Goal: Task Accomplishment & Management: Complete application form

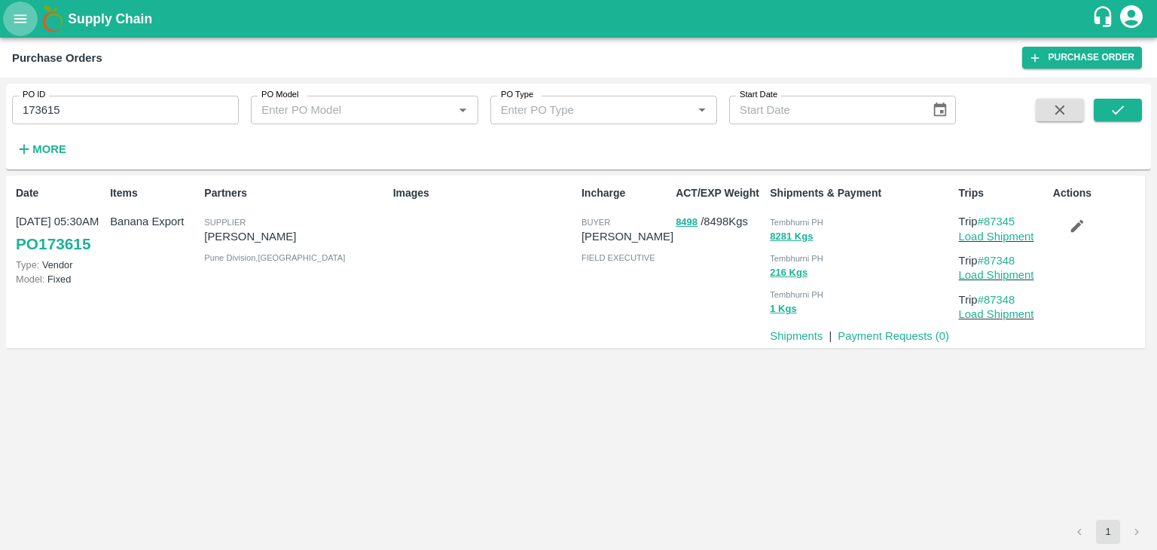
click at [14, 18] on icon "open drawer" at bounding box center [20, 19] width 17 height 17
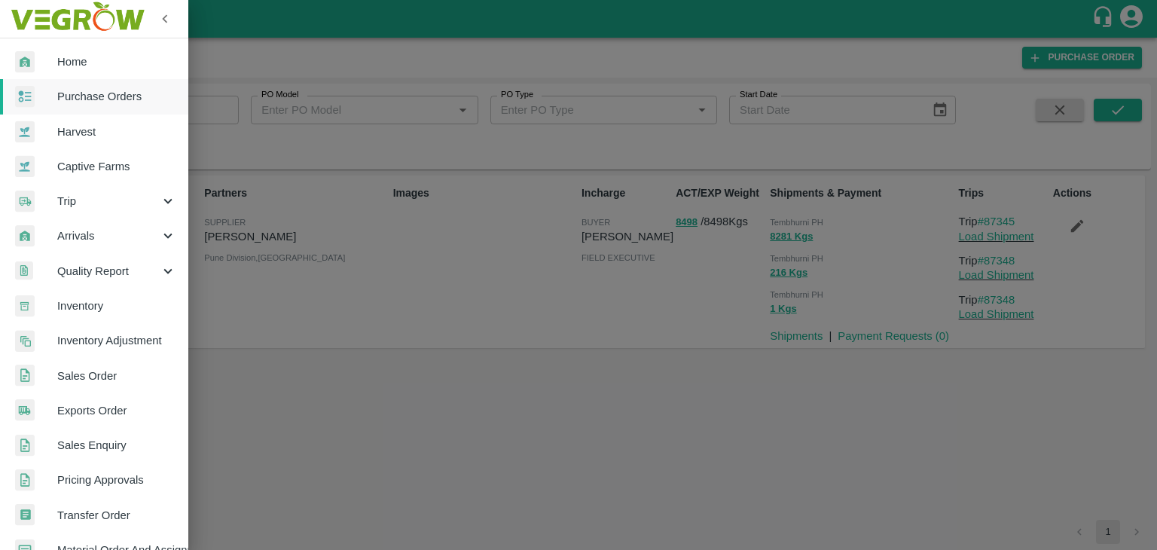
click at [313, 168] on div at bounding box center [578, 275] width 1157 height 550
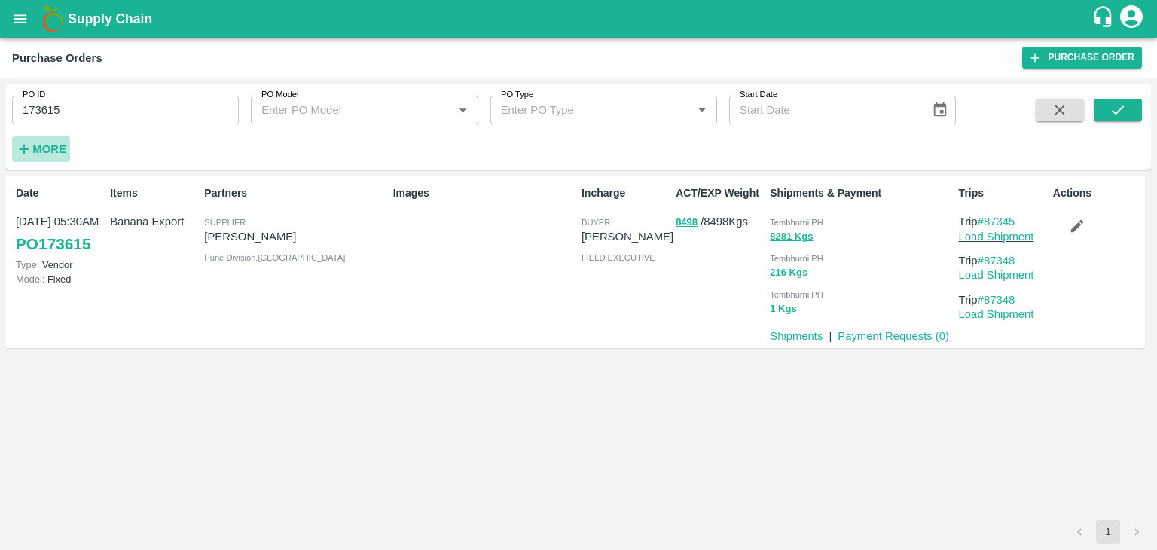
click at [48, 145] on strong "More" at bounding box center [49, 149] width 34 height 12
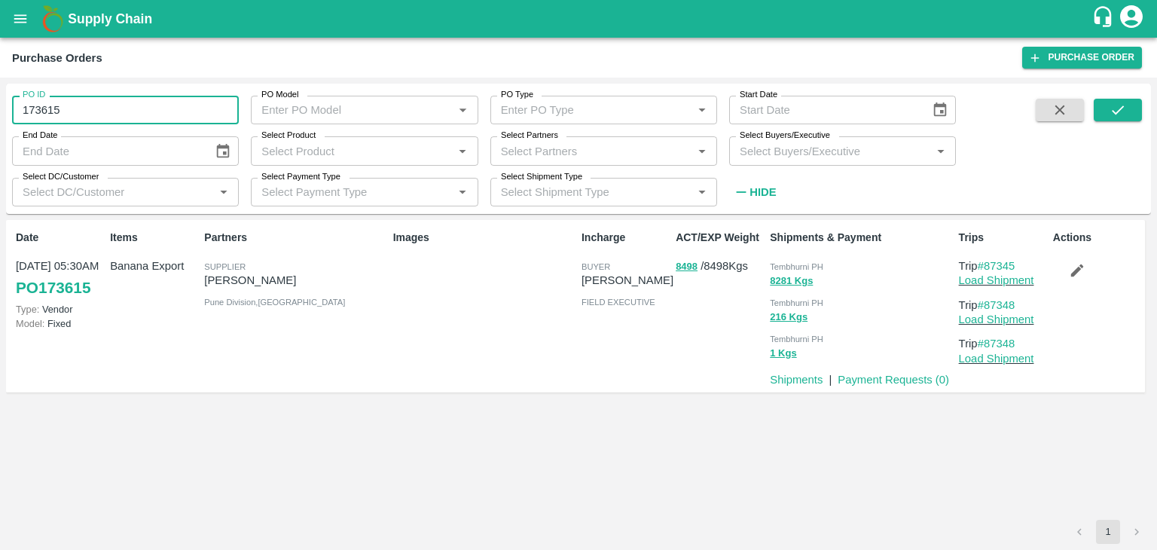
click at [81, 121] on input "173615" at bounding box center [125, 110] width 227 height 29
type input "1"
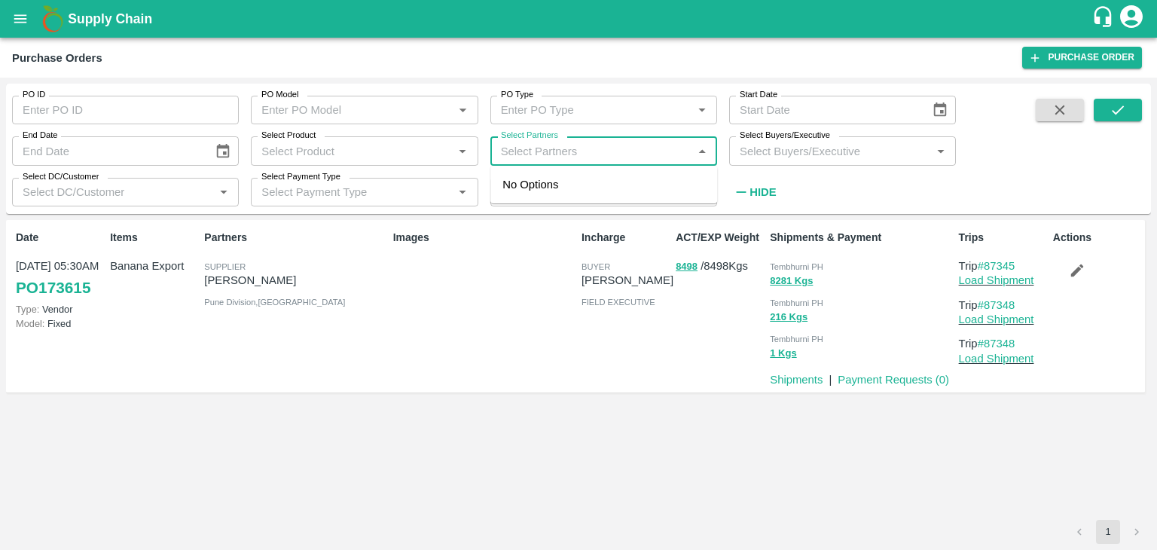
click at [594, 145] on input "Select Partners" at bounding box center [591, 151] width 193 height 20
type input "Varun"
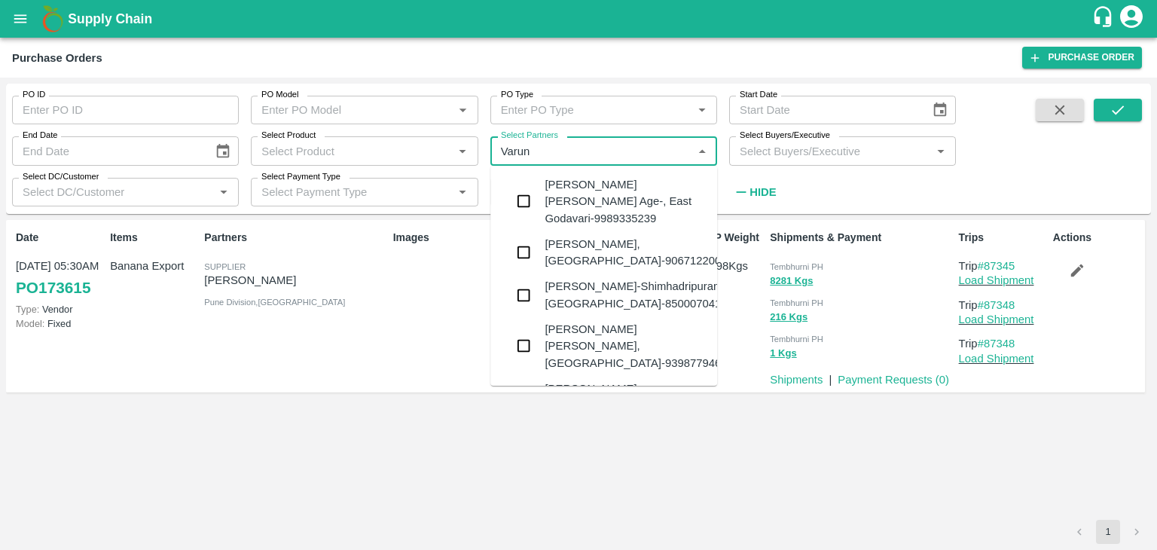
type input "173615"
type input "r"
type input "Varun R"
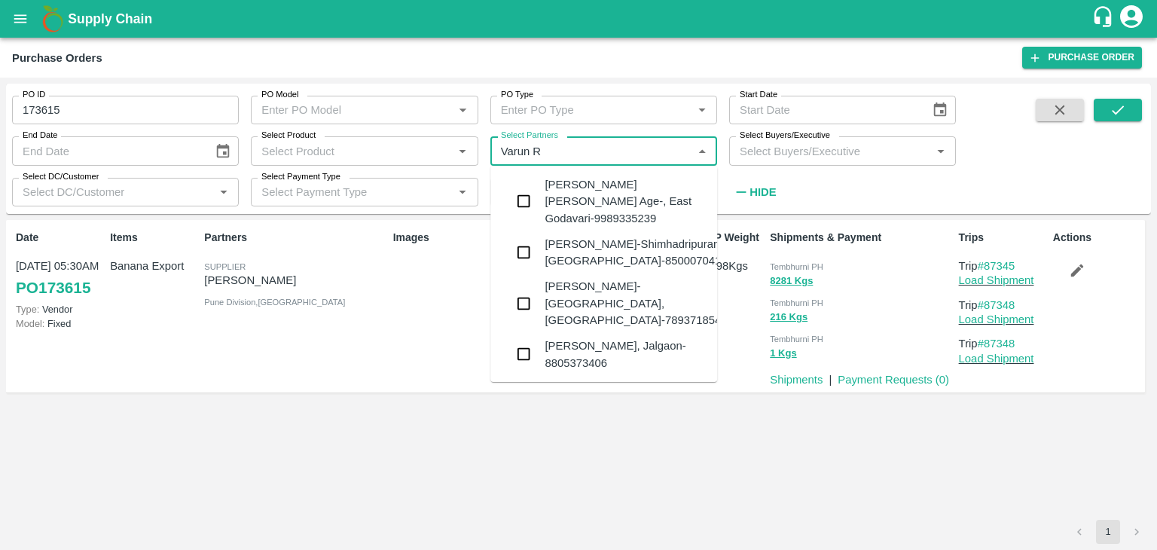
click at [591, 338] on div "VARUN RAMESHWAR AGRAWAL-Raver, Jalgaon-8805373406" at bounding box center [625, 355] width 160 height 34
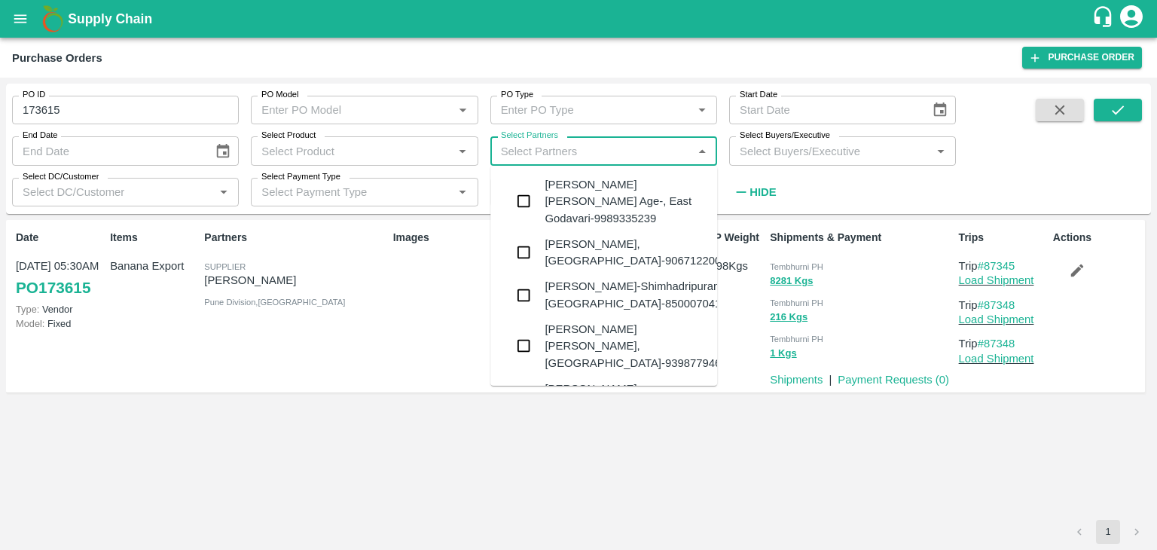
click at [601, 151] on input "Select Partners" at bounding box center [591, 151] width 193 height 20
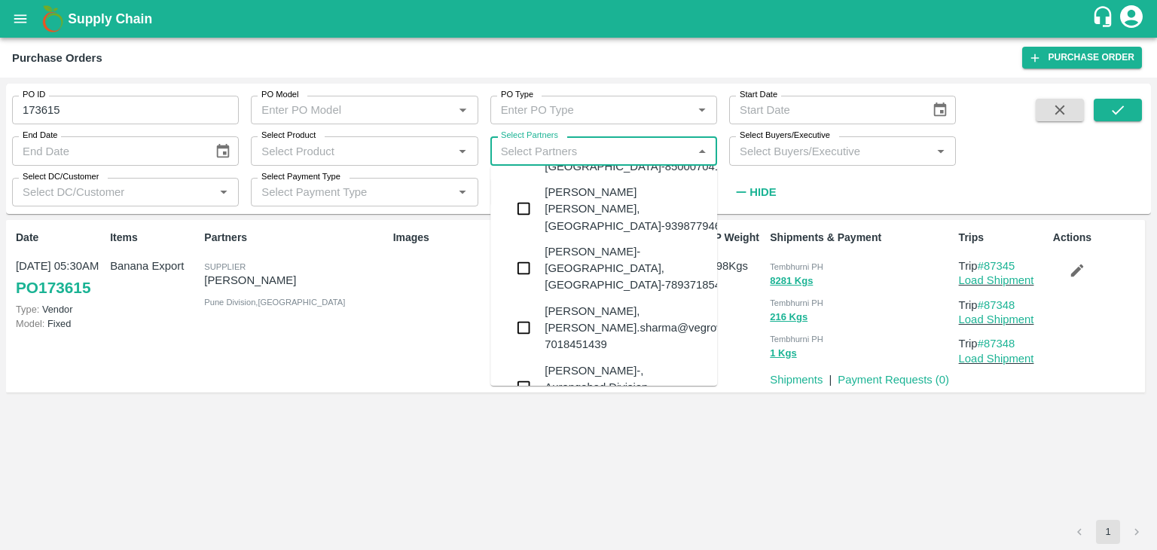
scroll to position [387, 0]
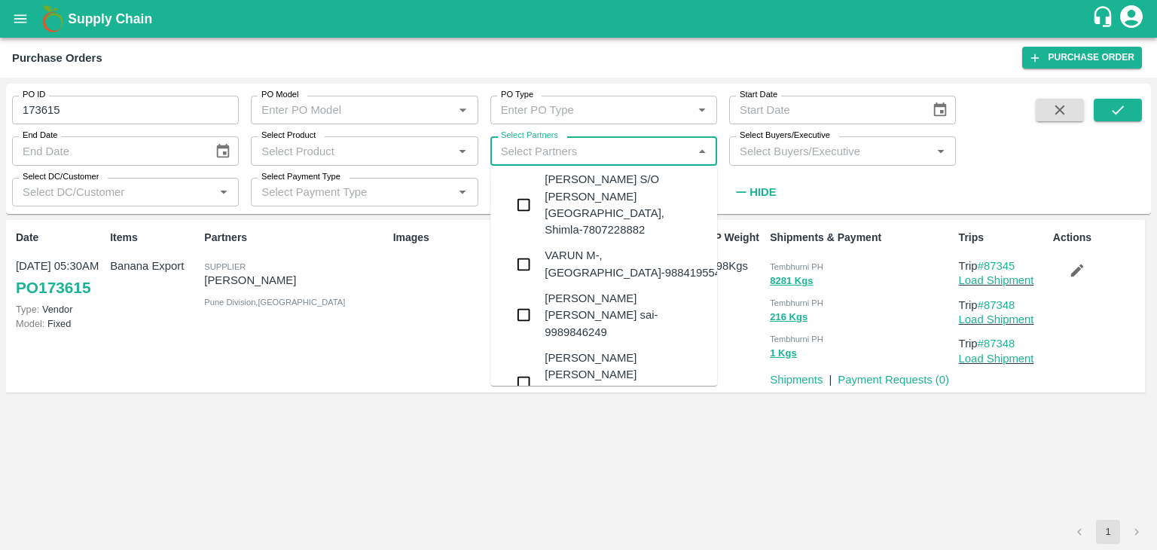
click at [619, 426] on div "VARUN RAMESHWAR AGRAWAL-Raver, Jalgaon-8805373406" at bounding box center [625, 443] width 160 height 34
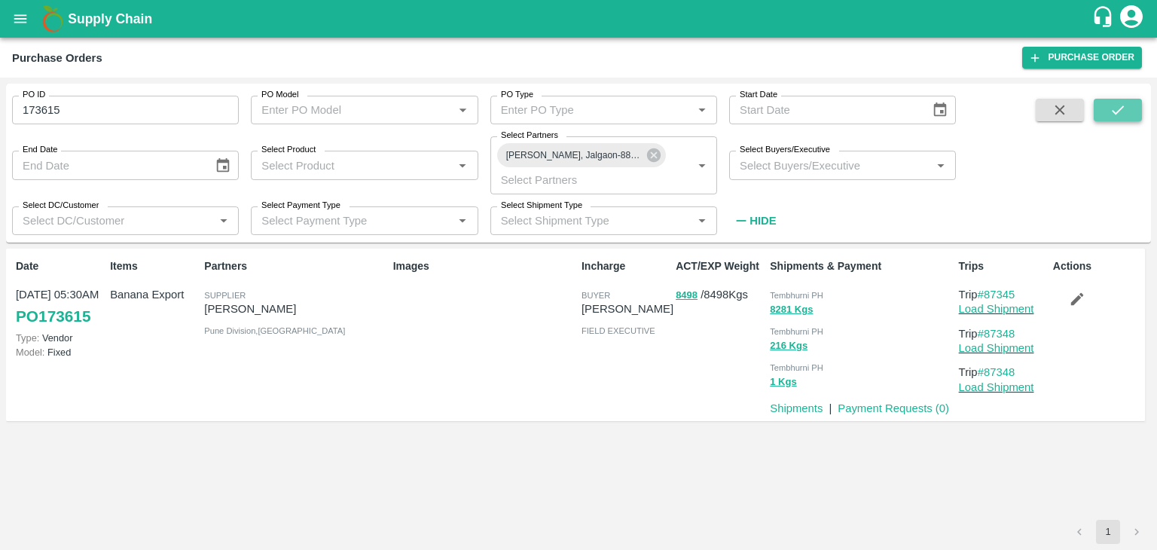
click at [1122, 106] on icon "submit" at bounding box center [1118, 110] width 17 height 17
click at [57, 112] on input "173615" at bounding box center [125, 110] width 227 height 29
type input "1"
click at [1117, 109] on icon "submit" at bounding box center [1118, 110] width 17 height 17
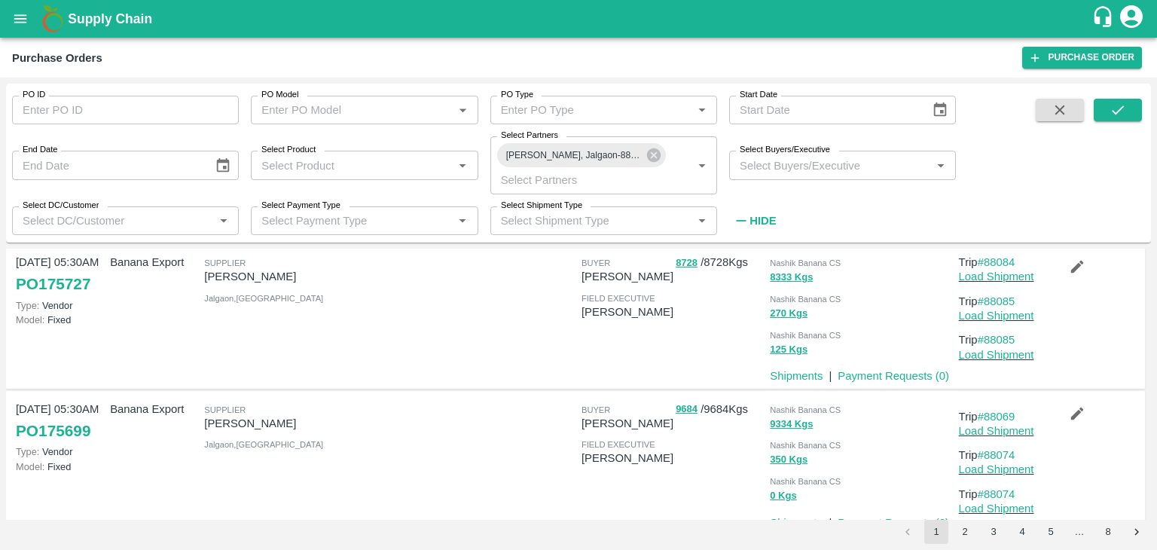
scroll to position [32, 0]
click at [654, 151] on icon at bounding box center [654, 155] width 14 height 14
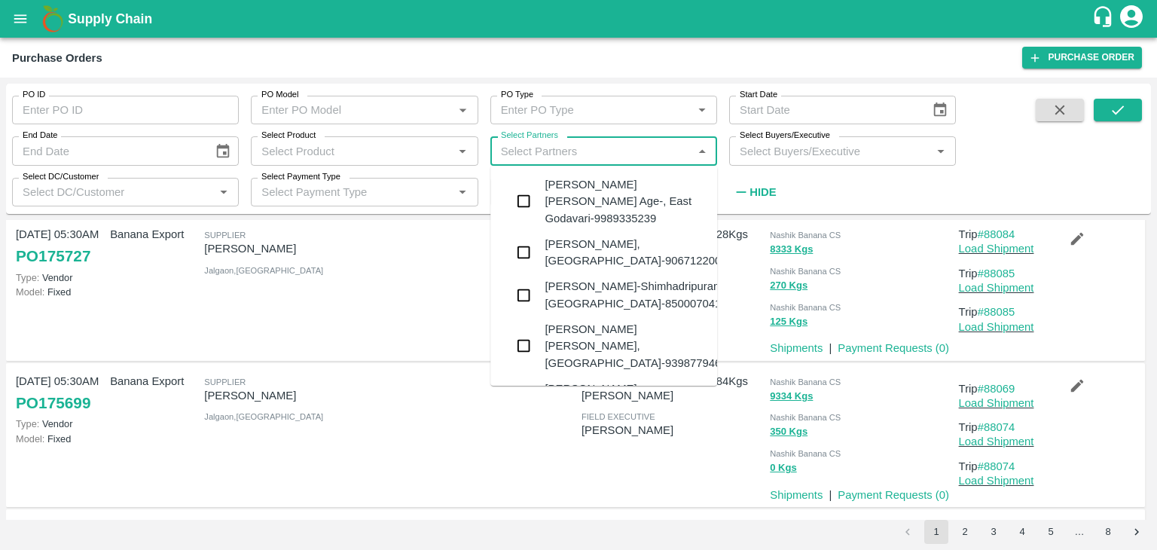
click at [629, 154] on input "Select Partners" at bounding box center [591, 151] width 193 height 20
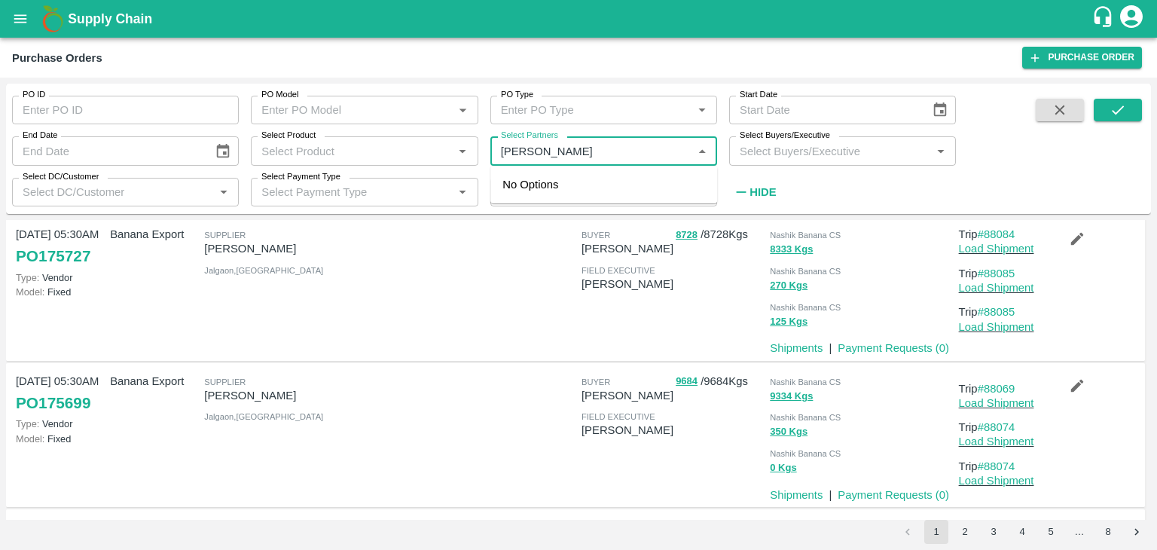
type input "Shreyansh"
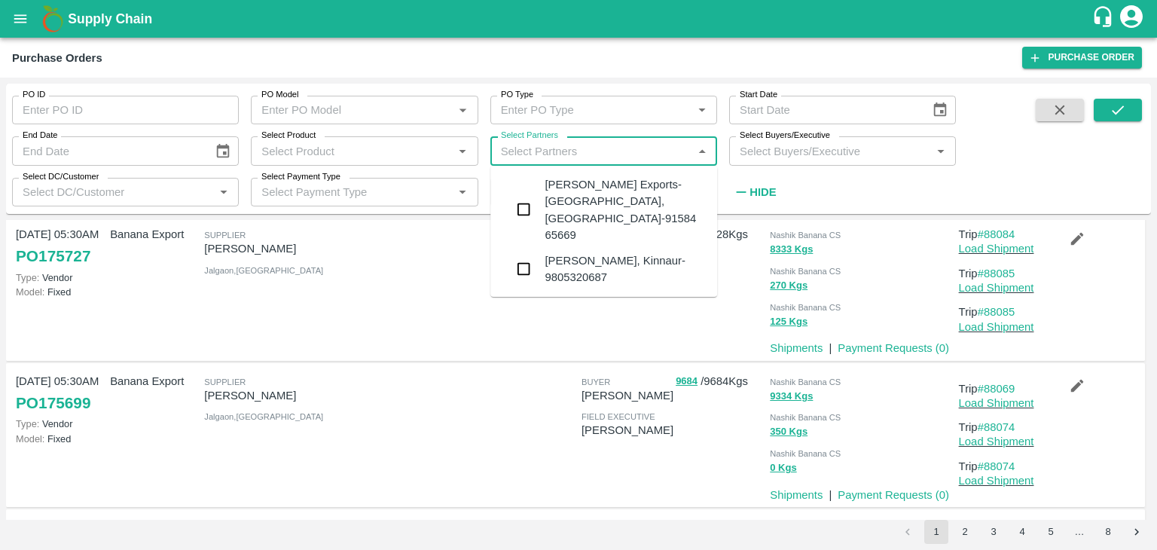
type input "E"
click at [630, 183] on div "Shreyansh Exports-Nashik, Nashik-91584 65669" at bounding box center [625, 209] width 160 height 67
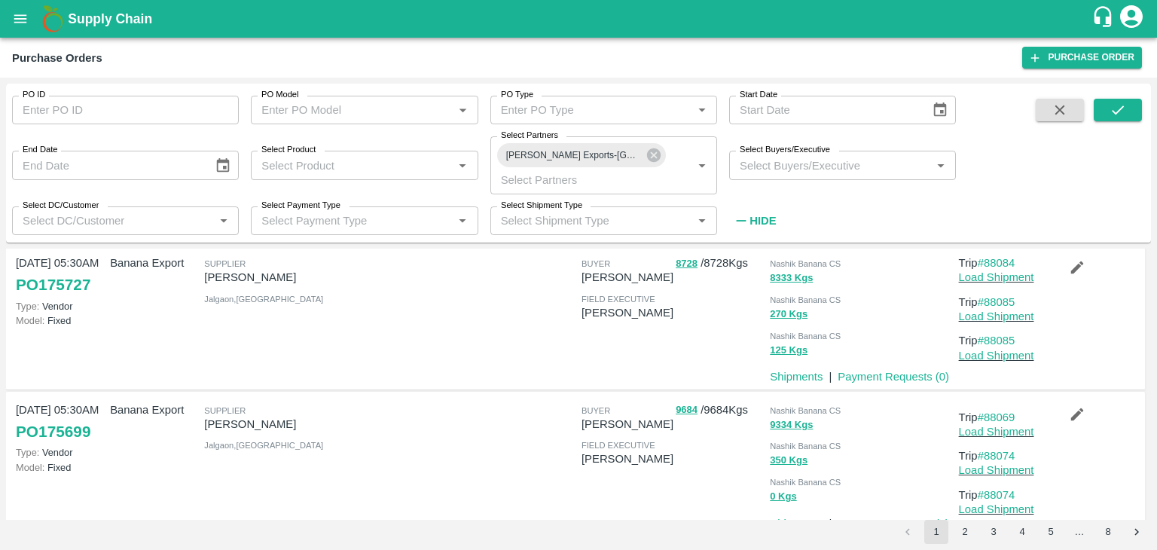
click at [1114, 97] on div "PO ID PO ID PO Model PO Model   * PO Type PO Type   * Start Date Start Date End…" at bounding box center [578, 163] width 1145 height 147
click at [1119, 105] on icon "submit" at bounding box center [1118, 110] width 17 height 17
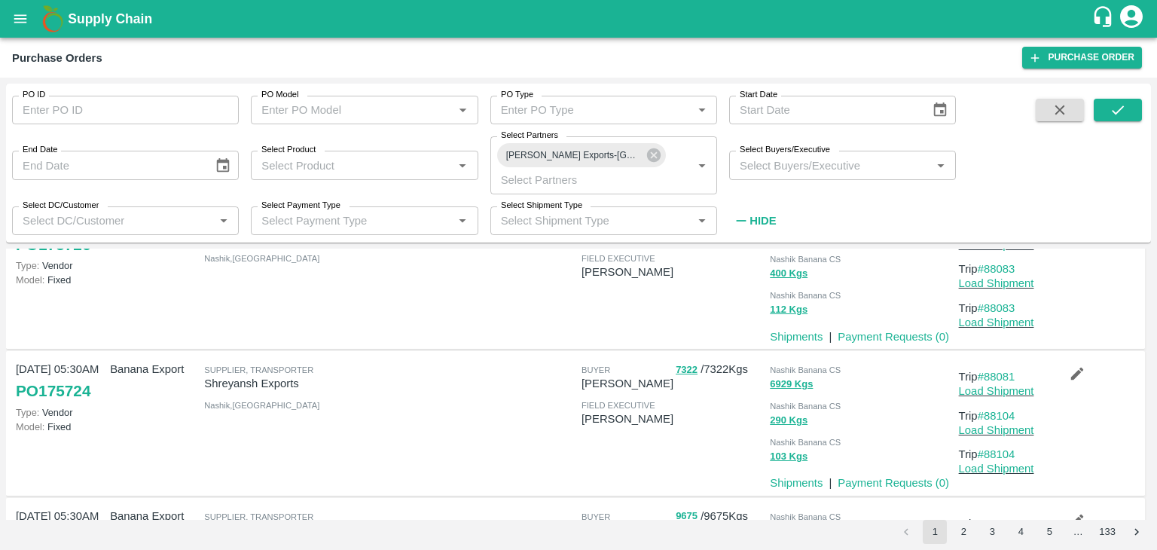
scroll to position [0, 0]
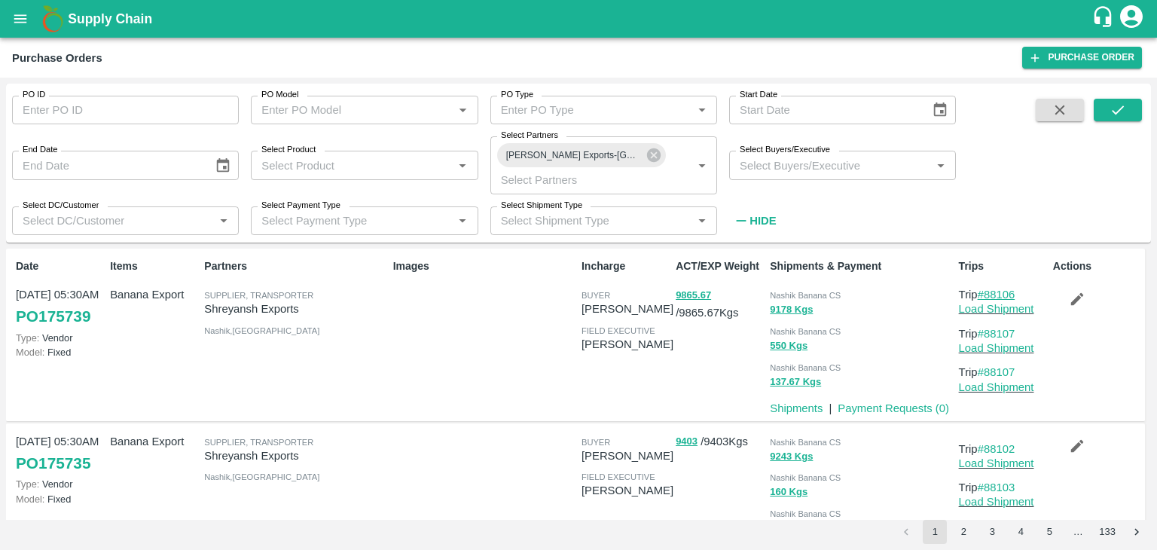
click at [998, 291] on link "#88106" at bounding box center [997, 295] width 38 height 12
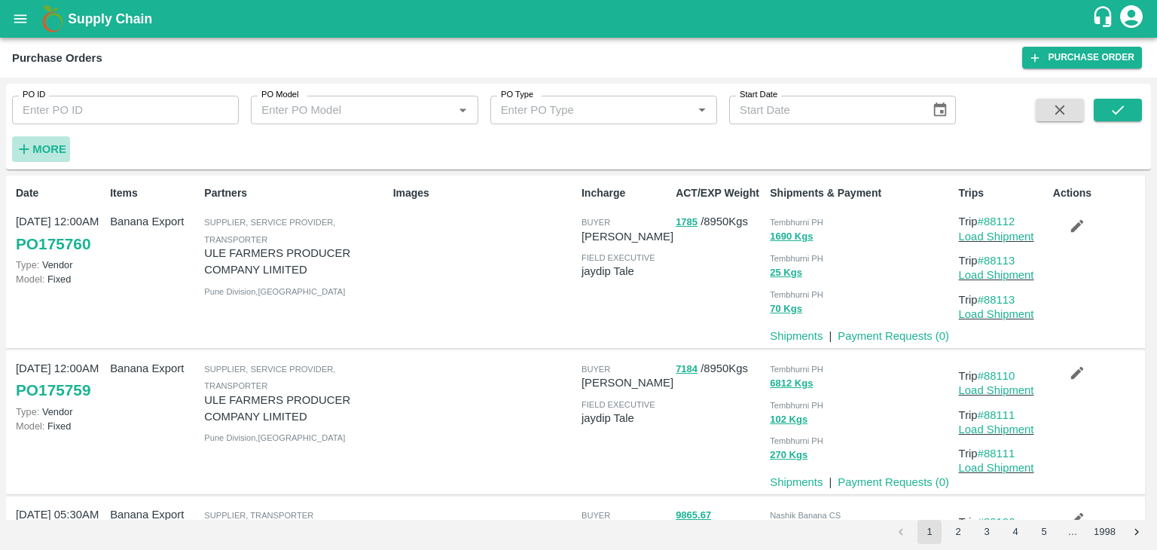
click at [41, 143] on strong "More" at bounding box center [49, 149] width 34 height 12
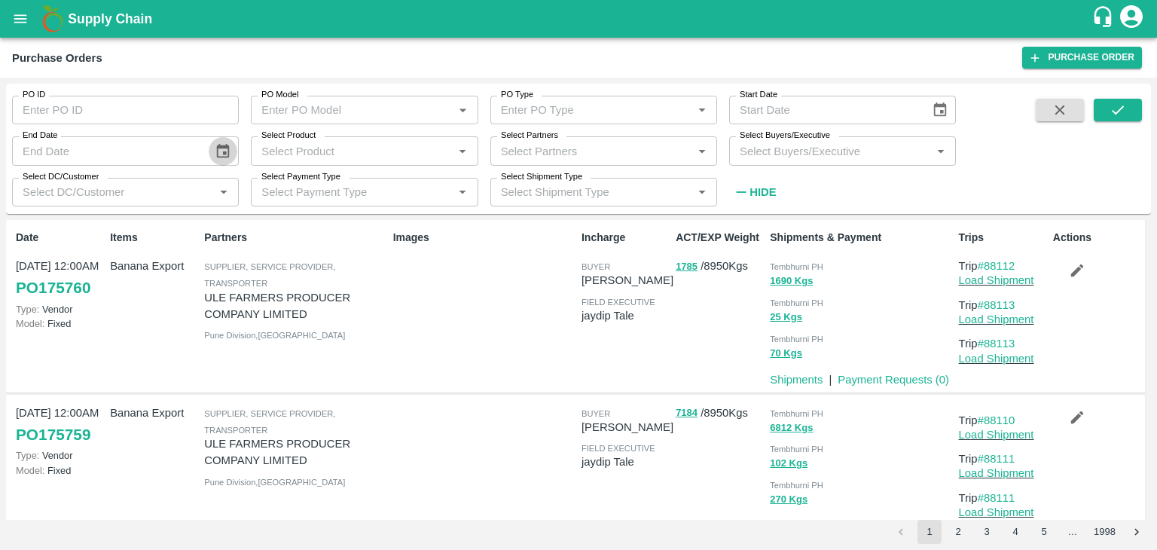
click at [219, 157] on icon "Choose date" at bounding box center [223, 150] width 13 height 14
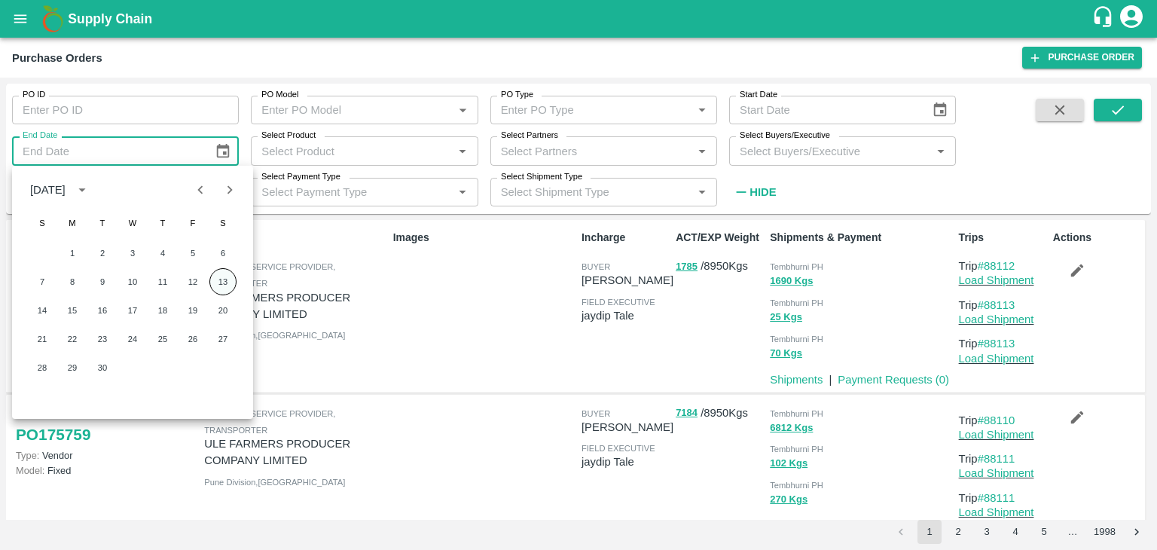
click at [224, 281] on button "13" at bounding box center [222, 281] width 27 height 27
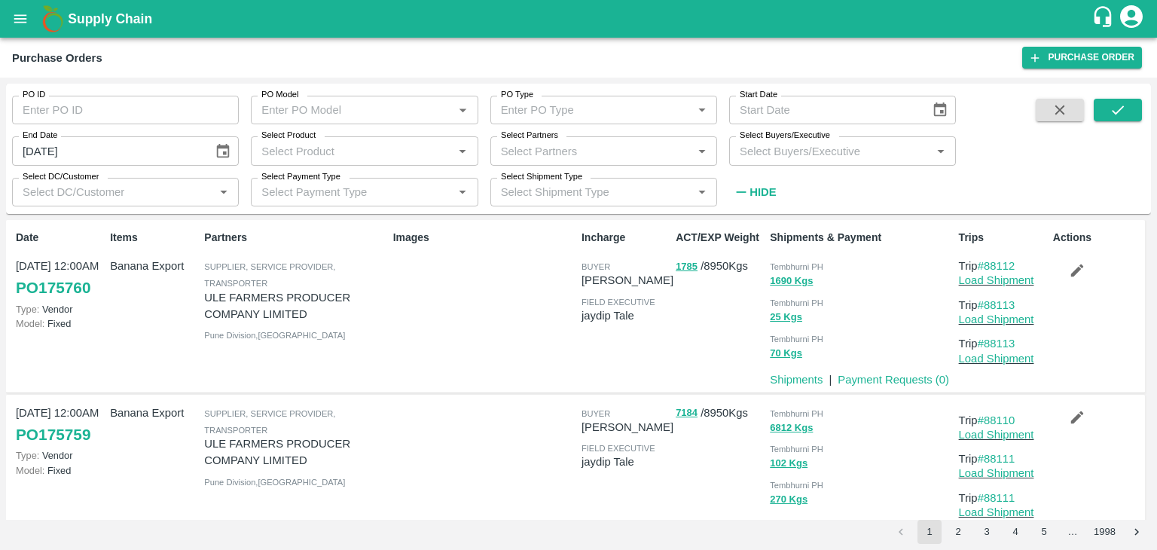
type input "13/09/2025"
click at [935, 113] on icon "Choose date" at bounding box center [940, 109] width 13 height 14
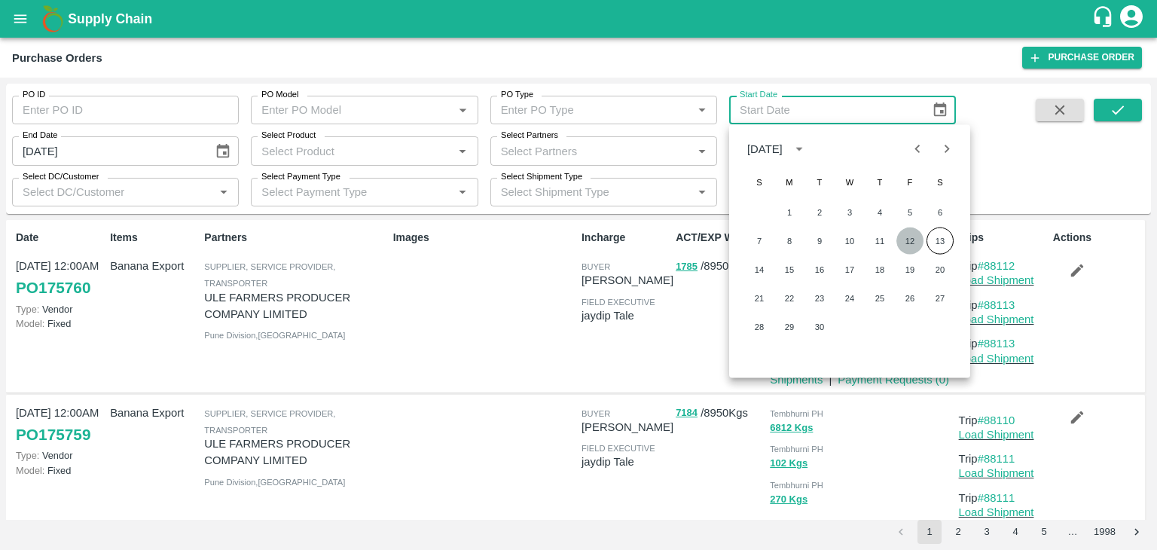
click at [905, 242] on button "12" at bounding box center [910, 241] width 27 height 27
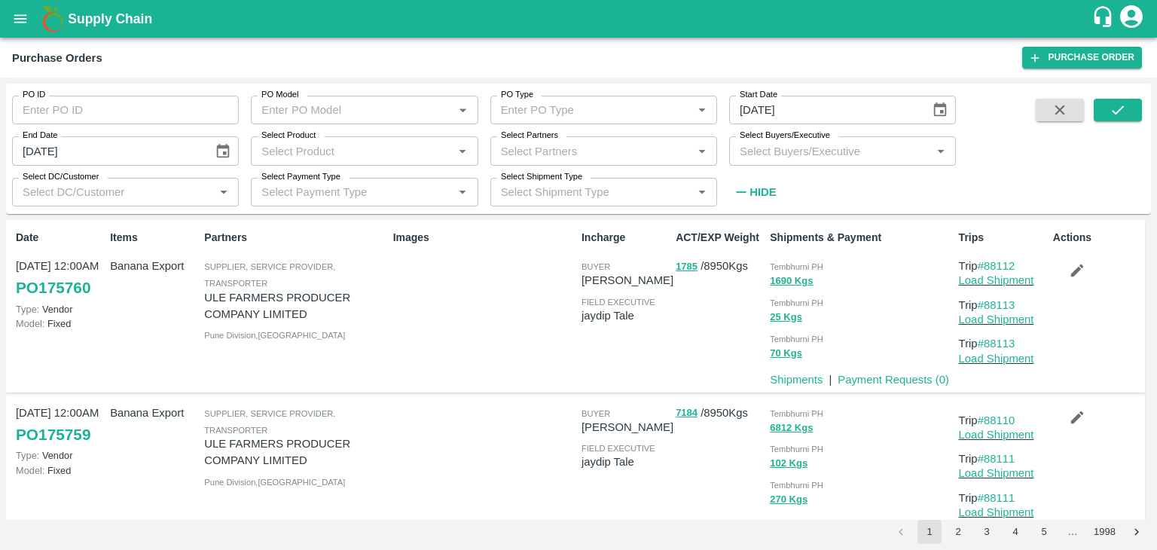
type input "12/09/2025"
click at [1137, 112] on button "submit" at bounding box center [1118, 110] width 48 height 23
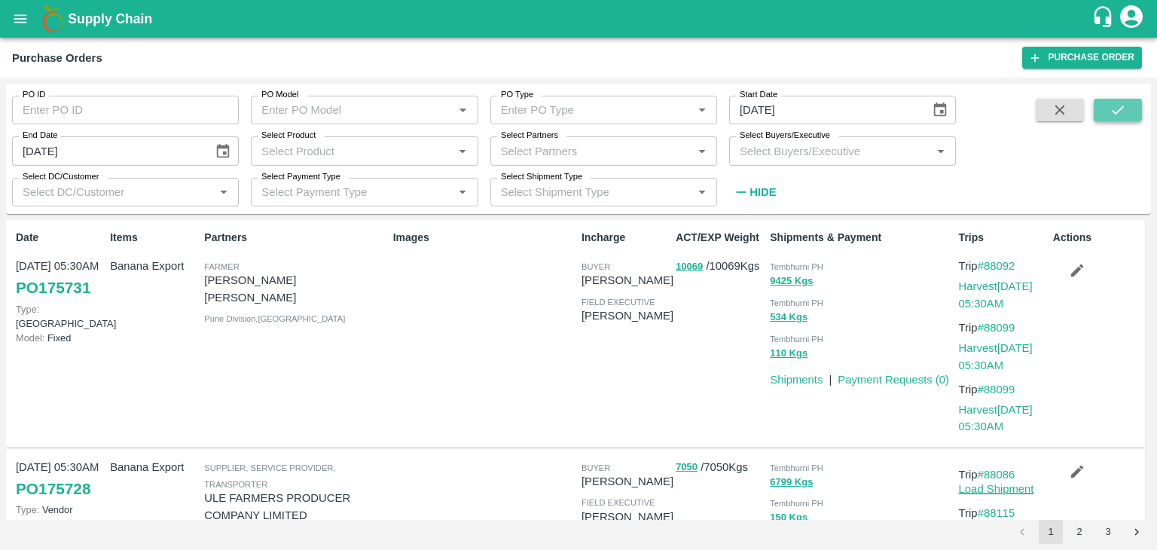
click at [1121, 109] on icon "submit" at bounding box center [1118, 109] width 12 height 9
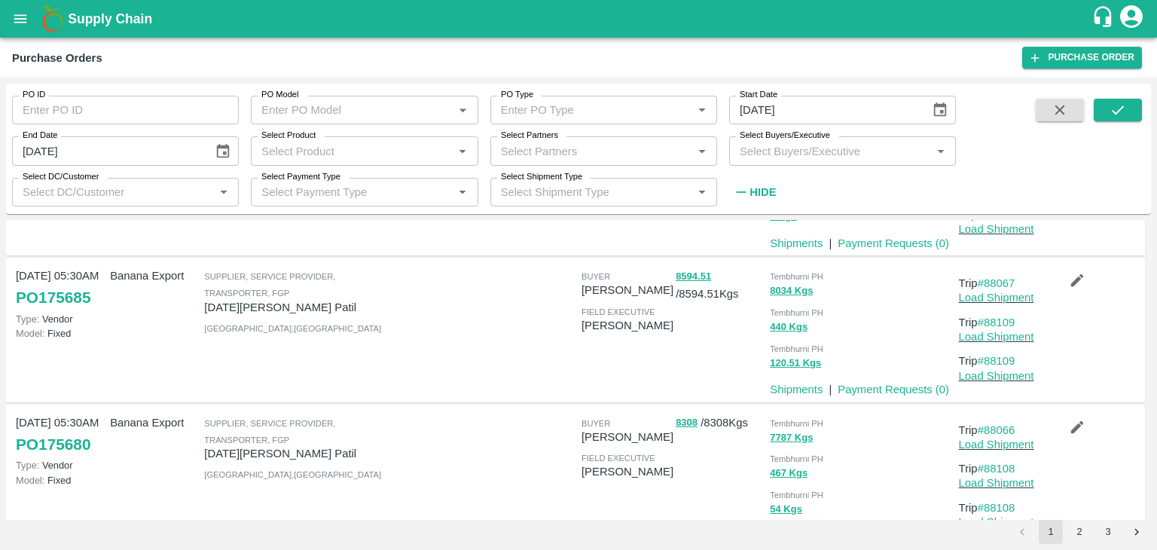
scroll to position [1203, 0]
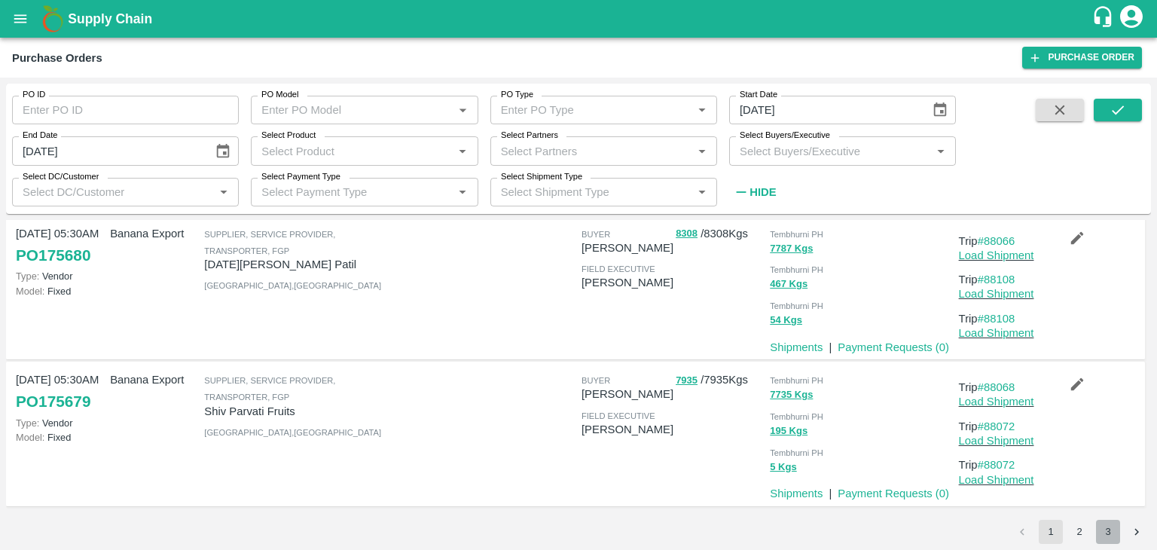
click at [1107, 533] on button "3" at bounding box center [1108, 532] width 24 height 24
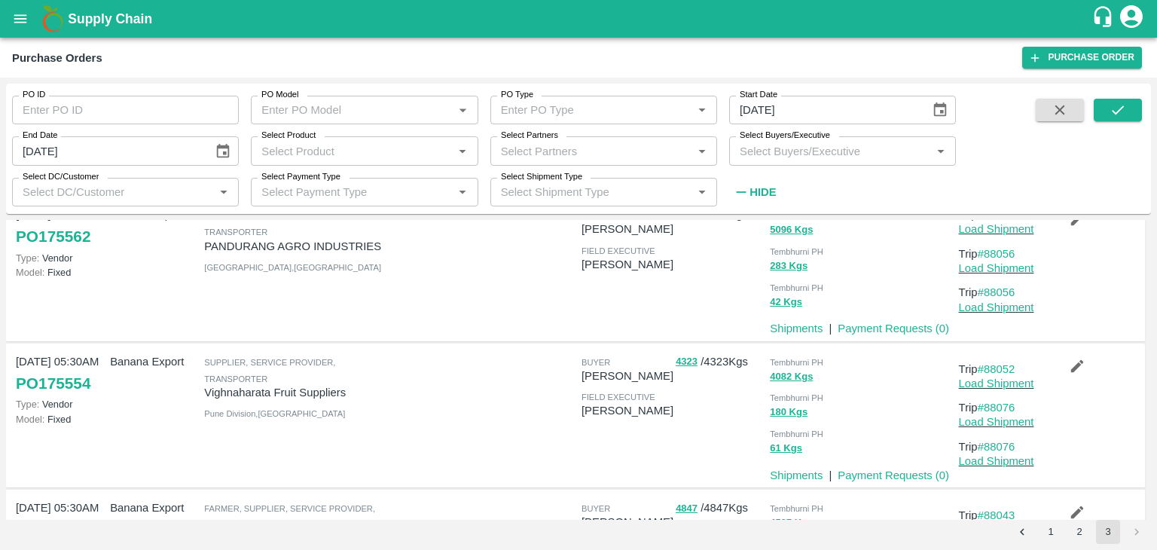
scroll to position [0, 0]
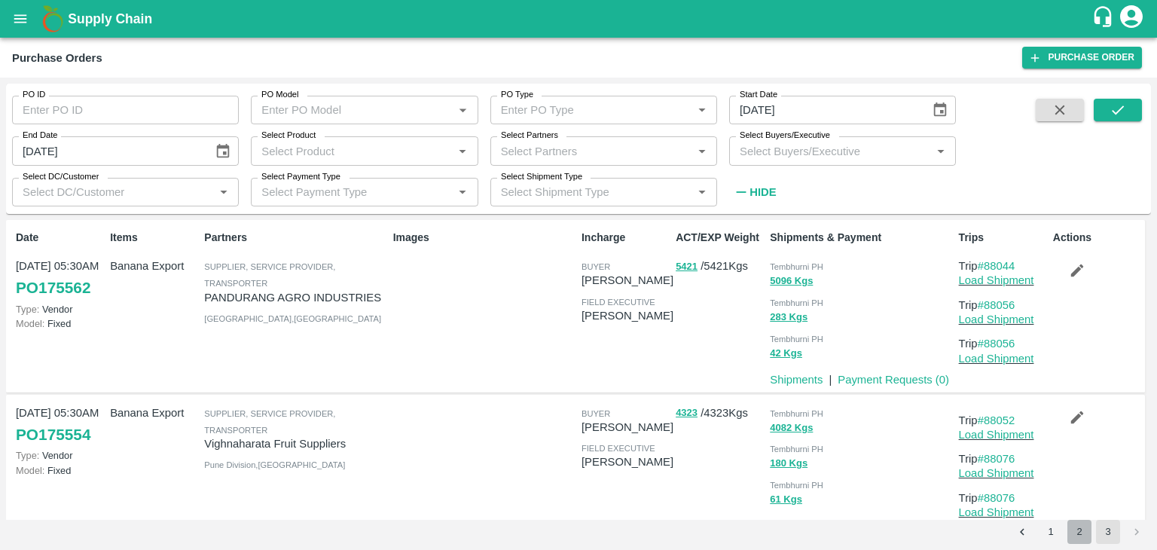
click at [1079, 534] on button "2" at bounding box center [1080, 532] width 24 height 24
click at [1052, 533] on button "1" at bounding box center [1051, 532] width 24 height 24
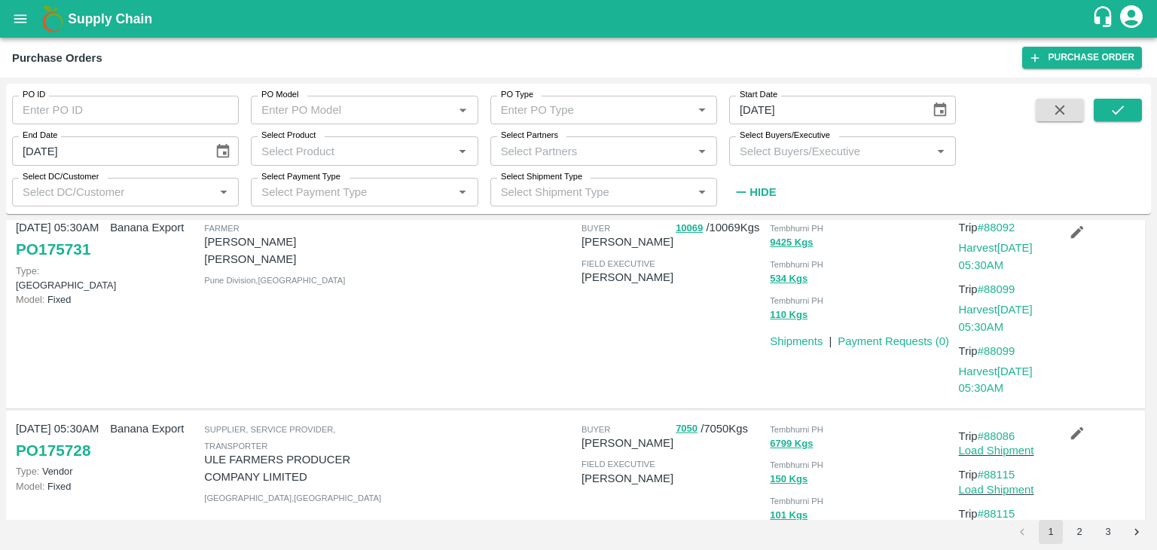
scroll to position [9, 0]
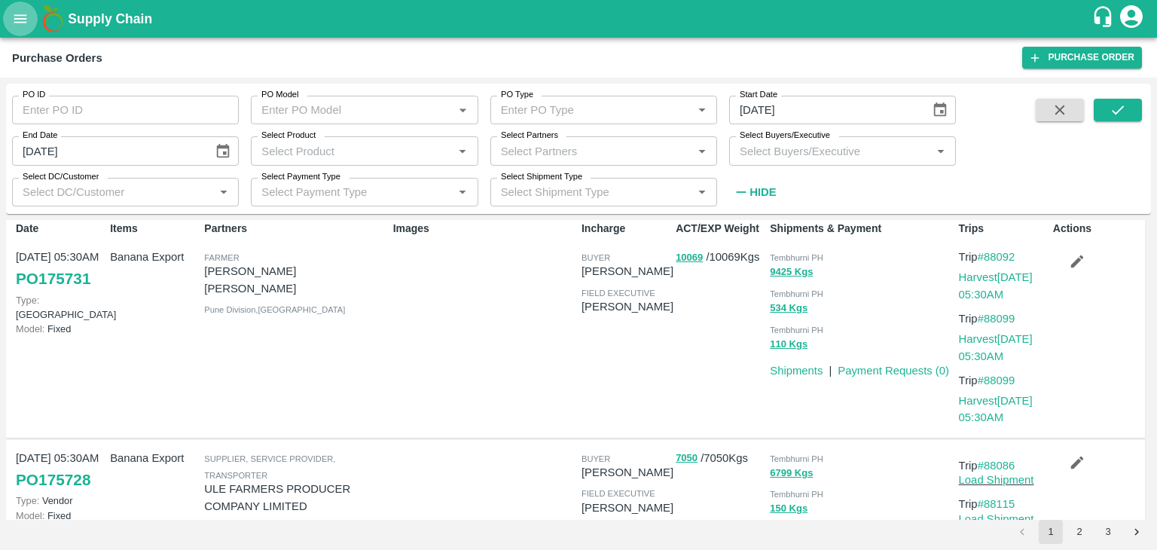
click at [11, 10] on button "open drawer" at bounding box center [20, 19] width 35 height 35
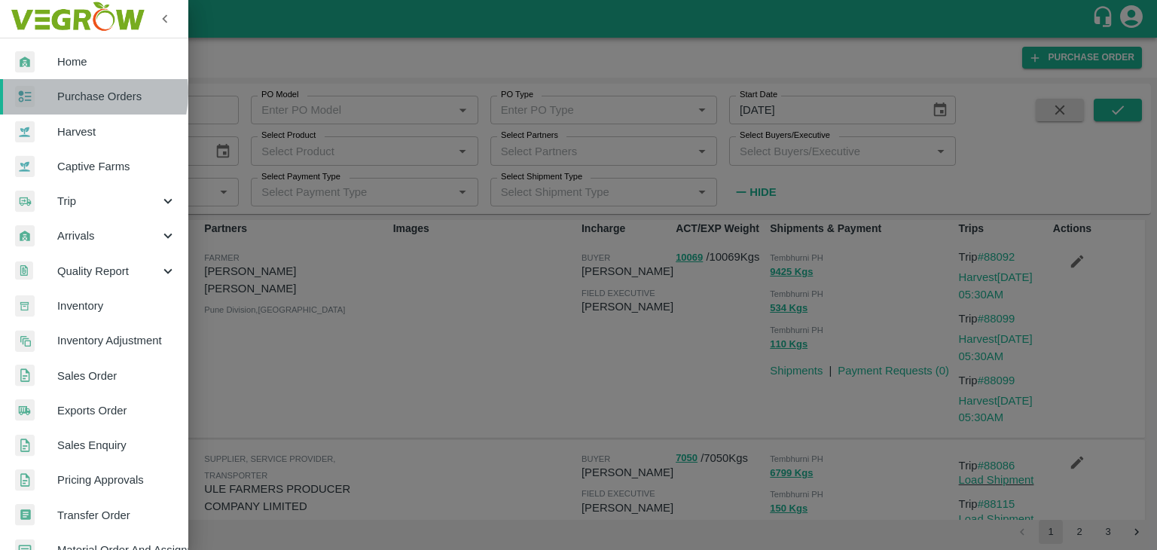
click at [76, 93] on span "Purchase Orders" at bounding box center [116, 96] width 119 height 17
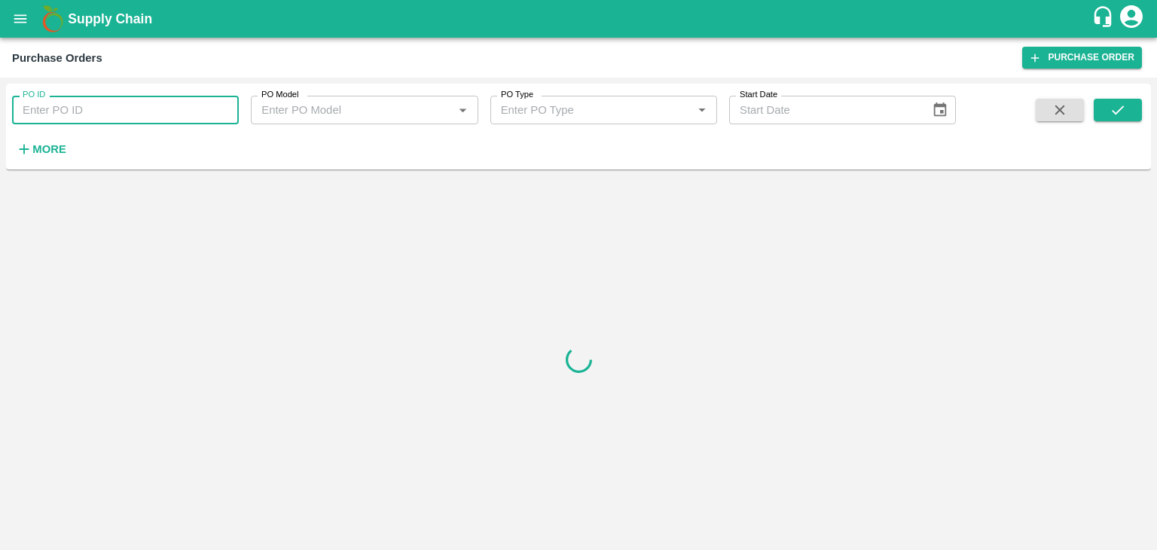
click at [122, 100] on input "PO ID" at bounding box center [125, 110] width 227 height 29
paste input "174415"
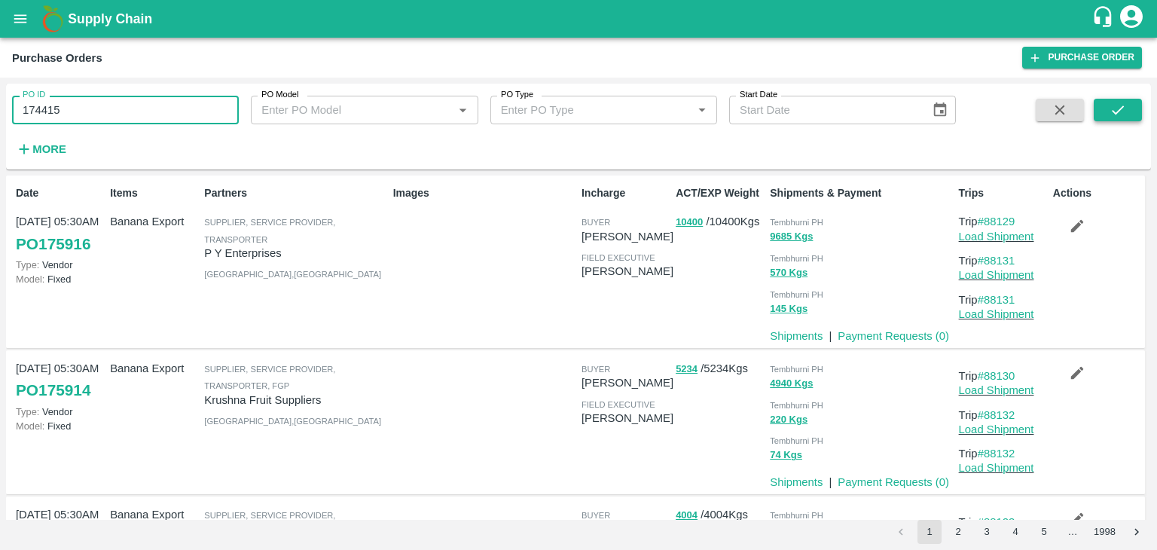
type input "174415"
click at [1110, 105] on icon "submit" at bounding box center [1118, 110] width 17 height 17
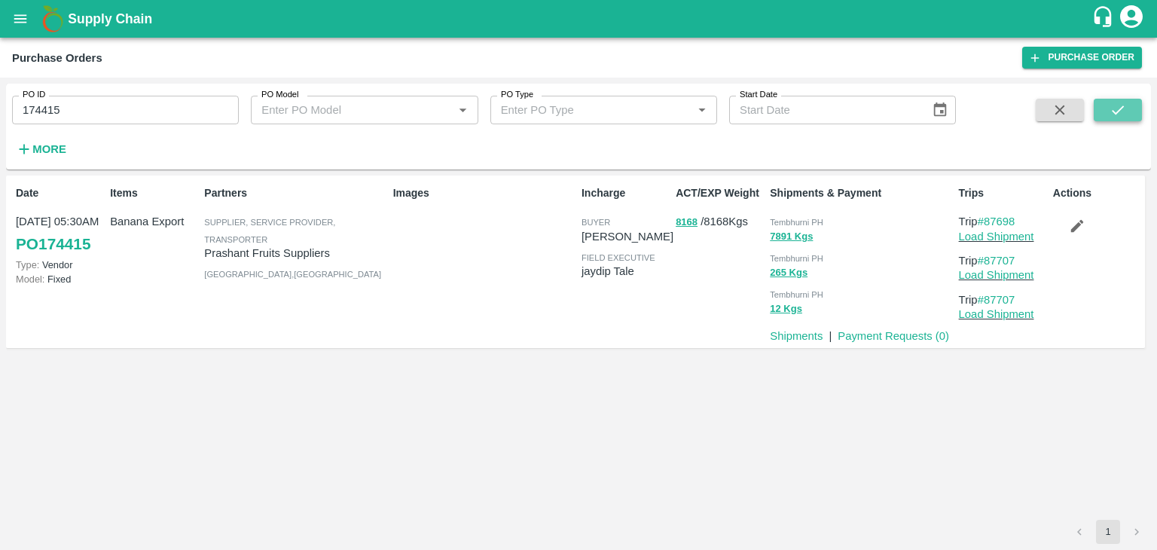
click at [1110, 105] on icon "submit" at bounding box center [1118, 110] width 17 height 17
click at [894, 332] on link "Payment Requests ( 0 )" at bounding box center [894, 336] width 112 height 12
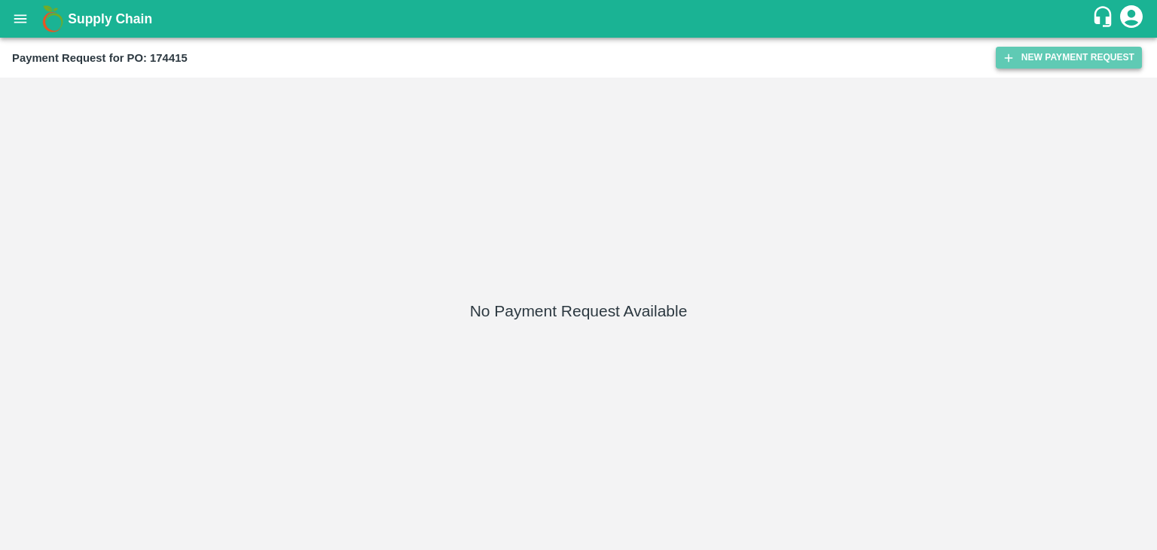
click at [1077, 55] on button "New Payment Request" at bounding box center [1069, 58] width 146 height 22
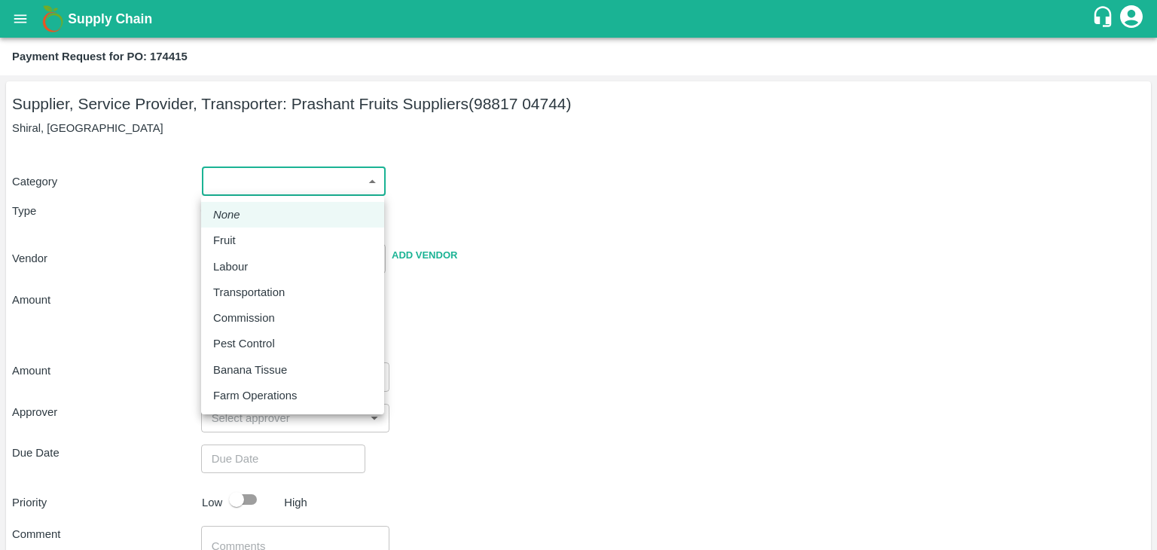
drag, startPoint x: 220, startPoint y: 180, endPoint x: 243, endPoint y: 240, distance: 64.6
click at [243, 240] on body "Supply Chain Payment Request for PO: 174415 Supplier, Service Provider, Transpo…" at bounding box center [578, 275] width 1157 height 550
click at [243, 240] on div "Fruit" at bounding box center [292, 240] width 159 height 17
type input "1"
type input "Prashant Fruits Suppliers - 98817 04744(Supplier, Service Provider, Transporter)"
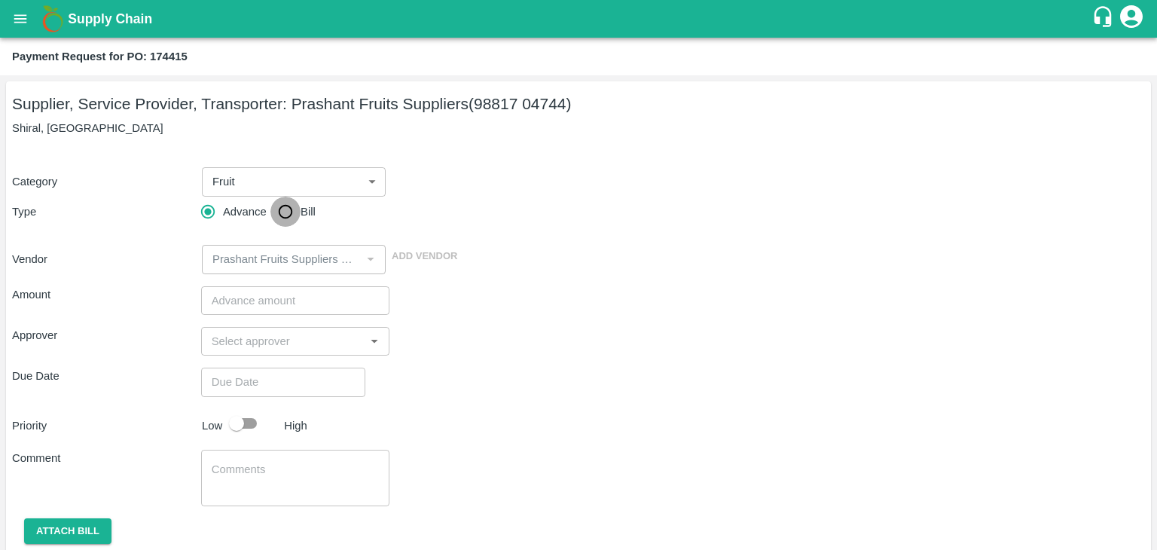
click at [282, 205] on input "Bill" at bounding box center [285, 212] width 30 height 30
radio input "true"
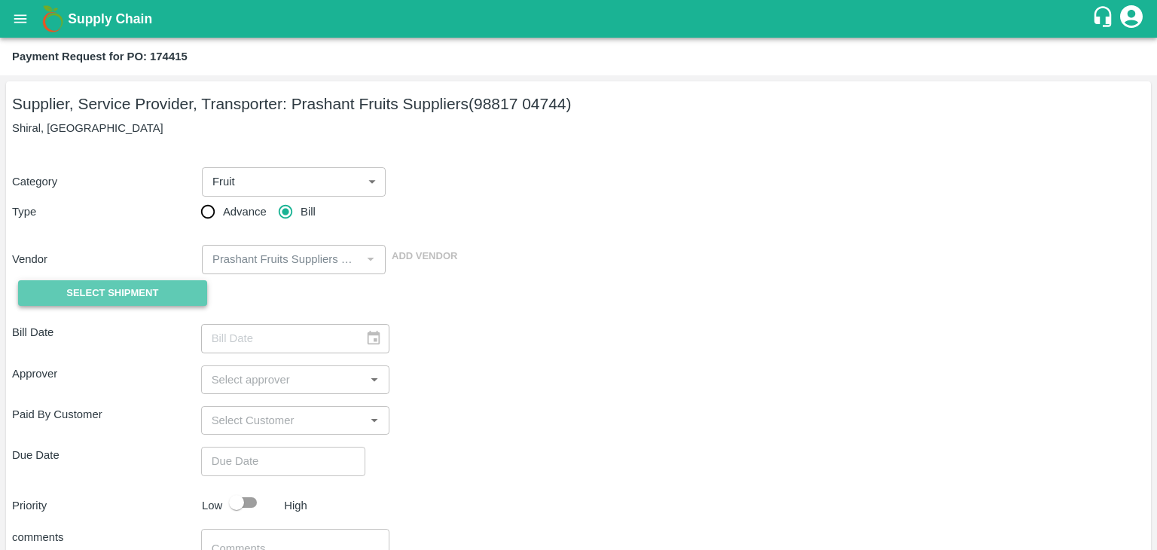
click at [145, 282] on button "Select Shipment" at bounding box center [112, 293] width 189 height 26
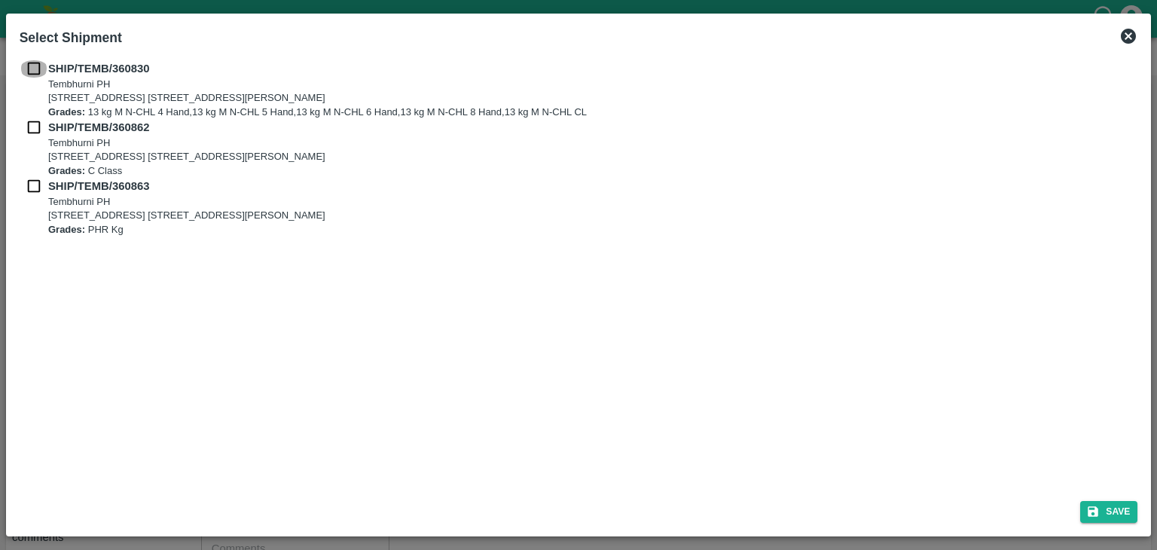
click at [33, 71] on input "checkbox" at bounding box center [34, 68] width 29 height 17
checkbox input "true"
click at [29, 132] on input "checkbox" at bounding box center [34, 127] width 29 height 17
checkbox input "true"
click at [27, 187] on input "checkbox" at bounding box center [34, 186] width 29 height 17
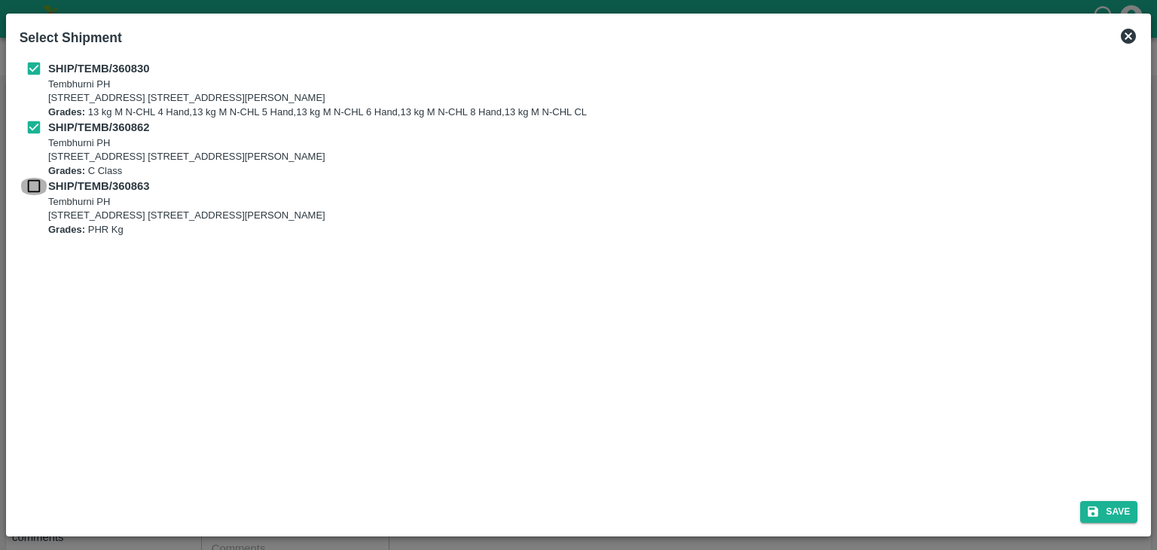
checkbox input "true"
click at [1127, 503] on button "Save" at bounding box center [1108, 512] width 57 height 22
type input "08/09/2025"
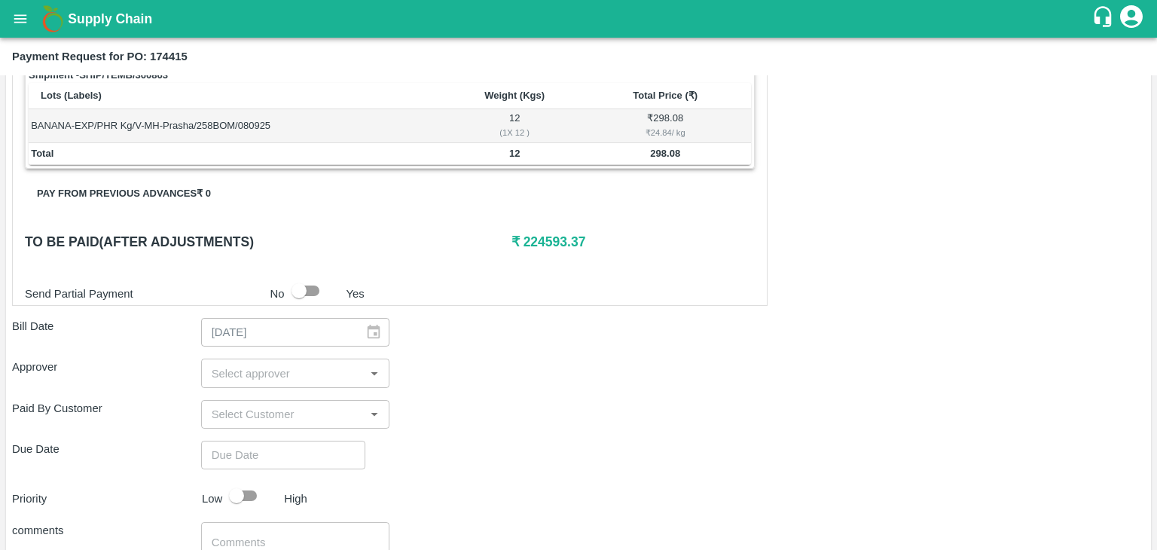
scroll to position [738, 0]
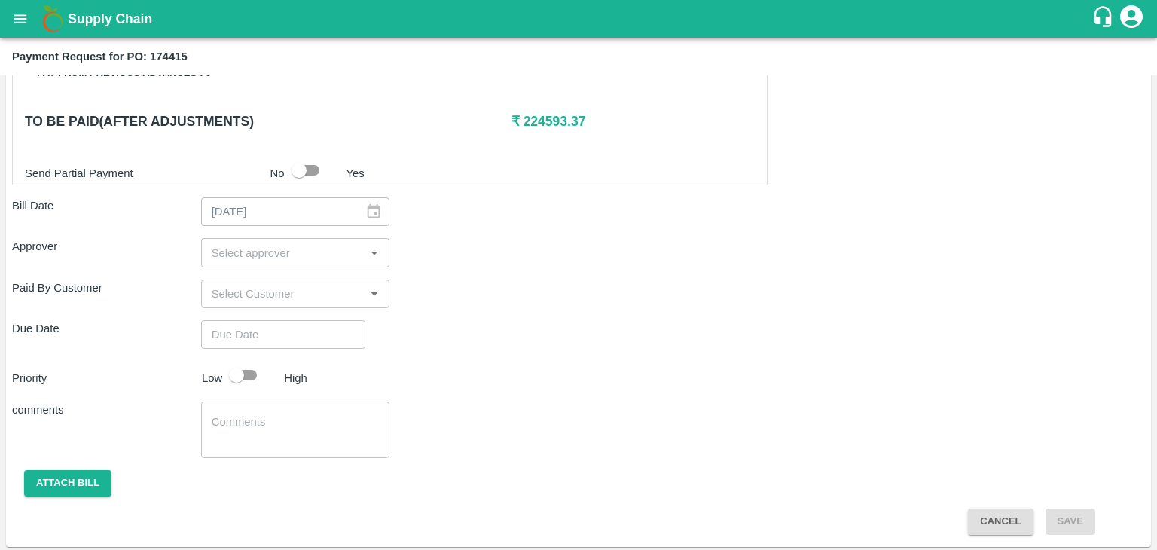
click at [248, 239] on div "​" at bounding box center [295, 252] width 189 height 29
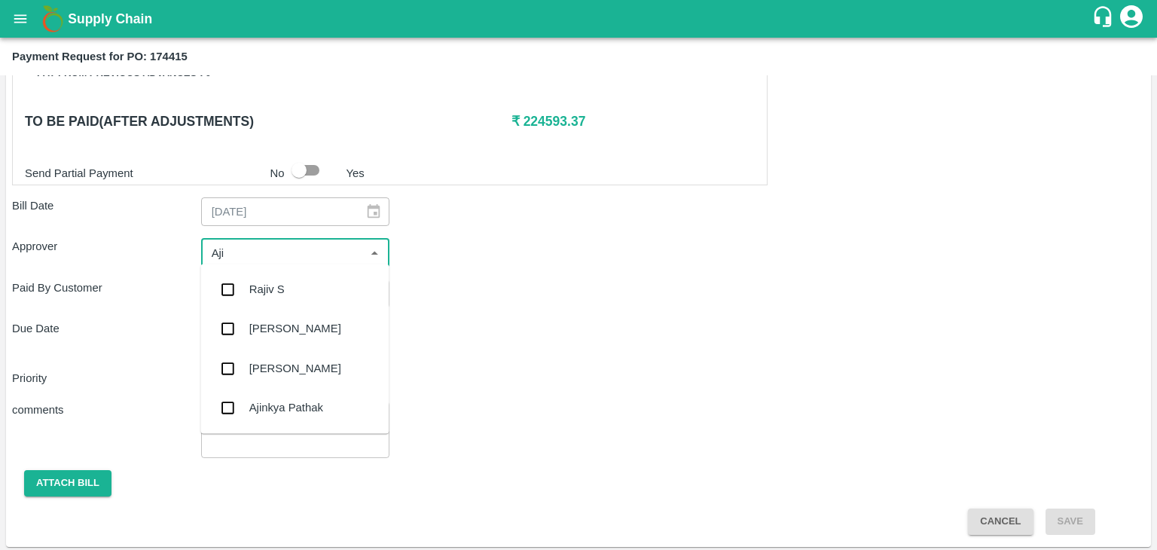
type input "Ajit"
click at [275, 291] on div "[PERSON_NAME]" at bounding box center [295, 289] width 92 height 17
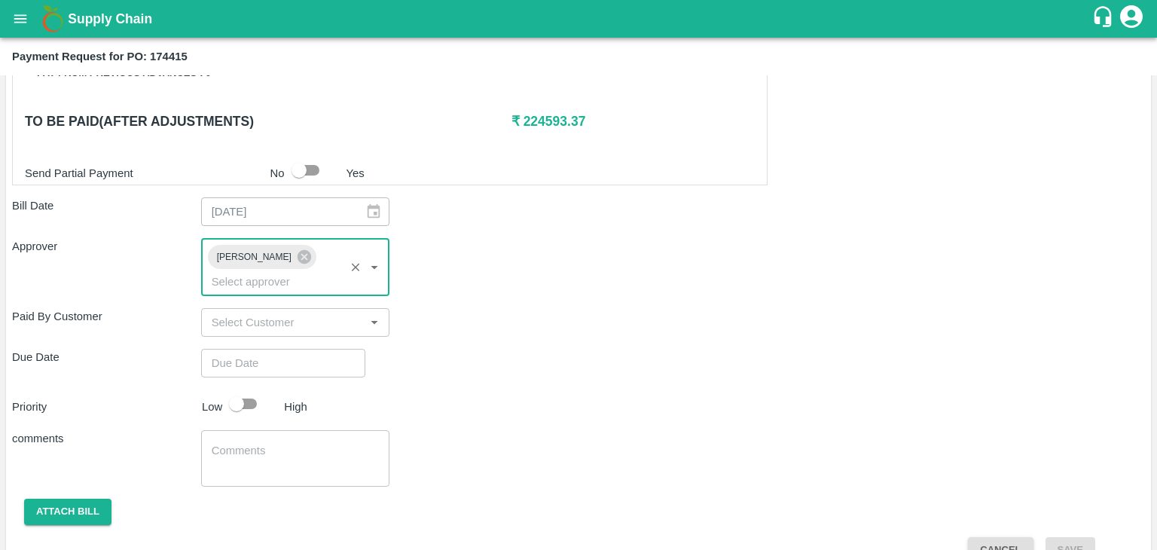
type input "DD/MM/YYYY hh:mm aa"
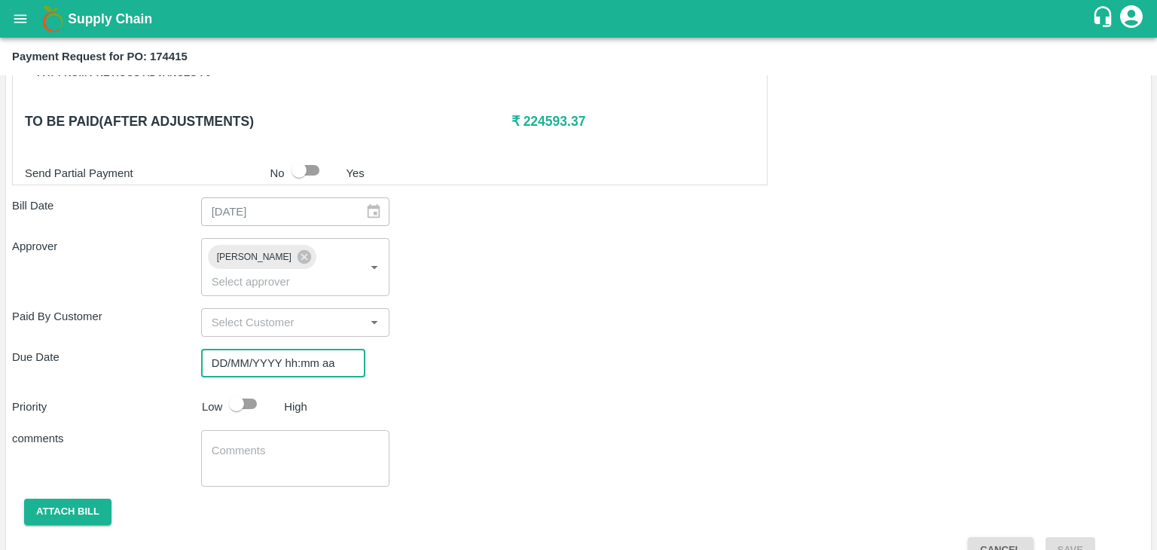
click at [310, 349] on input "DD/MM/YYYY hh:mm aa" at bounding box center [278, 363] width 154 height 29
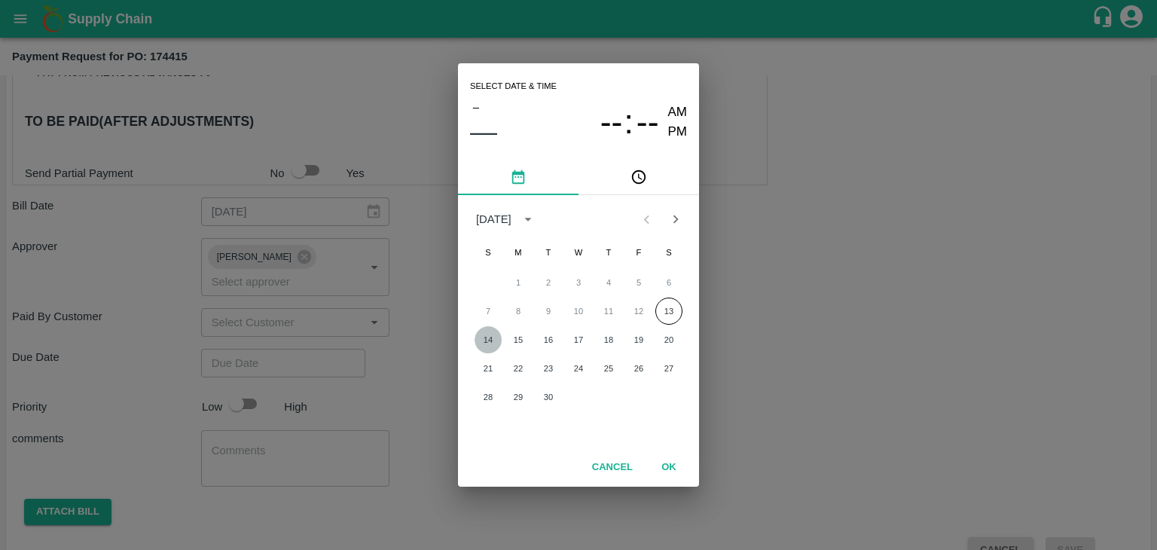
click at [488, 333] on button "14" at bounding box center [488, 339] width 27 height 27
type input "[DATE] 12:00 AM"
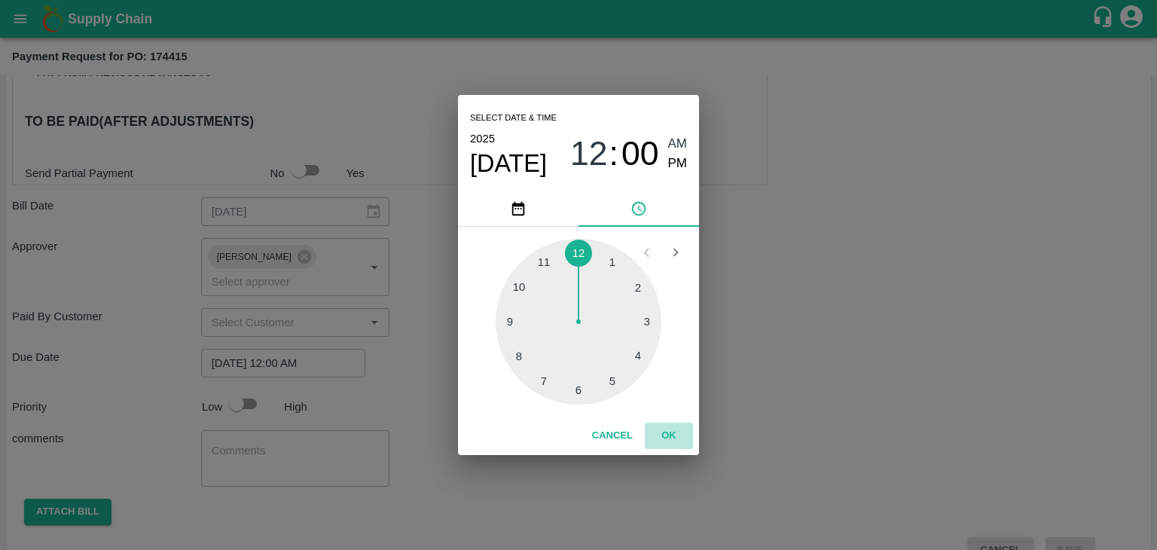
click at [674, 432] on button "OK" at bounding box center [669, 436] width 48 height 26
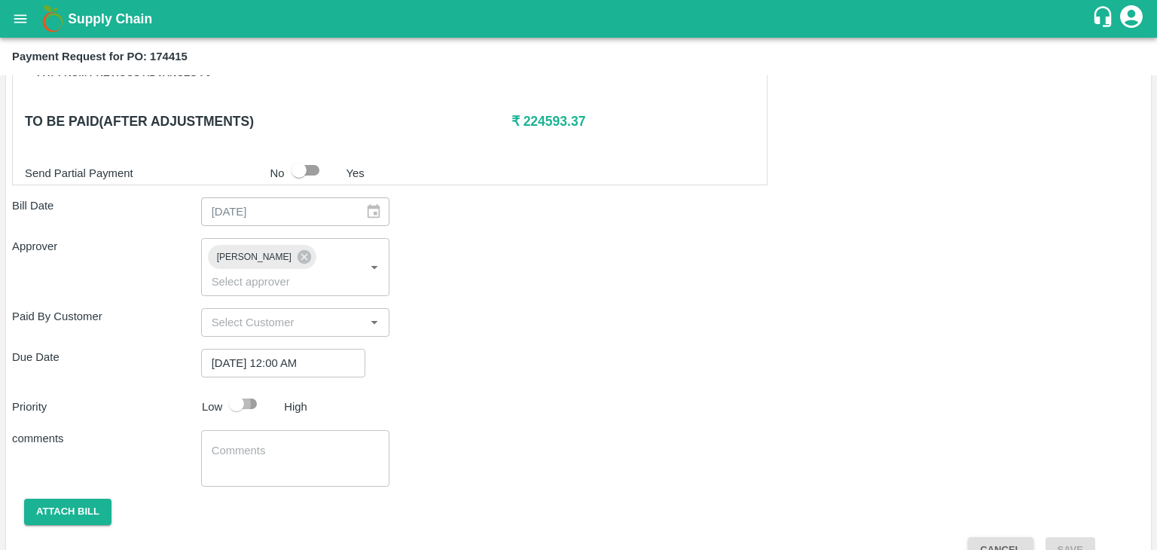
click at [236, 390] on input "checkbox" at bounding box center [237, 404] width 86 height 29
checkbox input "true"
click at [304, 443] on textarea at bounding box center [296, 459] width 168 height 32
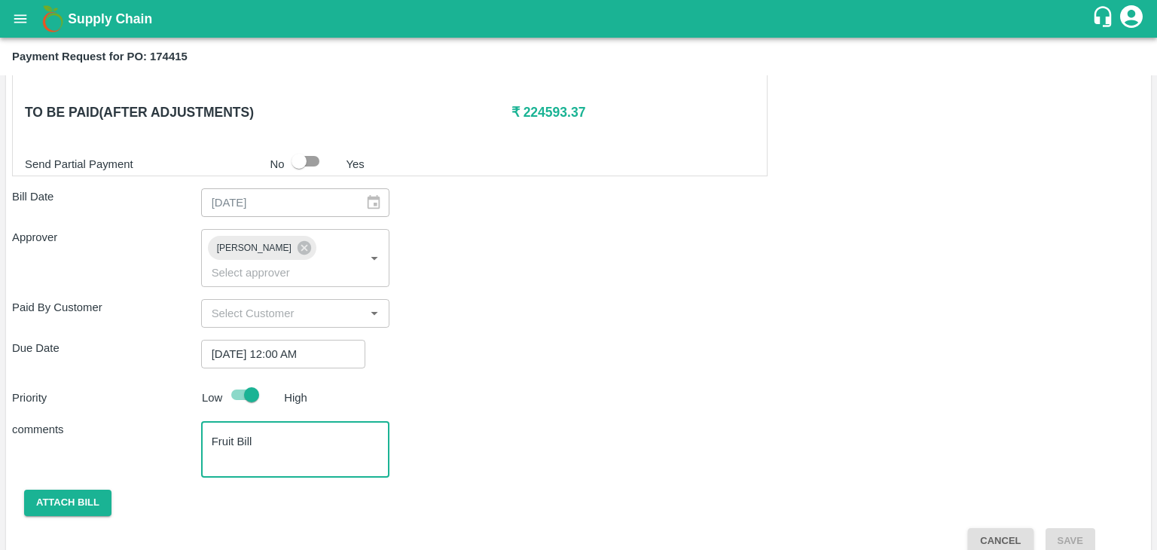
type textarea "Fruit Bill"
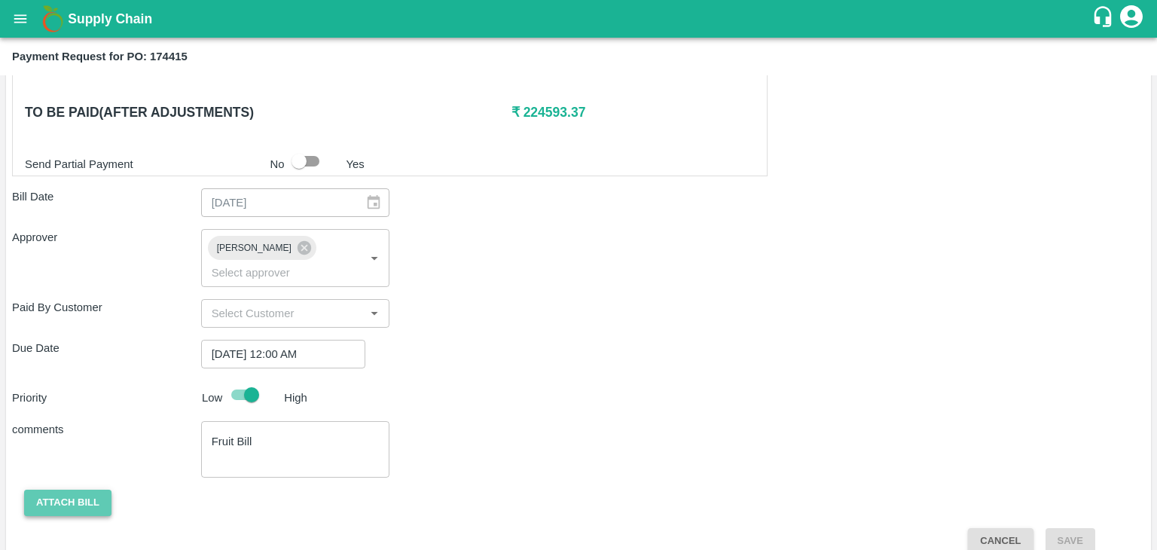
click at [51, 490] on button "Attach bill" at bounding box center [67, 503] width 87 height 26
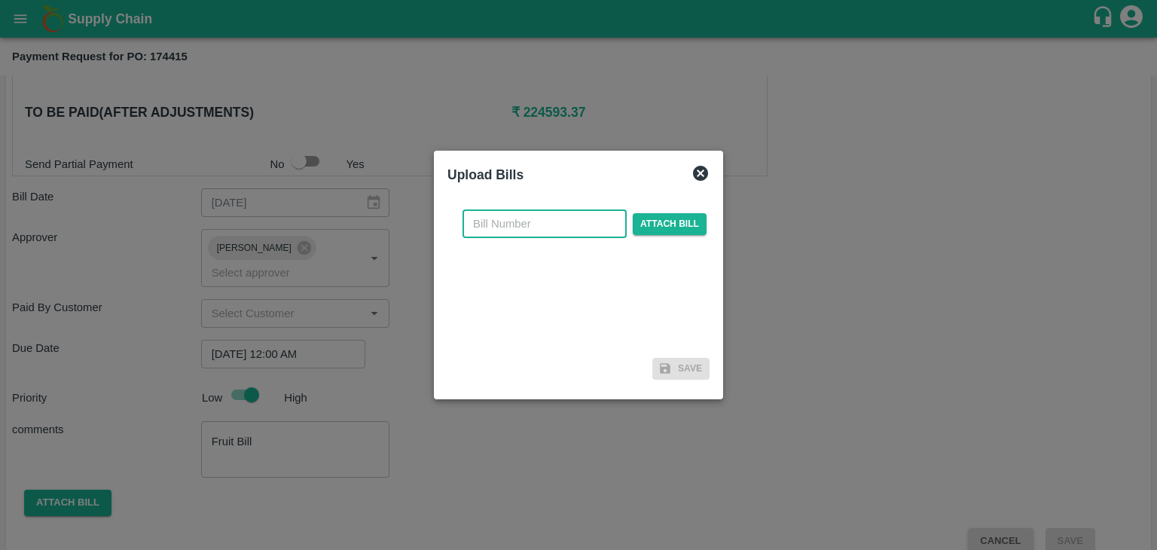
click at [561, 221] on input "text" at bounding box center [545, 223] width 164 height 29
type input "501"
click at [654, 225] on span "Attach bill" at bounding box center [670, 224] width 74 height 22
click at [0, 0] on input "Attach bill" at bounding box center [0, 0] width 0 height 0
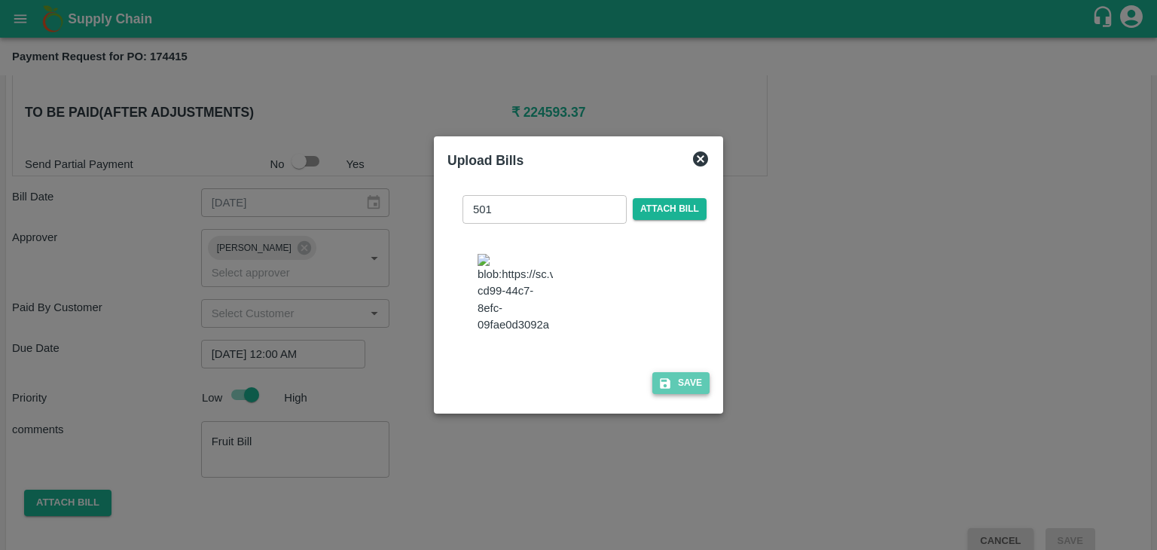
click at [666, 389] on icon "button" at bounding box center [665, 383] width 11 height 11
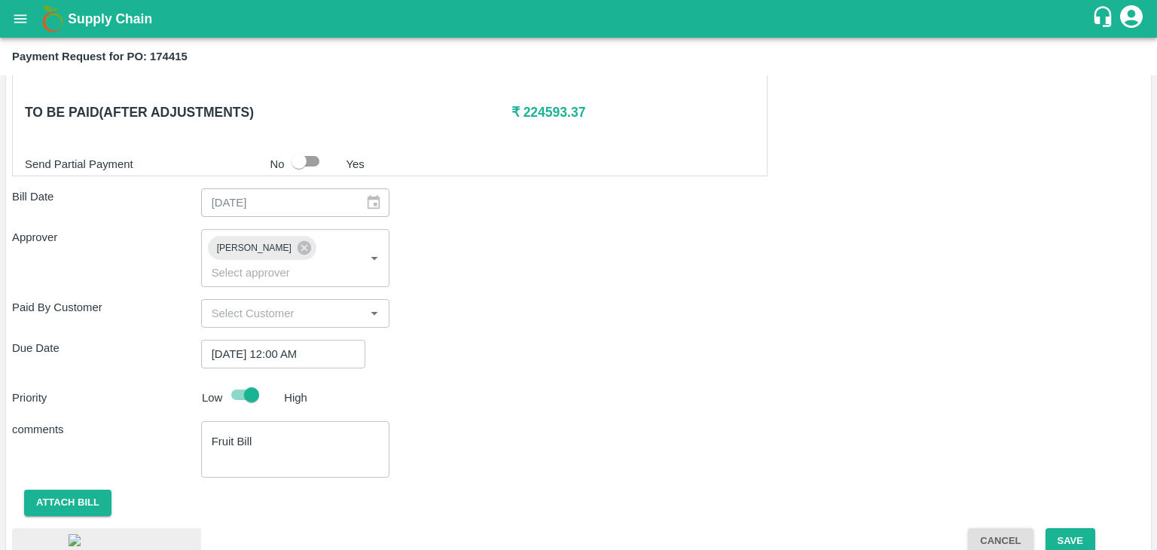
scroll to position [841, 0]
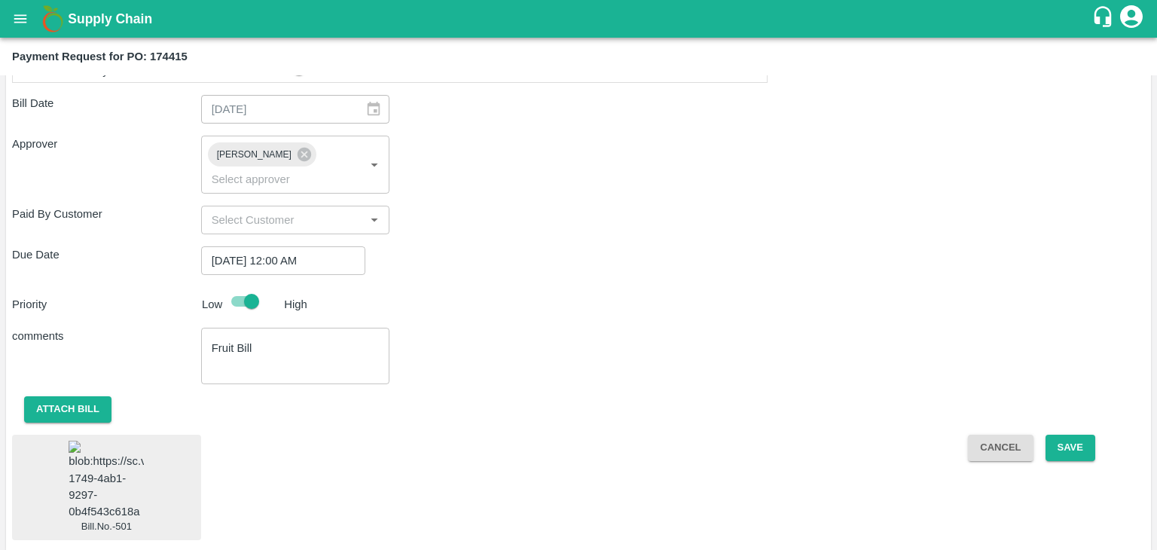
click at [105, 446] on img at bounding box center [106, 480] width 75 height 79
click at [1080, 435] on button "Save" at bounding box center [1071, 448] width 50 height 26
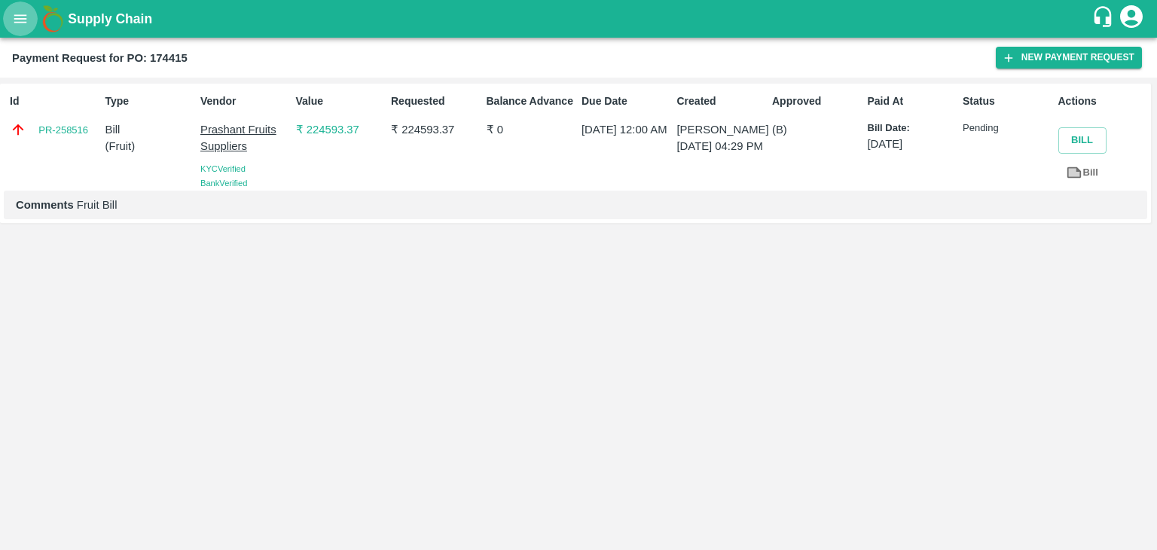
click at [12, 28] on button "open drawer" at bounding box center [20, 19] width 35 height 35
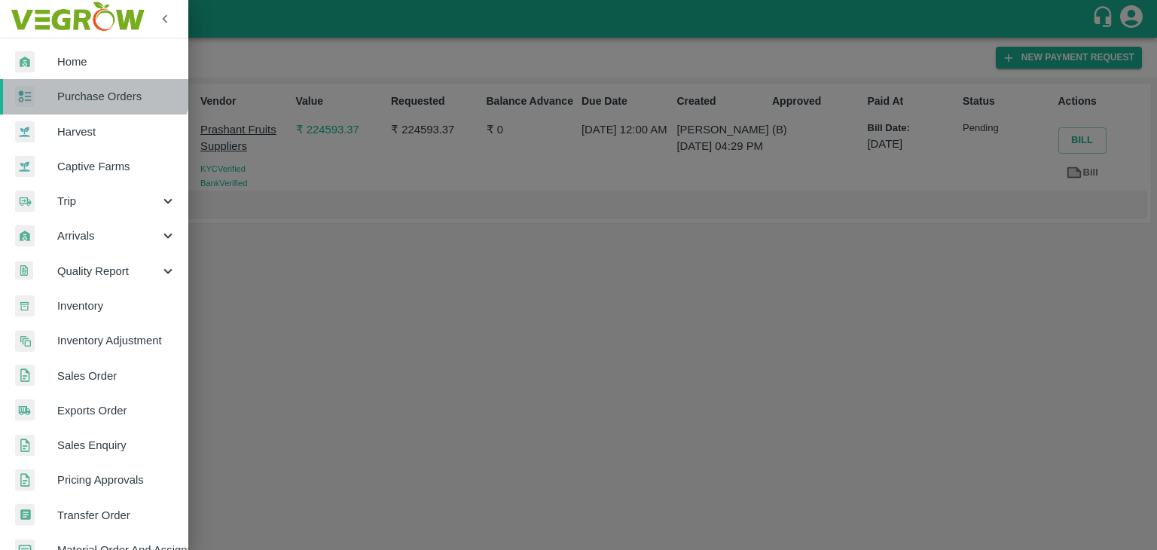
click at [93, 79] on link "Purchase Orders" at bounding box center [94, 96] width 188 height 35
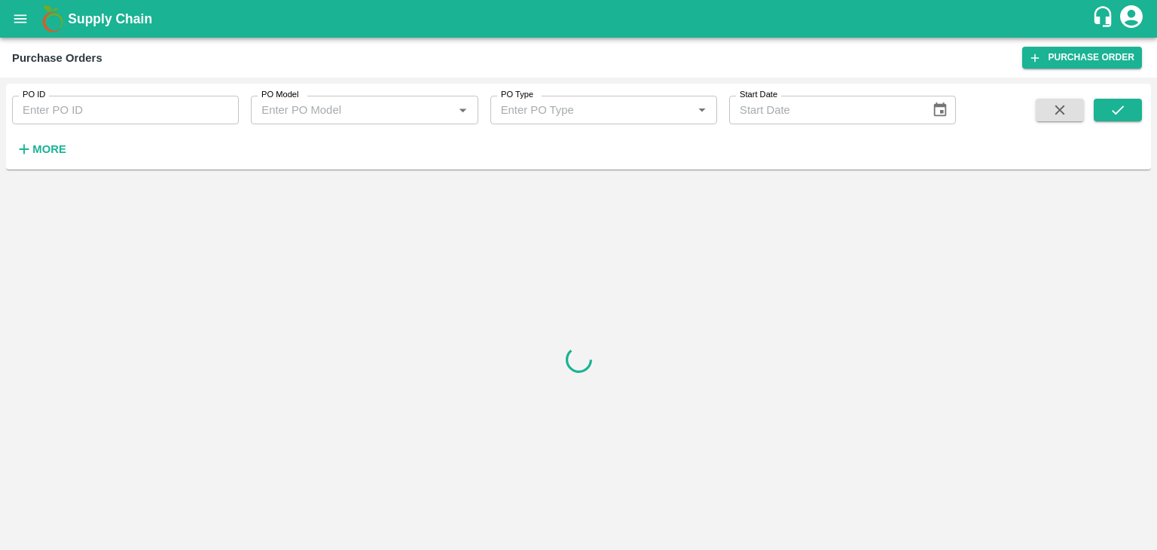
click at [115, 118] on input "PO ID" at bounding box center [125, 110] width 227 height 29
paste input "174687"
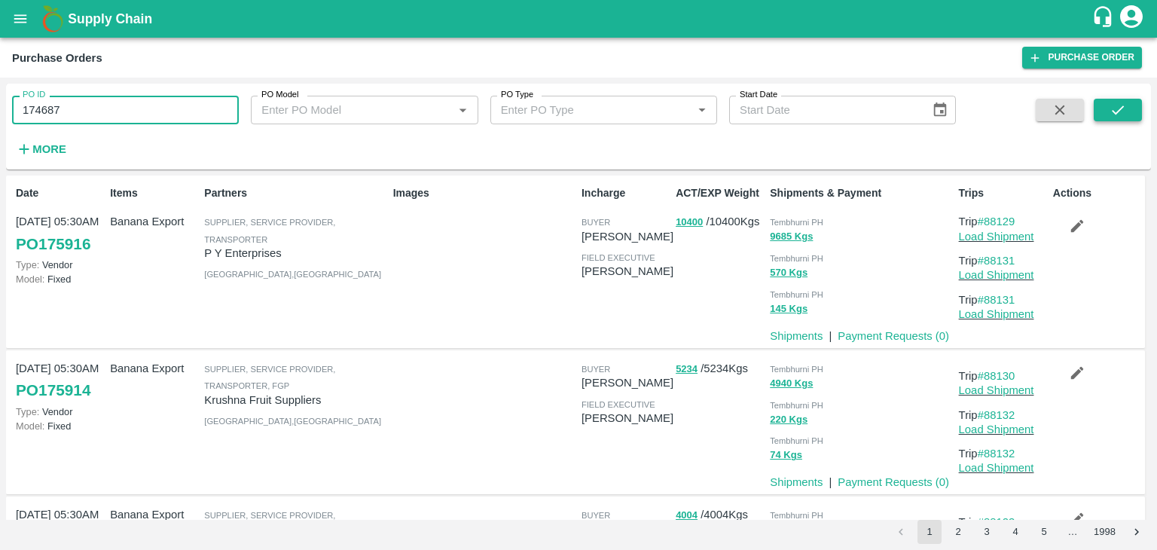
type input "174687"
click at [1121, 99] on button "submit" at bounding box center [1118, 110] width 48 height 23
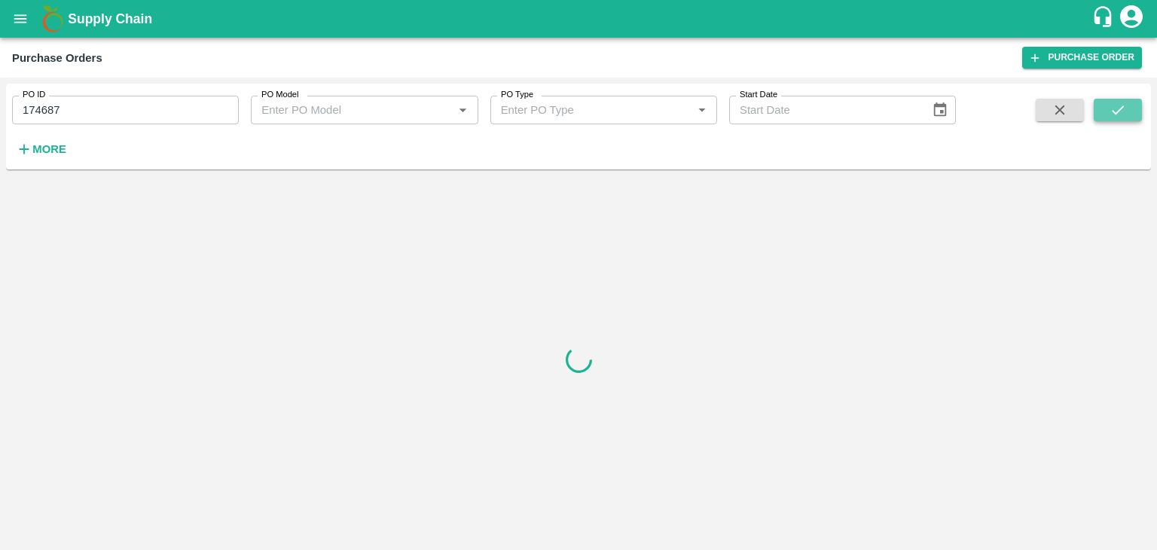
click at [1121, 99] on button "submit" at bounding box center [1118, 110] width 48 height 23
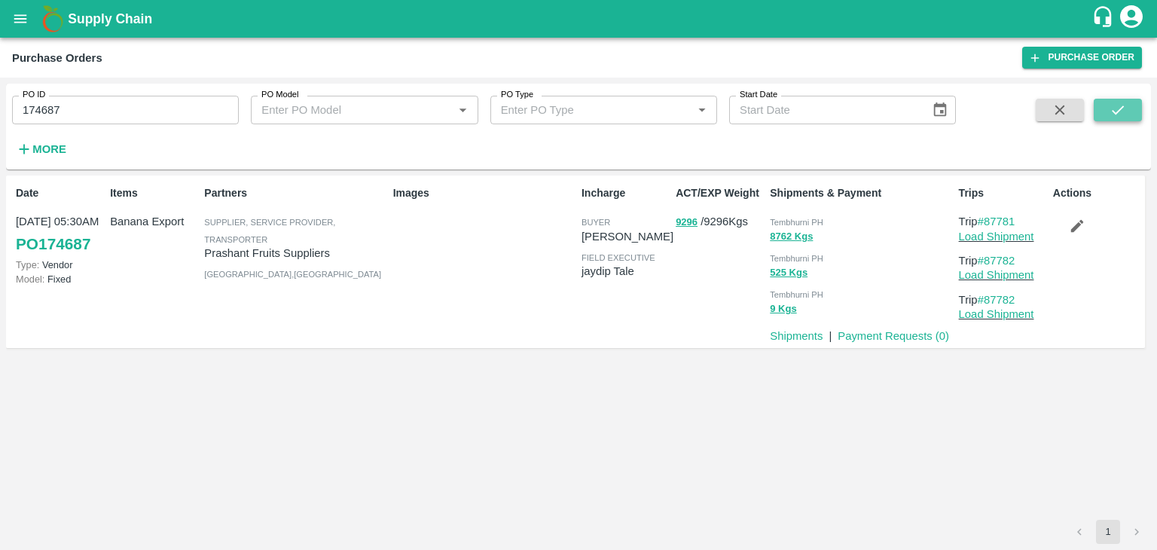
click at [1121, 99] on button "submit" at bounding box center [1118, 110] width 48 height 23
click at [873, 339] on link "Payment Requests ( 0 )" at bounding box center [894, 336] width 112 height 12
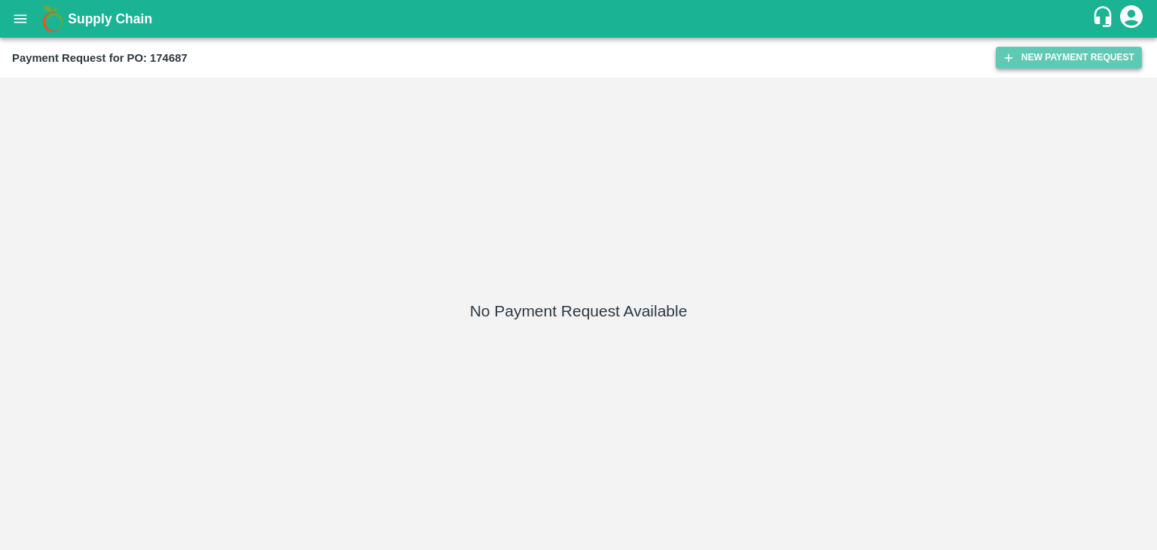
click at [1084, 53] on button "New Payment Request" at bounding box center [1069, 58] width 146 height 22
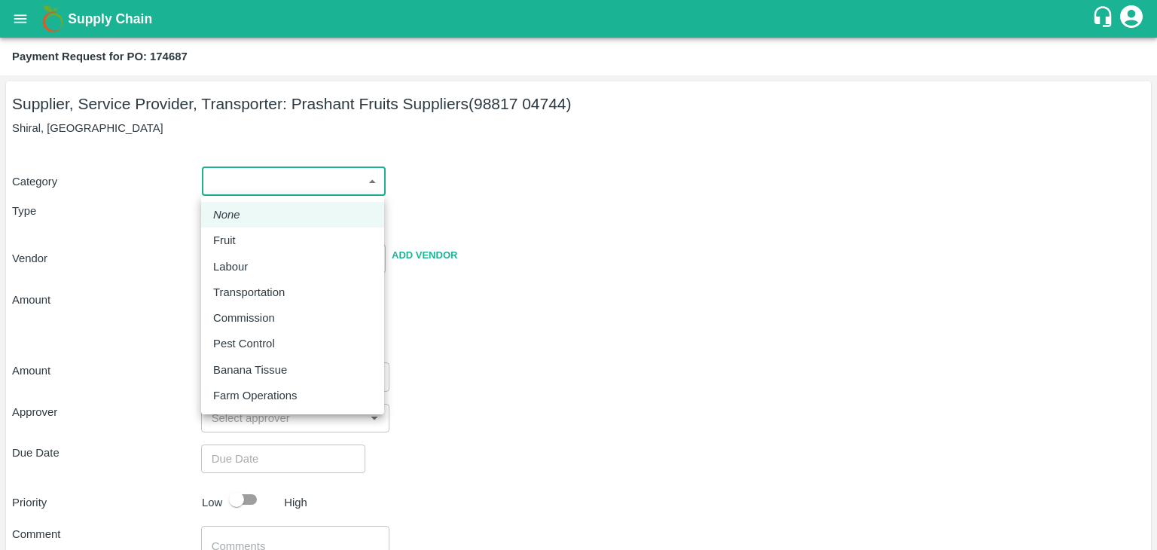
click at [223, 182] on body "Supply Chain Payment Request for PO: 174687 Supplier, Service Provider, Transpo…" at bounding box center [578, 275] width 1157 height 550
click at [246, 234] on div "Fruit" at bounding box center [292, 240] width 159 height 17
type input "1"
type input "Prashant Fruits Suppliers - 98817 04744(Supplier, Service Provider, Transporter)"
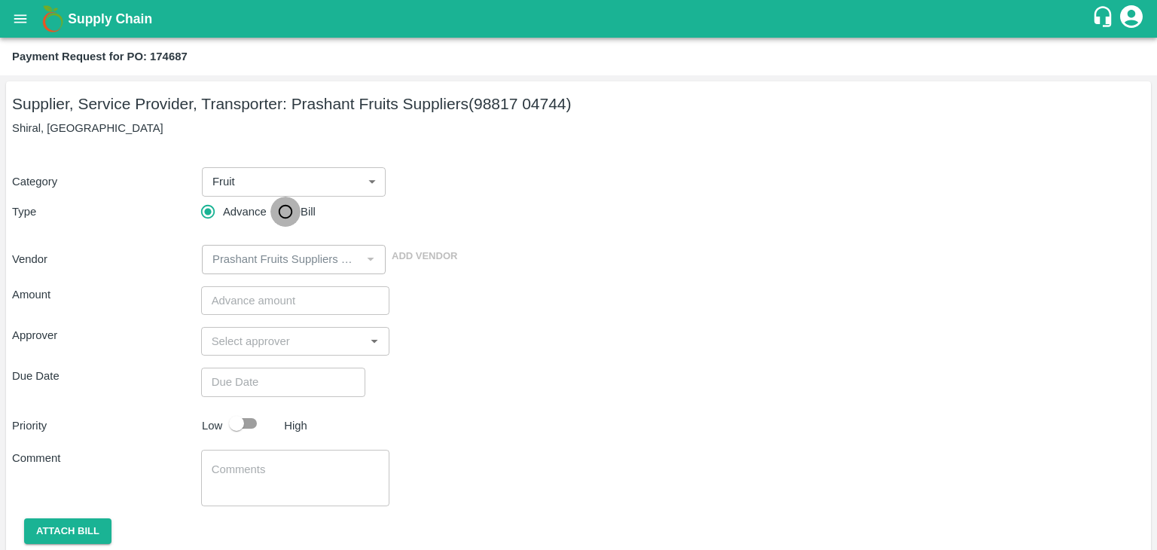
drag, startPoint x: 275, startPoint y: 197, endPoint x: 286, endPoint y: 209, distance: 16.0
click at [286, 209] on input "Bill" at bounding box center [285, 212] width 30 height 30
radio input "true"
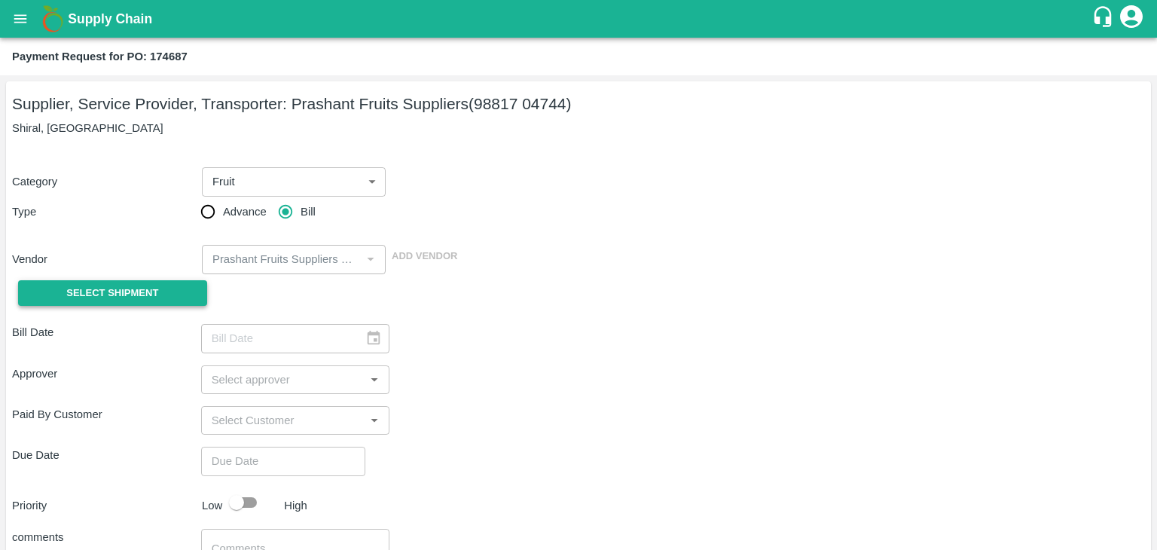
drag, startPoint x: 170, startPoint y: 277, endPoint x: 149, endPoint y: 290, distance: 24.0
click at [149, 290] on div "Select Shipment" at bounding box center [106, 293] width 189 height 38
click at [149, 290] on span "Select Shipment" at bounding box center [112, 293] width 92 height 17
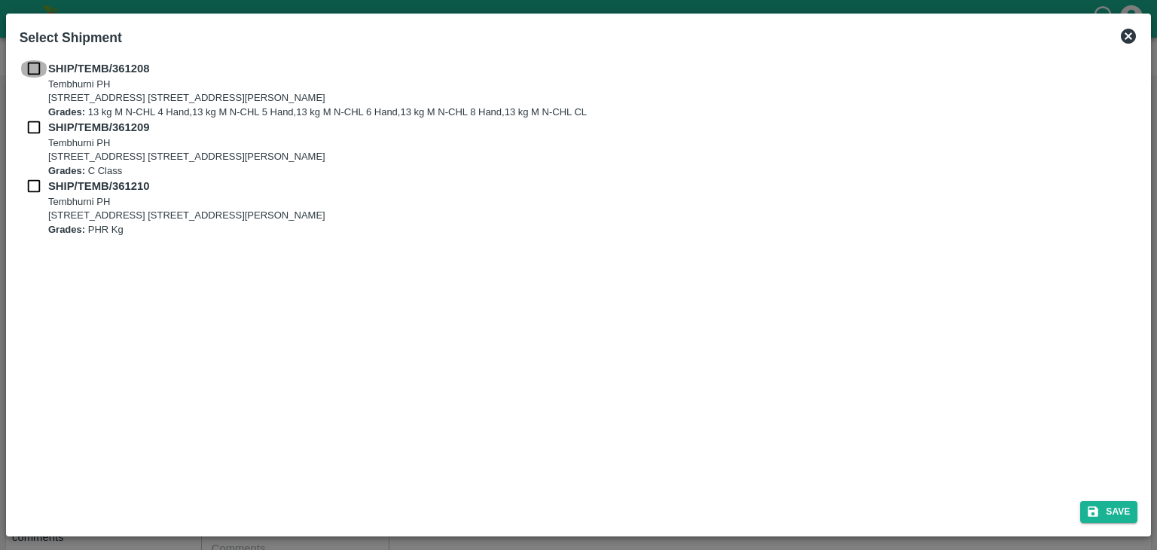
click at [29, 64] on input "checkbox" at bounding box center [34, 68] width 29 height 17
checkbox input "true"
click at [28, 127] on input "checkbox" at bounding box center [34, 127] width 29 height 17
checkbox input "true"
click at [34, 189] on input "checkbox" at bounding box center [34, 186] width 29 height 17
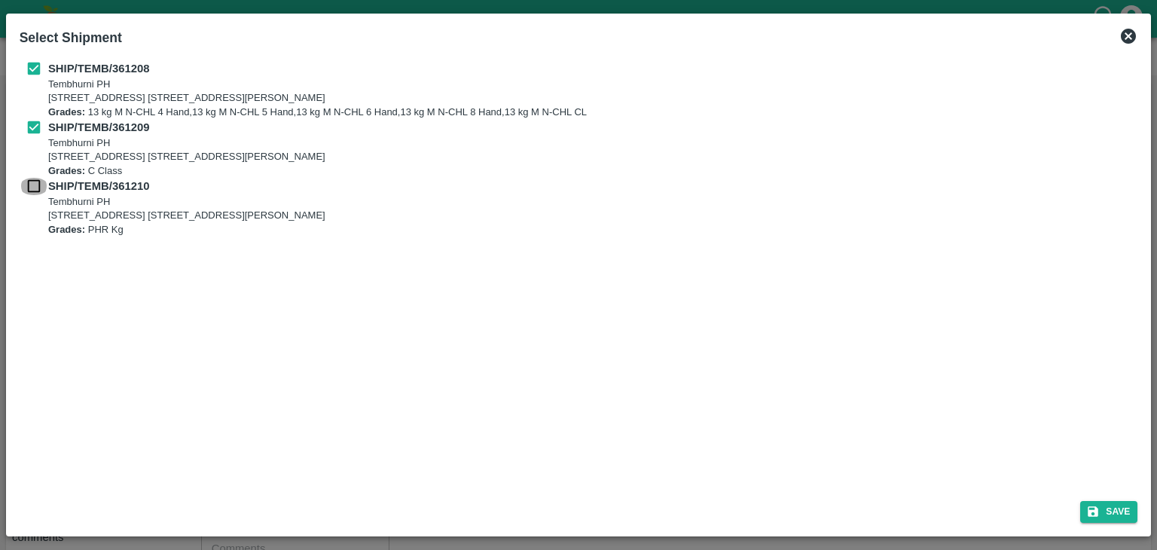
checkbox input "true"
click at [1103, 508] on button "Save" at bounding box center [1108, 512] width 57 height 22
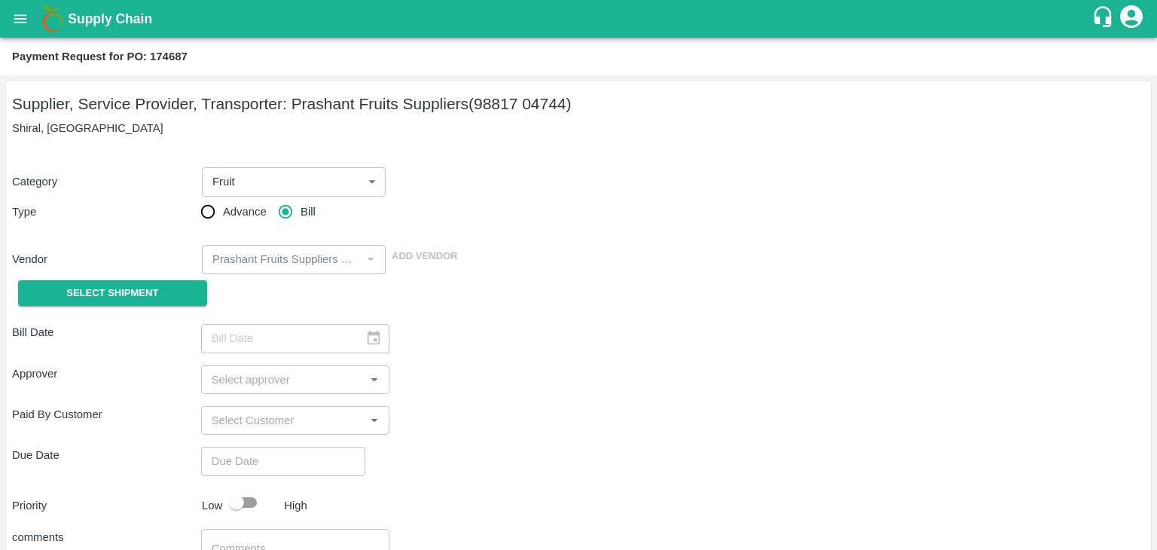
type input "[DATE]"
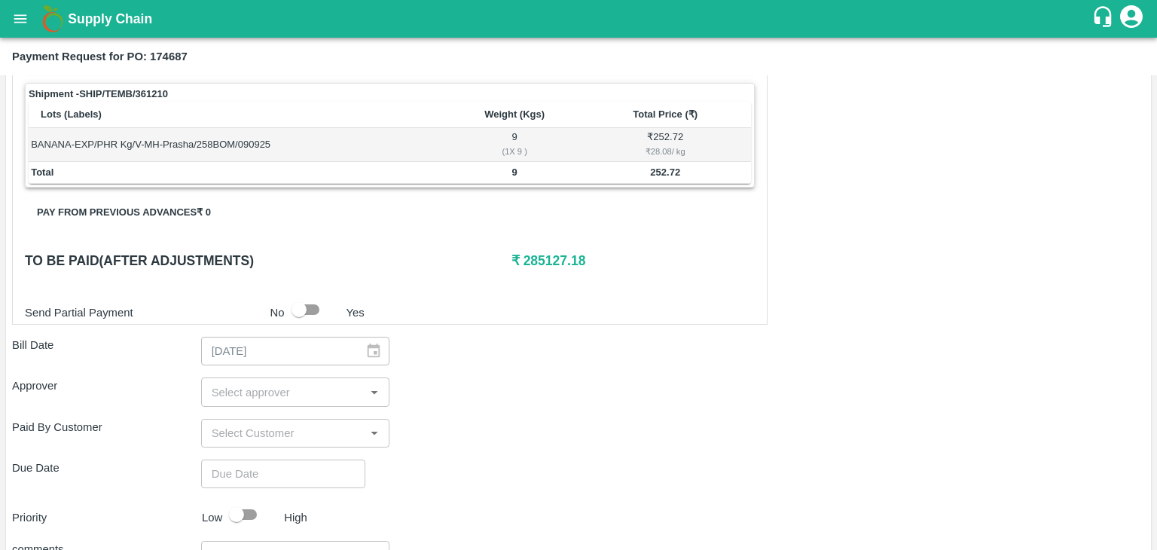
scroll to position [738, 0]
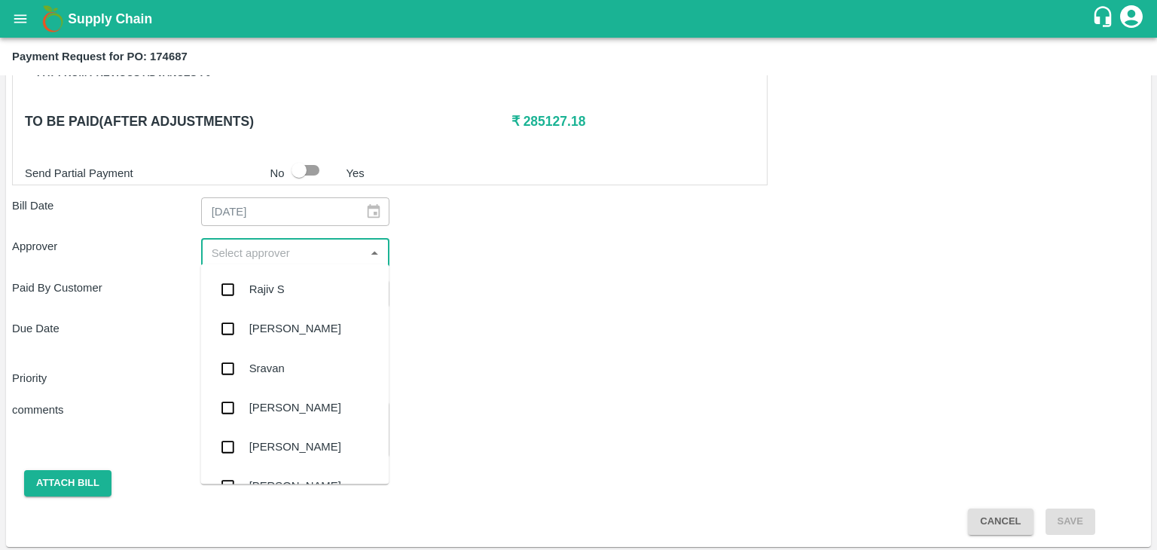
click at [292, 245] on input "input" at bounding box center [283, 253] width 155 height 20
type input "Ajit"
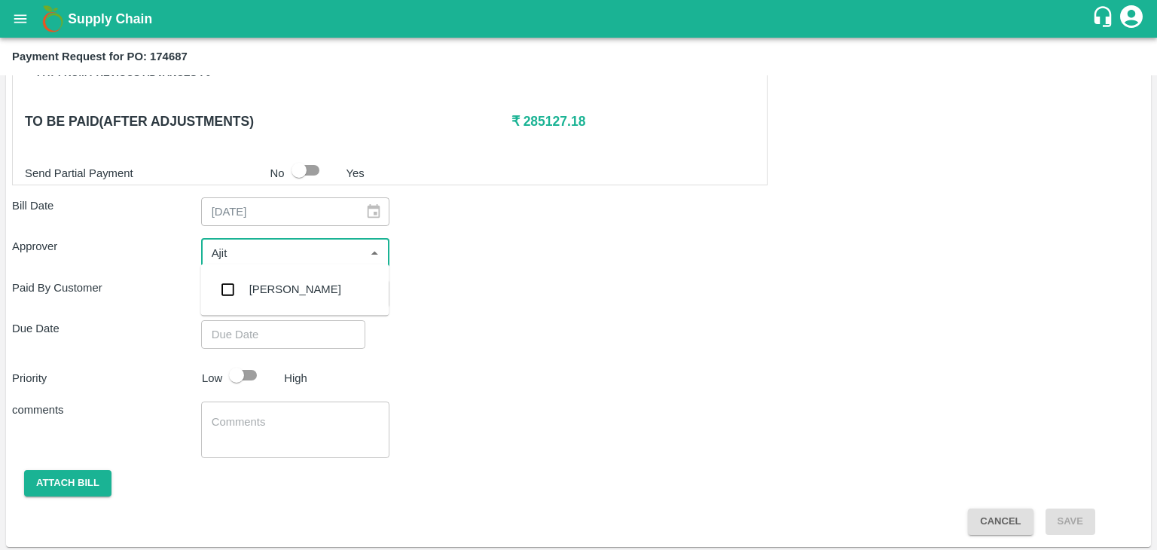
click at [270, 289] on div "[PERSON_NAME]" at bounding box center [295, 289] width 92 height 17
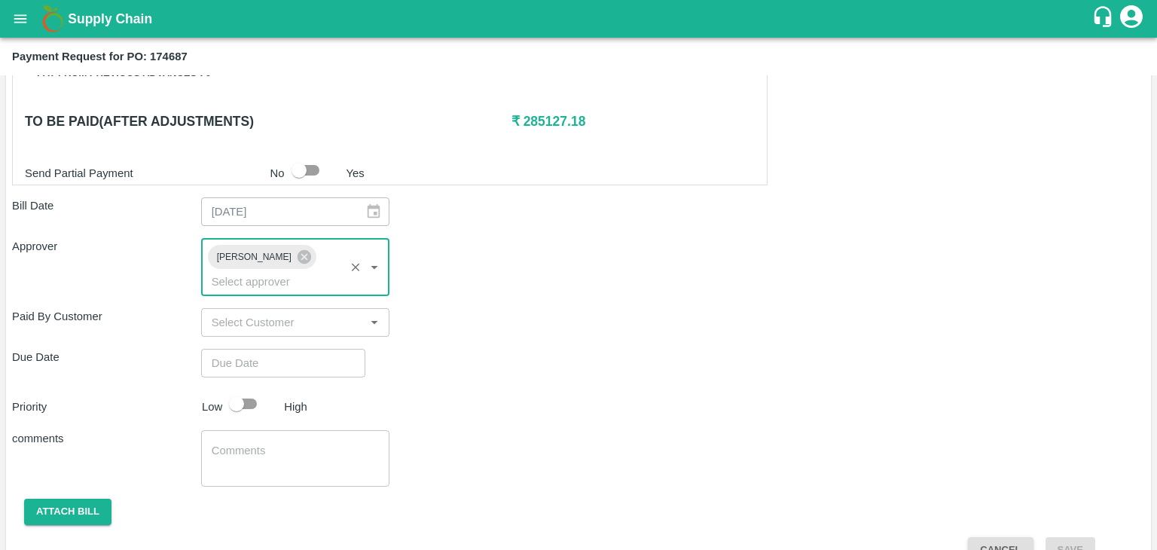
type input "DD/MM/YYYY hh:mm aa"
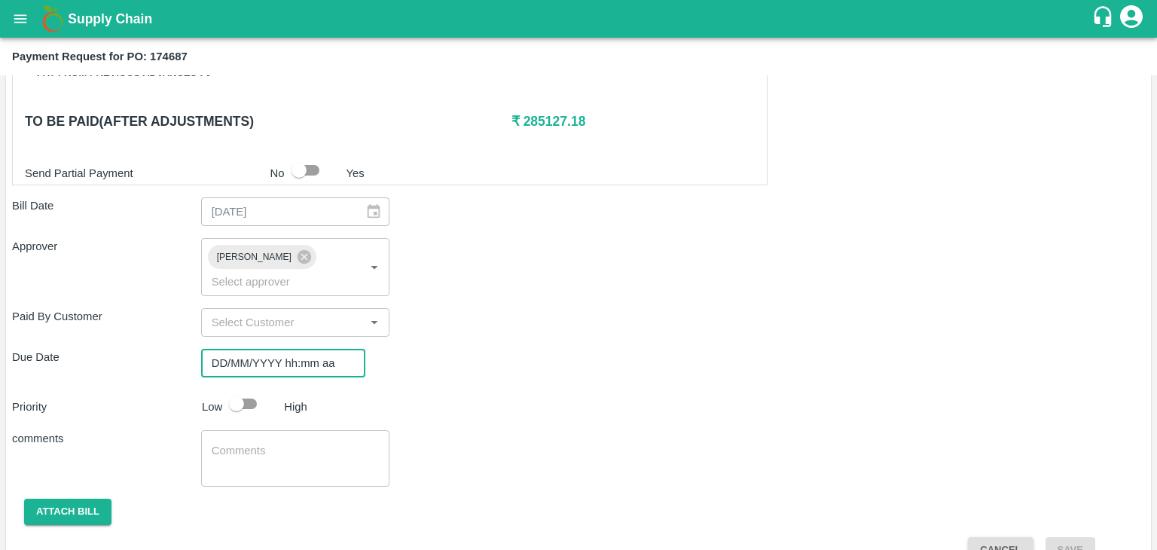
click at [293, 349] on input "DD/MM/YYYY hh:mm aa" at bounding box center [278, 363] width 154 height 29
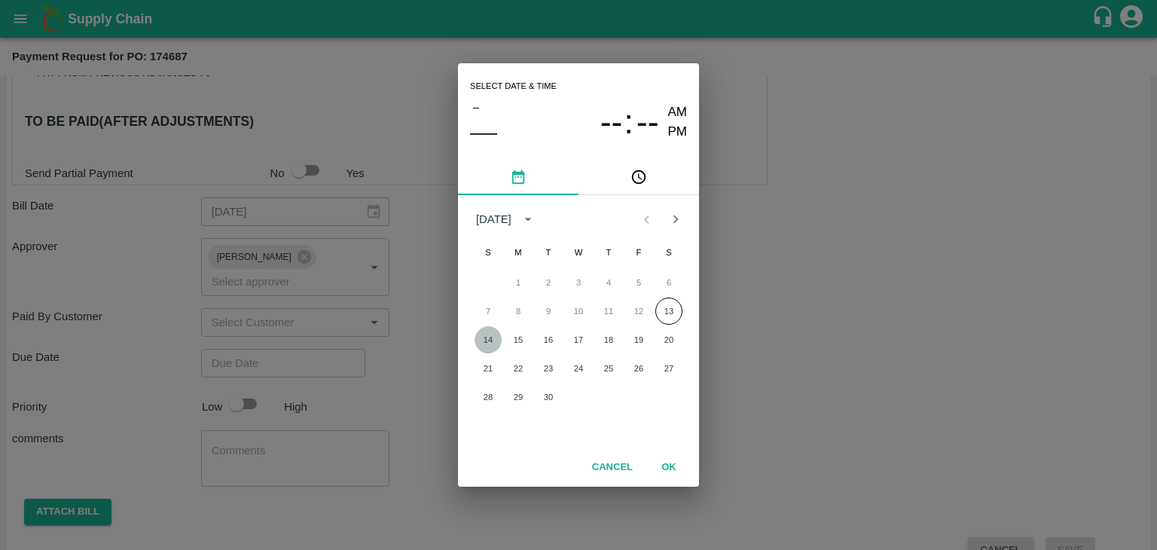
click at [487, 346] on button "14" at bounding box center [488, 339] width 27 height 27
type input "[DATE] 12:00 AM"
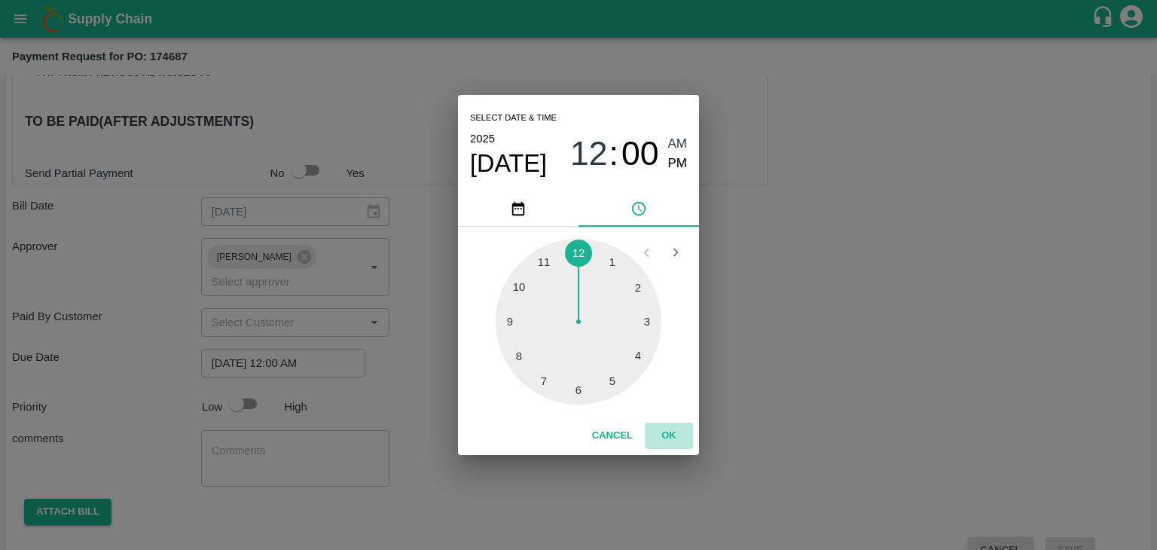
click at [665, 434] on button "OK" at bounding box center [669, 436] width 48 height 26
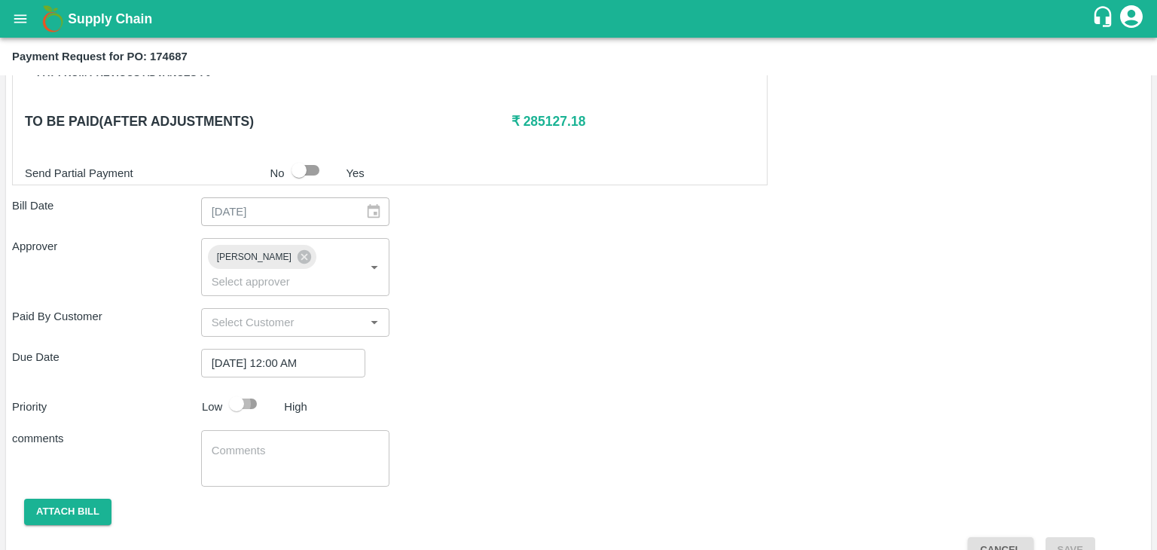
click at [235, 390] on input "checkbox" at bounding box center [237, 404] width 86 height 29
checkbox input "true"
click at [274, 443] on textarea at bounding box center [296, 459] width 168 height 32
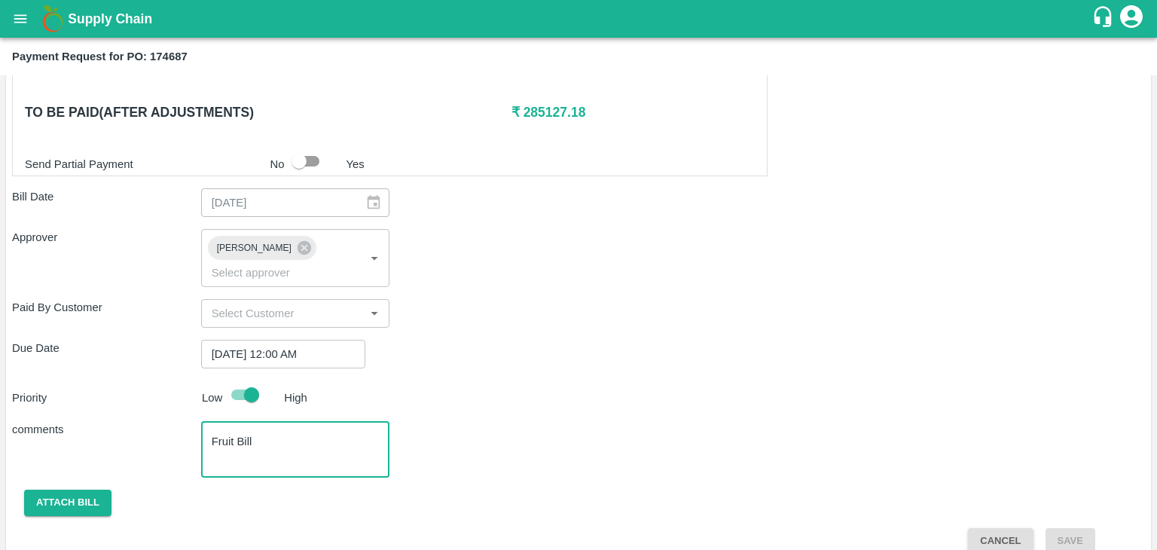
type textarea "Fruit Bill"
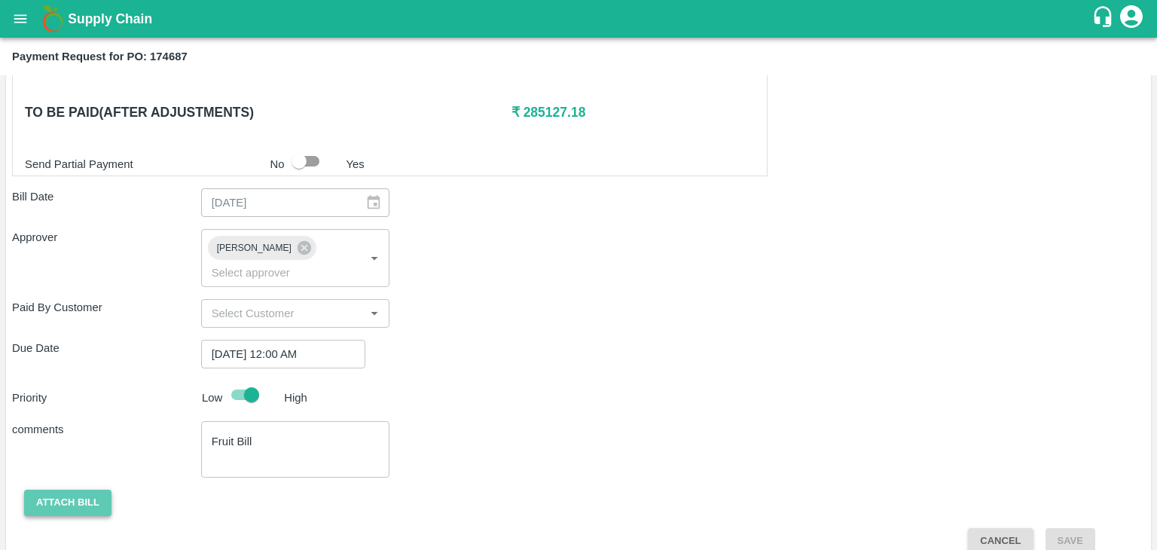
click at [95, 490] on button "Attach bill" at bounding box center [67, 503] width 87 height 26
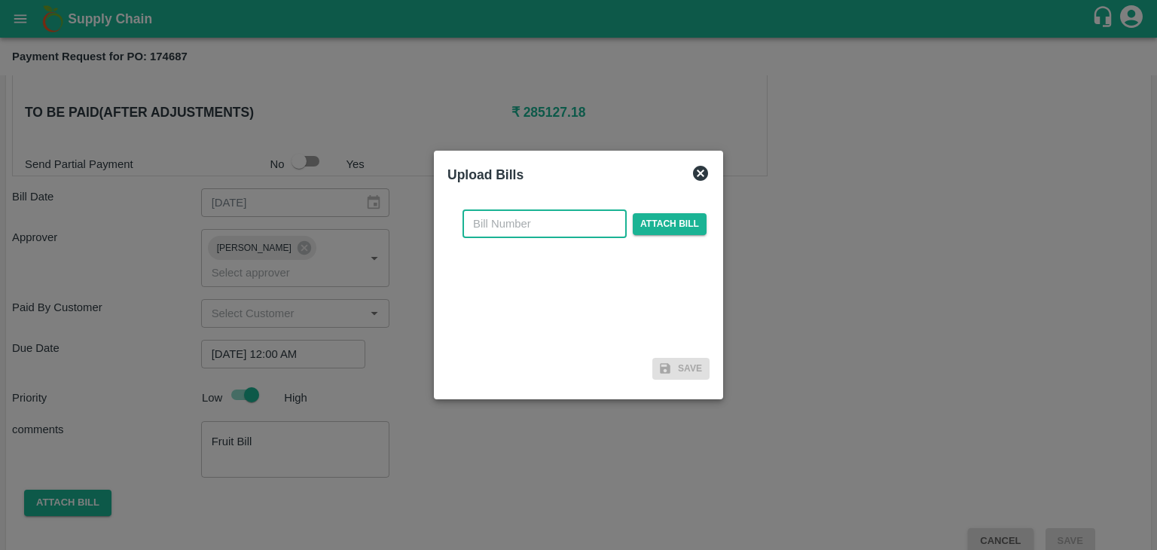
click at [567, 210] on input "text" at bounding box center [545, 223] width 164 height 29
type input "503"
click at [656, 231] on span "Attach bill" at bounding box center [670, 224] width 74 height 22
click at [0, 0] on input "Attach bill" at bounding box center [0, 0] width 0 height 0
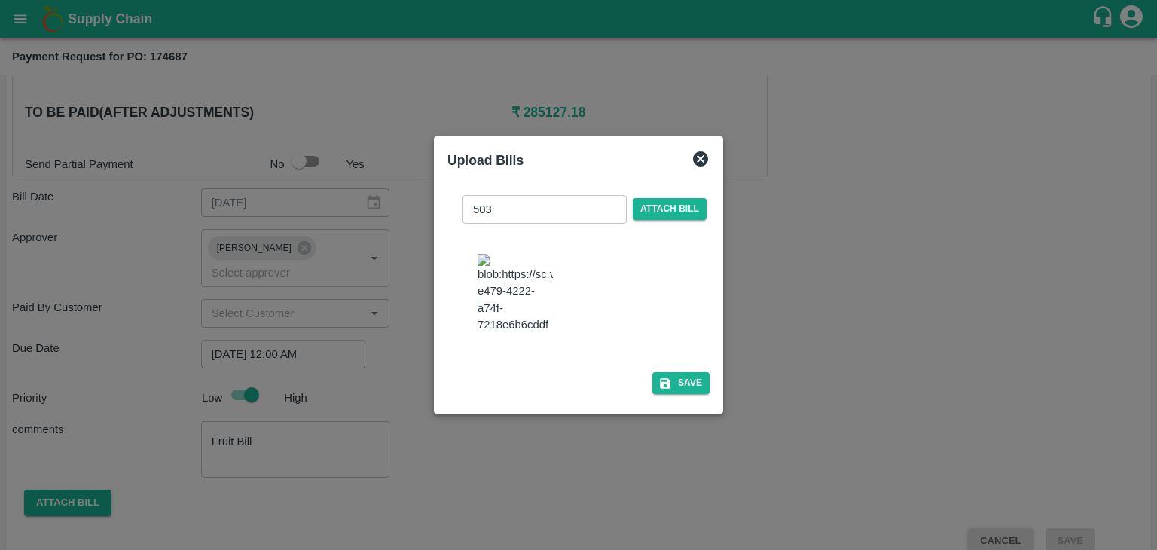
click at [698, 377] on div "503 ​ Attach bill Save" at bounding box center [579, 292] width 262 height 218
click at [677, 392] on button "Save" at bounding box center [680, 383] width 57 height 22
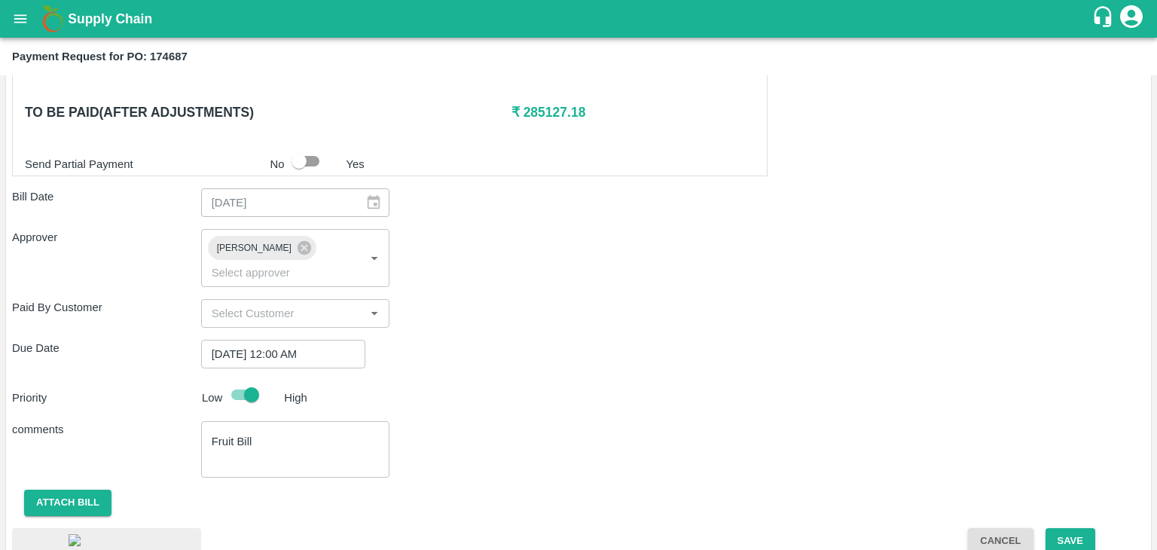
scroll to position [840, 0]
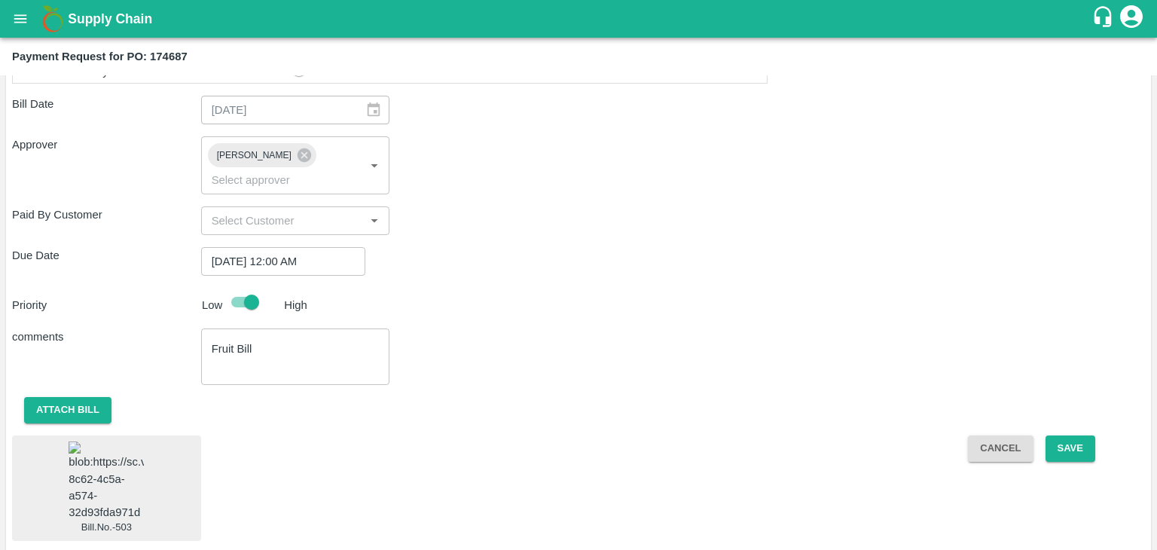
click at [114, 462] on img at bounding box center [106, 481] width 75 height 79
click at [1063, 436] on button "Save" at bounding box center [1071, 449] width 50 height 26
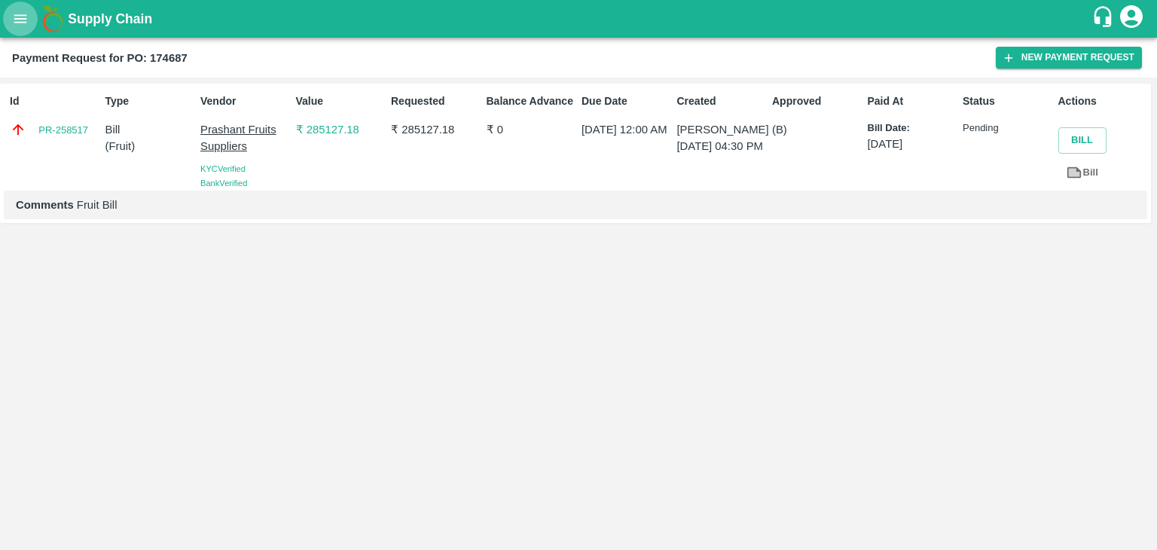
click at [18, 22] on icon "open drawer" at bounding box center [20, 18] width 13 height 8
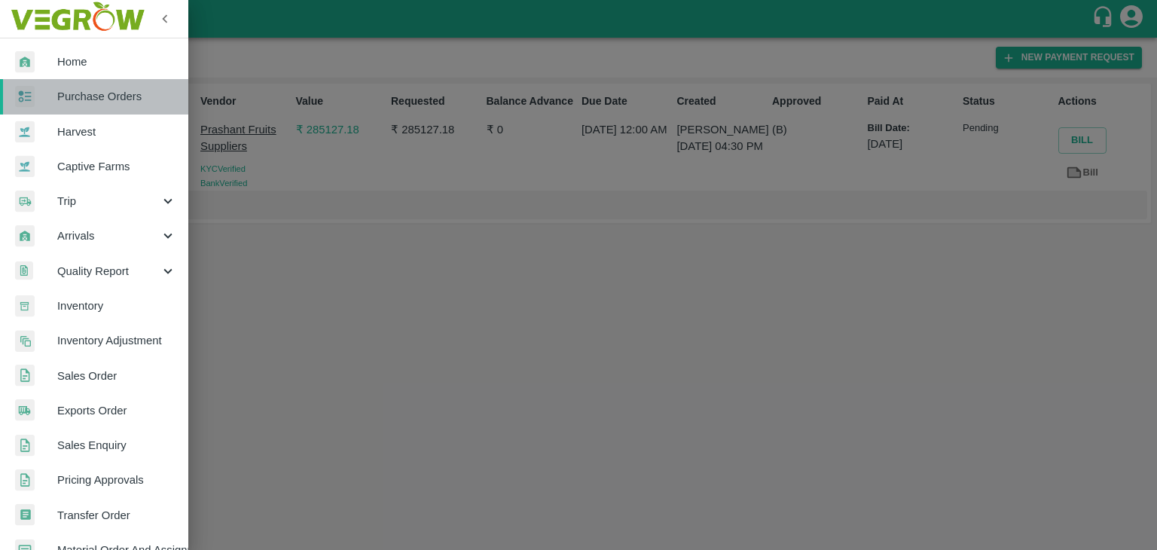
click at [115, 91] on span "Purchase Orders" at bounding box center [116, 96] width 119 height 17
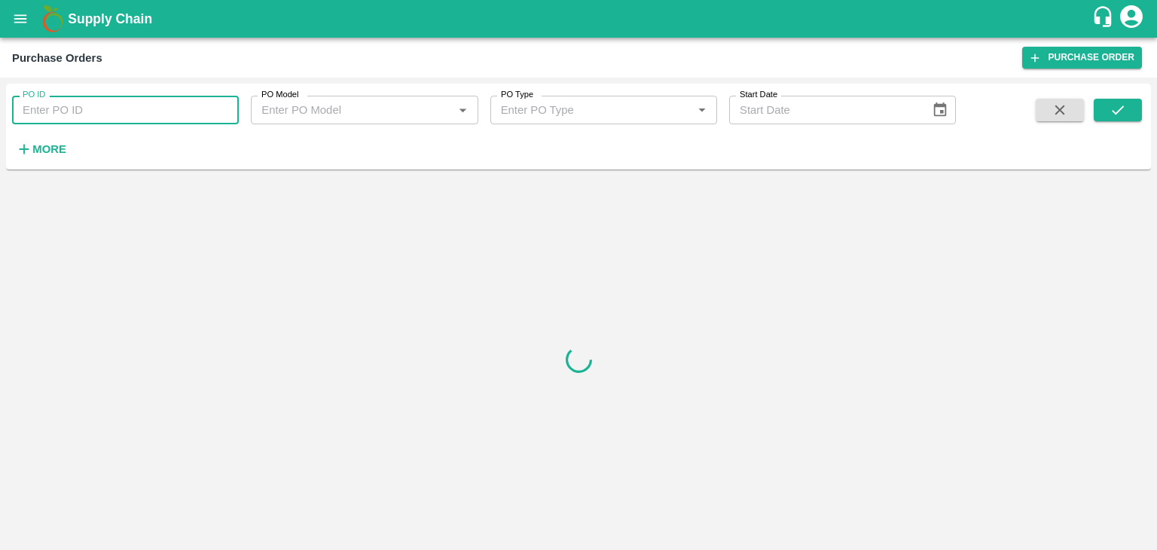
click at [187, 105] on input "PO ID" at bounding box center [125, 110] width 227 height 29
paste input "174787"
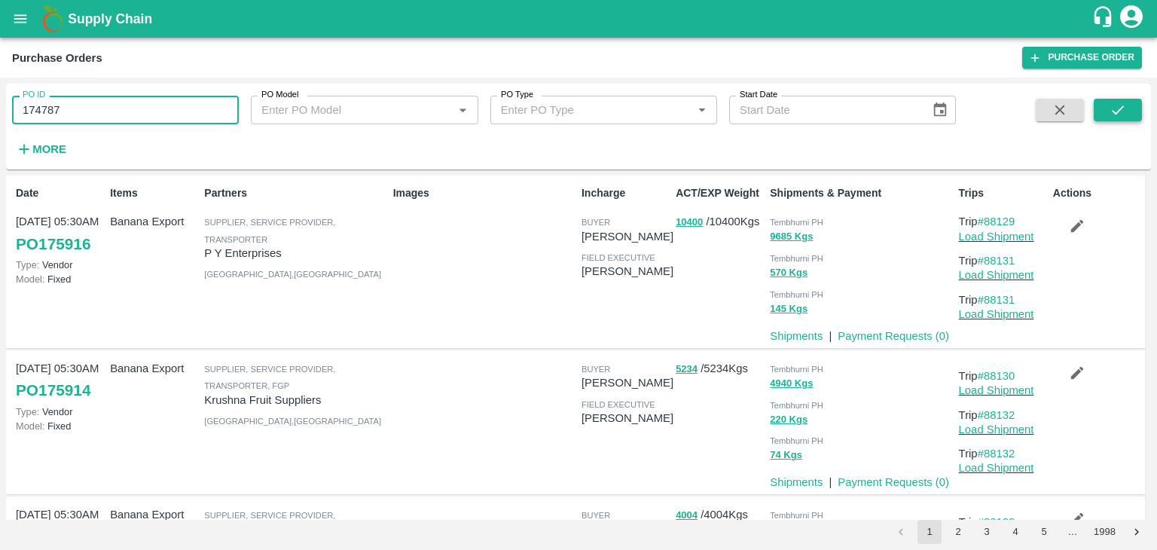
type input "174787"
click at [1117, 117] on icon "submit" at bounding box center [1118, 110] width 17 height 17
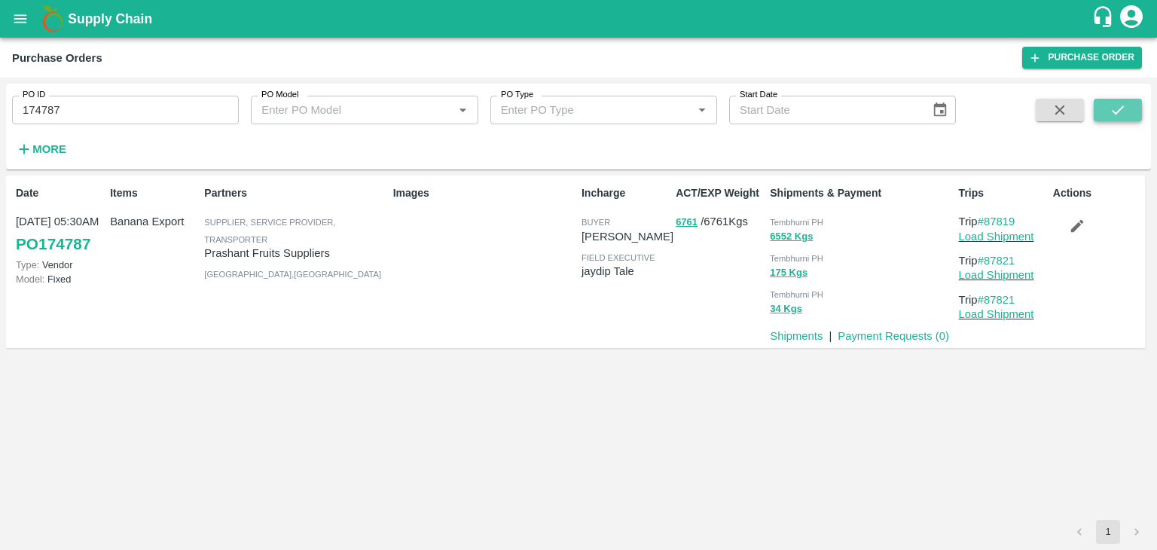
click at [1117, 117] on icon "submit" at bounding box center [1118, 110] width 17 height 17
click at [882, 333] on link "Payment Requests ( 0 )" at bounding box center [894, 336] width 112 height 12
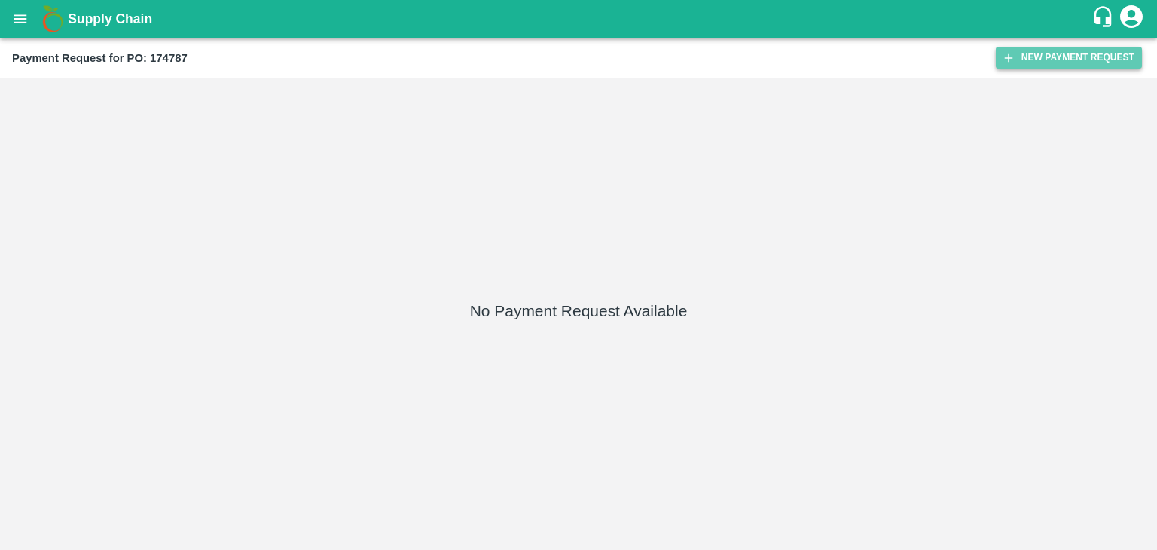
click at [1045, 53] on button "New Payment Request" at bounding box center [1069, 58] width 146 height 22
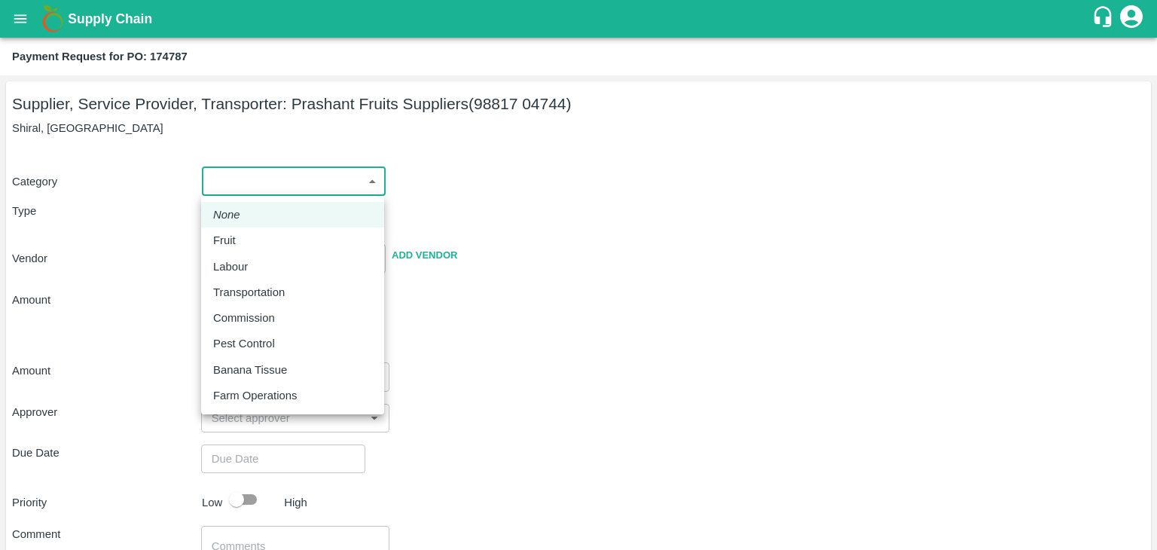
click at [234, 185] on body "Supply Chain Payment Request for PO: 174787 Supplier, Service Provider, Transpo…" at bounding box center [578, 275] width 1157 height 550
click at [249, 236] on div "Fruit" at bounding box center [292, 240] width 159 height 17
type input "1"
type input "Prashant Fruits Suppliers - 98817 04744(Supplier, Service Provider, Transporter)"
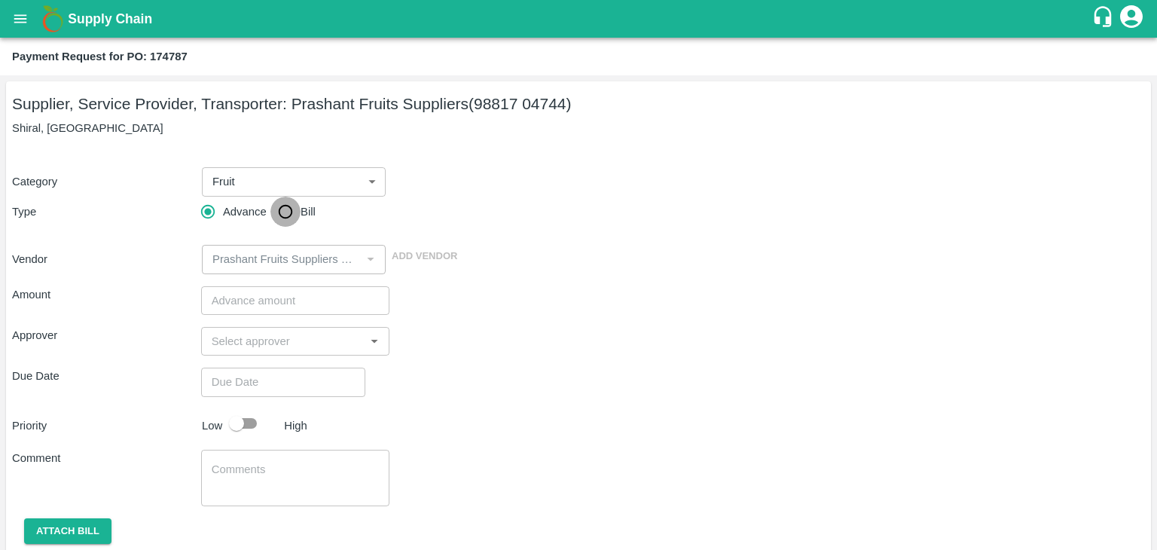
click at [289, 209] on input "Bill" at bounding box center [285, 212] width 30 height 30
radio input "true"
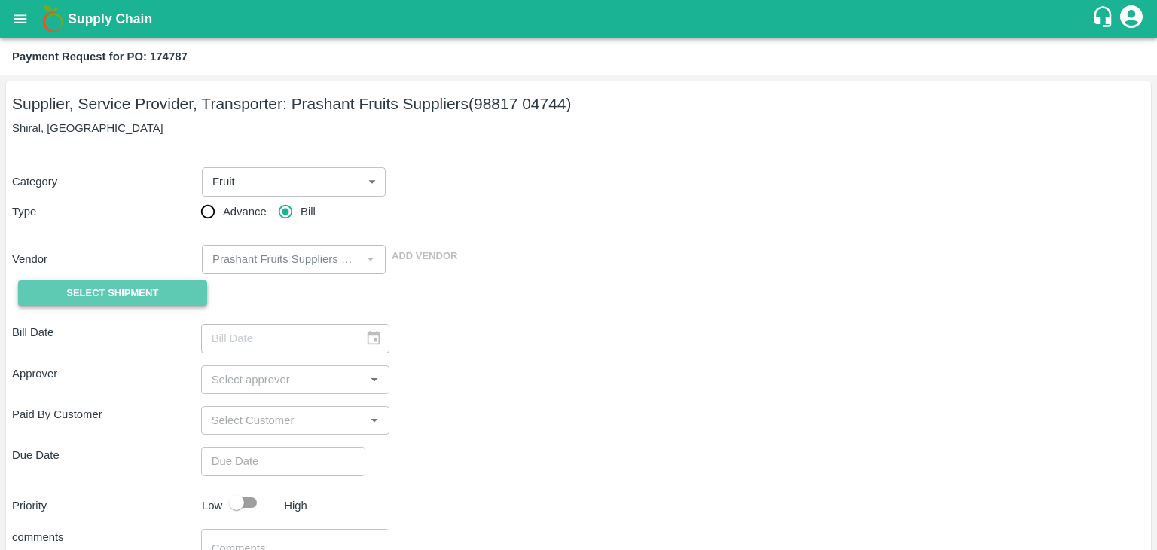
click at [117, 287] on span "Select Shipment" at bounding box center [112, 293] width 92 height 17
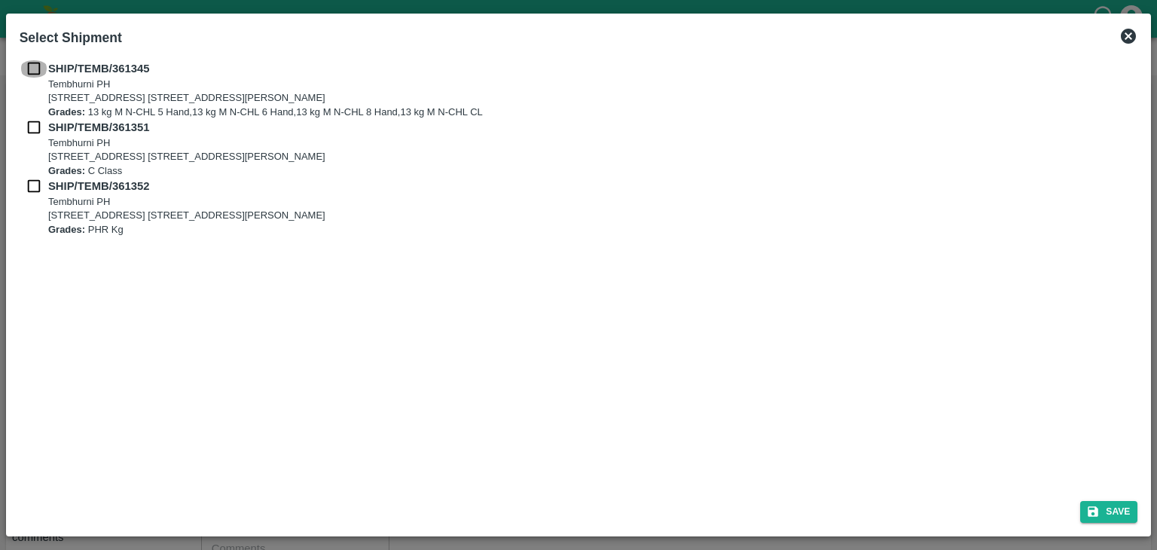
click at [33, 68] on input "checkbox" at bounding box center [34, 68] width 29 height 17
checkbox input "true"
click at [32, 127] on input "checkbox" at bounding box center [34, 127] width 29 height 17
checkbox input "true"
click at [30, 185] on input "checkbox" at bounding box center [34, 186] width 29 height 17
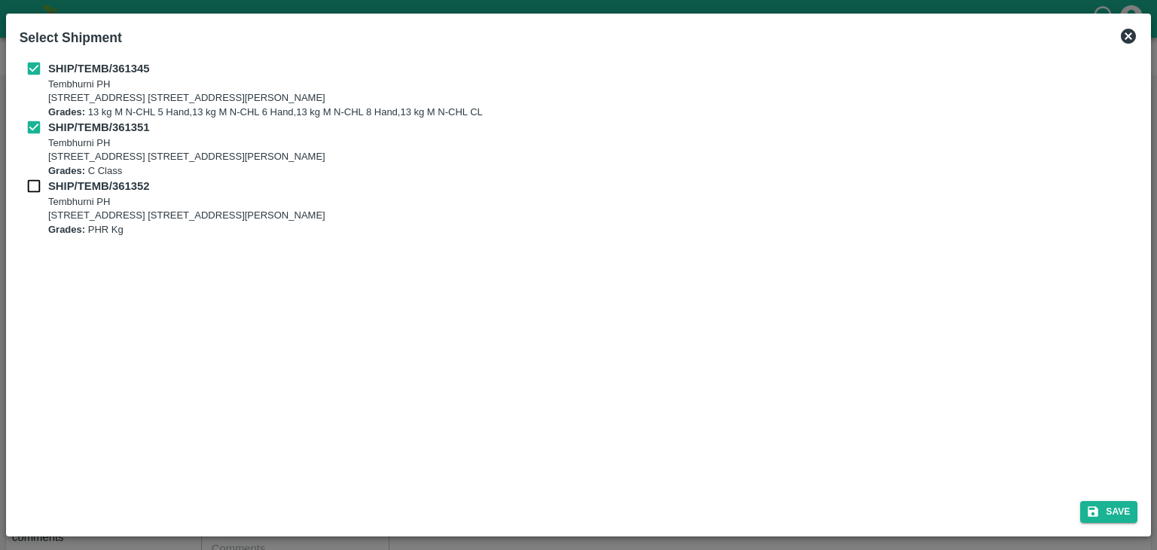
checkbox input "true"
click at [1110, 501] on button "Save" at bounding box center [1108, 512] width 57 height 22
type input "[DATE]"
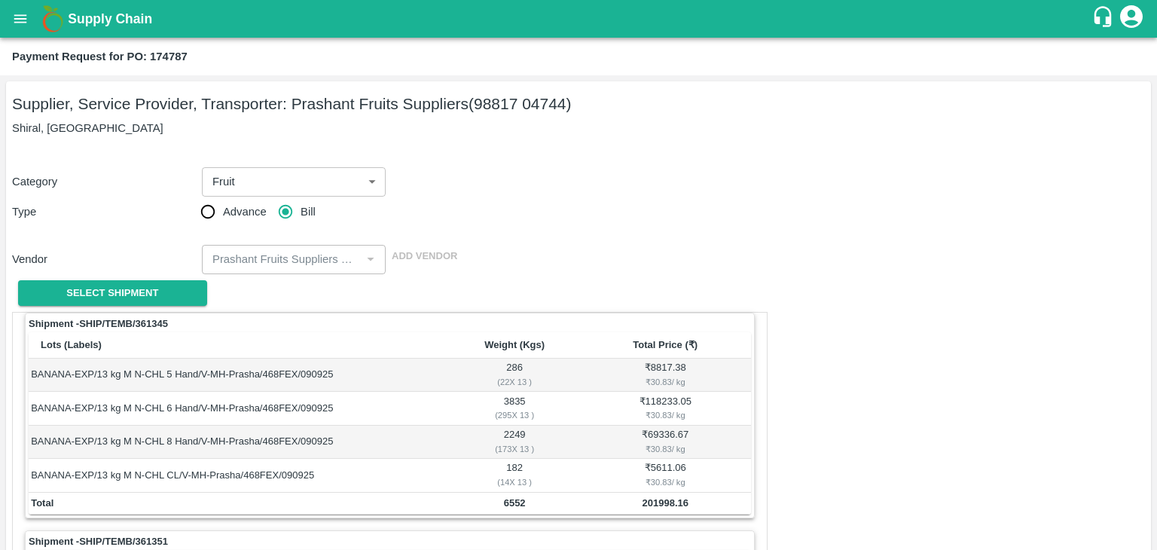
scroll to position [705, 0]
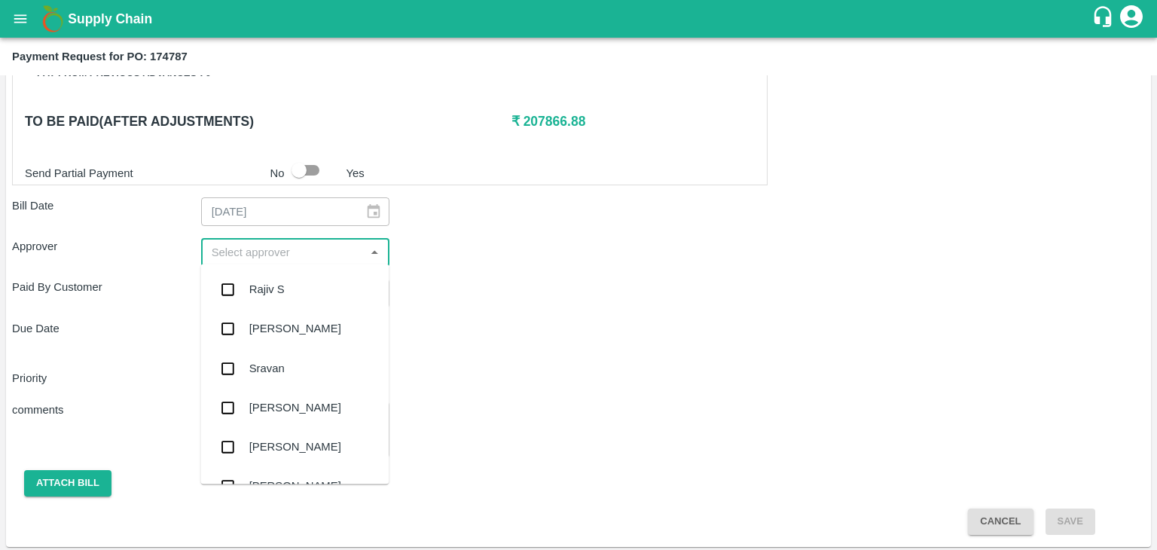
click at [253, 246] on input "input" at bounding box center [283, 253] width 155 height 20
type input "Ajit"
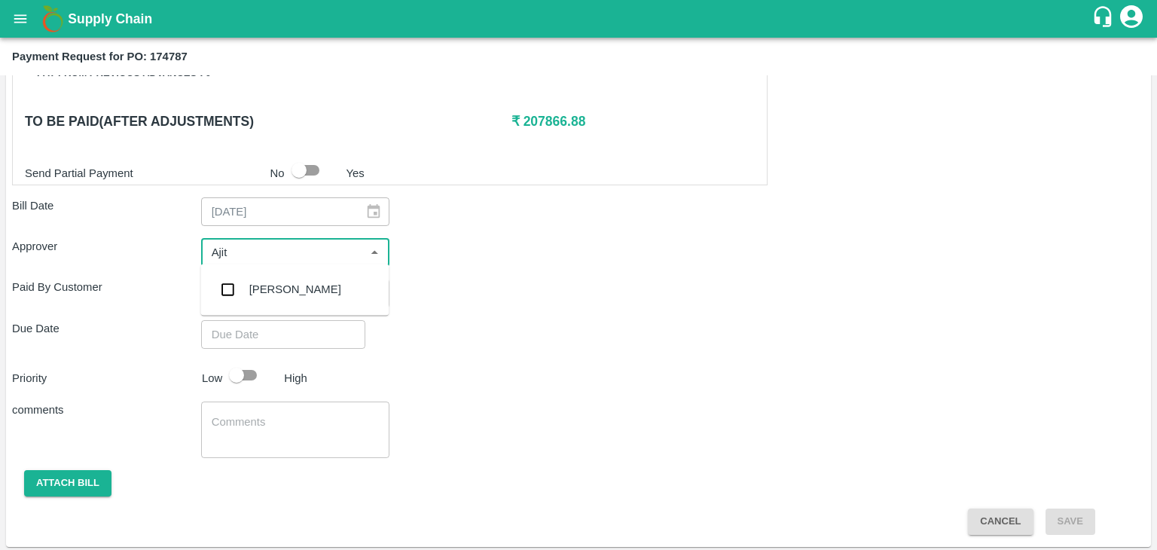
click at [268, 278] on div "[PERSON_NAME]" at bounding box center [294, 289] width 188 height 39
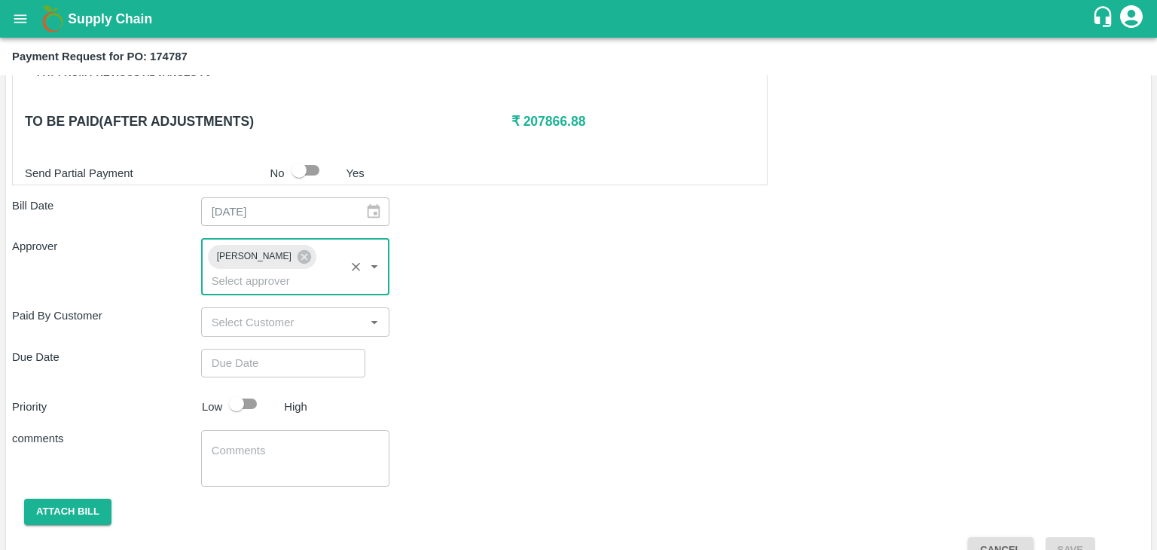
type input "DD/MM/YYYY hh:mm aa"
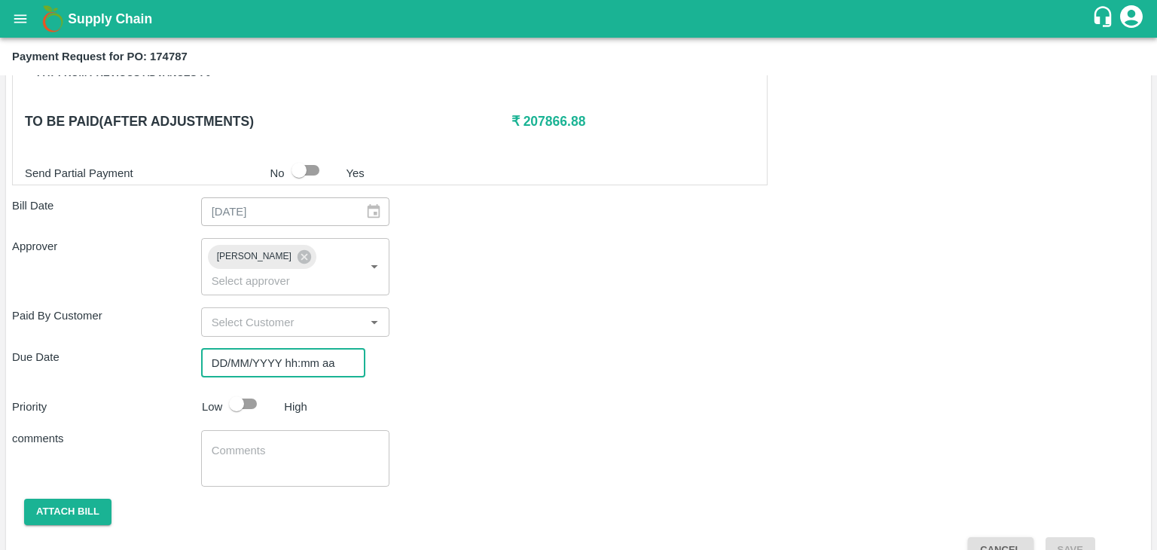
click at [296, 349] on input "DD/MM/YYYY hh:mm aa" at bounding box center [278, 363] width 154 height 29
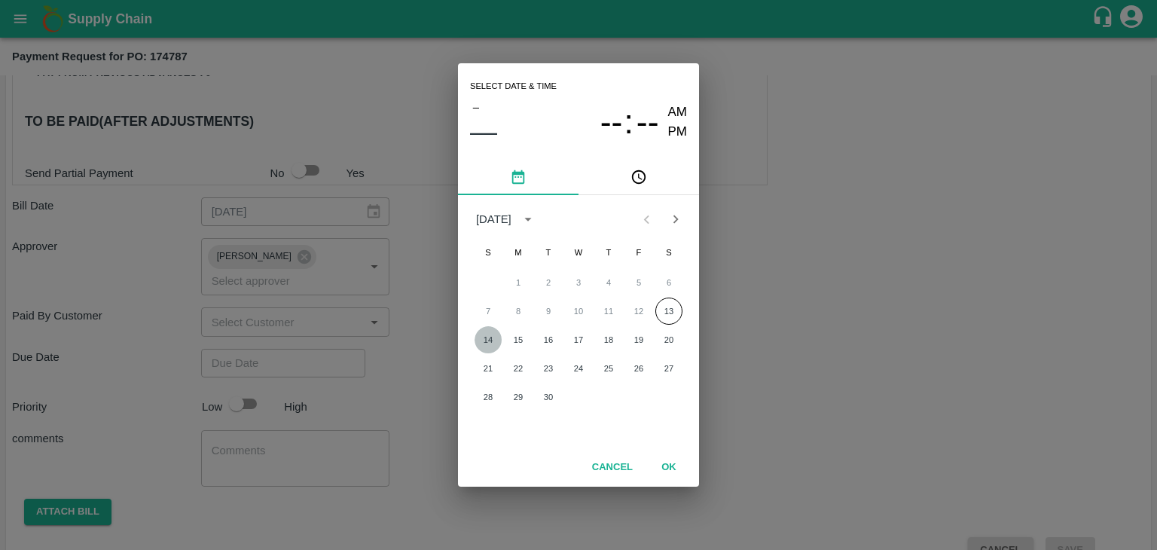
click at [486, 338] on button "14" at bounding box center [488, 339] width 27 height 27
type input "[DATE] 12:00 AM"
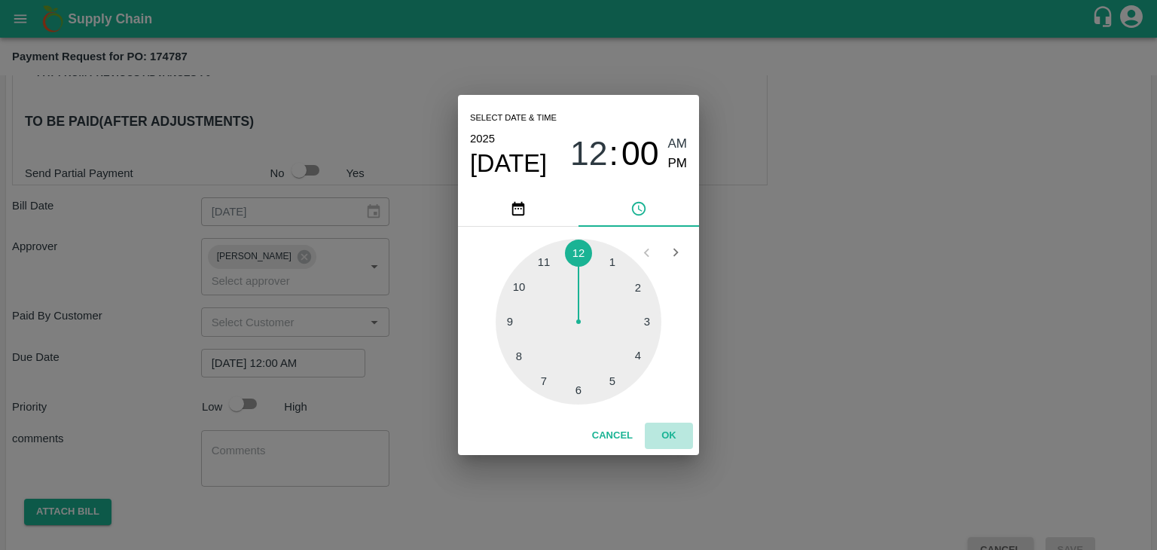
click at [671, 429] on button "OK" at bounding box center [669, 436] width 48 height 26
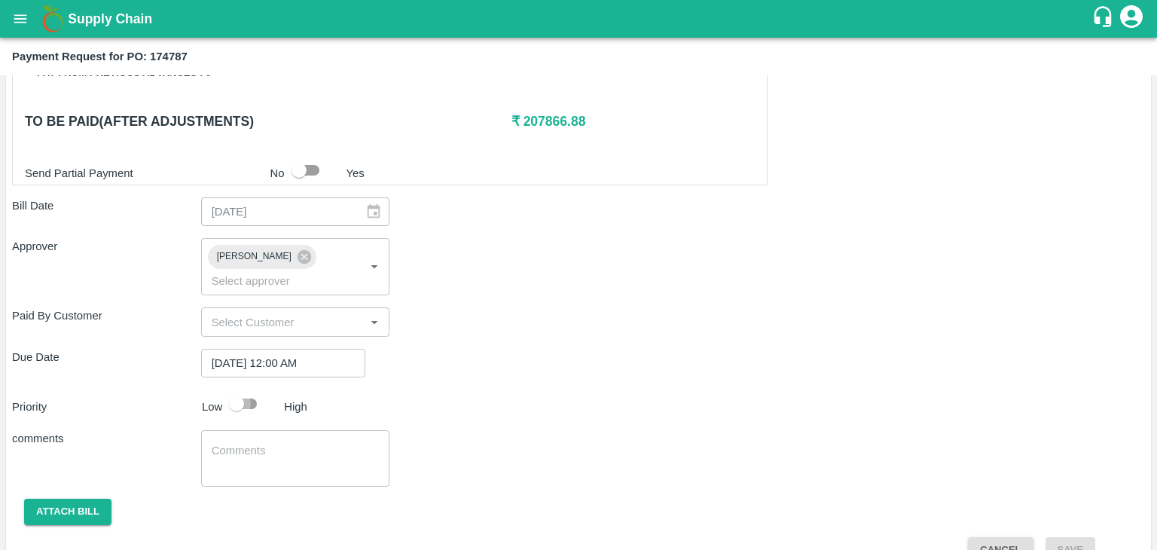
click at [245, 390] on input "checkbox" at bounding box center [237, 404] width 86 height 29
checkbox input "true"
click at [295, 443] on textarea at bounding box center [296, 459] width 168 height 32
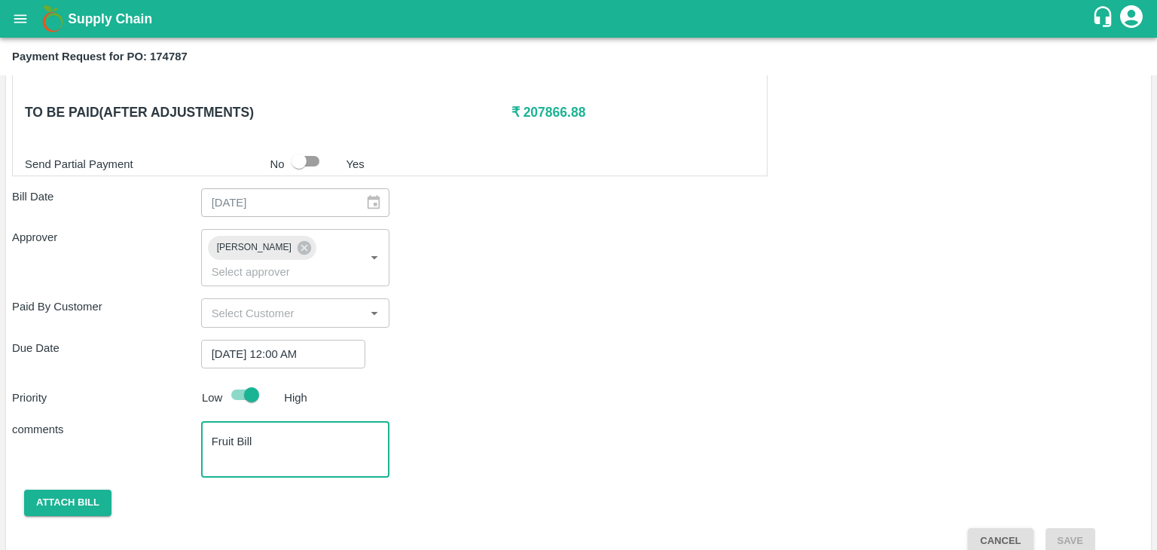
type textarea "Fruit Bill"
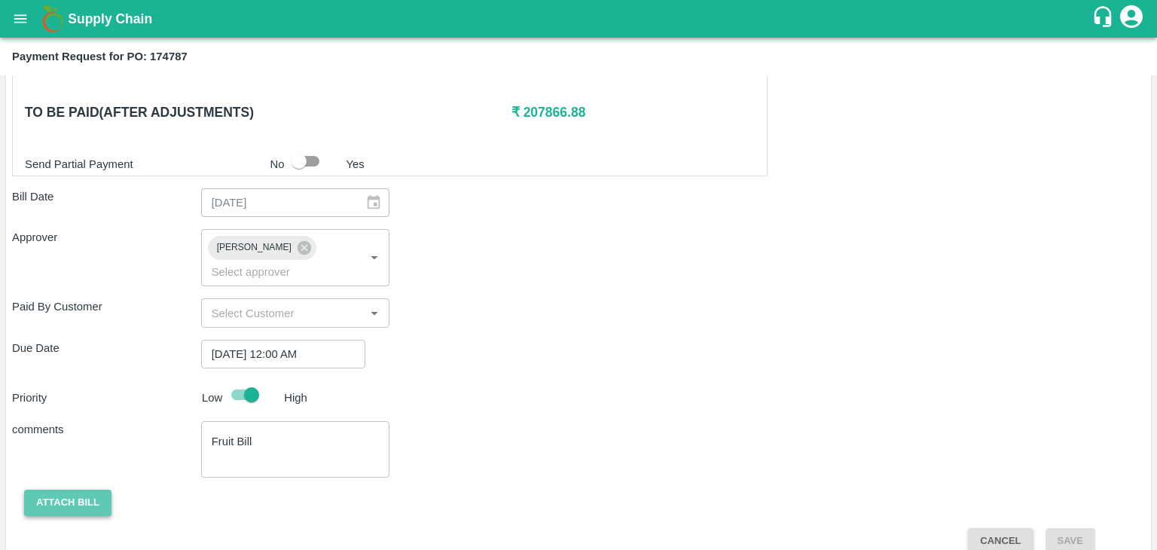
click at [54, 490] on button "Attach bill" at bounding box center [67, 503] width 87 height 26
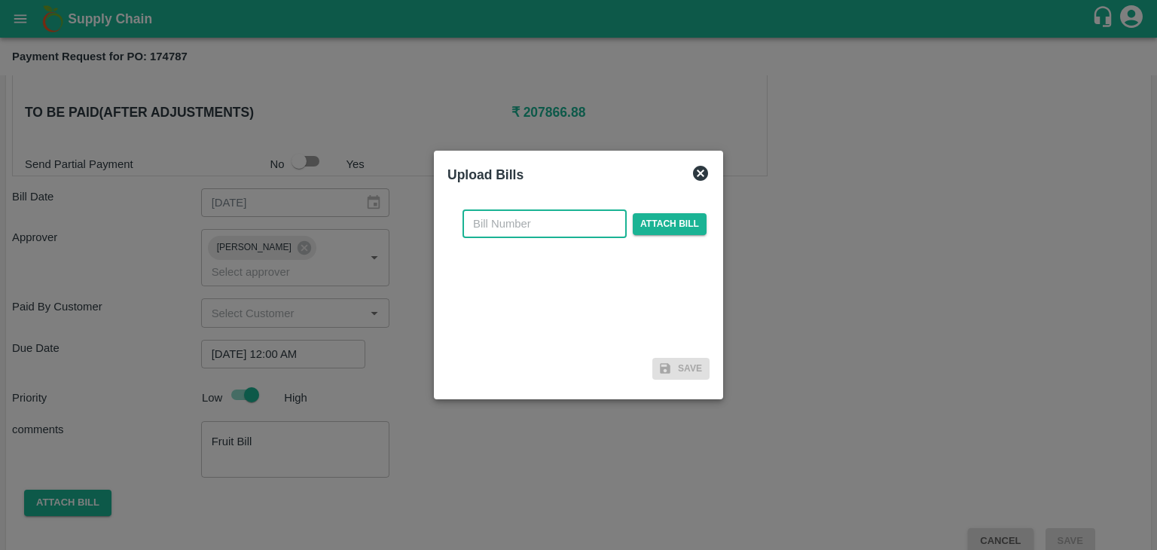
click at [539, 223] on input "text" at bounding box center [545, 223] width 164 height 29
type input "505"
click at [651, 218] on span "Attach bill" at bounding box center [670, 224] width 74 height 22
click at [0, 0] on input "Attach bill" at bounding box center [0, 0] width 0 height 0
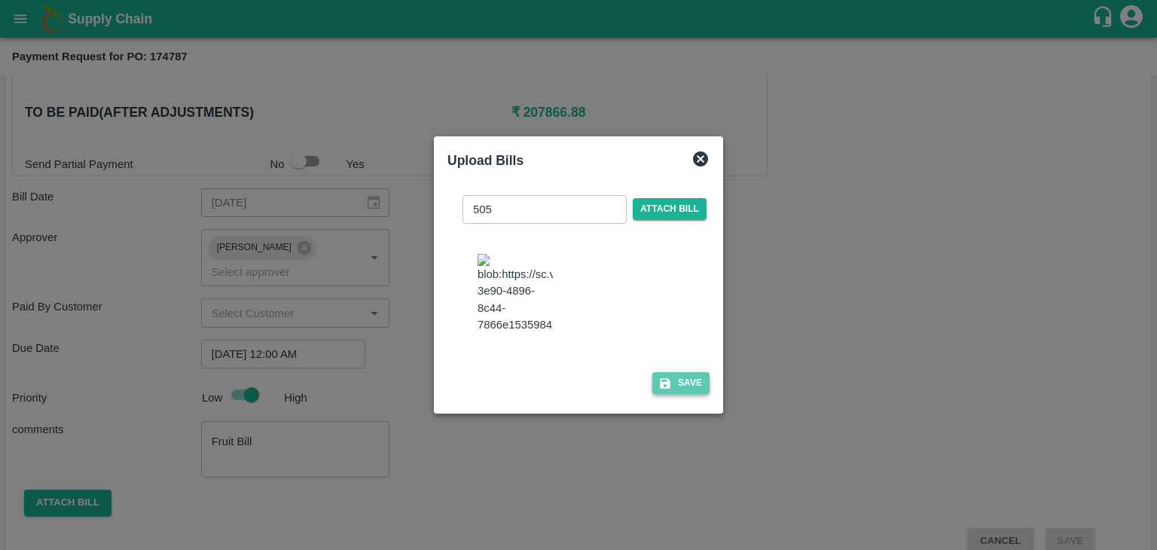
click at [690, 394] on button "Save" at bounding box center [680, 383] width 57 height 22
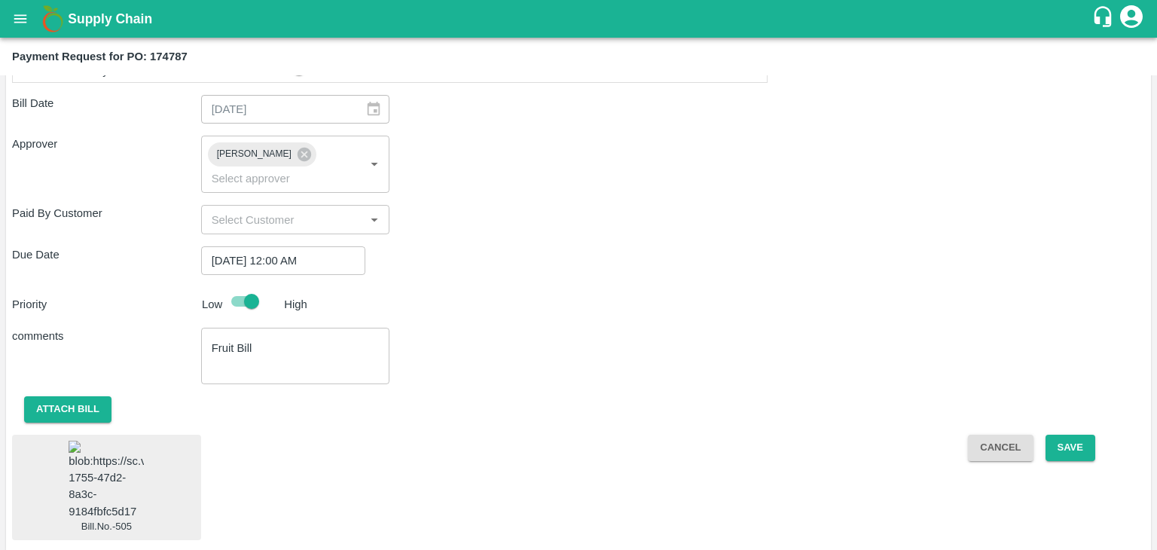
scroll to position [808, 0]
click at [1077, 435] on button "Save" at bounding box center [1071, 448] width 50 height 26
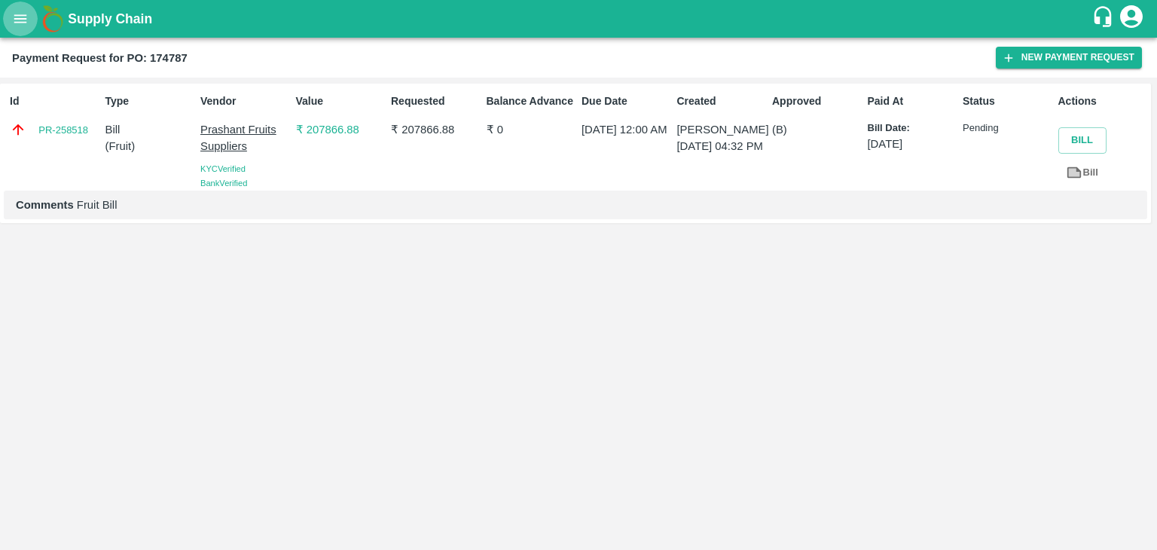
click at [23, 19] on icon "open drawer" at bounding box center [20, 18] width 13 height 8
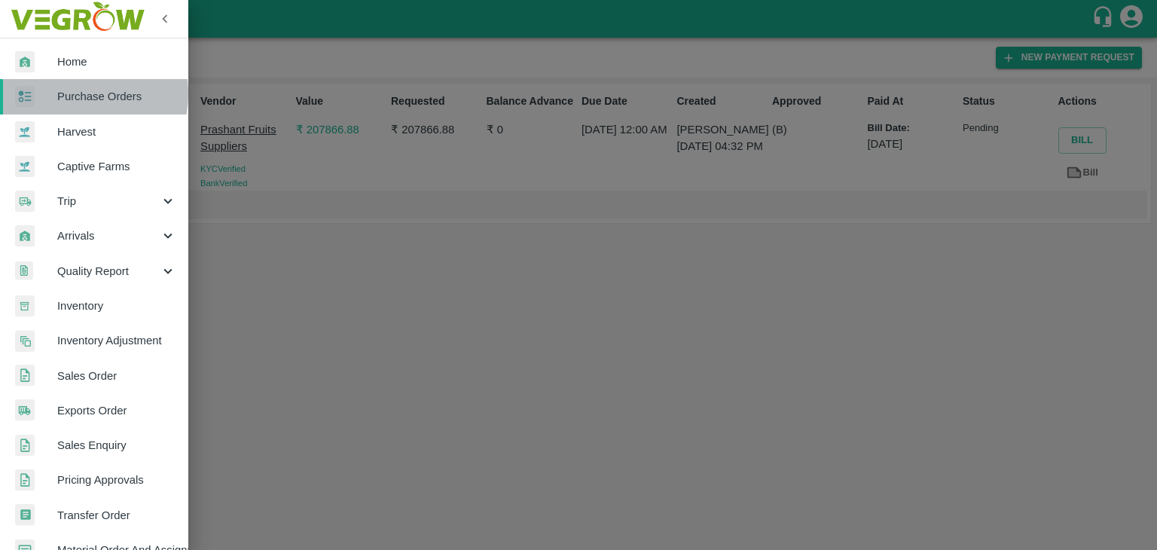
click at [75, 93] on span "Purchase Orders" at bounding box center [116, 96] width 119 height 17
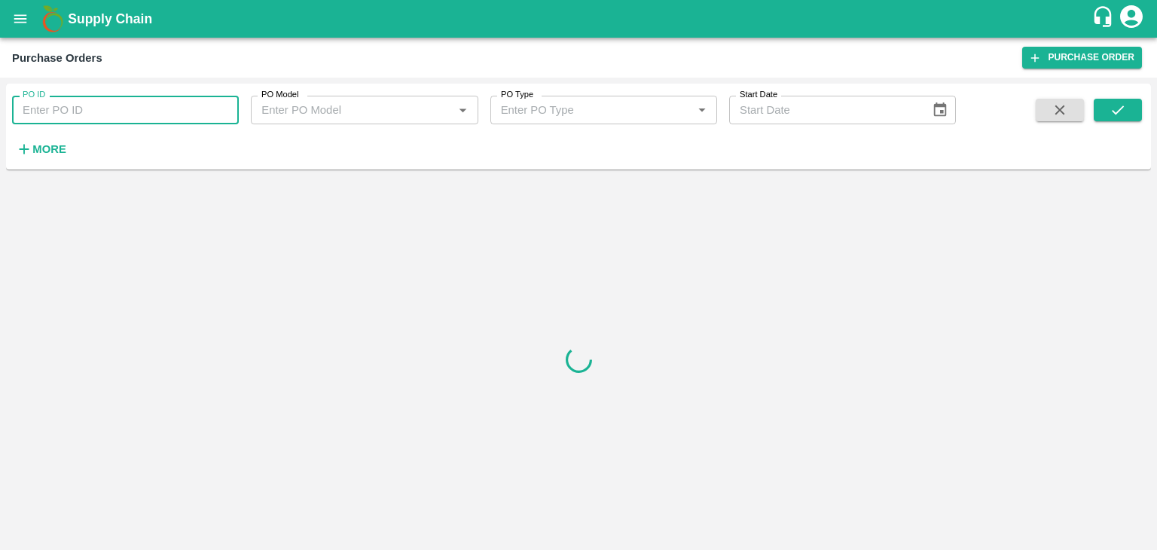
click at [161, 108] on input "PO ID" at bounding box center [125, 110] width 227 height 29
paste input "173377"
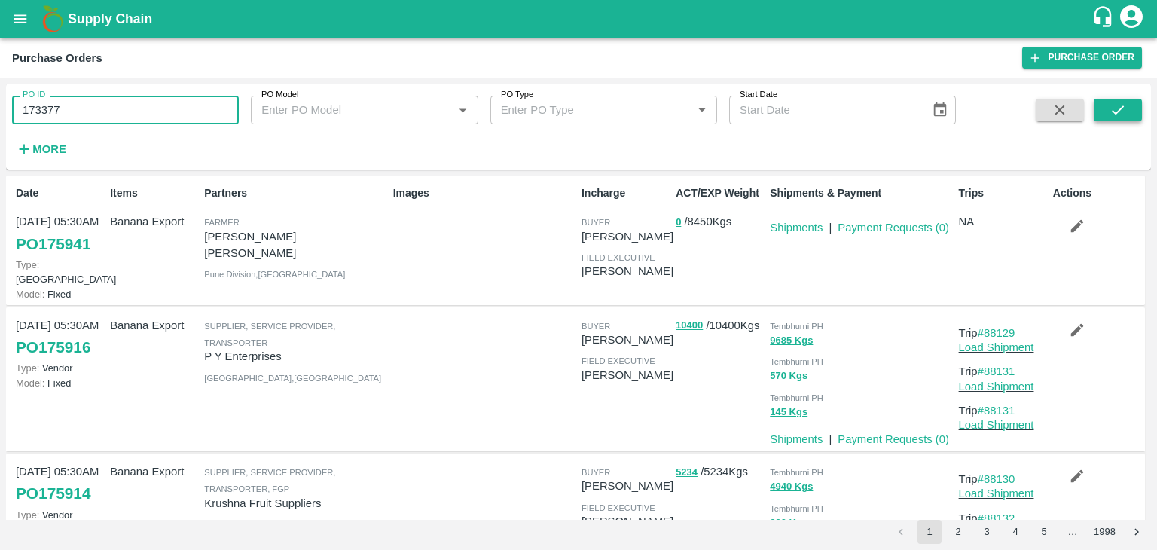
type input "173377"
click at [1123, 112] on icon "submit" at bounding box center [1118, 110] width 17 height 17
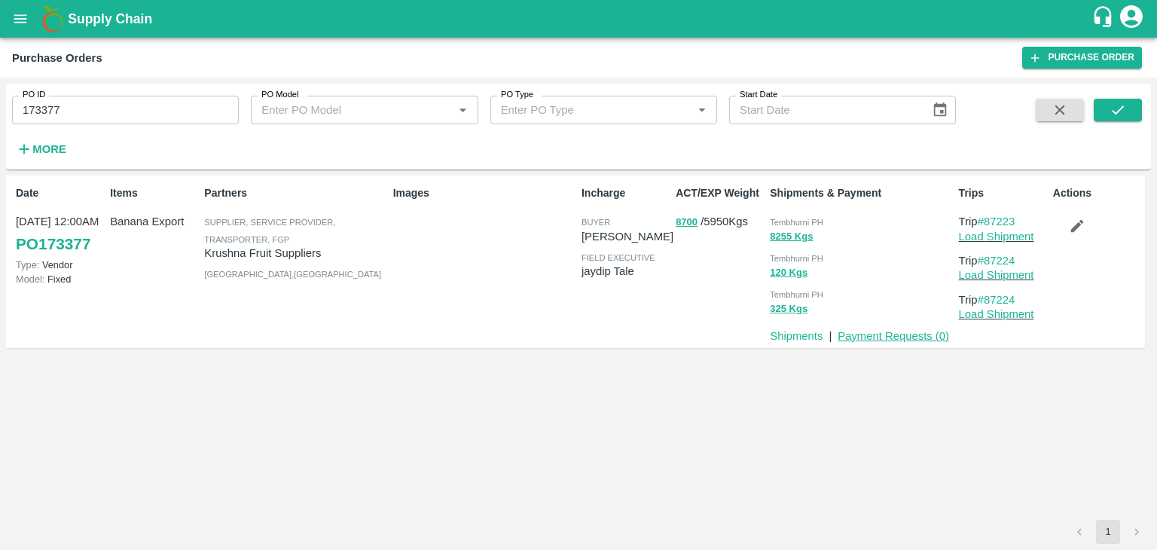
click at [868, 335] on link "Payment Requests ( 0 )" at bounding box center [894, 336] width 112 height 12
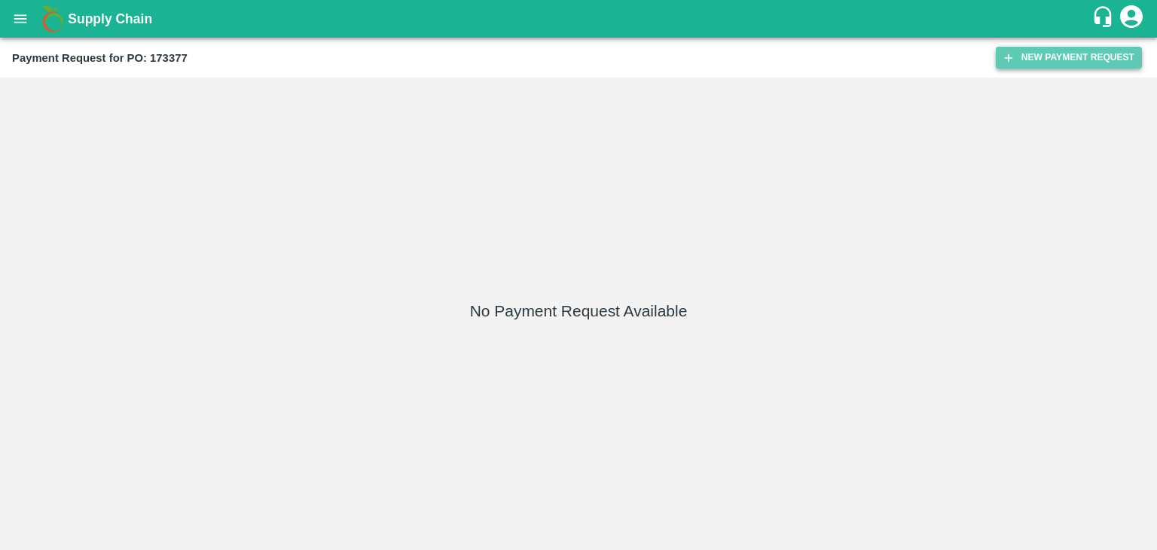
click at [1029, 57] on button "New Payment Request" at bounding box center [1069, 58] width 146 height 22
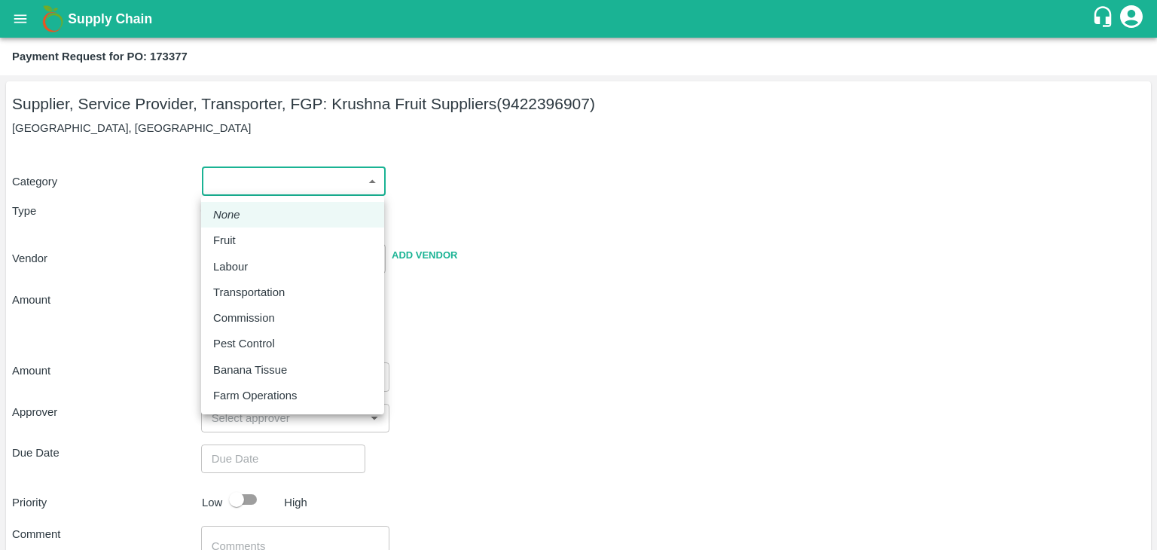
click at [211, 182] on body "Supply Chain Payment Request for PO: 173377 Supplier, Service Provider, Transpo…" at bounding box center [578, 275] width 1157 height 550
click at [255, 245] on div "Fruit" at bounding box center [292, 240] width 159 height 17
type input "1"
type input "[PERSON_NAME] Fruit Suppliers - 9422396907(Supplier, Service Provider, Transpor…"
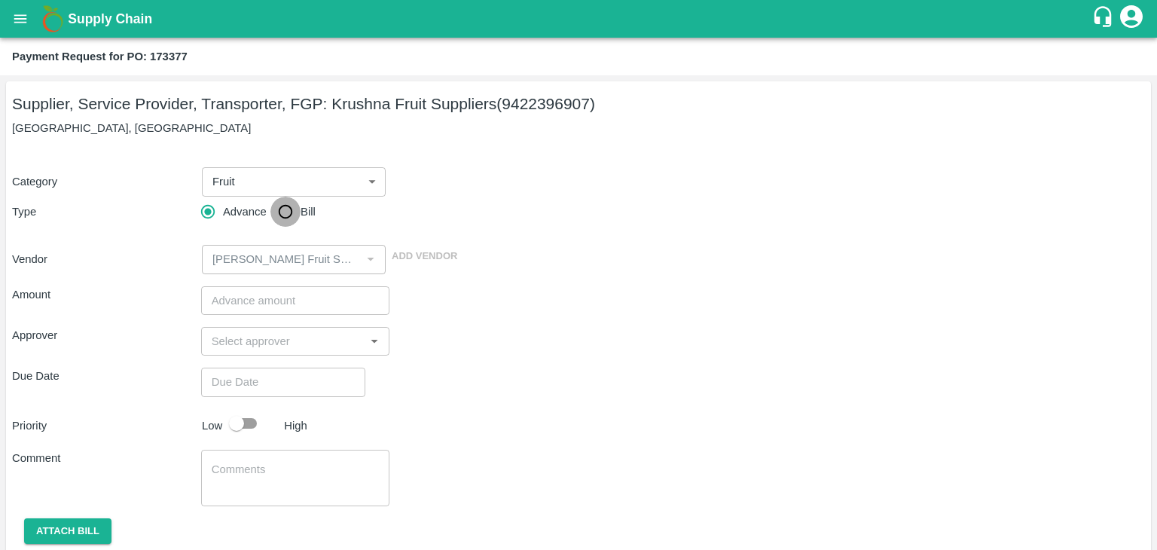
click at [286, 206] on input "Bill" at bounding box center [285, 212] width 30 height 30
radio input "true"
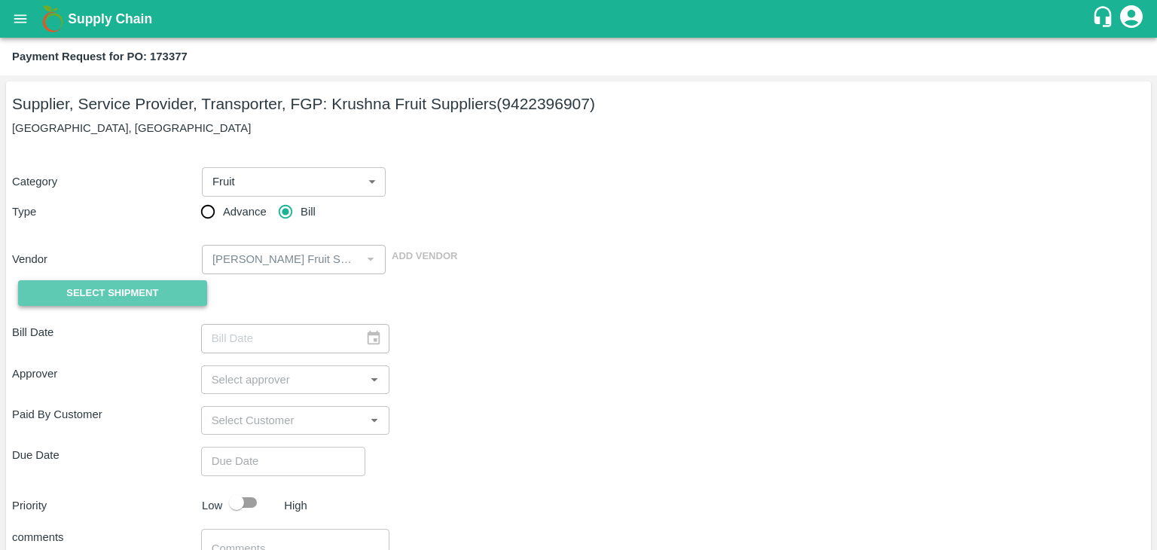
click at [104, 292] on span "Select Shipment" at bounding box center [112, 293] width 92 height 17
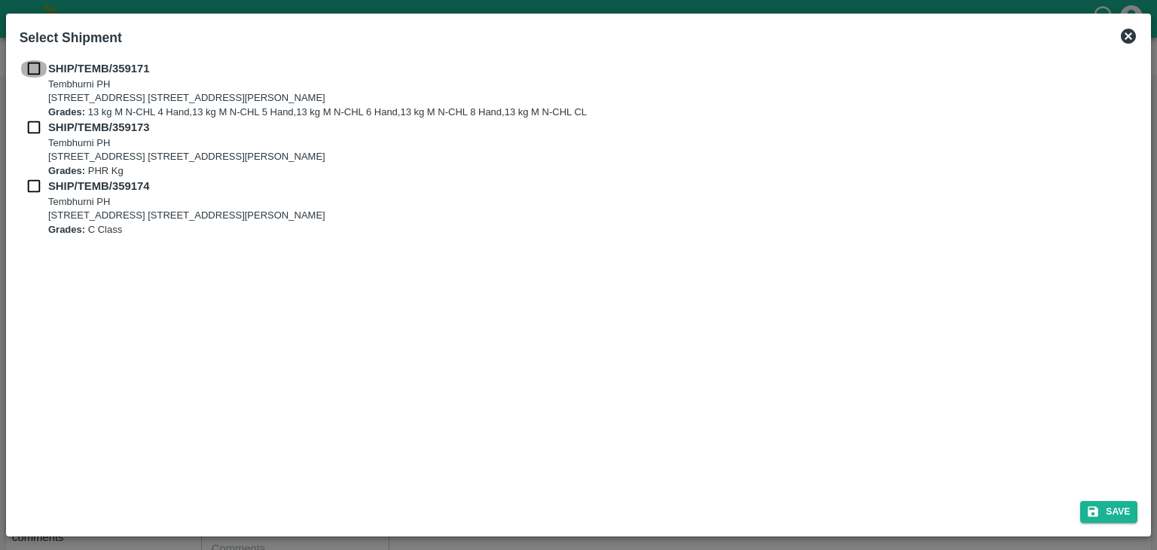
click at [32, 69] on input "checkbox" at bounding box center [34, 68] width 29 height 17
checkbox input "true"
drag, startPoint x: 23, startPoint y: 138, endPoint x: 36, endPoint y: 121, distance: 20.9
click at [36, 121] on div "SHIP/TEMB/359173 [STREET_ADDRESS] [STREET_ADDRESS][PERSON_NAME] Grades: PHR Kg" at bounding box center [579, 148] width 1119 height 59
click at [36, 121] on input "checkbox" at bounding box center [34, 127] width 29 height 17
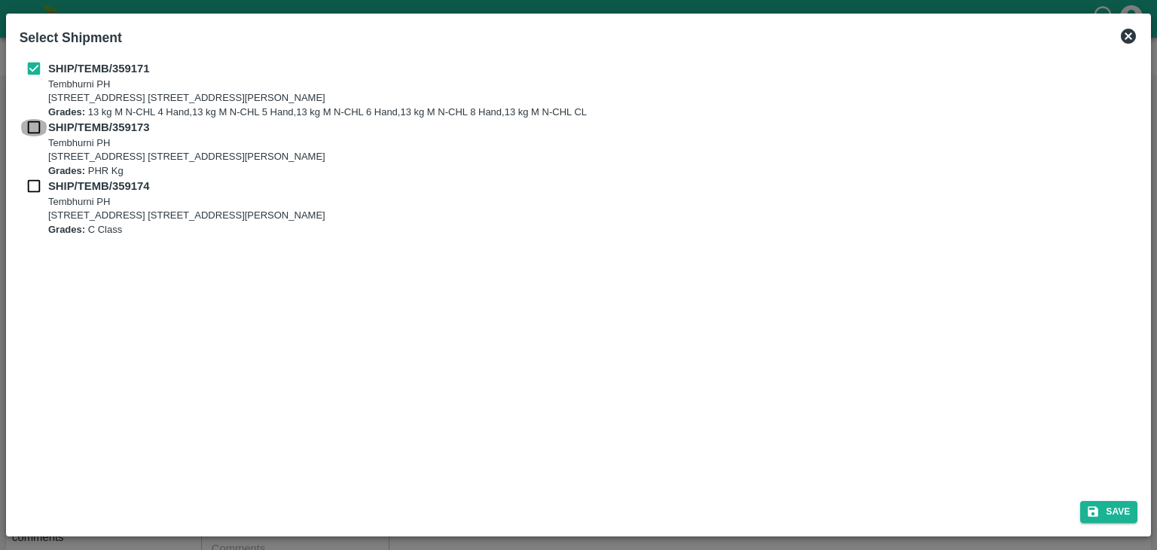
checkbox input "true"
click at [23, 185] on input "checkbox" at bounding box center [34, 186] width 29 height 17
checkbox input "true"
click at [1110, 517] on button "Save" at bounding box center [1108, 512] width 57 height 22
type input "01/09/2025"
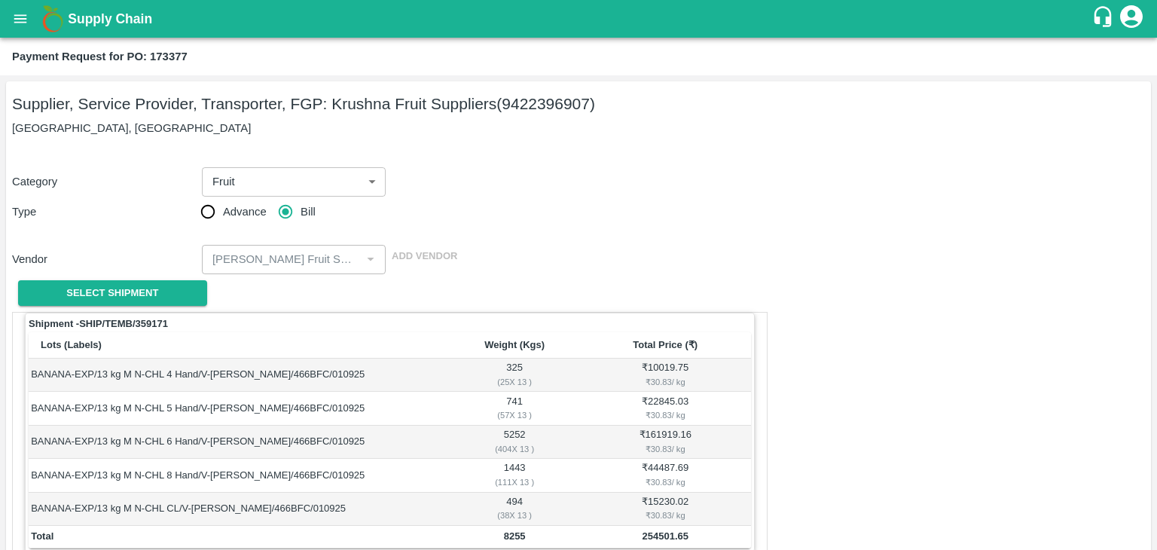
scroll to position [738, 0]
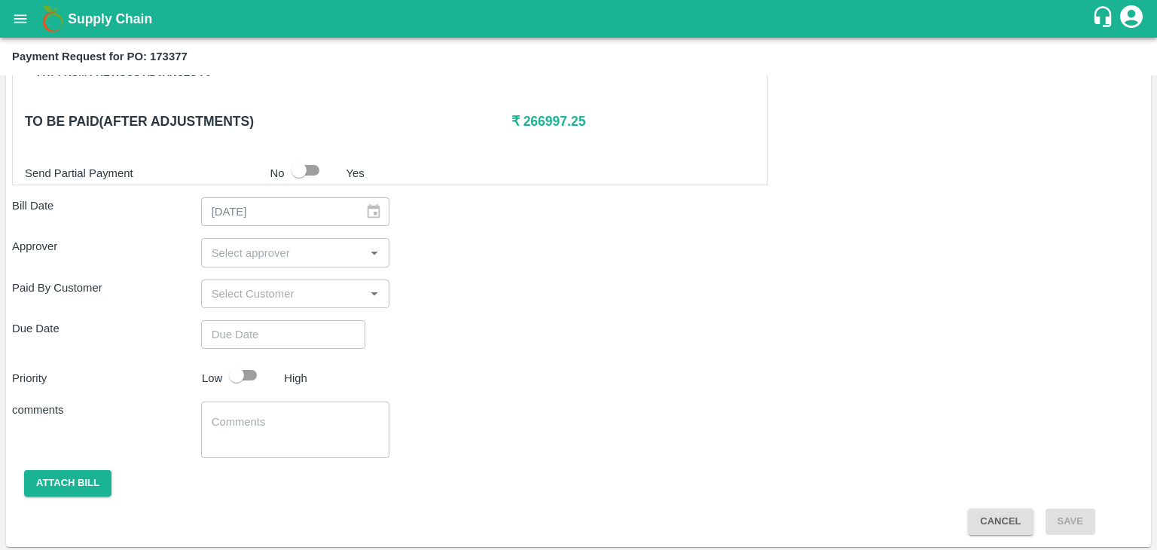
click at [286, 238] on div "​" at bounding box center [295, 252] width 189 height 29
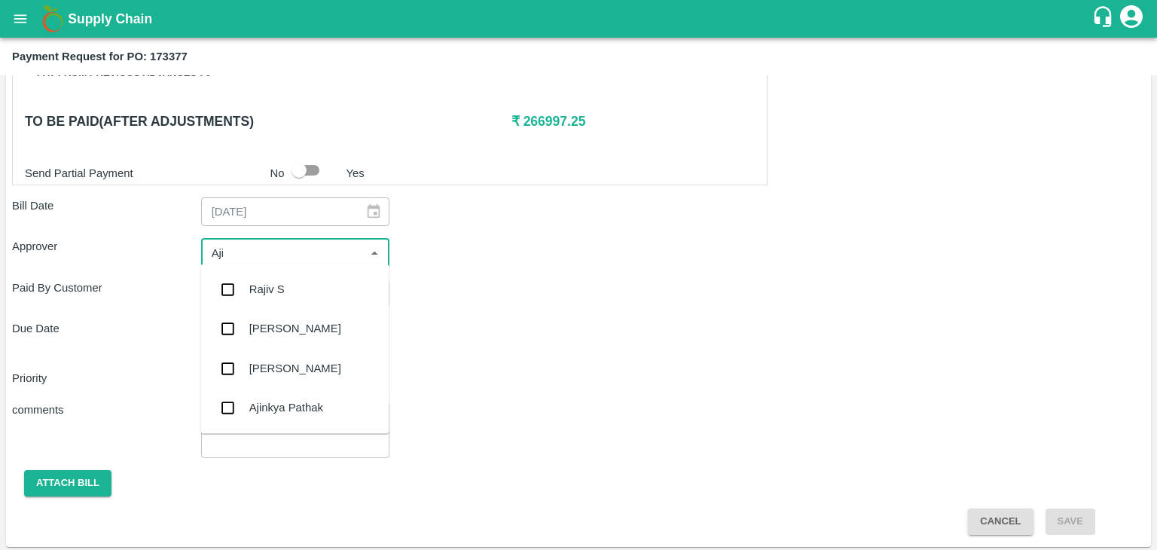
type input "Ajit"
click at [280, 272] on div "[PERSON_NAME]" at bounding box center [294, 289] width 188 height 39
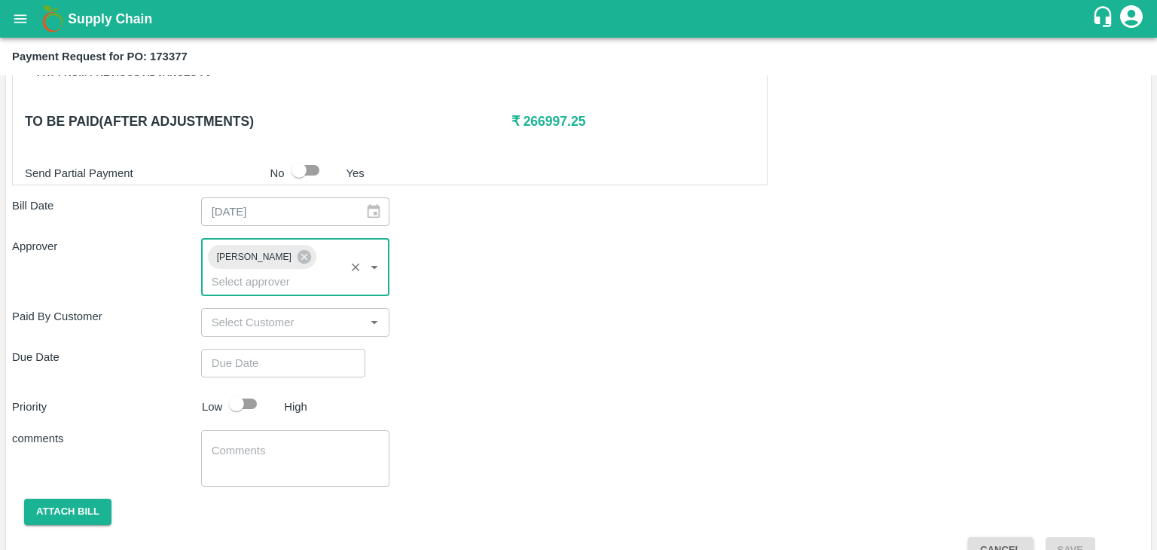
type input "DD/MM/YYYY hh:mm aa"
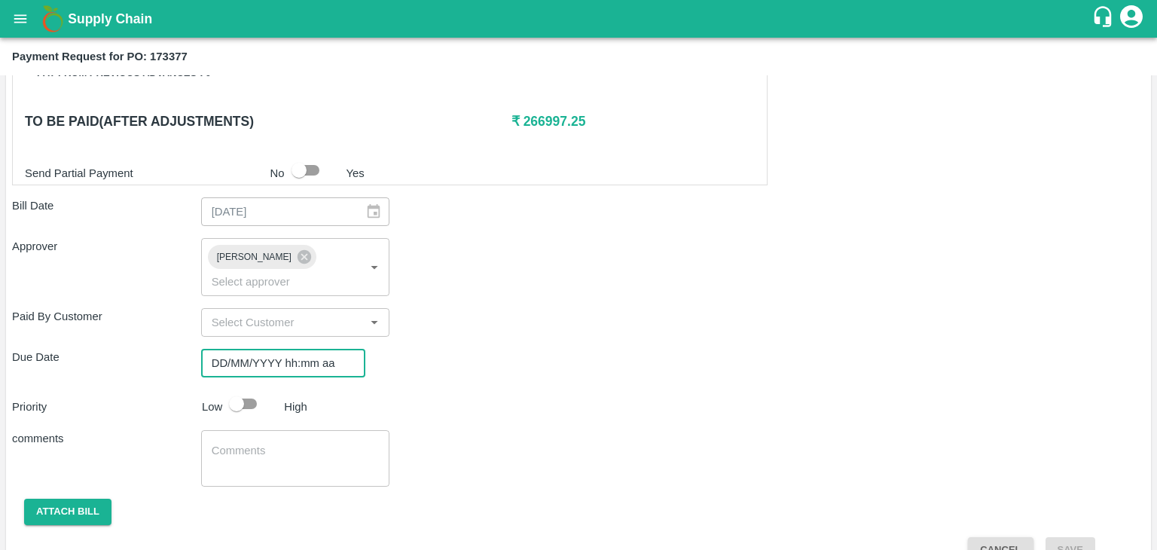
click at [304, 349] on input "DD/MM/YYYY hh:mm aa" at bounding box center [278, 363] width 154 height 29
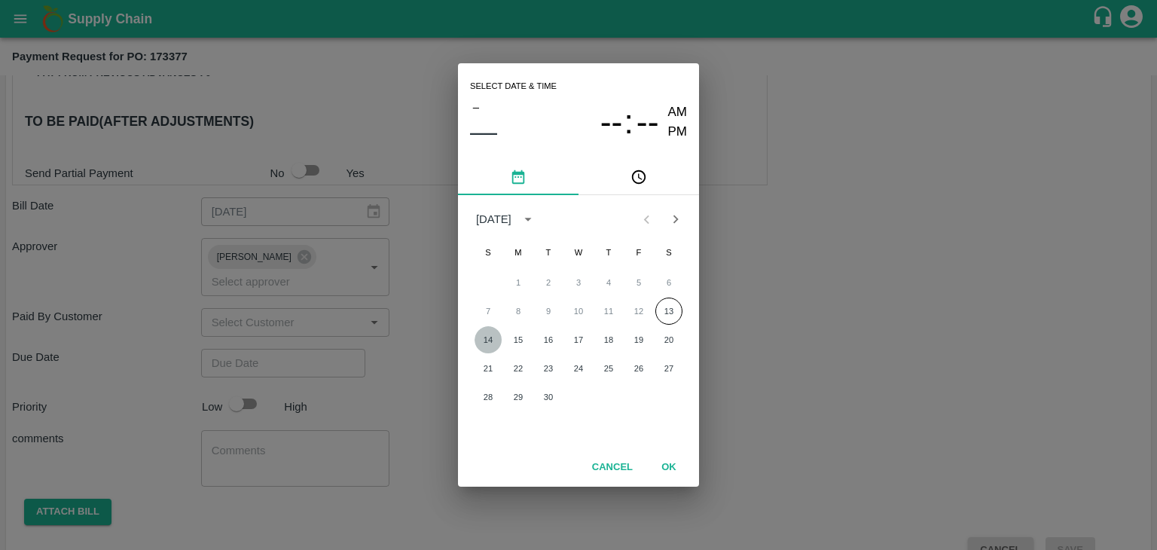
click at [485, 330] on button "14" at bounding box center [488, 339] width 27 height 27
type input "[DATE] 12:00 AM"
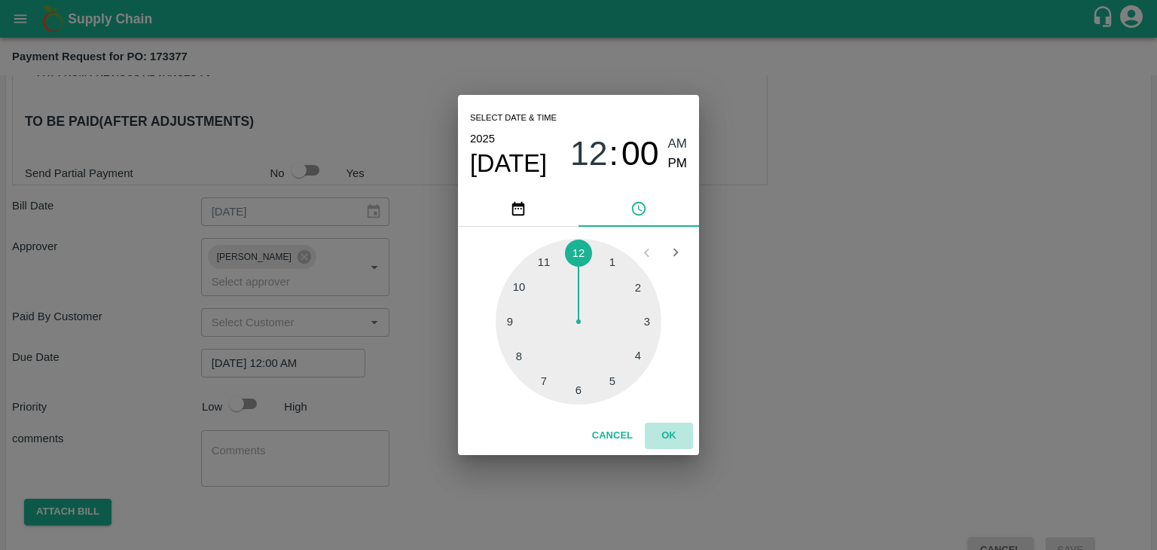
click at [670, 429] on button "OK" at bounding box center [669, 436] width 48 height 26
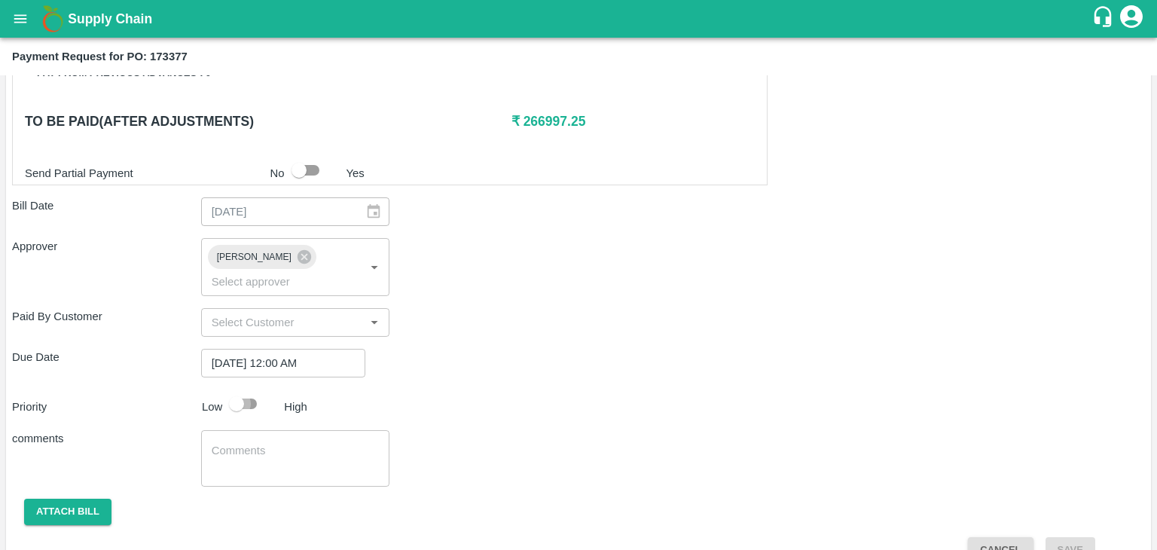
click at [252, 390] on input "checkbox" at bounding box center [237, 404] width 86 height 29
checkbox input "true"
click at [264, 443] on textarea at bounding box center [296, 459] width 168 height 32
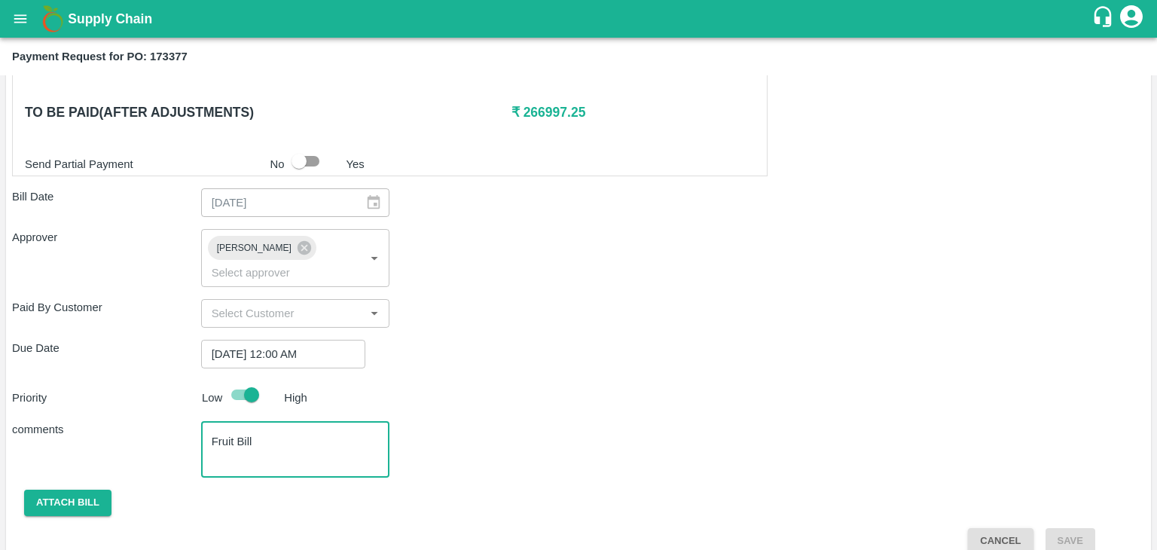
type textarea "Fruit Bill"
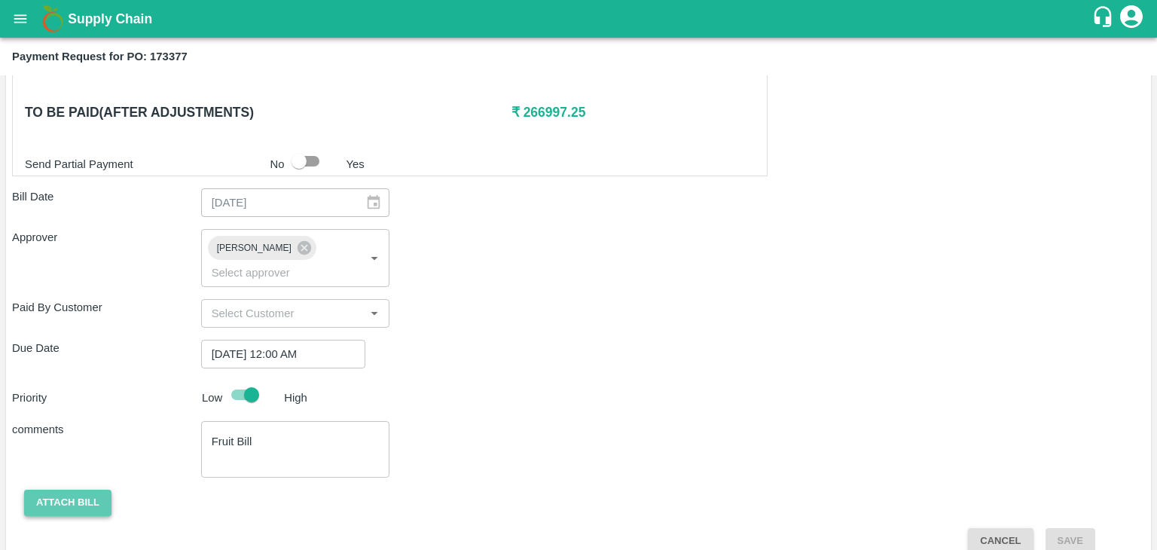
click at [87, 490] on button "Attach bill" at bounding box center [67, 503] width 87 height 26
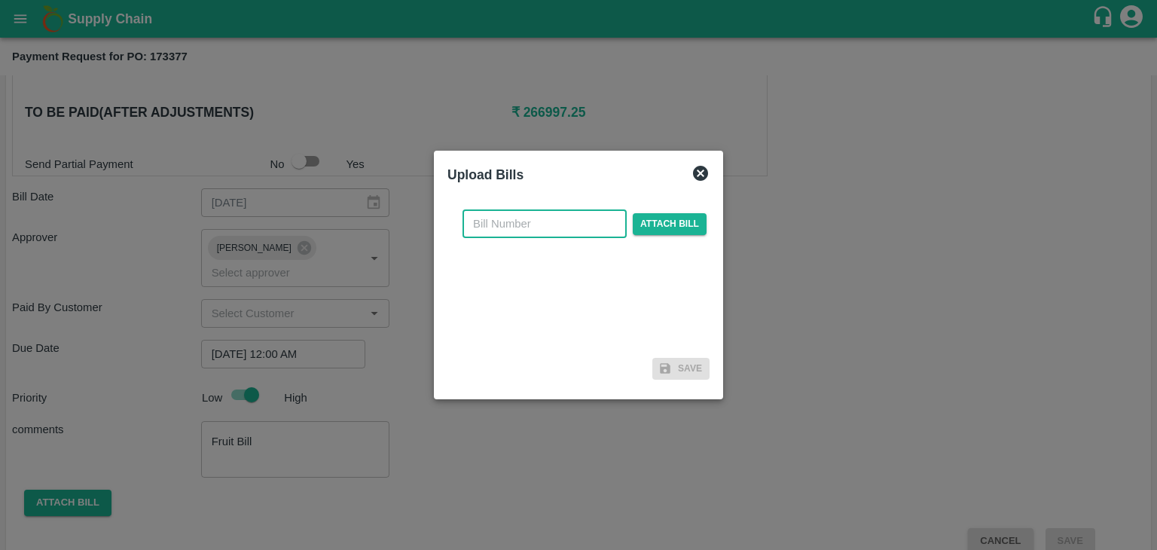
click at [574, 217] on input "text" at bounding box center [545, 223] width 164 height 29
type input "1212"
click at [650, 224] on span "Attach bill" at bounding box center [670, 224] width 74 height 22
click at [0, 0] on input "Attach bill" at bounding box center [0, 0] width 0 height 0
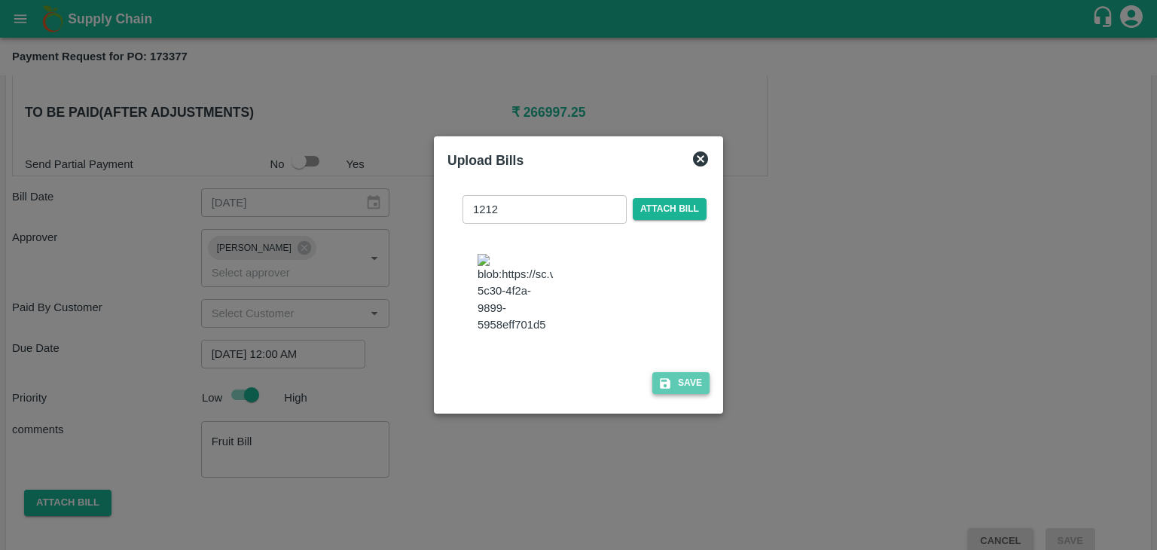
click at [688, 394] on button "Save" at bounding box center [680, 383] width 57 height 22
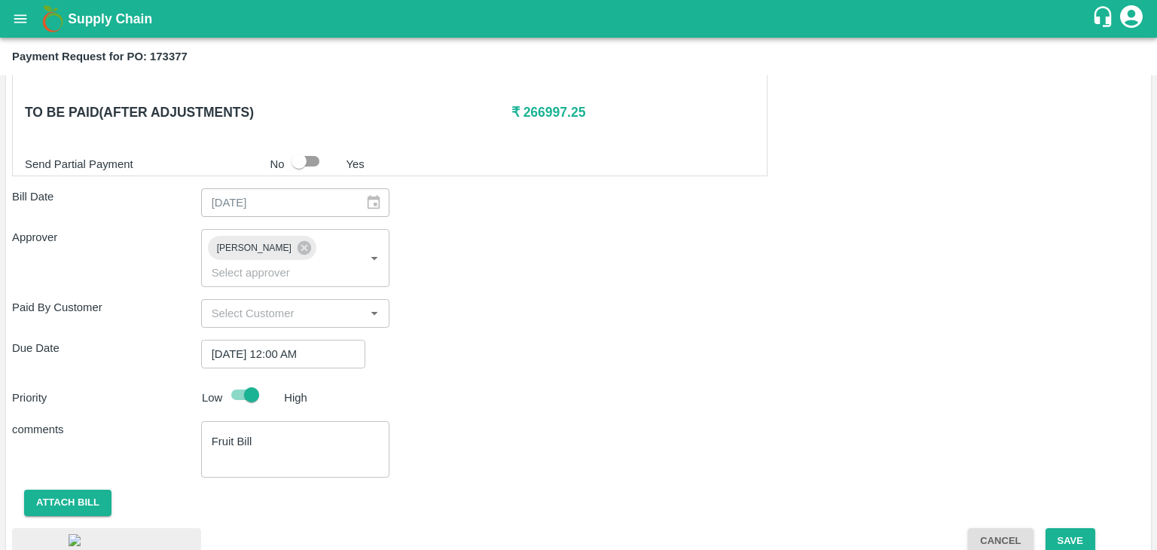
scroll to position [848, 0]
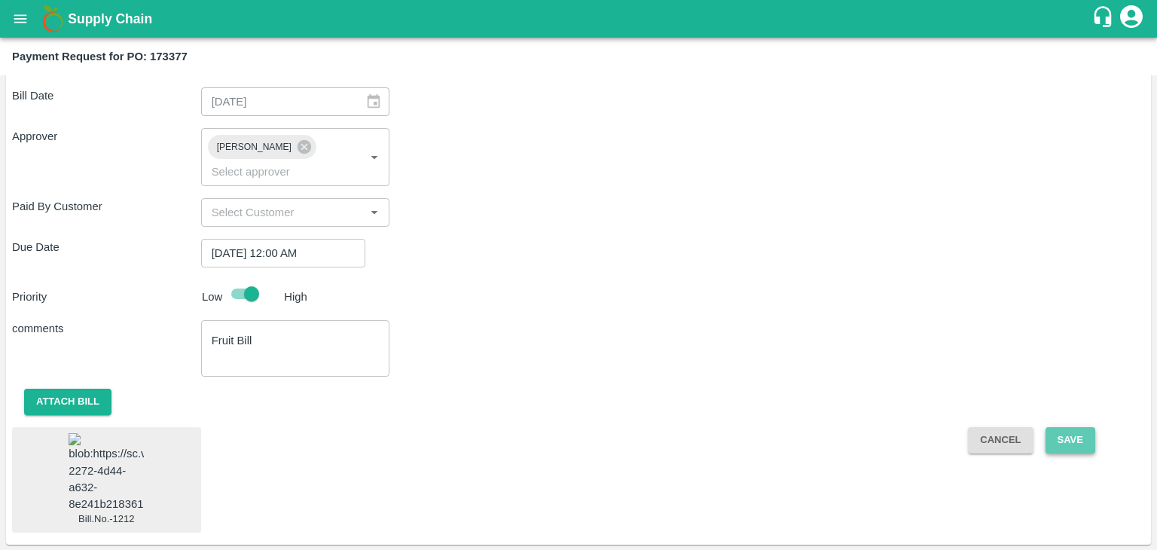
click at [1071, 427] on button "Save" at bounding box center [1071, 440] width 50 height 26
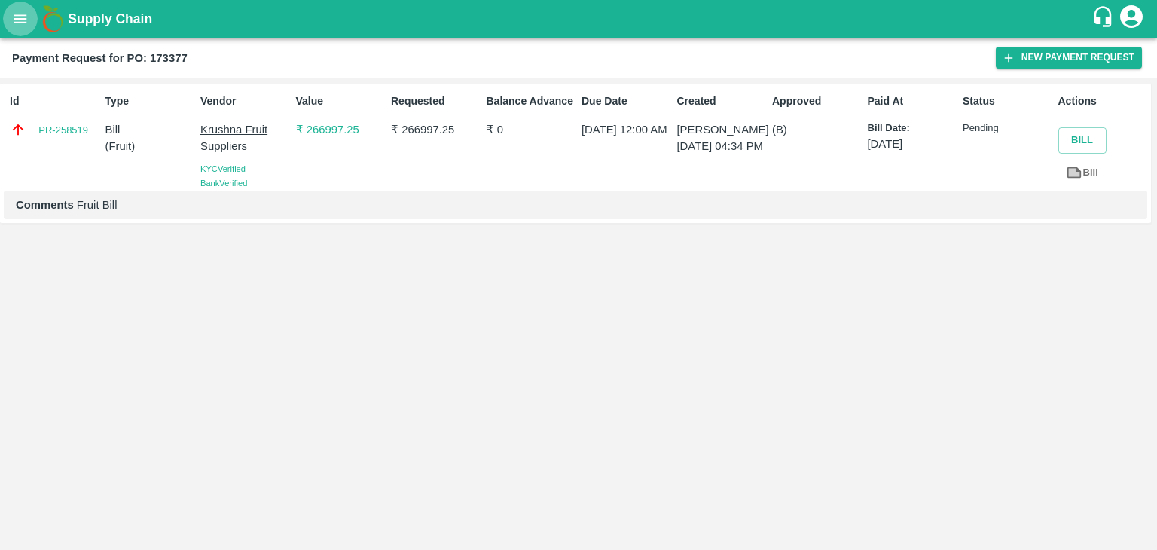
click at [30, 19] on button "open drawer" at bounding box center [20, 19] width 35 height 35
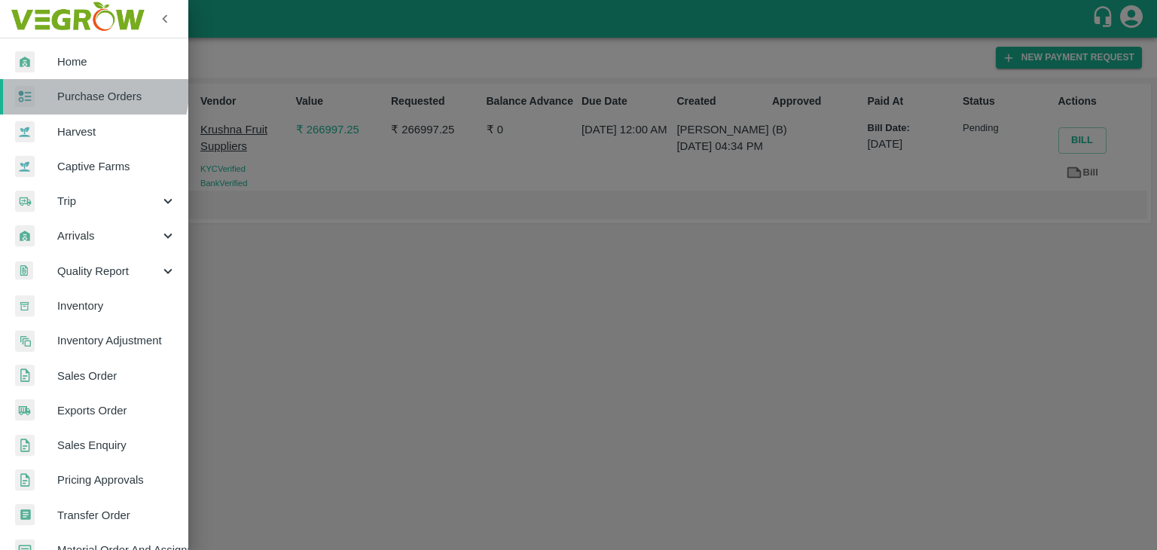
click at [78, 90] on span "Purchase Orders" at bounding box center [116, 96] width 119 height 17
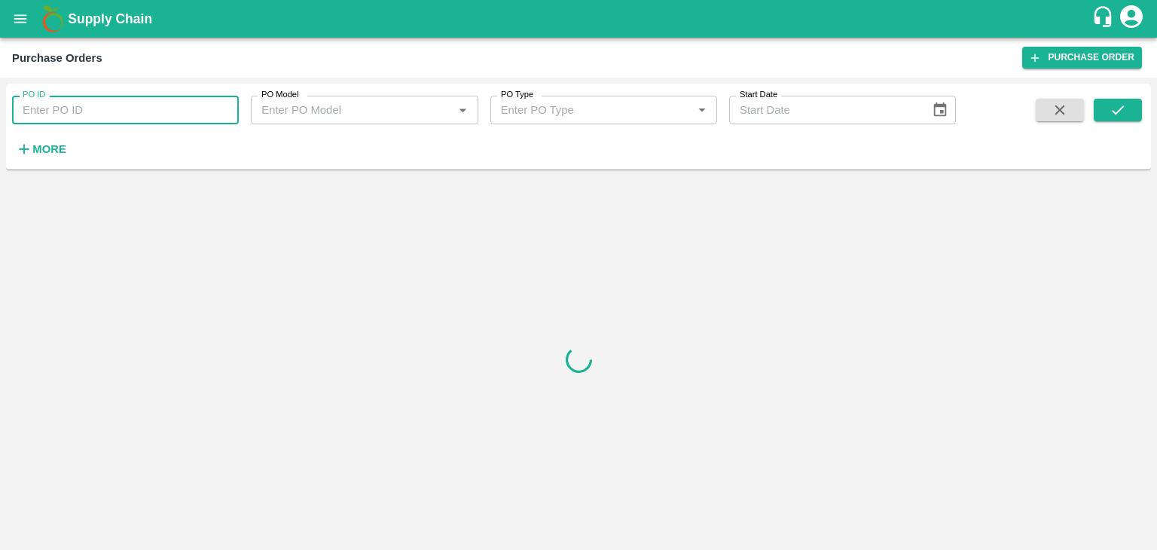
click at [136, 108] on input "PO ID" at bounding box center [125, 110] width 227 height 29
paste input "173380"
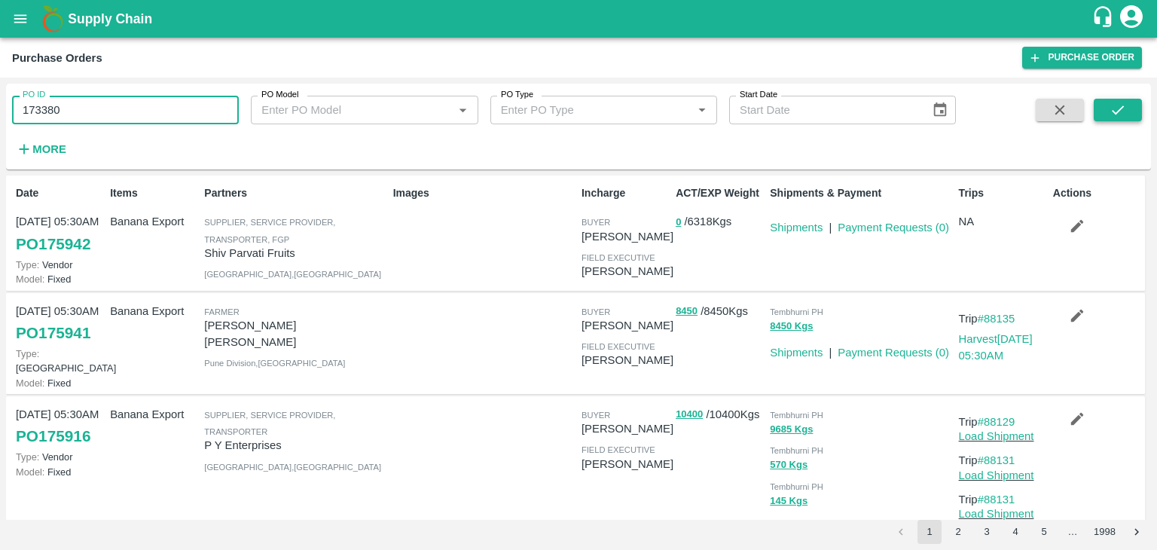
type input "173380"
click at [1137, 107] on button "submit" at bounding box center [1118, 110] width 48 height 23
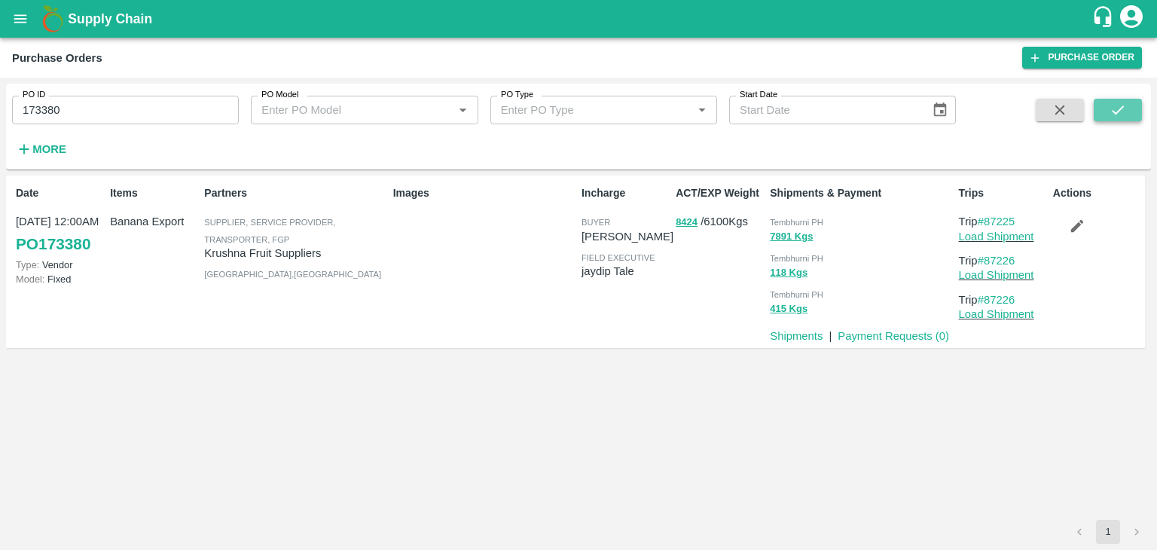
click at [1137, 107] on button "submit" at bounding box center [1118, 110] width 48 height 23
click at [862, 340] on link "Payment Requests ( 0 )" at bounding box center [894, 336] width 112 height 12
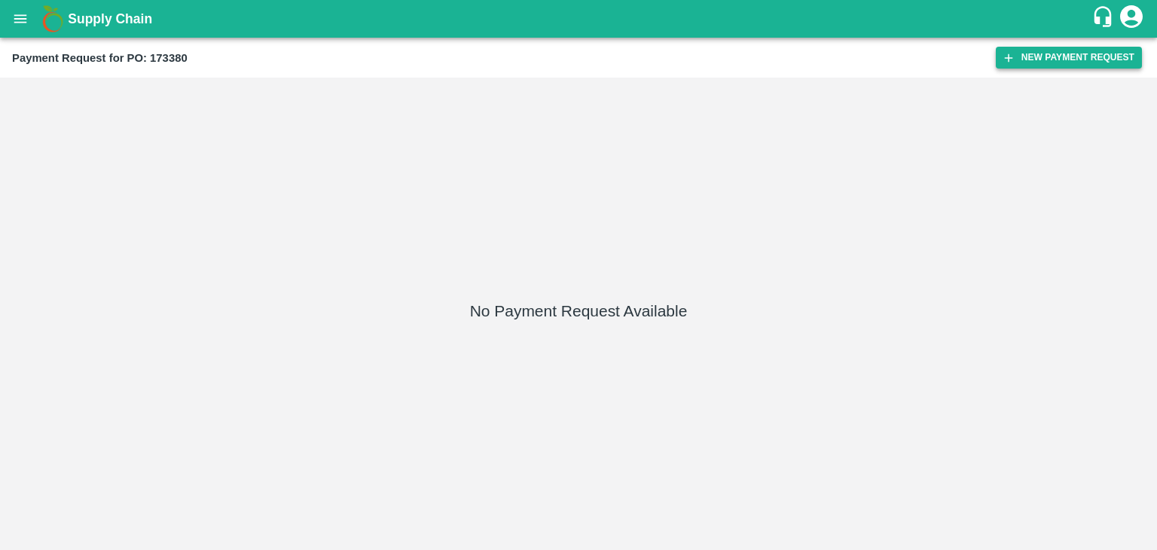
click at [1077, 47] on button "New Payment Request" at bounding box center [1069, 58] width 146 height 22
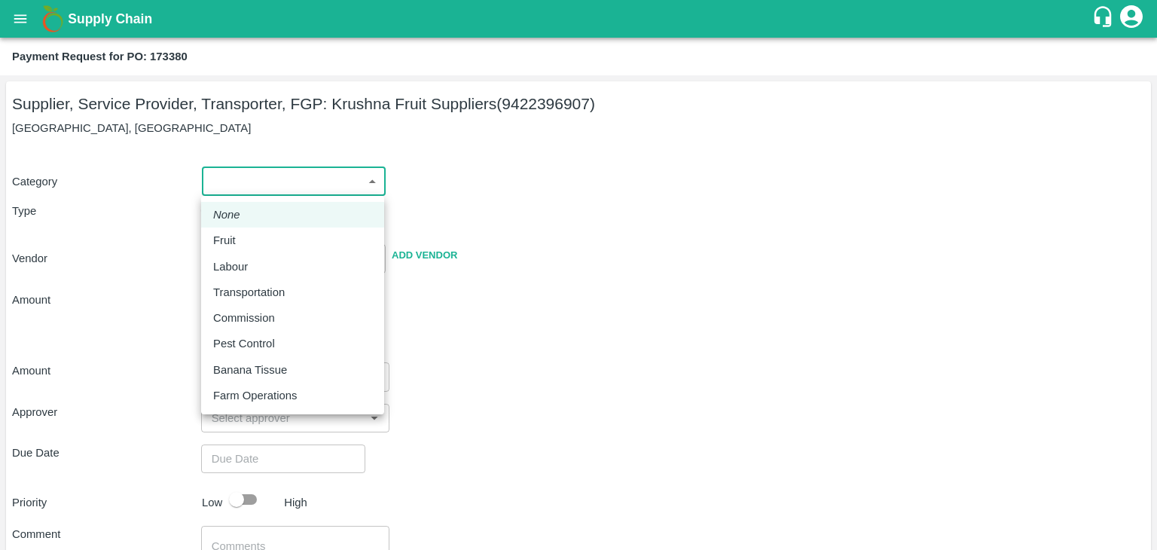
drag, startPoint x: 217, startPoint y: 179, endPoint x: 241, endPoint y: 236, distance: 62.1
click at [241, 236] on body "Supply Chain Payment Request for PO: 173380 Supplier, Service Provider, Transpo…" at bounding box center [578, 275] width 1157 height 550
click at [241, 236] on div "Fruit" at bounding box center [228, 240] width 30 height 17
type input "1"
type input "[PERSON_NAME] Fruit Suppliers - 9422396907(Supplier, Service Provider, Transpor…"
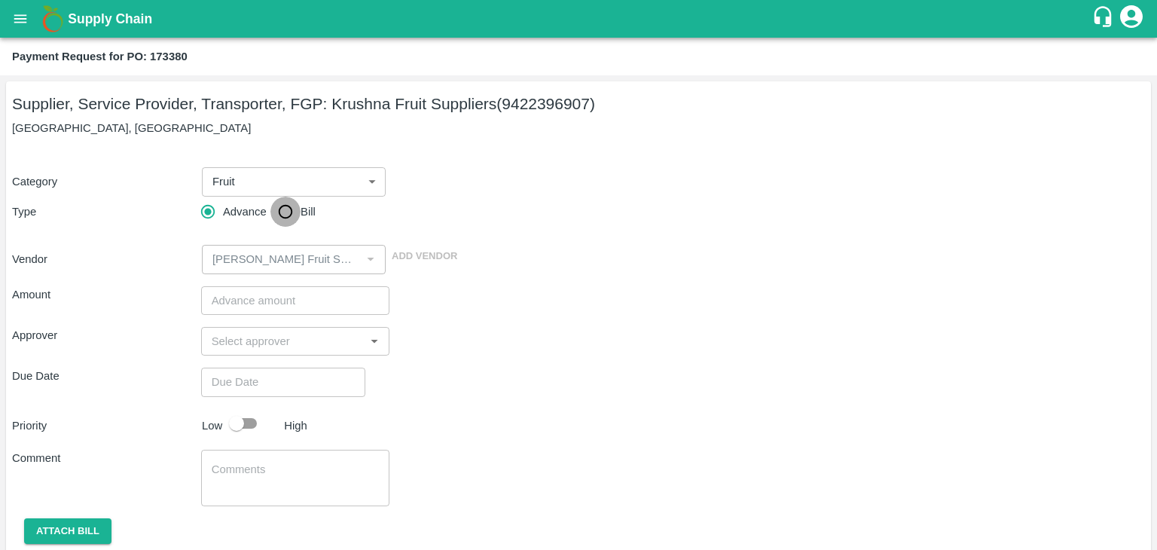
click at [276, 204] on input "Bill" at bounding box center [285, 212] width 30 height 30
radio input "true"
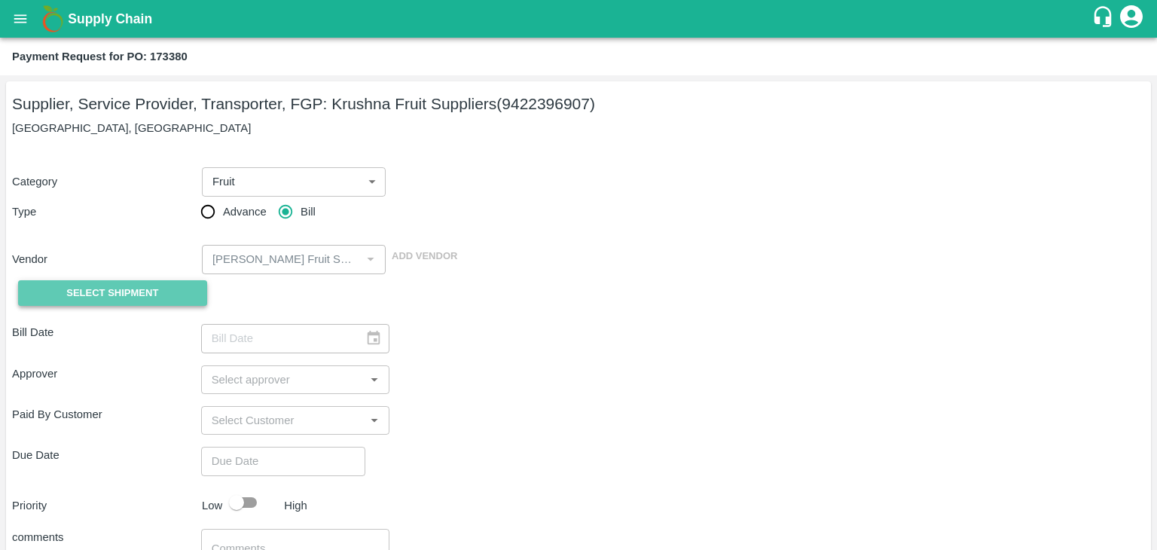
click at [115, 280] on button "Select Shipment" at bounding box center [112, 293] width 189 height 26
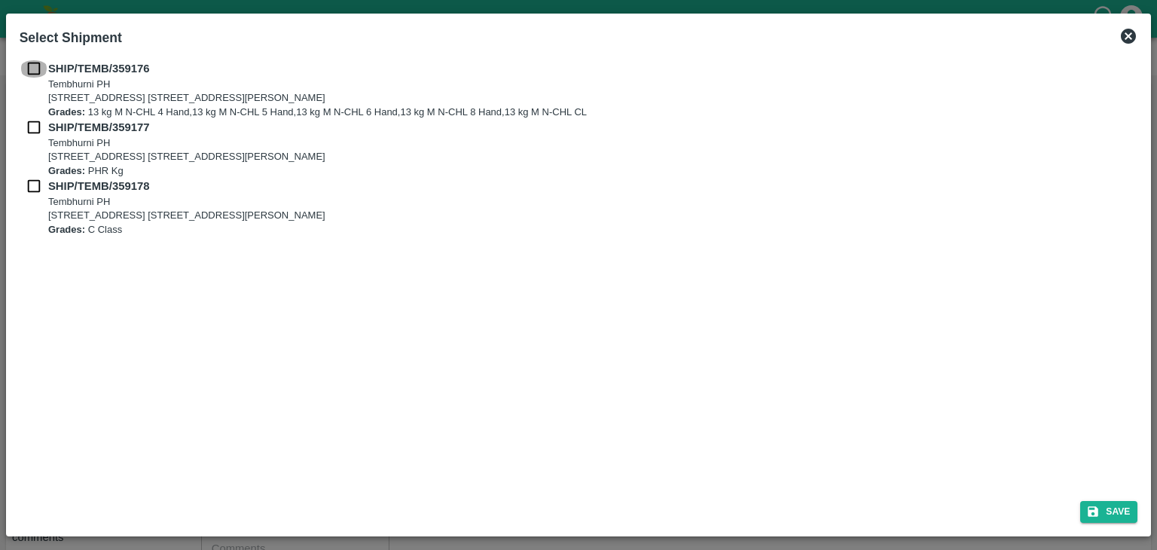
click at [31, 64] on input "checkbox" at bounding box center [34, 68] width 29 height 17
checkbox input "true"
click at [32, 121] on input "checkbox" at bounding box center [34, 127] width 29 height 17
checkbox input "true"
click at [33, 185] on input "checkbox" at bounding box center [34, 186] width 29 height 17
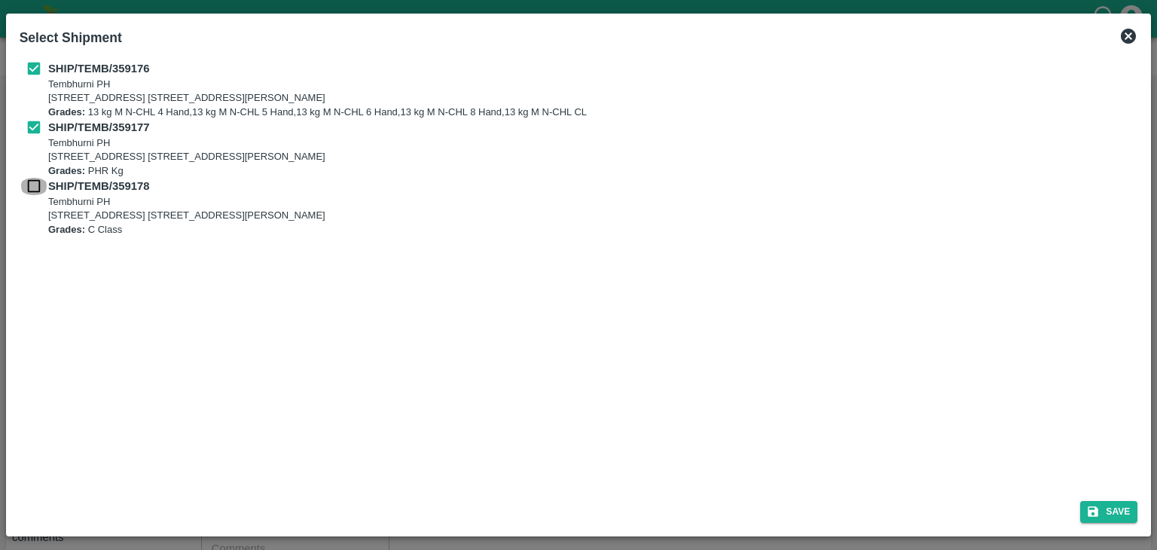
checkbox input "true"
click at [1125, 510] on button "Save" at bounding box center [1108, 512] width 57 height 22
type input "02/09/2025"
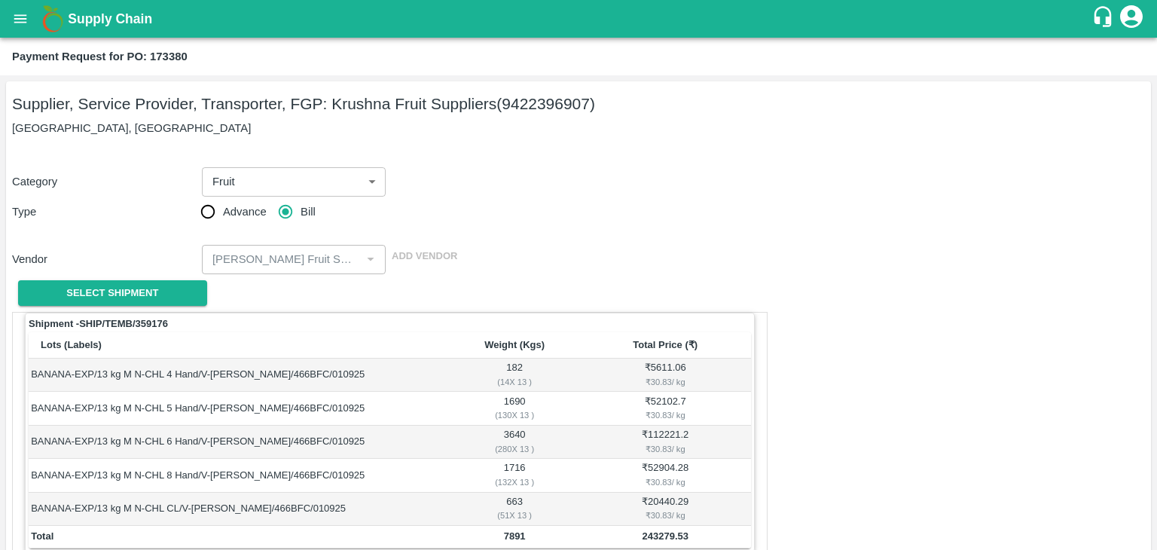
scroll to position [738, 0]
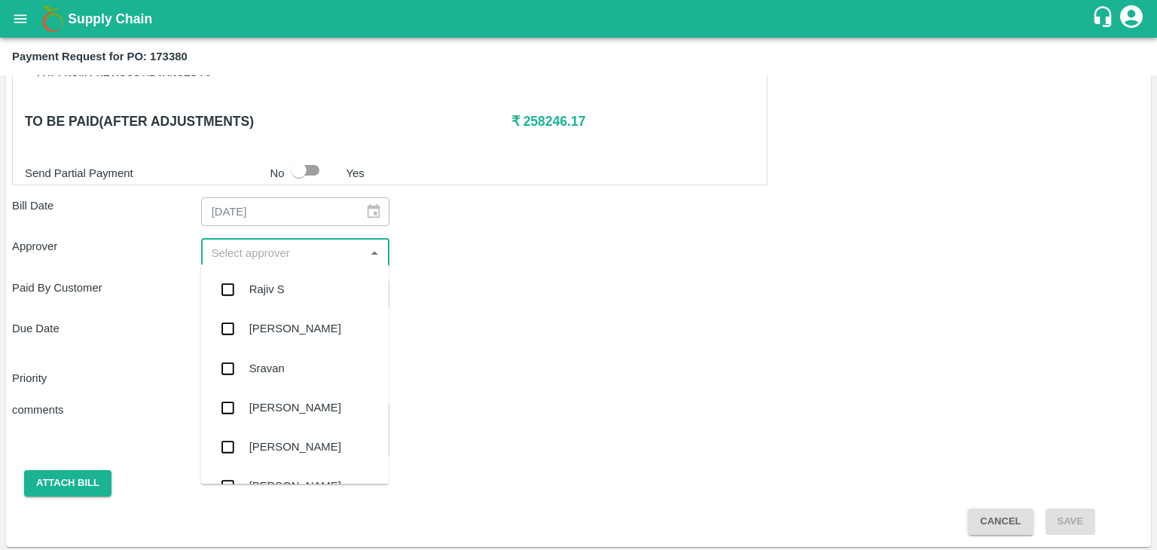
click at [306, 248] on input "input" at bounding box center [283, 253] width 155 height 20
type input "Ajit"
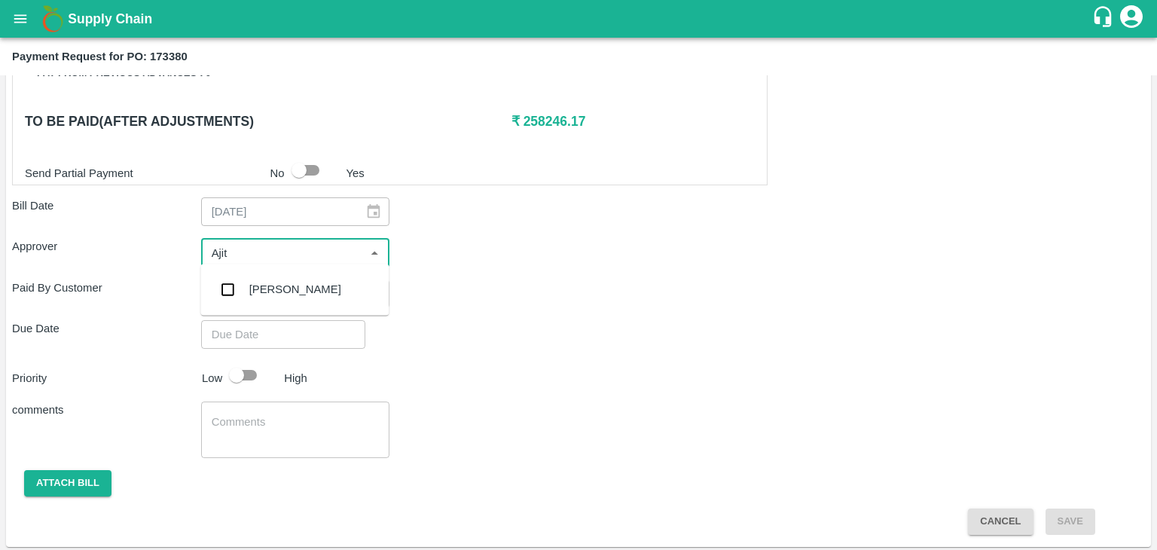
click at [275, 285] on div "[PERSON_NAME]" at bounding box center [295, 289] width 92 height 17
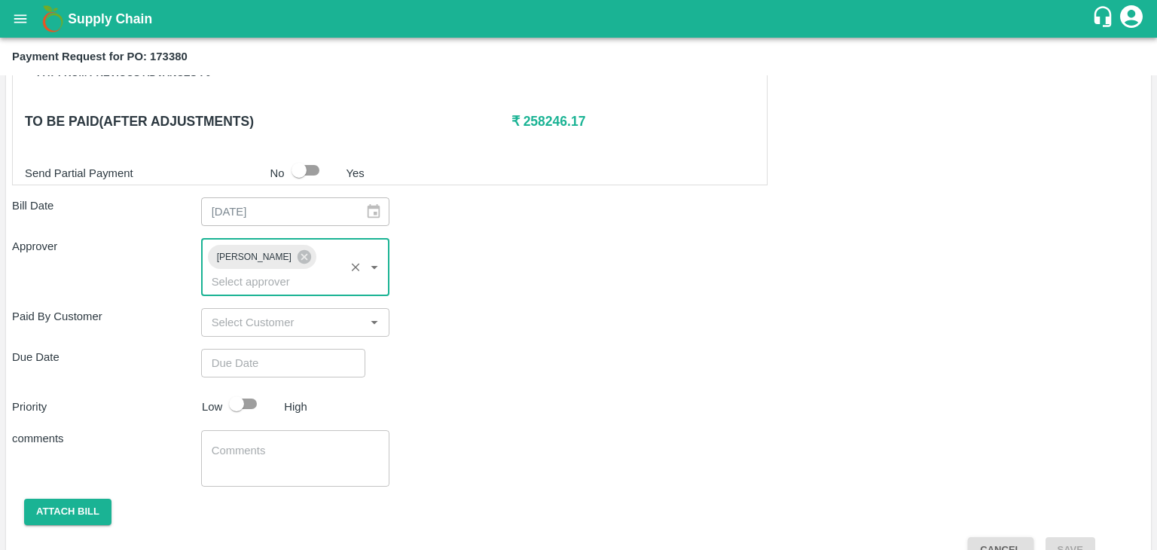
type input "DD/MM/YYYY hh:mm aa"
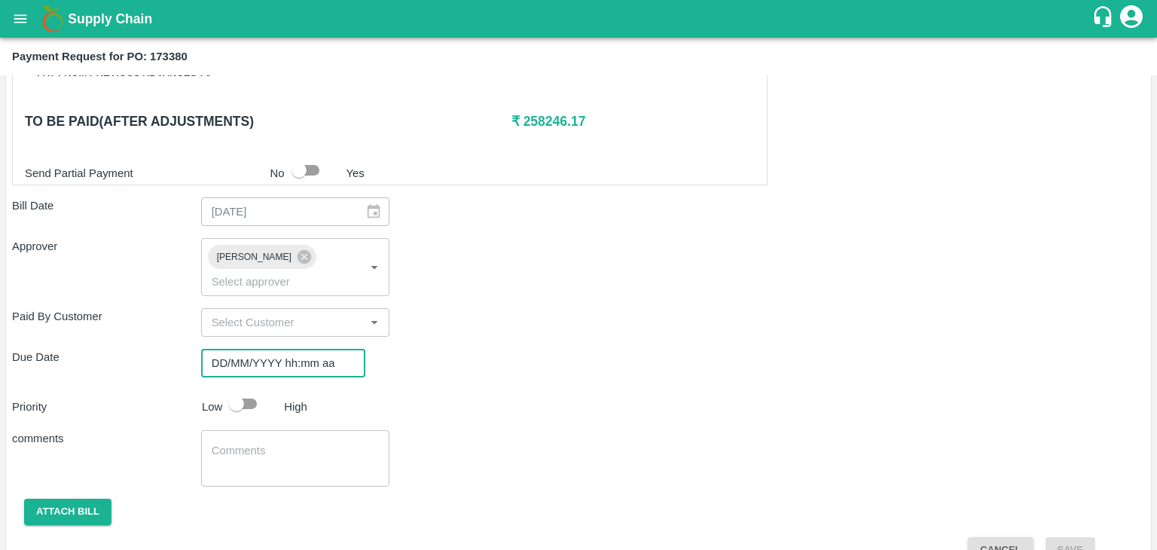
click at [305, 349] on input "DD/MM/YYYY hh:mm aa" at bounding box center [278, 363] width 154 height 29
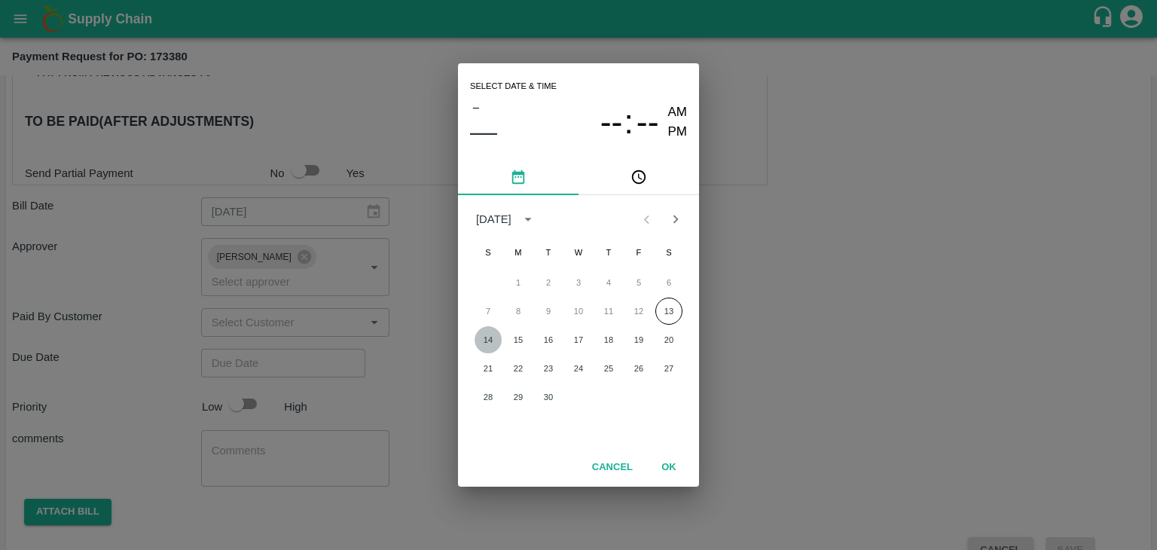
click at [485, 335] on button "14" at bounding box center [488, 339] width 27 height 27
type input "14/09/2025 12:00 AM"
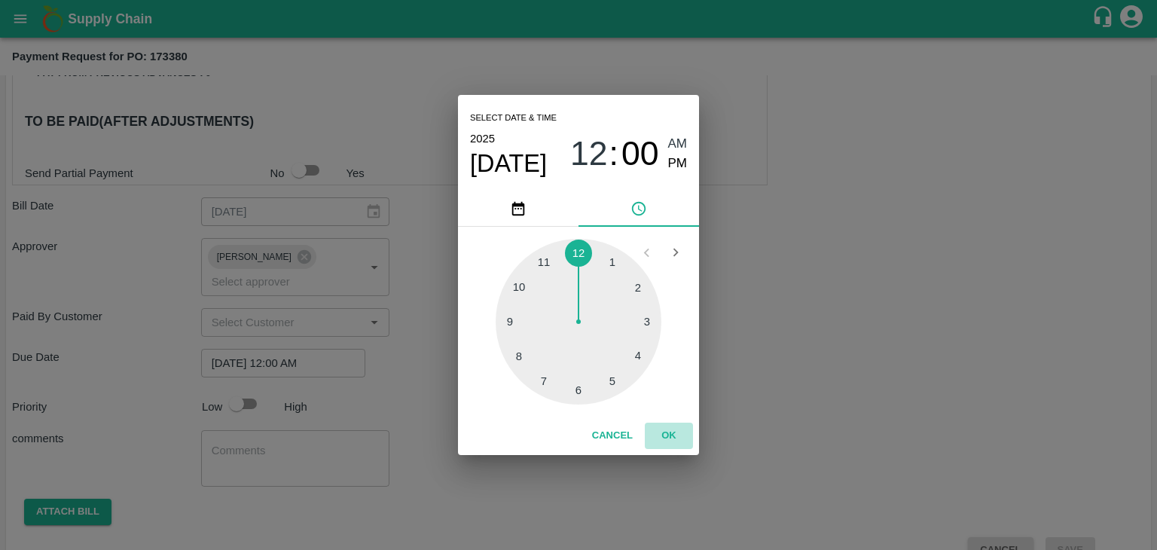
click at [668, 431] on button "OK" at bounding box center [669, 436] width 48 height 26
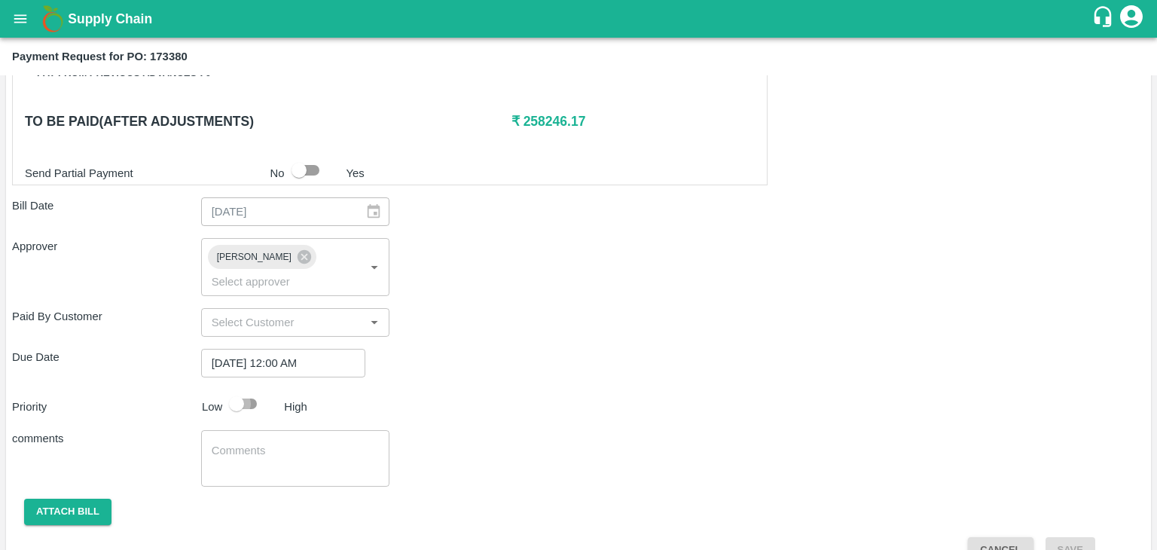
click at [241, 390] on input "checkbox" at bounding box center [237, 404] width 86 height 29
checkbox input "true"
click at [311, 443] on textarea at bounding box center [296, 459] width 168 height 32
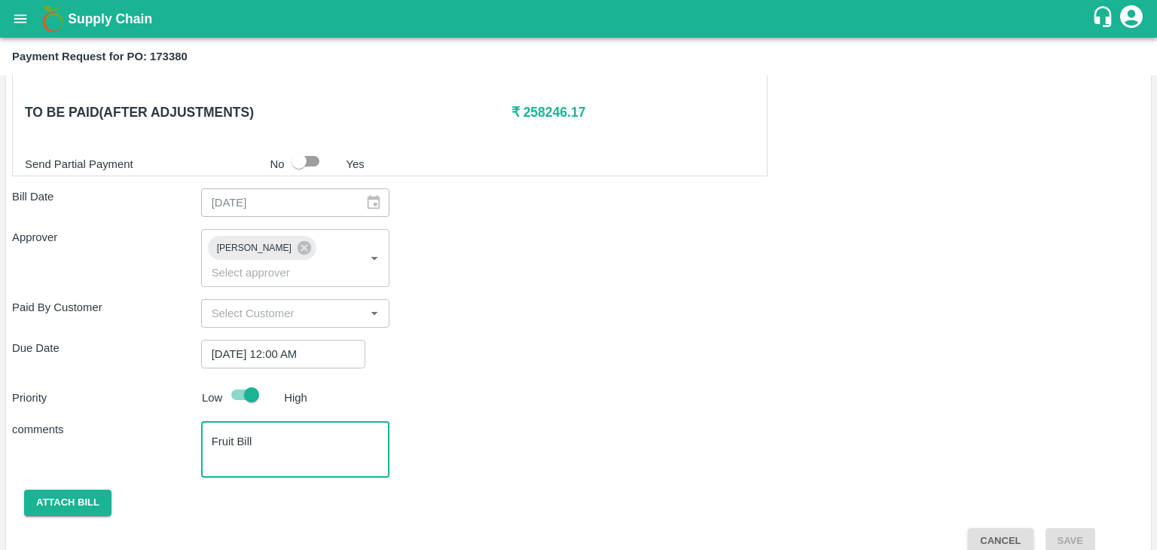
type textarea "Fruit Bill"
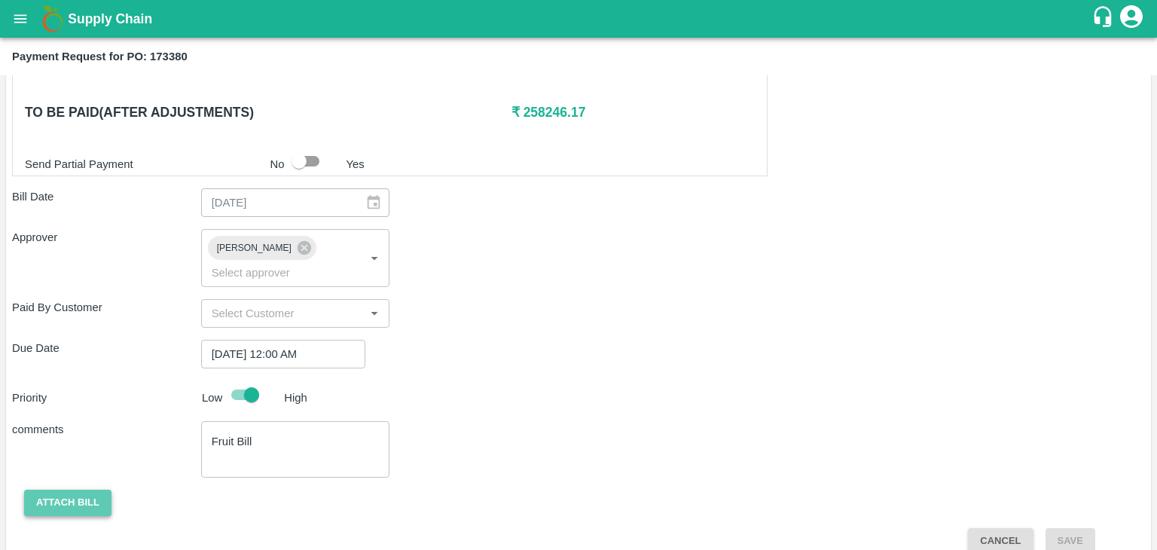
click at [71, 491] on button "Attach bill" at bounding box center [67, 503] width 87 height 26
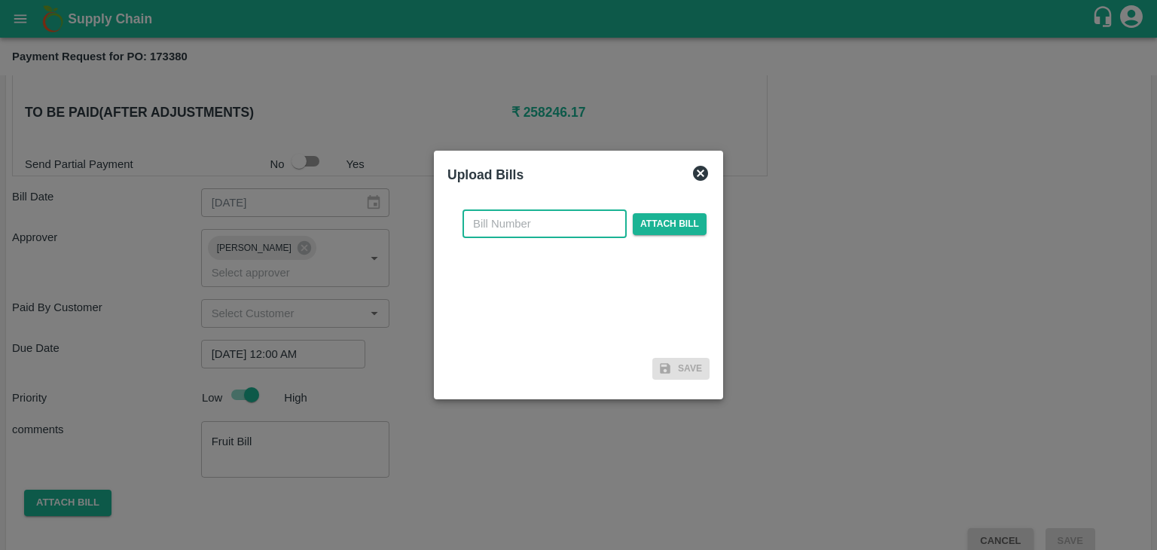
click at [533, 232] on input "text" at bounding box center [545, 223] width 164 height 29
type input "1214"
click at [671, 232] on span "Attach bill" at bounding box center [670, 224] width 74 height 22
click at [0, 0] on input "Attach bill" at bounding box center [0, 0] width 0 height 0
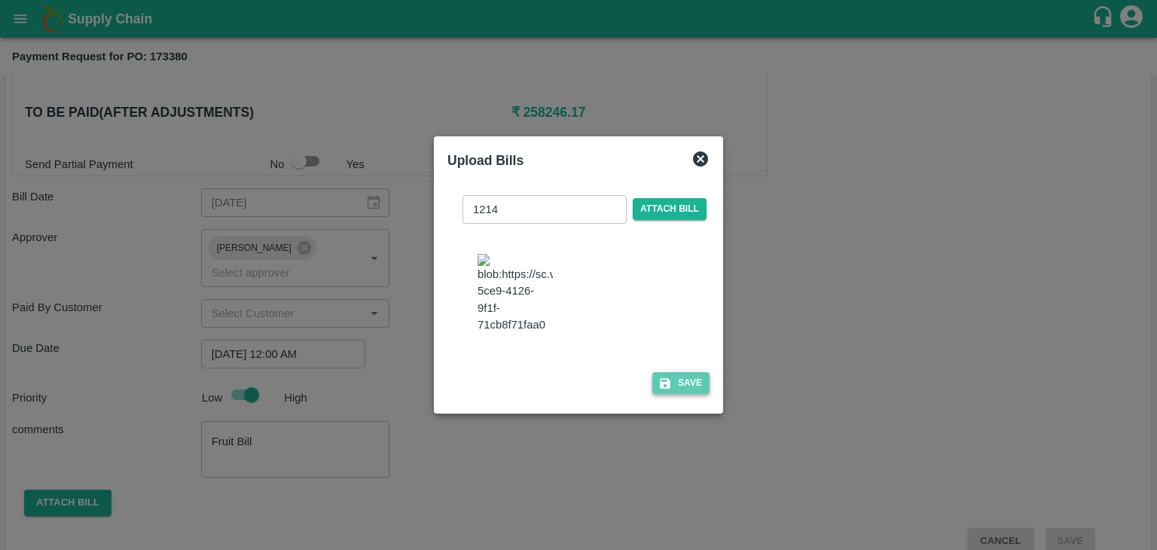
click at [686, 394] on button "Save" at bounding box center [680, 383] width 57 height 22
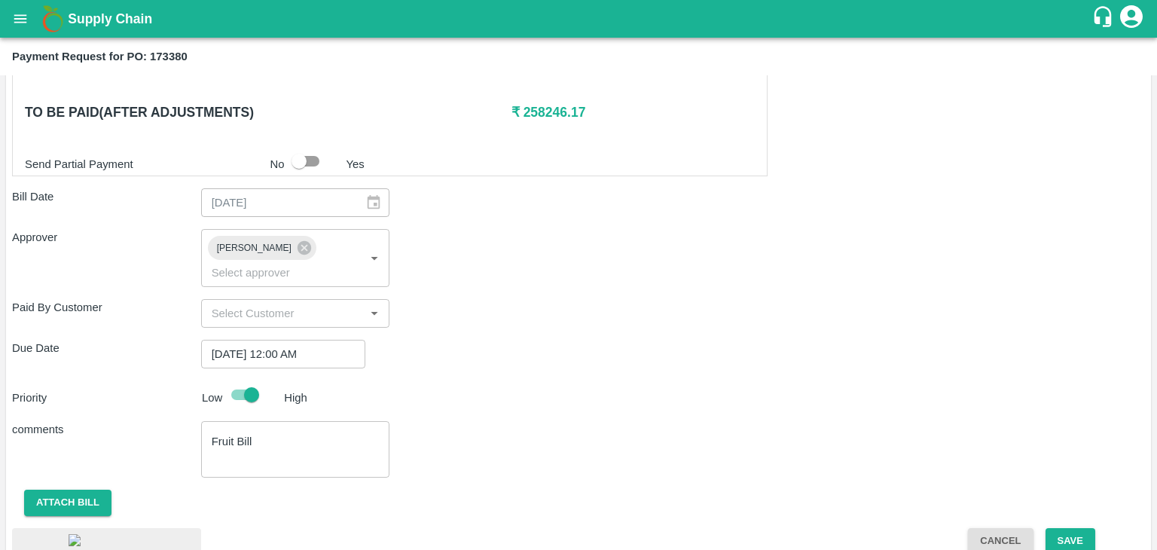
scroll to position [850, 0]
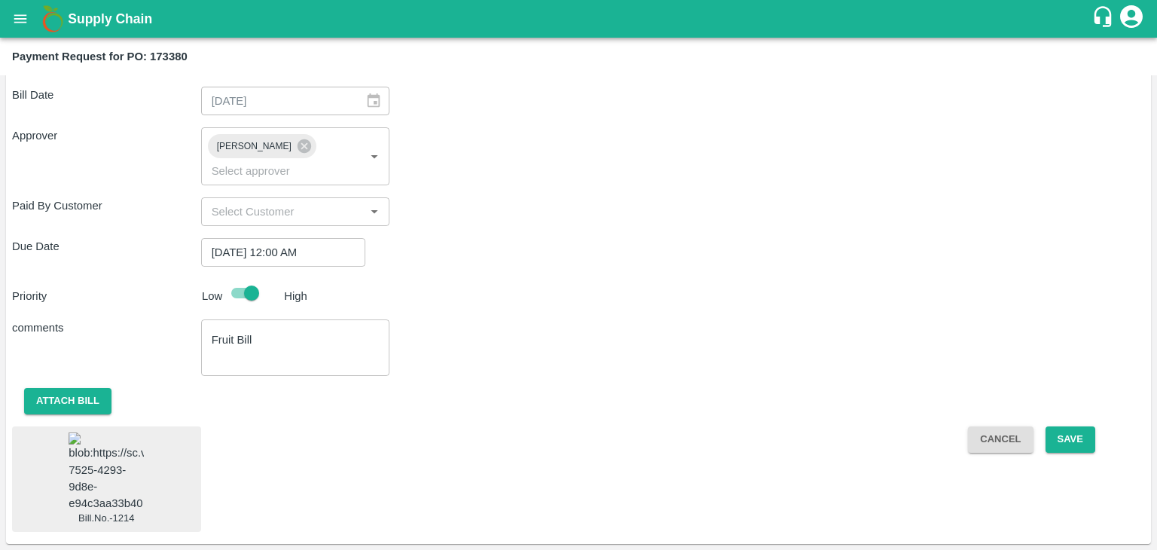
click at [105, 441] on img at bounding box center [106, 471] width 75 height 79
click at [1083, 426] on button "Save" at bounding box center [1071, 439] width 50 height 26
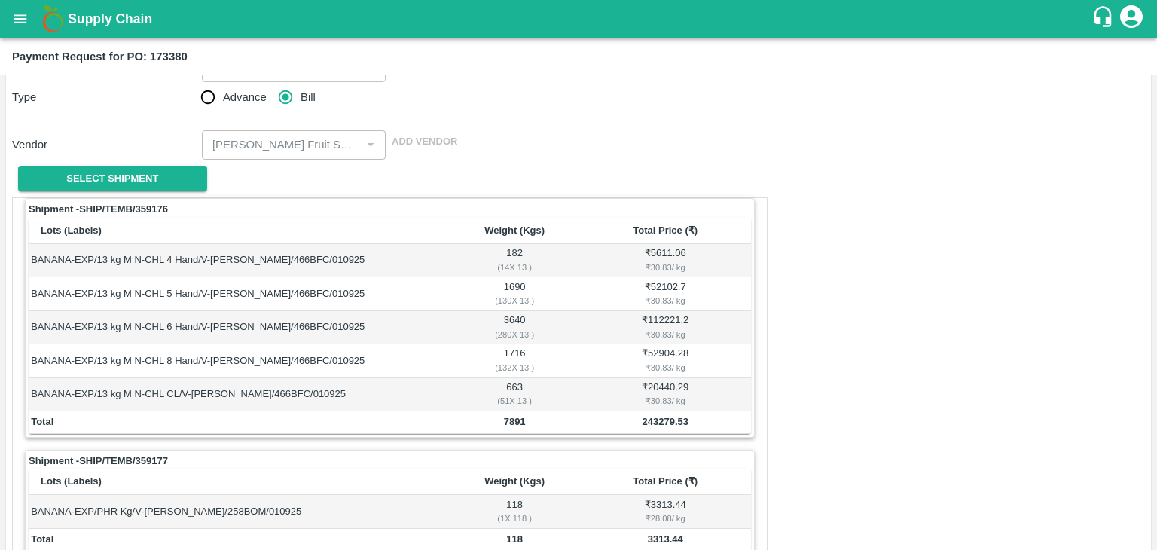
scroll to position [0, 0]
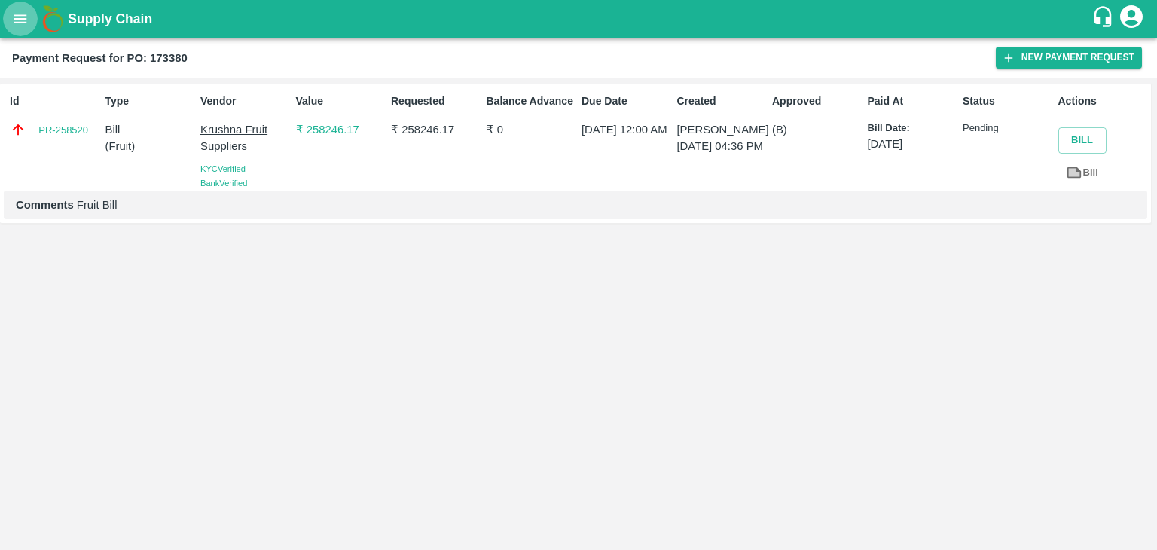
click at [6, 25] on button "open drawer" at bounding box center [20, 19] width 35 height 35
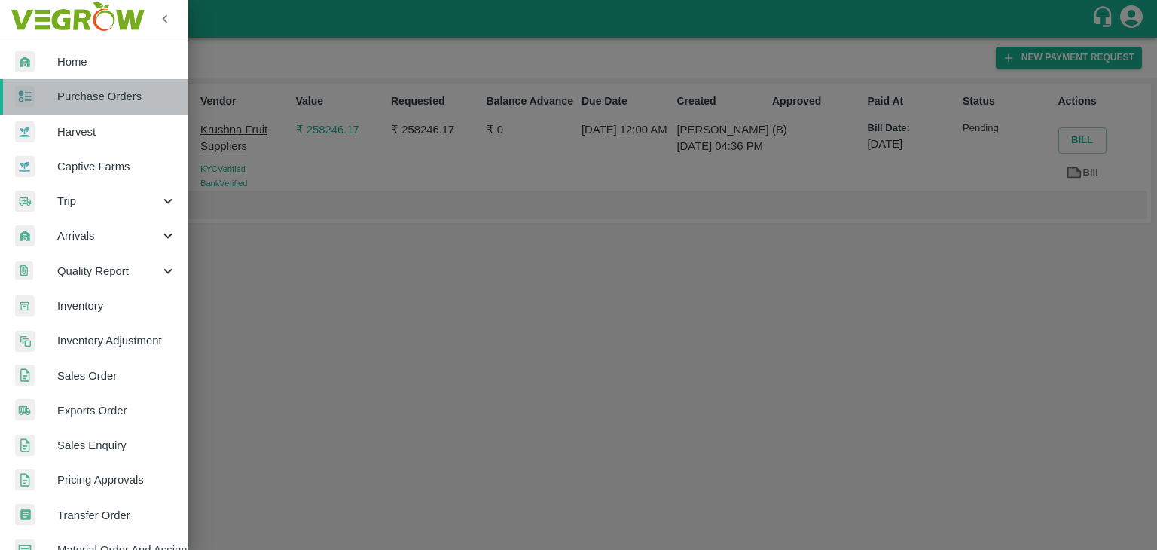
click at [100, 100] on span "Purchase Orders" at bounding box center [116, 96] width 119 height 17
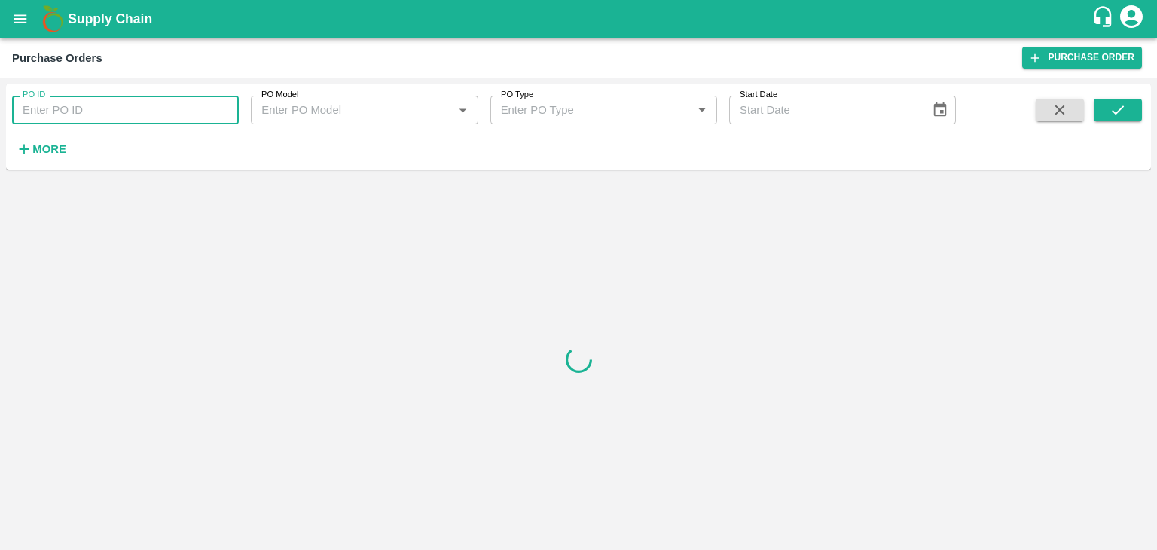
click at [162, 105] on input "PO ID" at bounding box center [125, 110] width 227 height 29
paste input "173325"
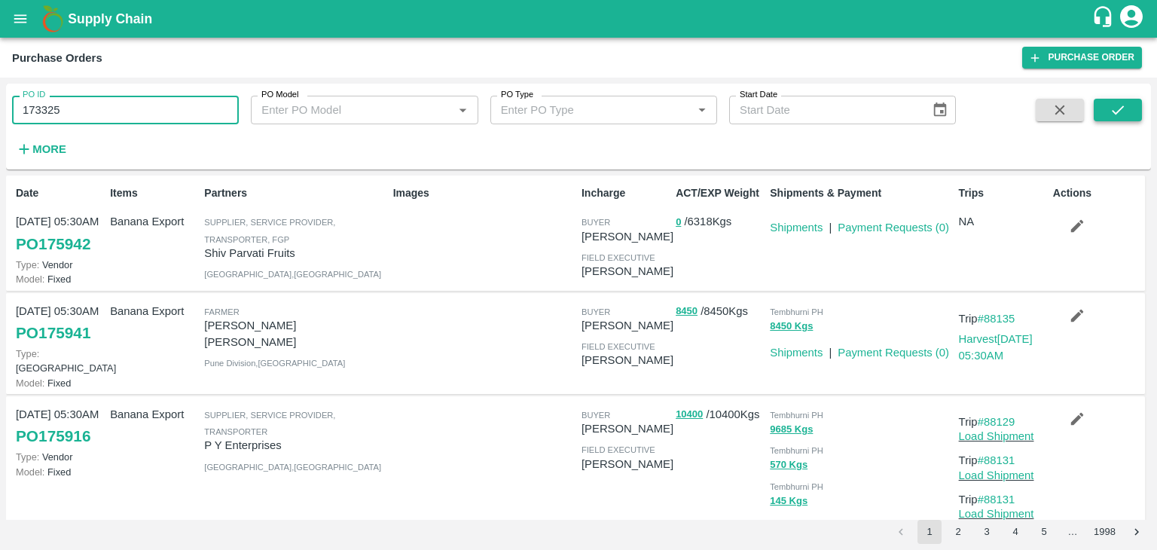
type input "173325"
click at [1129, 112] on button "submit" at bounding box center [1118, 110] width 48 height 23
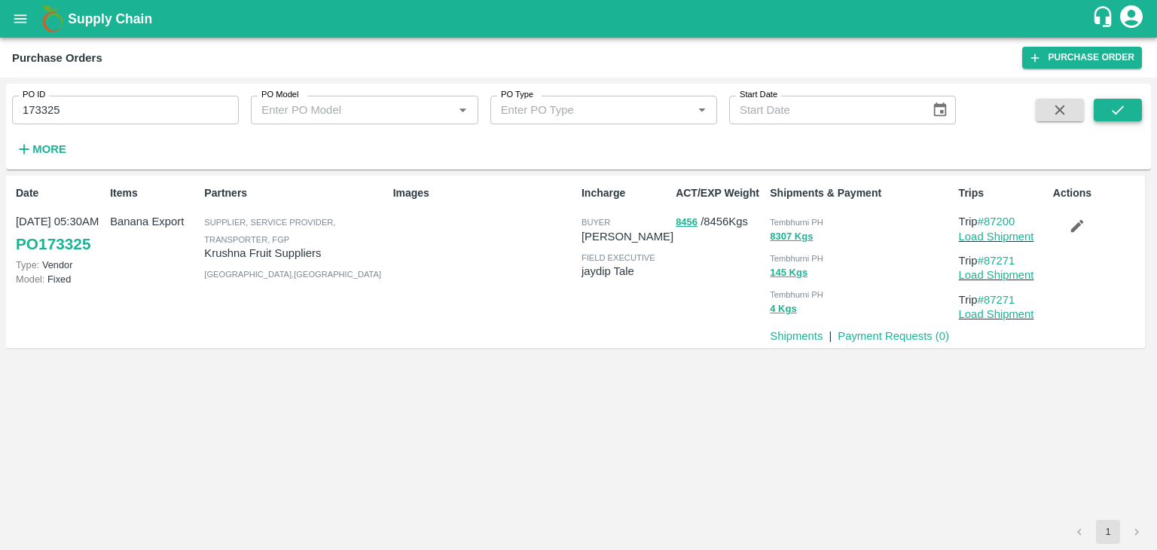
click at [1129, 112] on button "submit" at bounding box center [1118, 110] width 48 height 23
click at [877, 336] on link "Payment Requests ( 0 )" at bounding box center [894, 336] width 112 height 12
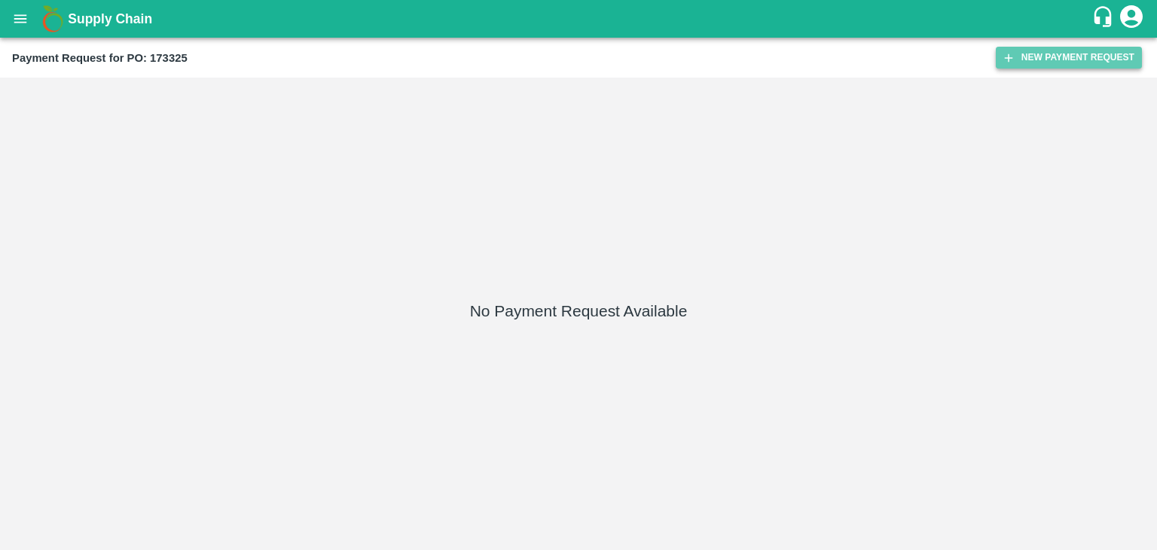
click at [1010, 51] on icon "button" at bounding box center [1009, 58] width 14 height 14
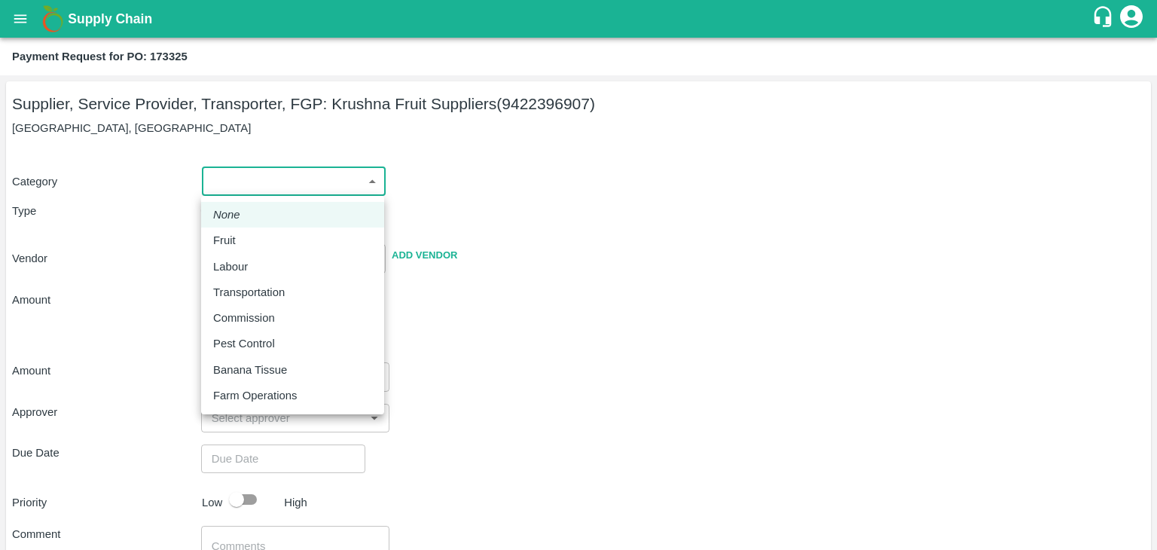
click at [224, 177] on body "Supply Chain Payment Request for PO: 173325 Supplier, Service Provider, Transpo…" at bounding box center [578, 275] width 1157 height 550
click at [239, 240] on div "Fruit" at bounding box center [228, 240] width 30 height 17
type input "1"
type input "[PERSON_NAME] Fruit Suppliers - 9422396907(Supplier, Service Provider, Transpor…"
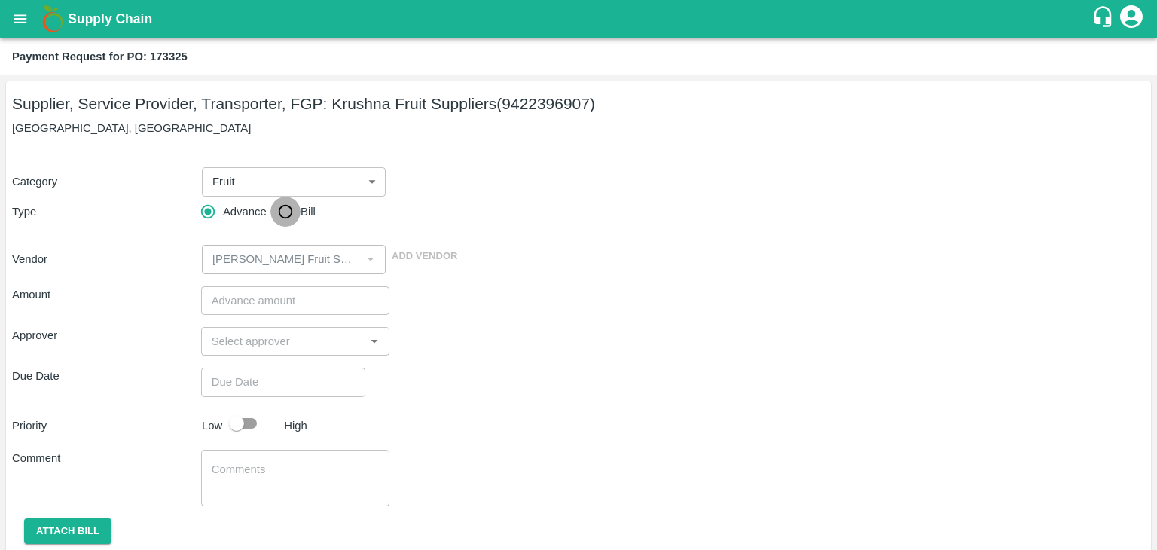
click at [280, 208] on input "Bill" at bounding box center [285, 212] width 30 height 30
radio input "true"
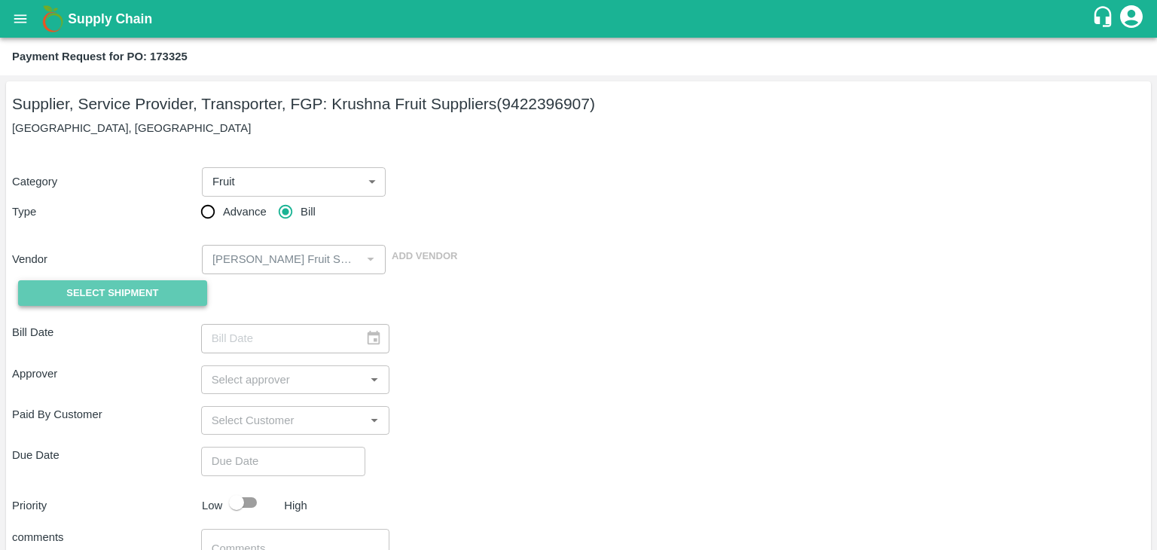
click at [82, 291] on span "Select Shipment" at bounding box center [112, 293] width 92 height 17
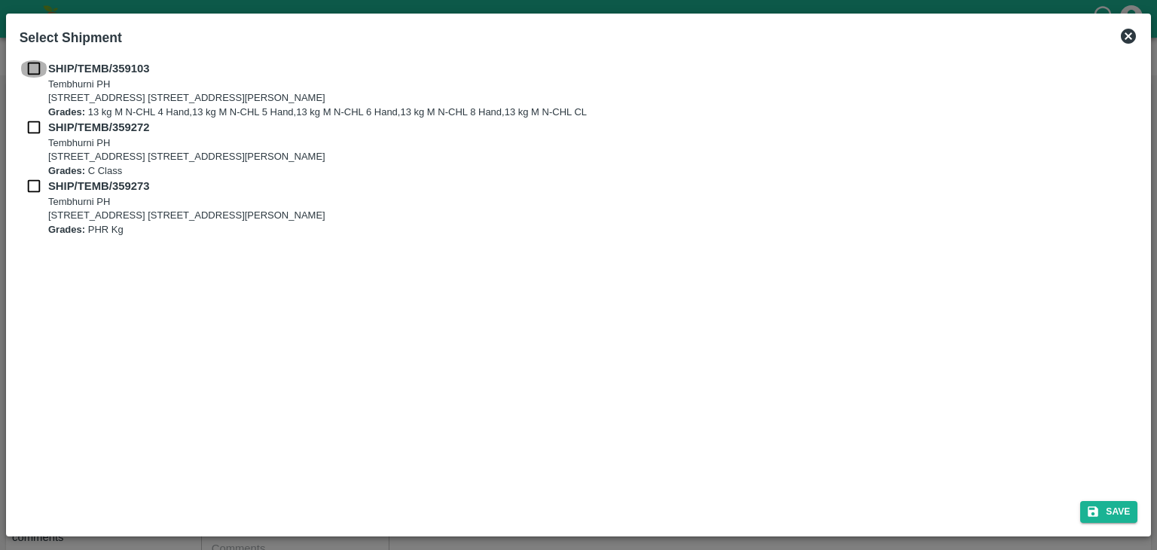
click at [34, 63] on input "checkbox" at bounding box center [34, 68] width 29 height 17
checkbox input "true"
click at [31, 124] on input "checkbox" at bounding box center [34, 127] width 29 height 17
checkbox input "true"
click at [29, 180] on input "checkbox" at bounding box center [34, 186] width 29 height 17
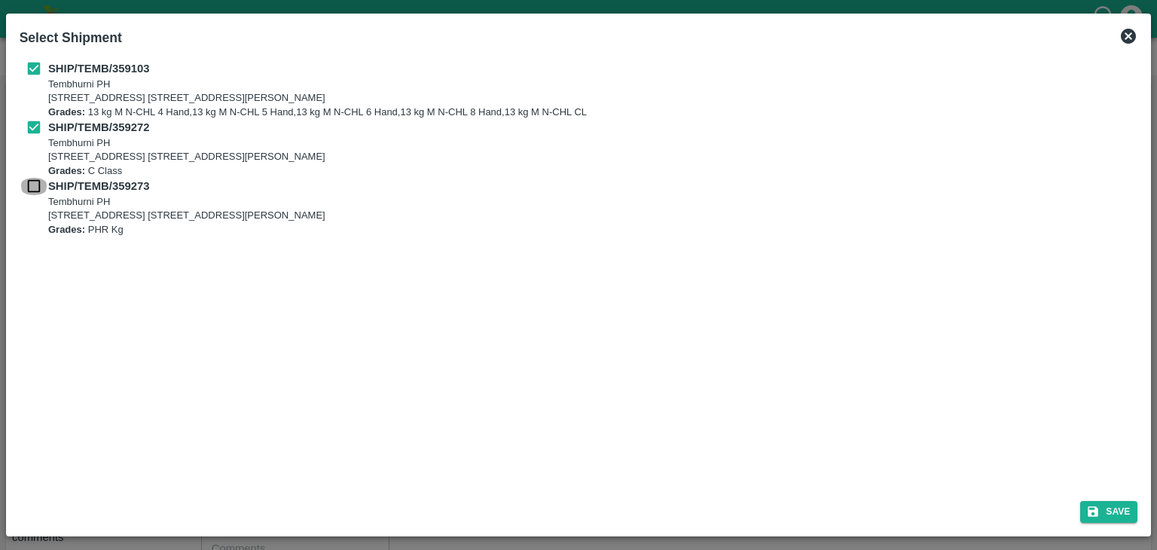
checkbox input "true"
click at [1121, 504] on button "Save" at bounding box center [1108, 512] width 57 height 22
type input "03/09/2025"
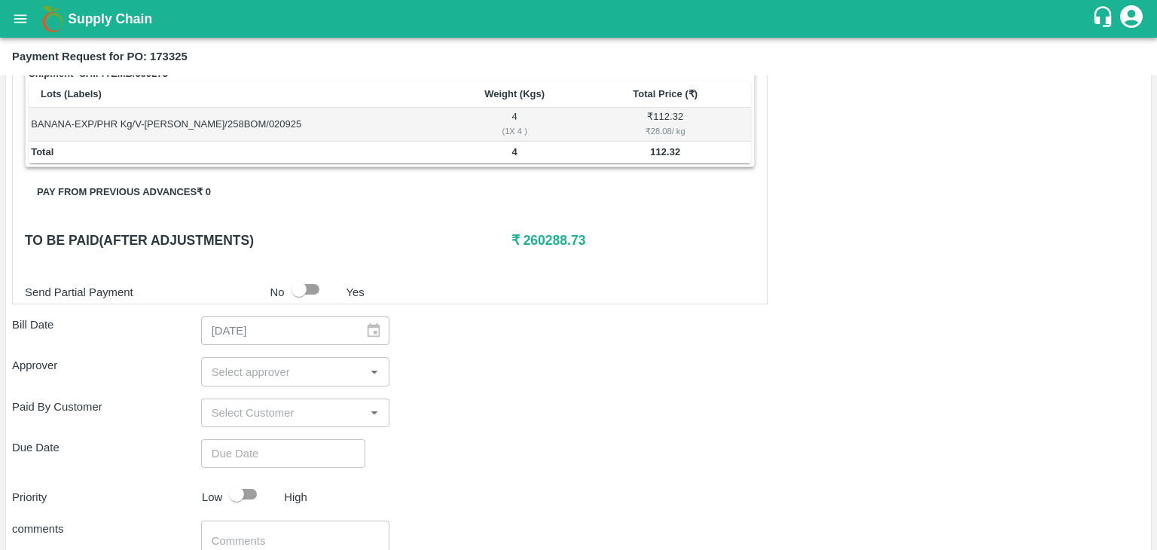
scroll to position [738, 0]
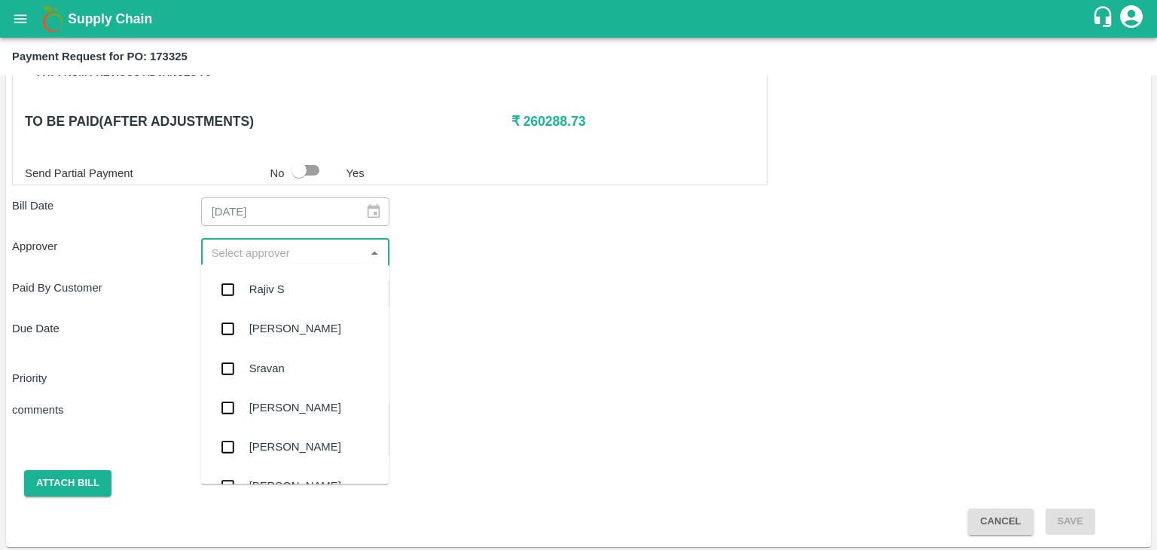
click at [294, 249] on input "input" at bounding box center [283, 253] width 155 height 20
type input "Ajit"
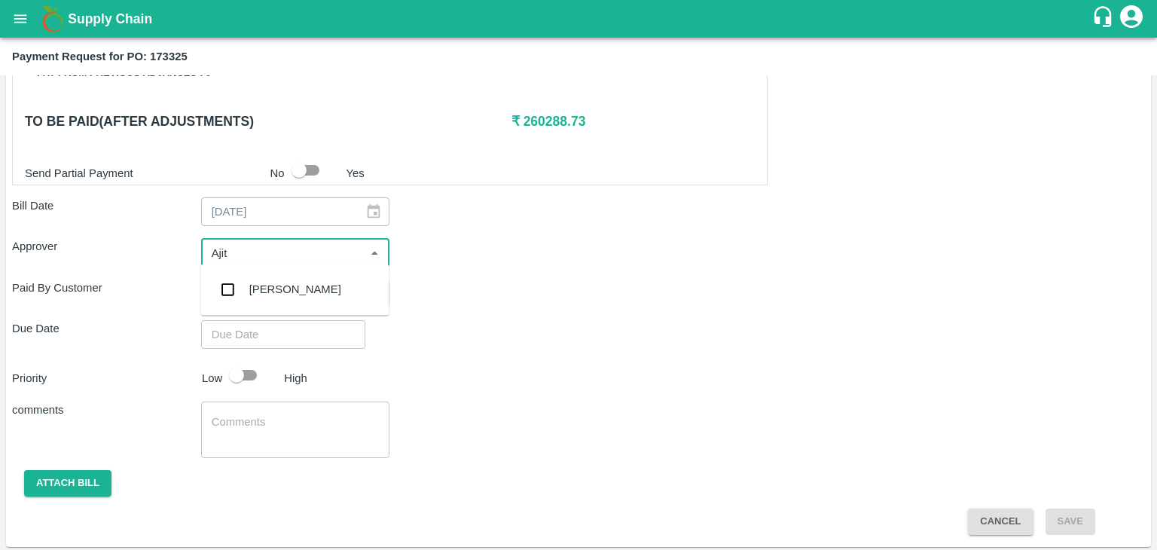
click at [270, 287] on div "[PERSON_NAME]" at bounding box center [295, 289] width 92 height 17
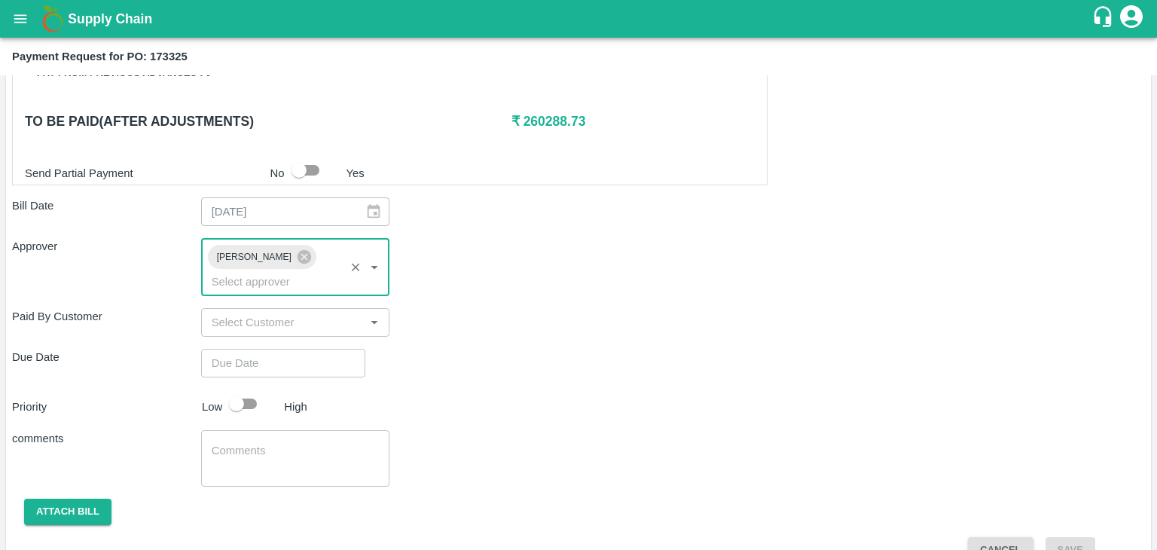
type input "DD/MM/YYYY hh:mm aa"
click at [313, 349] on input "DD/MM/YYYY hh:mm aa" at bounding box center [278, 363] width 154 height 29
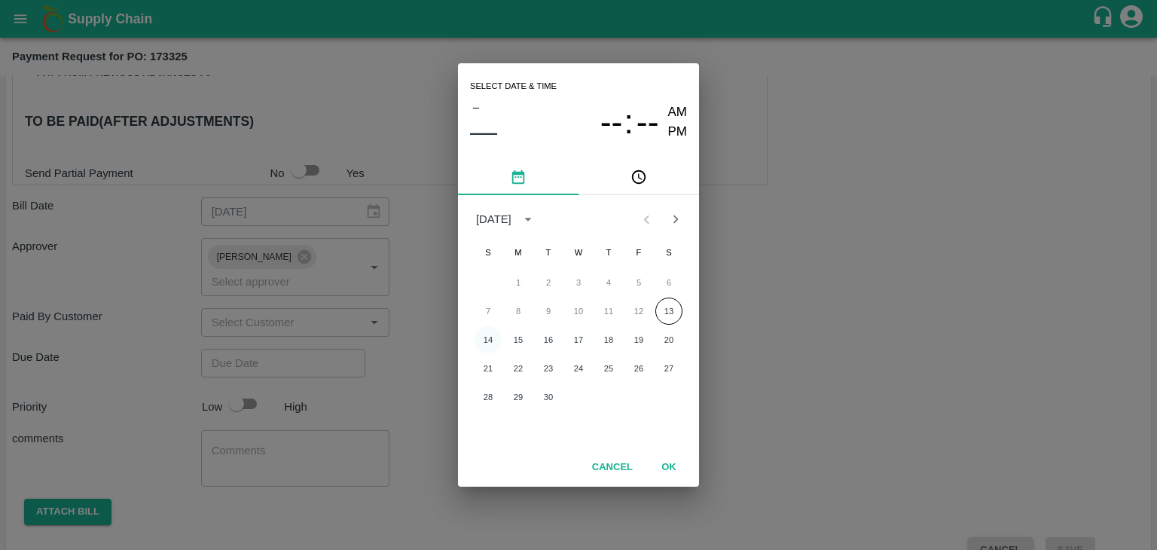
click at [484, 335] on button "14" at bounding box center [488, 339] width 27 height 27
type input "[DATE] 12:00 AM"
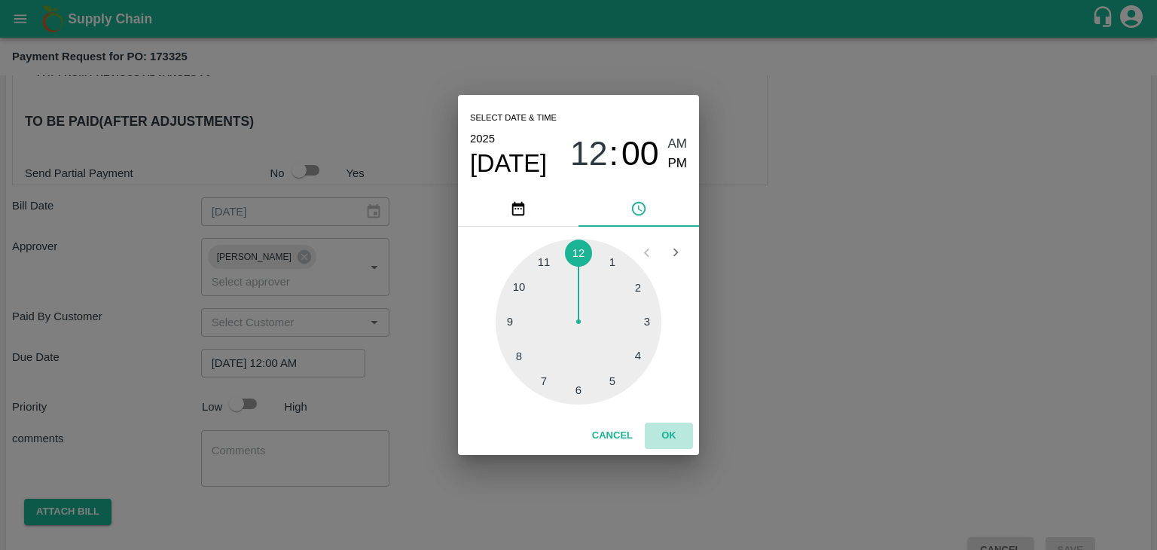
click at [666, 428] on button "OK" at bounding box center [669, 436] width 48 height 26
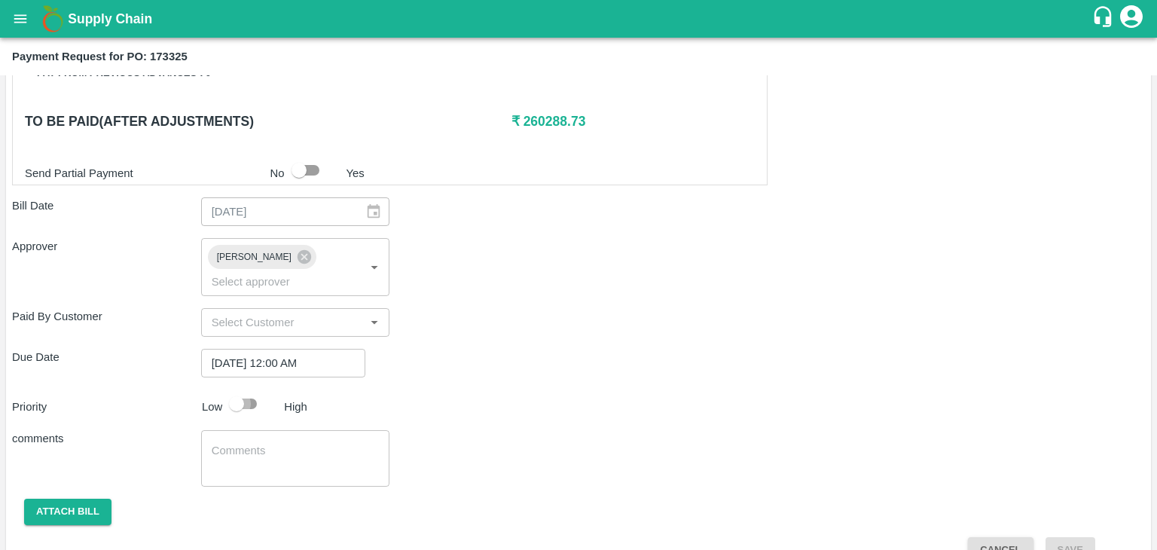
click at [234, 390] on input "checkbox" at bounding box center [237, 404] width 86 height 29
checkbox input "true"
click at [312, 443] on textarea at bounding box center [296, 459] width 168 height 32
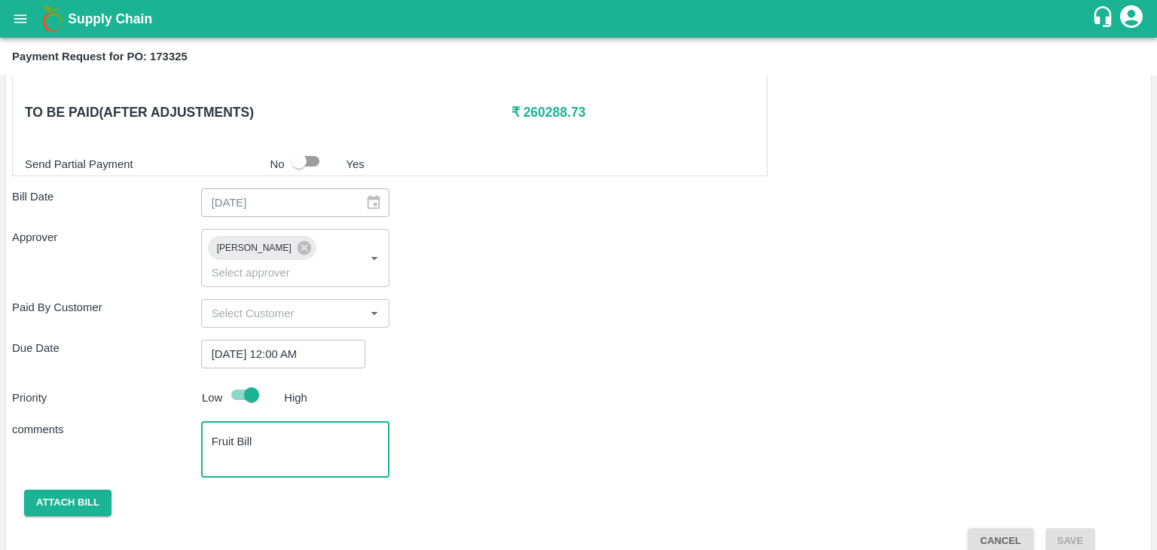
type textarea "Fruit Bill"
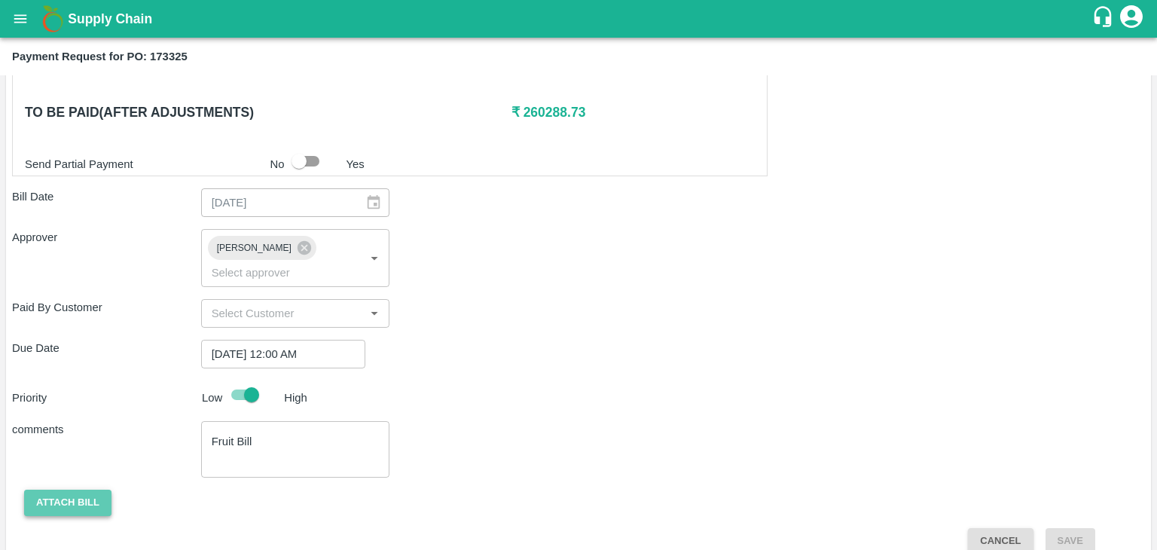
click at [53, 492] on button "Attach bill" at bounding box center [67, 503] width 87 height 26
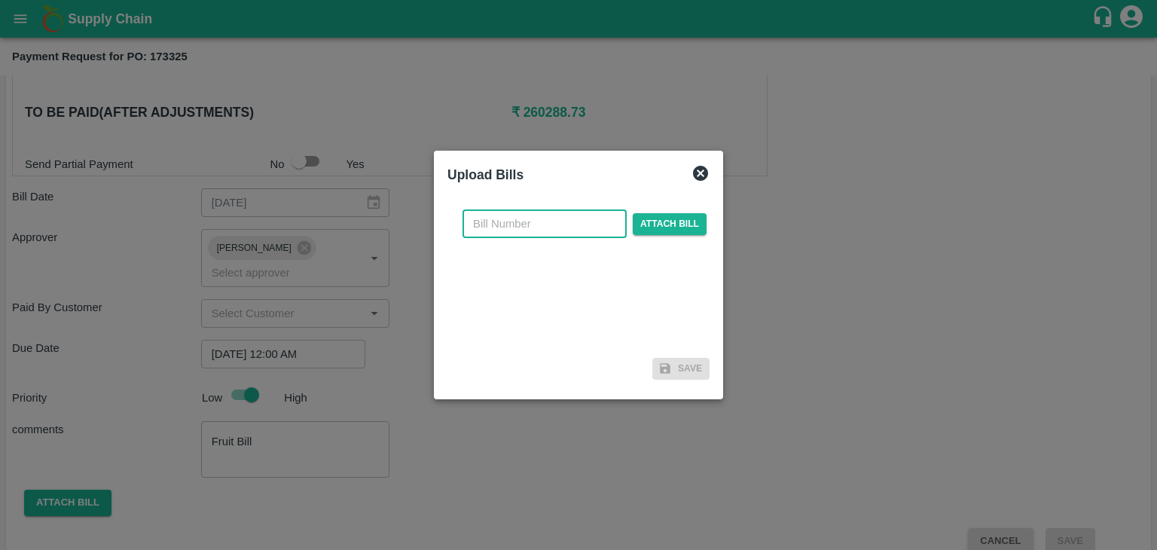
click at [573, 225] on input "text" at bounding box center [545, 223] width 164 height 29
type input "1216"
click at [654, 225] on span "Attach bill" at bounding box center [670, 224] width 74 height 22
click at [0, 0] on input "Attach bill" at bounding box center [0, 0] width 0 height 0
click at [662, 217] on span "Attach bill" at bounding box center [670, 224] width 74 height 22
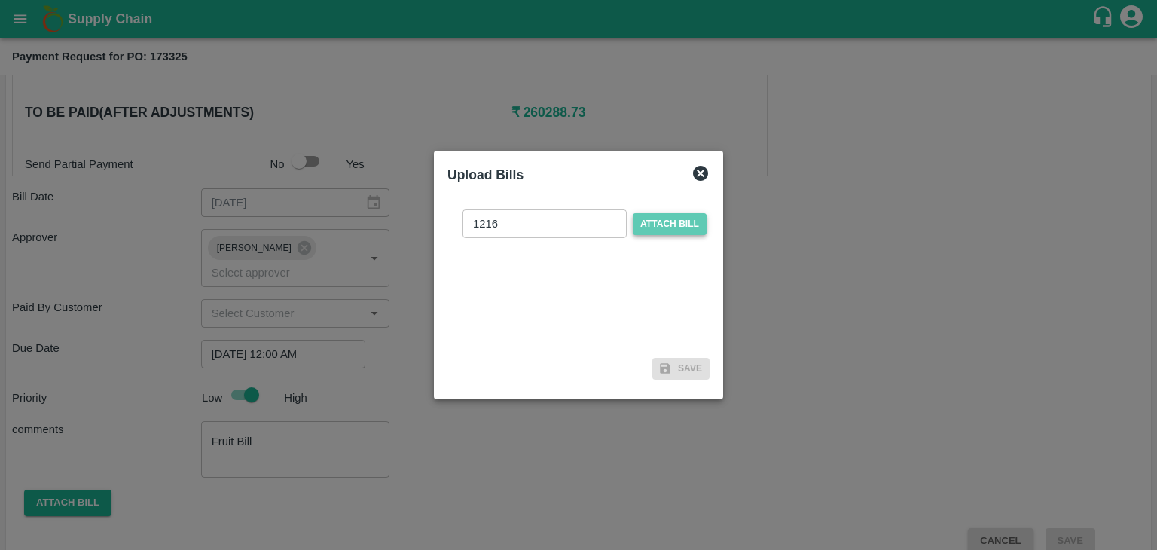
click at [0, 0] on input "Attach bill" at bounding box center [0, 0] width 0 height 0
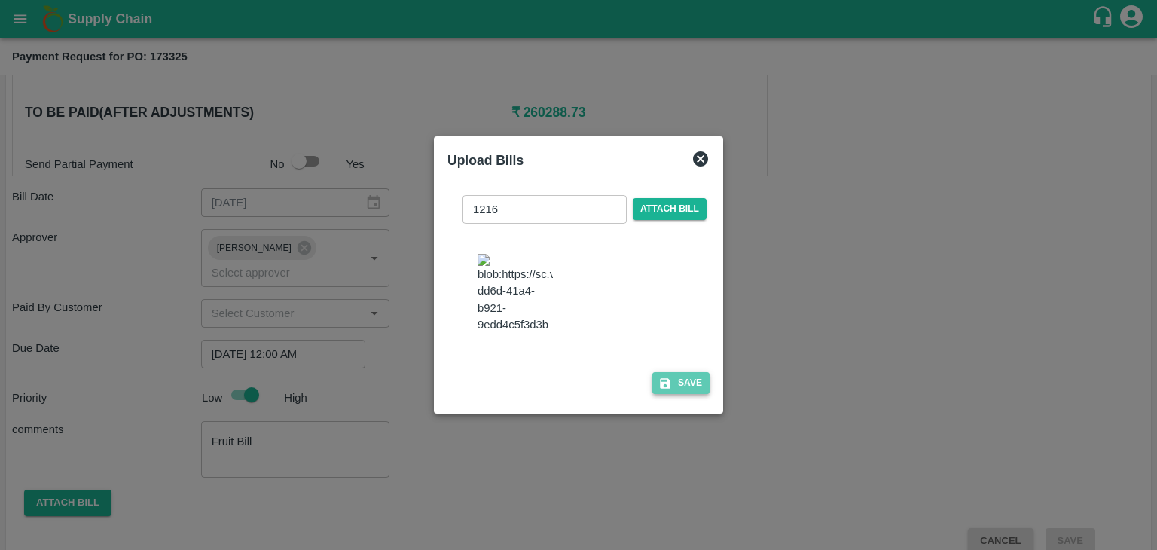
click at [692, 394] on button "Save" at bounding box center [680, 383] width 57 height 22
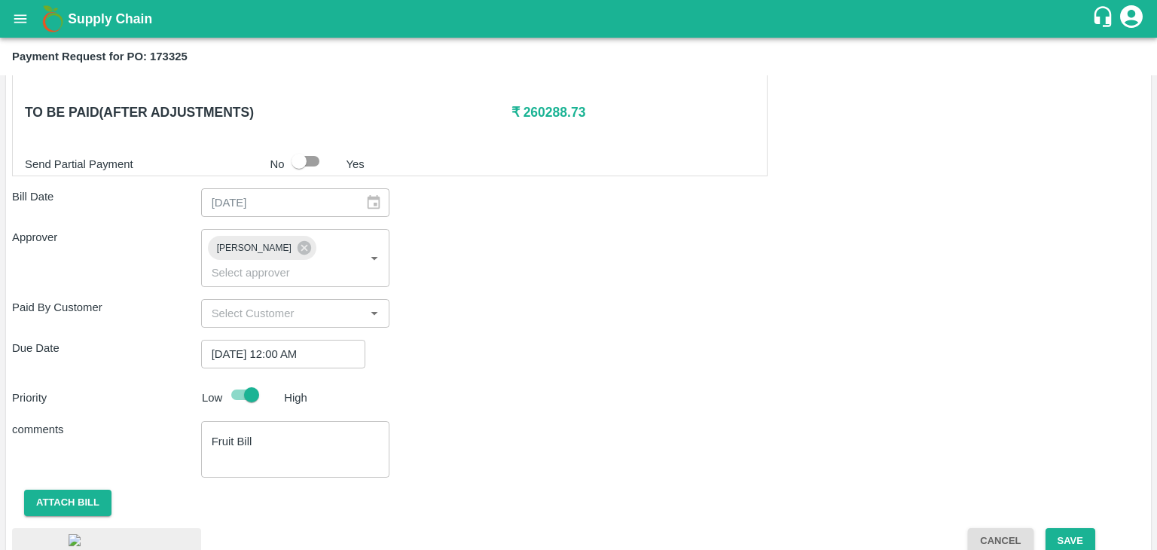
scroll to position [845, 0]
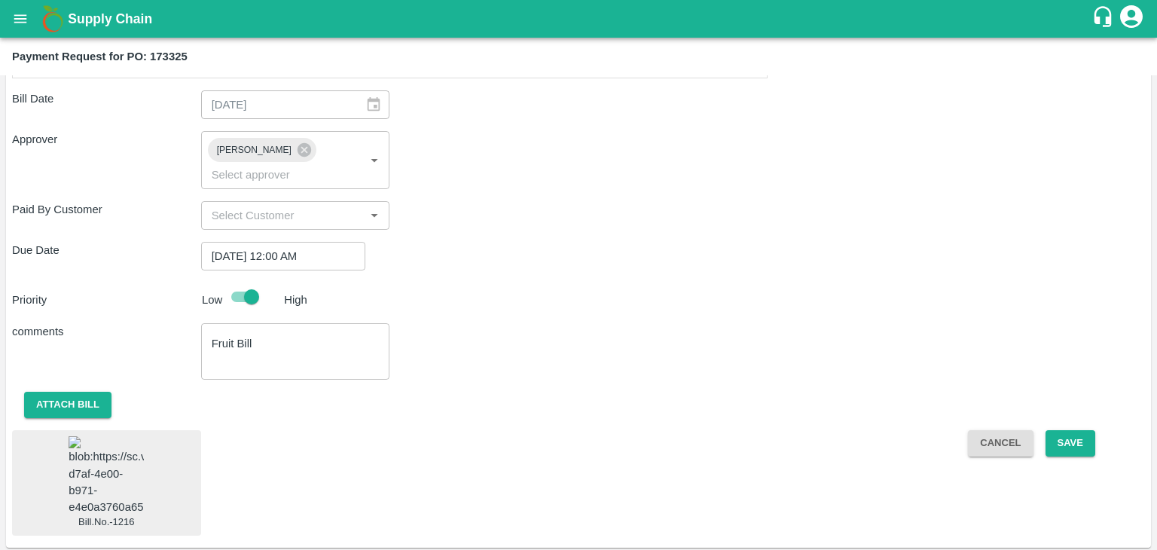
click at [99, 463] on img at bounding box center [106, 475] width 75 height 79
click at [1076, 430] on button "Save" at bounding box center [1071, 443] width 50 height 26
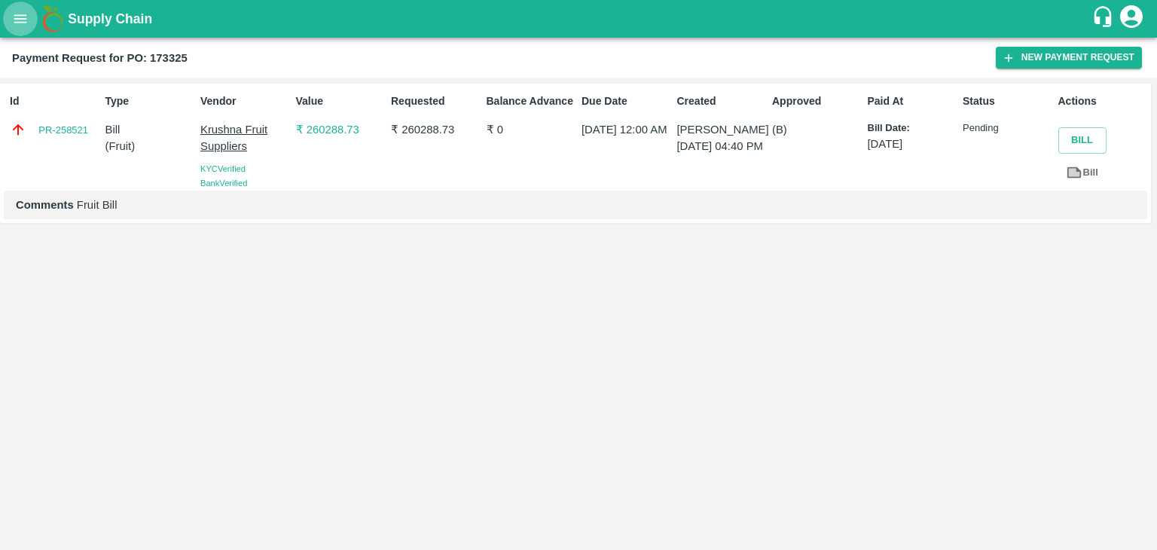
click at [9, 28] on button "open drawer" at bounding box center [20, 19] width 35 height 35
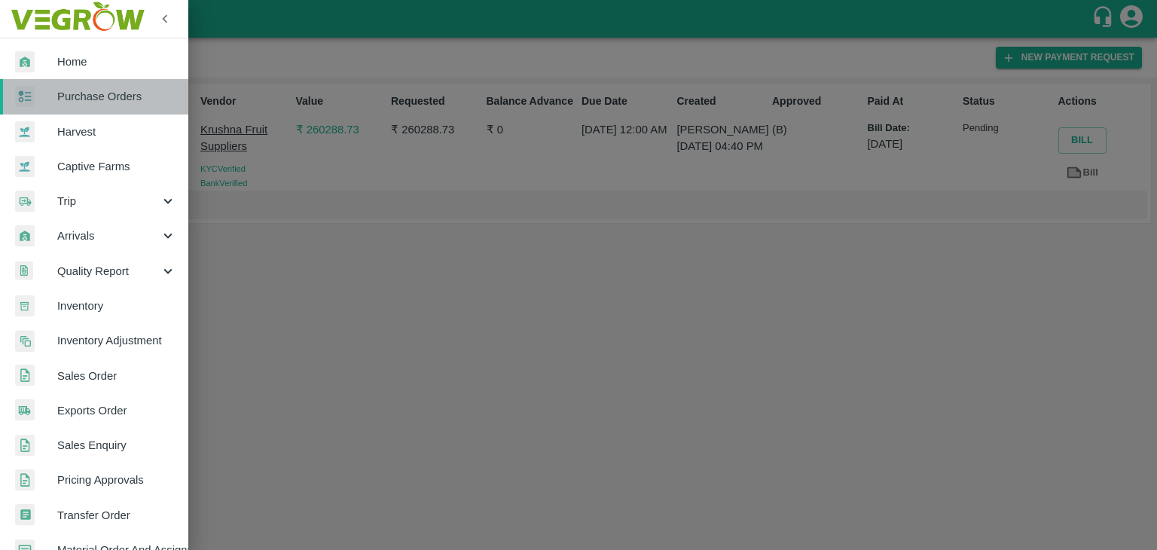
click at [102, 88] on span "Purchase Orders" at bounding box center [116, 96] width 119 height 17
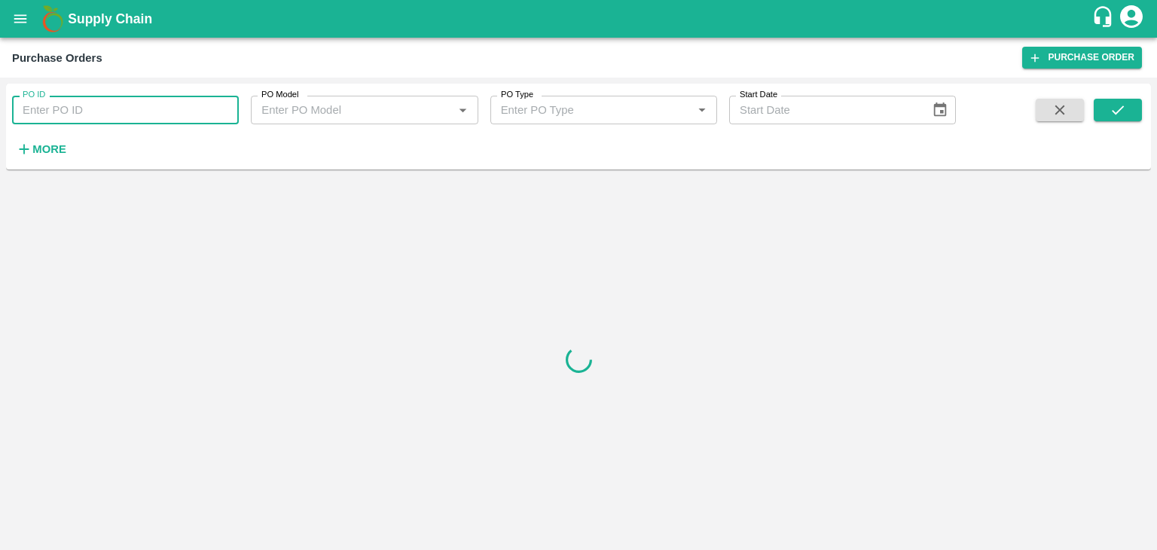
click at [202, 102] on input "PO ID" at bounding box center [125, 110] width 227 height 29
paste input "173381"
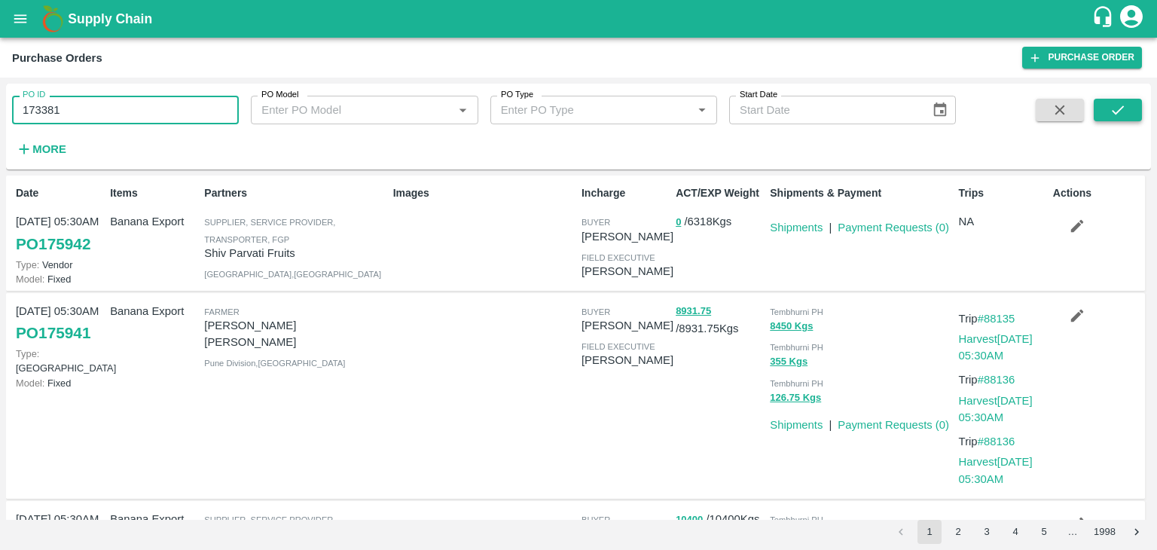
type input "173381"
click at [1130, 111] on button "submit" at bounding box center [1118, 110] width 48 height 23
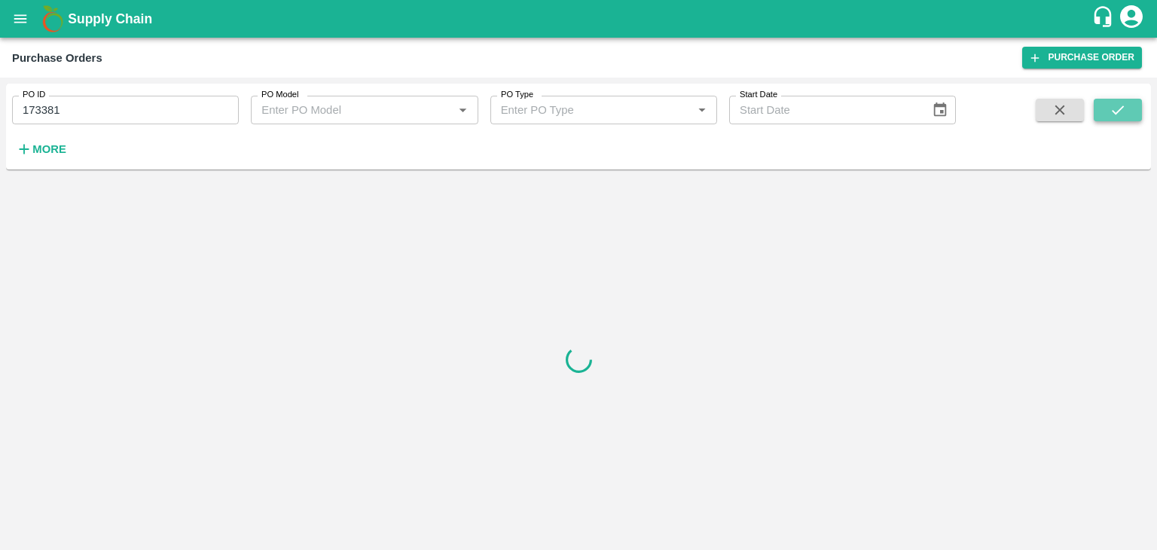
click at [1130, 111] on button "submit" at bounding box center [1118, 110] width 48 height 23
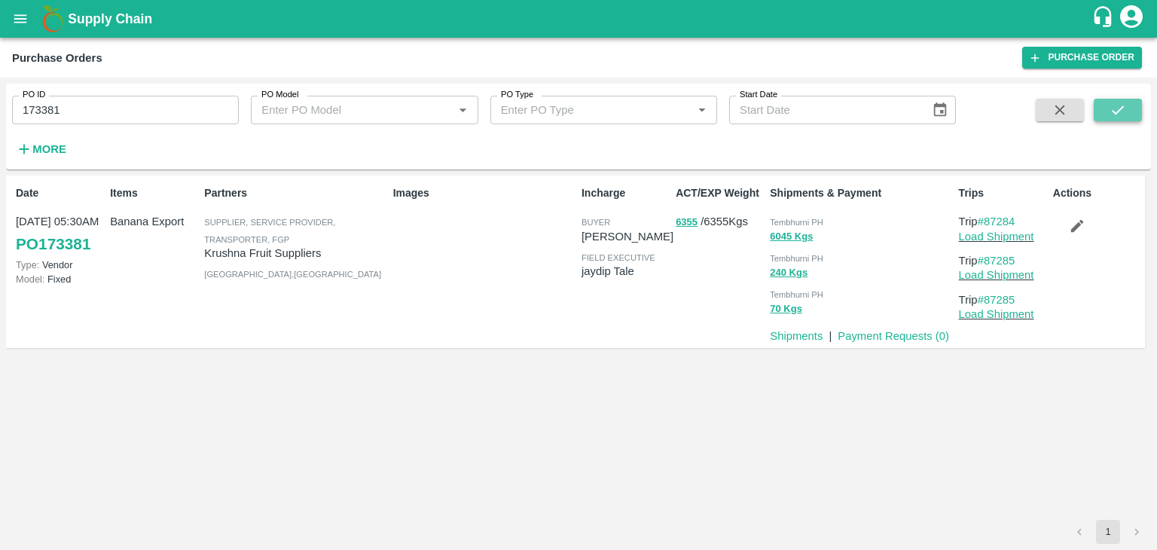
click at [1130, 111] on button "submit" at bounding box center [1118, 110] width 48 height 23
click at [874, 335] on link "Payment Requests ( 0 )" at bounding box center [894, 336] width 112 height 12
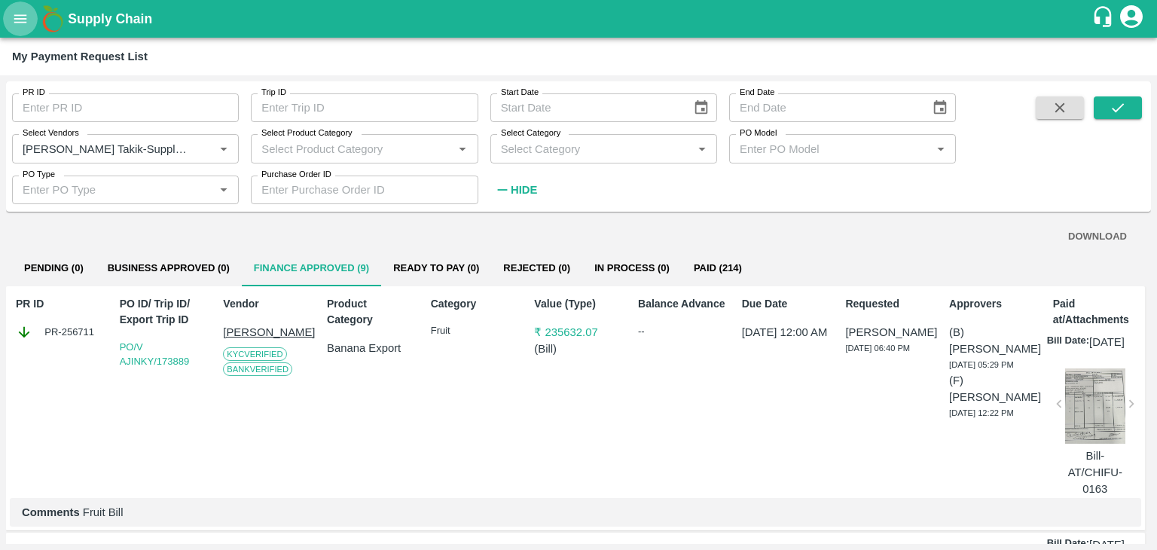
click at [11, 11] on button "open drawer" at bounding box center [20, 19] width 35 height 35
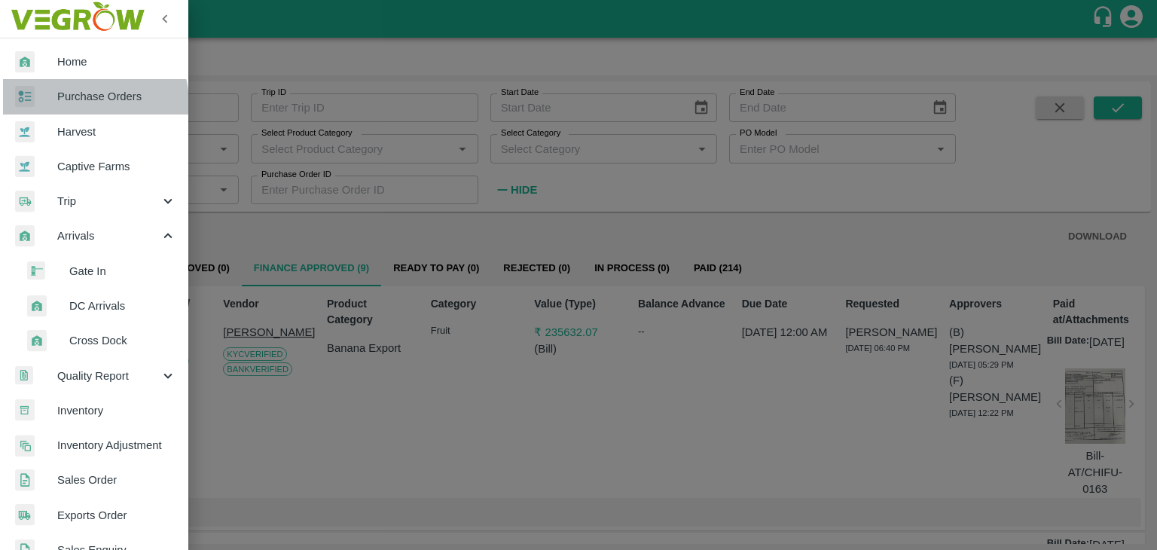
click at [84, 103] on span "Purchase Orders" at bounding box center [116, 96] width 119 height 17
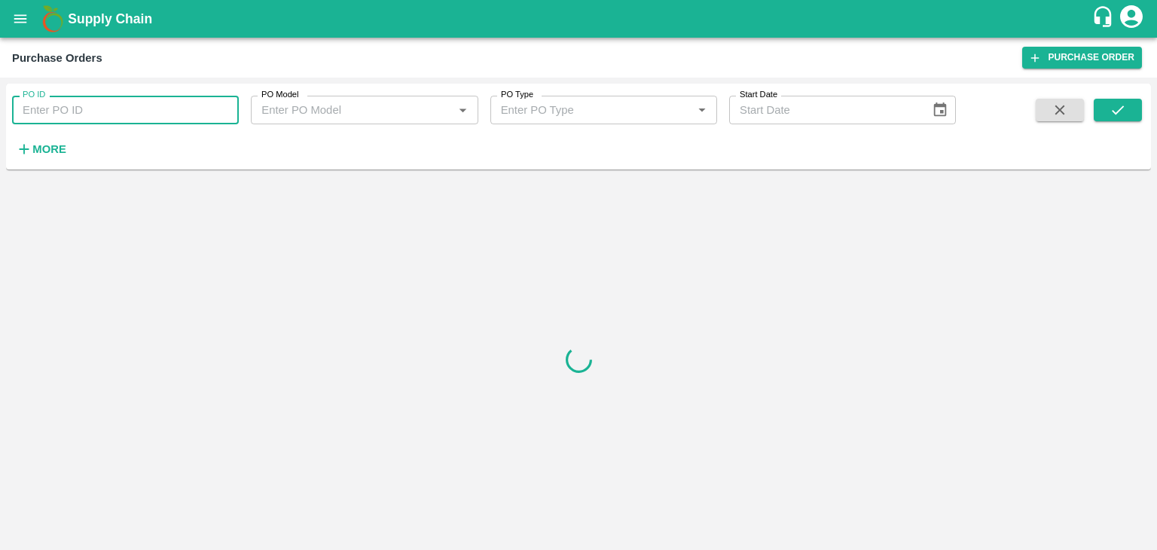
click at [102, 109] on input "PO ID" at bounding box center [125, 110] width 227 height 29
paste input "175380"
click at [102, 109] on input "175380" at bounding box center [125, 110] width 227 height 29
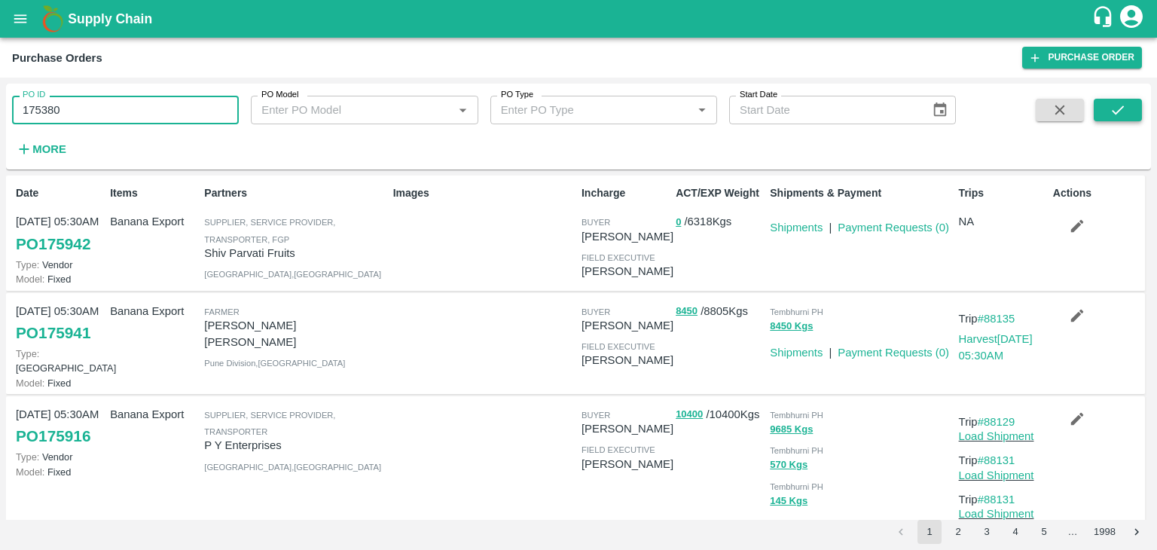
type input "175380"
click at [1094, 116] on button "submit" at bounding box center [1118, 110] width 48 height 23
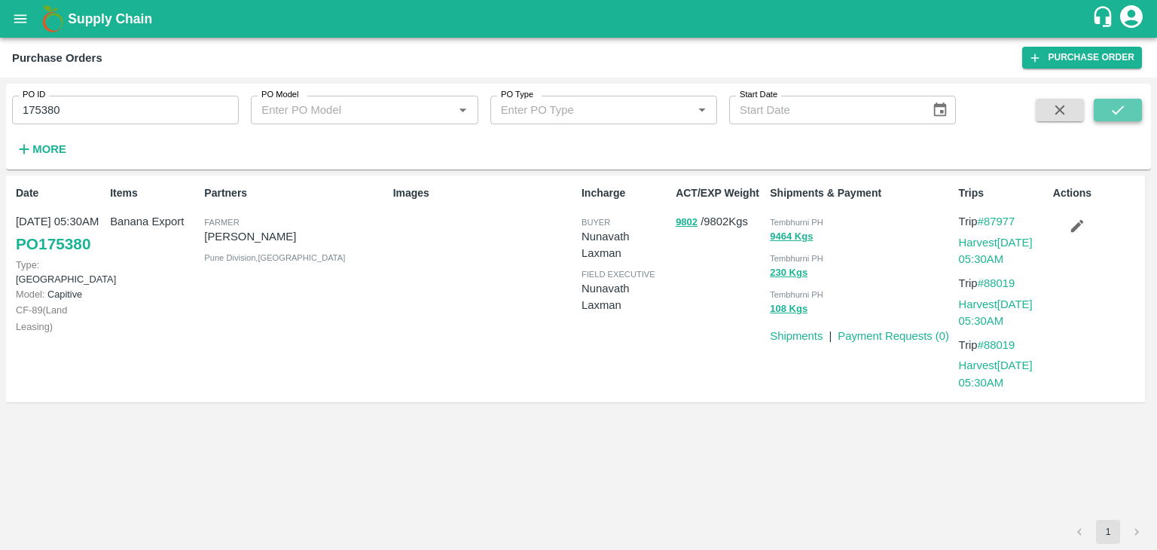
click at [1113, 109] on icon "submit" at bounding box center [1118, 110] width 17 height 17
click at [796, 335] on link "Shipments" at bounding box center [796, 336] width 53 height 12
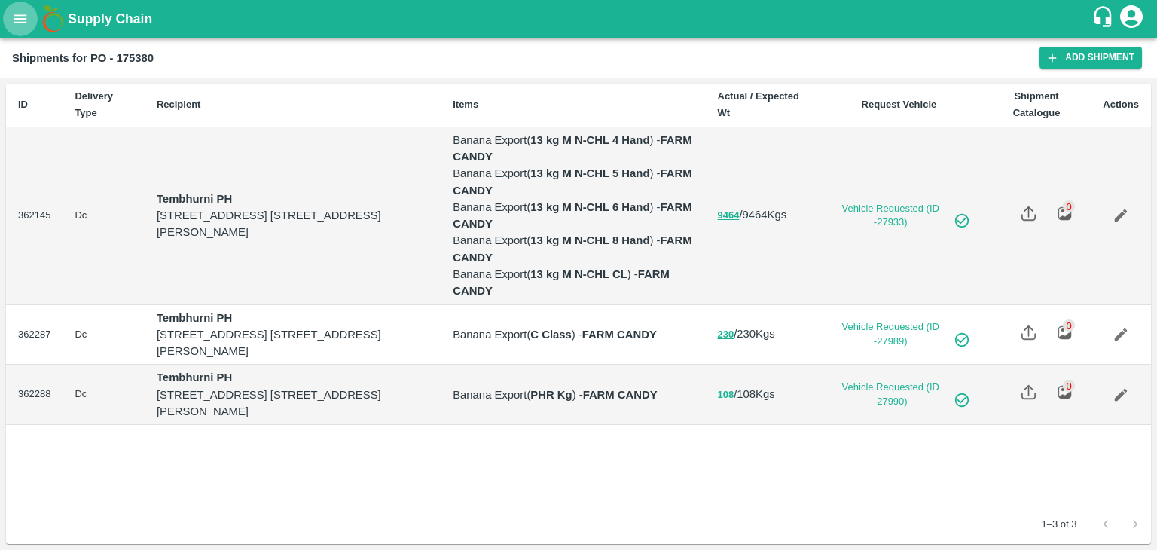
click at [19, 20] on icon "open drawer" at bounding box center [20, 19] width 17 height 17
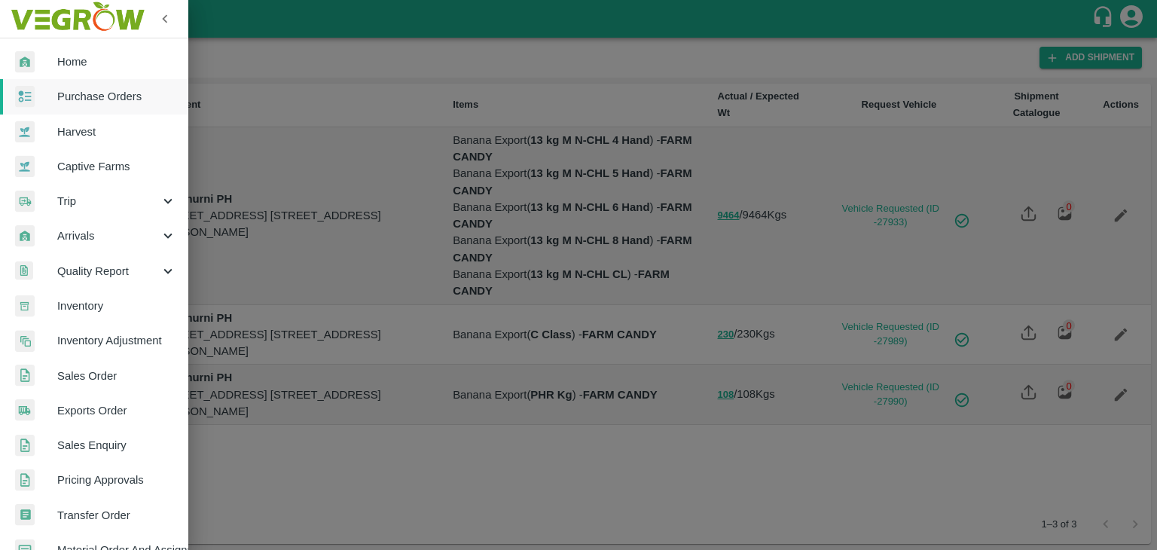
scroll to position [308, 0]
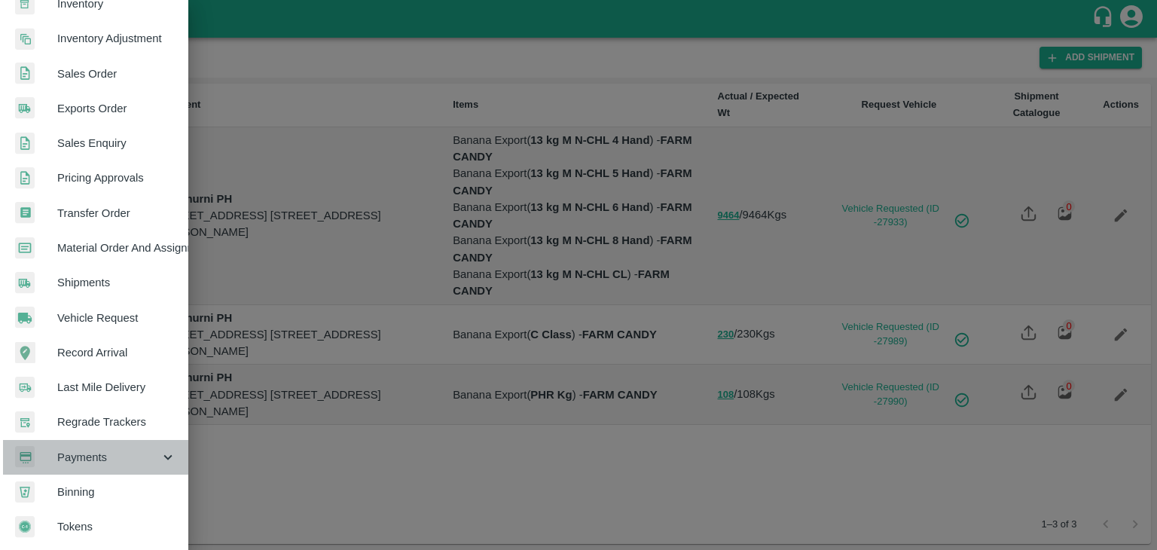
click at [102, 453] on span "Payments" at bounding box center [108, 457] width 102 height 17
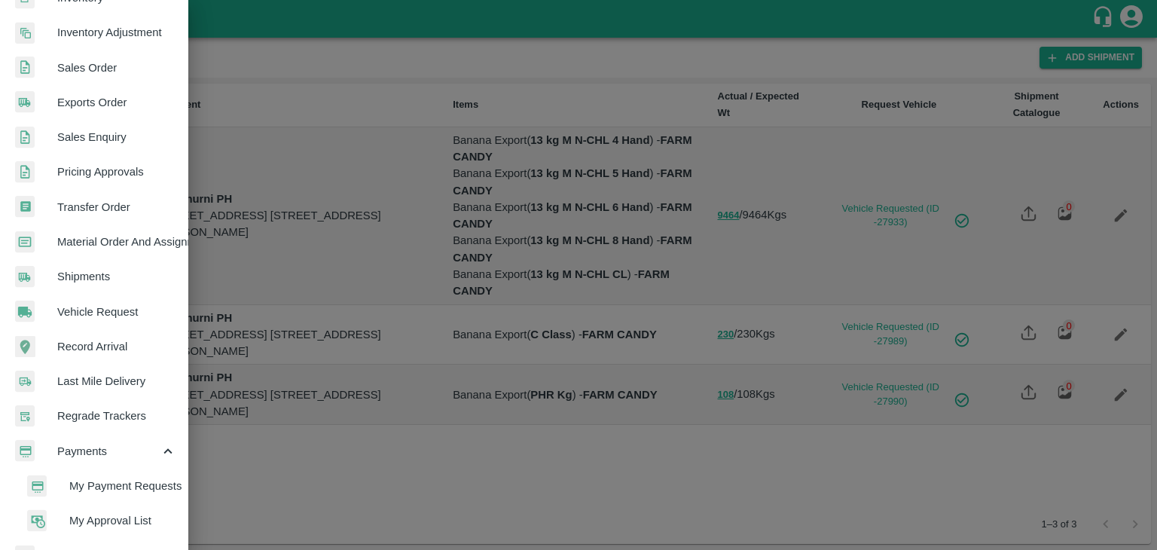
click at [139, 478] on span "My Payment Requests" at bounding box center [122, 486] width 107 height 17
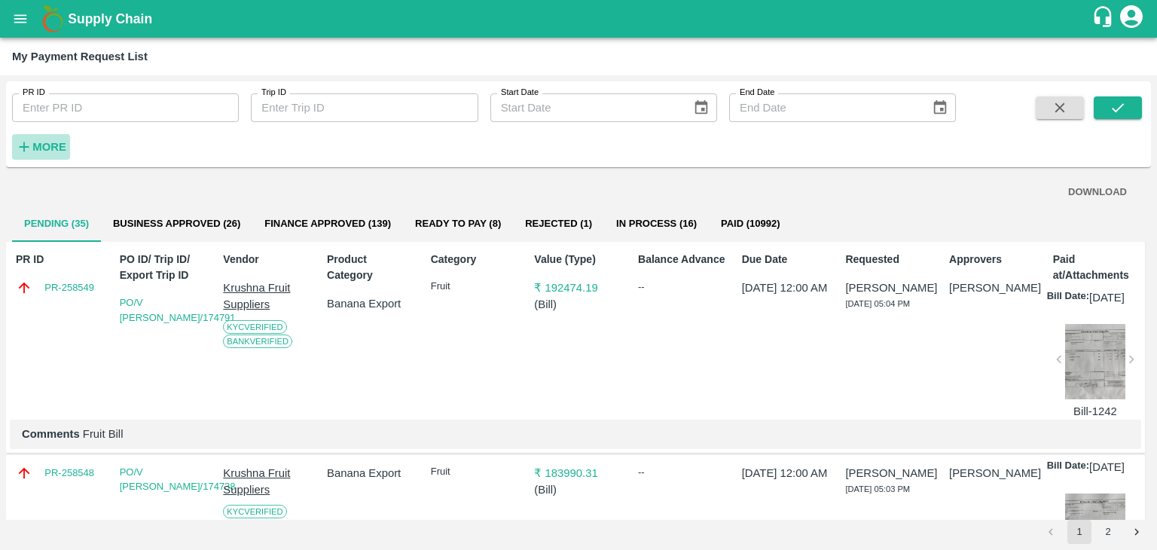
click at [52, 138] on h6 "More" at bounding box center [49, 147] width 34 height 20
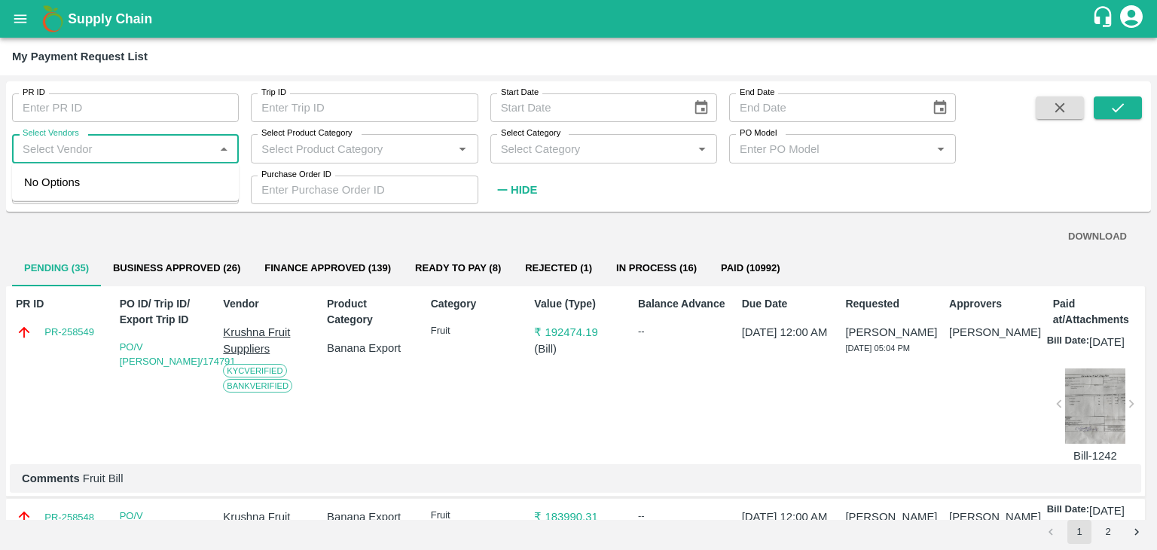
click at [102, 157] on input "Select Vendors" at bounding box center [113, 149] width 193 height 20
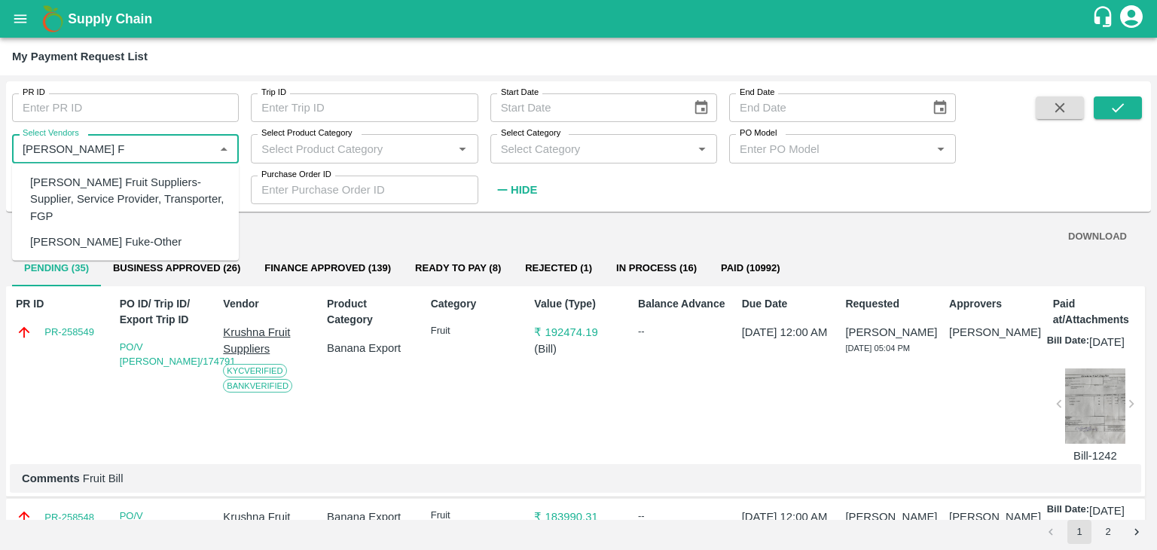
click at [127, 188] on div "Krushna Fruit Suppliers-Supplier, Service Provider, Transporter, FGP" at bounding box center [128, 199] width 197 height 50
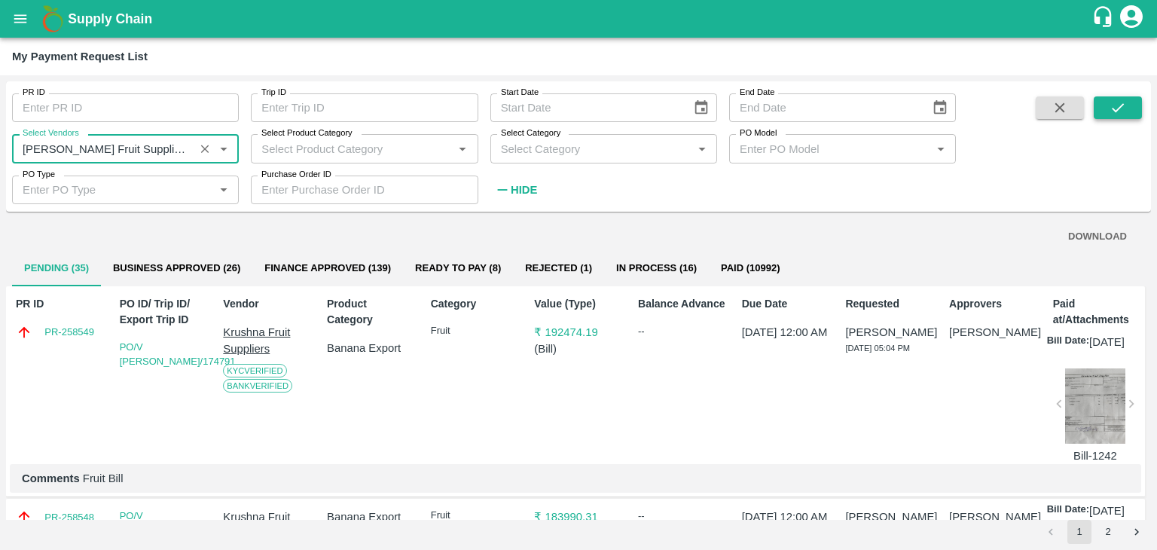
type input "Krushna Fruit Suppliers-Supplier, Service Provider, Transporter, FGP"
click at [1109, 100] on button "submit" at bounding box center [1118, 107] width 48 height 23
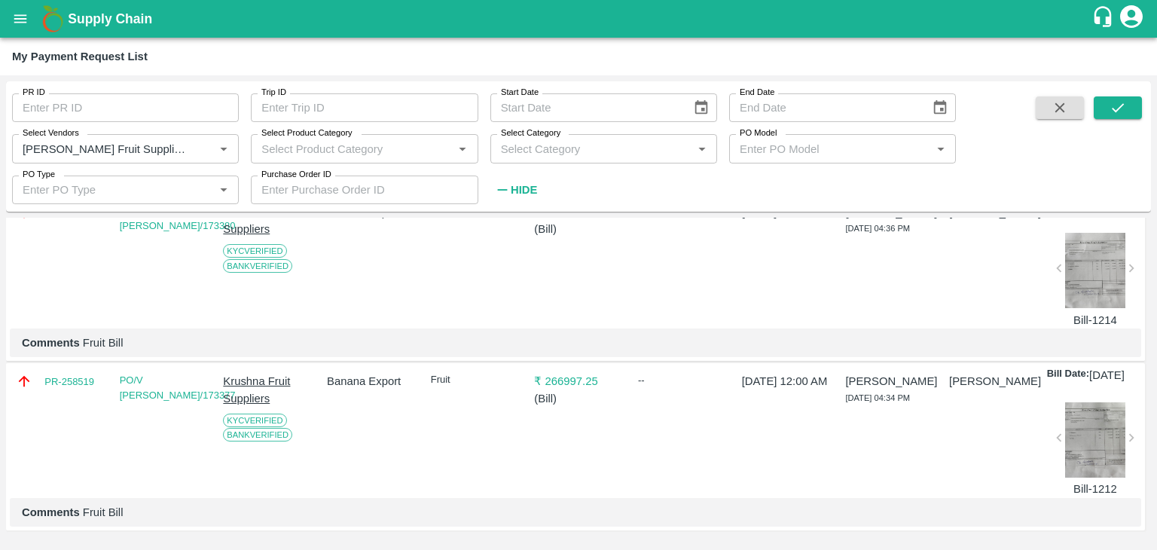
scroll to position [2699, 0]
click at [209, 148] on icon "Clear" at bounding box center [205, 149] width 14 height 14
click at [1098, 100] on button "submit" at bounding box center [1118, 107] width 48 height 23
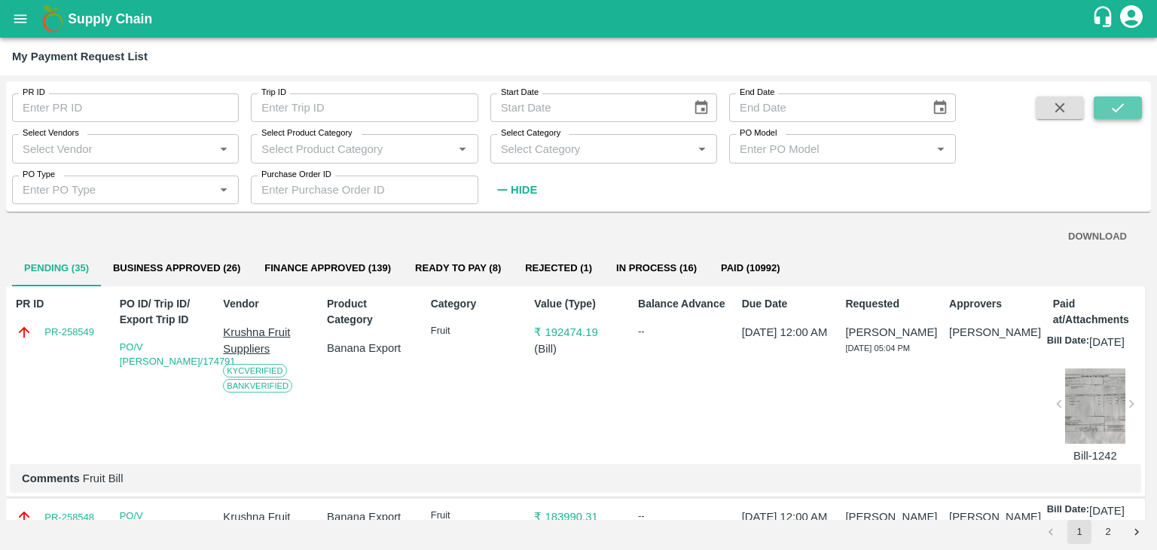
click at [1111, 107] on icon "submit" at bounding box center [1118, 107] width 17 height 17
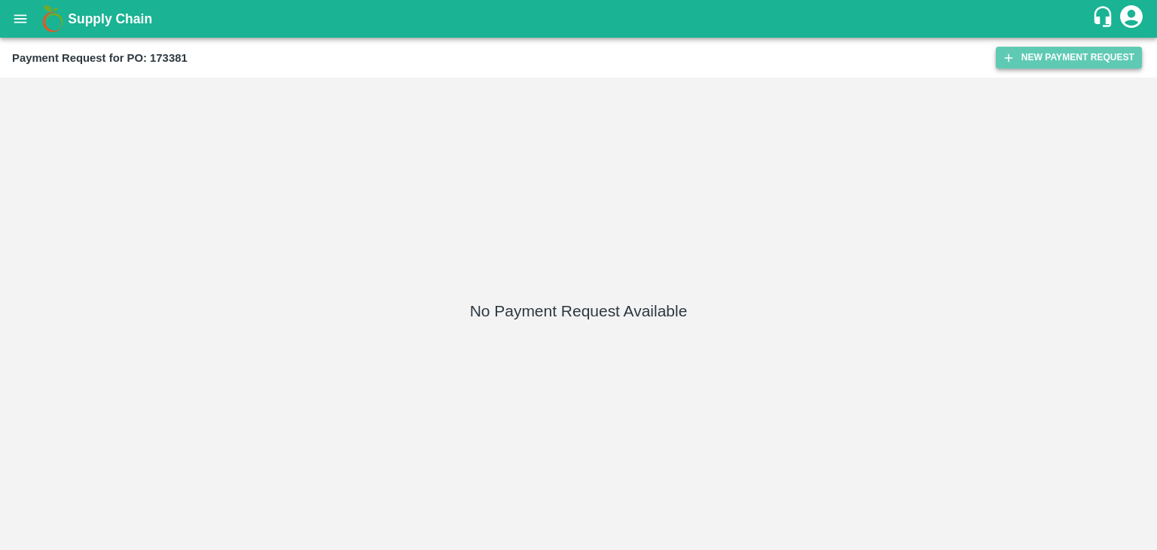
click at [1053, 60] on button "New Payment Request" at bounding box center [1069, 58] width 146 height 22
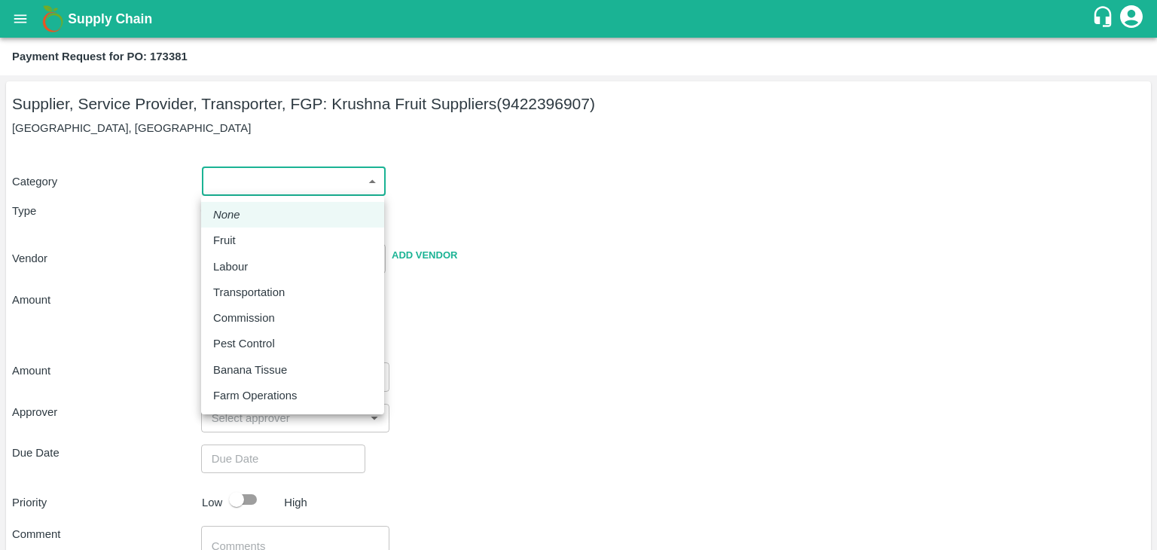
click at [246, 167] on body "Supply Chain Payment Request for PO: 173381 Supplier, Service Provider, Transpo…" at bounding box center [578, 275] width 1157 height 550
drag, startPoint x: 237, startPoint y: 225, endPoint x: 243, endPoint y: 240, distance: 16.0
click at [243, 240] on ul "None Fruit Labour Transportation Commission Pest Control Banana Tissue Farm Ope…" at bounding box center [292, 305] width 183 height 219
click at [243, 240] on div "Fruit" at bounding box center [228, 240] width 30 height 17
type input "1"
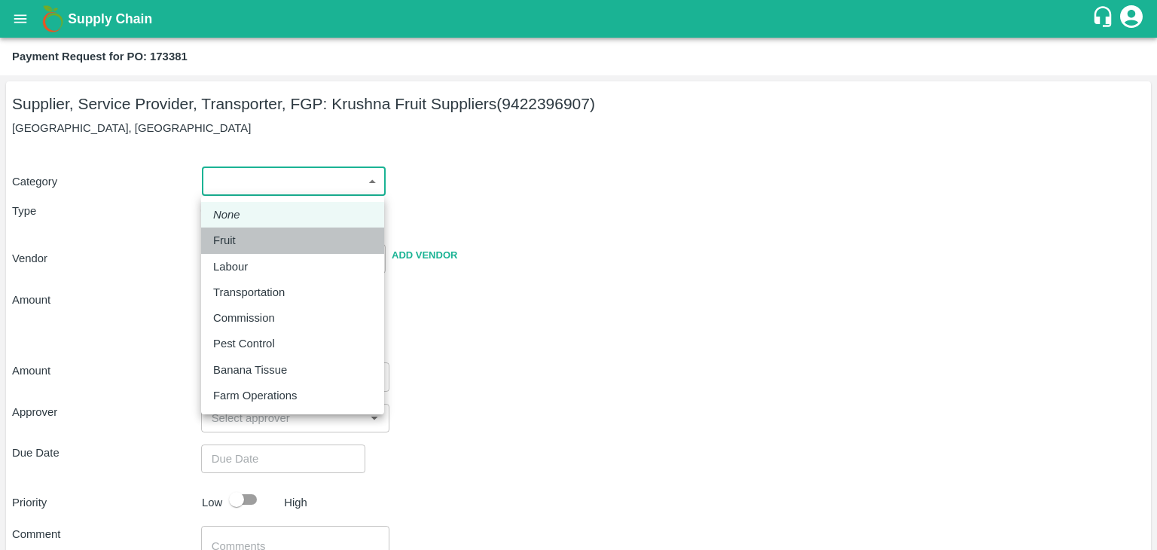
type input "[PERSON_NAME] Fruit Suppliers - 9422396907(Supplier, Service Provider, Transpor…"
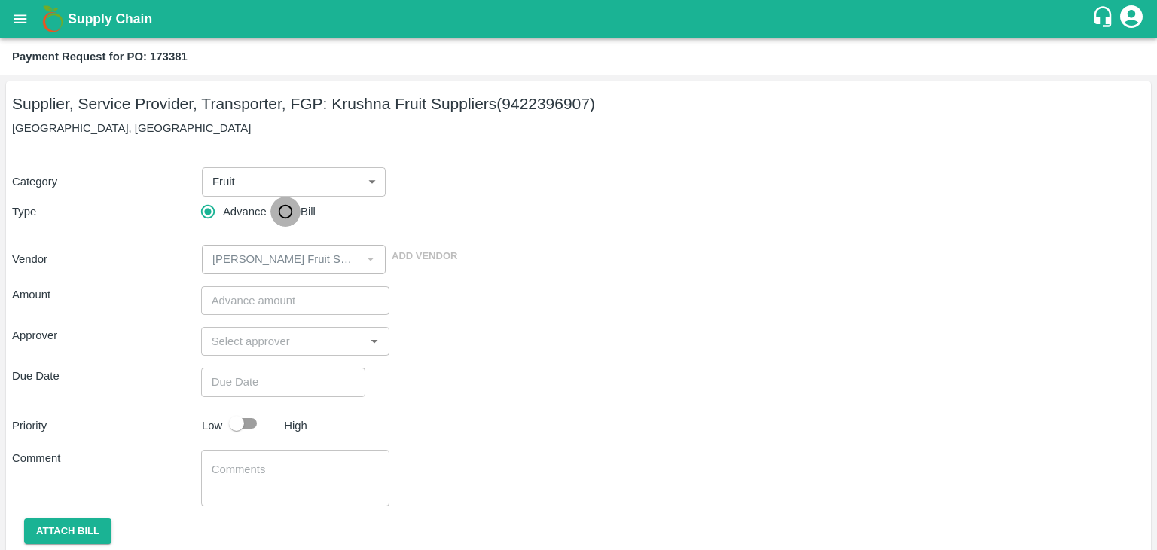
click at [274, 220] on input "Bill" at bounding box center [285, 212] width 30 height 30
radio input "true"
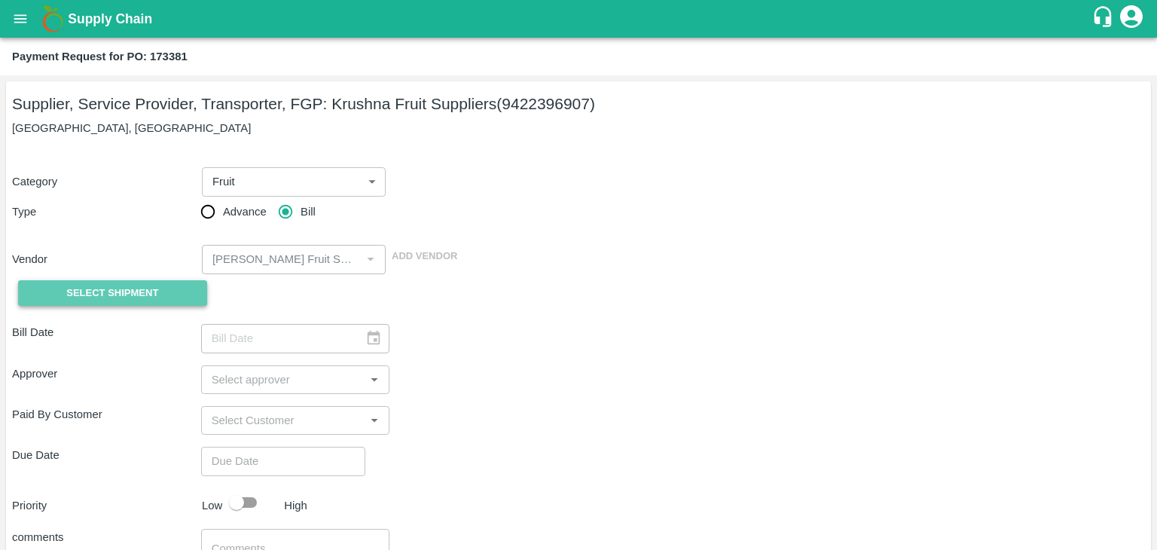
click at [115, 293] on span "Select Shipment" at bounding box center [112, 293] width 92 height 17
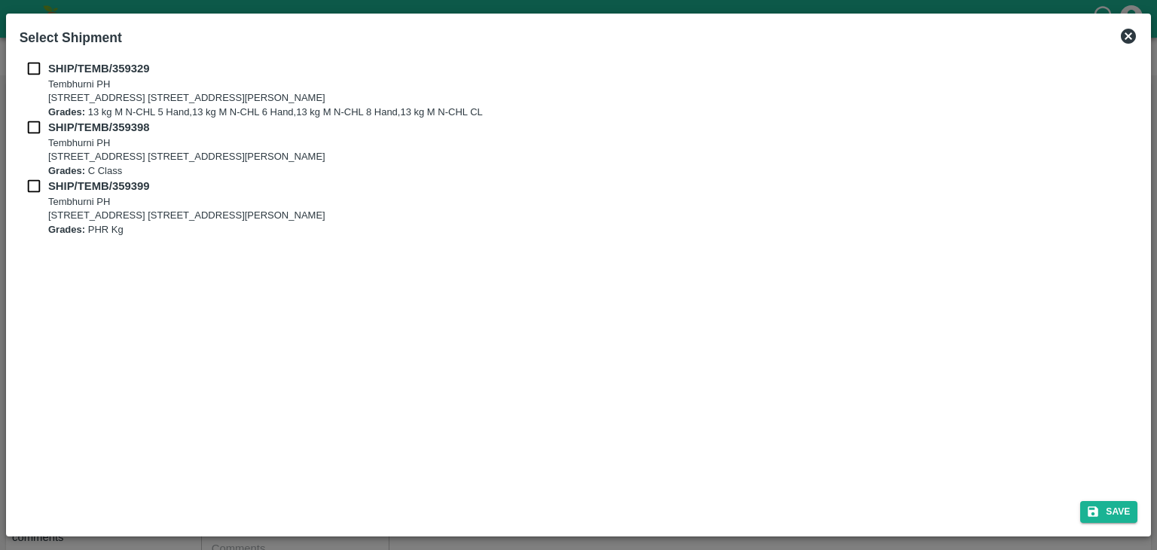
click at [32, 62] on input "checkbox" at bounding box center [34, 68] width 29 height 17
checkbox input "true"
drag, startPoint x: 30, startPoint y: 117, endPoint x: 32, endPoint y: 130, distance: 12.9
click at [32, 130] on div "SHIP/TEMB/359329 [STREET_ADDRESS] E-5, YASHSHREE INDUSTRIES, M.I.D.C., A/P TEMB…" at bounding box center [579, 148] width 1119 height 176
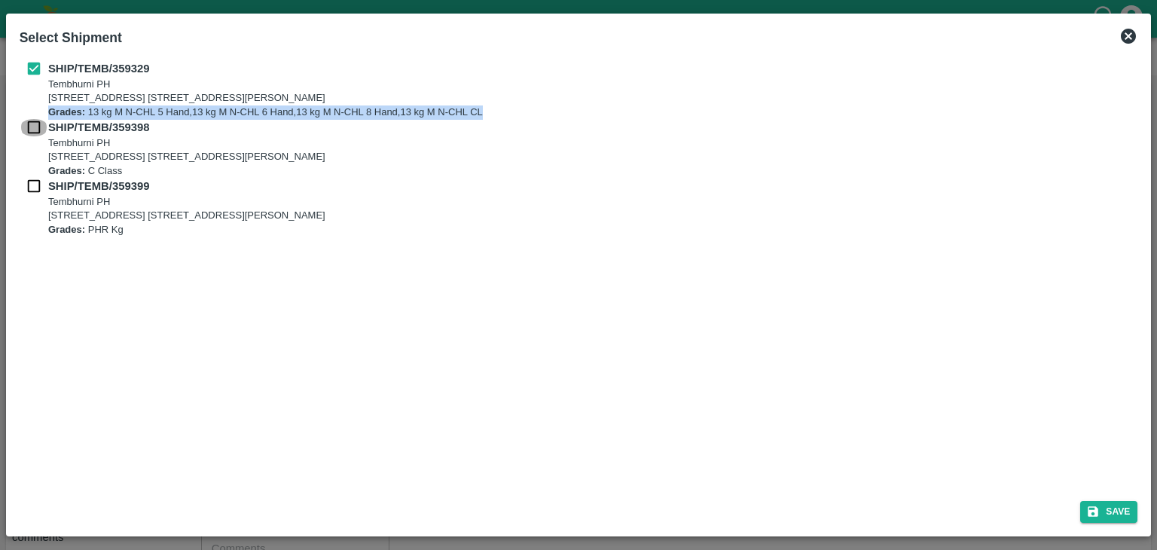
click at [32, 130] on input "checkbox" at bounding box center [34, 127] width 29 height 17
checkbox input "true"
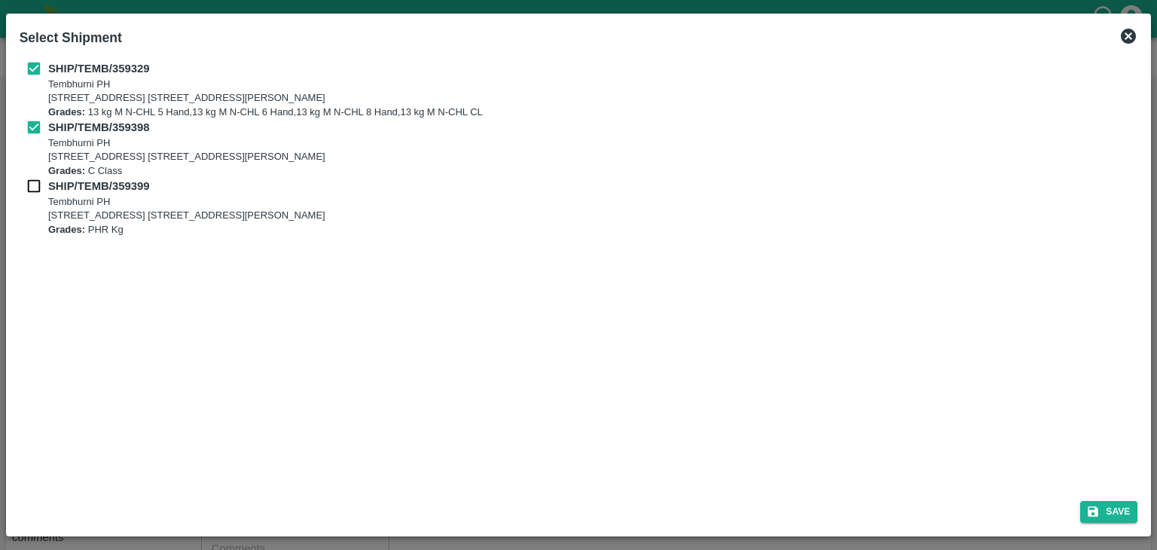
drag, startPoint x: 31, startPoint y: 172, endPoint x: 31, endPoint y: 185, distance: 12.8
click at [31, 185] on div "SHIP/TEMB/359329 [STREET_ADDRESS] E-5, YASHSHREE INDUSTRIES, M.I.D.C., A/P TEMB…" at bounding box center [579, 148] width 1119 height 176
click at [31, 185] on input "checkbox" at bounding box center [34, 186] width 29 height 17
checkbox input "true"
click at [1103, 512] on button "Save" at bounding box center [1108, 512] width 57 height 22
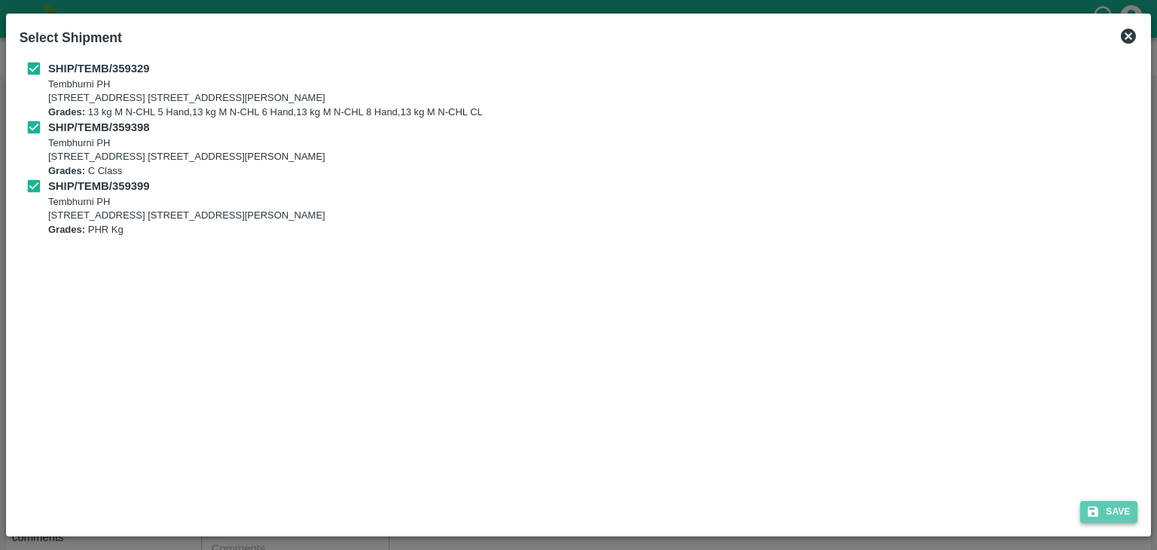
type input "[DATE]"
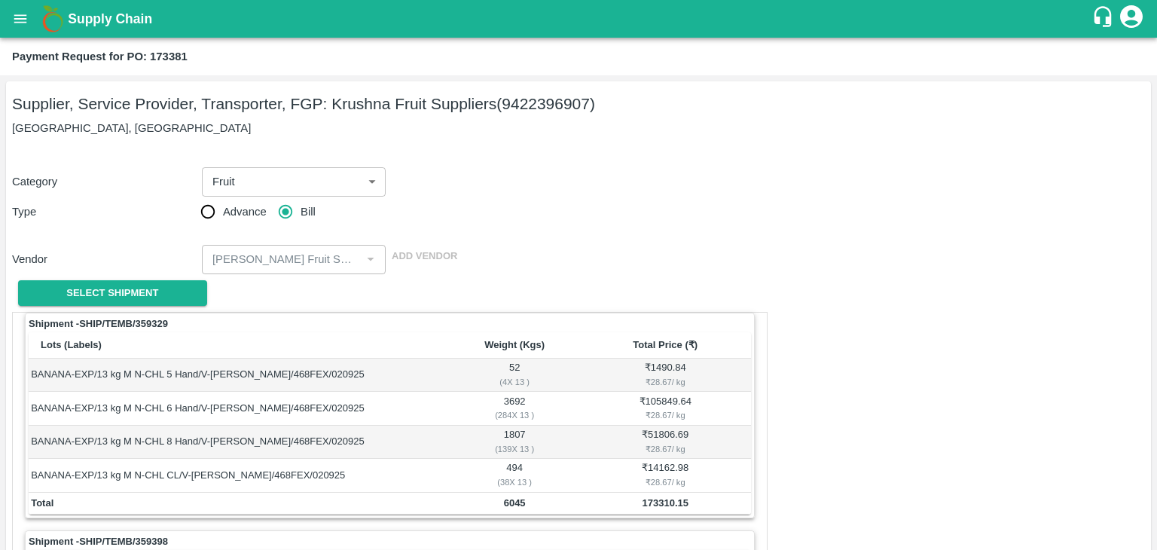
scroll to position [705, 0]
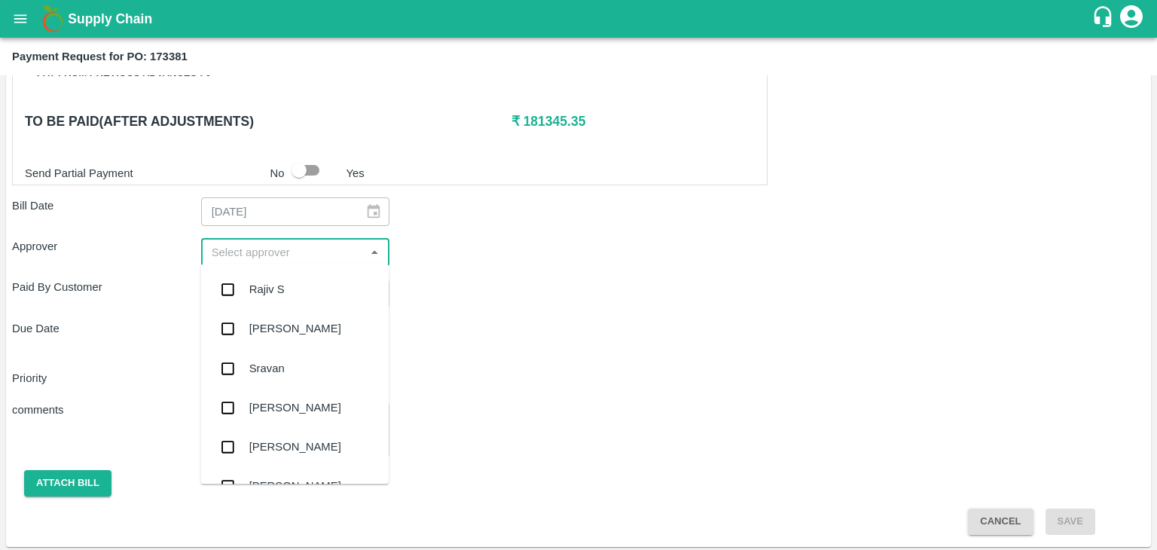
click at [301, 248] on input "input" at bounding box center [283, 253] width 155 height 20
type input "Ajit"
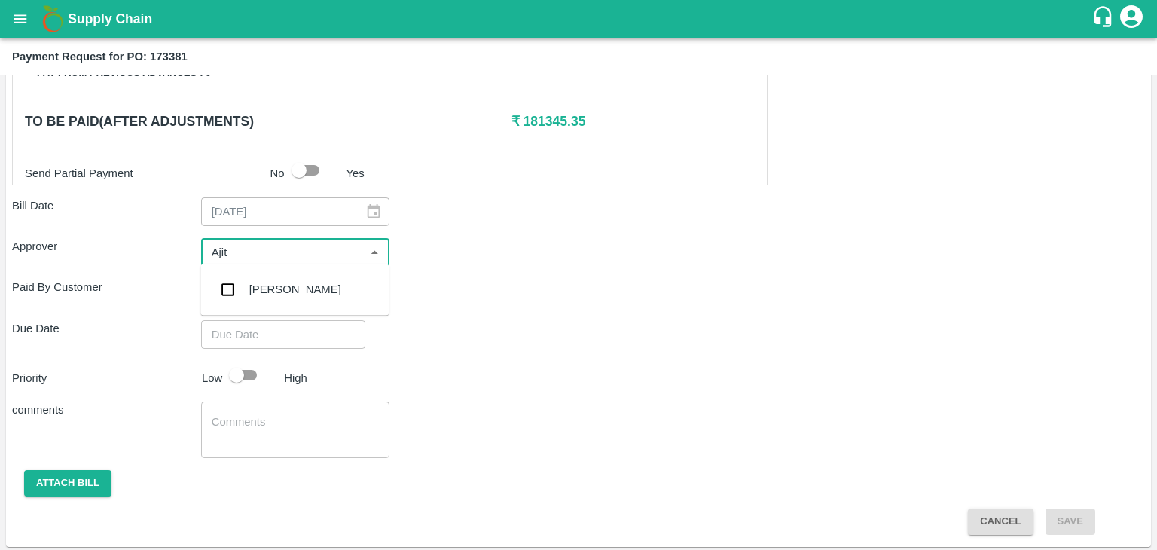
click at [290, 292] on div "[PERSON_NAME]" at bounding box center [295, 289] width 92 height 17
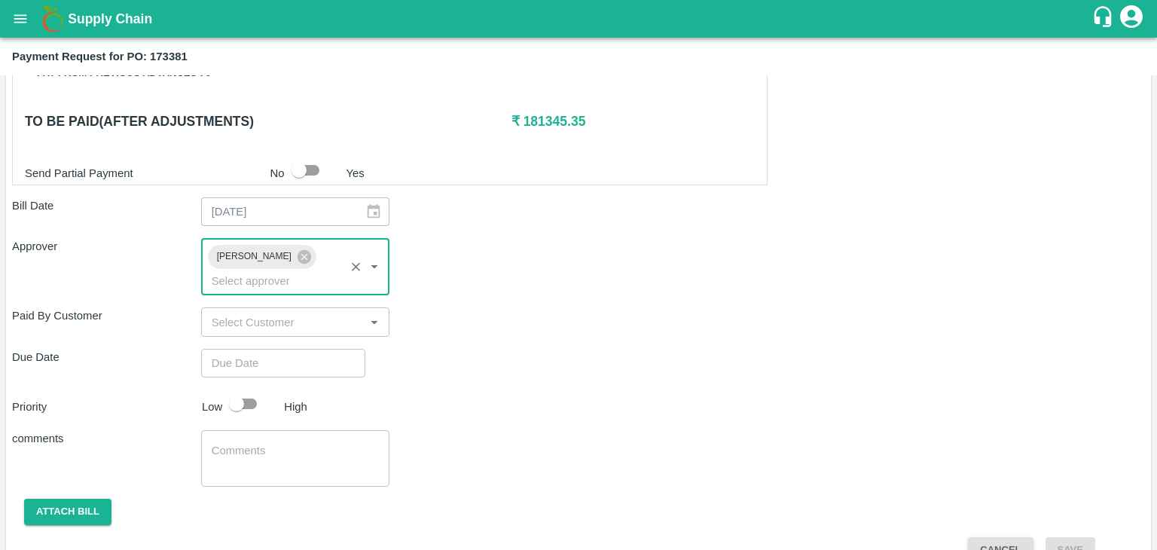
type input "DD/MM/YYYY hh:mm aa"
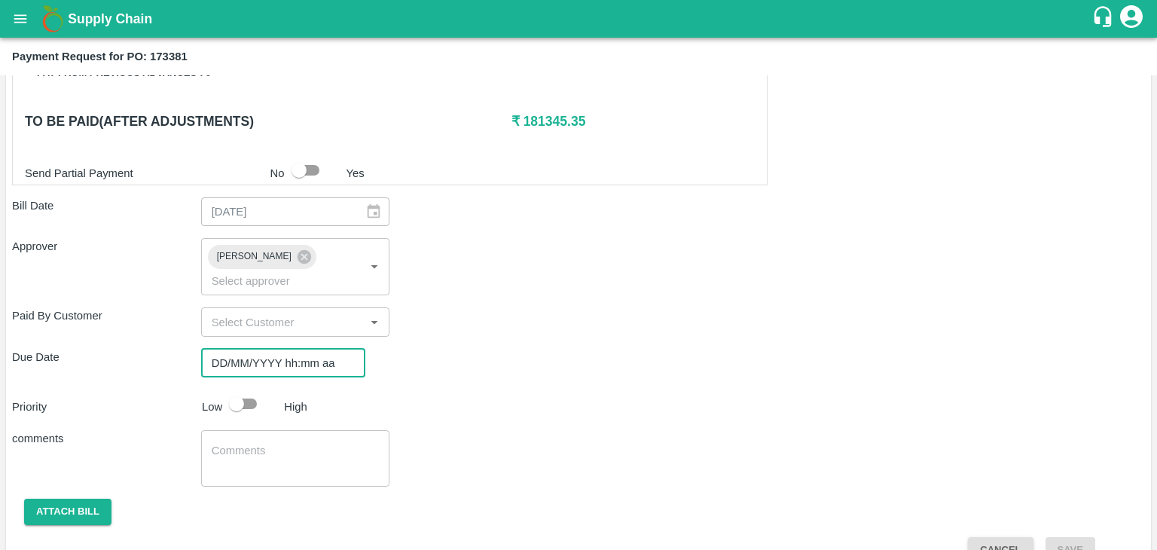
click at [326, 349] on input "DD/MM/YYYY hh:mm aa" at bounding box center [278, 363] width 154 height 29
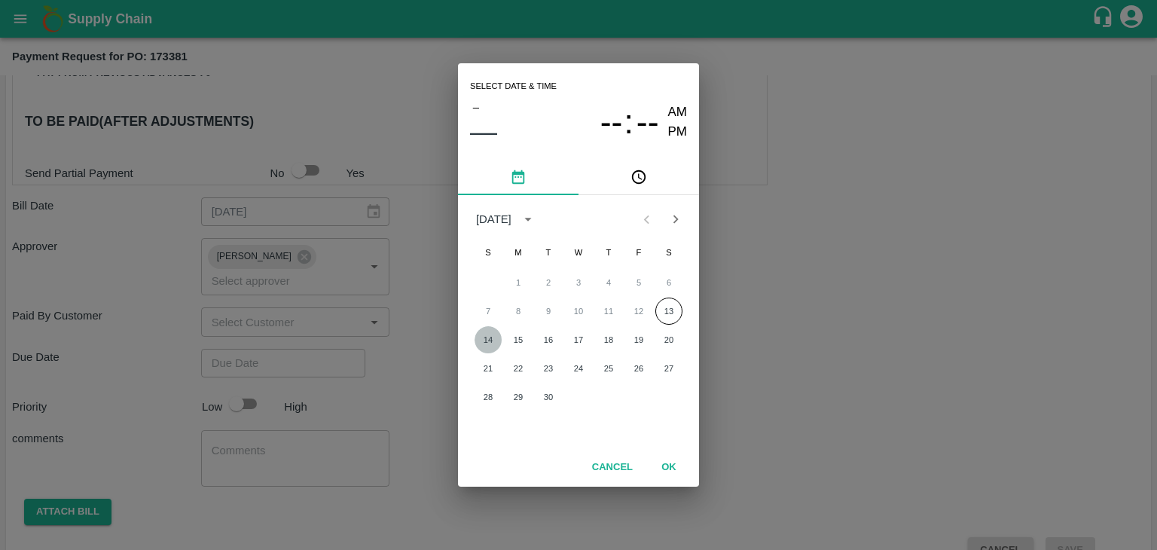
click at [488, 347] on button "14" at bounding box center [488, 339] width 27 height 27
type input "[DATE] 12:00 AM"
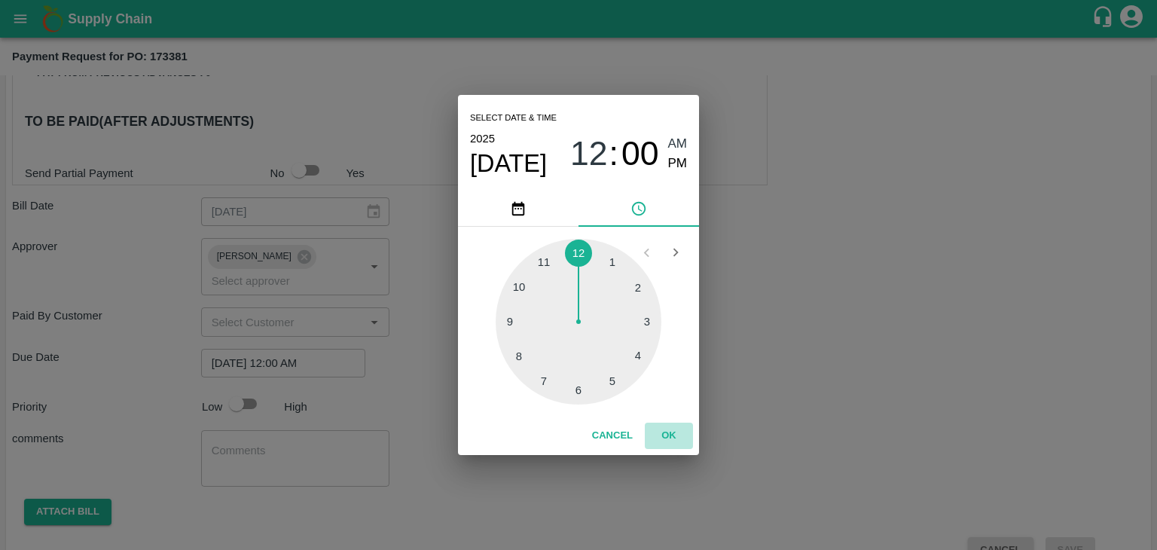
click at [672, 434] on button "OK" at bounding box center [669, 436] width 48 height 26
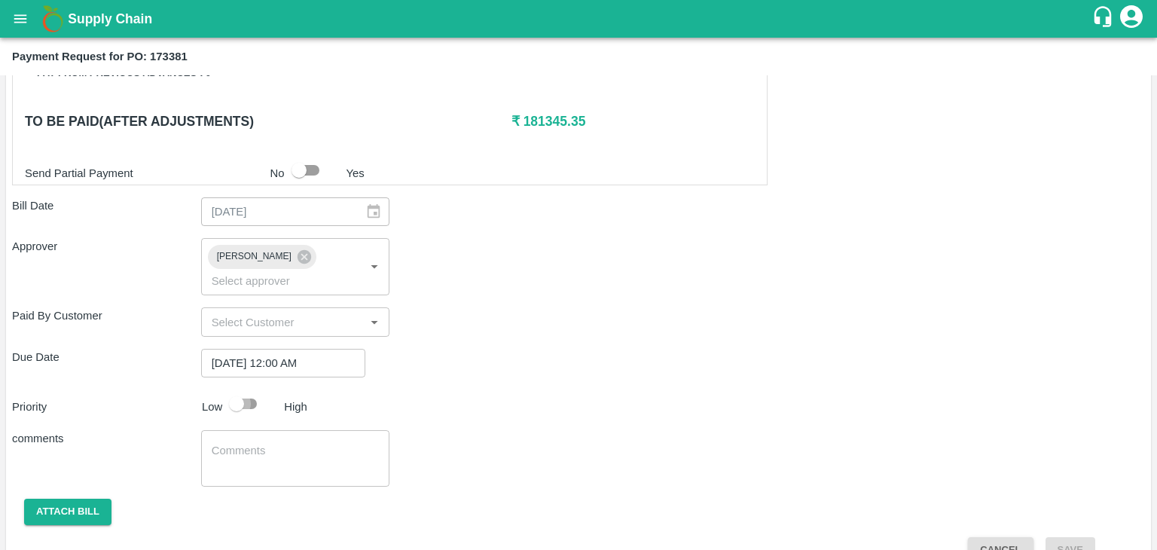
click at [234, 390] on input "checkbox" at bounding box center [237, 404] width 86 height 29
checkbox input "true"
click at [310, 443] on textarea at bounding box center [296, 459] width 168 height 32
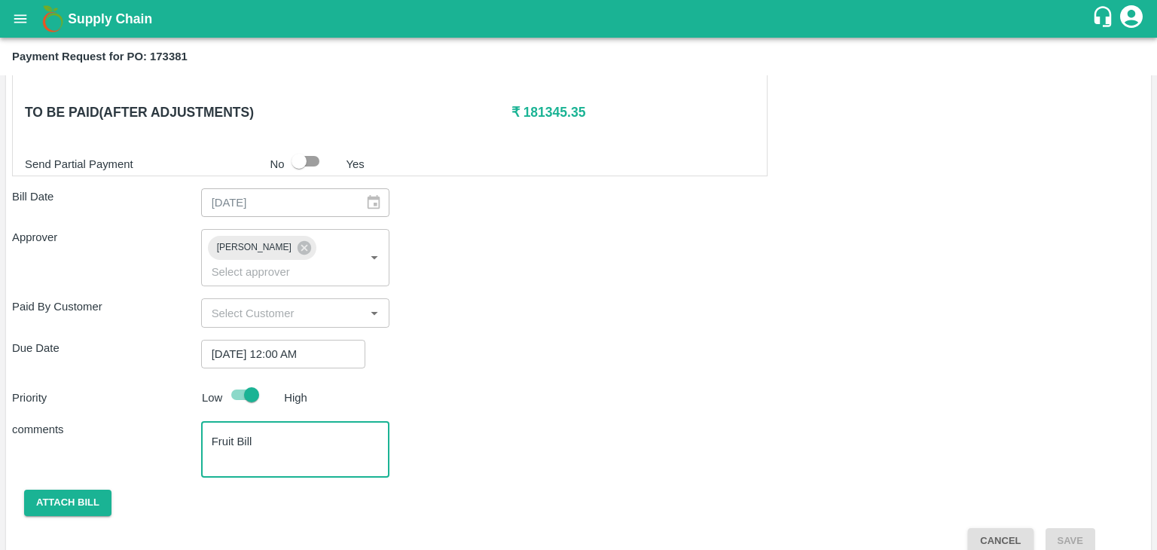
type textarea "Fruit Bill"
drag, startPoint x: 91, startPoint y: 497, endPoint x: 79, endPoint y: 484, distance: 17.6
click at [79, 484] on div "Shipment - SHIP/TEMB/359329 Lots (Labels) Weight (Kgs) Total Price (₹) BANANA-E…" at bounding box center [578, 76] width 1133 height 956
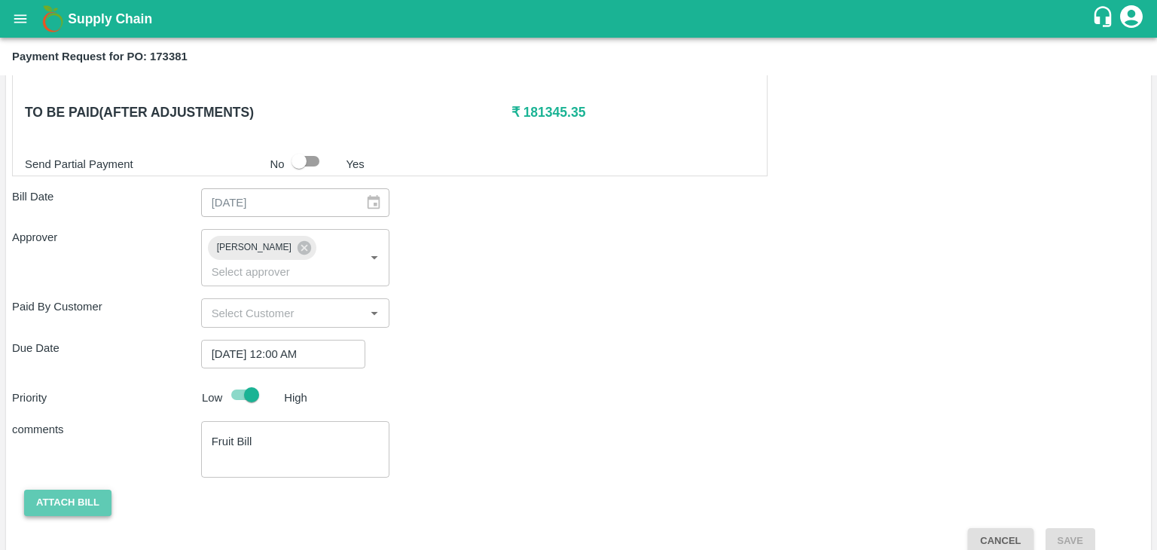
click at [79, 490] on button "Attach bill" at bounding box center [67, 503] width 87 height 26
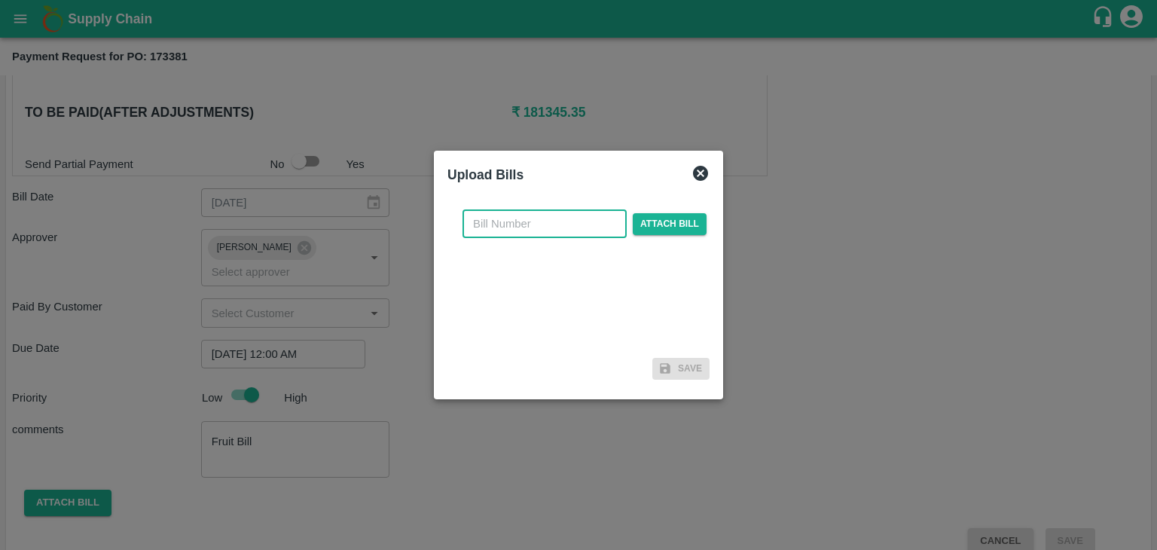
click at [603, 225] on input "text" at bounding box center [545, 223] width 164 height 29
type input "1218"
click at [660, 234] on label "Attach bill" at bounding box center [670, 224] width 74 height 22
click at [0, 0] on input "Attach bill" at bounding box center [0, 0] width 0 height 0
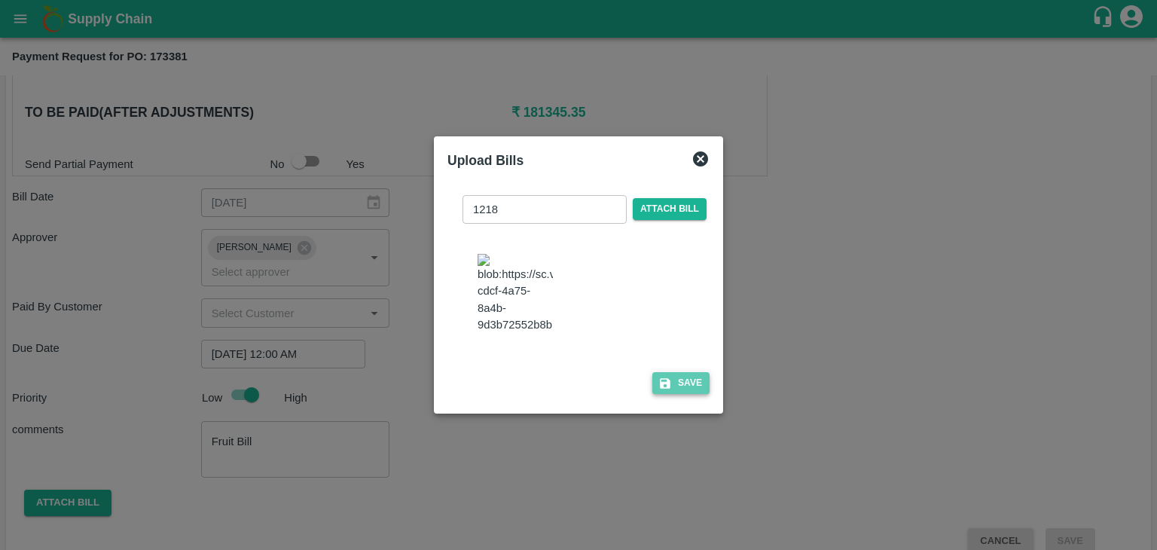
click at [689, 390] on button "Save" at bounding box center [680, 383] width 57 height 22
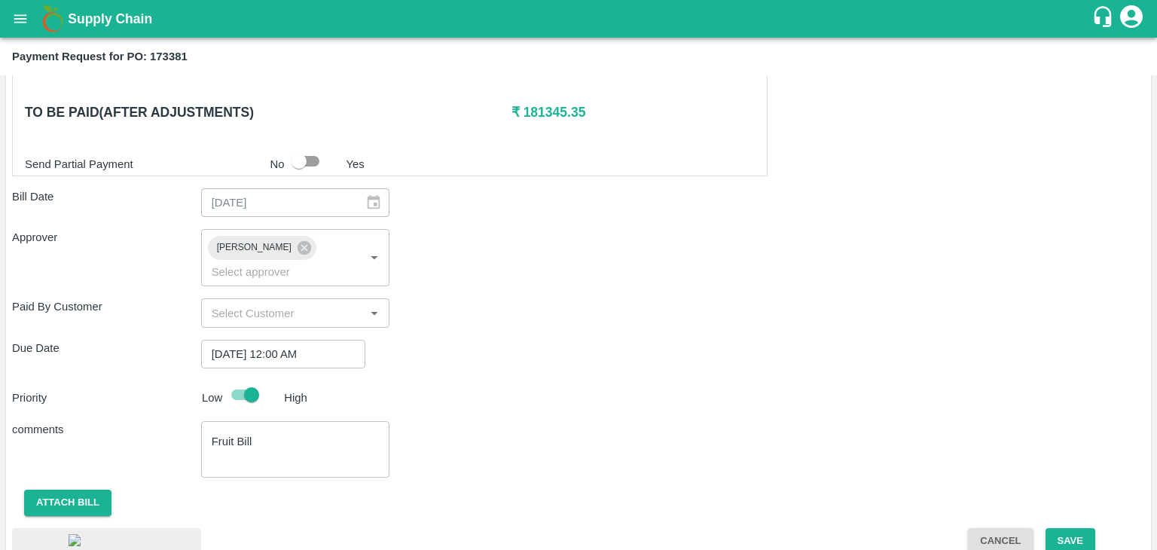
scroll to position [815, 0]
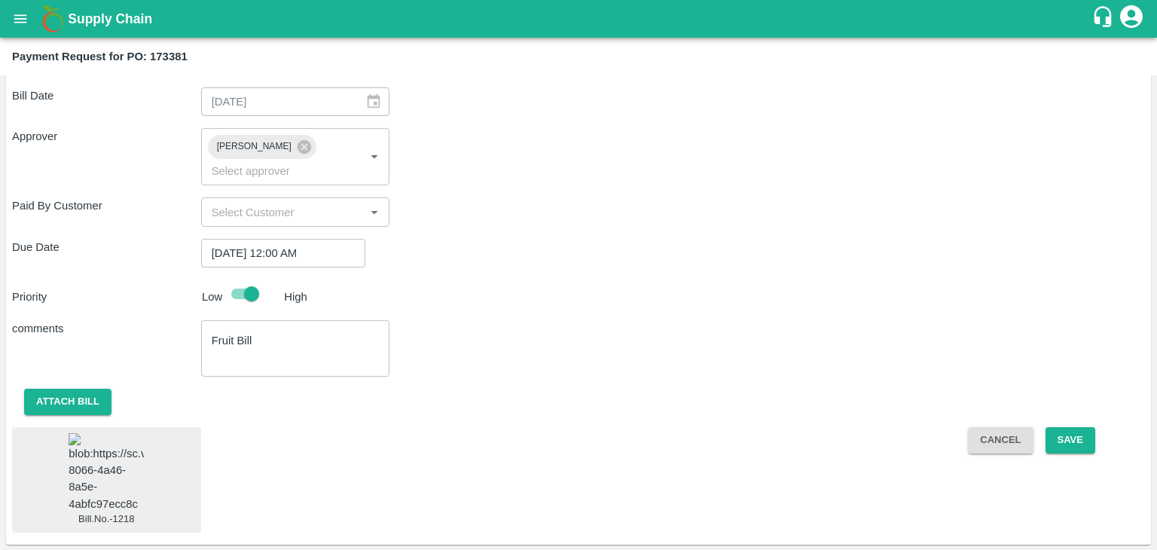
click at [112, 433] on img at bounding box center [106, 472] width 75 height 79
click at [1070, 427] on button "Save" at bounding box center [1071, 440] width 50 height 26
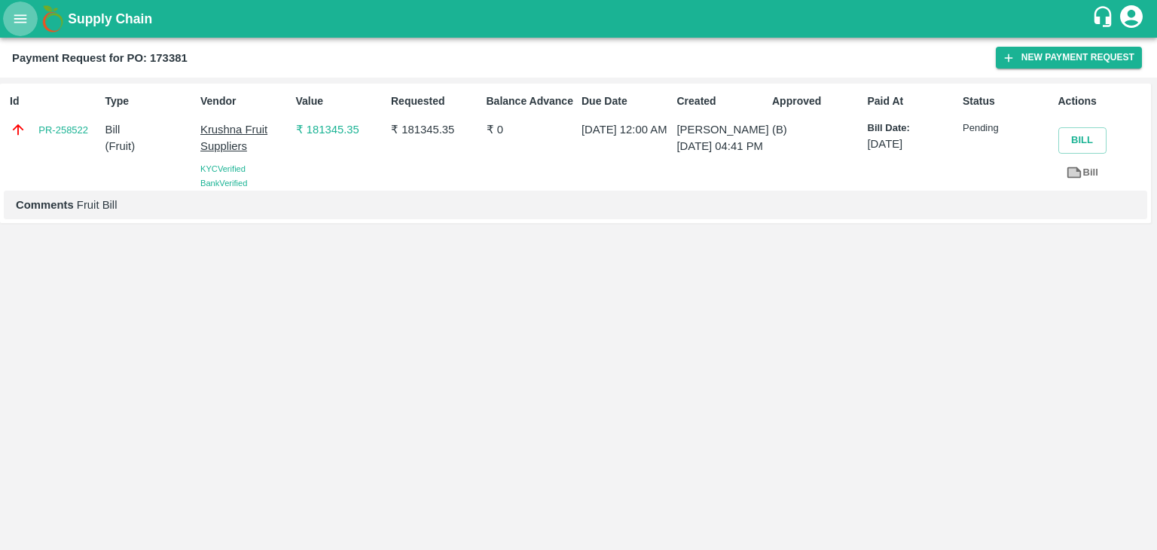
click at [14, 17] on icon "open drawer" at bounding box center [20, 19] width 17 height 17
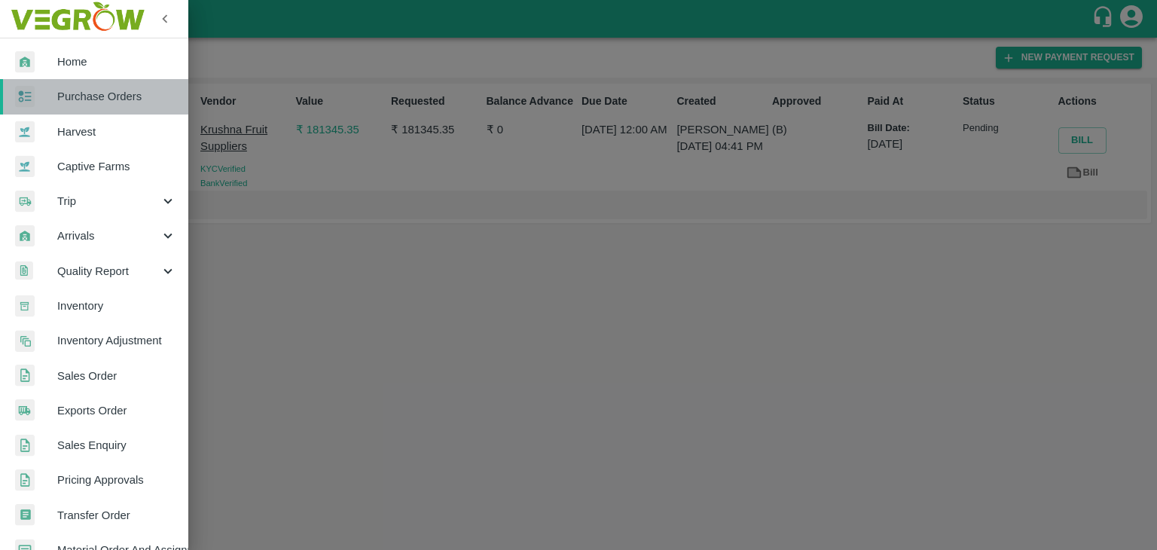
click at [138, 107] on link "Purchase Orders" at bounding box center [94, 96] width 188 height 35
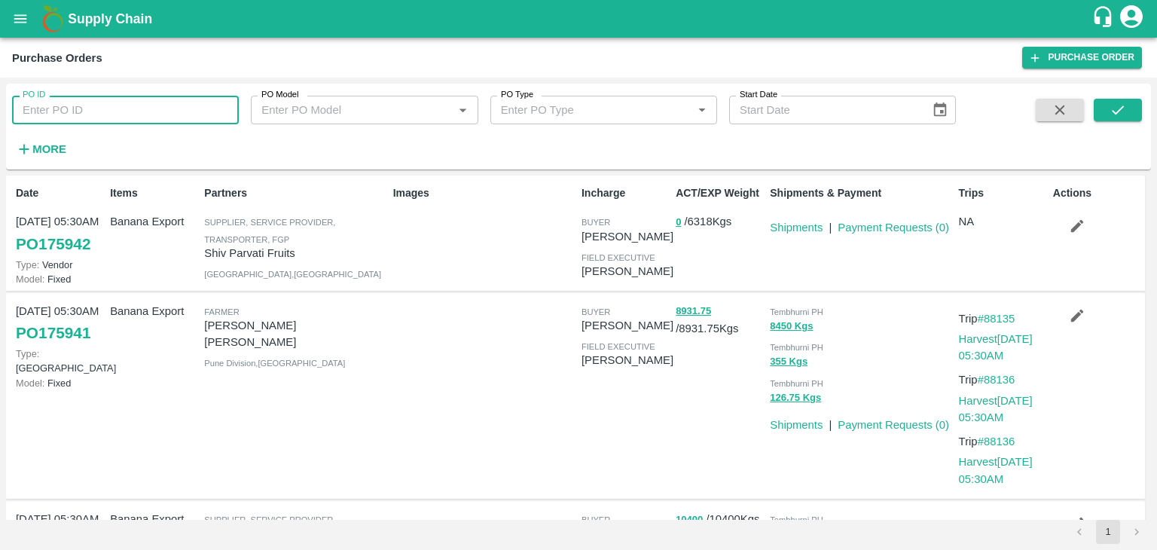
click at [188, 106] on input "PO ID" at bounding box center [125, 110] width 227 height 29
paste input "173417"
type input "173417"
click at [1132, 103] on button "submit" at bounding box center [1118, 110] width 48 height 23
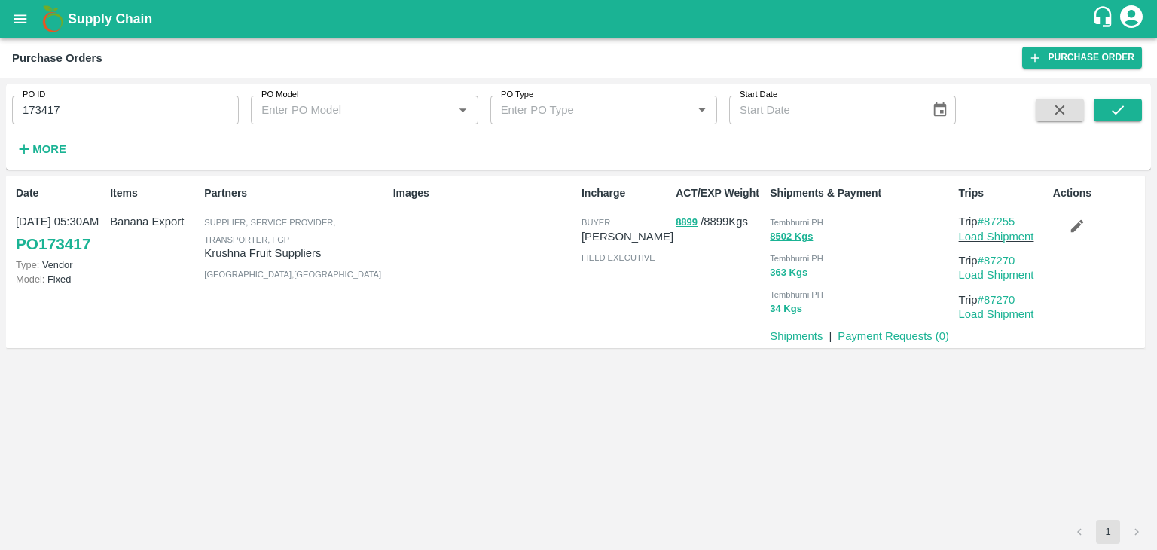
click at [866, 341] on link "Payment Requests ( 0 )" at bounding box center [894, 336] width 112 height 12
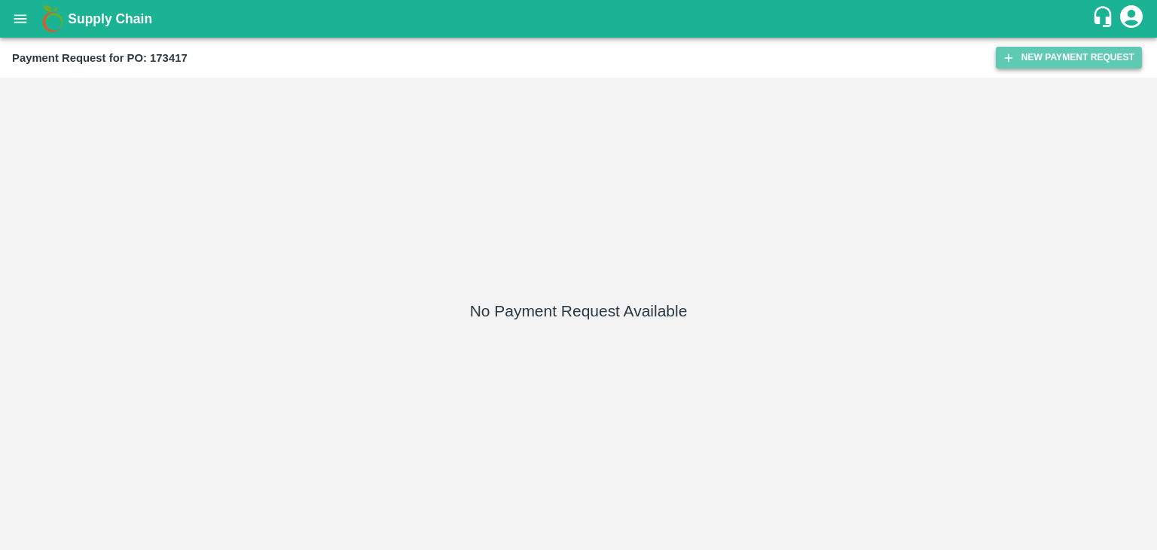
click at [1076, 54] on button "New Payment Request" at bounding box center [1069, 58] width 146 height 22
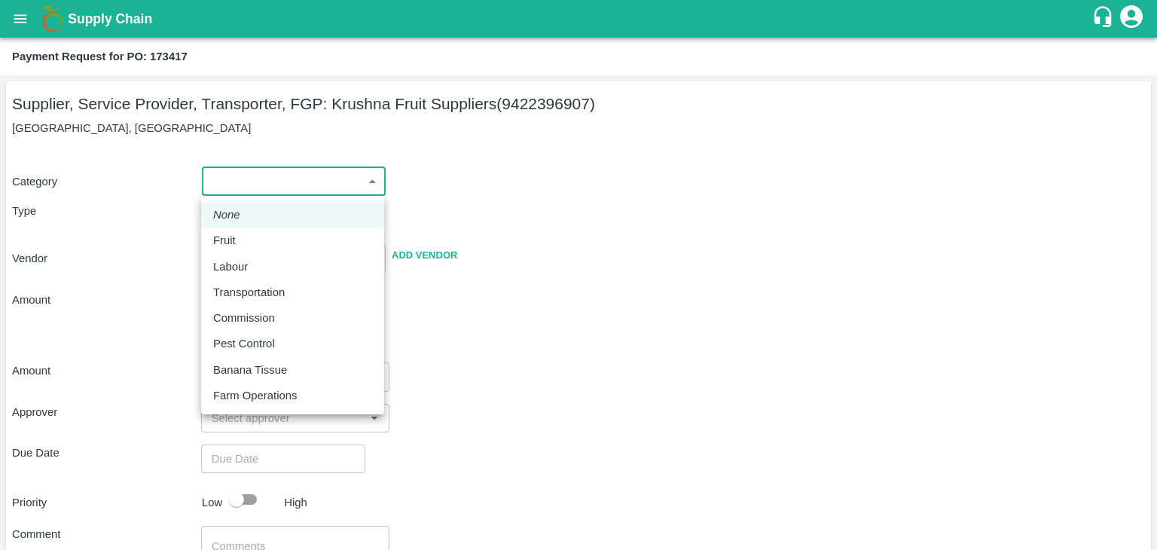
click at [219, 179] on body "Supply Chain Payment Request for PO: 173417 Supplier, Service Provider, Transpo…" at bounding box center [578, 275] width 1157 height 550
click at [245, 236] on div "Fruit" at bounding box center [292, 240] width 159 height 17
type input "1"
type input "[PERSON_NAME] Fruit Suppliers - 9422396907(Supplier, Service Provider, Transpor…"
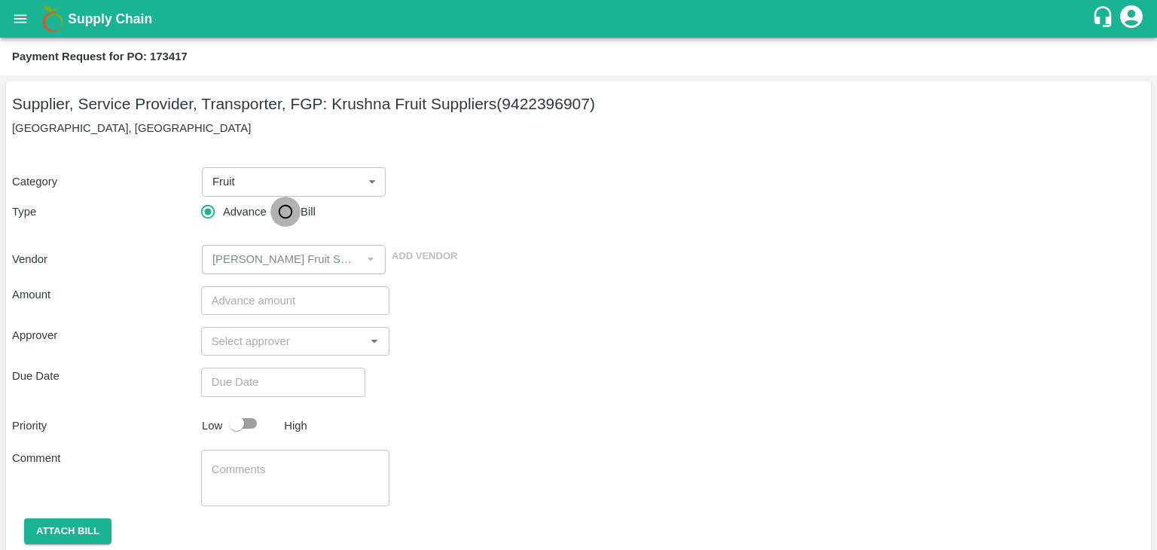
click at [295, 212] on input "Bill" at bounding box center [285, 212] width 30 height 30
radio input "true"
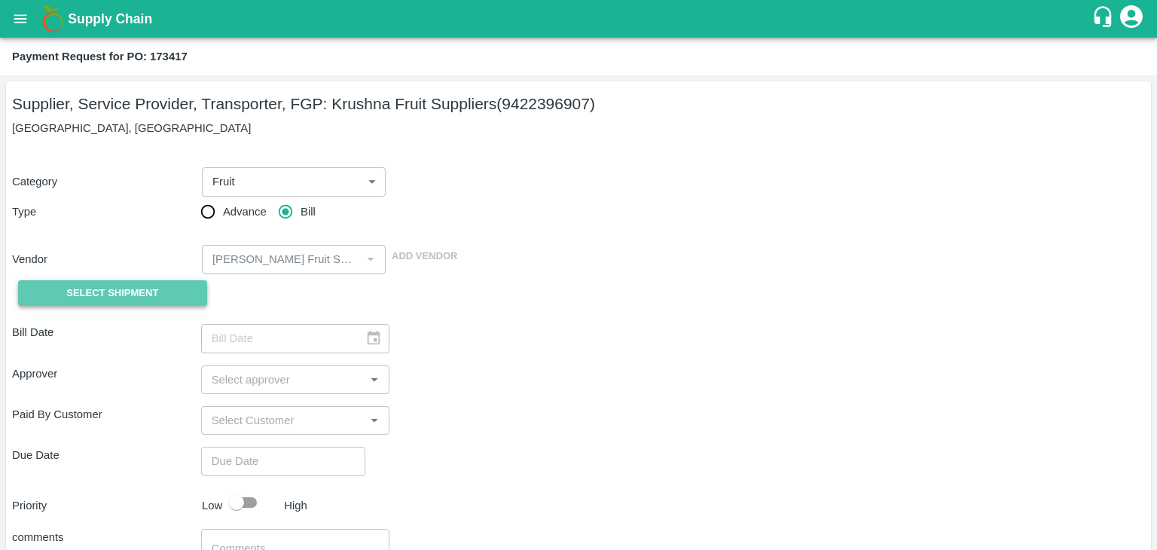
click at [111, 292] on span "Select Shipment" at bounding box center [112, 293] width 92 height 17
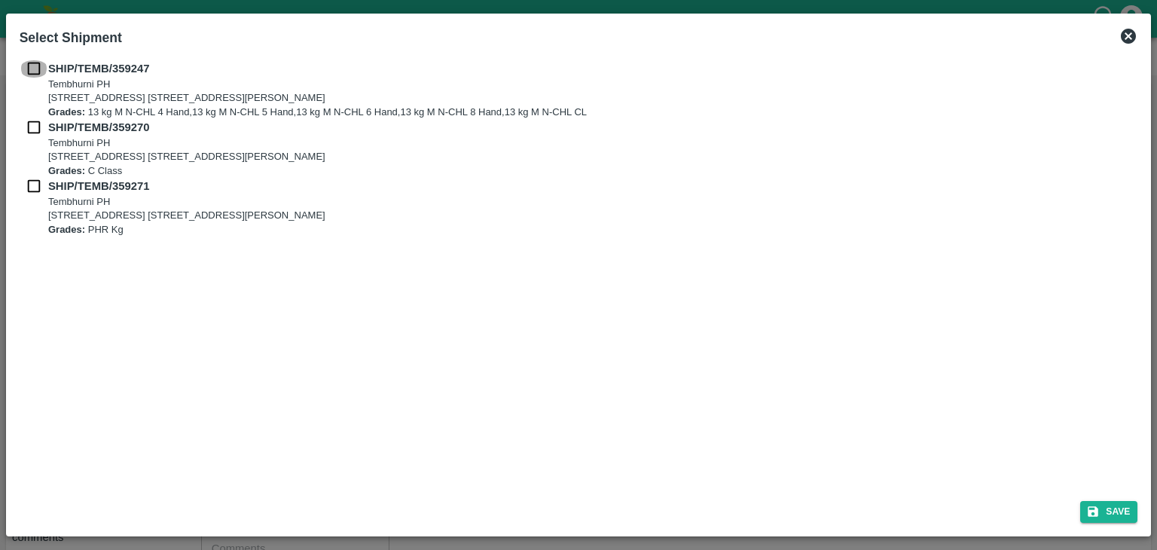
click at [29, 69] on input "checkbox" at bounding box center [34, 68] width 29 height 17
checkbox input "true"
click at [30, 124] on input "checkbox" at bounding box center [34, 127] width 29 height 17
checkbox input "true"
click at [34, 190] on input "checkbox" at bounding box center [34, 186] width 29 height 17
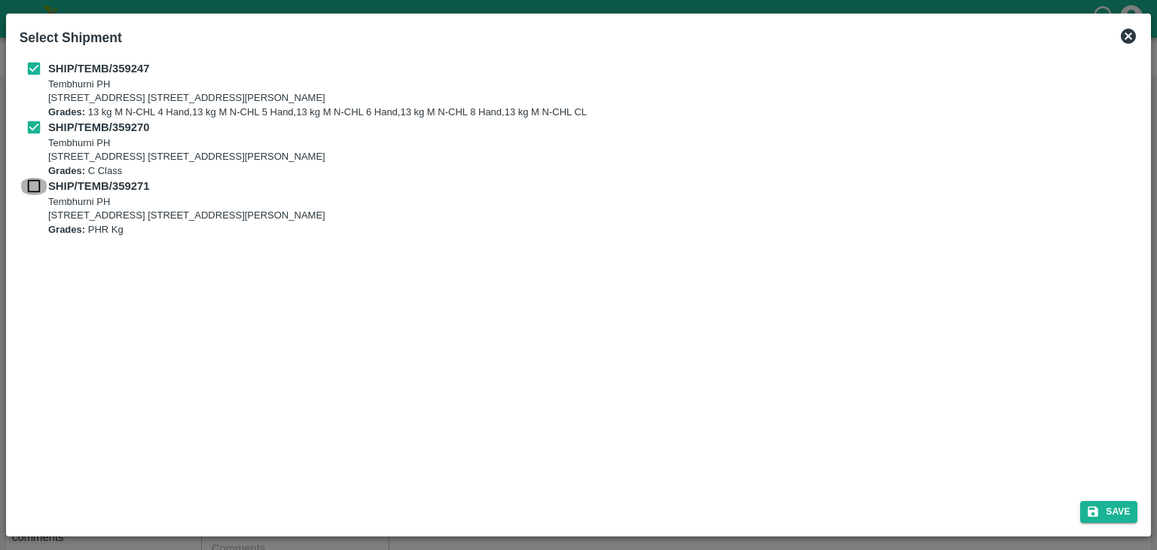
checkbox input "true"
click at [1115, 506] on button "Save" at bounding box center [1108, 512] width 57 height 22
type input "03/09/2025"
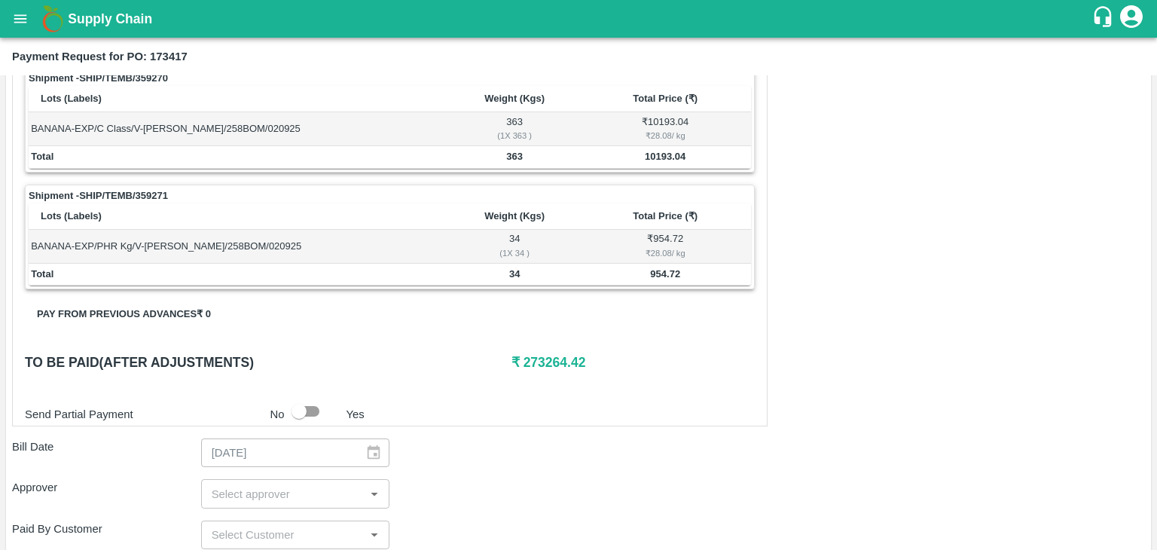
scroll to position [738, 0]
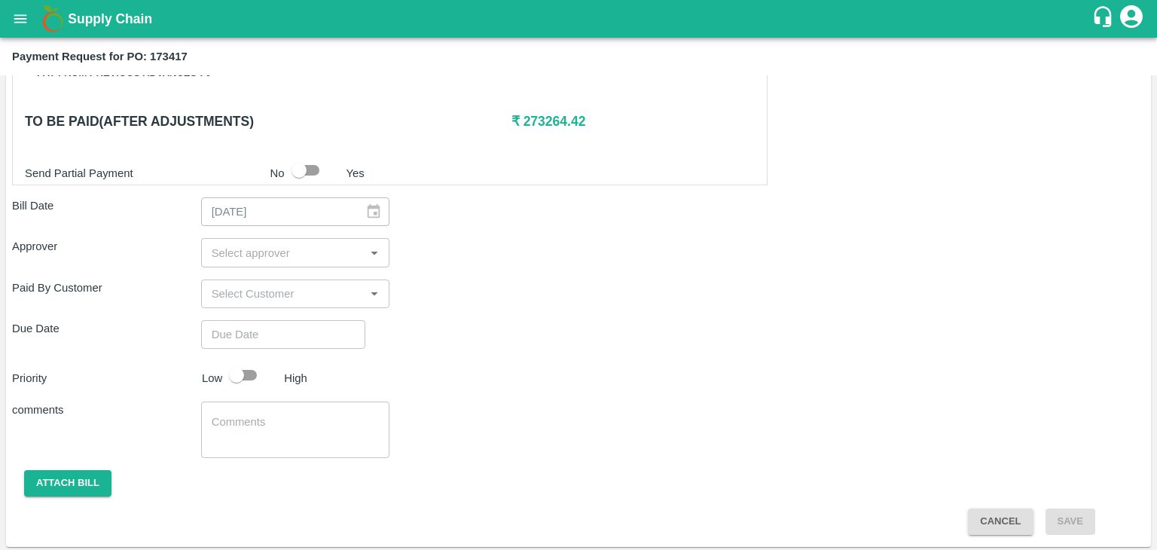
click at [307, 251] on input "input" at bounding box center [283, 253] width 155 height 20
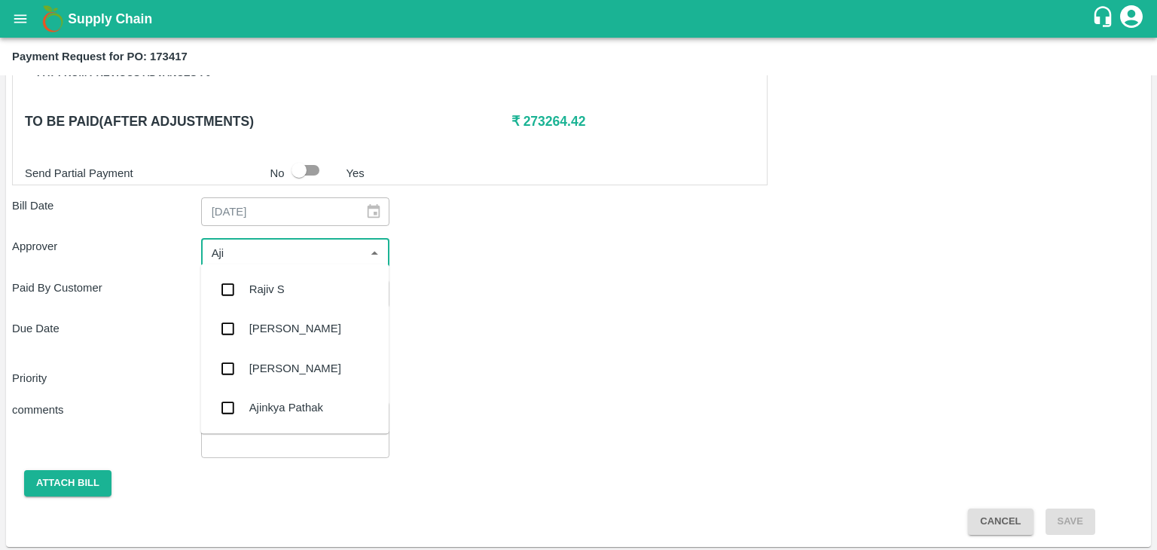
type input "Ajit"
click at [289, 284] on div "[PERSON_NAME]" at bounding box center [295, 289] width 92 height 17
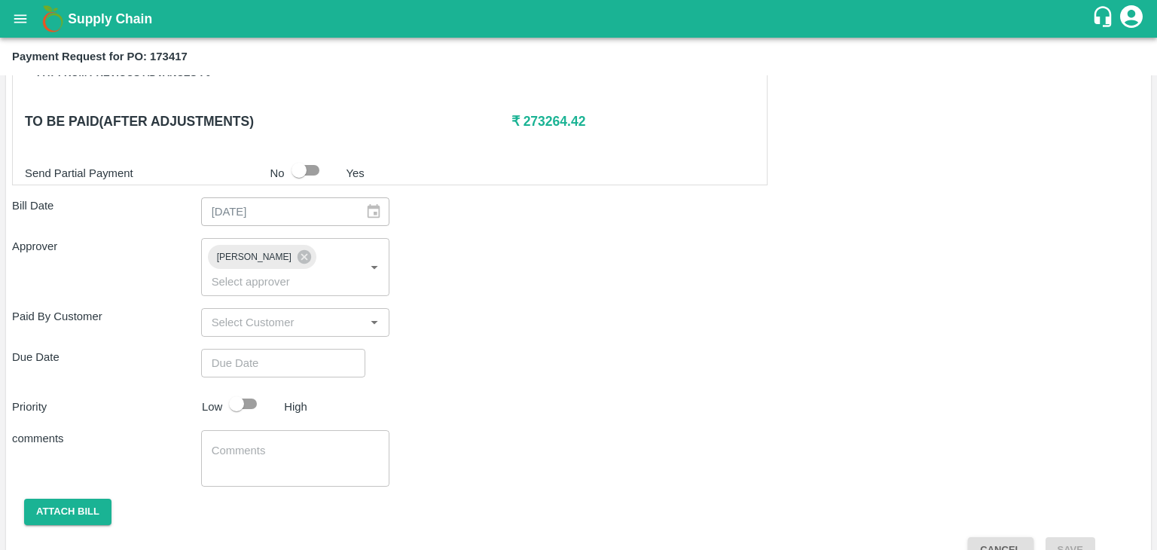
drag, startPoint x: 301, startPoint y: 321, endPoint x: 307, endPoint y: 339, distance: 19.3
click at [307, 339] on div "Shipment - SHIP/TEMB/359247 Lots (Labels) Weight (Kgs) Total Price (₹) BANANA-E…" at bounding box center [578, 69] width 1133 height 990
type input "DD/MM/YYYY hh:mm aa"
click at [307, 349] on input "DD/MM/YYYY hh:mm aa" at bounding box center [278, 363] width 154 height 29
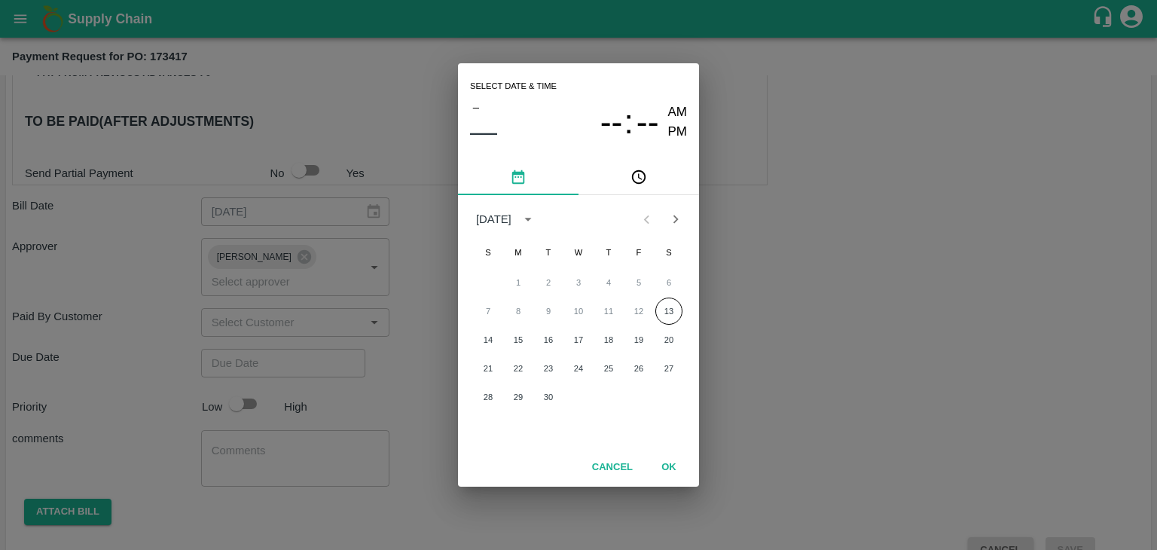
click at [475, 347] on div "14 15 16 17 18 19 20" at bounding box center [578, 339] width 241 height 27
click at [492, 335] on button "14" at bounding box center [488, 339] width 27 height 27
type input "[DATE] 12:00 AM"
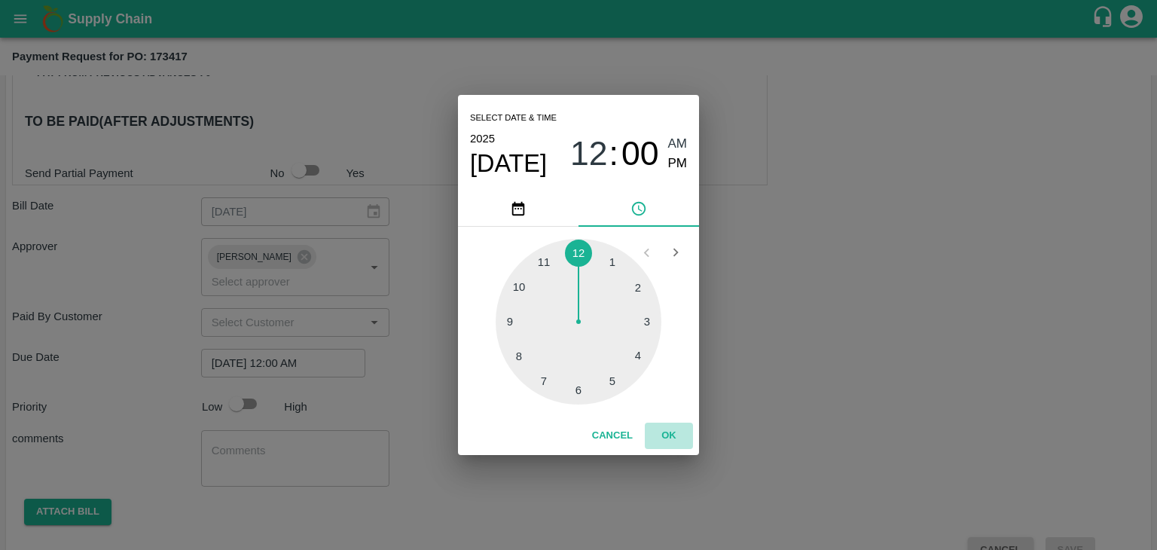
click at [687, 432] on button "OK" at bounding box center [669, 436] width 48 height 26
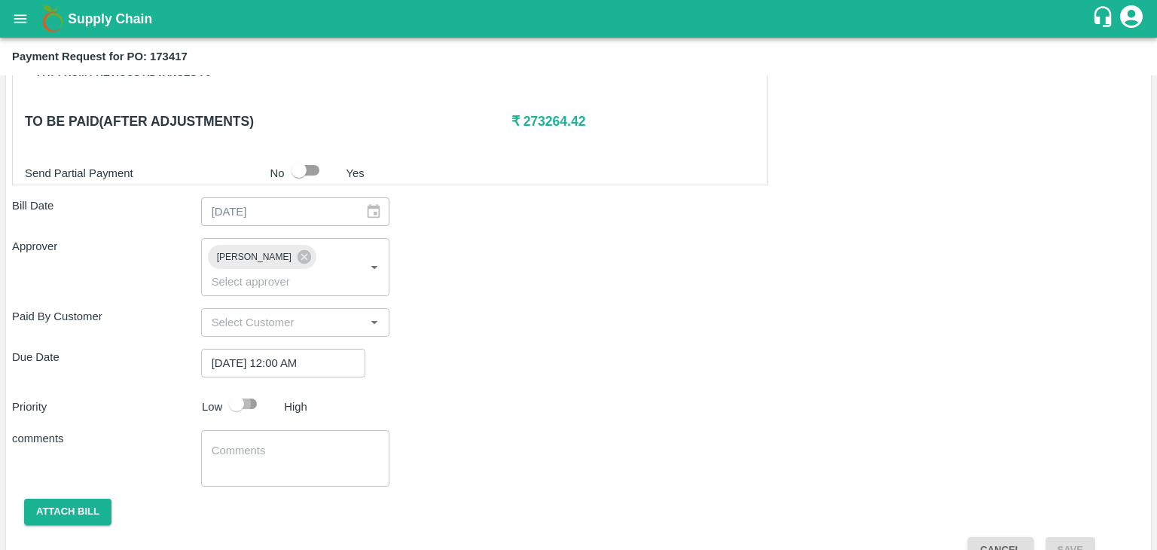
click at [255, 390] on input "checkbox" at bounding box center [237, 404] width 86 height 29
checkbox input "true"
click at [289, 430] on div "x ​" at bounding box center [295, 458] width 189 height 57
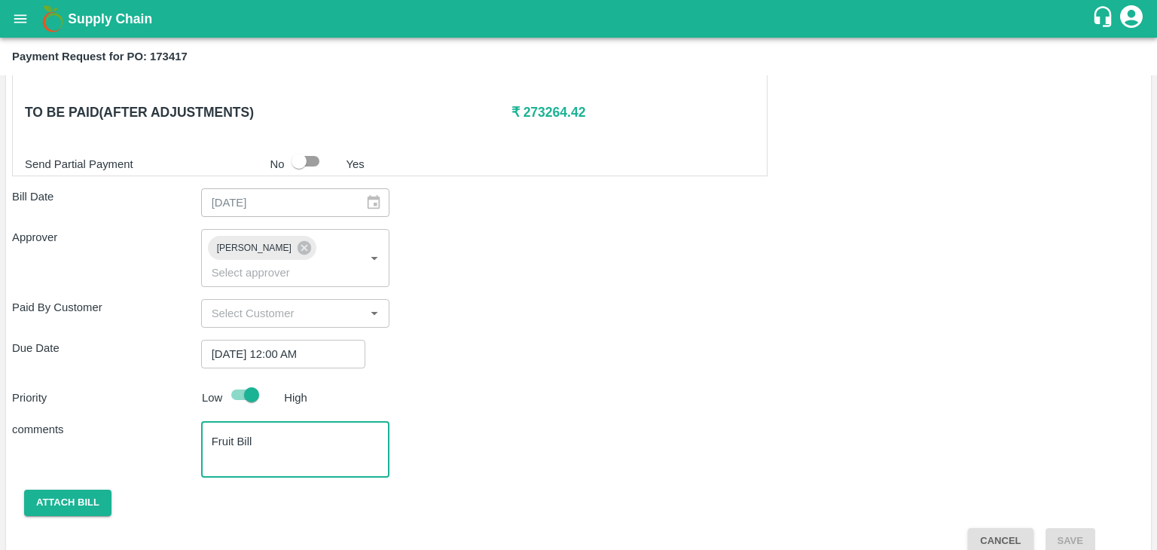
type textarea "Fruit Bill"
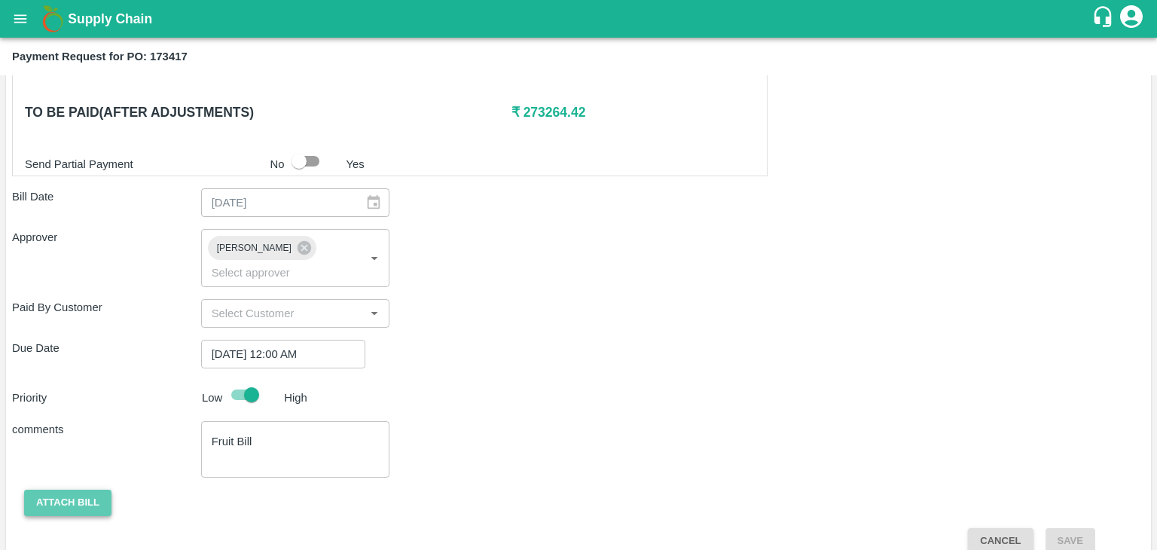
click at [59, 490] on button "Attach bill" at bounding box center [67, 503] width 87 height 26
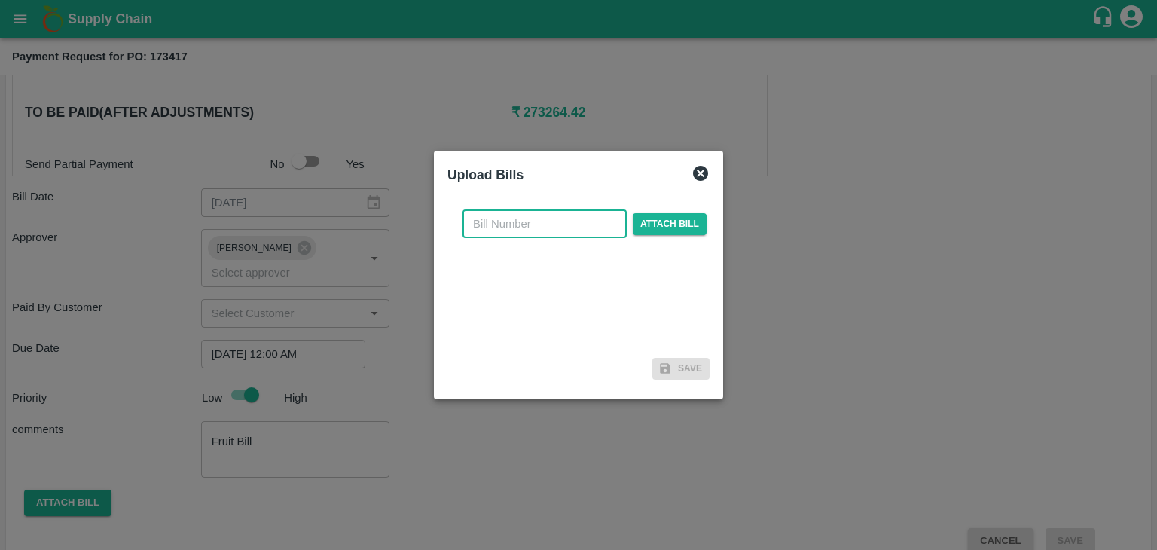
click at [531, 215] on input "text" at bounding box center [545, 223] width 164 height 29
type input "1220"
click at [667, 231] on span "Attach bill" at bounding box center [670, 224] width 74 height 22
click at [0, 0] on input "Attach bill" at bounding box center [0, 0] width 0 height 0
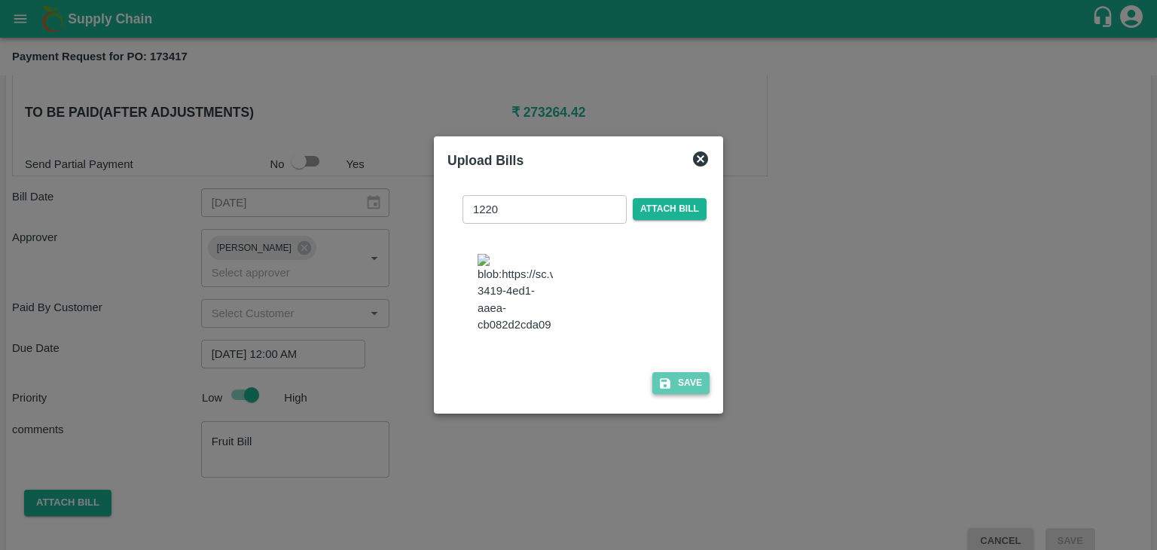
click at [684, 390] on button "Save" at bounding box center [680, 383] width 57 height 22
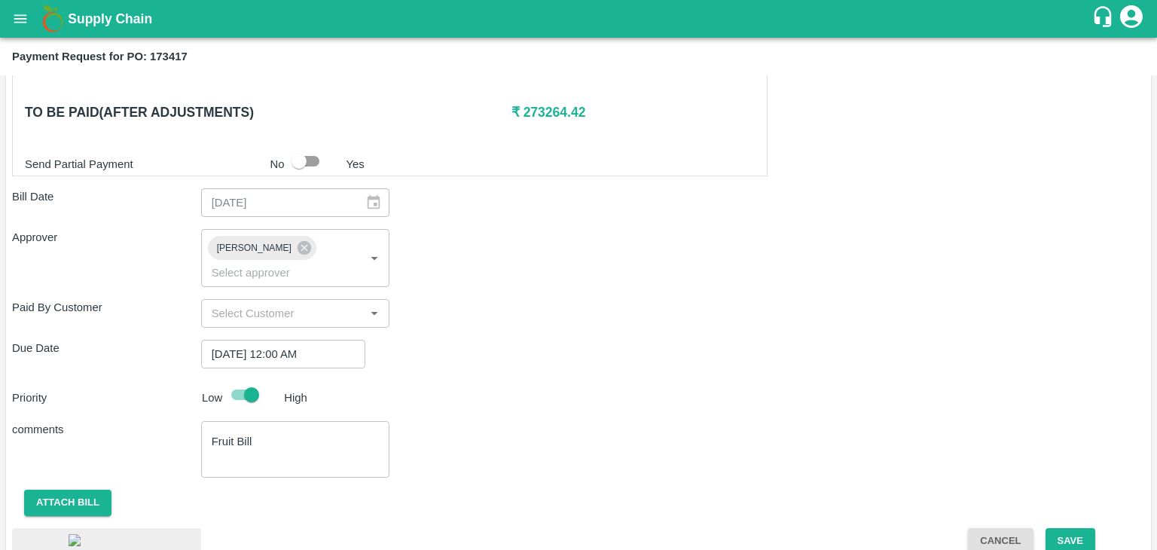
scroll to position [844, 0]
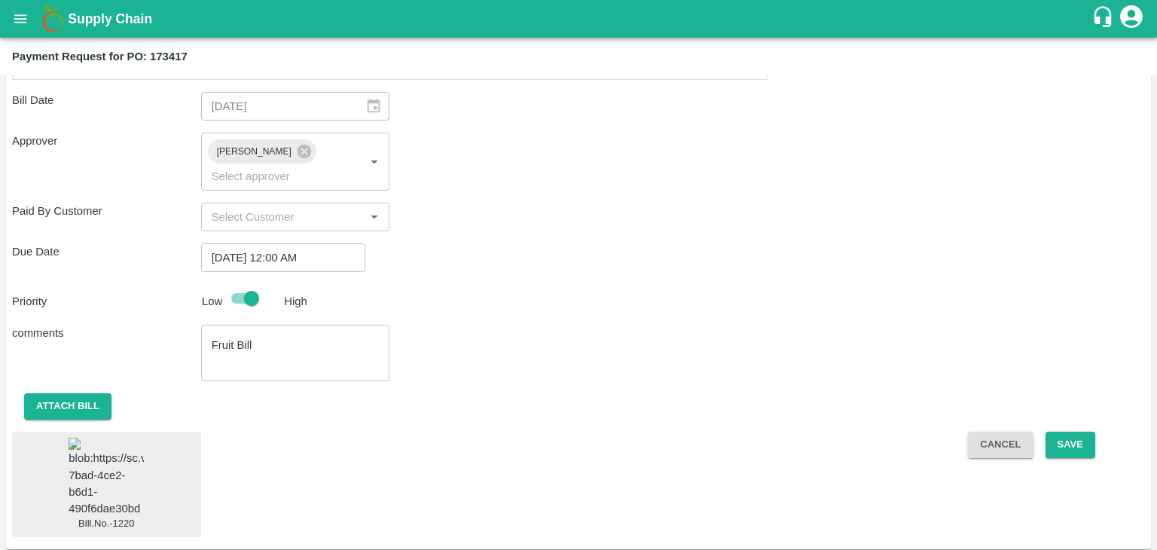
click at [116, 456] on img at bounding box center [106, 477] width 75 height 79
click at [1074, 432] on button "Save" at bounding box center [1071, 445] width 50 height 26
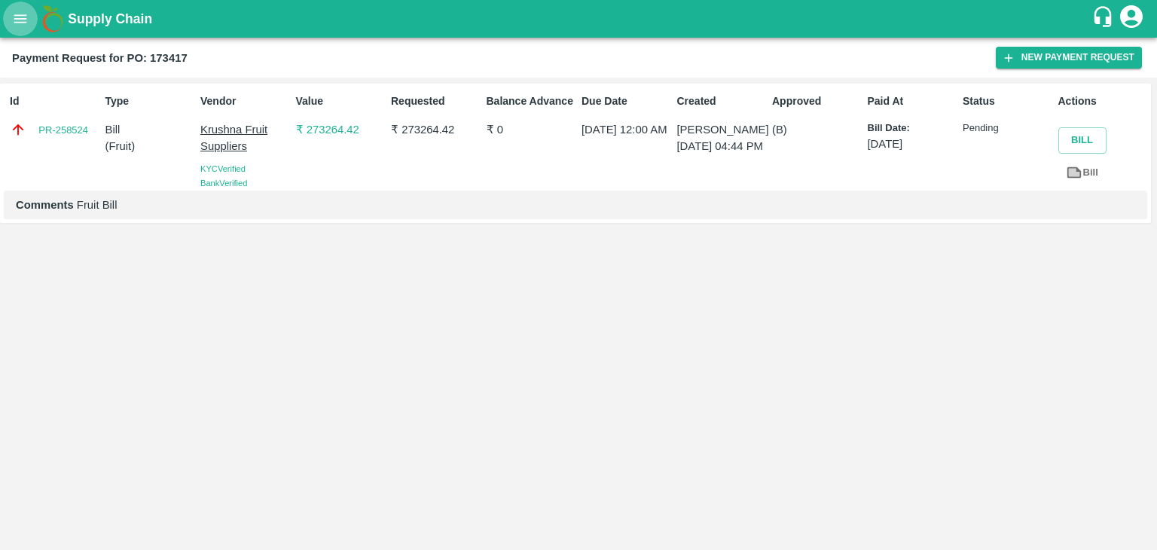
click at [11, 13] on button "open drawer" at bounding box center [20, 19] width 35 height 35
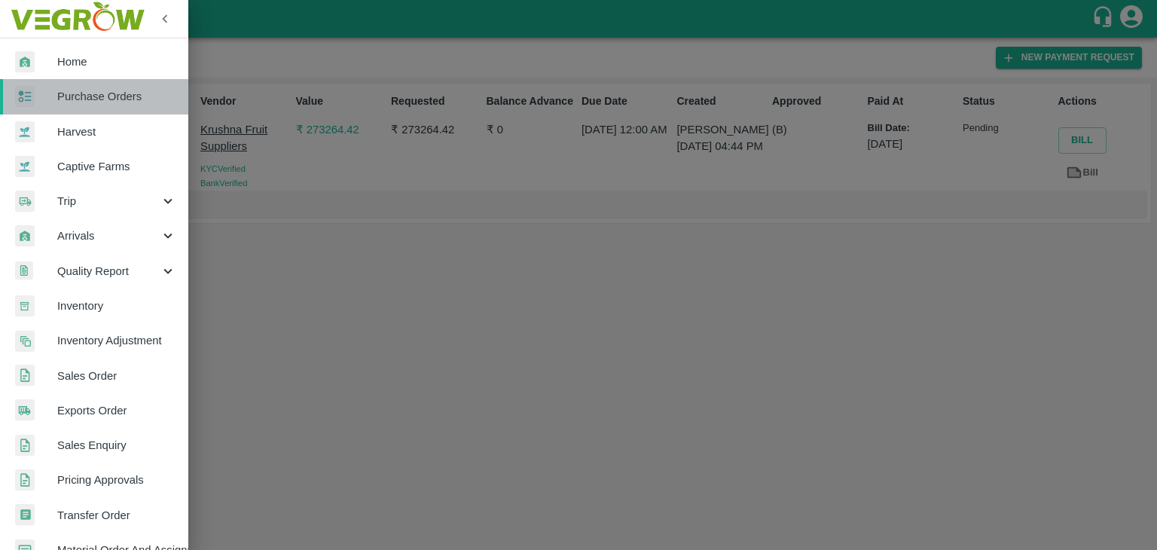
click at [139, 94] on span "Purchase Orders" at bounding box center [116, 96] width 119 height 17
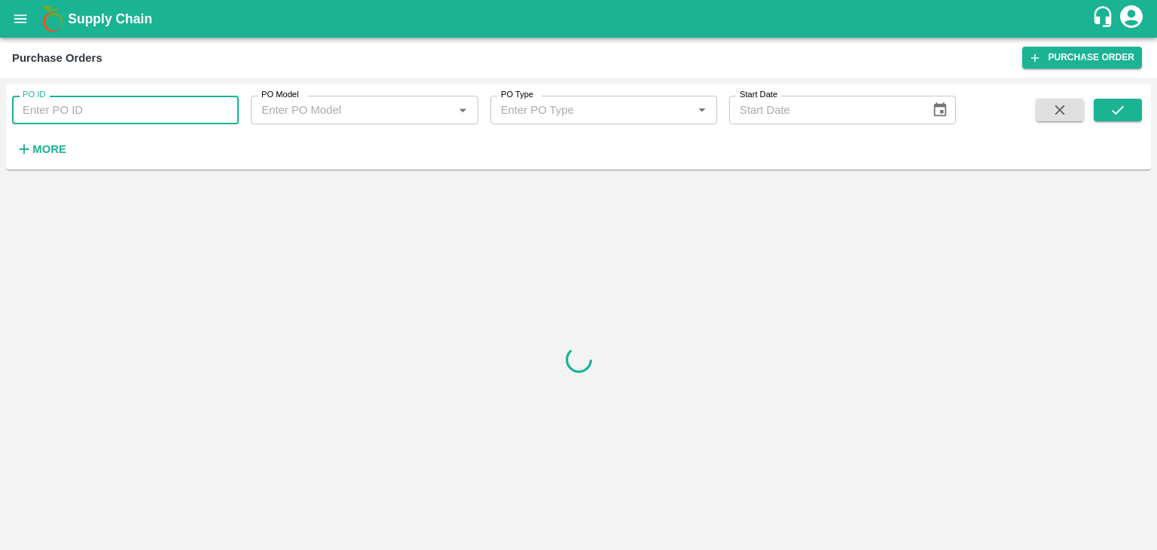
click at [212, 100] on input "PO ID" at bounding box center [125, 110] width 227 height 29
paste input "173606"
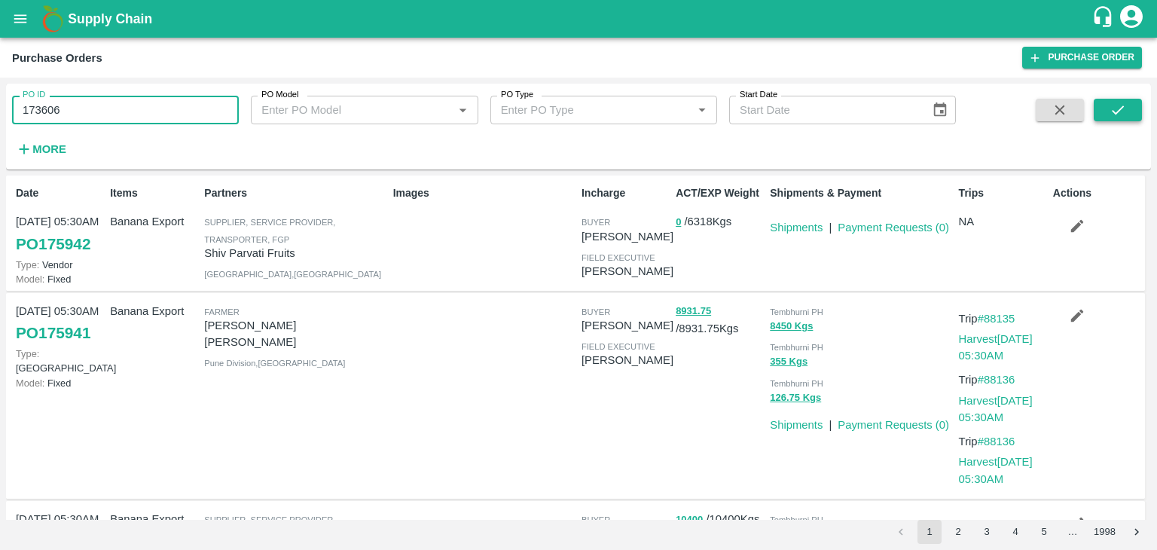
type input "173606"
click at [1133, 109] on button "submit" at bounding box center [1118, 110] width 48 height 23
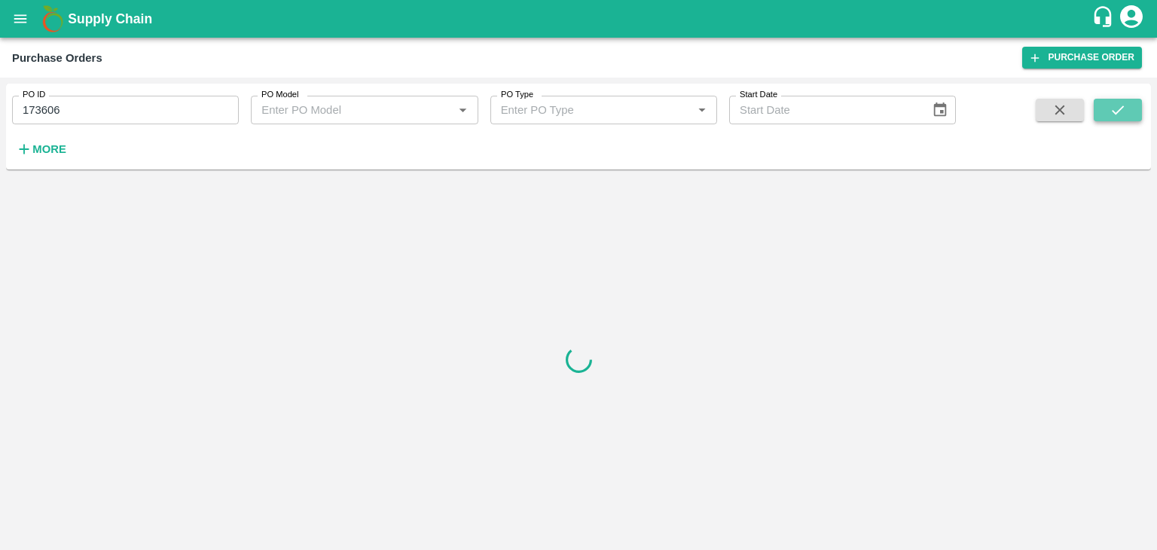
click at [1133, 109] on button "submit" at bounding box center [1118, 110] width 48 height 23
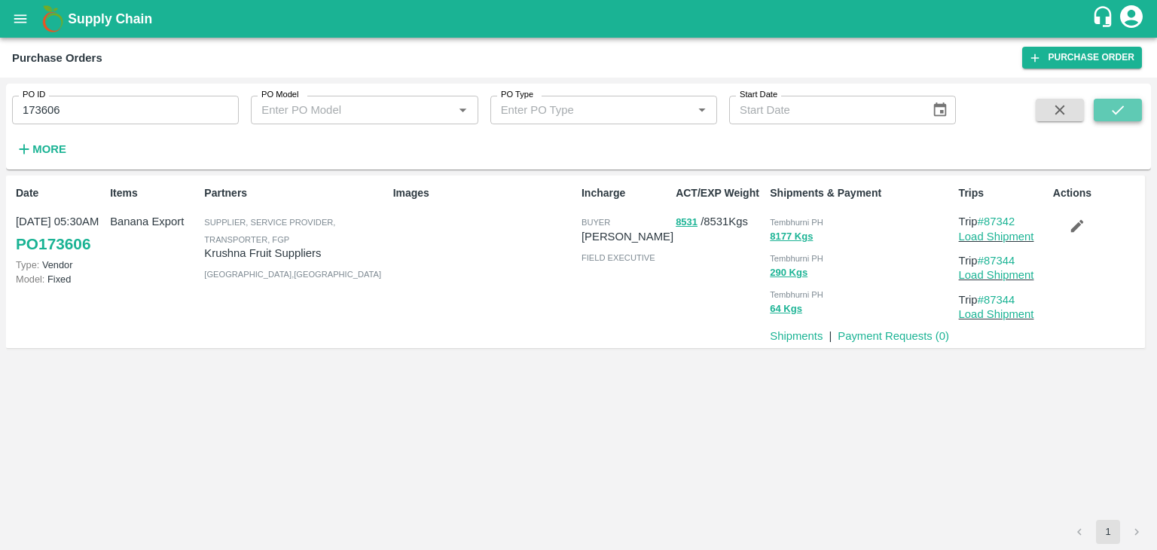
click at [1133, 109] on button "submit" at bounding box center [1118, 110] width 48 height 23
click at [882, 340] on link "Payment Requests ( 0 )" at bounding box center [894, 336] width 112 height 12
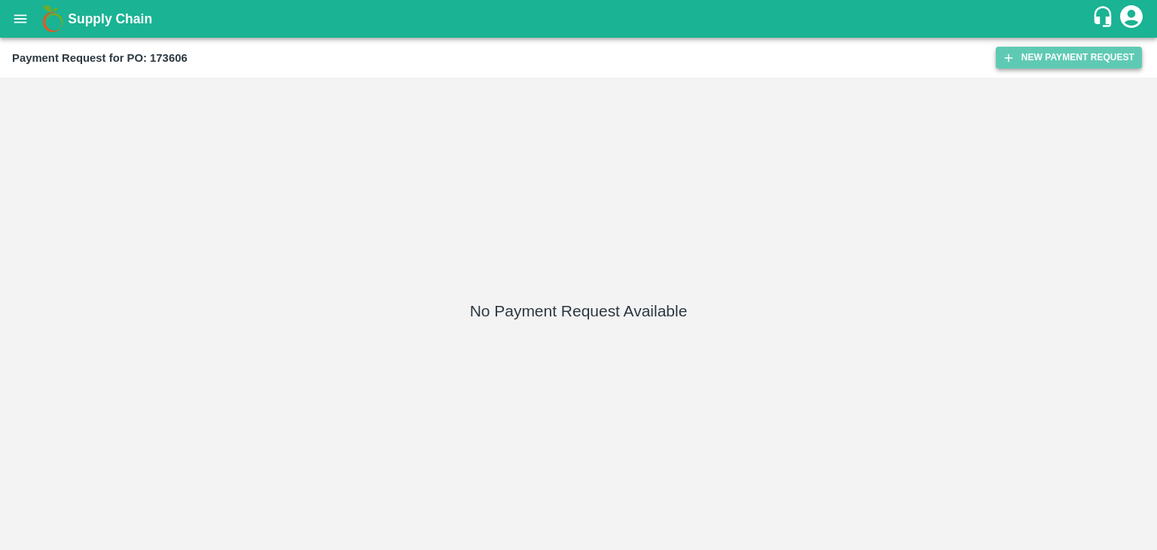
click at [1096, 58] on button "New Payment Request" at bounding box center [1069, 58] width 146 height 22
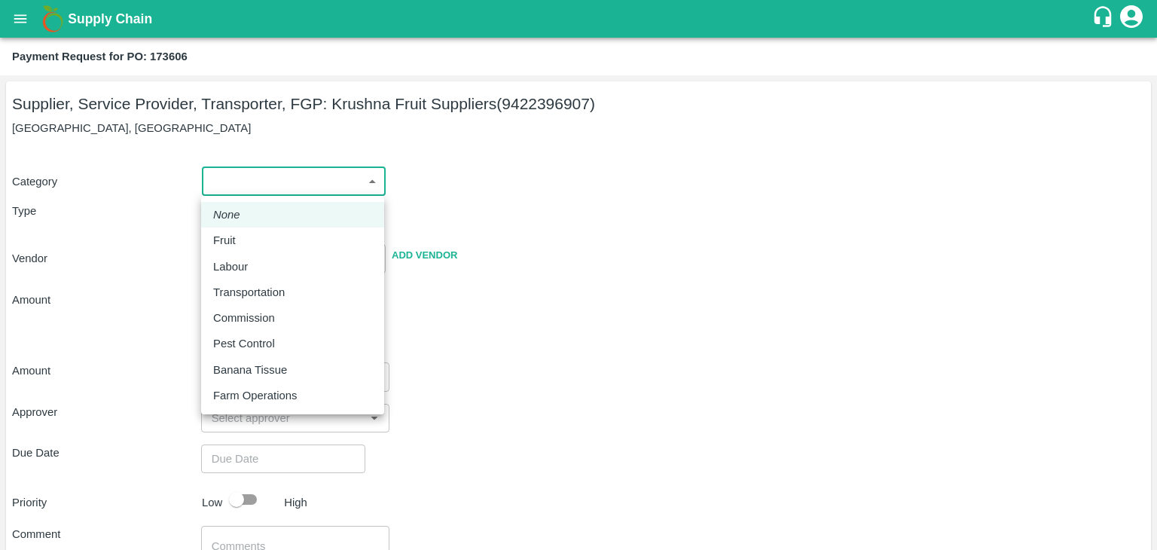
click at [232, 185] on body "Supply Chain Payment Request for PO: 173606 Supplier, Service Provider, Transpo…" at bounding box center [578, 275] width 1157 height 550
click at [257, 234] on div "Fruit" at bounding box center [292, 240] width 159 height 17
type input "1"
type input "[PERSON_NAME] Fruit Suppliers - 9422396907(Supplier, Service Provider, Transpor…"
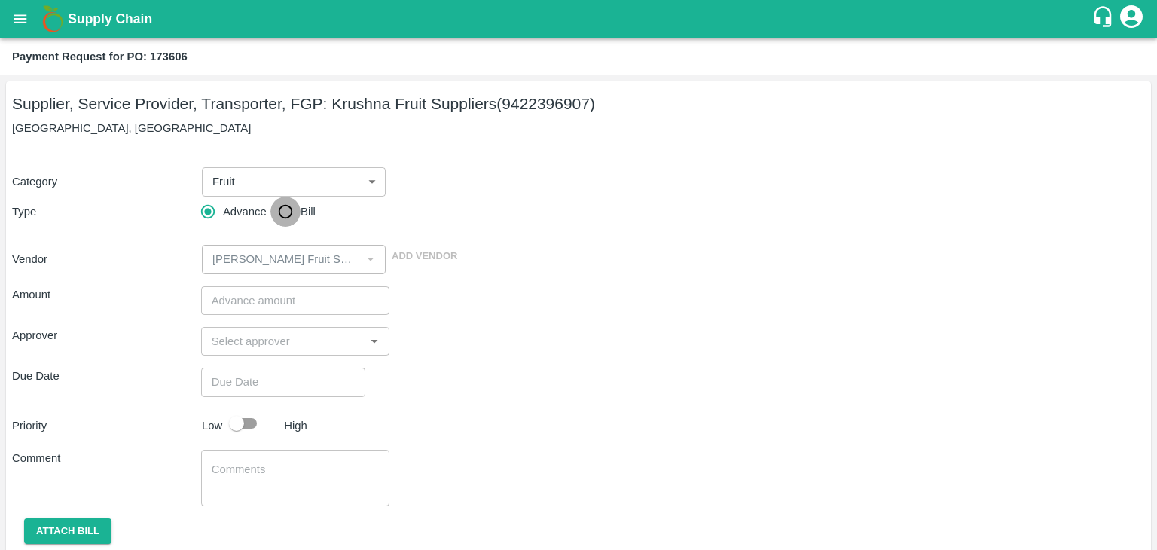
click at [295, 203] on input "Bill" at bounding box center [285, 212] width 30 height 30
radio input "true"
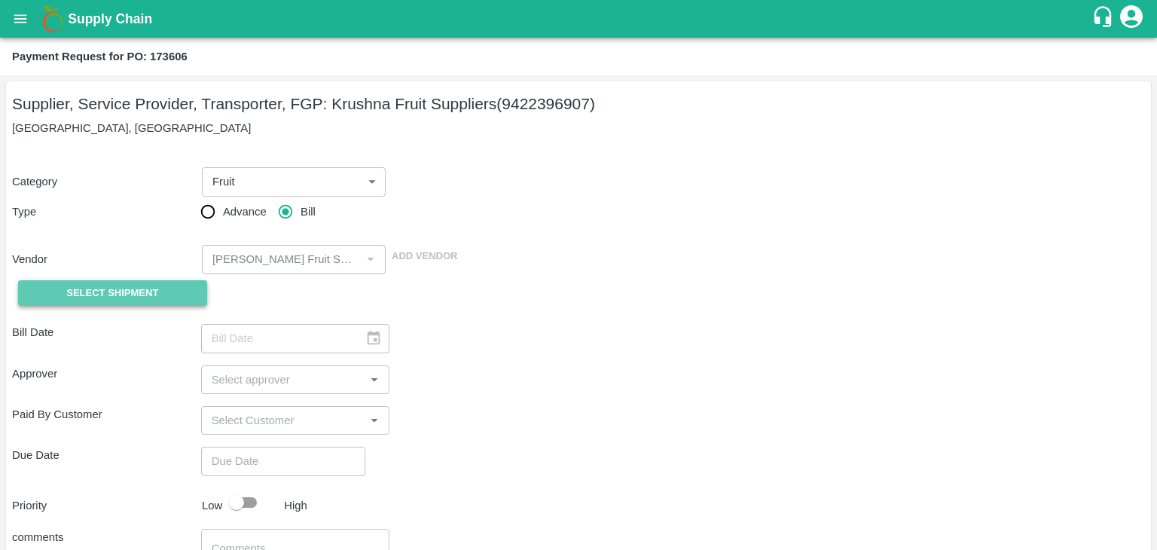
click at [124, 297] on span "Select Shipment" at bounding box center [112, 293] width 92 height 17
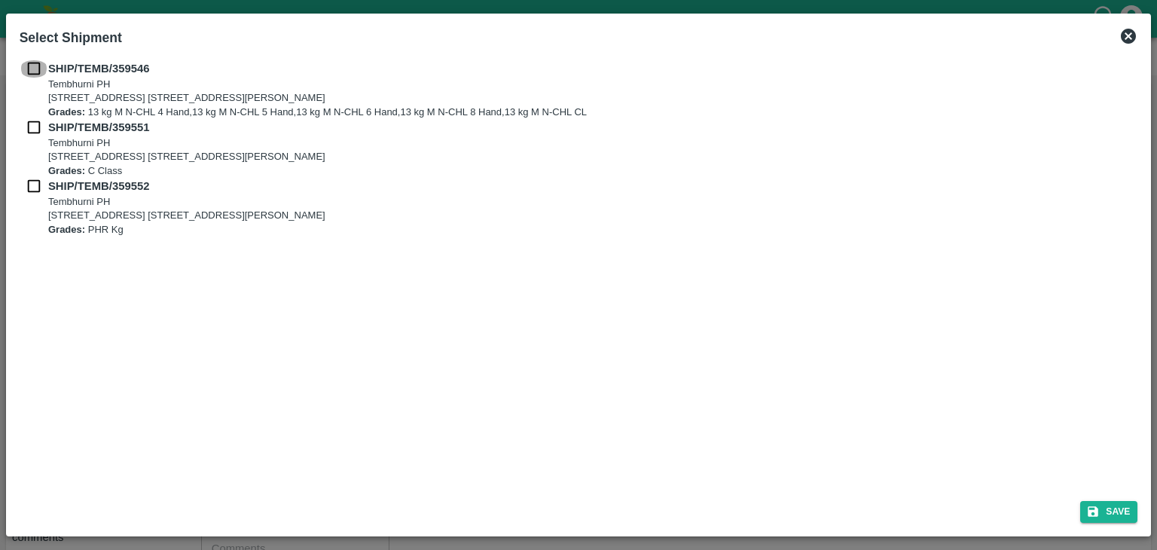
click at [31, 68] on input "checkbox" at bounding box center [34, 68] width 29 height 17
checkbox input "true"
click at [32, 122] on input "checkbox" at bounding box center [34, 127] width 29 height 17
checkbox input "true"
click at [32, 179] on input "checkbox" at bounding box center [34, 186] width 29 height 17
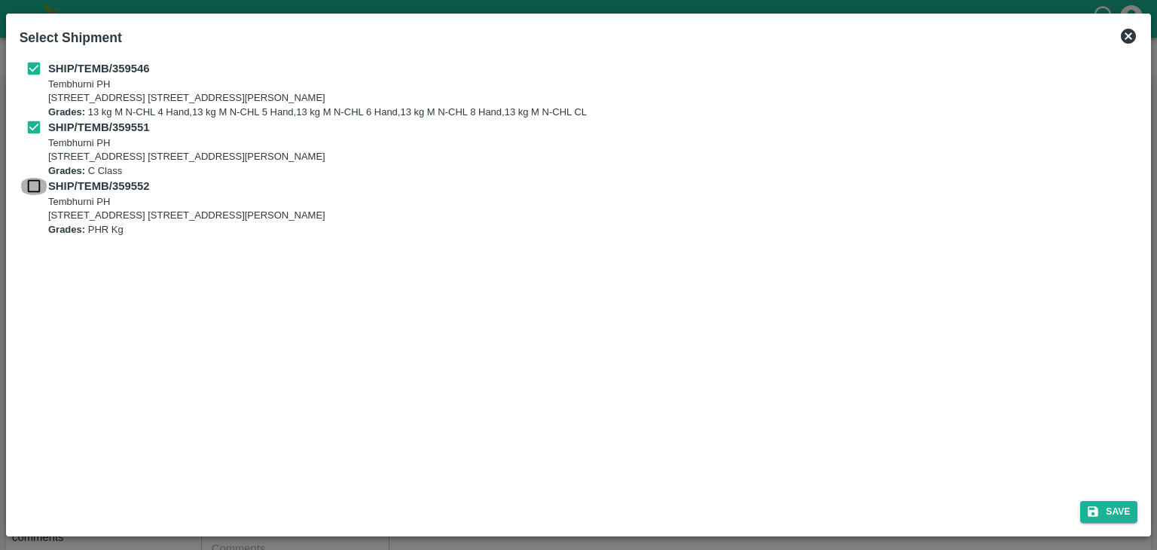
checkbox input "true"
click at [1103, 507] on button "Save" at bounding box center [1108, 512] width 57 height 22
type input "[DATE]"
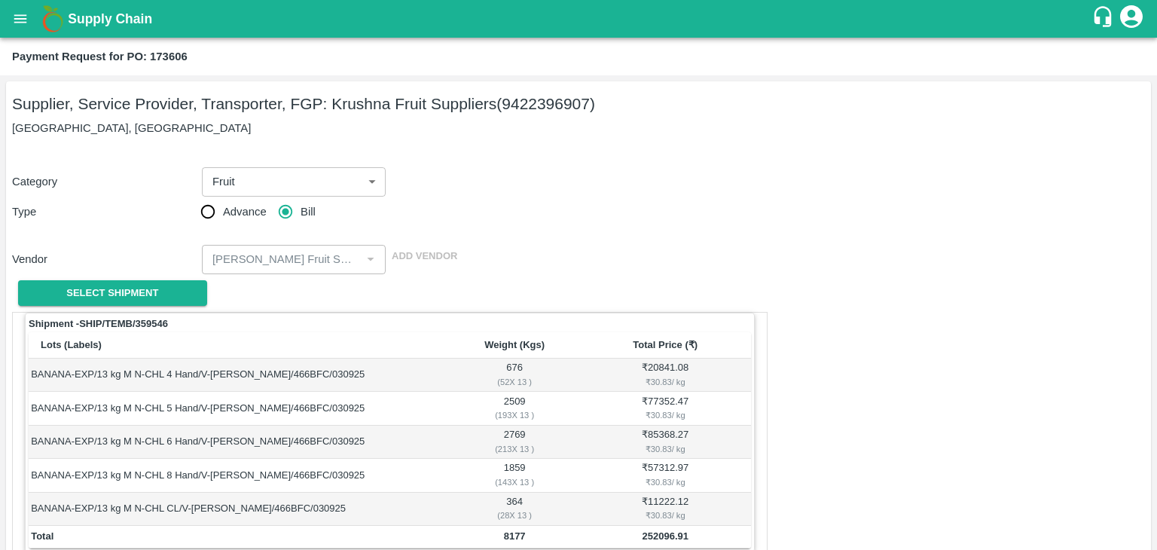
scroll to position [738, 0]
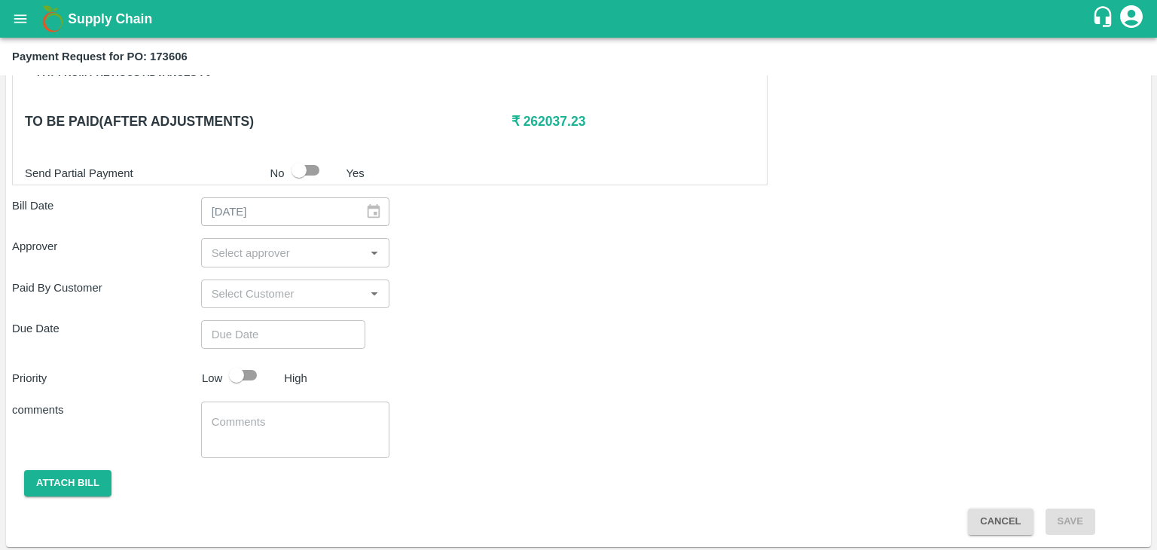
click at [277, 255] on input "input" at bounding box center [283, 253] width 155 height 20
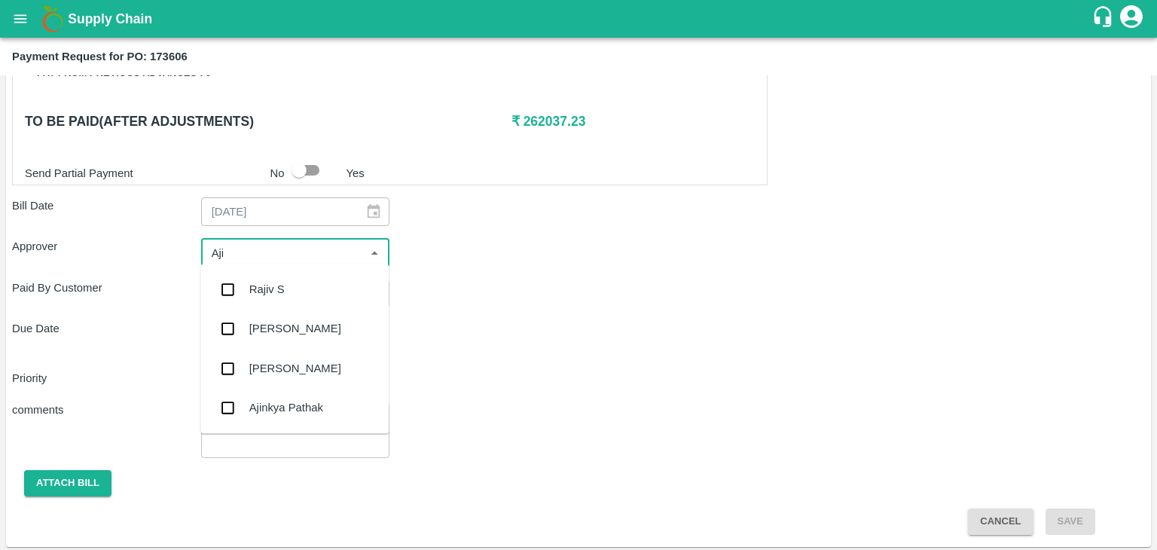
type input "Ajit"
click at [277, 290] on div "[PERSON_NAME]" at bounding box center [295, 289] width 92 height 17
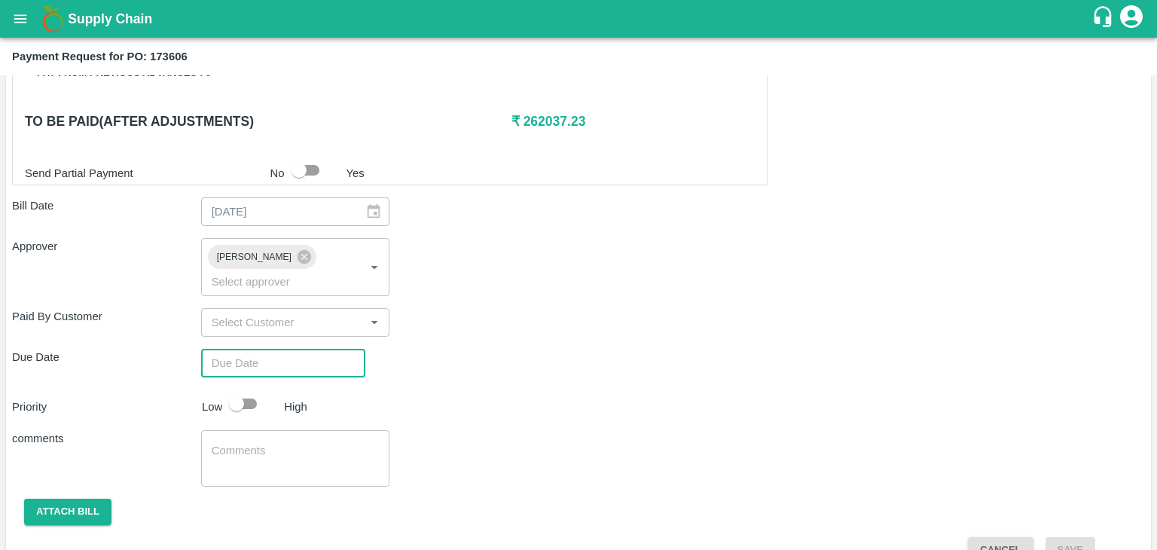
type input "DD/MM/YYYY hh:mm aa"
click at [296, 349] on input "DD/MM/YYYY hh:mm aa" at bounding box center [278, 363] width 154 height 29
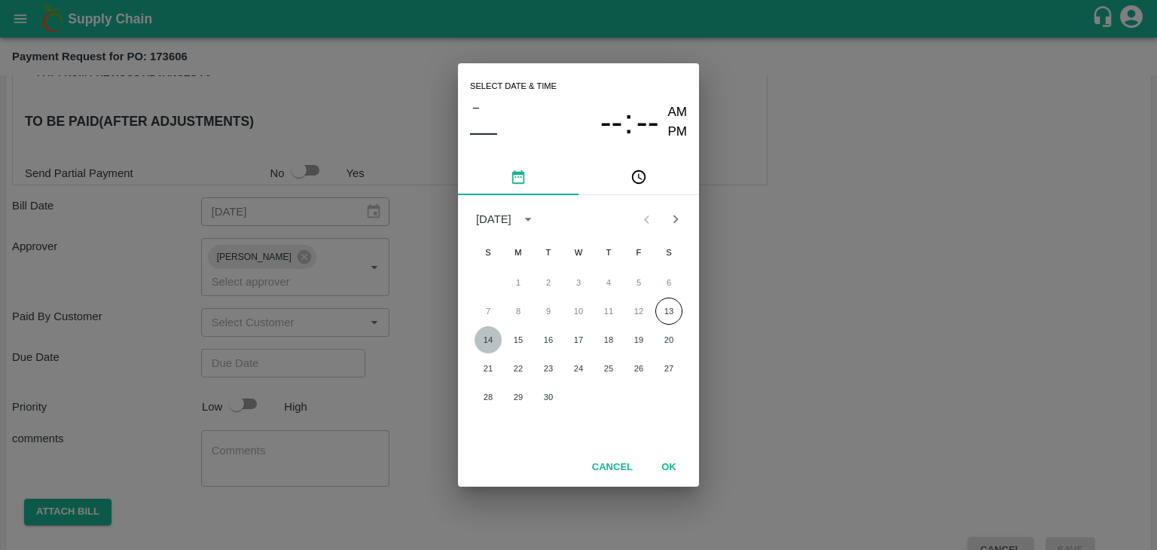
click at [491, 330] on button "14" at bounding box center [488, 339] width 27 height 27
type input "[DATE] 12:00 AM"
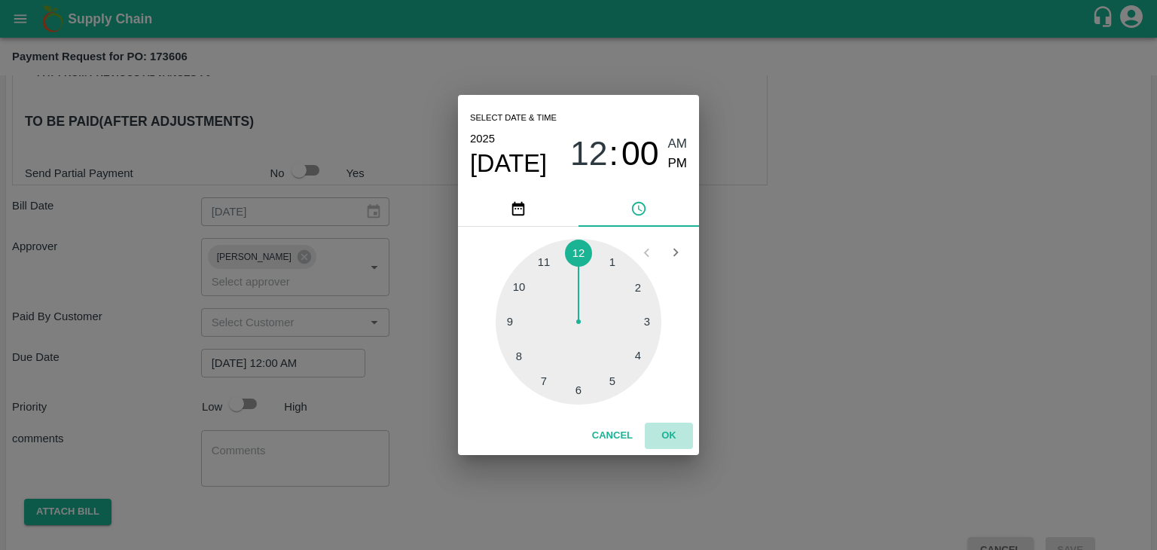
click at [664, 436] on button "OK" at bounding box center [669, 436] width 48 height 26
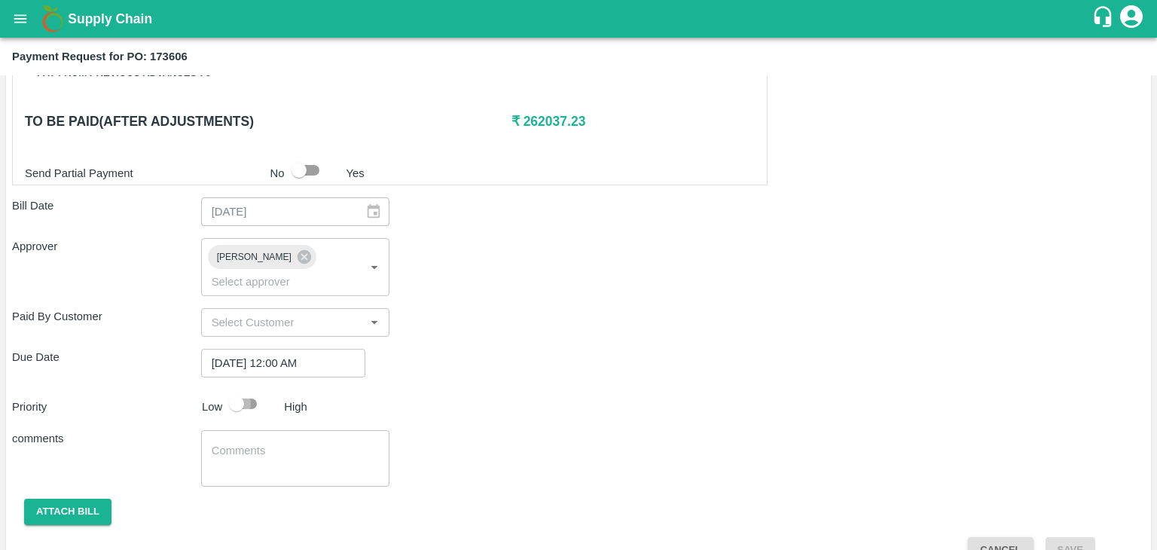
click at [237, 390] on input "checkbox" at bounding box center [237, 404] width 86 height 29
checkbox input "true"
click at [298, 443] on textarea at bounding box center [296, 459] width 168 height 32
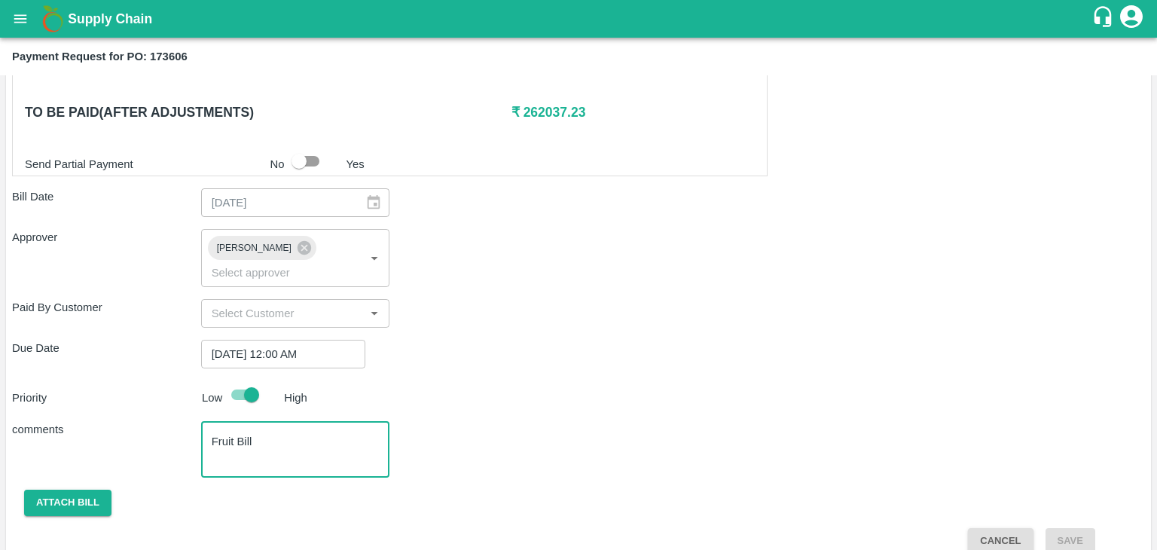
type textarea "Fruit Bill"
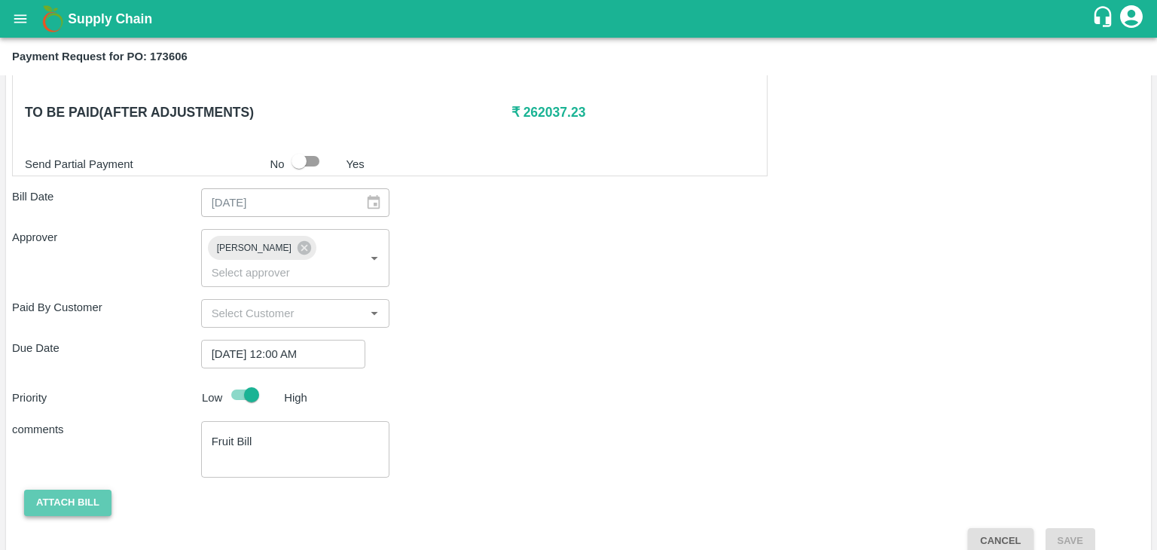
click at [68, 490] on button "Attach bill" at bounding box center [67, 503] width 87 height 26
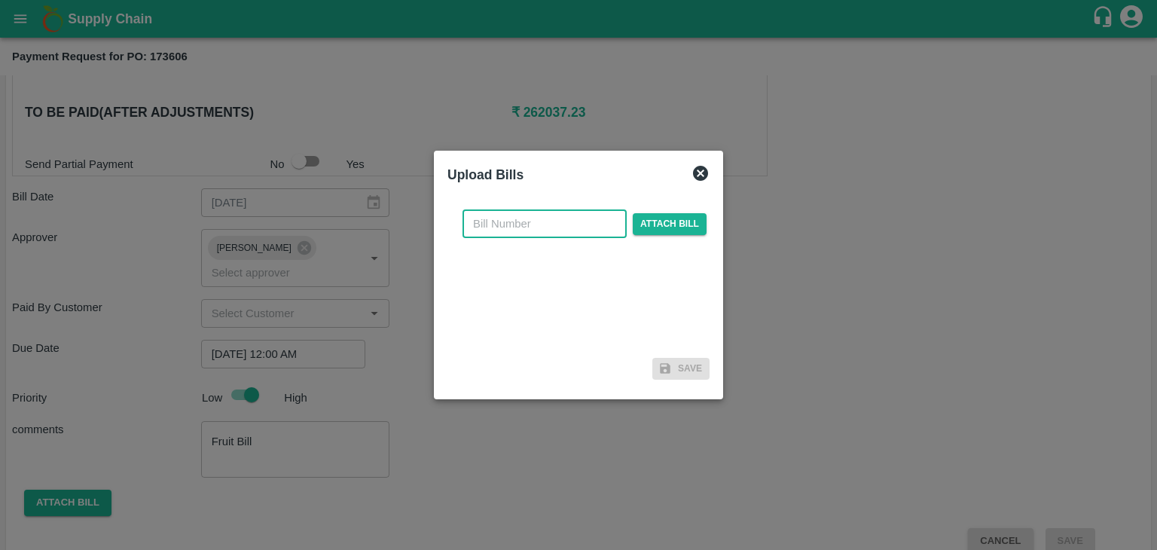
drag, startPoint x: 582, startPoint y: 209, endPoint x: 579, endPoint y: 227, distance: 18.3
click at [579, 227] on input "text" at bounding box center [545, 223] width 164 height 29
type input "1222"
click at [685, 231] on span "Attach bill" at bounding box center [670, 224] width 74 height 22
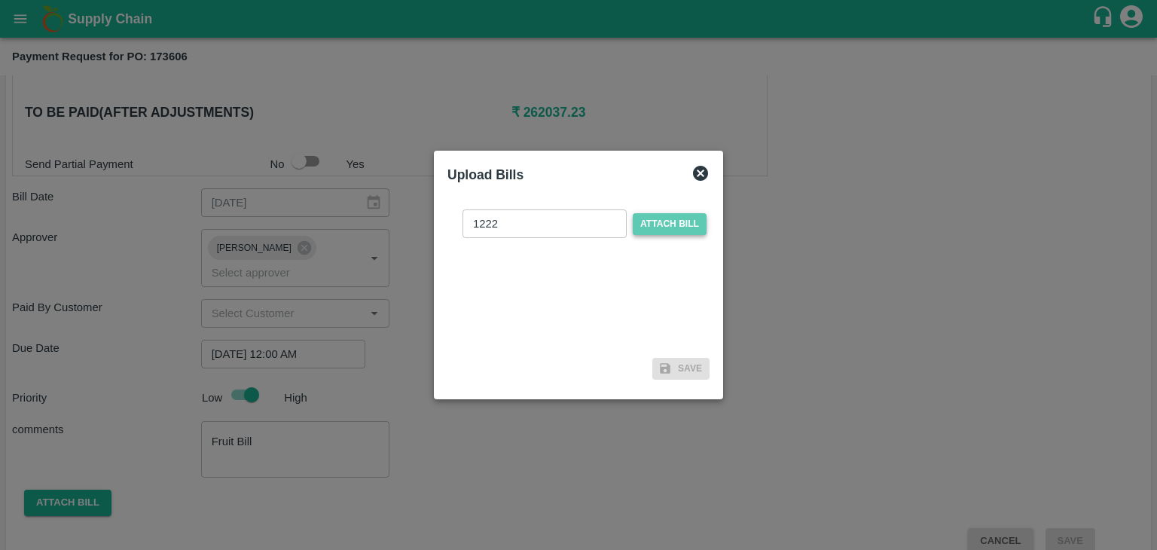
click at [0, 0] on input "Attach bill" at bounding box center [0, 0] width 0 height 0
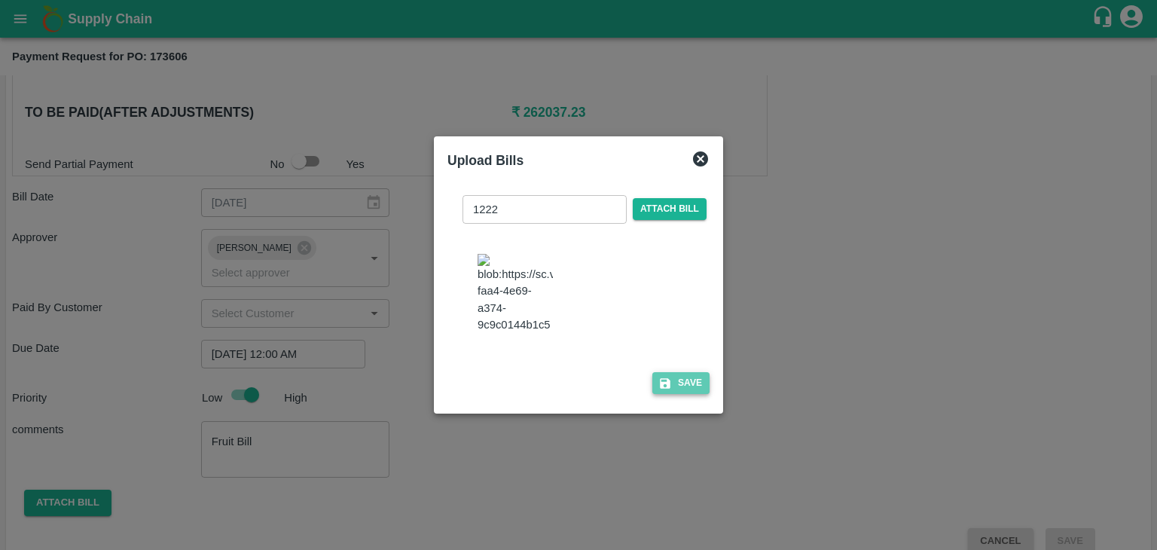
click at [675, 393] on button "Save" at bounding box center [680, 383] width 57 height 22
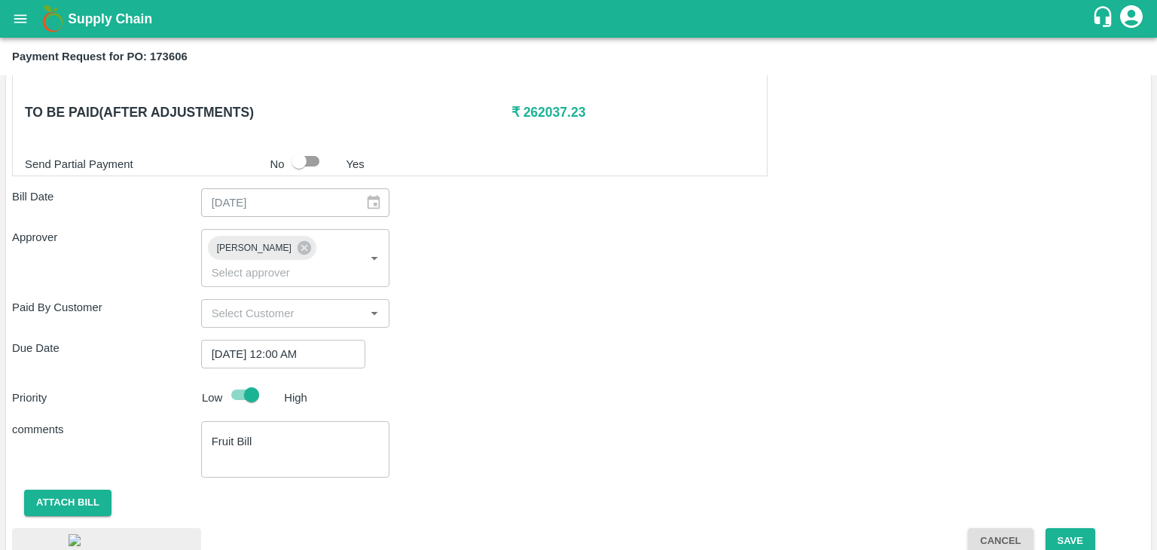
scroll to position [848, 0]
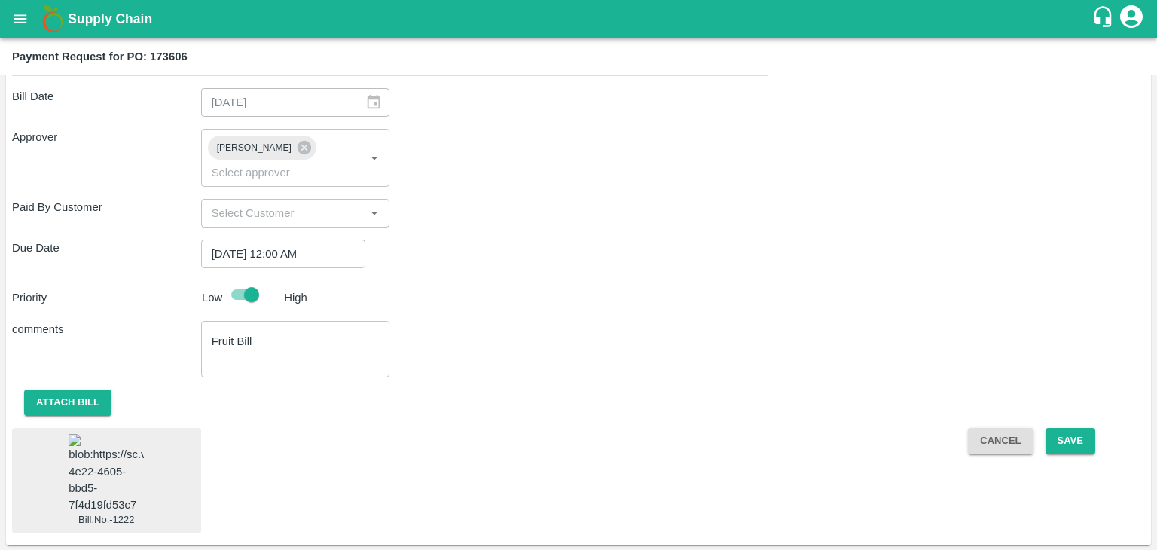
click at [74, 477] on img at bounding box center [106, 473] width 75 height 79
click at [1067, 428] on button "Save" at bounding box center [1071, 441] width 50 height 26
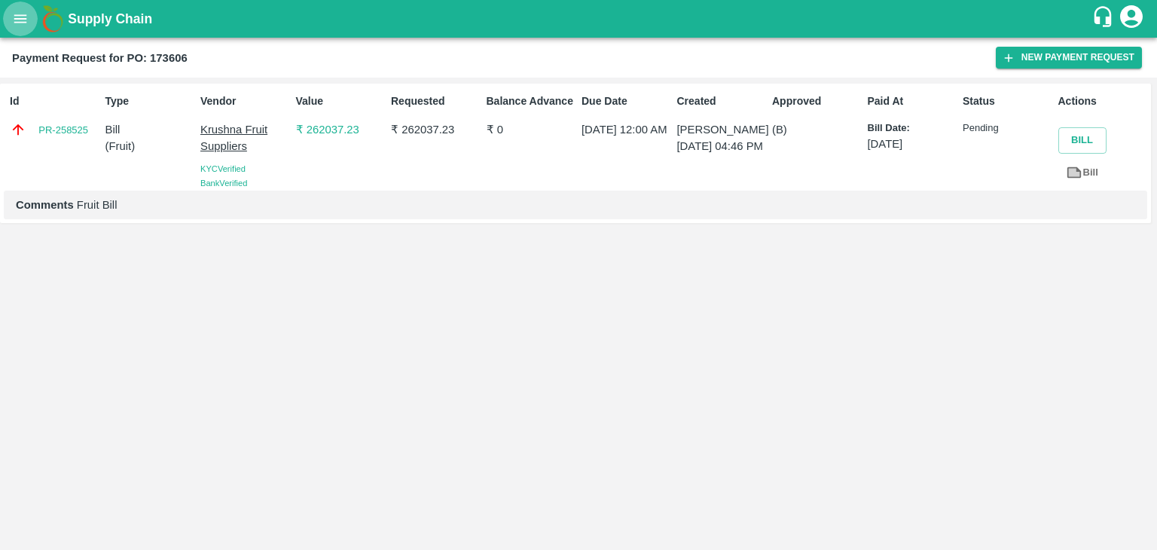
click at [17, 21] on icon "open drawer" at bounding box center [20, 19] width 17 height 17
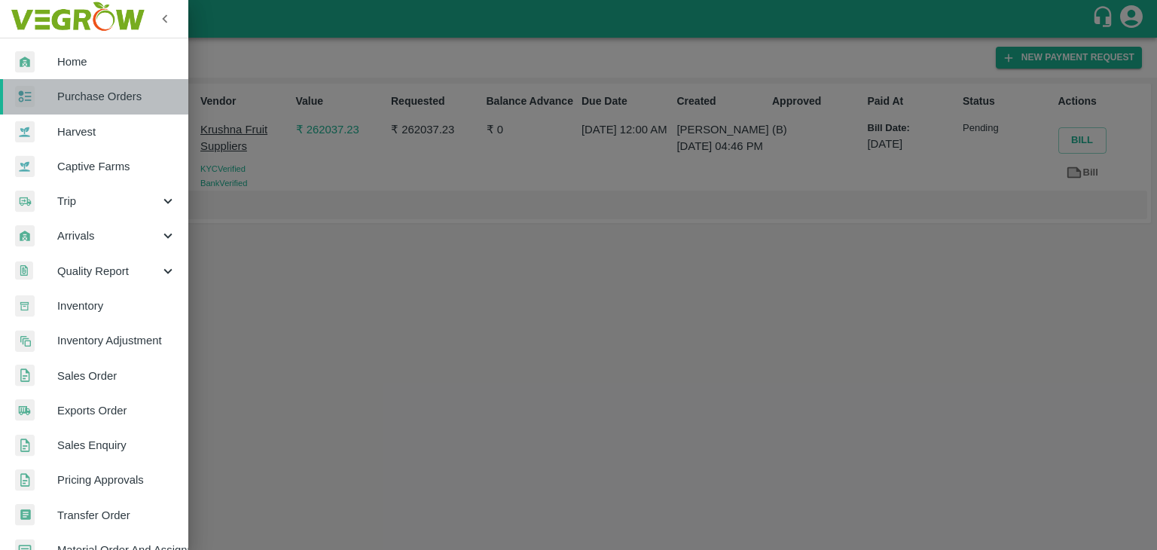
click at [96, 97] on span "Purchase Orders" at bounding box center [116, 96] width 119 height 17
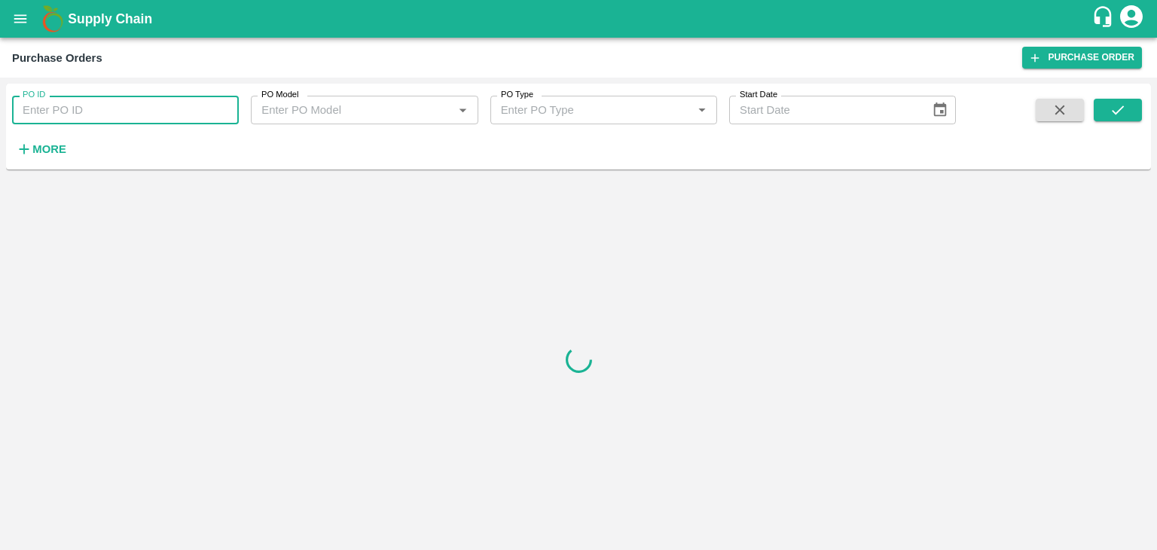
click at [174, 108] on input "PO ID" at bounding box center [125, 110] width 227 height 29
paste input "173745"
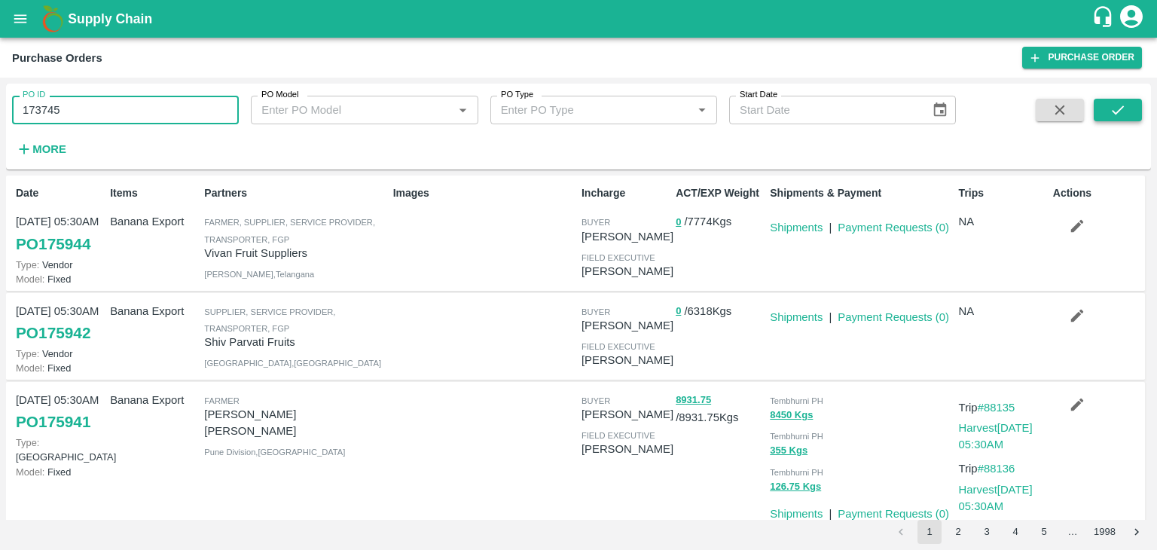
type input "173745"
click at [1103, 103] on button "submit" at bounding box center [1118, 110] width 48 height 23
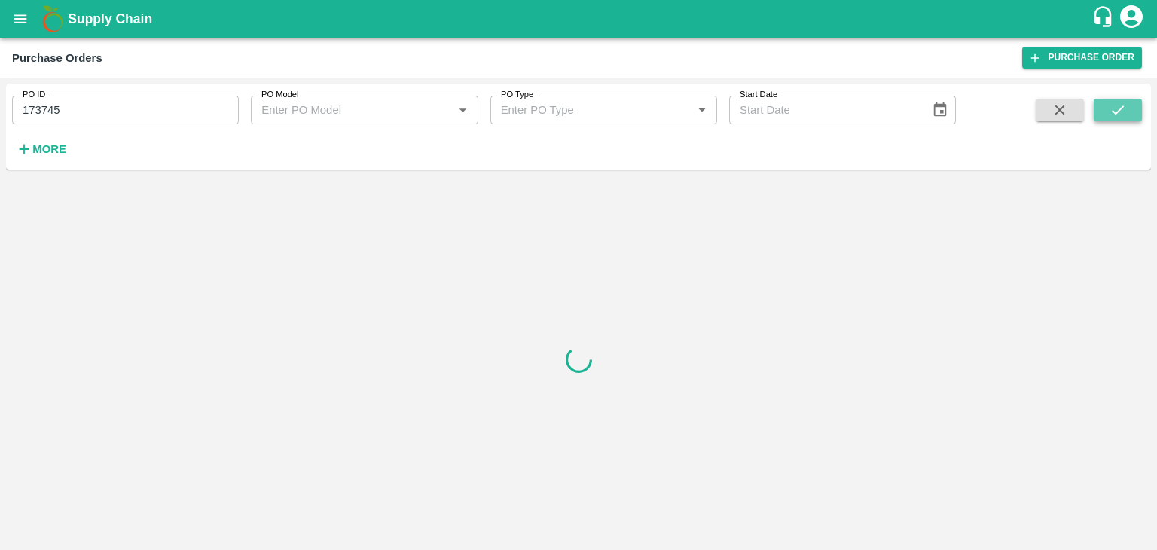
click at [1103, 103] on button "submit" at bounding box center [1118, 110] width 48 height 23
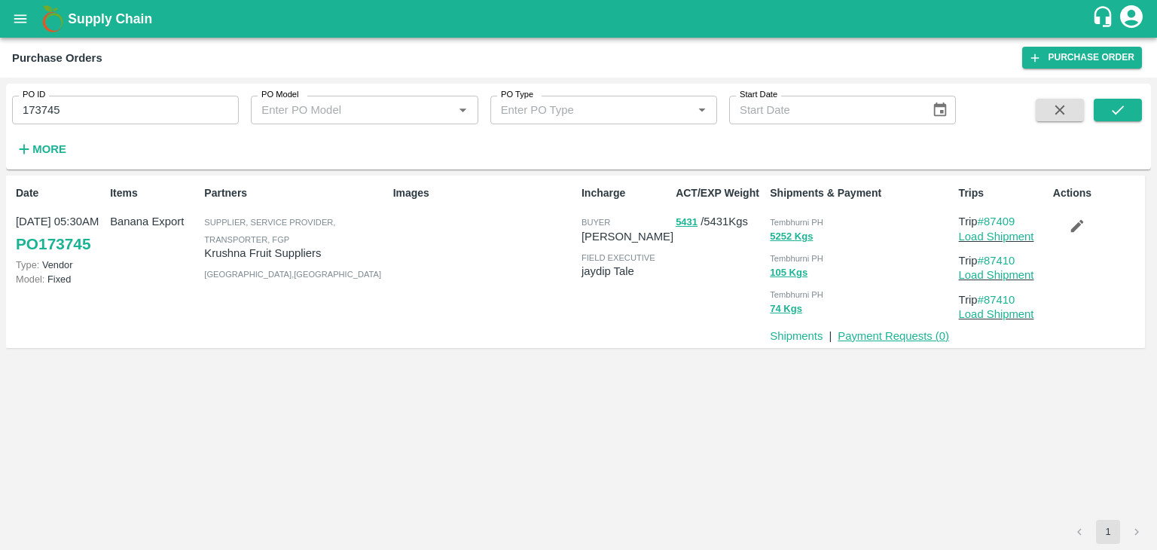
click at [862, 337] on link "Payment Requests ( 0 )" at bounding box center [894, 336] width 112 height 12
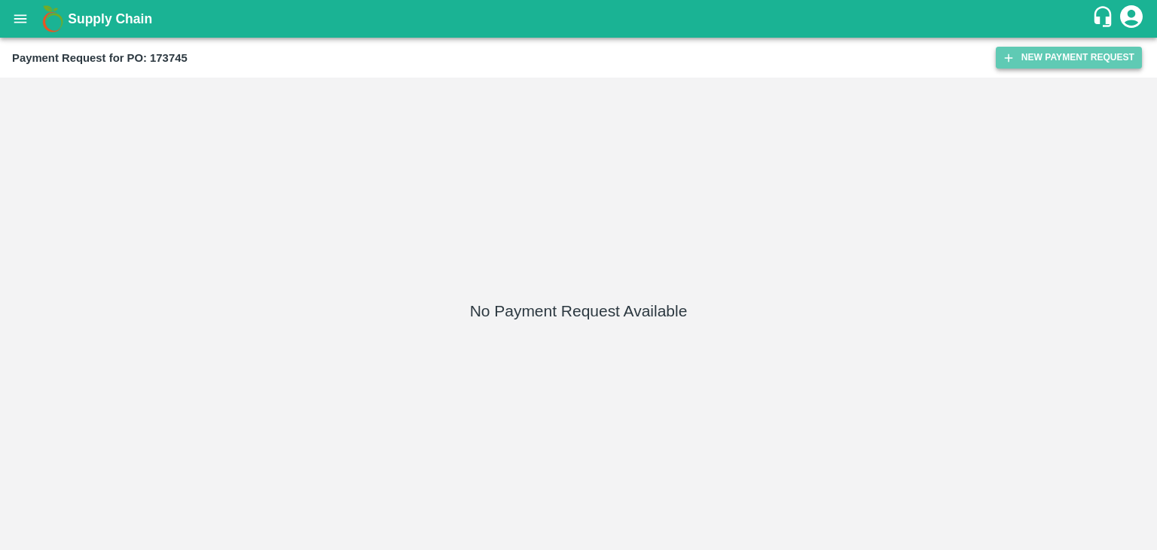
click at [1033, 60] on button "New Payment Request" at bounding box center [1069, 58] width 146 height 22
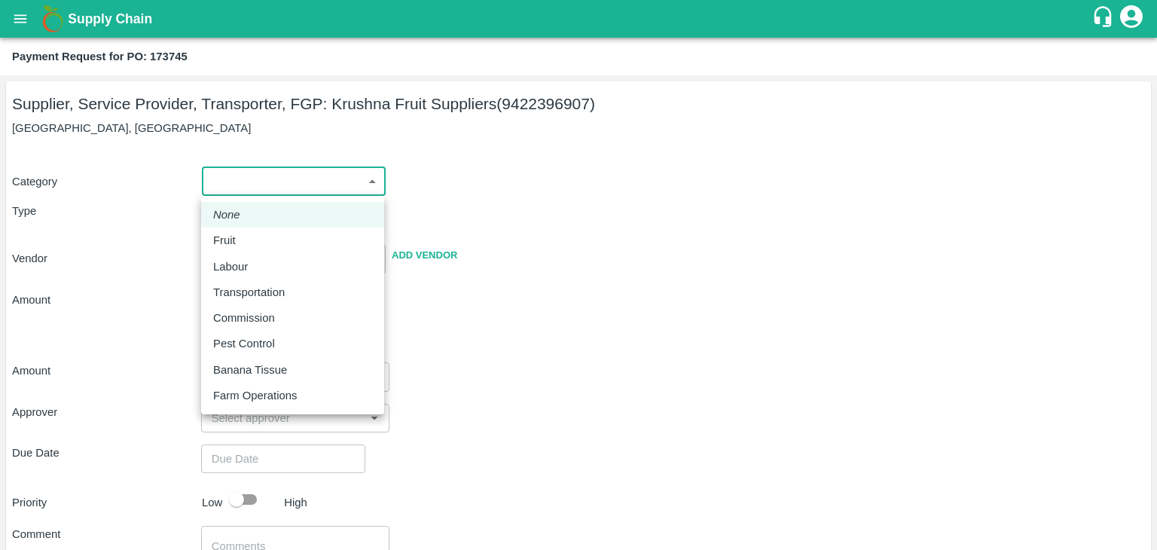
click at [213, 193] on body "Supply Chain Payment Request for PO: 173745 Supplier, Service Provider, Transpo…" at bounding box center [578, 275] width 1157 height 550
click at [242, 240] on div "Fruit" at bounding box center [228, 240] width 30 height 17
type input "1"
type input "[PERSON_NAME] Fruit Suppliers - 9422396907(Supplier, Service Provider, Transpor…"
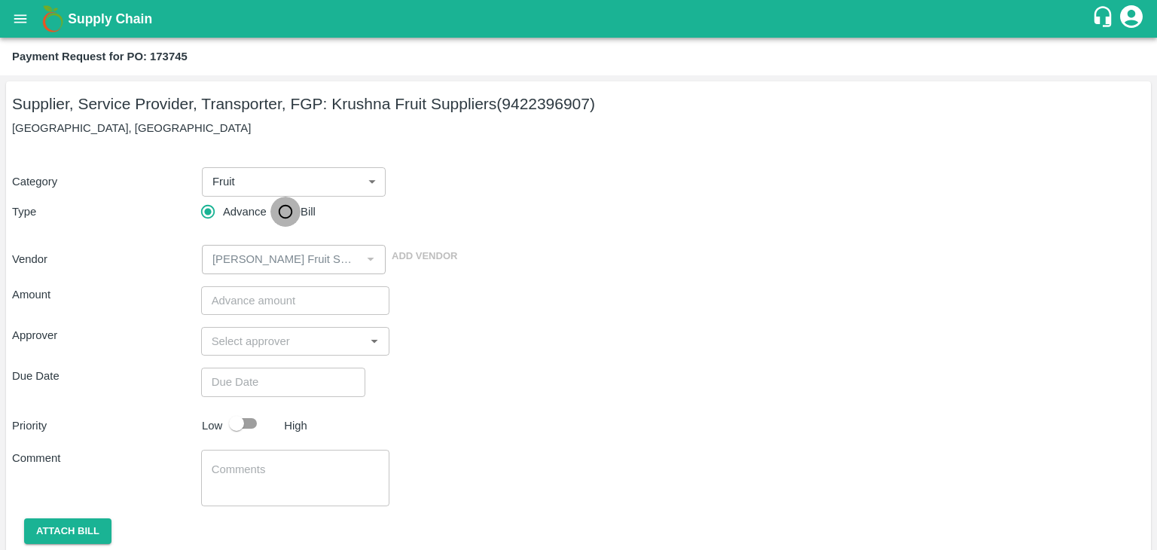
click at [290, 214] on input "Bill" at bounding box center [285, 212] width 30 height 30
radio input "true"
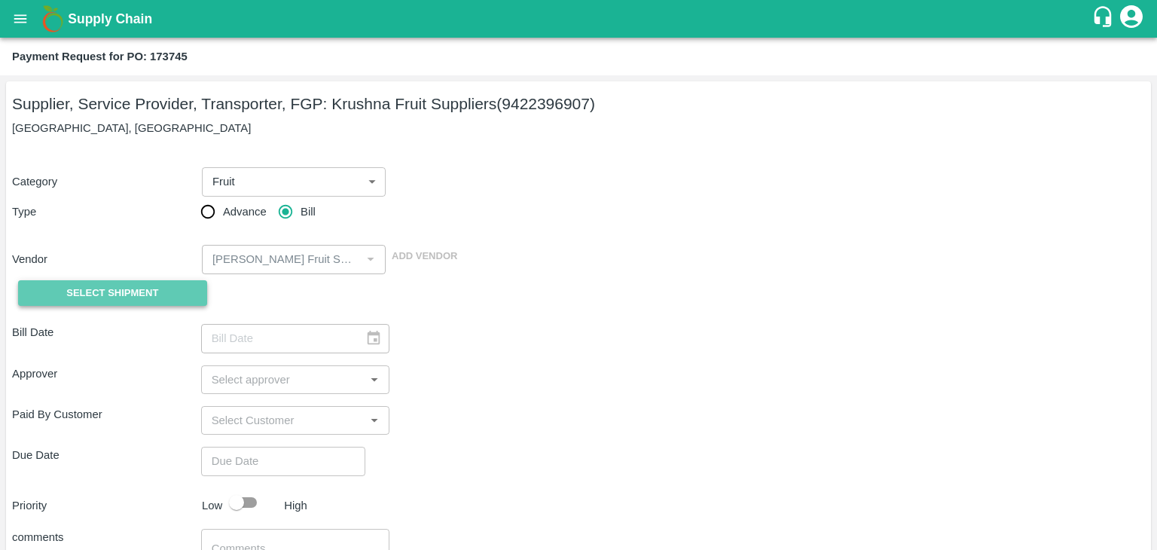
click at [130, 283] on button "Select Shipment" at bounding box center [112, 293] width 189 height 26
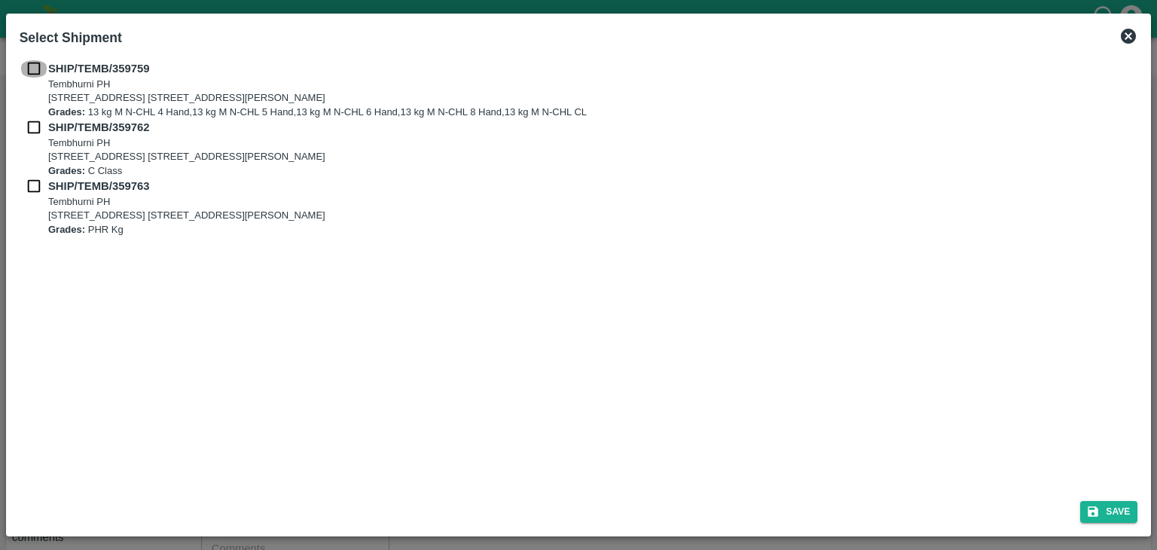
click at [36, 63] on input "checkbox" at bounding box center [34, 68] width 29 height 17
checkbox input "true"
click at [32, 133] on input "checkbox" at bounding box center [34, 127] width 29 height 17
checkbox input "true"
click at [32, 179] on input "checkbox" at bounding box center [34, 186] width 29 height 17
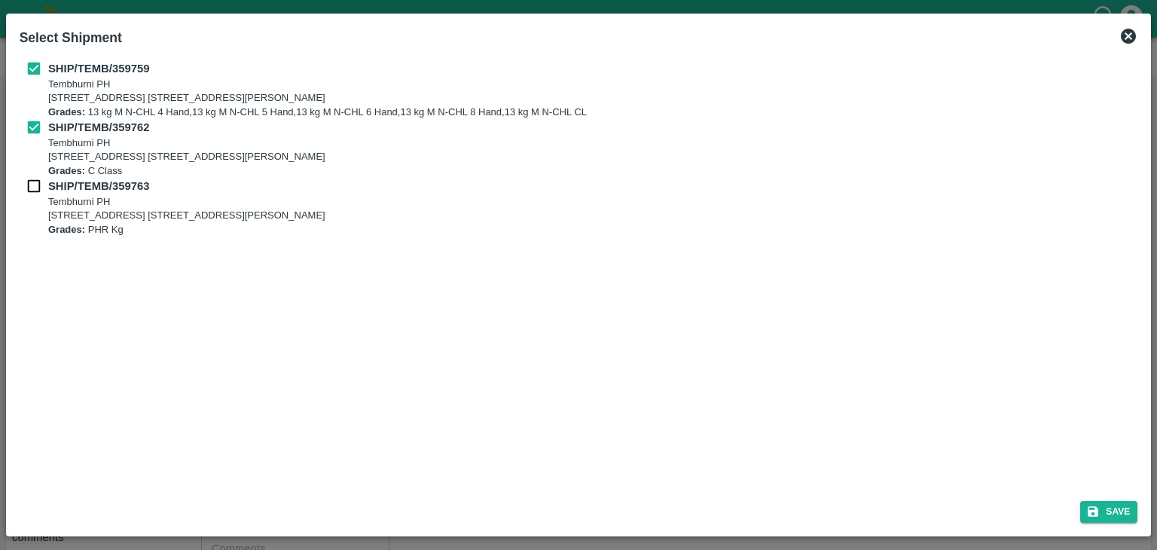
checkbox input "true"
click at [1124, 513] on button "Save" at bounding box center [1108, 512] width 57 height 22
type input "[DATE]"
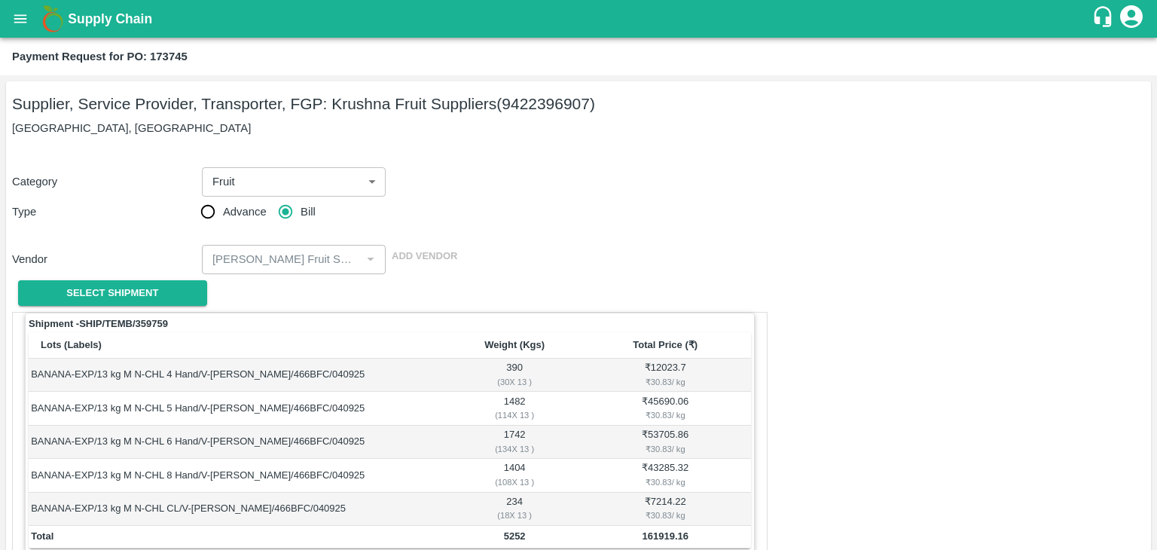
scroll to position [738, 0]
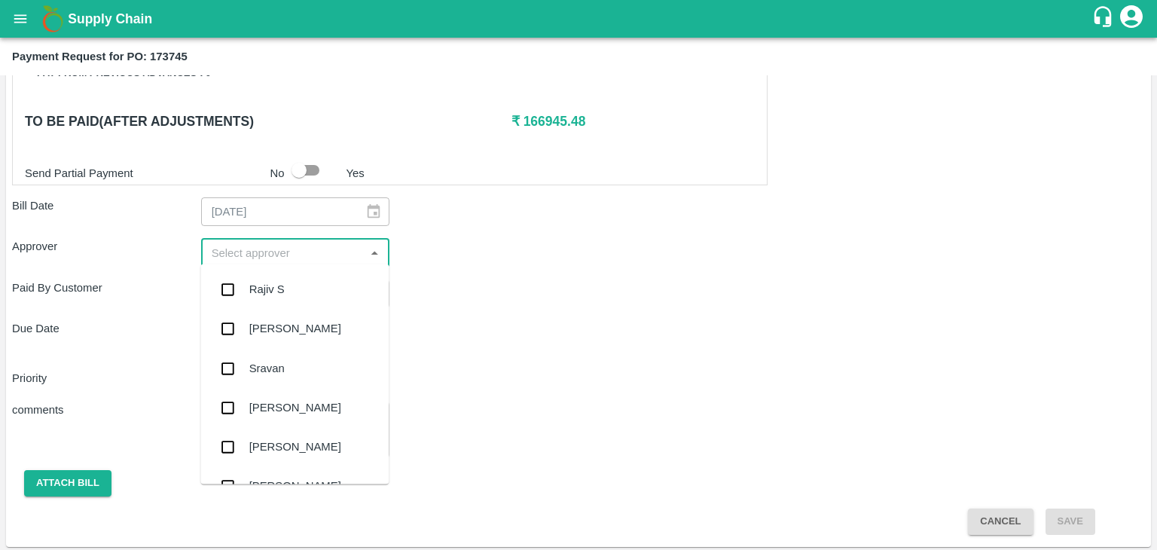
click at [298, 249] on input "input" at bounding box center [283, 253] width 155 height 20
type input "Ajit"
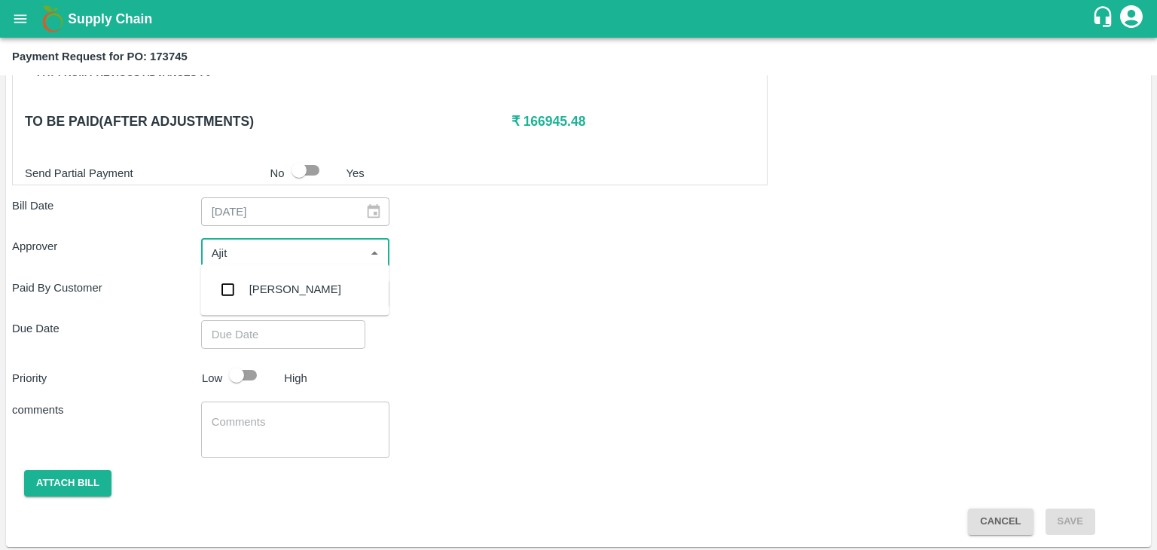
click at [274, 286] on div "[PERSON_NAME]" at bounding box center [295, 289] width 92 height 17
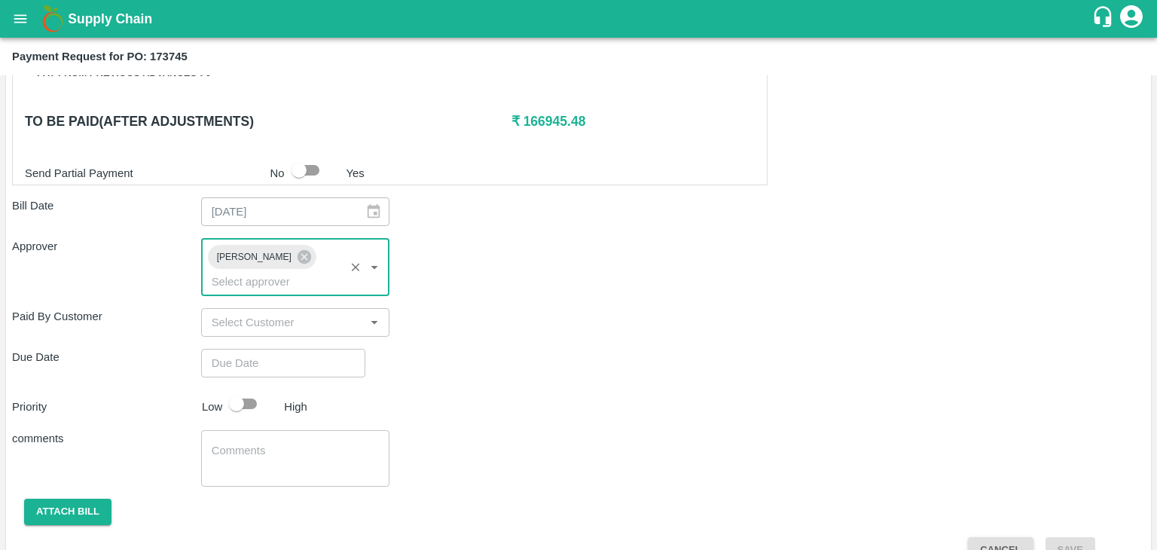
type input "DD/MM/YYYY hh:mm aa"
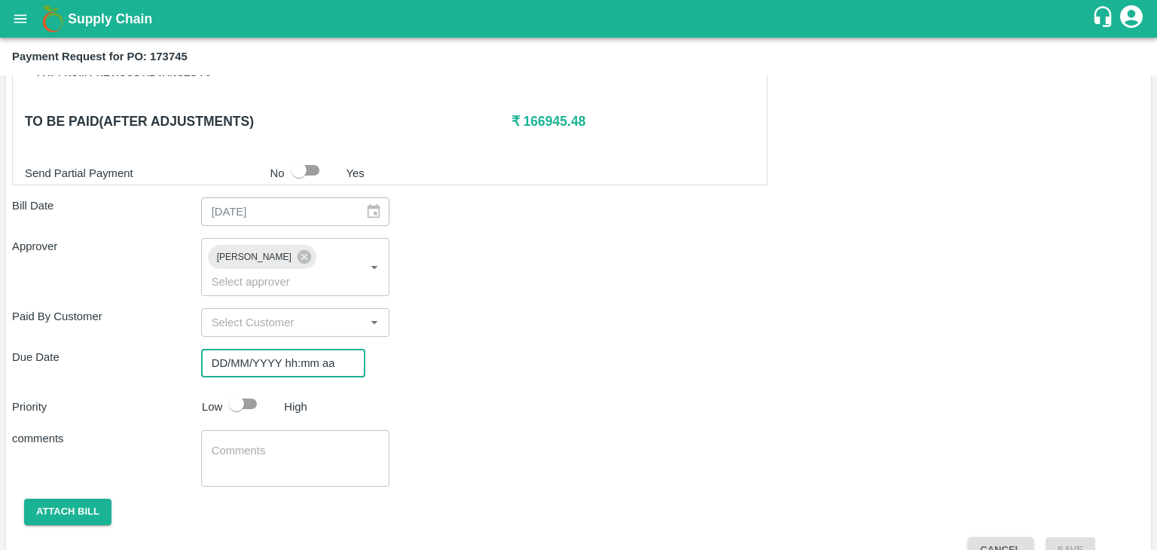
click at [341, 349] on input "DD/MM/YYYY hh:mm aa" at bounding box center [278, 363] width 154 height 29
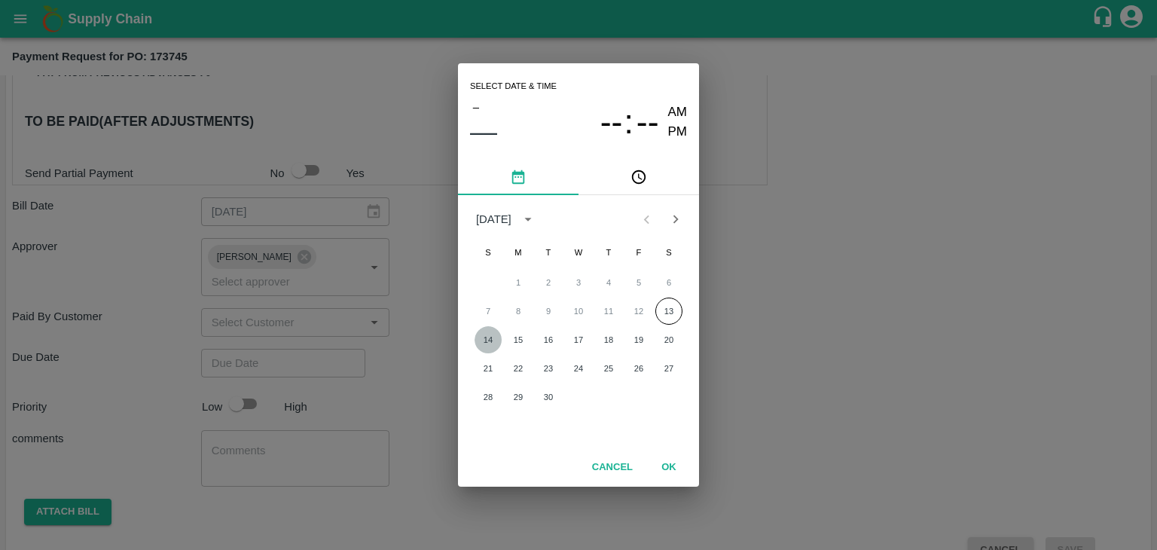
click at [493, 335] on button "14" at bounding box center [488, 339] width 27 height 27
type input "[DATE] 12:00 AM"
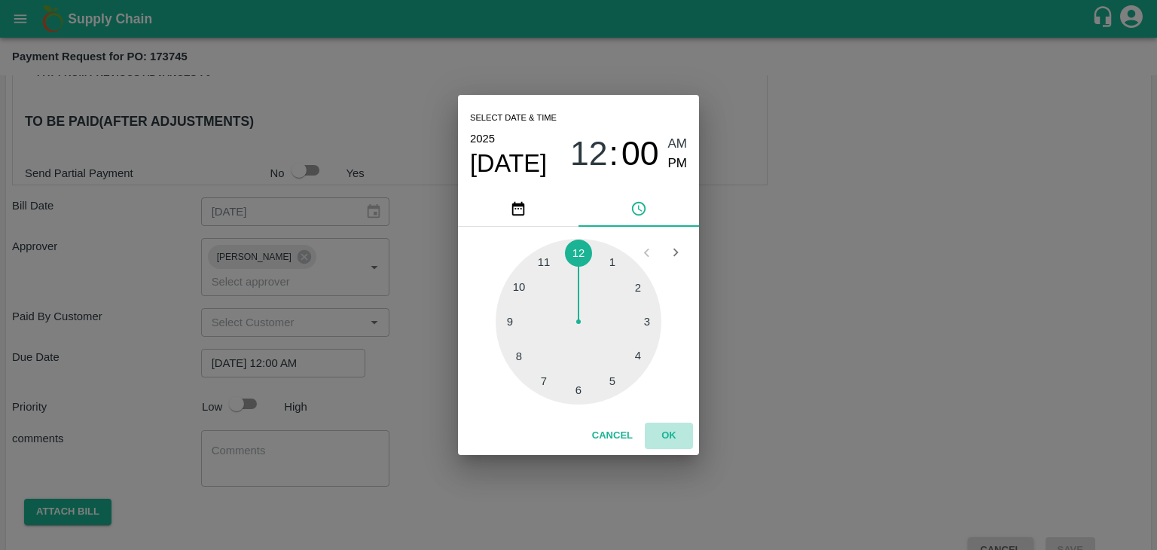
click at [689, 437] on button "OK" at bounding box center [669, 436] width 48 height 26
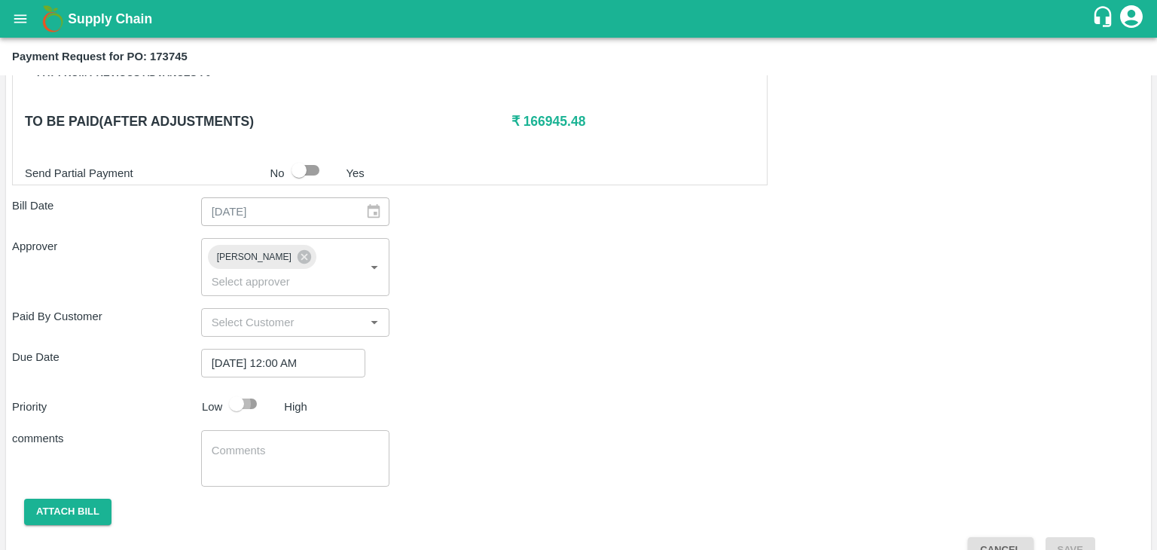
click at [252, 390] on input "checkbox" at bounding box center [237, 404] width 86 height 29
checkbox input "true"
click at [301, 443] on textarea at bounding box center [296, 459] width 168 height 32
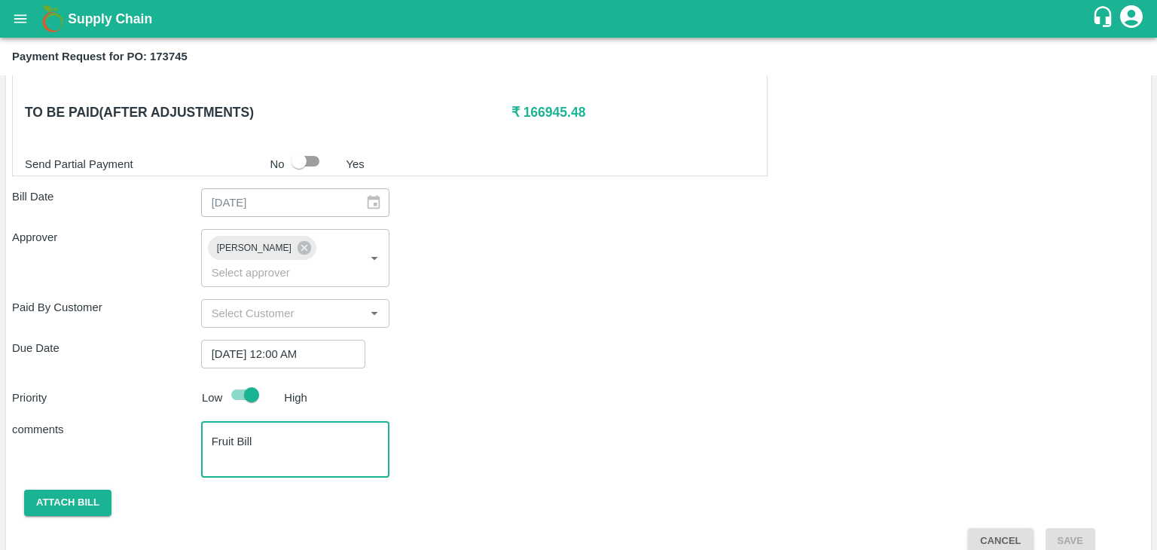
type textarea "Fruit Bill"
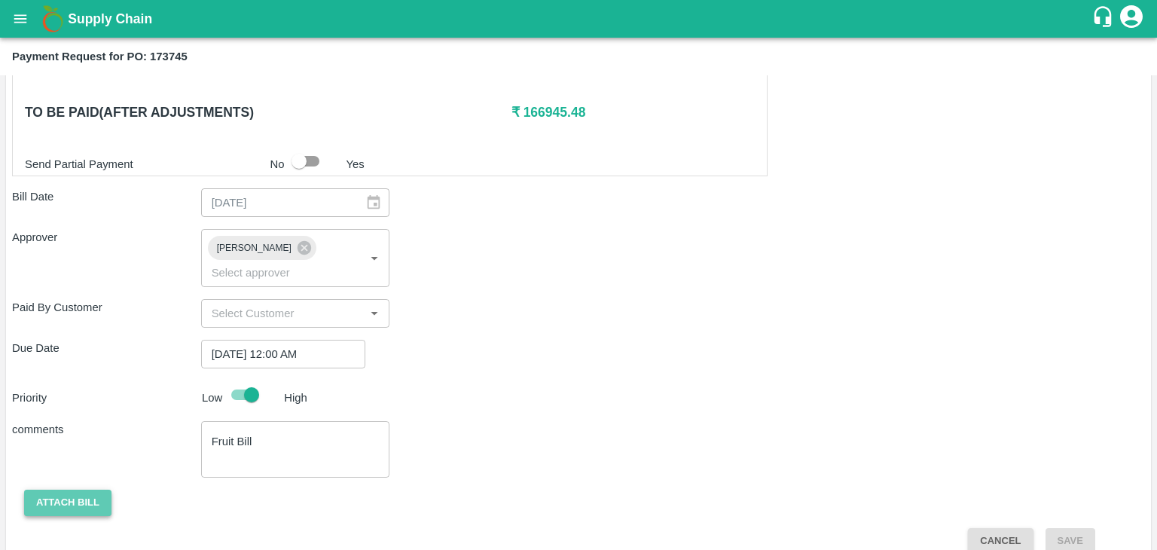
click at [80, 490] on button "Attach bill" at bounding box center [67, 503] width 87 height 26
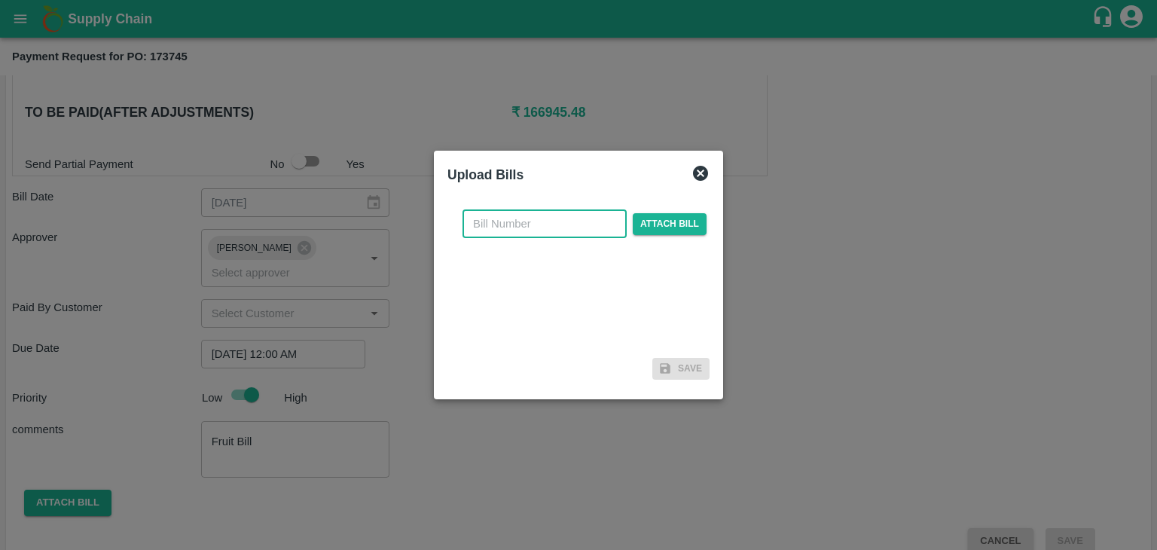
click at [519, 224] on input "text" at bounding box center [545, 223] width 164 height 29
type input "1224"
click at [672, 224] on span "Attach bill" at bounding box center [670, 224] width 74 height 22
click at [0, 0] on input "Attach bill" at bounding box center [0, 0] width 0 height 0
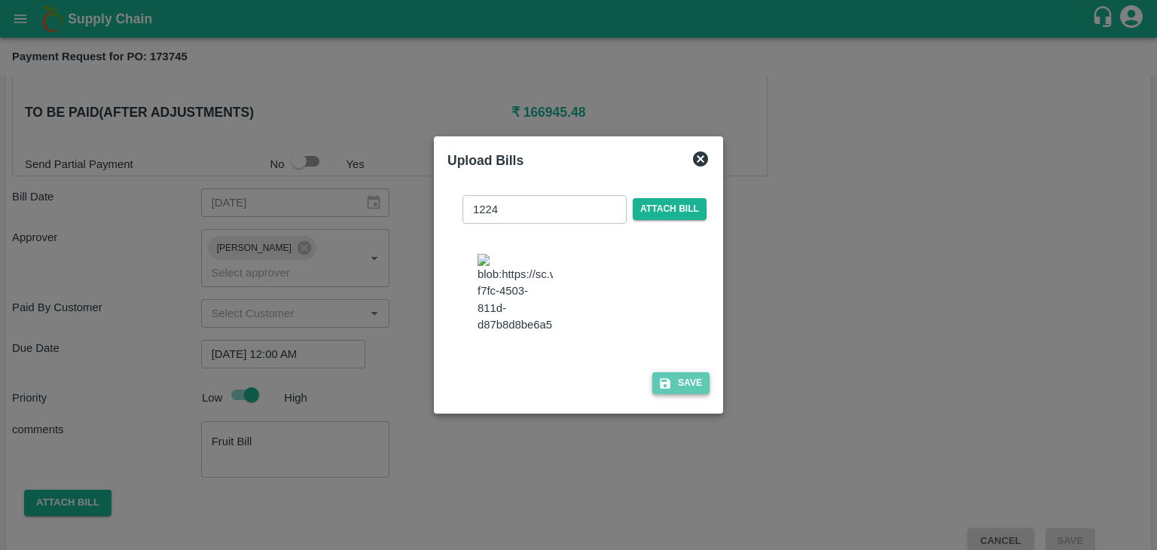
click at [674, 384] on button "Save" at bounding box center [680, 383] width 57 height 22
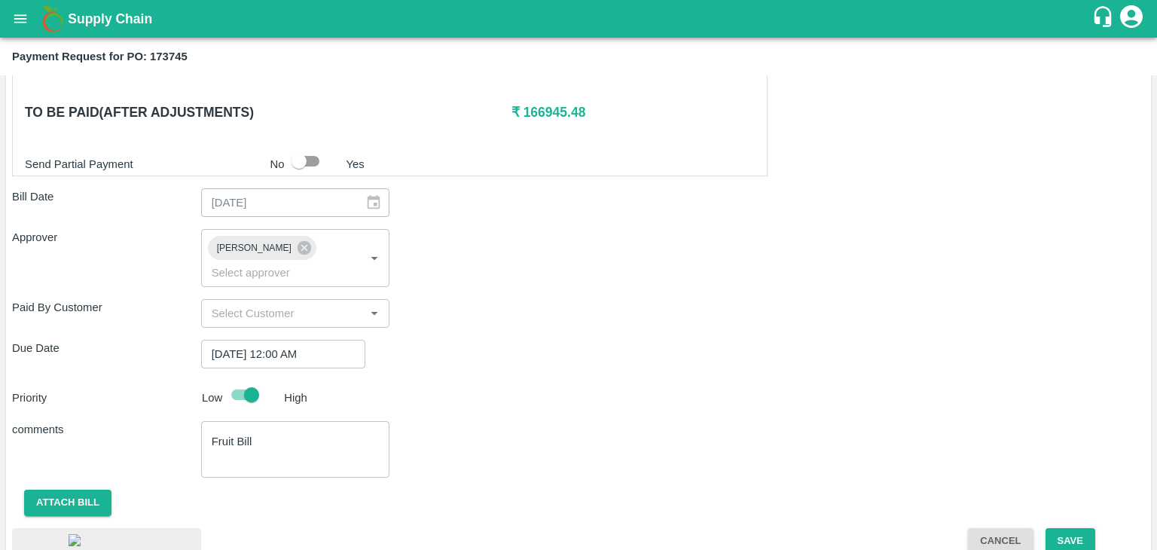
scroll to position [845, 0]
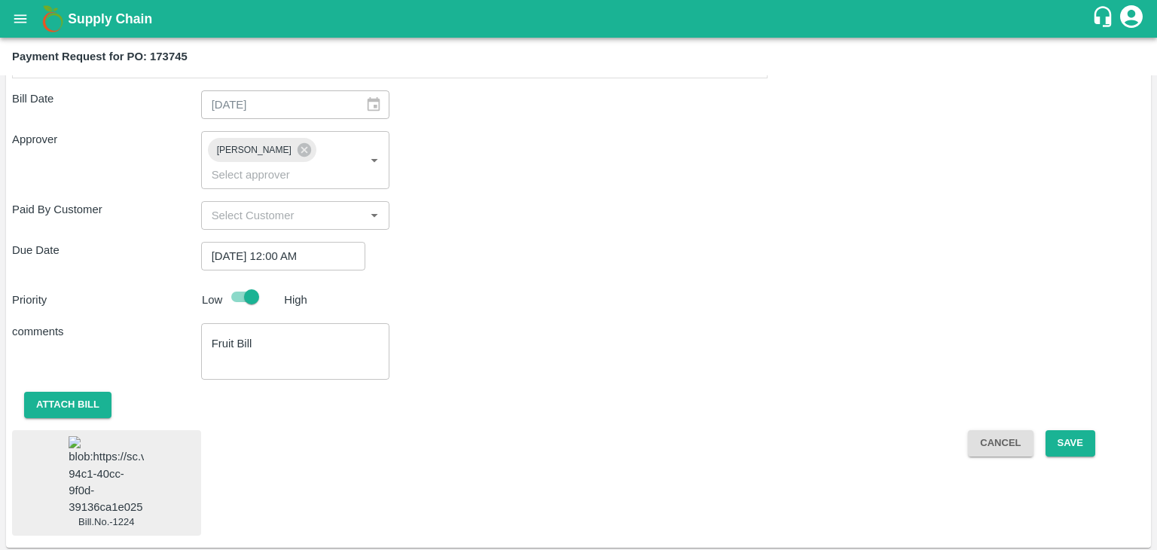
click at [110, 436] on img at bounding box center [106, 475] width 75 height 79
click at [1071, 430] on button "Save" at bounding box center [1071, 443] width 50 height 26
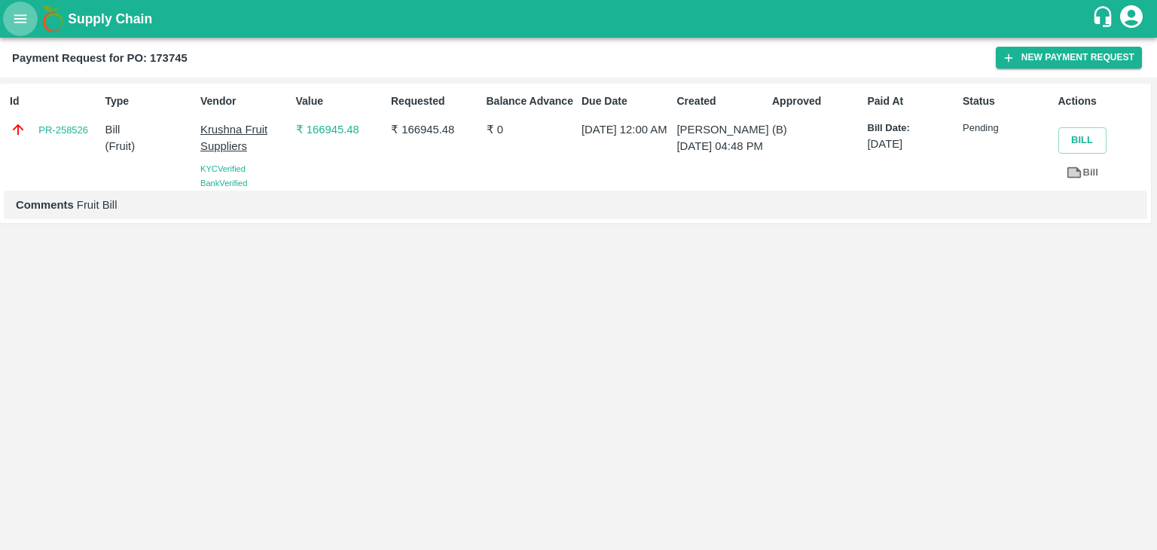
click at [11, 21] on button "open drawer" at bounding box center [20, 19] width 35 height 35
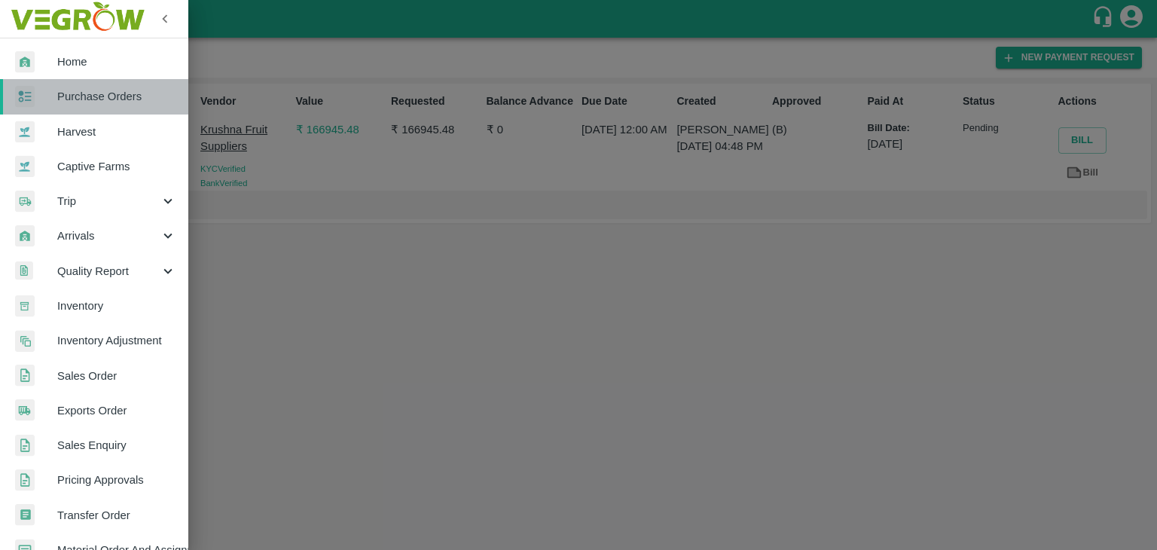
click at [127, 88] on span "Purchase Orders" at bounding box center [116, 96] width 119 height 17
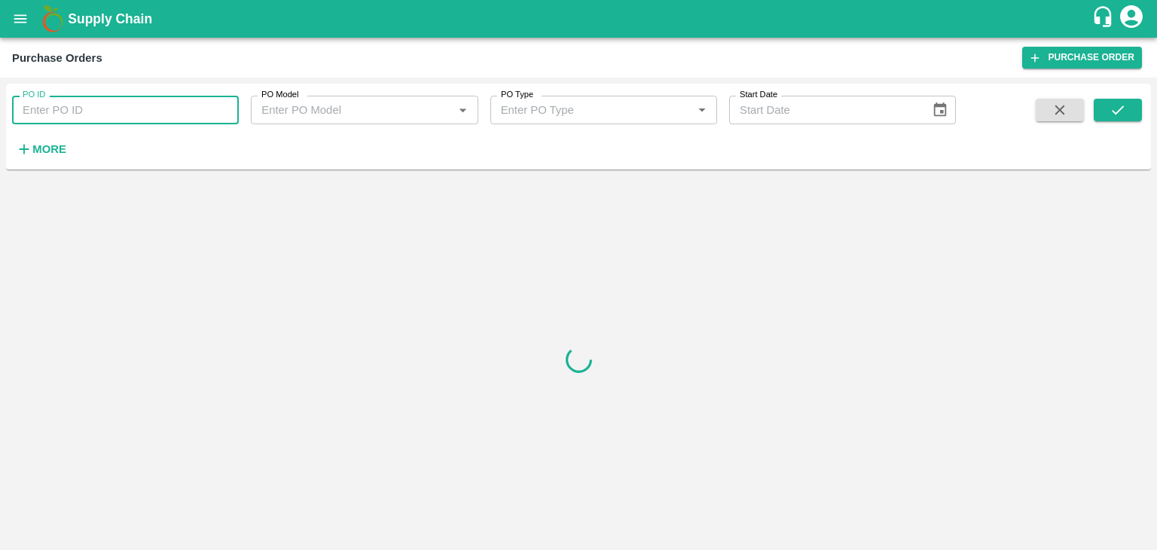
click at [190, 102] on input "PO ID" at bounding box center [125, 110] width 227 height 29
paste input "173782"
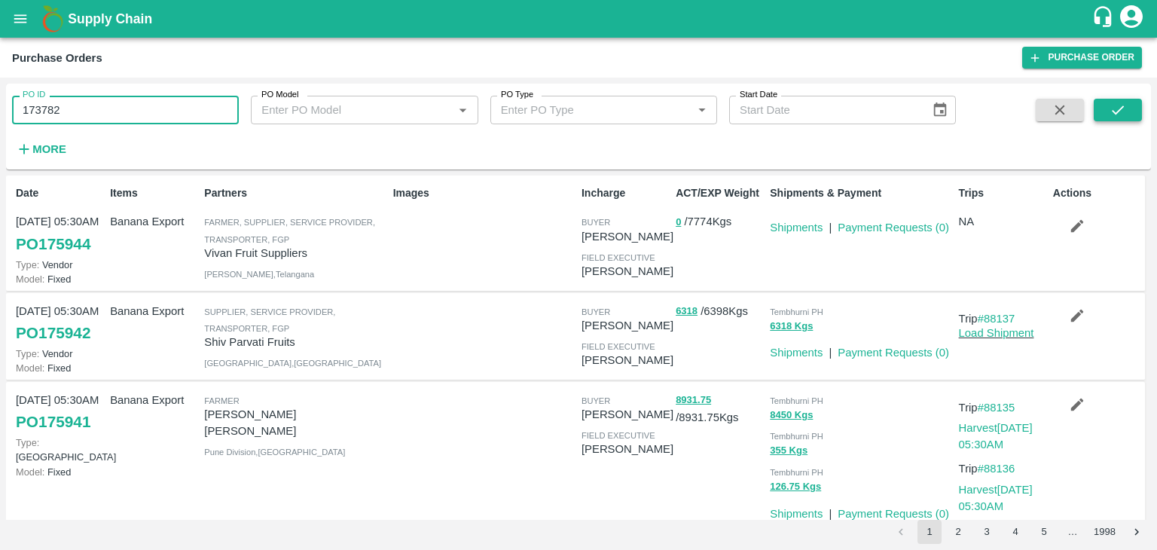
type input "173782"
click at [1124, 106] on icon "submit" at bounding box center [1118, 109] width 12 height 9
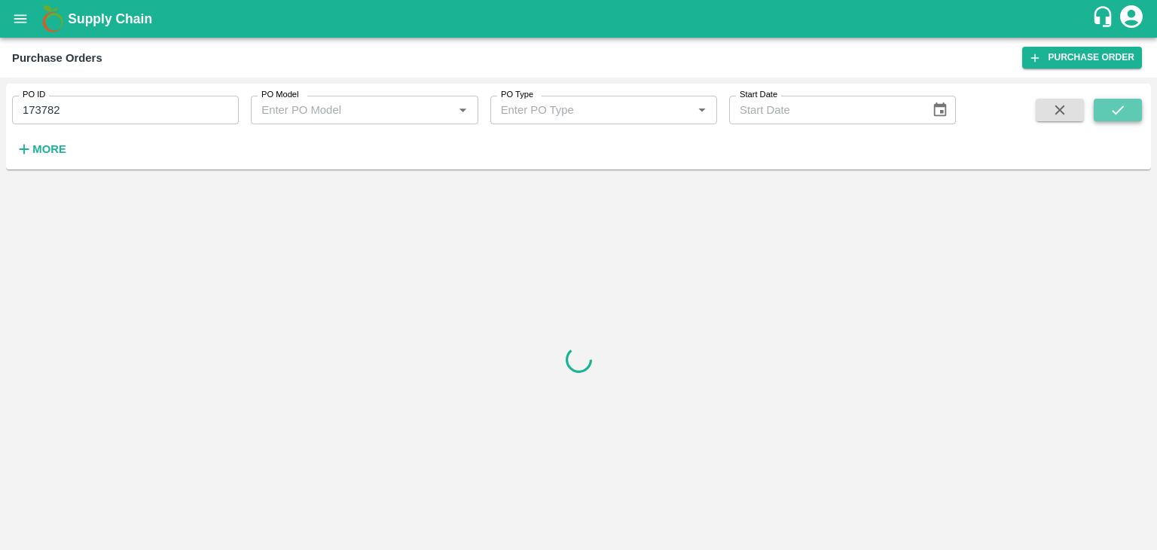
click at [1124, 106] on icon "submit" at bounding box center [1118, 109] width 12 height 9
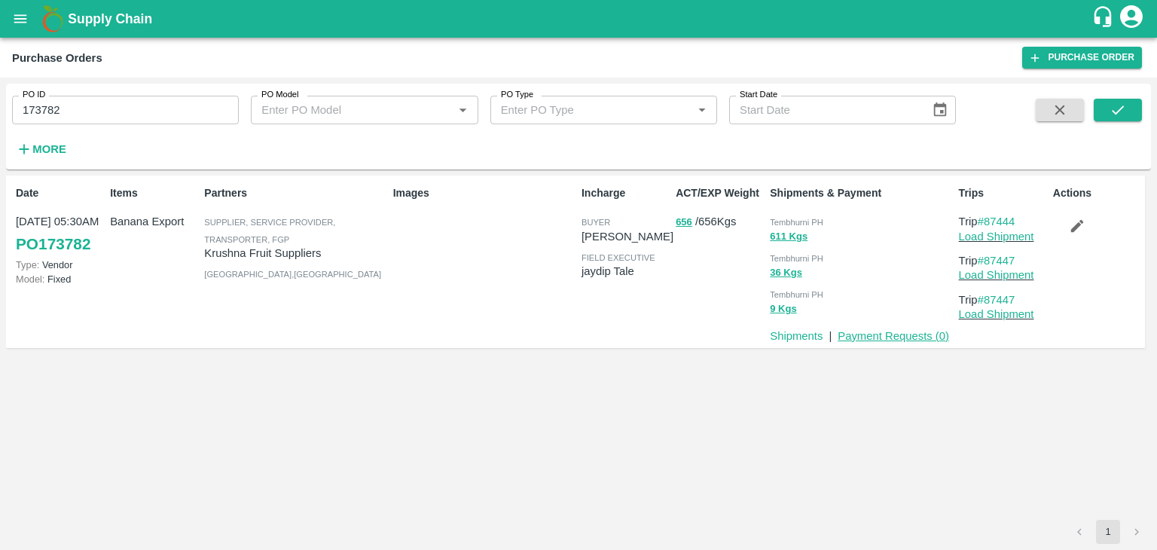
click at [883, 337] on link "Payment Requests ( 0 )" at bounding box center [894, 336] width 112 height 12
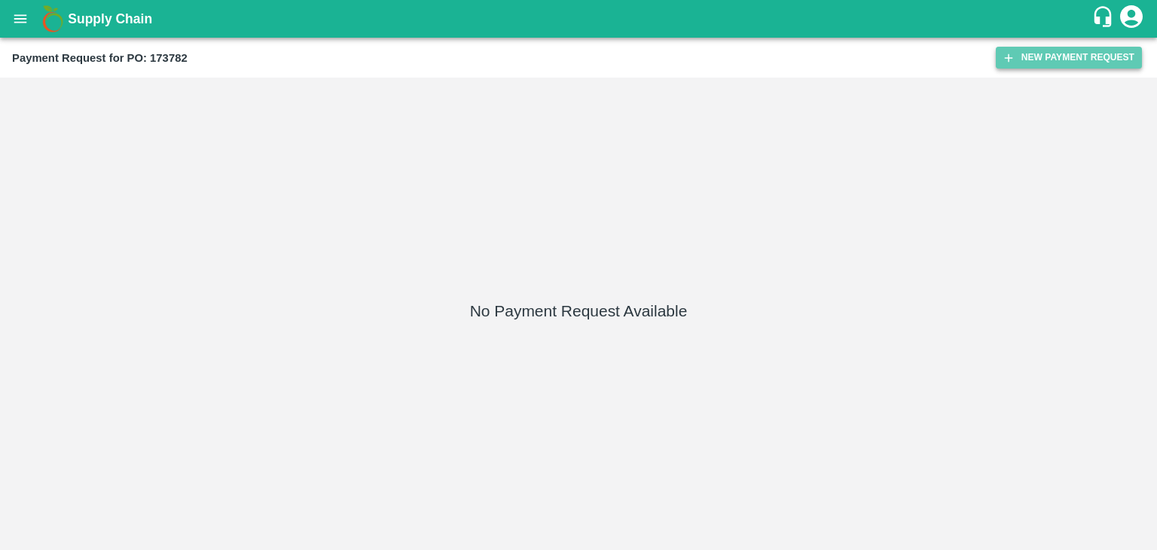
click at [1038, 66] on button "New Payment Request" at bounding box center [1069, 58] width 146 height 22
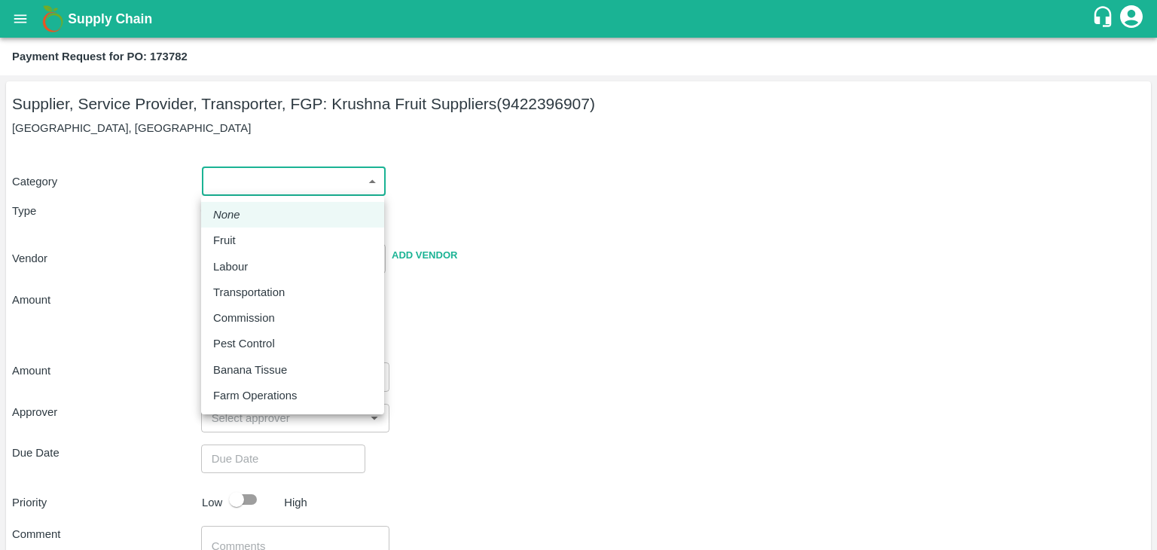
drag, startPoint x: 225, startPoint y: 185, endPoint x: 258, endPoint y: 236, distance: 61.0
click at [258, 236] on body "Supply Chain Payment Request for PO: 173782 Supplier, Service Provider, Transpo…" at bounding box center [578, 275] width 1157 height 550
click at [258, 236] on div "Fruit" at bounding box center [292, 240] width 159 height 17
type input "1"
type input "[PERSON_NAME] Fruit Suppliers - 9422396907(Supplier, Service Provider, Transpor…"
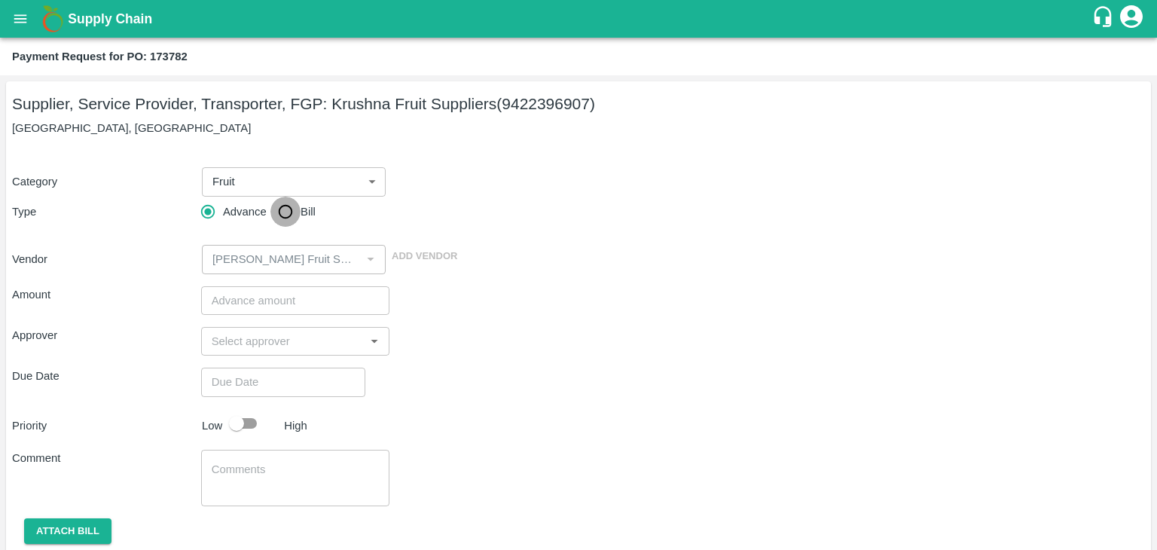
click at [289, 203] on input "Bill" at bounding box center [285, 212] width 30 height 30
radio input "true"
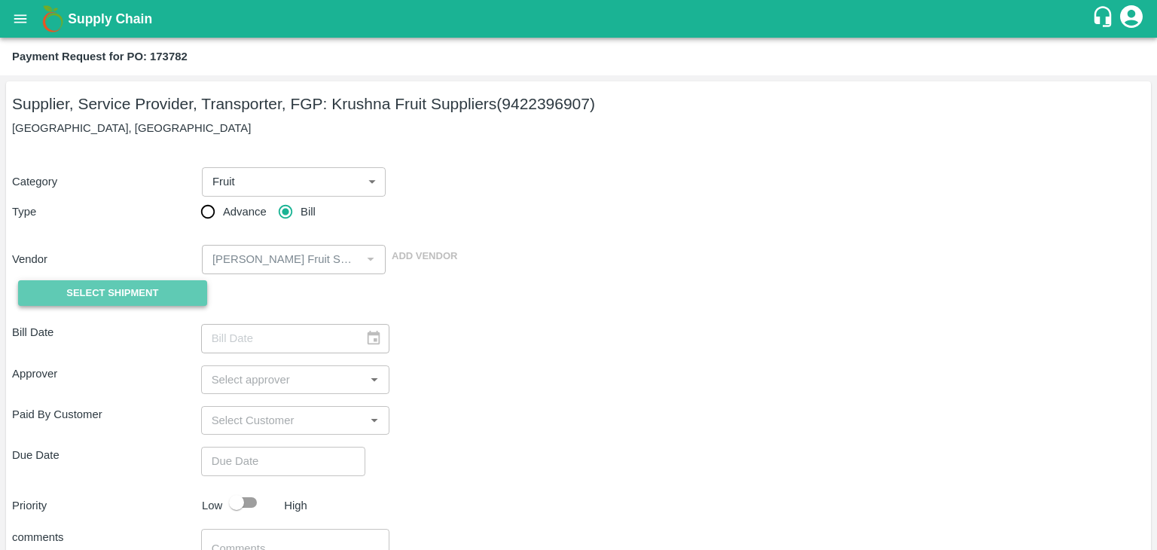
click at [115, 299] on span "Select Shipment" at bounding box center [112, 293] width 92 height 17
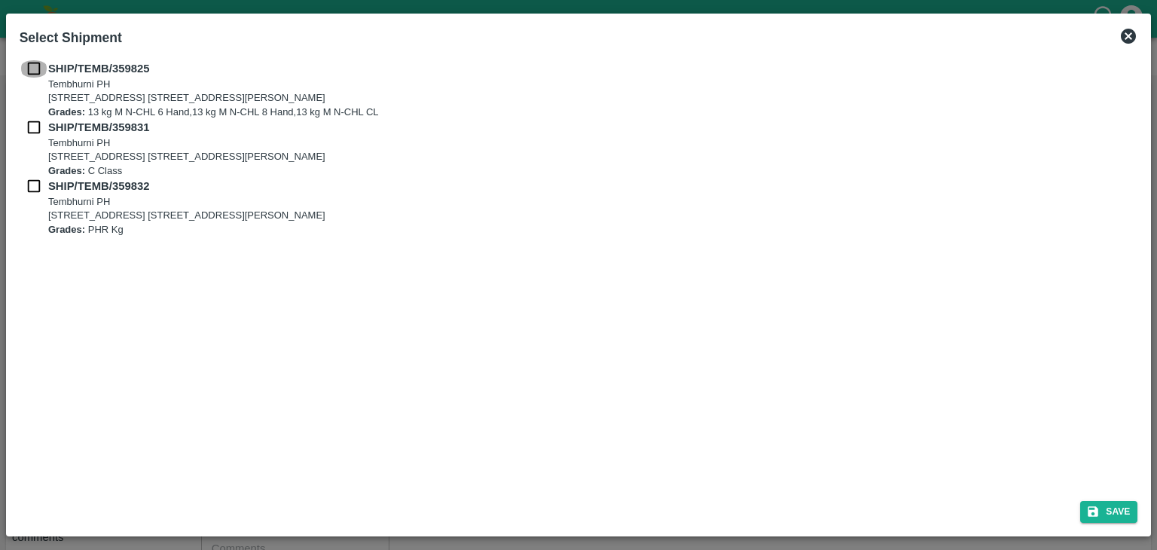
click at [32, 64] on input "checkbox" at bounding box center [34, 68] width 29 height 17
checkbox input "true"
click at [40, 127] on input "checkbox" at bounding box center [34, 127] width 29 height 17
checkbox input "true"
click at [32, 184] on input "checkbox" at bounding box center [34, 186] width 29 height 17
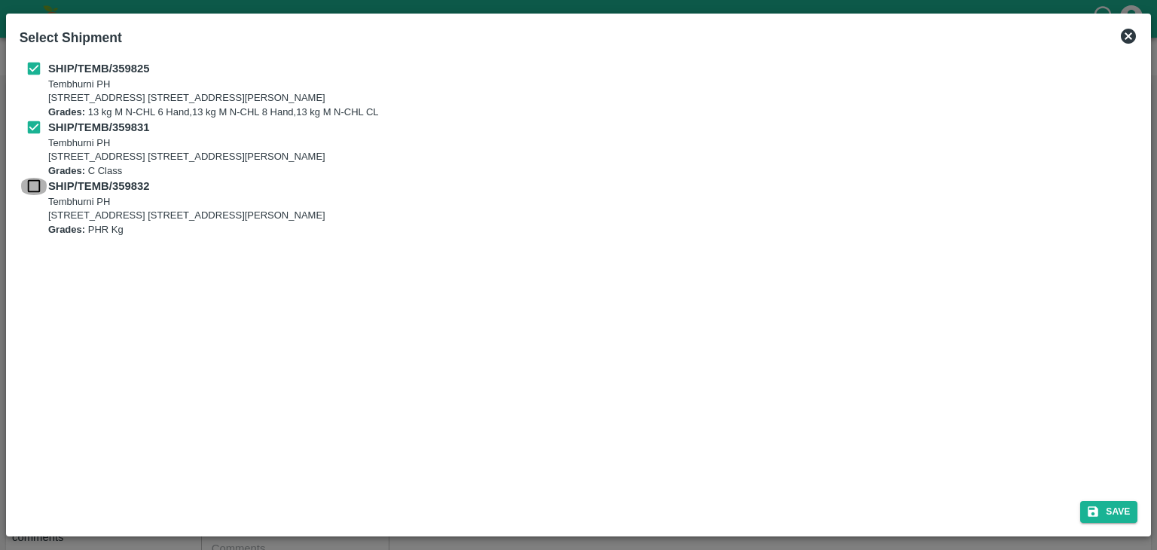
checkbox input "true"
click at [1111, 507] on button "Save" at bounding box center [1108, 512] width 57 height 22
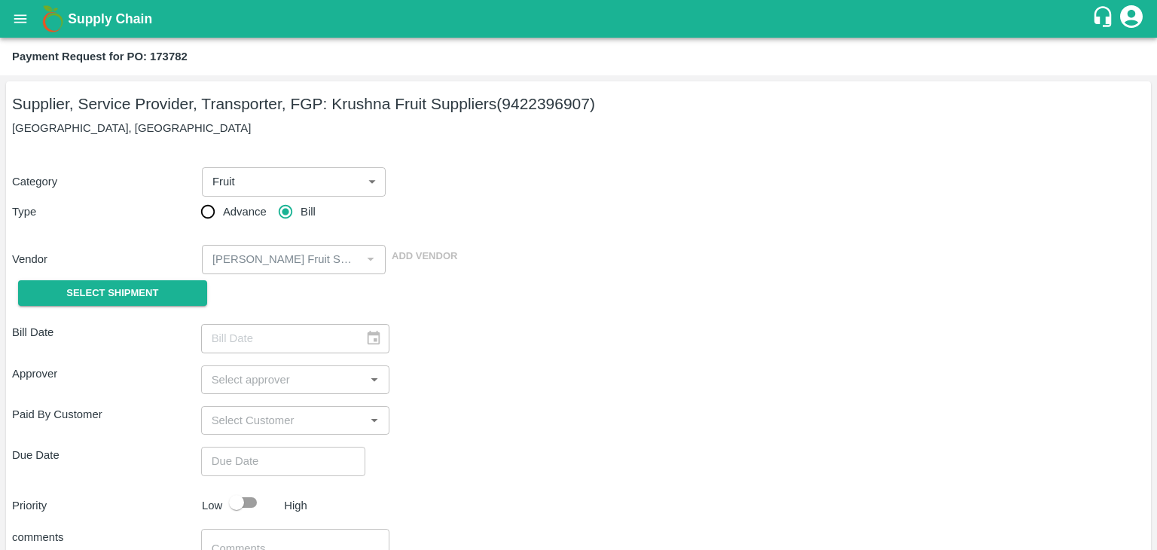
type input "[DATE]"
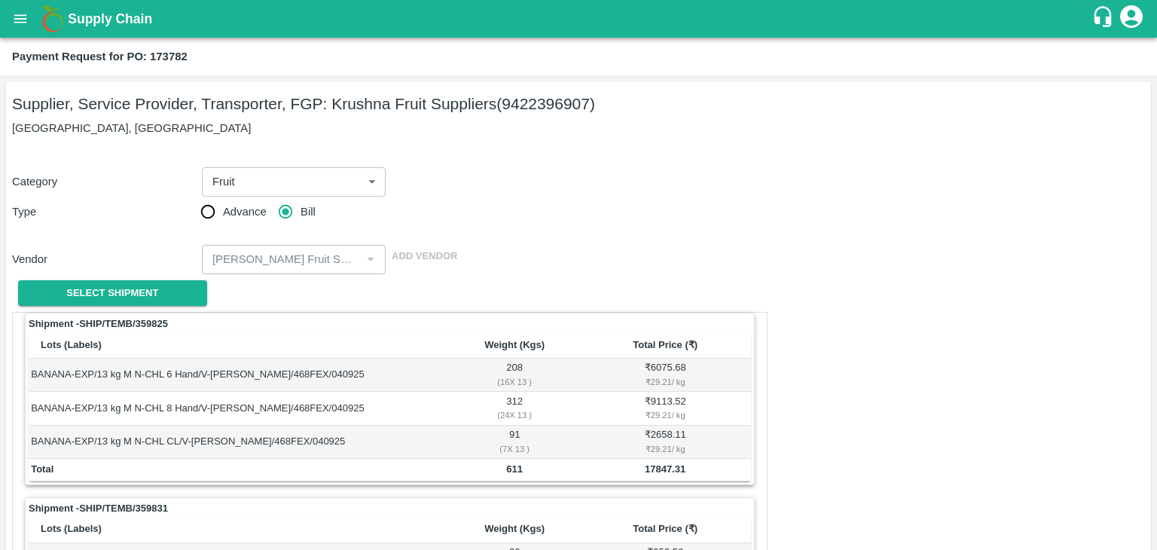
scroll to position [672, 0]
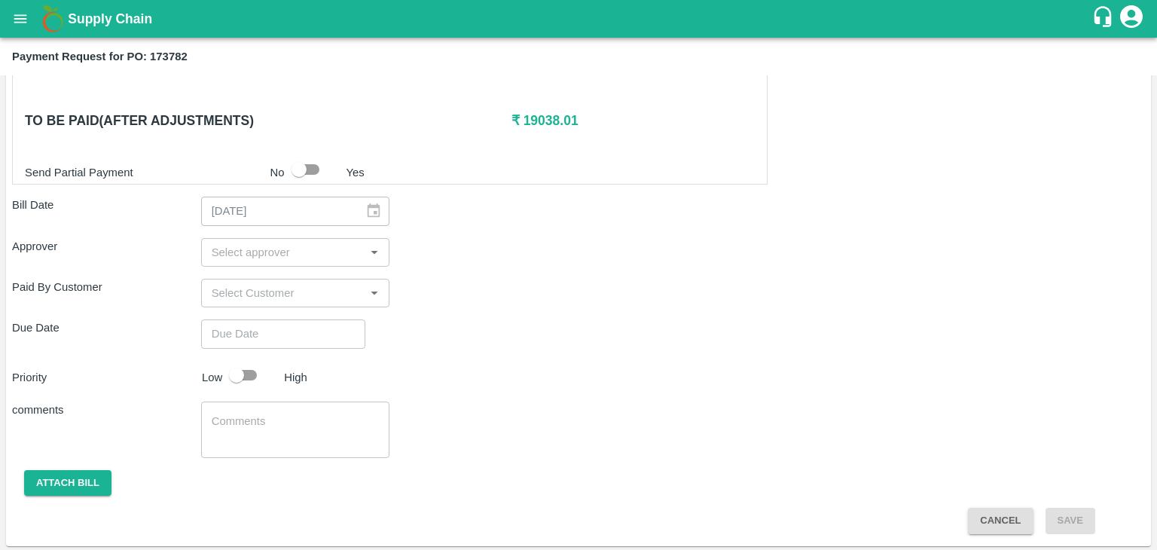
click at [307, 251] on input "input" at bounding box center [283, 253] width 155 height 20
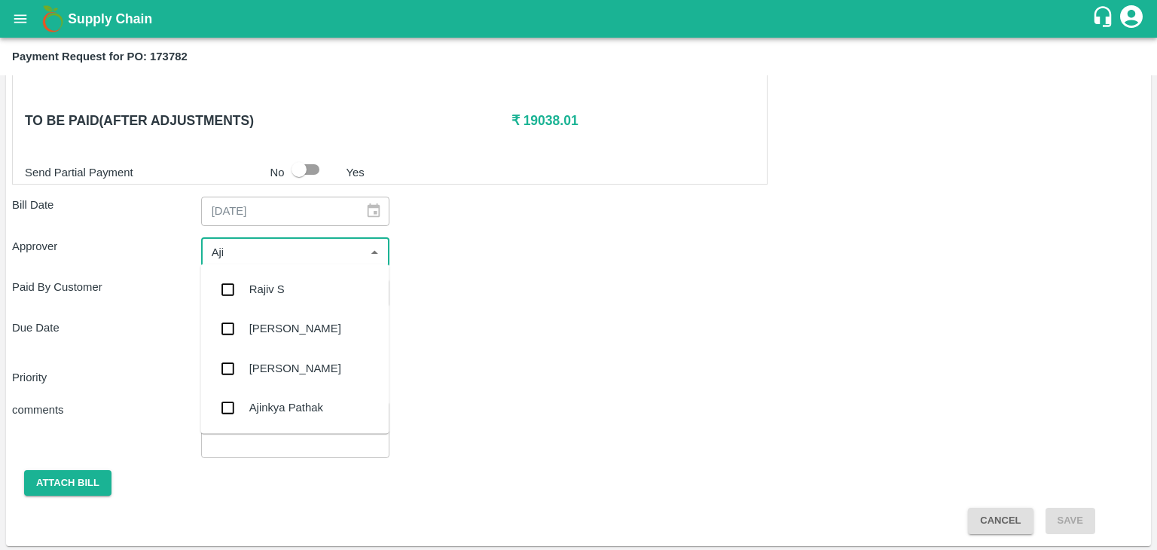
type input "Ajit"
click at [263, 291] on div "[PERSON_NAME]" at bounding box center [295, 289] width 92 height 17
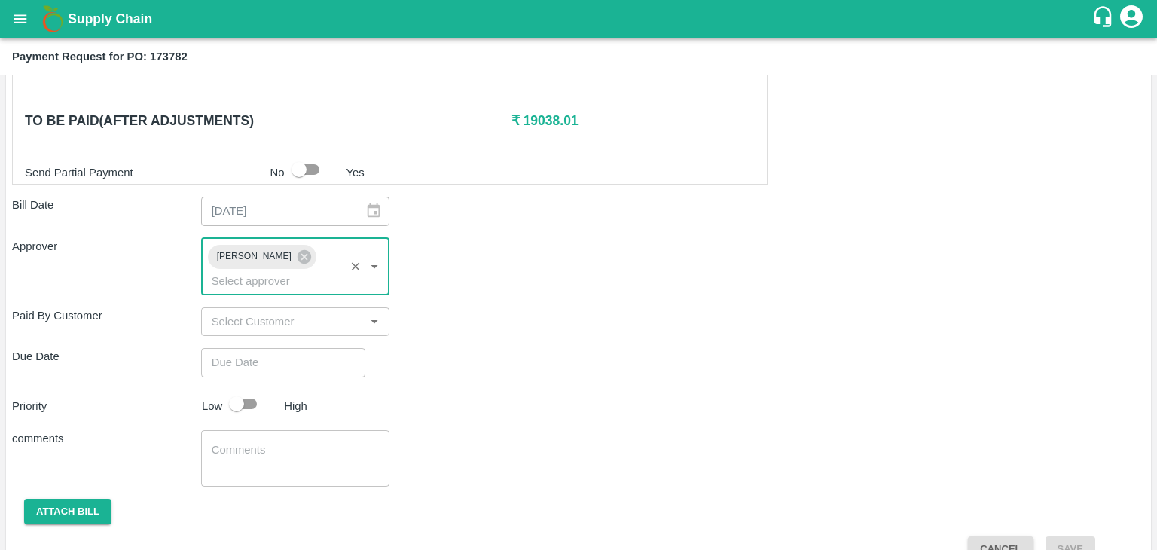
type input "DD/MM/YYYY hh:mm aa"
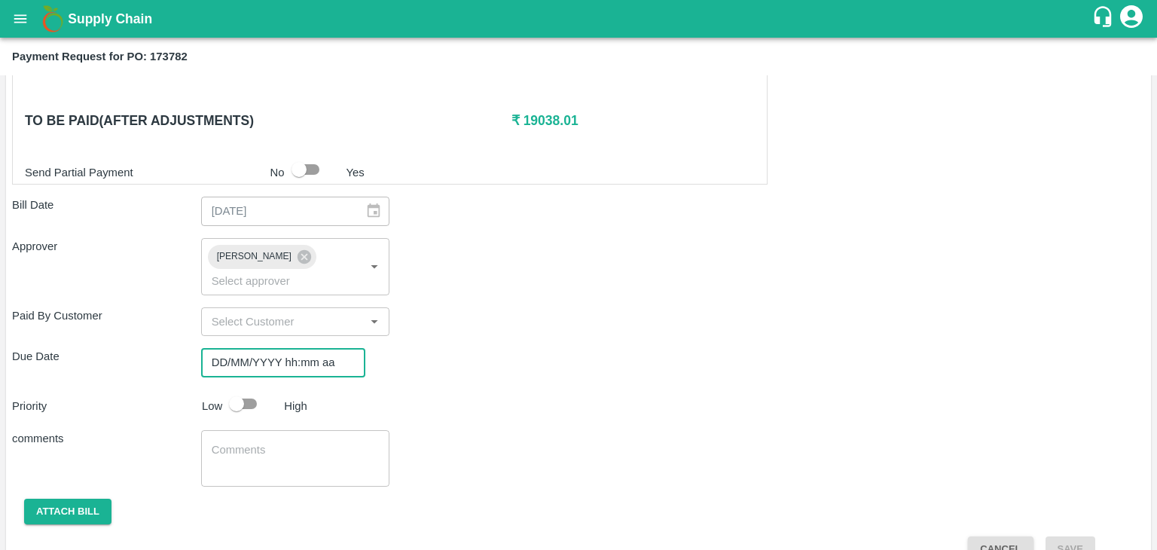
click at [300, 348] on input "DD/MM/YYYY hh:mm aa" at bounding box center [278, 362] width 154 height 29
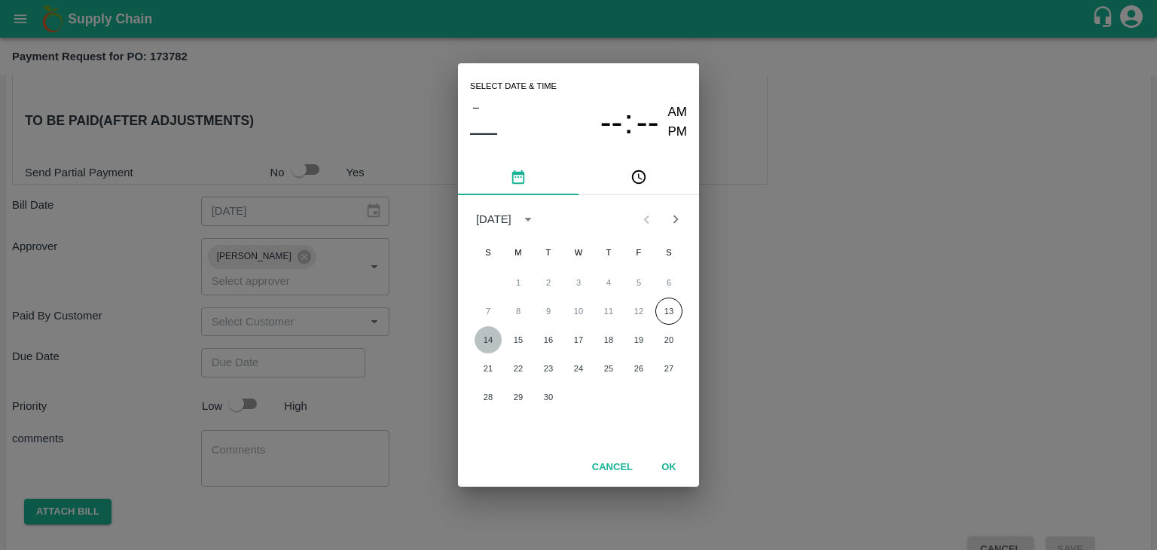
click at [482, 345] on button "14" at bounding box center [488, 339] width 27 height 27
type input "[DATE] 12:00 AM"
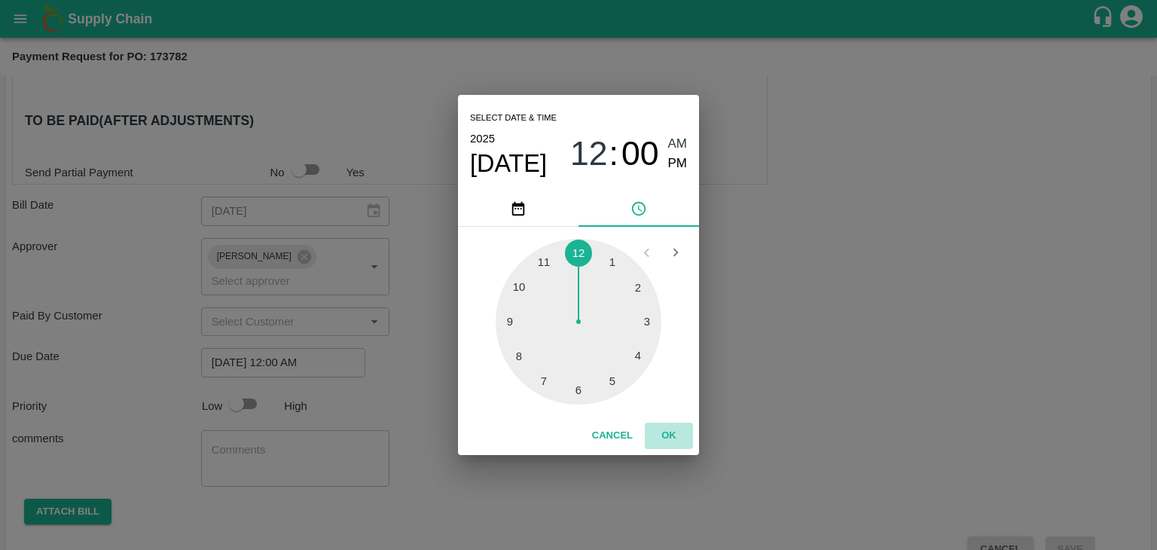
click at [673, 443] on button "OK" at bounding box center [669, 436] width 48 height 26
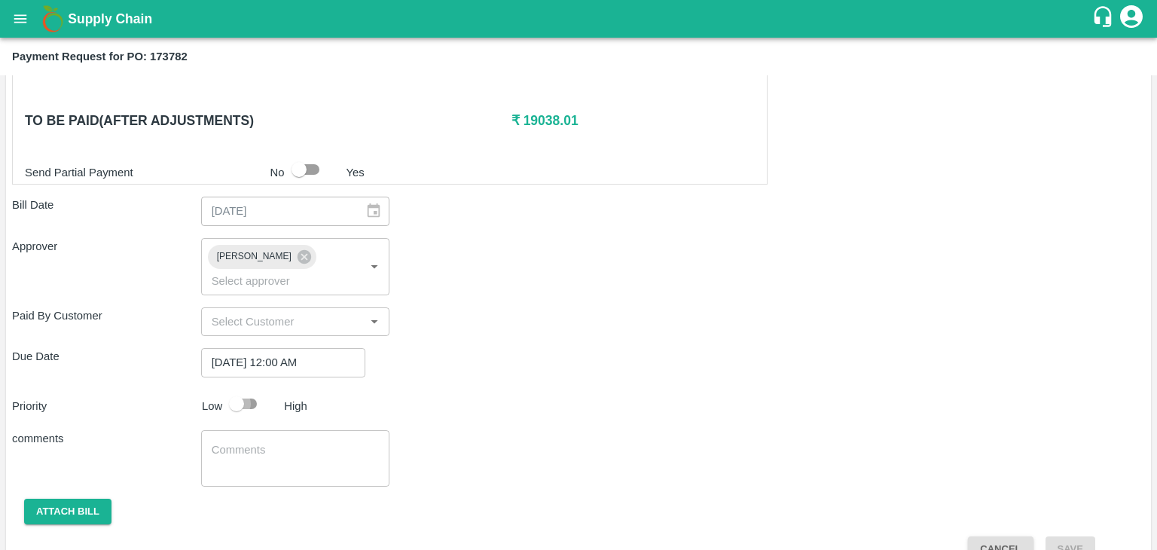
click at [252, 390] on input "checkbox" at bounding box center [237, 404] width 86 height 29
checkbox input "true"
click at [302, 442] on textarea at bounding box center [296, 458] width 168 height 32
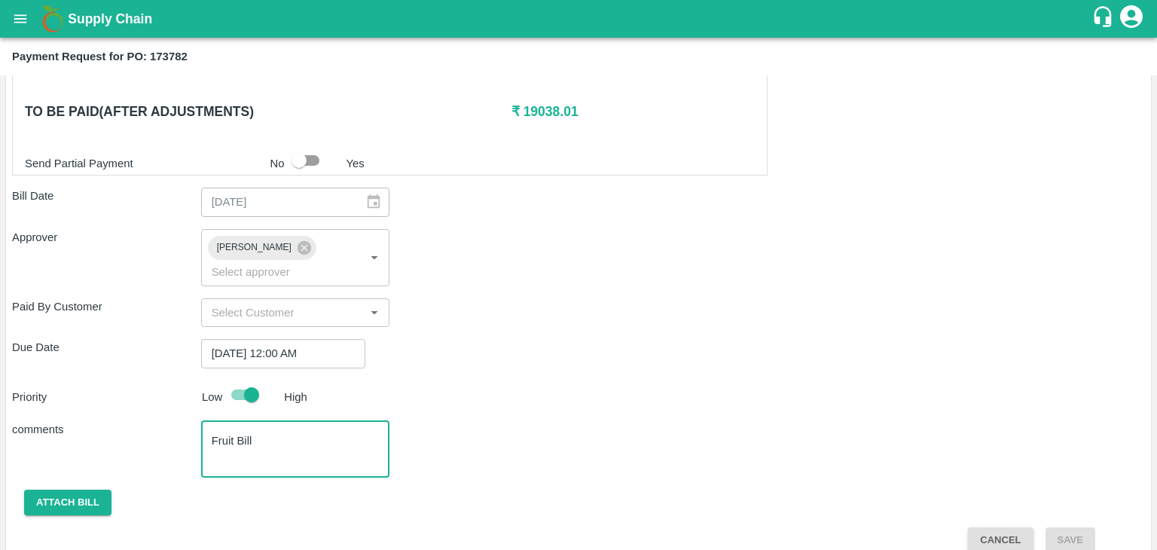
type textarea "Fruit Bill"
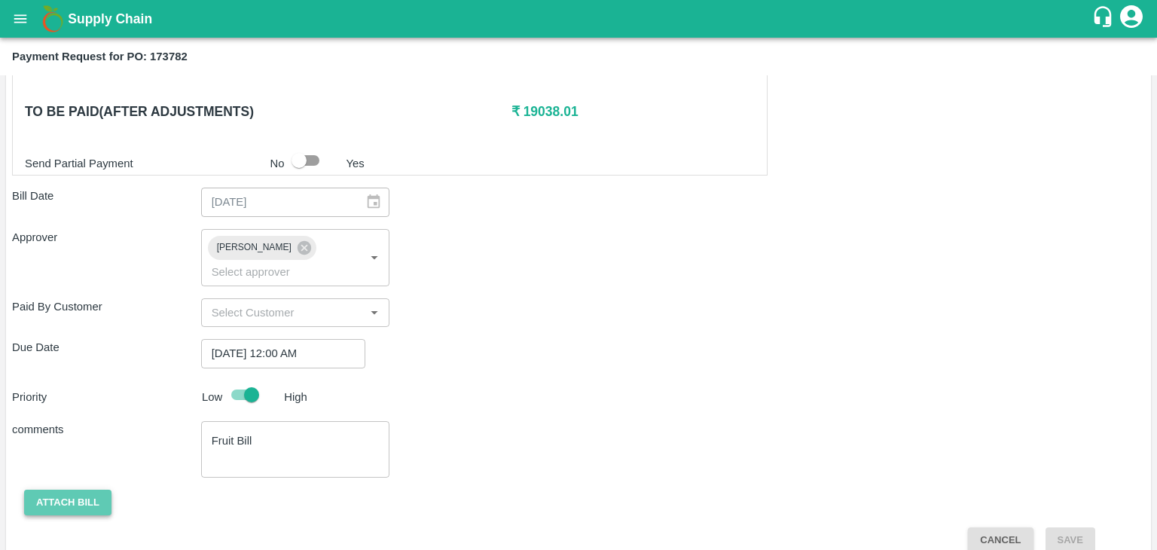
click at [50, 490] on button "Attach bill" at bounding box center [67, 503] width 87 height 26
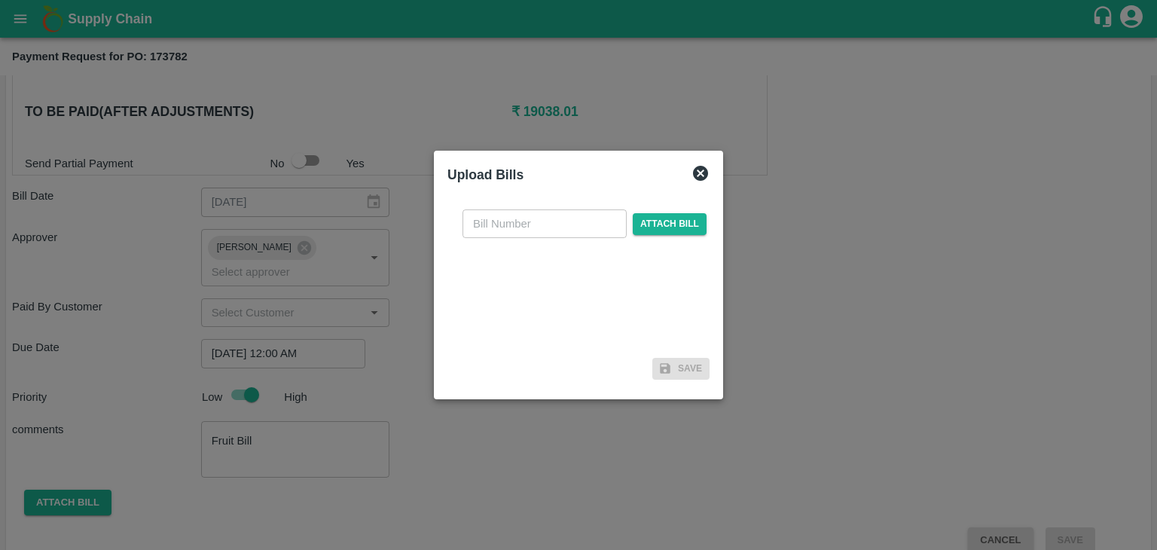
click at [556, 231] on input "text" at bounding box center [545, 223] width 164 height 29
type input "1226"
click at [698, 227] on span "Attach bill" at bounding box center [670, 224] width 74 height 22
click at [0, 0] on input "Attach bill" at bounding box center [0, 0] width 0 height 0
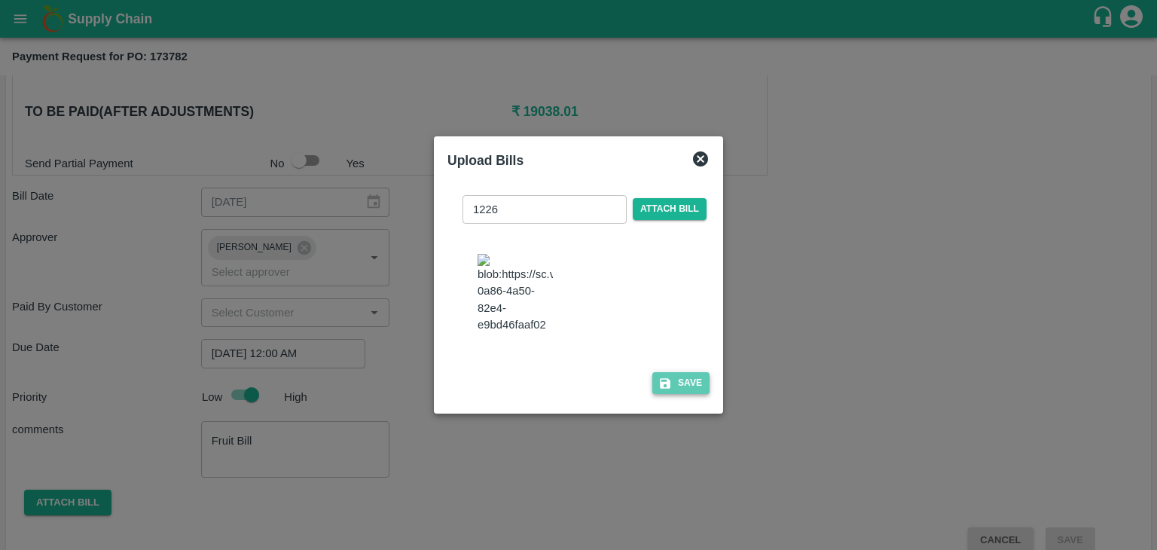
click at [677, 386] on button "Save" at bounding box center [680, 383] width 57 height 22
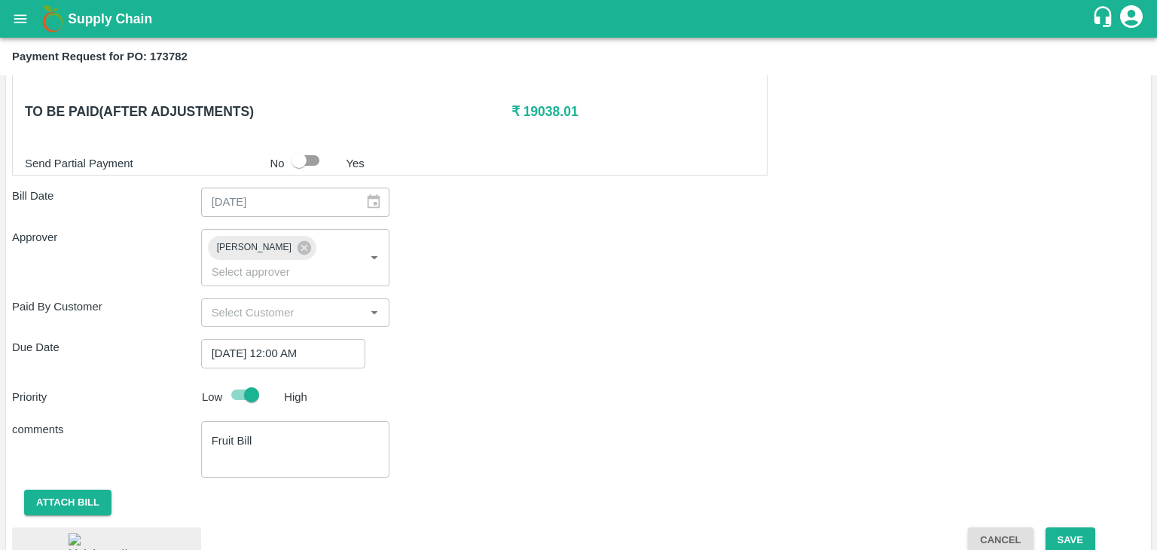
scroll to position [781, 0]
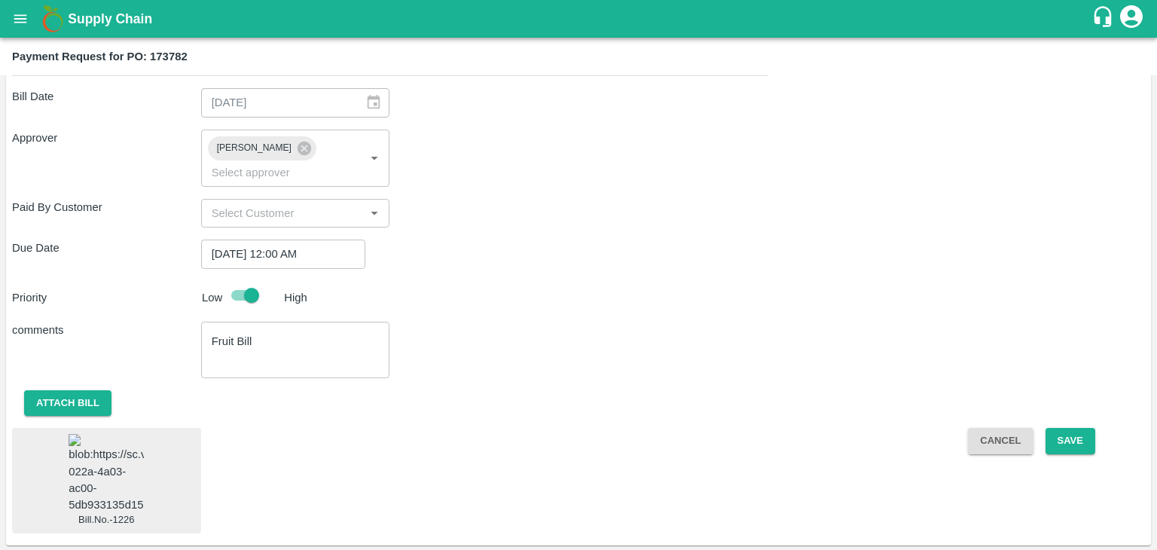
click at [99, 447] on img at bounding box center [106, 473] width 75 height 79
click at [1065, 428] on button "Save" at bounding box center [1071, 441] width 50 height 26
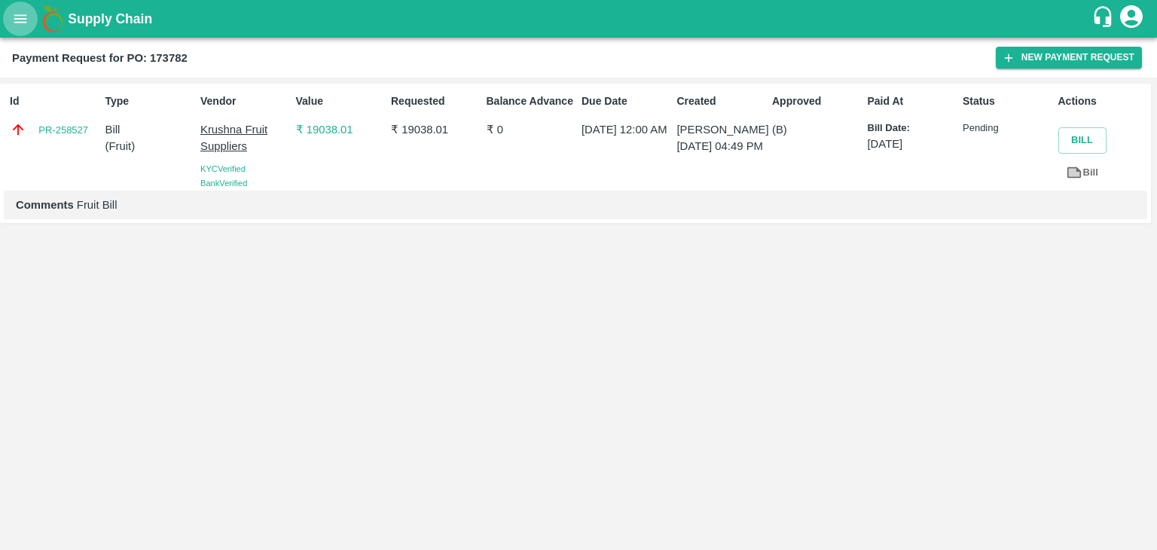
click at [15, 20] on icon "open drawer" at bounding box center [20, 19] width 17 height 17
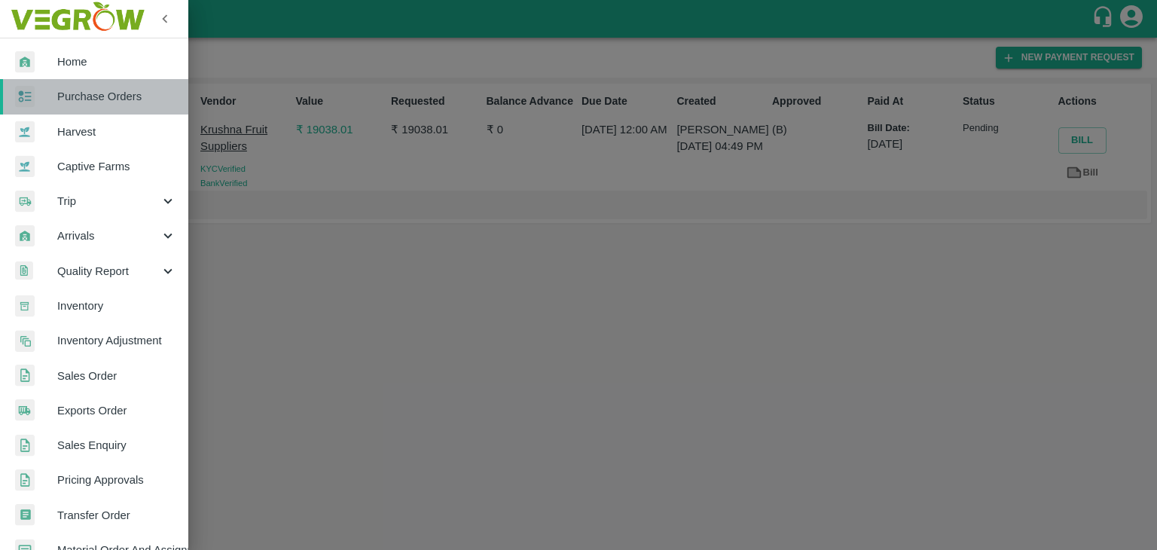
click at [104, 88] on span "Purchase Orders" at bounding box center [116, 96] width 119 height 17
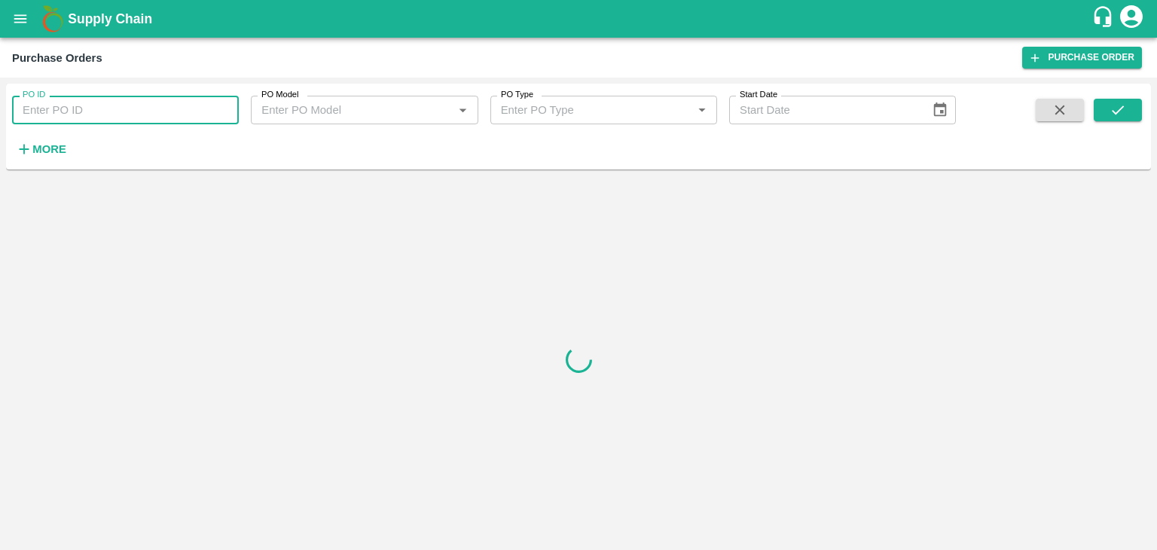
click at [196, 111] on input "PO ID" at bounding box center [125, 110] width 227 height 29
paste input "173716"
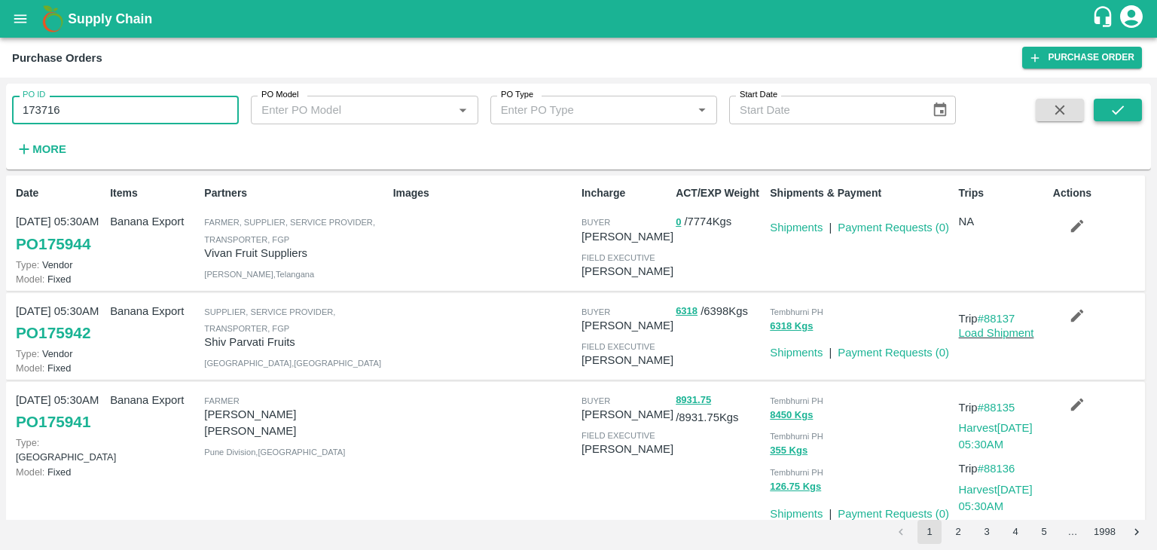
type input "173716"
click at [1124, 106] on icon "submit" at bounding box center [1118, 110] width 17 height 17
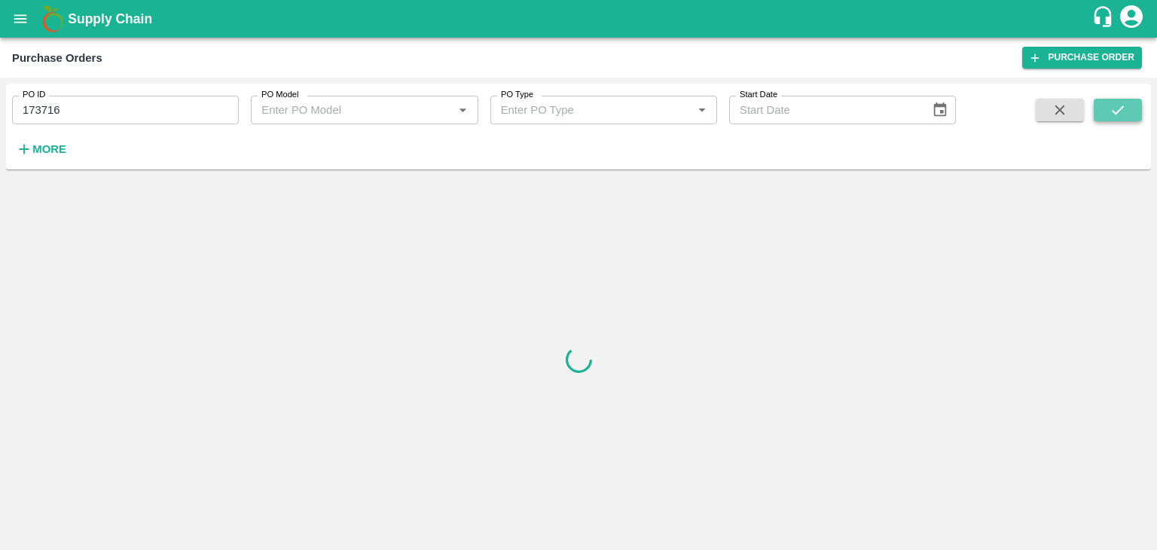
click at [1124, 106] on icon "submit" at bounding box center [1118, 110] width 17 height 17
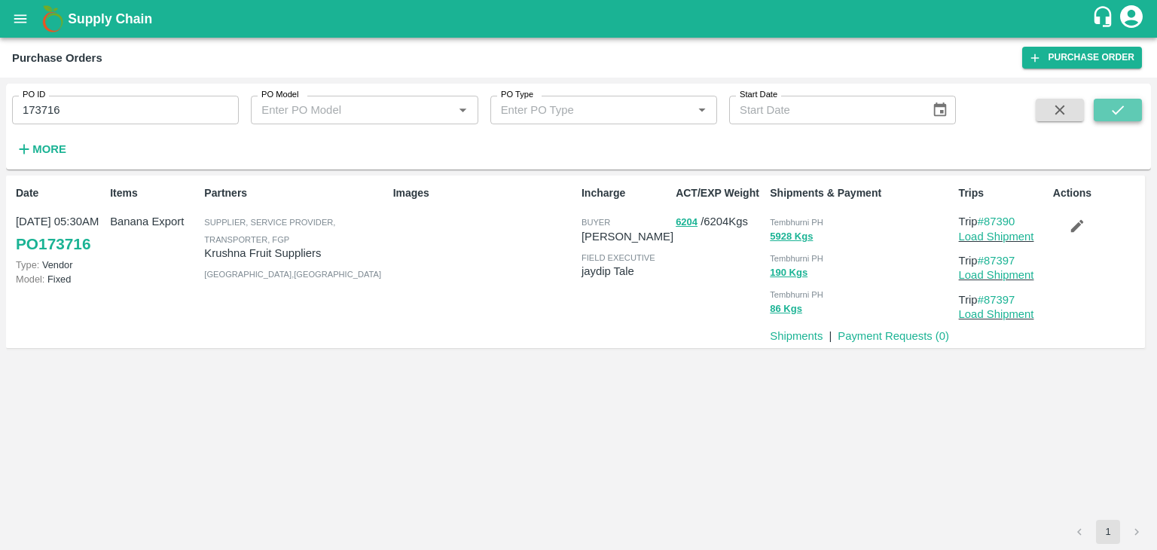
click at [1124, 106] on icon "submit" at bounding box center [1118, 110] width 17 height 17
click at [868, 336] on link "Payment Requests ( 0 )" at bounding box center [894, 336] width 112 height 12
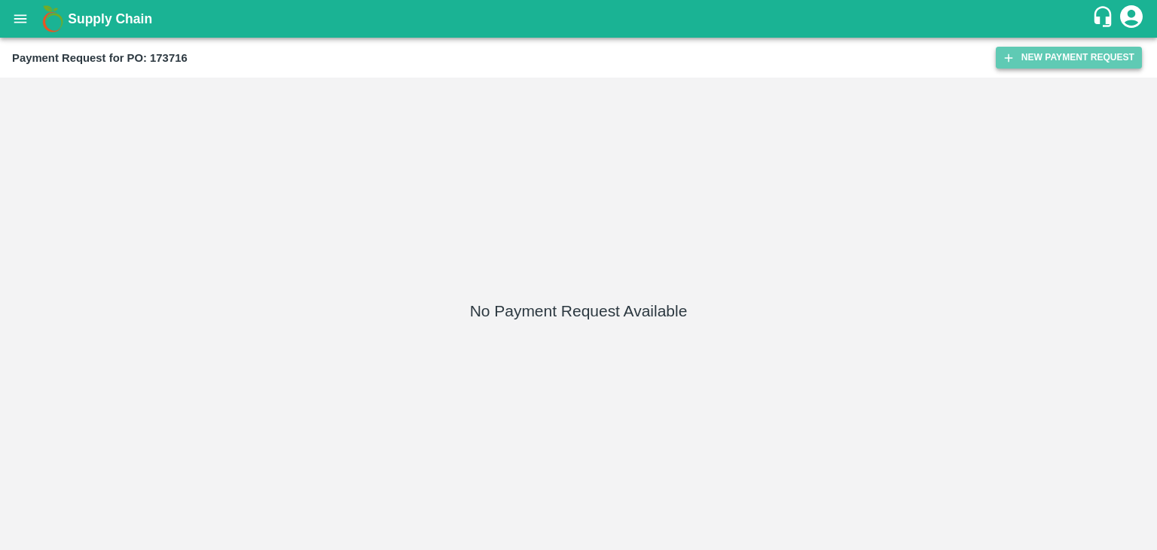
click at [1070, 58] on button "New Payment Request" at bounding box center [1069, 58] width 146 height 22
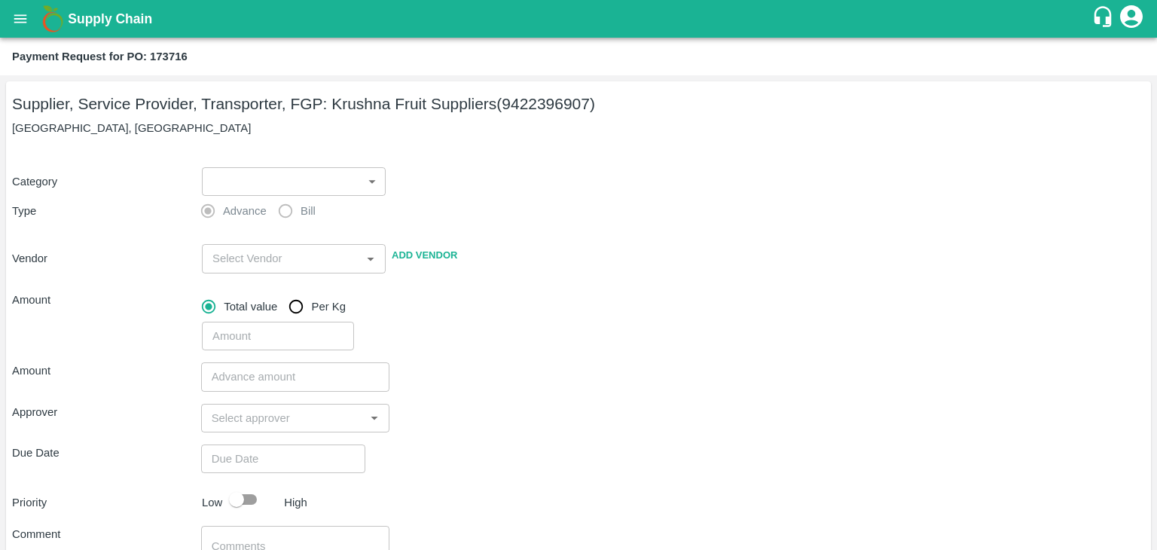
click at [225, 182] on body "Supply Chain Payment Request for PO: 173716 Supplier, Service Provider, Transpo…" at bounding box center [578, 275] width 1157 height 550
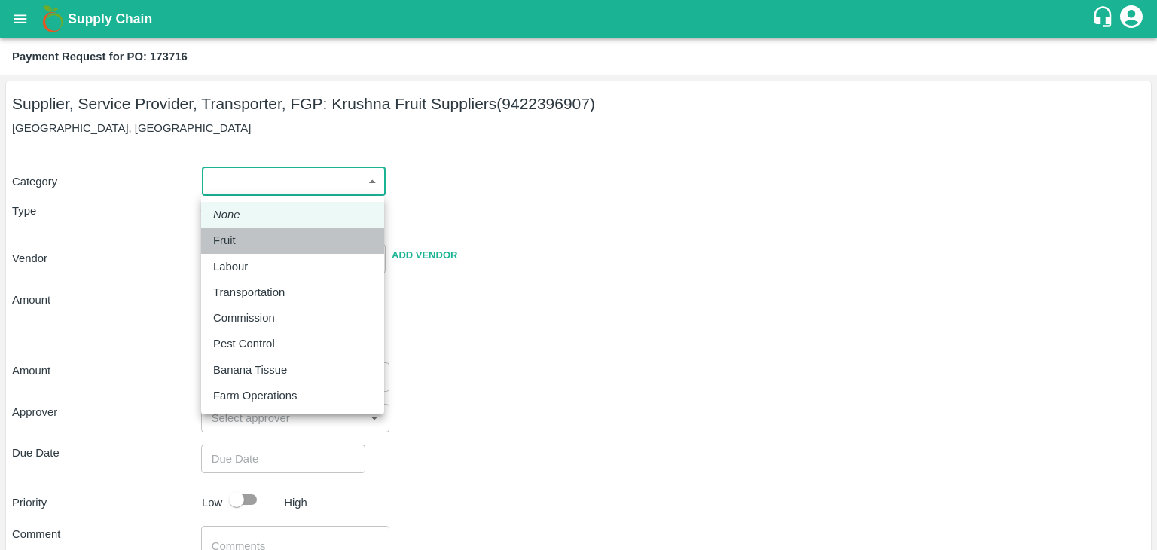
click at [252, 234] on div "Fruit" at bounding box center [292, 240] width 159 height 17
type input "1"
type input "Krushna Fruit Suppliers - 9422396907(Supplier, Service Provider, Transporter, F…"
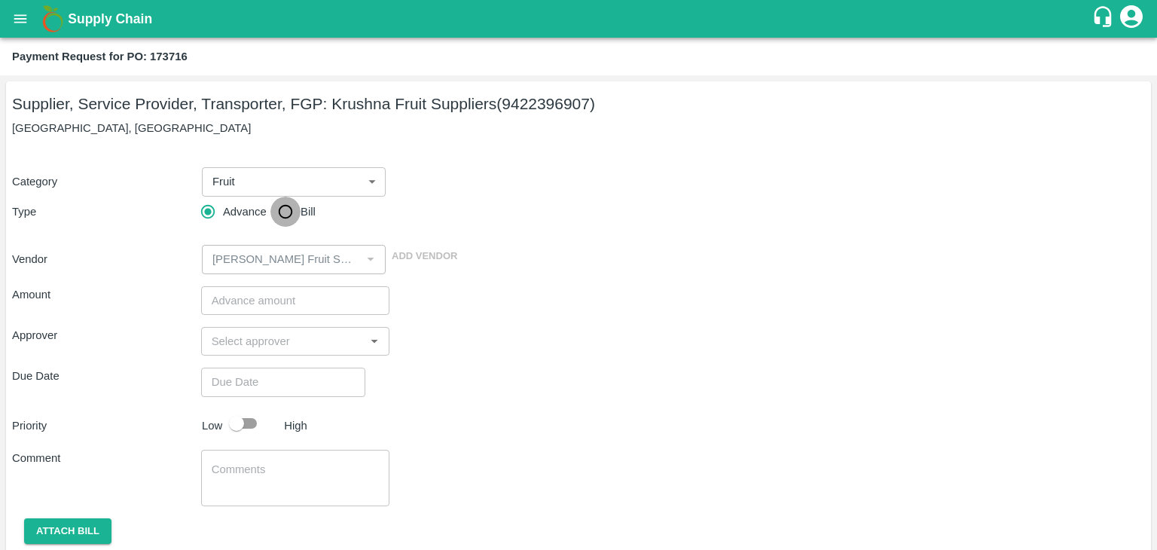
click at [286, 211] on input "Bill" at bounding box center [285, 212] width 30 height 30
radio input "true"
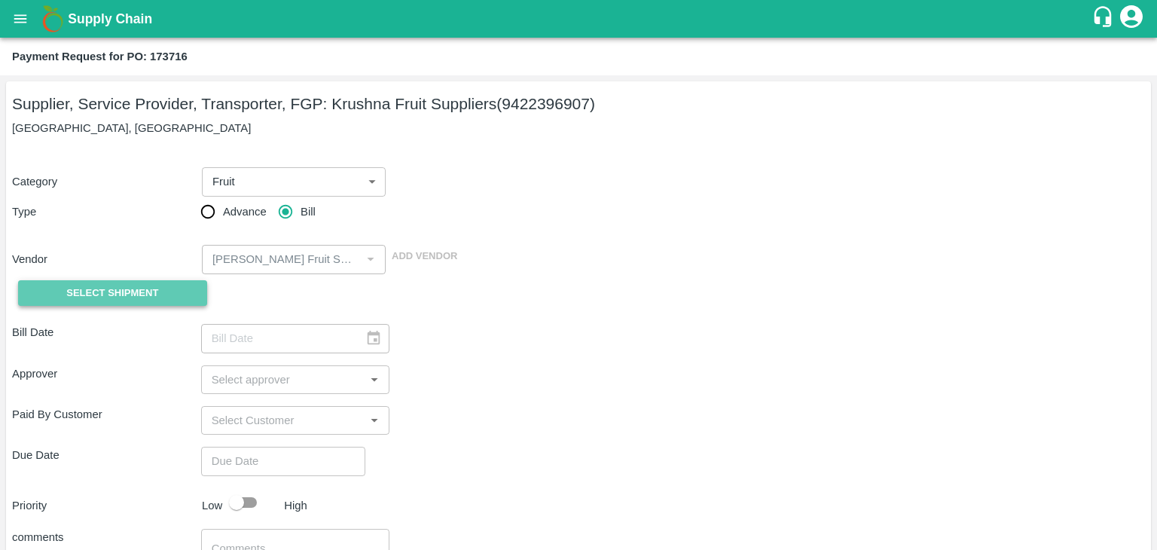
click at [102, 291] on span "Select Shipment" at bounding box center [112, 293] width 92 height 17
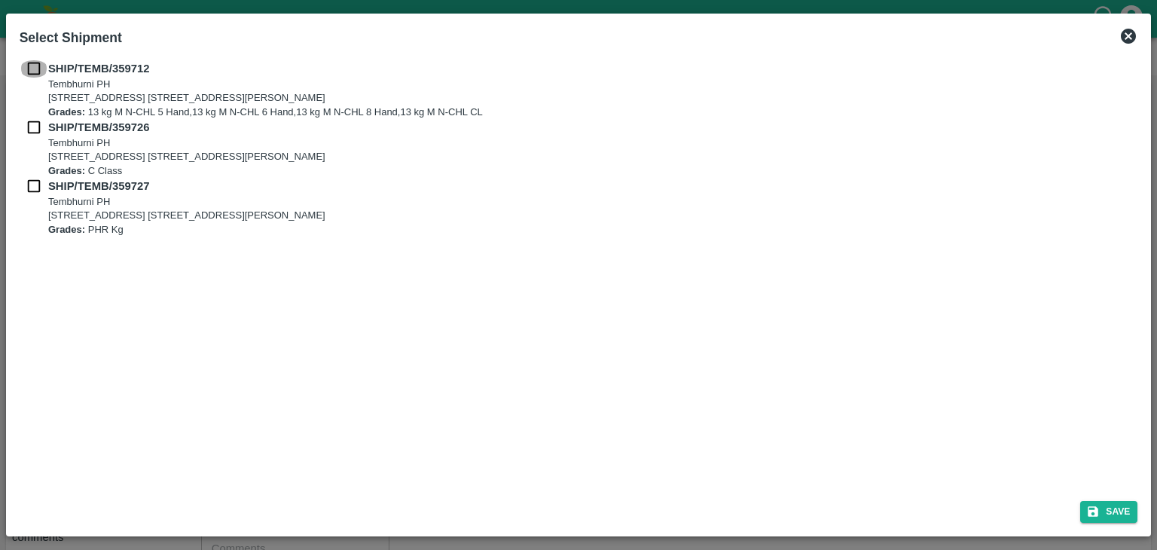
click at [35, 67] on input "checkbox" at bounding box center [34, 68] width 29 height 17
checkbox input "true"
drag, startPoint x: 31, startPoint y: 116, endPoint x: 31, endPoint y: 127, distance: 11.3
click at [31, 127] on div "SHIP/TEMB/359712 Tembhurni PH Tembhurni PH 205, PLOT NO. E-5, YASHSHREE INDUSTR…" at bounding box center [579, 148] width 1119 height 176
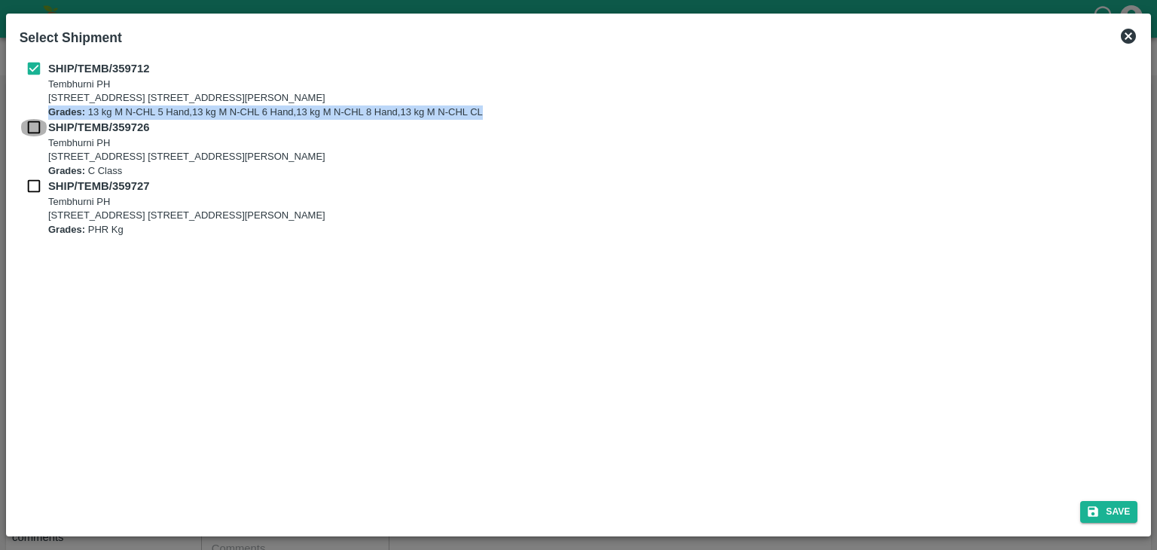
click at [31, 127] on input "checkbox" at bounding box center [34, 127] width 29 height 17
checkbox input "true"
click at [29, 191] on input "checkbox" at bounding box center [34, 186] width 29 height 17
checkbox input "true"
click at [1124, 508] on button "Save" at bounding box center [1108, 512] width 57 height 22
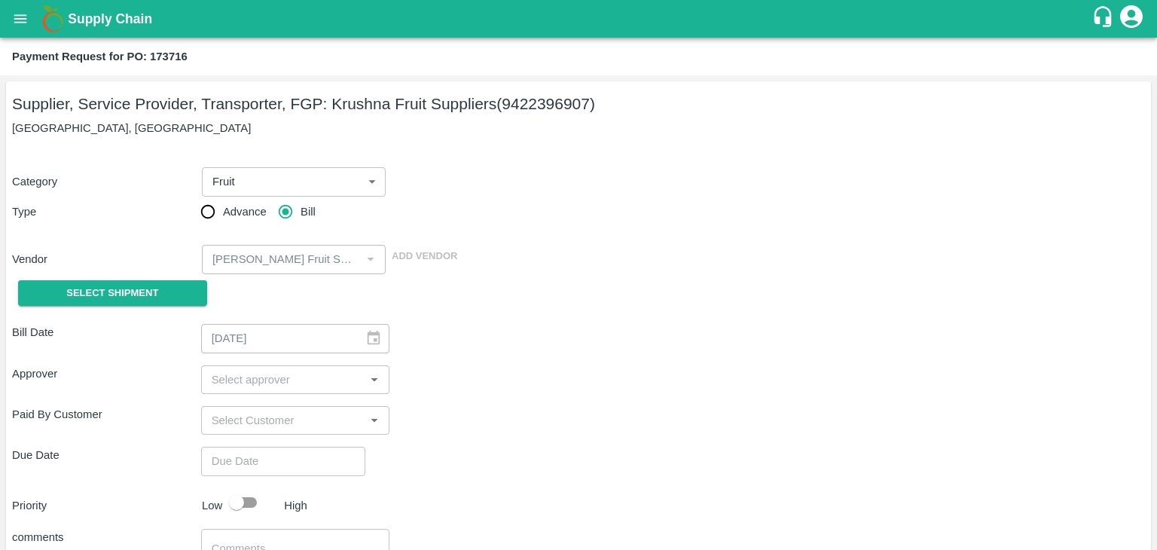
type input "04/09/2025"
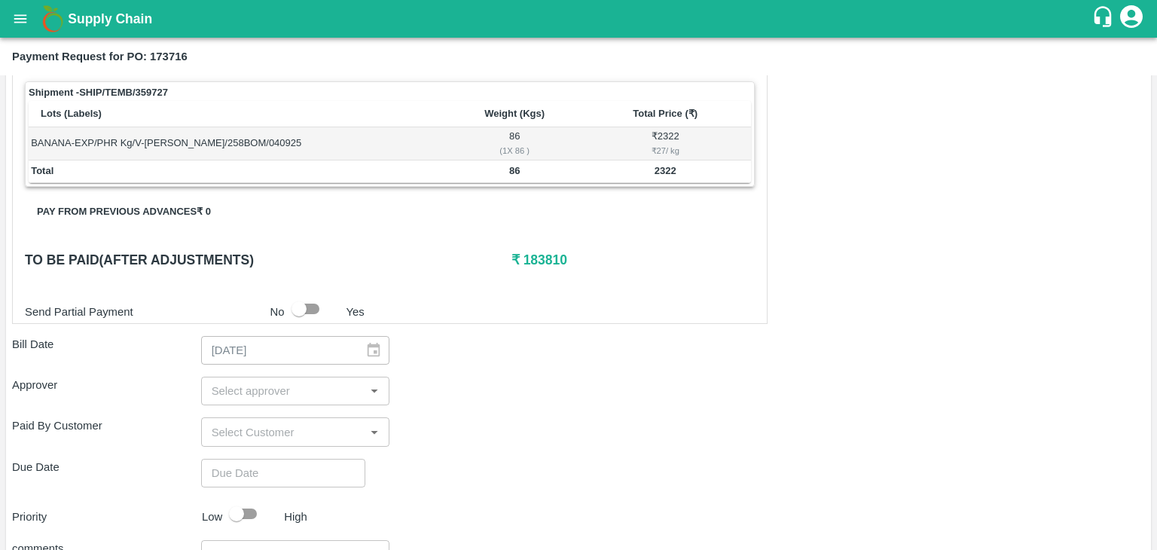
scroll to position [705, 0]
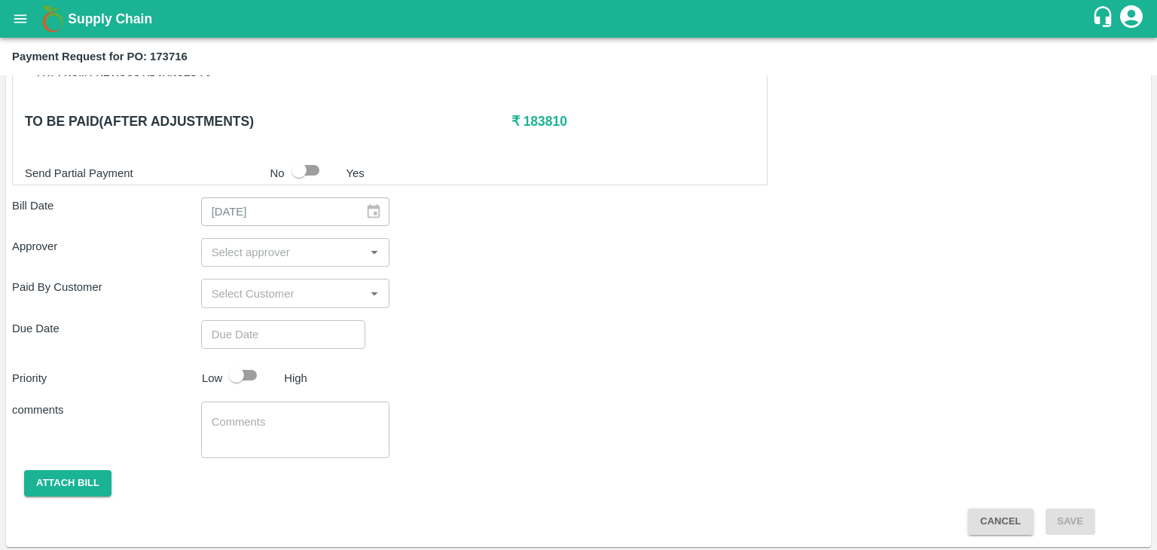
click at [274, 243] on input "input" at bounding box center [283, 253] width 155 height 20
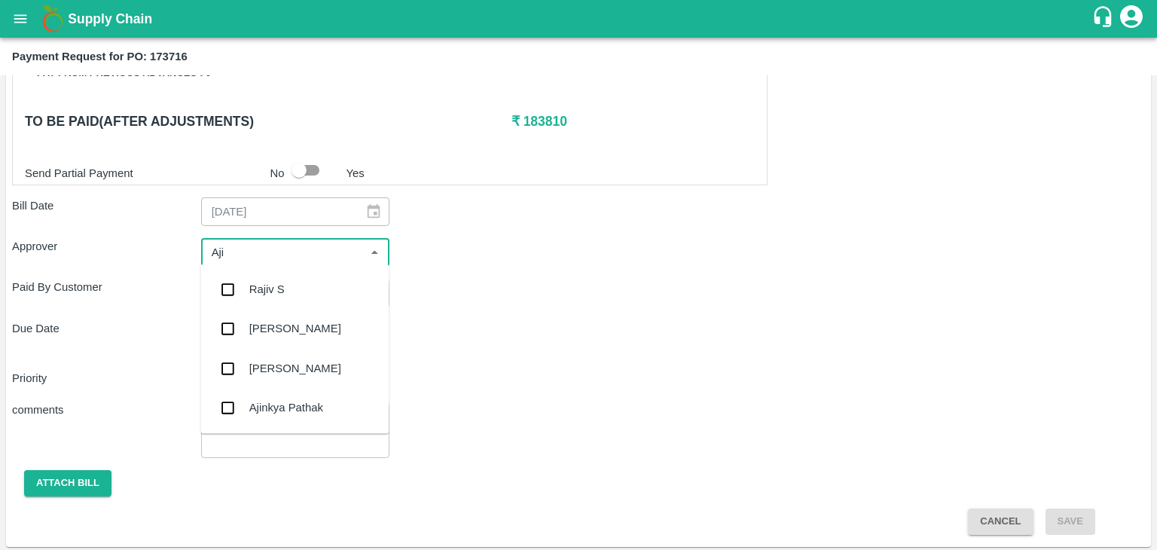
type input "Ajit"
click at [276, 270] on div "[PERSON_NAME]" at bounding box center [294, 289] width 188 height 39
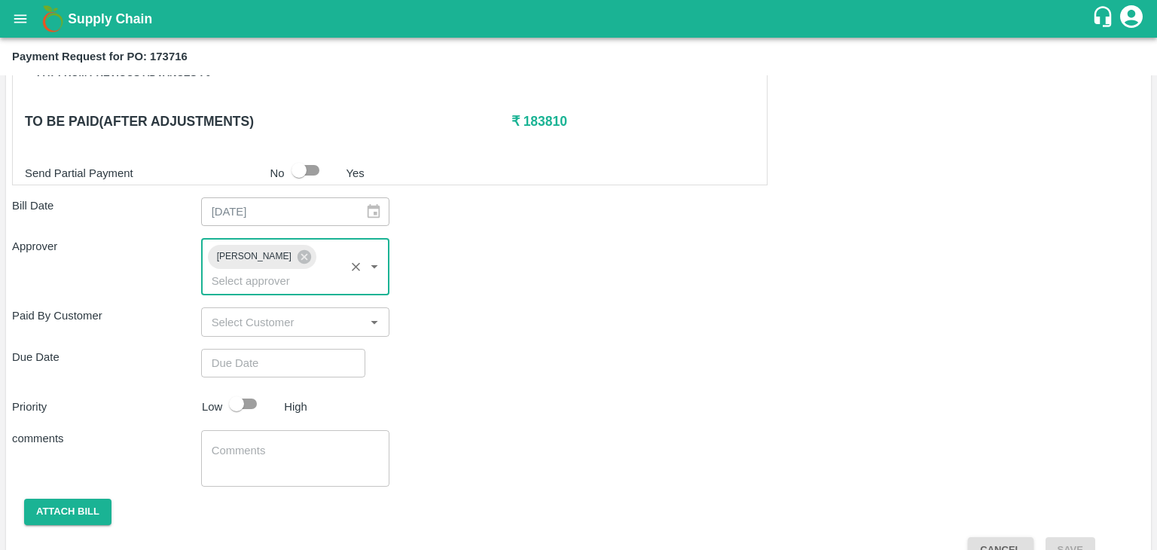
type input "DD/MM/YYYY hh:mm aa"
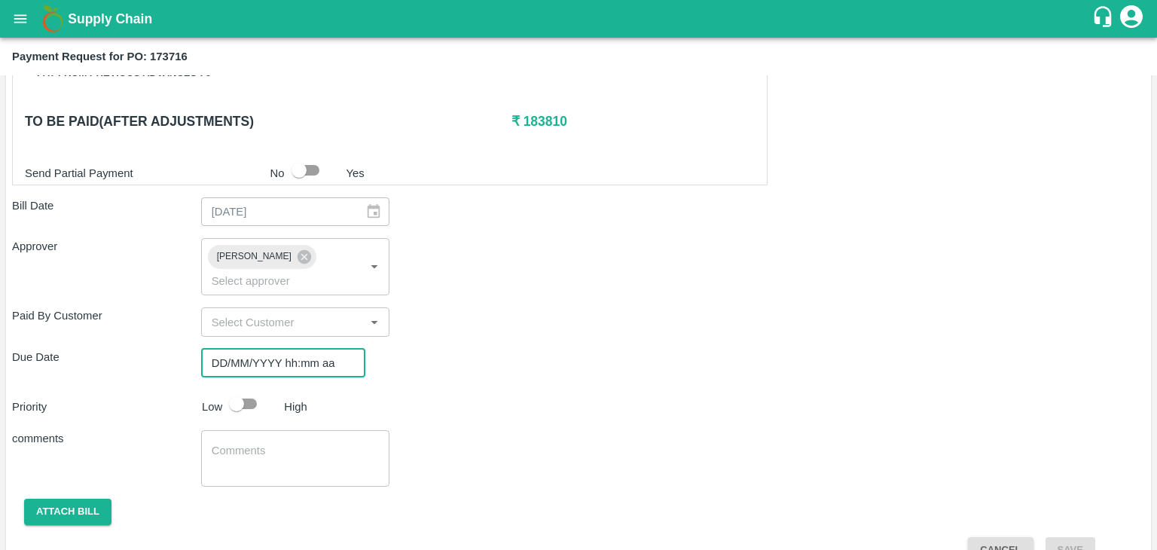
click at [314, 349] on input "DD/MM/YYYY hh:mm aa" at bounding box center [278, 363] width 154 height 29
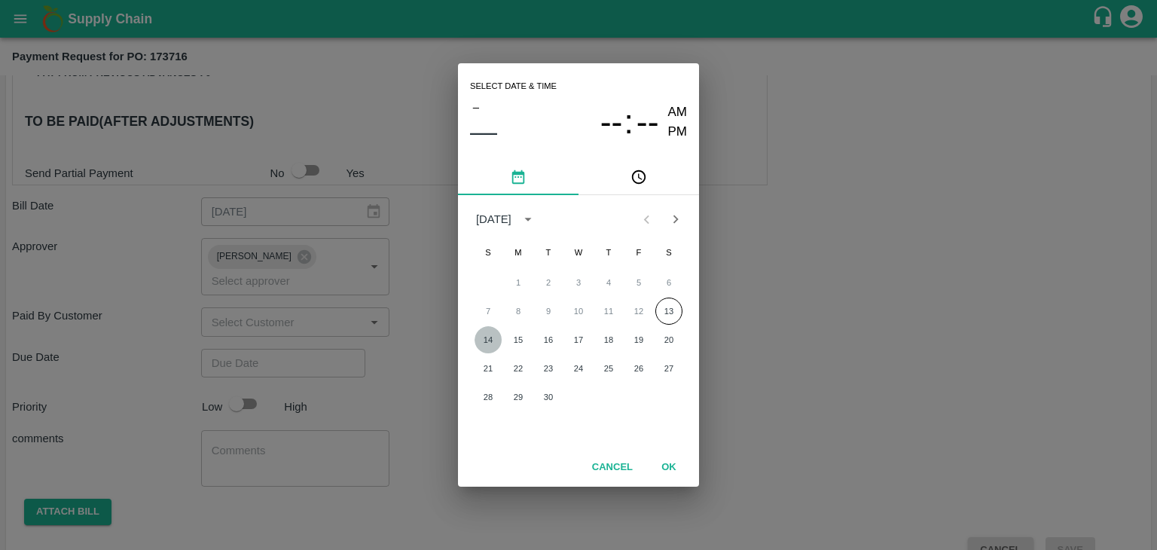
click at [486, 338] on button "14" at bounding box center [488, 339] width 27 height 27
type input "[DATE] 12:00 AM"
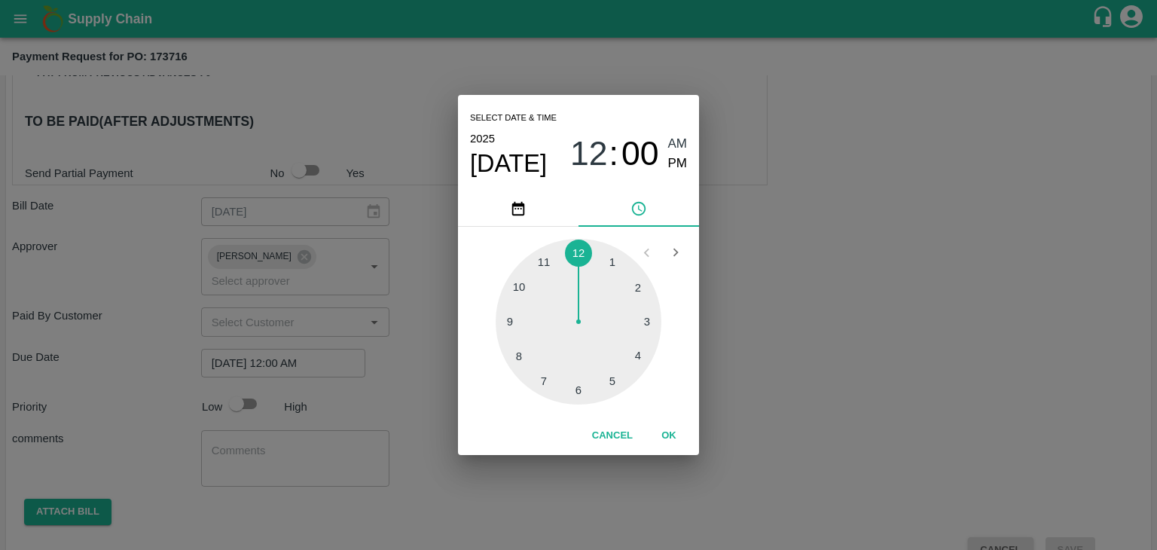
click at [676, 444] on button "OK" at bounding box center [669, 436] width 48 height 26
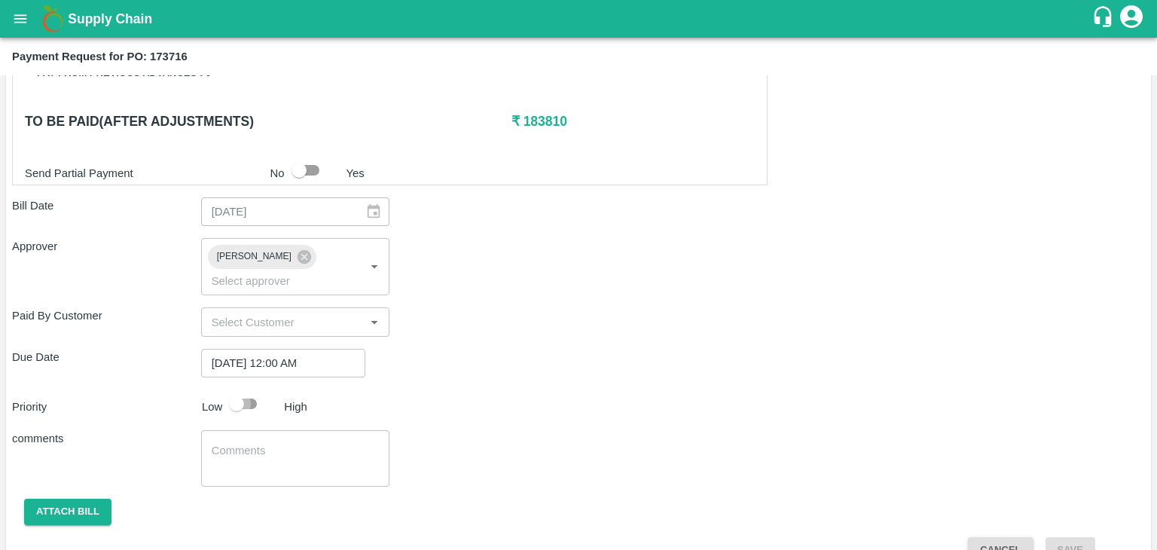
click at [255, 390] on input "checkbox" at bounding box center [237, 404] width 86 height 29
checkbox input "true"
click at [297, 443] on textarea at bounding box center [296, 459] width 168 height 32
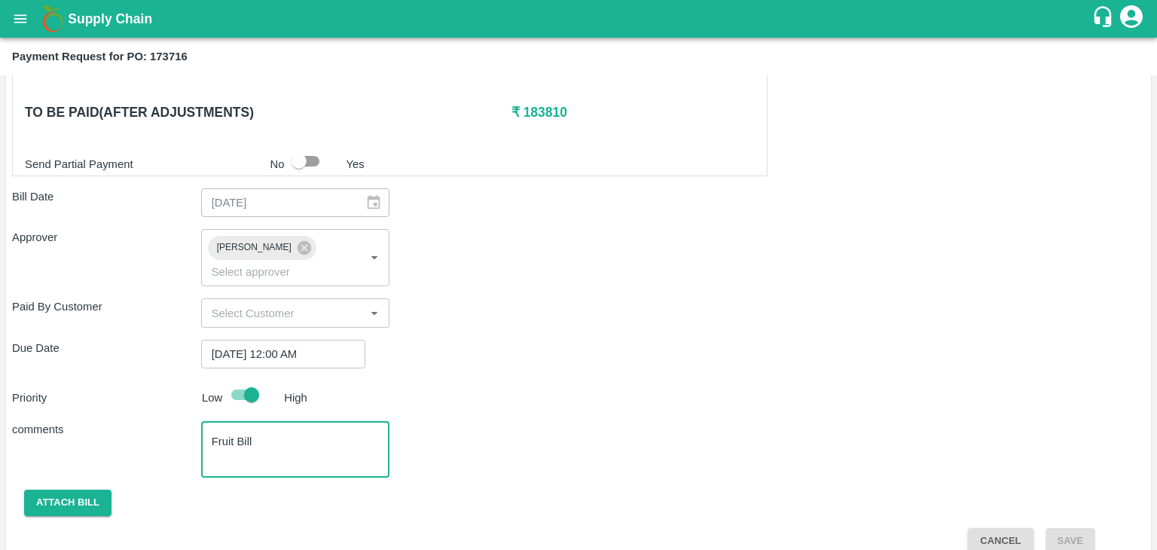
type textarea "Fruit Bill"
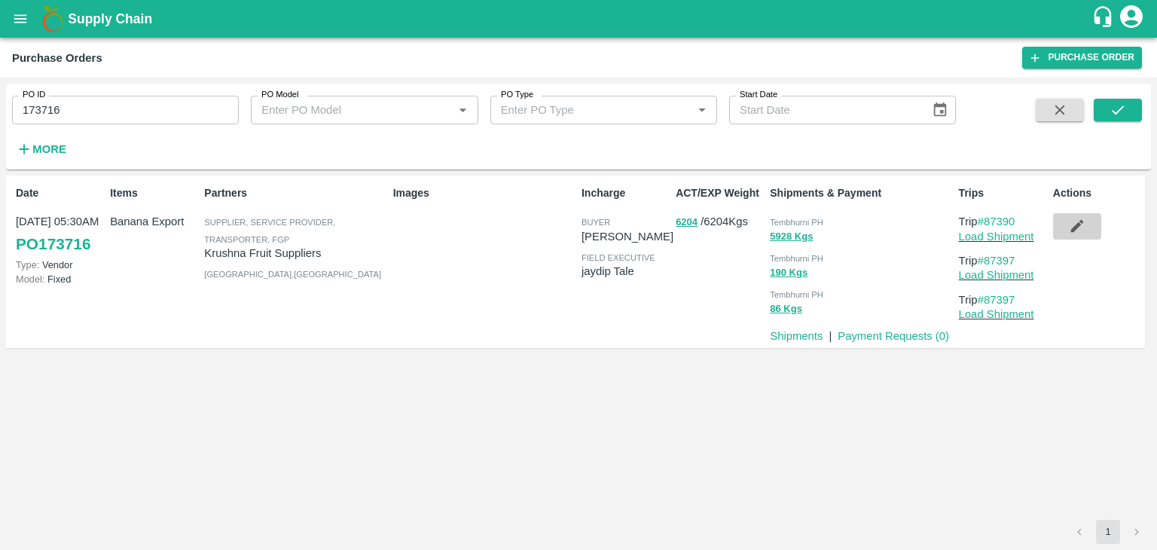
click at [1079, 224] on icon "button" at bounding box center [1077, 226] width 13 height 13
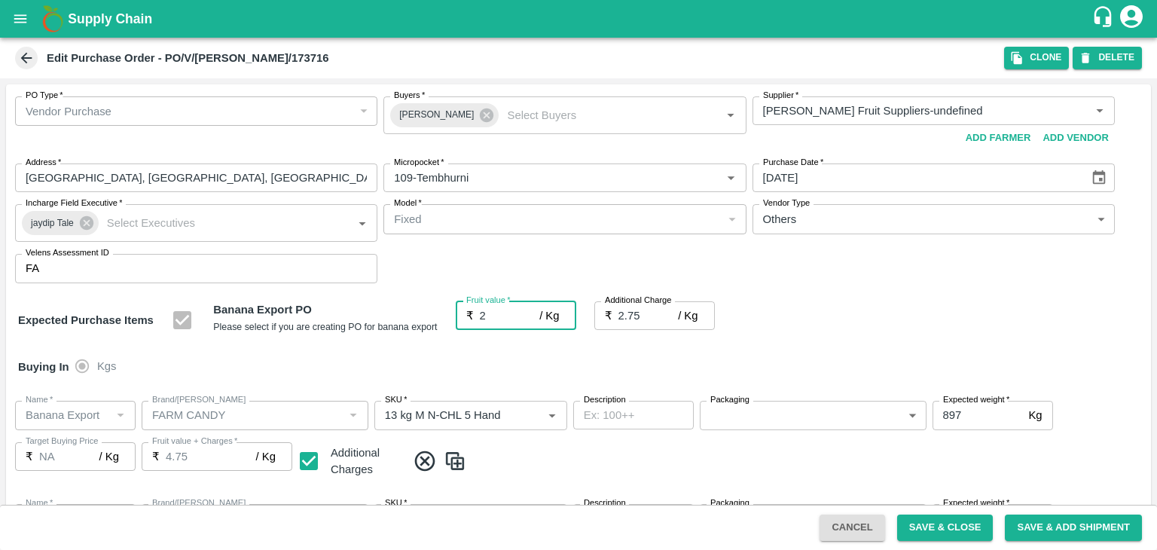
type input "26"
type input "28.75"
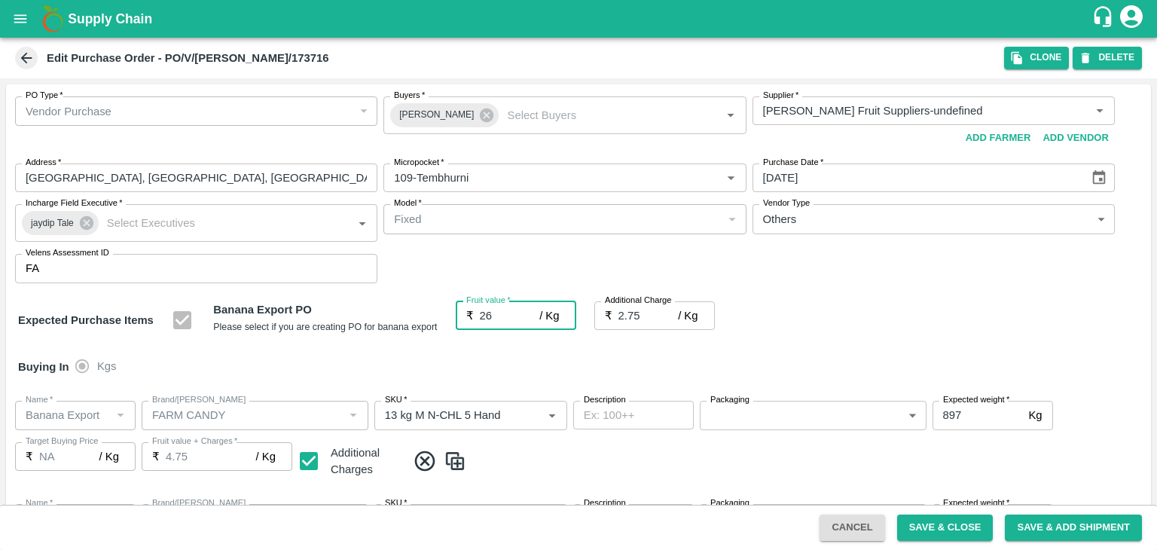
type input "26"
click at [966, 536] on button "Save & Close" at bounding box center [945, 528] width 96 height 26
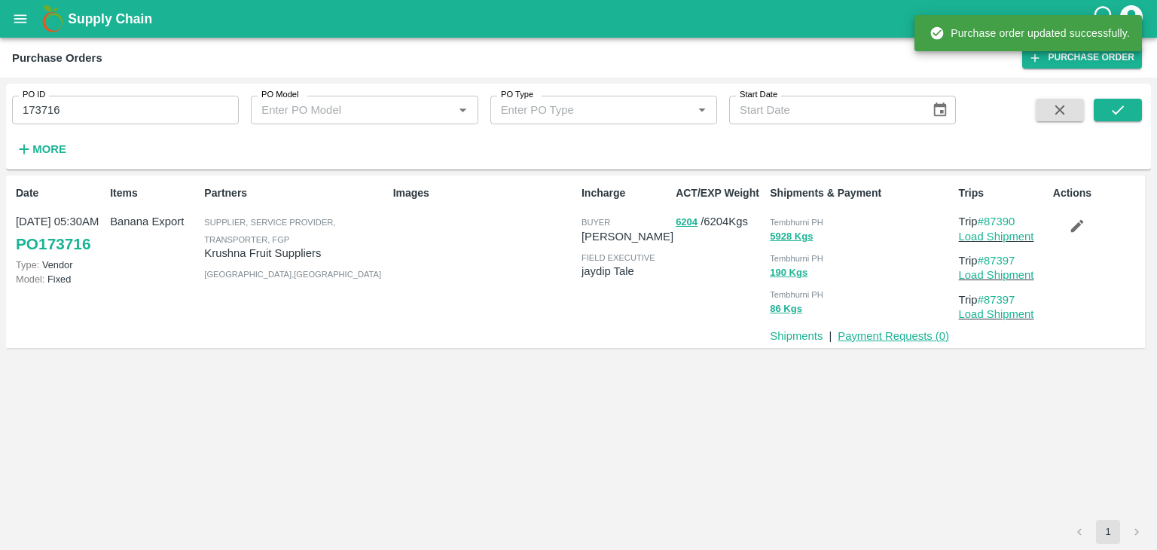
click at [880, 333] on link "Payment Requests ( 0 )" at bounding box center [894, 336] width 112 height 12
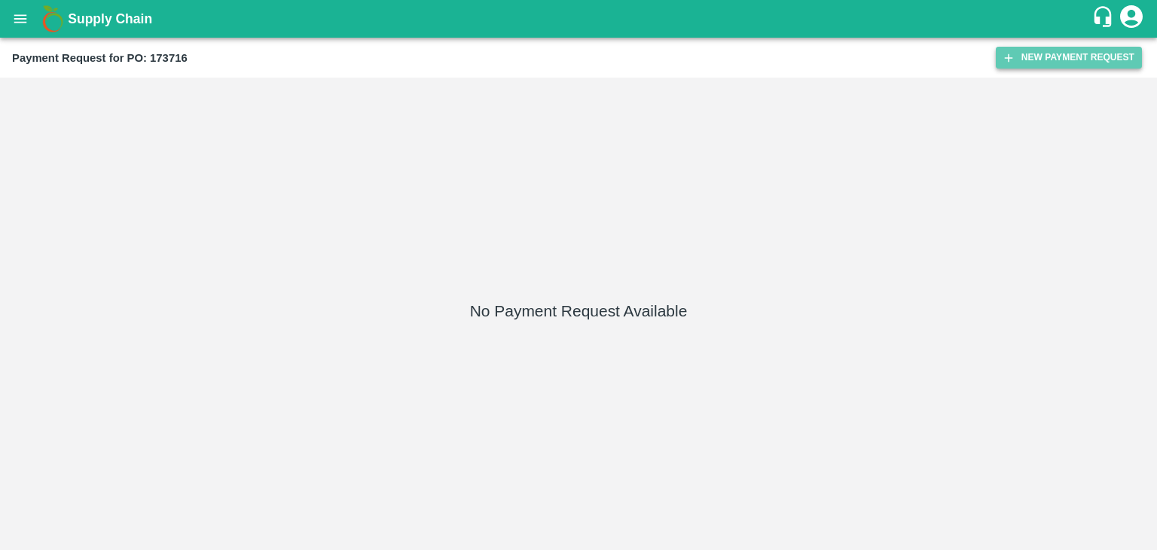
click at [1034, 53] on button "New Payment Request" at bounding box center [1069, 58] width 146 height 22
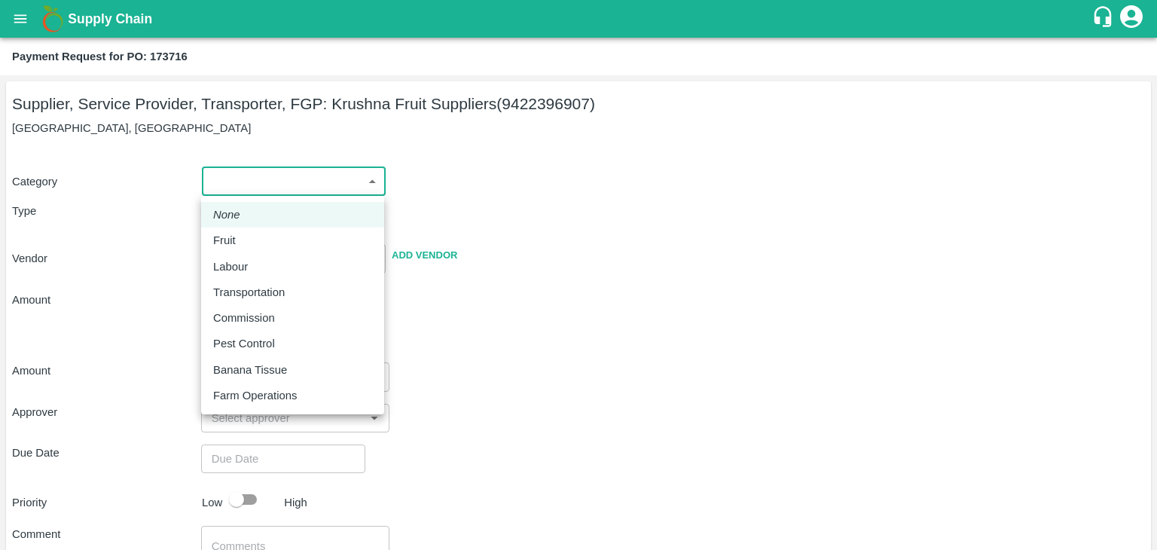
drag, startPoint x: 246, startPoint y: 182, endPoint x: 249, endPoint y: 236, distance: 54.3
click at [249, 236] on body "Supply Chain Payment Request for PO: 173716 Supplier, Service Provider, Transpo…" at bounding box center [578, 275] width 1157 height 550
click at [249, 236] on div "Fruit" at bounding box center [292, 240] width 159 height 17
type input "1"
type input "Krushna Fruit Suppliers - 9422396907(Supplier, Service Provider, Transporter, F…"
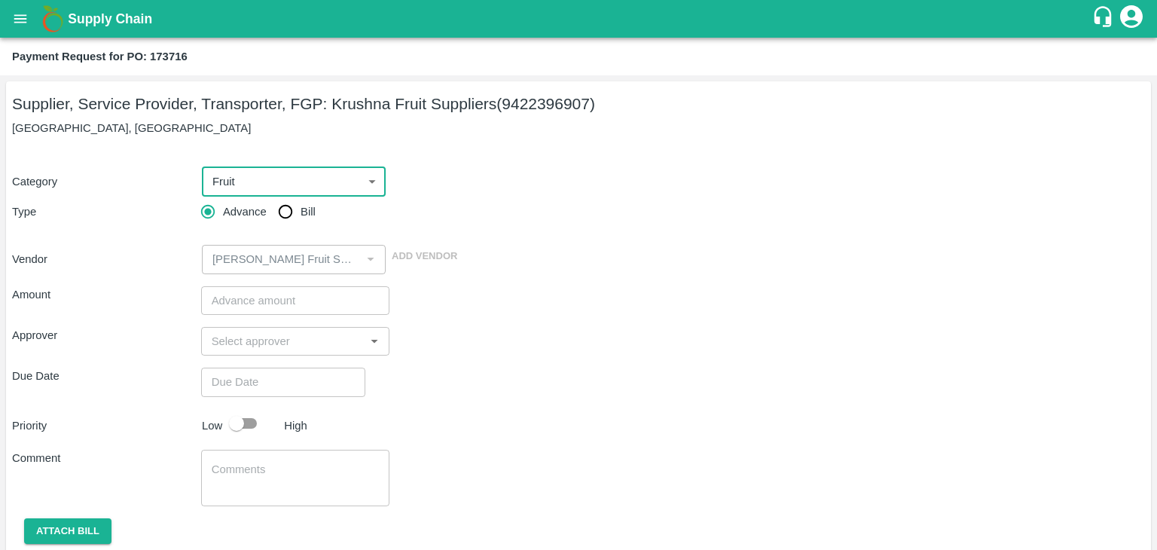
click at [286, 212] on input "Bill" at bounding box center [285, 212] width 30 height 30
radio input "true"
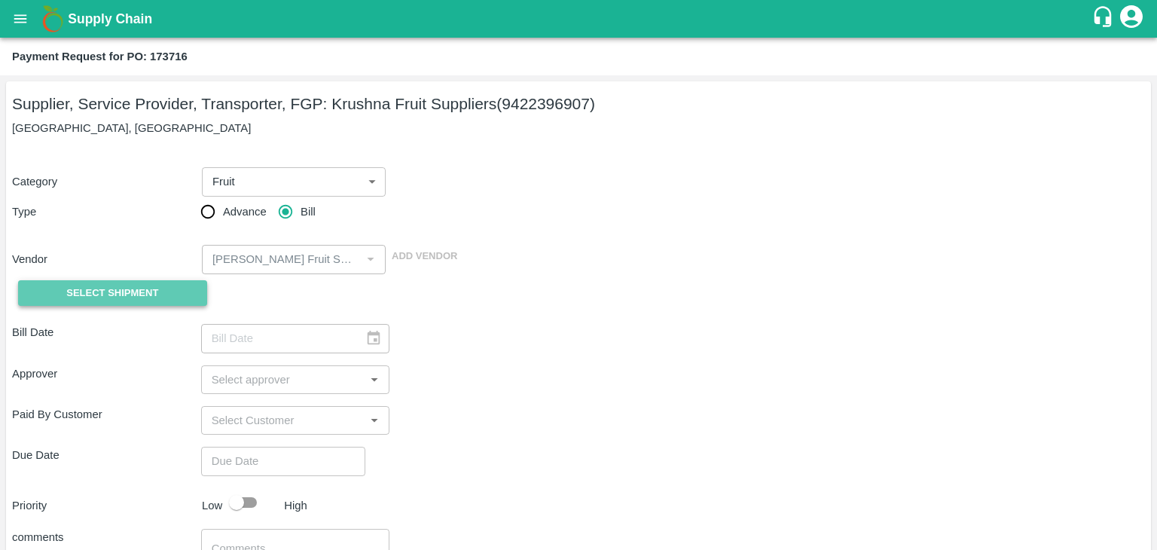
click at [123, 289] on span "Select Shipment" at bounding box center [112, 293] width 92 height 17
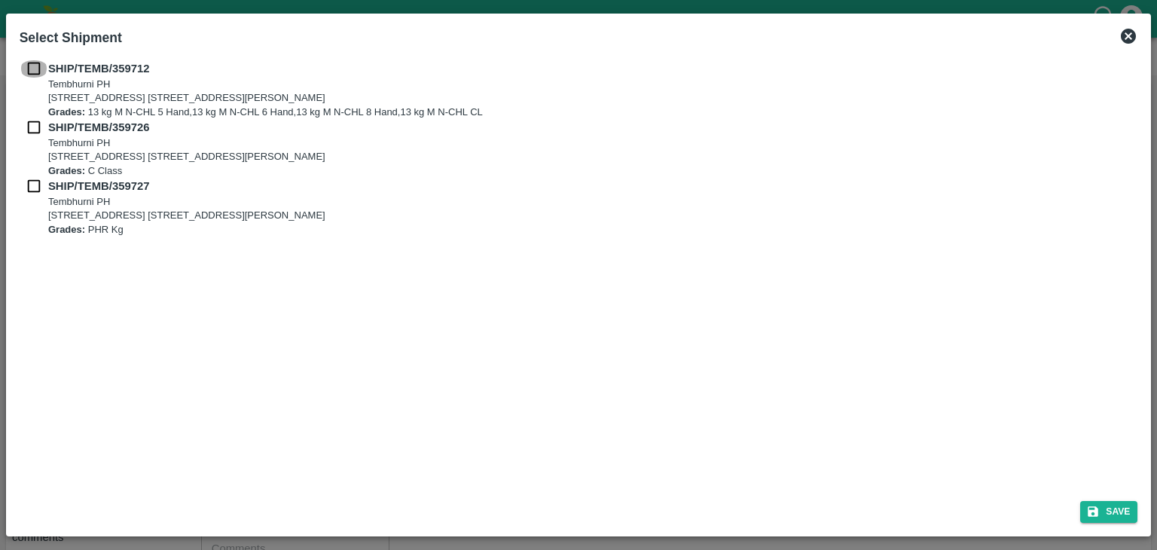
click at [32, 66] on input "checkbox" at bounding box center [34, 68] width 29 height 17
checkbox input "true"
click at [29, 121] on input "checkbox" at bounding box center [34, 127] width 29 height 17
checkbox input "true"
click at [35, 190] on input "checkbox" at bounding box center [34, 186] width 29 height 17
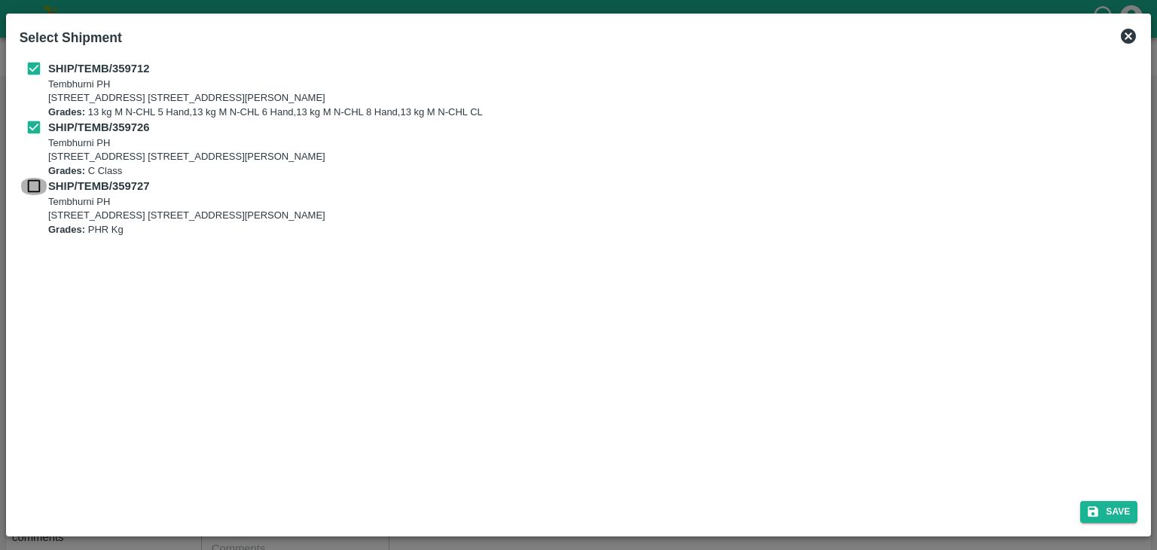
checkbox input "true"
click at [1098, 506] on icon "submit" at bounding box center [1093, 512] width 14 height 14
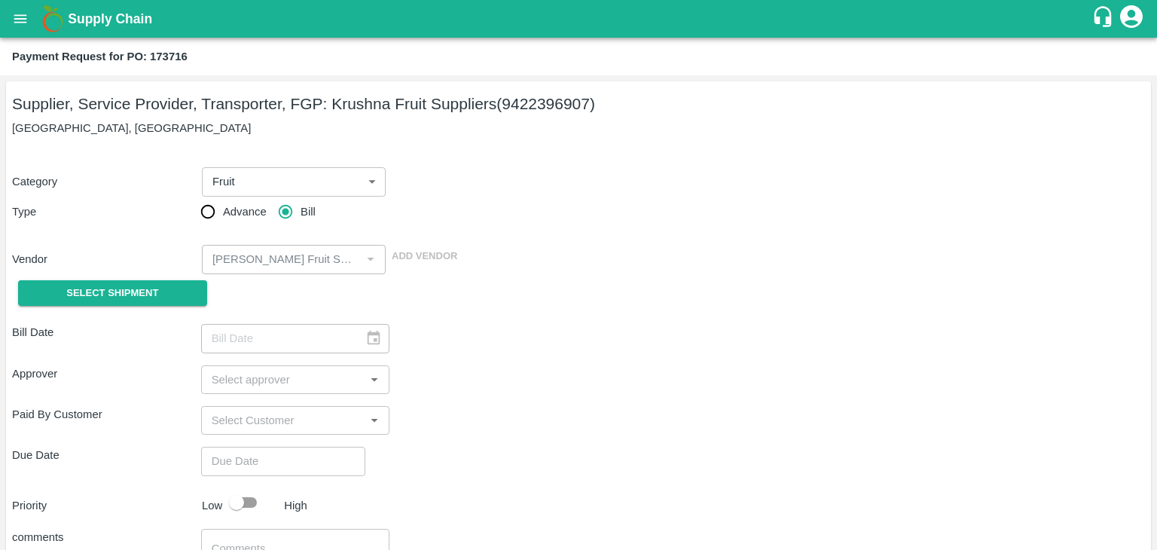
type input "[DATE]"
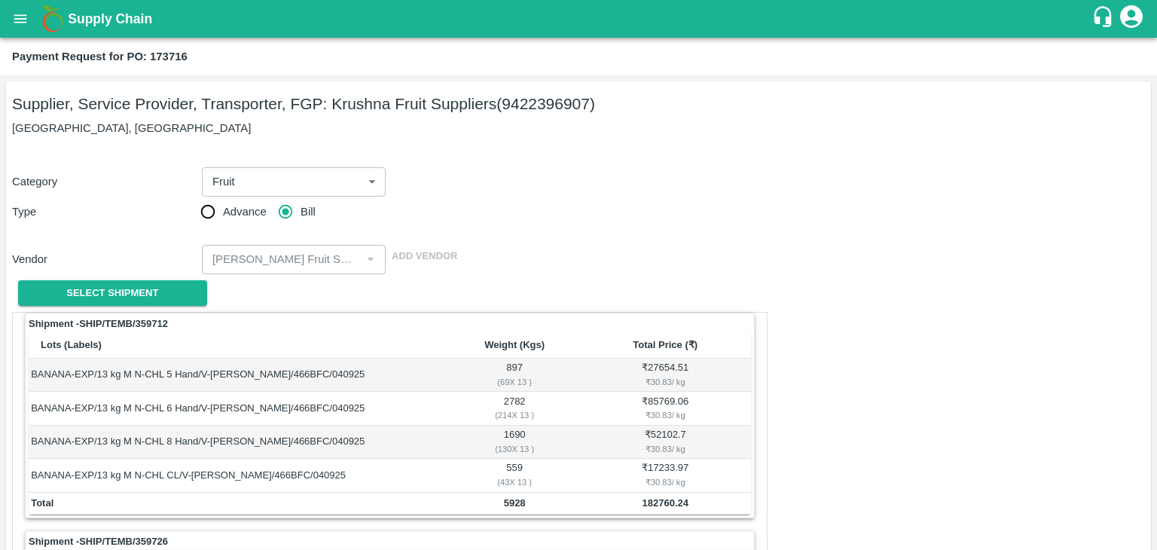
scroll to position [705, 0]
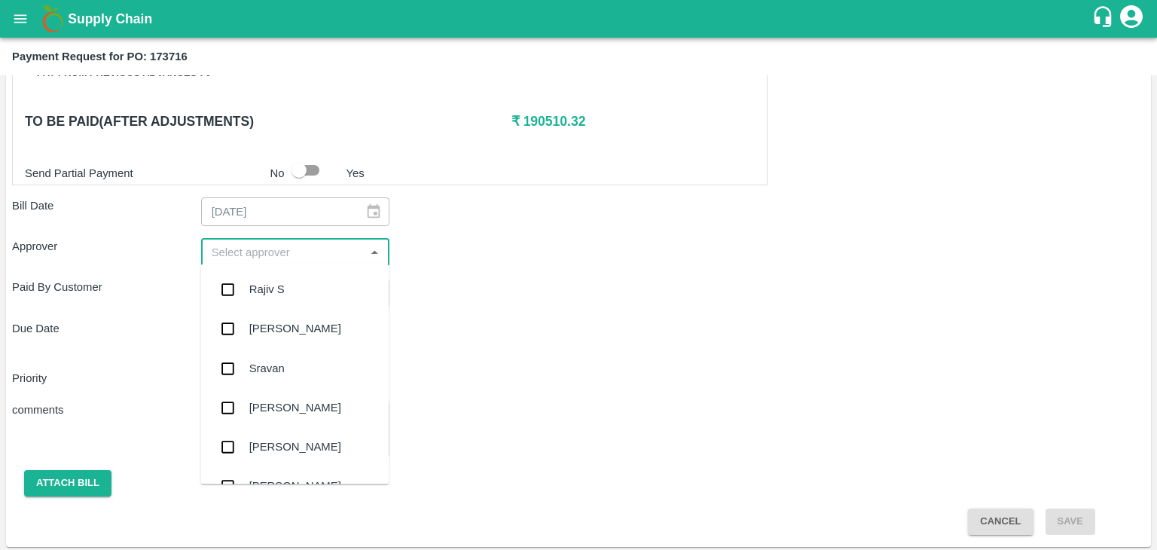
click at [248, 246] on input "input" at bounding box center [283, 253] width 155 height 20
type input "Ajit"
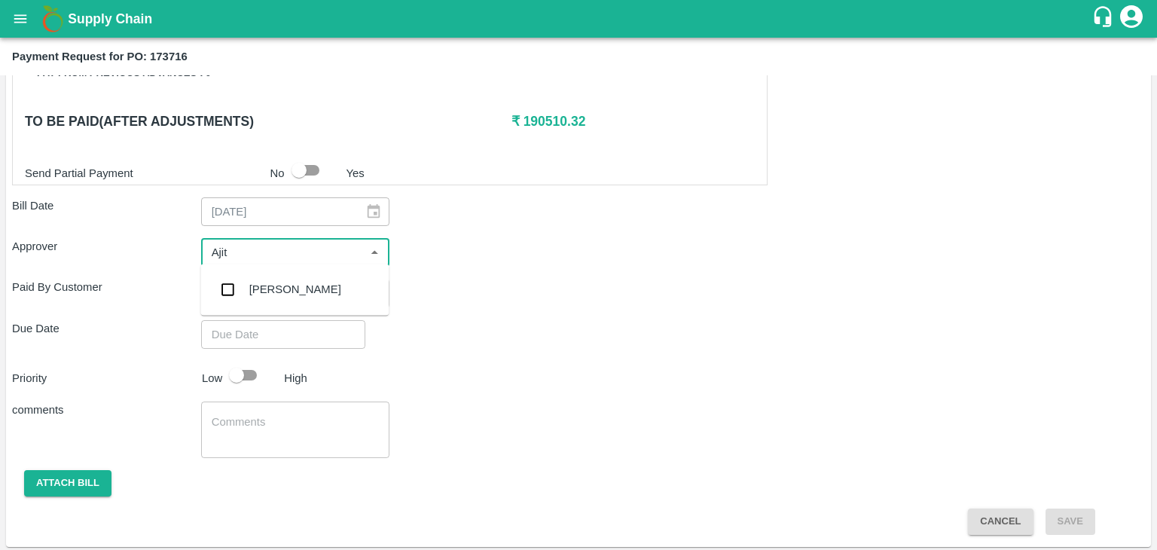
click at [278, 290] on div "[PERSON_NAME]" at bounding box center [295, 289] width 92 height 17
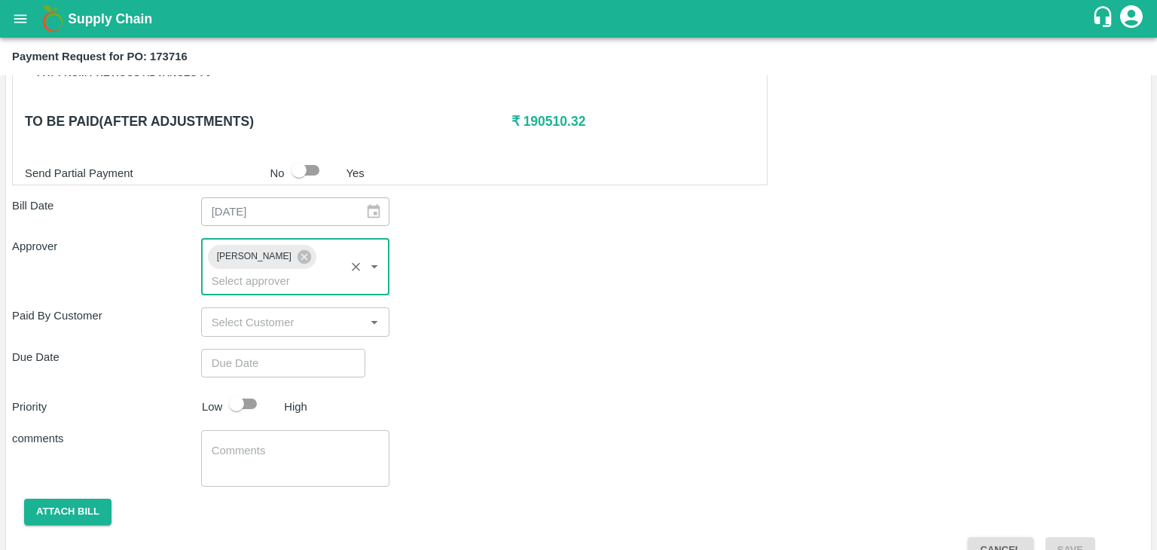
type input "DD/MM/YYYY hh:mm aa"
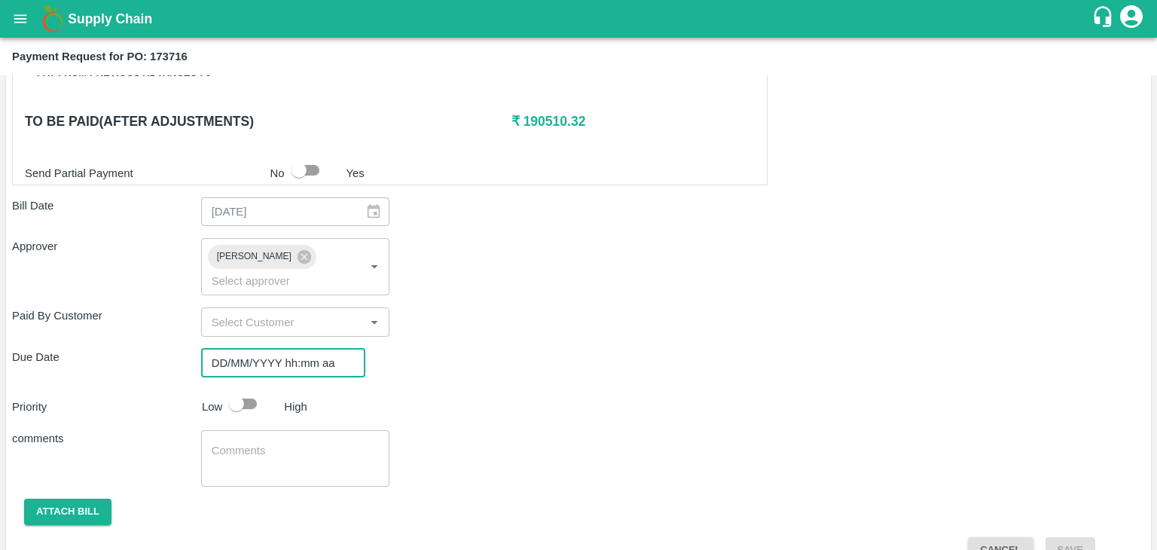
click at [318, 349] on input "DD/MM/YYYY hh:mm aa" at bounding box center [278, 363] width 154 height 29
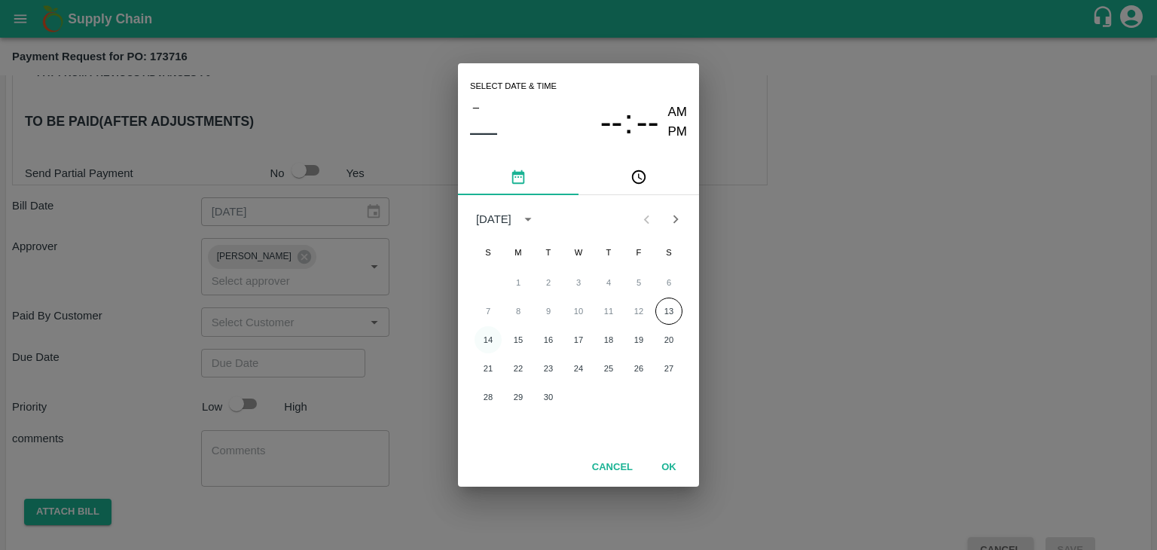
drag, startPoint x: 492, startPoint y: 325, endPoint x: 488, endPoint y: 338, distance: 12.6
click at [488, 338] on div "1 2 3 4 5 6 7 8 9 10 11 12 13 14 15 16 17 18 19 20 21 22 23 24 25 26 27 28 29 30" at bounding box center [578, 339] width 241 height 145
click at [488, 338] on button "14" at bounding box center [488, 339] width 27 height 27
type input "14/09/2025 12:00 AM"
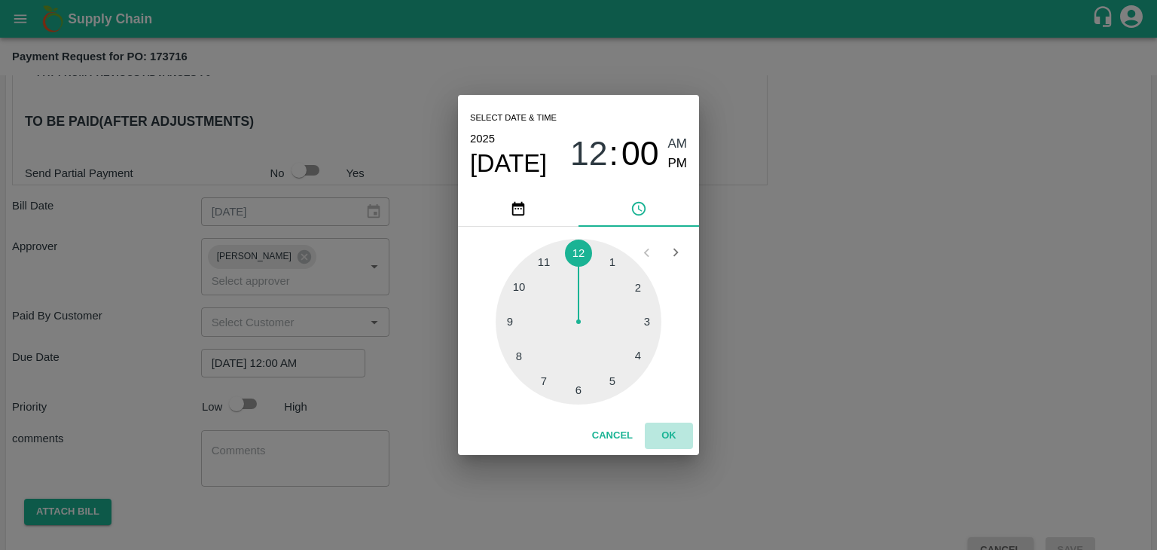
click at [662, 432] on button "OK" at bounding box center [669, 436] width 48 height 26
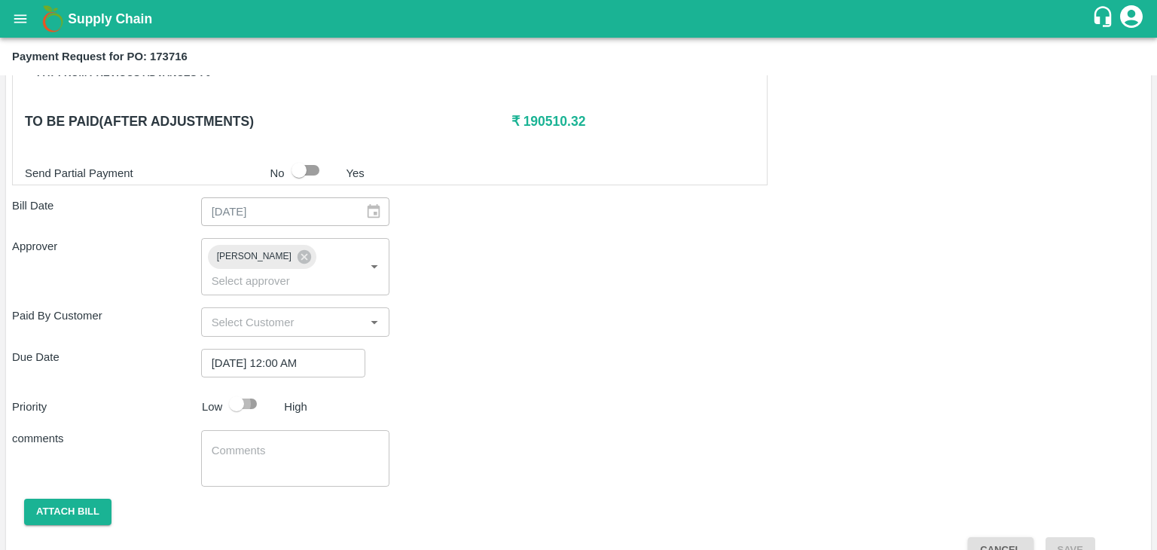
click at [243, 390] on input "checkbox" at bounding box center [237, 404] width 86 height 29
checkbox input "true"
click at [307, 443] on textarea at bounding box center [296, 459] width 168 height 32
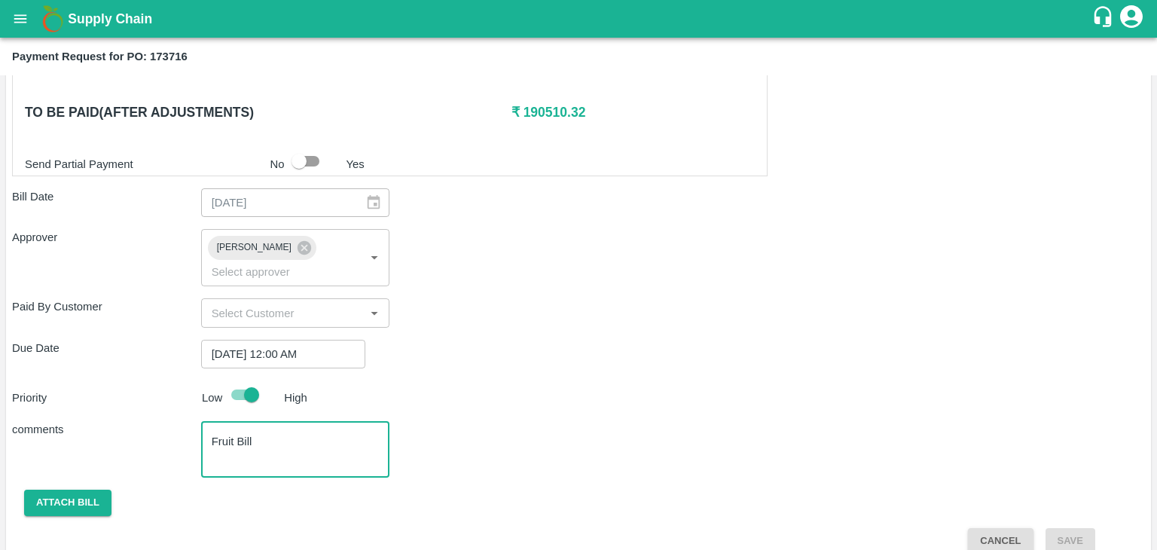
type textarea "Fruit Bill"
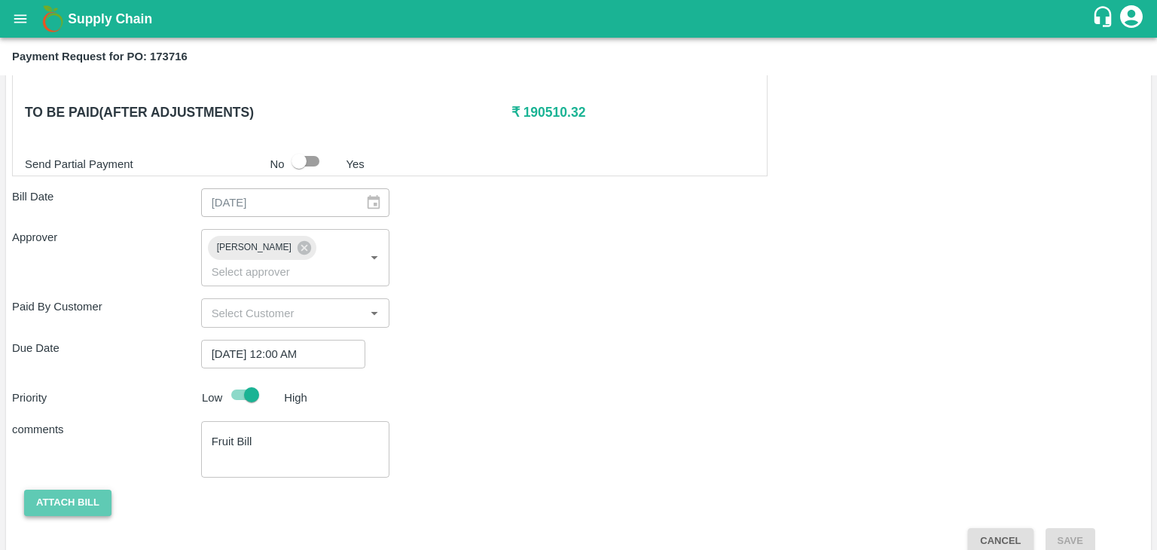
click at [51, 490] on button "Attach bill" at bounding box center [67, 503] width 87 height 26
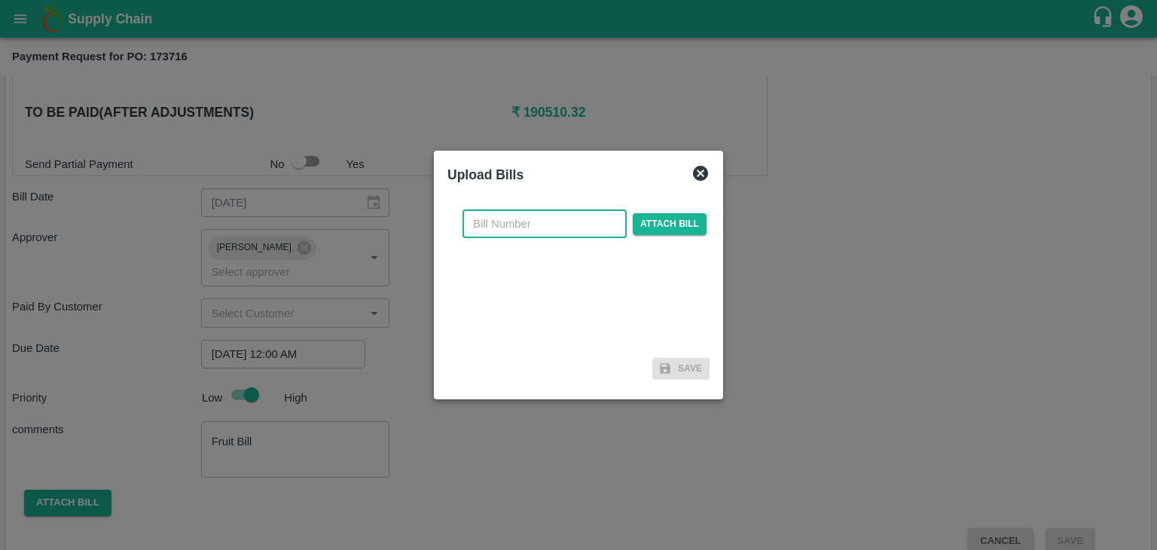
click at [555, 229] on input "text" at bounding box center [545, 223] width 164 height 29
type input "1228"
click at [648, 228] on span "Attach bill" at bounding box center [670, 224] width 74 height 22
click at [0, 0] on input "Attach bill" at bounding box center [0, 0] width 0 height 0
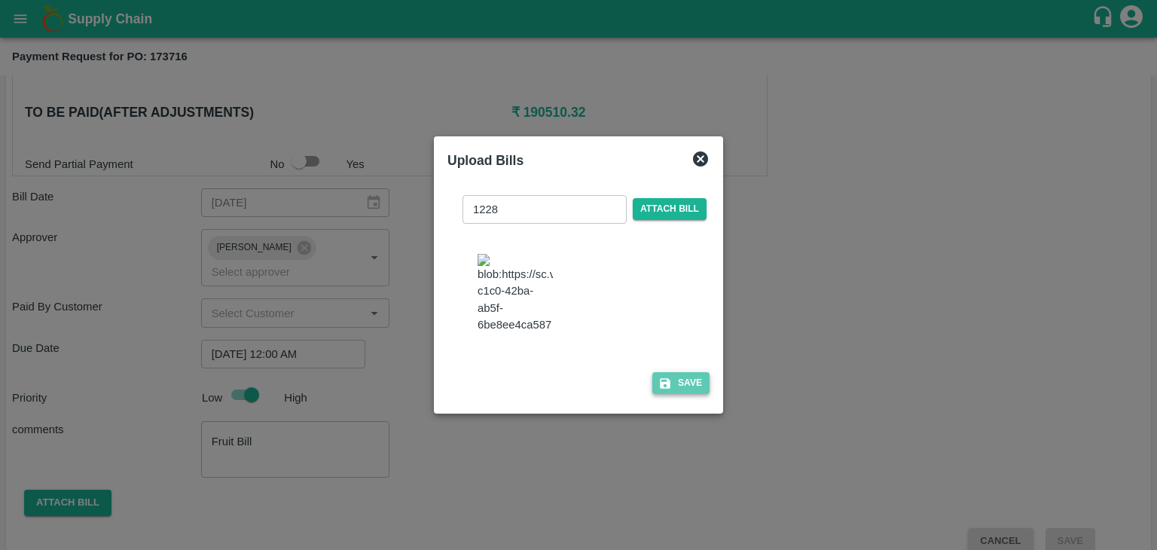
click at [669, 394] on button "Save" at bounding box center [680, 383] width 57 height 22
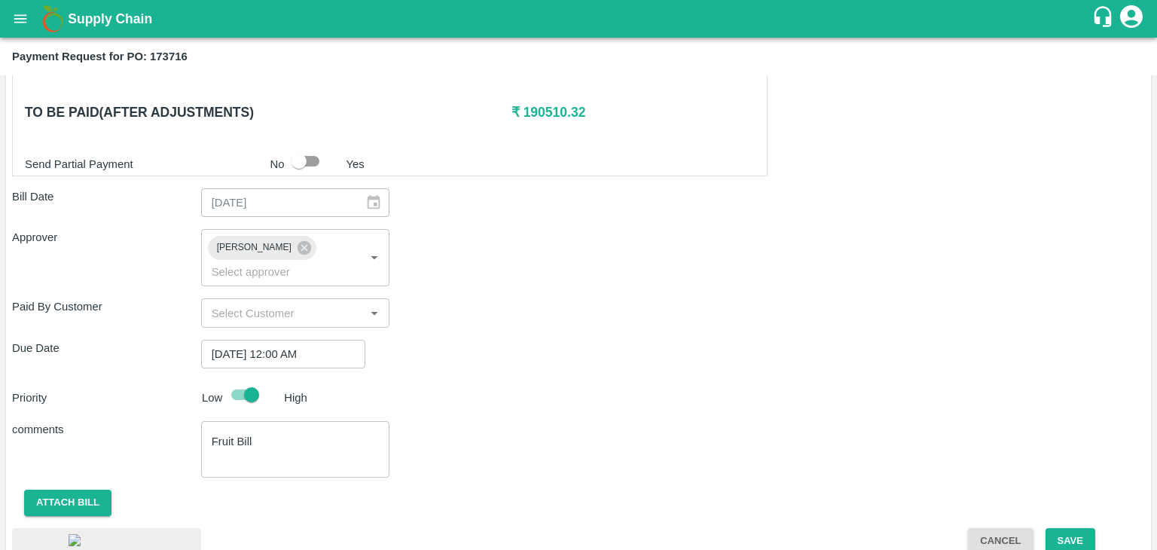
scroll to position [808, 0]
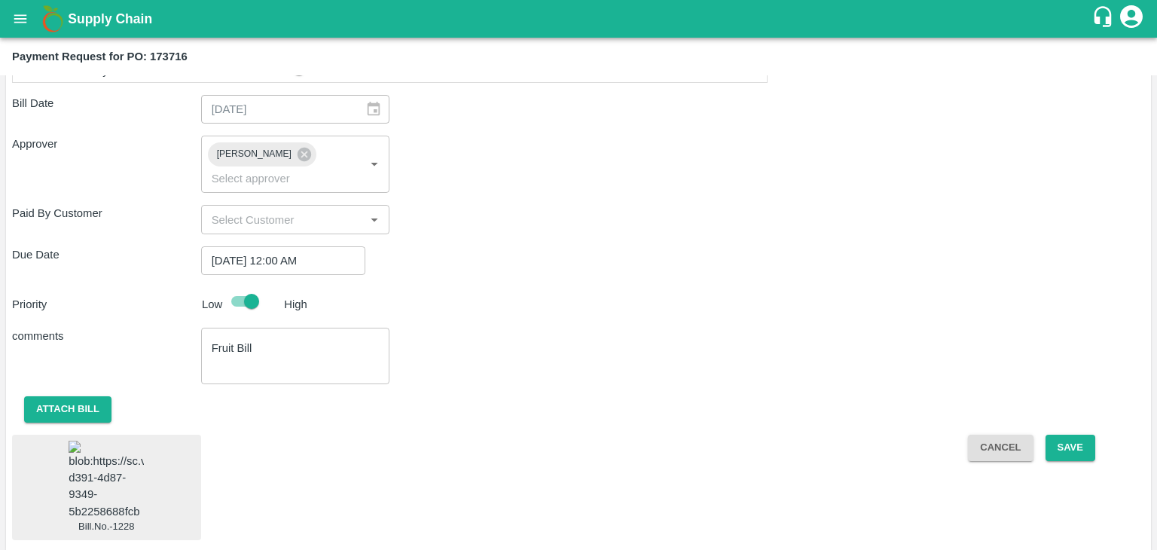
click at [97, 477] on img at bounding box center [106, 480] width 75 height 79
click at [1047, 435] on button "Save" at bounding box center [1071, 448] width 50 height 26
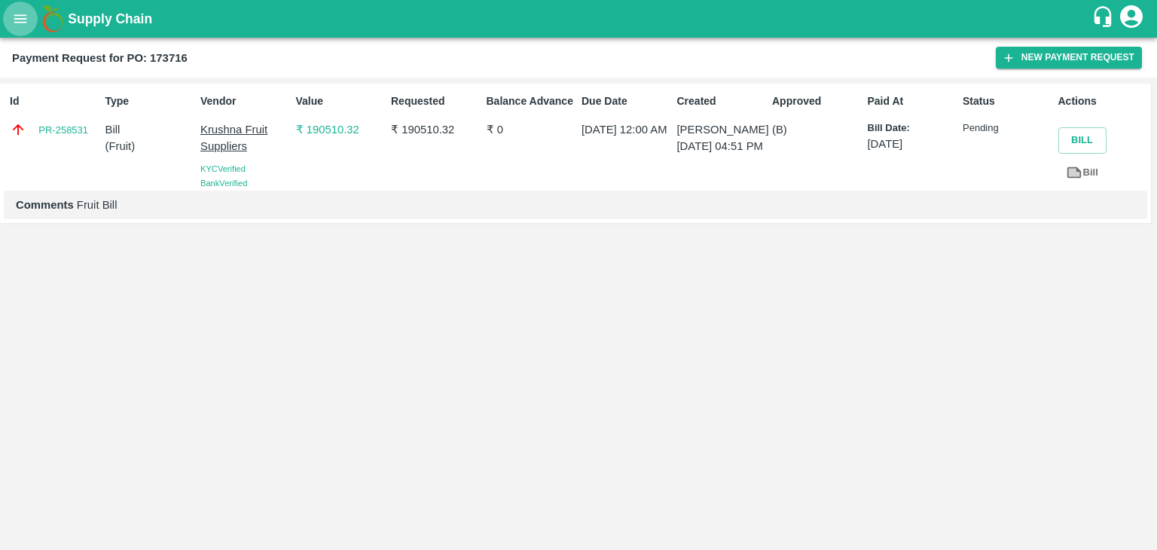
click at [15, 16] on icon "open drawer" at bounding box center [20, 18] width 13 height 8
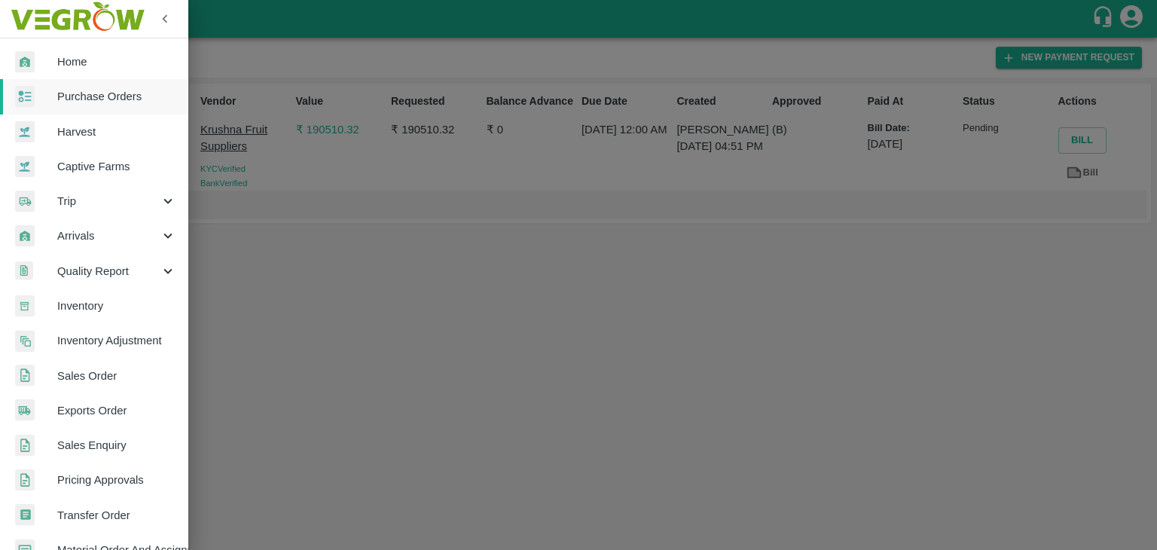
click at [90, 91] on span "Purchase Orders" at bounding box center [116, 96] width 119 height 17
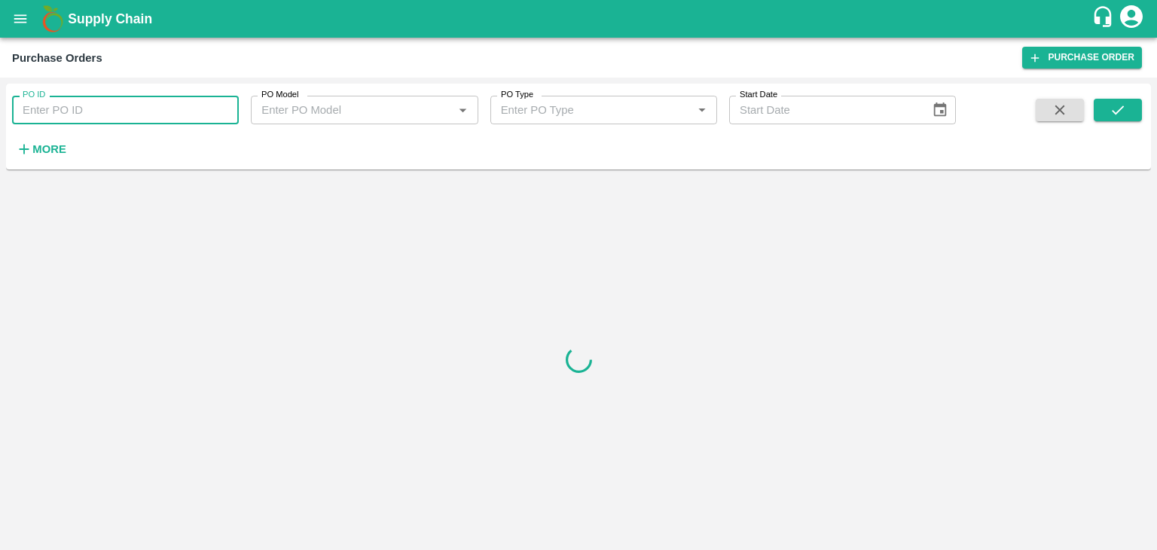
click at [152, 106] on input "PO ID" at bounding box center [125, 110] width 227 height 29
paste input "173725"
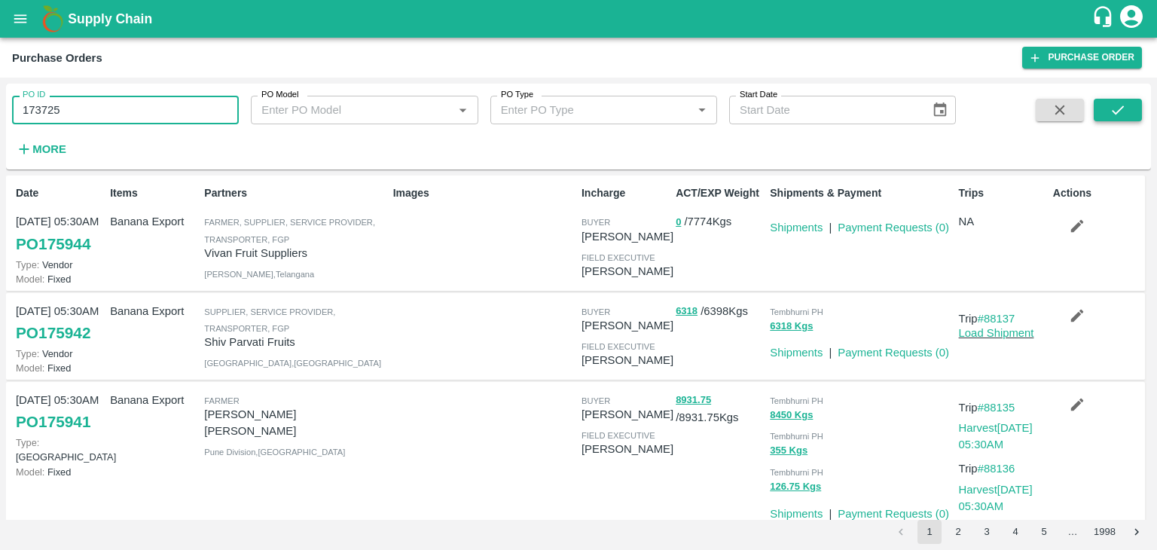
type input "173725"
click at [1116, 106] on icon "submit" at bounding box center [1118, 110] width 17 height 17
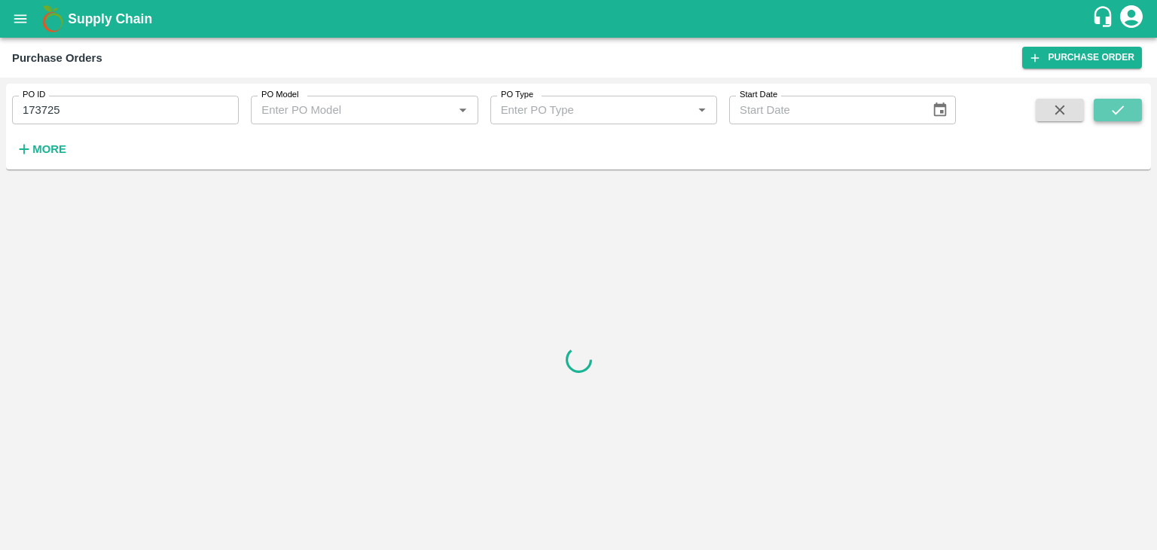
click at [1116, 106] on icon "submit" at bounding box center [1118, 110] width 17 height 17
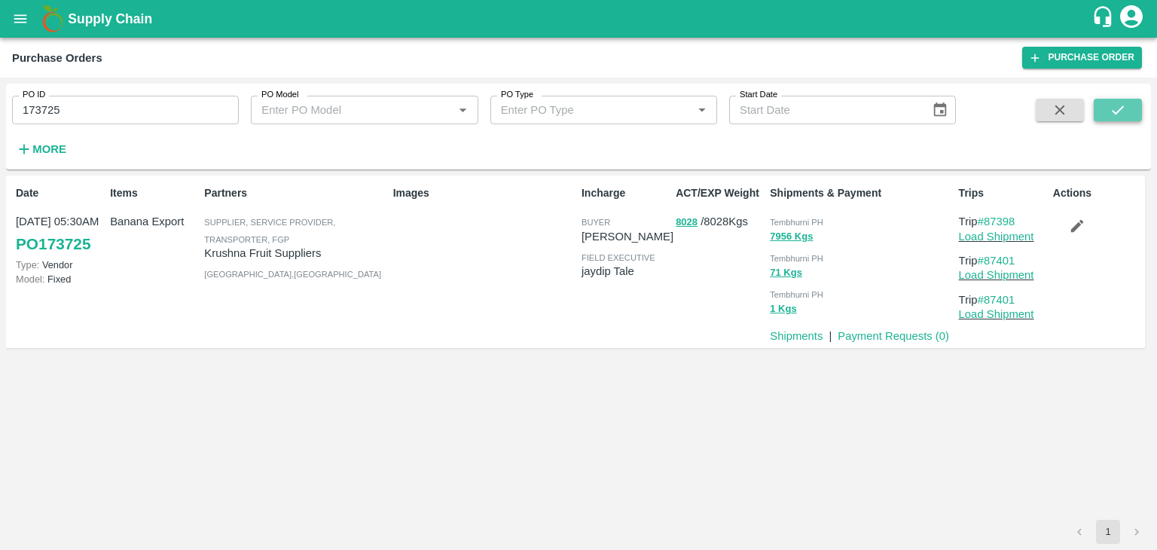
click at [1116, 106] on icon "submit" at bounding box center [1118, 110] width 17 height 17
click at [882, 331] on link "Payment Requests ( 0 )" at bounding box center [894, 336] width 112 height 12
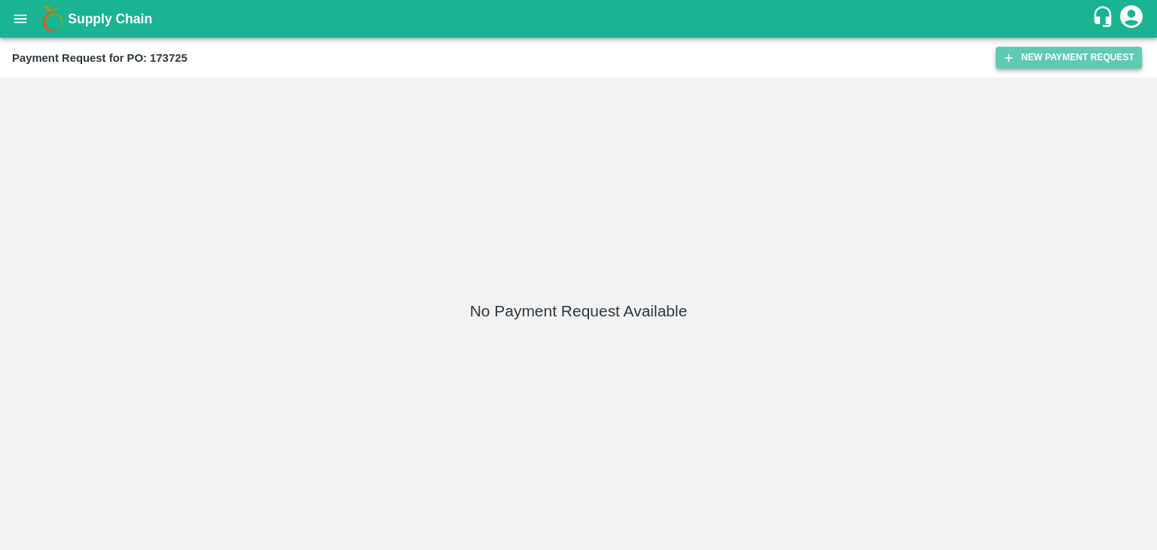
click at [1073, 66] on button "New Payment Request" at bounding box center [1069, 58] width 146 height 22
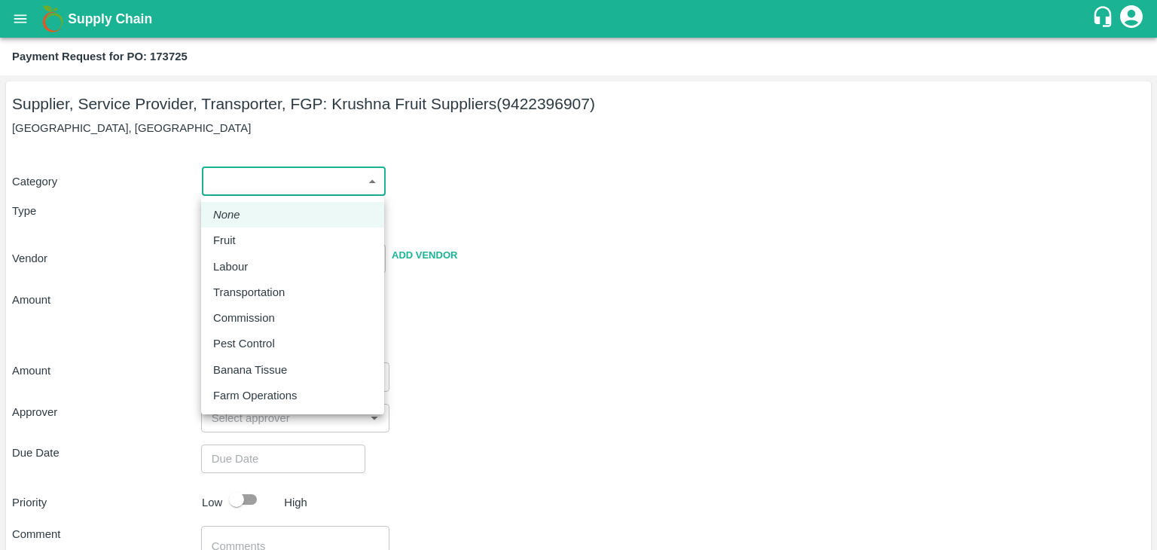
drag, startPoint x: 217, startPoint y: 185, endPoint x: 252, endPoint y: 230, distance: 57.0
click at [252, 230] on body "Supply Chain Payment Request for PO: 173725 Supplier, Service Provider, Transpo…" at bounding box center [578, 275] width 1157 height 550
click at [252, 230] on li "Fruit" at bounding box center [292, 241] width 183 height 26
type input "1"
type input "[PERSON_NAME] Fruit Suppliers - 9422396907(Supplier, Service Provider, Transpor…"
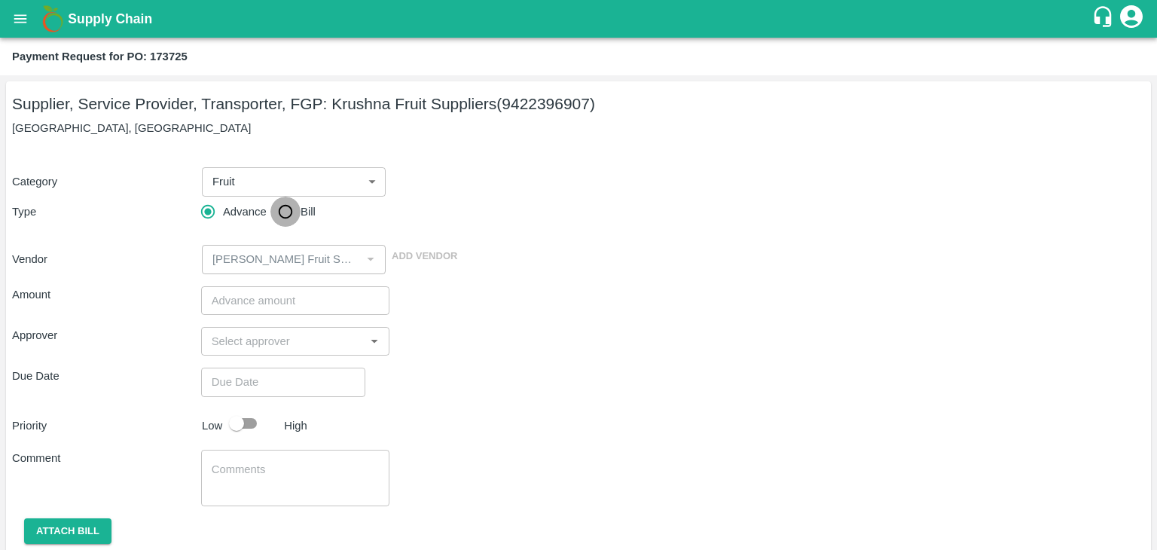
click at [290, 203] on input "Bill" at bounding box center [285, 212] width 30 height 30
radio input "true"
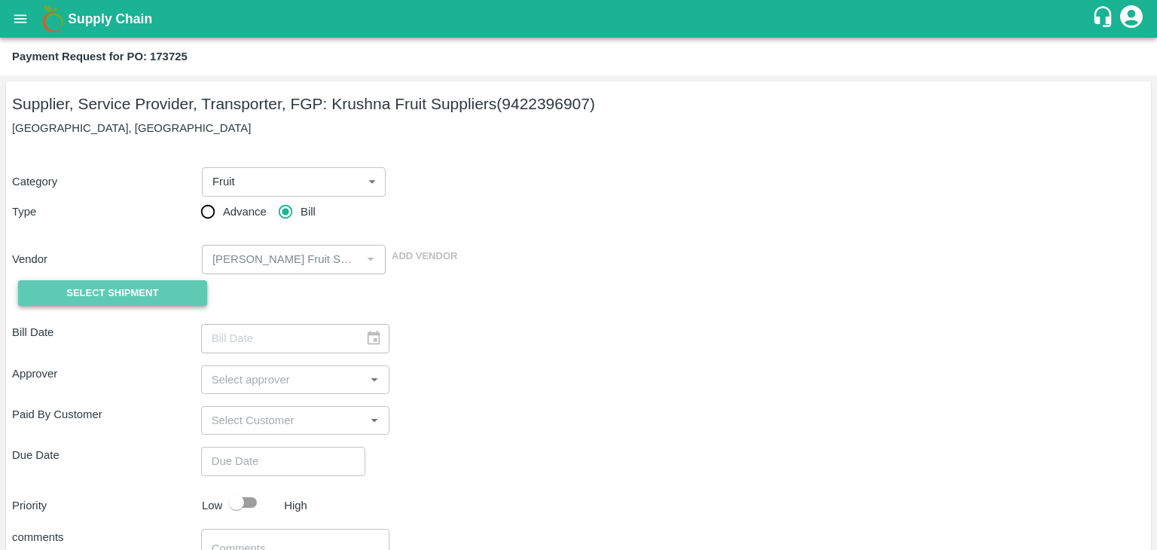
click at [125, 301] on span "Select Shipment" at bounding box center [112, 293] width 92 height 17
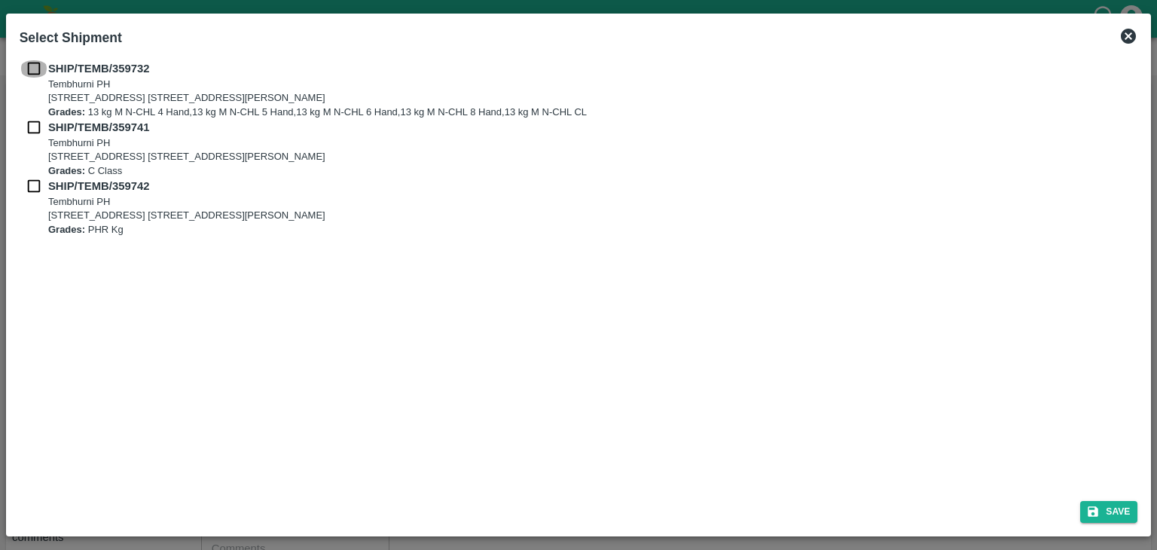
click at [31, 60] on input "checkbox" at bounding box center [34, 68] width 29 height 17
checkbox input "true"
click at [32, 130] on input "checkbox" at bounding box center [34, 127] width 29 height 17
checkbox input "true"
click at [28, 191] on input "checkbox" at bounding box center [34, 186] width 29 height 17
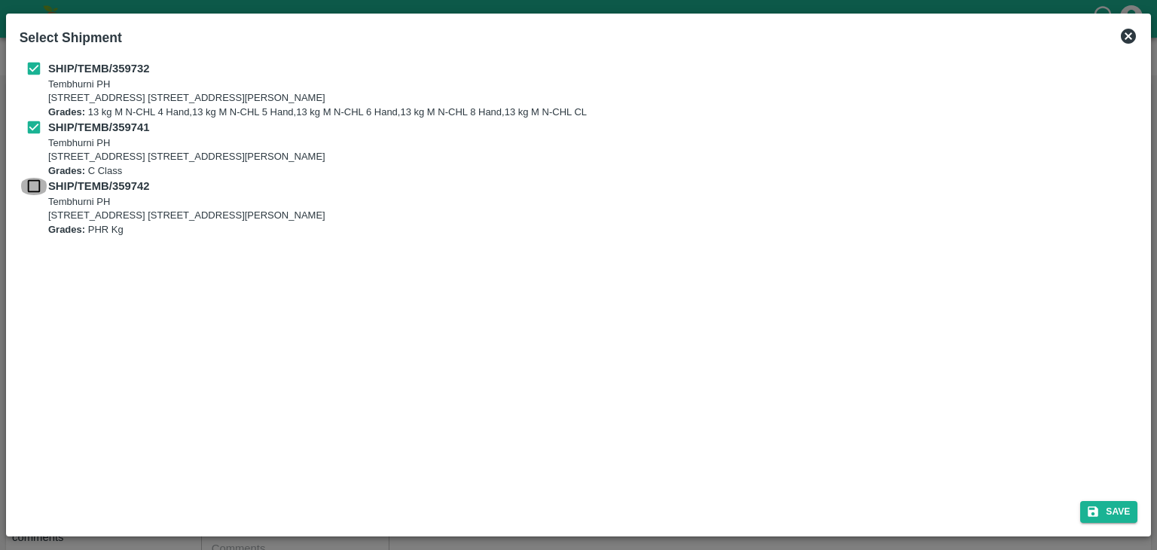
checkbox input "true"
click at [1138, 503] on div "Save" at bounding box center [579, 509] width 1131 height 40
click at [1120, 509] on button "Save" at bounding box center [1108, 512] width 57 height 22
type input "[DATE]"
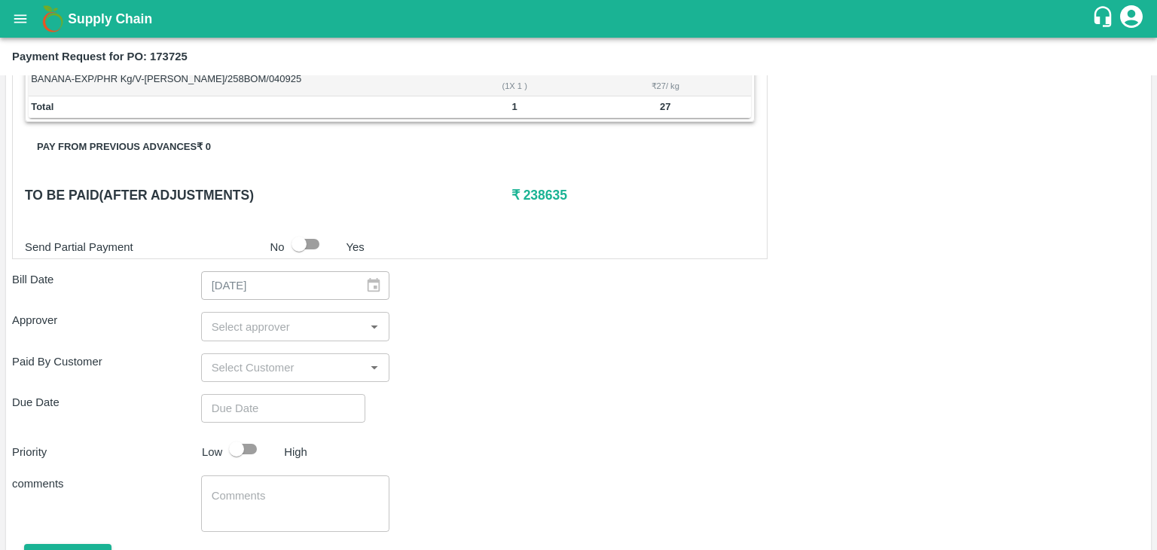
scroll to position [738, 0]
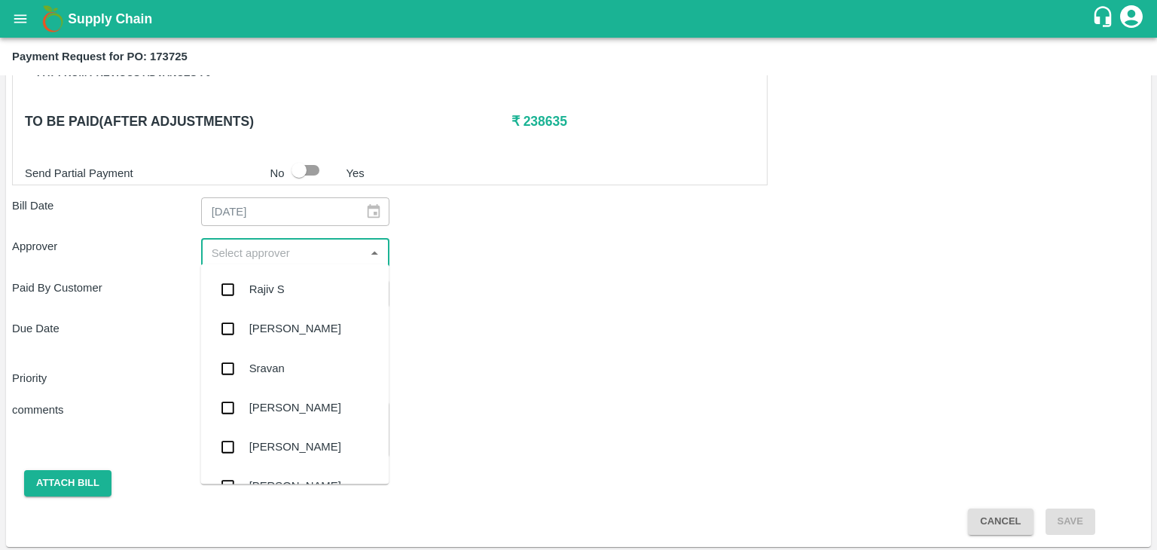
click at [268, 243] on input "input" at bounding box center [283, 253] width 155 height 20
type input "Ajit"
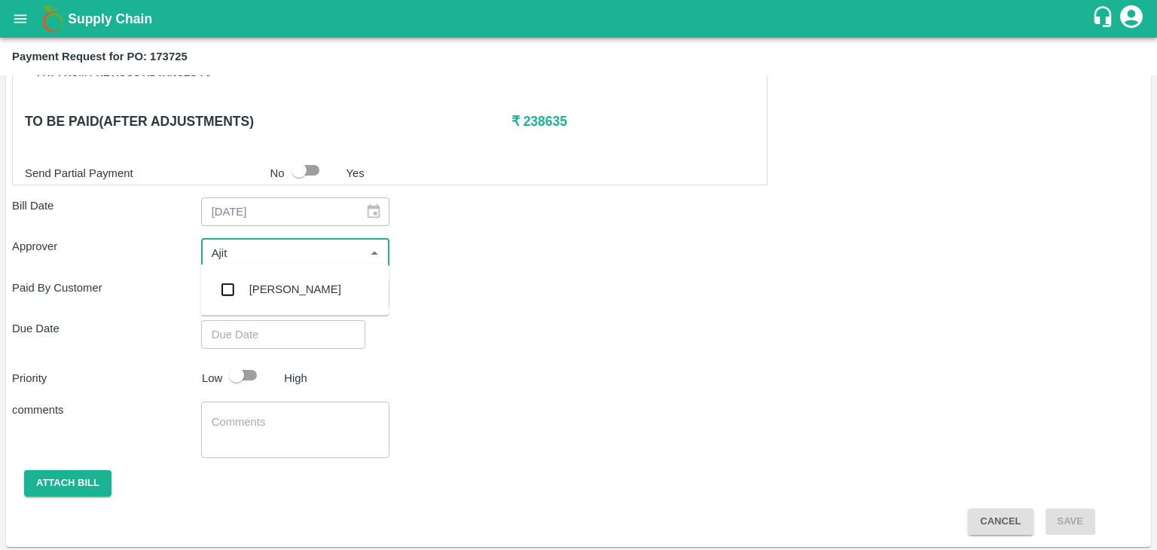
click at [286, 300] on div "[PERSON_NAME]" at bounding box center [294, 289] width 188 height 39
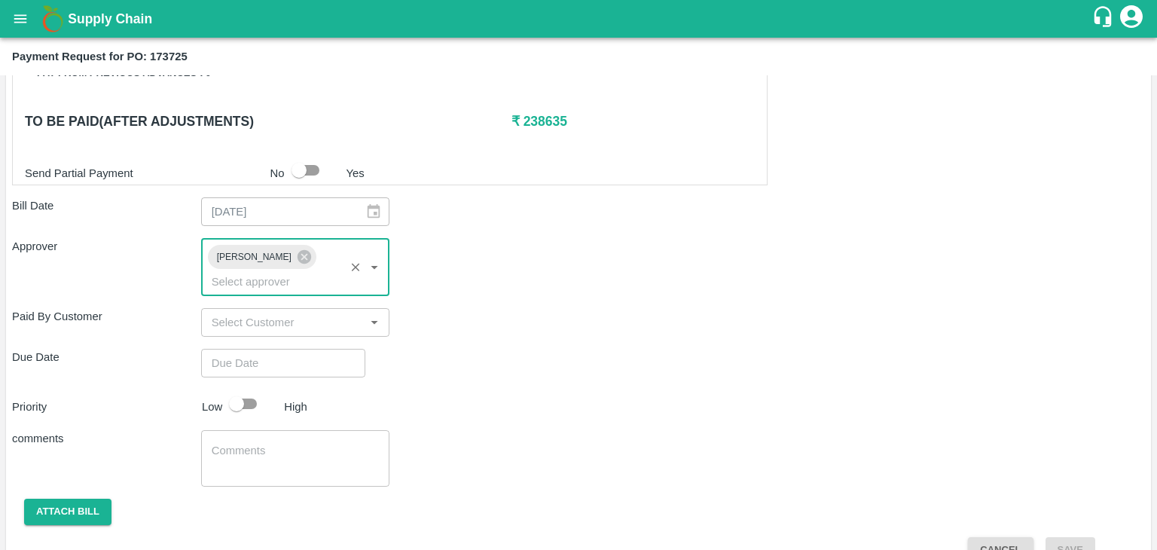
type input "DD/MM/YYYY hh:mm aa"
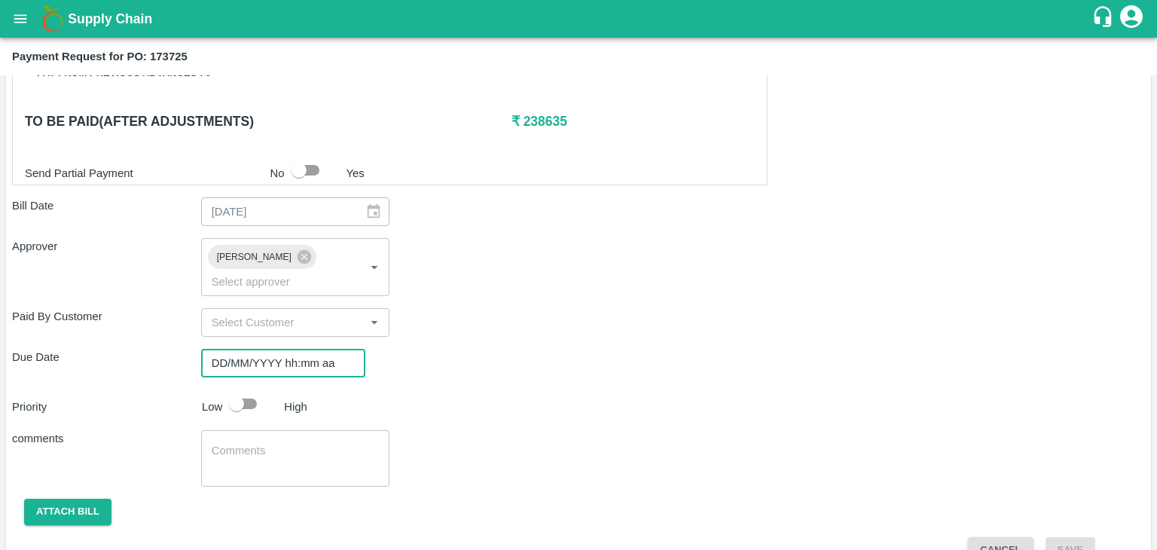
click at [309, 349] on input "DD/MM/YYYY hh:mm aa" at bounding box center [278, 363] width 154 height 29
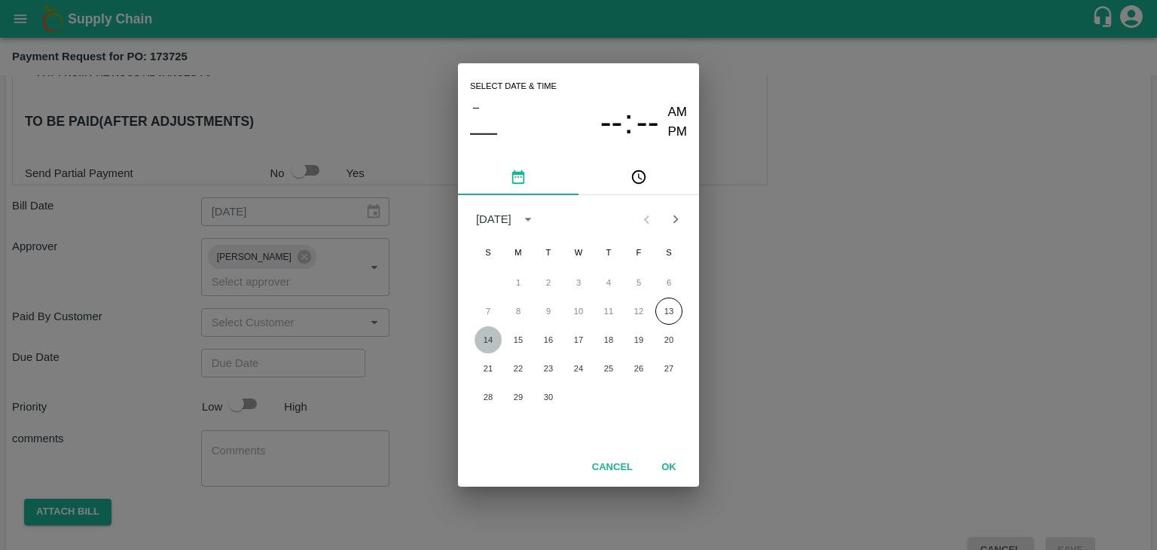
click at [491, 330] on button "14" at bounding box center [488, 339] width 27 height 27
type input "14/09/2025 12:00 AM"
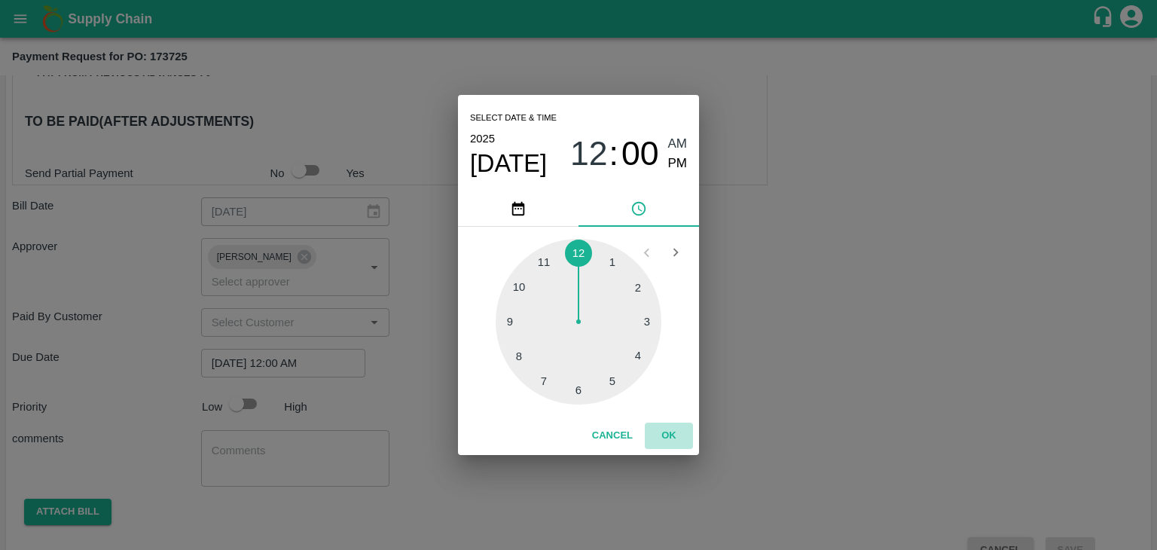
click at [664, 432] on button "OK" at bounding box center [669, 436] width 48 height 26
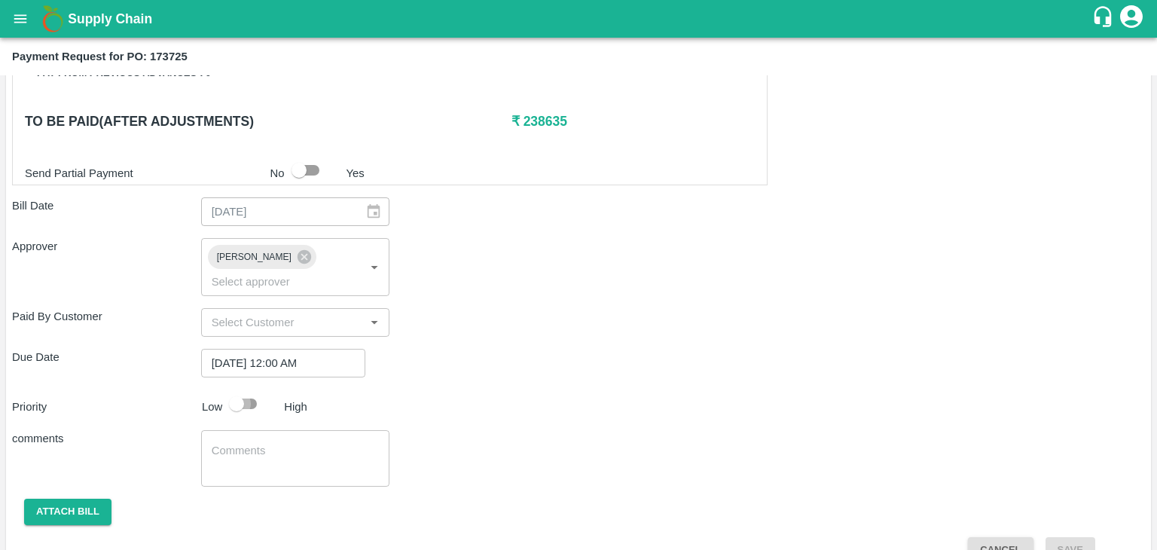
click at [242, 390] on input "checkbox" at bounding box center [237, 404] width 86 height 29
checkbox input "true"
click at [307, 443] on textarea at bounding box center [296, 459] width 168 height 32
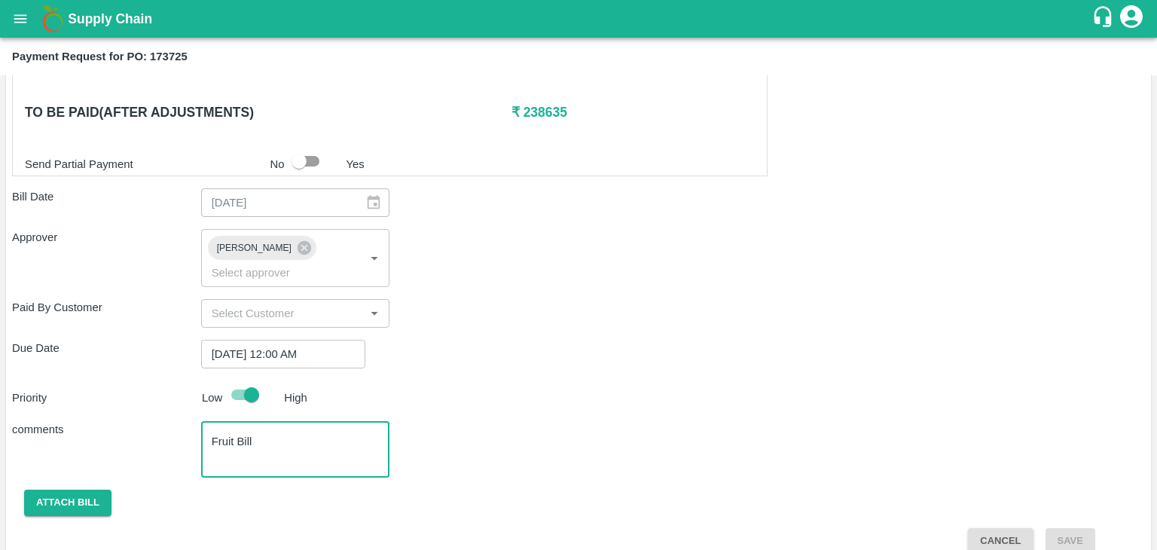
type textarea "Fruit Bill"
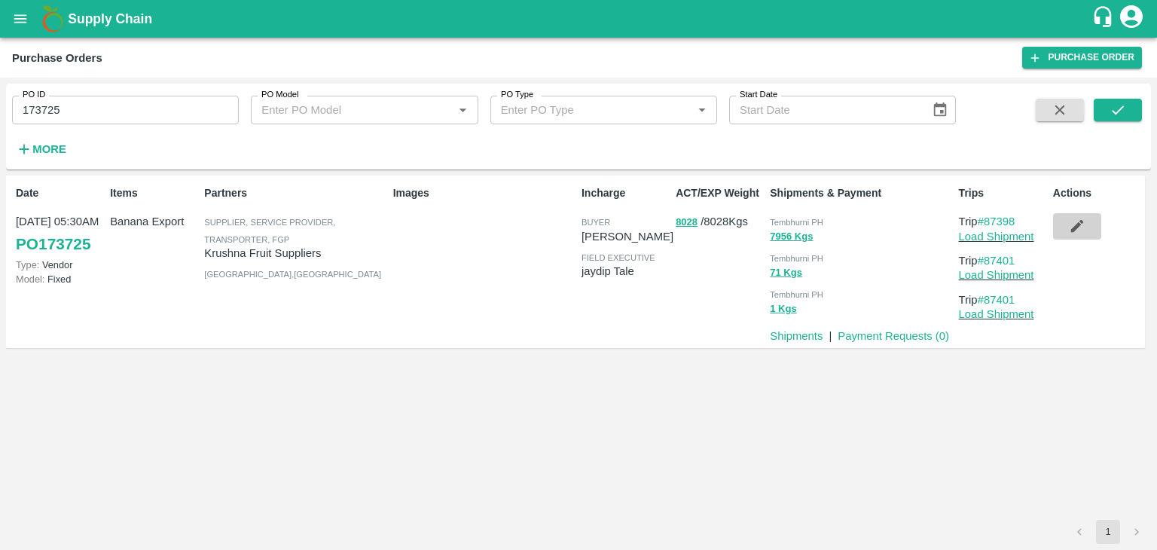
click at [1080, 224] on icon "button" at bounding box center [1077, 226] width 17 height 17
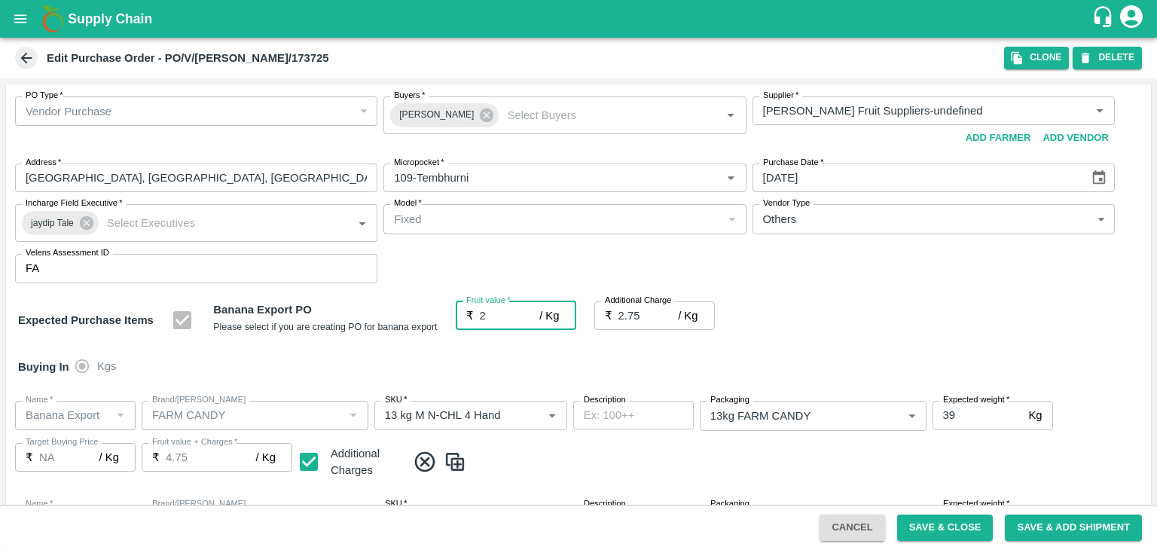
type input "29"
type input "31.75"
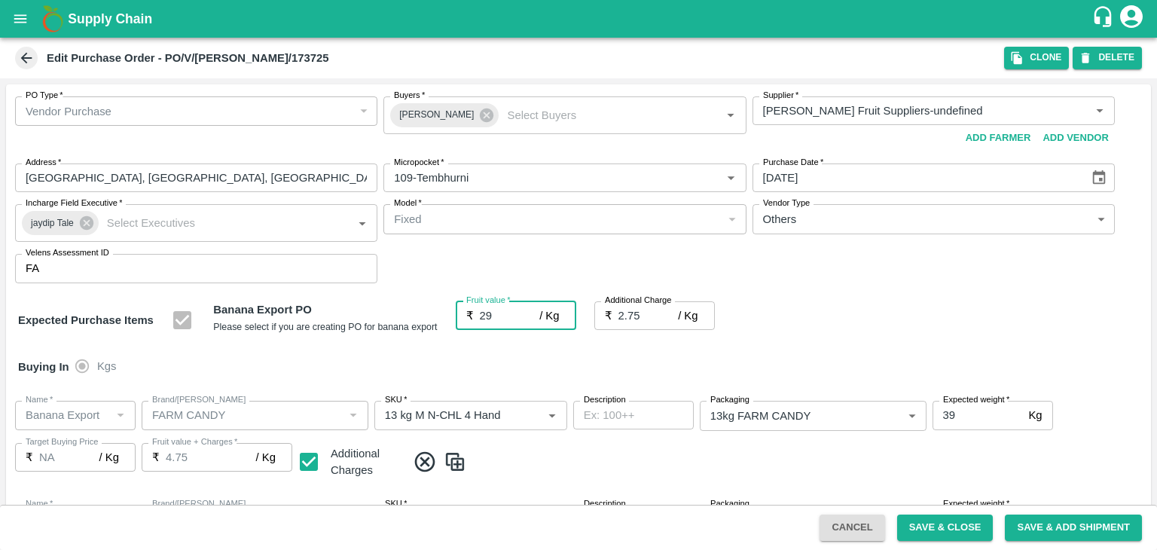
type input "31.75"
type input "29"
type input "2"
type input "4.75"
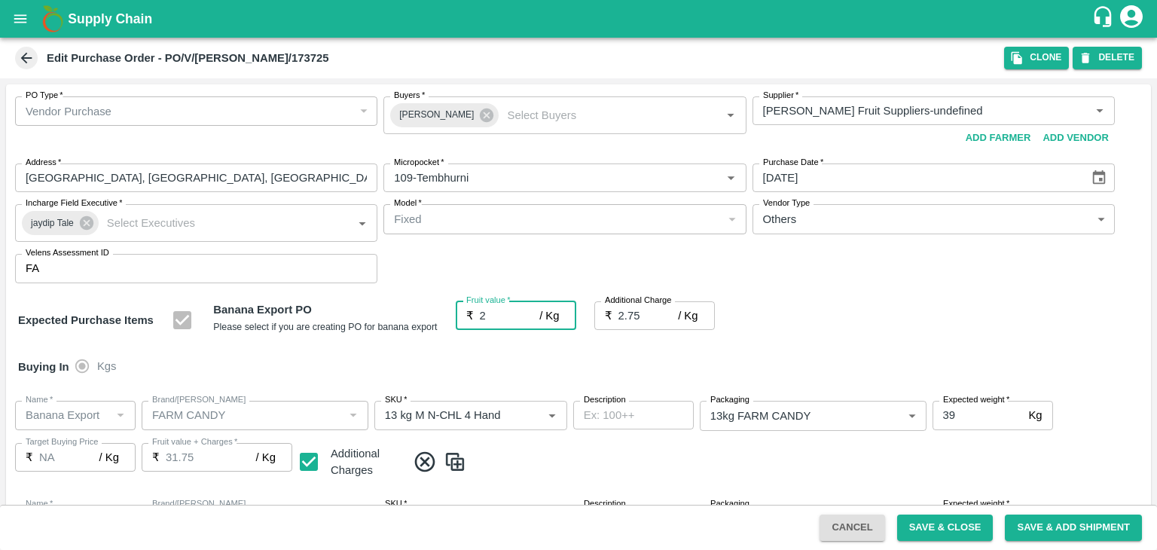
type input "4.75"
type input "2"
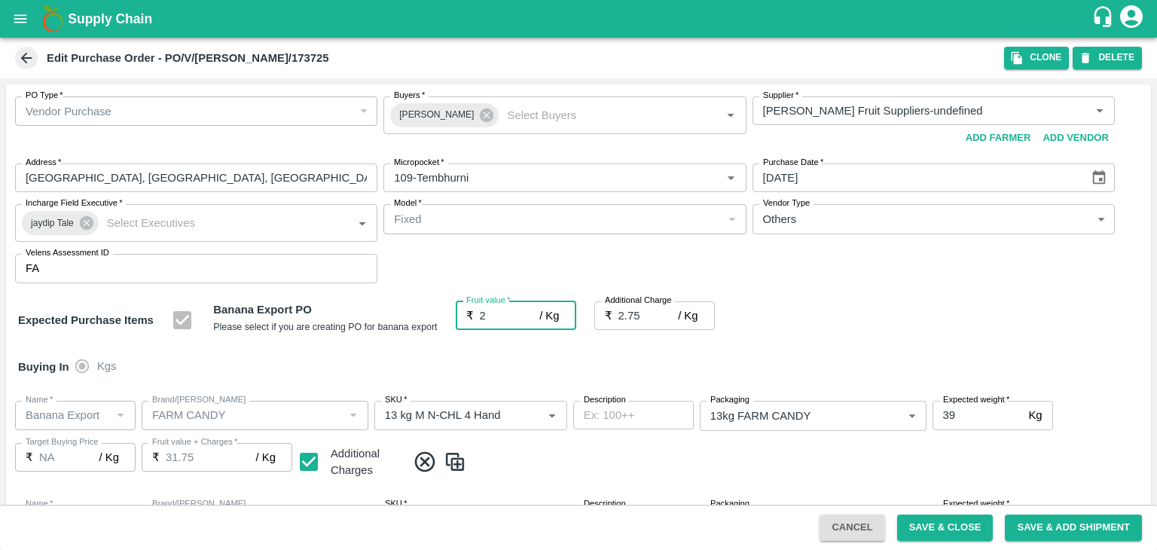
type input "2"
type input "26"
type input "28.75"
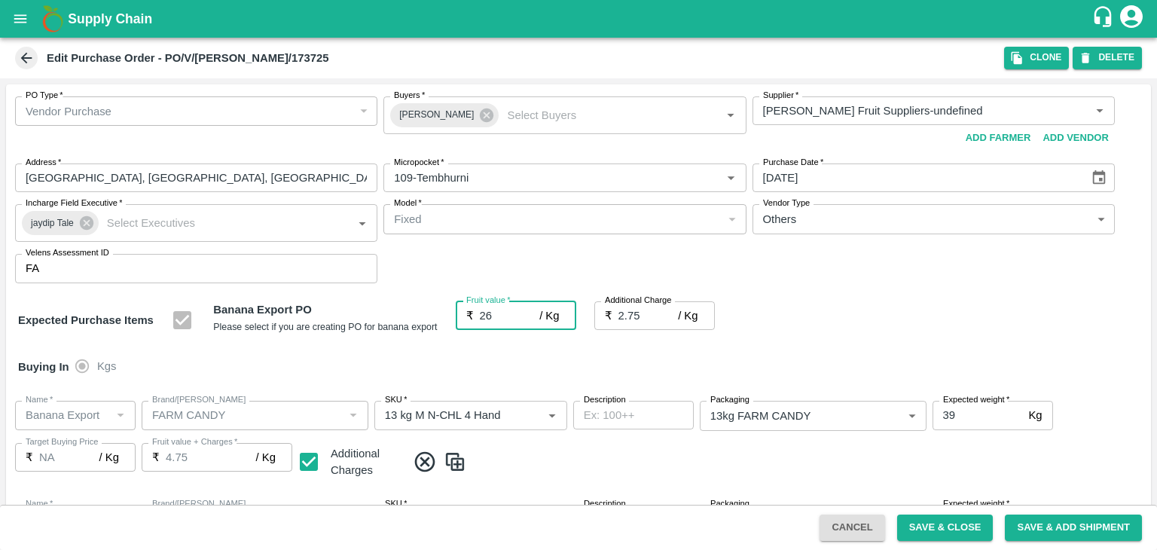
type input "28.75"
type input "26"
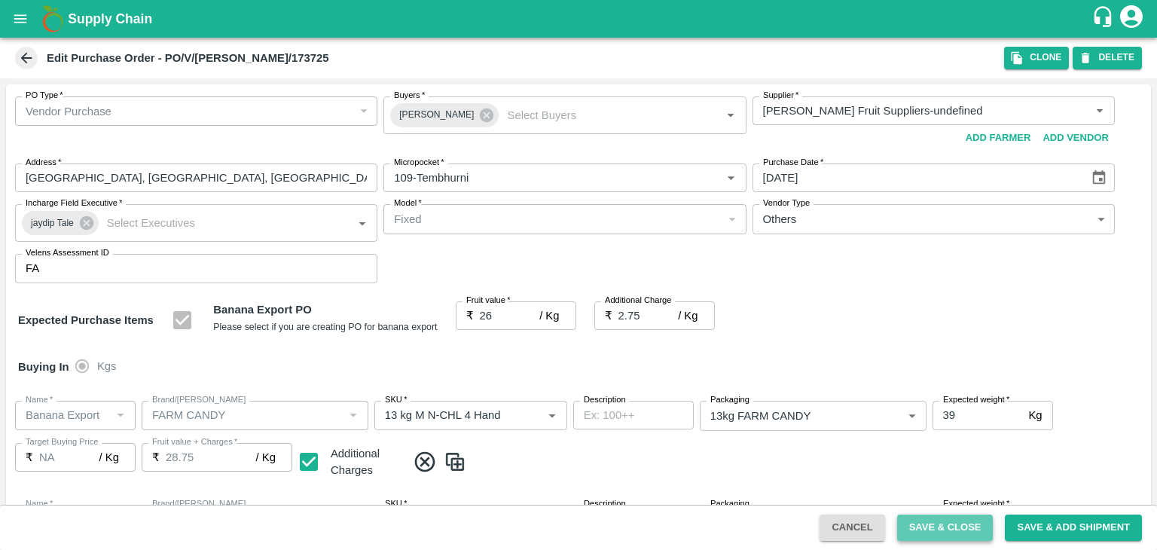
click at [955, 527] on button "Save & Close" at bounding box center [945, 528] width 96 height 26
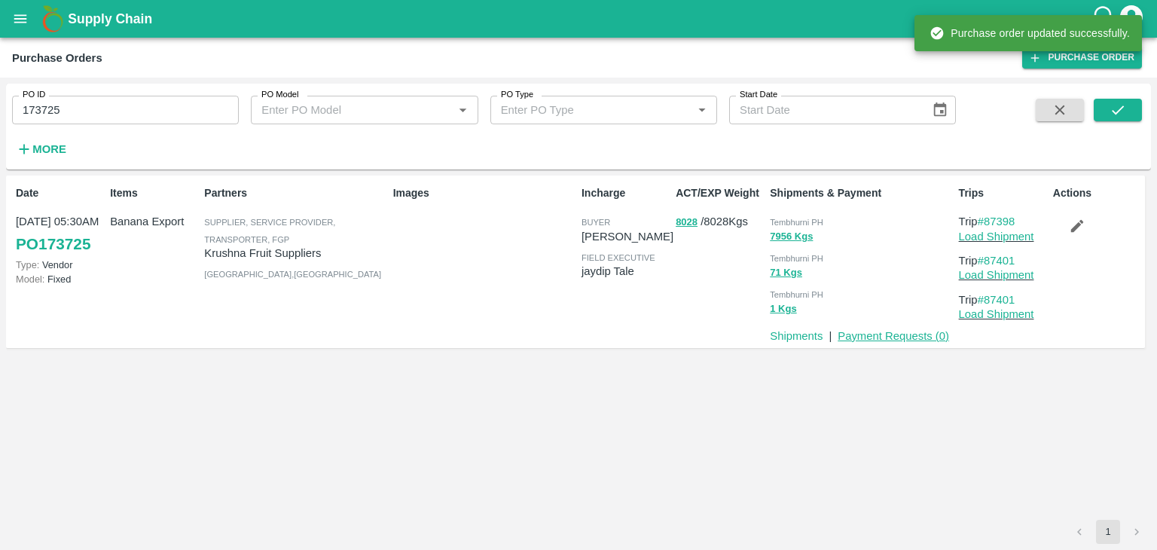
click at [883, 338] on link "Payment Requests ( 0 )" at bounding box center [894, 336] width 112 height 12
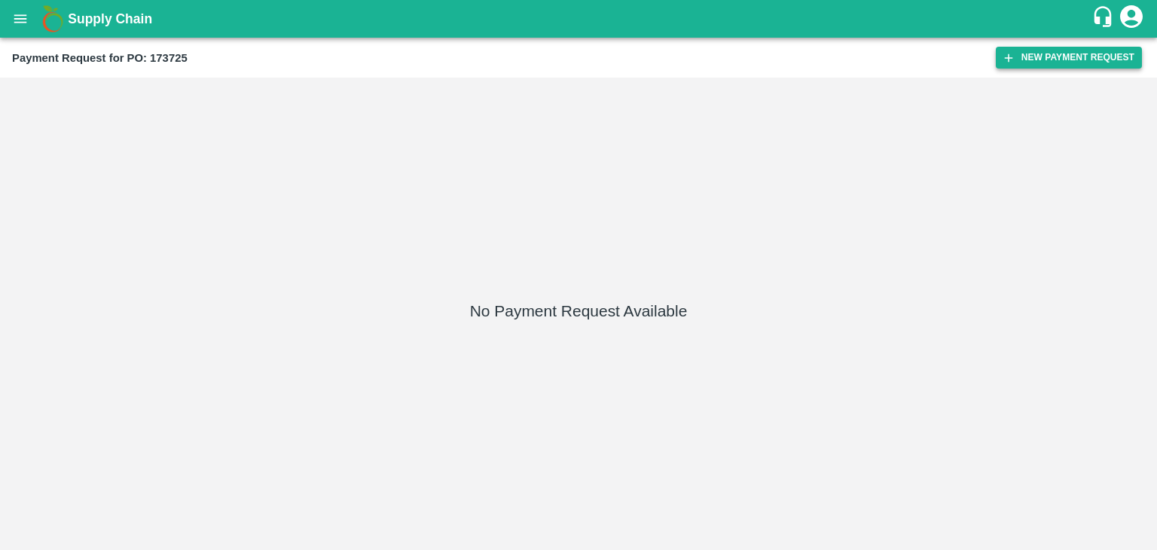
click at [1021, 53] on button "New Payment Request" at bounding box center [1069, 58] width 146 height 22
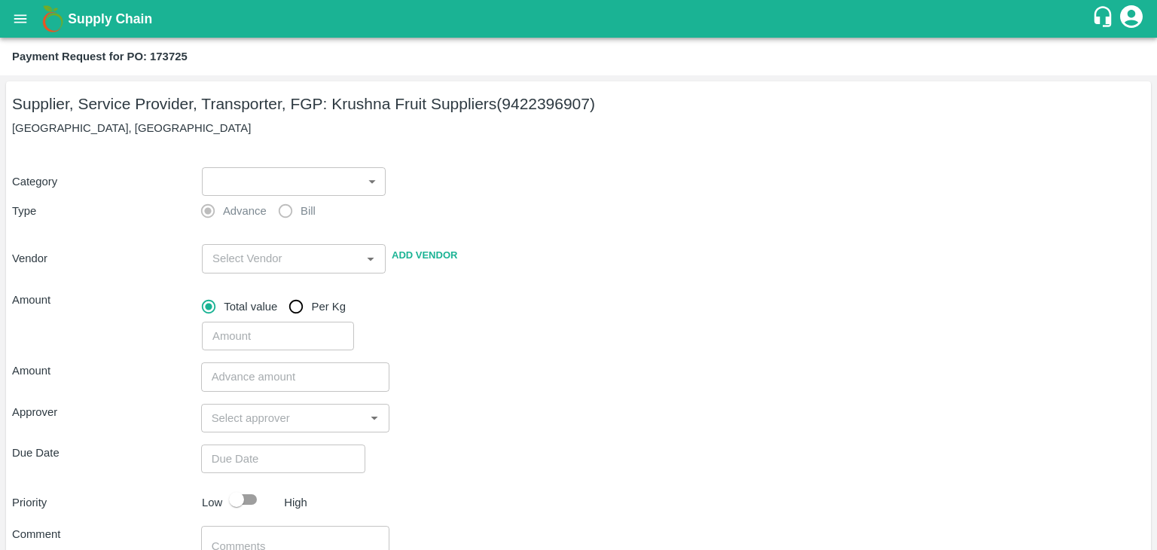
click at [206, 179] on body "Supply Chain Payment Request for PO: 173725 Supplier, Service Provider, Transpo…" at bounding box center [578, 275] width 1157 height 550
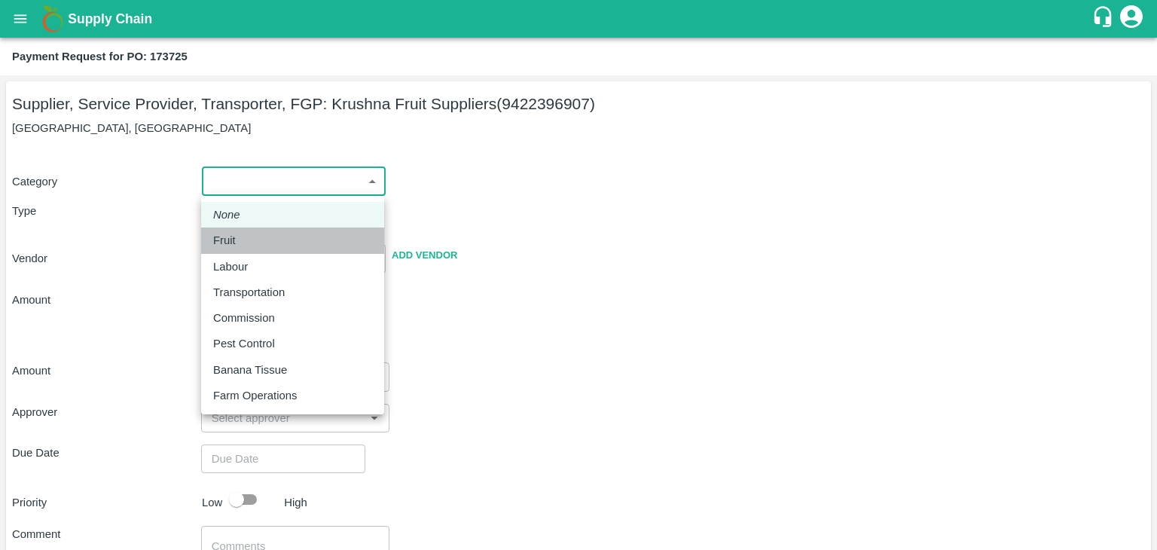
click at [250, 234] on div "Fruit" at bounding box center [292, 240] width 159 height 17
type input "1"
type input "[PERSON_NAME] Fruit Suppliers - 9422396907(Supplier, Service Provider, Transpor…"
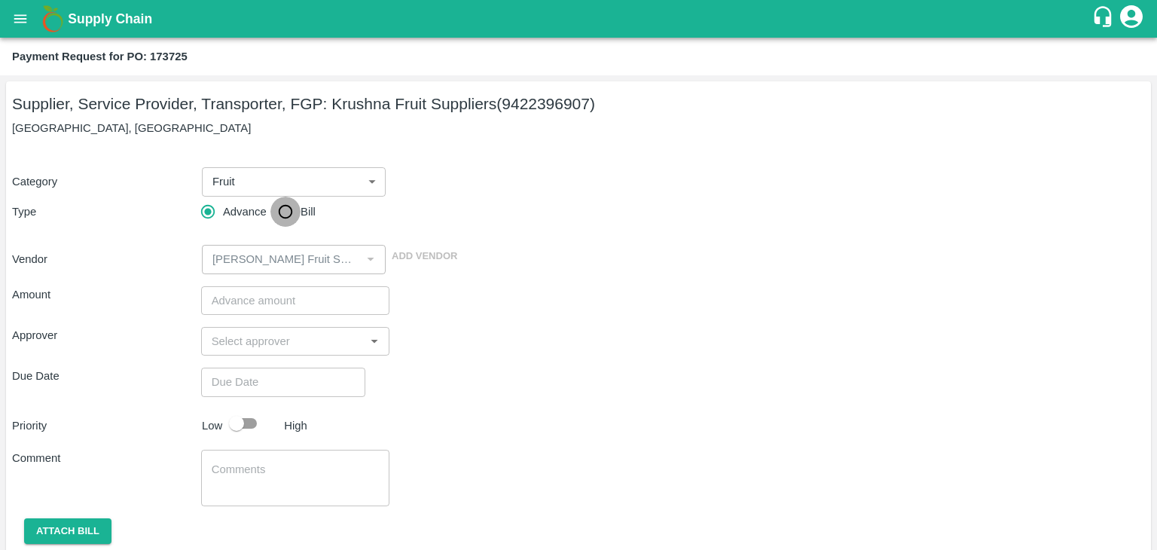
click at [282, 209] on input "Bill" at bounding box center [285, 212] width 30 height 30
radio input "true"
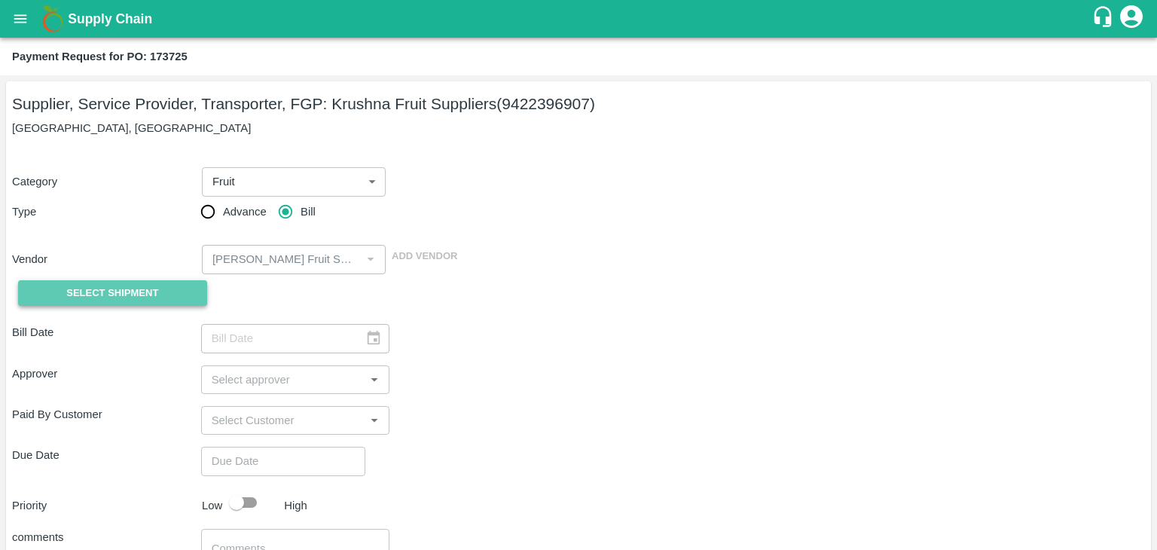
click at [123, 293] on span "Select Shipment" at bounding box center [112, 293] width 92 height 17
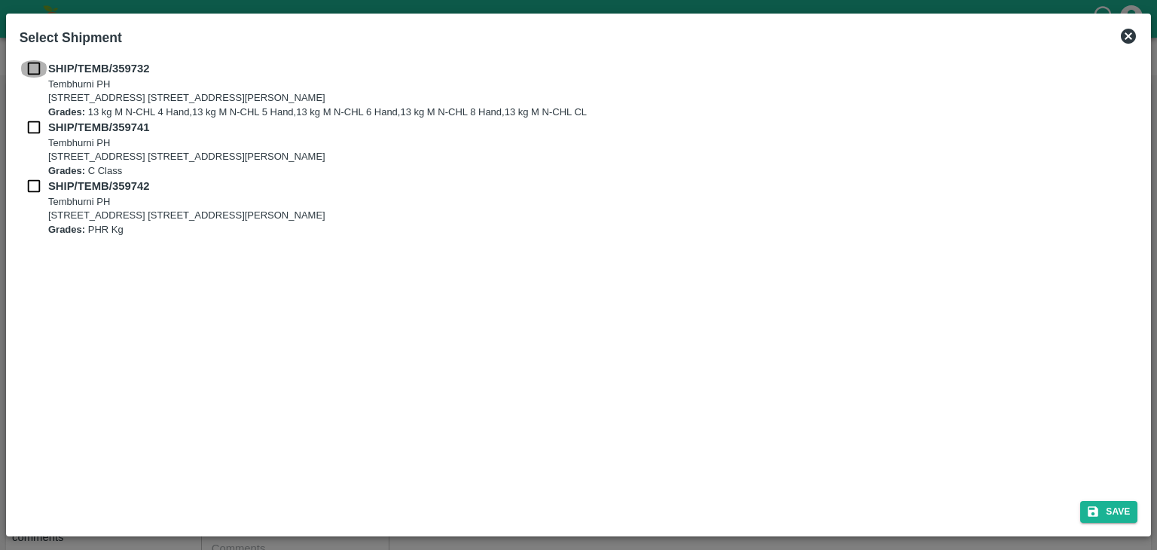
click at [26, 69] on input "checkbox" at bounding box center [34, 68] width 29 height 17
checkbox input "true"
click at [35, 121] on input "checkbox" at bounding box center [34, 127] width 29 height 17
checkbox input "true"
click at [30, 194] on input "checkbox" at bounding box center [34, 186] width 29 height 17
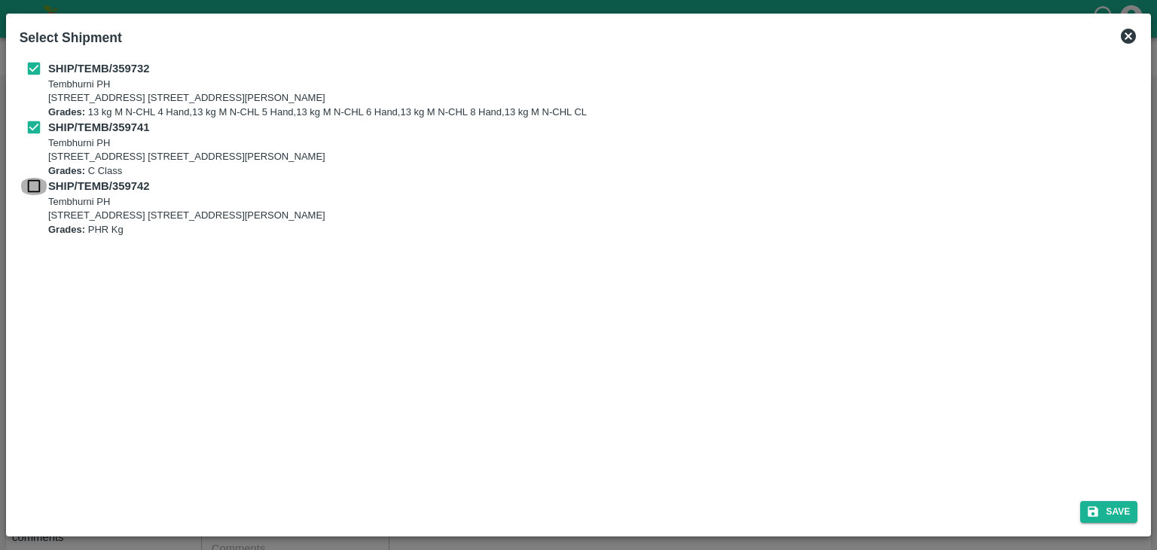
checkbox input "true"
click at [1114, 506] on button "Save" at bounding box center [1108, 512] width 57 height 22
type input "04/09/2025"
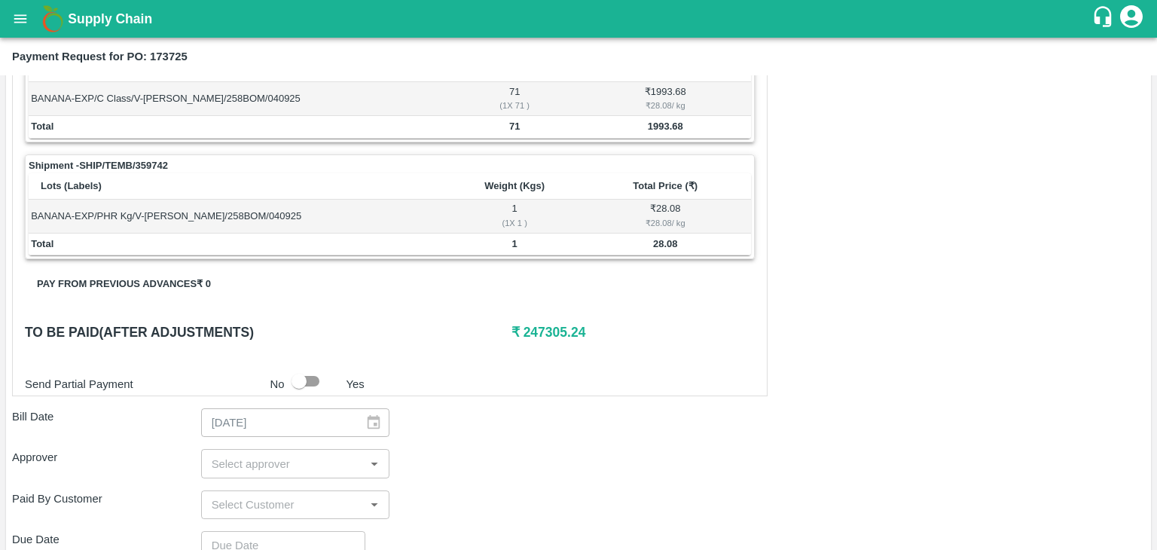
scroll to position [738, 0]
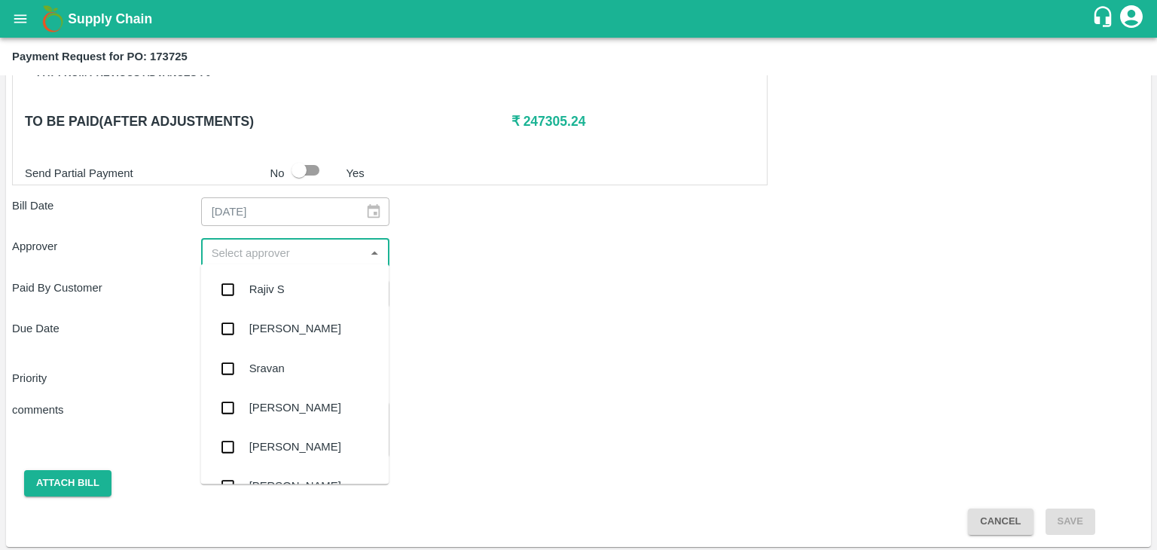
click at [277, 243] on input "input" at bounding box center [283, 253] width 155 height 20
type input "Ajit"
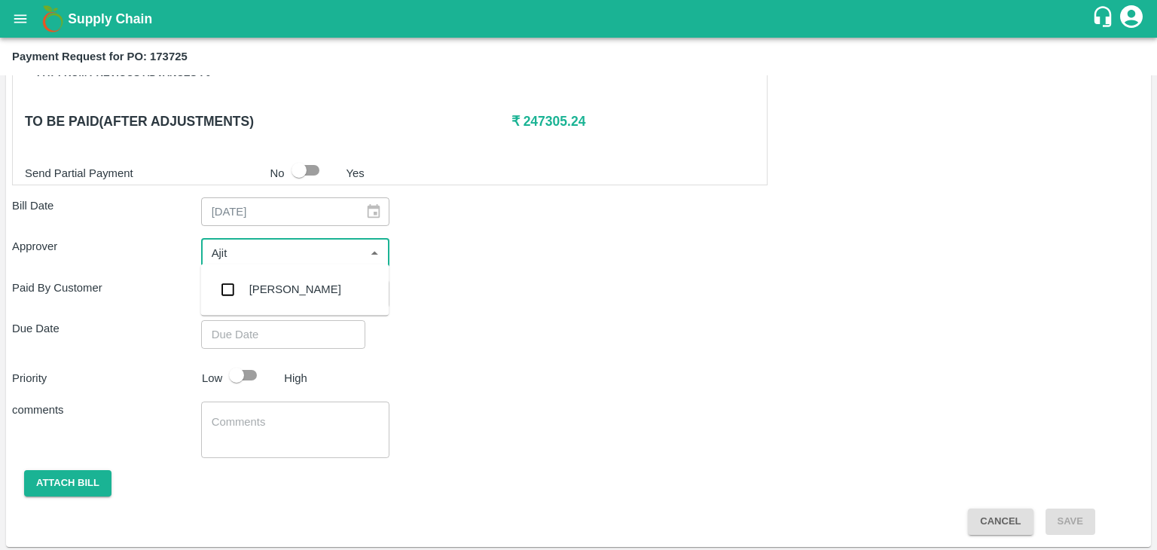
click at [286, 299] on div "[PERSON_NAME]" at bounding box center [294, 289] width 188 height 39
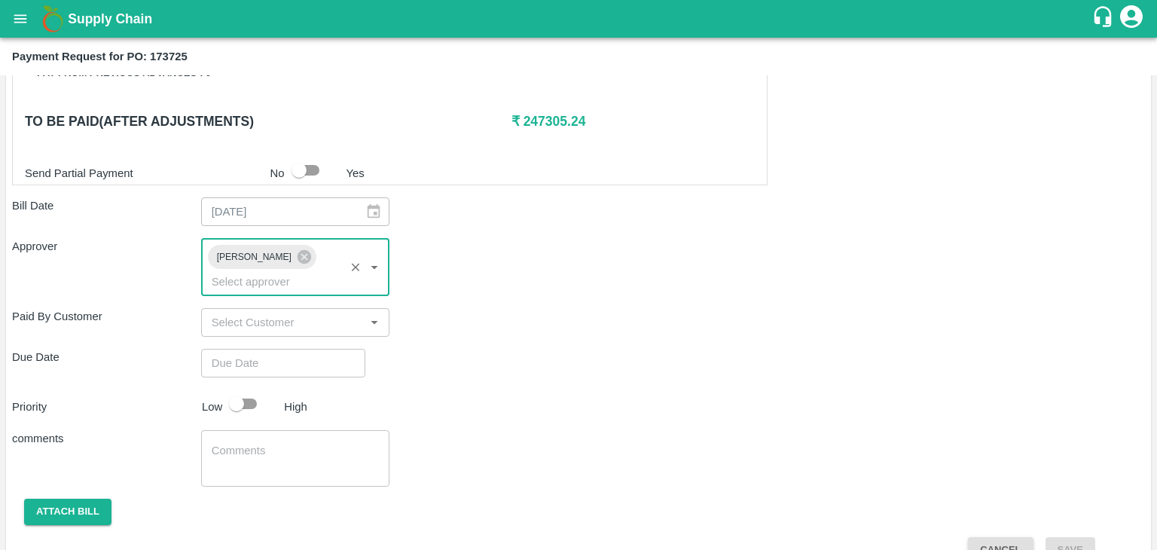
type input "DD/MM/YYYY hh:mm aa"
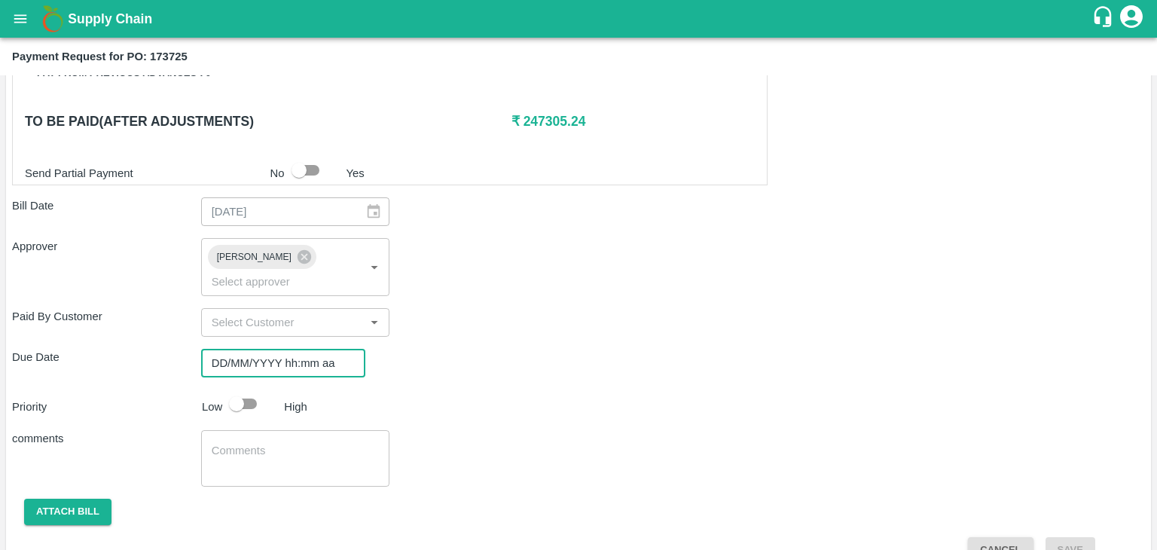
click at [324, 349] on input "DD/MM/YYYY hh:mm aa" at bounding box center [278, 363] width 154 height 29
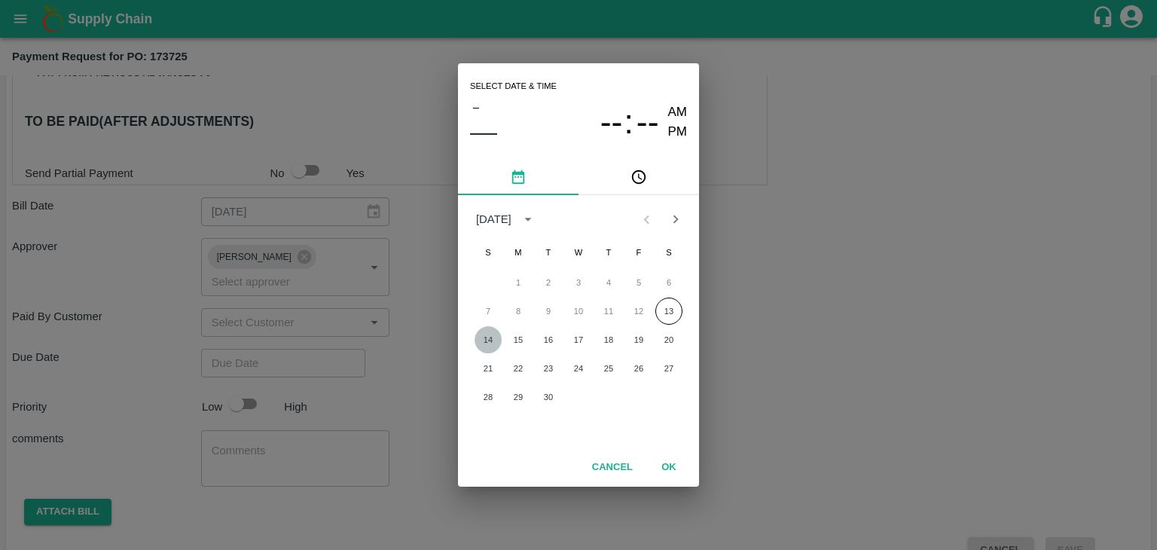
click at [488, 332] on button "14" at bounding box center [488, 339] width 27 height 27
type input "[DATE] 12:00 AM"
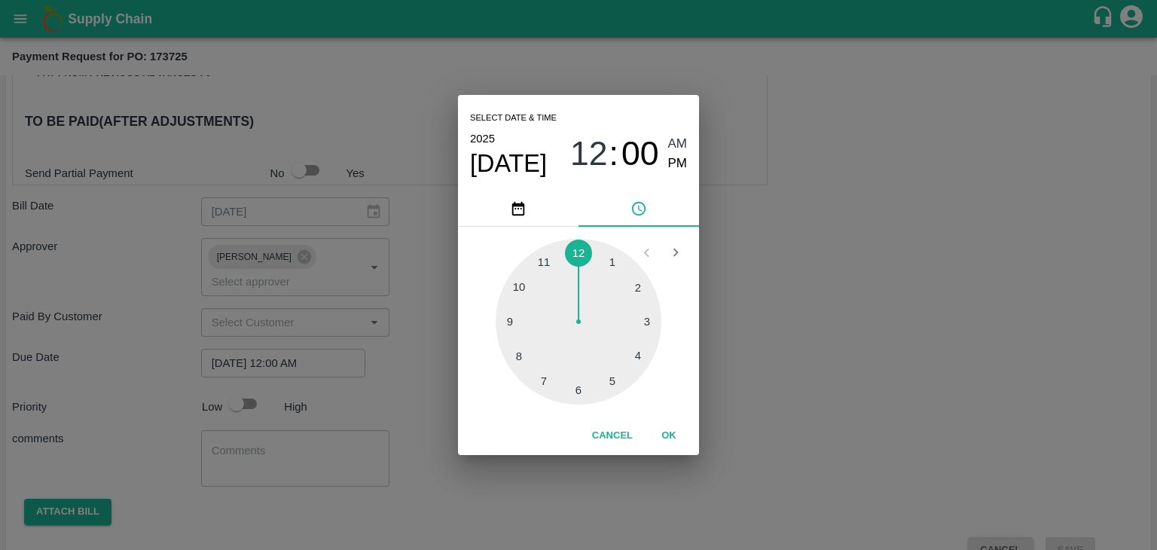
click at [667, 425] on button "OK" at bounding box center [669, 436] width 48 height 26
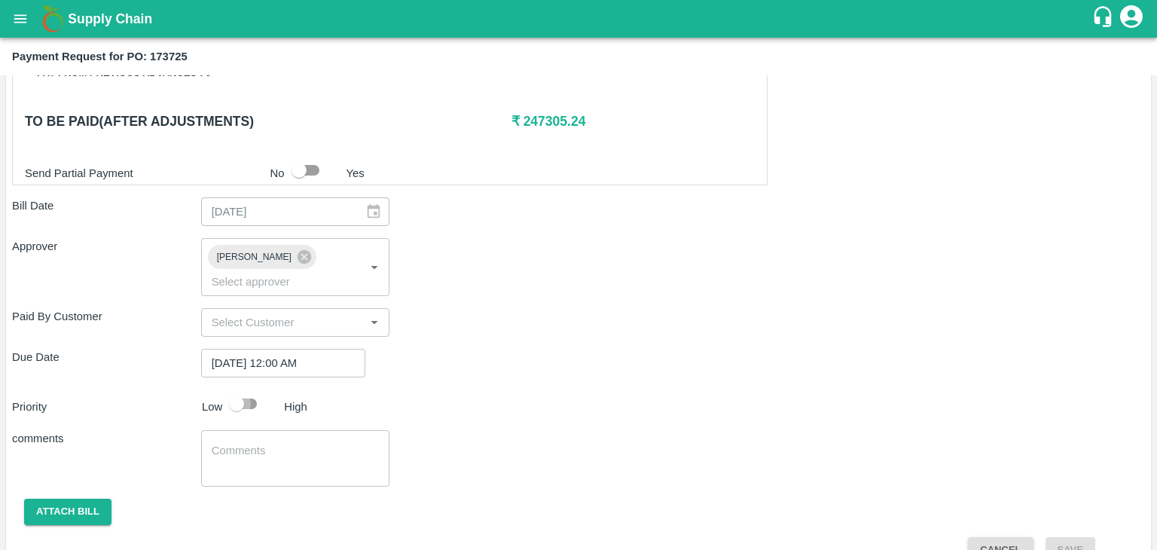
click at [241, 390] on input "checkbox" at bounding box center [237, 404] width 86 height 29
checkbox input "true"
click at [298, 443] on textarea at bounding box center [296, 459] width 168 height 32
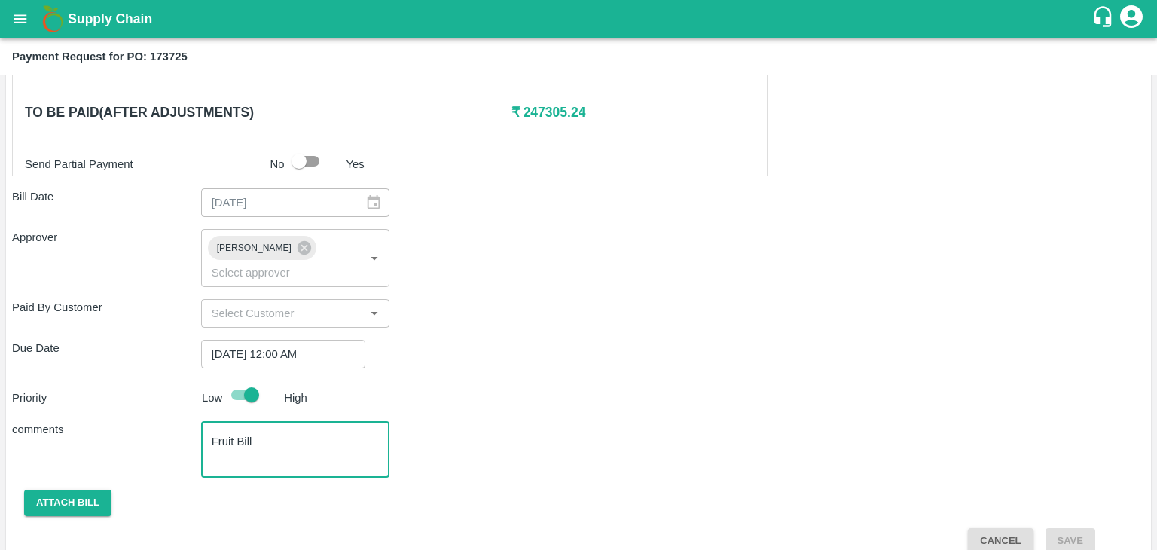
type textarea "Fruit Bill"
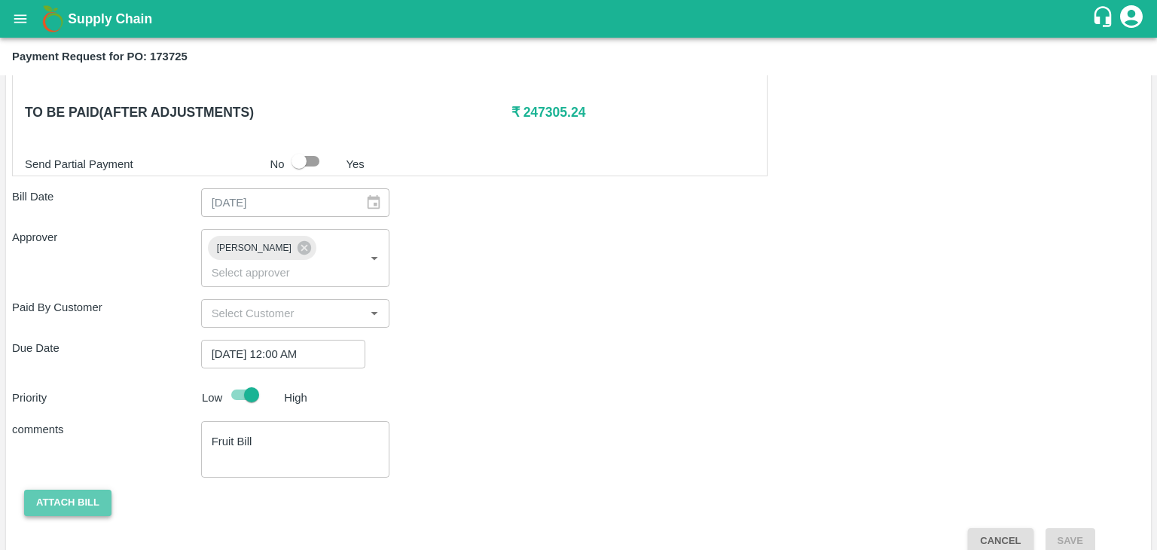
click at [75, 490] on button "Attach bill" at bounding box center [67, 503] width 87 height 26
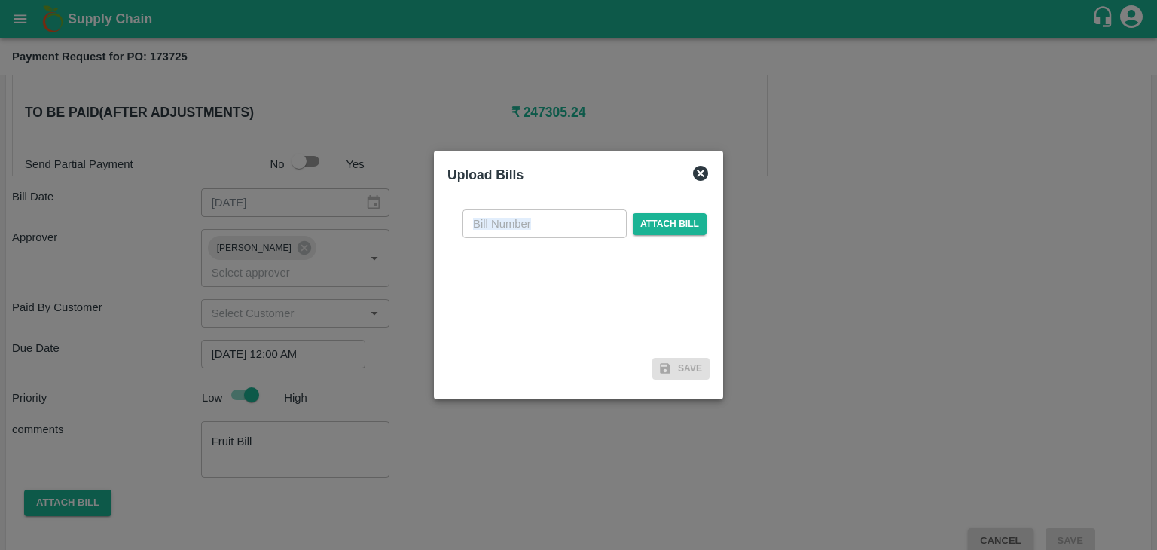
drag, startPoint x: 558, startPoint y: 246, endPoint x: 576, endPoint y: 225, distance: 27.3
click at [576, 225] on div "​ Attach bill" at bounding box center [579, 274] width 262 height 154
click at [576, 225] on input "text" at bounding box center [545, 223] width 164 height 29
type input "1230"
click at [680, 213] on span "Attach bill" at bounding box center [670, 224] width 74 height 22
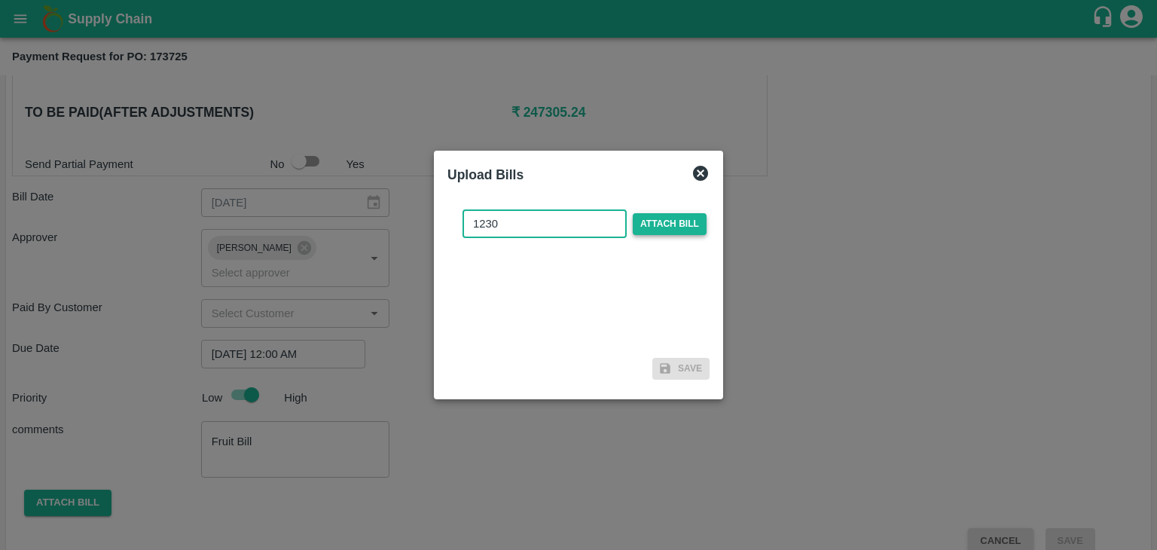
click at [0, 0] on input "Attach bill" at bounding box center [0, 0] width 0 height 0
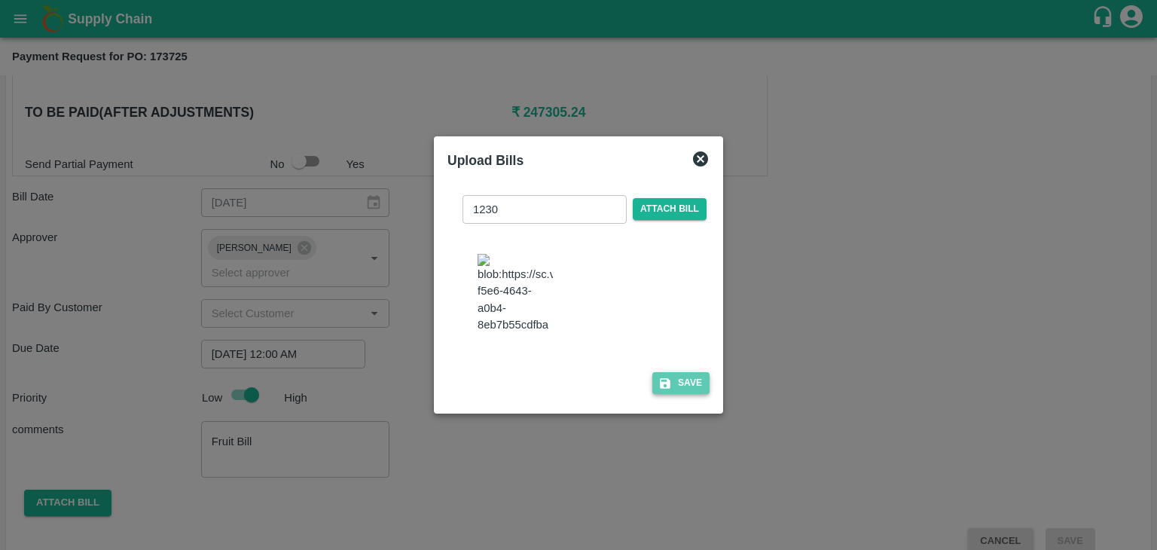
click at [689, 394] on button "Save" at bounding box center [680, 383] width 57 height 22
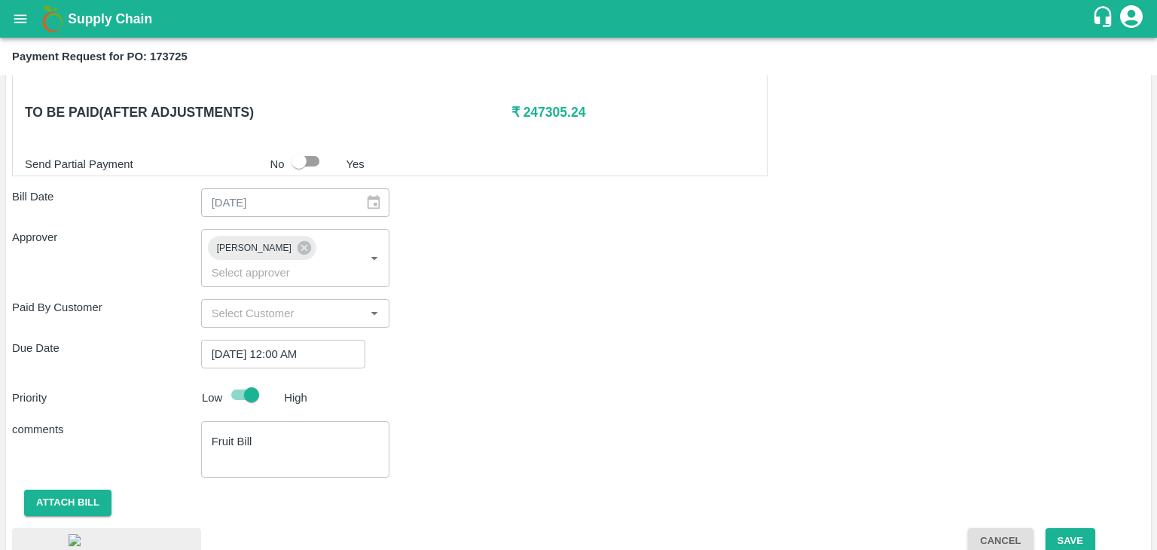
scroll to position [846, 0]
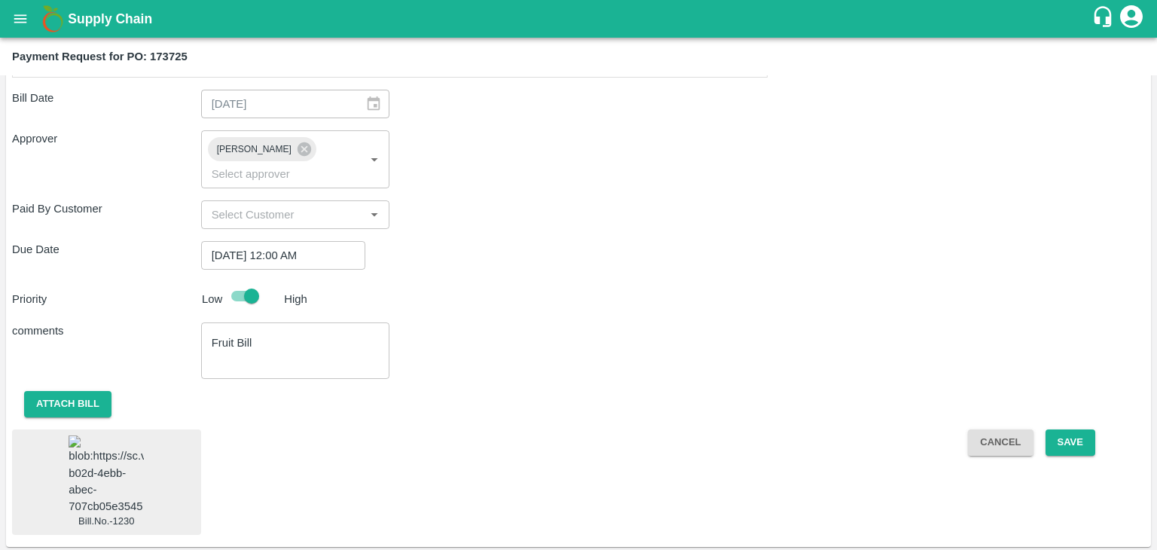
click at [84, 457] on img at bounding box center [106, 475] width 75 height 79
click at [1079, 429] on button "Save" at bounding box center [1071, 442] width 50 height 26
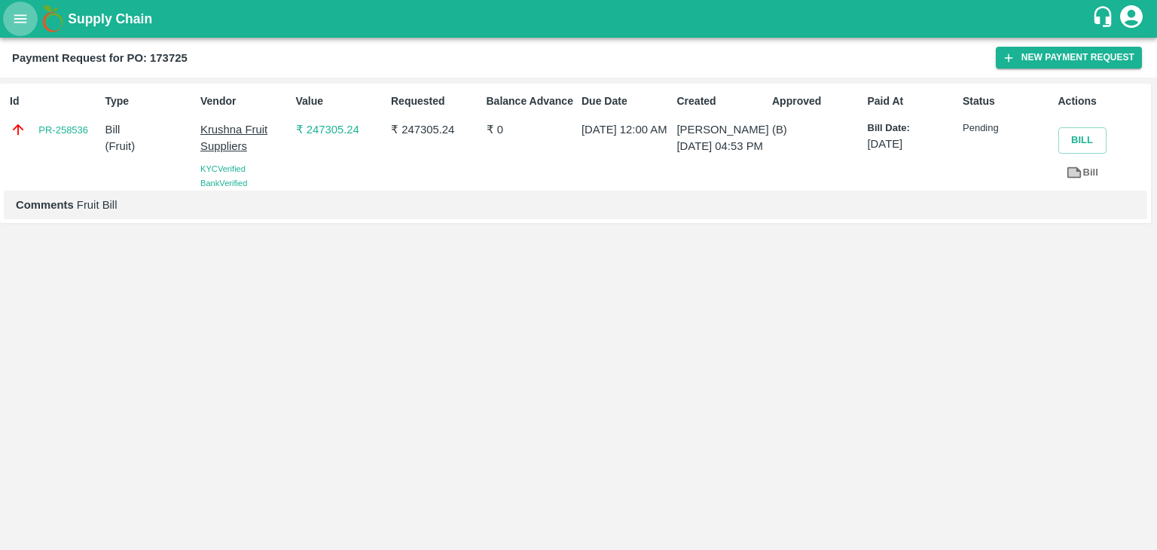
click at [20, 14] on icon "open drawer" at bounding box center [20, 19] width 17 height 17
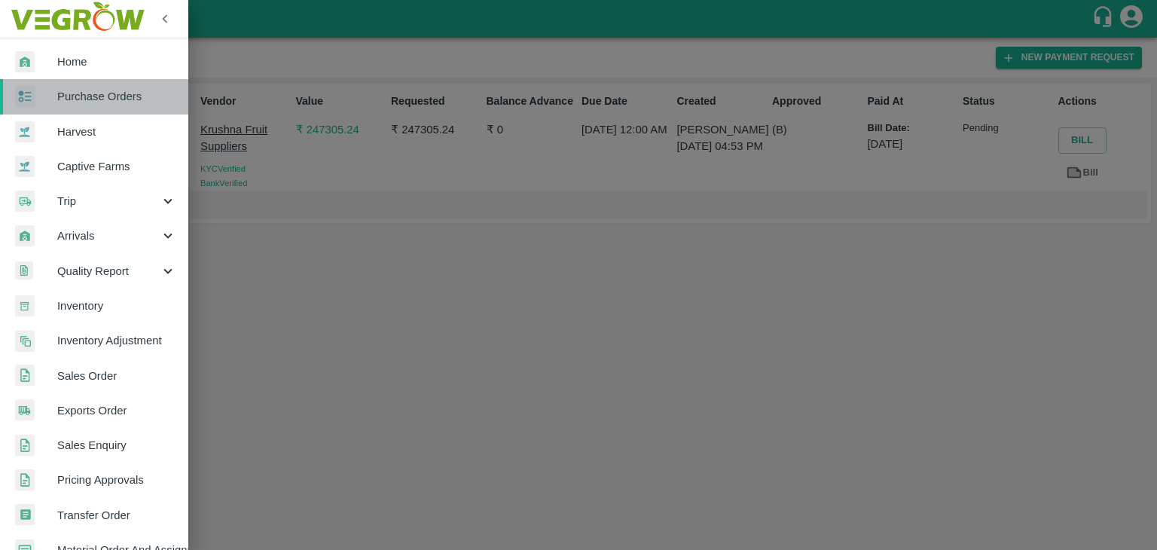
click at [112, 98] on span "Purchase Orders" at bounding box center [116, 96] width 119 height 17
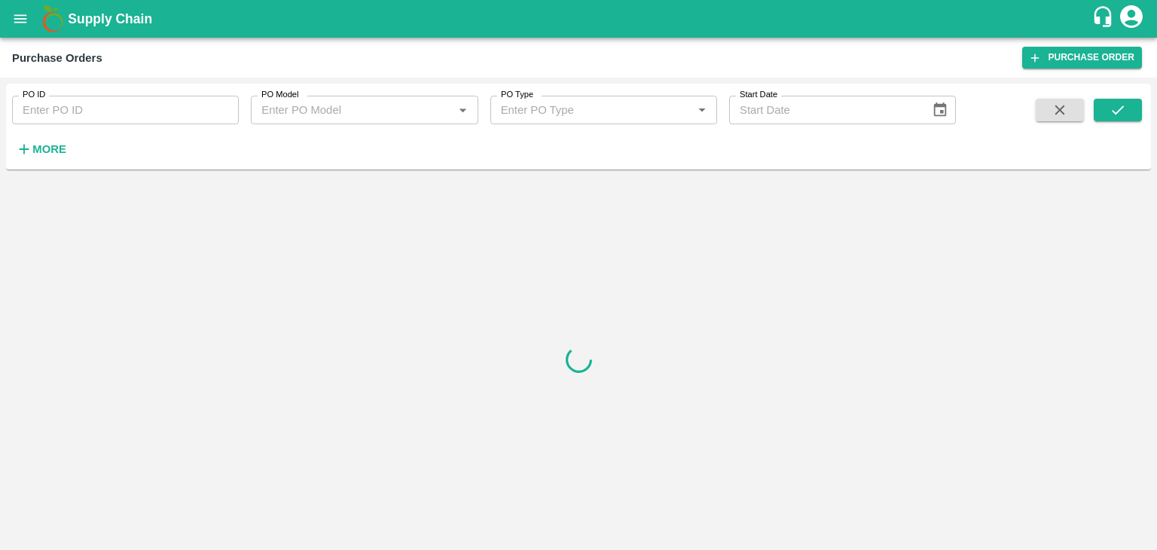
click at [209, 106] on input "PO ID" at bounding box center [125, 110] width 227 height 29
paste input "173859"
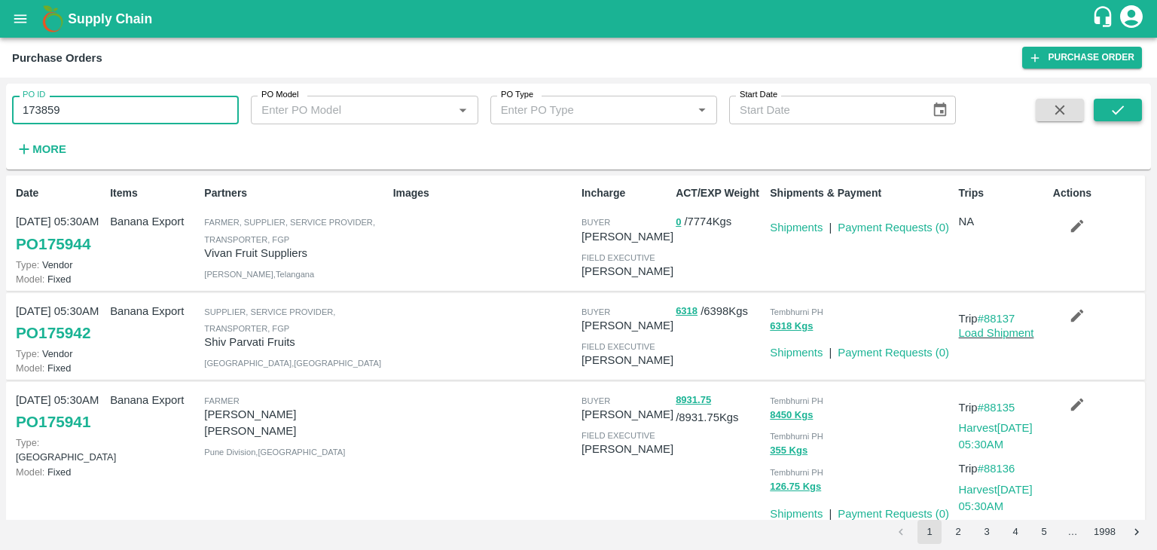
type input "173859"
click at [1139, 104] on button "submit" at bounding box center [1118, 110] width 48 height 23
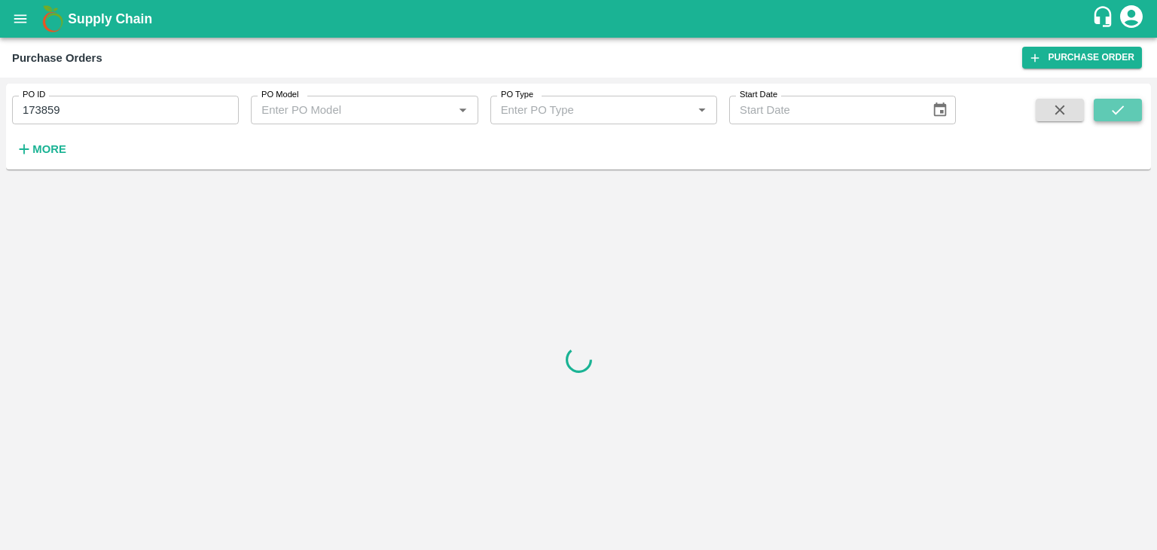
click at [1139, 104] on button "submit" at bounding box center [1118, 110] width 48 height 23
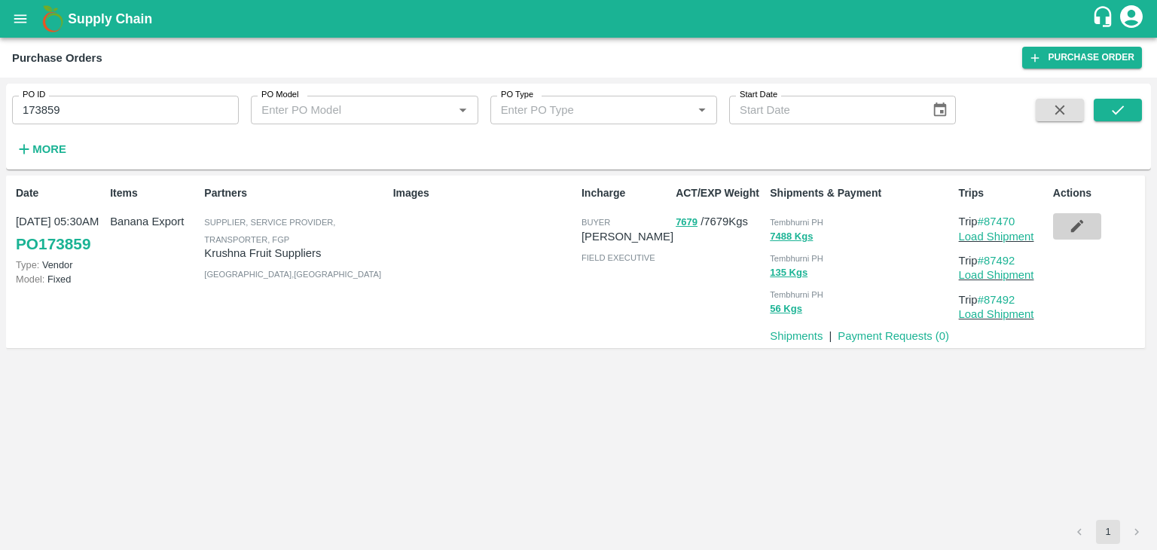
click at [1067, 228] on button "button" at bounding box center [1077, 226] width 48 height 26
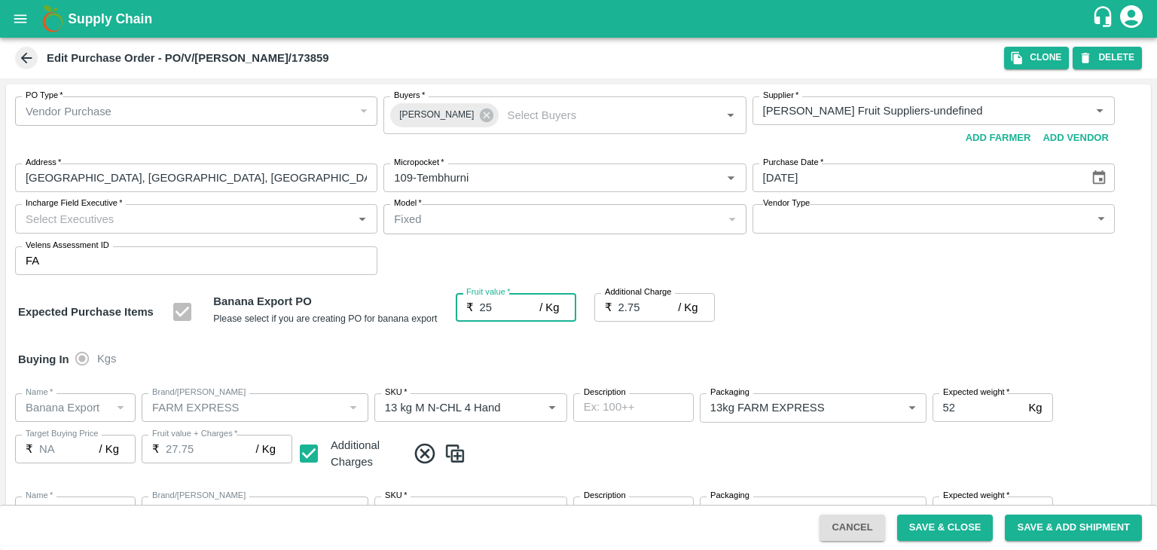
click at [505, 313] on input "25" at bounding box center [510, 307] width 60 height 29
type input "2"
type input "4.75"
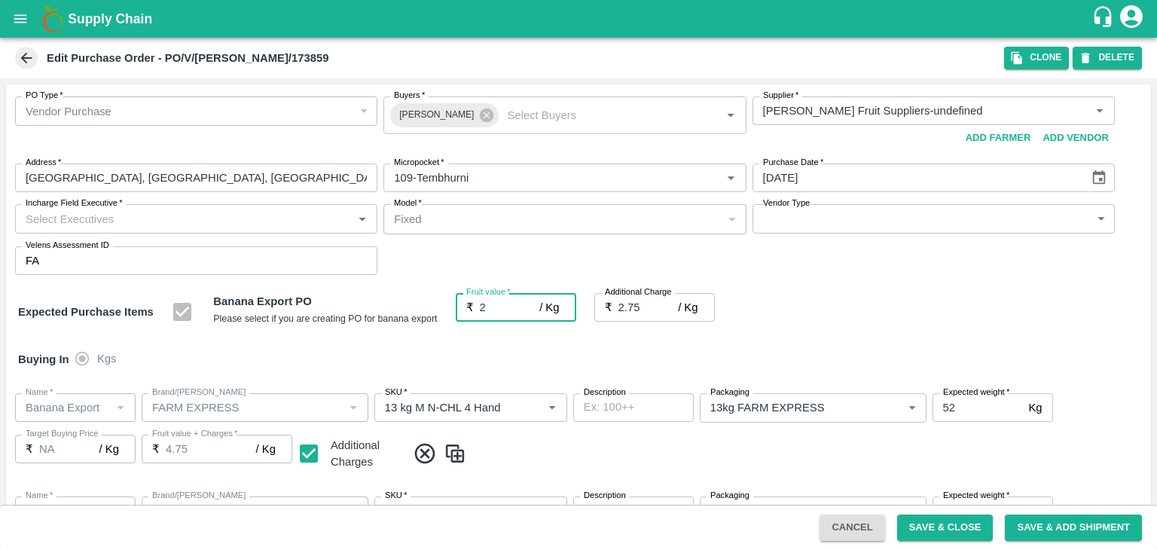
type input "4.75"
type input "2"
type input "26"
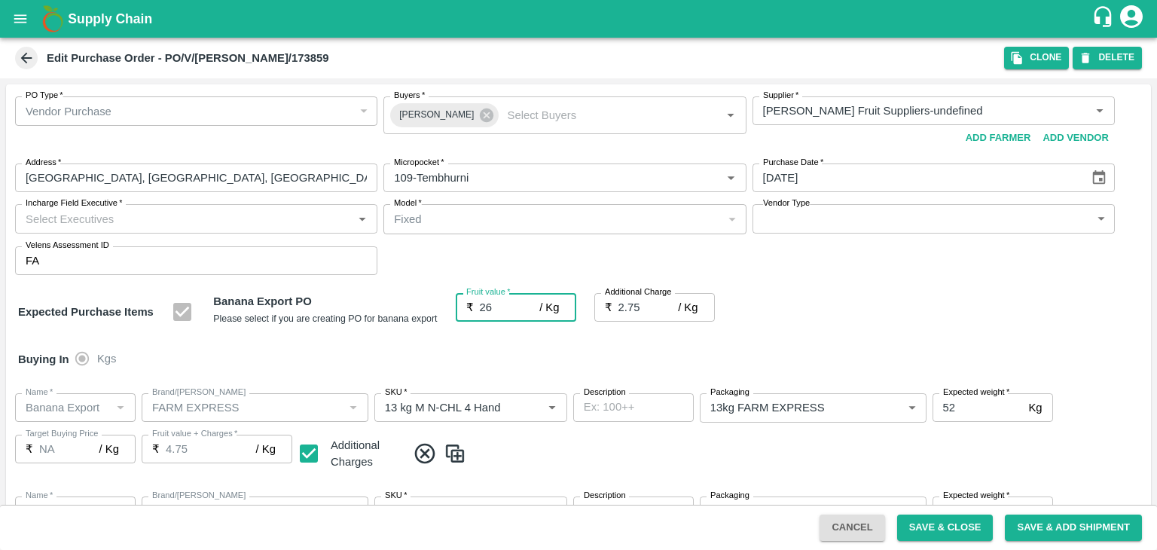
type input "28.75"
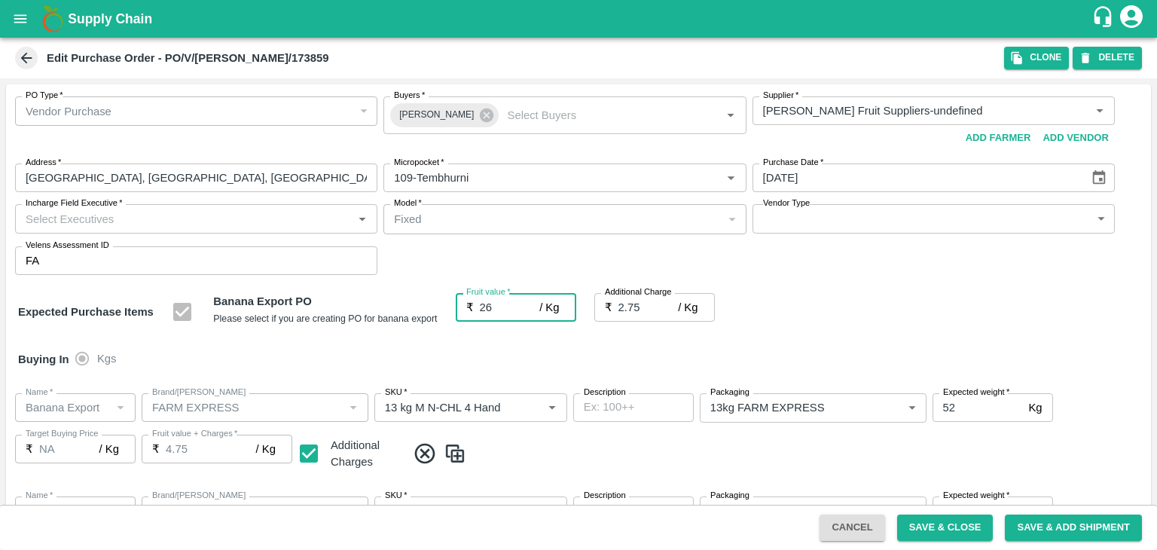
type input "26"
click at [940, 515] on button "Save & Close" at bounding box center [945, 528] width 96 height 26
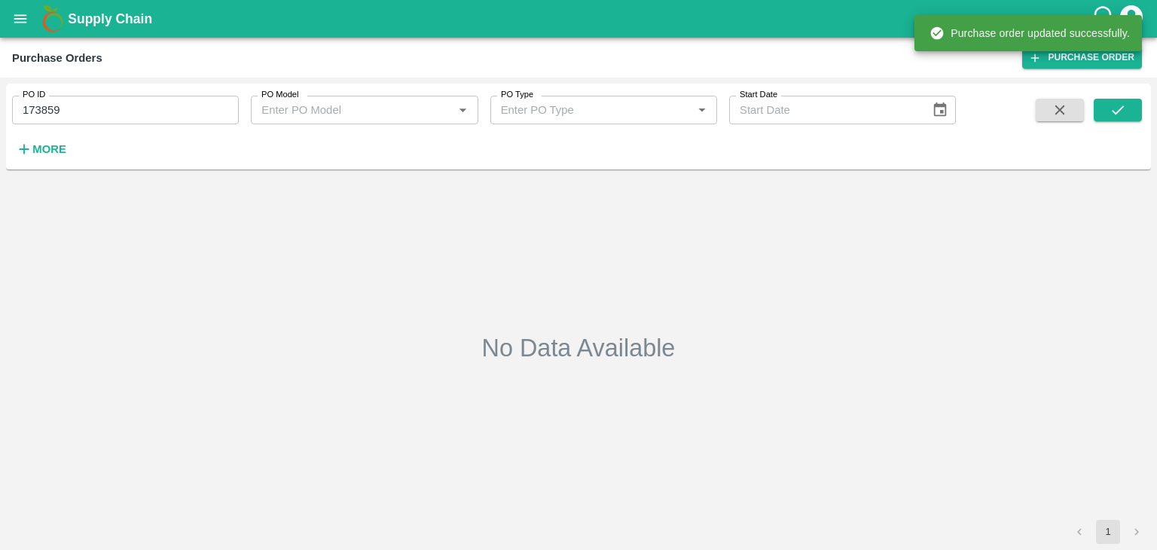
type input "173859"
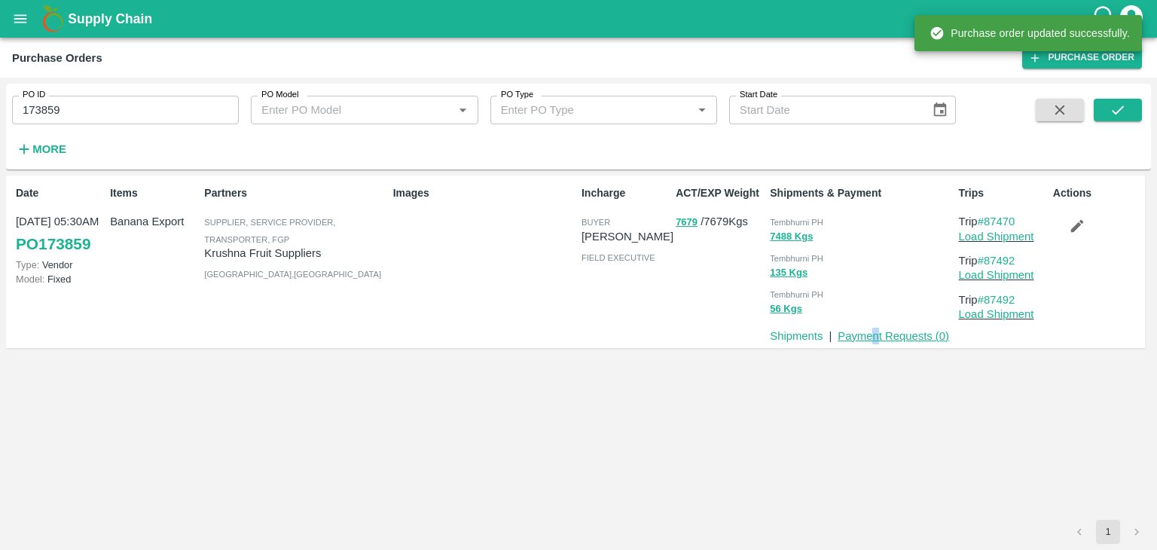
drag, startPoint x: 875, startPoint y: 326, endPoint x: 887, endPoint y: 338, distance: 16.5
click at [887, 338] on div "Payment Requests ( 0 )" at bounding box center [891, 333] width 118 height 23
click at [887, 338] on link "Payment Requests ( 0 )" at bounding box center [894, 336] width 112 height 12
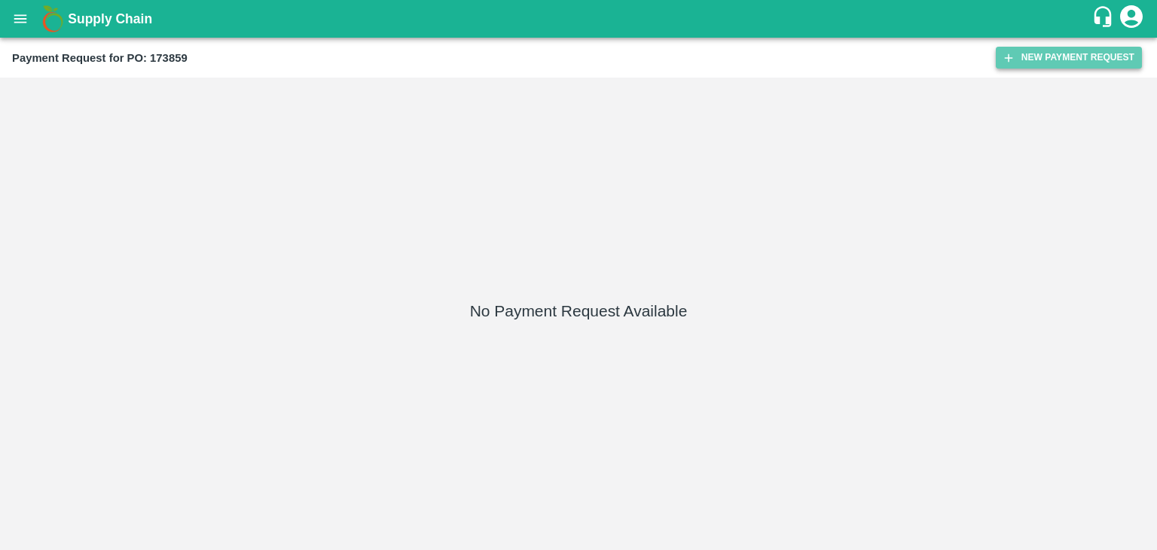
click at [1096, 53] on button "New Payment Request" at bounding box center [1069, 58] width 146 height 22
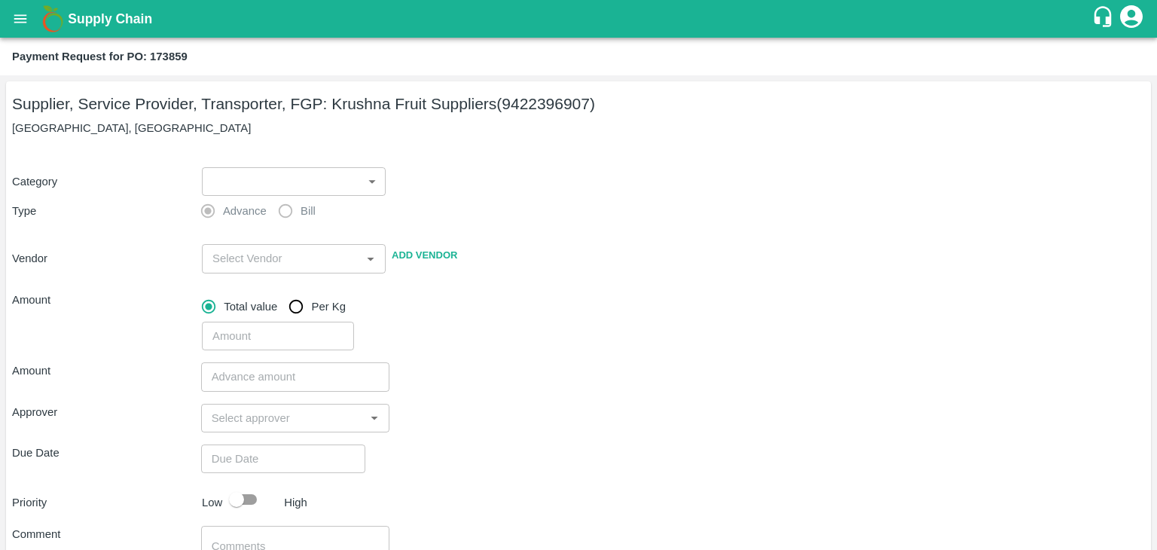
click at [235, 180] on body "Supply Chain Payment Request for PO: 173859 Supplier, Service Provider, Transpo…" at bounding box center [578, 275] width 1157 height 550
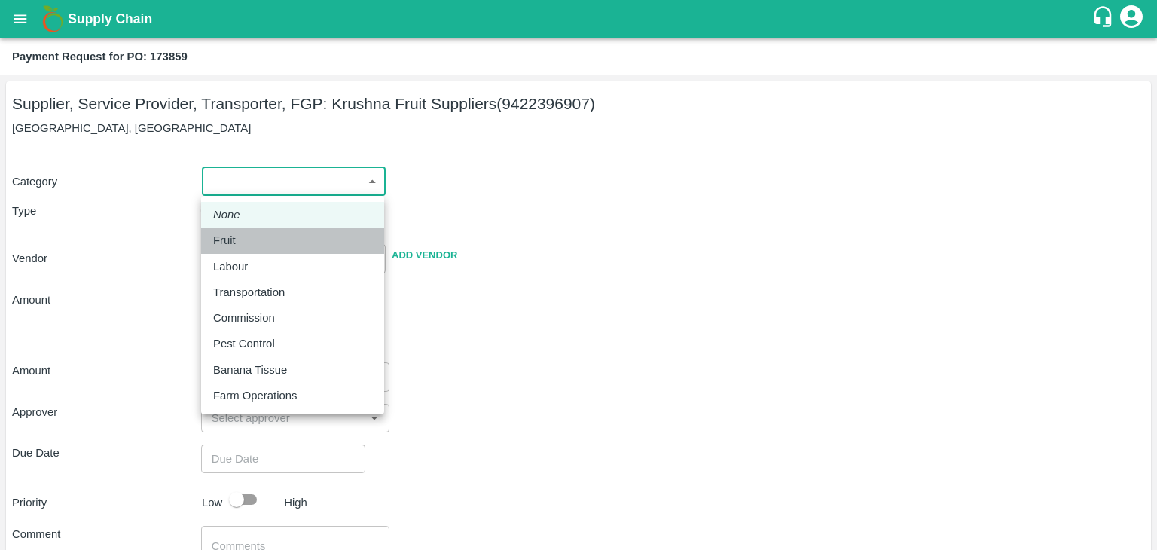
click at [250, 239] on div "Fruit" at bounding box center [292, 240] width 159 height 17
type input "1"
type input "[PERSON_NAME] Fruit Suppliers - 9422396907(Supplier, Service Provider, Transpor…"
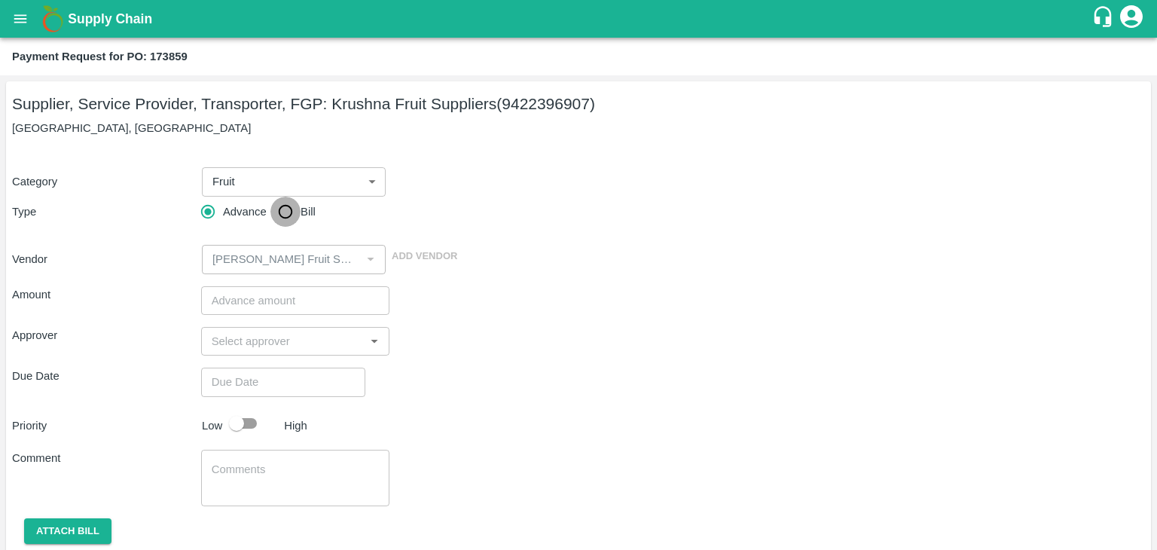
click at [279, 222] on input "Bill" at bounding box center [285, 212] width 30 height 30
radio input "true"
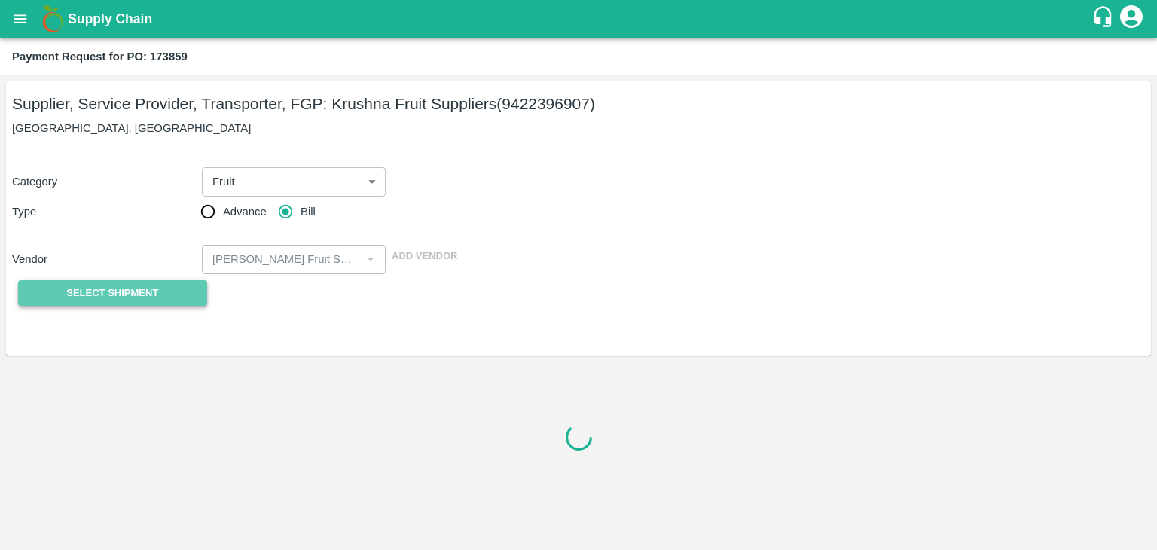
click at [141, 299] on span "Select Shipment" at bounding box center [112, 293] width 92 height 17
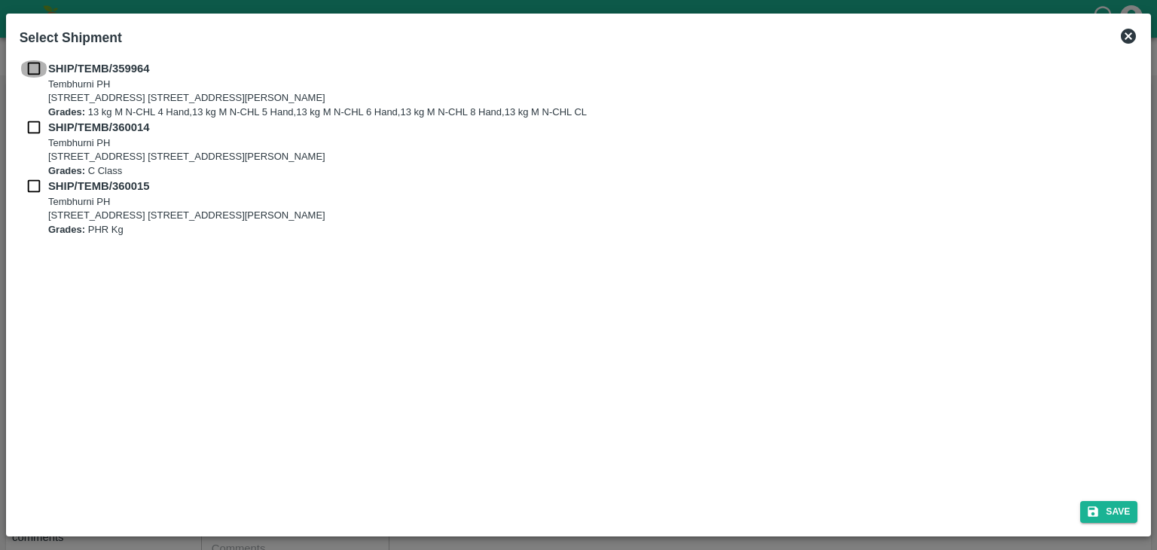
click at [27, 63] on input "checkbox" at bounding box center [34, 68] width 29 height 17
checkbox input "true"
click at [35, 122] on input "checkbox" at bounding box center [34, 127] width 29 height 17
checkbox input "true"
drag, startPoint x: 32, startPoint y: 176, endPoint x: 32, endPoint y: 185, distance: 9.0
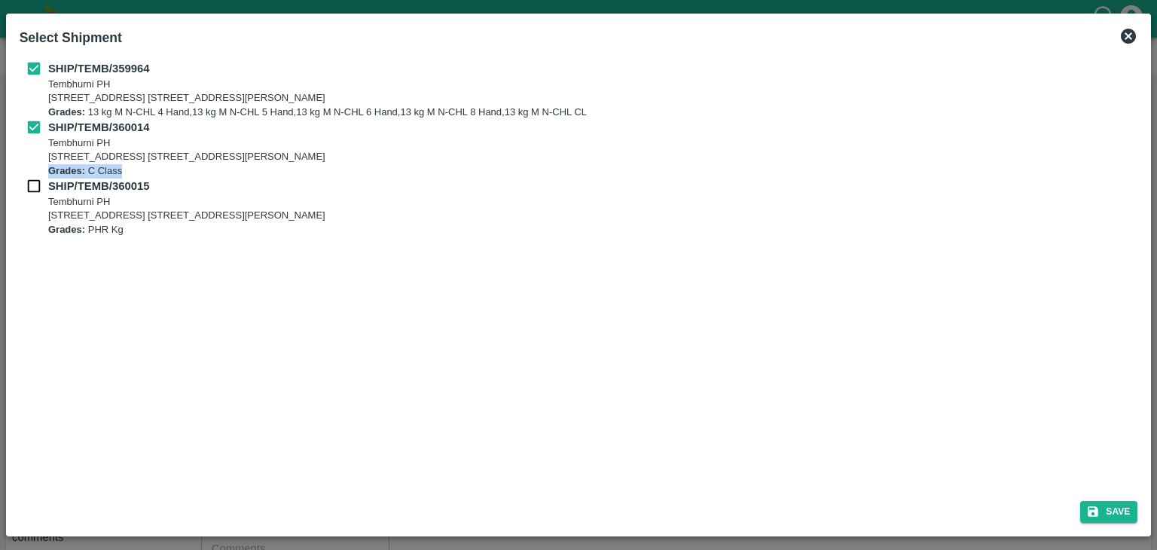
click at [32, 185] on div "SHIP/TEMB/359964 Tembhurni PH Tembhurni PH 205, PLOT NO. E-5, YASHSHREE INDUSTR…" at bounding box center [579, 148] width 1119 height 176
click at [32, 185] on input "checkbox" at bounding box center [34, 186] width 29 height 17
checkbox input "true"
click at [1114, 503] on button "Save" at bounding box center [1108, 512] width 57 height 22
type input "05/09/2025"
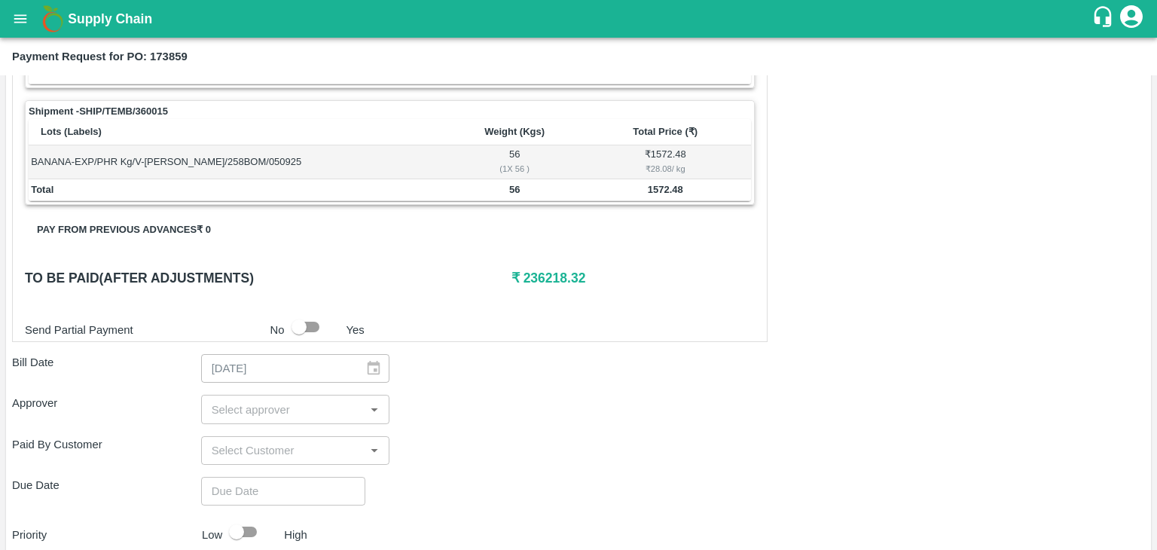
scroll to position [738, 0]
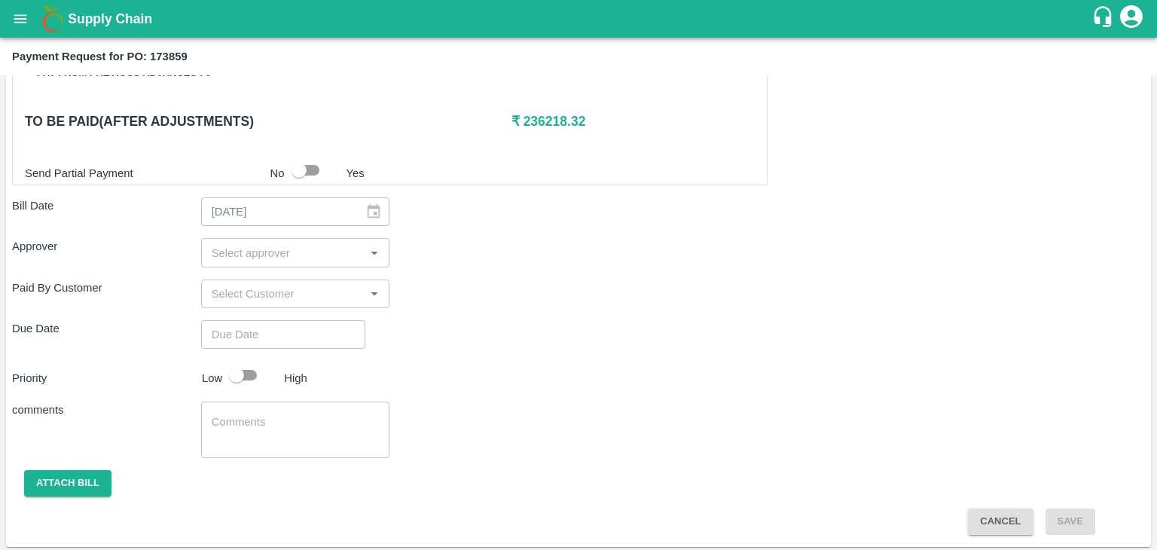
click at [280, 257] on input "input" at bounding box center [283, 253] width 155 height 20
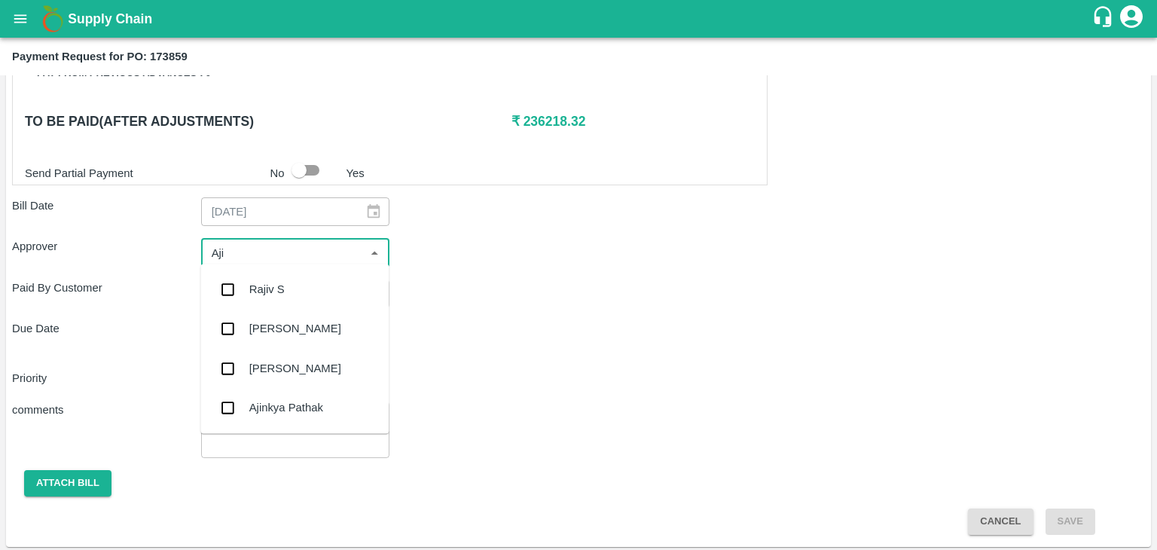
type input "Ajit"
click at [265, 298] on div "[PERSON_NAME]" at bounding box center [295, 289] width 92 height 17
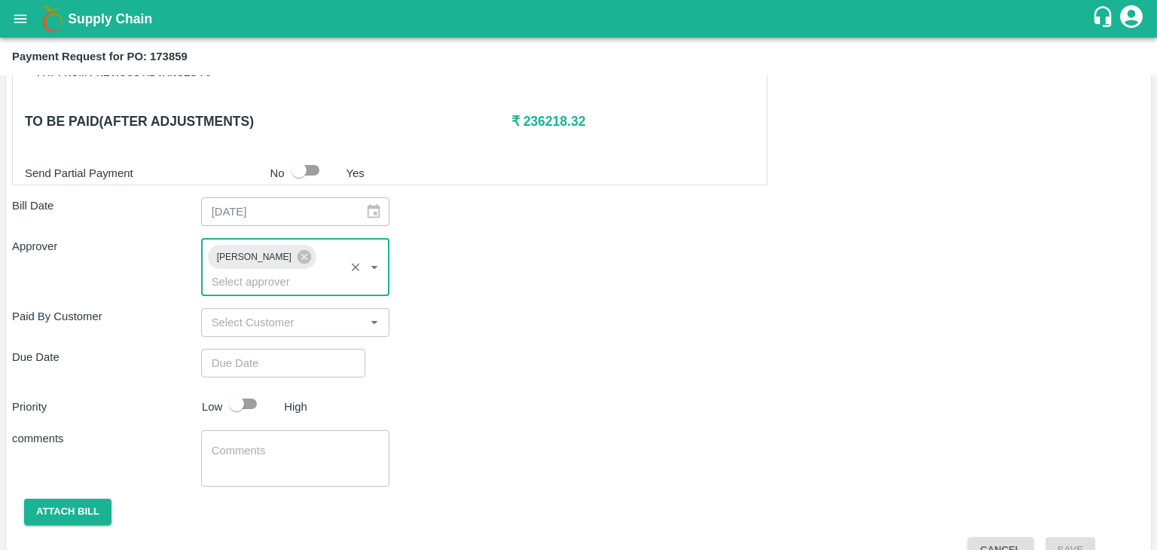
type input "DD/MM/YYYY hh:mm aa"
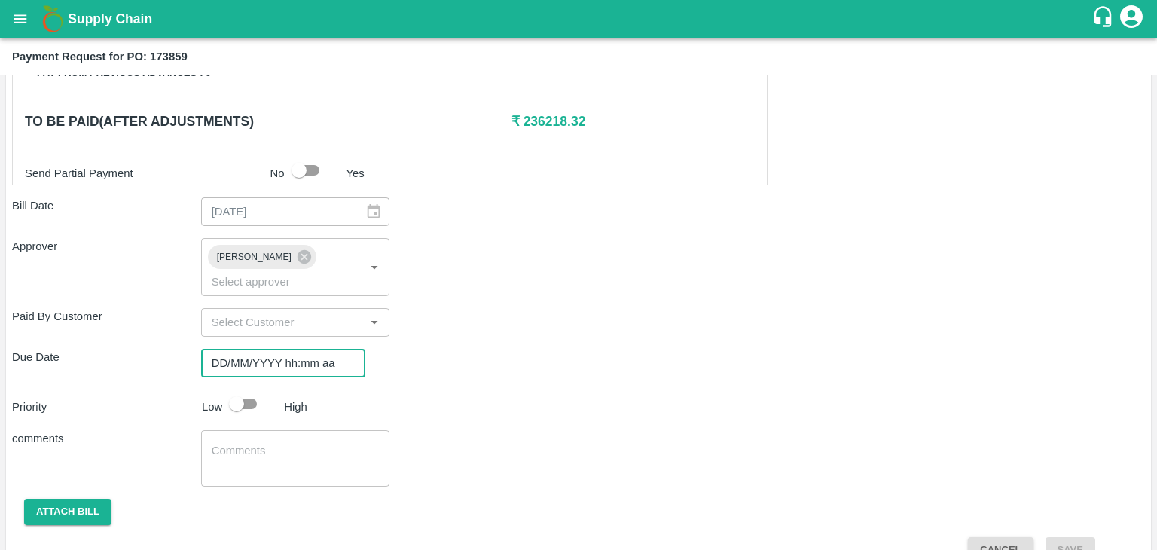
click at [314, 349] on input "DD/MM/YYYY hh:mm aa" at bounding box center [278, 363] width 154 height 29
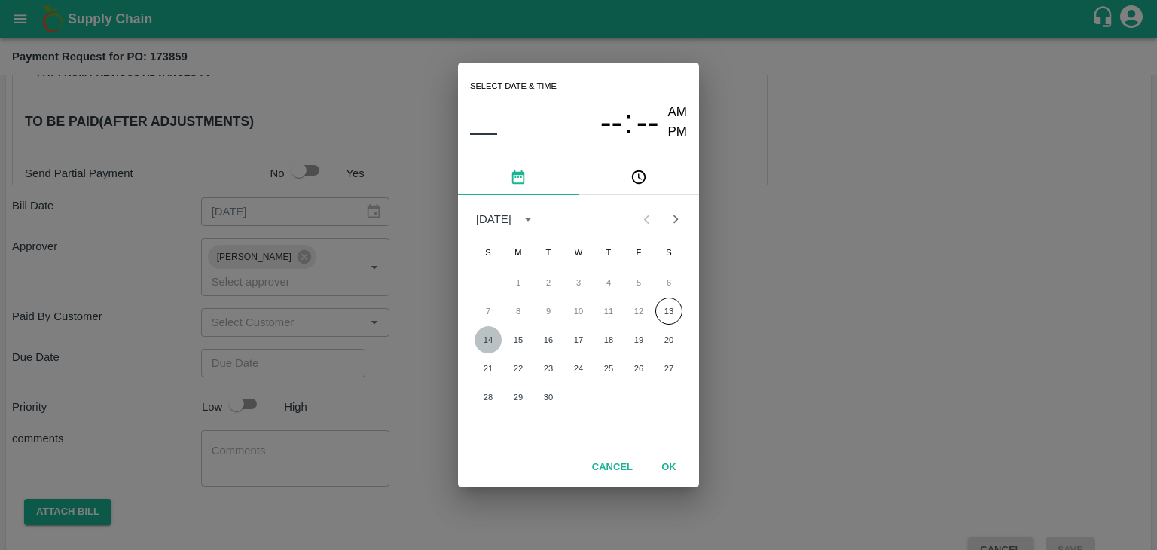
click at [487, 348] on button "14" at bounding box center [488, 339] width 27 height 27
type input "[DATE] 12:00 AM"
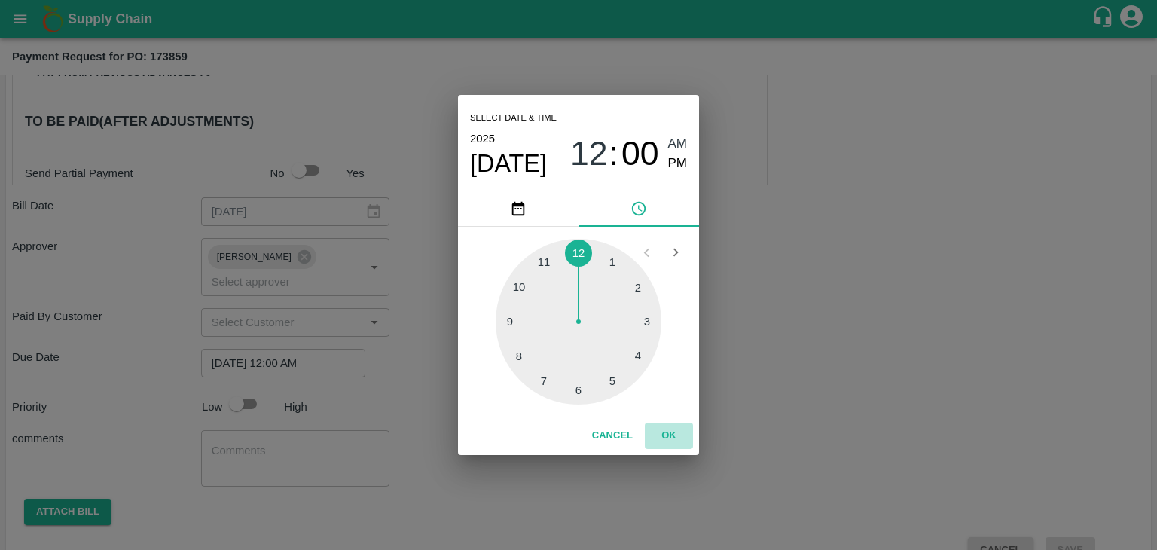
click at [681, 432] on button "OK" at bounding box center [669, 436] width 48 height 26
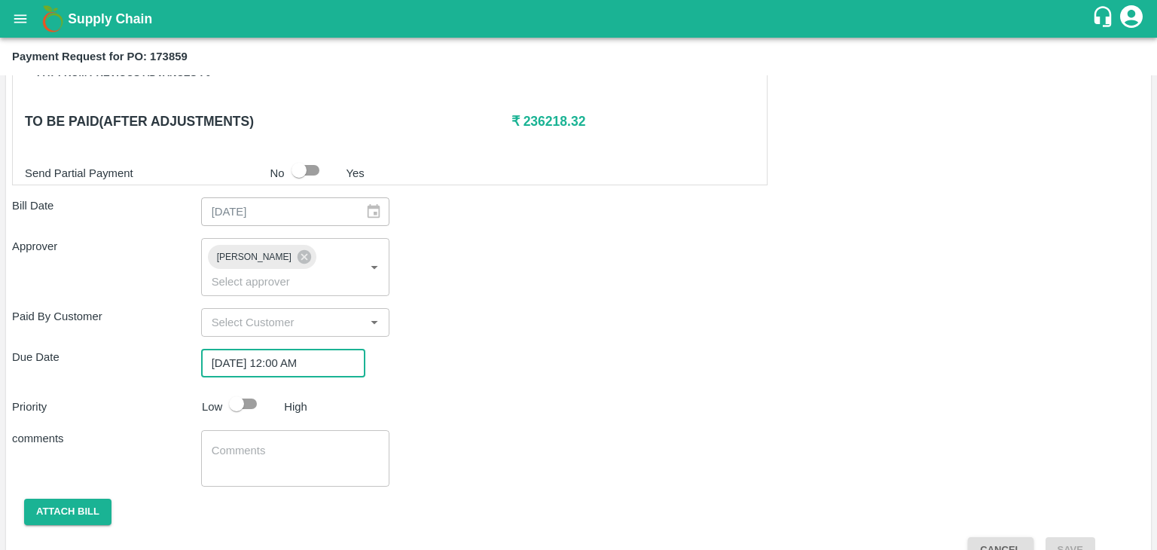
click at [241, 390] on input "checkbox" at bounding box center [237, 404] width 86 height 29
checkbox input "true"
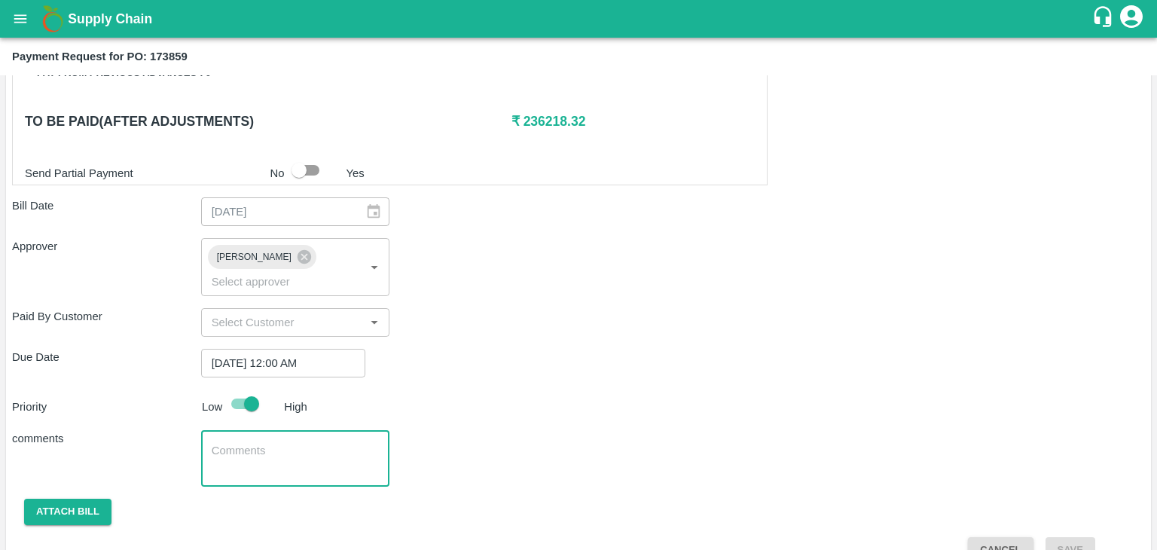
click at [314, 443] on textarea at bounding box center [296, 459] width 168 height 32
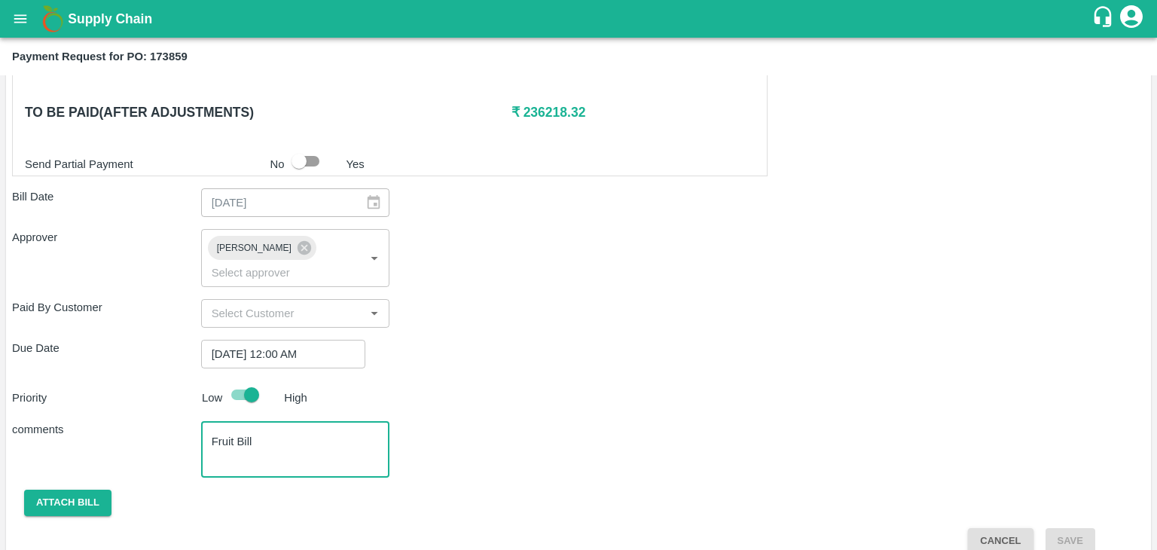
type textarea "Fruit Bill"
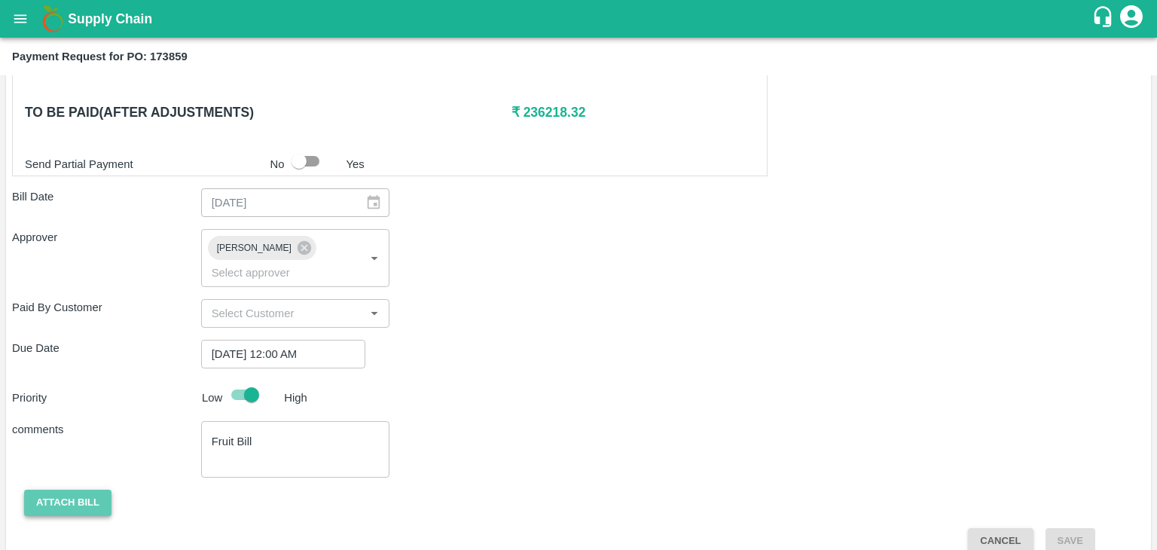
click at [70, 490] on button "Attach bill" at bounding box center [67, 503] width 87 height 26
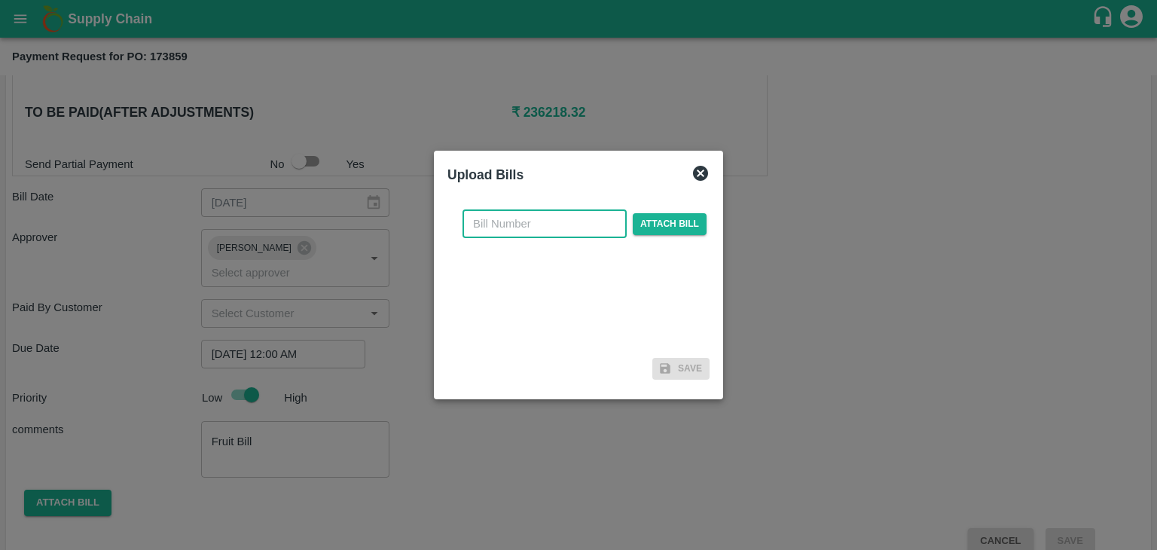
click at [591, 228] on input "text" at bounding box center [545, 223] width 164 height 29
type input "1232"
click at [659, 226] on span "Attach bill" at bounding box center [670, 224] width 74 height 22
click at [0, 0] on input "Attach bill" at bounding box center [0, 0] width 0 height 0
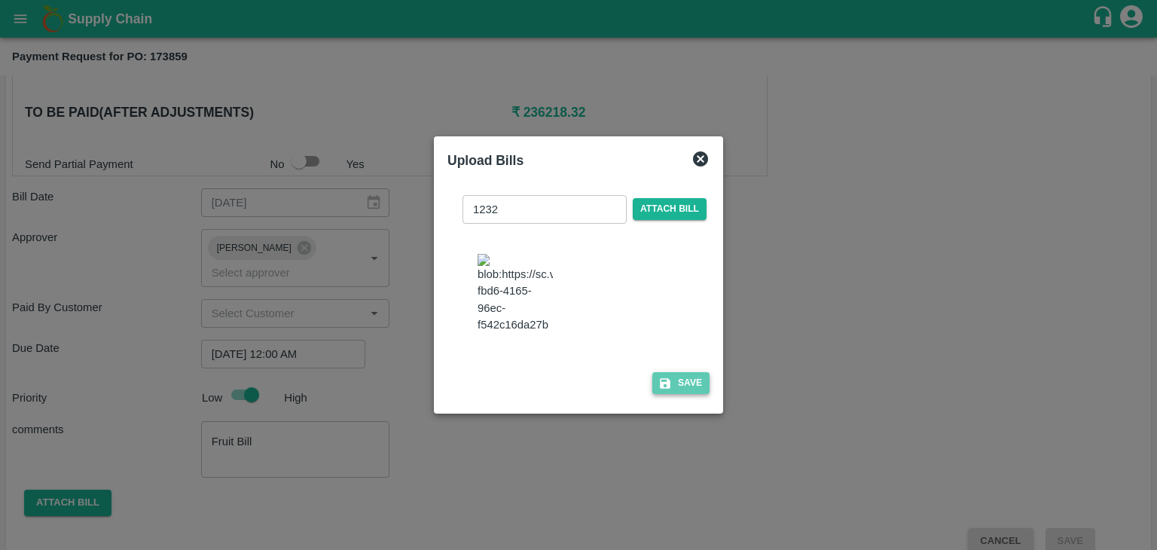
click at [691, 394] on button "Save" at bounding box center [680, 383] width 57 height 22
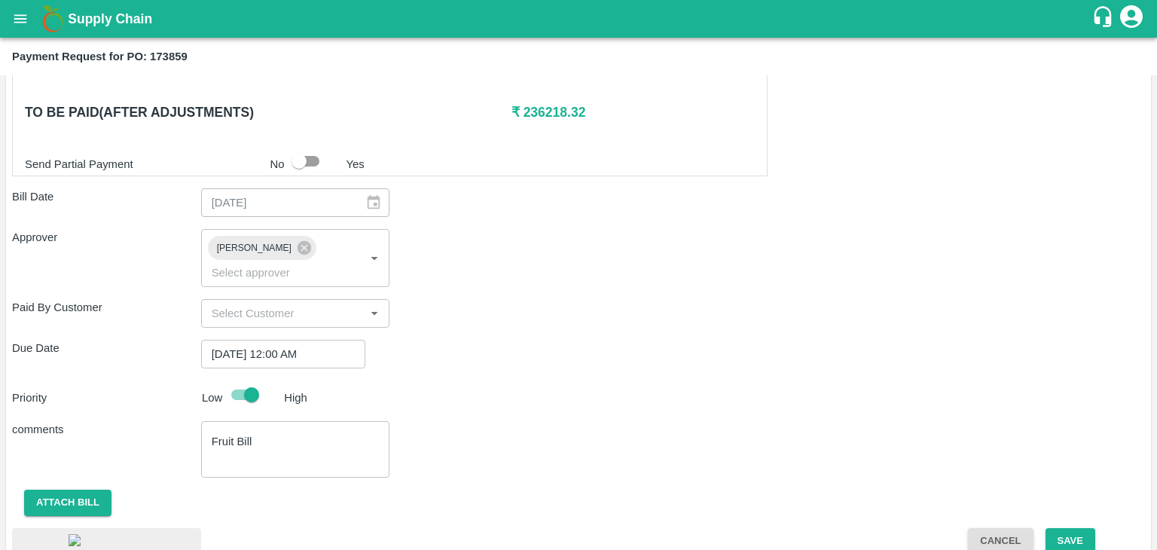
scroll to position [847, 0]
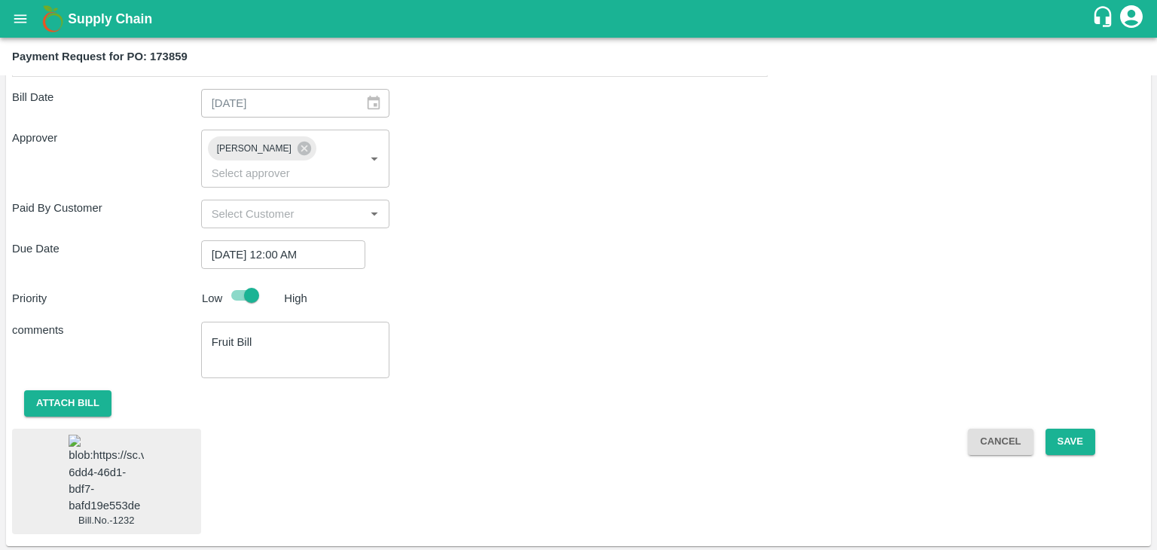
click at [91, 435] on img at bounding box center [106, 474] width 75 height 79
click at [1080, 429] on button "Save" at bounding box center [1071, 442] width 50 height 26
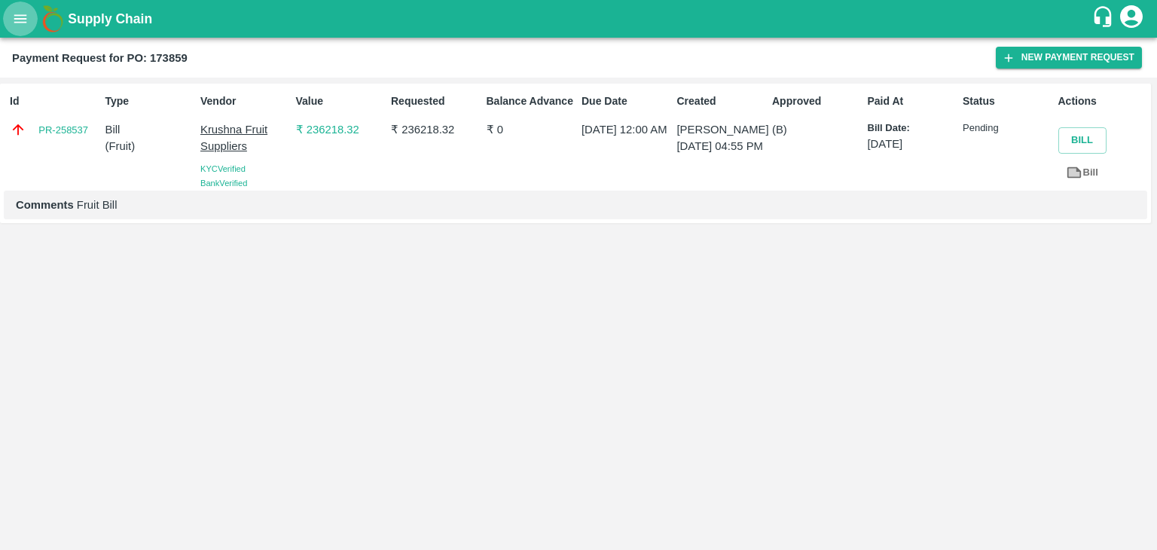
click at [26, 23] on icon "open drawer" at bounding box center [20, 19] width 17 height 17
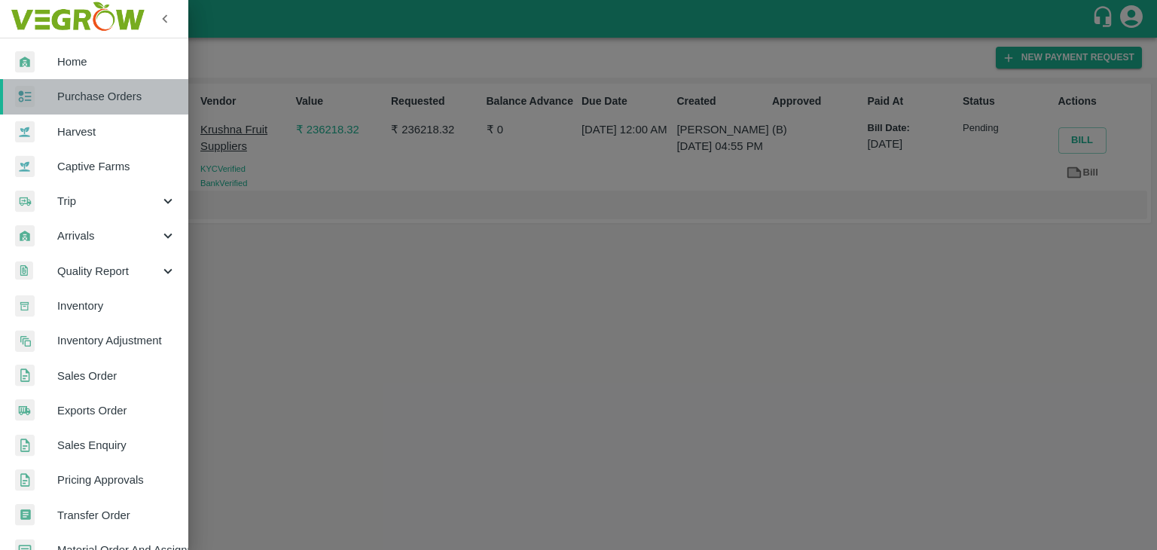
click at [101, 94] on span "Purchase Orders" at bounding box center [116, 96] width 119 height 17
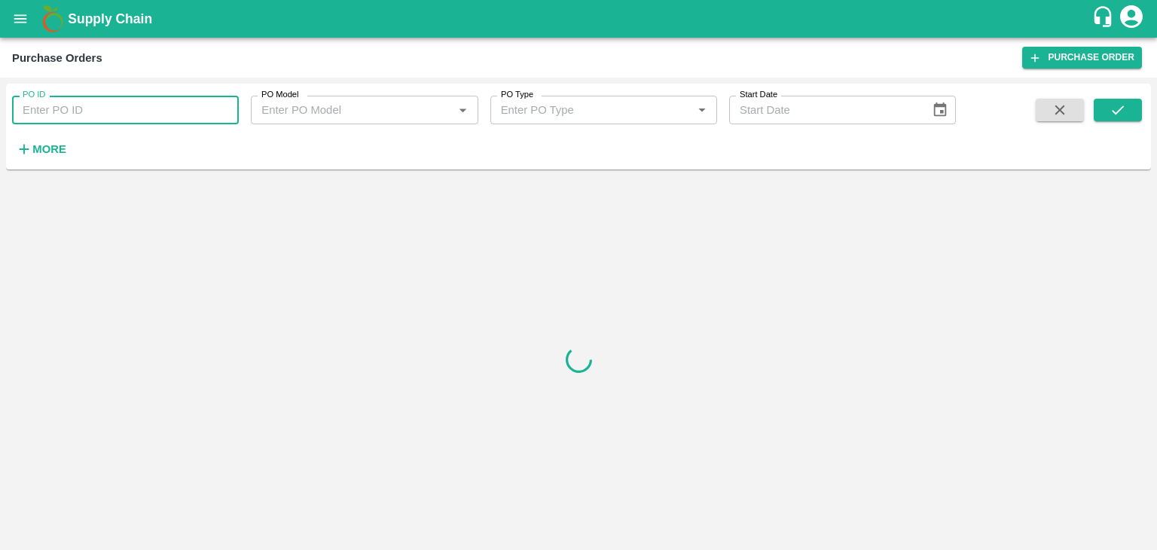
click at [167, 103] on input "PO ID" at bounding box center [125, 110] width 227 height 29
paste input "174174"
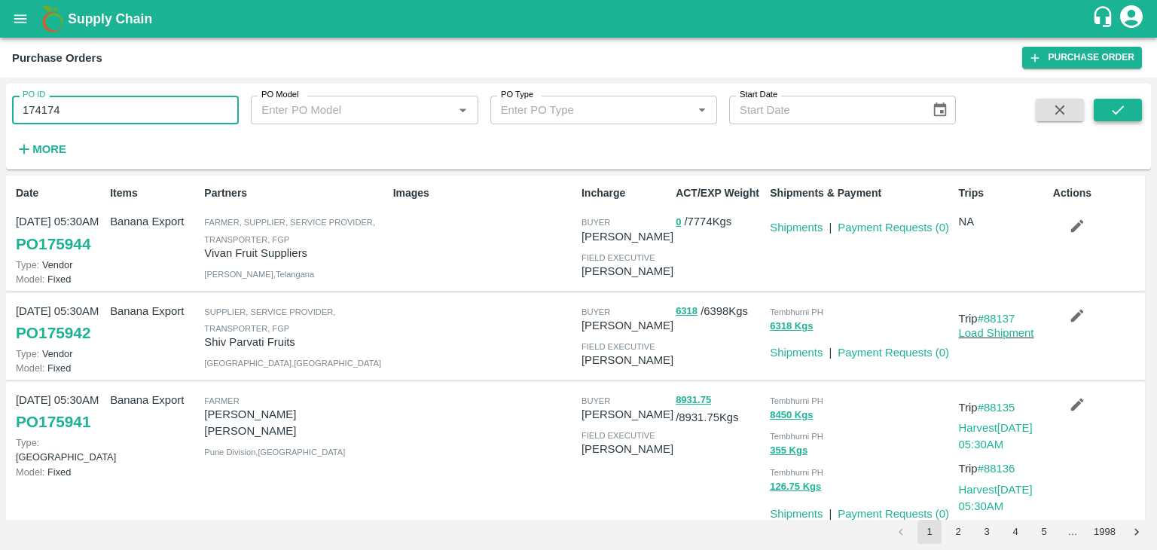
type input "174174"
click at [1114, 103] on icon "submit" at bounding box center [1118, 110] width 17 height 17
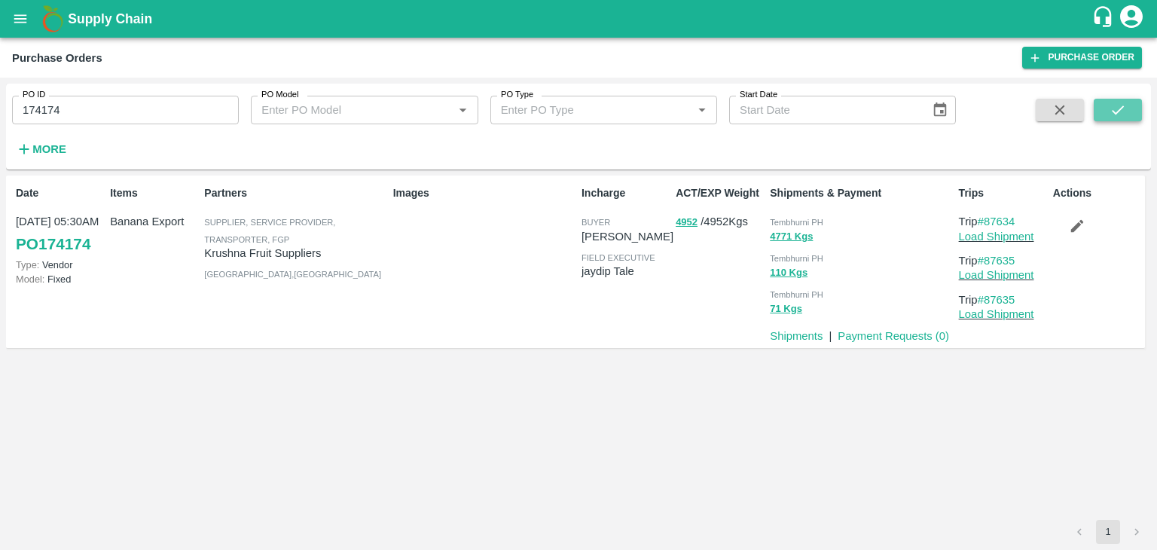
click at [1114, 103] on icon "submit" at bounding box center [1118, 110] width 17 height 17
click at [885, 336] on link "Payment Requests ( 0 )" at bounding box center [894, 336] width 112 height 12
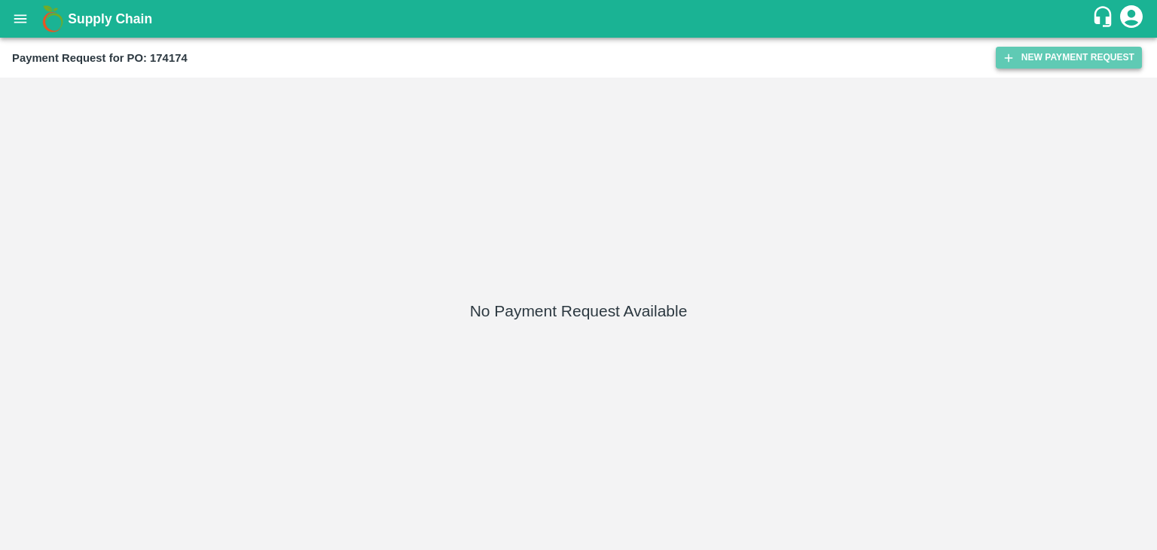
click at [1013, 49] on button "New Payment Request" at bounding box center [1069, 58] width 146 height 22
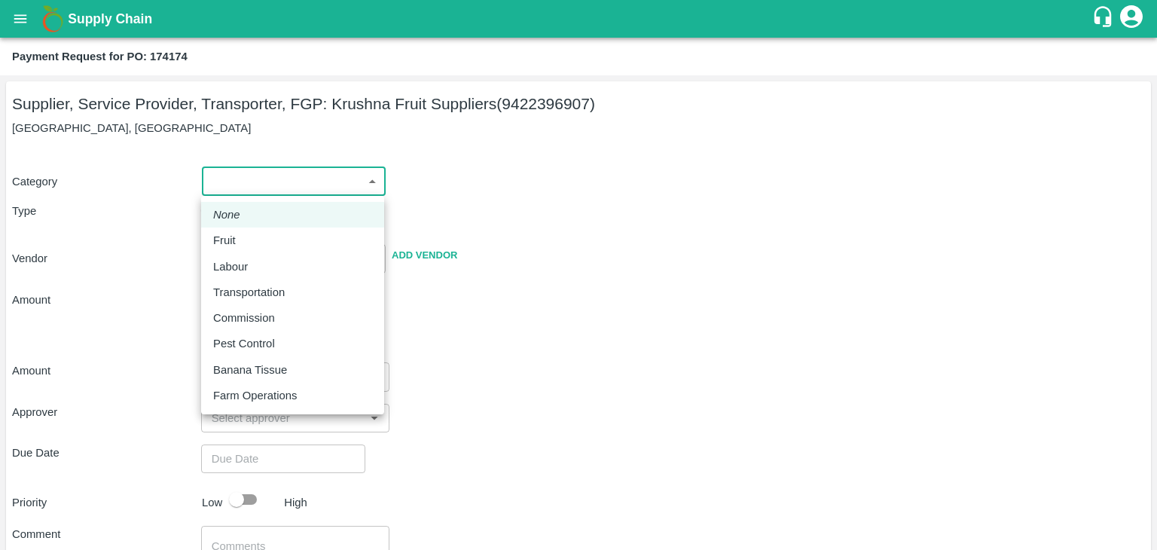
drag, startPoint x: 212, startPoint y: 167, endPoint x: 248, endPoint y: 236, distance: 77.5
click at [248, 236] on body "Supply Chain Payment Request for PO: 174174 Supplier, Service Provider, Transpo…" at bounding box center [578, 275] width 1157 height 550
click at [248, 236] on div "Fruit" at bounding box center [292, 240] width 159 height 17
type input "1"
type input "[PERSON_NAME] Fruit Suppliers - 9422396907(Supplier, Service Provider, Transpor…"
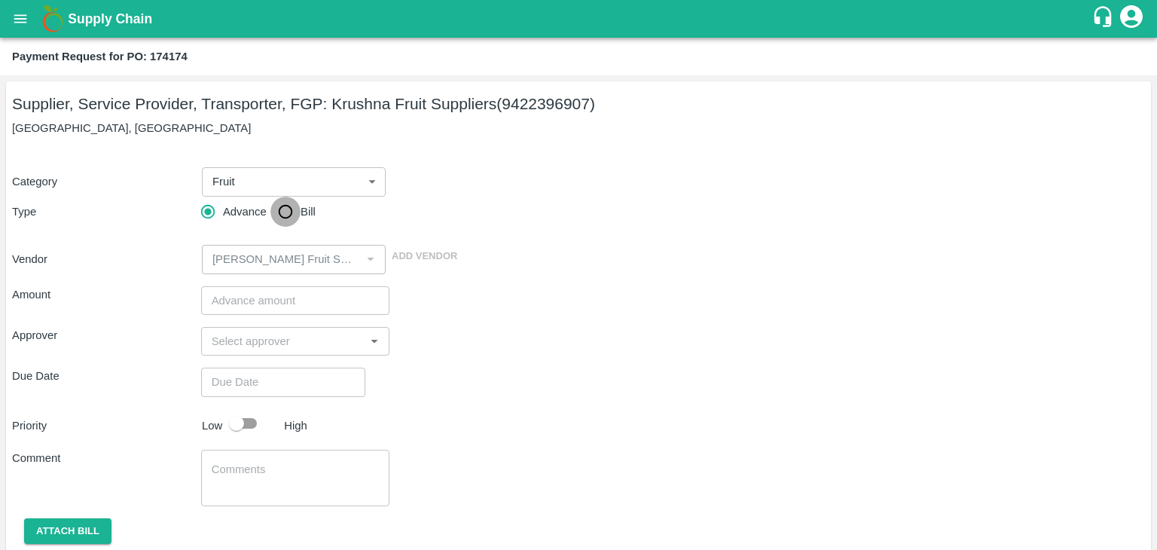
click at [286, 210] on input "Bill" at bounding box center [285, 212] width 30 height 30
radio input "true"
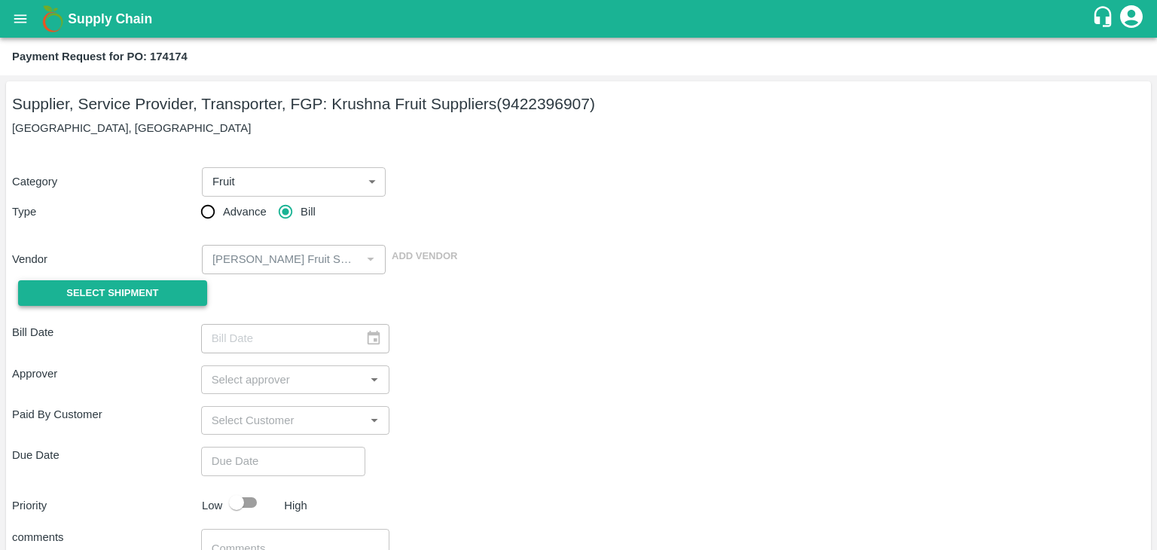
click at [102, 291] on span "Select Shipment" at bounding box center [112, 293] width 92 height 17
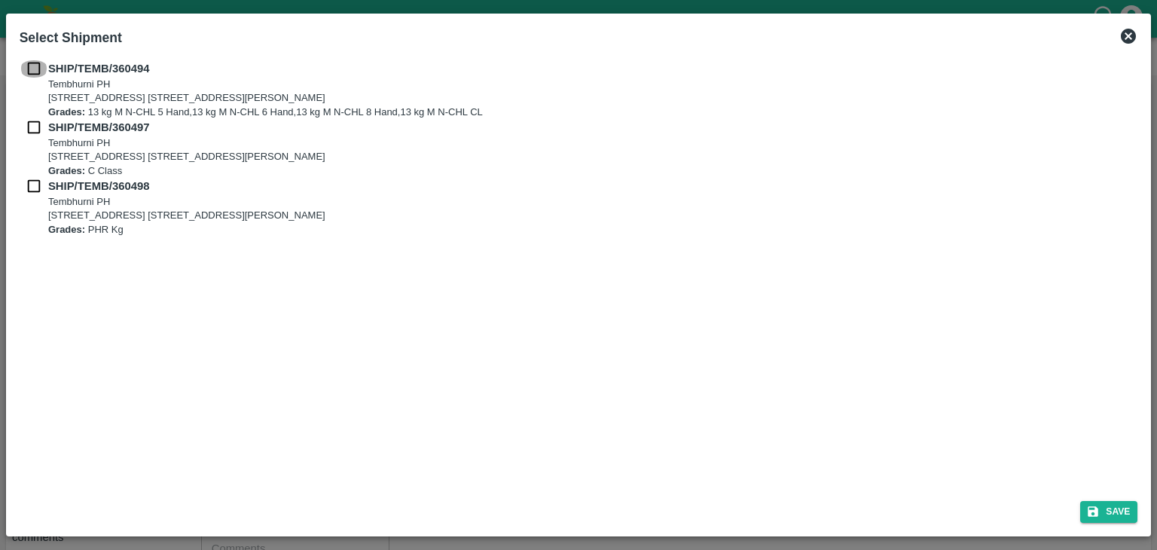
click at [32, 68] on input "checkbox" at bounding box center [34, 68] width 29 height 17
checkbox input "true"
click at [32, 130] on input "checkbox" at bounding box center [34, 127] width 29 height 17
checkbox input "true"
click at [33, 184] on input "checkbox" at bounding box center [34, 186] width 29 height 17
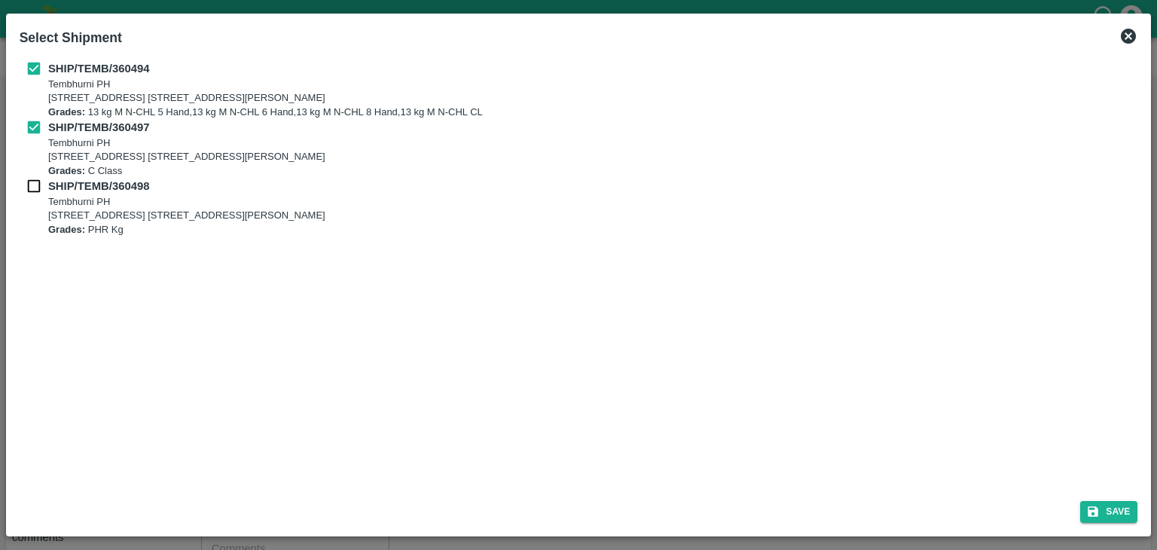
checkbox input "true"
click at [1108, 509] on button "Save" at bounding box center [1108, 512] width 57 height 22
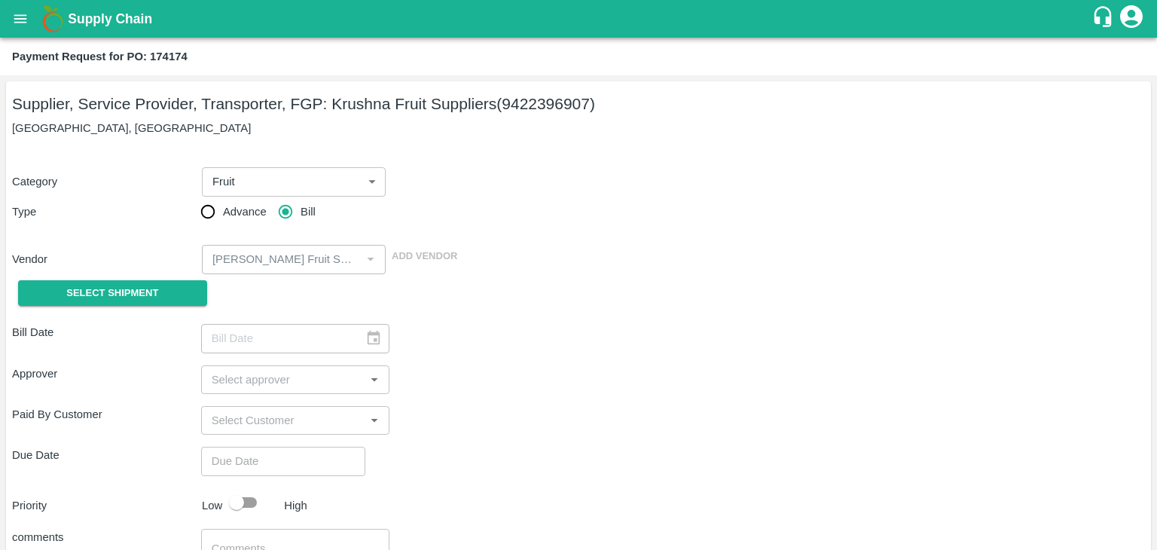
type input "[DATE]"
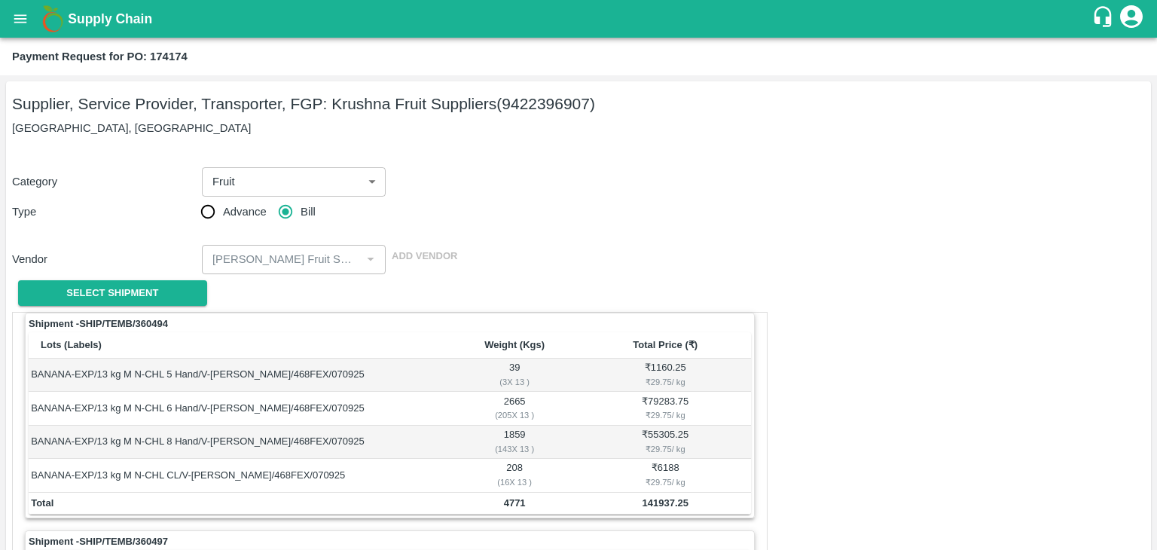
scroll to position [705, 0]
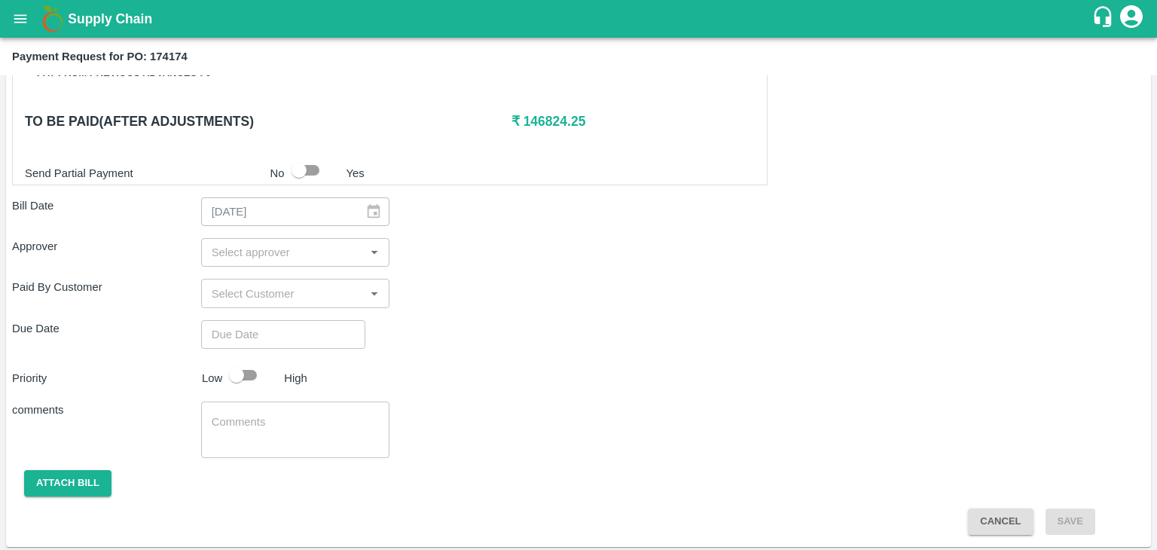
click at [292, 243] on input "input" at bounding box center [283, 253] width 155 height 20
type input "Ajit"
click at [284, 283] on div "[PERSON_NAME]" at bounding box center [295, 289] width 92 height 17
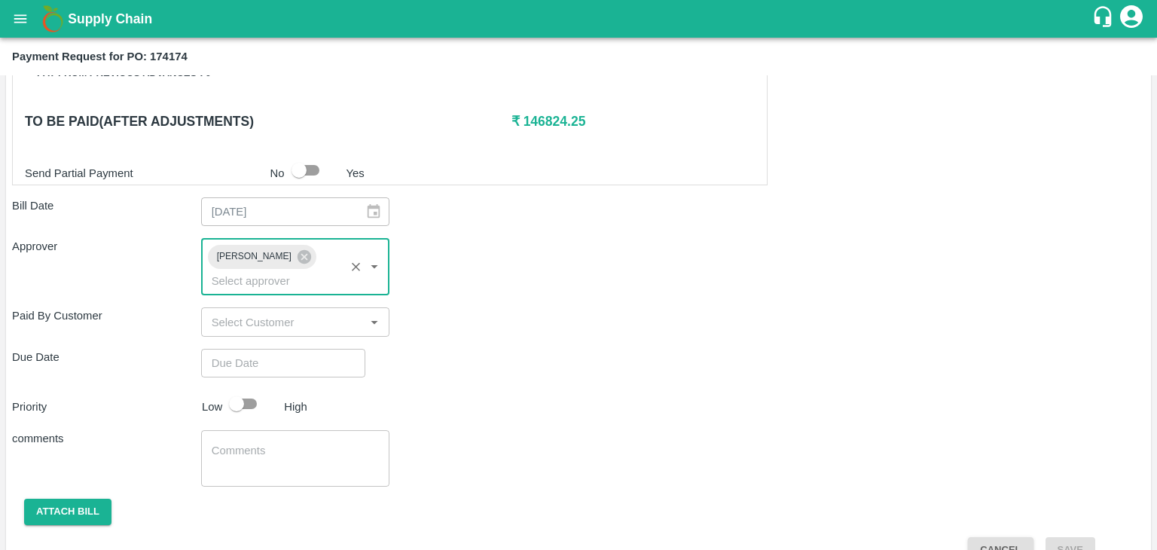
type input "DD/MM/YYYY hh:mm aa"
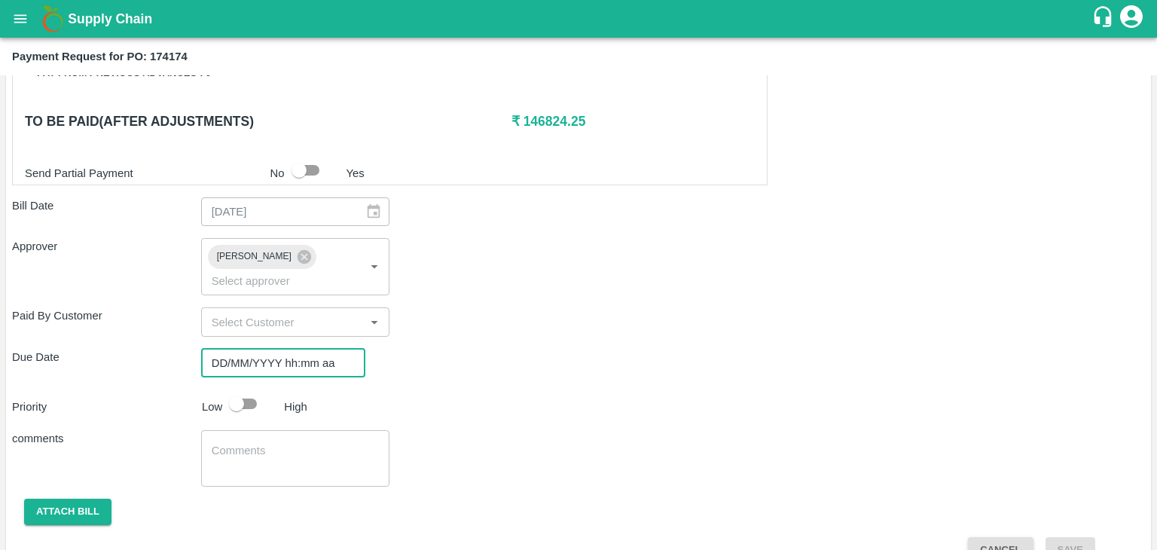
click at [315, 349] on input "DD/MM/YYYY hh:mm aa" at bounding box center [278, 363] width 154 height 29
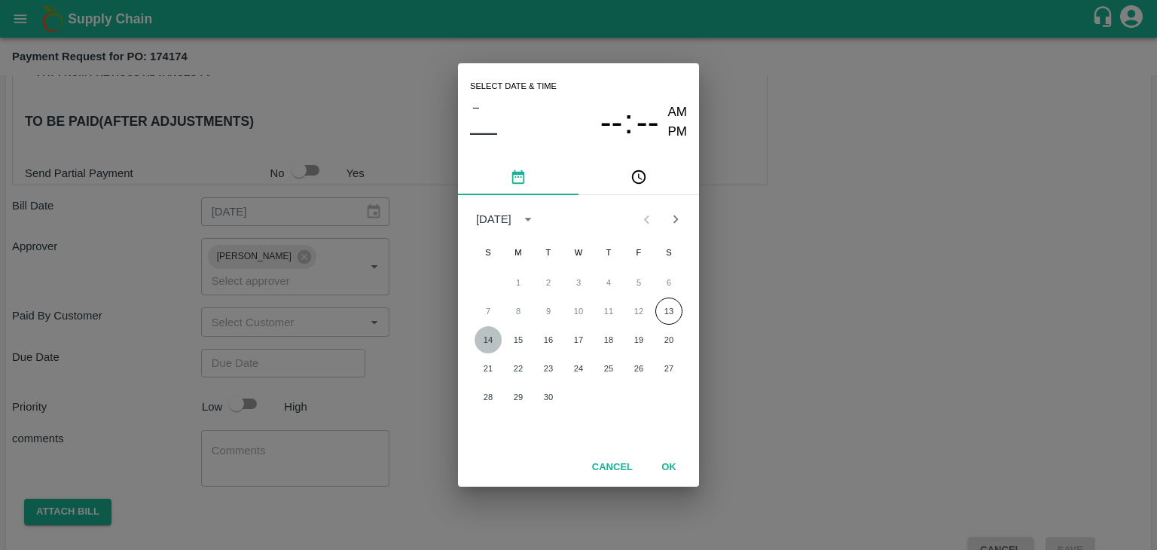
click at [489, 336] on button "14" at bounding box center [488, 339] width 27 height 27
type input "[DATE] 12:00 AM"
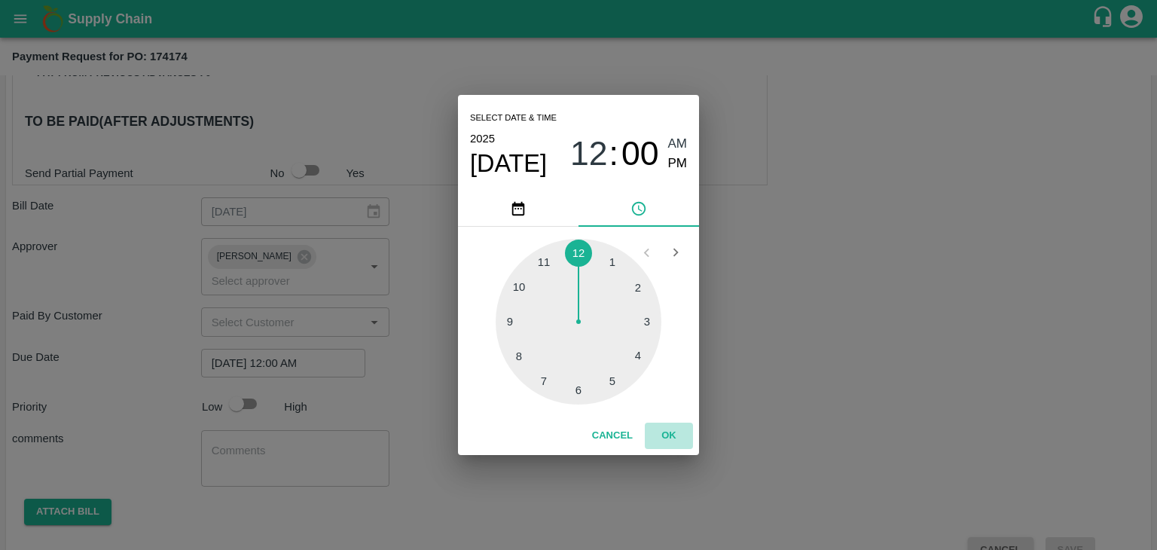
click at [677, 432] on button "OK" at bounding box center [669, 436] width 48 height 26
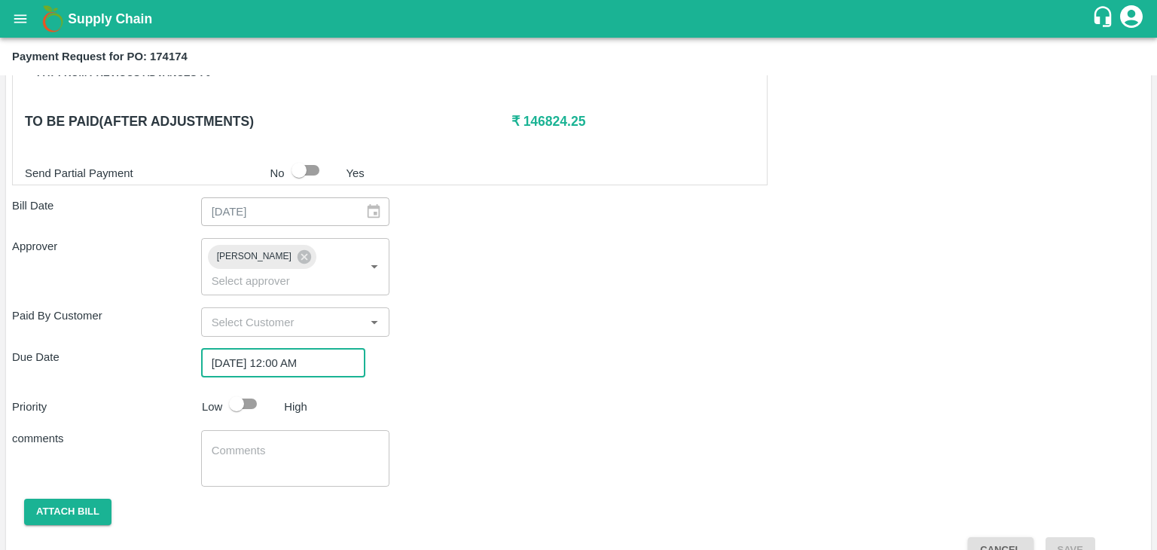
click at [247, 390] on input "checkbox" at bounding box center [237, 404] width 86 height 29
checkbox input "true"
click at [311, 463] on div "x ​" at bounding box center [295, 458] width 189 height 57
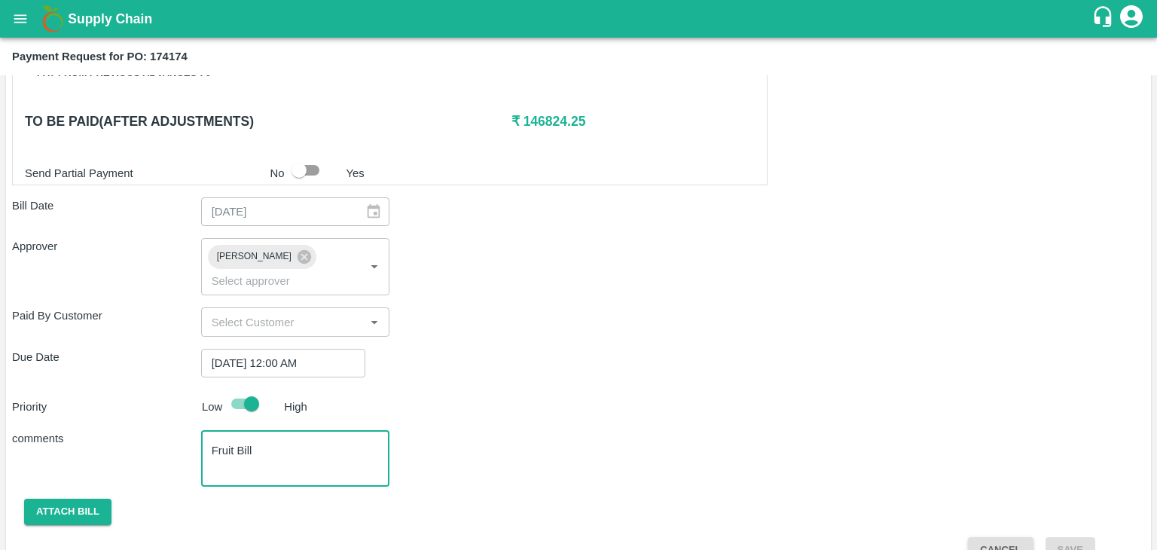
scroll to position [714, 0]
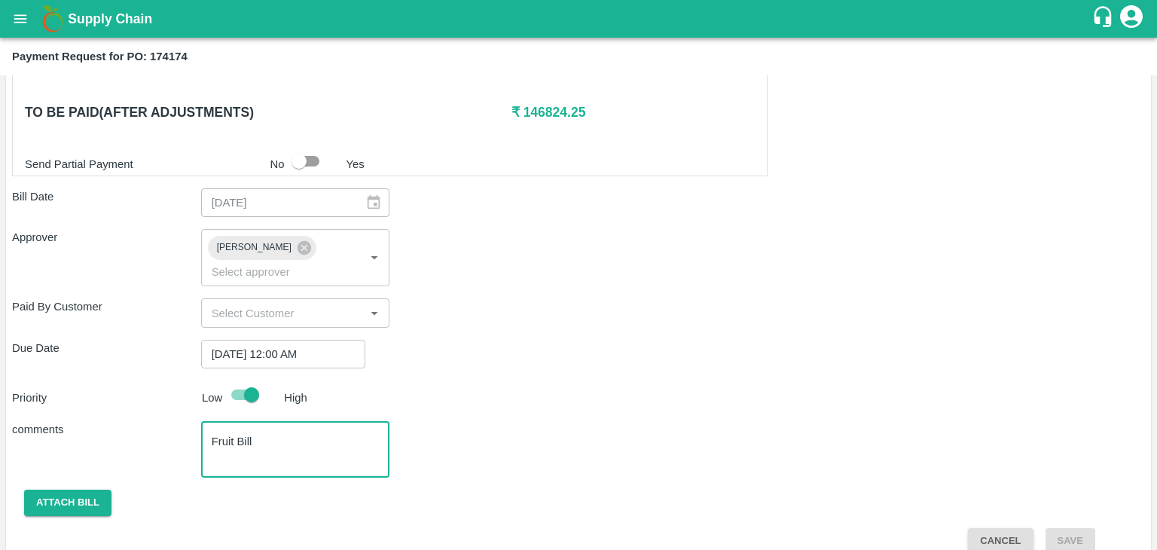
type textarea "Fruit Bill"
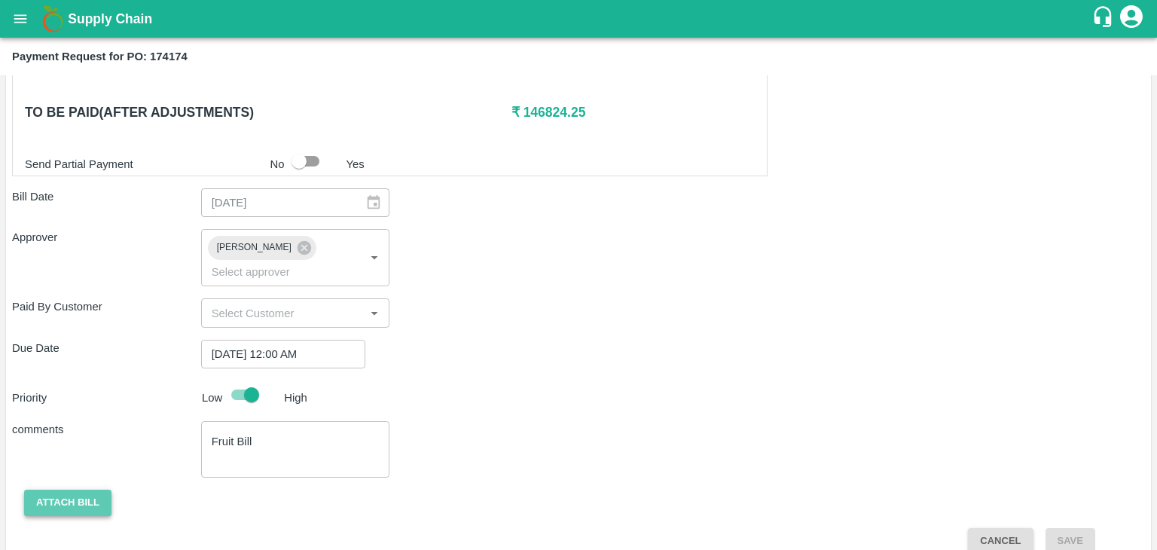
click at [72, 490] on button "Attach bill" at bounding box center [67, 503] width 87 height 26
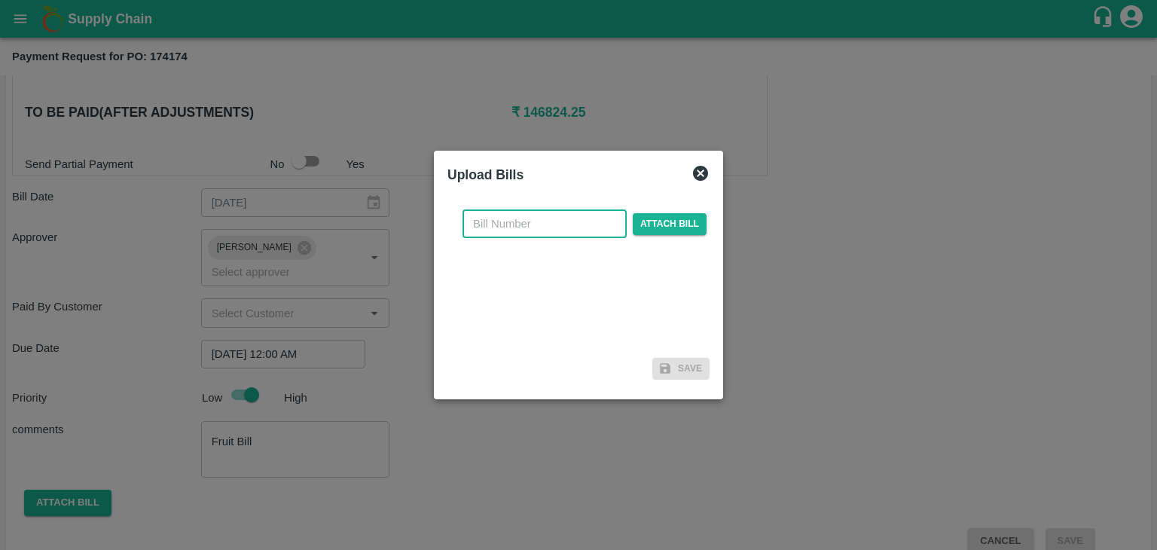
click at [530, 229] on input "text" at bounding box center [545, 223] width 164 height 29
type input "1234"
click at [657, 225] on span "Attach bill" at bounding box center [670, 224] width 74 height 22
click at [0, 0] on input "Attach bill" at bounding box center [0, 0] width 0 height 0
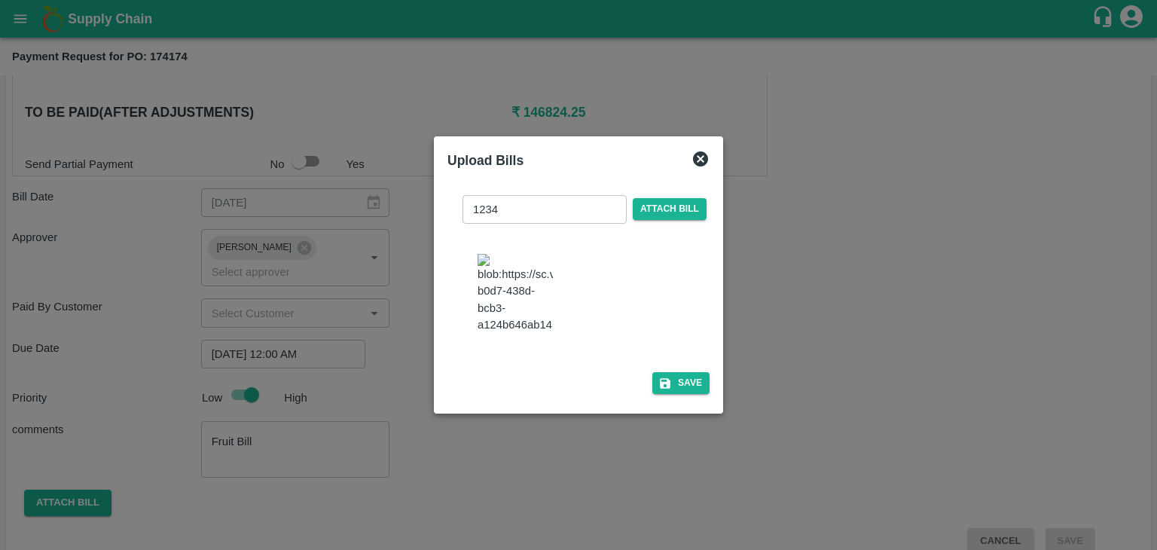
click at [689, 401] on div "1234 ​ Attach bill Save" at bounding box center [579, 292] width 262 height 218
click at [690, 394] on button "Save" at bounding box center [680, 383] width 57 height 22
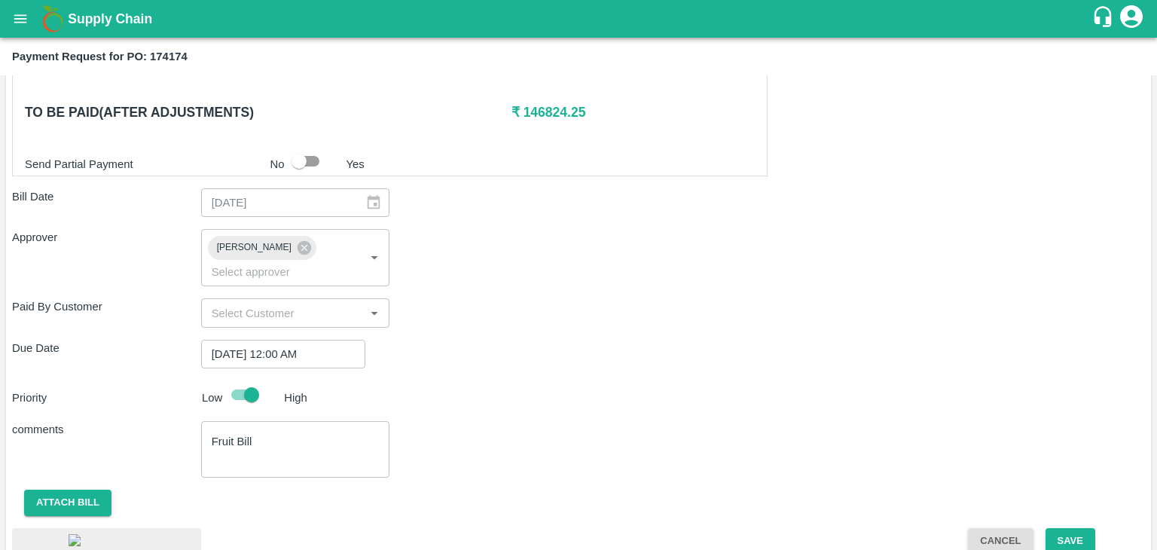
scroll to position [808, 0]
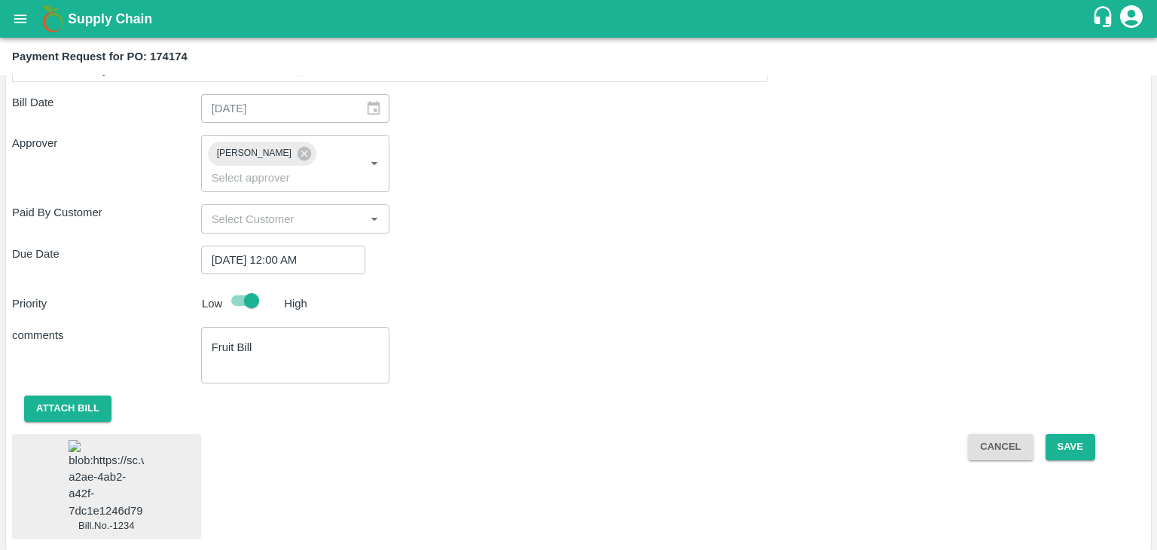
click at [124, 441] on img at bounding box center [106, 479] width 75 height 79
click at [1066, 434] on button "Save" at bounding box center [1071, 447] width 50 height 26
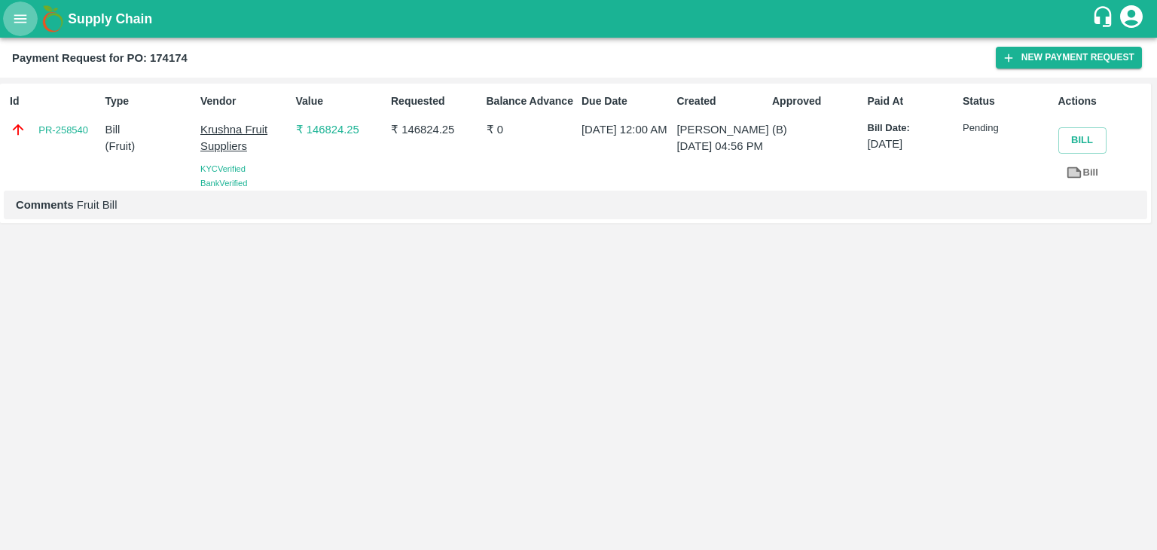
click at [11, 17] on button "open drawer" at bounding box center [20, 19] width 35 height 35
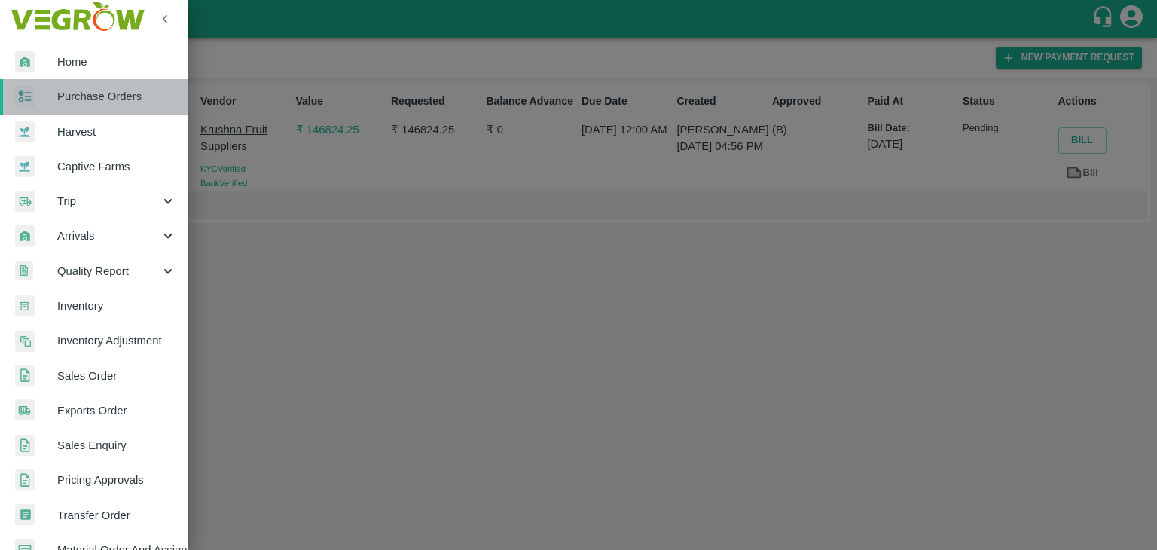
click at [110, 104] on span "Purchase Orders" at bounding box center [116, 96] width 119 height 17
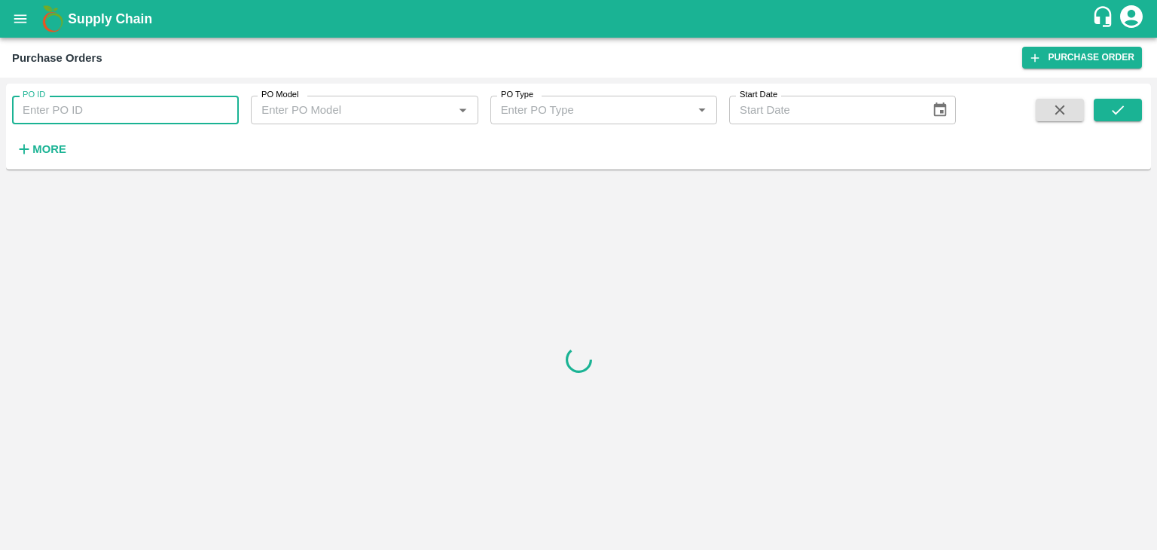
click at [201, 105] on input "PO ID" at bounding box center [125, 110] width 227 height 29
paste input "174413"
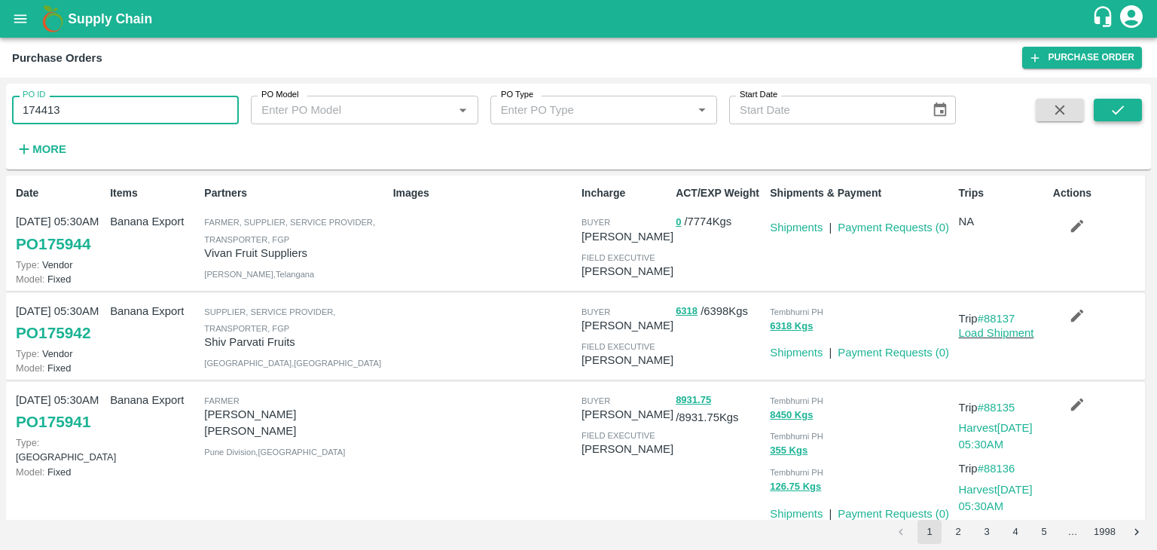
type input "174413"
click at [1117, 103] on icon "submit" at bounding box center [1118, 110] width 17 height 17
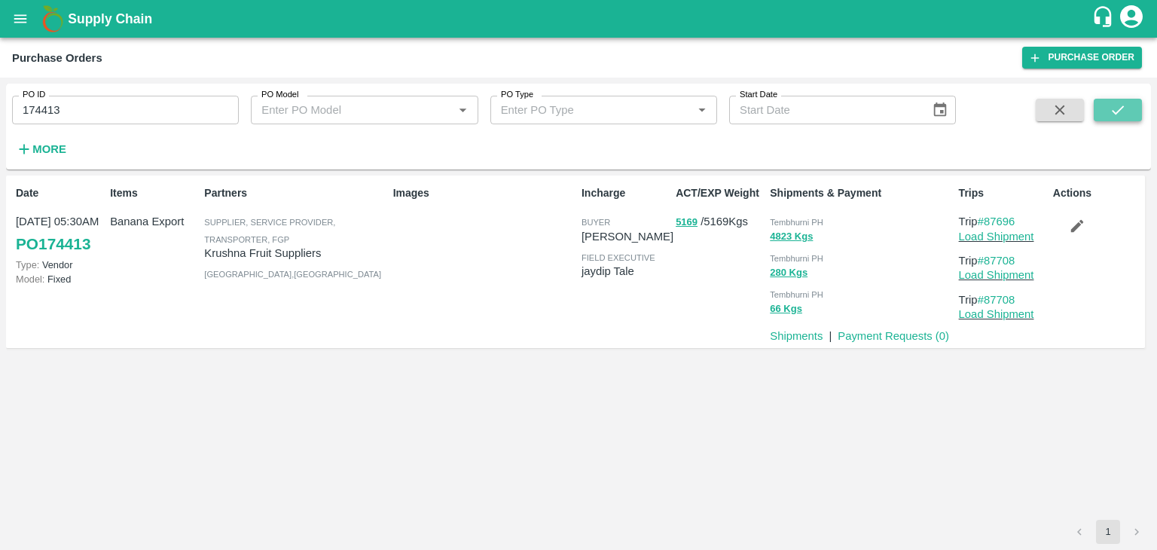
click at [1117, 103] on icon "submit" at bounding box center [1118, 110] width 17 height 17
click at [891, 335] on link "Payment Requests ( 0 )" at bounding box center [894, 336] width 112 height 12
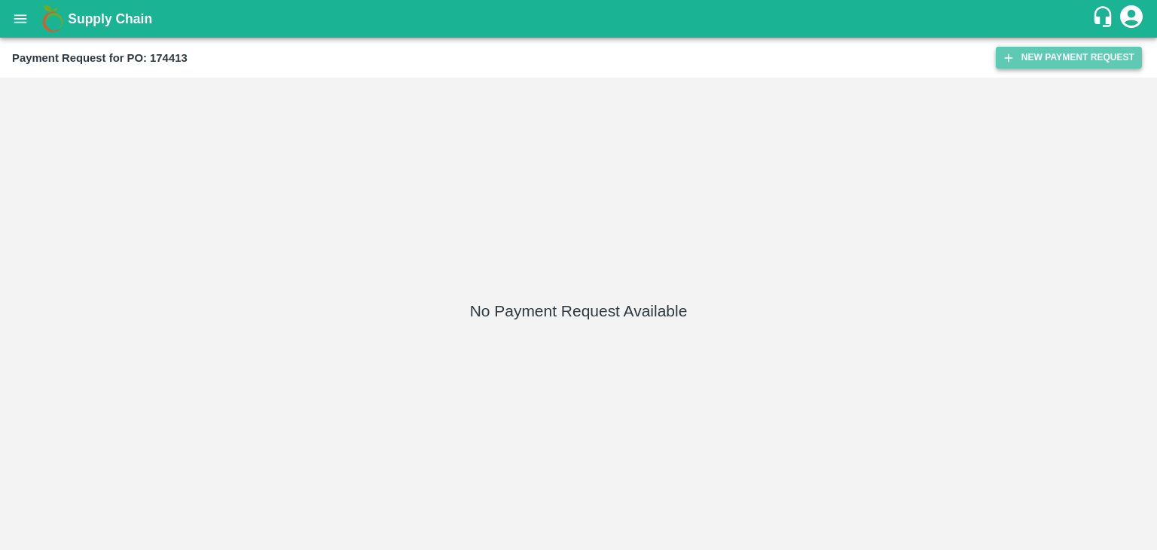
click at [1031, 55] on button "New Payment Request" at bounding box center [1069, 58] width 146 height 22
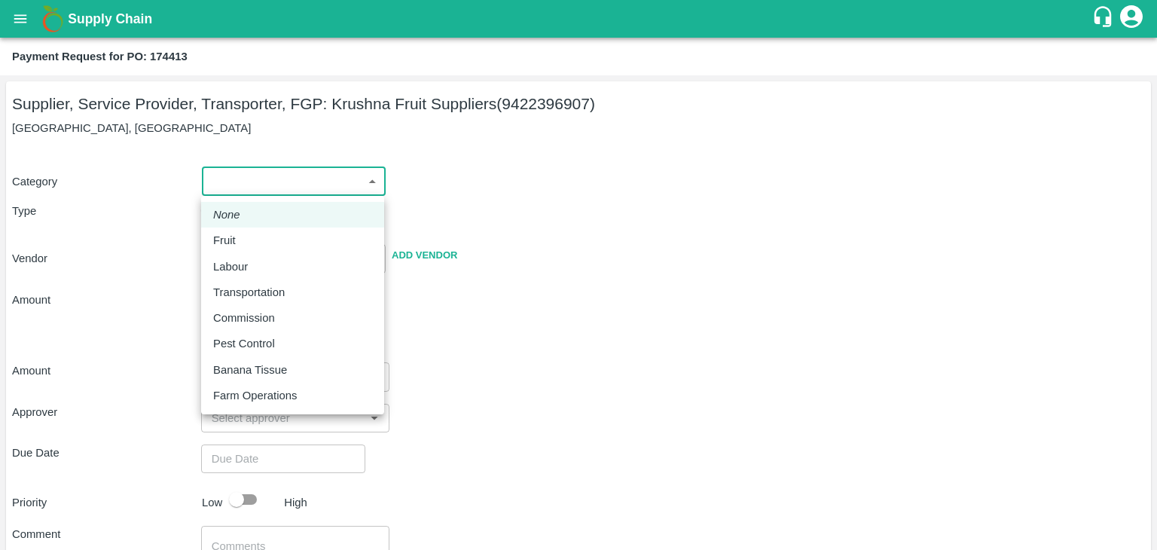
drag, startPoint x: 227, startPoint y: 188, endPoint x: 248, endPoint y: 242, distance: 58.2
click at [248, 242] on body "Supply Chain Payment Request for PO: 174413 Supplier, Service Provider, Transpo…" at bounding box center [578, 275] width 1157 height 550
click at [248, 242] on div "Fruit" at bounding box center [292, 240] width 159 height 17
type input "1"
type input "[PERSON_NAME] Fruit Suppliers - 9422396907(Supplier, Service Provider, Transpor…"
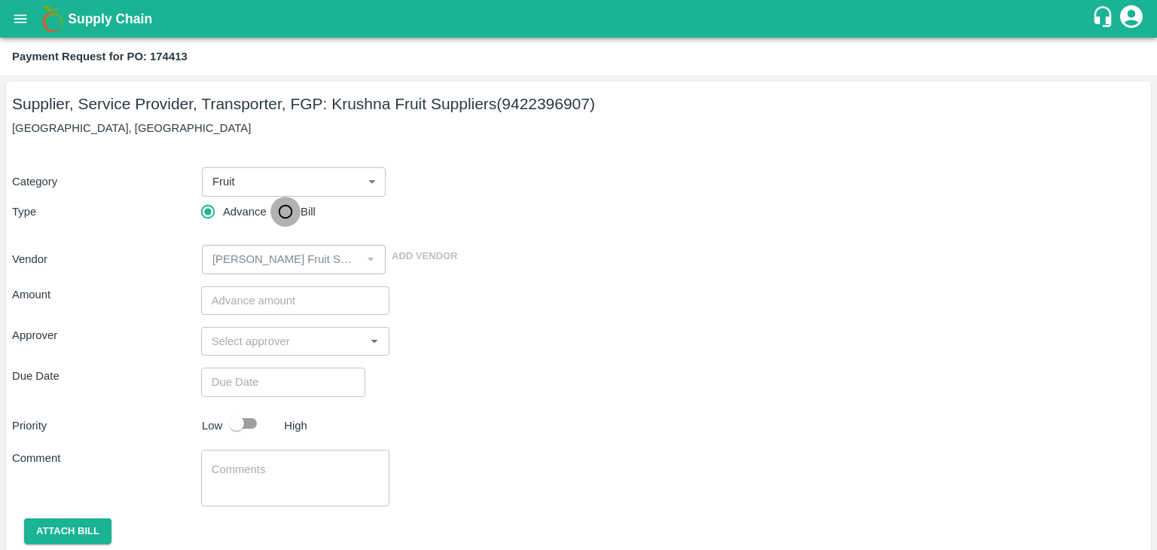
click at [293, 218] on input "Bill" at bounding box center [285, 212] width 30 height 30
radio input "true"
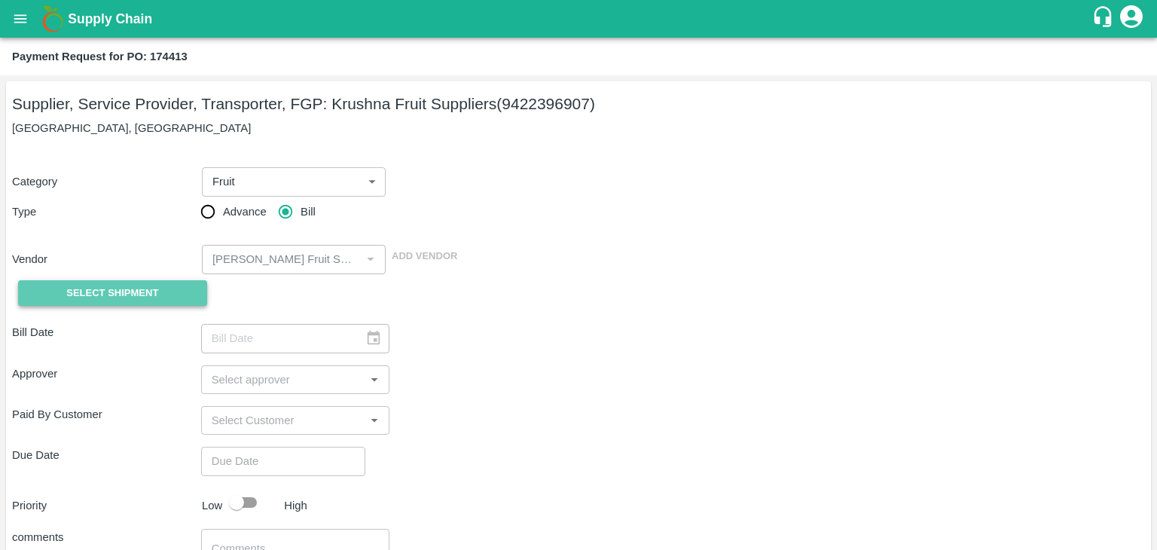
click at [120, 285] on span "Select Shipment" at bounding box center [112, 293] width 92 height 17
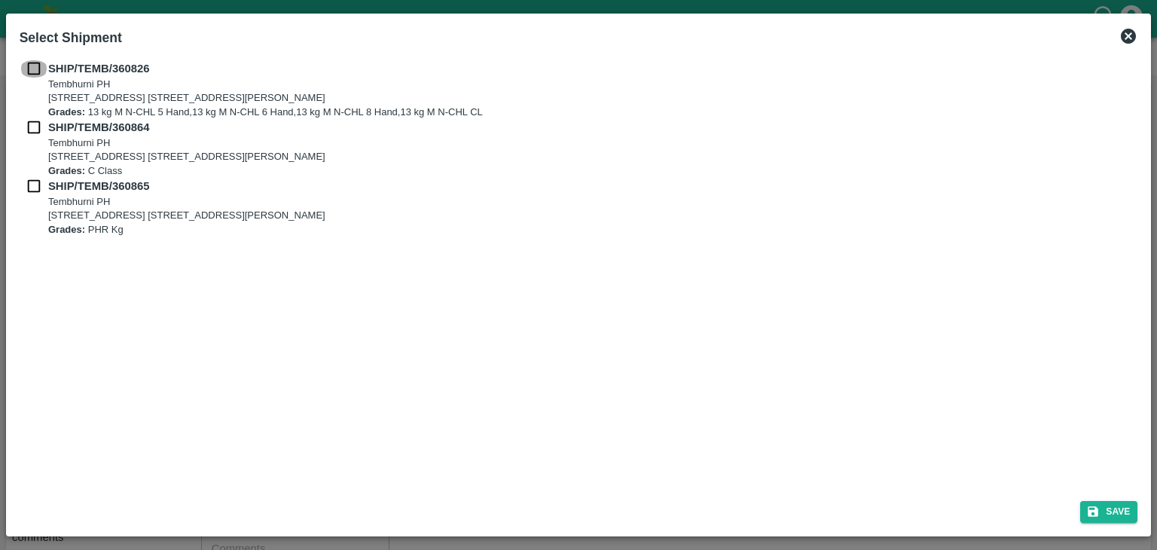
click at [34, 72] on input "checkbox" at bounding box center [34, 68] width 29 height 17
checkbox input "true"
click at [31, 131] on input "checkbox" at bounding box center [34, 127] width 29 height 17
checkbox input "true"
click at [33, 191] on input "checkbox" at bounding box center [34, 186] width 29 height 17
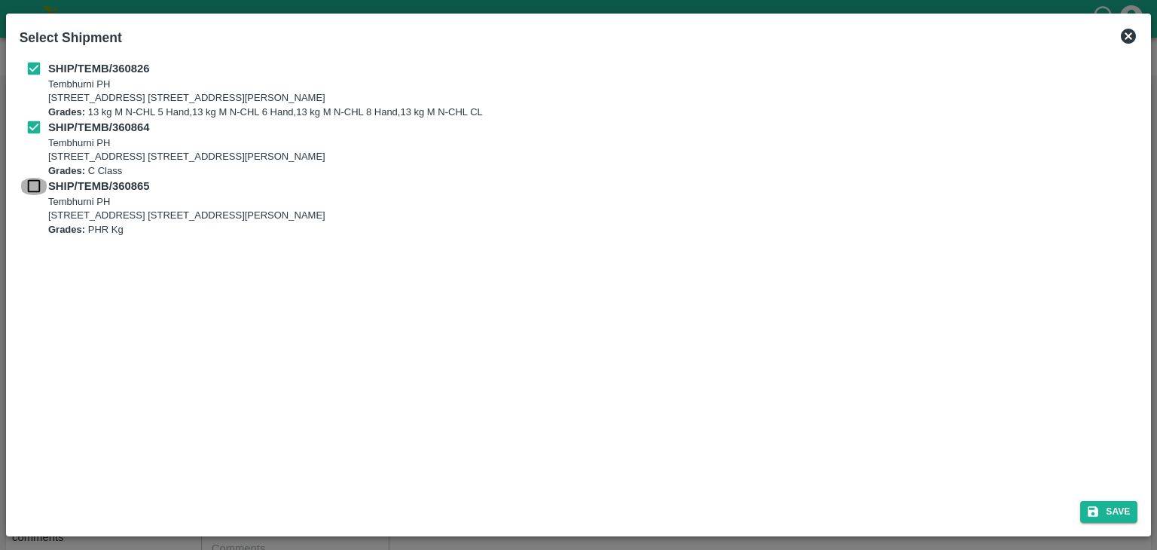
checkbox input "true"
click at [1118, 507] on button "Save" at bounding box center [1108, 512] width 57 height 22
type input "[DATE]"
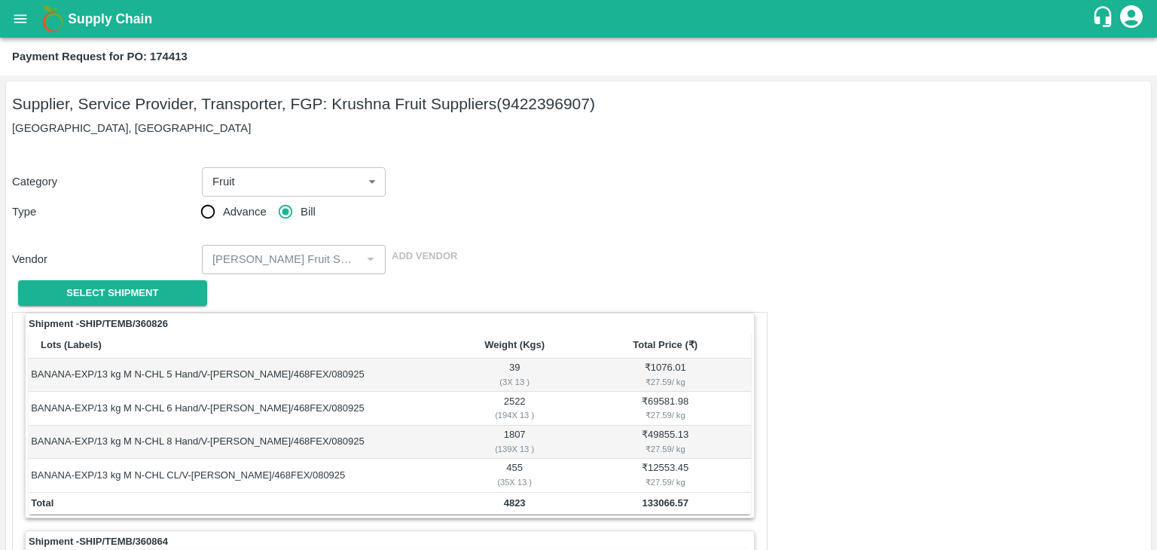
scroll to position [705, 0]
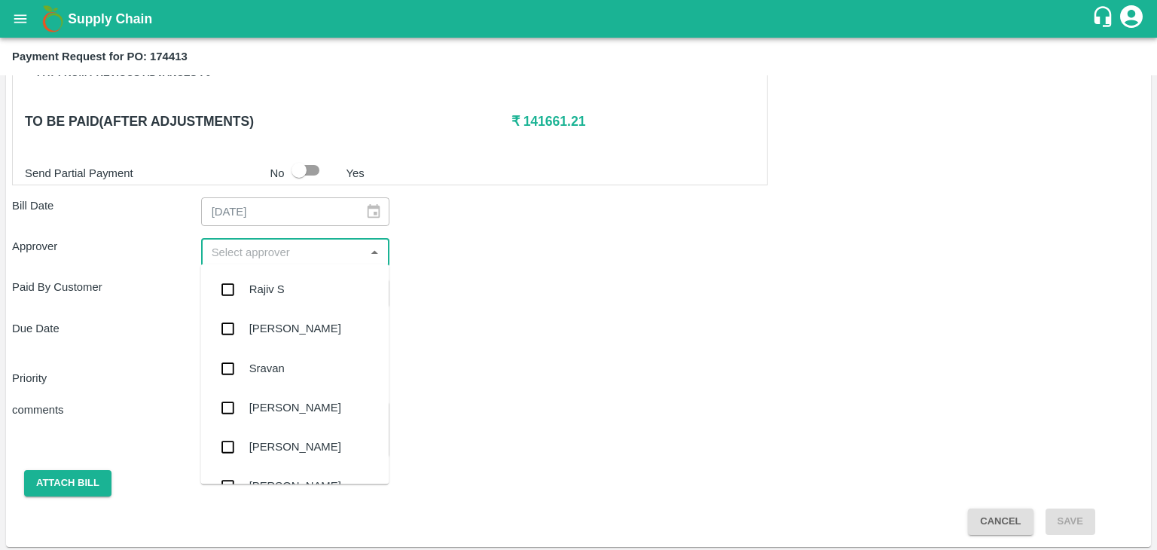
click at [261, 243] on input "input" at bounding box center [283, 253] width 155 height 20
type input "Ajit"
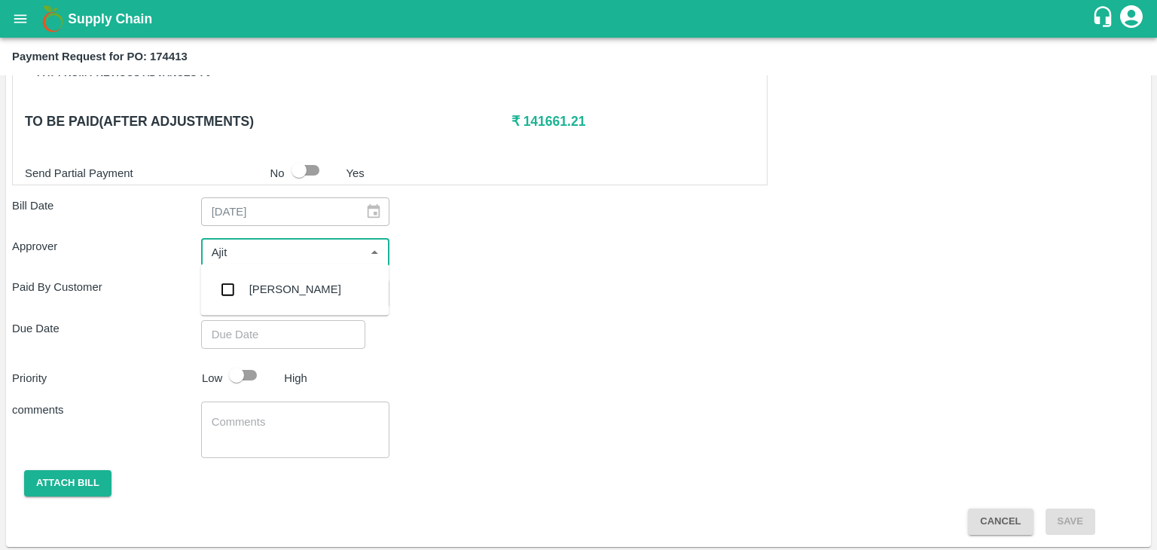
click at [282, 287] on div "[PERSON_NAME]" at bounding box center [295, 289] width 92 height 17
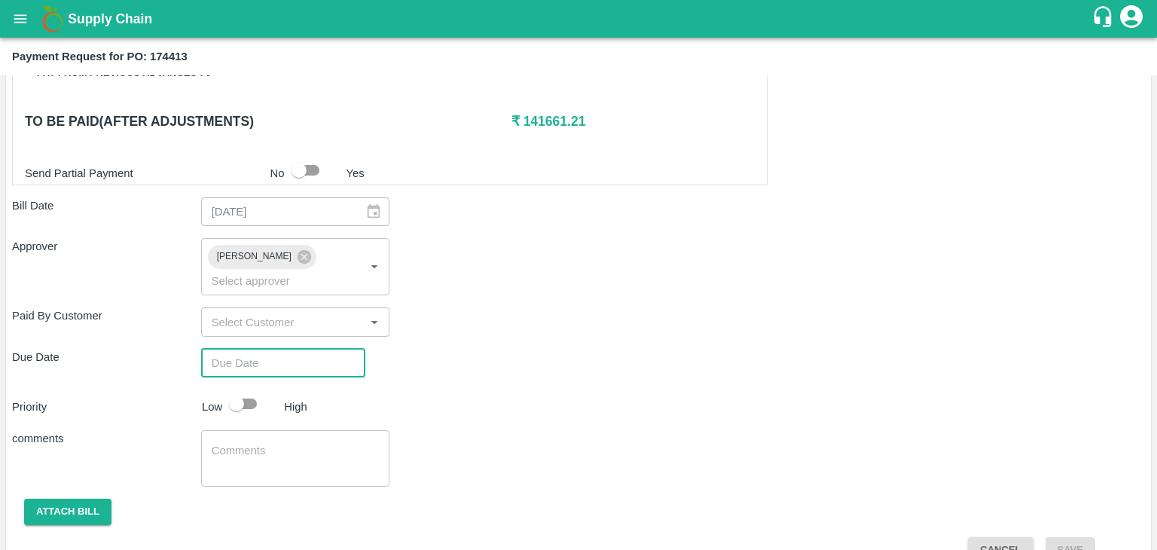
type input "DD/MM/YYYY hh:mm aa"
click at [317, 349] on input "DD/MM/YYYY hh:mm aa" at bounding box center [278, 363] width 154 height 29
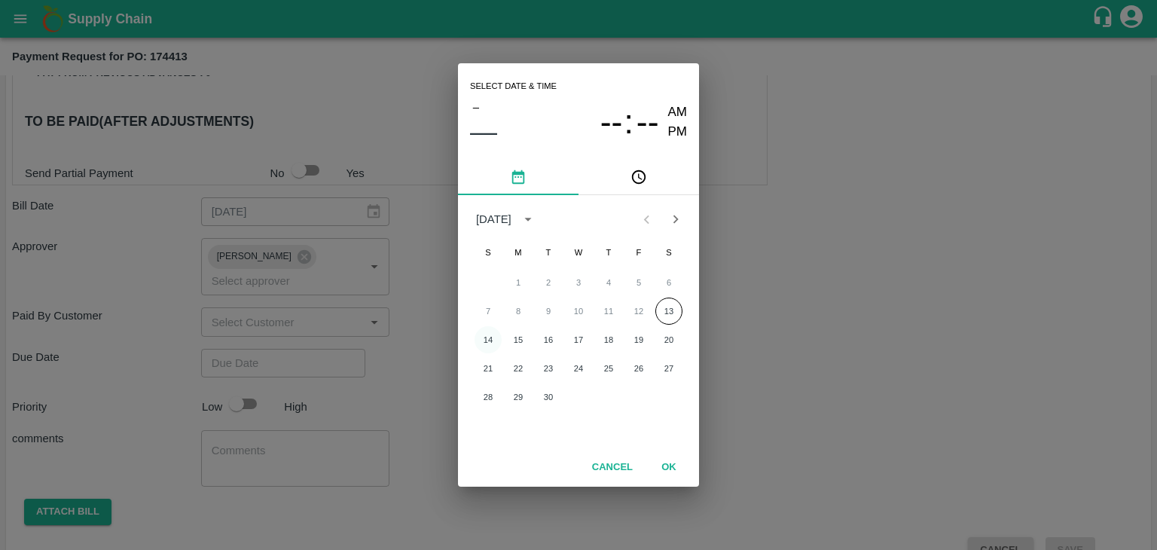
click at [498, 334] on button "14" at bounding box center [488, 339] width 27 height 27
type input "[DATE] 12:00 AM"
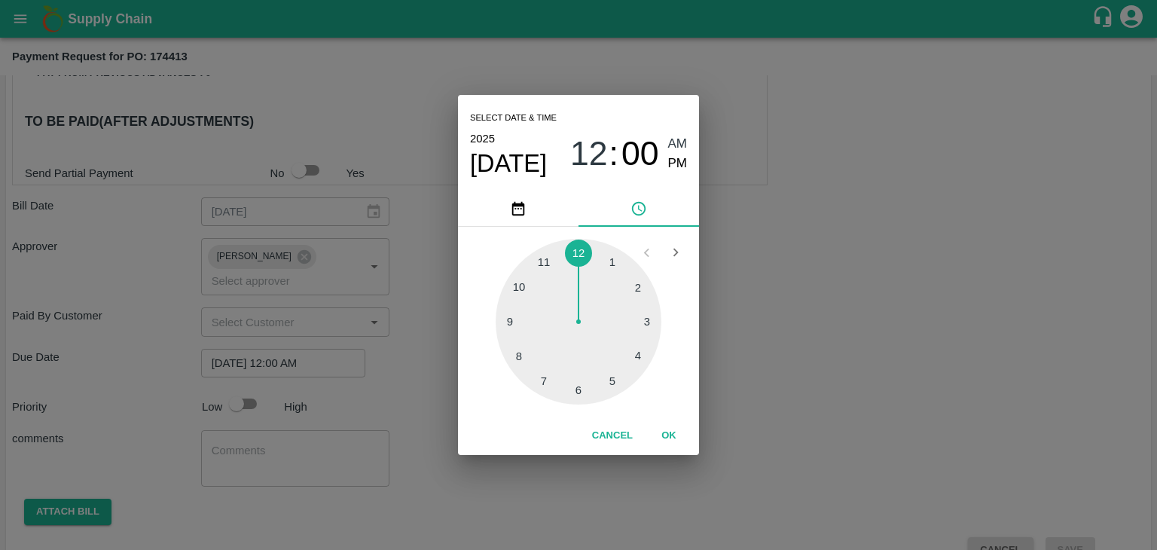
click at [672, 438] on button "OK" at bounding box center [669, 436] width 48 height 26
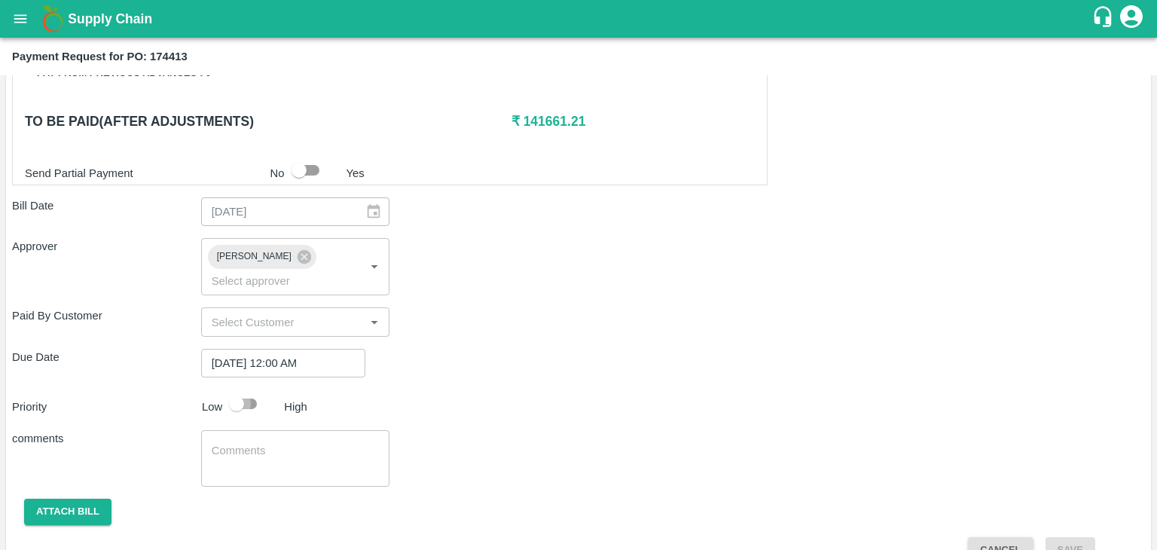
click at [252, 390] on input "checkbox" at bounding box center [237, 404] width 86 height 29
checkbox input "true"
click at [292, 443] on textarea at bounding box center [296, 459] width 168 height 32
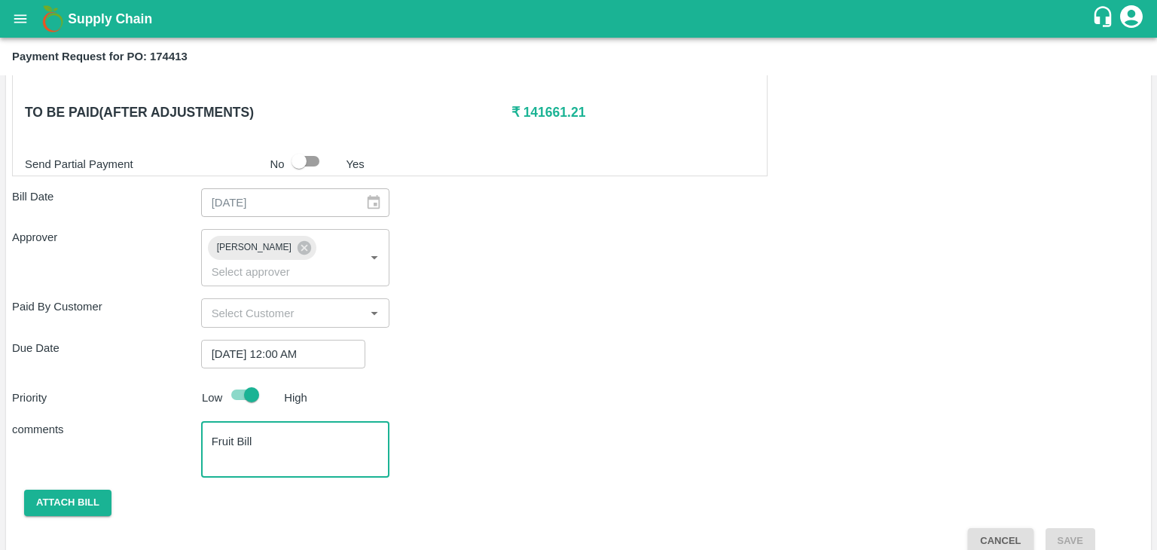
type textarea "Fruit Bill"
click at [52, 490] on button "Attach bill" at bounding box center [67, 503] width 87 height 26
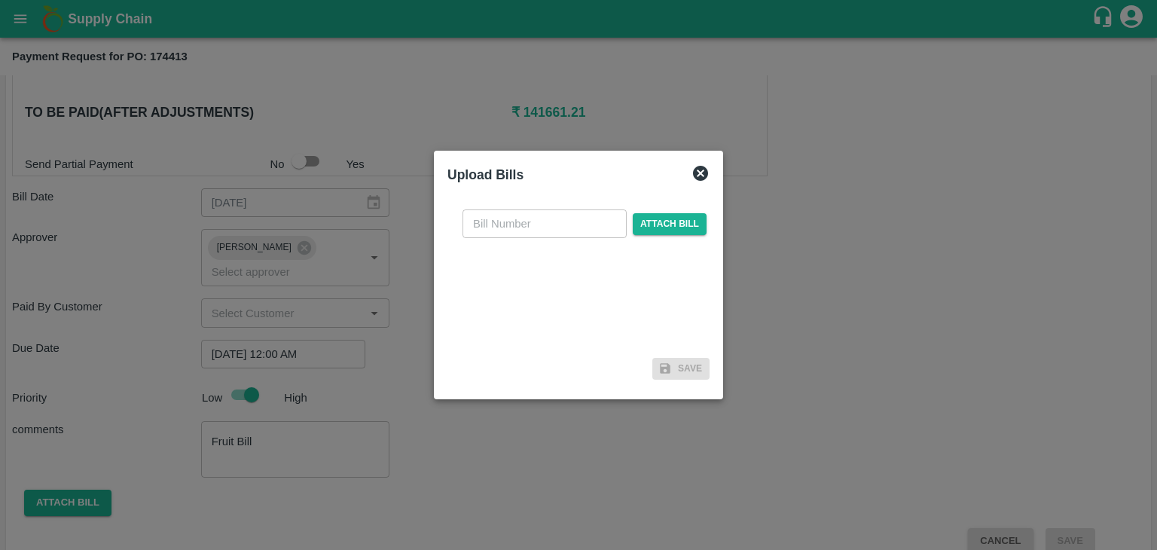
click at [534, 227] on input "text" at bounding box center [545, 223] width 164 height 29
type input "1236"
click at [648, 224] on span "Attach bill" at bounding box center [670, 224] width 74 height 22
click at [0, 0] on input "Attach bill" at bounding box center [0, 0] width 0 height 0
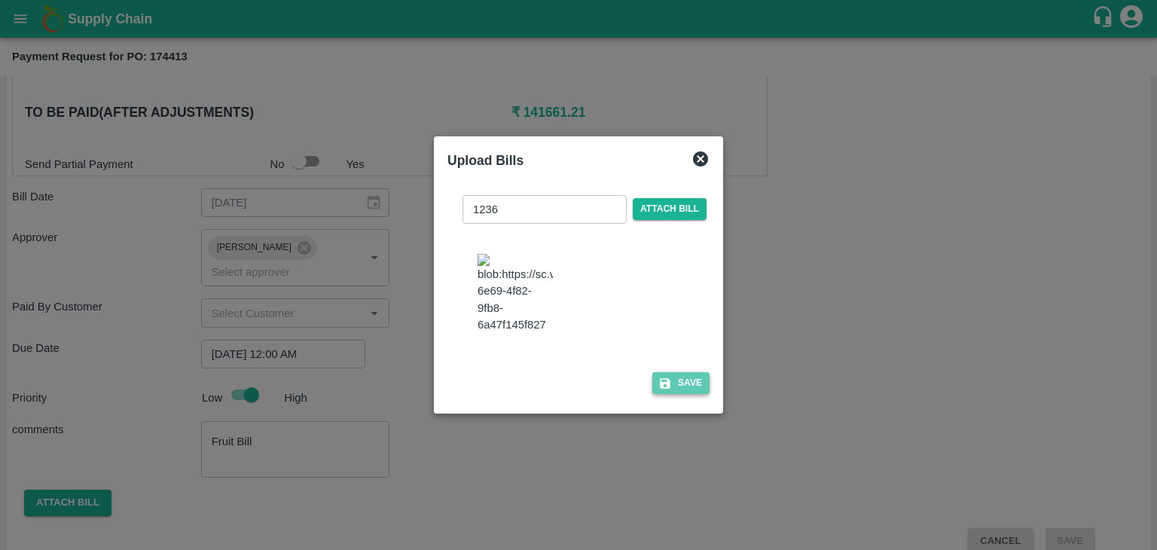
click at [698, 394] on button "Save" at bounding box center [680, 383] width 57 height 22
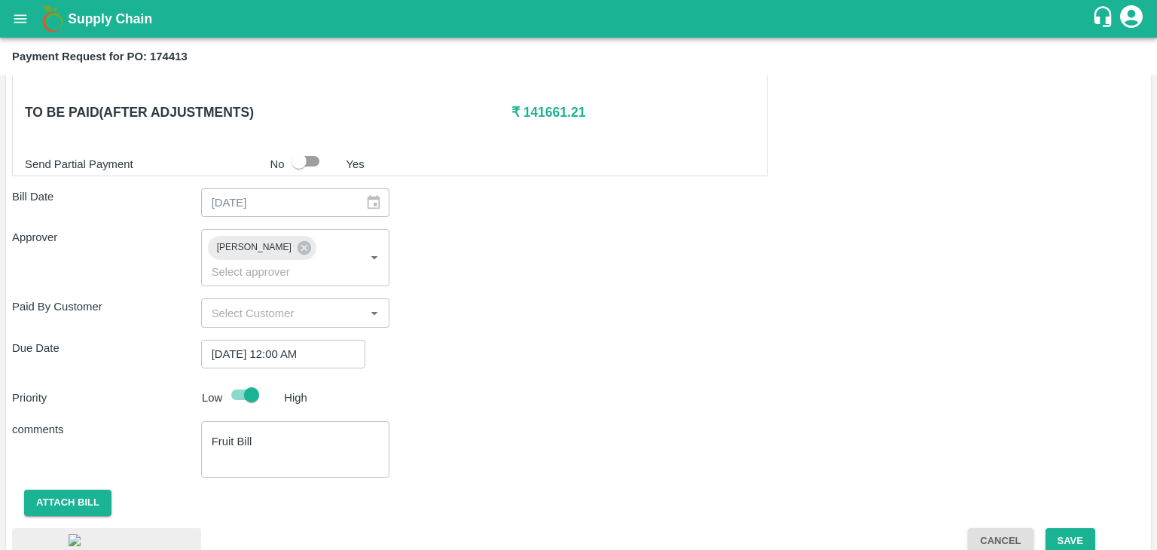
scroll to position [808, 0]
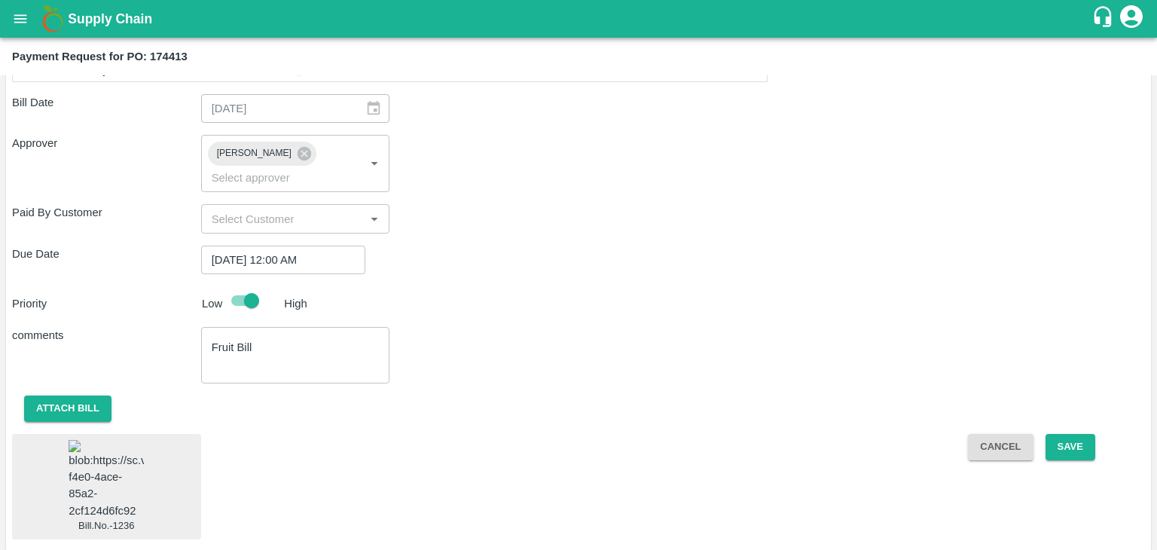
click at [103, 469] on img at bounding box center [106, 479] width 75 height 79
click at [1072, 434] on button "Save" at bounding box center [1071, 447] width 50 height 26
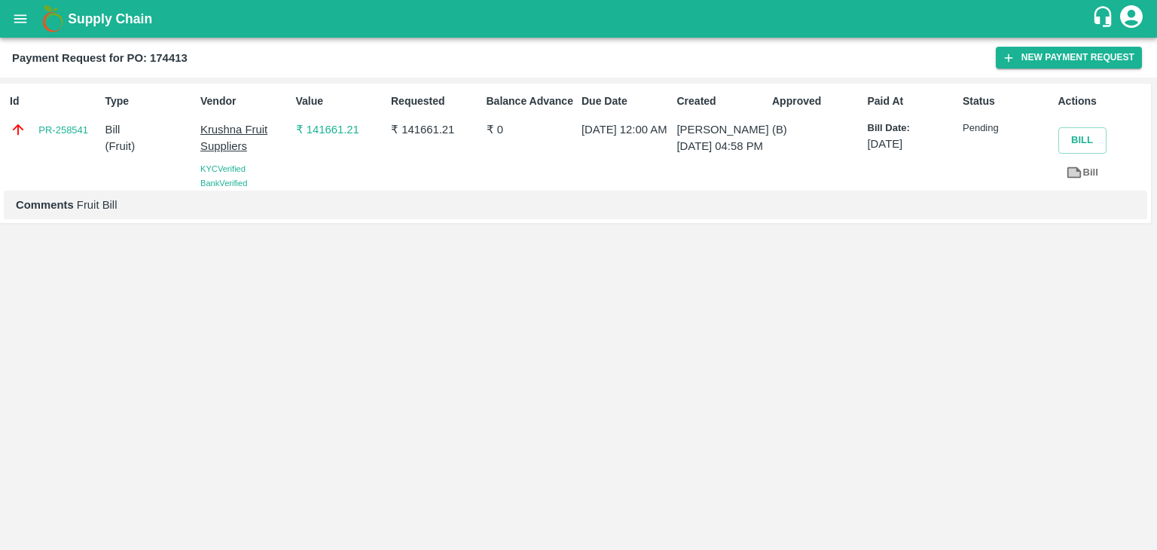
click at [0, 35] on div "Supply Chain" at bounding box center [578, 19] width 1157 height 38
click at [15, 18] on icon "open drawer" at bounding box center [20, 18] width 13 height 8
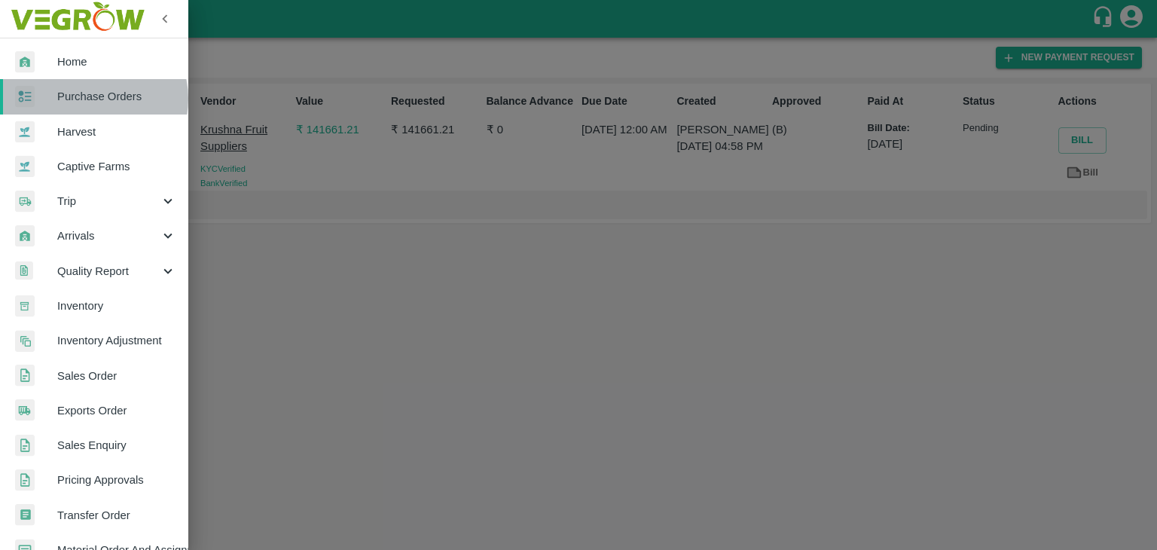
click at [94, 99] on span "Purchase Orders" at bounding box center [116, 96] width 119 height 17
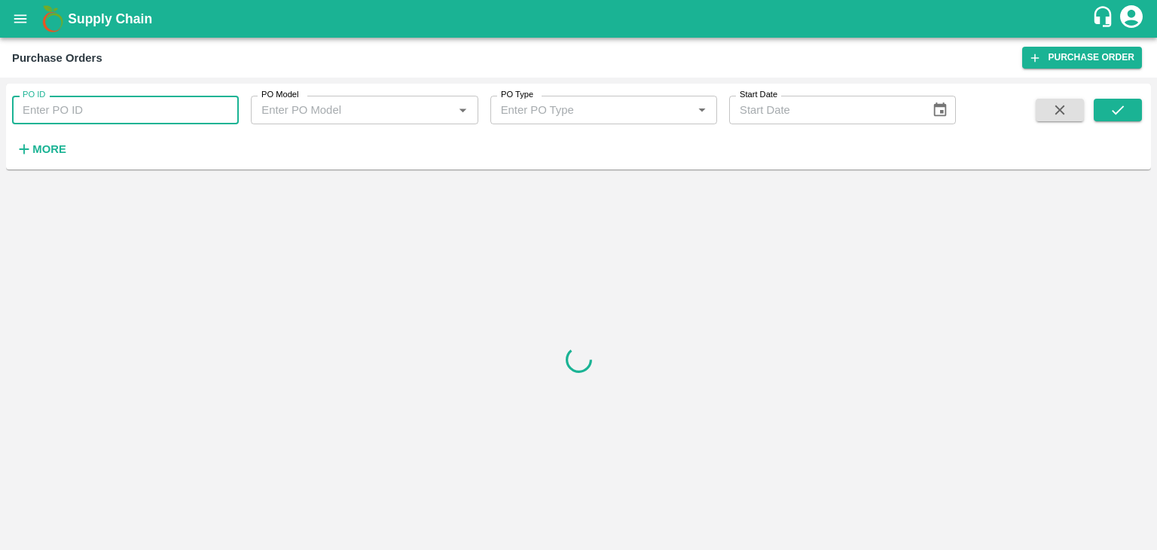
click at [167, 106] on input "PO ID" at bounding box center [125, 110] width 227 height 29
paste input "174441"
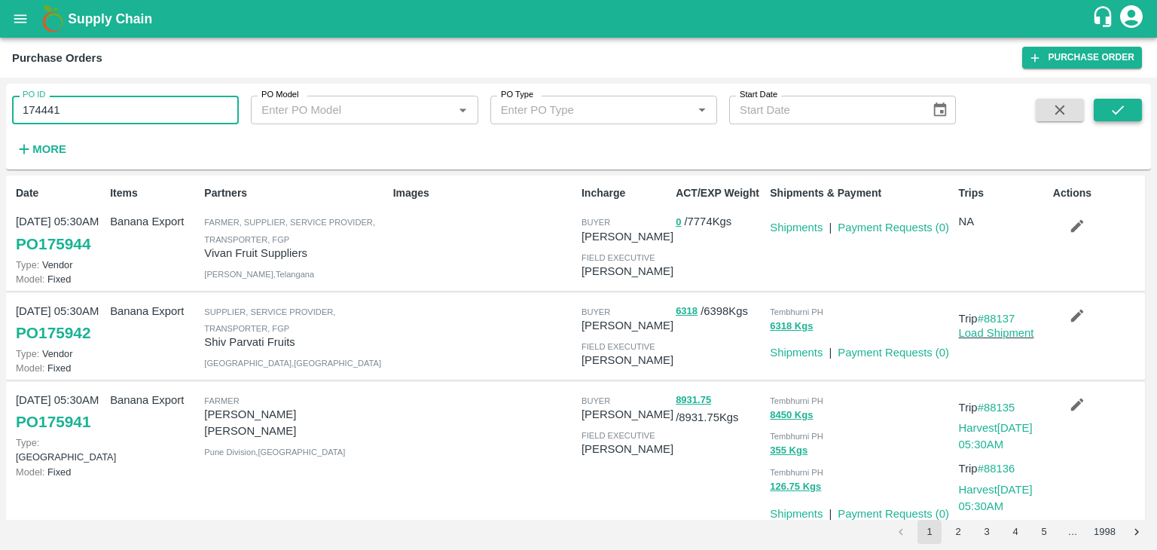
type input "174441"
click at [1105, 111] on button "submit" at bounding box center [1118, 110] width 48 height 23
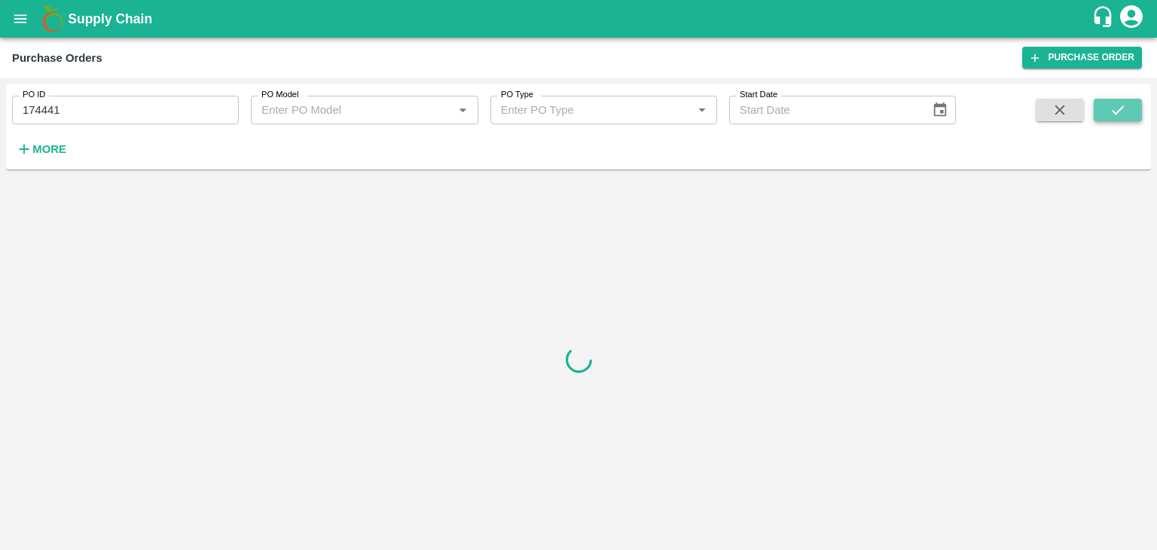
click at [1105, 111] on button "submit" at bounding box center [1118, 110] width 48 height 23
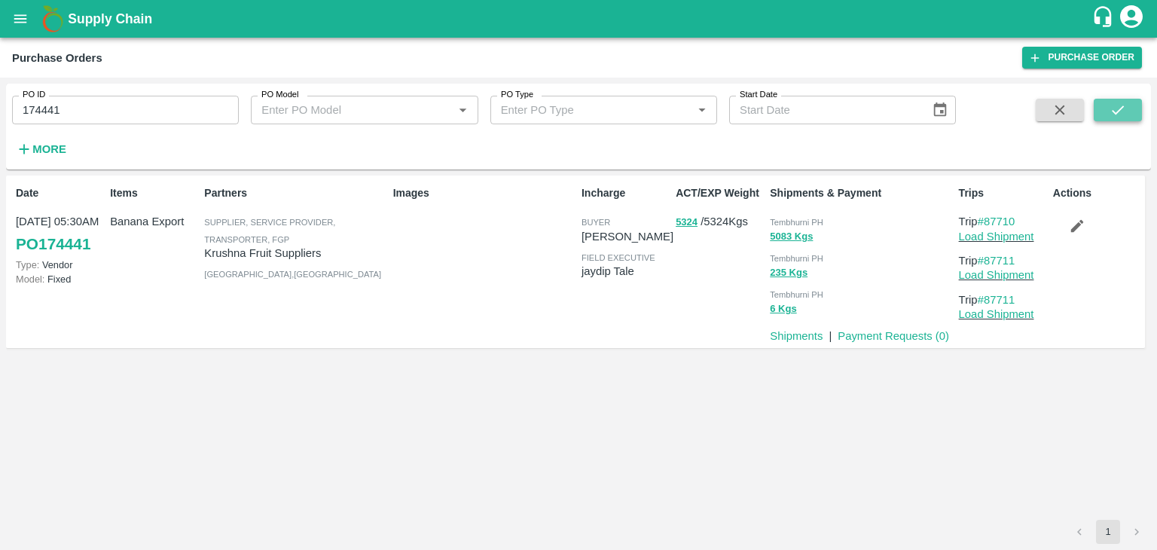
click at [1105, 111] on button "submit" at bounding box center [1118, 110] width 48 height 23
click at [882, 330] on link "Payment Requests ( 0 )" at bounding box center [894, 336] width 112 height 12
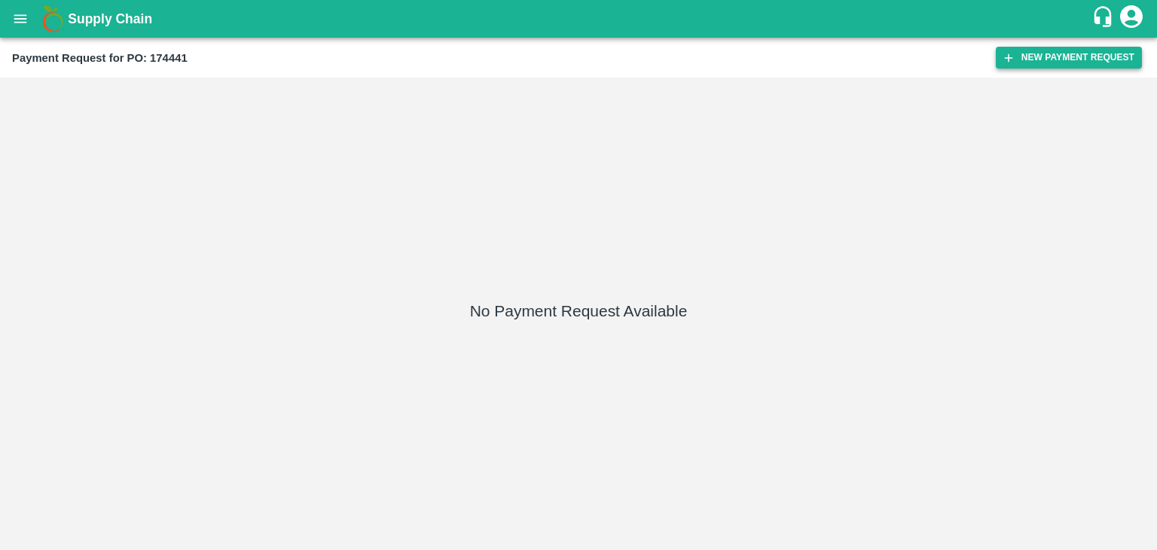
click at [1086, 50] on button "New Payment Request" at bounding box center [1069, 58] width 146 height 22
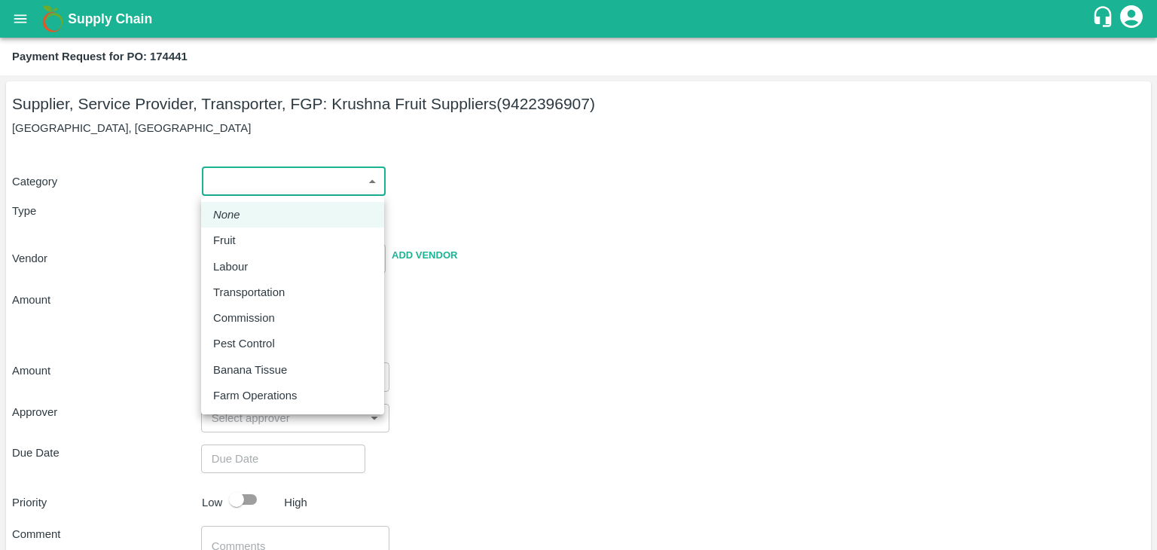
click at [243, 179] on body "Supply Chain Payment Request for PO: 174441 Supplier, Service Provider, Transpo…" at bounding box center [578, 275] width 1157 height 550
click at [235, 248] on div "Fruit" at bounding box center [228, 240] width 30 height 17
type input "1"
type input "[PERSON_NAME] Fruit Suppliers - 9422396907(Supplier, Service Provider, Transpor…"
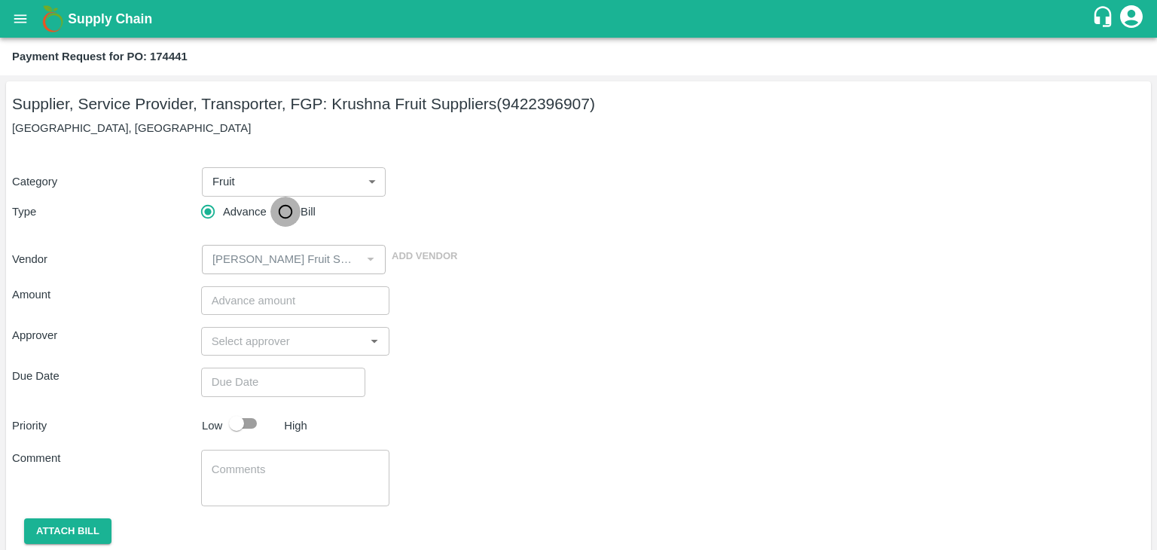
click at [275, 218] on input "Bill" at bounding box center [285, 212] width 30 height 30
radio input "true"
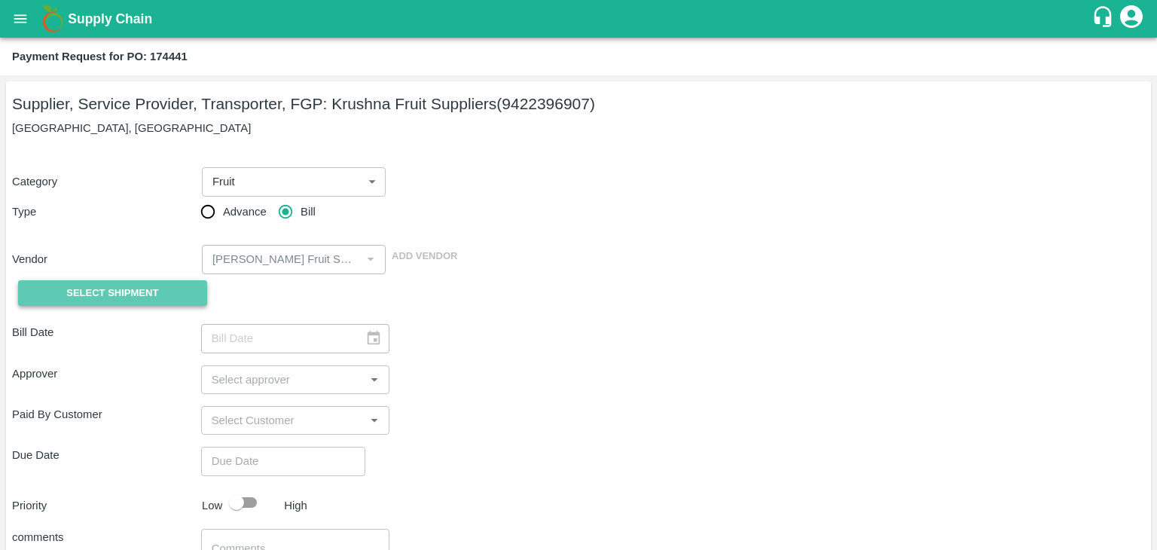
click at [145, 290] on span "Select Shipment" at bounding box center [112, 293] width 92 height 17
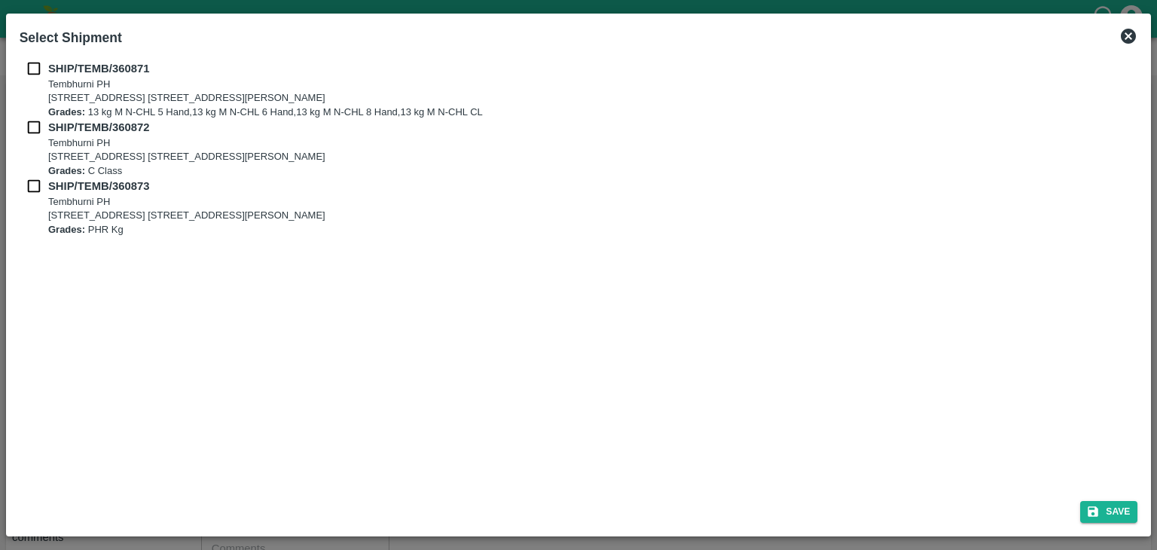
click at [27, 60] on div "SHIP/TEMB/360871 [STREET_ADDRESS] E-5, YASHSHREE INDUSTRIES, M.I.D.C., A/P TEMB…" at bounding box center [579, 271] width 1131 height 434
drag, startPoint x: 33, startPoint y: 75, endPoint x: 30, endPoint y: 130, distance: 55.1
click at [30, 130] on div "SHIP/TEMB/360871 Tembhurni PH Tembhurni PH 205, PLOT NO. E-5, YASHSHREE INDUSTR…" at bounding box center [579, 148] width 1119 height 176
click at [30, 130] on input "checkbox" at bounding box center [34, 127] width 29 height 17
checkbox input "true"
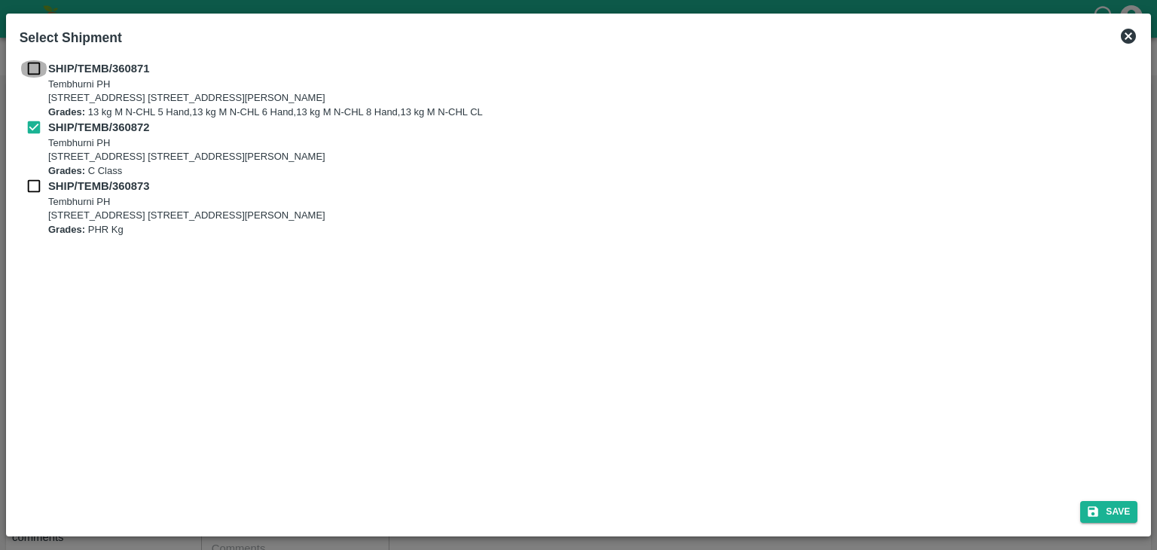
click at [28, 66] on input "checkbox" at bounding box center [34, 68] width 29 height 17
checkbox input "true"
click at [29, 182] on input "checkbox" at bounding box center [34, 186] width 29 height 17
checkbox input "true"
click at [1119, 513] on button "Save" at bounding box center [1108, 512] width 57 height 22
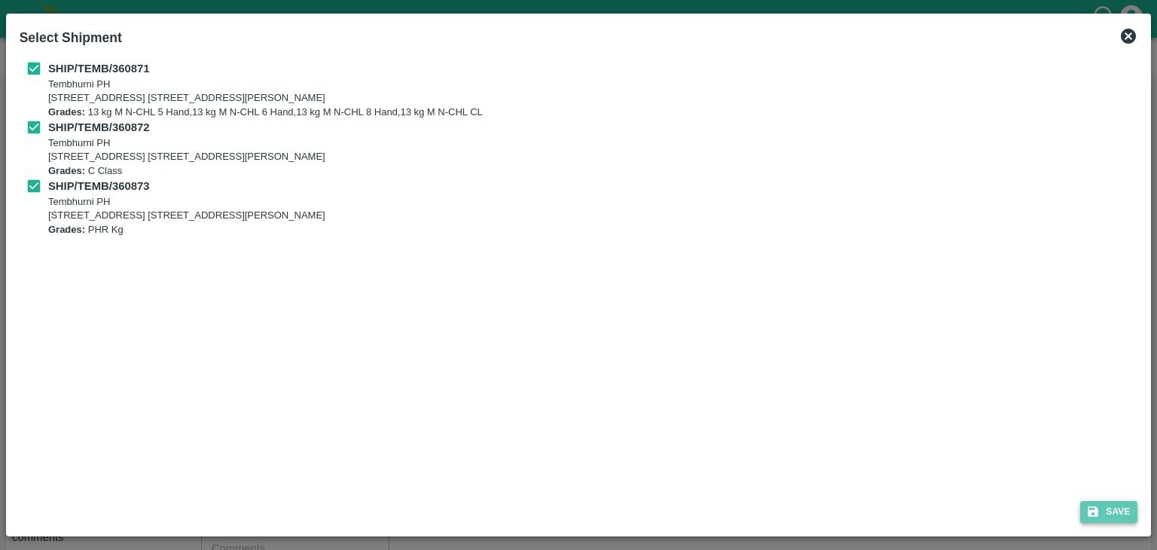
type input "08/09/2025"
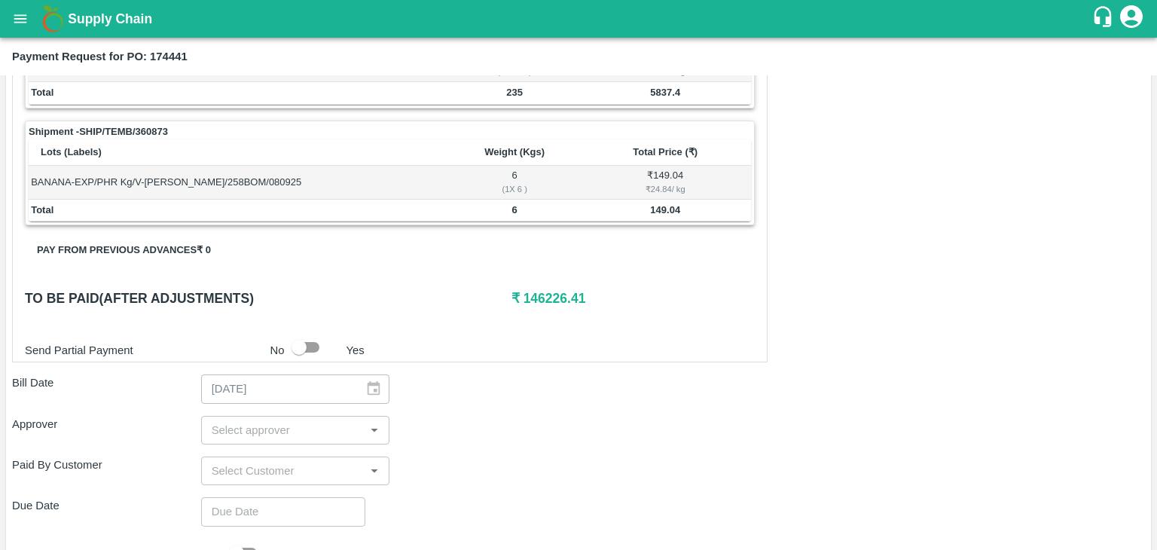
scroll to position [672, 0]
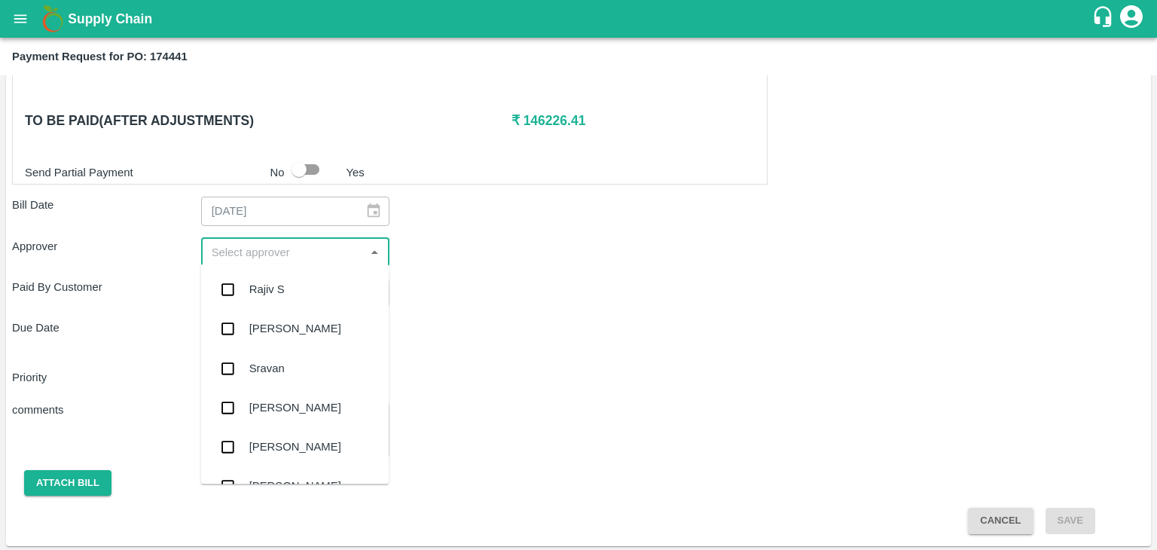
click at [262, 251] on input "input" at bounding box center [283, 253] width 155 height 20
type input "Ajit"
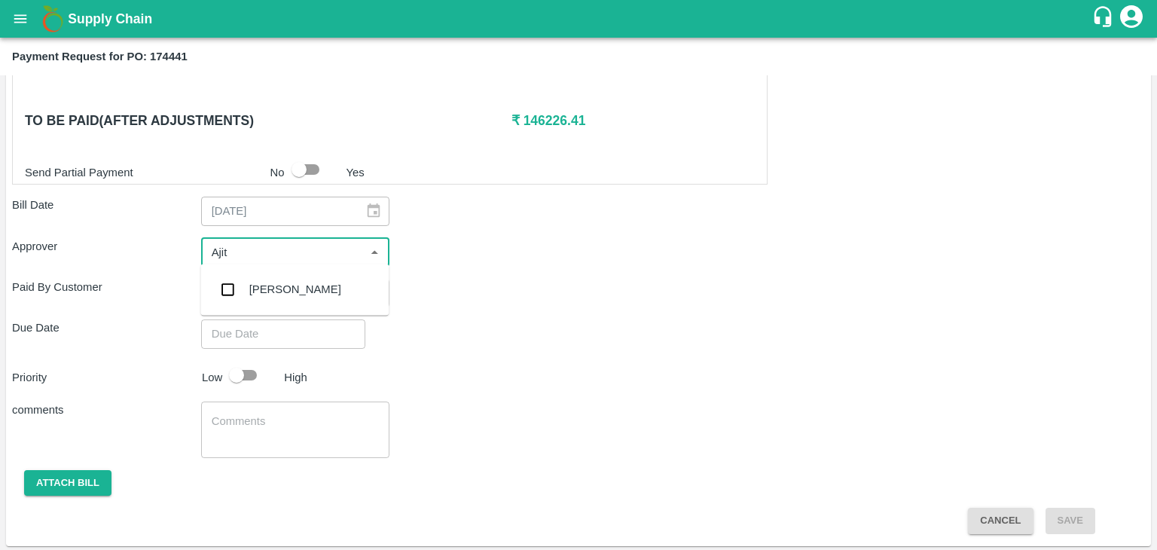
click at [285, 288] on div "[PERSON_NAME]" at bounding box center [295, 289] width 92 height 17
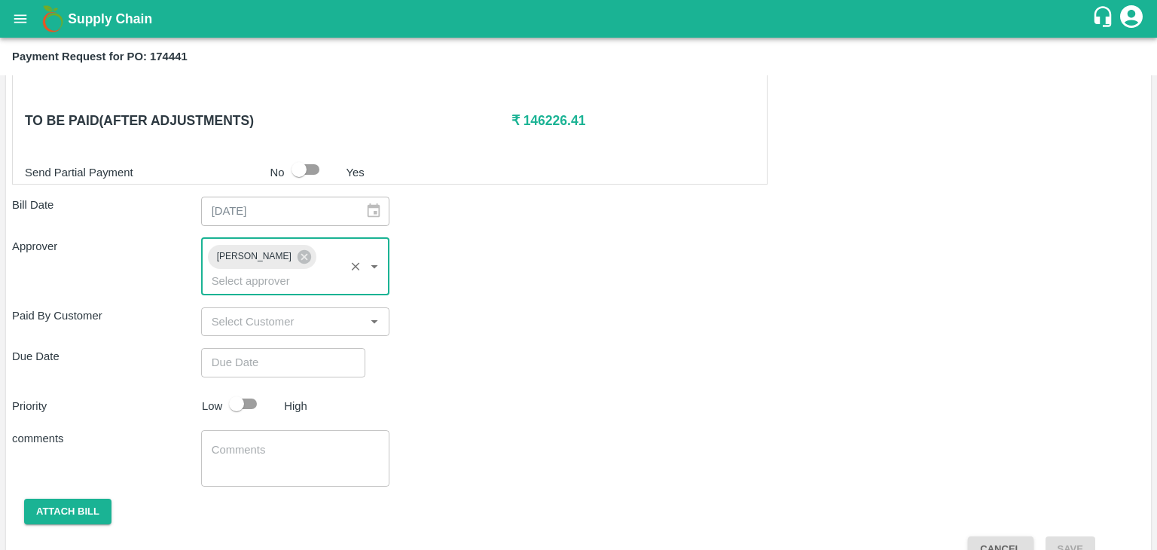
type input "DD/MM/YYYY hh:mm aa"
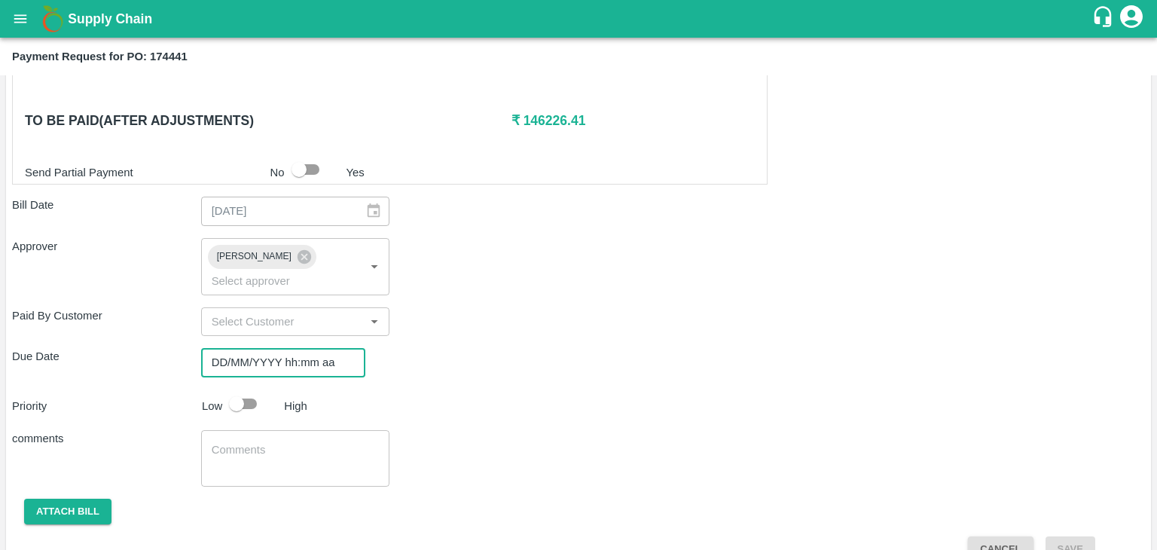
click at [313, 348] on input "DD/MM/YYYY hh:mm aa" at bounding box center [278, 362] width 154 height 29
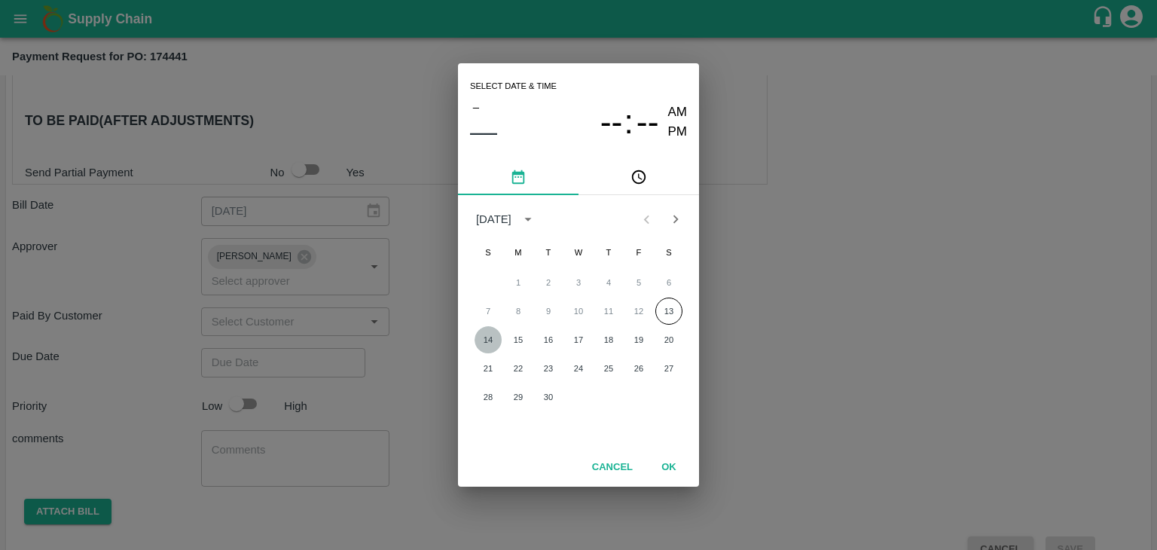
click at [484, 348] on button "14" at bounding box center [488, 339] width 27 height 27
type input "[DATE] 12:00 AM"
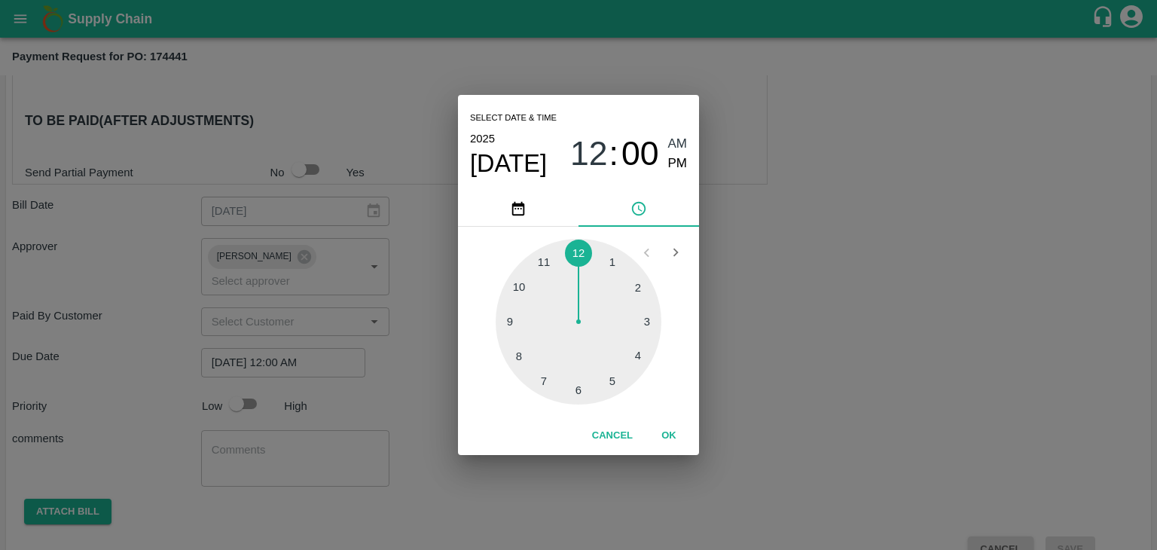
click at [672, 431] on button "OK" at bounding box center [669, 436] width 48 height 26
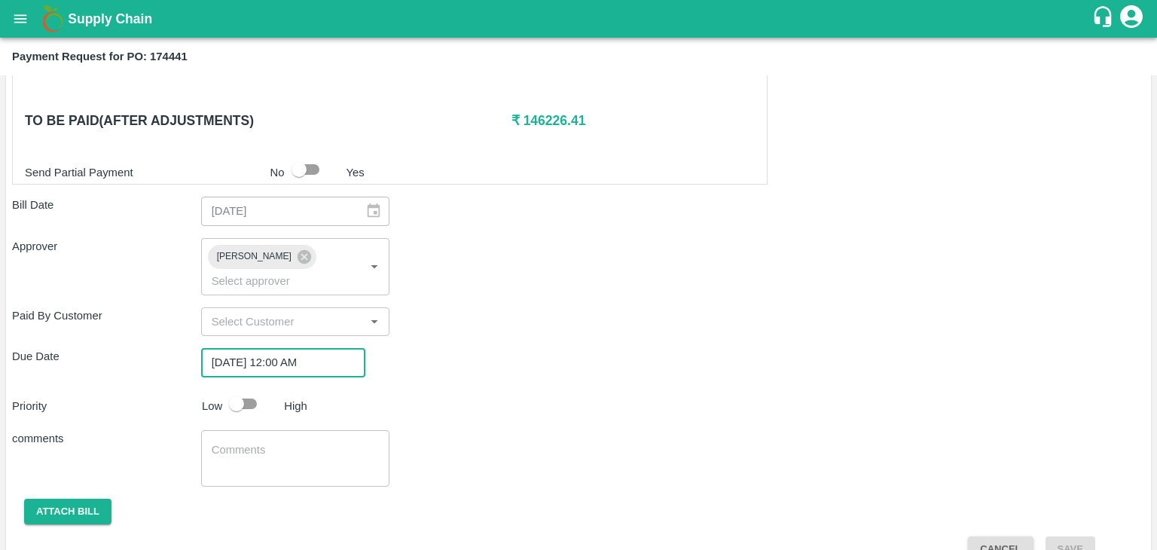
click at [255, 390] on input "checkbox" at bounding box center [237, 404] width 86 height 29
checkbox input "true"
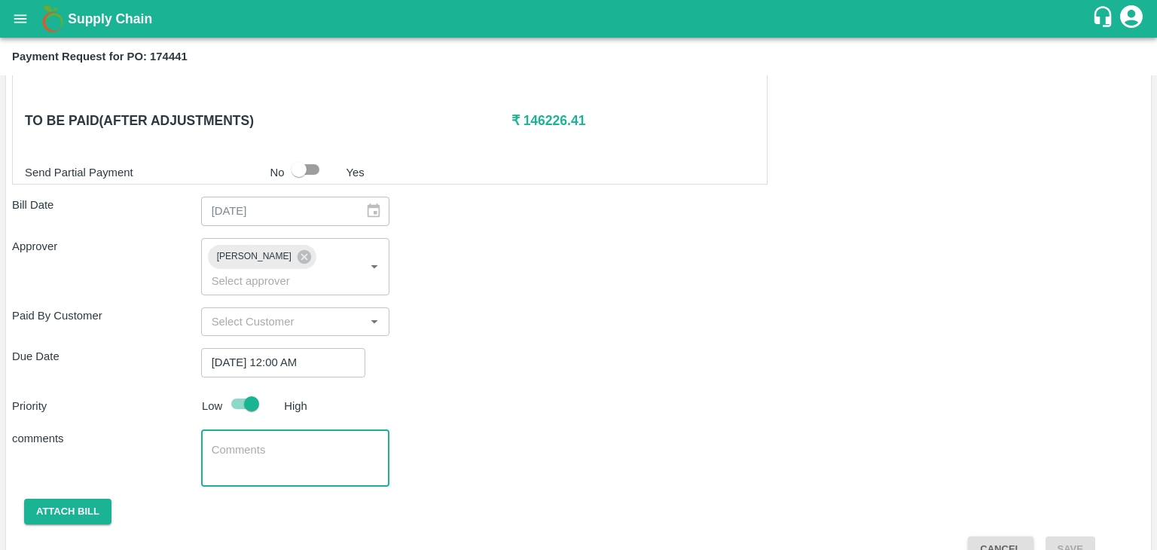
click at [303, 442] on textarea at bounding box center [296, 458] width 168 height 32
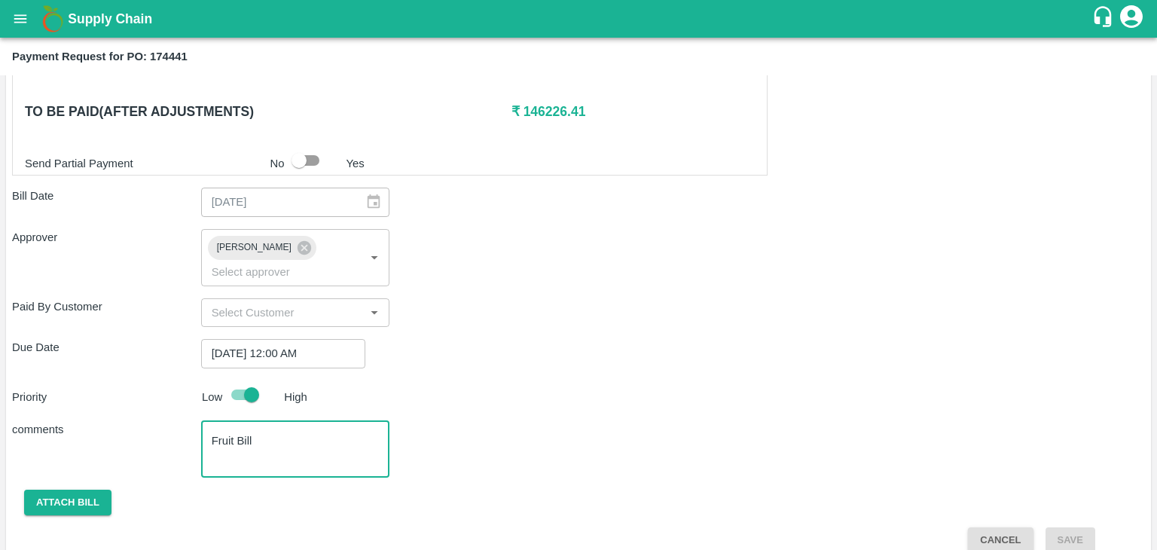
scroll to position [680, 0]
type textarea "Fruit Bill"
click at [68, 491] on button "Attach bill" at bounding box center [67, 504] width 87 height 26
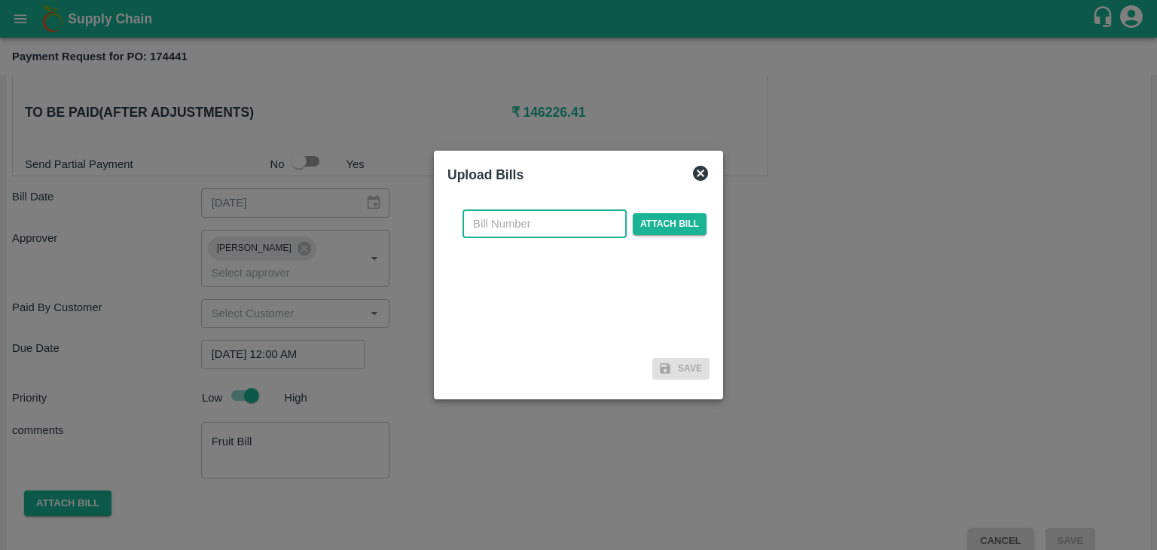
click at [564, 224] on input "text" at bounding box center [545, 223] width 164 height 29
type input "1238"
click at [680, 229] on span "Attach bill" at bounding box center [670, 224] width 74 height 22
click at [0, 0] on input "Attach bill" at bounding box center [0, 0] width 0 height 0
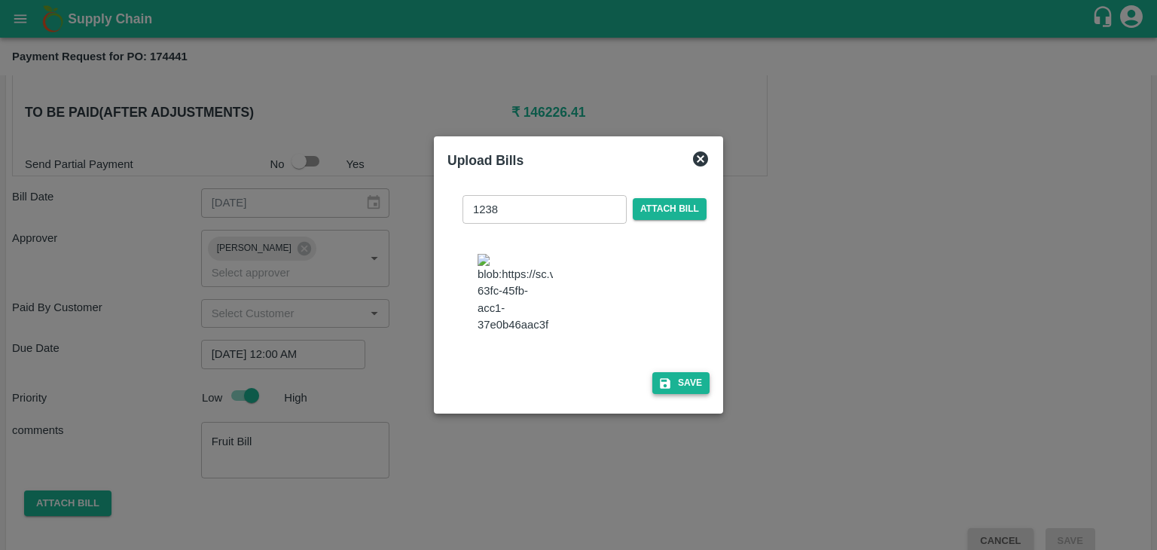
drag, startPoint x: 681, startPoint y: 405, endPoint x: 689, endPoint y: 393, distance: 14.2
click at [689, 393] on div "1238 ​ Attach bill Save" at bounding box center [579, 292] width 262 height 218
click at [689, 393] on button "Save" at bounding box center [680, 383] width 57 height 22
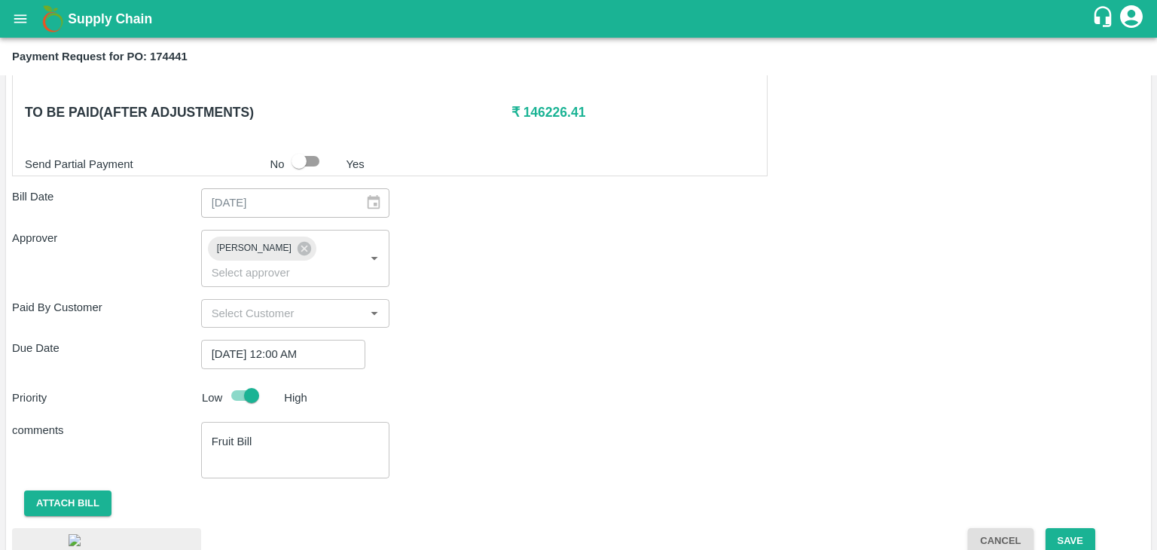
scroll to position [776, 0]
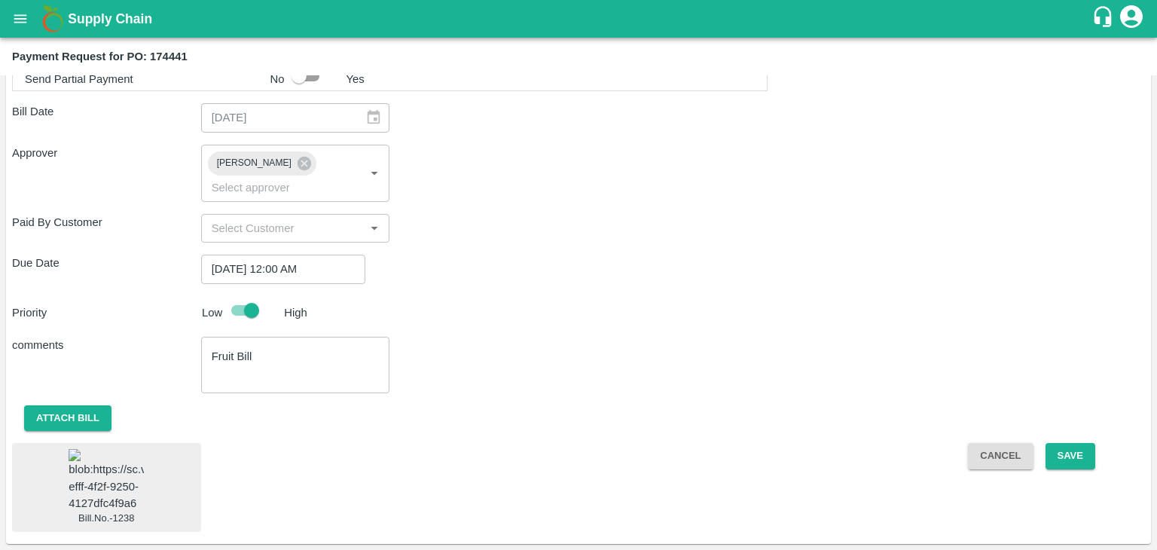
click at [115, 449] on img at bounding box center [106, 480] width 75 height 63
drag, startPoint x: 1095, startPoint y: 442, endPoint x: 1079, endPoint y: 424, distance: 23.5
click at [1079, 443] on div "Cancel Save" at bounding box center [1050, 487] width 189 height 88
click at [1079, 443] on button "Save" at bounding box center [1071, 456] width 50 height 26
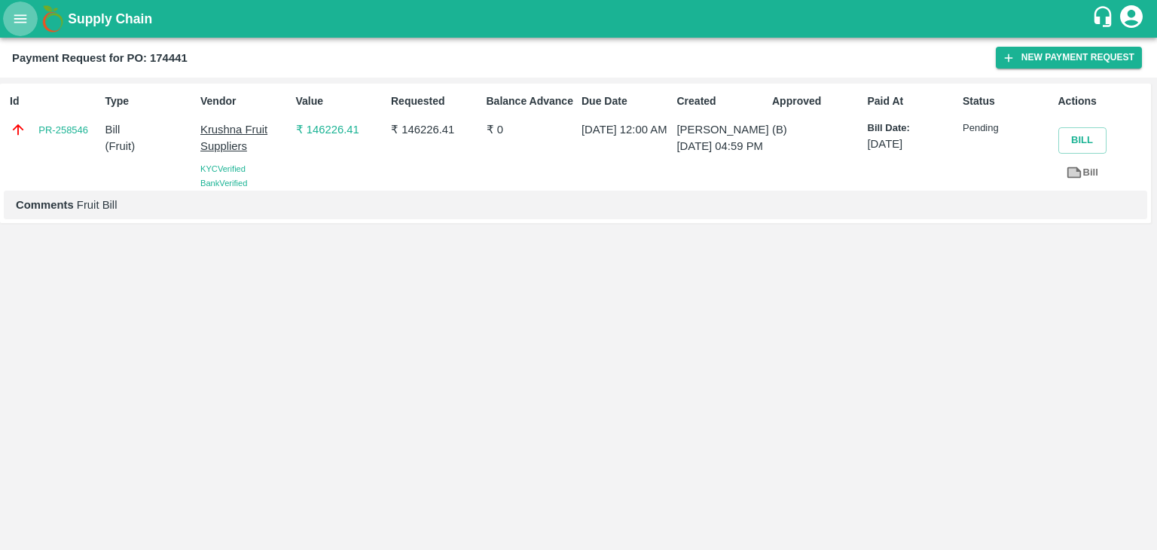
click at [10, 13] on button "open drawer" at bounding box center [20, 19] width 35 height 35
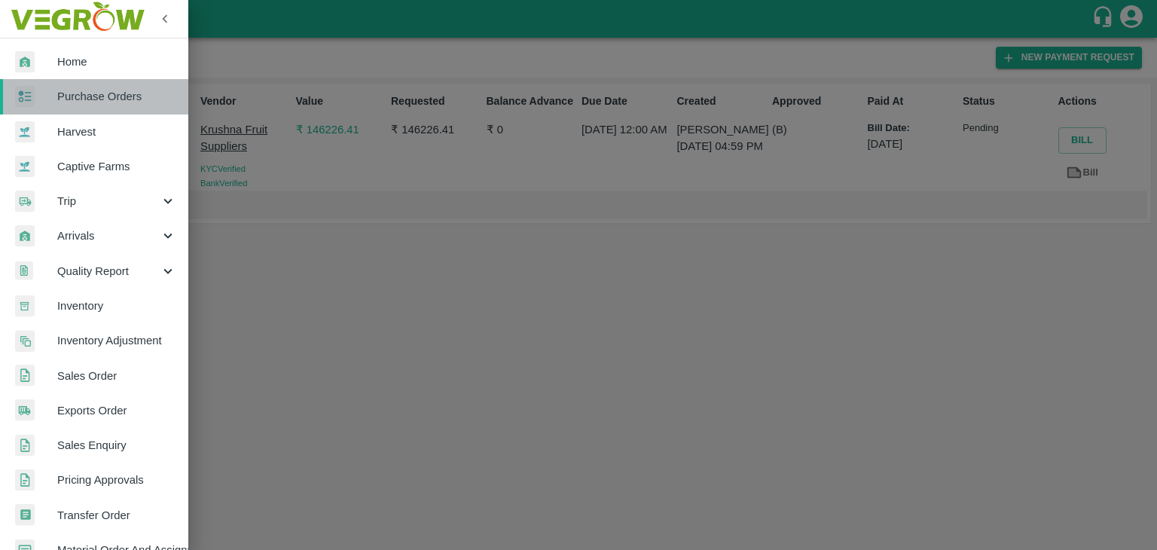
click at [127, 97] on span "Purchase Orders" at bounding box center [116, 96] width 119 height 17
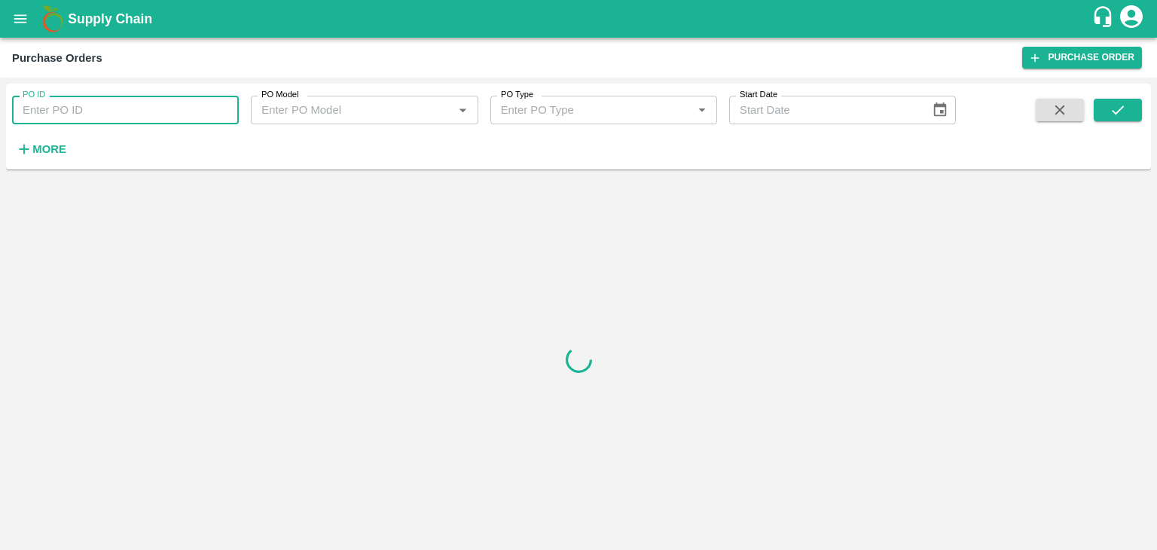
click at [206, 107] on input "PO ID" at bounding box center [125, 110] width 227 height 29
paste input "174738"
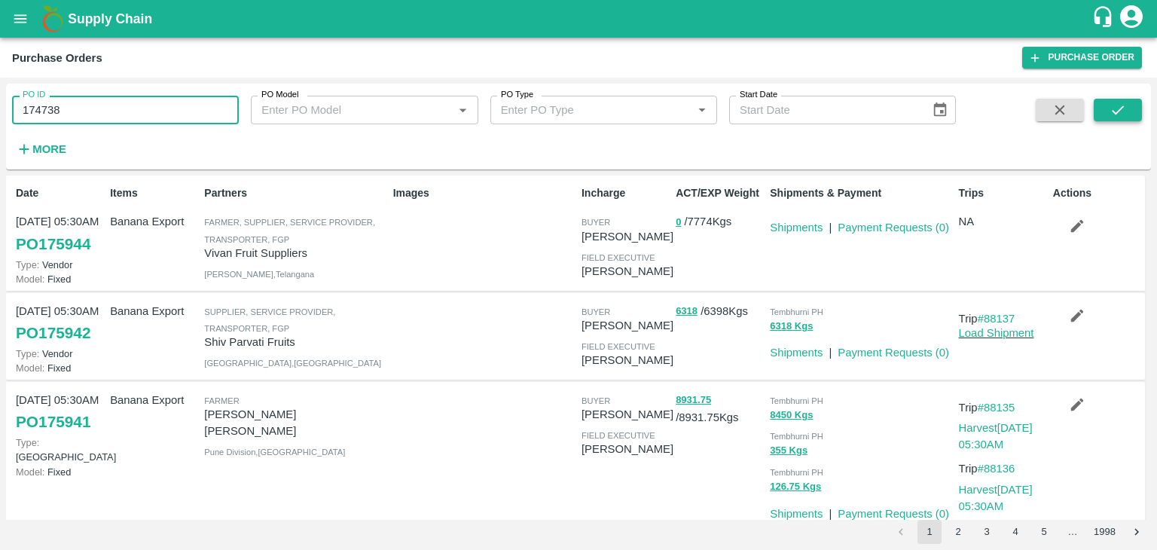
type input "174738"
click at [1123, 108] on icon "submit" at bounding box center [1118, 109] width 12 height 9
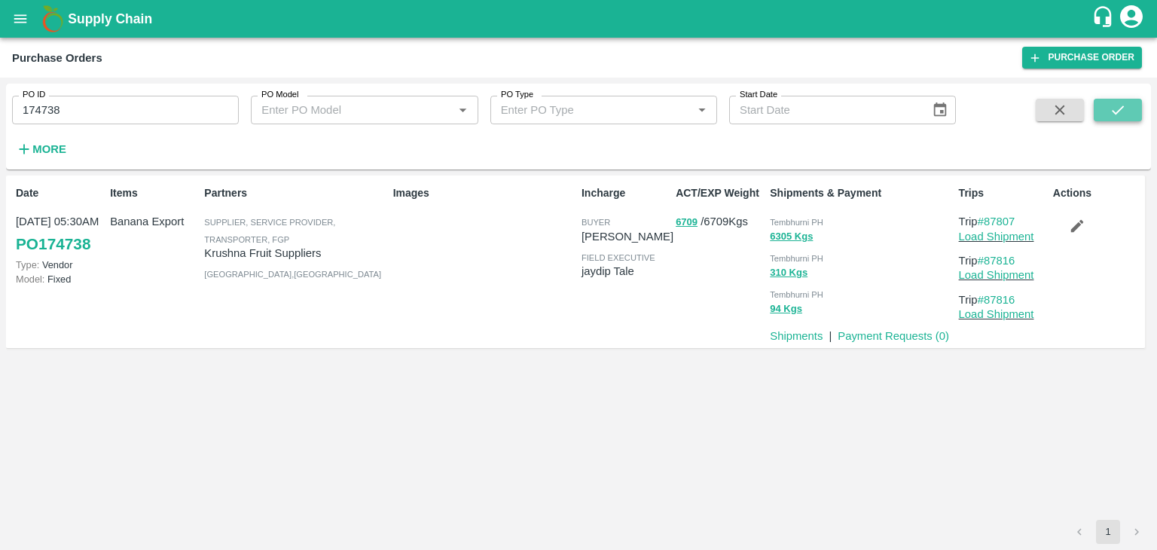
click at [1123, 108] on icon "submit" at bounding box center [1118, 109] width 12 height 9
click at [883, 338] on link "Payment Requests ( 0 )" at bounding box center [894, 336] width 112 height 12
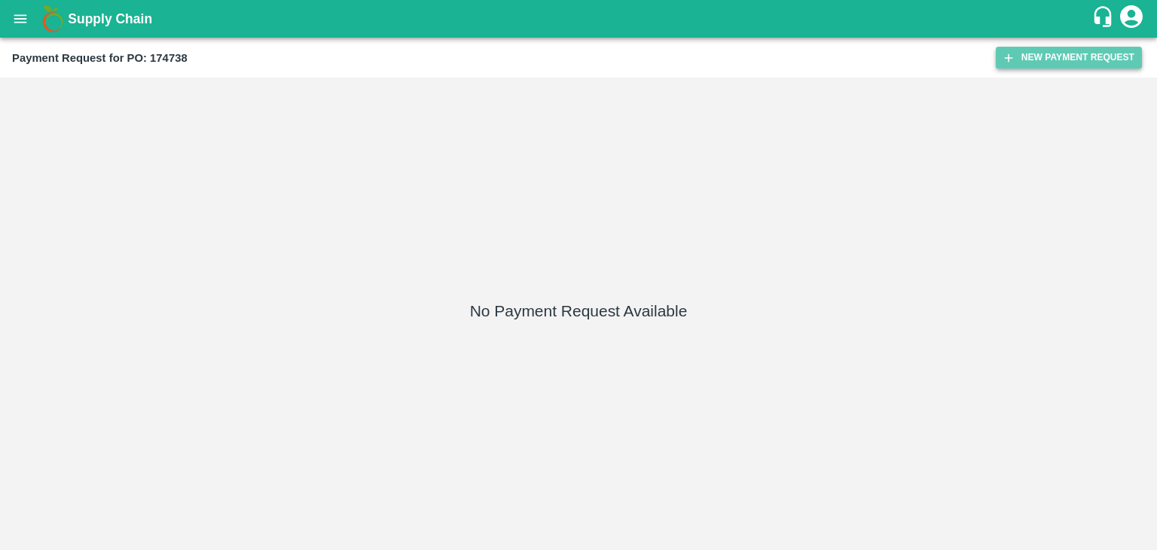
click at [1041, 53] on button "New Payment Request" at bounding box center [1069, 58] width 146 height 22
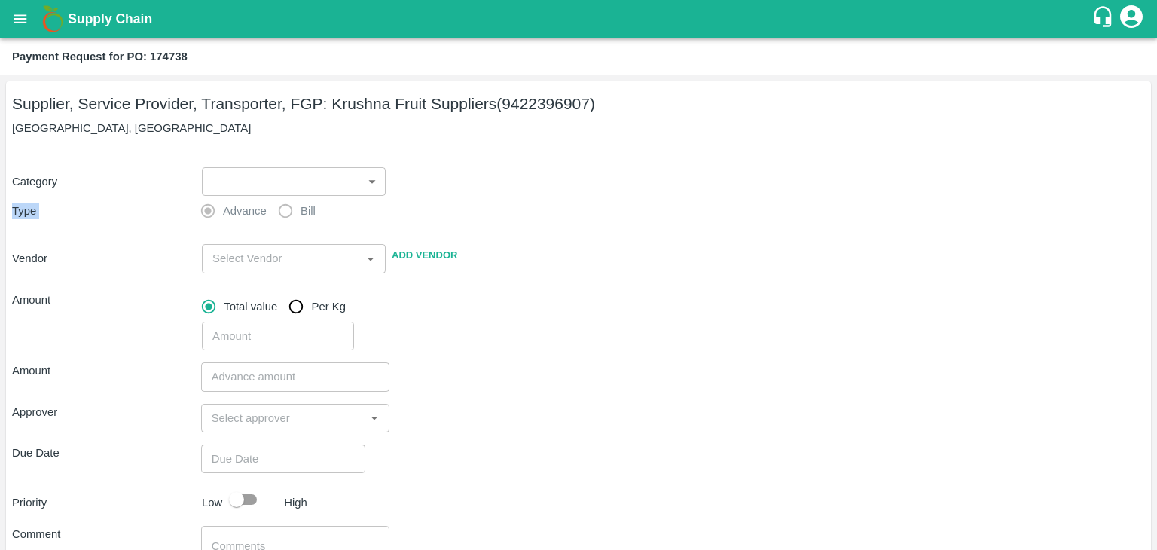
drag, startPoint x: 202, startPoint y: 198, endPoint x: 220, endPoint y: 188, distance: 20.9
click at [220, 188] on div "Category ​ ​ Type Advance Bill Vendor ​ Add Vendor Amount Total value Per Kg ​" at bounding box center [578, 250] width 1133 height 202
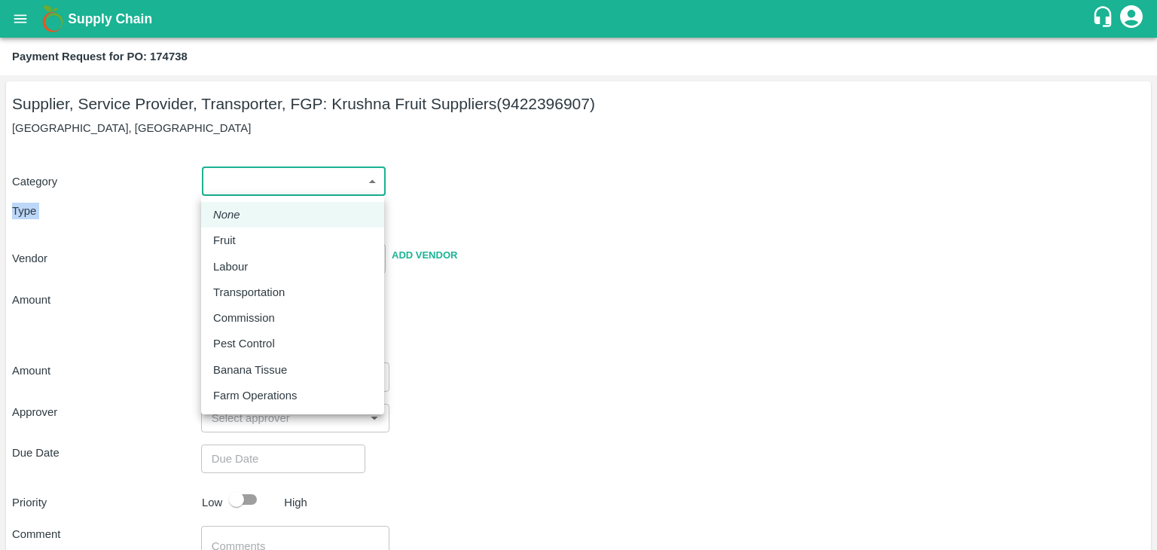
drag, startPoint x: 220, startPoint y: 188, endPoint x: 244, endPoint y: 227, distance: 46.0
click at [244, 227] on body "Supply Chain Payment Request for PO: 174738 Supplier, Service Provider, Transpo…" at bounding box center [578, 275] width 1157 height 550
drag, startPoint x: 244, startPoint y: 227, endPoint x: 250, endPoint y: 235, distance: 10.2
click at [250, 235] on ul "None Fruit Labour Transportation Commission Pest Control Banana Tissue Farm Ope…" at bounding box center [292, 305] width 183 height 219
click at [250, 235] on div "Fruit" at bounding box center [292, 240] width 159 height 17
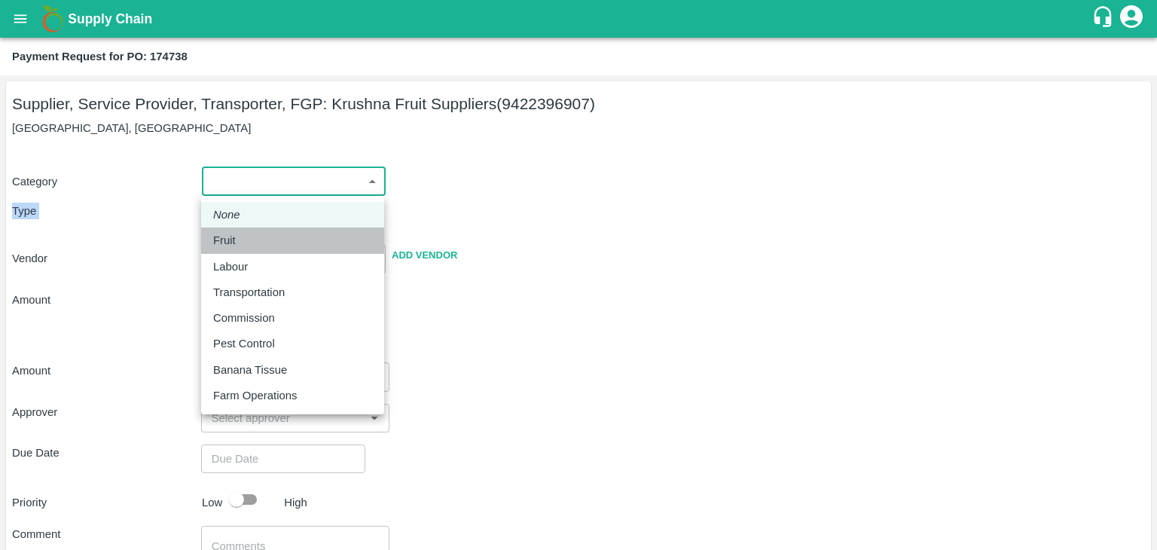
type input "1"
type input "[PERSON_NAME] Fruit Suppliers - 9422396907(Supplier, Service Provider, Transpor…"
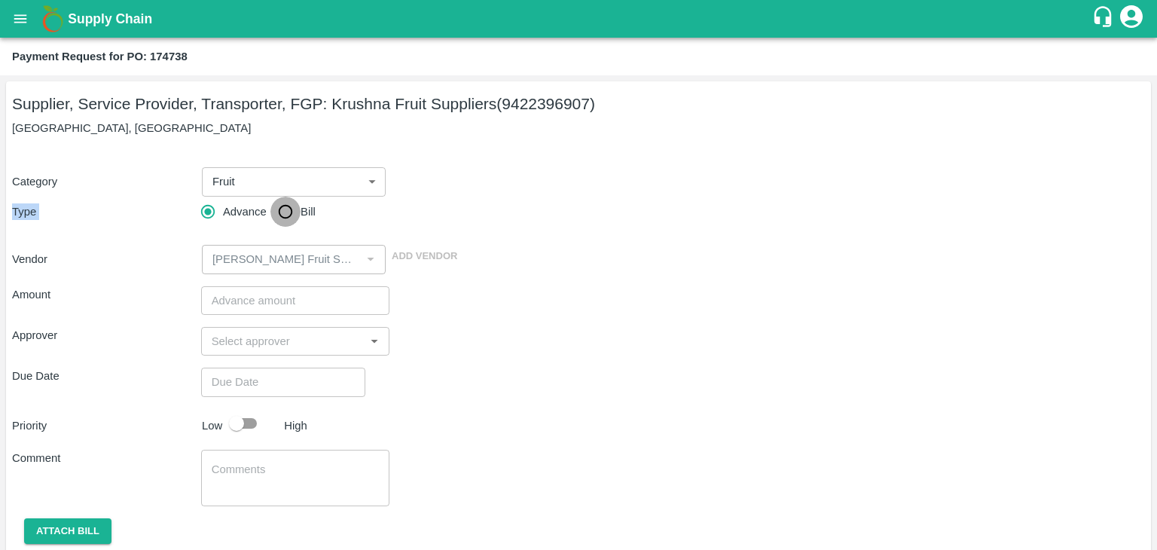
click at [284, 214] on input "Bill" at bounding box center [285, 212] width 30 height 30
radio input "true"
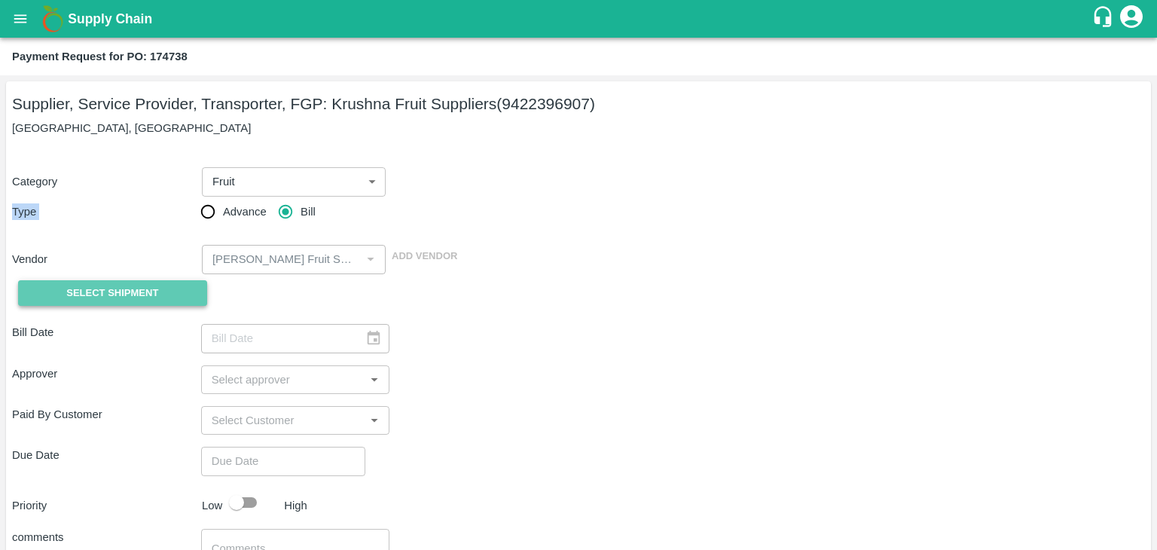
click at [121, 298] on span "Select Shipment" at bounding box center [112, 293] width 92 height 17
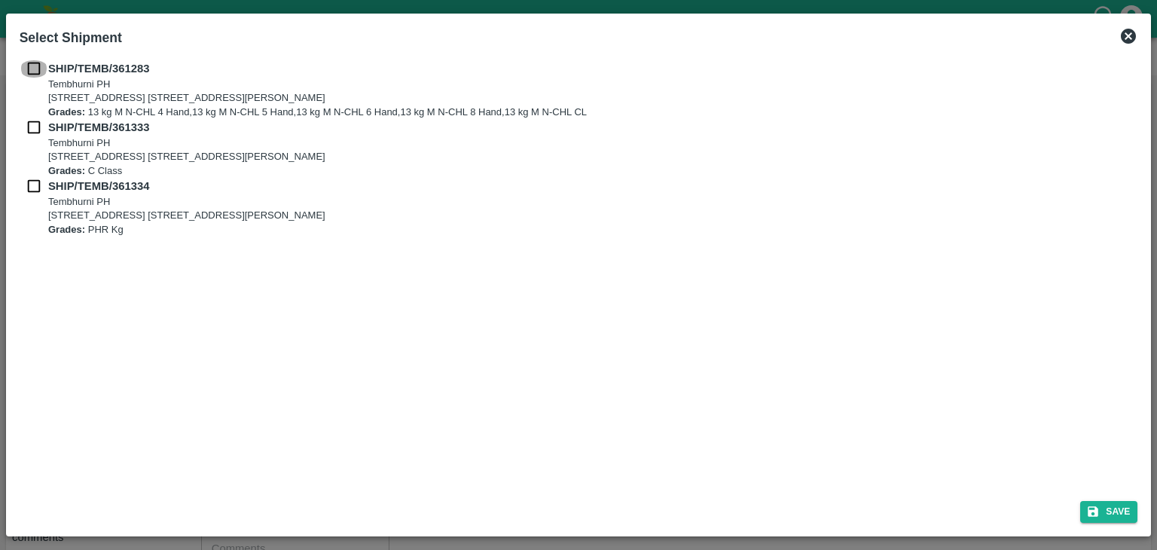
click at [31, 70] on input "checkbox" at bounding box center [34, 68] width 29 height 17
checkbox input "true"
click at [30, 130] on input "checkbox" at bounding box center [34, 127] width 29 height 17
checkbox input "true"
click at [30, 182] on input "checkbox" at bounding box center [34, 186] width 29 height 17
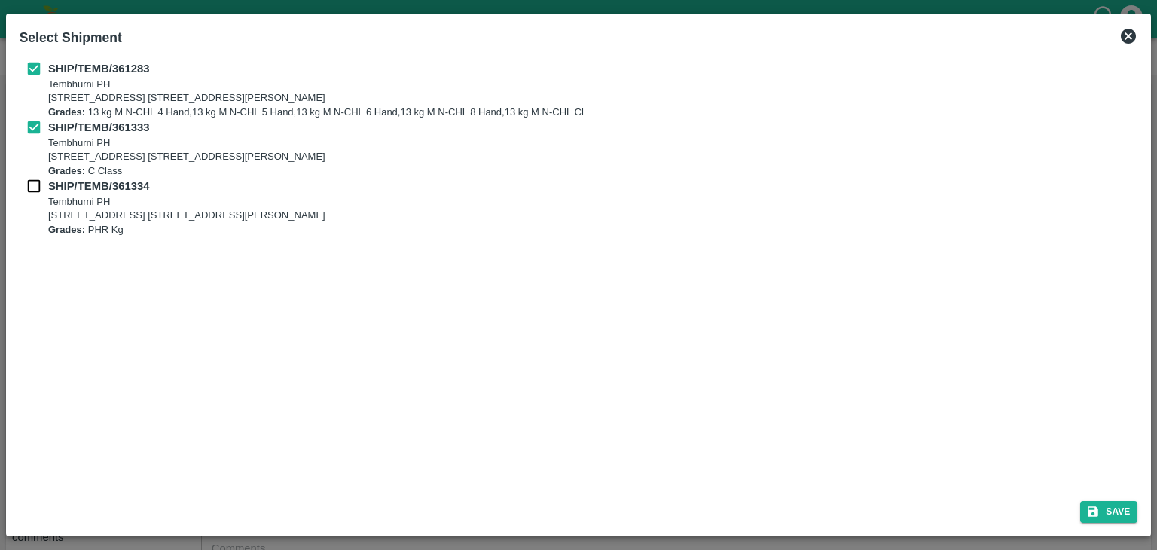
checkbox input "true"
click at [1111, 521] on button "Save" at bounding box center [1108, 512] width 57 height 22
type input "[DATE]"
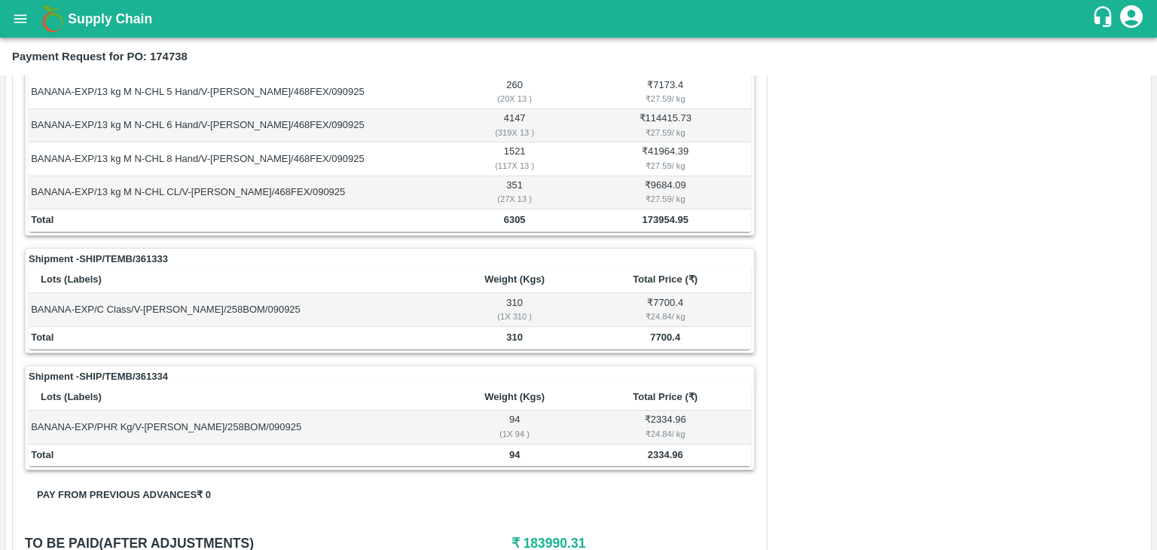
scroll to position [738, 0]
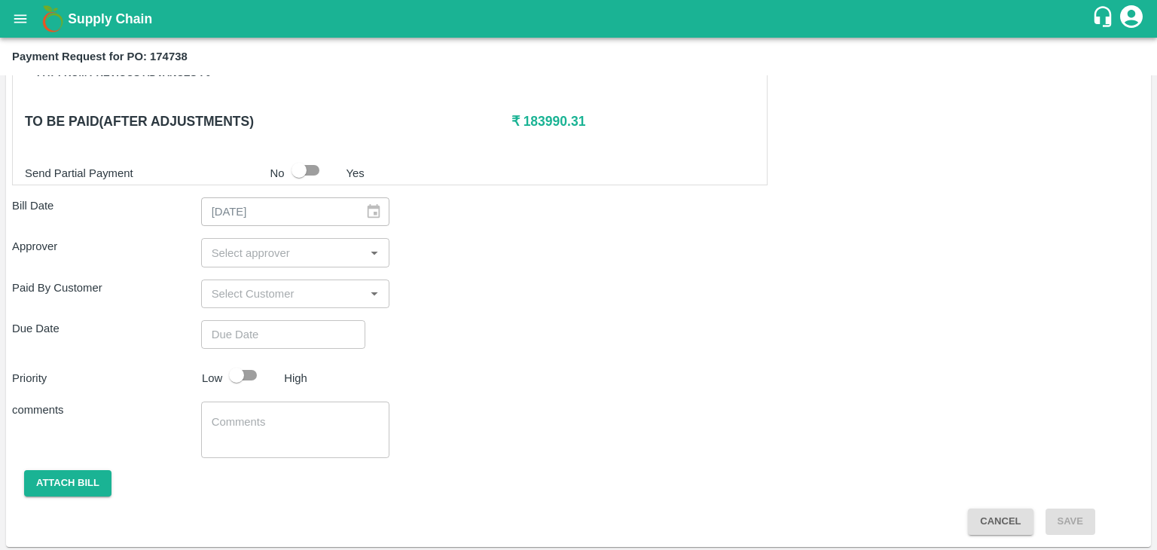
click at [335, 246] on input "input" at bounding box center [283, 253] width 155 height 20
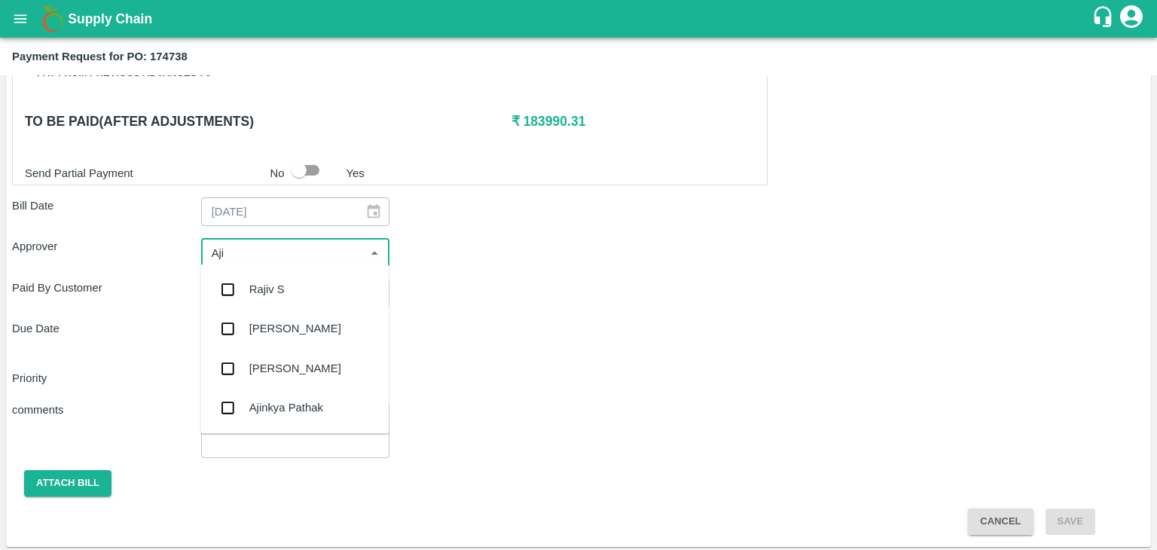
type input "Ajit"
click at [312, 291] on div "[PERSON_NAME]" at bounding box center [294, 289] width 188 height 39
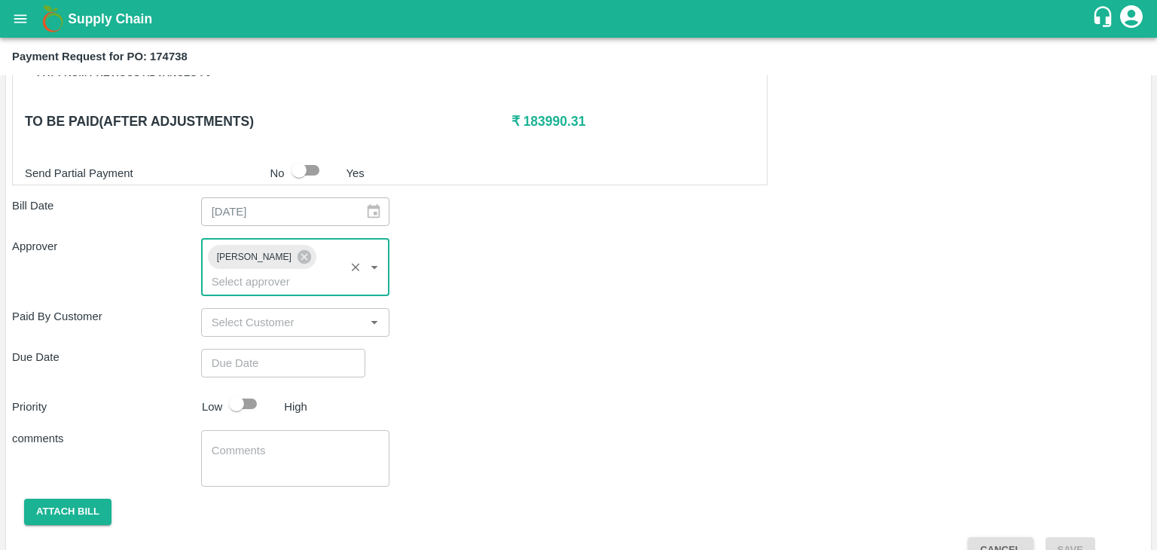
type input "DD/MM/YYYY hh:mm aa"
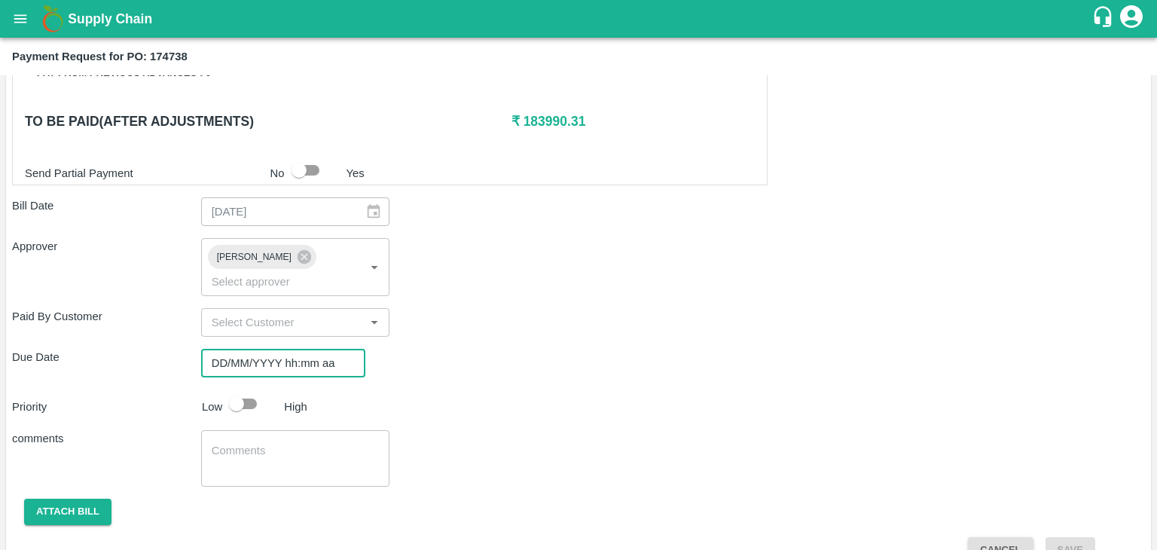
click at [265, 349] on input "DD/MM/YYYY hh:mm aa" at bounding box center [278, 363] width 154 height 29
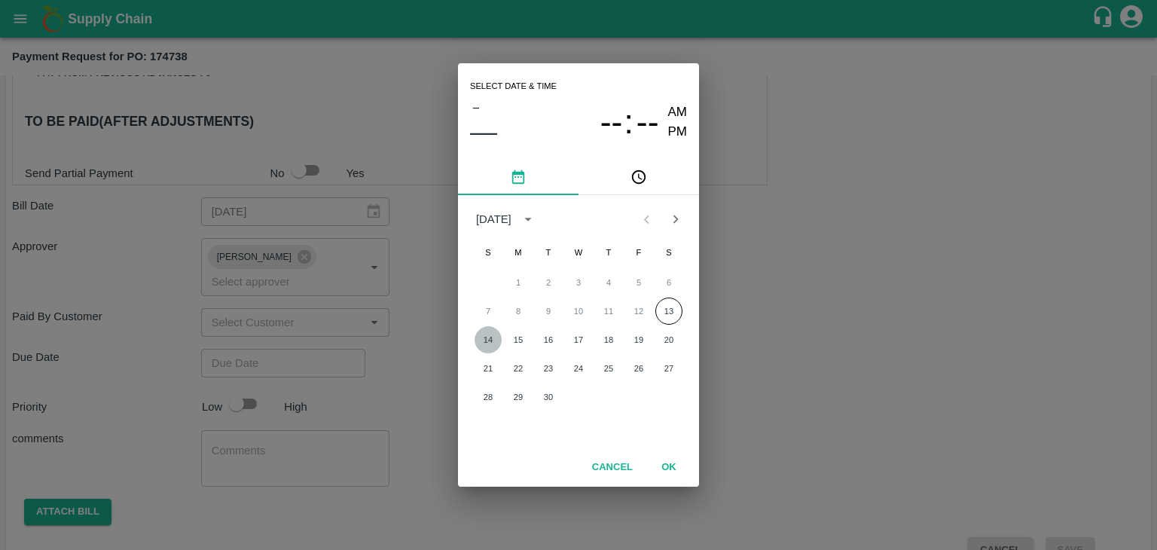
click at [494, 338] on button "14" at bounding box center [488, 339] width 27 height 27
type input "[DATE] 12:00 AM"
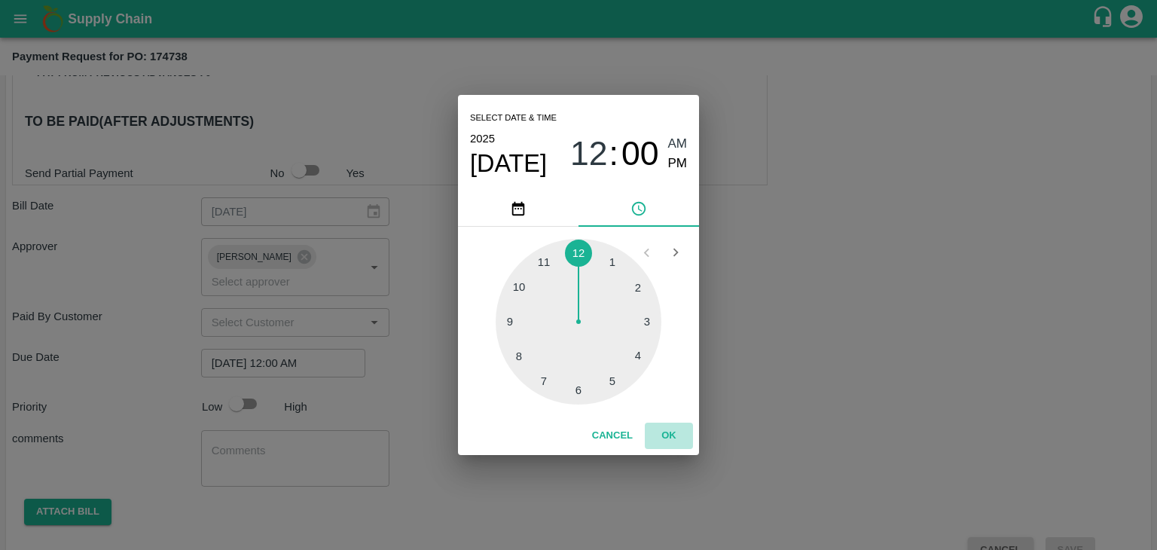
click at [673, 438] on button "OK" at bounding box center [669, 436] width 48 height 26
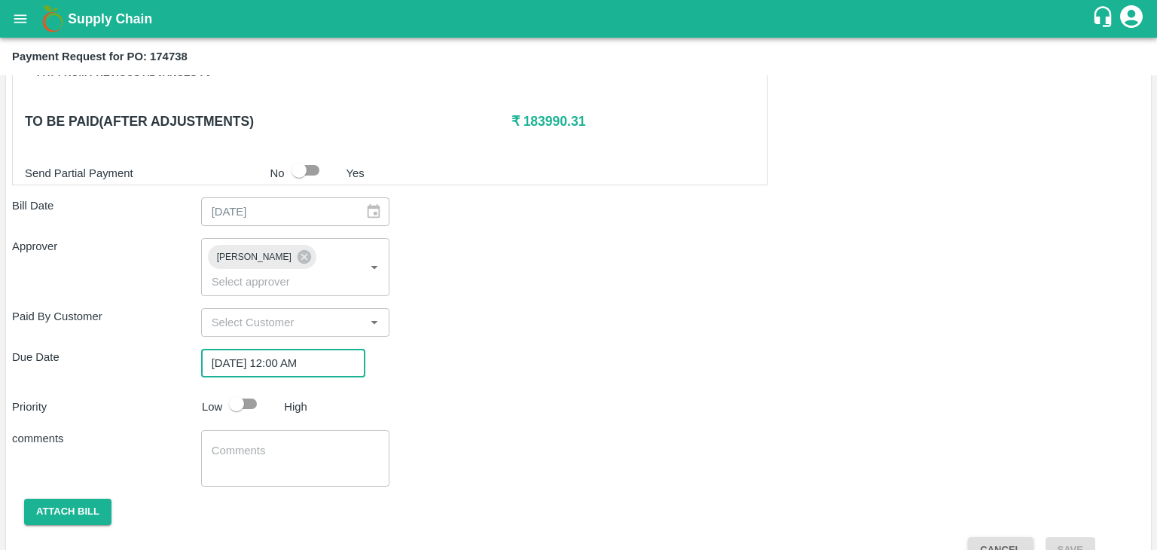
click at [247, 390] on input "checkbox" at bounding box center [237, 404] width 86 height 29
checkbox input "true"
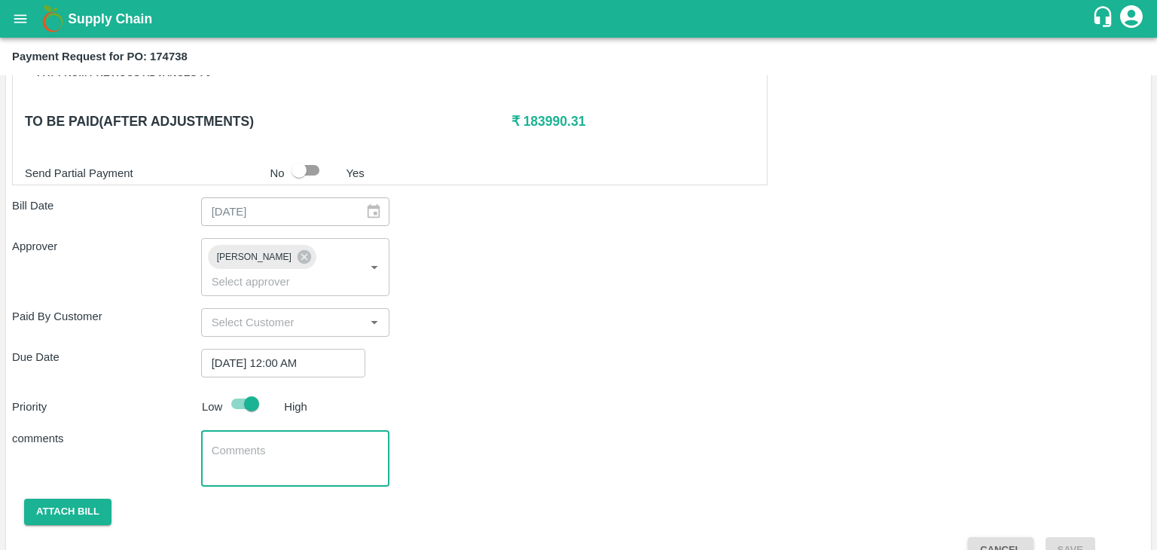
click at [296, 443] on textarea at bounding box center [296, 459] width 168 height 32
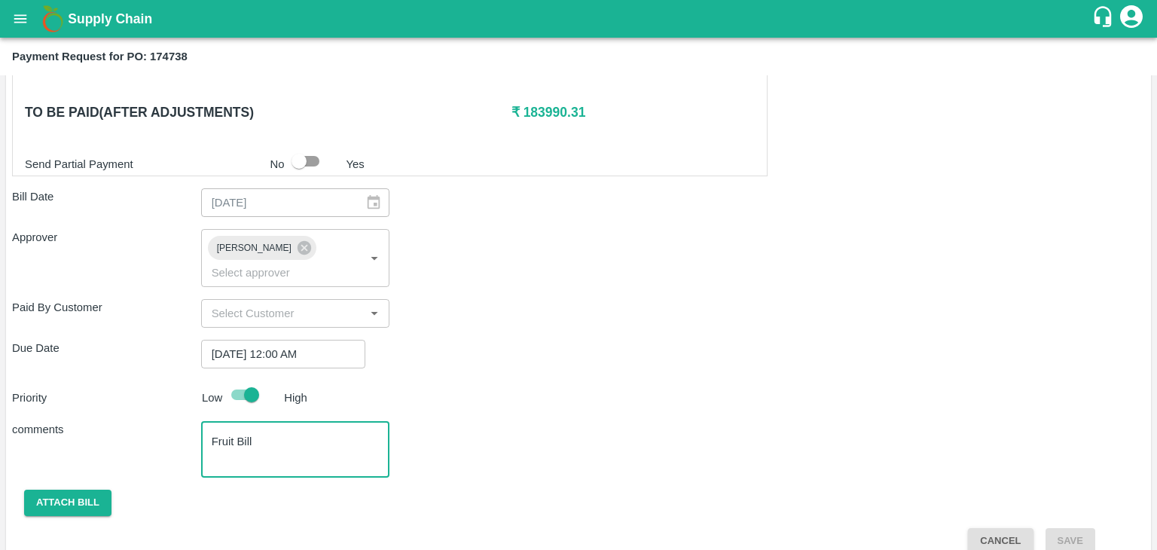
type textarea "Fruit Bill"
click at [50, 490] on button "Attach bill" at bounding box center [67, 503] width 87 height 26
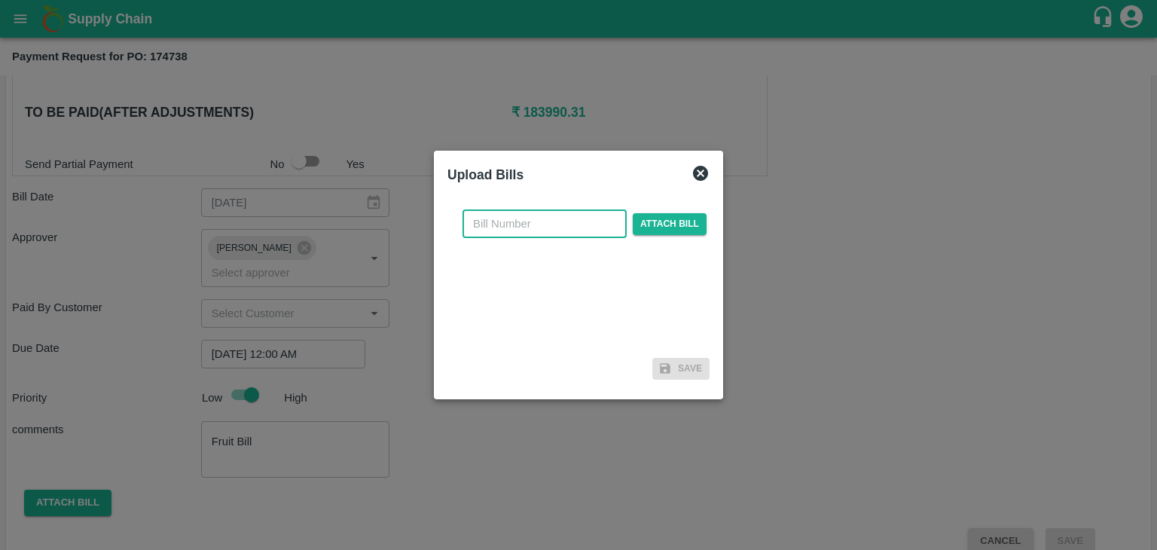
click at [561, 224] on input "text" at bounding box center [545, 223] width 164 height 29
type input "1240"
click at [671, 224] on span "Attach bill" at bounding box center [670, 224] width 74 height 22
click at [0, 0] on input "Attach bill" at bounding box center [0, 0] width 0 height 0
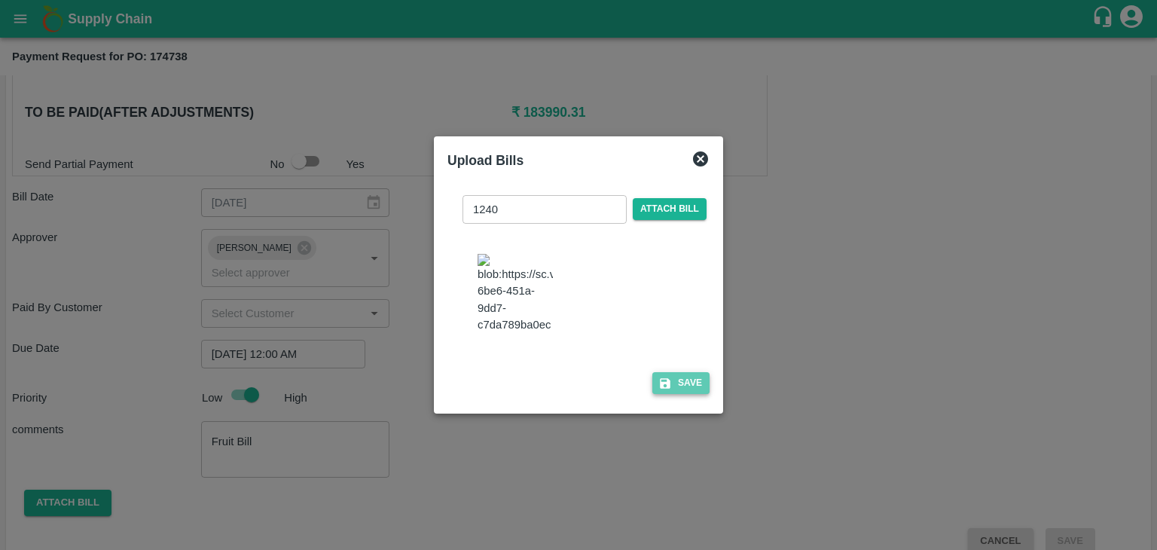
click at [688, 390] on button "Save" at bounding box center [680, 383] width 57 height 22
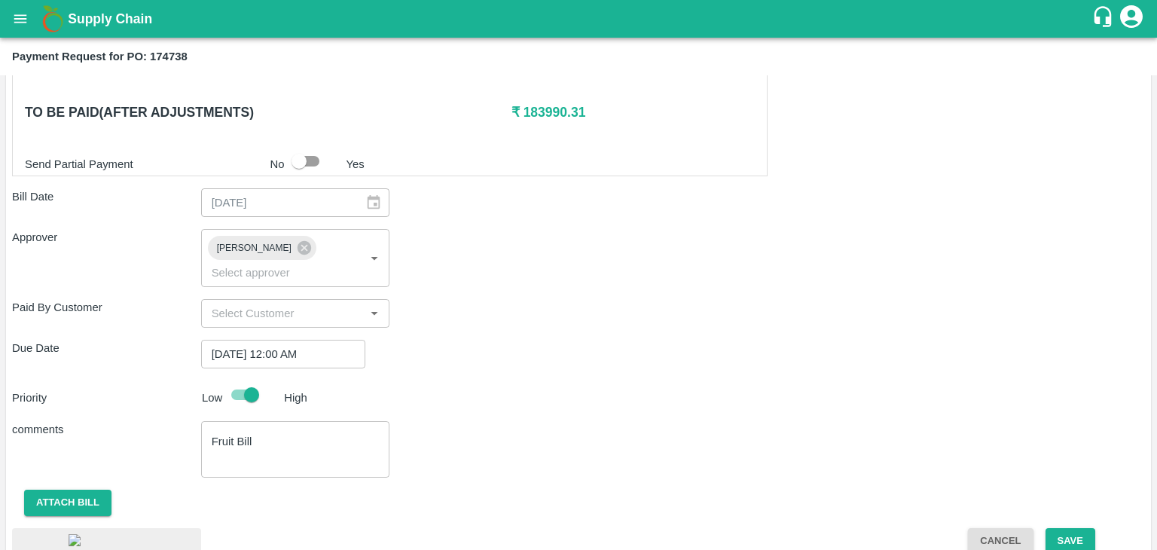
scroll to position [842, 0]
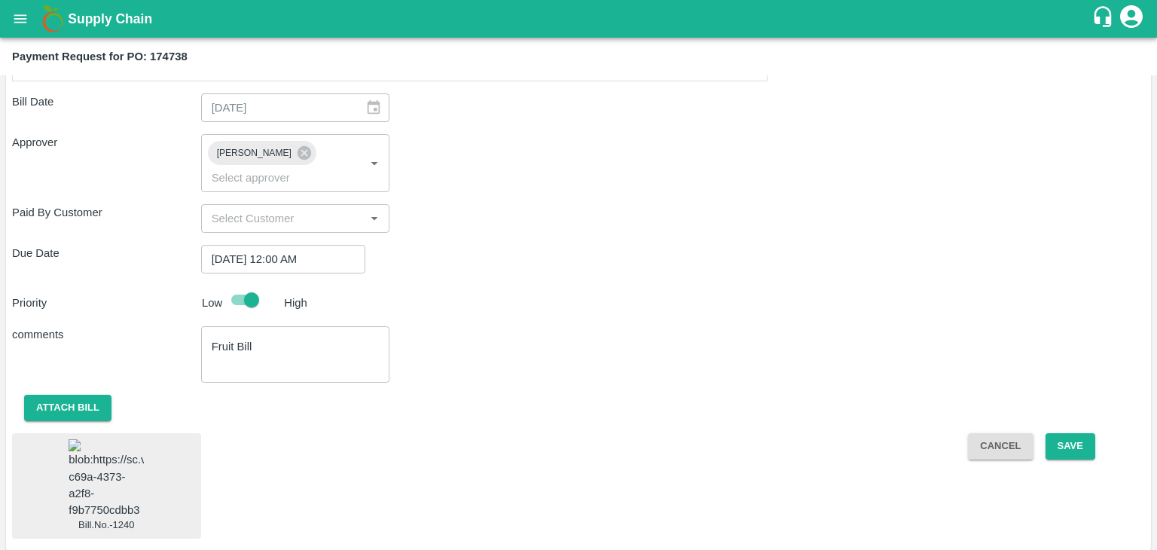
click at [92, 450] on img at bounding box center [106, 478] width 75 height 79
drag, startPoint x: 1105, startPoint y: 435, endPoint x: 1070, endPoint y: 420, distance: 37.8
click at [1070, 434] on div "Cancel Save" at bounding box center [1050, 486] width 189 height 105
click at [1070, 434] on button "Save" at bounding box center [1071, 447] width 50 height 26
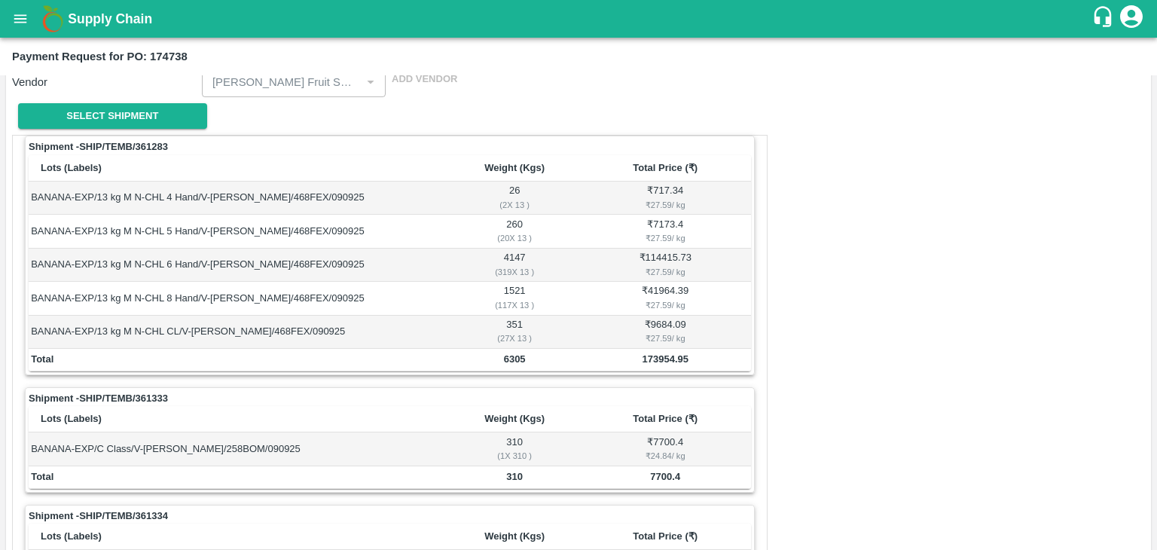
scroll to position [130, 0]
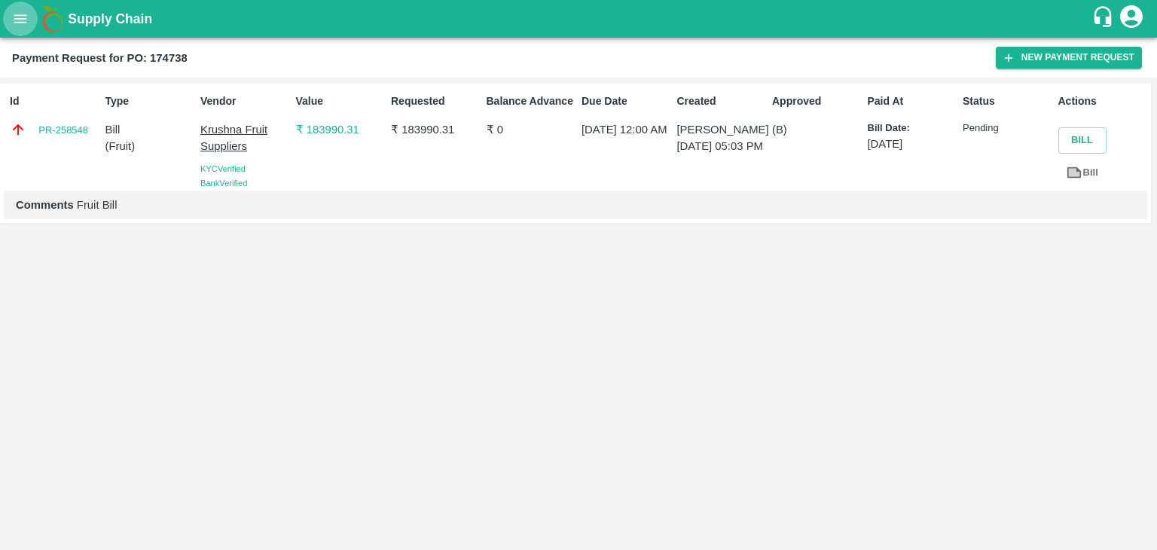
click at [11, 25] on button "open drawer" at bounding box center [20, 19] width 35 height 35
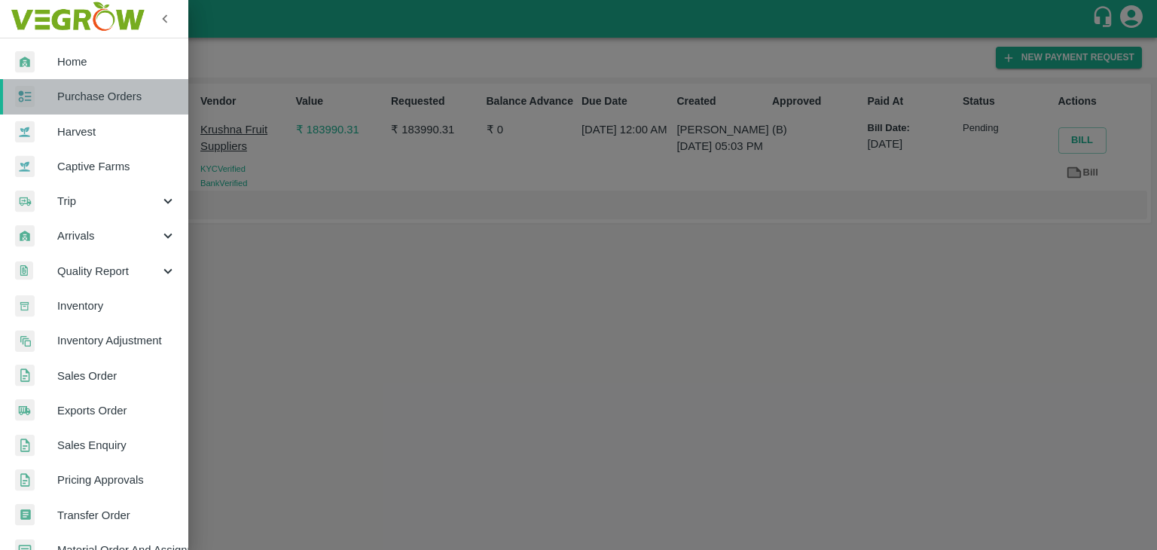
click at [103, 105] on link "Purchase Orders" at bounding box center [94, 96] width 188 height 35
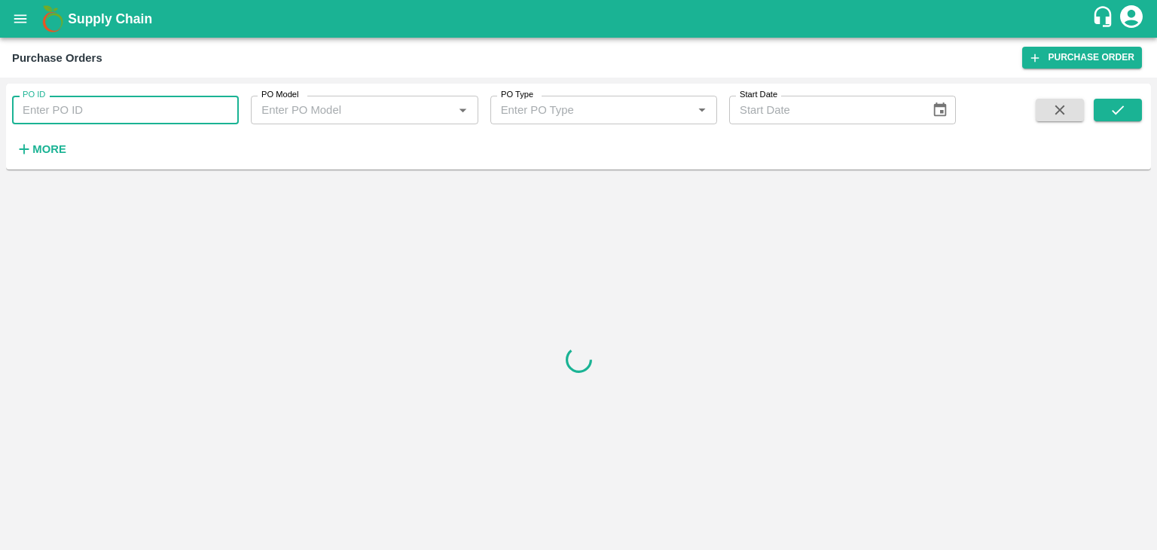
click at [172, 110] on input "PO ID" at bounding box center [125, 110] width 227 height 29
paste input "174791"
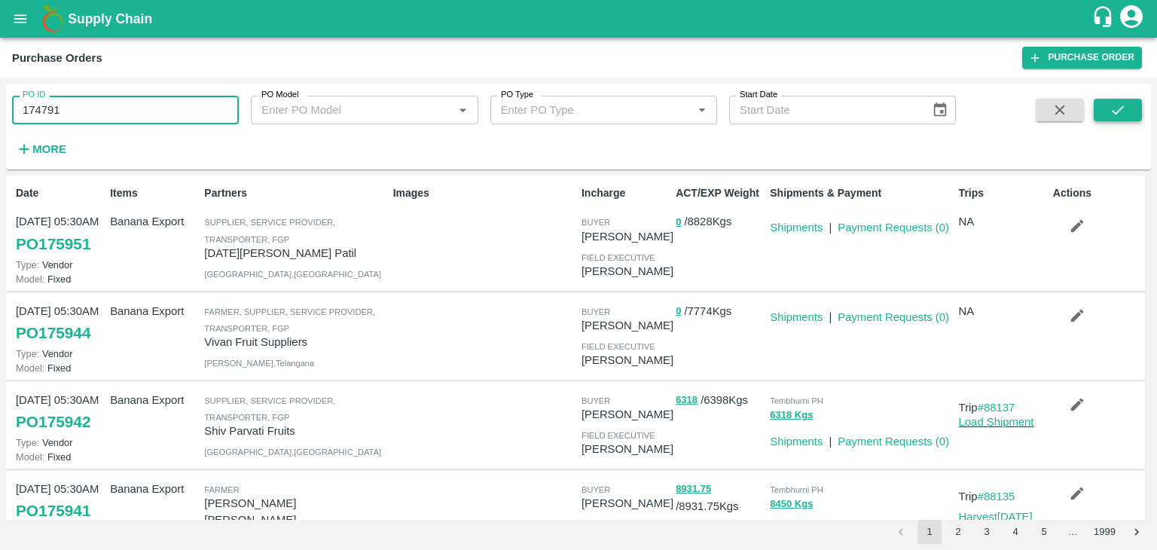
type input "174791"
click at [1130, 115] on button "submit" at bounding box center [1118, 110] width 48 height 23
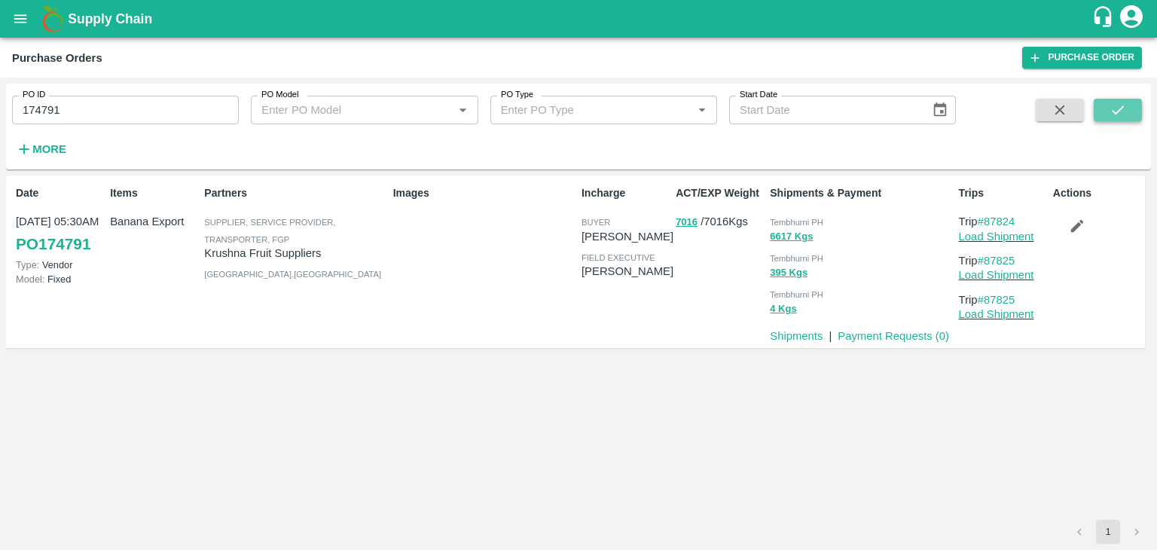
click at [1130, 115] on button "submit" at bounding box center [1118, 110] width 48 height 23
click at [858, 338] on link "Payment Requests ( 0 )" at bounding box center [894, 336] width 112 height 12
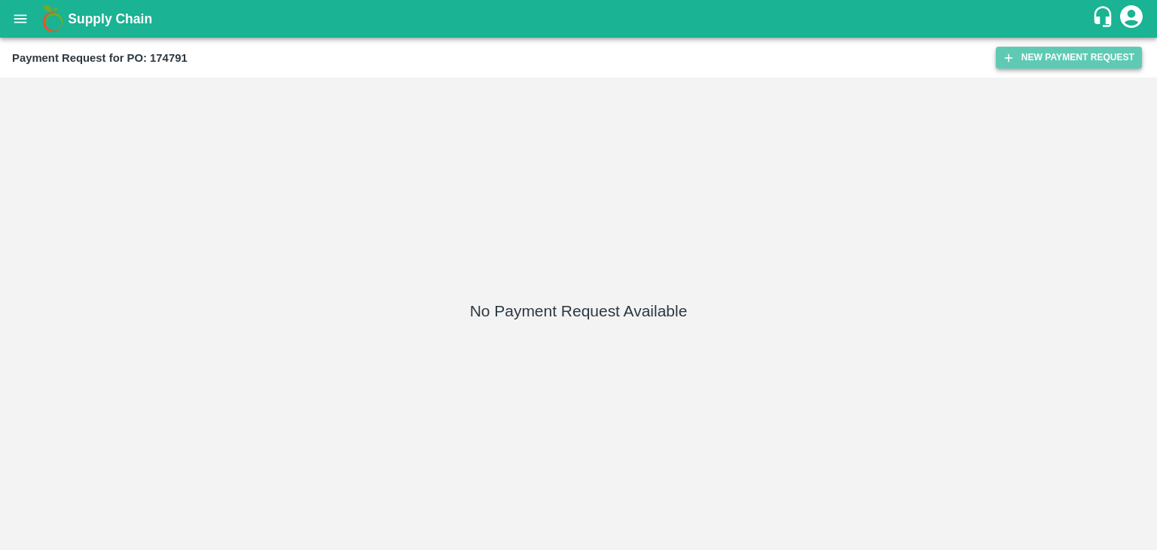
click at [1036, 58] on button "New Payment Request" at bounding box center [1069, 58] width 146 height 22
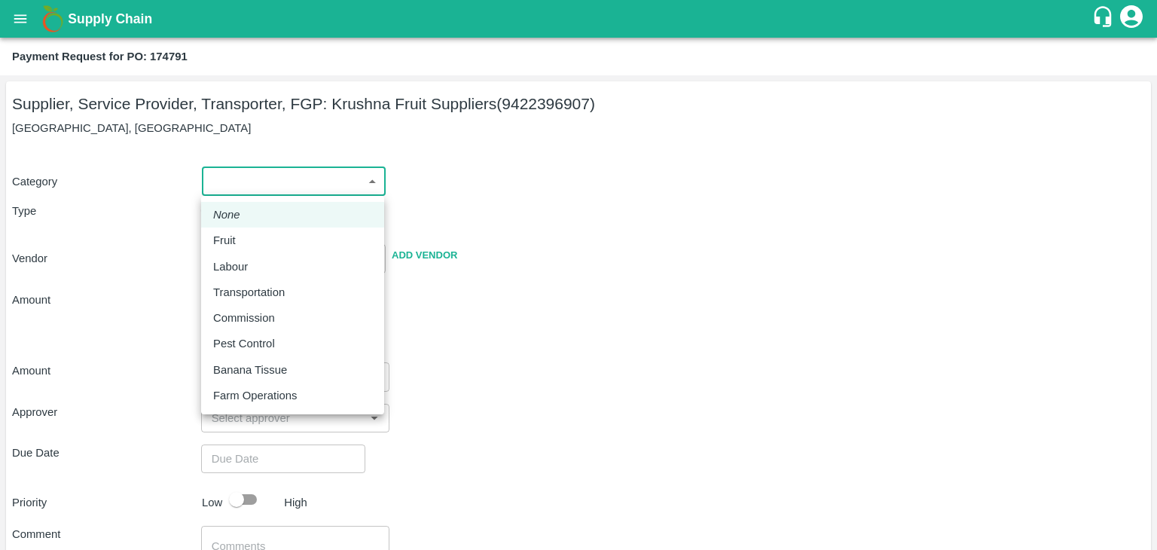
drag, startPoint x: 223, startPoint y: 179, endPoint x: 255, endPoint y: 234, distance: 63.2
click at [255, 234] on body "Supply Chain Payment Request for PO: 174791 Supplier, Service Provider, Transpo…" at bounding box center [578, 275] width 1157 height 550
click at [255, 234] on div "Fruit" at bounding box center [292, 240] width 159 height 17
type input "1"
type input "Krushna Fruit Suppliers - 9422396907(Supplier, Service Provider, Transporter, F…"
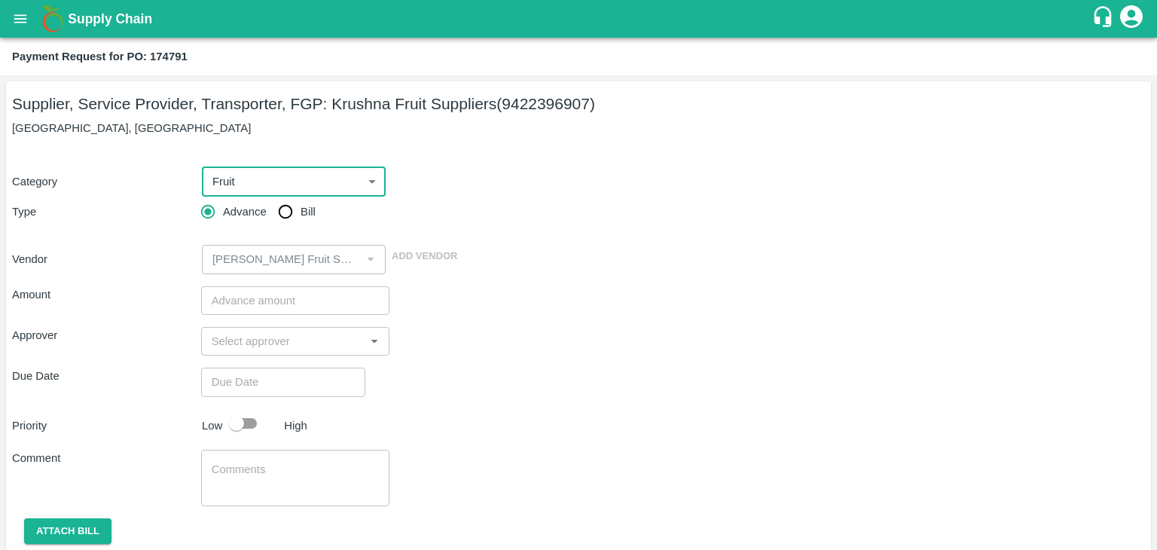
click at [292, 208] on input "Bill" at bounding box center [285, 212] width 30 height 30
radio input "true"
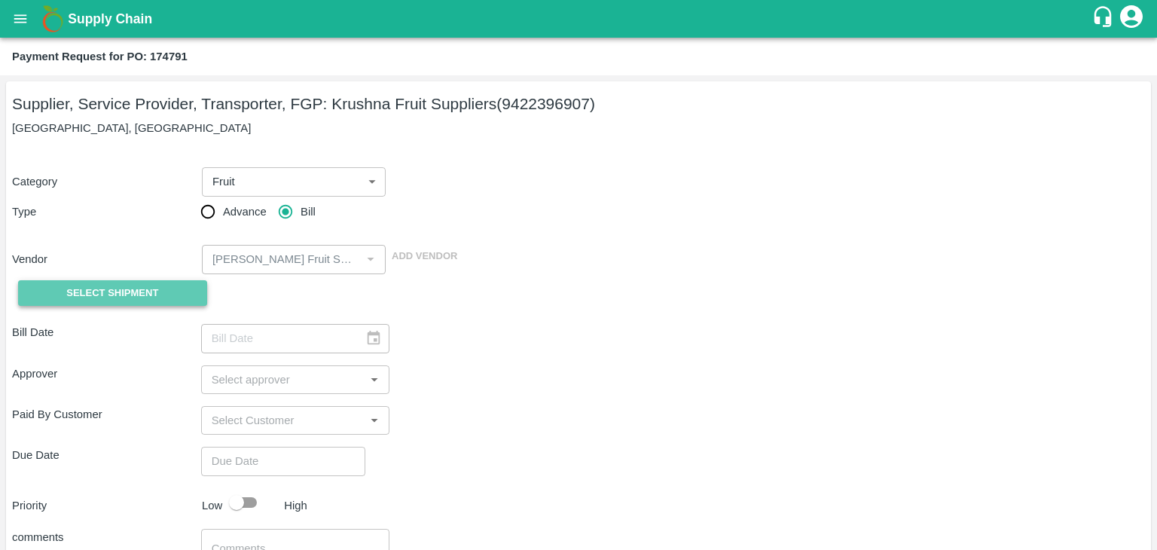
click at [124, 293] on span "Select Shipment" at bounding box center [112, 293] width 92 height 17
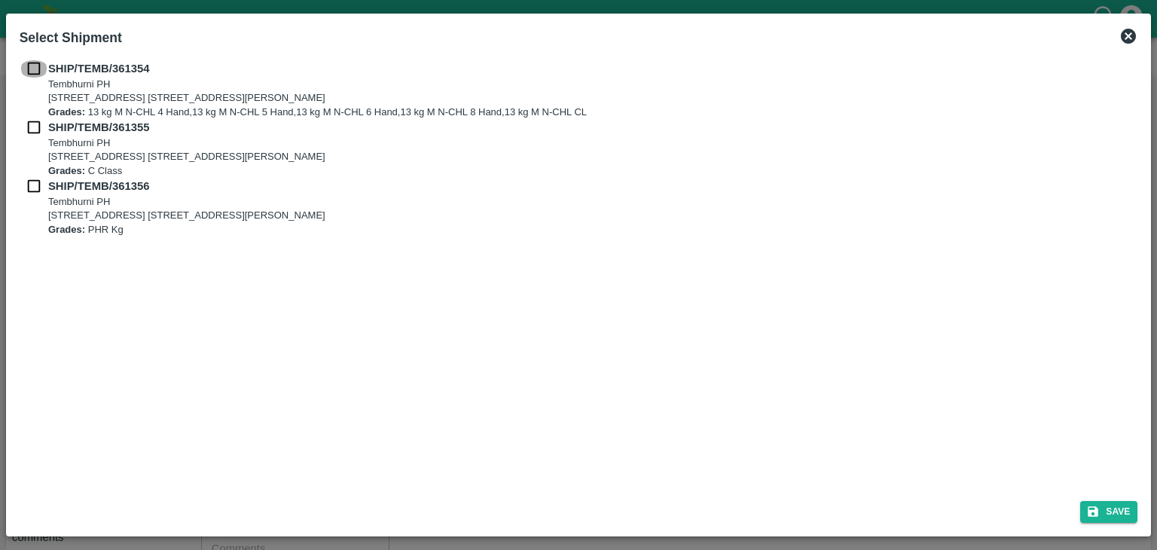
click at [30, 60] on input "checkbox" at bounding box center [34, 68] width 29 height 17
checkbox input "true"
click at [30, 131] on input "checkbox" at bounding box center [34, 127] width 29 height 17
checkbox input "true"
click at [27, 187] on input "checkbox" at bounding box center [34, 186] width 29 height 17
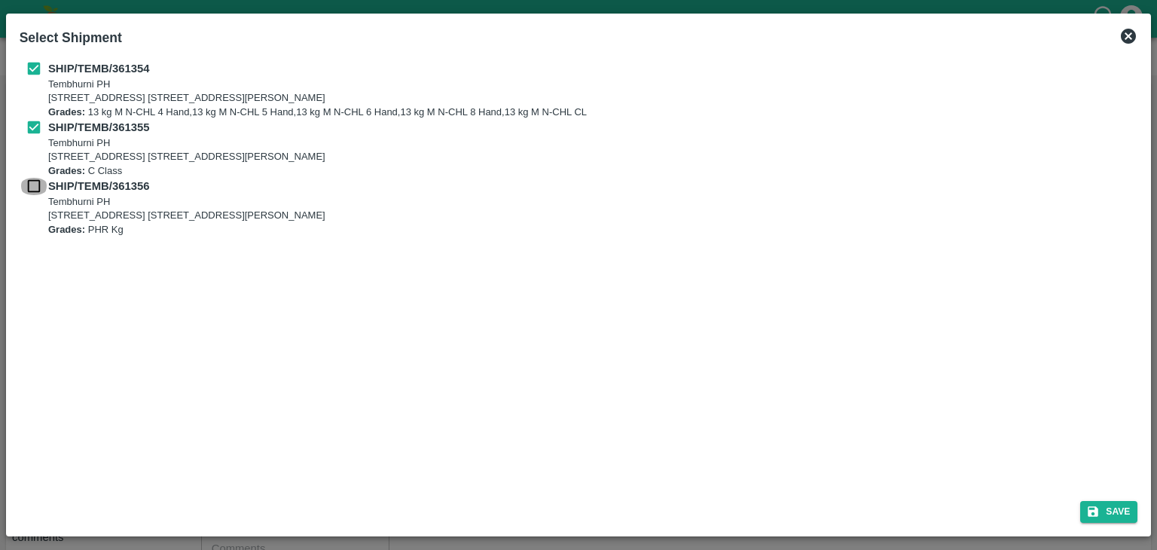
checkbox input "true"
click at [1129, 521] on button "Save" at bounding box center [1108, 512] width 57 height 22
type input "10/09/2025"
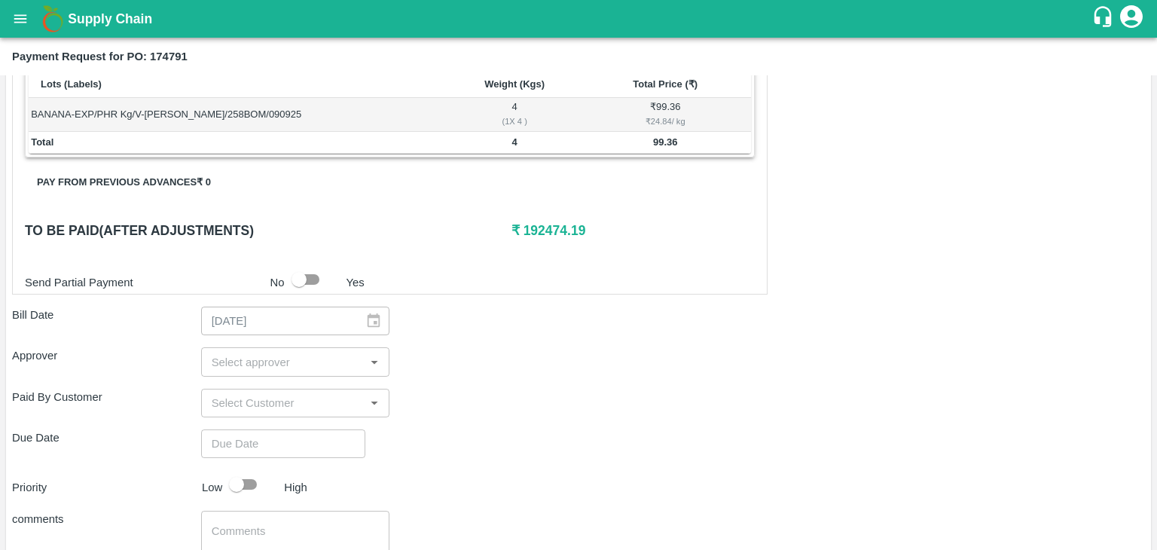
scroll to position [738, 0]
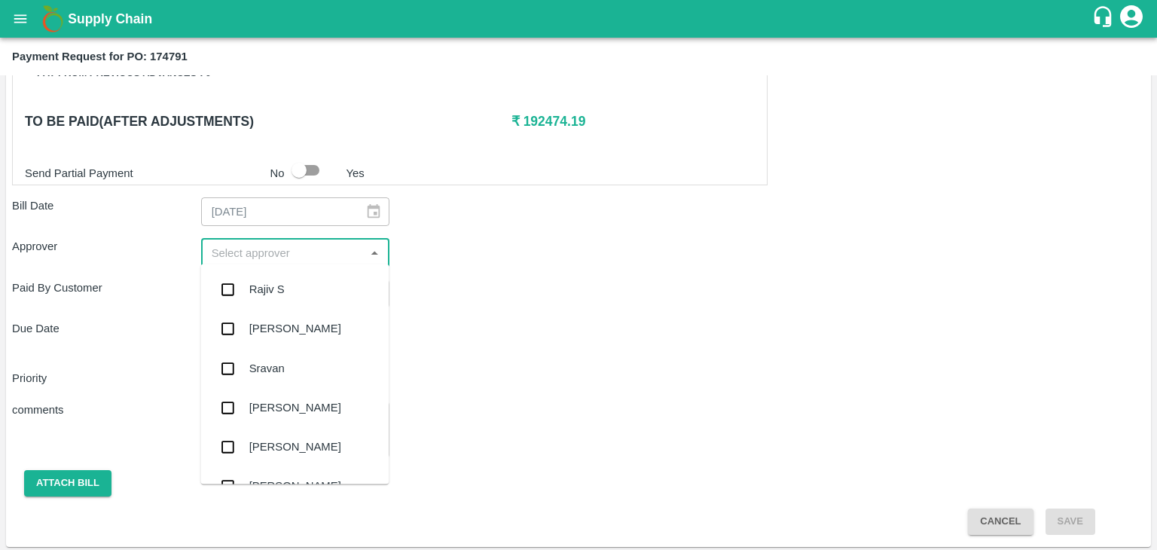
click at [271, 243] on input "input" at bounding box center [283, 253] width 155 height 20
type input "Ajit"
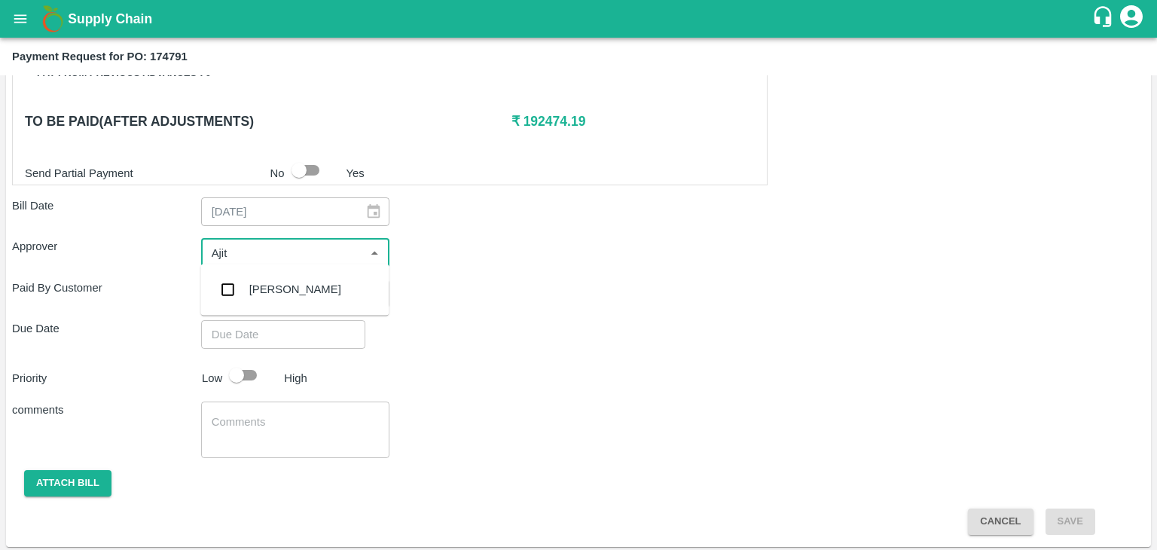
click at [273, 283] on div "[PERSON_NAME]" at bounding box center [295, 289] width 92 height 17
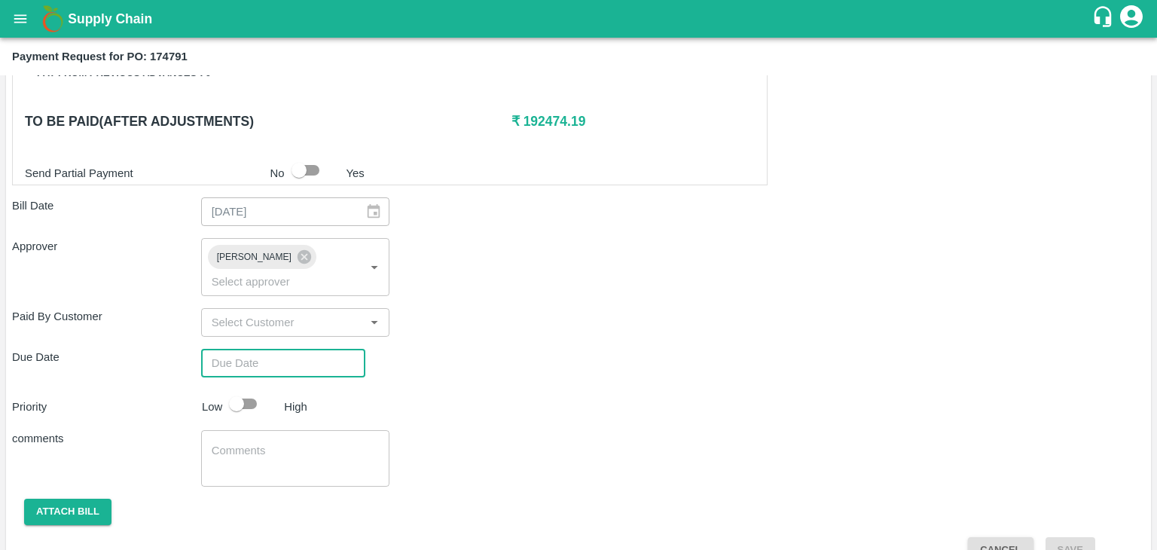
type input "DD/MM/YYYY hh:mm aa"
click at [286, 349] on input "DD/MM/YYYY hh:mm aa" at bounding box center [278, 363] width 154 height 29
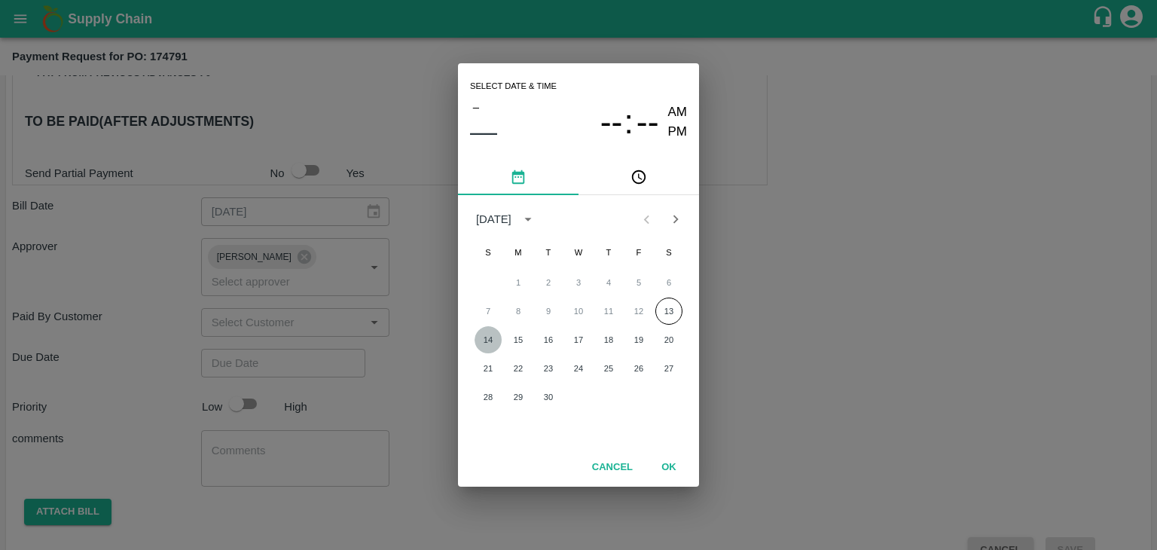
click at [493, 342] on button "14" at bounding box center [488, 339] width 27 height 27
type input "[DATE] 12:00 AM"
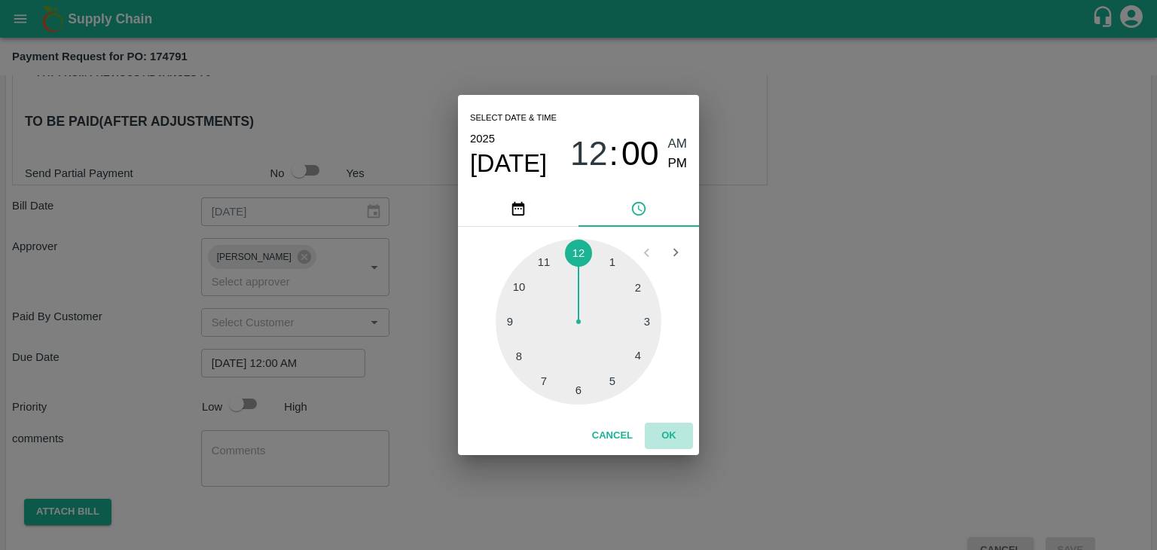
click at [672, 437] on button "OK" at bounding box center [669, 436] width 48 height 26
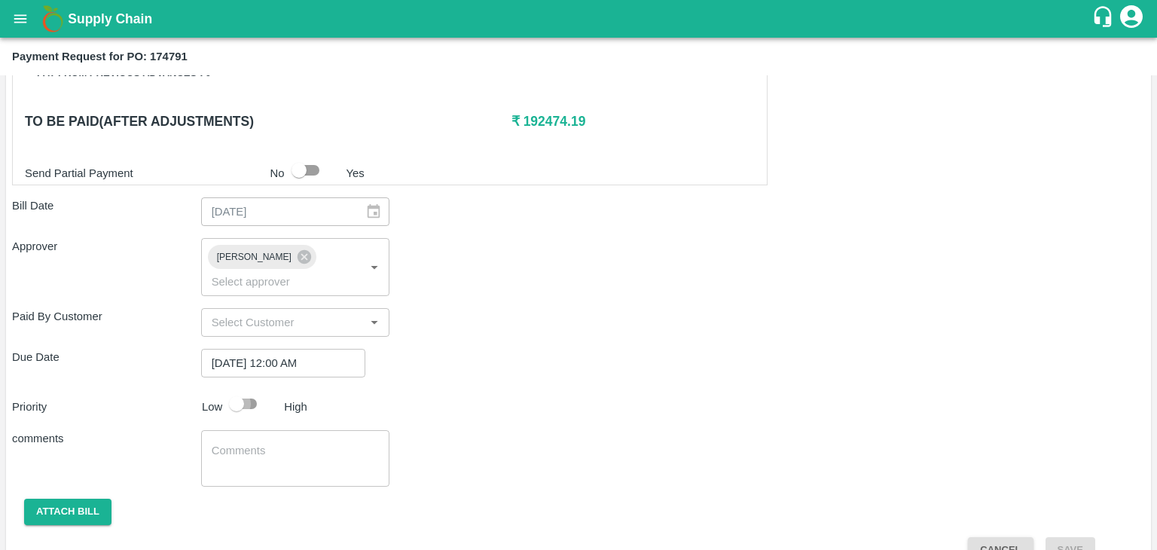
click at [256, 390] on input "checkbox" at bounding box center [237, 404] width 86 height 29
checkbox input "true"
click at [270, 443] on textarea at bounding box center [296, 459] width 168 height 32
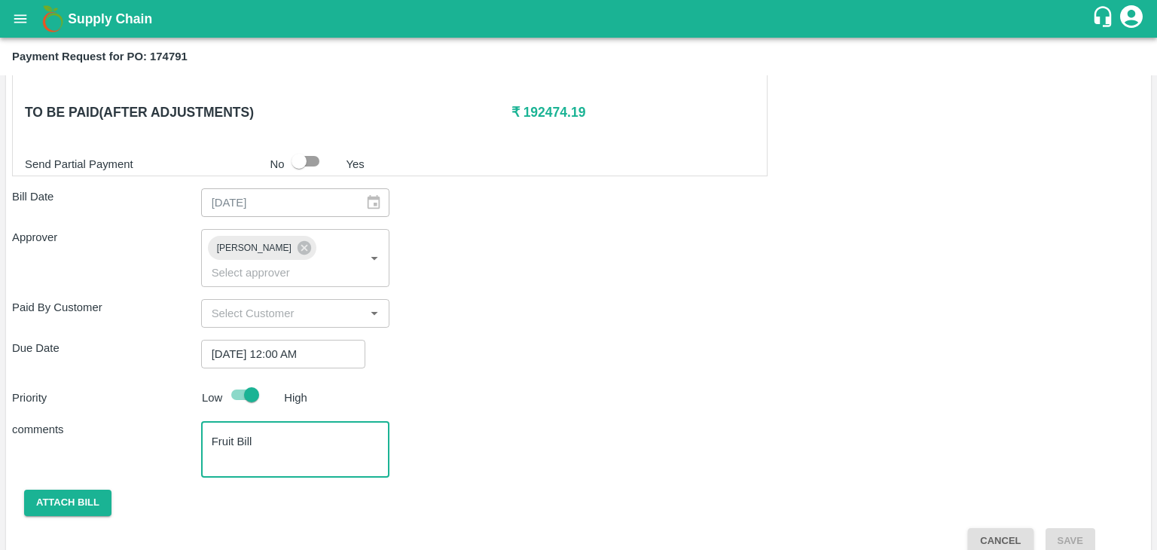
type textarea "Fruit Bill"
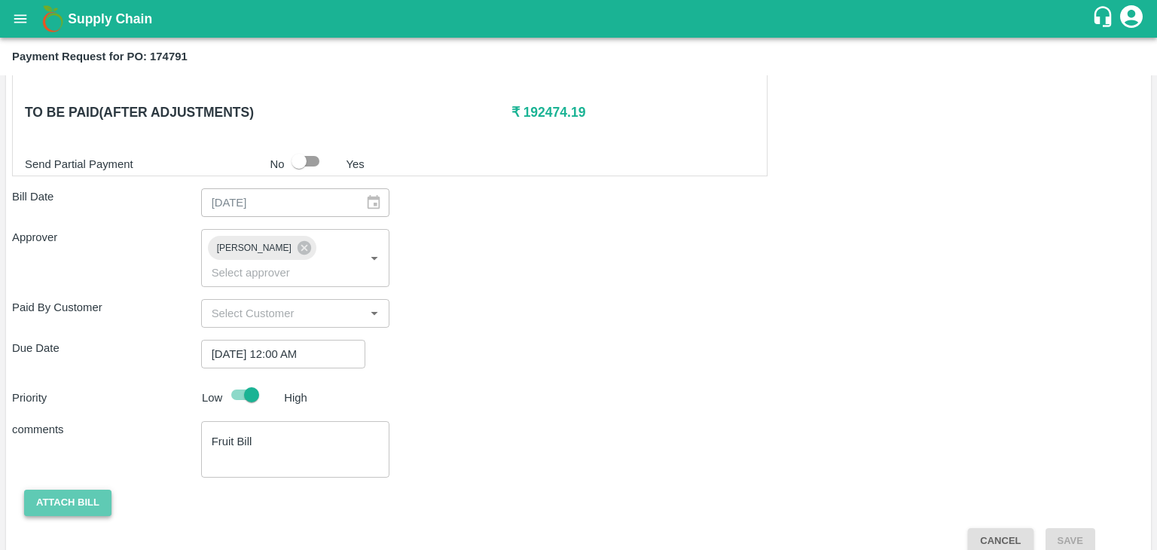
click at [75, 490] on button "Attach bill" at bounding box center [67, 503] width 87 height 26
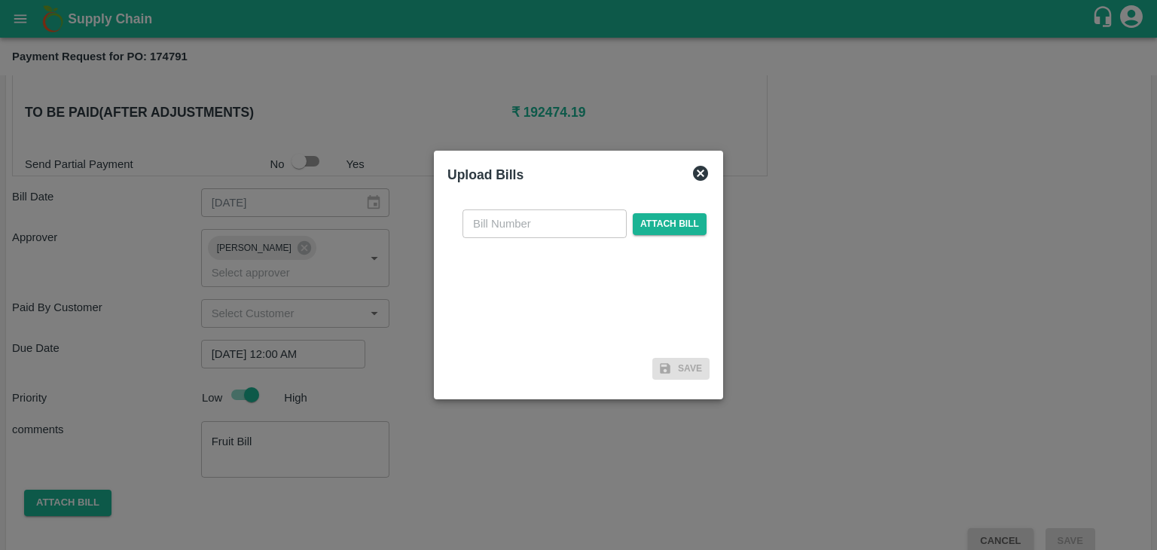
drag, startPoint x: 504, startPoint y: 241, endPoint x: 552, endPoint y: 214, distance: 54.7
click at [552, 214] on div "​ Attach bill" at bounding box center [579, 274] width 262 height 154
click at [552, 214] on input "text" at bounding box center [545, 223] width 164 height 29
type input "1242"
click at [652, 222] on span "Attach bill" at bounding box center [670, 224] width 74 height 22
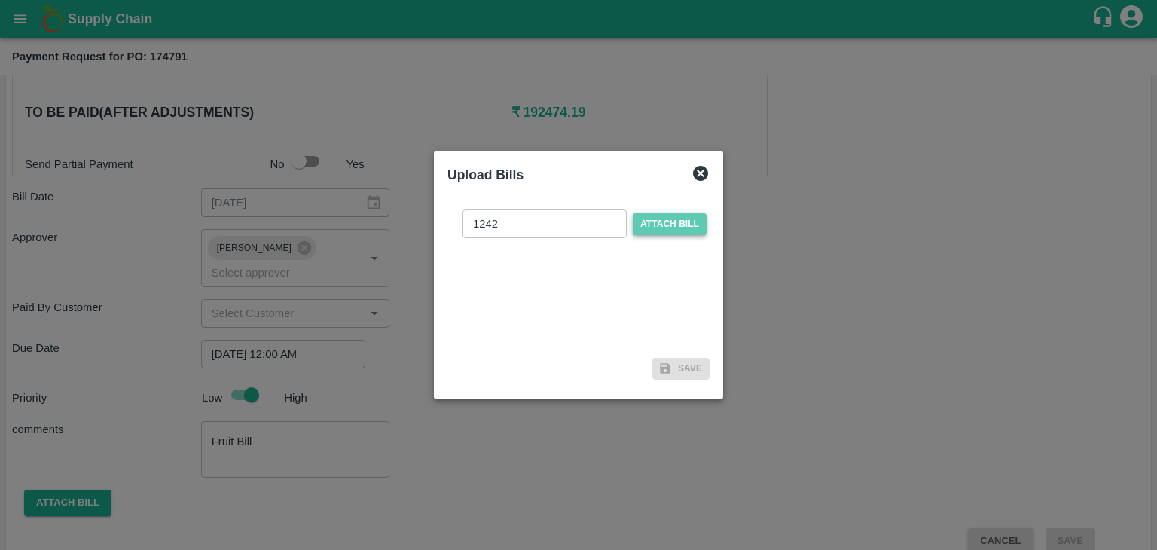
click at [0, 0] on input "Attach bill" at bounding box center [0, 0] width 0 height 0
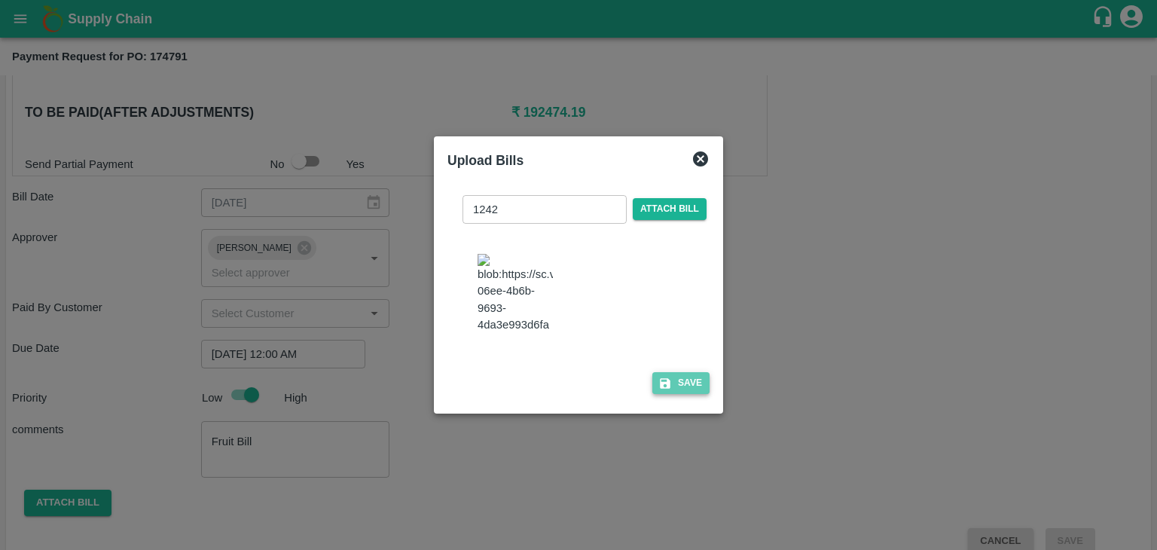
click at [689, 390] on button "Save" at bounding box center [680, 383] width 57 height 22
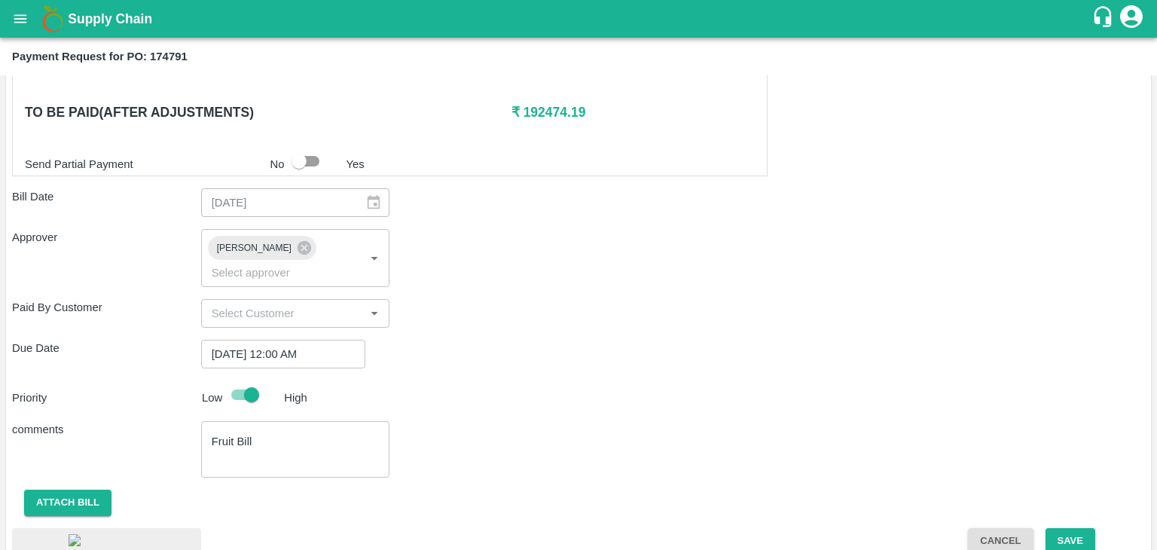
scroll to position [845, 0]
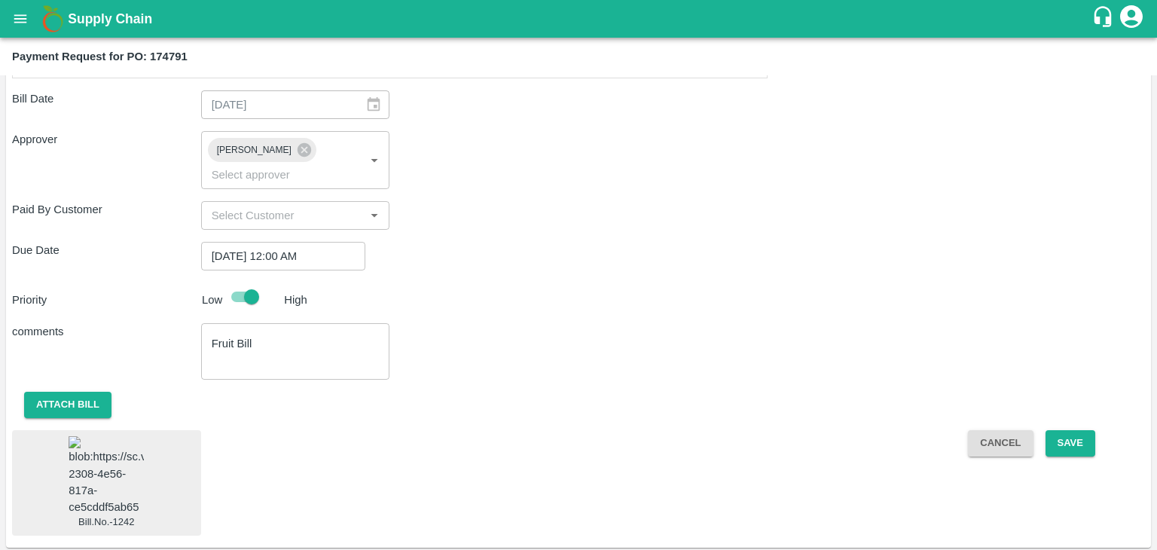
click at [124, 444] on img at bounding box center [106, 475] width 75 height 79
click at [1068, 430] on button "Save" at bounding box center [1071, 443] width 50 height 26
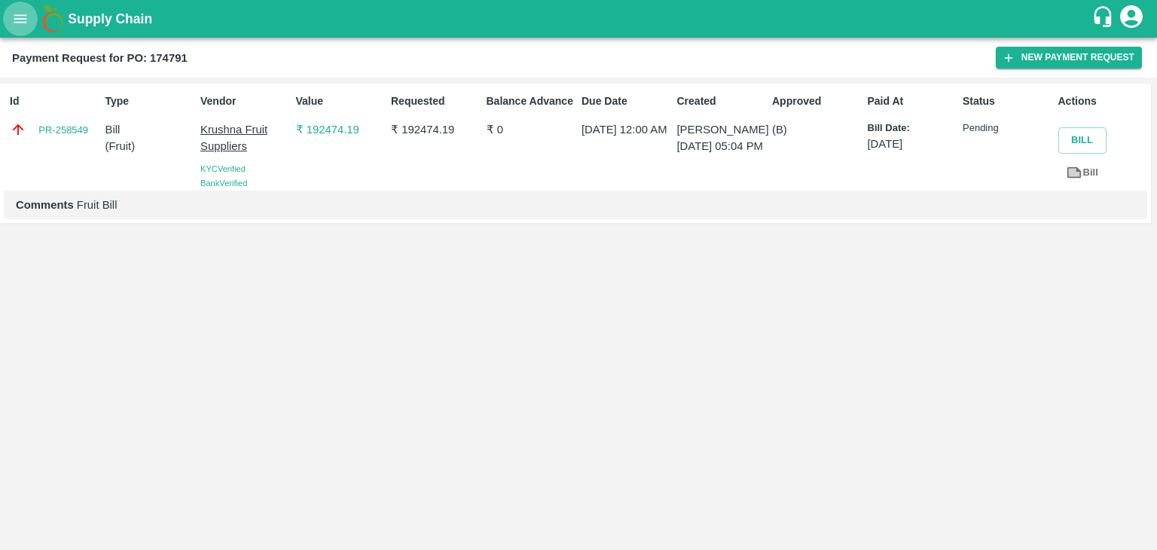
click at [17, 11] on icon "open drawer" at bounding box center [20, 19] width 17 height 17
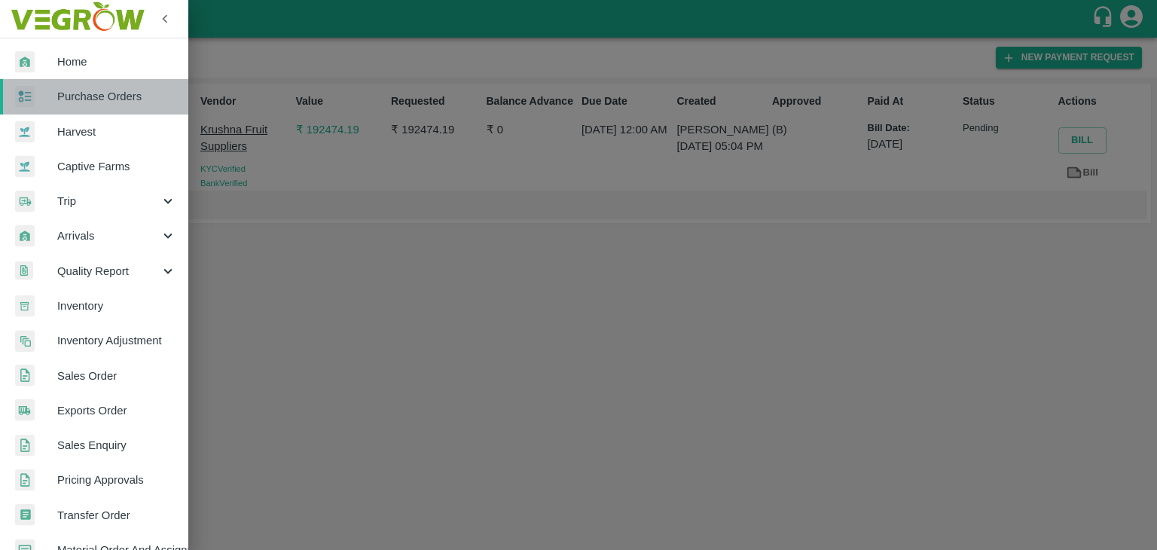
click at [112, 93] on span "Purchase Orders" at bounding box center [116, 96] width 119 height 17
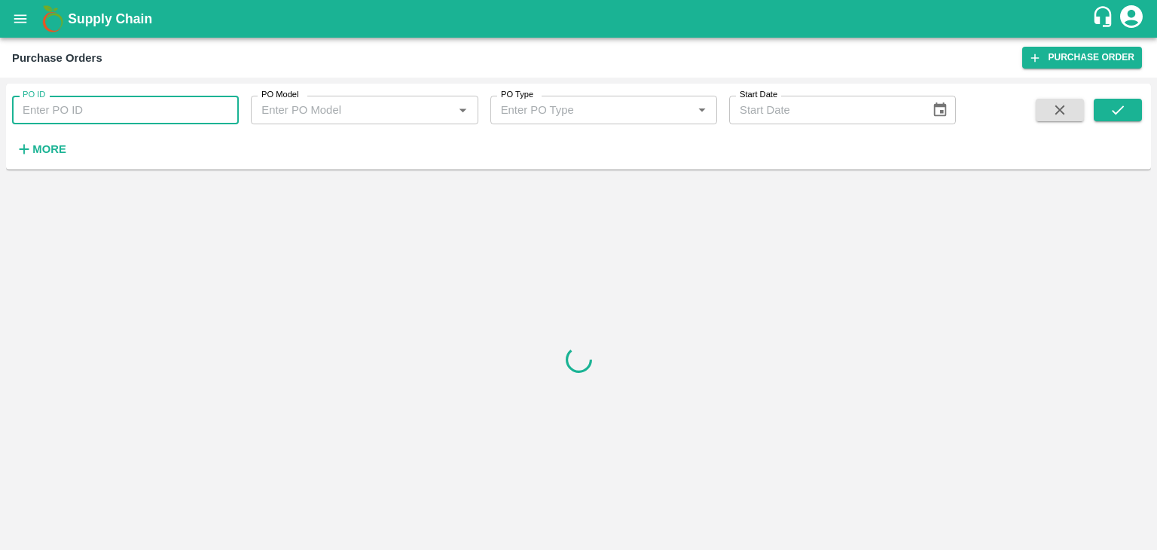
click at [188, 106] on input "PO ID" at bounding box center [125, 110] width 227 height 29
paste input "174161"
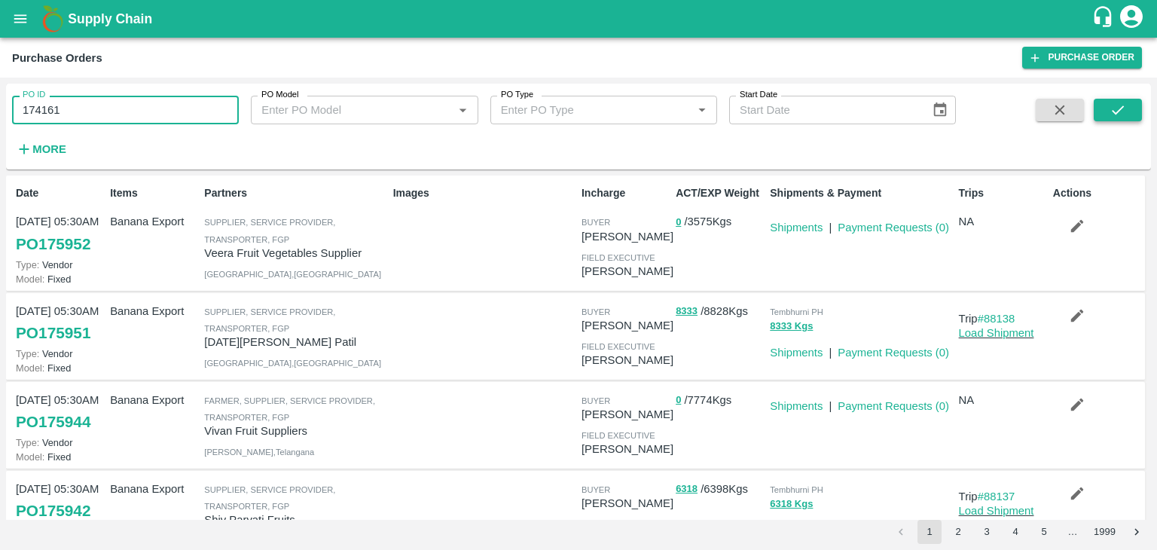
type input "174161"
click at [1121, 112] on icon "submit" at bounding box center [1118, 110] width 17 height 17
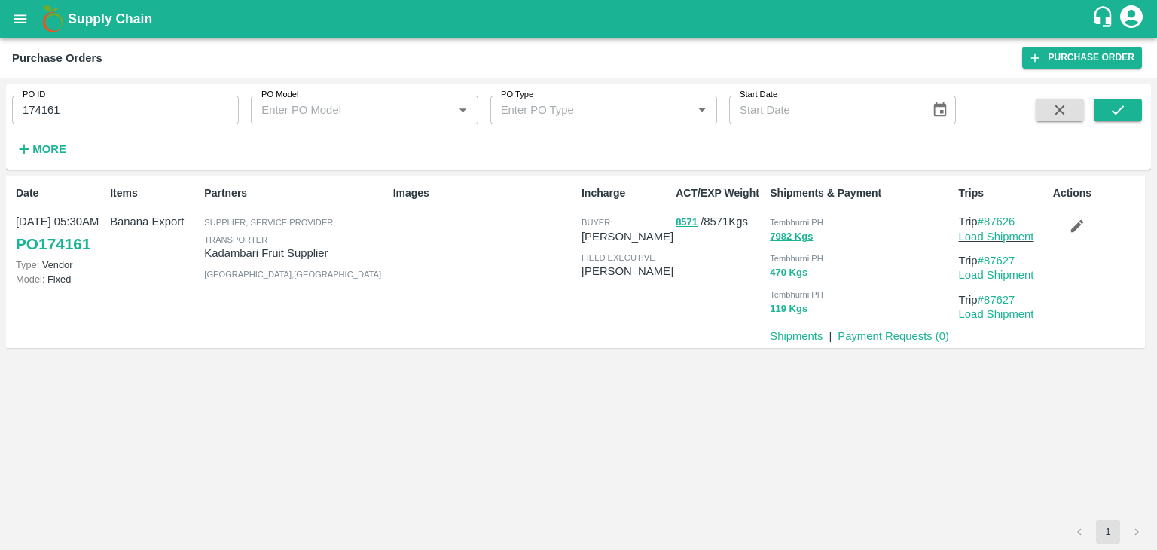
click at [873, 332] on link "Payment Requests ( 0 )" at bounding box center [894, 336] width 112 height 12
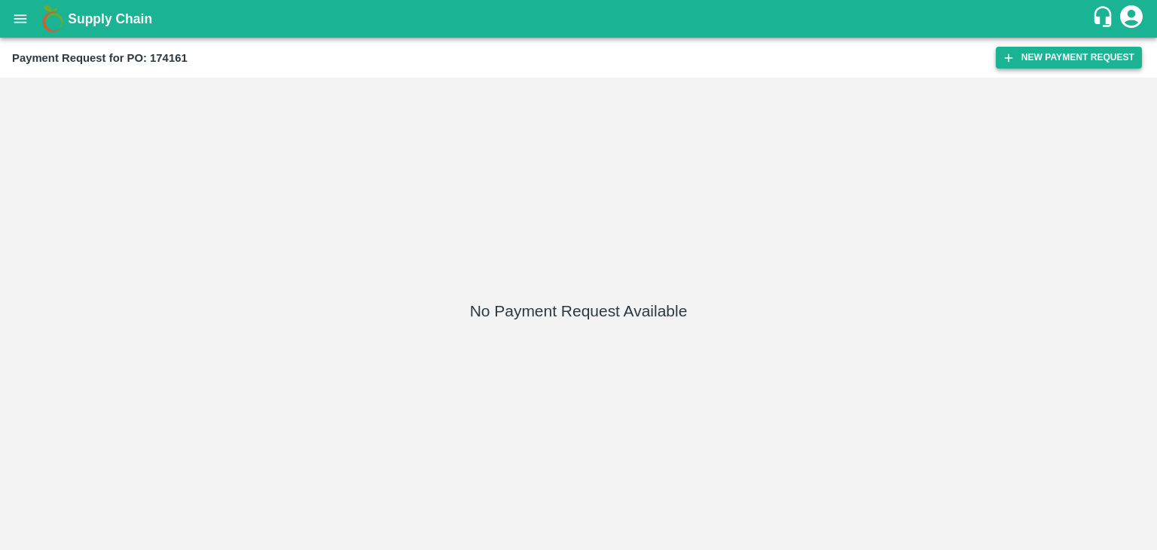
click at [1022, 63] on button "New Payment Request" at bounding box center [1069, 58] width 146 height 22
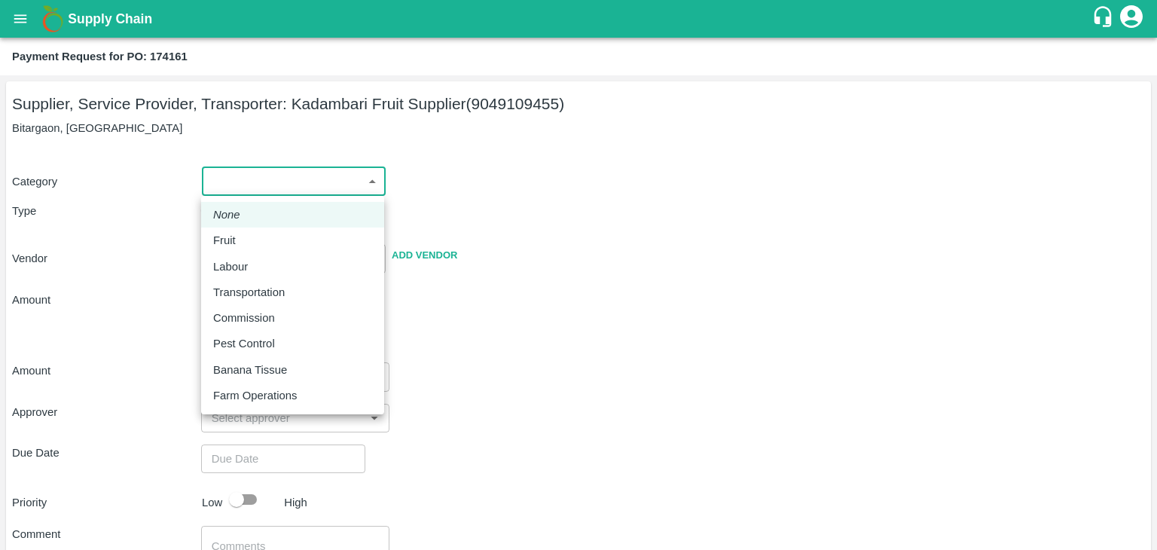
drag, startPoint x: 232, startPoint y: 170, endPoint x: 266, endPoint y: 232, distance: 71.1
click at [266, 232] on body "Supply Chain Payment Request for PO: 174161 Supplier, Service Provider, Transpo…" at bounding box center [578, 275] width 1157 height 550
click at [266, 232] on div "Fruit" at bounding box center [292, 240] width 159 height 17
type input "1"
type input "[PERSON_NAME] Fruit Supplier - 9049109455(Supplier, Service Provider, Transport…"
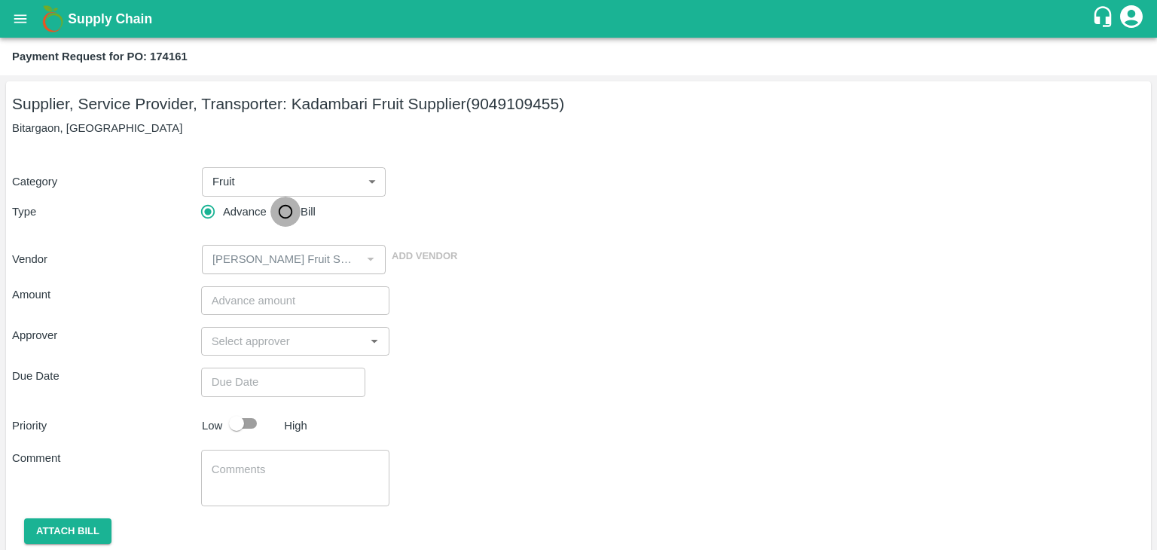
click at [289, 213] on input "Bill" at bounding box center [285, 212] width 30 height 30
radio input "true"
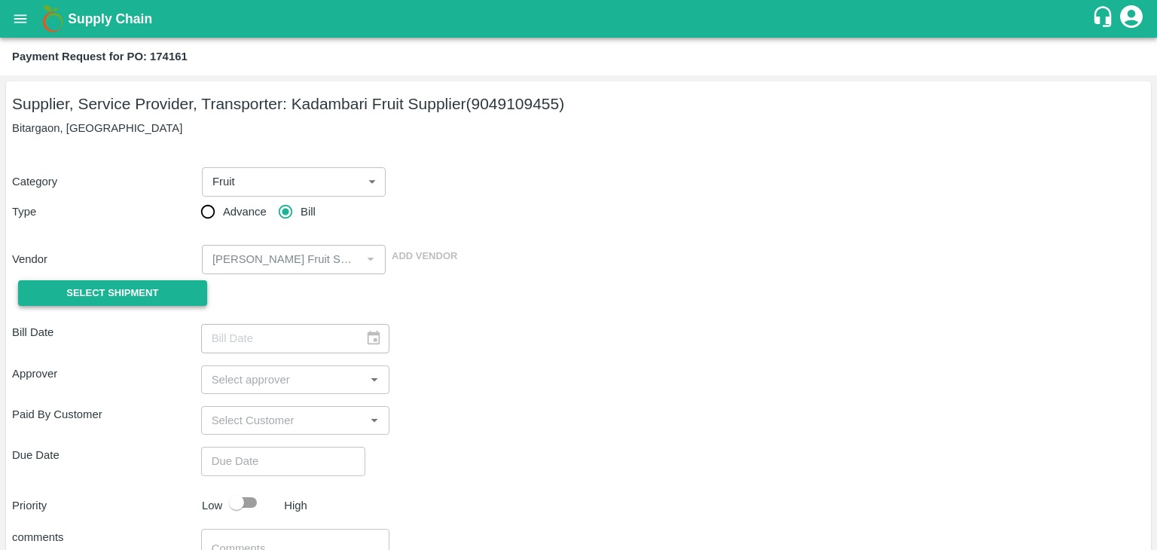
click at [120, 298] on span "Select Shipment" at bounding box center [112, 293] width 92 height 17
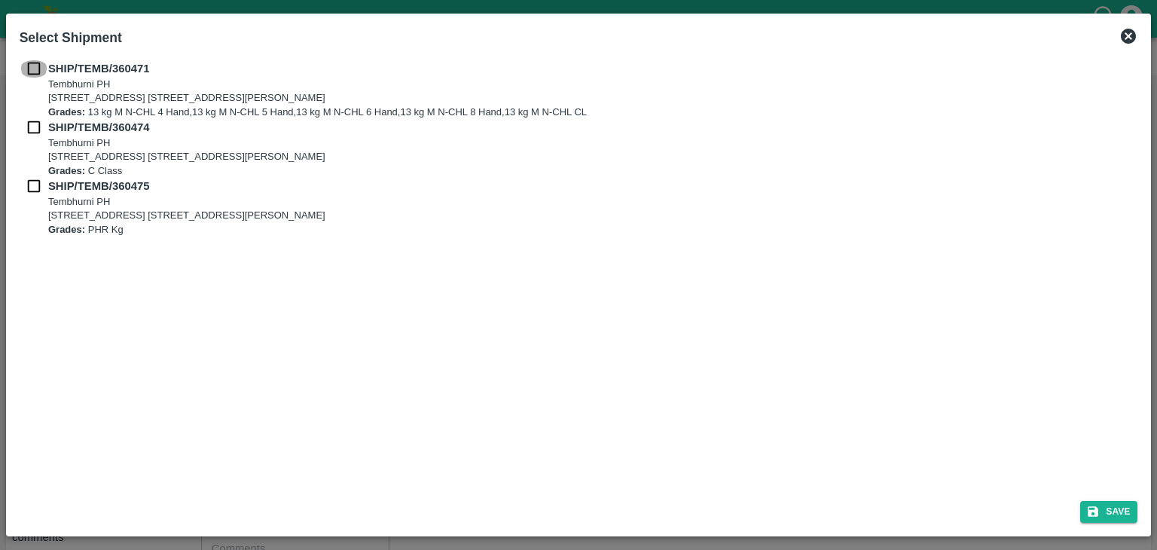
click at [30, 72] on input "checkbox" at bounding box center [34, 68] width 29 height 17
checkbox input "true"
click at [29, 130] on input "checkbox" at bounding box center [34, 127] width 29 height 17
checkbox input "true"
click at [32, 179] on input "checkbox" at bounding box center [34, 186] width 29 height 17
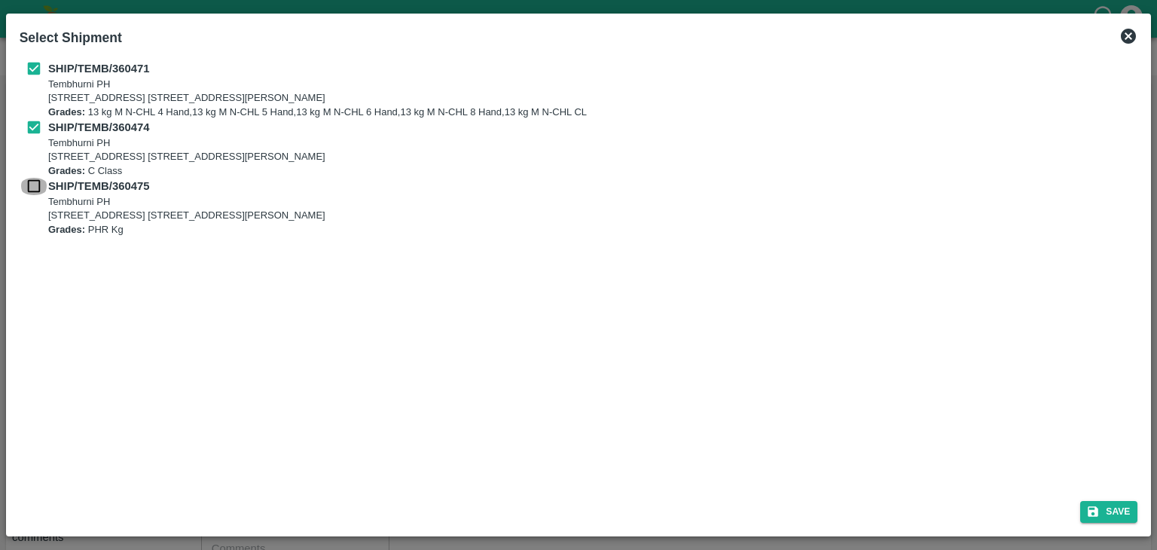
checkbox input "true"
click at [1105, 507] on button "Save" at bounding box center [1108, 512] width 57 height 22
type input "07/09/2025"
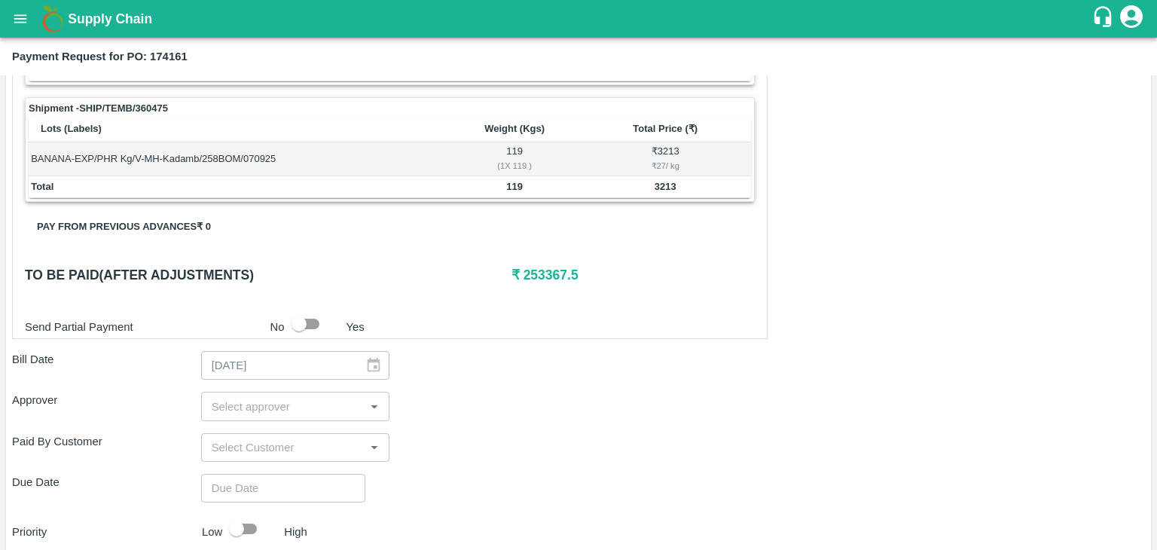
scroll to position [738, 0]
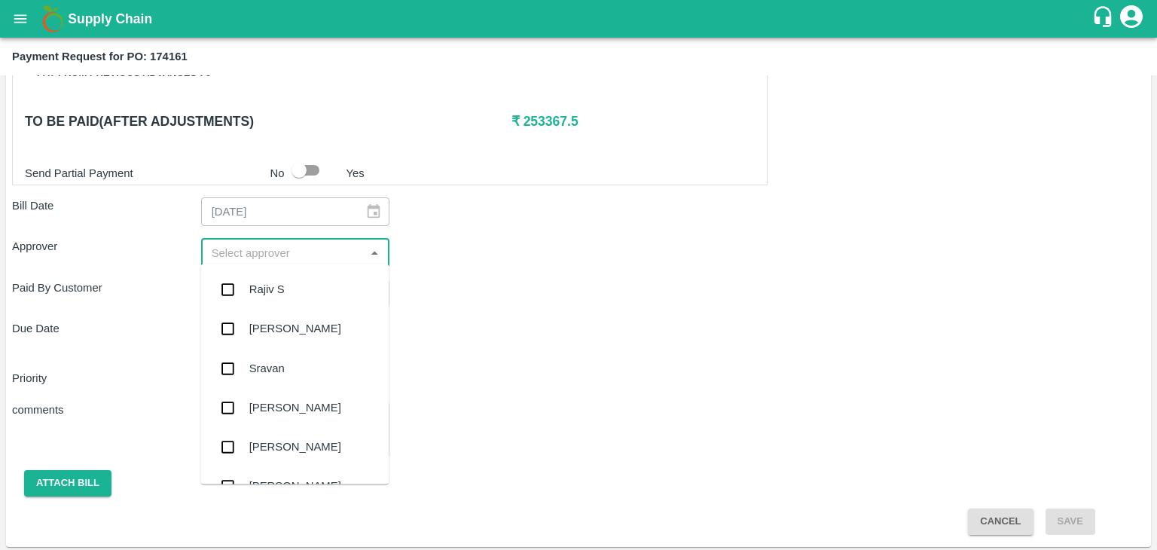
click at [256, 249] on input "input" at bounding box center [283, 253] width 155 height 20
type input "Ajit"
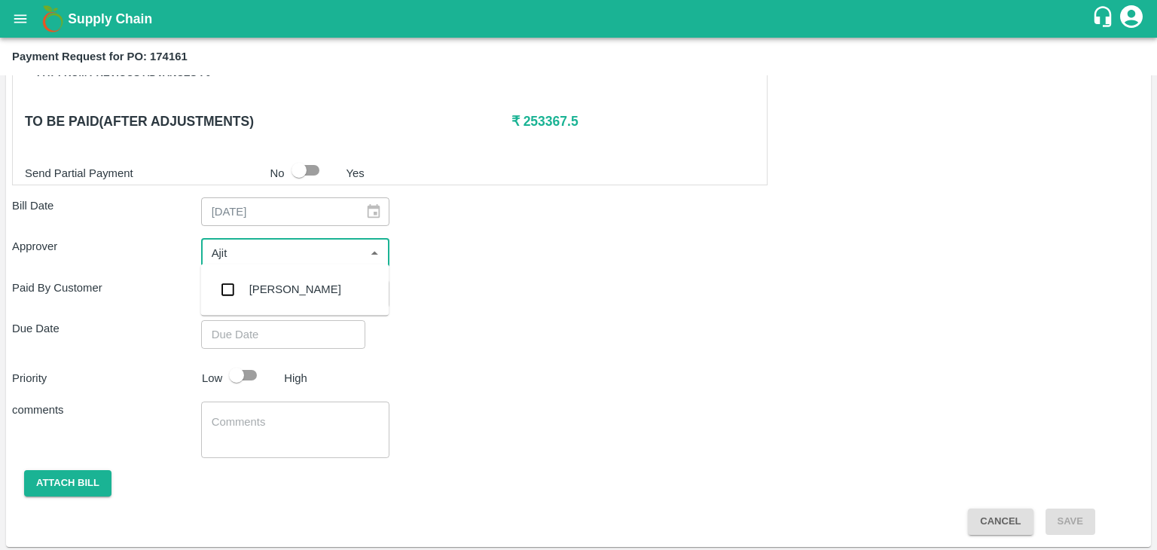
click at [271, 295] on div "[PERSON_NAME]" at bounding box center [295, 289] width 92 height 17
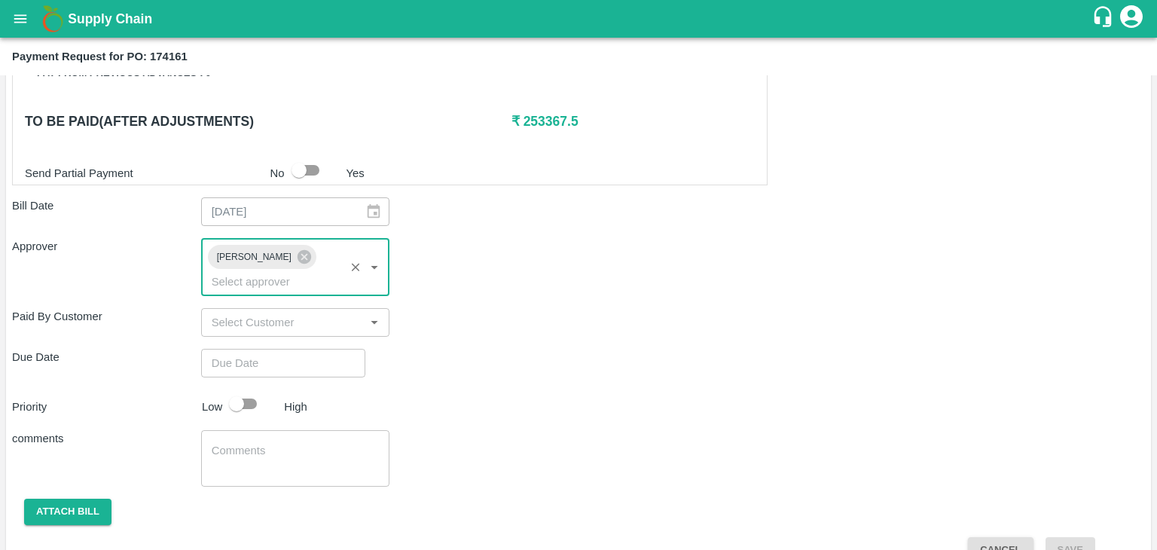
type input "DD/MM/YYYY hh:mm aa"
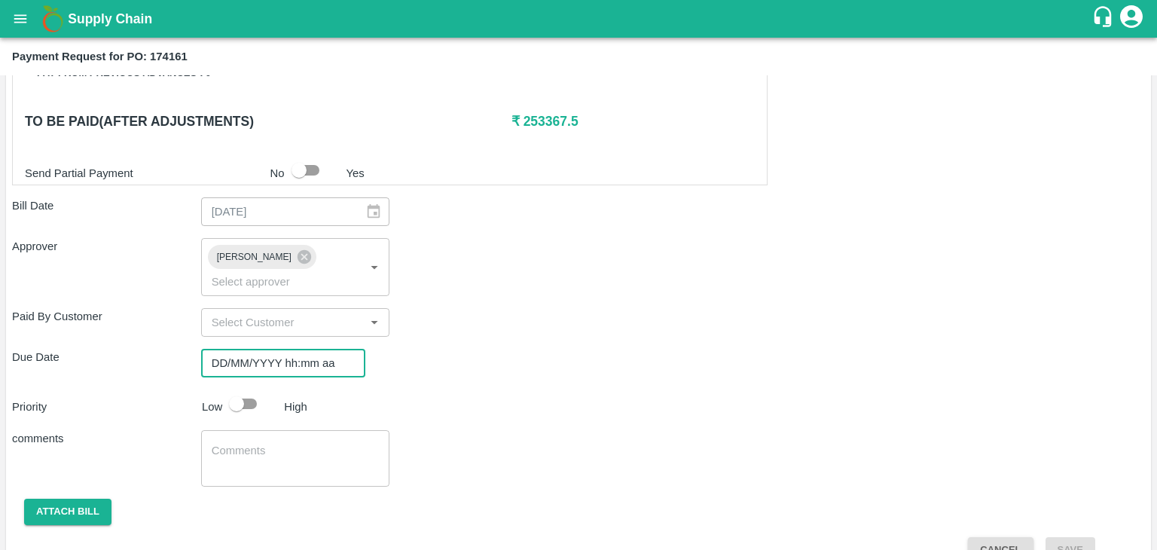
click at [320, 350] on input "DD/MM/YYYY hh:mm aa" at bounding box center [278, 363] width 154 height 29
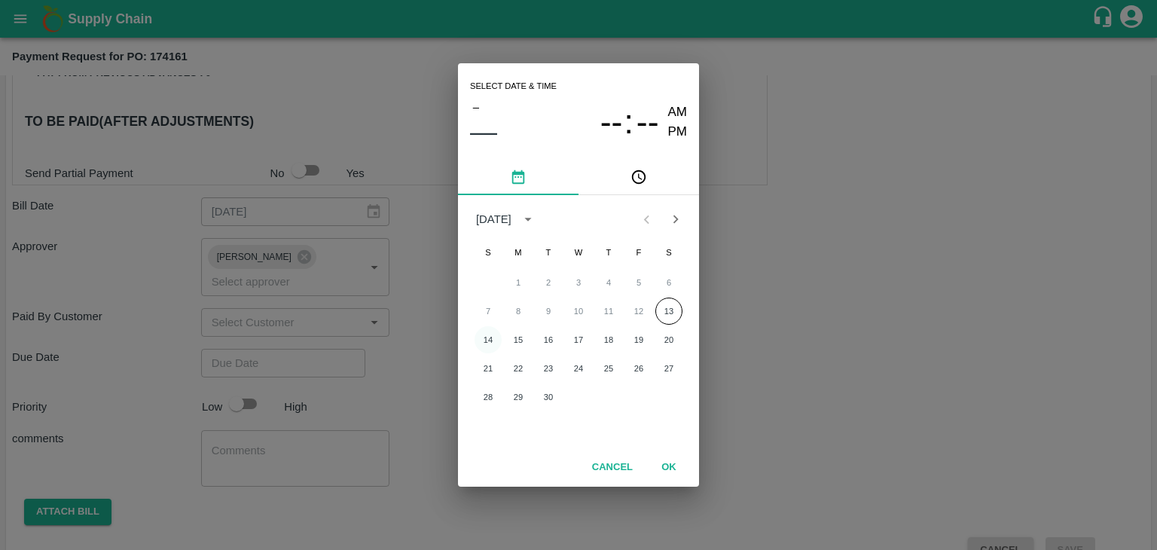
click at [501, 341] on button "14" at bounding box center [488, 339] width 27 height 27
type input "[DATE] 12:00 AM"
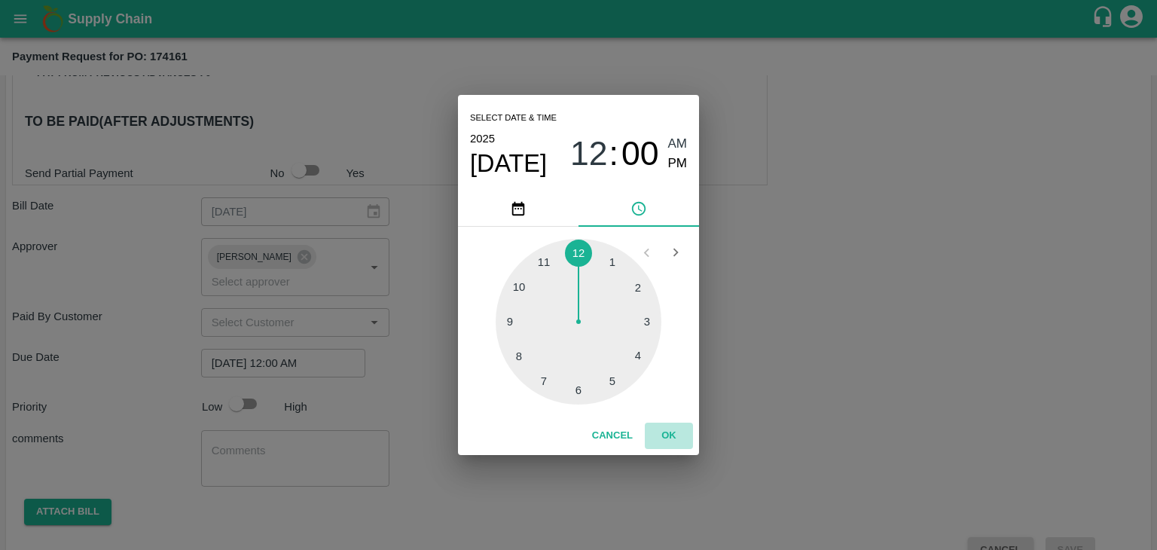
click at [684, 427] on button "OK" at bounding box center [669, 436] width 48 height 26
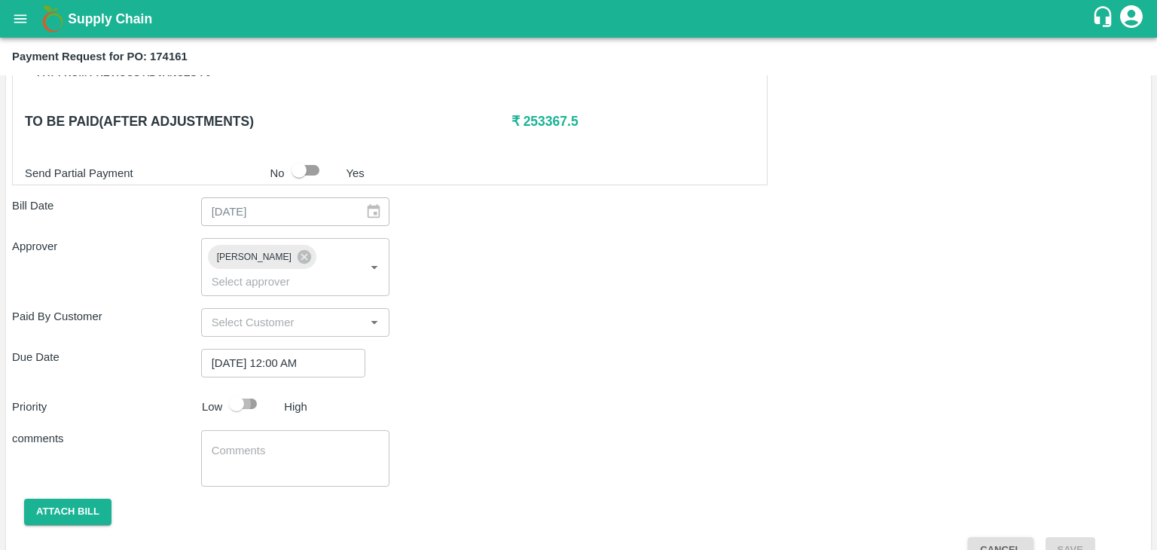
click at [254, 390] on input "checkbox" at bounding box center [237, 404] width 86 height 29
checkbox input "true"
click at [295, 443] on textarea at bounding box center [296, 459] width 168 height 32
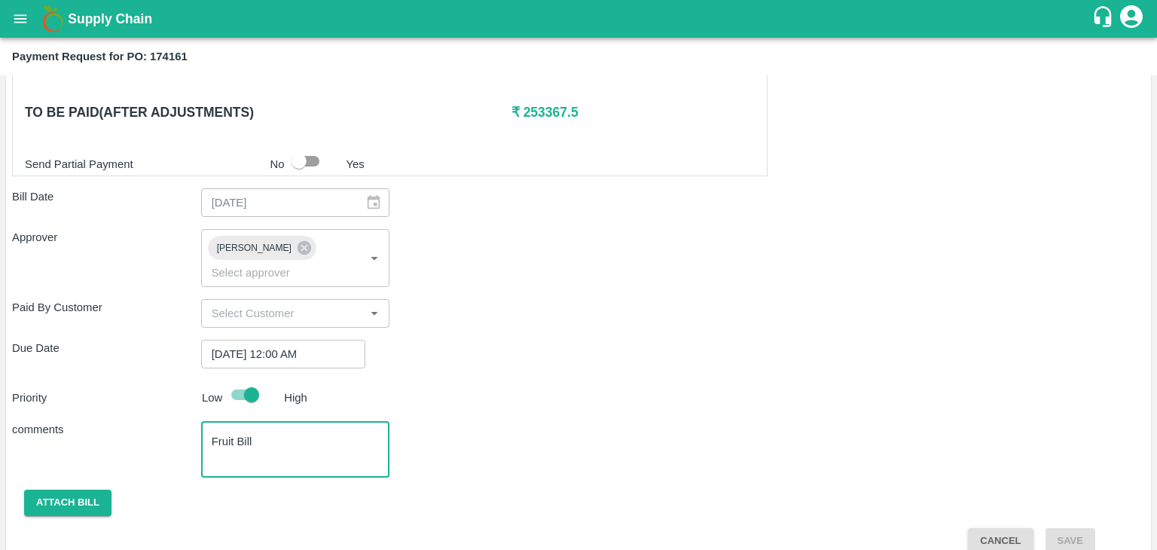
type textarea "Fruit Bill"
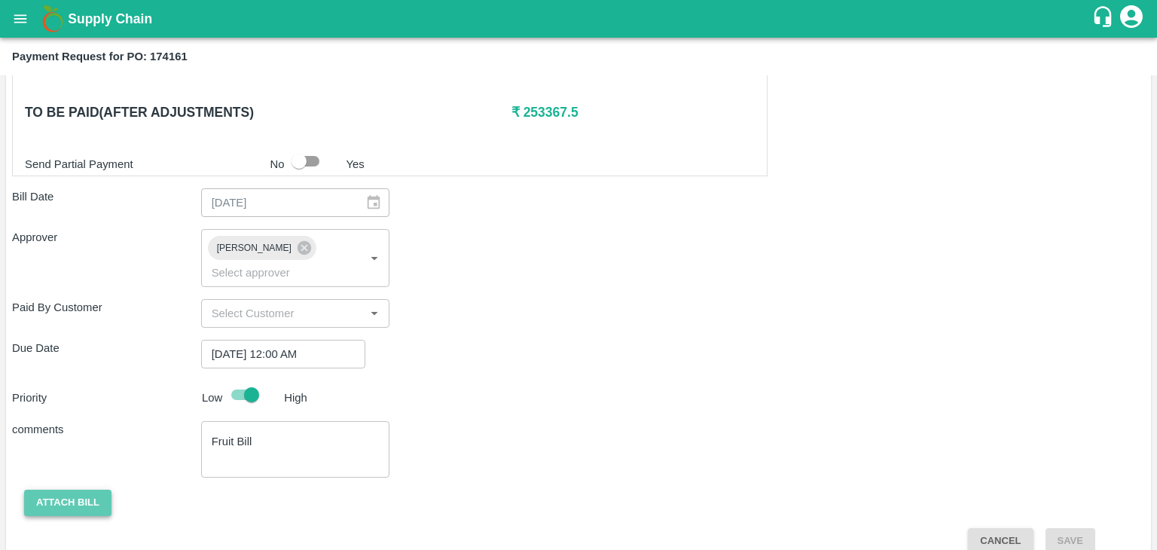
click at [53, 490] on button "Attach bill" at bounding box center [67, 503] width 87 height 26
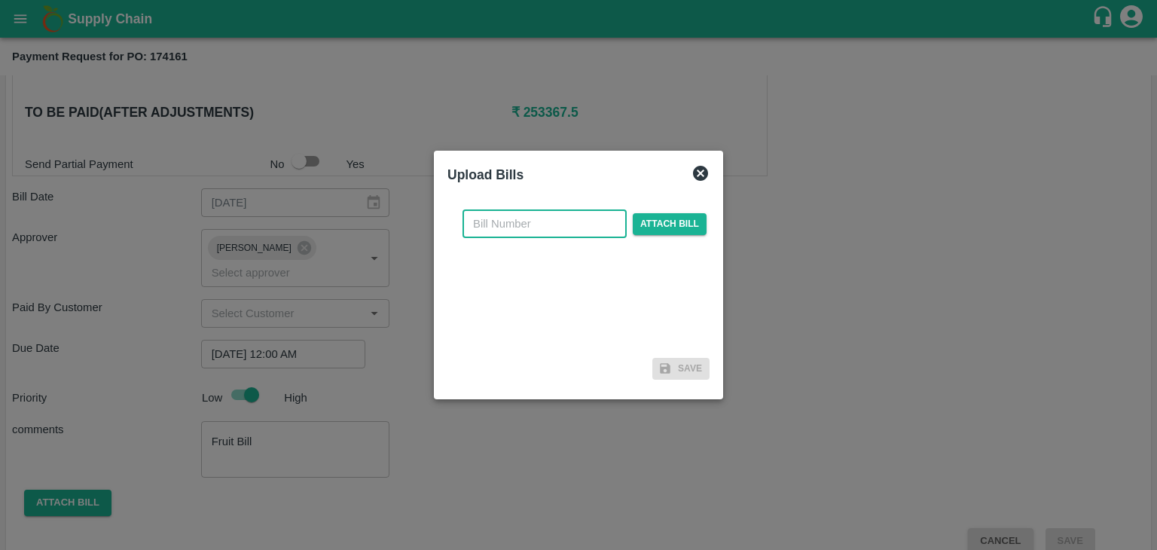
click at [579, 209] on input "text" at bounding box center [545, 223] width 164 height 29
type input "26"
click at [649, 221] on span "Attach bill" at bounding box center [670, 224] width 74 height 22
click at [0, 0] on input "Attach bill" at bounding box center [0, 0] width 0 height 0
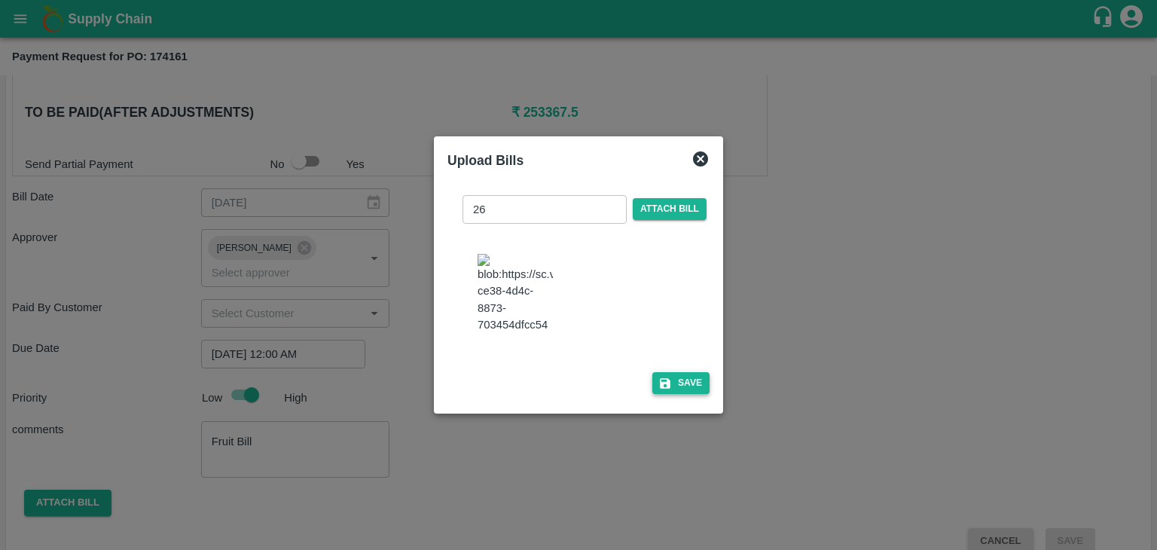
click at [693, 392] on button "Save" at bounding box center [680, 383] width 57 height 22
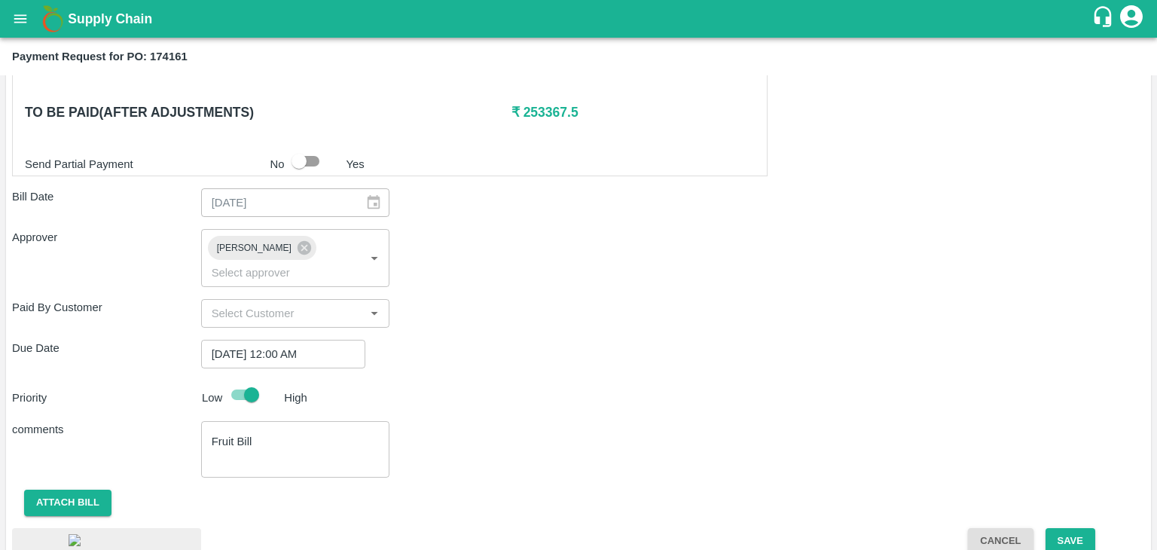
scroll to position [847, 0]
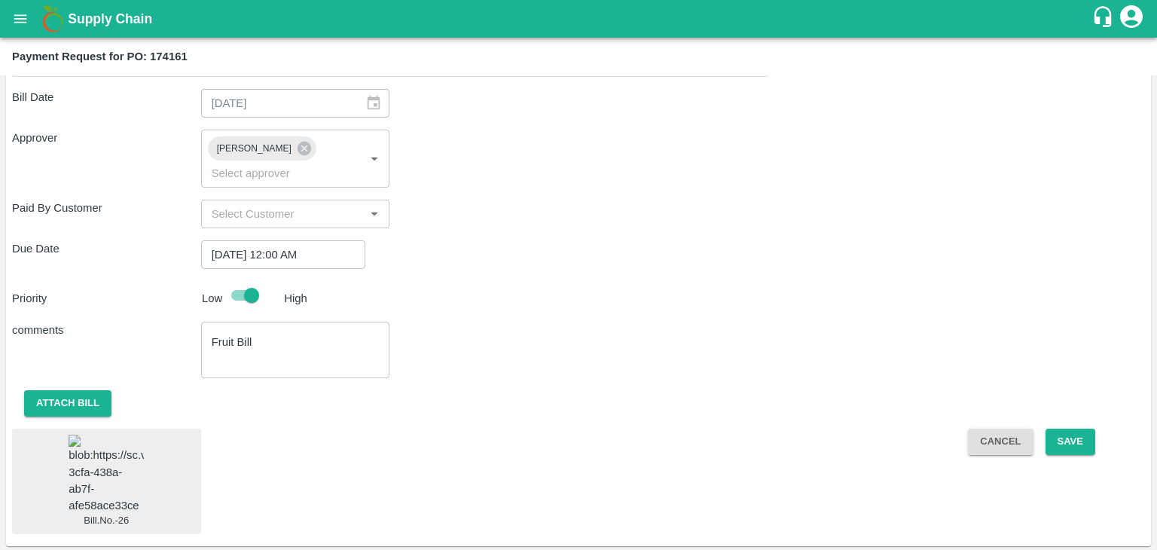
click at [121, 460] on img at bounding box center [106, 474] width 75 height 79
click at [1085, 429] on button "Save" at bounding box center [1071, 442] width 50 height 26
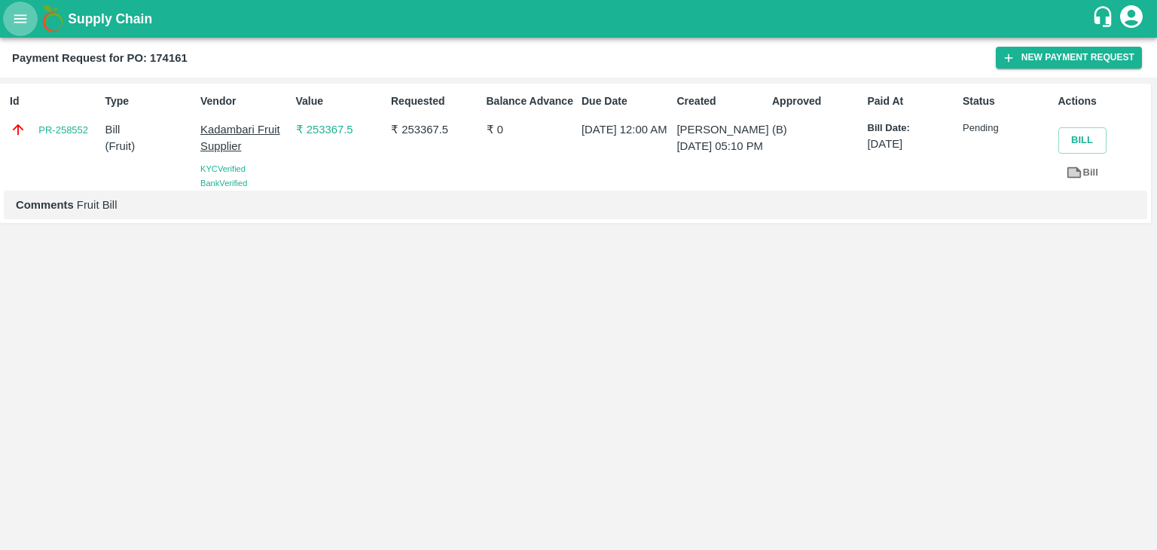
click at [23, 18] on icon "open drawer" at bounding box center [20, 18] width 13 height 8
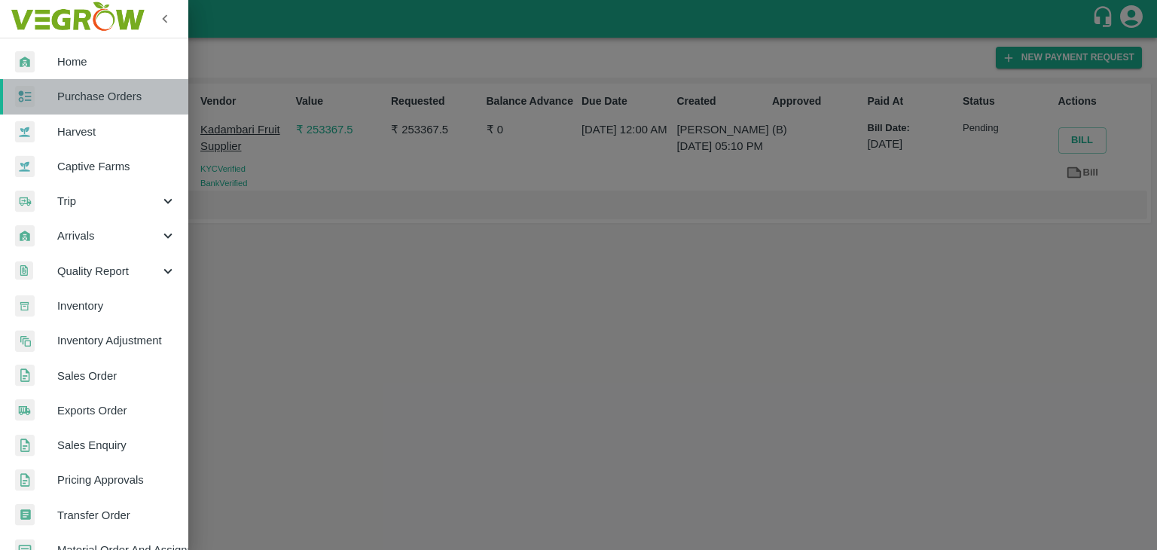
click at [118, 105] on link "Purchase Orders" at bounding box center [94, 96] width 188 height 35
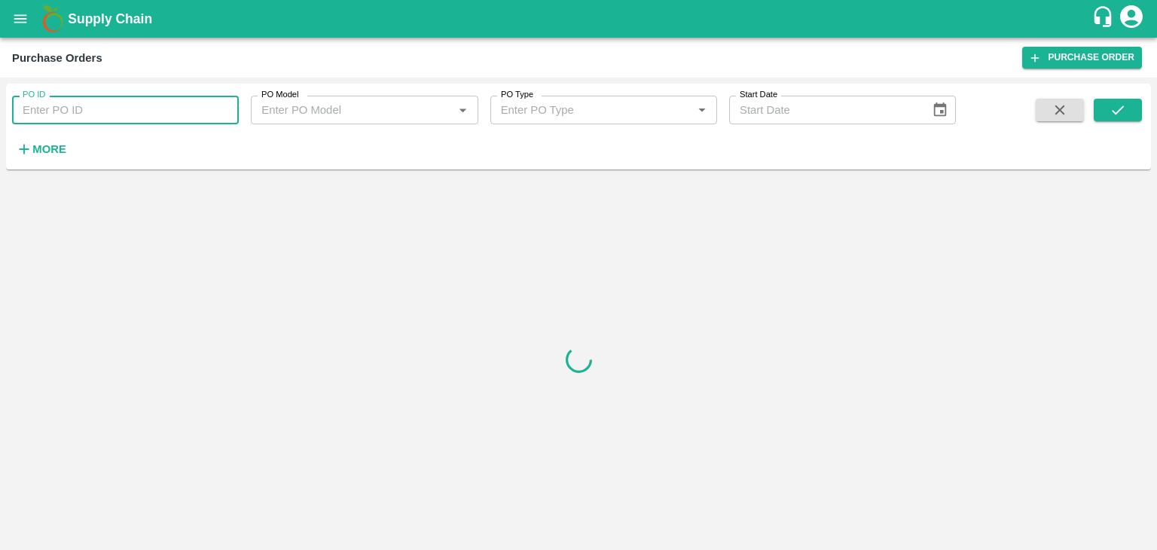
click at [181, 103] on input "PO ID" at bounding box center [125, 110] width 227 height 29
paste input "174200"
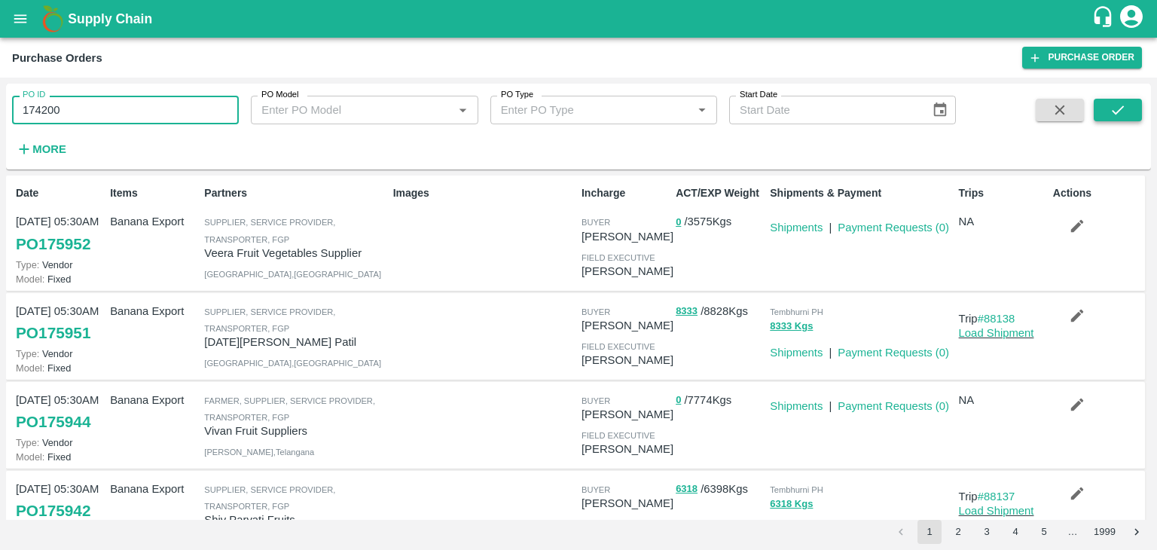
type input "174200"
click at [1099, 112] on button "submit" at bounding box center [1118, 110] width 48 height 23
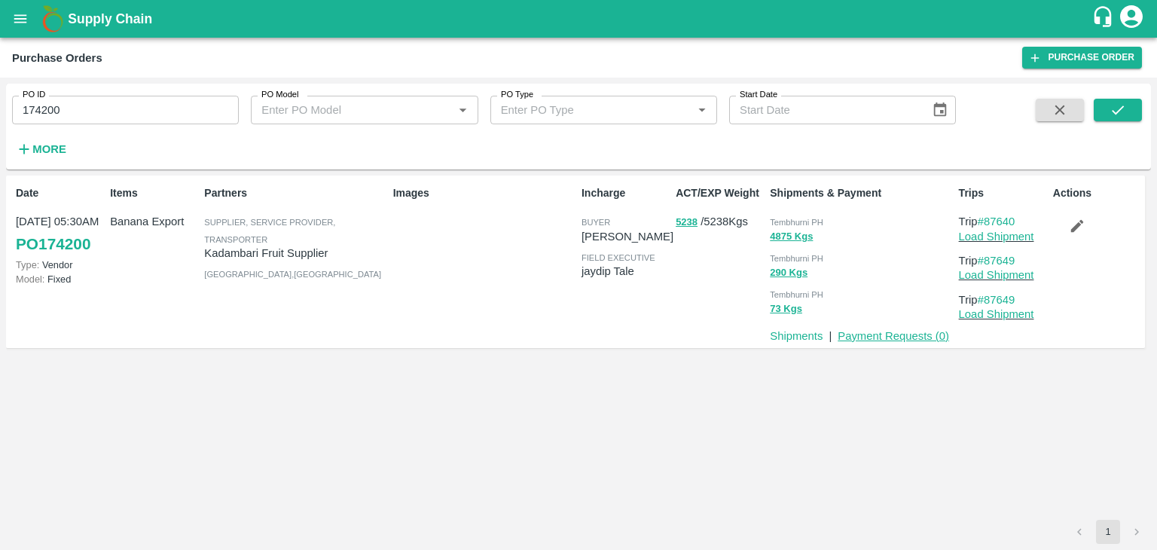
click at [882, 335] on link "Payment Requests ( 0 )" at bounding box center [894, 336] width 112 height 12
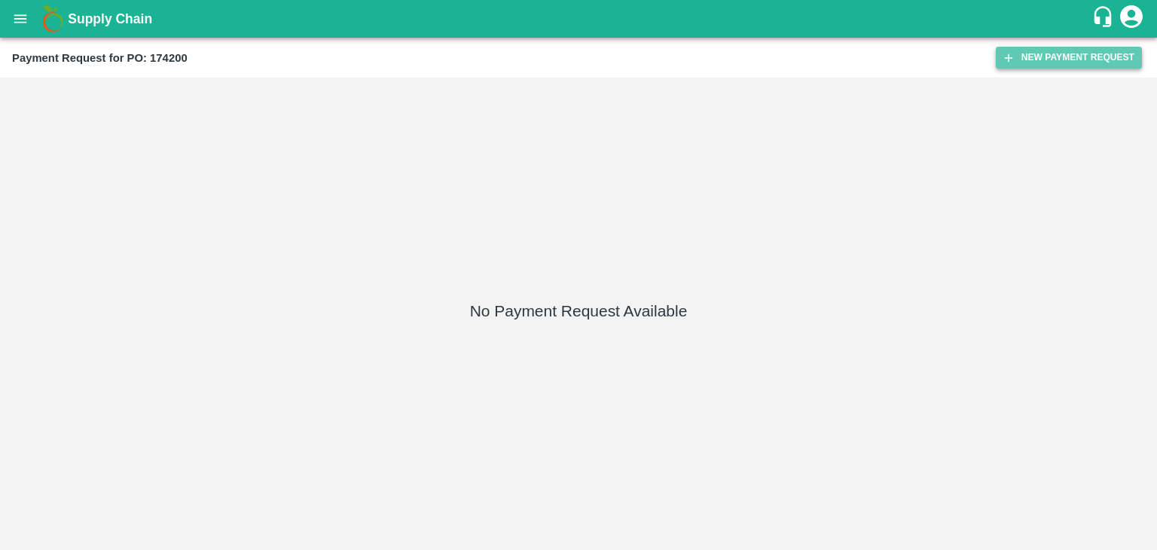
click at [1056, 55] on button "New Payment Request" at bounding box center [1069, 58] width 146 height 22
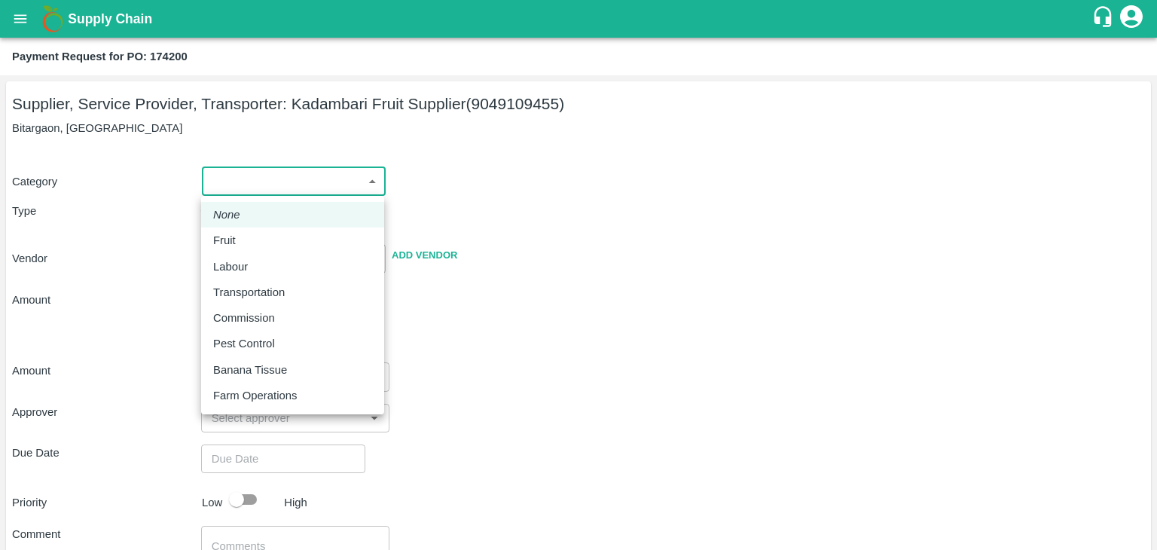
click at [227, 173] on body "Supply Chain Payment Request for PO: 174200 Supplier, Service Provider, Transpo…" at bounding box center [578, 275] width 1157 height 550
click at [257, 236] on div "Fruit" at bounding box center [292, 240] width 159 height 17
type input "1"
type input "[PERSON_NAME] Fruit Supplier - 9049109455(Supplier, Service Provider, Transport…"
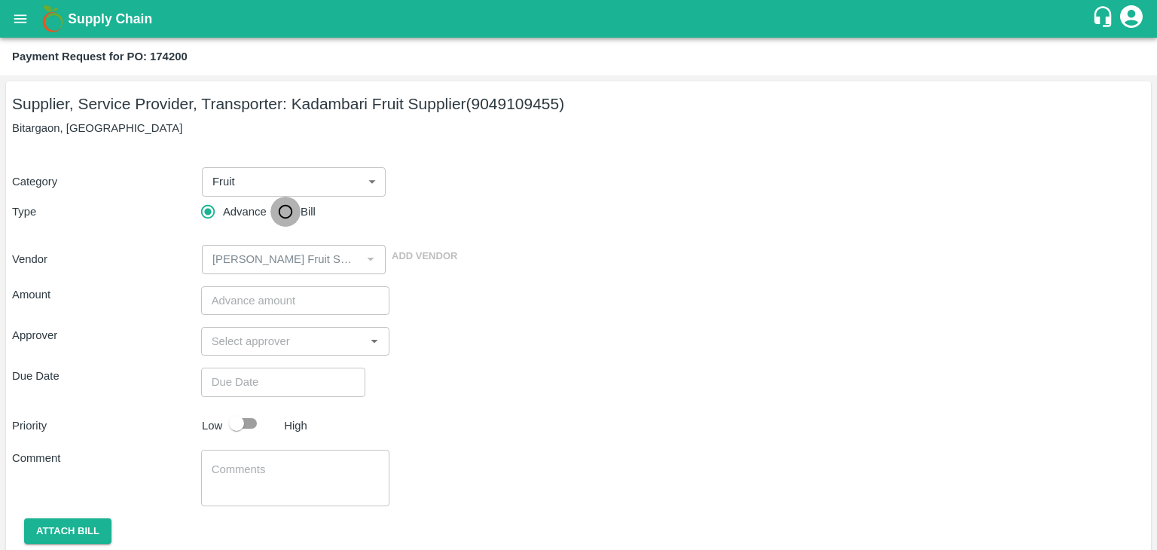
click at [297, 214] on input "Bill" at bounding box center [285, 212] width 30 height 30
radio input "true"
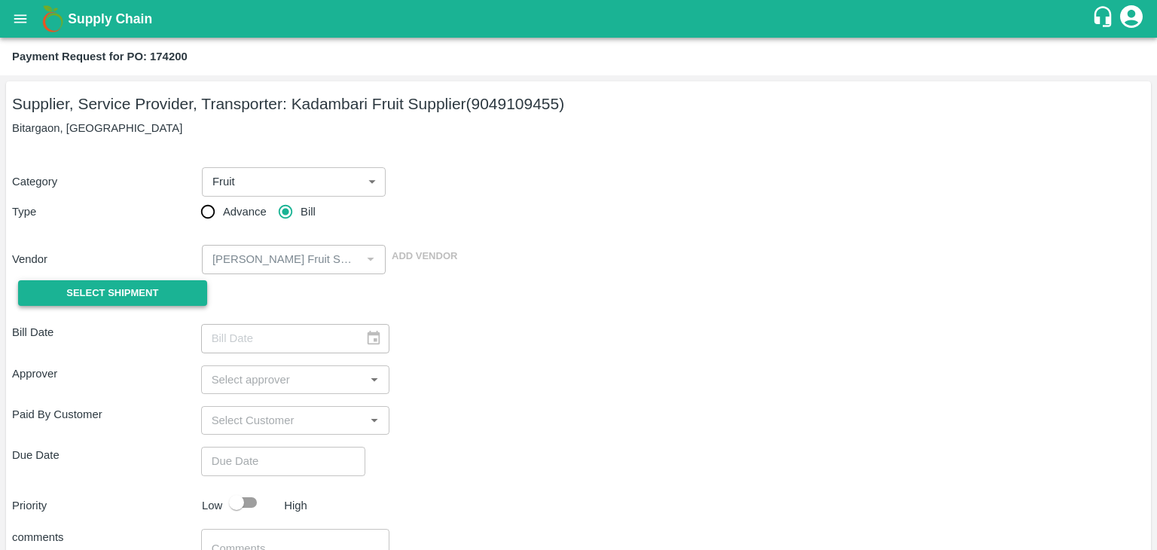
click at [99, 295] on span "Select Shipment" at bounding box center [112, 293] width 92 height 17
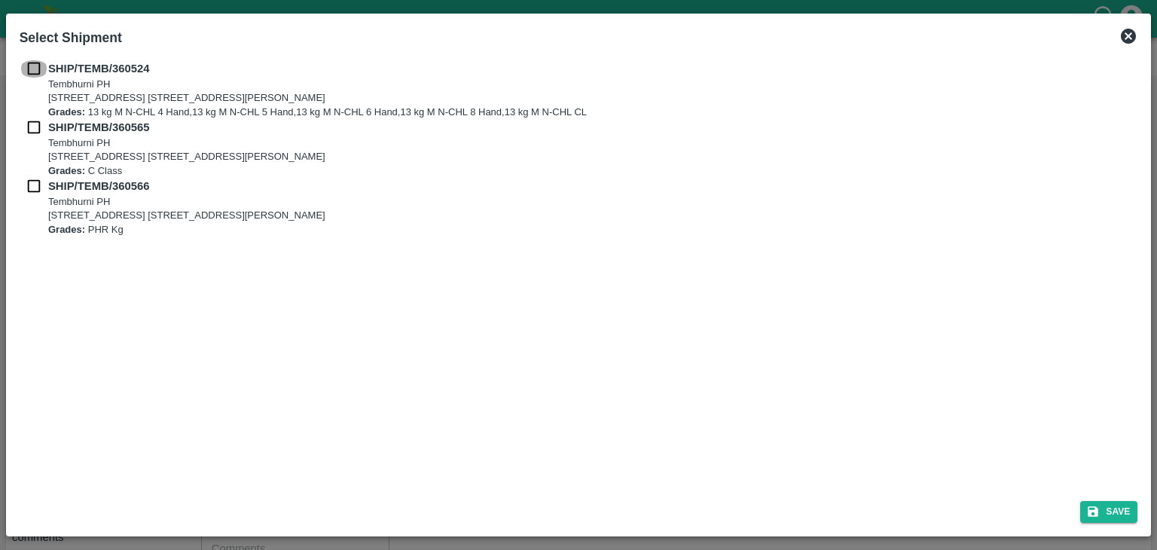
click at [25, 69] on input "checkbox" at bounding box center [34, 68] width 29 height 17
checkbox input "true"
click at [35, 128] on input "checkbox" at bounding box center [34, 127] width 29 height 17
checkbox input "true"
click at [30, 185] on input "checkbox" at bounding box center [34, 186] width 29 height 17
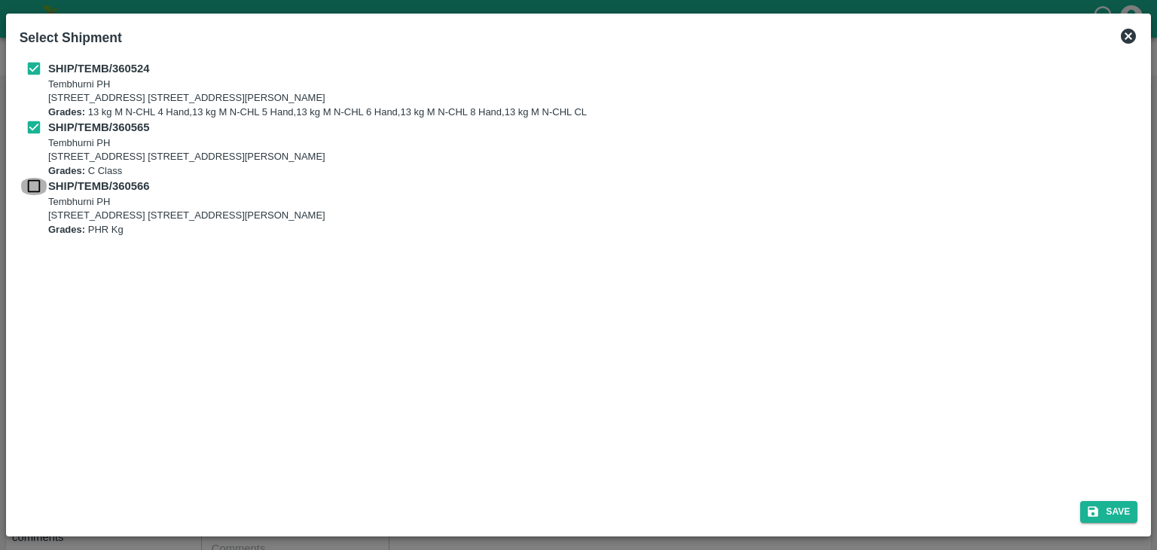
checkbox input "true"
click at [1114, 508] on button "Save" at bounding box center [1108, 512] width 57 height 22
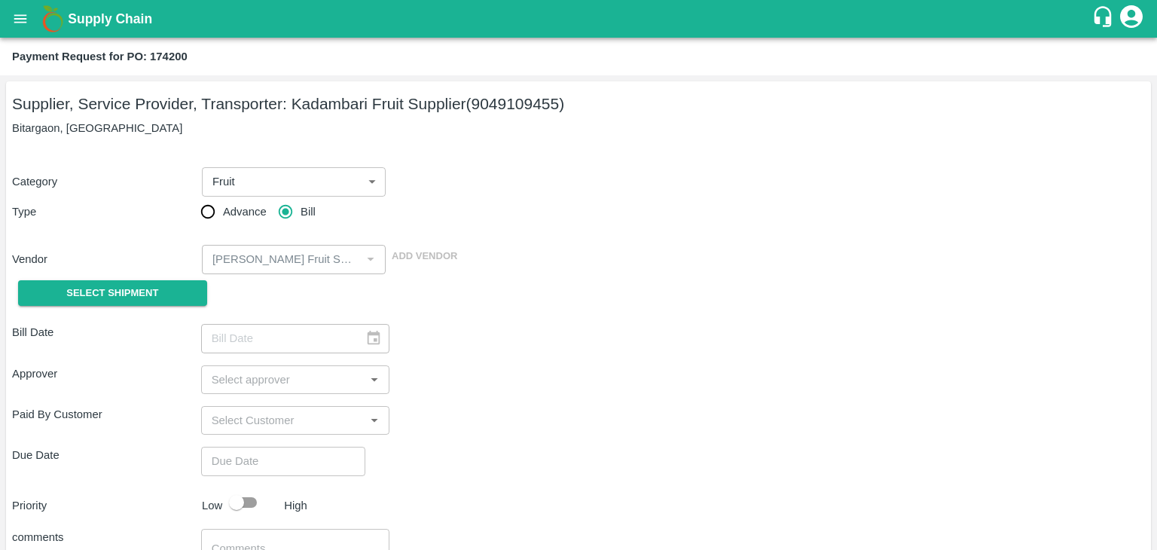
type input "[DATE]"
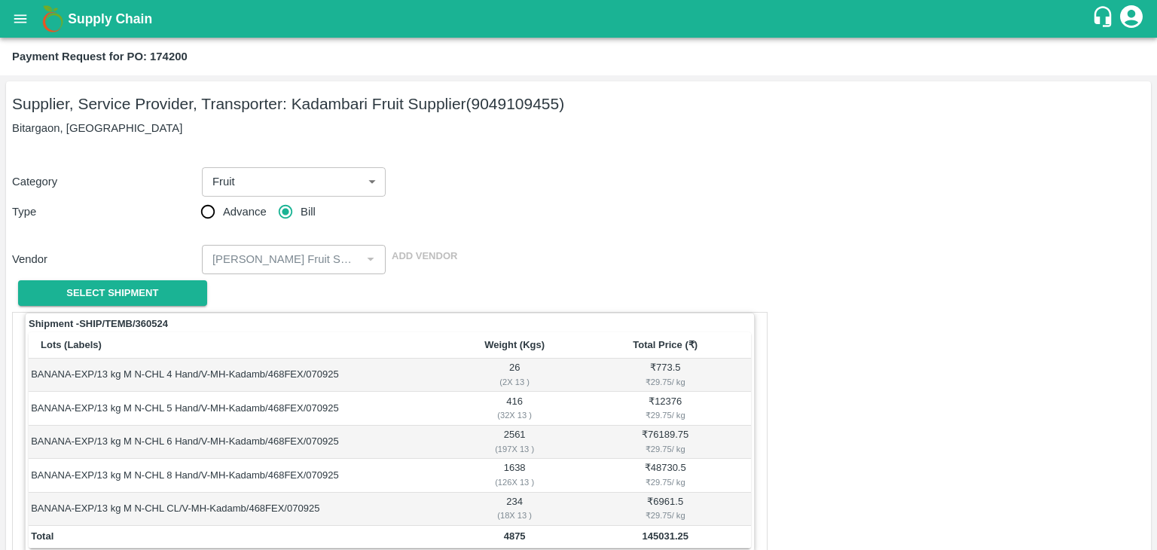
scroll to position [738, 0]
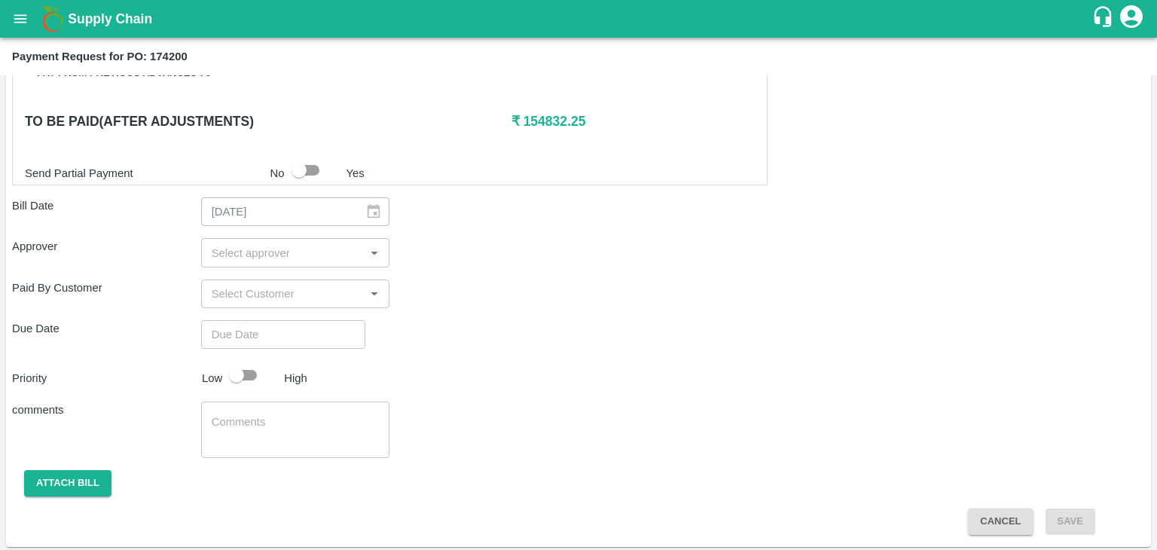
click at [289, 239] on div "​" at bounding box center [295, 252] width 189 height 29
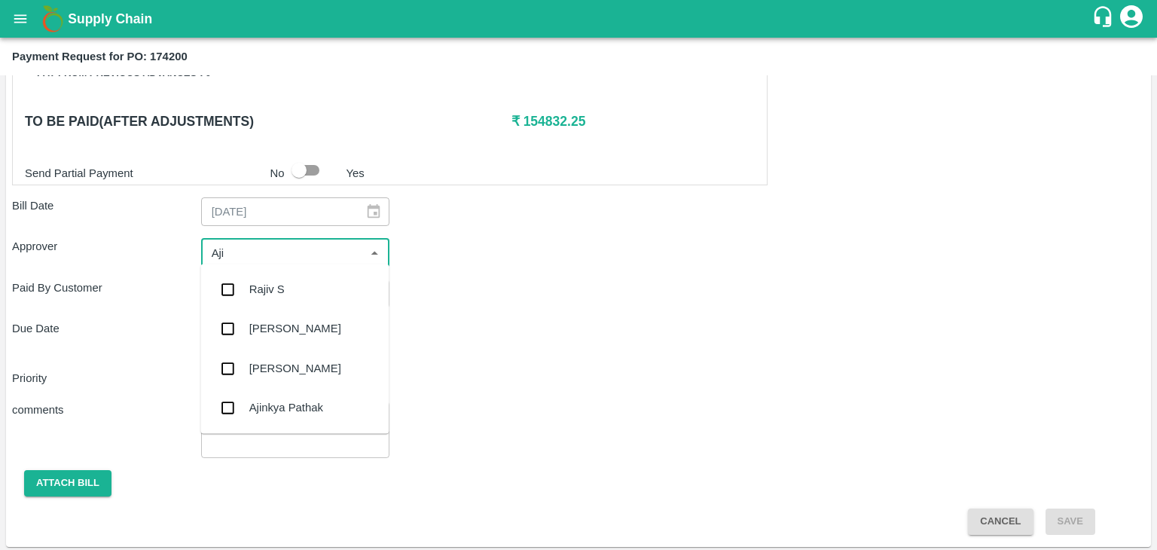
type input "Ajit"
click at [286, 278] on div "[PERSON_NAME]" at bounding box center [294, 289] width 188 height 39
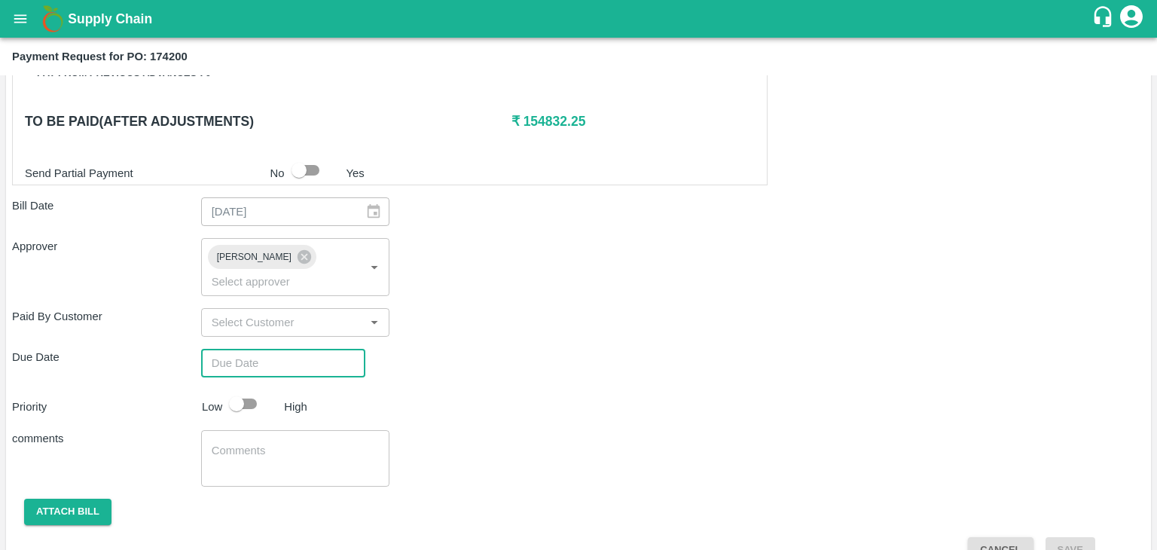
type input "DD/MM/YYYY hh:mm aa"
click at [316, 349] on input "DD/MM/YYYY hh:mm aa" at bounding box center [278, 363] width 154 height 29
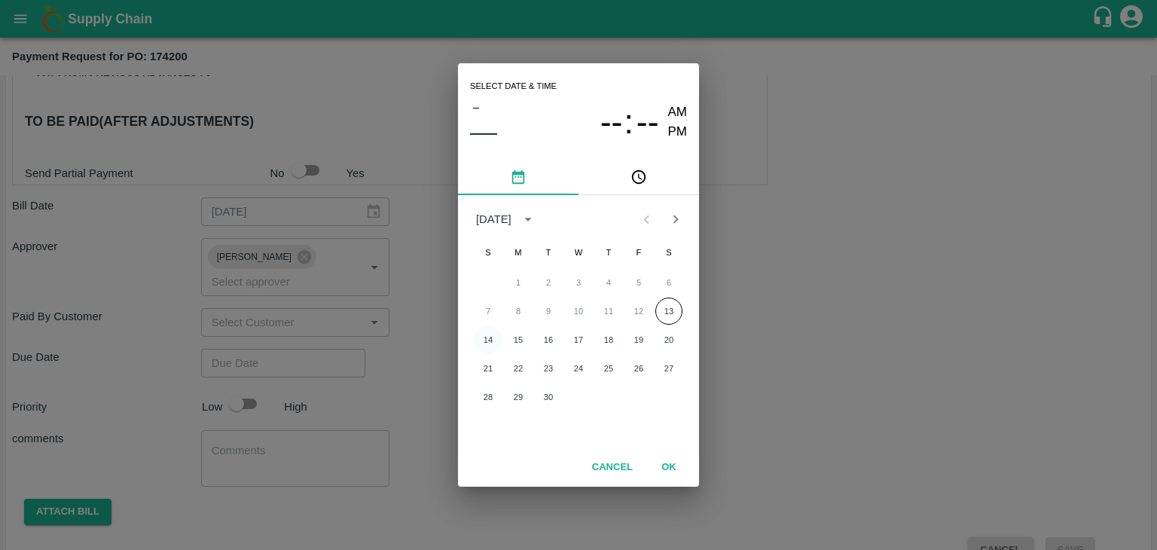
click at [498, 345] on button "14" at bounding box center [488, 339] width 27 height 27
type input "[DATE] 12:00 AM"
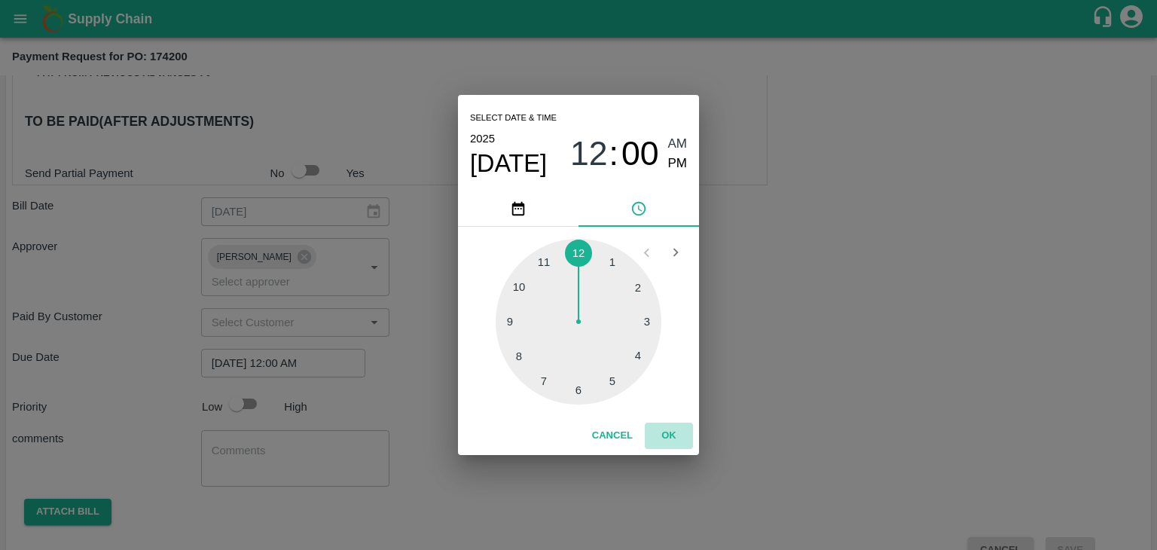
click at [687, 429] on button "OK" at bounding box center [669, 436] width 48 height 26
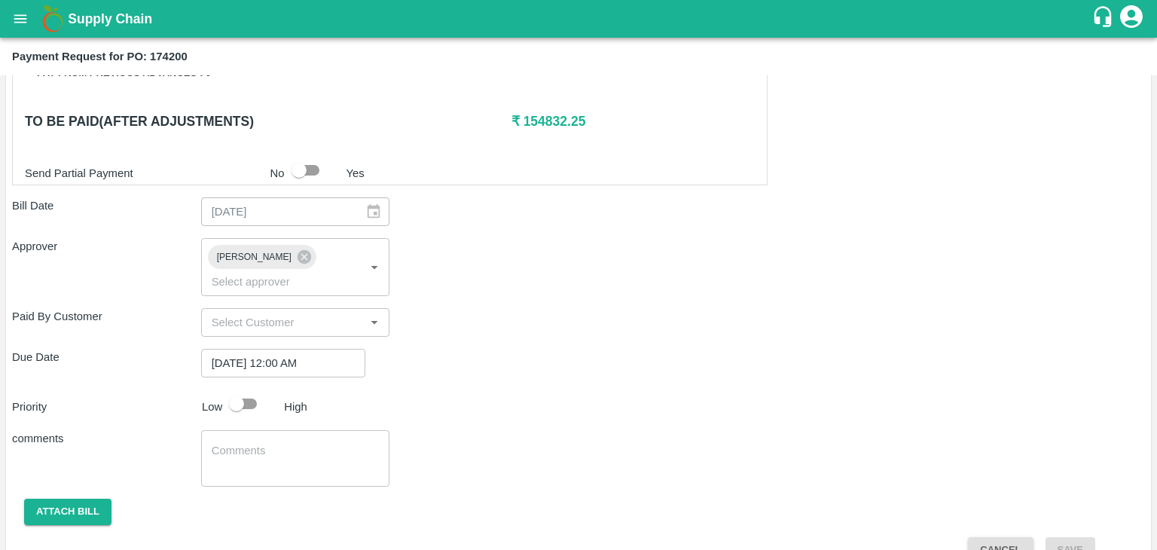
click at [687, 429] on button "OK" at bounding box center [669, 436] width 48 height 26
click at [260, 390] on input "checkbox" at bounding box center [237, 404] width 86 height 29
checkbox input "true"
click at [289, 443] on textarea at bounding box center [296, 459] width 168 height 32
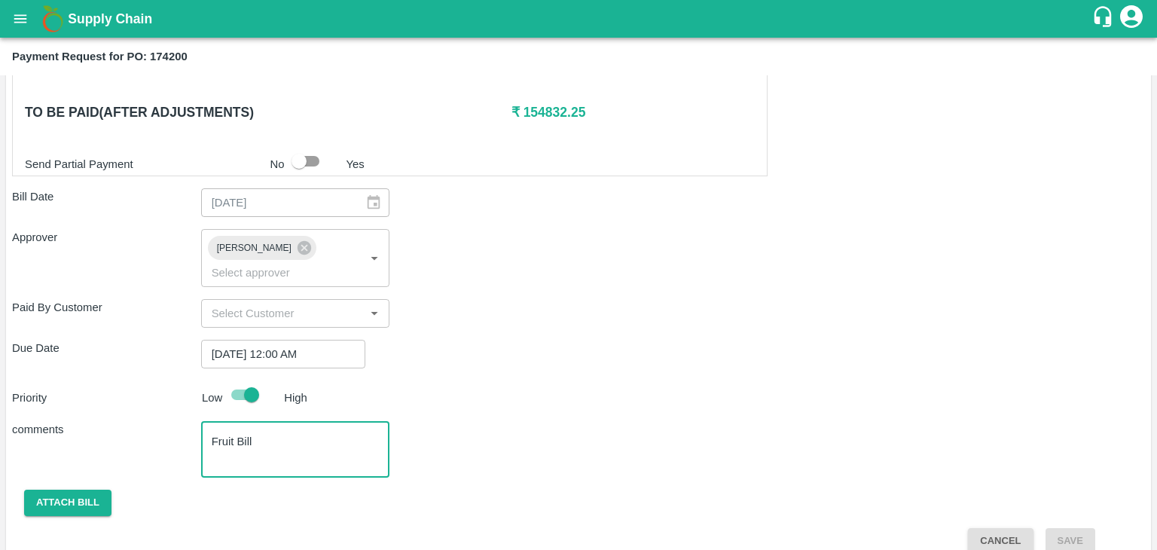
type textarea "Fruit Bill"
click at [32, 19] on button "open drawer" at bounding box center [20, 19] width 35 height 35
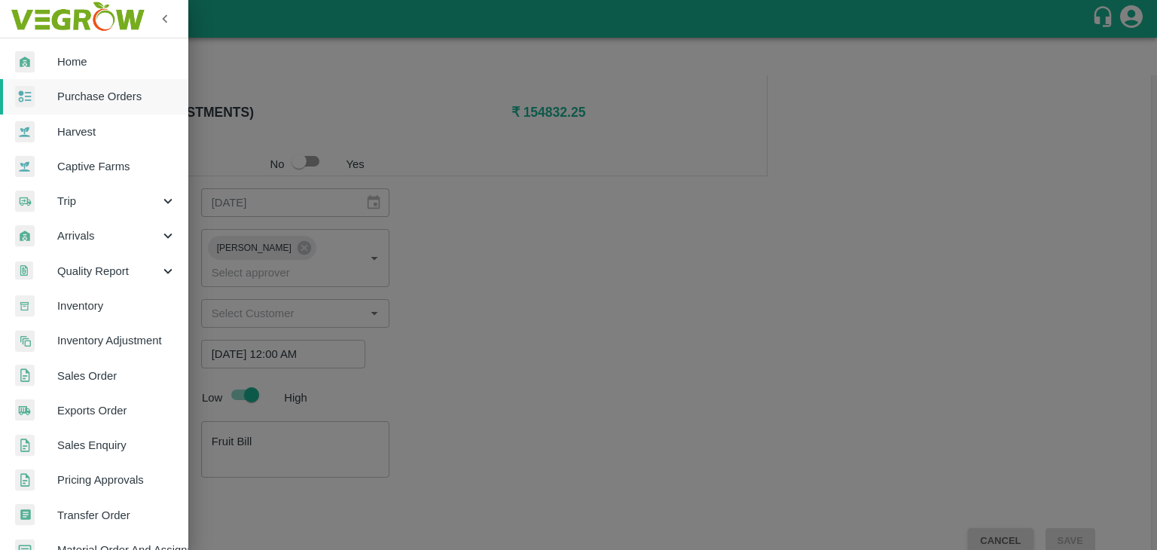
click at [104, 92] on span "Purchase Orders" at bounding box center [116, 96] width 119 height 17
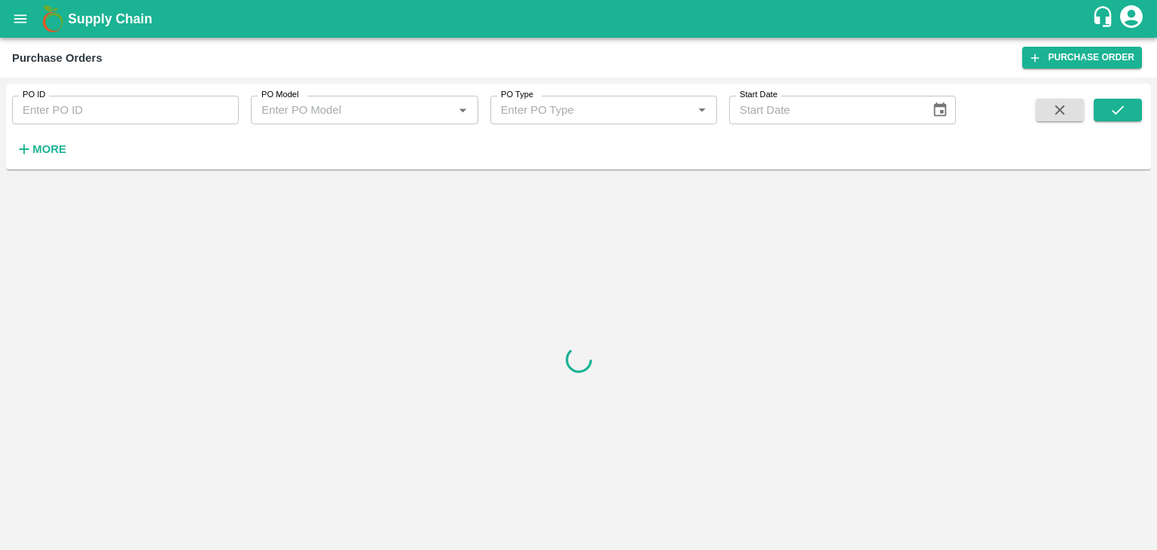
click at [203, 104] on input "PO ID" at bounding box center [125, 110] width 227 height 29
paste input "173333"
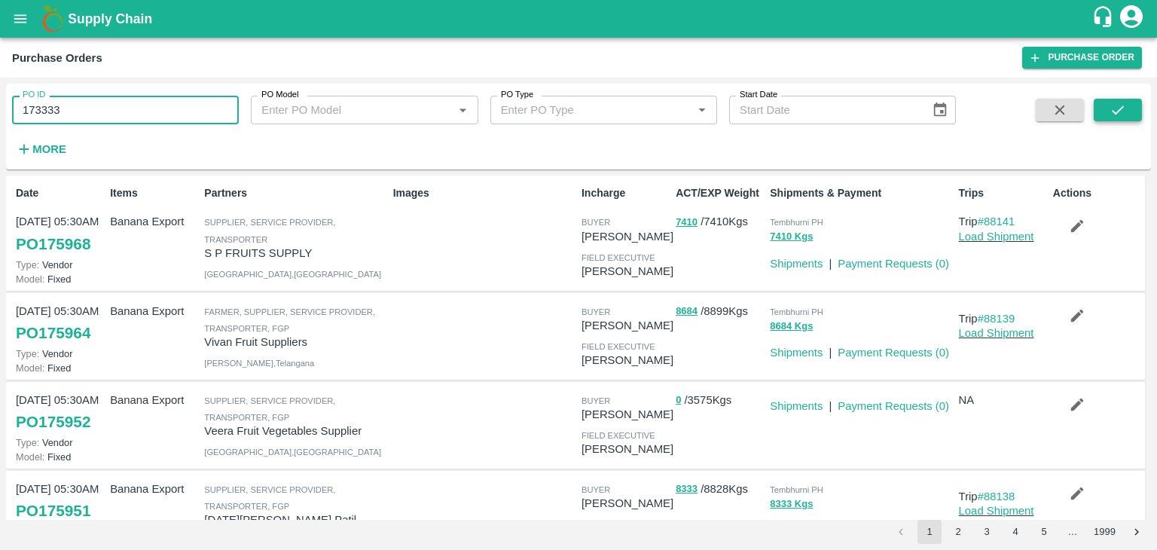
type input "173333"
click at [1129, 110] on button "submit" at bounding box center [1118, 110] width 48 height 23
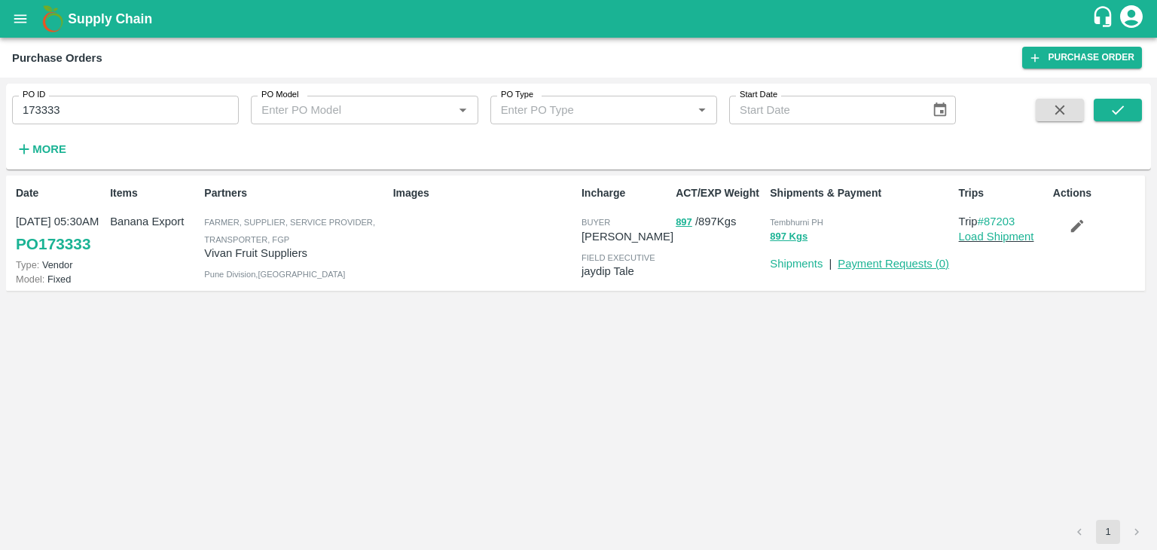
click at [886, 263] on link "Payment Requests ( 0 )" at bounding box center [894, 264] width 112 height 12
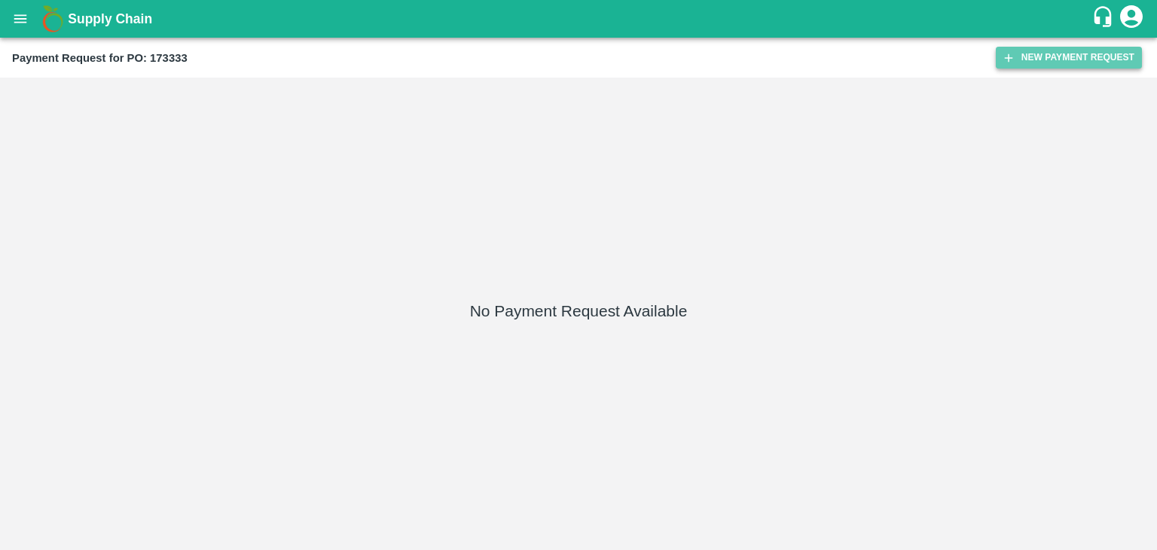
click at [1062, 47] on button "New Payment Request" at bounding box center [1069, 58] width 146 height 22
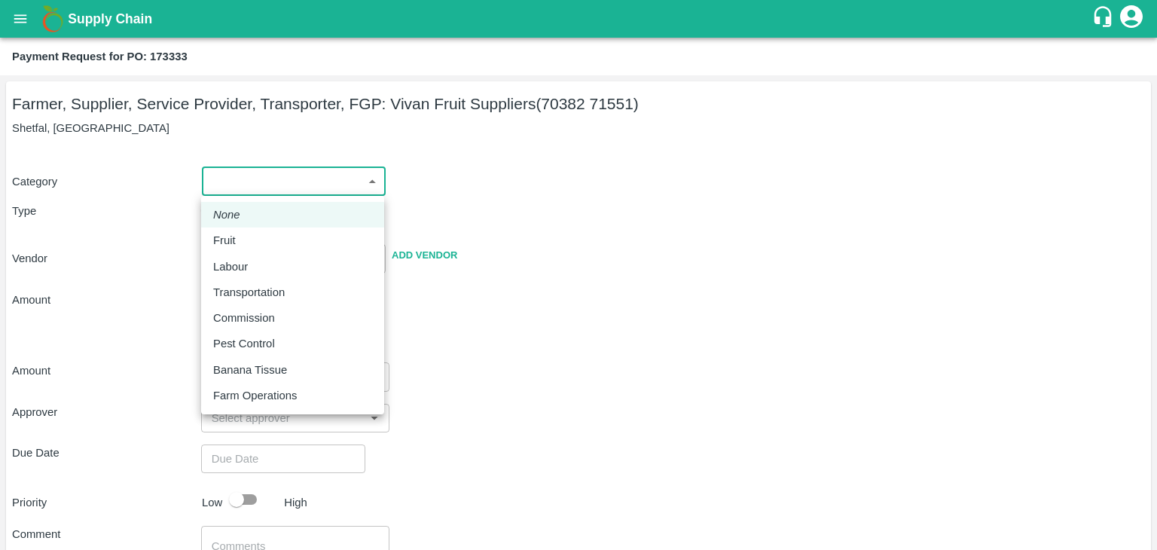
drag, startPoint x: 250, startPoint y: 181, endPoint x: 258, endPoint y: 239, distance: 58.6
click at [258, 239] on body "Supply Chain Payment Request for PO: 173333 Farmer, Supplier, Service Provider,…" at bounding box center [578, 275] width 1157 height 550
click at [258, 239] on div "Fruit" at bounding box center [292, 240] width 159 height 17
type input "1"
type input "[PERSON_NAME] Fruit Suppliers - 70382 71551(Farmer, Supplier, Service Provider,…"
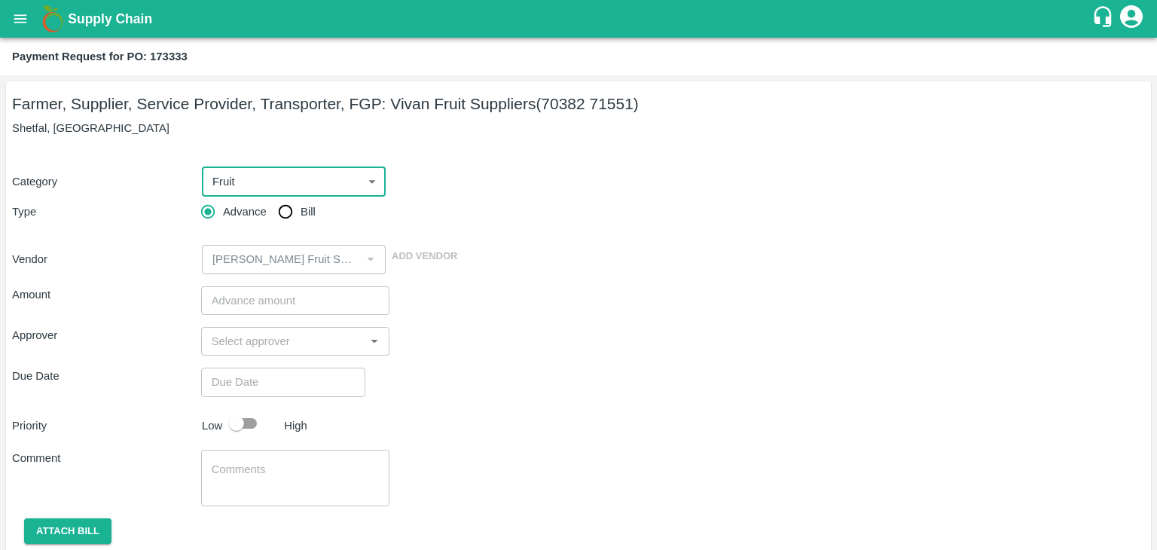
click at [283, 212] on input "Bill" at bounding box center [285, 212] width 30 height 30
radio input "true"
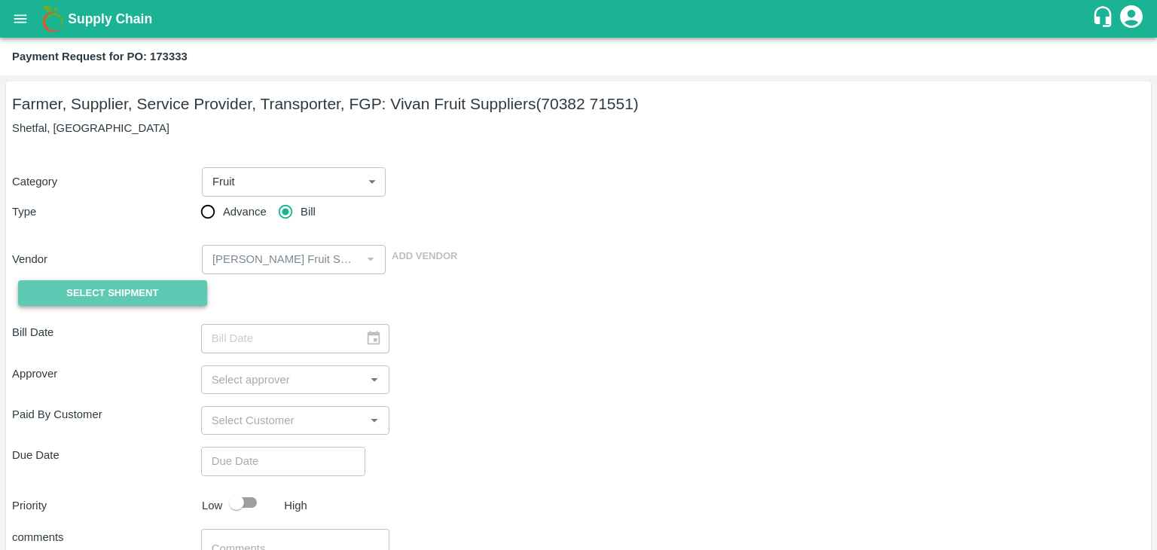
click at [60, 296] on button "Select Shipment" at bounding box center [112, 293] width 189 height 26
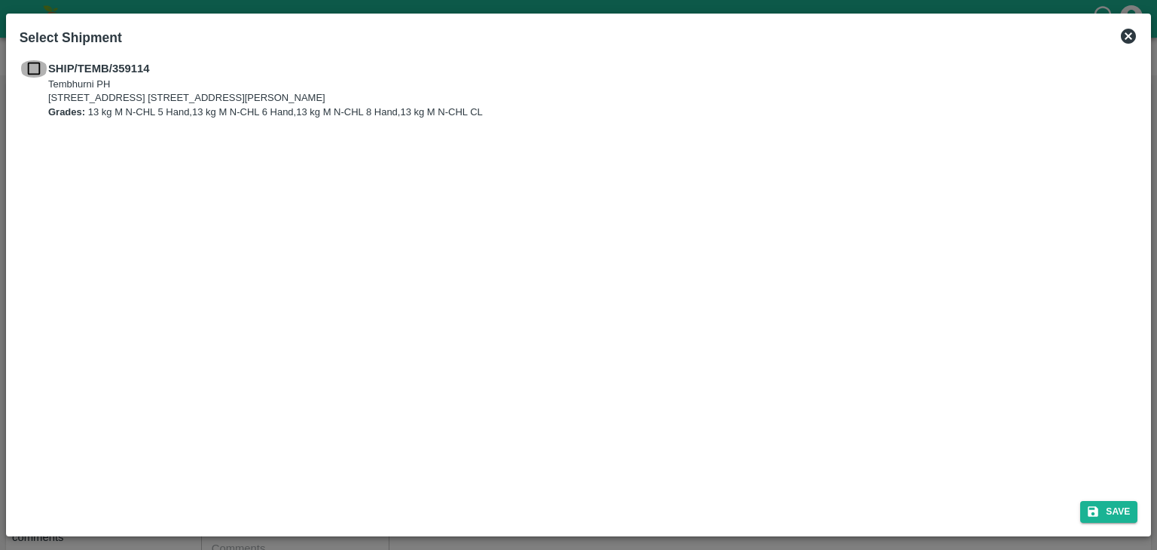
click at [23, 60] on input "checkbox" at bounding box center [34, 68] width 29 height 17
checkbox input "true"
click at [1145, 515] on div "Select Shipment SHIP/TEMB/359114 Tembhurni PH Tembhurni PH 205, PLOT NO. E-5, Y…" at bounding box center [579, 275] width 1146 height 523
click at [1123, 509] on button "Save" at bounding box center [1108, 512] width 57 height 22
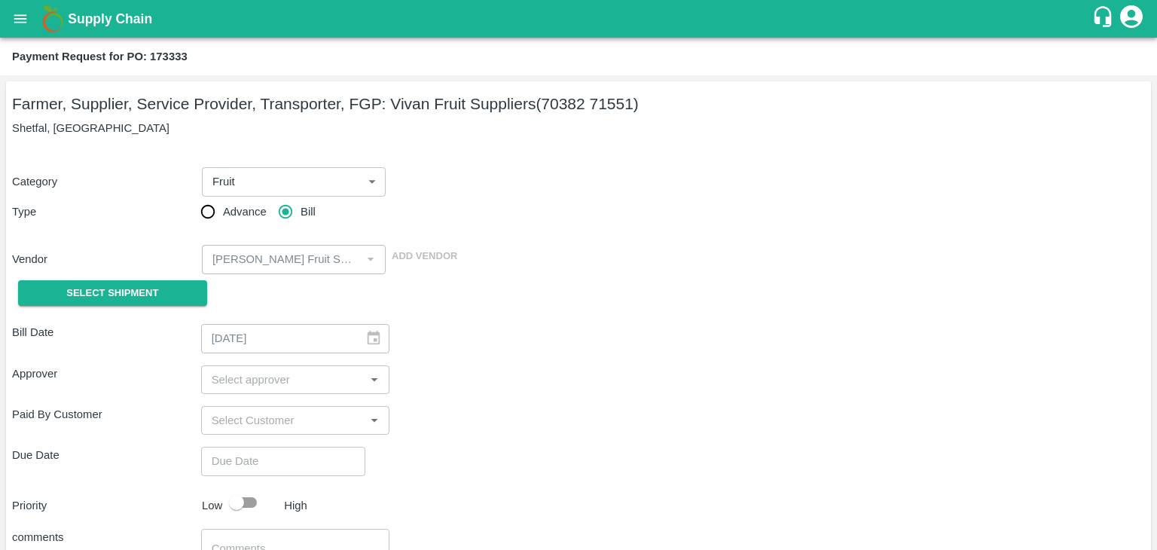
type input "03/09/2025"
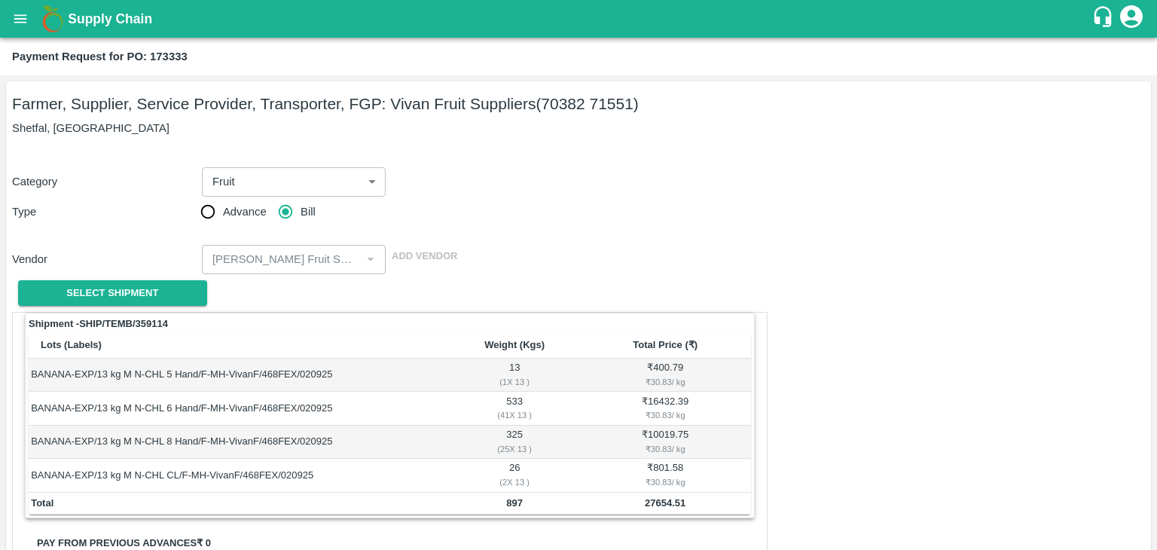
scroll to position [472, 0]
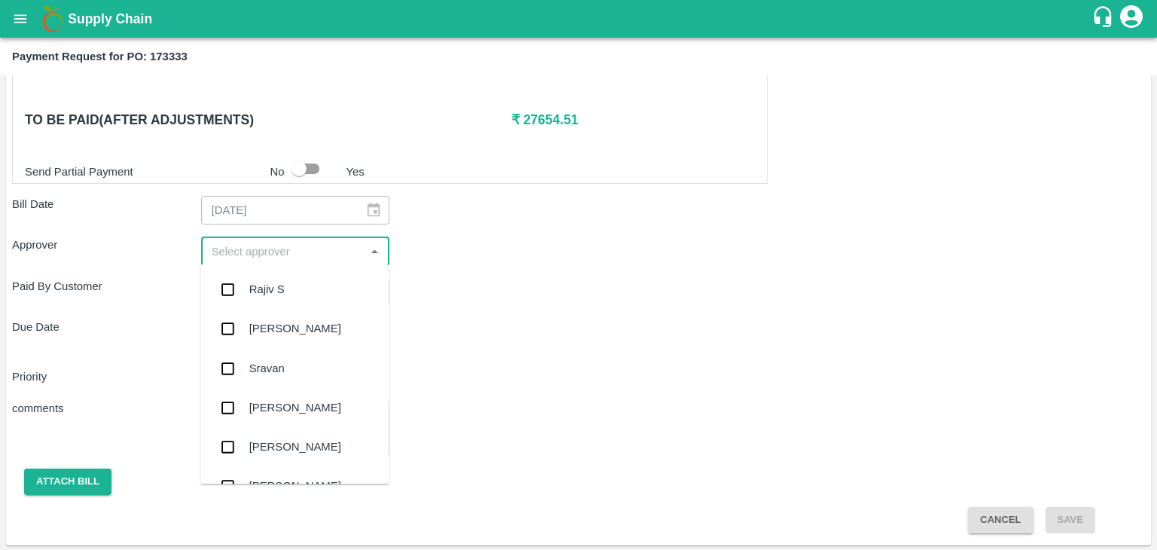
click at [241, 248] on input "input" at bounding box center [283, 251] width 155 height 20
type input "Ajit"
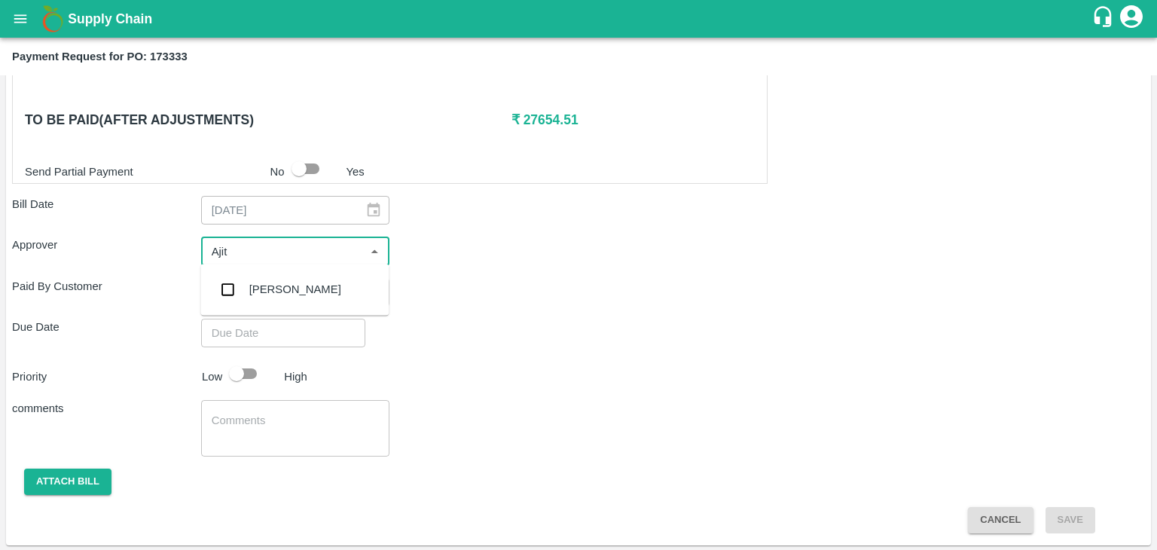
click at [274, 283] on div "[PERSON_NAME]" at bounding box center [295, 289] width 92 height 17
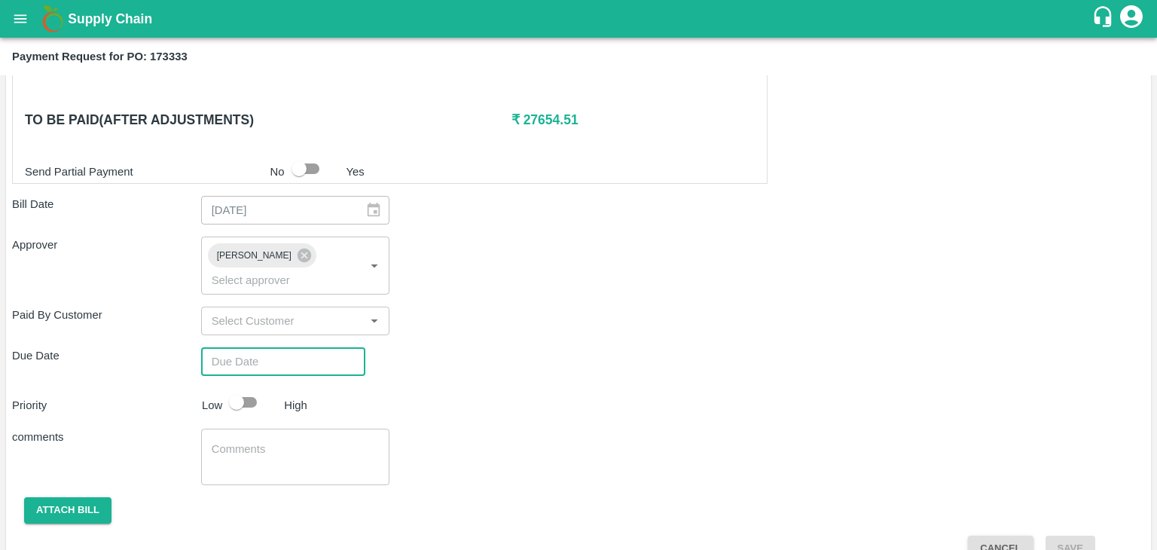
type input "DD/MM/YYYY hh:mm aa"
click at [322, 347] on input "DD/MM/YYYY hh:mm aa" at bounding box center [278, 361] width 154 height 29
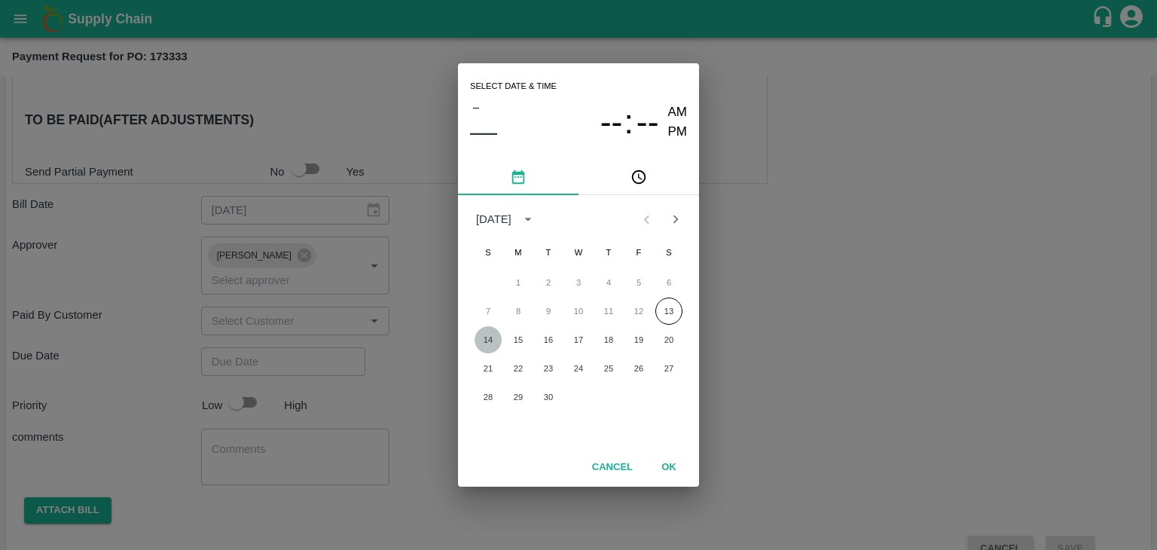
click at [487, 336] on button "14" at bounding box center [488, 339] width 27 height 27
type input "14/09/2025 12:00 AM"
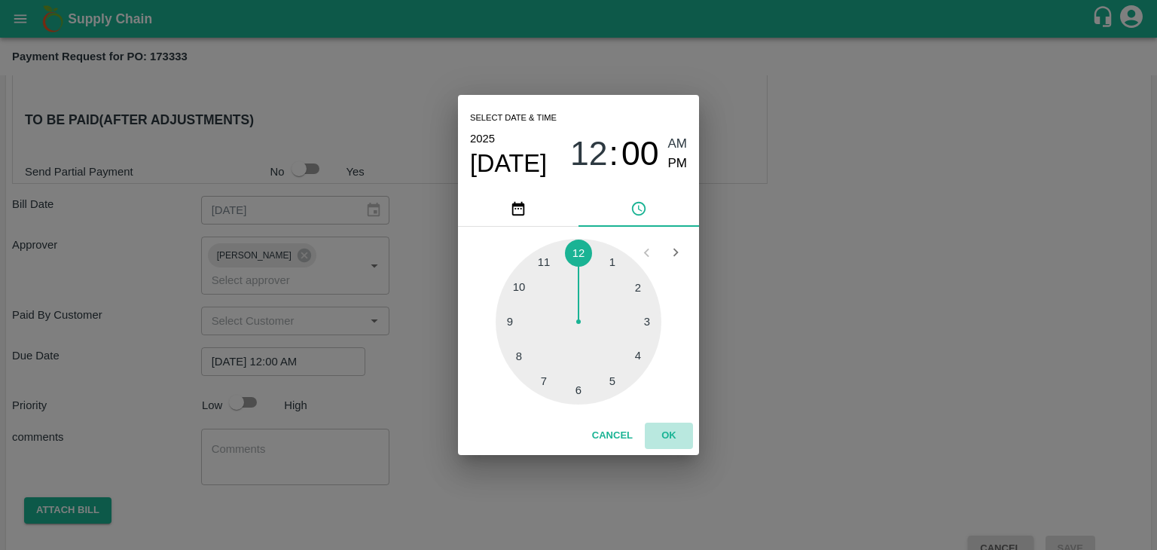
click at [665, 426] on button "OK" at bounding box center [669, 436] width 48 height 26
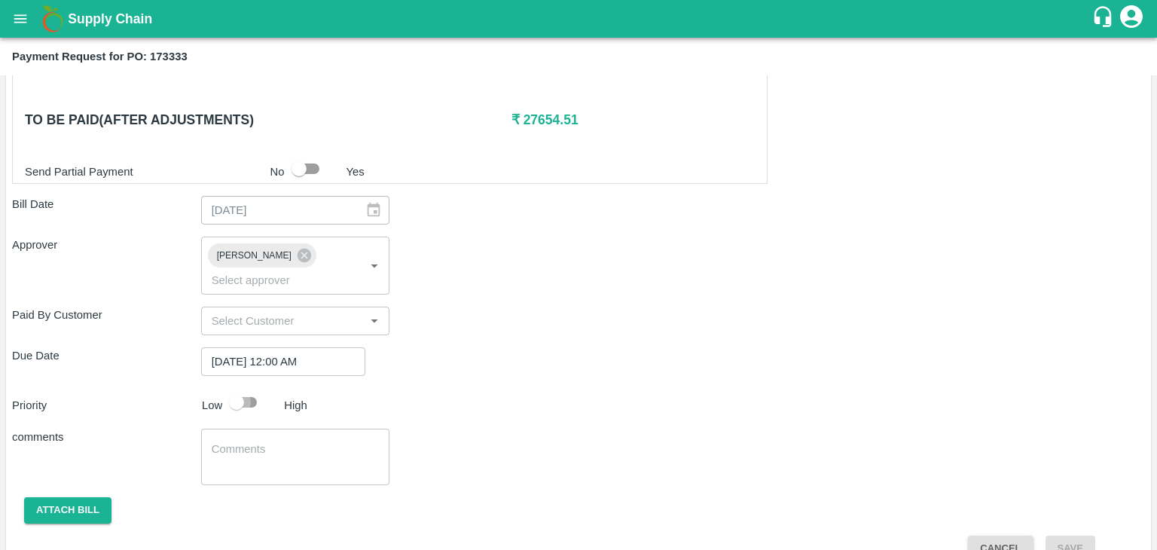
click at [246, 388] on input "checkbox" at bounding box center [237, 402] width 86 height 29
checkbox input "true"
click at [296, 442] on textarea at bounding box center [296, 458] width 168 height 32
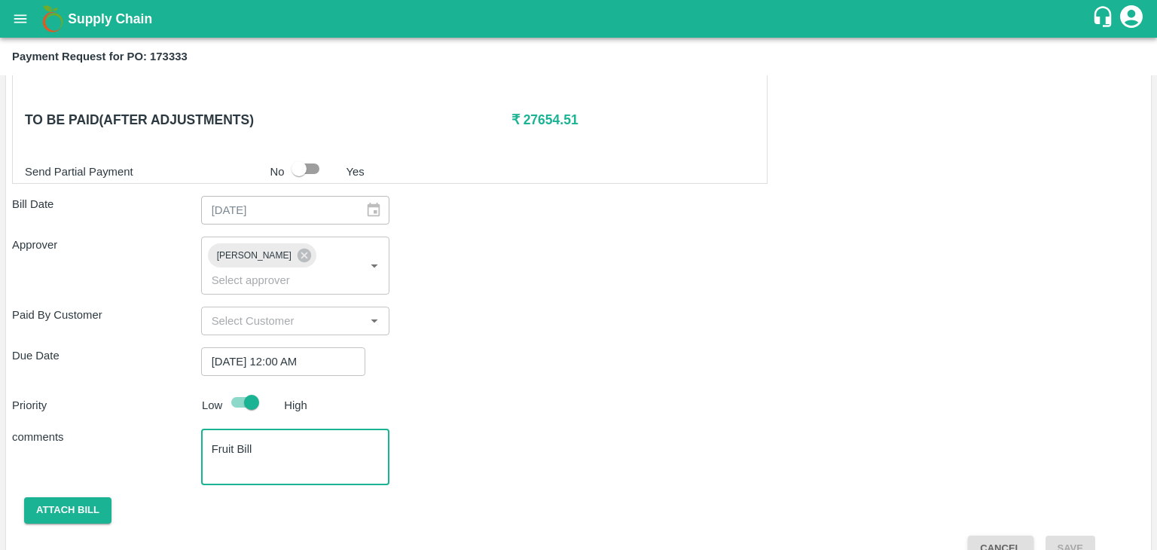
scroll to position [481, 0]
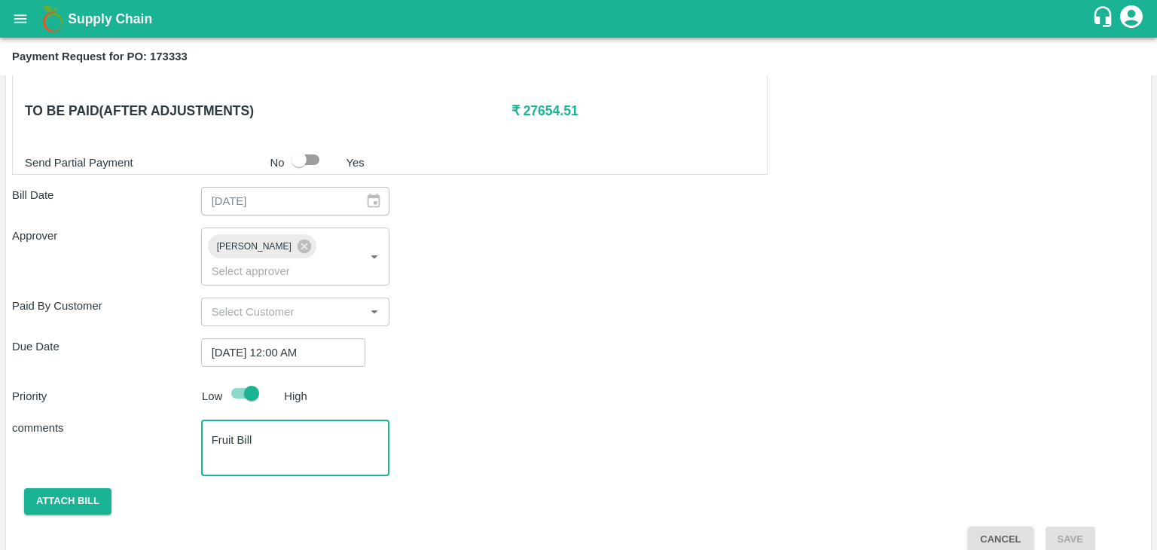
type textarea "Fruit Bill"
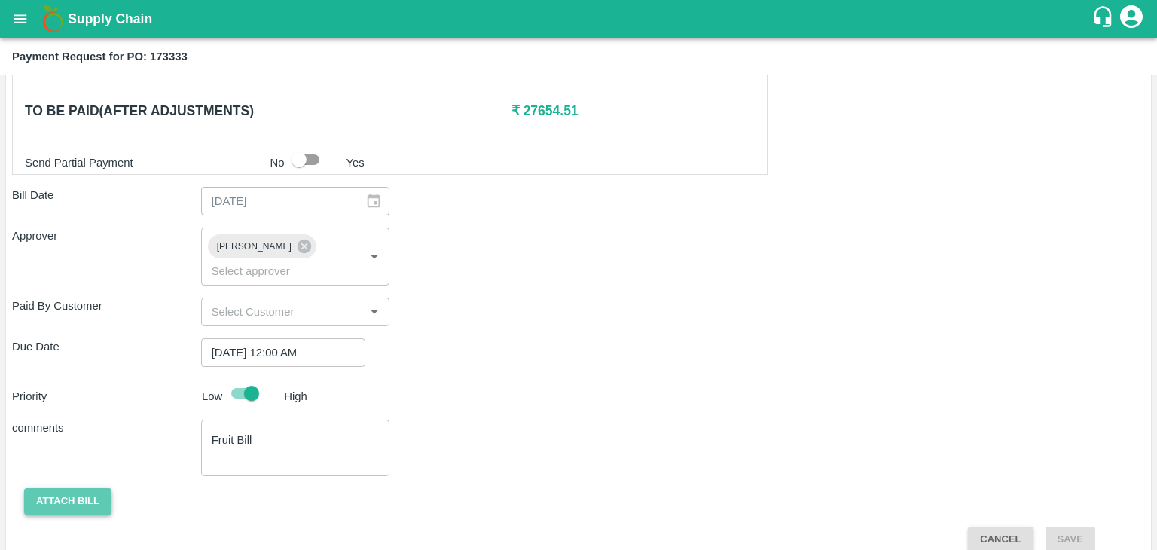
click at [66, 488] on button "Attach bill" at bounding box center [67, 501] width 87 height 26
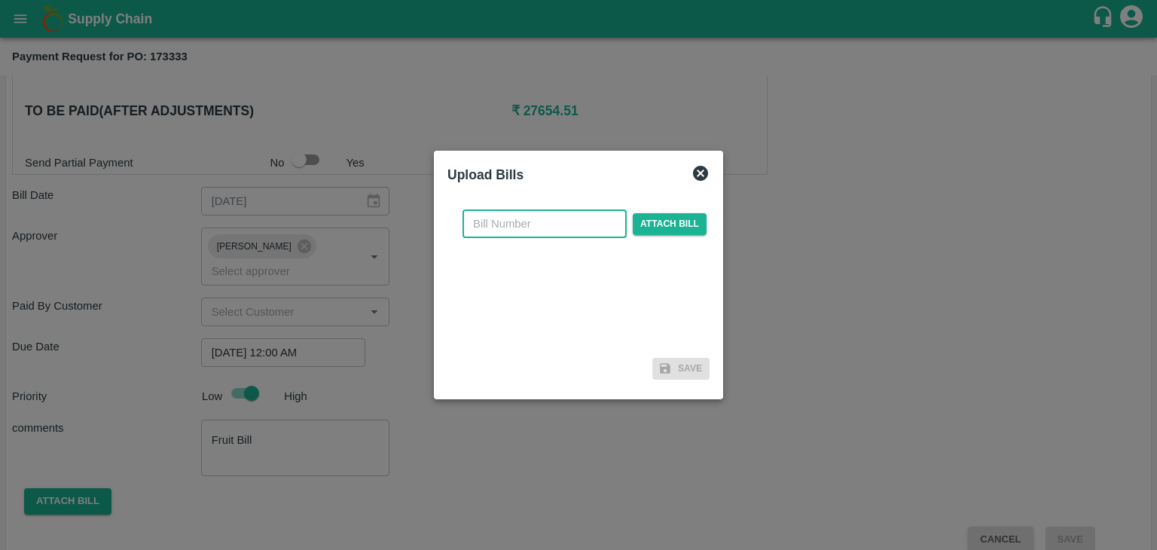
click at [528, 215] on input "text" at bounding box center [545, 223] width 164 height 29
type input "71"
click at [663, 219] on span "Attach bill" at bounding box center [670, 224] width 74 height 22
click at [0, 0] on input "Attach bill" at bounding box center [0, 0] width 0 height 0
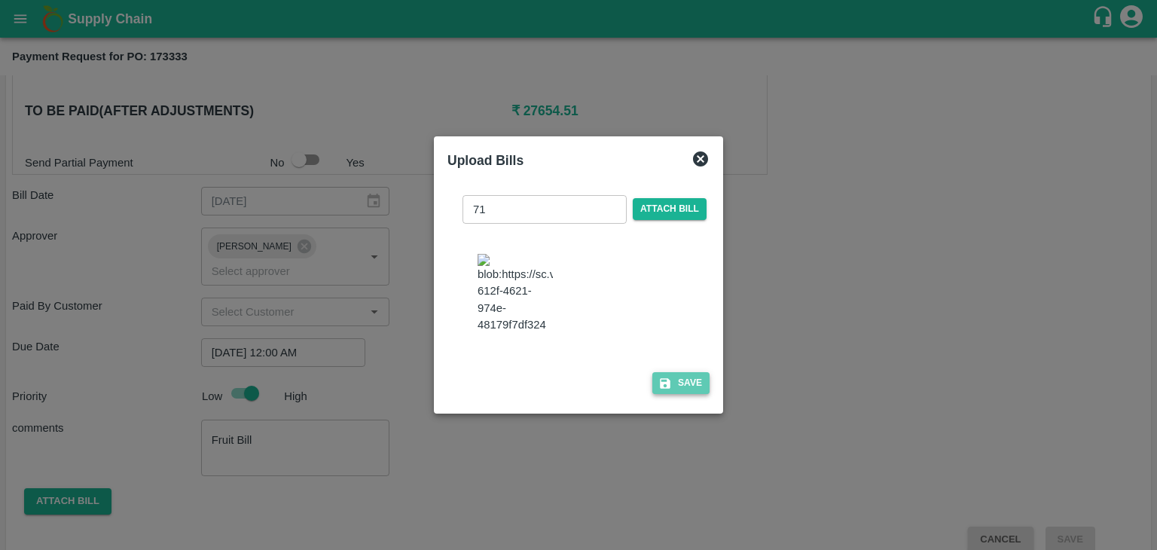
click at [687, 393] on button "Save" at bounding box center [680, 383] width 57 height 22
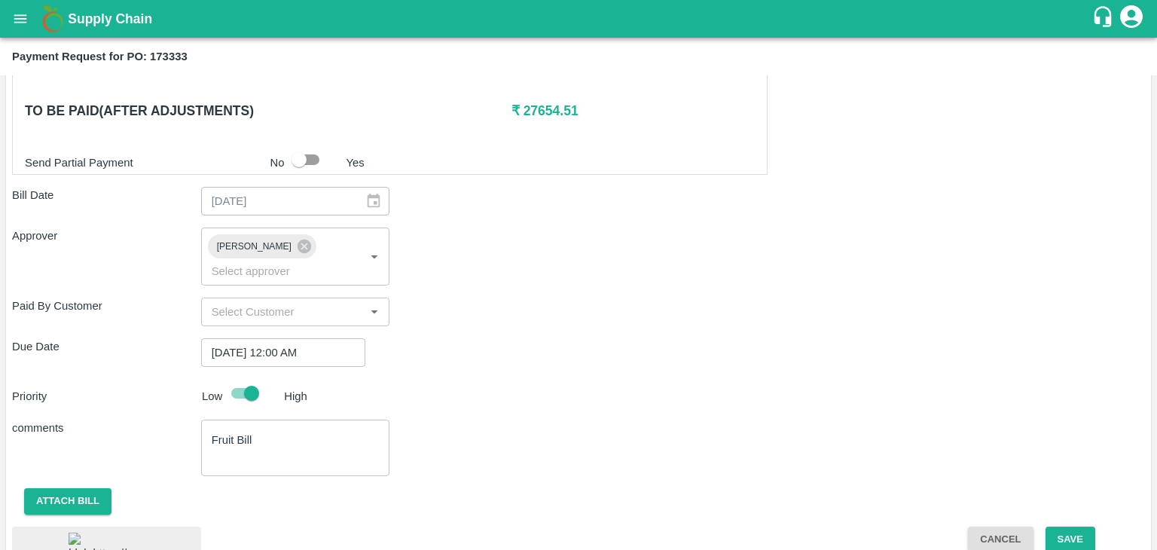
scroll to position [571, 0]
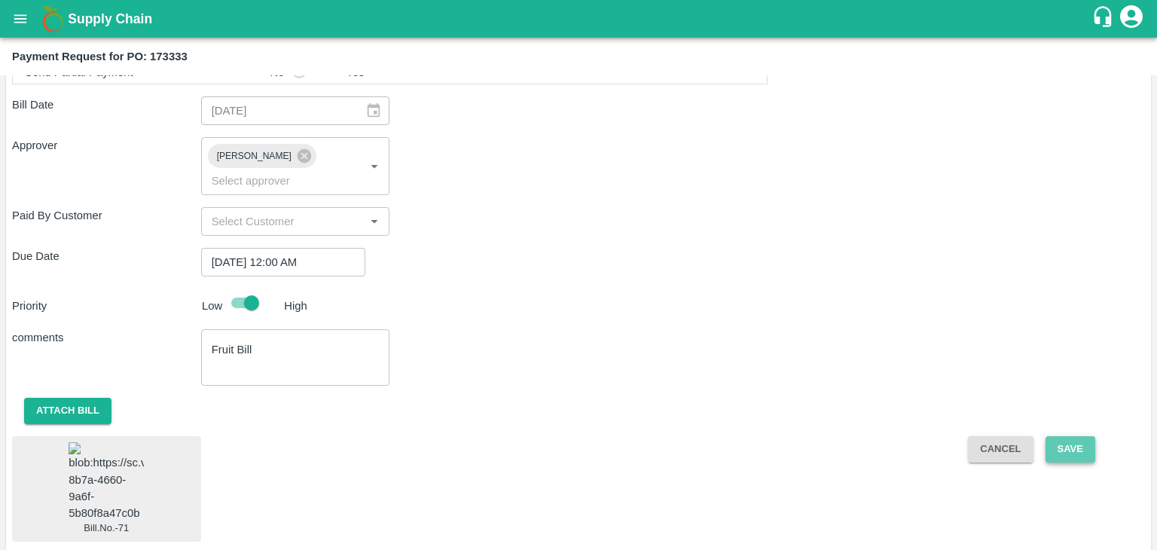
click at [1079, 436] on button "Save" at bounding box center [1071, 449] width 50 height 26
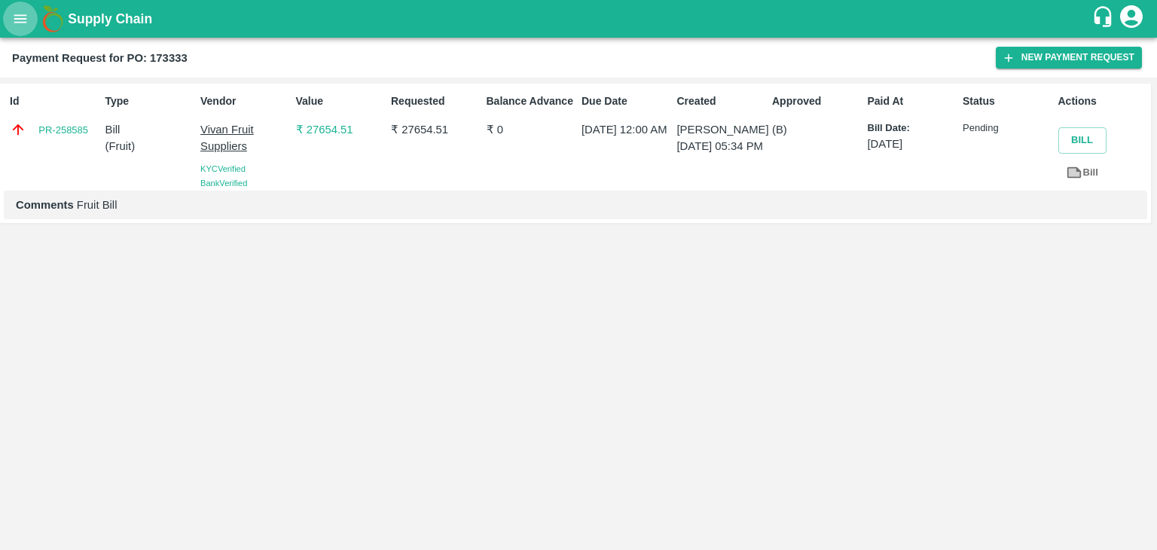
click at [15, 20] on icon "open drawer" at bounding box center [20, 19] width 17 height 17
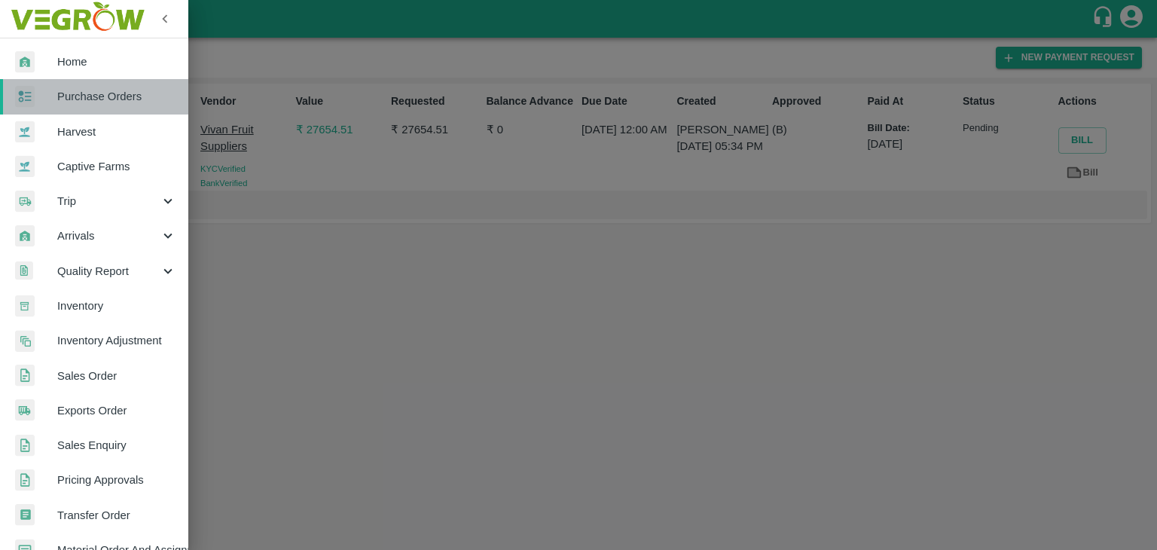
click at [97, 88] on span "Purchase Orders" at bounding box center [116, 96] width 119 height 17
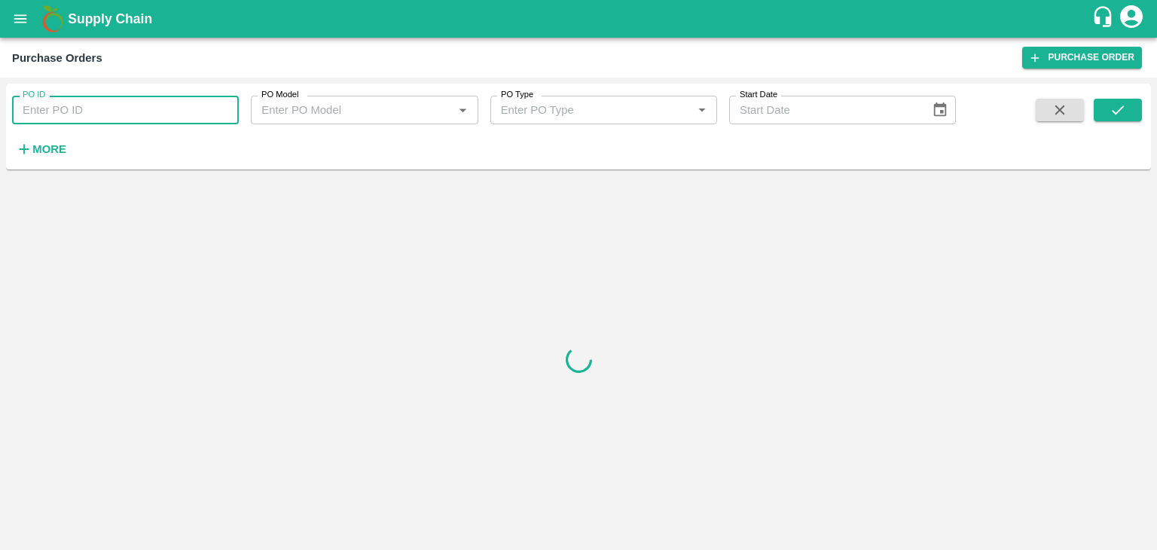
click at [170, 102] on input "PO ID" at bounding box center [125, 110] width 227 height 29
paste input "173437"
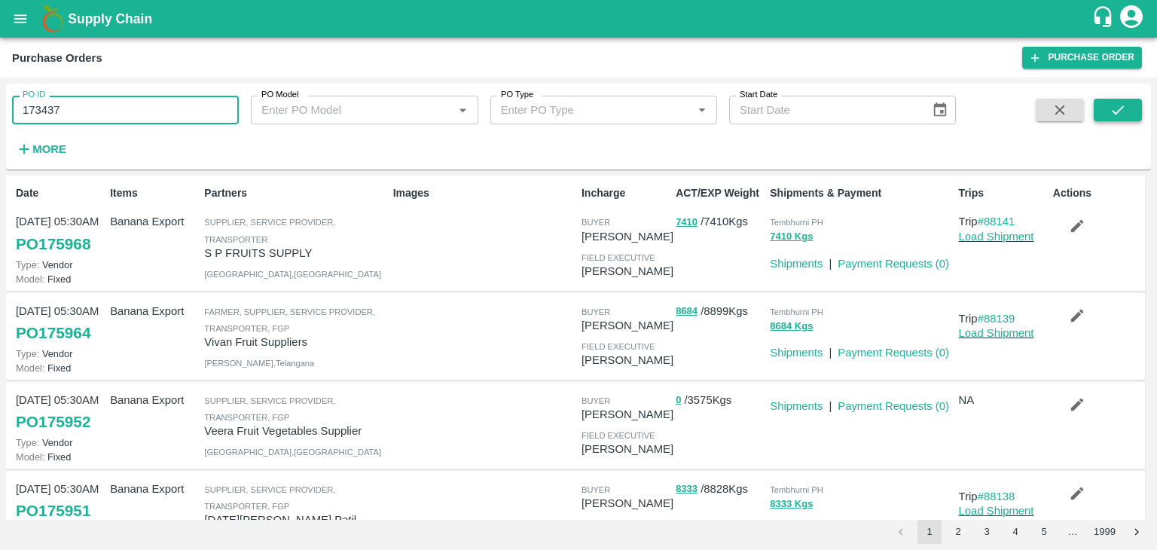
type input "173437"
click at [1132, 106] on button "submit" at bounding box center [1118, 110] width 48 height 23
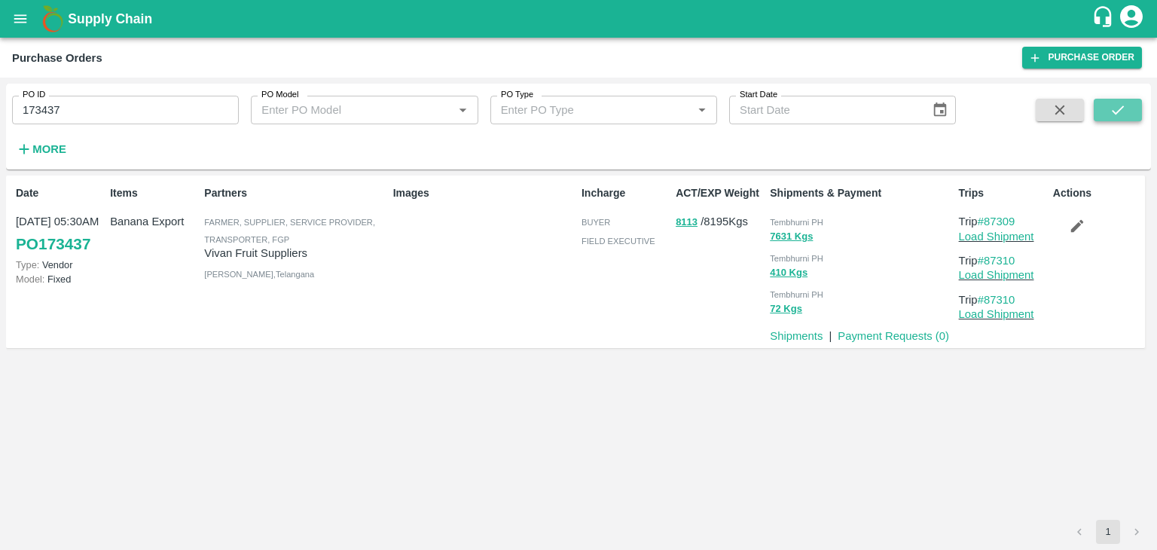
click at [1127, 114] on button "submit" at bounding box center [1118, 110] width 48 height 23
click at [912, 335] on link "Payment Requests ( 0 )" at bounding box center [894, 336] width 112 height 12
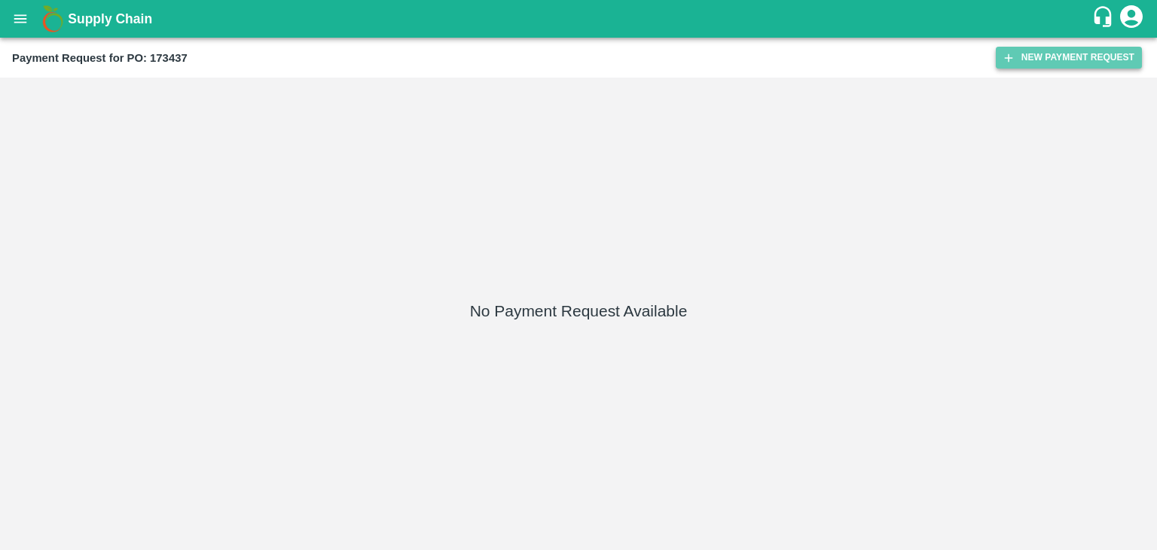
click at [1040, 57] on button "New Payment Request" at bounding box center [1069, 58] width 146 height 22
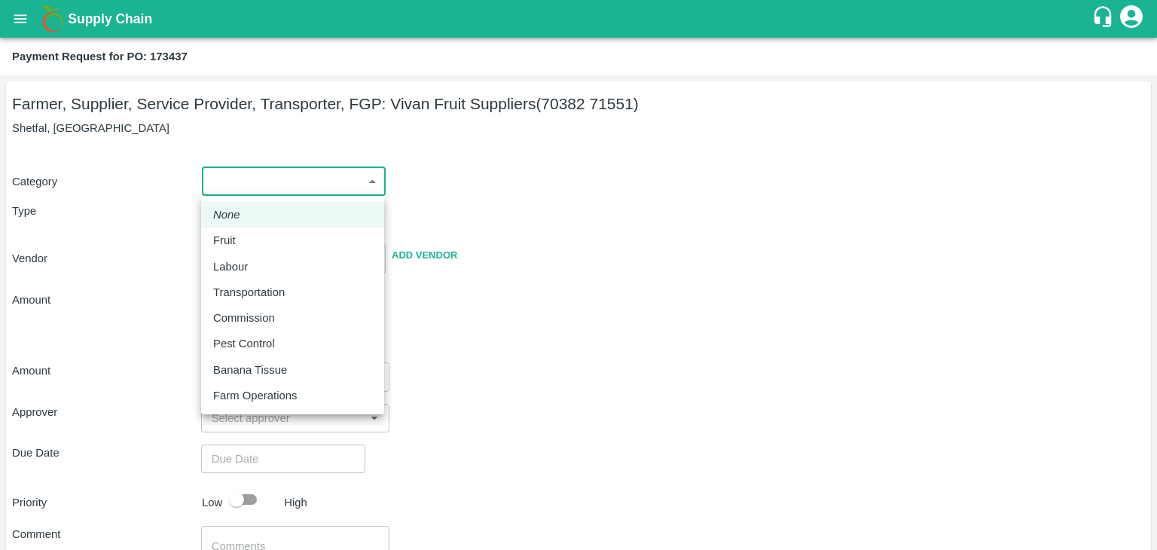
drag, startPoint x: 214, startPoint y: 176, endPoint x: 248, endPoint y: 242, distance: 74.5
click at [248, 242] on body "Supply Chain Payment Request for PO: 173437 Farmer, Supplier, Service Provider,…" at bounding box center [578, 275] width 1157 height 550
click at [248, 242] on div "Fruit" at bounding box center [292, 240] width 159 height 17
type input "1"
type input "[PERSON_NAME] Fruit Suppliers - 70382 71551(Farmer, Supplier, Service Provider,…"
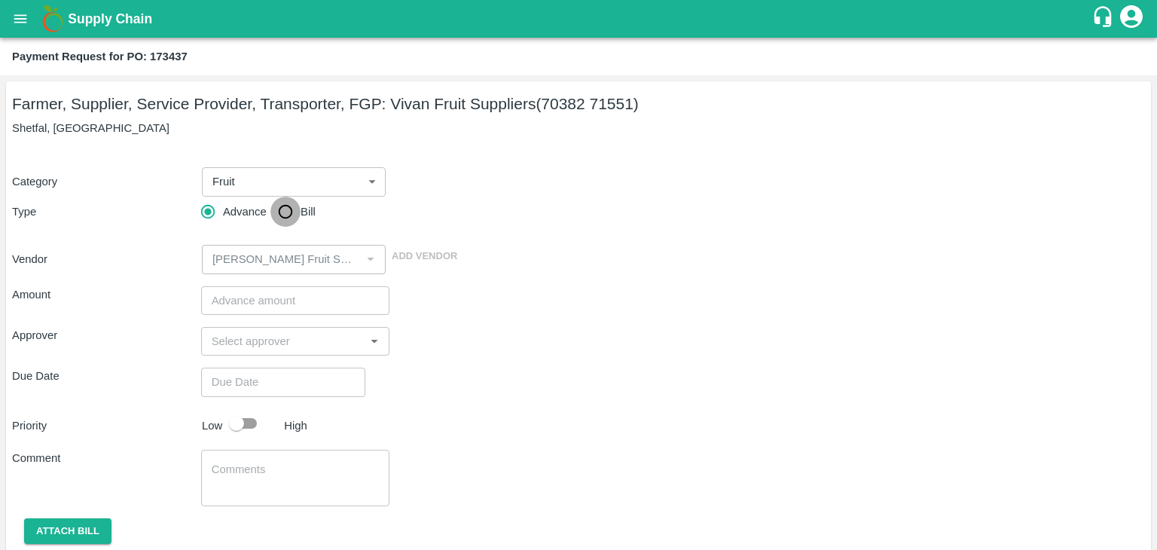
click at [276, 212] on input "Bill" at bounding box center [285, 212] width 30 height 30
radio input "true"
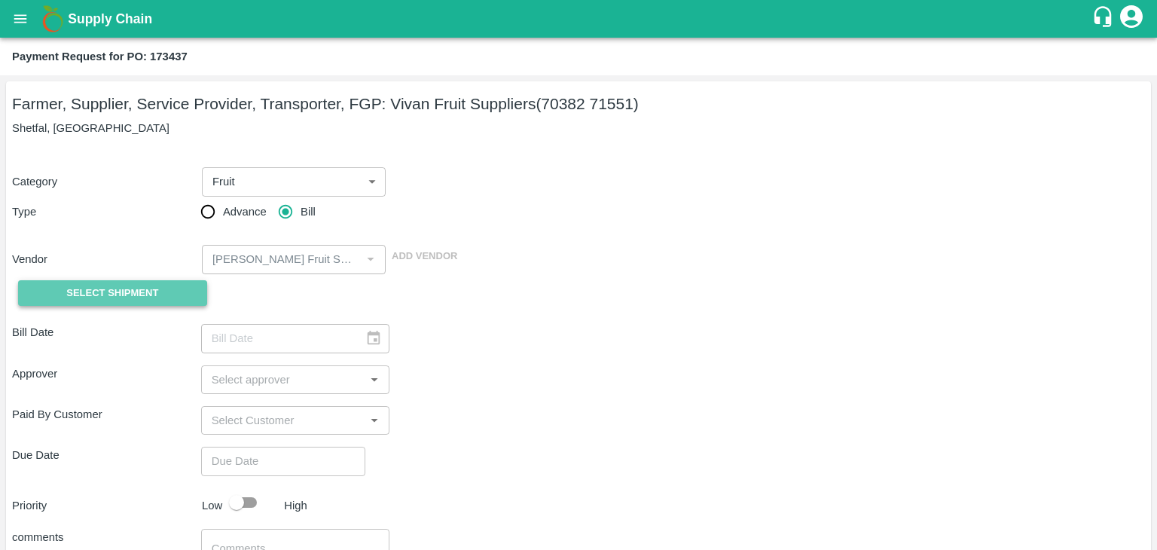
click at [125, 292] on span "Select Shipment" at bounding box center [112, 293] width 92 height 17
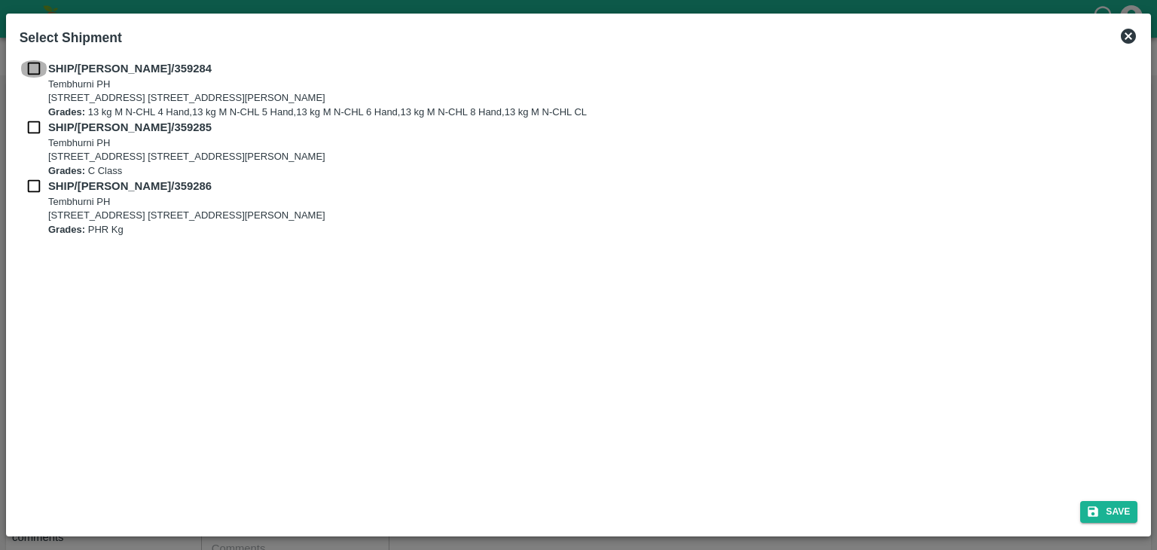
click at [29, 66] on input "checkbox" at bounding box center [34, 68] width 29 height 17
checkbox input "true"
click at [33, 132] on input "checkbox" at bounding box center [34, 127] width 29 height 17
checkbox input "true"
click at [32, 180] on input "checkbox" at bounding box center [34, 186] width 29 height 17
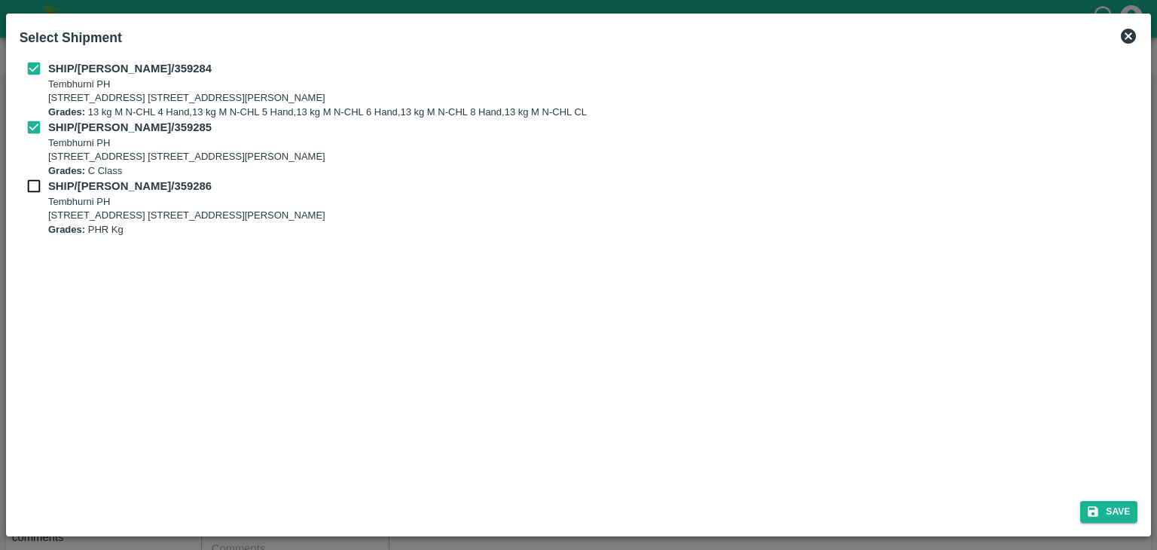
checkbox input "true"
click at [1117, 503] on button "Save" at bounding box center [1108, 512] width 57 height 22
type input "[DATE]"
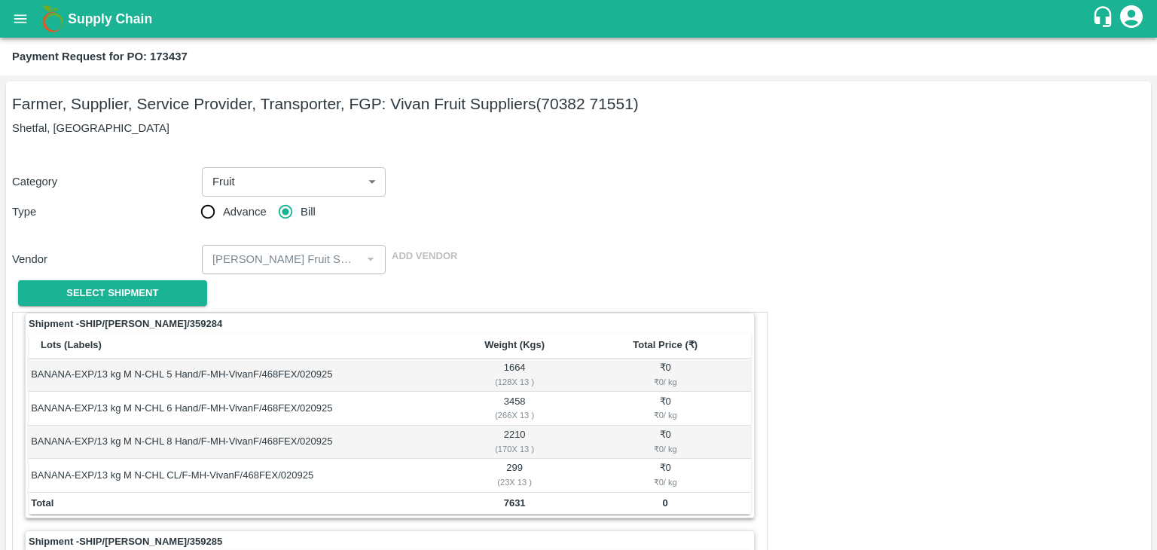
scroll to position [705, 0]
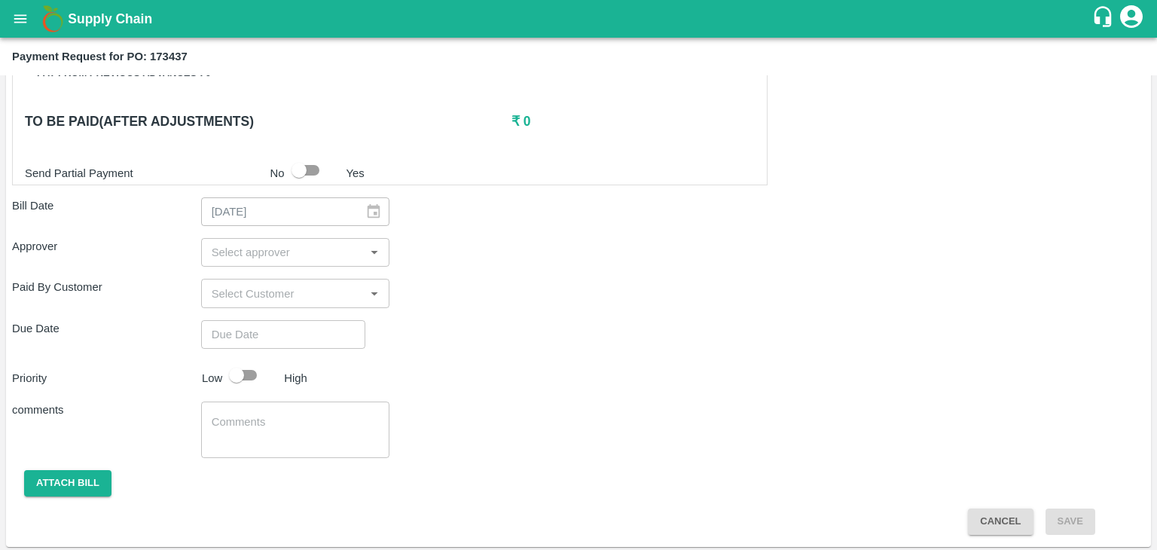
click at [261, 243] on input "input" at bounding box center [283, 253] width 155 height 20
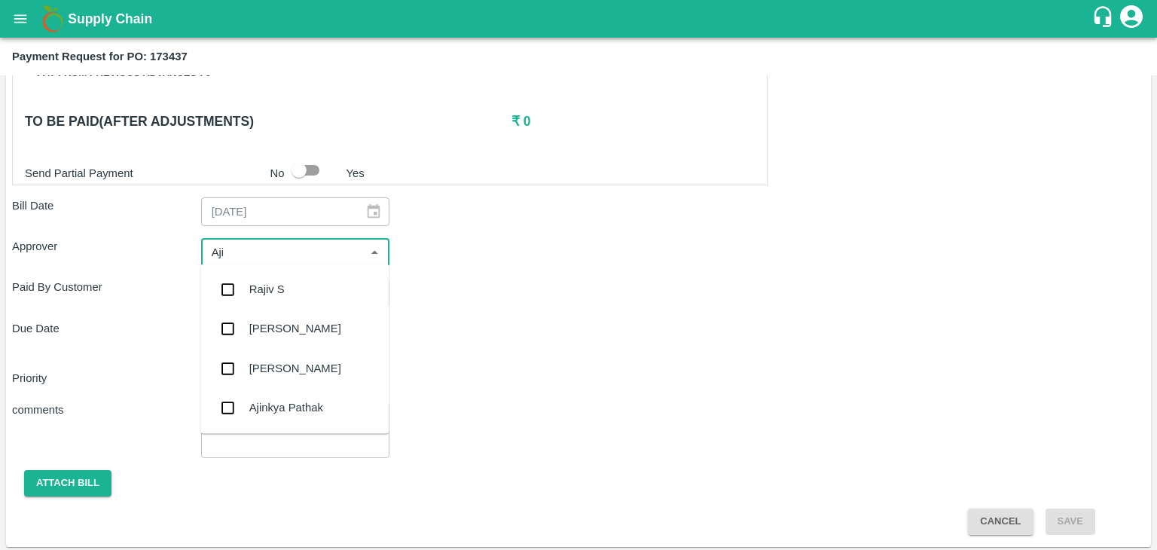
type input "Ajit"
click at [283, 290] on div "[PERSON_NAME]" at bounding box center [295, 289] width 92 height 17
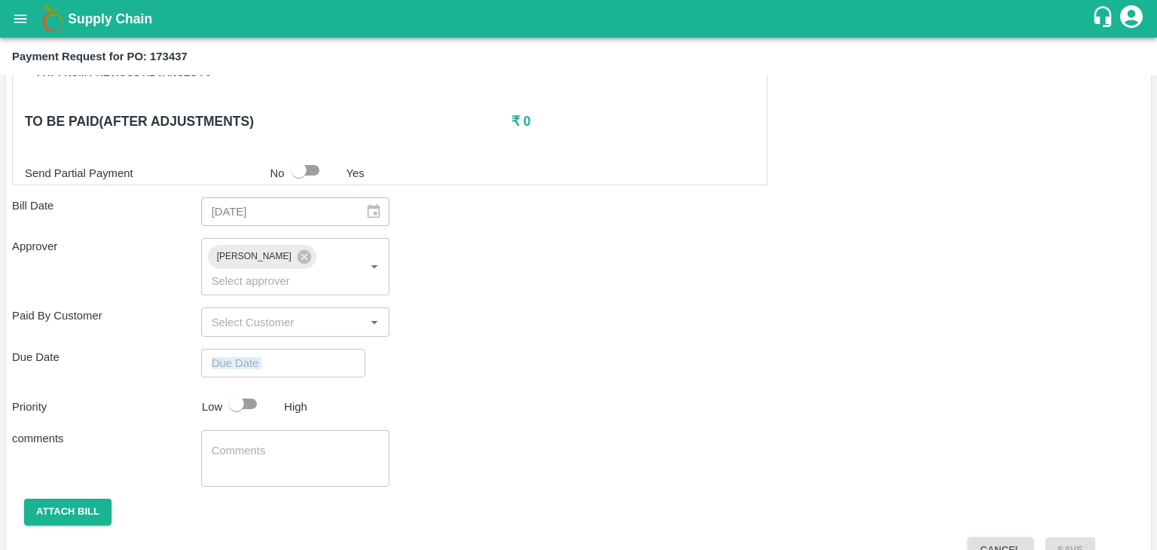
drag, startPoint x: 316, startPoint y: 356, endPoint x: 330, endPoint y: 341, distance: 20.8
click at [330, 341] on div "Shipment - SHIP/[PERSON_NAME]/359284 Lots (Labels) Weight (Kgs) Total Price (₹)…" at bounding box center [578, 85] width 1133 height 956
type input "DD/MM/YYYY hh:mm aa"
click at [330, 349] on input "DD/MM/YYYY hh:mm aa" at bounding box center [278, 363] width 154 height 29
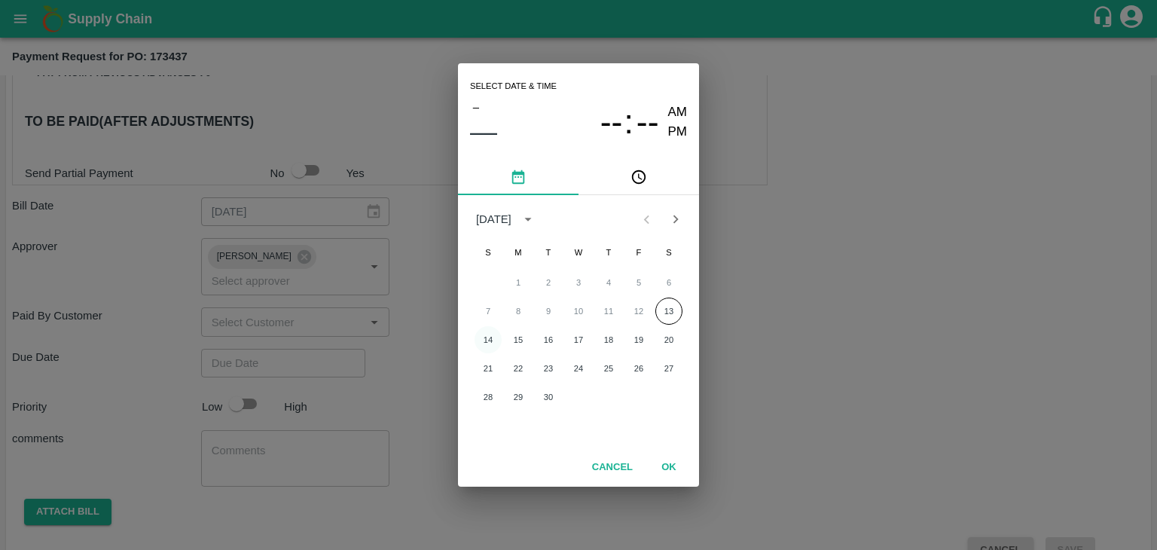
click at [490, 338] on button "14" at bounding box center [488, 339] width 27 height 27
type input "[DATE] 12:00 AM"
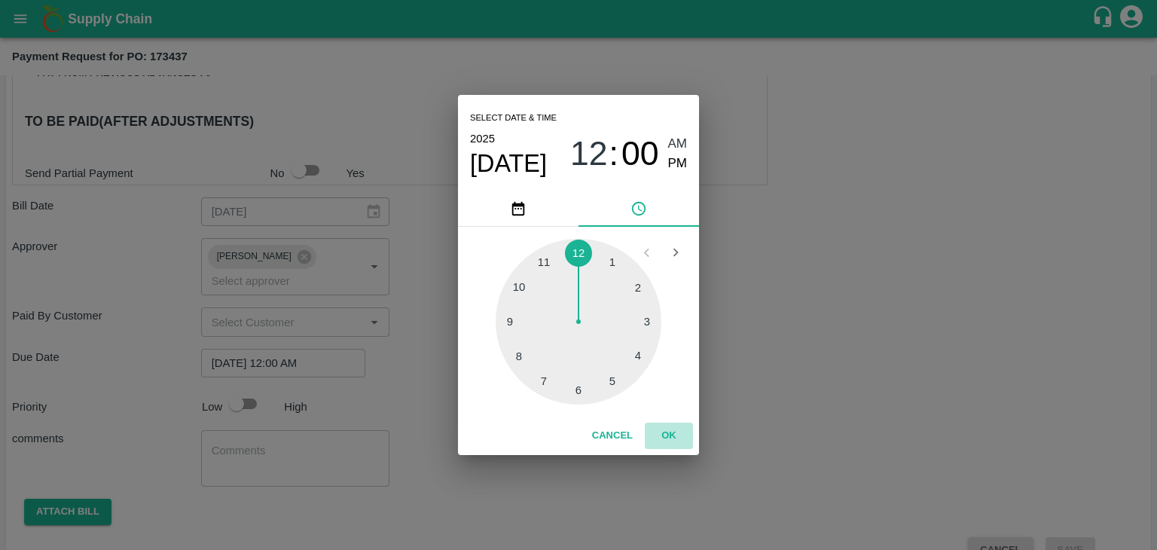
click at [665, 432] on button "OK" at bounding box center [669, 436] width 48 height 26
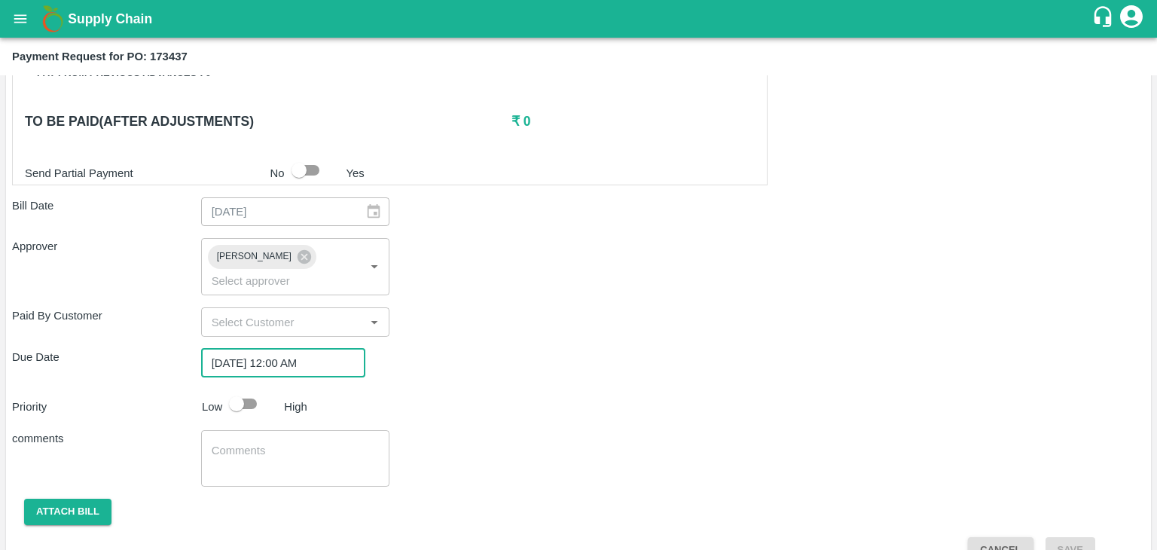
click at [241, 390] on input "checkbox" at bounding box center [237, 404] width 86 height 29
checkbox input "true"
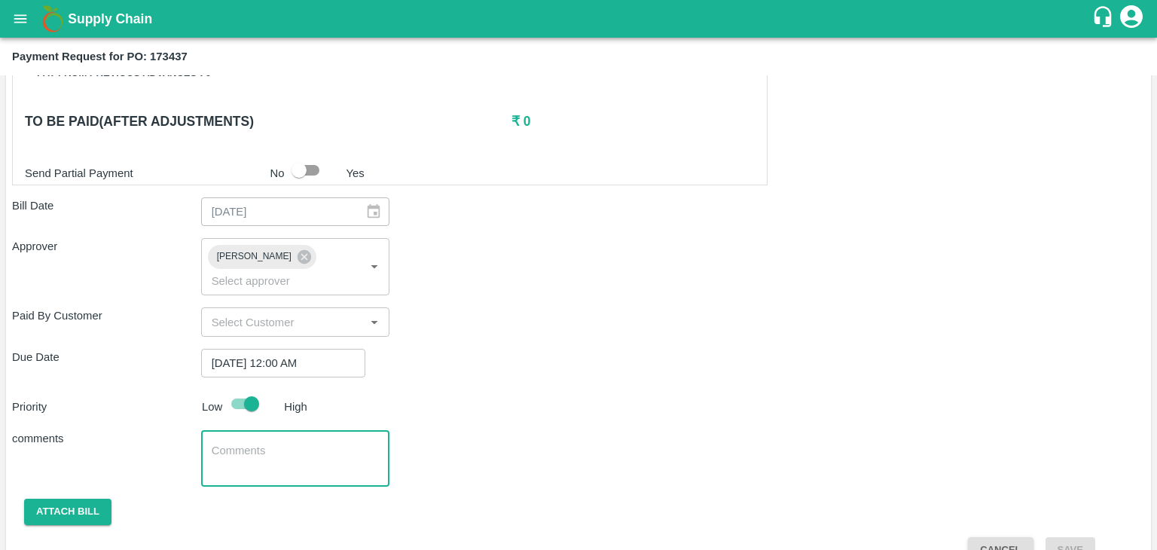
click at [298, 443] on textarea at bounding box center [296, 459] width 168 height 32
type textarea "Fruit Bill"
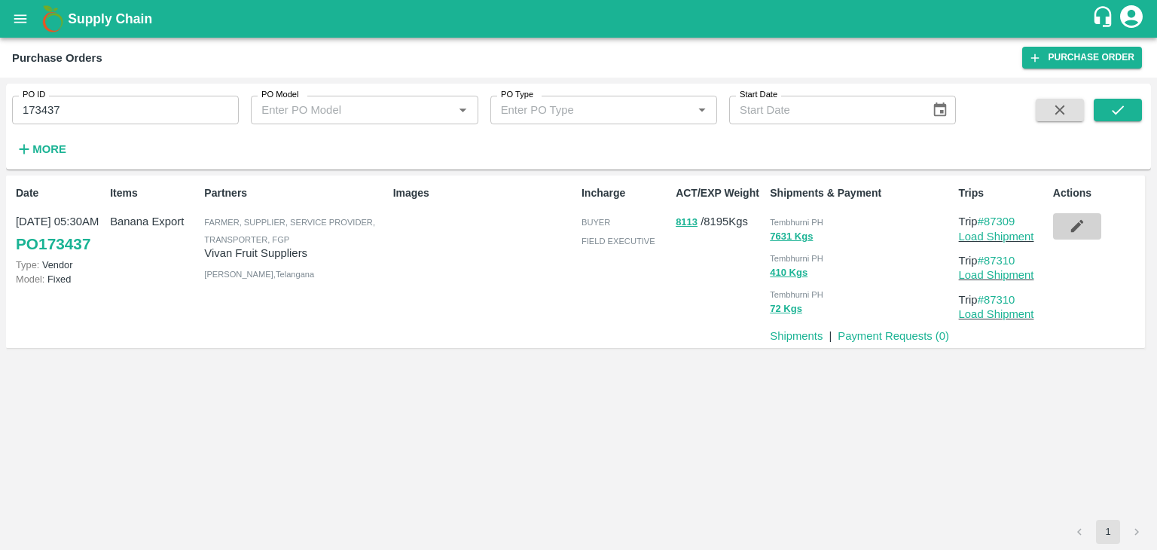
click at [1073, 225] on icon "button" at bounding box center [1077, 226] width 17 height 17
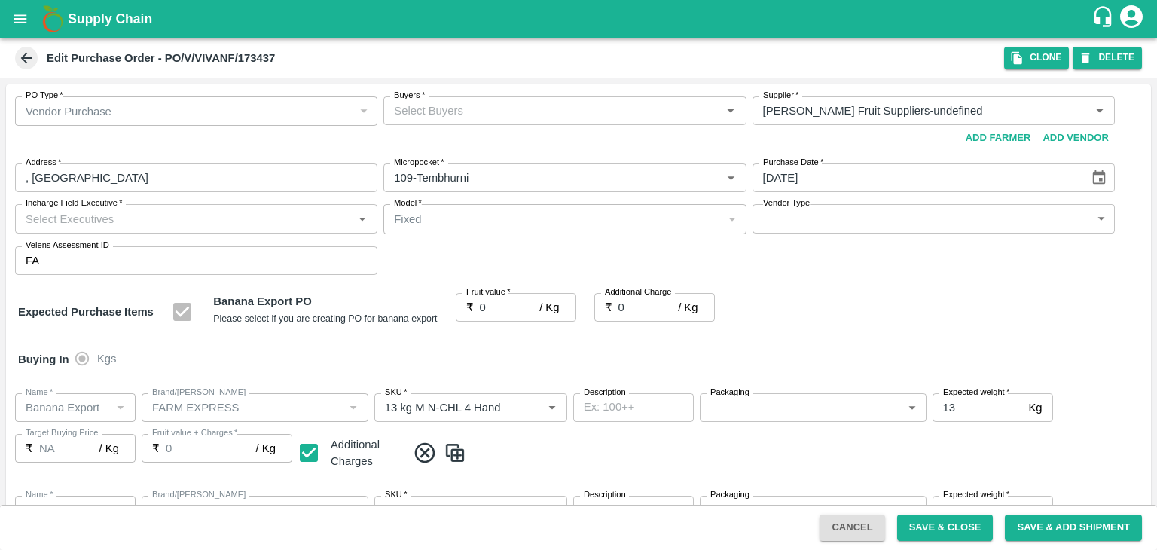
type input "[PERSON_NAME] Fruit Suppliers-undefined"
type input "109-Tembhurni"
type input "Banana Export"
type input "FARM EXPRESS"
type input "13 kg M N-CHL 4 Hand"
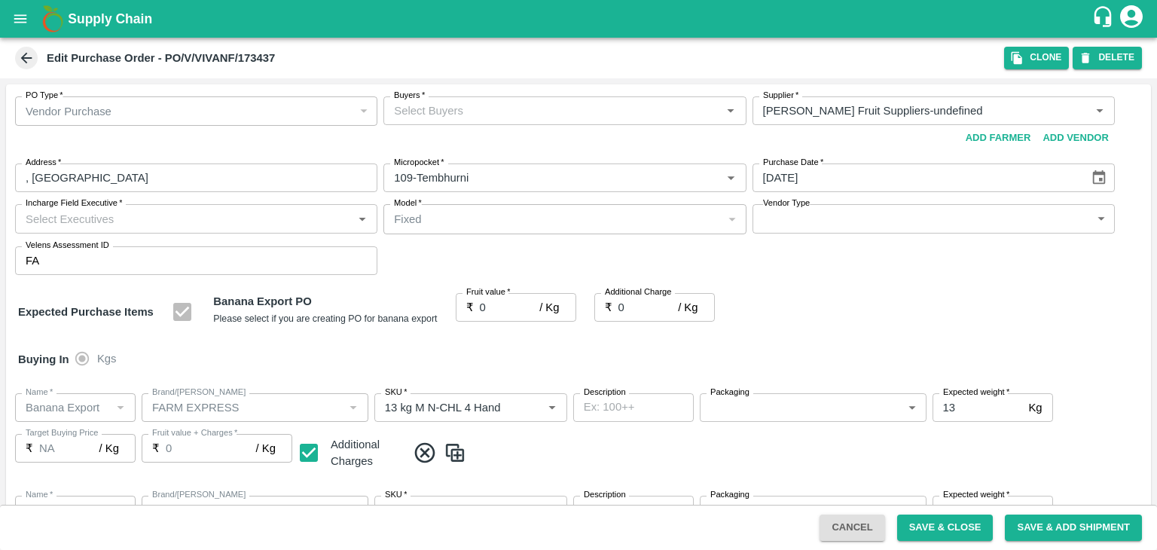
type input "NA"
type input "Banana Export"
type input "FARM EXPRESS"
type input "13 kg M N-CHL 5 Hand"
type input "NA"
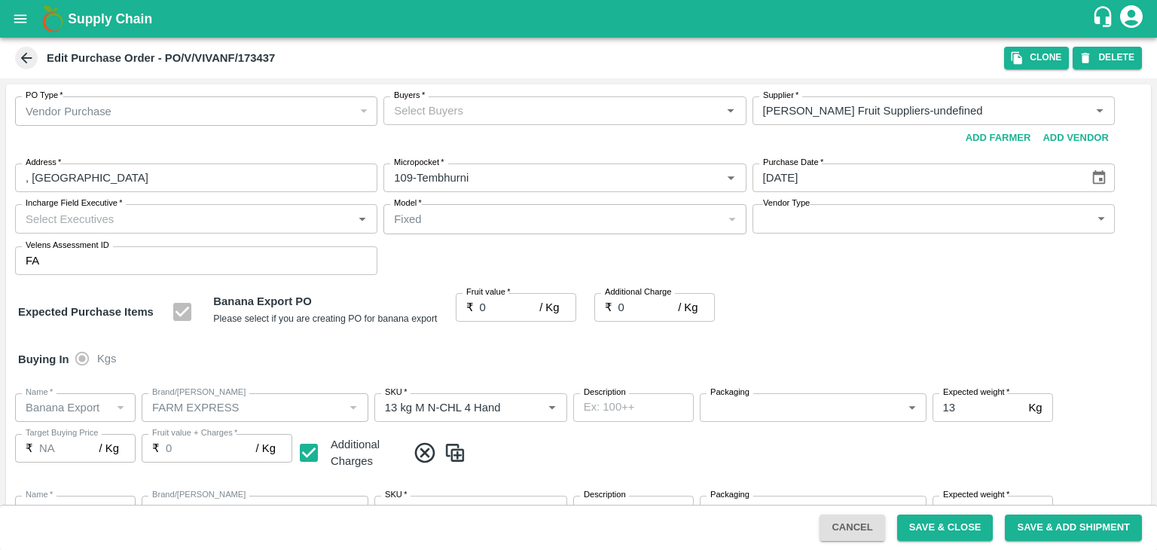
type input "Banana Export"
type input "FARM EXPRESS"
type input "13 kg M N-CHL 6 Hand"
type input "NA"
type input "Banana Export"
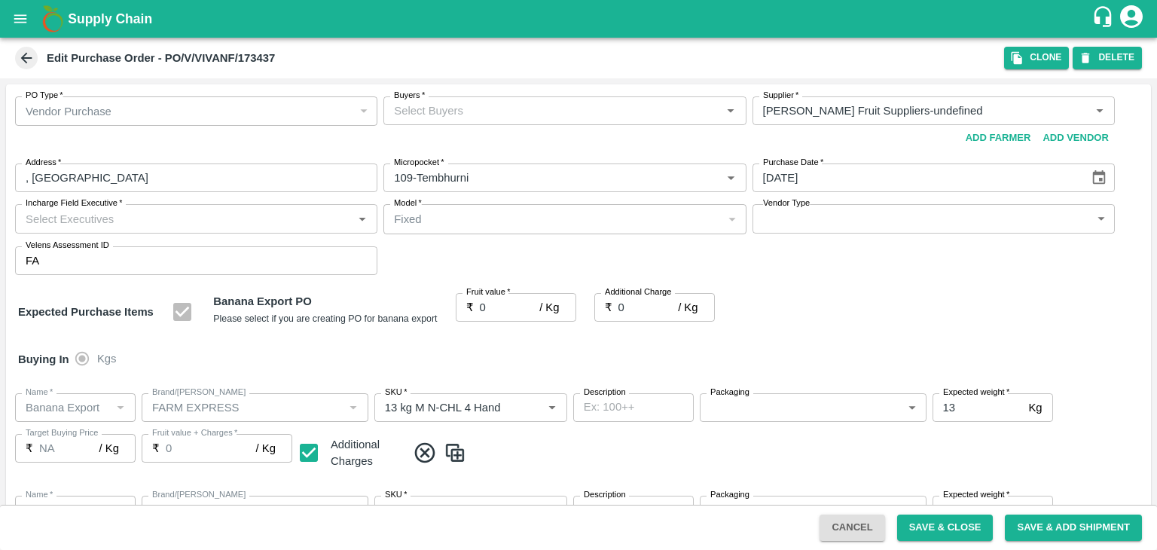
type input "FARM EXPRESS"
type input "13 kg M N-CHL 8 Hand"
type input "NA"
type input "Banana Export"
type input "FARM EXPRESS"
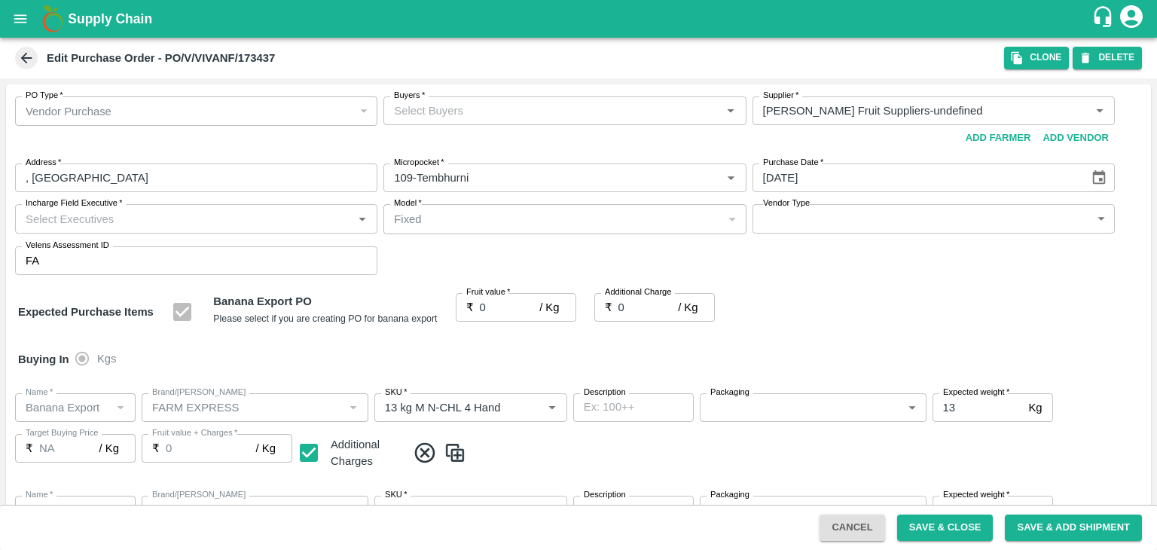
type input "13 kg M N-CHL CL"
type input "NA"
type input "Banana Export"
type input "FARM EXPRESS"
type input "C Class"
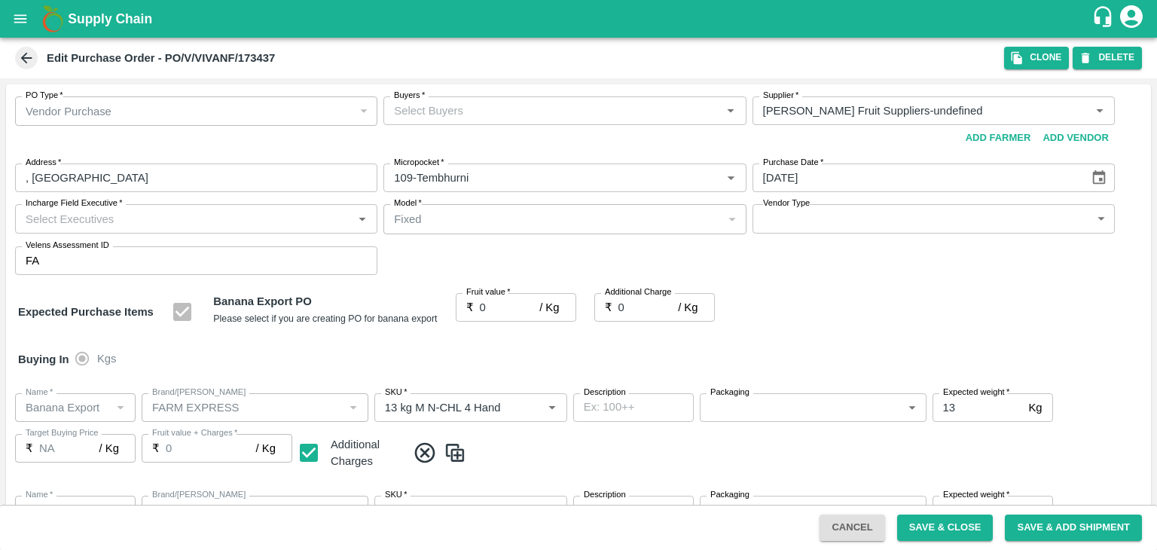
type input "NA"
type input "Banana Export"
type input "FARM EXPRESS"
type input "PHR Kg"
type input "NA"
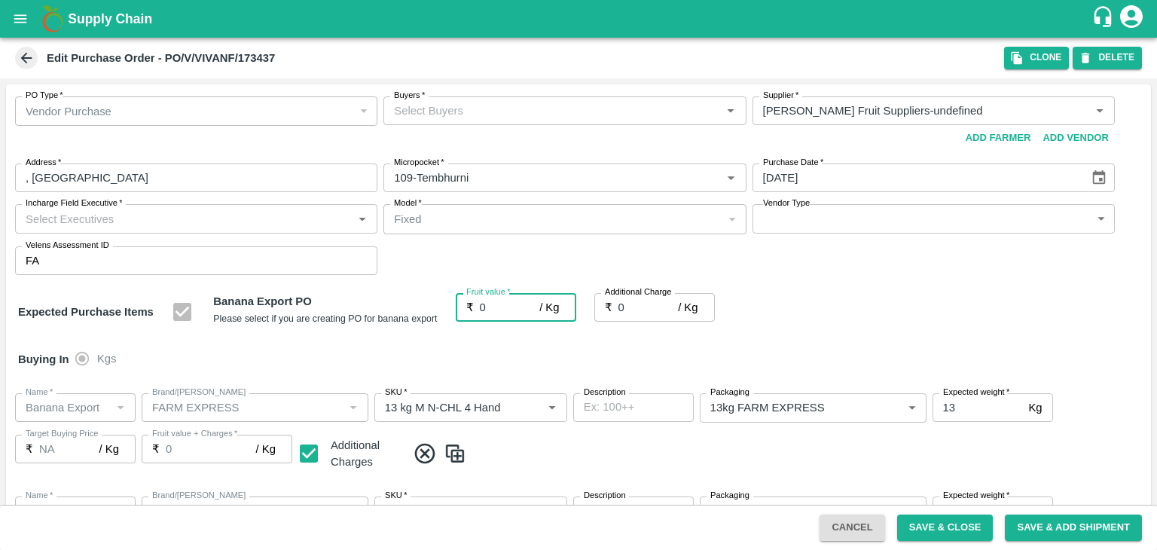
click at [491, 305] on input "0" at bounding box center [510, 307] width 60 height 29
type input "24"
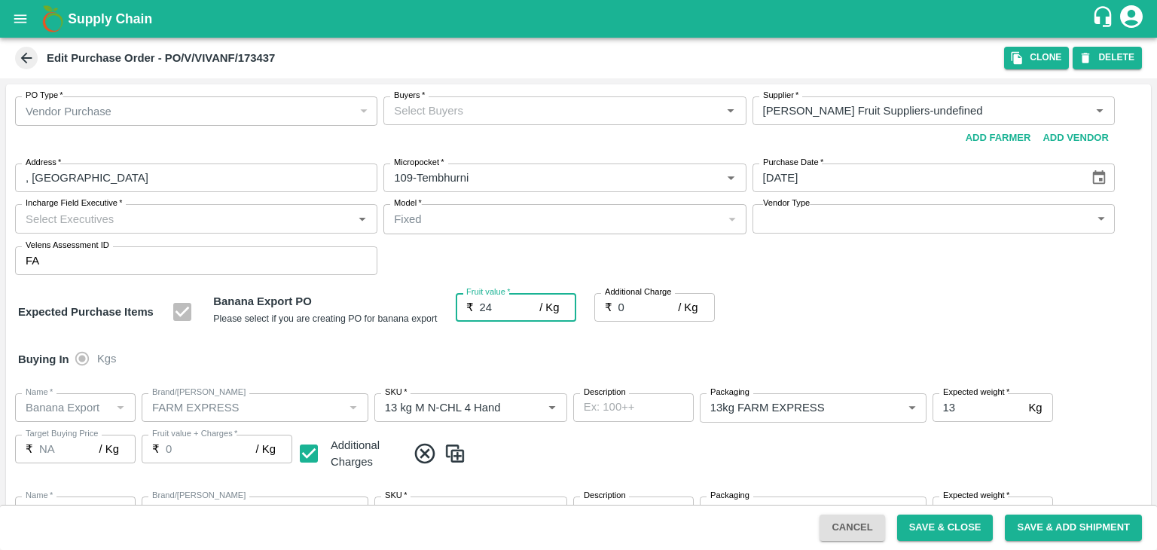
type input "24"
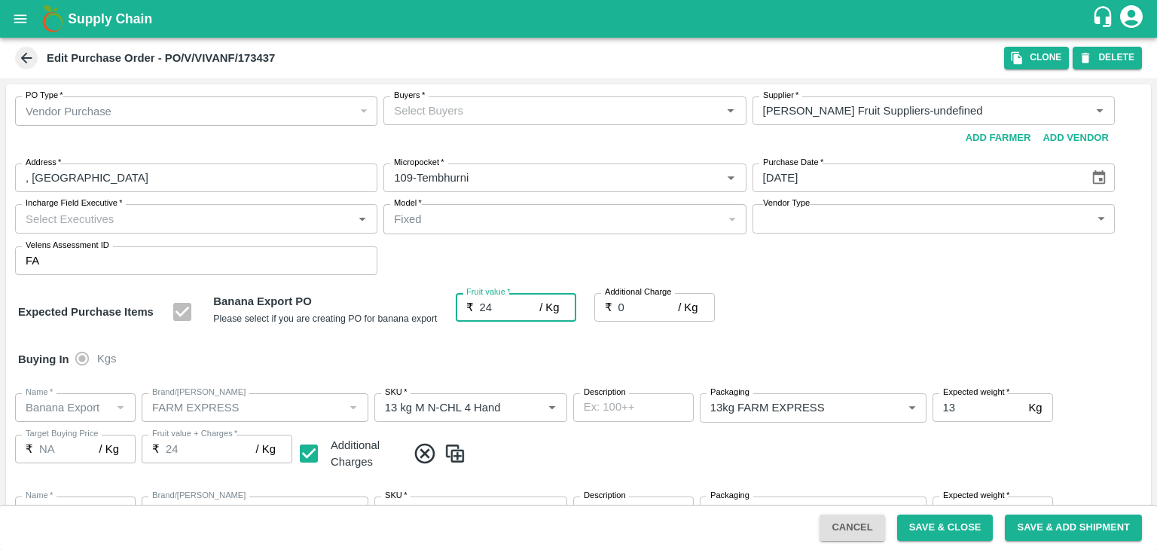
click at [649, 311] on input "0" at bounding box center [649, 307] width 60 height 29
type input "2"
type input "26"
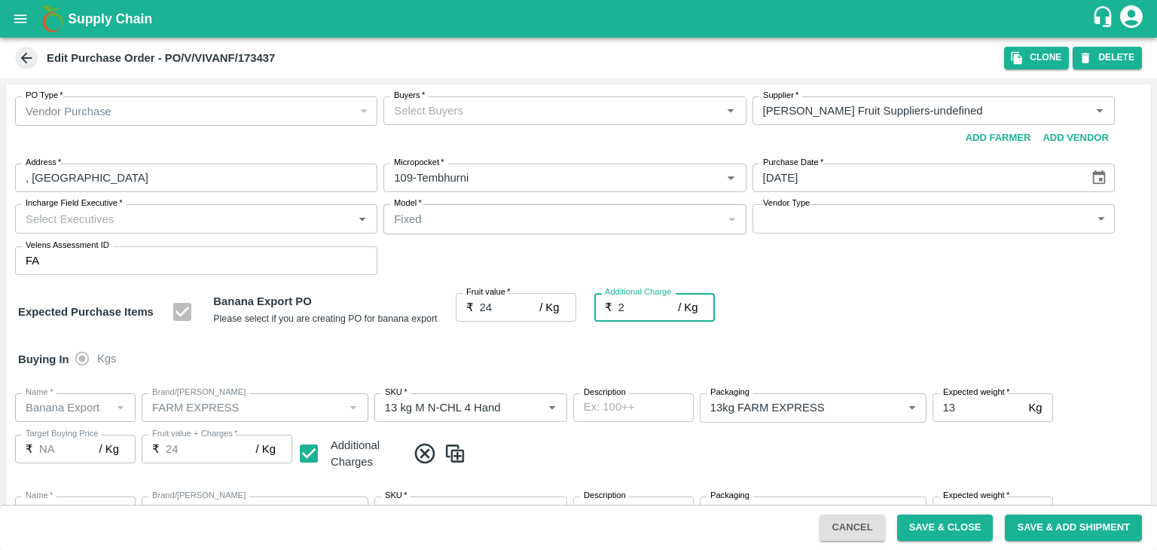
type input "26"
type input "2.7"
type input "26.7"
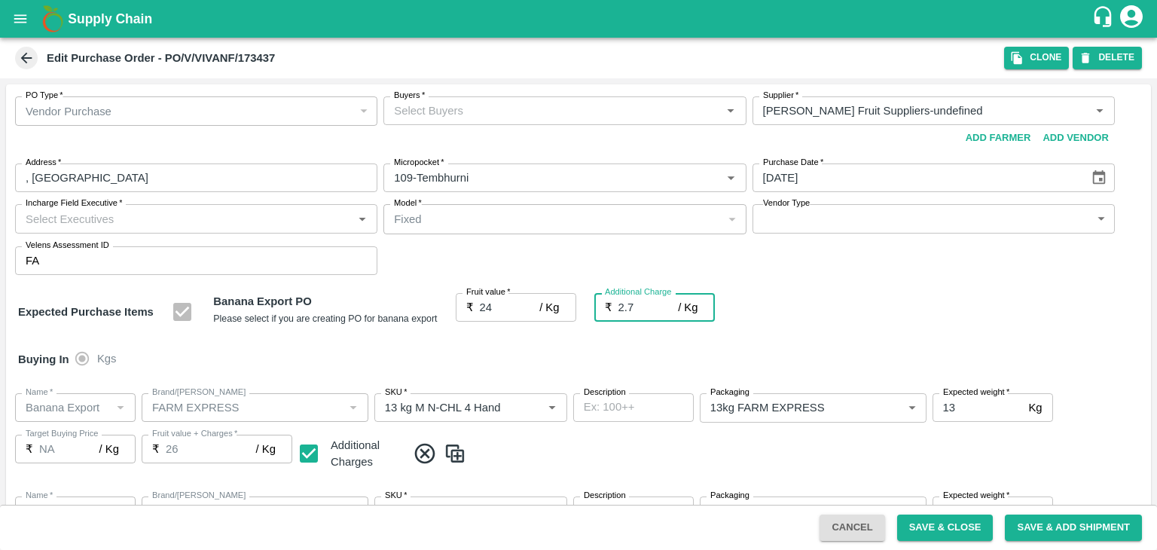
type input "26.7"
type input "2.75"
type input "26.75"
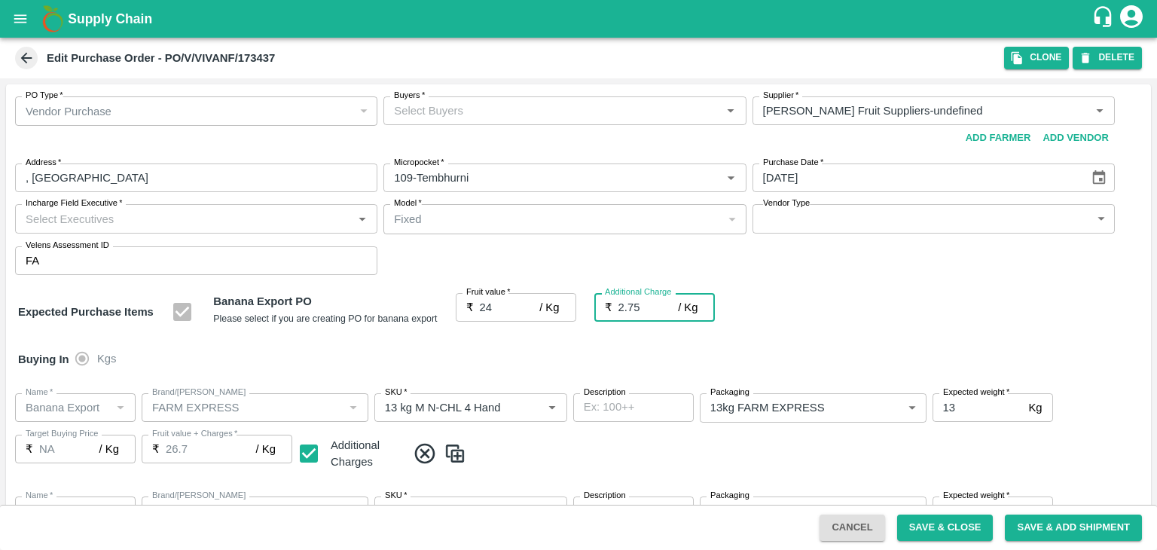
type input "26.75"
type input "2.75"
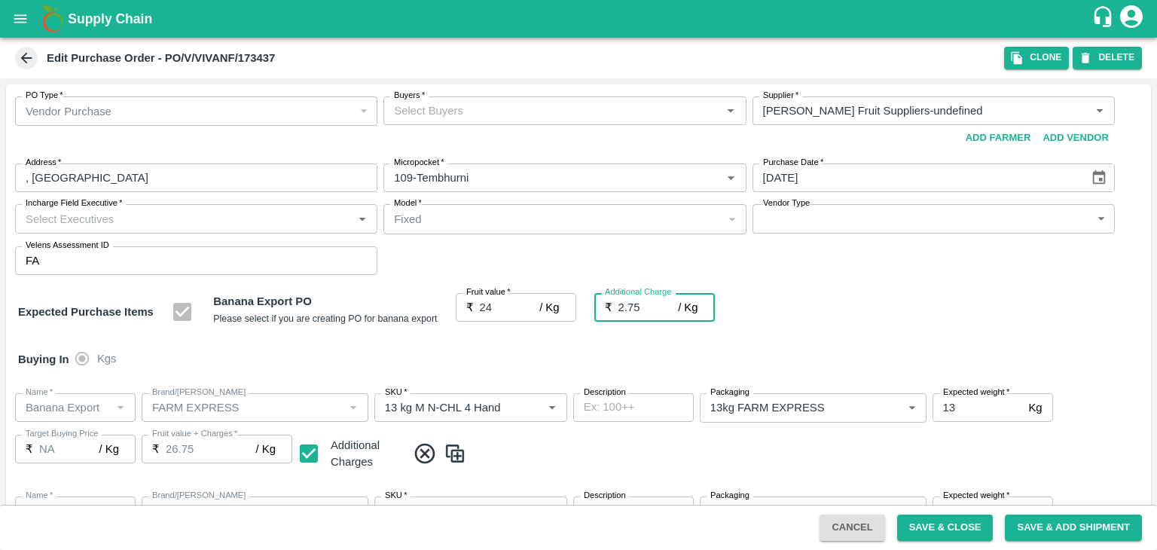
click at [670, 360] on div "Buying In Kgs" at bounding box center [578, 360] width 1145 height 44
click at [503, 114] on input "Buyers   *" at bounding box center [552, 111] width 329 height 20
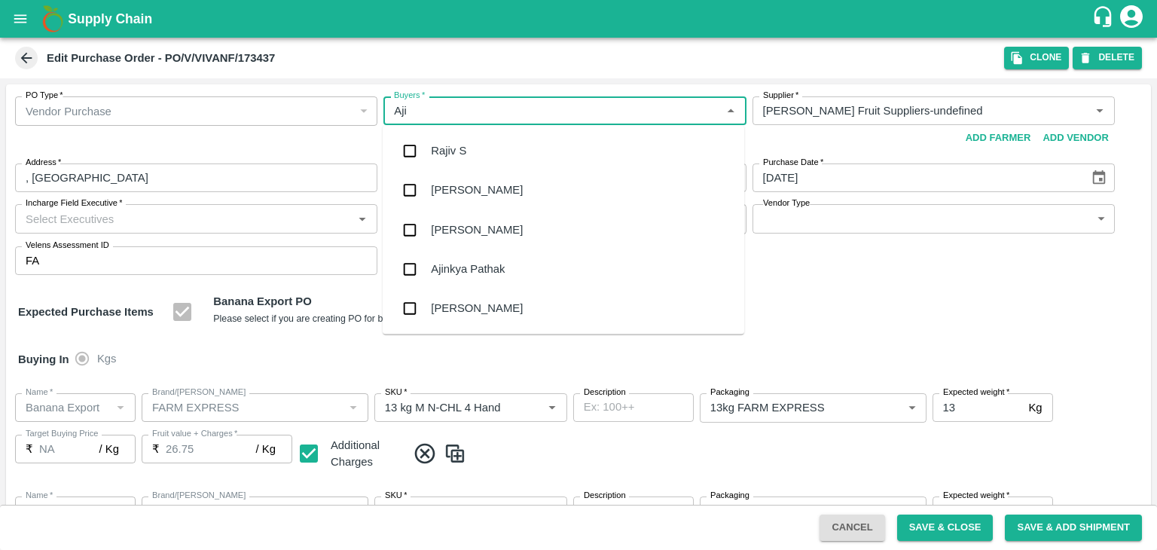
type input "Ajit"
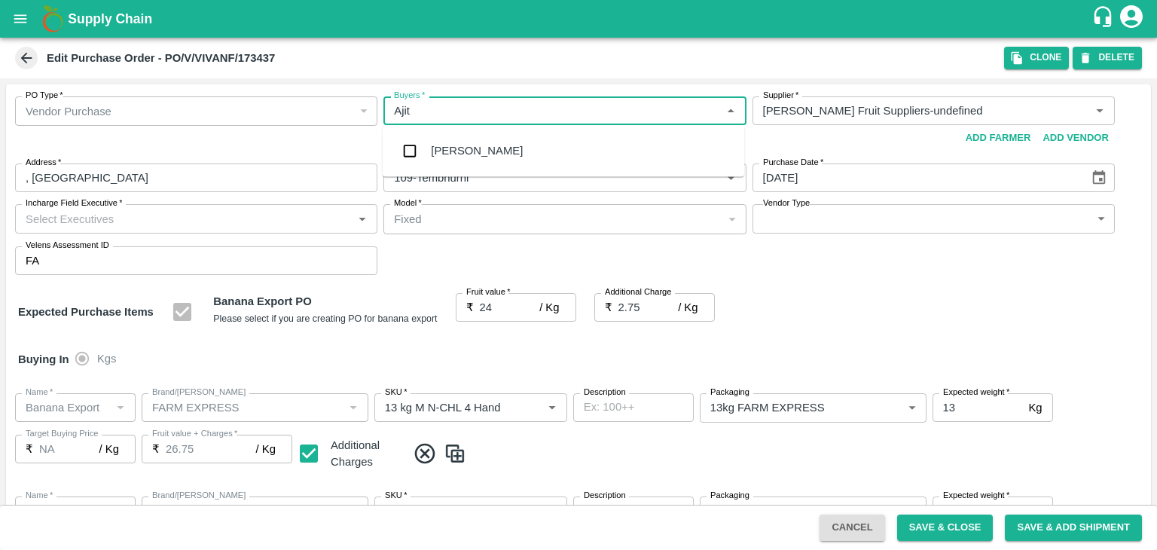
click at [474, 154] on div "[PERSON_NAME]" at bounding box center [564, 150] width 362 height 39
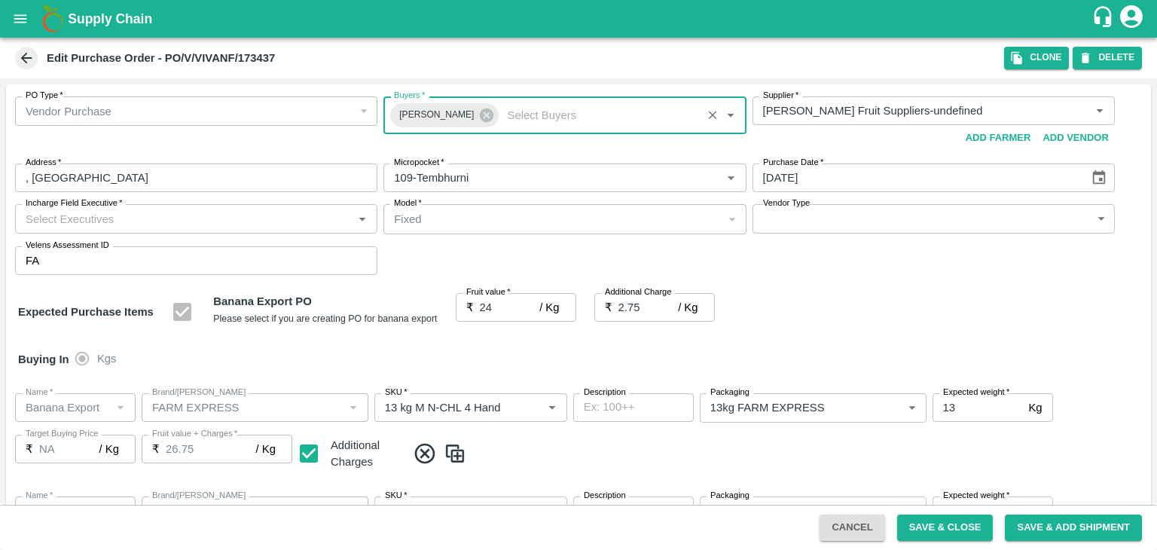
click at [176, 222] on input "Incharge Field Executive   *" at bounding box center [184, 219] width 329 height 20
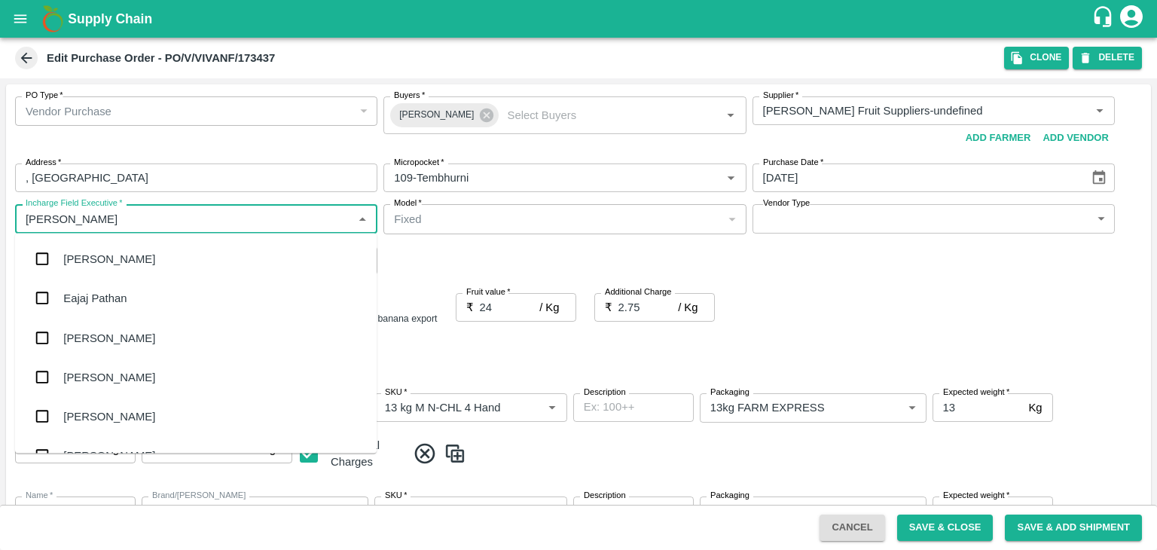
type input "Jay"
click at [115, 341] on div "jaydip Tale" at bounding box center [89, 337] width 53 height 17
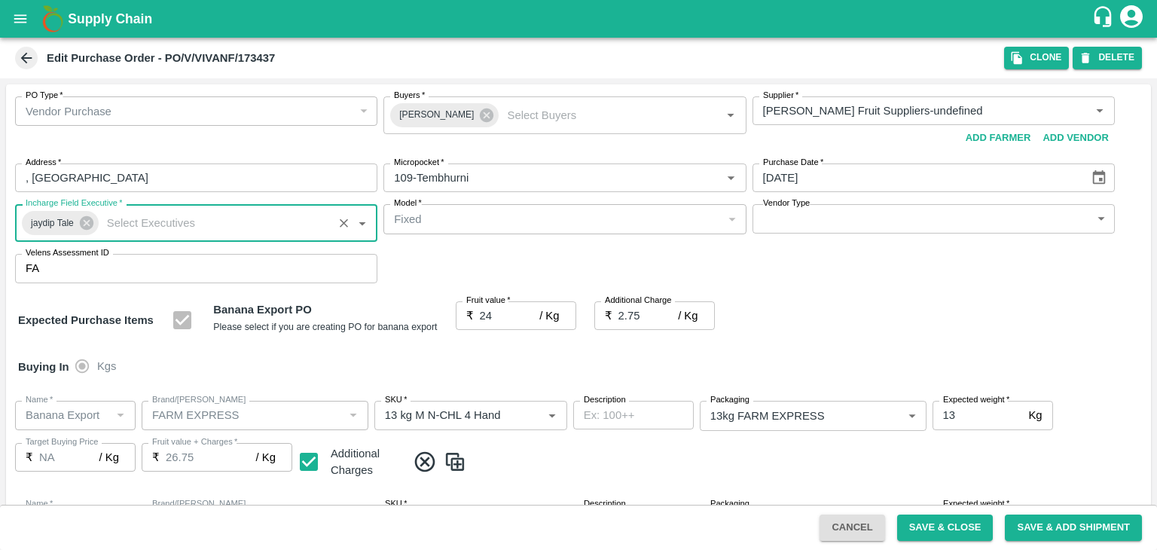
click at [766, 212] on body "Supply Chain Edit Purchase Order - PO/V/VIVANF/173437 Clone DELETE PO Type   * …" at bounding box center [578, 275] width 1157 height 550
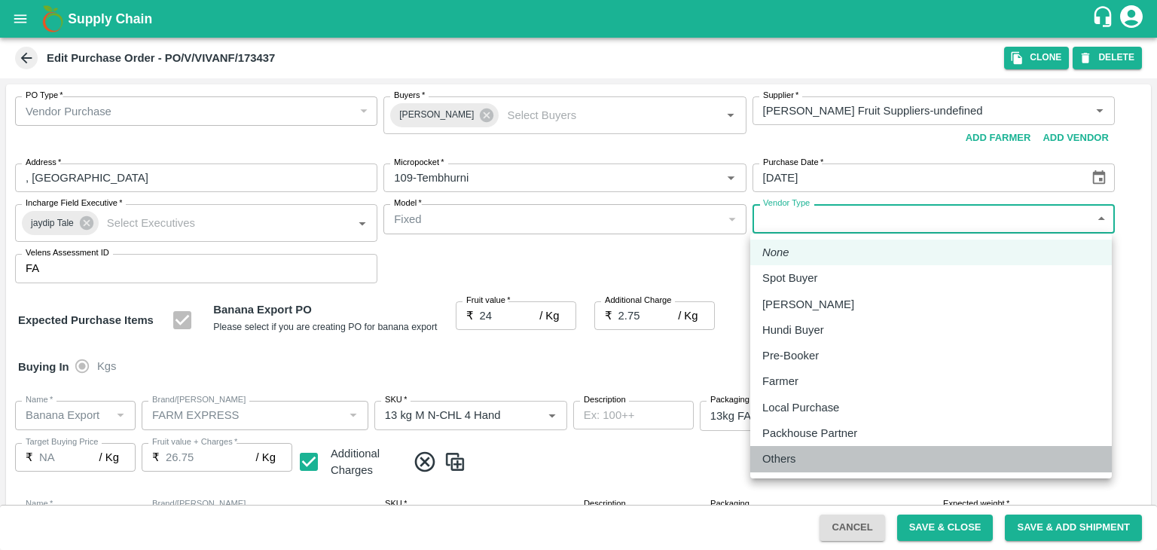
click at [792, 452] on p "Others" at bounding box center [780, 459] width 34 height 17
type input "OTHER"
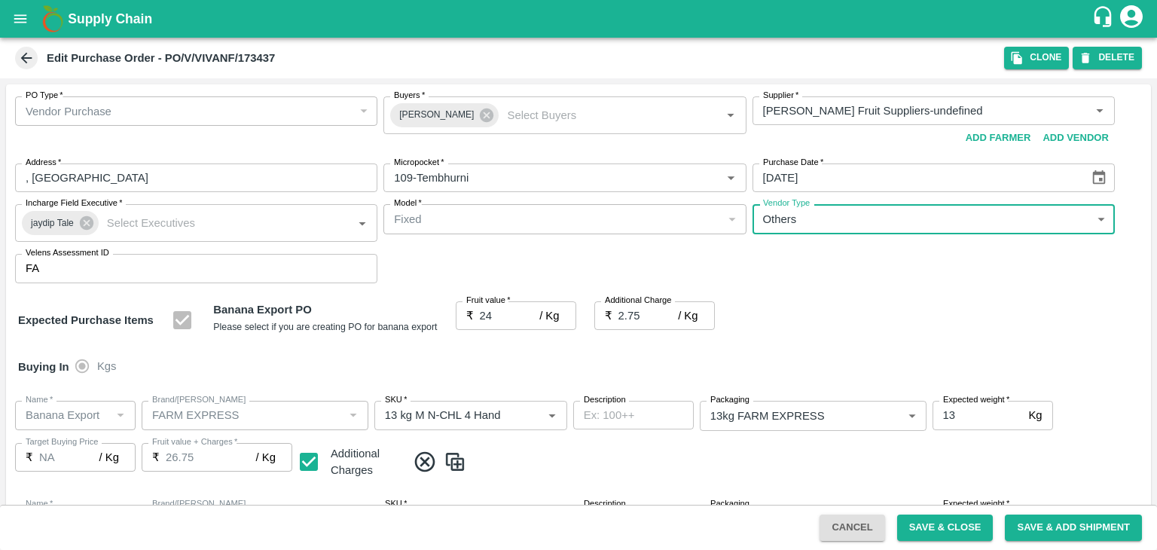
click at [836, 313] on div "Expected Purchase Items Banana Export PO Please select if you are creating PO f…" at bounding box center [578, 320] width 1121 height 38
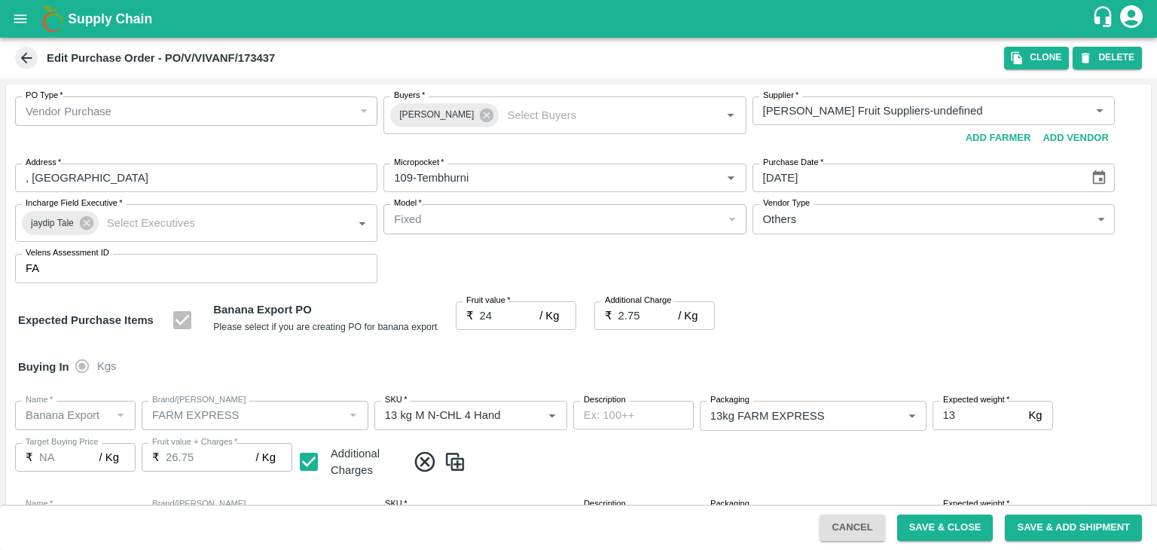
scroll to position [799, 0]
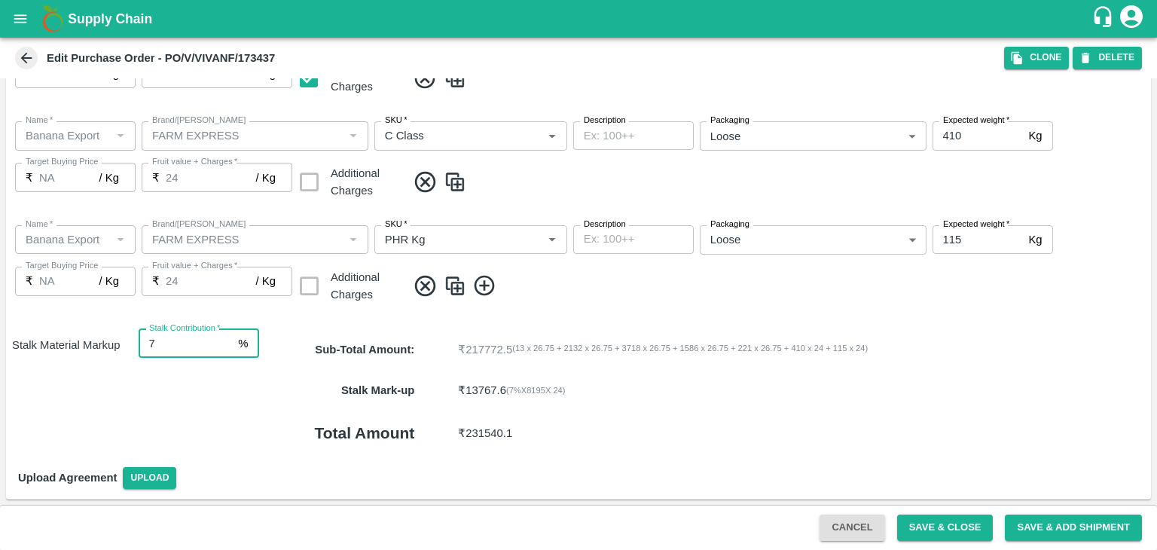
click at [169, 338] on input "7" at bounding box center [186, 343] width 94 height 29
type input "8"
click at [919, 515] on button "Save & Close" at bounding box center [945, 528] width 96 height 26
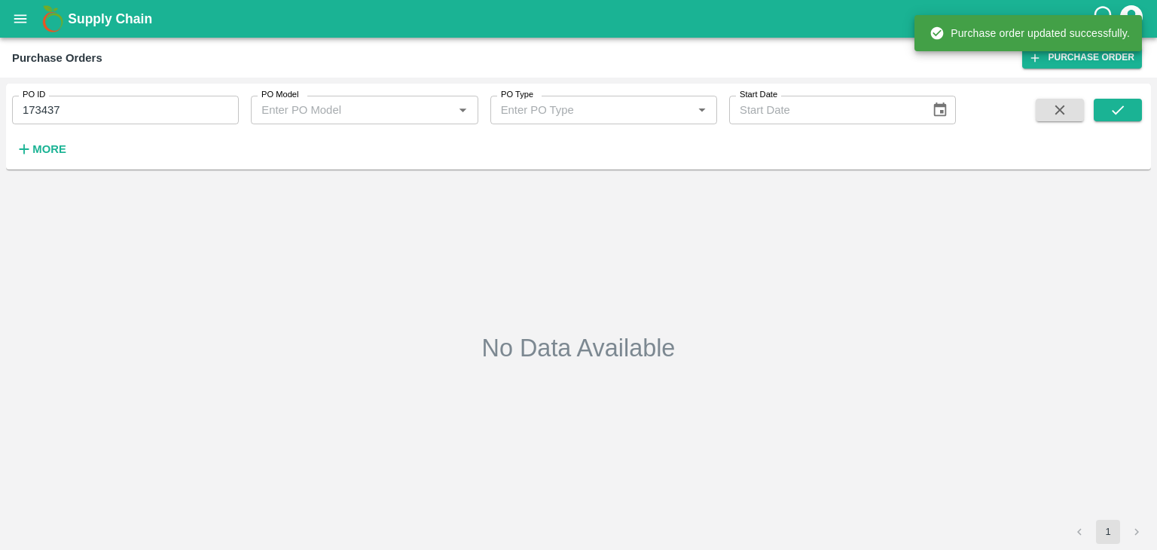
type input "173437"
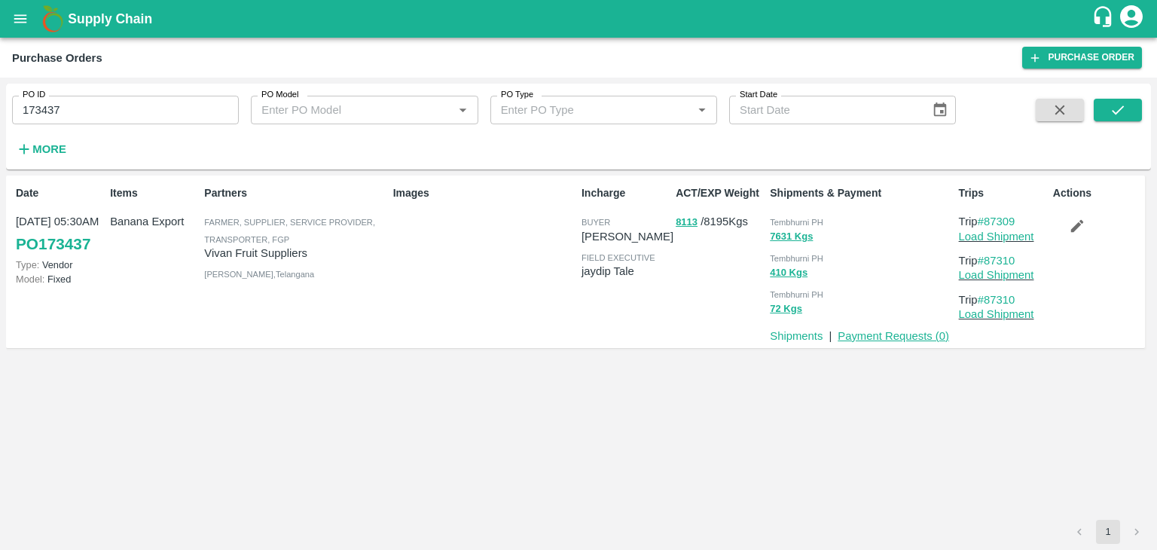
click at [871, 332] on link "Payment Requests ( 0 )" at bounding box center [894, 336] width 112 height 12
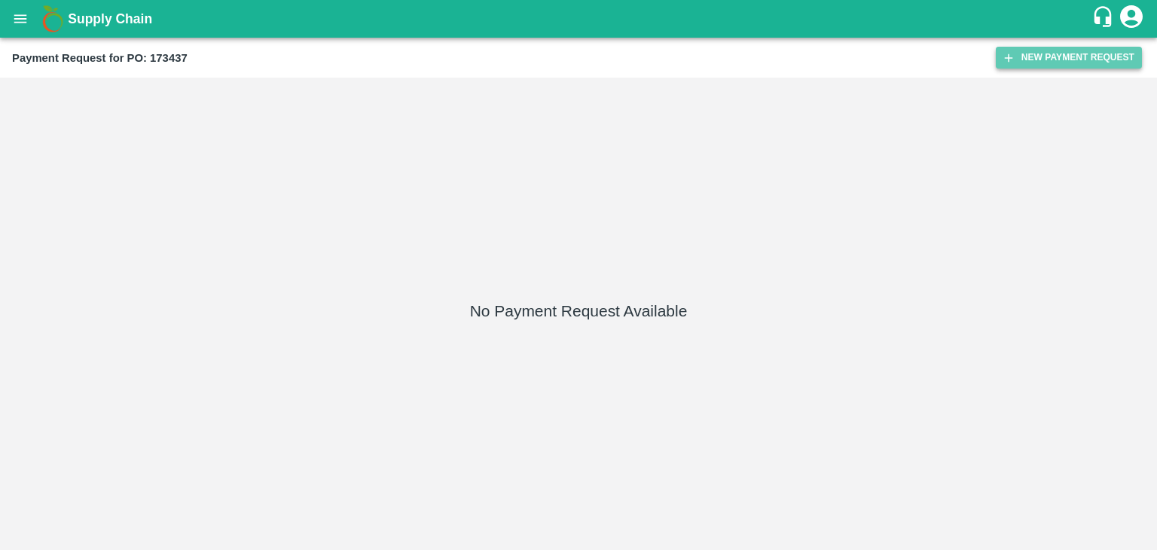
click at [1075, 63] on button "New Payment Request" at bounding box center [1069, 58] width 146 height 22
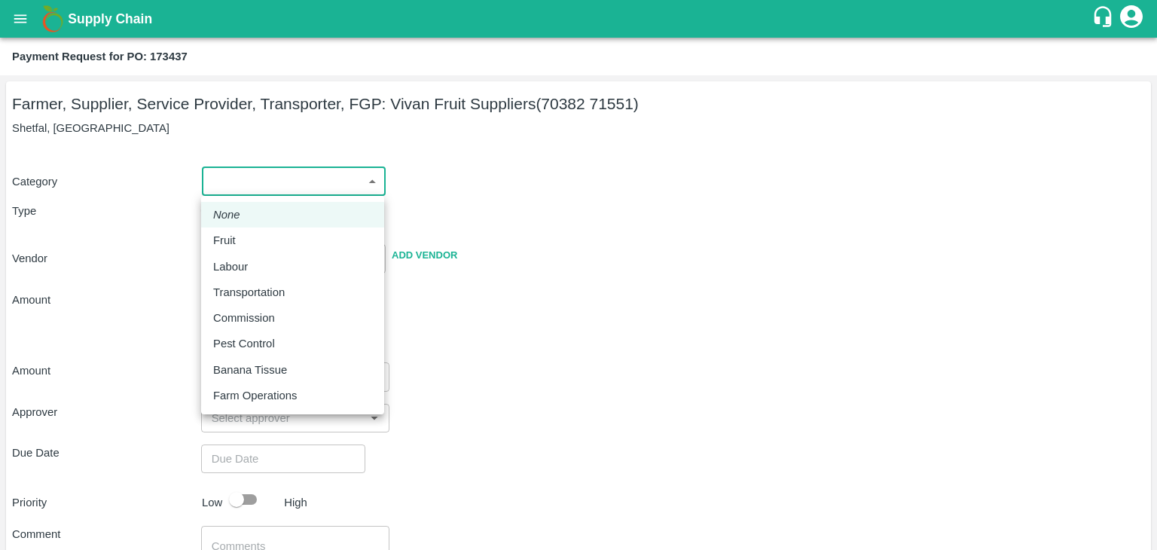
click at [241, 170] on body "Supply Chain Payment Request for PO: 173437 Farmer, Supplier, Service Provider,…" at bounding box center [578, 275] width 1157 height 550
click at [250, 249] on li "Fruit" at bounding box center [292, 241] width 183 height 26
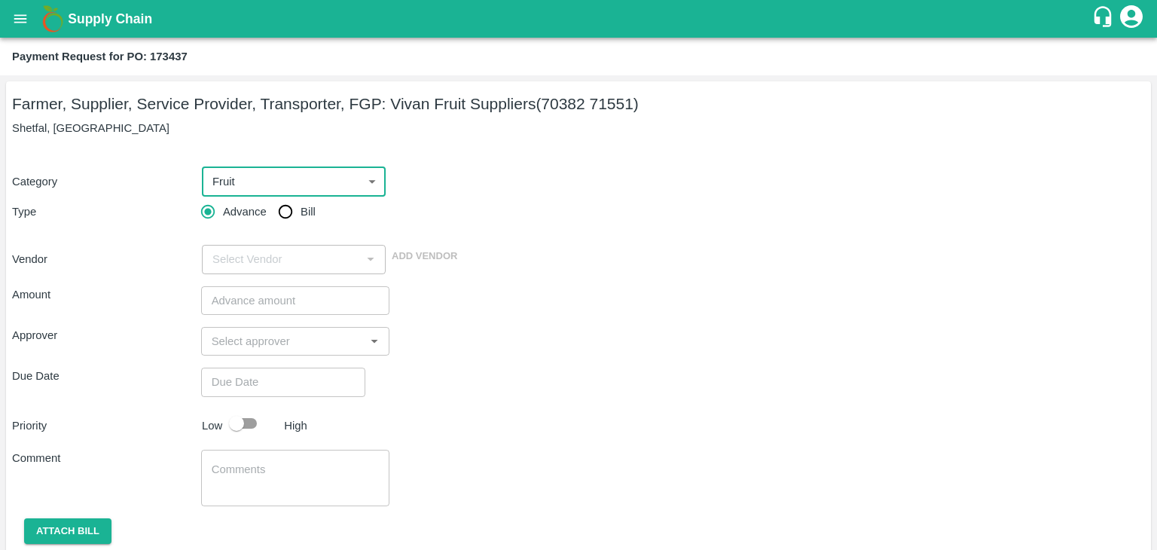
type input "1"
type input "[PERSON_NAME] Fruit Suppliers - 70382 71551(Farmer, Supplier, Service Provider,…"
click at [280, 215] on input "Bill" at bounding box center [285, 212] width 30 height 30
radio input "true"
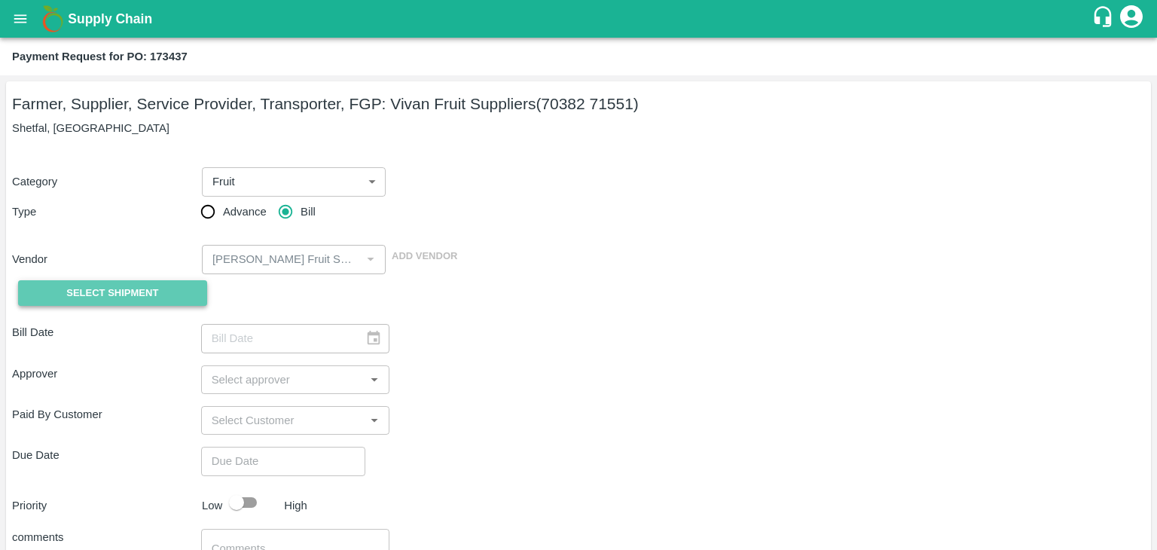
click at [84, 299] on span "Select Shipment" at bounding box center [112, 293] width 92 height 17
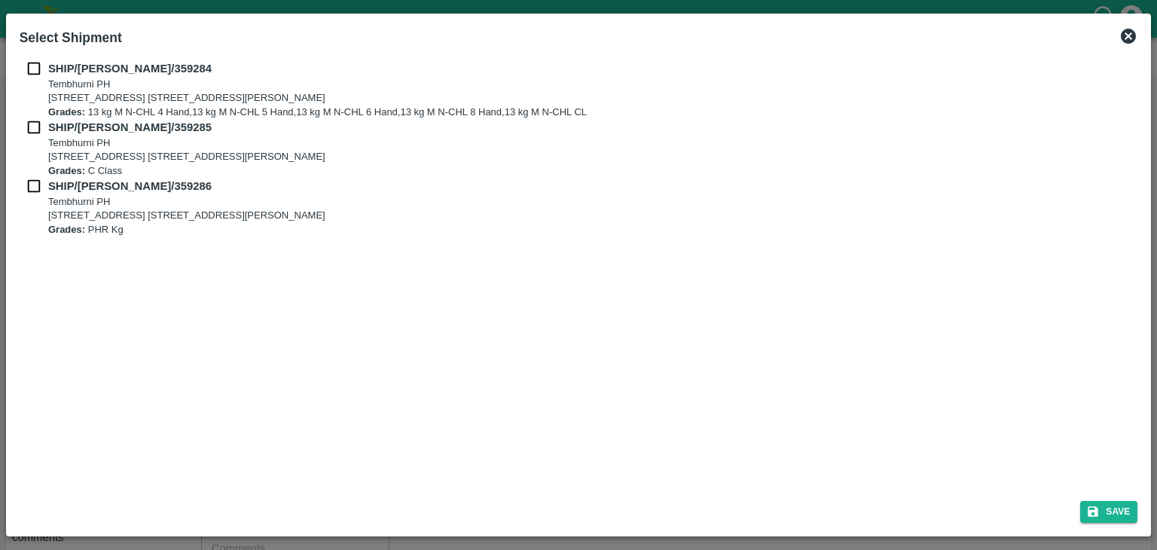
click at [38, 81] on div "SHIP/[PERSON_NAME]/359284 [STREET_ADDRESS] E-5, YASHSHREE INDUSTRIES, M.I.D.C.,…" at bounding box center [579, 89] width 1119 height 59
click at [33, 66] on input "checkbox" at bounding box center [34, 68] width 29 height 17
checkbox input "true"
click at [30, 123] on input "checkbox" at bounding box center [34, 127] width 29 height 17
checkbox input "true"
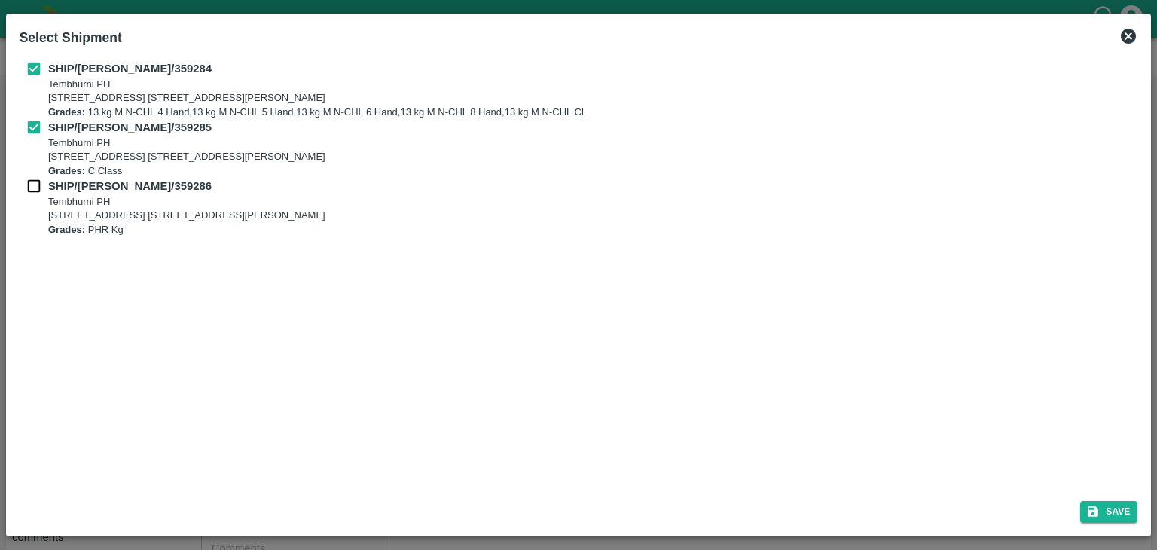
click at [35, 191] on input "checkbox" at bounding box center [34, 186] width 29 height 17
checkbox input "true"
click at [1112, 509] on button "Save" at bounding box center [1108, 512] width 57 height 22
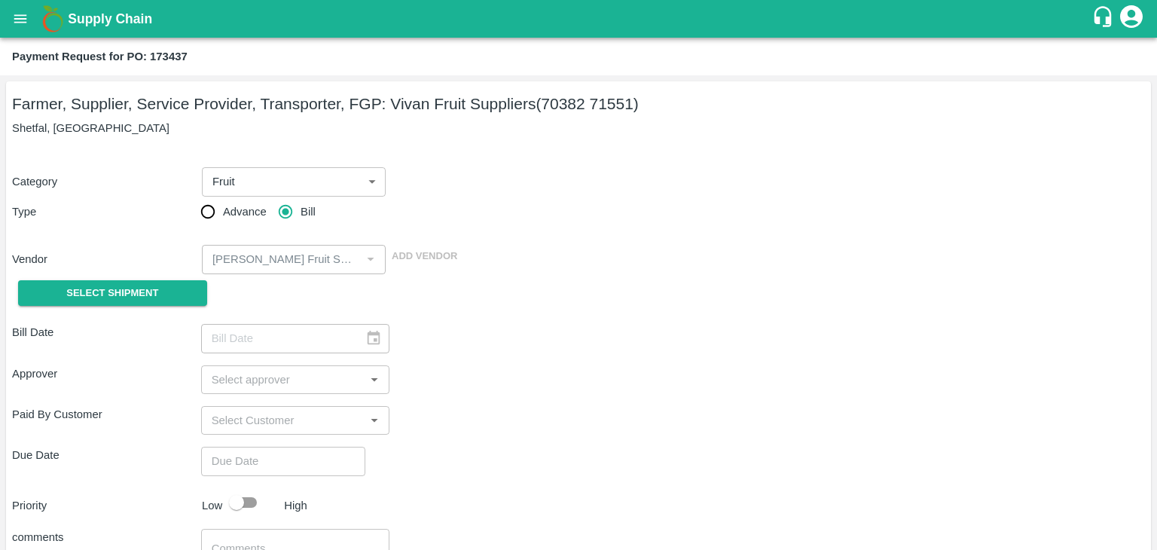
type input "[DATE]"
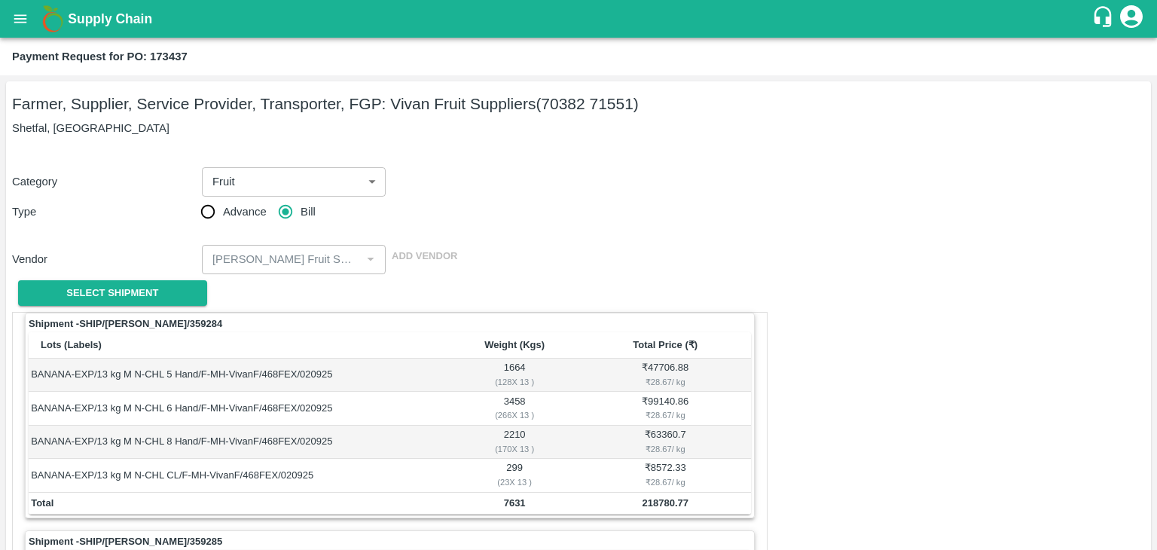
scroll to position [705, 0]
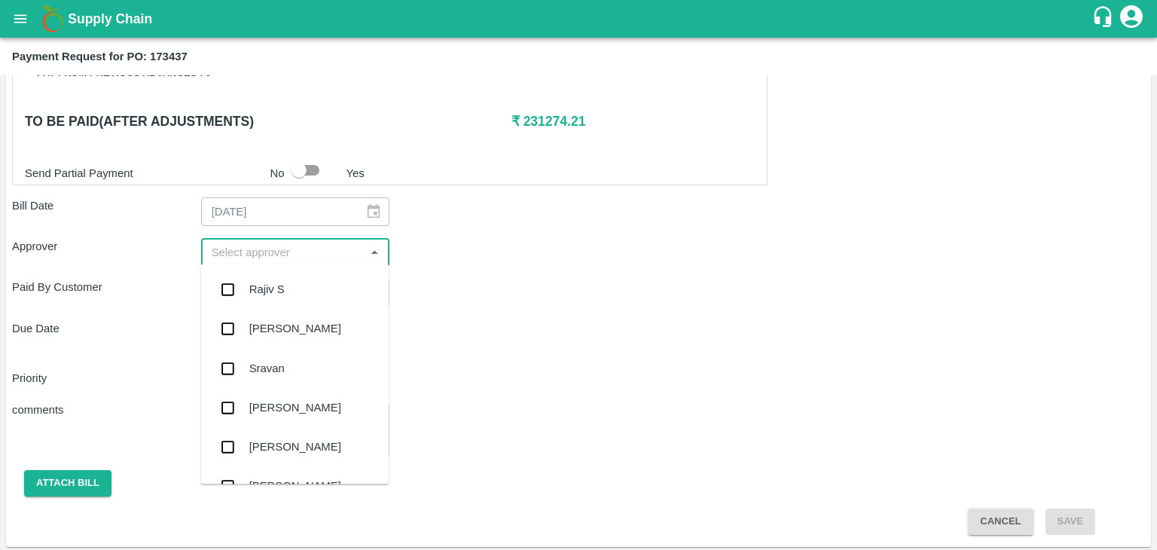
click at [277, 251] on input "input" at bounding box center [283, 253] width 155 height 20
type input "Ajit"
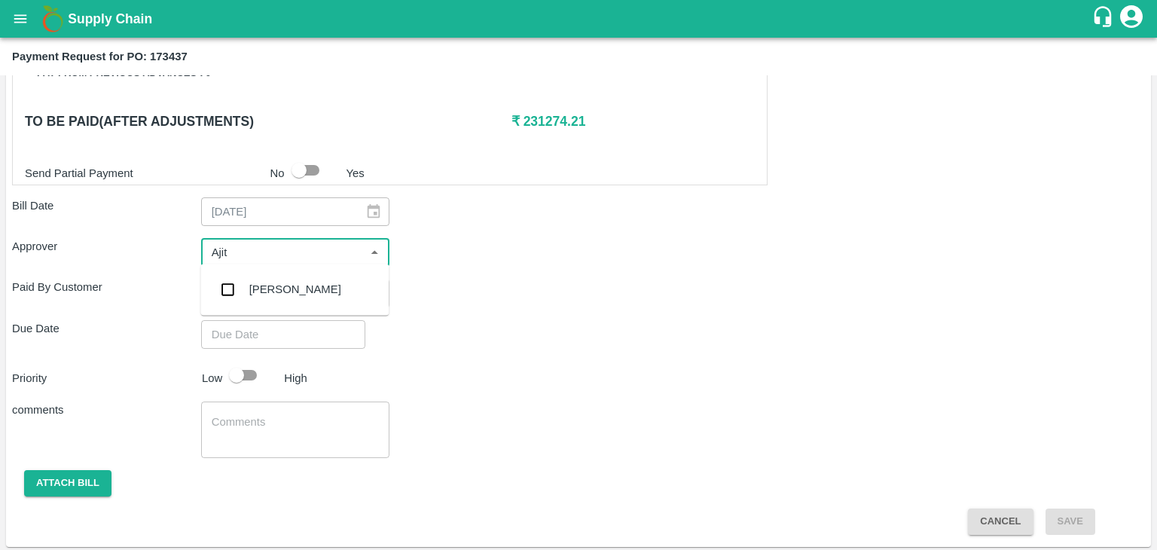
click at [285, 285] on div "[PERSON_NAME]" at bounding box center [295, 289] width 92 height 17
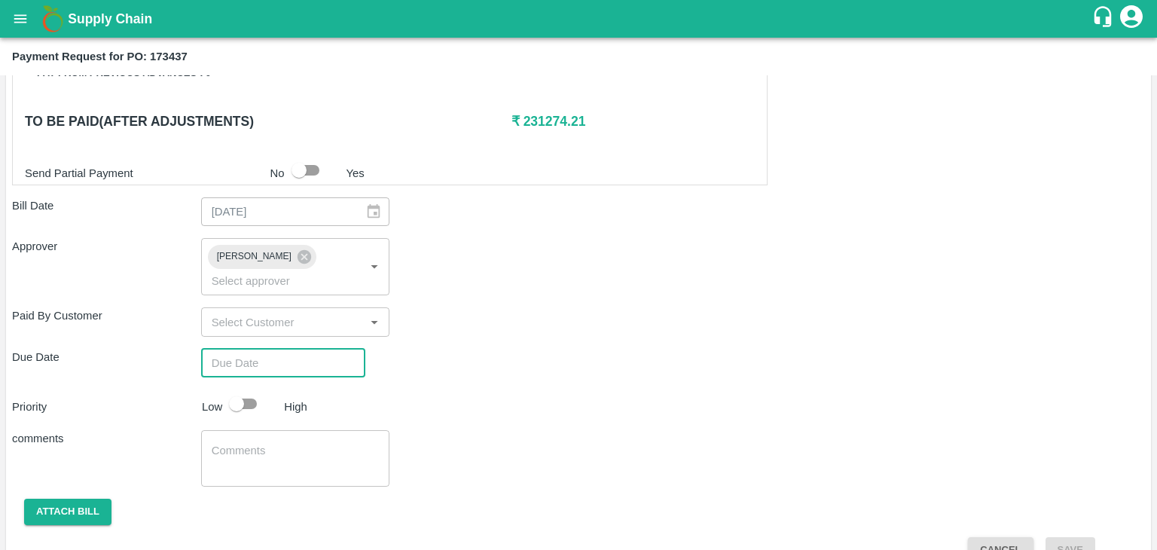
type input "DD/MM/YYYY hh:mm aa"
click at [319, 349] on input "DD/MM/YYYY hh:mm aa" at bounding box center [278, 363] width 154 height 29
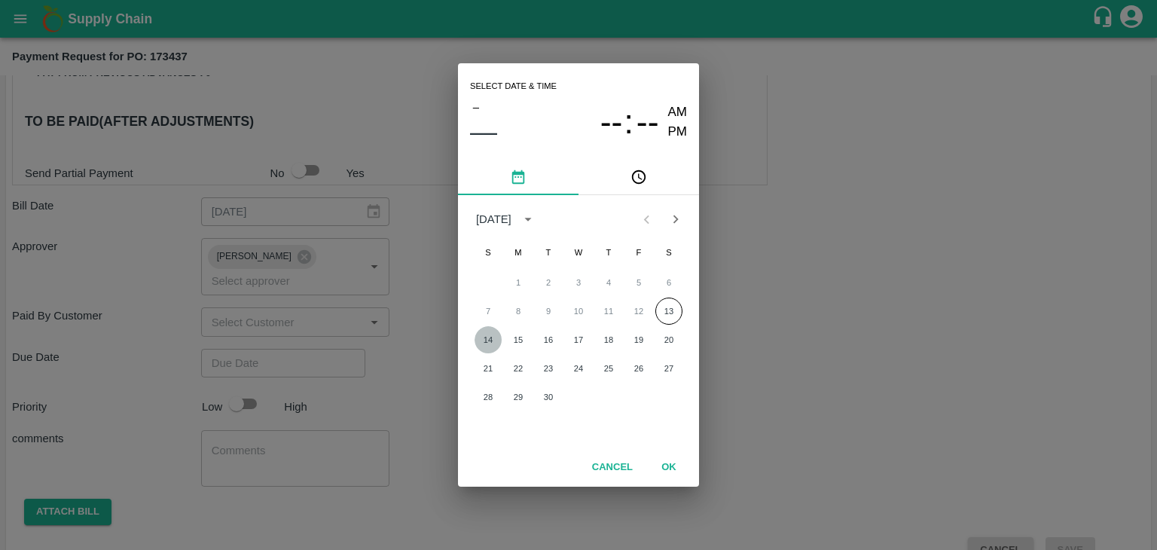
click at [497, 338] on button "14" at bounding box center [488, 339] width 27 height 27
type input "[DATE] 12:00 AM"
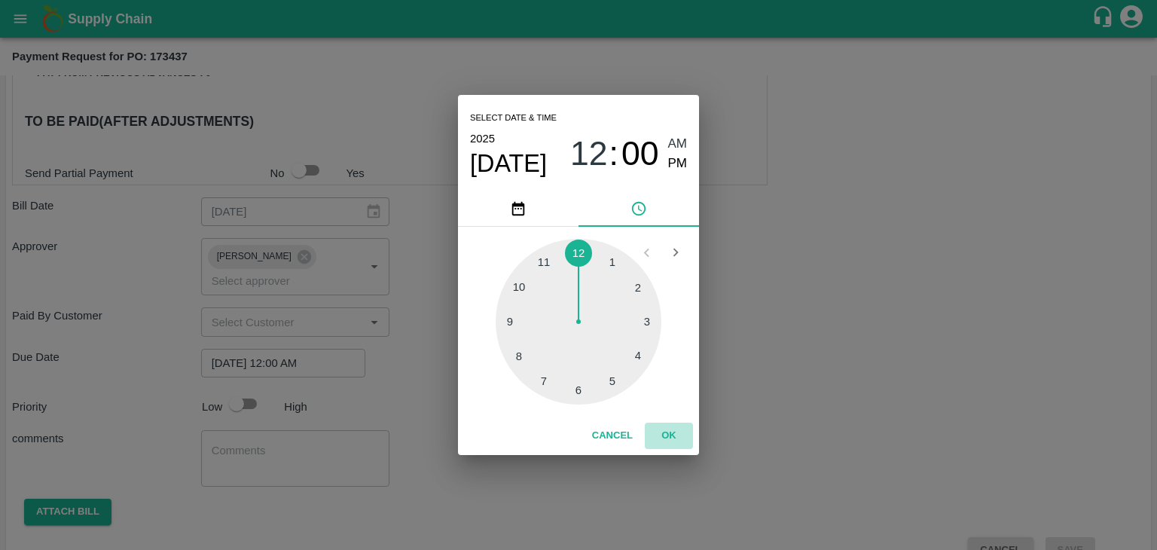
click at [671, 429] on button "OK" at bounding box center [669, 436] width 48 height 26
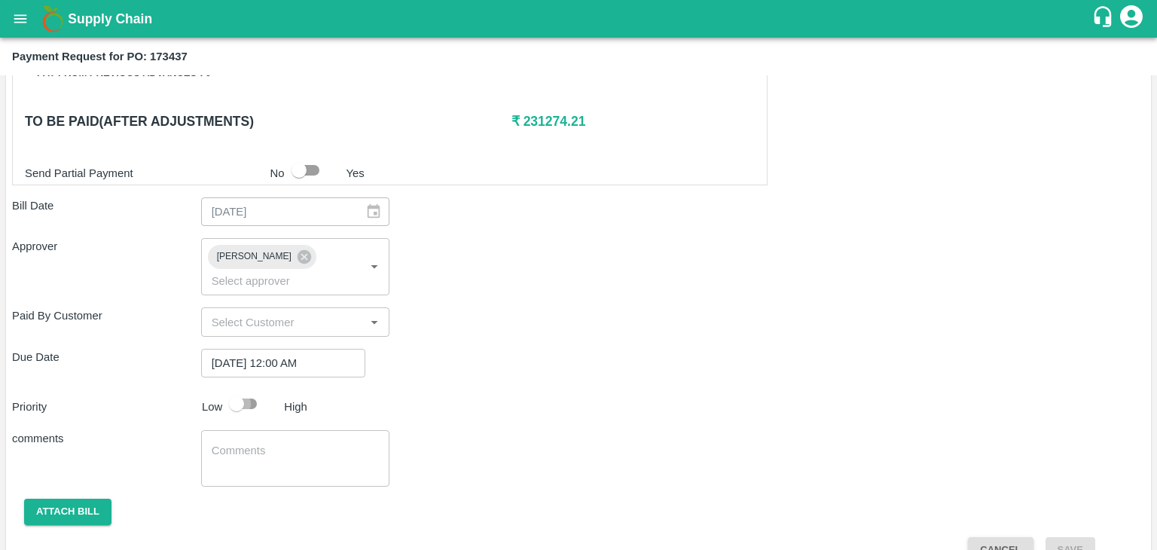
click at [237, 390] on input "checkbox" at bounding box center [237, 404] width 86 height 29
checkbox input "true"
click at [295, 430] on div "x ​" at bounding box center [295, 458] width 189 height 57
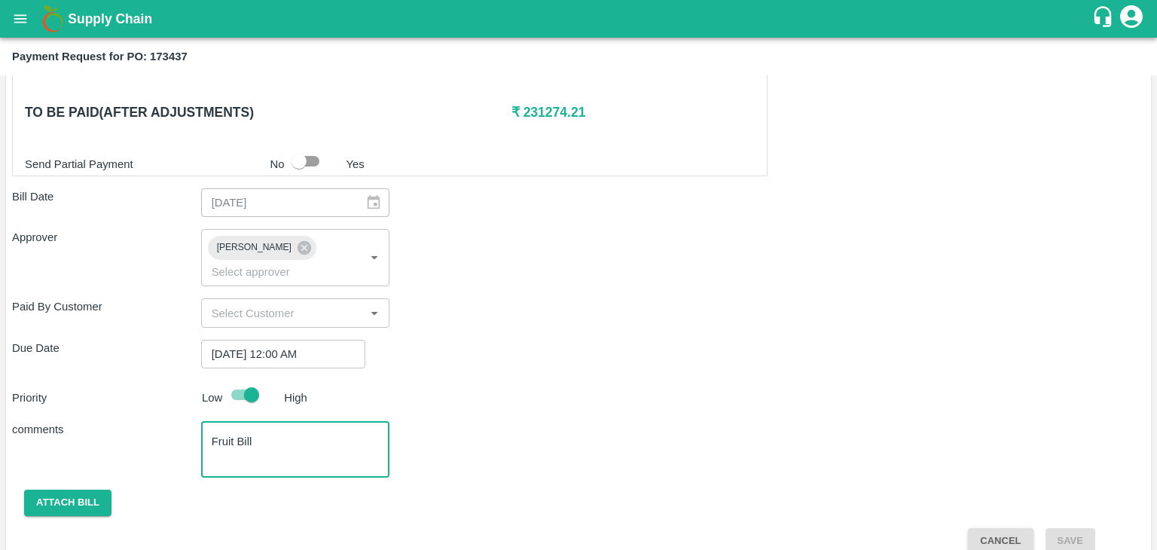
type textarea "Fruit Bill"
click at [53, 495] on div "Shipment - SHIP/[PERSON_NAME]/359284 Lots (Labels) Weight (Kgs) Total Price (₹)…" at bounding box center [578, 76] width 1133 height 956
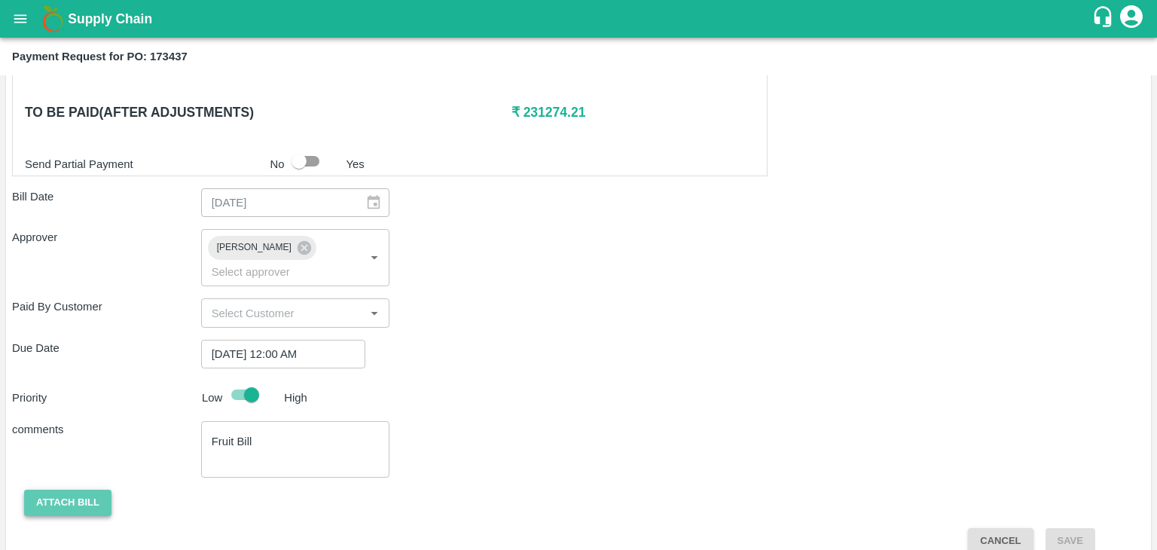
click at [63, 490] on button "Attach bill" at bounding box center [67, 503] width 87 height 26
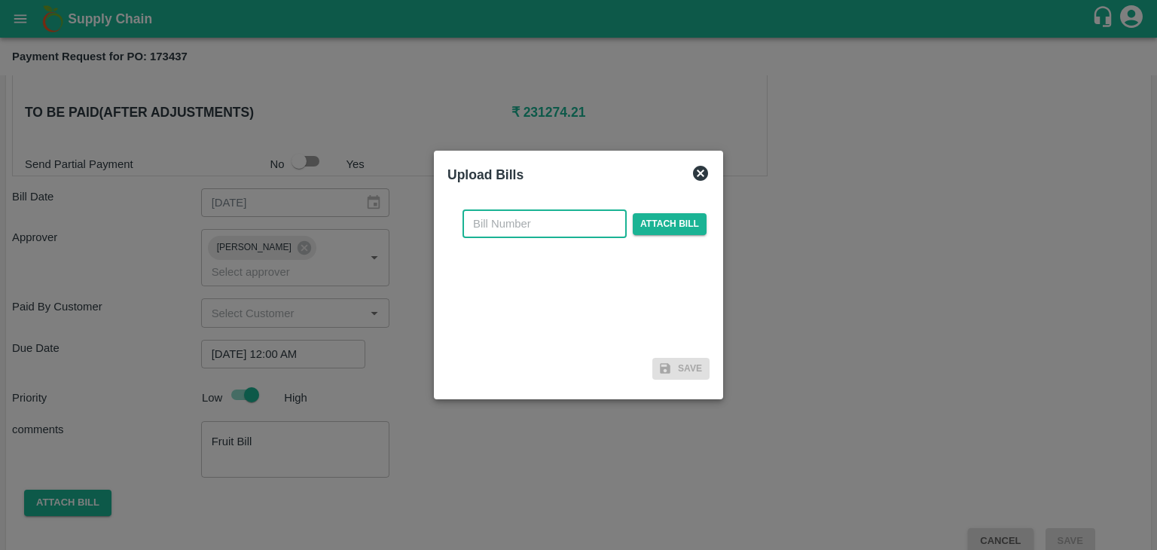
click at [527, 224] on input "text" at bounding box center [545, 223] width 164 height 29
type input "72"
click at [677, 227] on span "Attach bill" at bounding box center [670, 224] width 74 height 22
click at [0, 0] on input "Attach bill" at bounding box center [0, 0] width 0 height 0
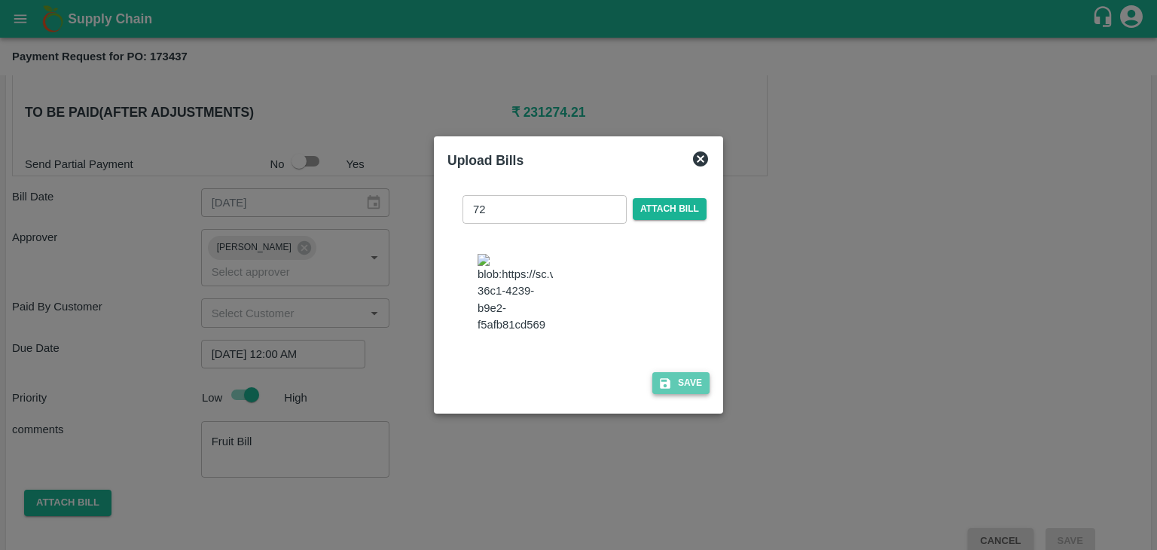
click at [662, 385] on icon "button" at bounding box center [666, 384] width 14 height 14
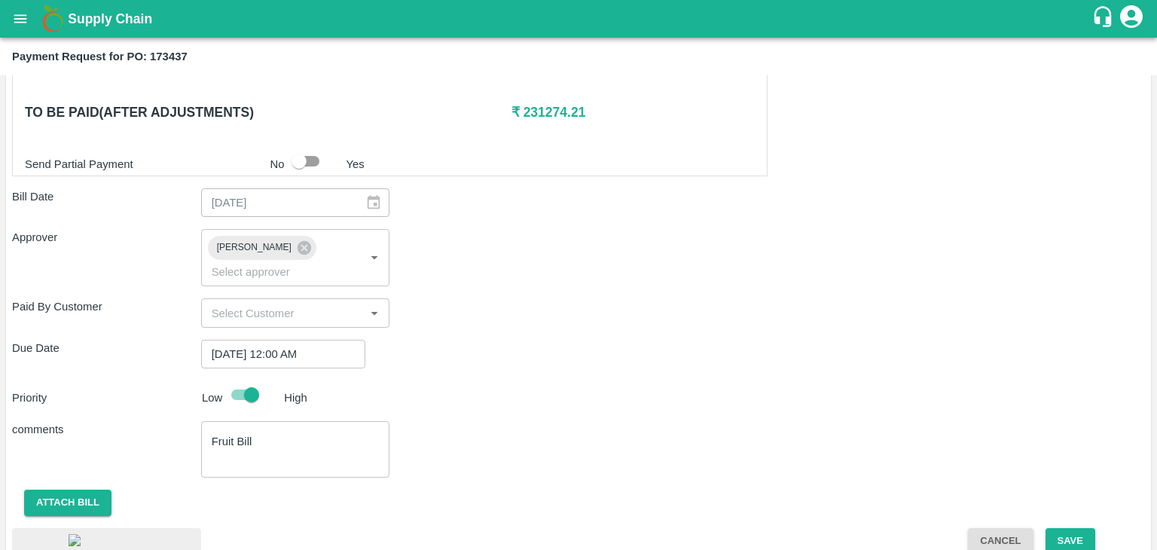
scroll to position [802, 0]
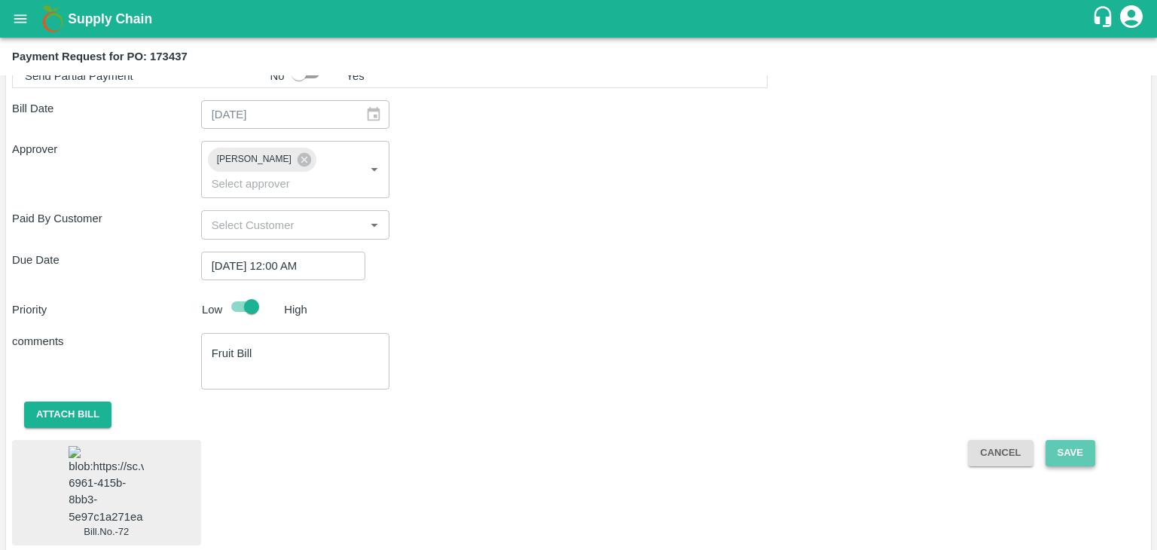
click at [1060, 440] on button "Save" at bounding box center [1071, 453] width 50 height 26
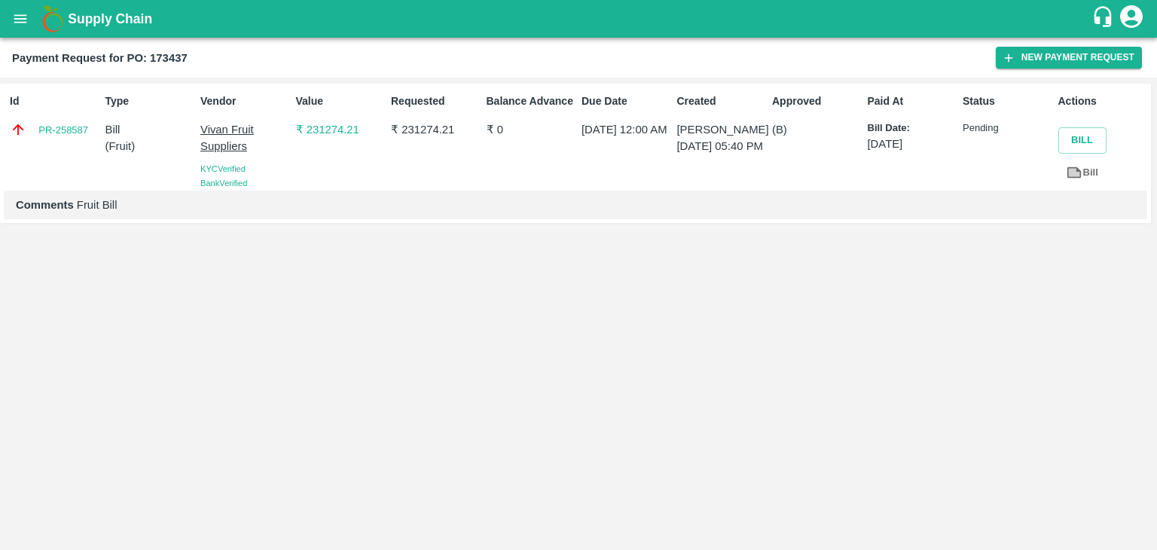
click at [20, 19] on icon "open drawer" at bounding box center [20, 18] width 13 height 8
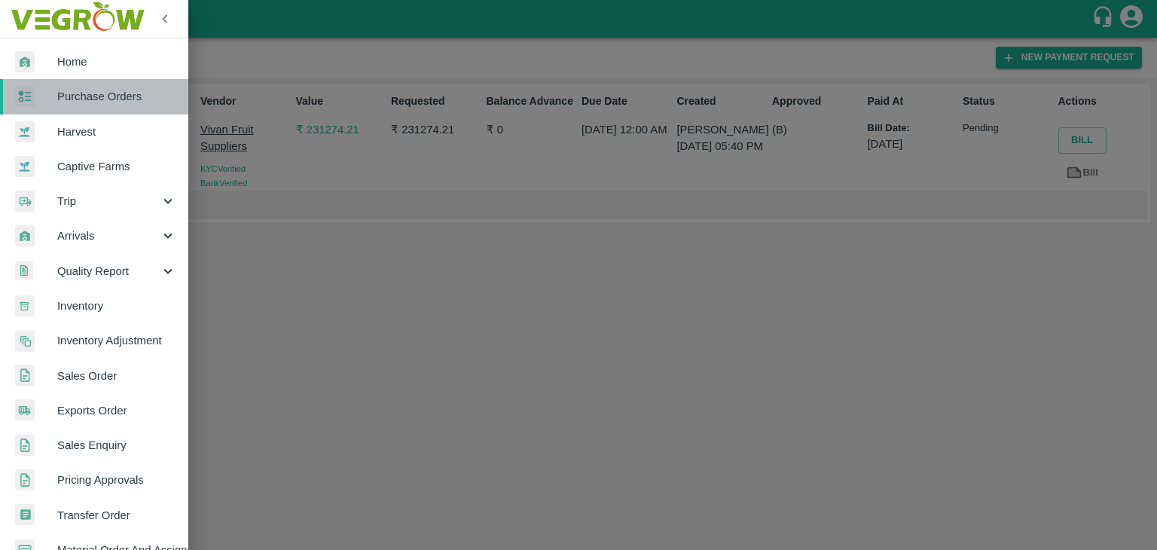
click at [96, 100] on span "Purchase Orders" at bounding box center [116, 96] width 119 height 17
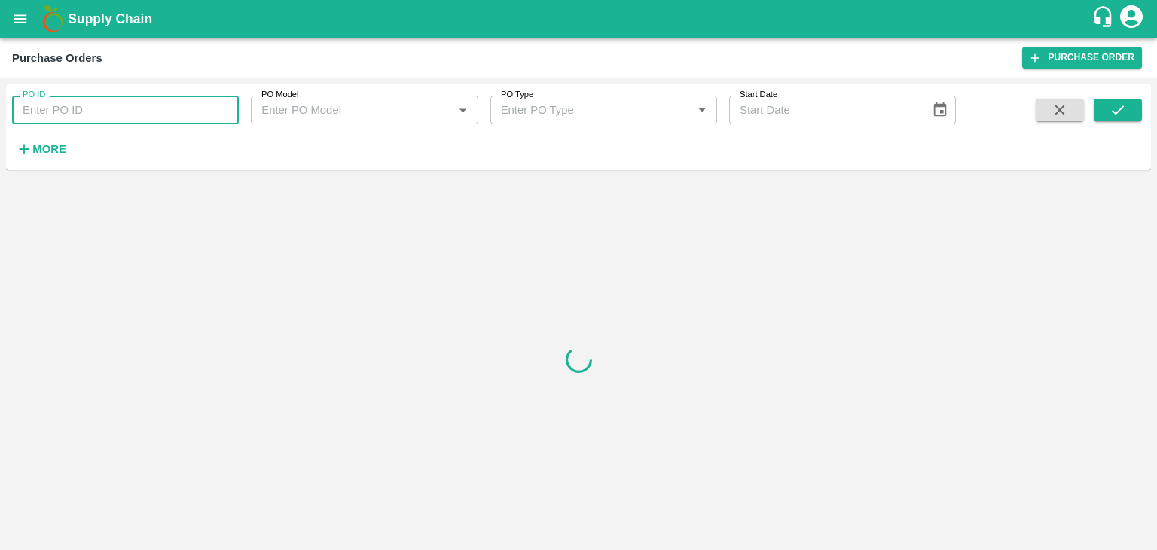
click at [165, 107] on input "PO ID" at bounding box center [125, 110] width 227 height 29
paste input "173433"
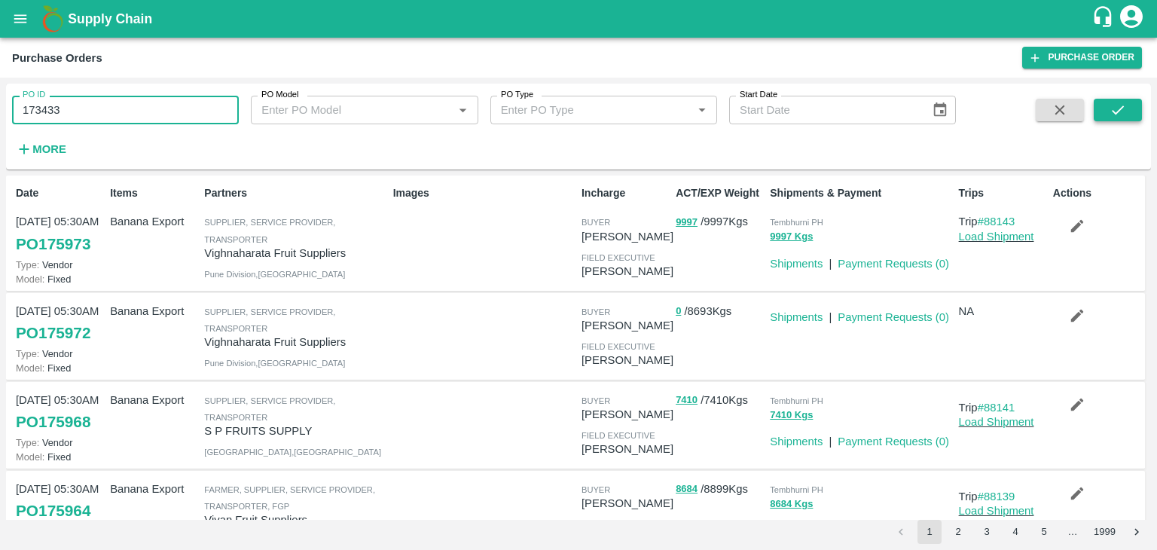
type input "173433"
click at [1100, 107] on button "submit" at bounding box center [1118, 110] width 48 height 23
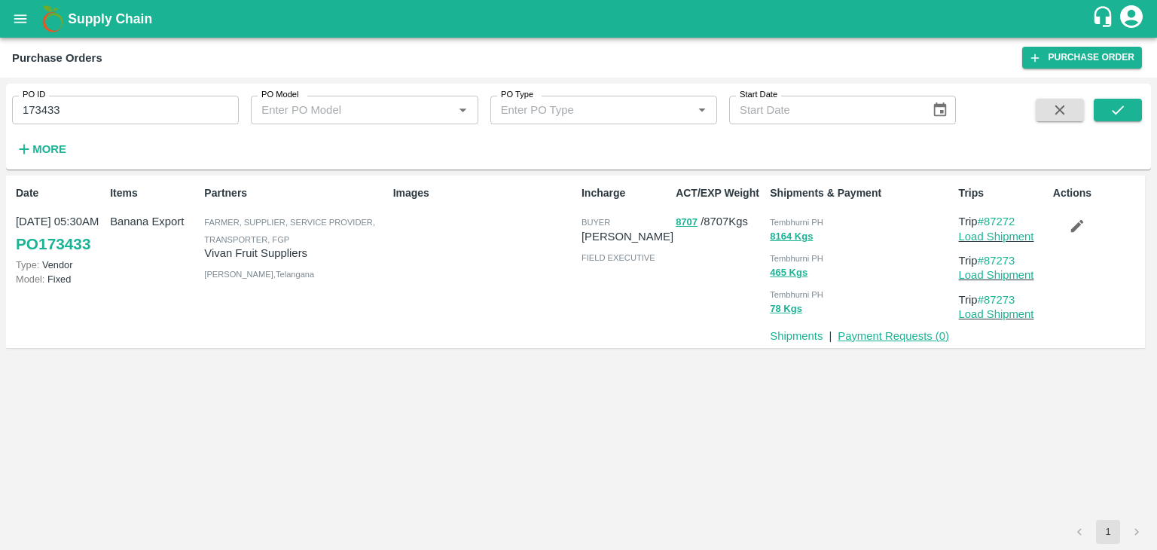
click at [870, 330] on link "Payment Requests ( 0 )" at bounding box center [894, 336] width 112 height 12
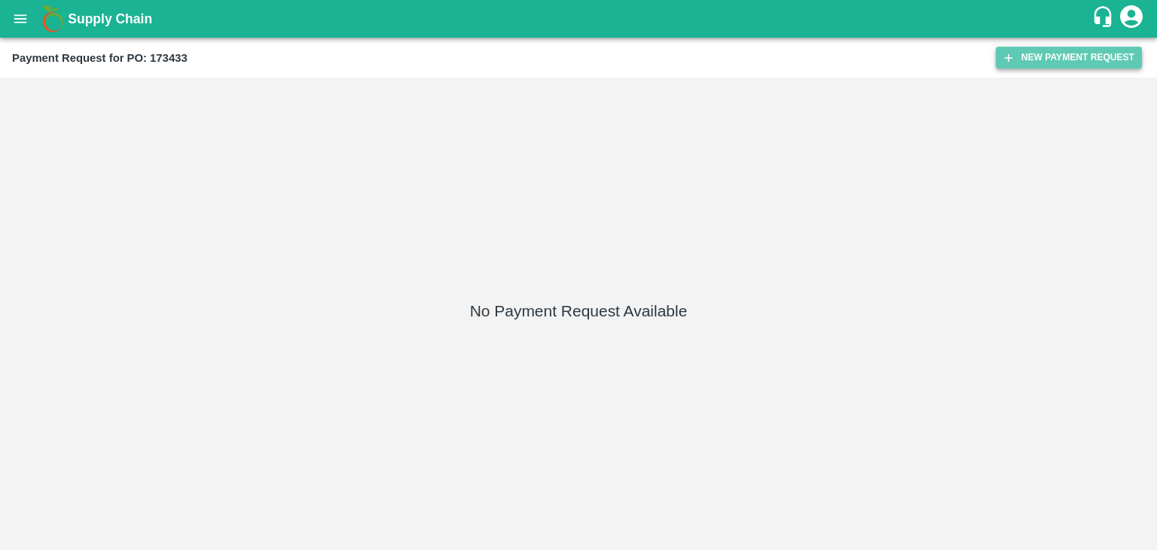
click at [1061, 57] on button "New Payment Request" at bounding box center [1069, 58] width 146 height 22
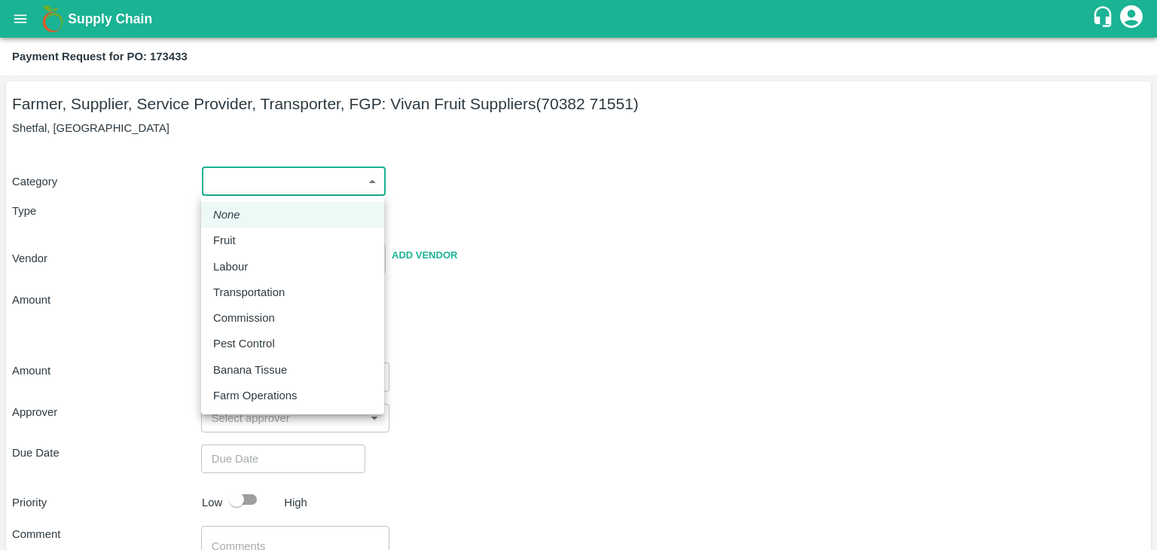
drag, startPoint x: 218, startPoint y: 181, endPoint x: 250, endPoint y: 236, distance: 63.8
click at [250, 236] on body "Supply Chain Payment Request for PO: 173433 Farmer, Supplier, Service Provider,…" at bounding box center [578, 275] width 1157 height 550
click at [250, 236] on div "Fruit" at bounding box center [292, 240] width 159 height 17
type input "1"
type input "[PERSON_NAME] Fruit Suppliers - 70382 71551(Farmer, Supplier, Service Provider,…"
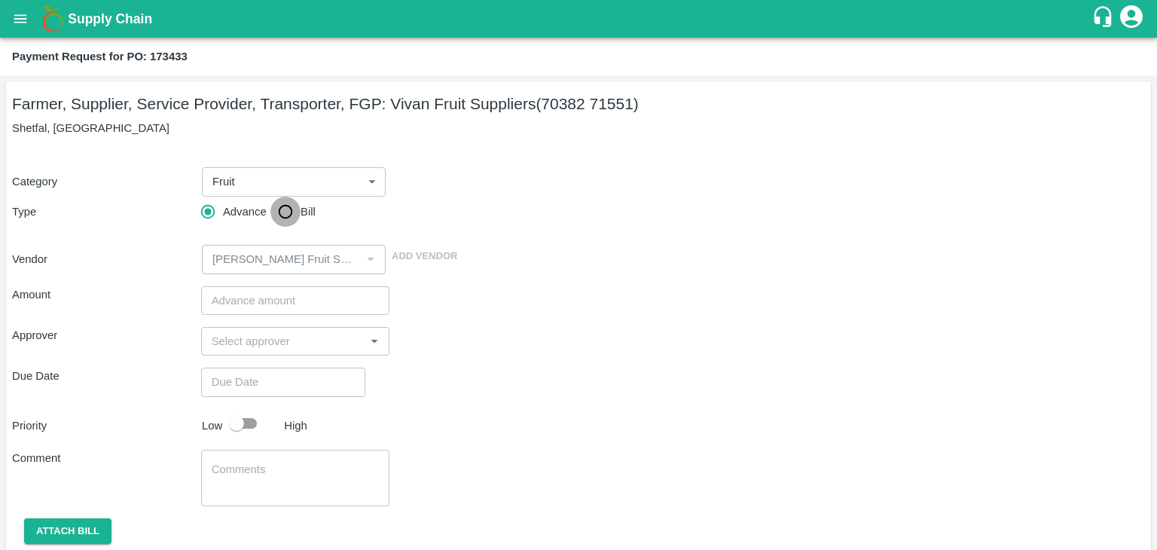
click at [272, 224] on input "Bill" at bounding box center [285, 212] width 30 height 30
radio input "true"
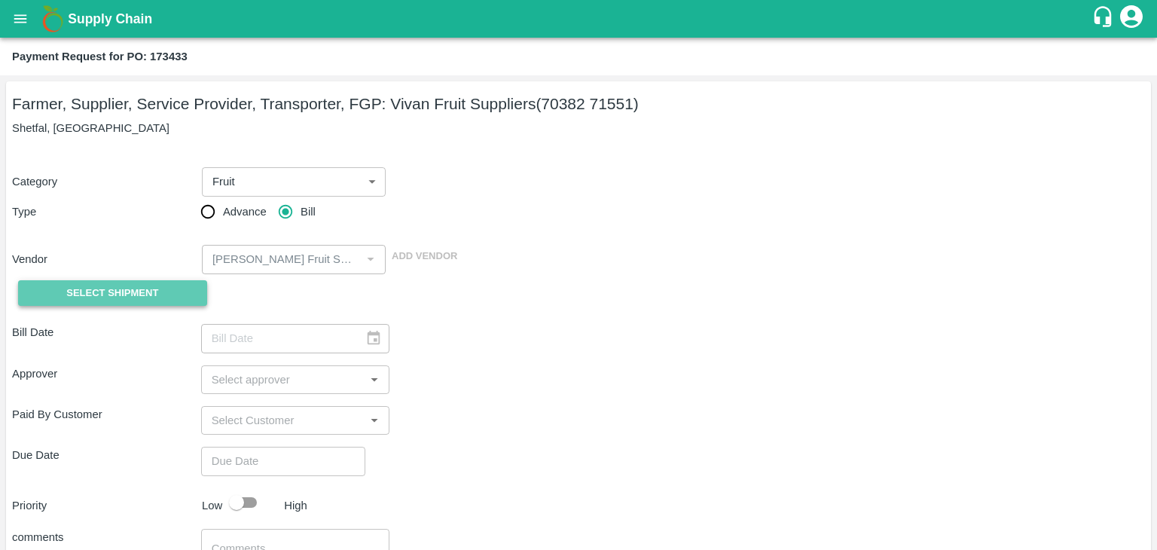
click at [126, 291] on span "Select Shipment" at bounding box center [112, 293] width 92 height 17
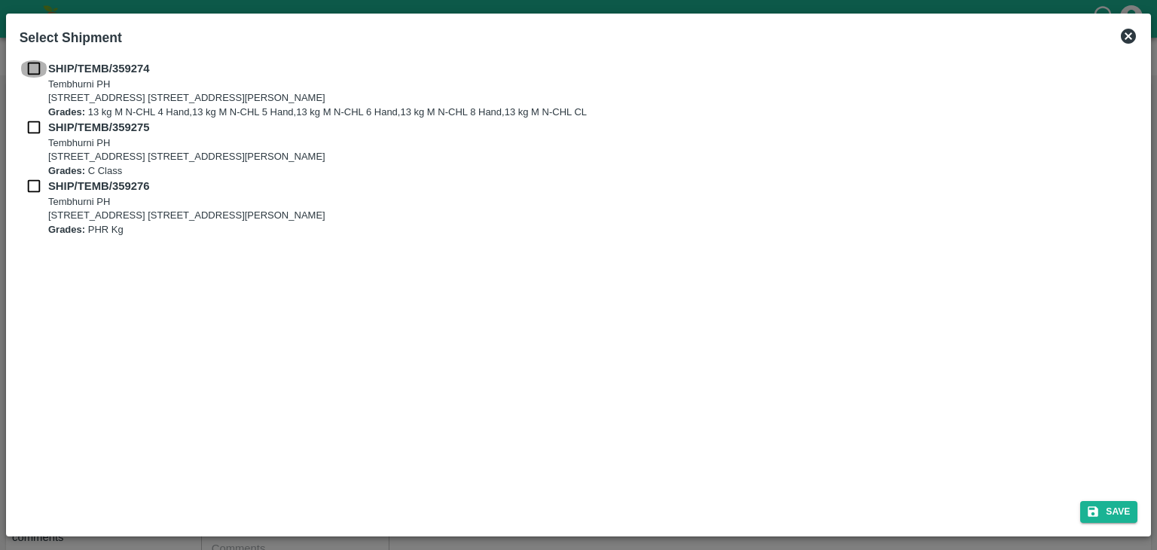
click at [23, 63] on input "checkbox" at bounding box center [34, 68] width 29 height 17
checkbox input "true"
click at [32, 127] on input "checkbox" at bounding box center [34, 127] width 29 height 17
checkbox input "true"
click at [32, 192] on input "checkbox" at bounding box center [34, 186] width 29 height 17
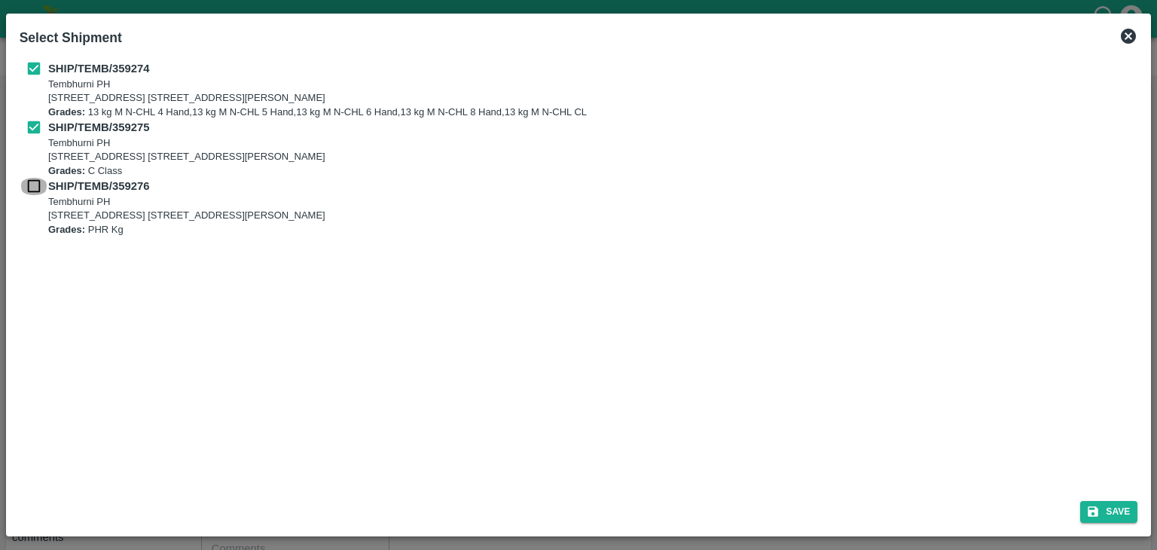
checkbox input "true"
click at [1099, 507] on icon "submit" at bounding box center [1093, 512] width 14 height 14
type input "03/09/2025"
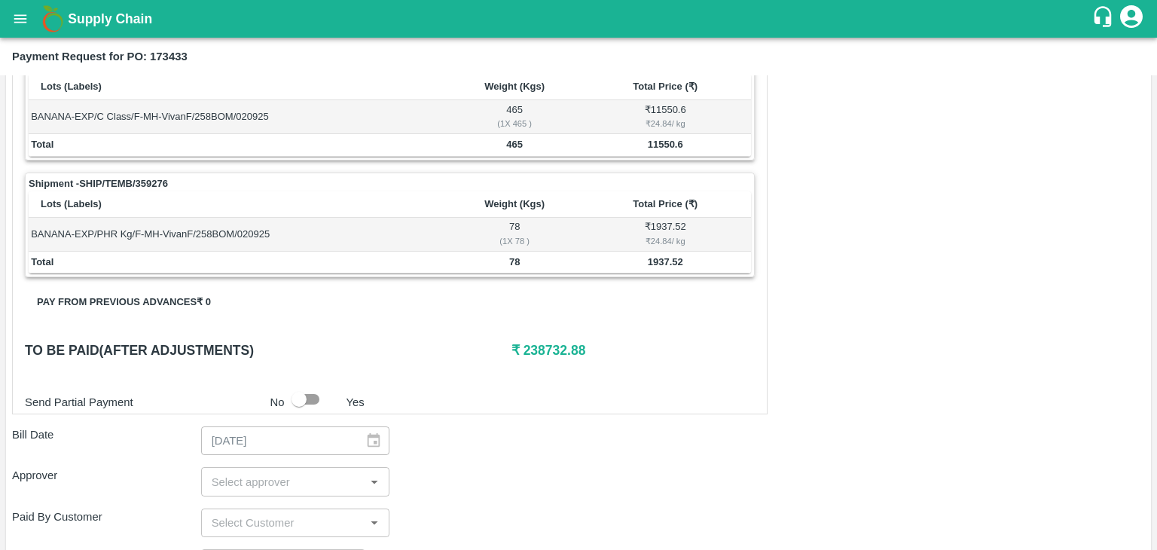
scroll to position [738, 0]
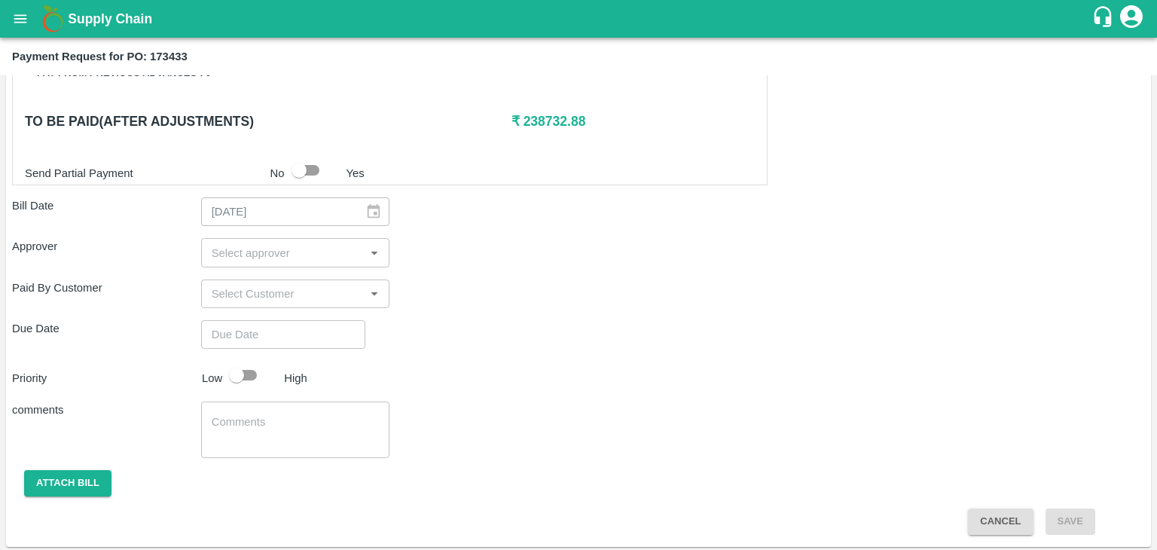
click at [266, 250] on input "input" at bounding box center [283, 253] width 155 height 20
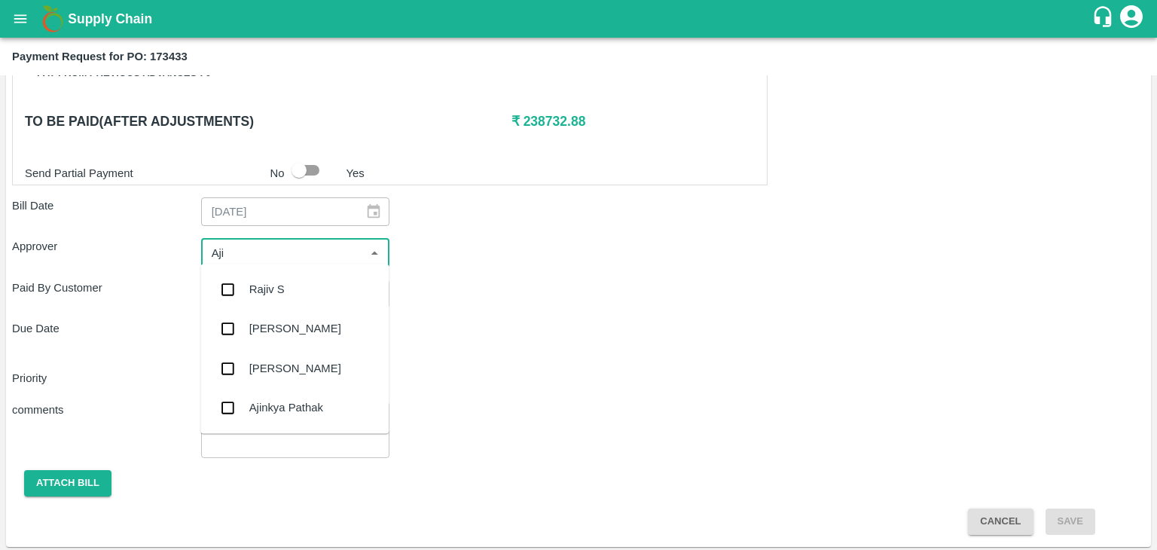
type input "Ajit"
click at [283, 294] on div "[PERSON_NAME]" at bounding box center [295, 289] width 92 height 17
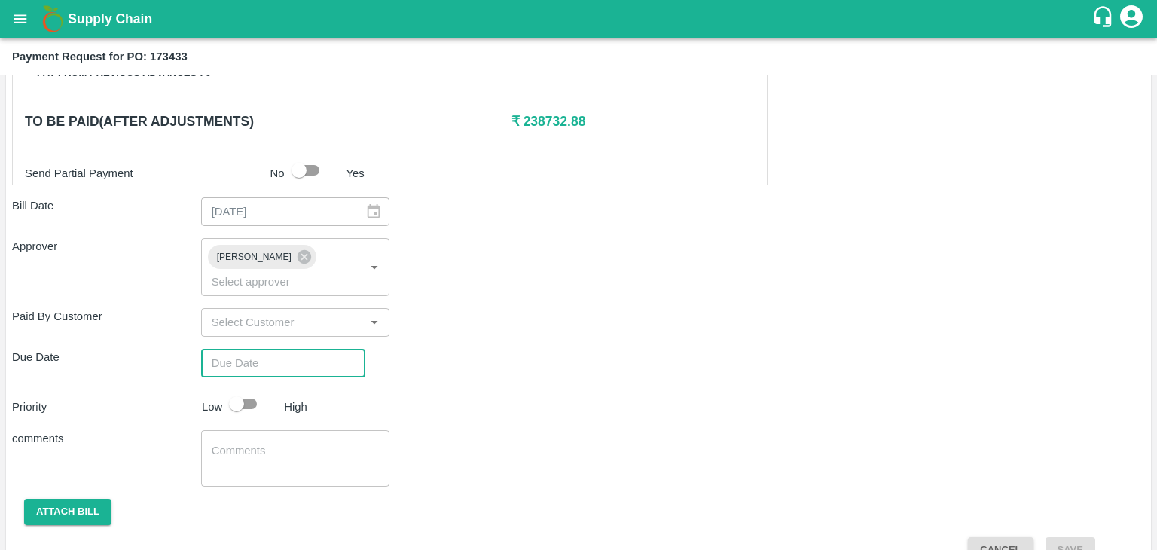
type input "DD/MM/YYYY hh:mm aa"
click at [306, 349] on input "DD/MM/YYYY hh:mm aa" at bounding box center [278, 363] width 154 height 29
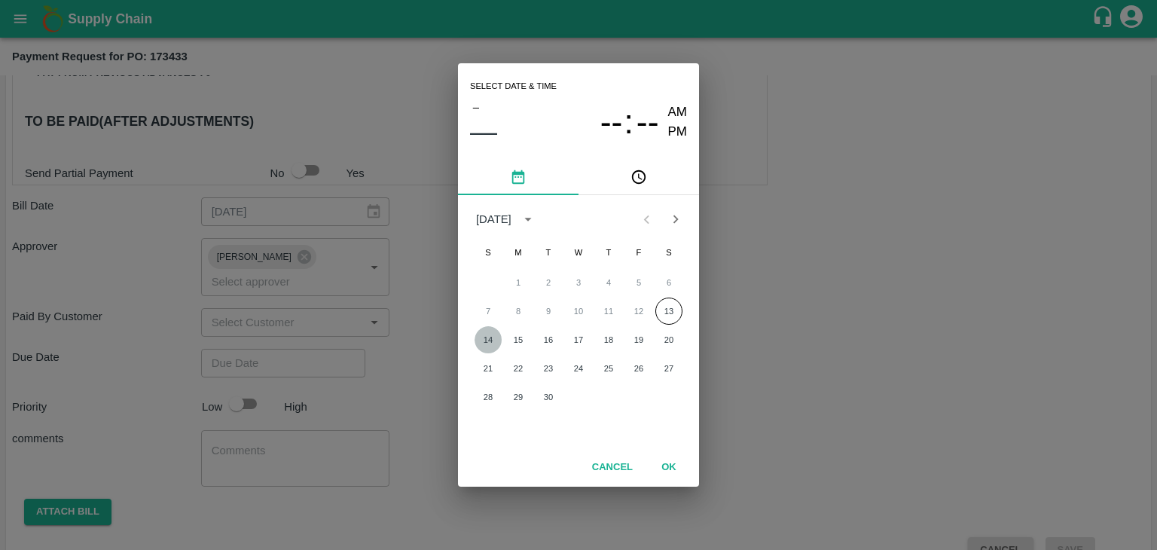
click button "14"
type input "[DATE] 12:00 AM"
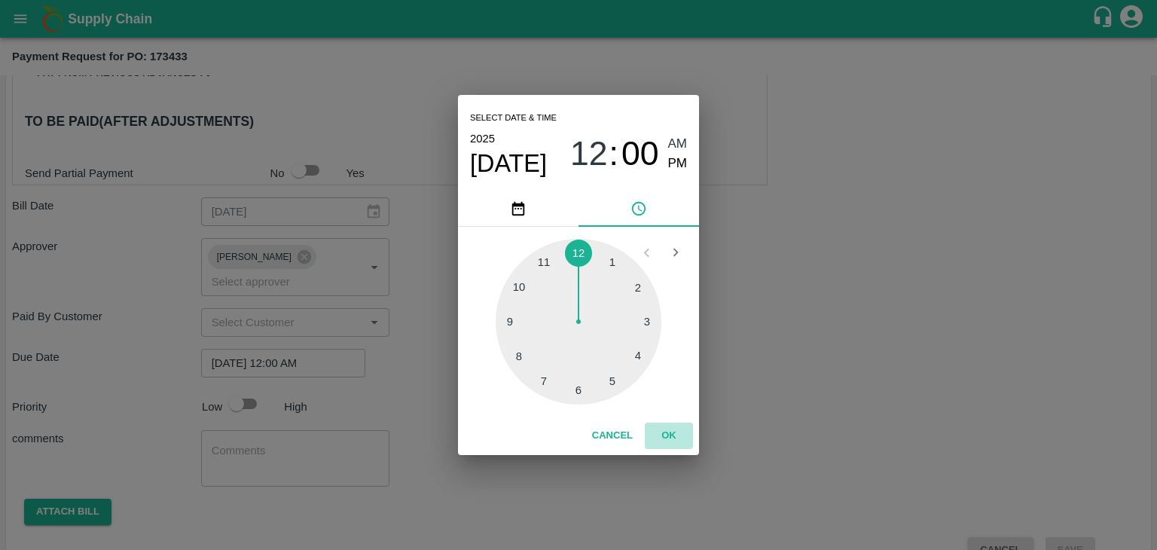
click button "OK"
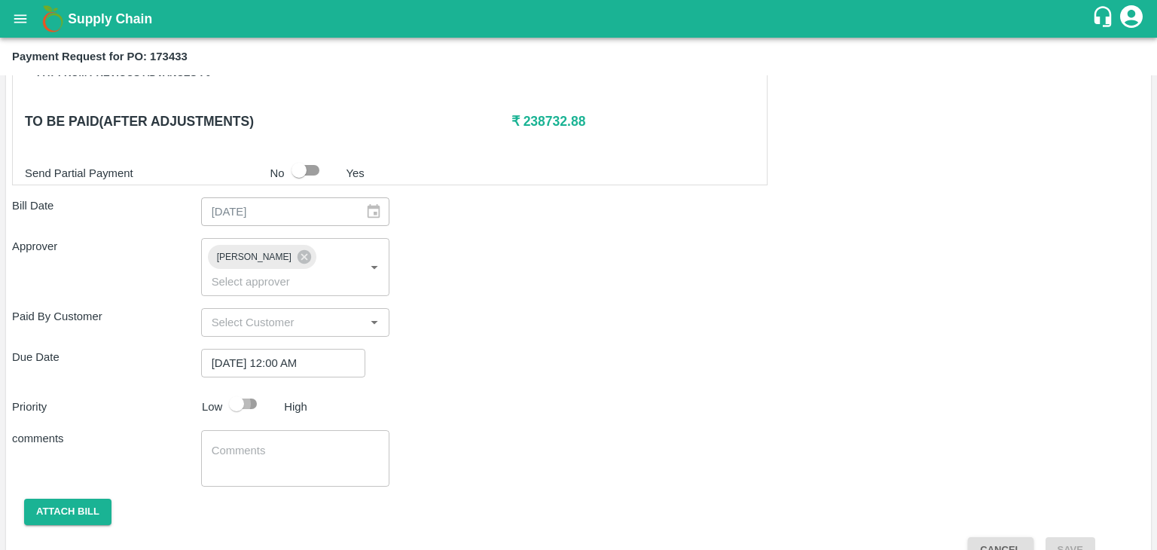
click input "checkbox"
checkbox input "true"
click textarea
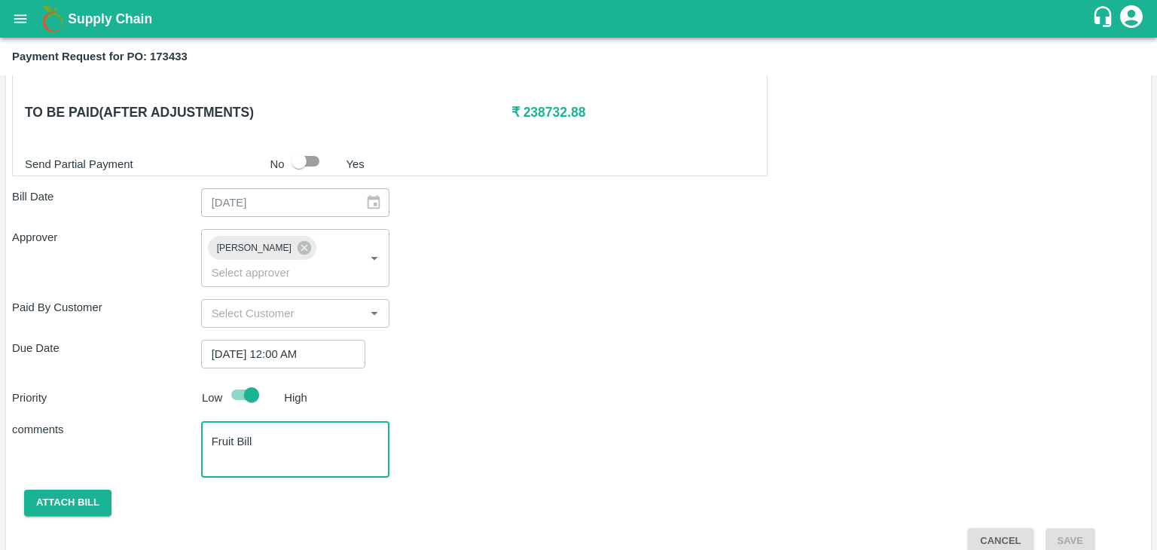
type textarea "Fruit Bill"
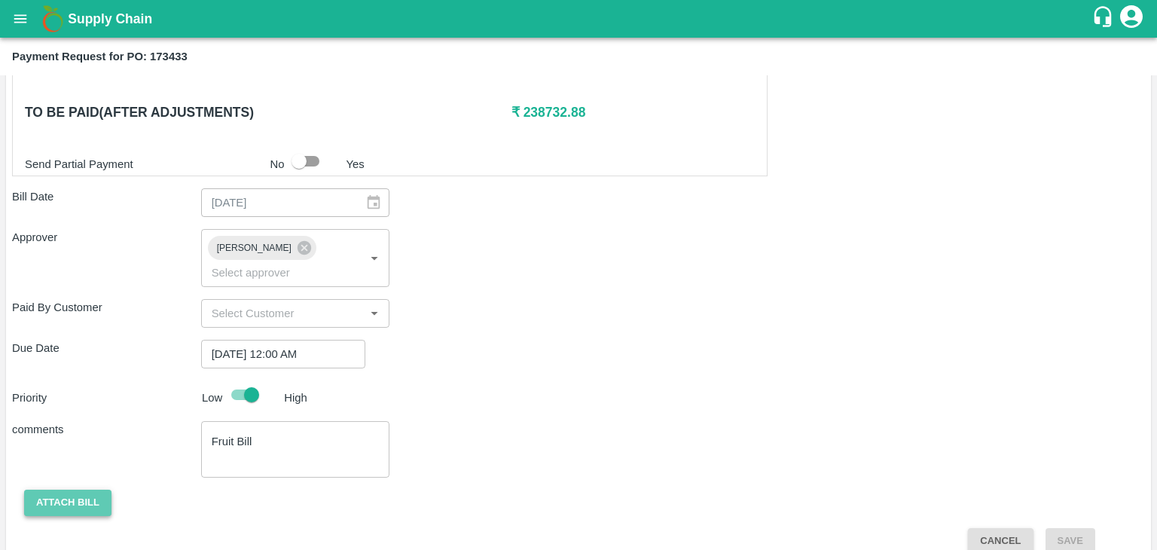
click button "Attach bill"
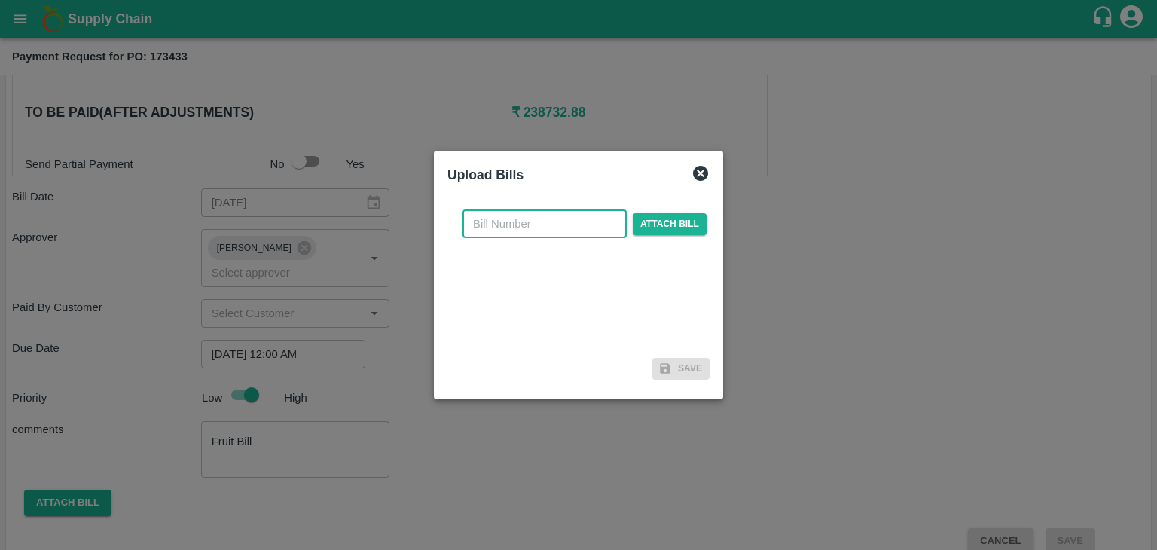
click input "text"
type input "74"
click span "Attach bill"
click input "Attach bill"
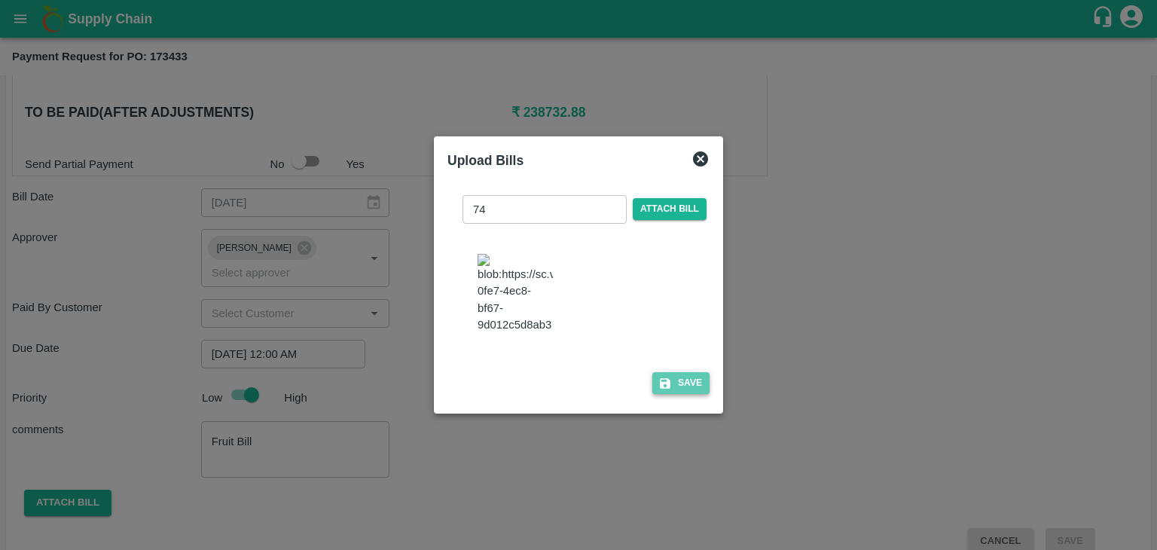
click button "Save"
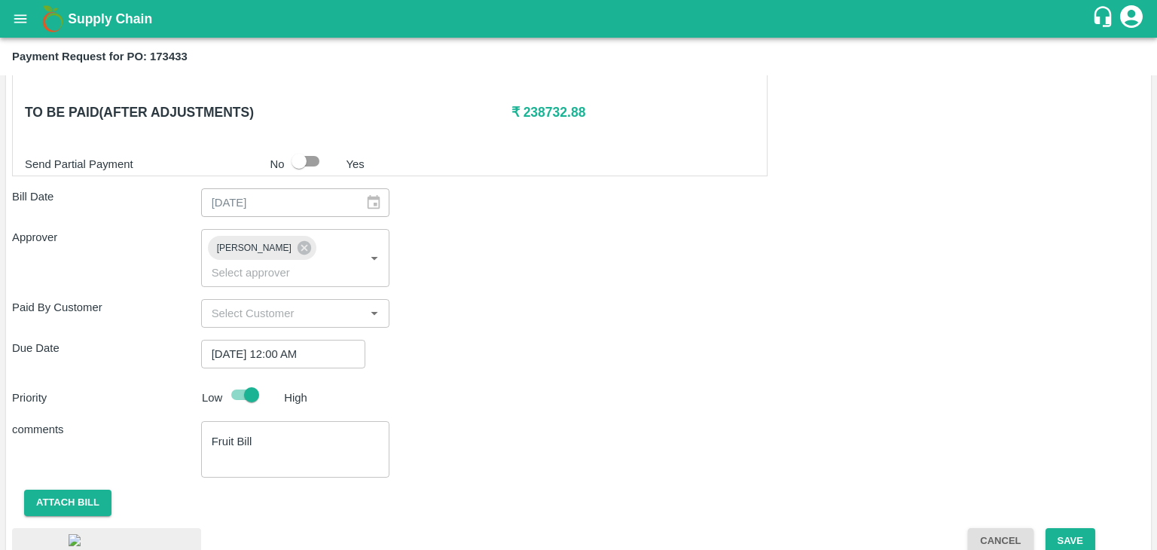
scroll to position [836, 0]
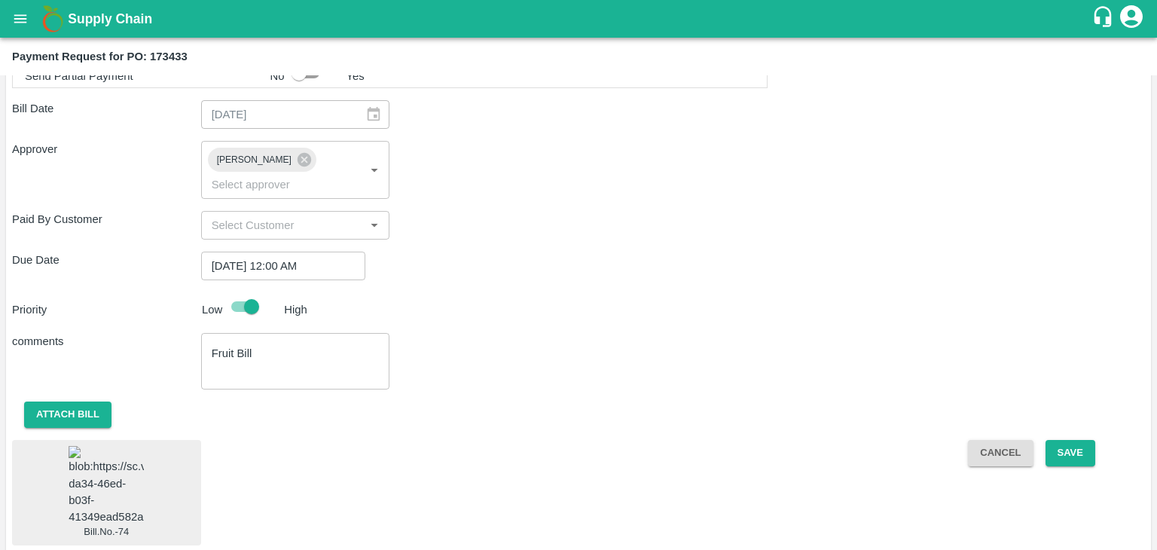
click img
click button "Save"
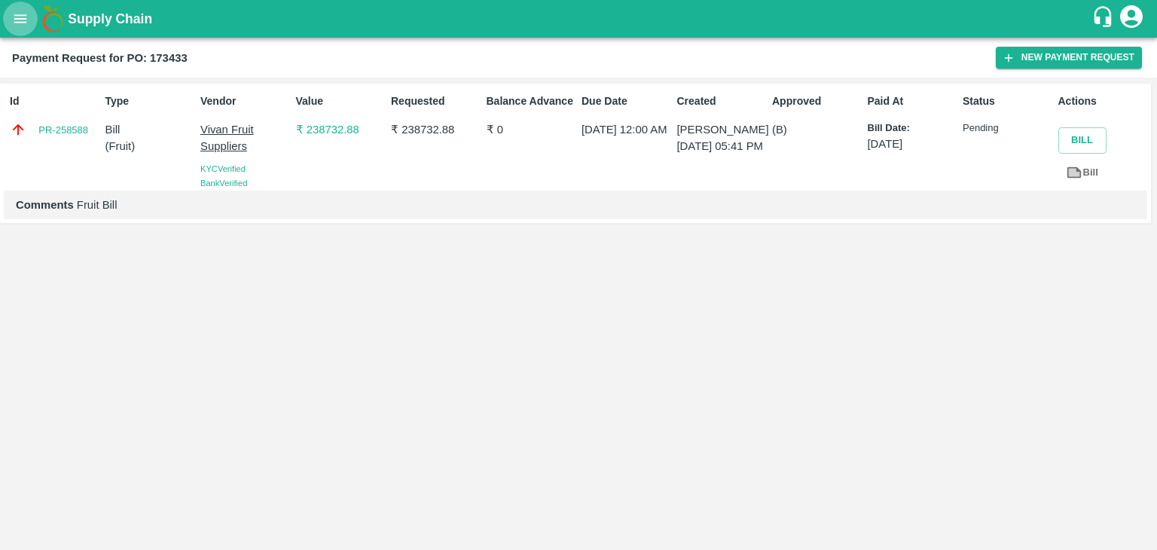
click icon "open drawer"
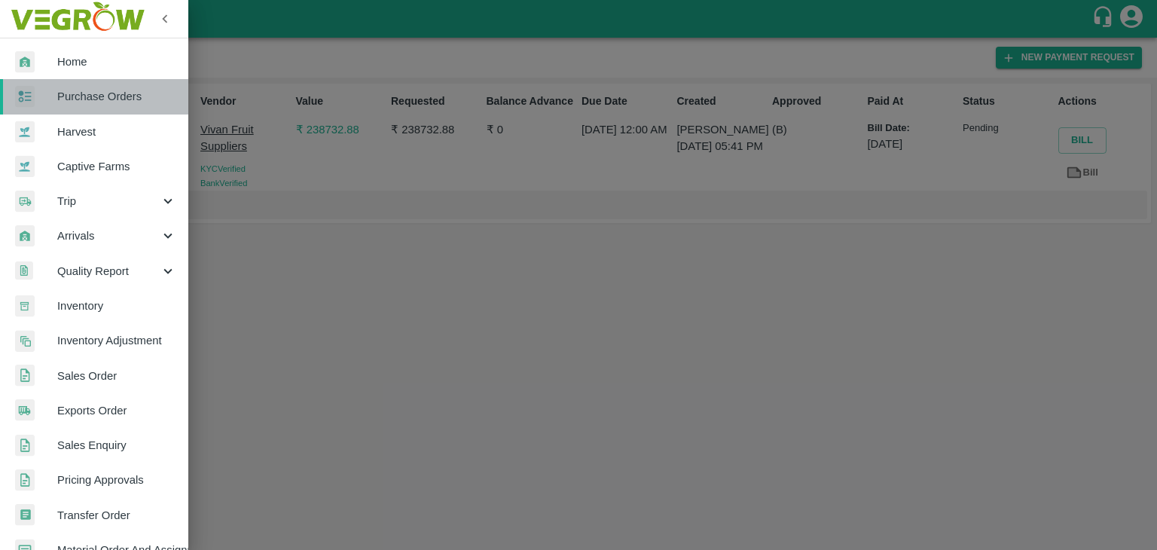
click span "Purchase Orders"
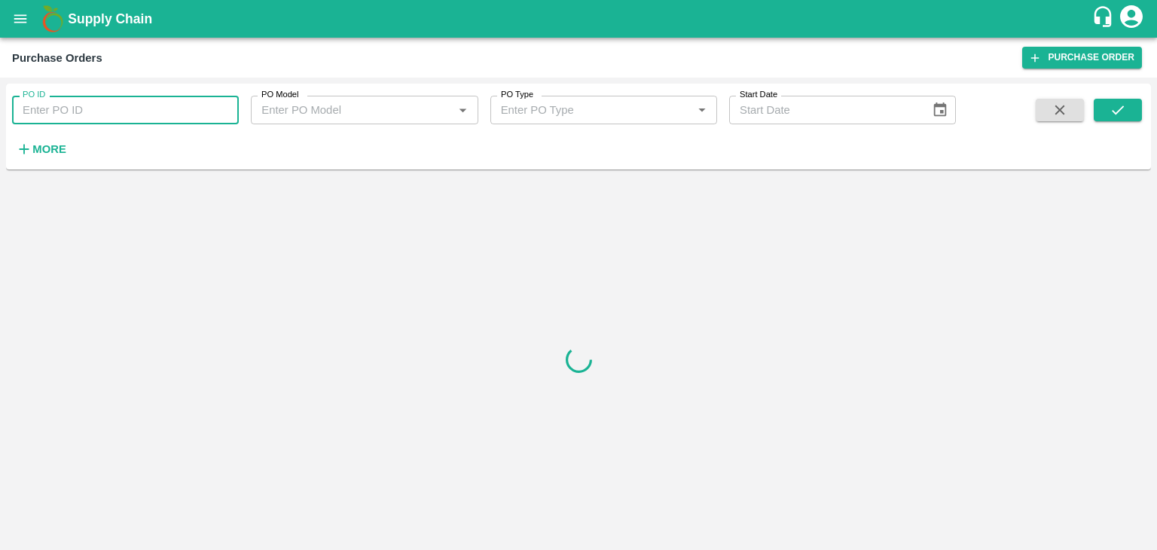
click input "PO ID"
paste input "173581"
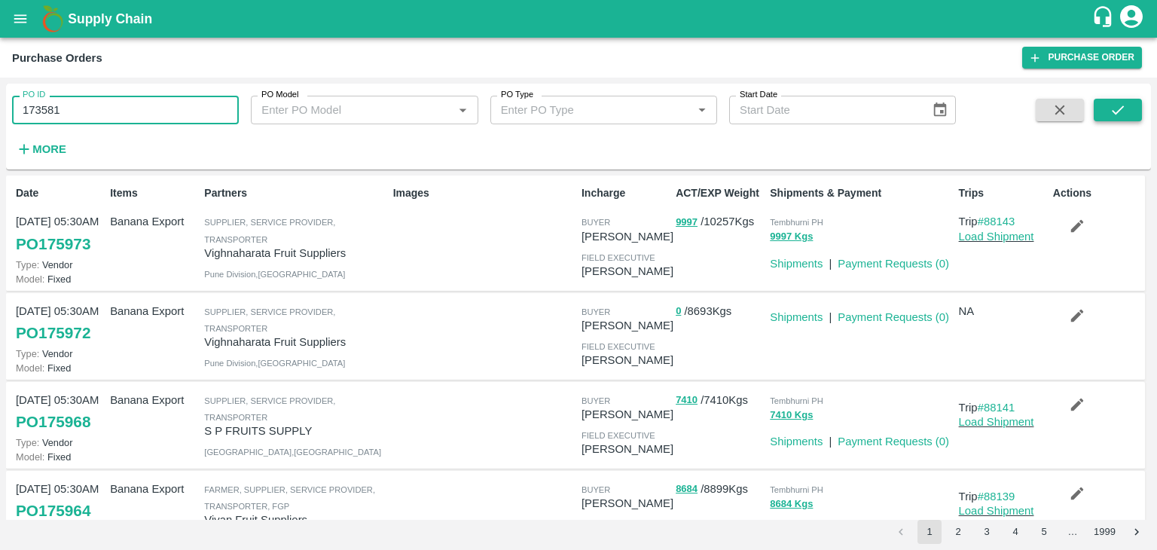
type input "173581"
click icon "submit"
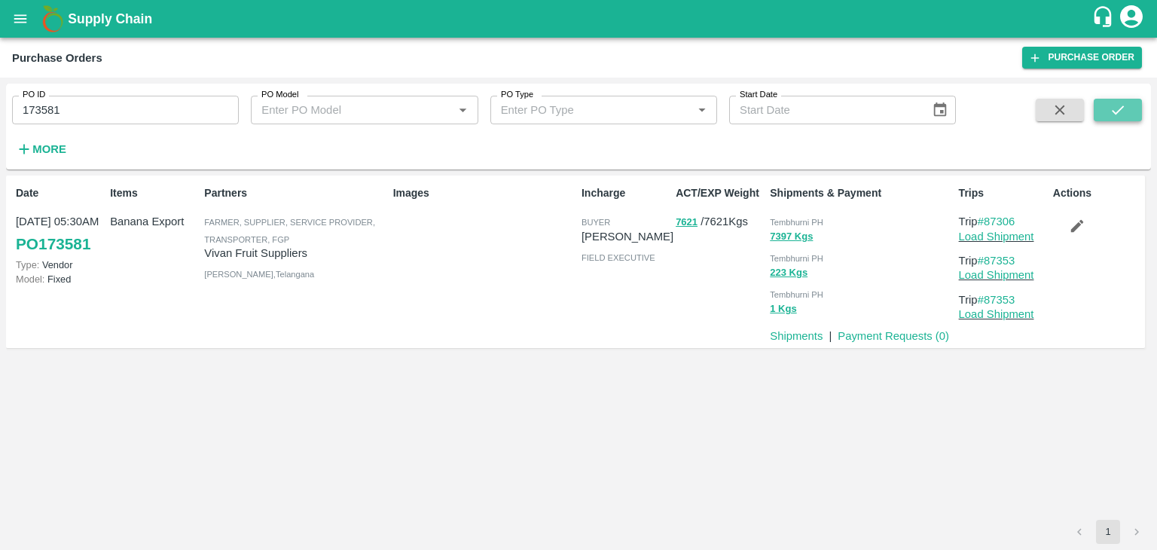
click icon "submit"
drag, startPoint x: 888, startPoint y: 342, endPoint x: 903, endPoint y: 333, distance: 16.9
click p "Payment Requests ( 0 )"
click link "Payment Requests ( 0 )"
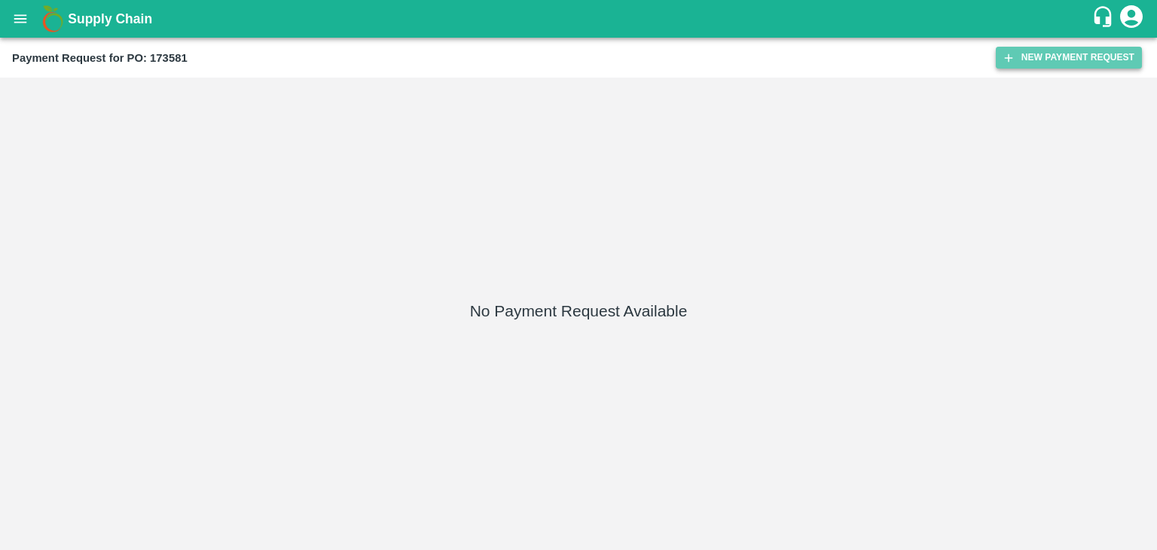
click at [1048, 49] on button "New Payment Request" at bounding box center [1069, 58] width 146 height 22
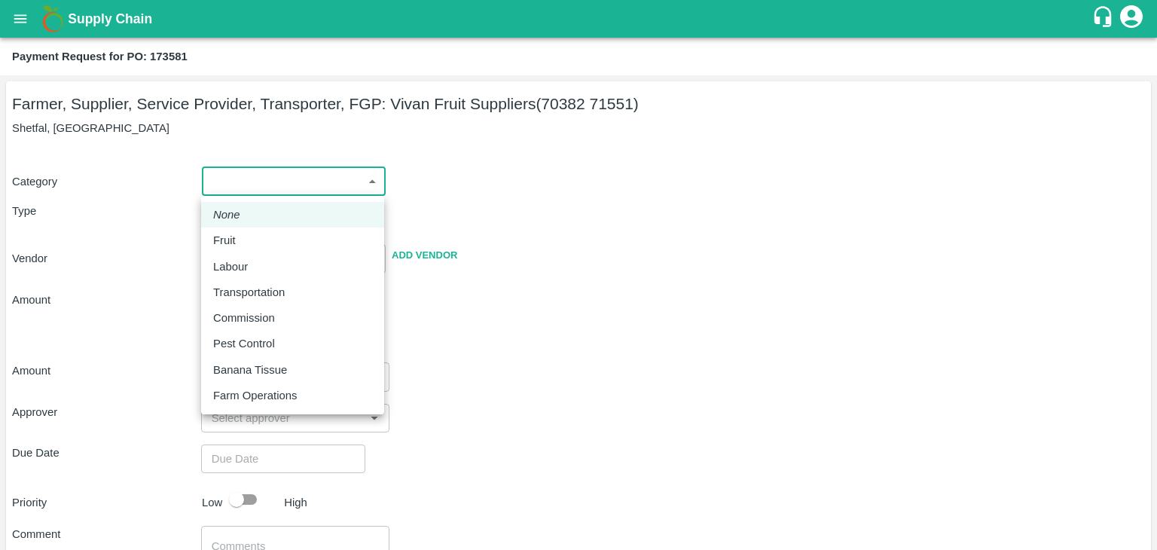
drag, startPoint x: 233, startPoint y: 182, endPoint x: 254, endPoint y: 241, distance: 62.4
click at [254, 241] on body "Supply Chain Payment Request for PO: 173581 Farmer, Supplier, Service Provider,…" at bounding box center [578, 275] width 1157 height 550
click at [254, 241] on div "Fruit" at bounding box center [292, 240] width 159 height 17
type input "1"
type input "[PERSON_NAME] Fruit Suppliers - 70382 71551(Farmer, Supplier, Service Provider,…"
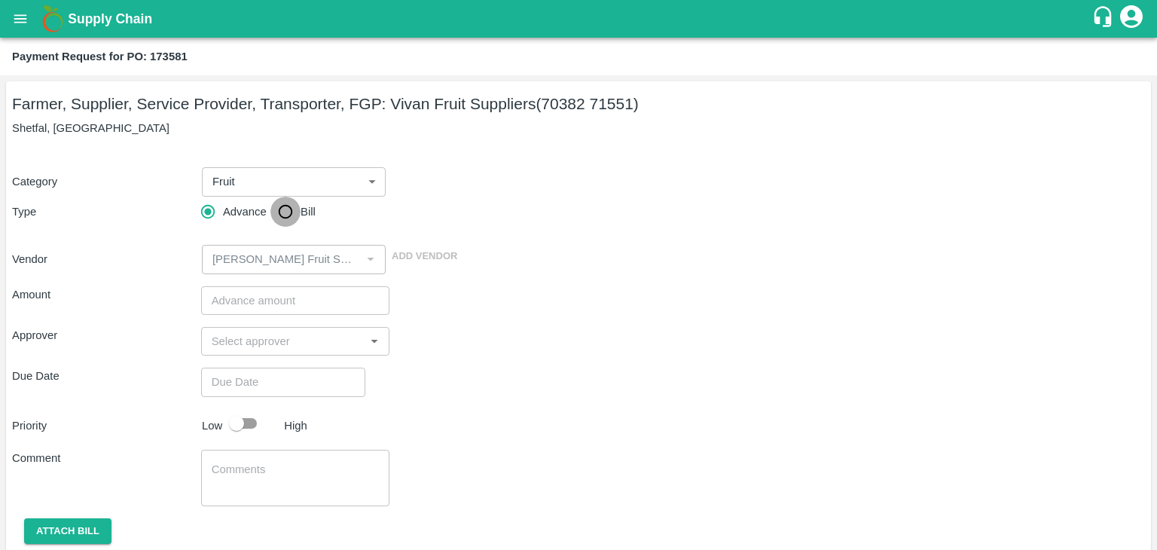
click at [281, 221] on input "Bill" at bounding box center [285, 212] width 30 height 30
radio input "true"
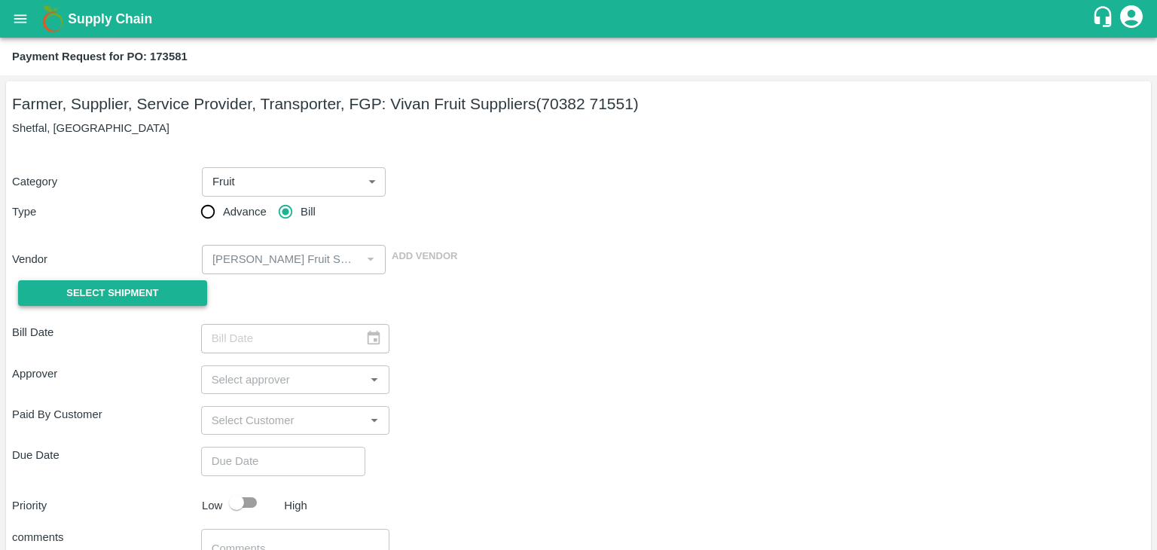
click at [102, 296] on span "Select Shipment" at bounding box center [112, 293] width 92 height 17
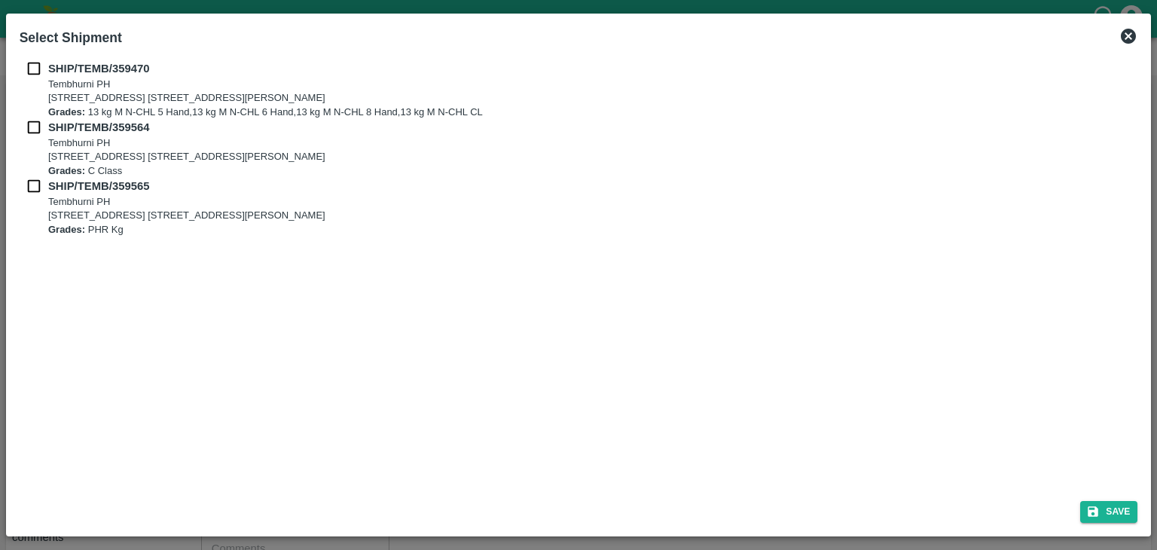
click at [32, 68] on input "checkbox" at bounding box center [34, 68] width 29 height 17
checkbox input "true"
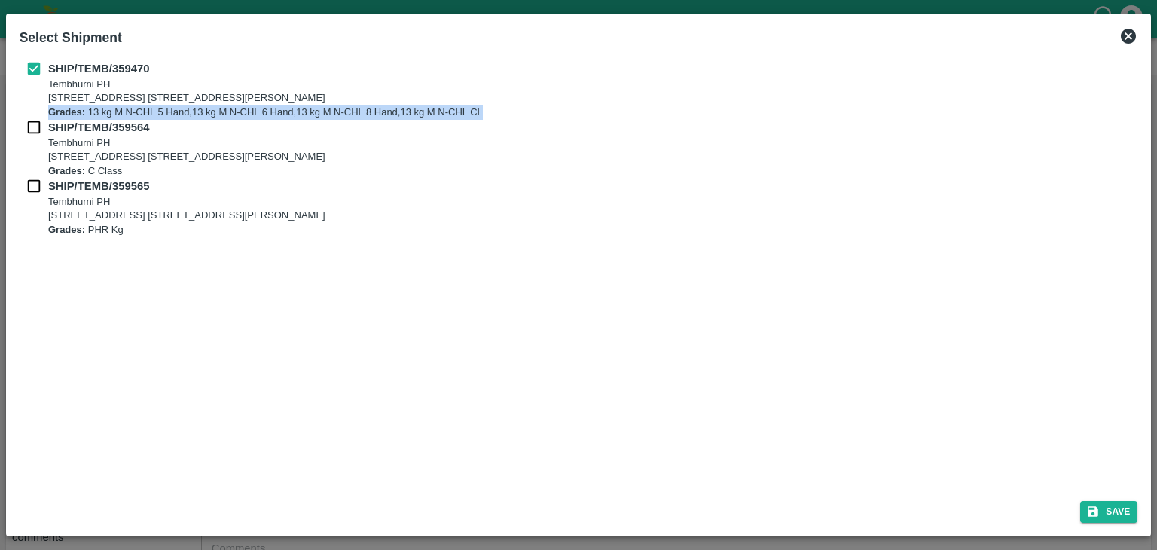
drag, startPoint x: 32, startPoint y: 113, endPoint x: 32, endPoint y: 124, distance: 11.3
click at [32, 124] on div "SHIP/TEMB/359470 [STREET_ADDRESS] E-5, YASHSHREE INDUSTRIES, M.I.D.C., A/P TEMB…" at bounding box center [579, 148] width 1119 height 176
click at [32, 124] on input "checkbox" at bounding box center [34, 127] width 29 height 17
checkbox input "true"
click at [29, 180] on input "checkbox" at bounding box center [34, 186] width 29 height 17
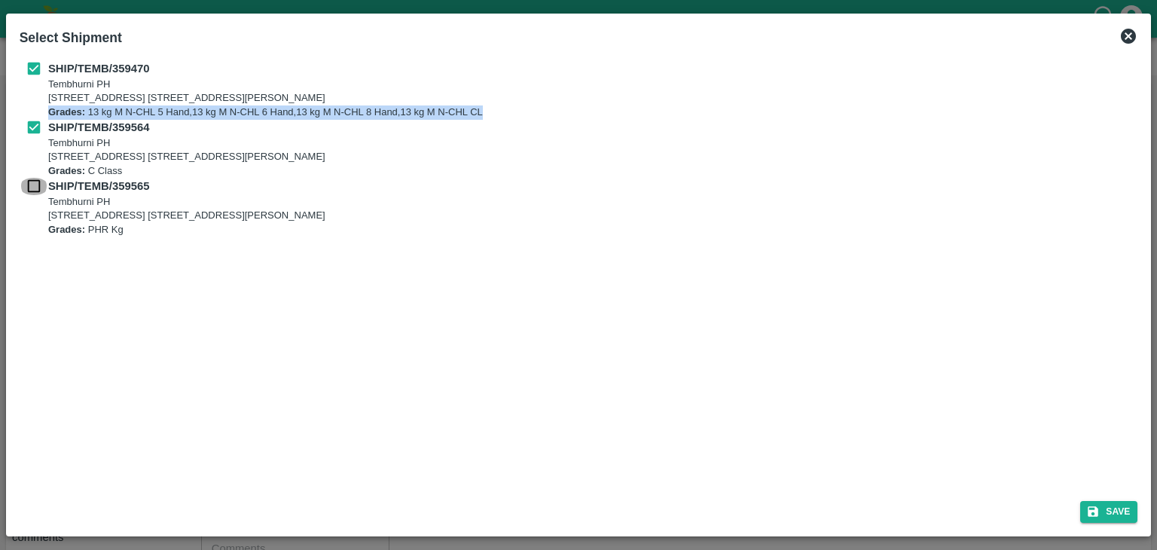
checkbox input "true"
click at [1118, 507] on button "Save" at bounding box center [1108, 512] width 57 height 22
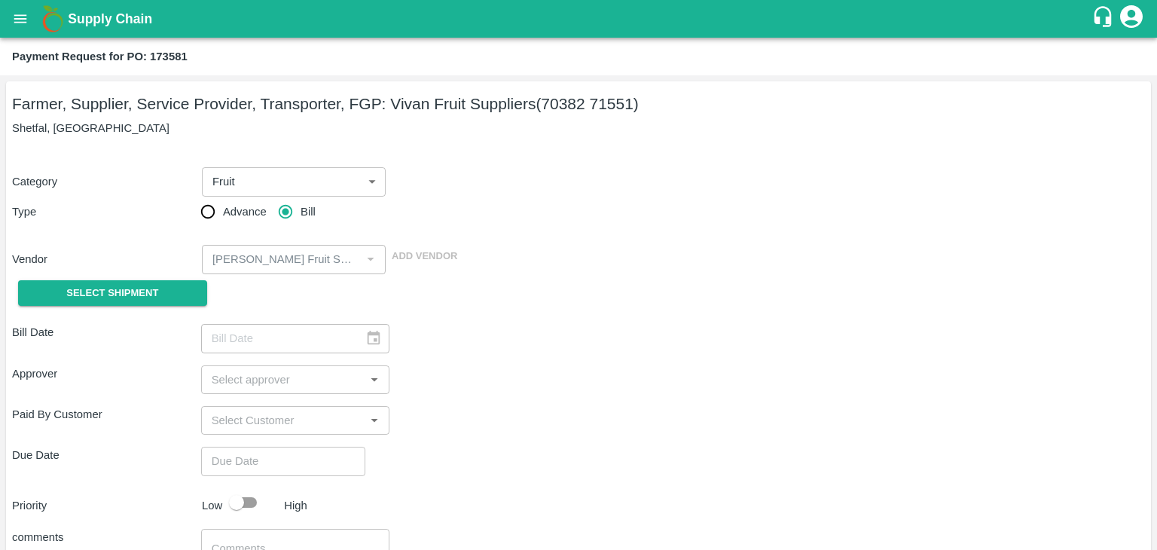
type input "[DATE]"
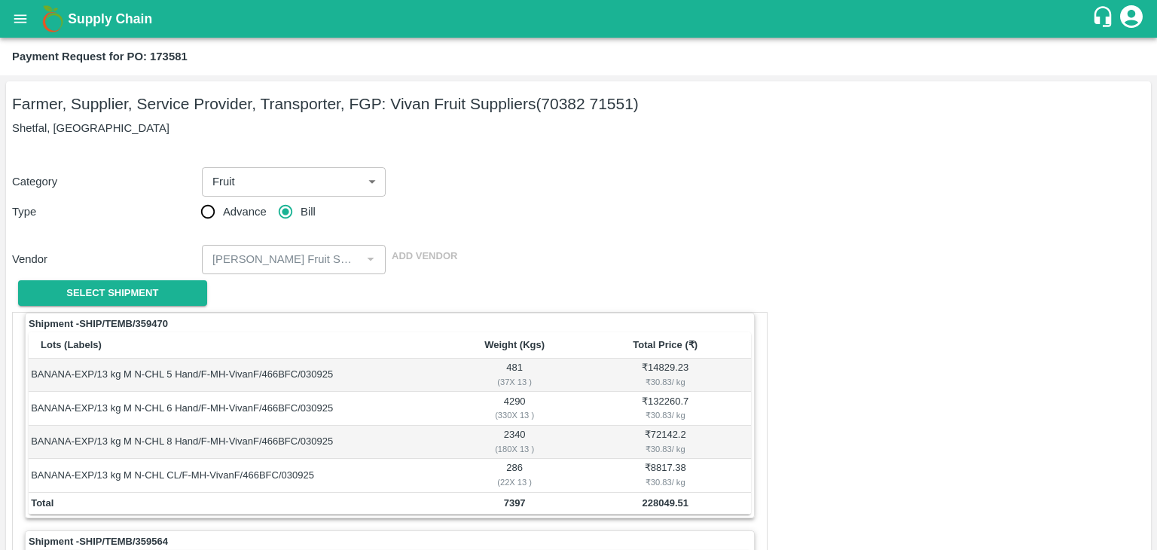
scroll to position [705, 0]
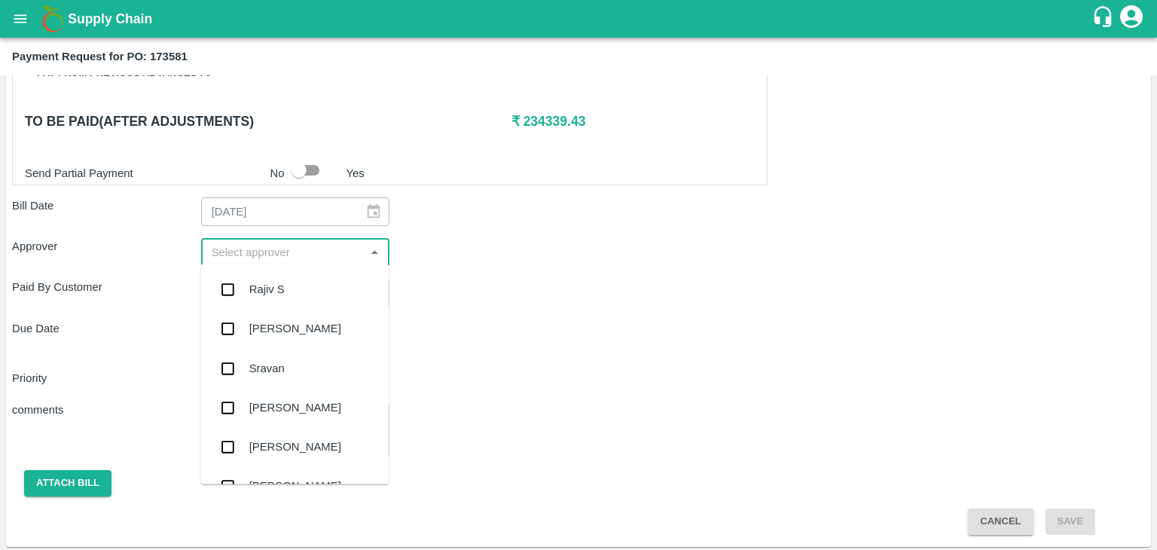
click at [286, 252] on input "input" at bounding box center [283, 253] width 155 height 20
type input "Ajit"
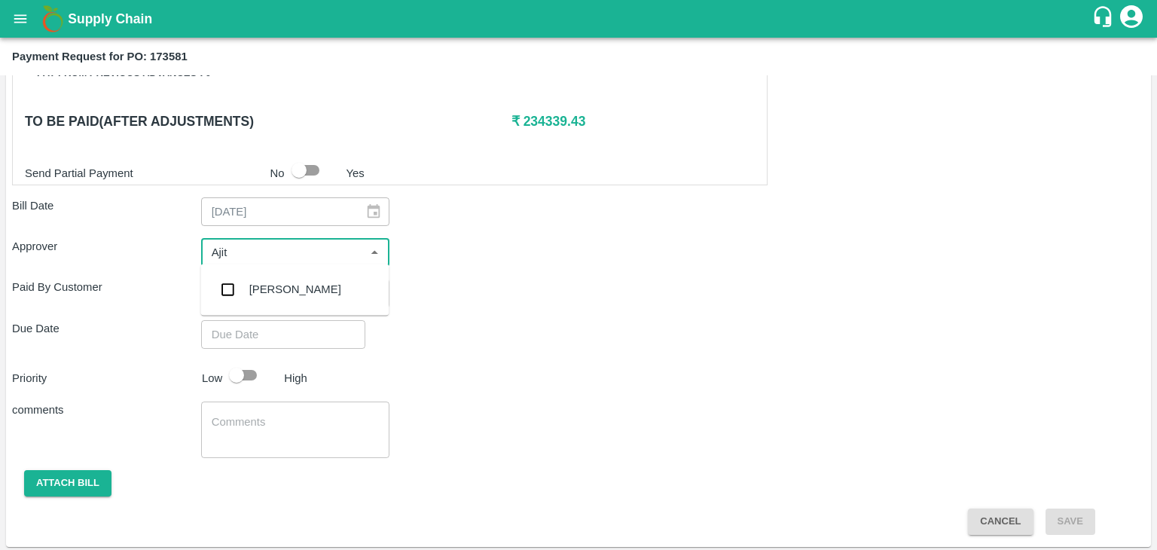
click at [288, 284] on div "[PERSON_NAME]" at bounding box center [295, 289] width 92 height 17
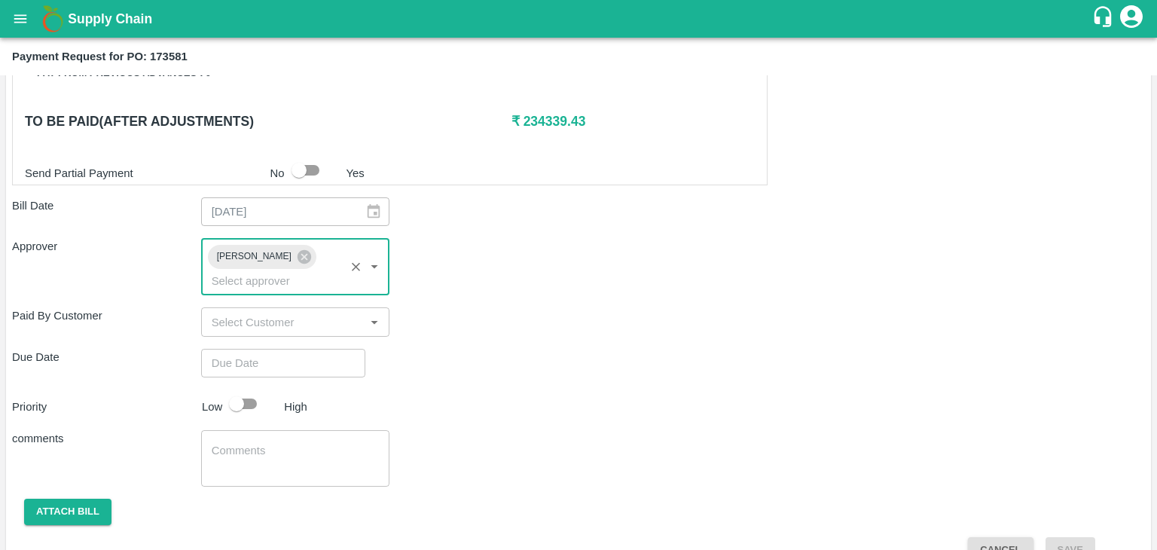
type input "DD/MM/YYYY hh:mm aa"
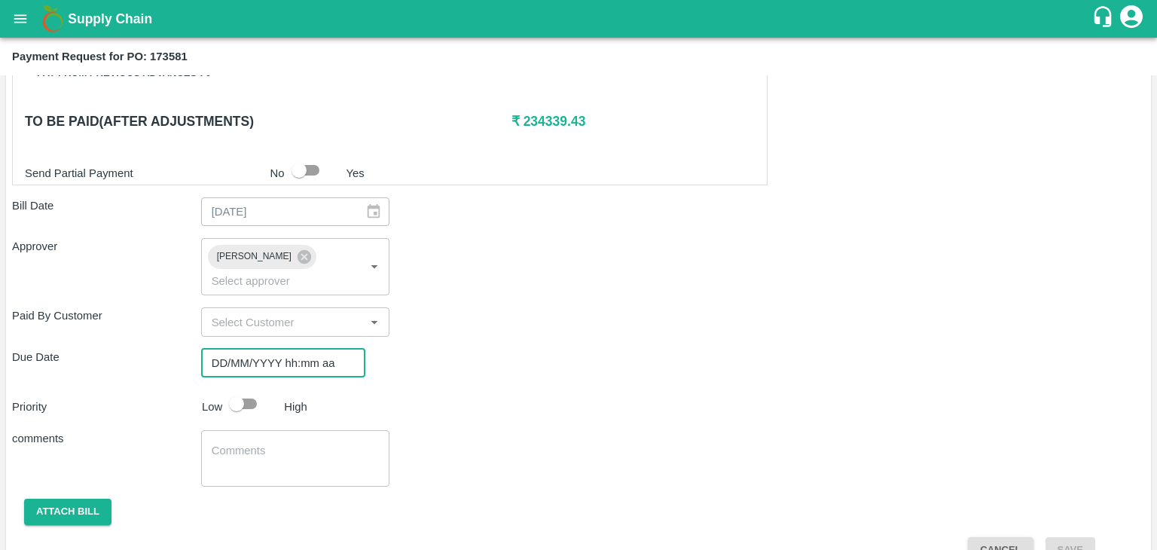
click at [313, 353] on input "DD/MM/YYYY hh:mm aa" at bounding box center [278, 363] width 154 height 29
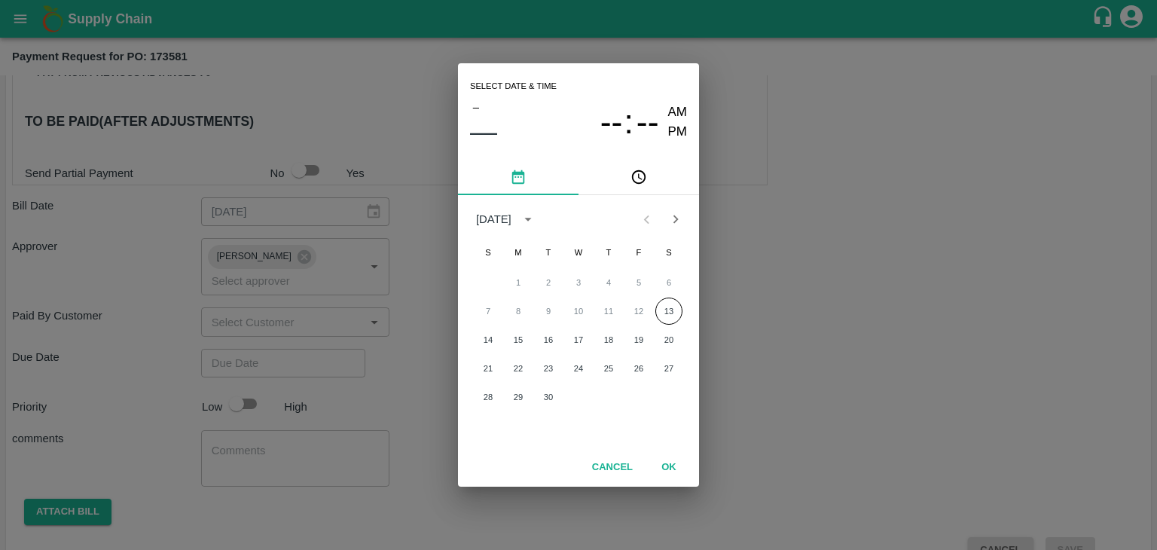
click at [474, 336] on div "14 15 16 17 18 19 20" at bounding box center [578, 339] width 241 height 27
click at [494, 337] on button "14" at bounding box center [488, 339] width 27 height 27
type input "[DATE] 12:00 AM"
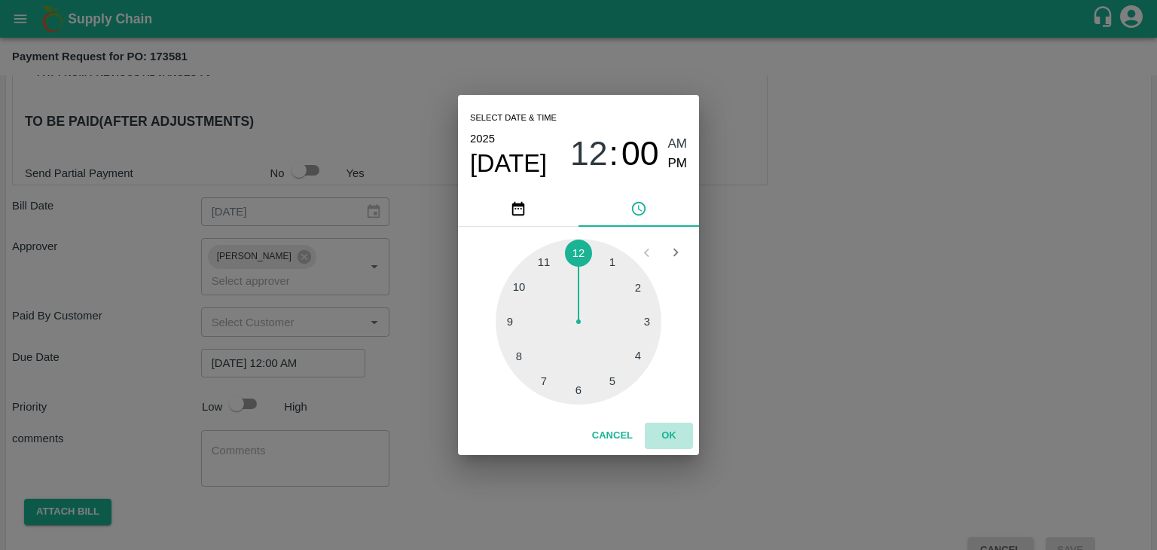
click at [659, 423] on button "OK" at bounding box center [669, 436] width 48 height 26
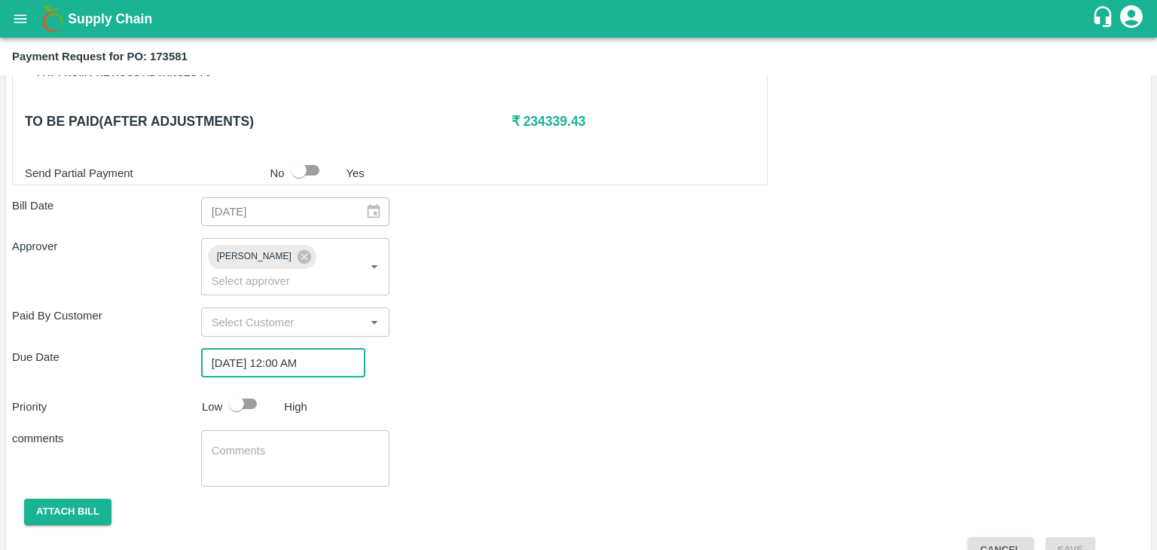
click at [236, 390] on input "checkbox" at bounding box center [237, 404] width 86 height 29
checkbox input "true"
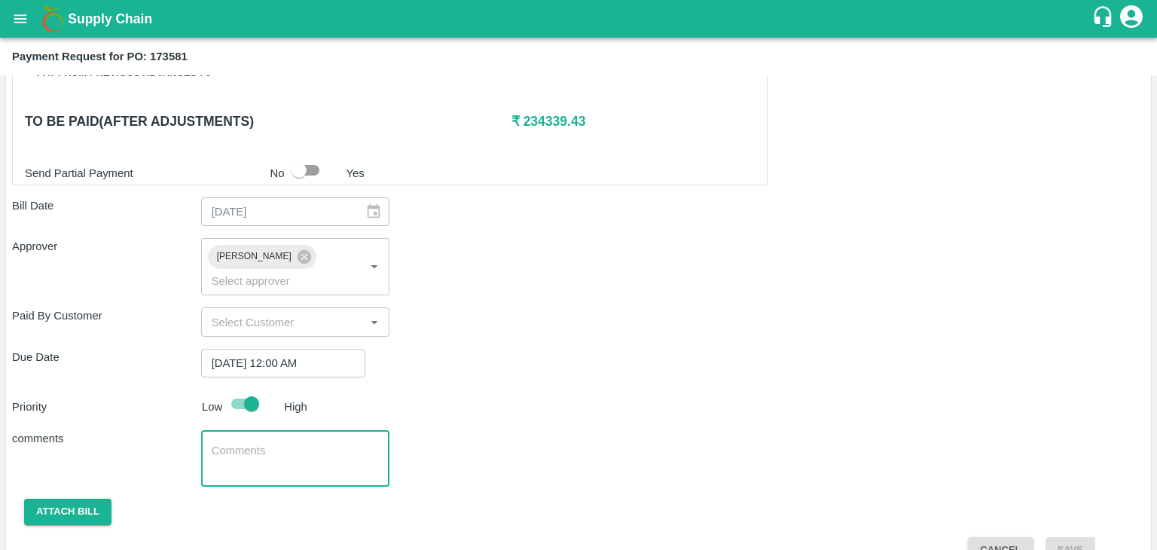
click at [299, 443] on textarea at bounding box center [296, 459] width 168 height 32
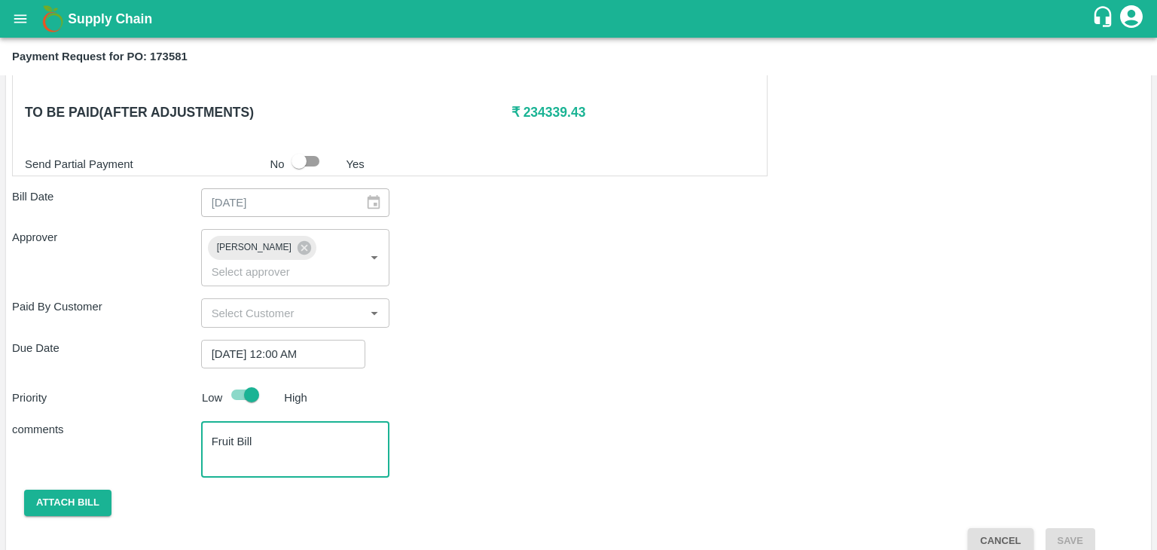
type textarea "Fruit Bill"
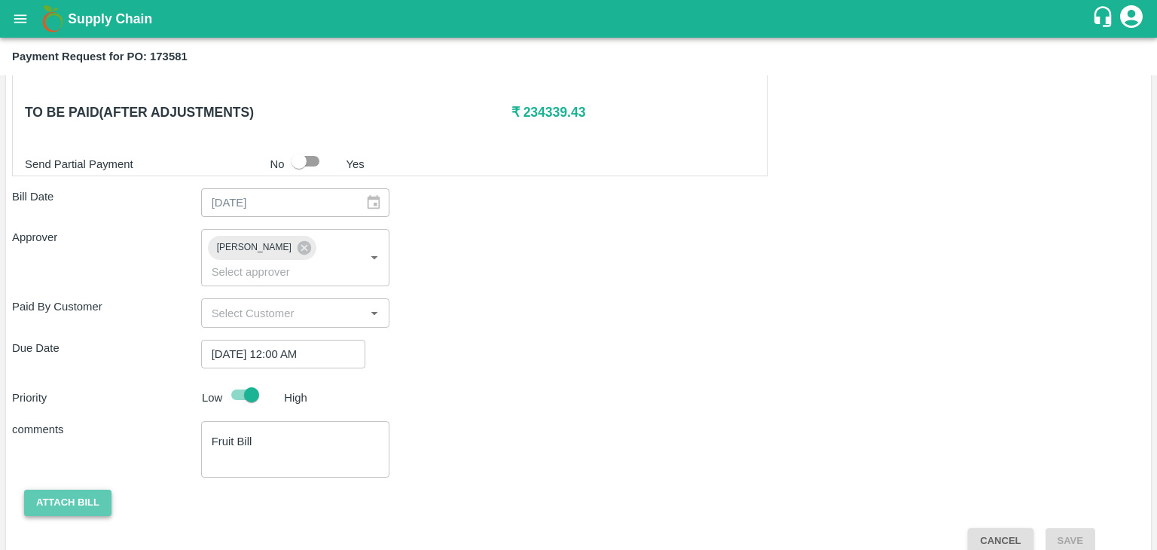
click at [59, 490] on button "Attach bill" at bounding box center [67, 503] width 87 height 26
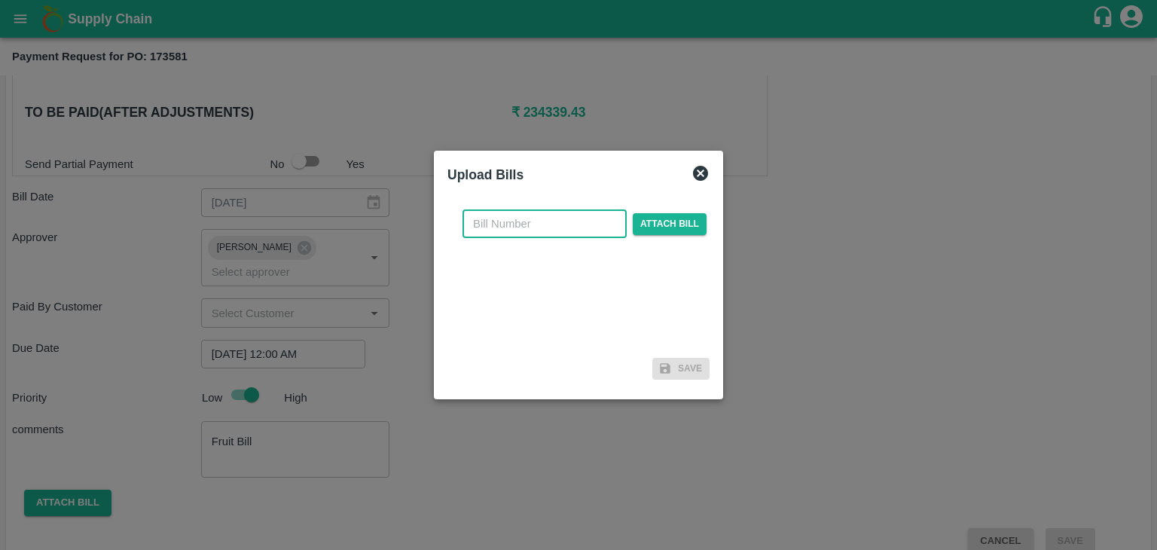
click at [577, 209] on input "text" at bounding box center [545, 223] width 164 height 29
type input "75"
click at [678, 233] on span "Attach bill" at bounding box center [670, 224] width 74 height 22
click at [0, 0] on input "Attach bill" at bounding box center [0, 0] width 0 height 0
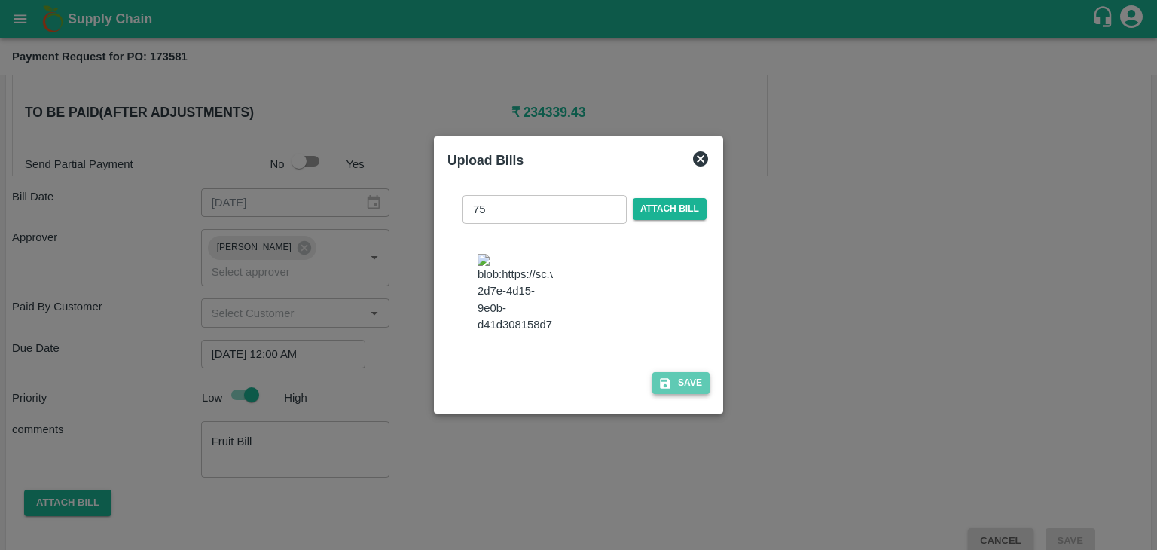
click at [694, 390] on button "Save" at bounding box center [680, 383] width 57 height 22
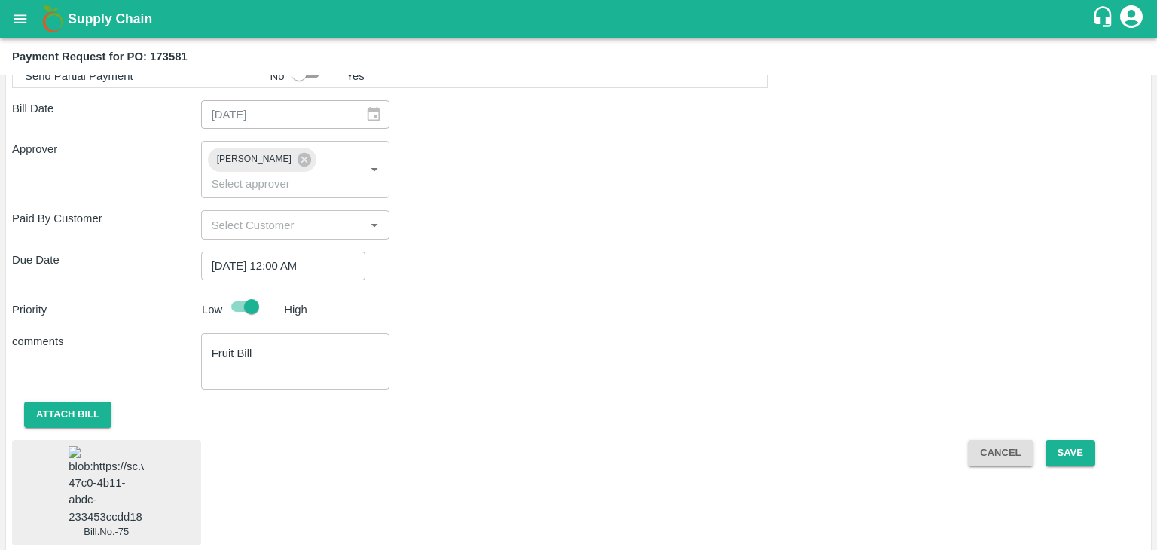
scroll to position [802, 0]
click at [117, 463] on img at bounding box center [106, 486] width 75 height 79
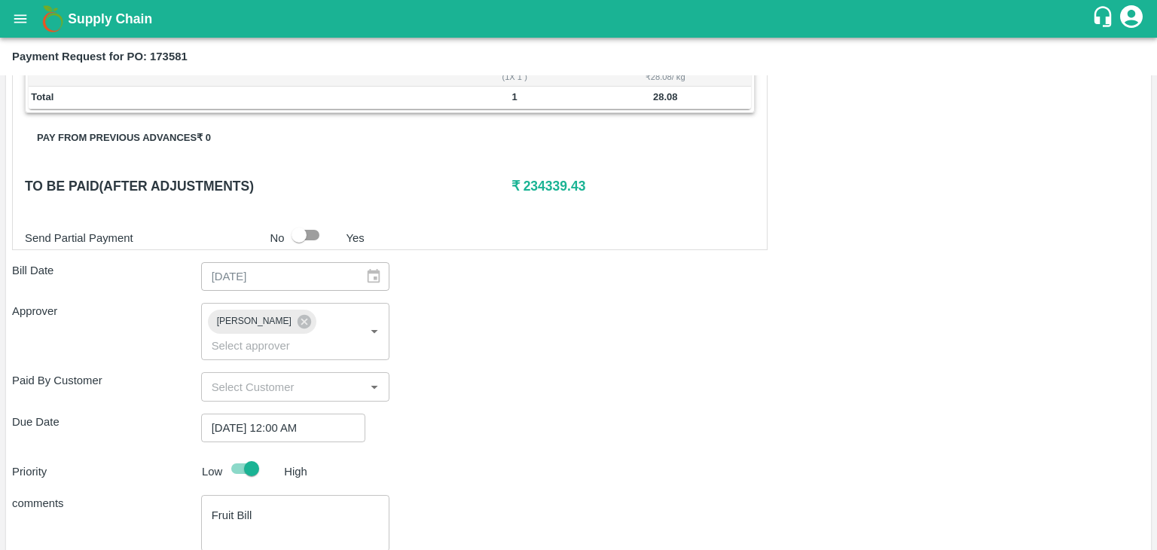
scroll to position [802, 0]
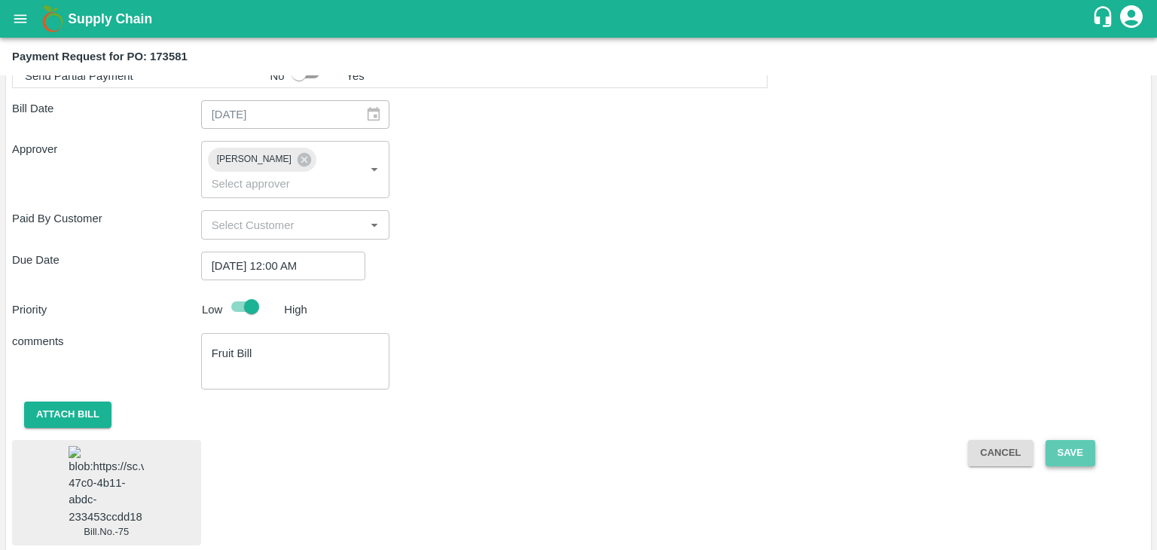
click at [1068, 440] on button "Save" at bounding box center [1071, 453] width 50 height 26
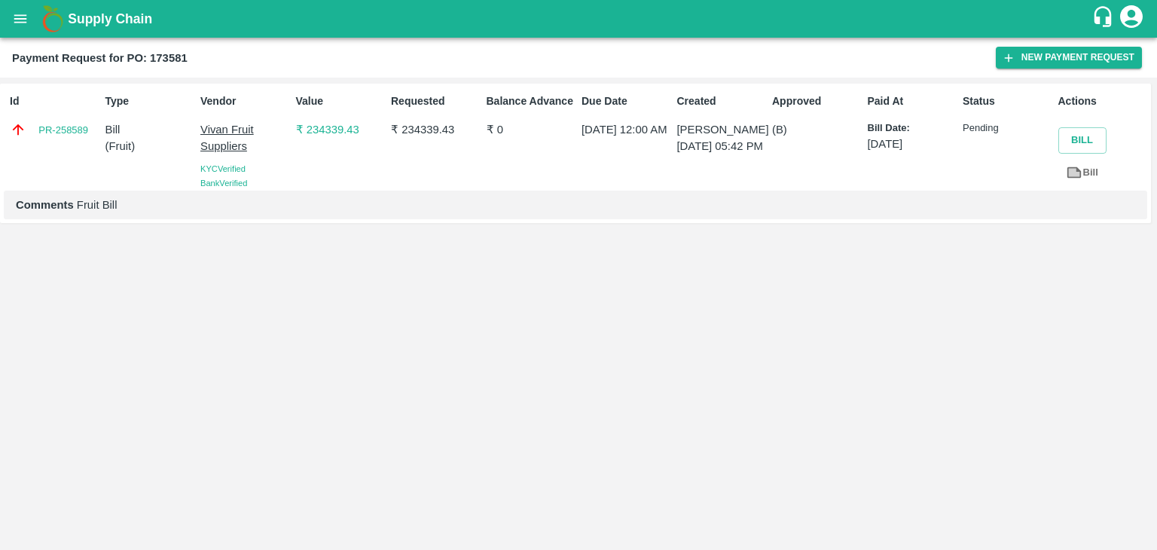
drag, startPoint x: 6, startPoint y: 34, endPoint x: 19, endPoint y: 18, distance: 20.4
click at [19, 18] on div "Supply Chain" at bounding box center [578, 19] width 1157 height 38
click at [19, 18] on icon "open drawer" at bounding box center [20, 18] width 13 height 8
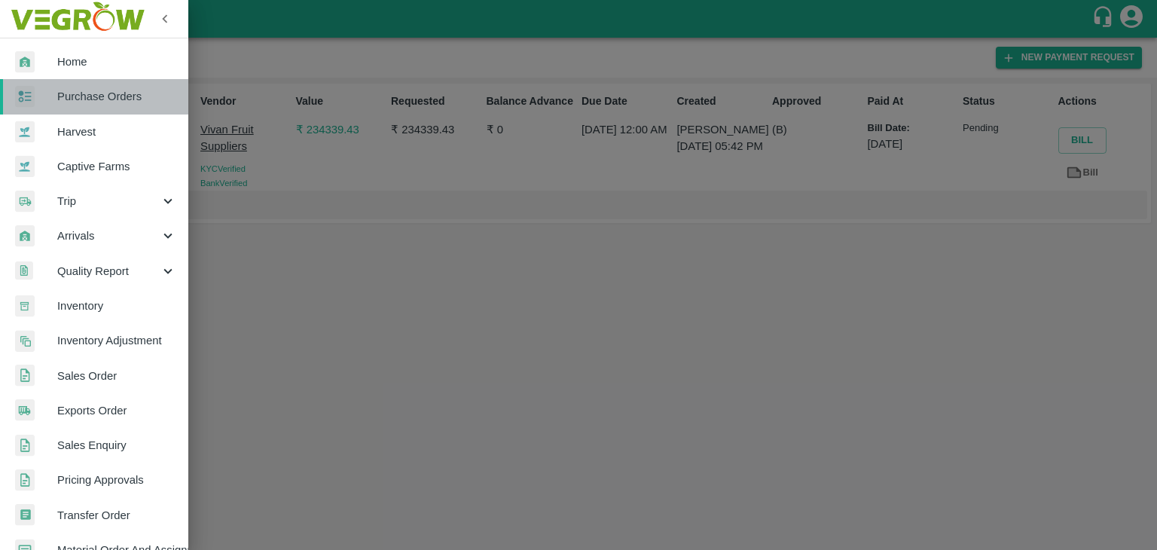
click at [112, 104] on span "Purchase Orders" at bounding box center [116, 96] width 119 height 17
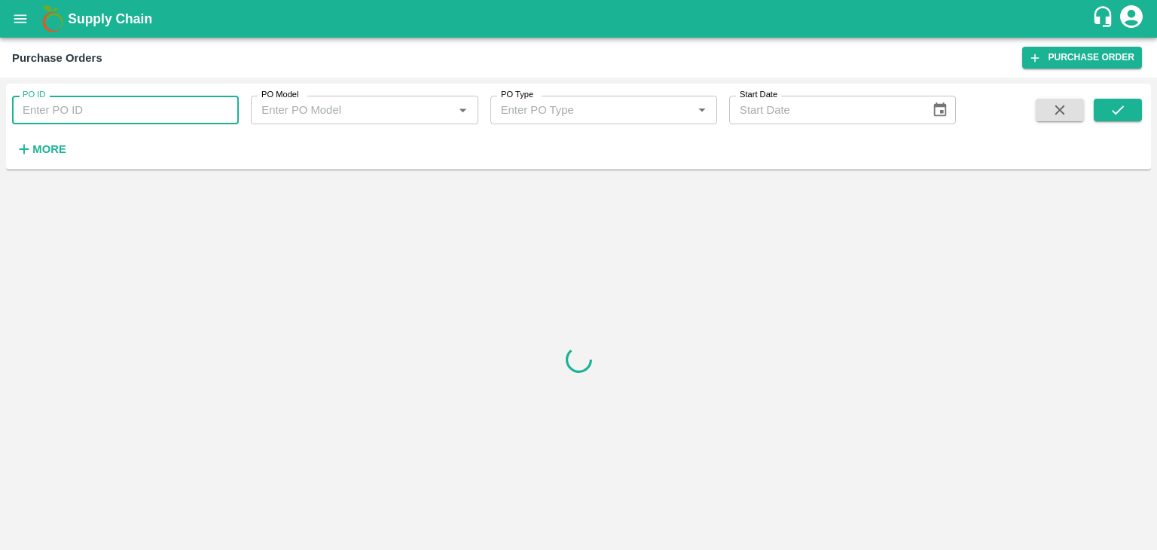
click at [184, 108] on input "PO ID" at bounding box center [125, 110] width 227 height 29
paste input "173590"
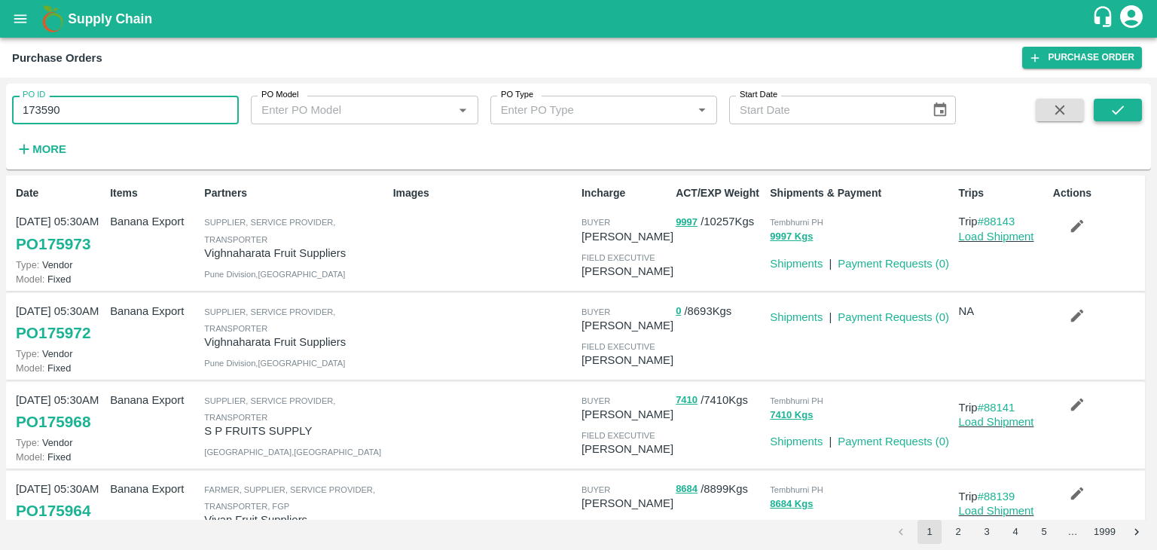
type input "173590"
click at [1122, 108] on icon "submit" at bounding box center [1118, 109] width 12 height 9
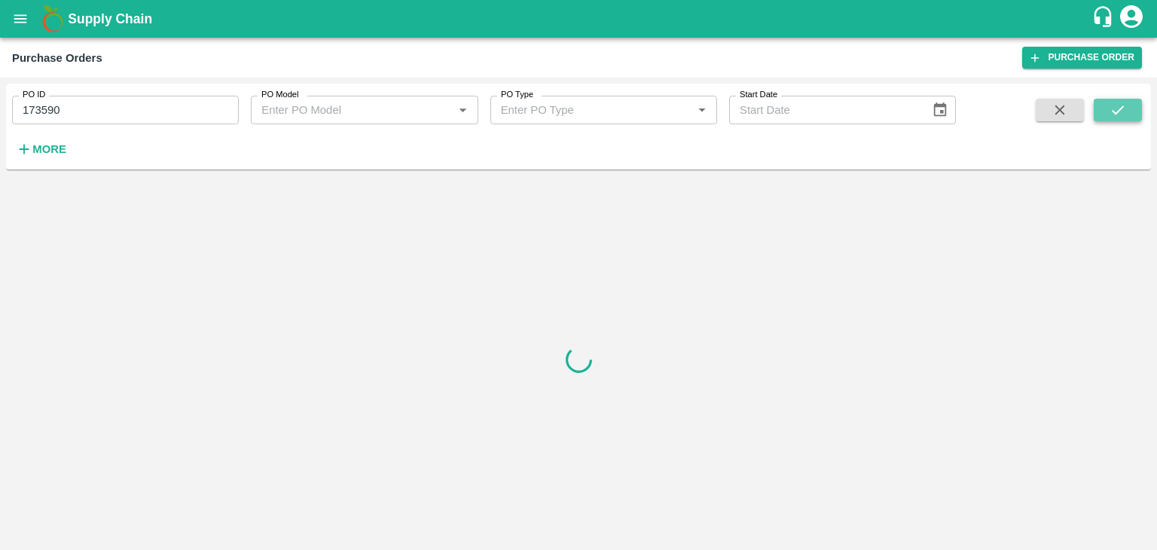
click at [1122, 108] on icon "submit" at bounding box center [1118, 109] width 12 height 9
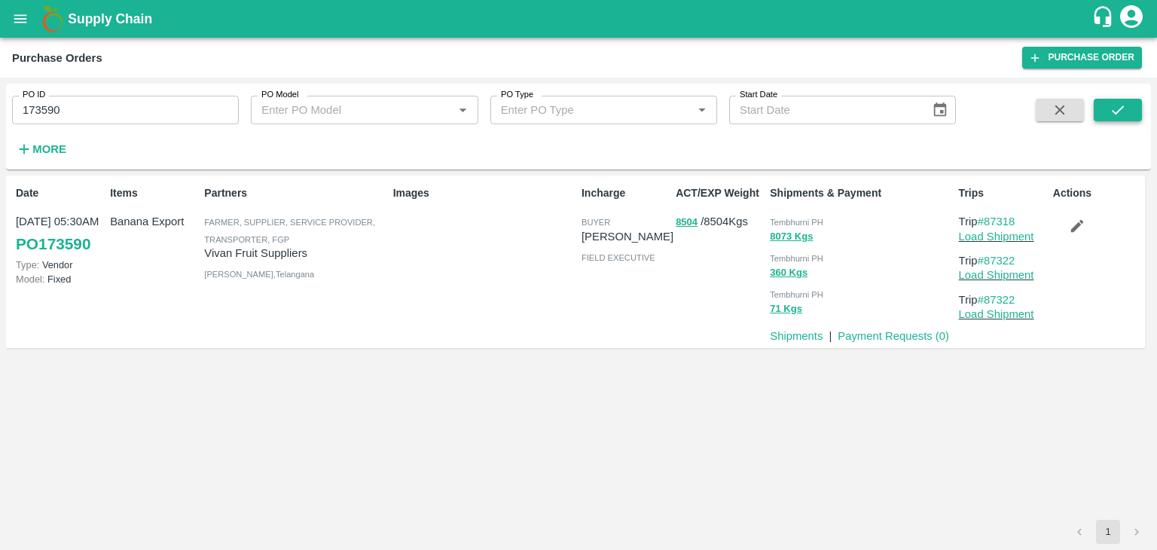
click at [1122, 108] on icon "submit" at bounding box center [1118, 109] width 12 height 9
click at [886, 335] on link "Payment Requests ( 0 )" at bounding box center [894, 336] width 112 height 12
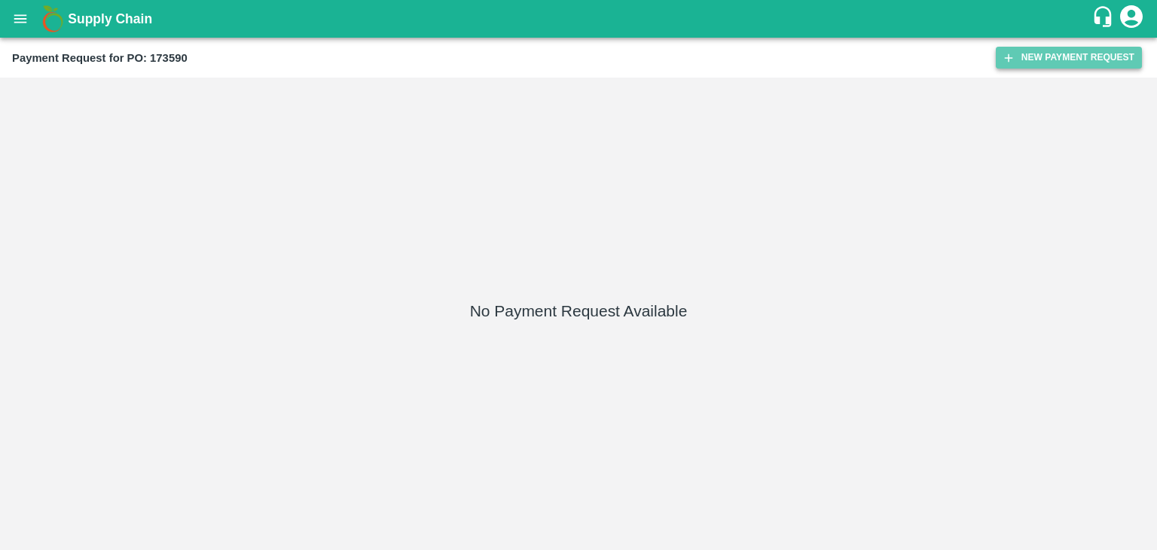
click button "New Payment Request"
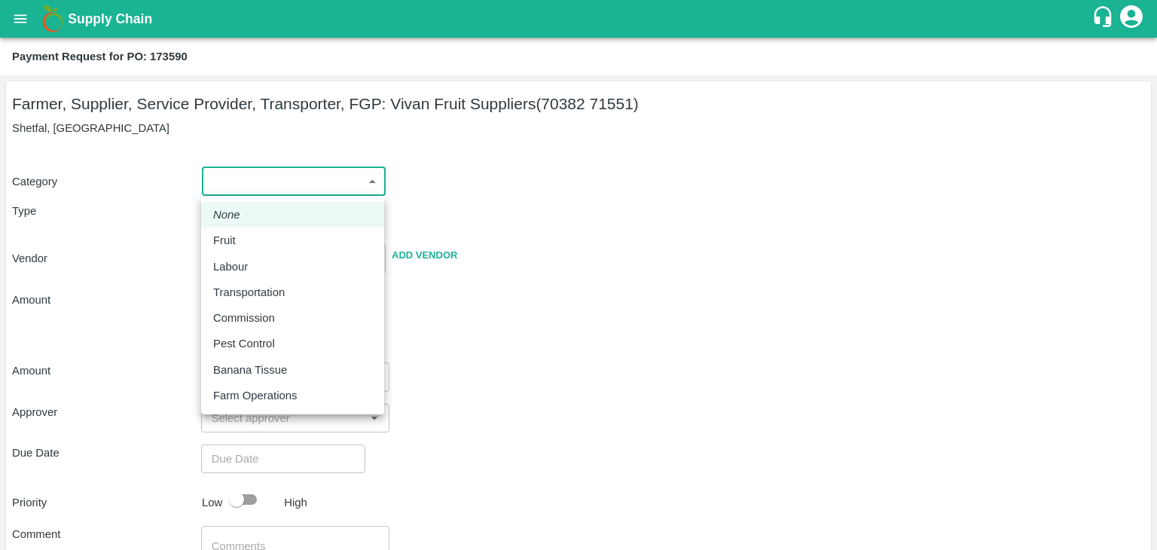
drag, startPoint x: 219, startPoint y: 178, endPoint x: 250, endPoint y: 227, distance: 58.3
click body "Supply Chain Payment Request for PO: 173590 Farmer, Supplier, Service Provider,…"
click li "Fruit"
type input "1"
type input "[PERSON_NAME] Fruit Suppliers - 70382 71551(Farmer, Supplier, Service Provider,…"
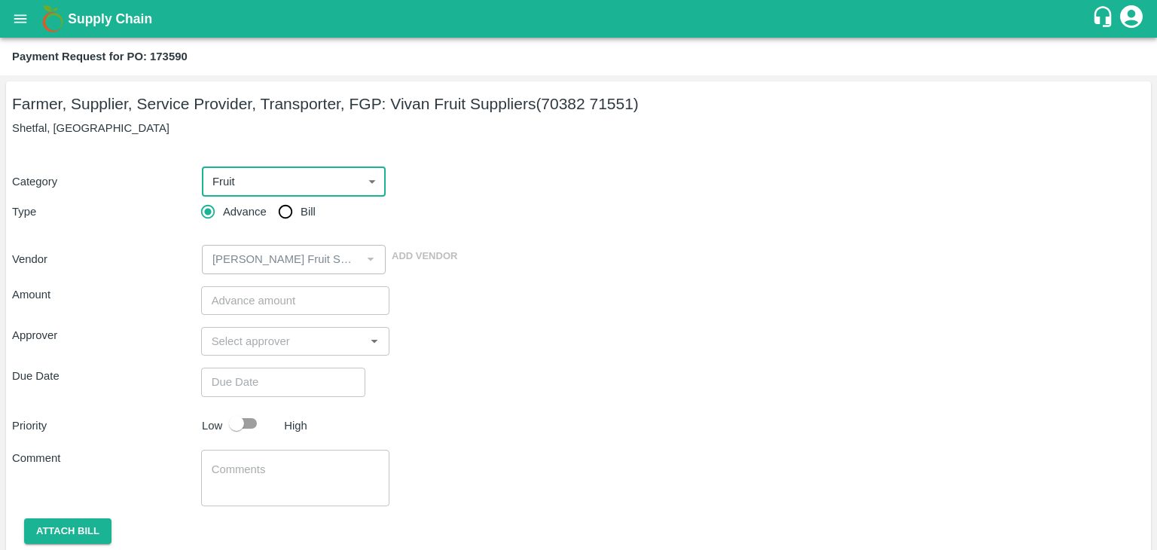
click input "Bill"
radio input "true"
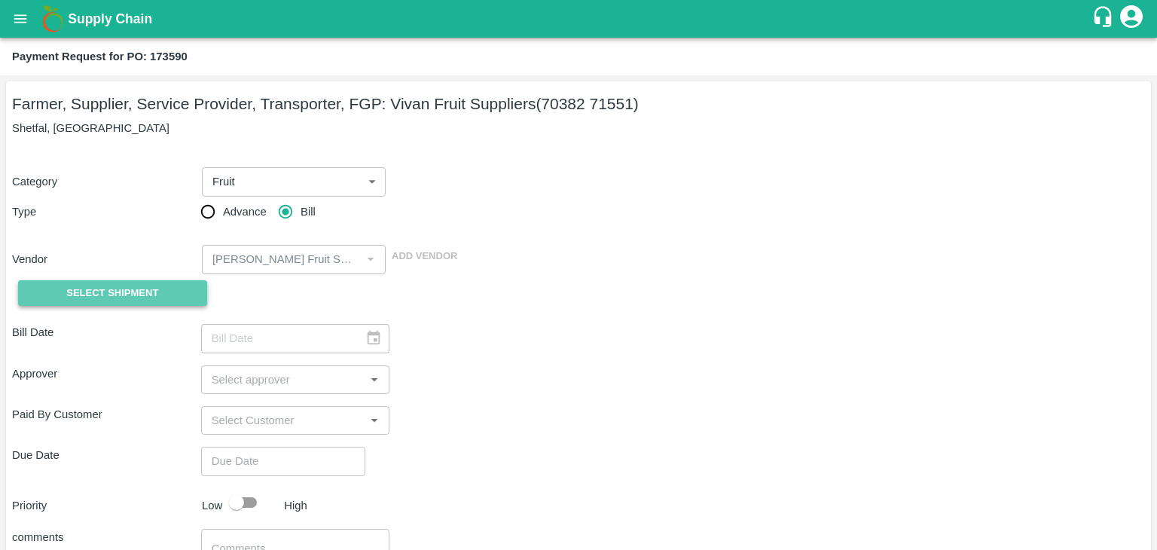
click span "Select Shipment"
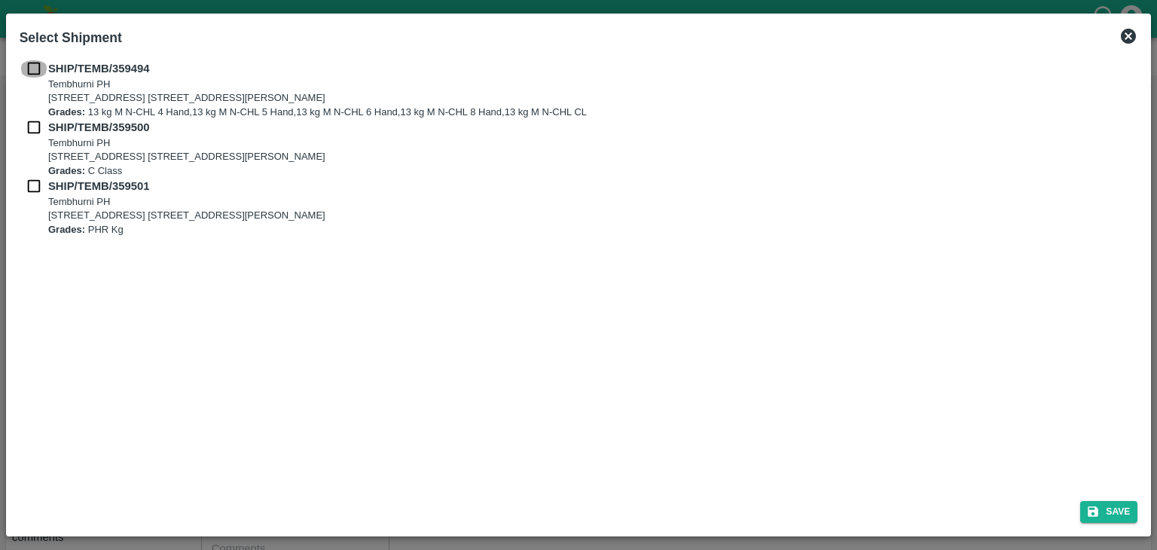
click input "checkbox"
checkbox input "true"
click input "checkbox"
checkbox input "true"
click input "checkbox"
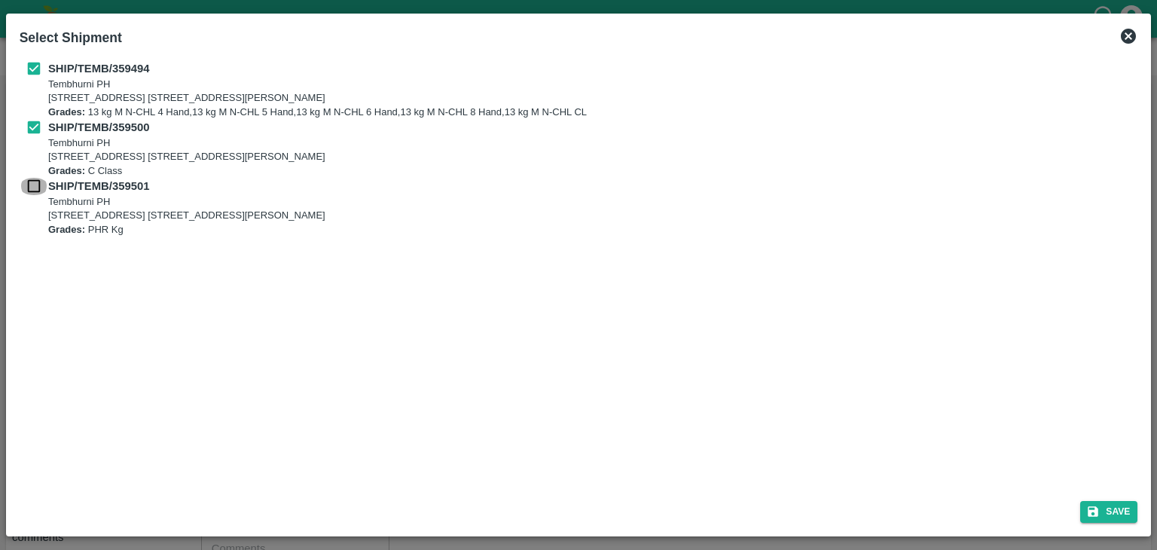
checkbox input "true"
click icon "submit"
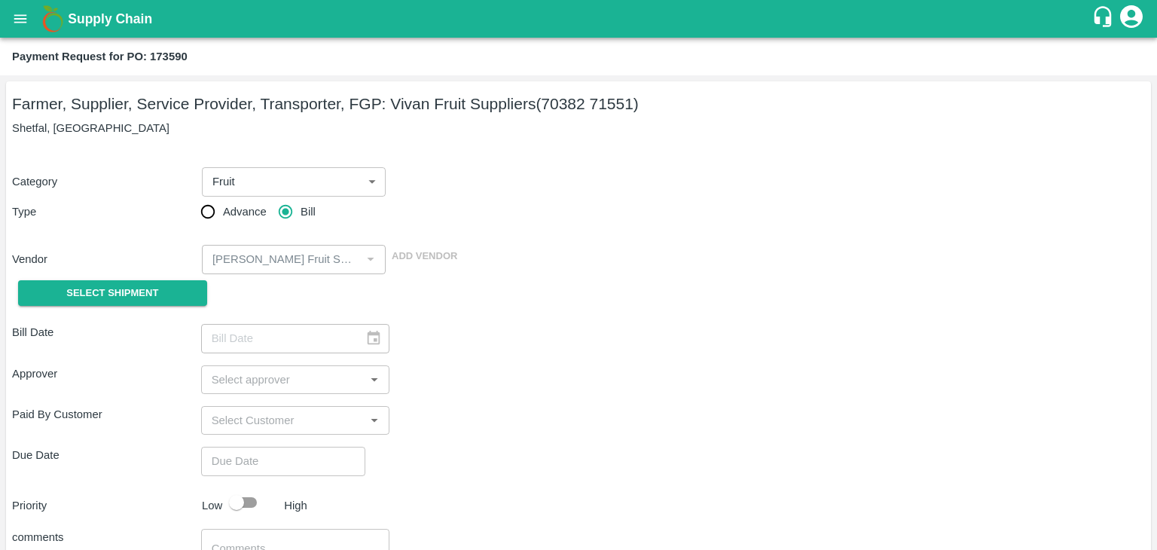
type input "03/09/2025"
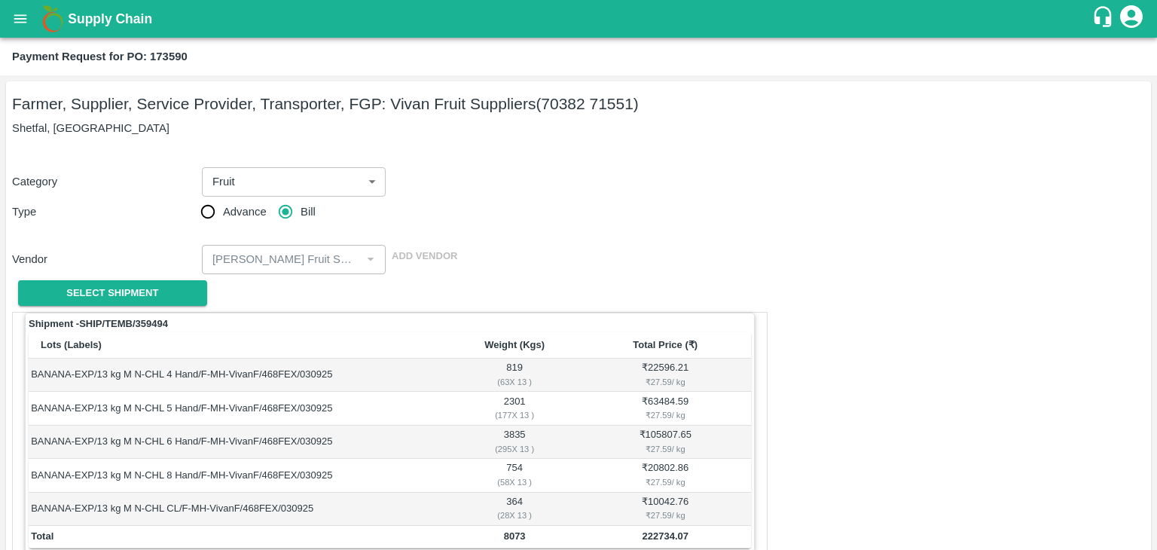
scroll to position [738, 0]
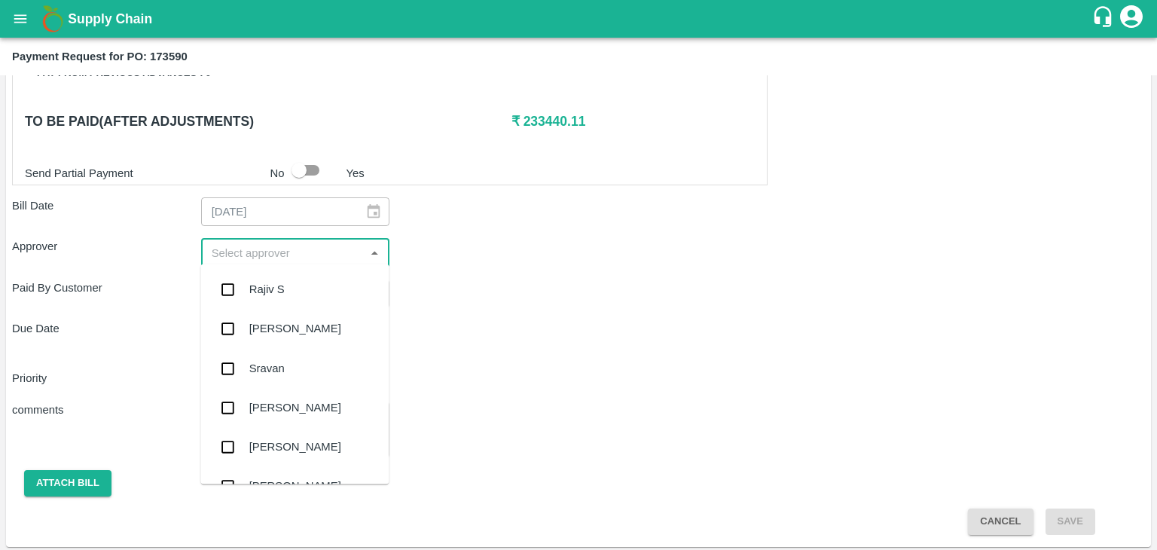
click input "input"
type input "Ajit"
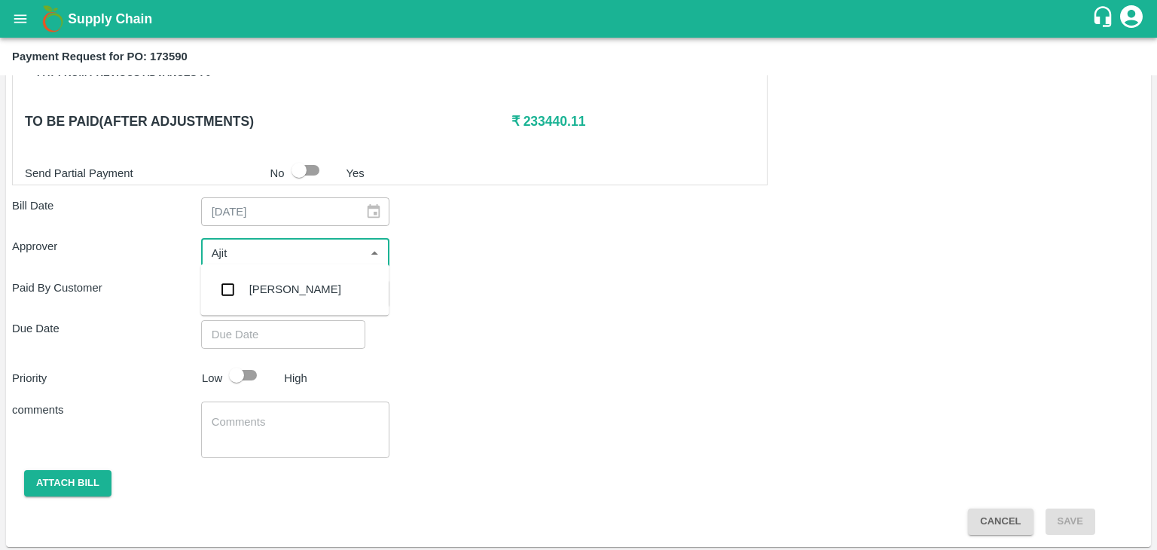
click div "[PERSON_NAME]"
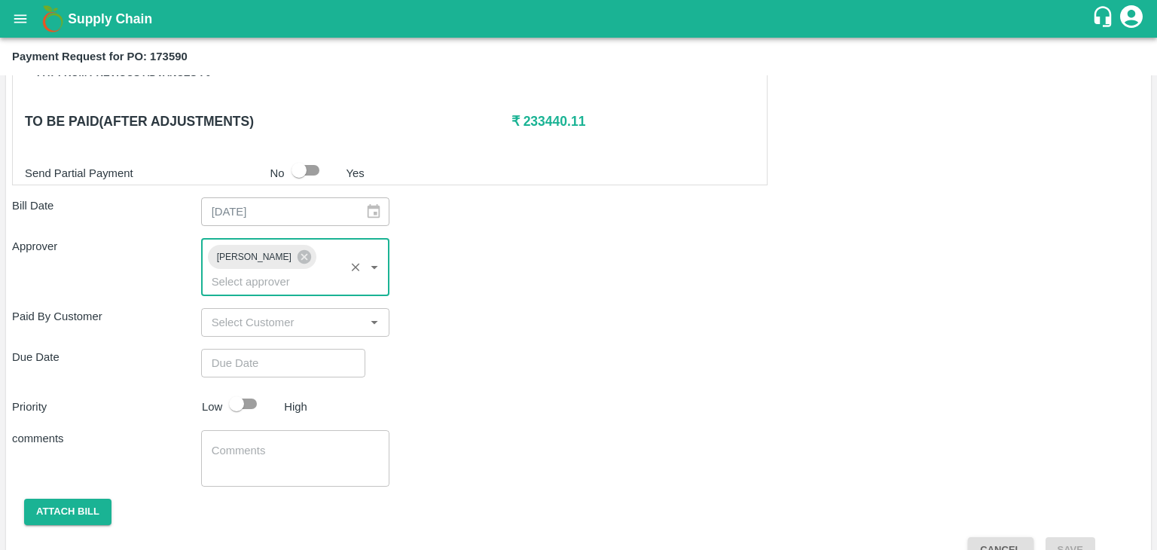
type input "DD/MM/YYYY hh:mm aa"
click input "DD/MM/YYYY hh:mm aa"
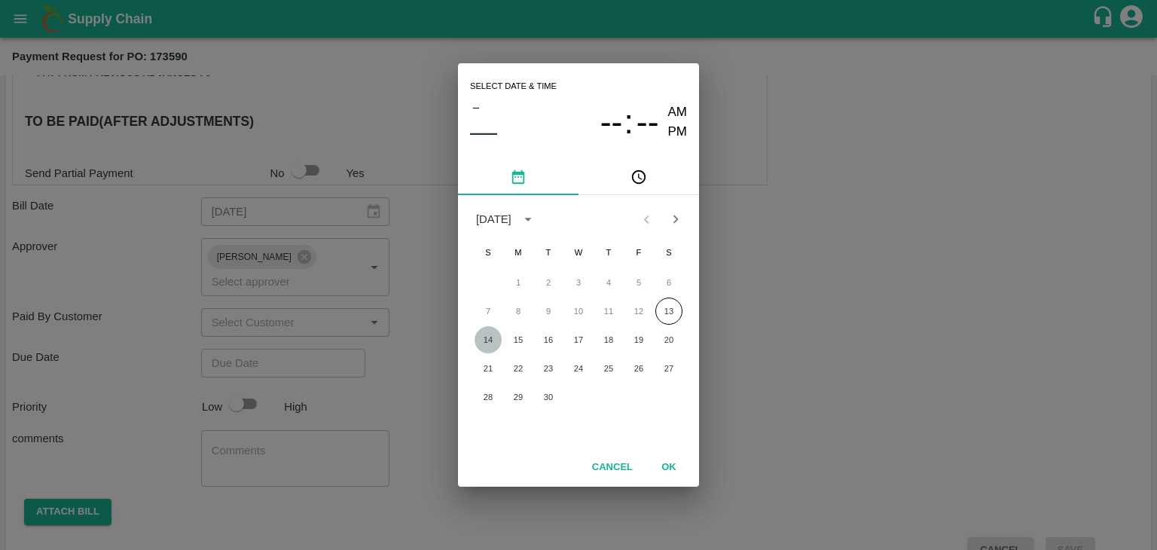
click button "14"
type input "[DATE] 12:00 AM"
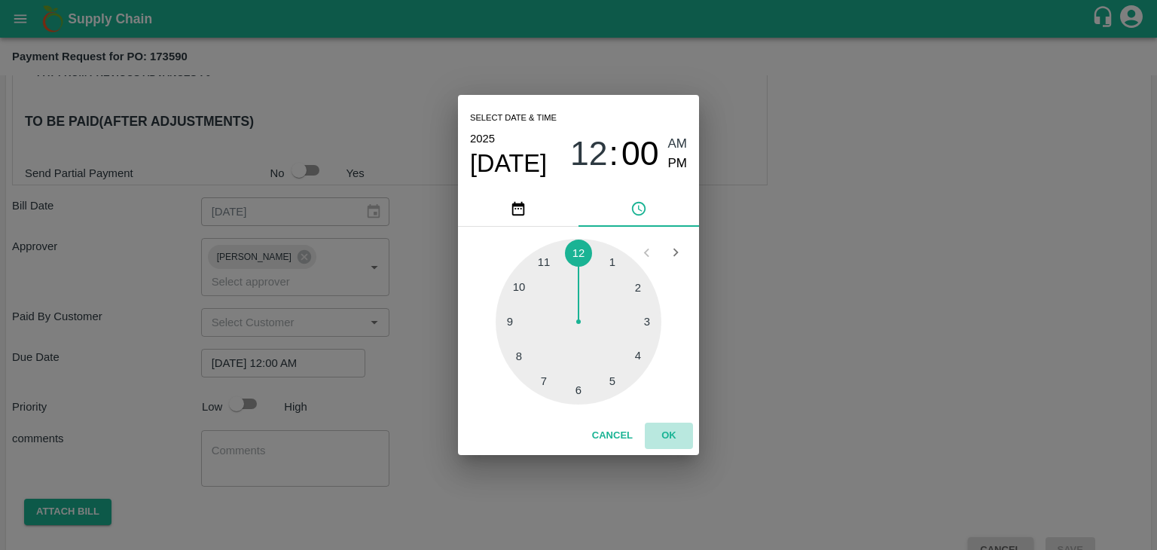
click button "OK"
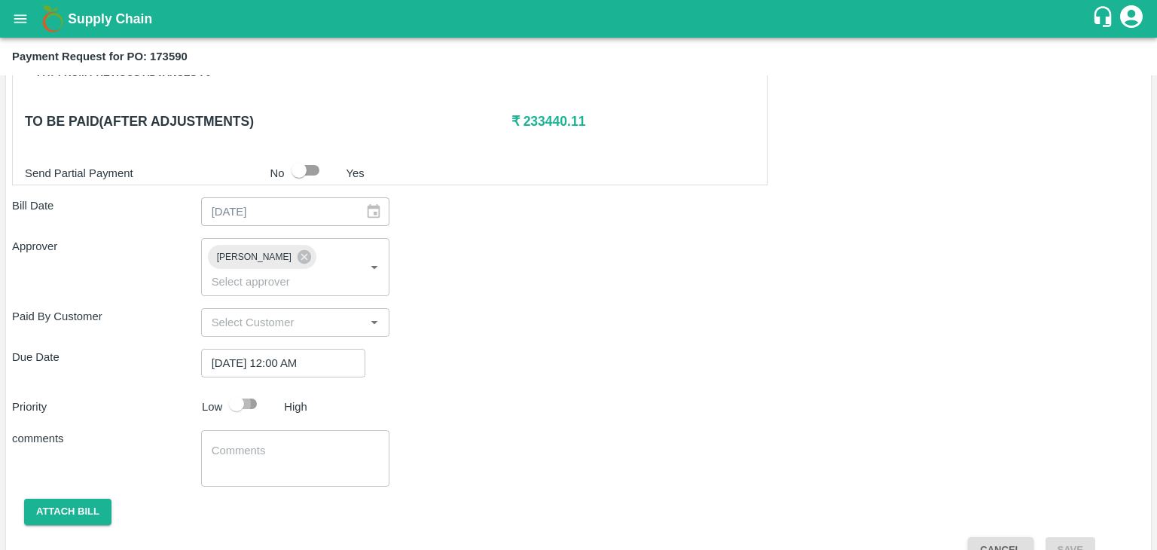
click input "checkbox"
checkbox input "true"
click textarea
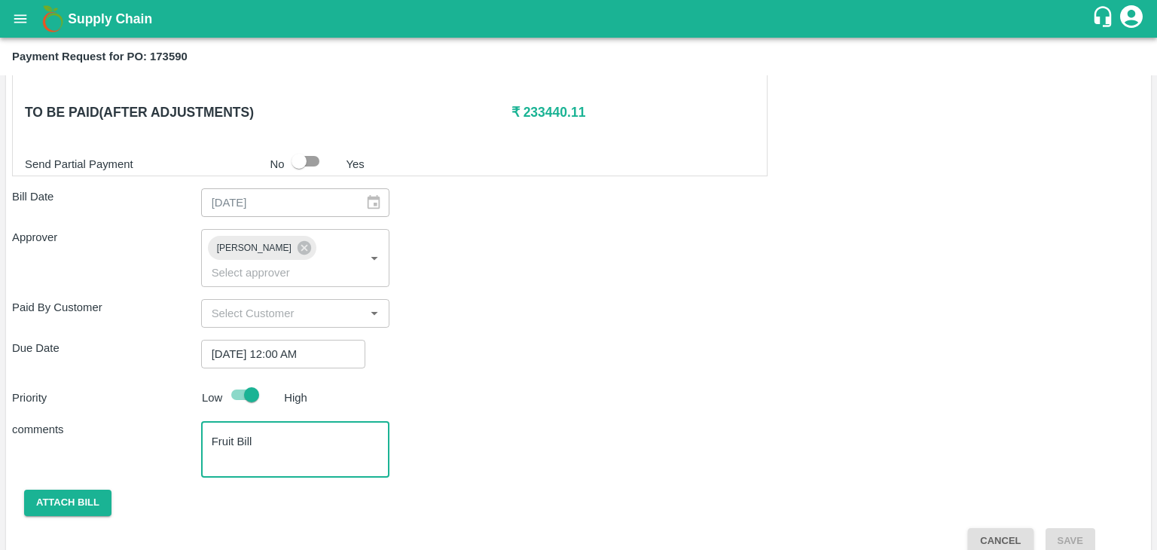
type textarea "Fruit Bill"
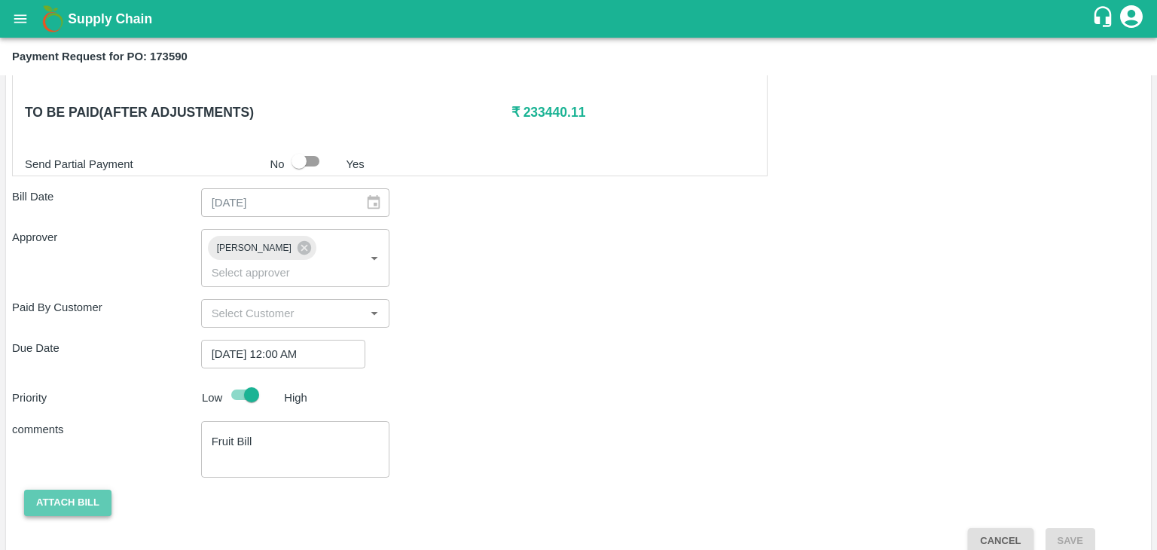
click button "Attach bill"
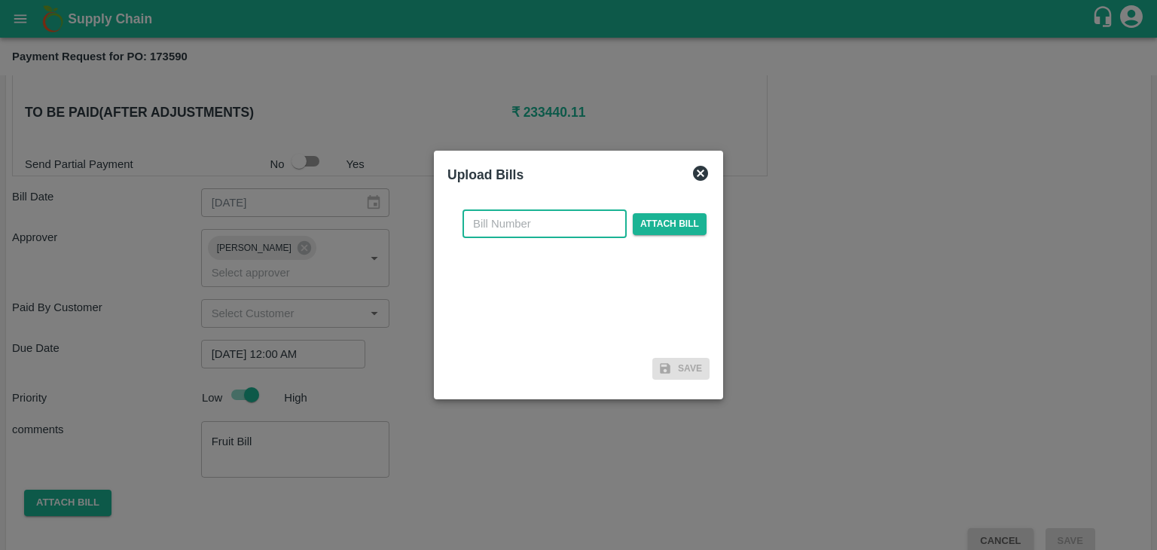
click input "text"
type input "76"
click span "Attach bill"
click input "Attach bill"
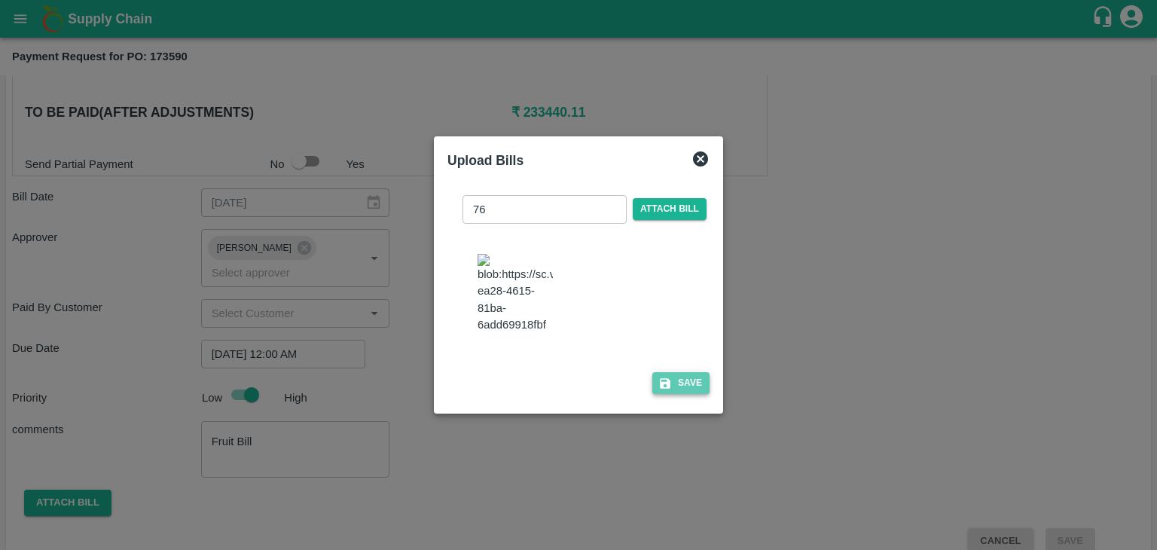
click button "Save"
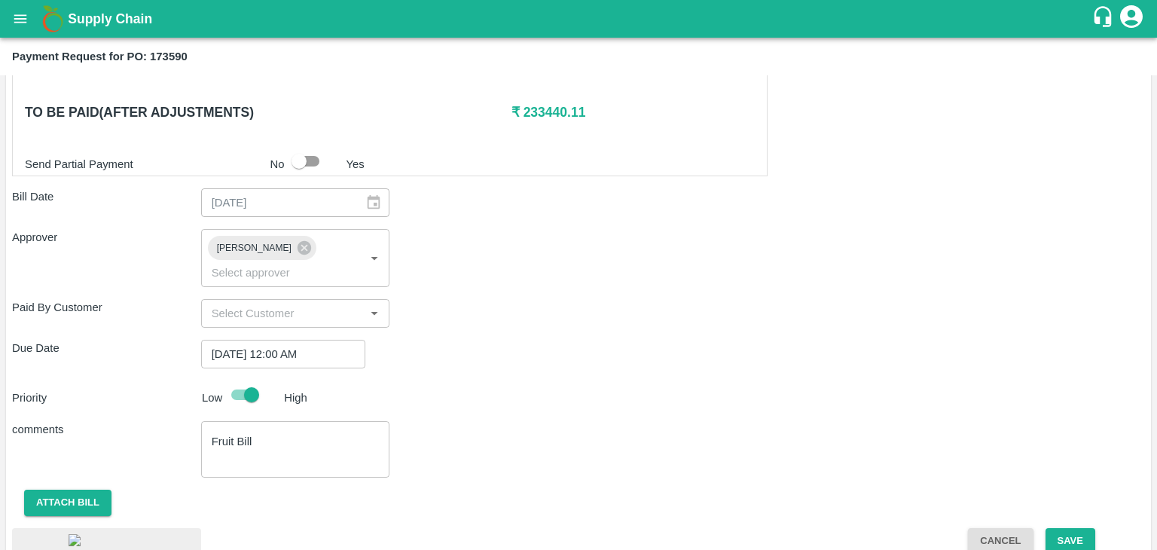
scroll to position [837, 0]
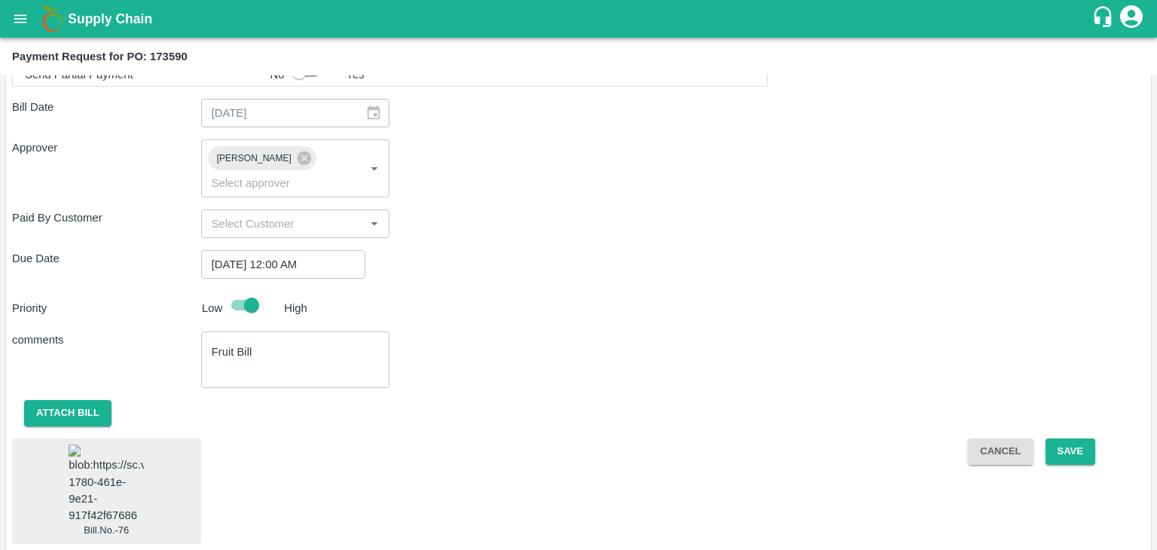
click img
click button "Save"
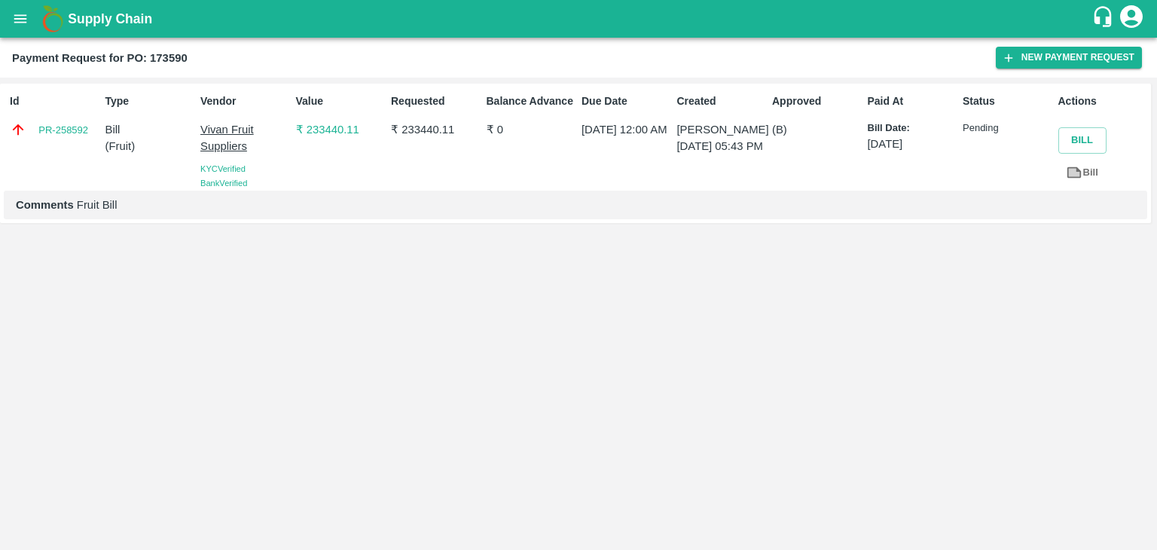
click button "open drawer"
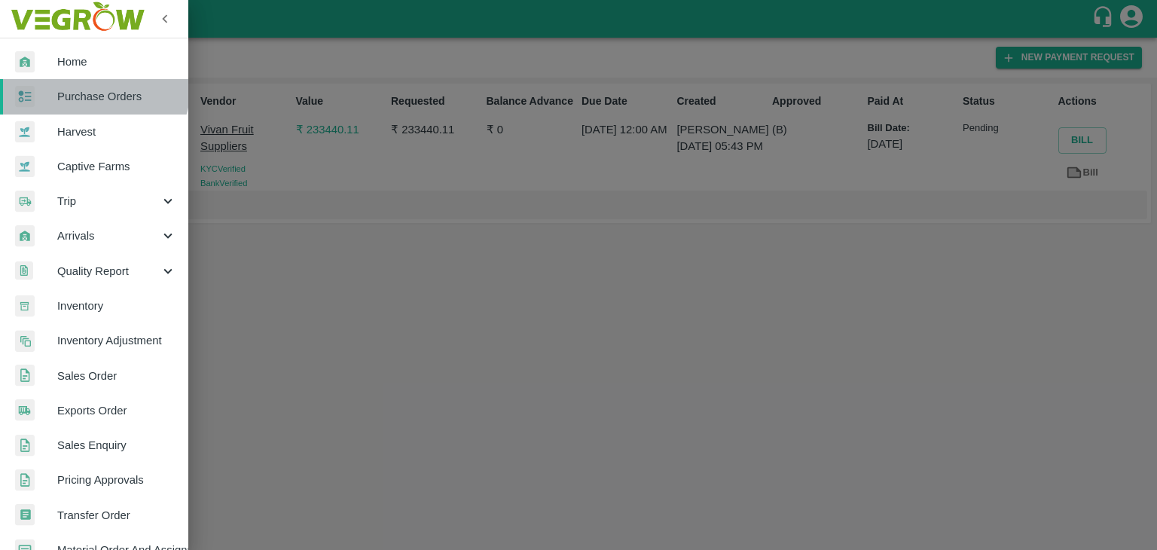
click link "Purchase Orders"
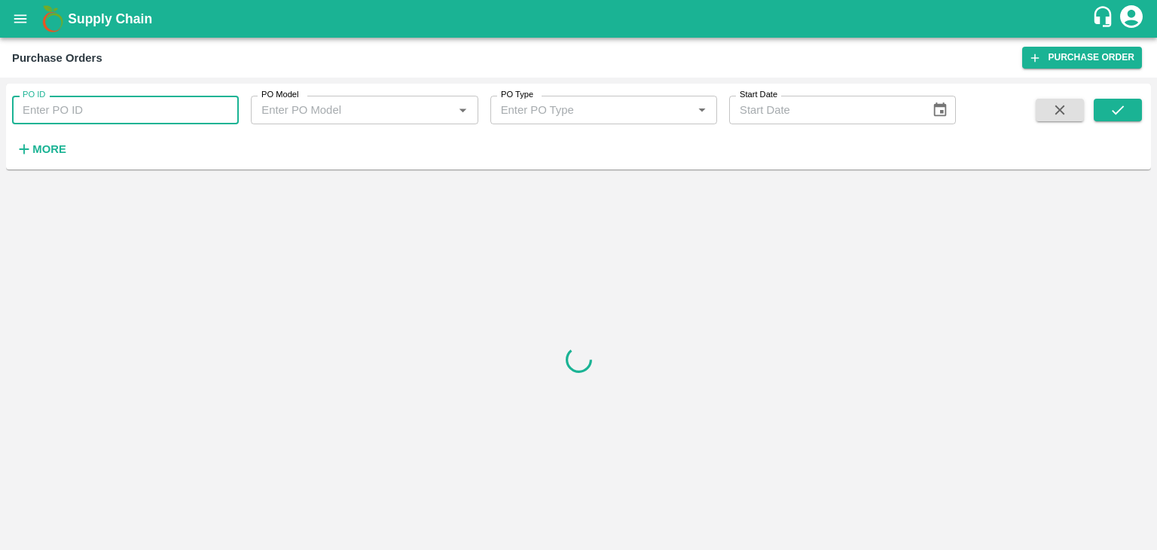
click input "PO ID"
paste input "173613"
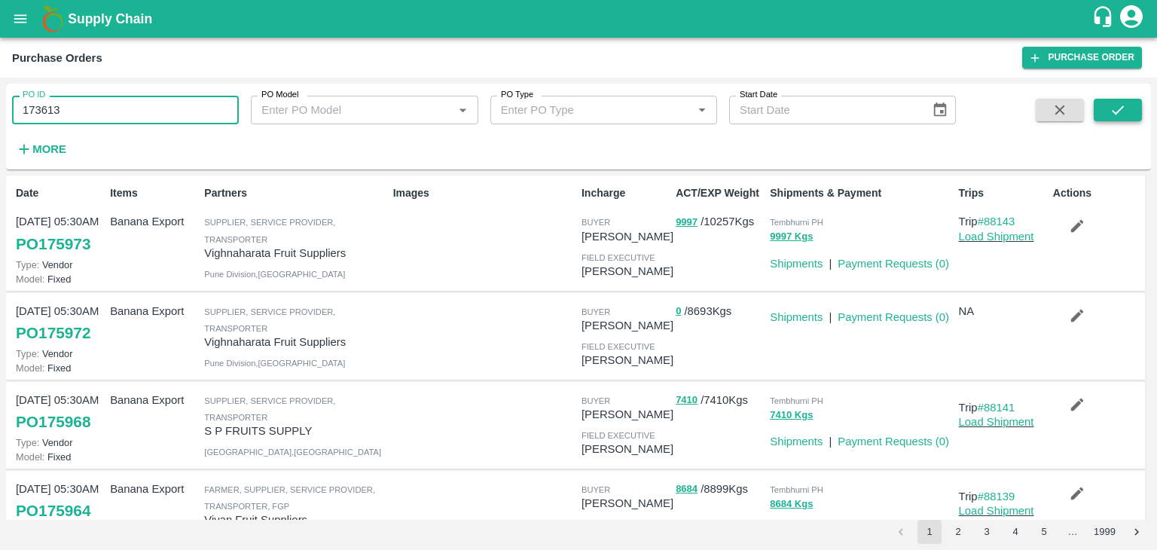
type input "173613"
click button "submit"
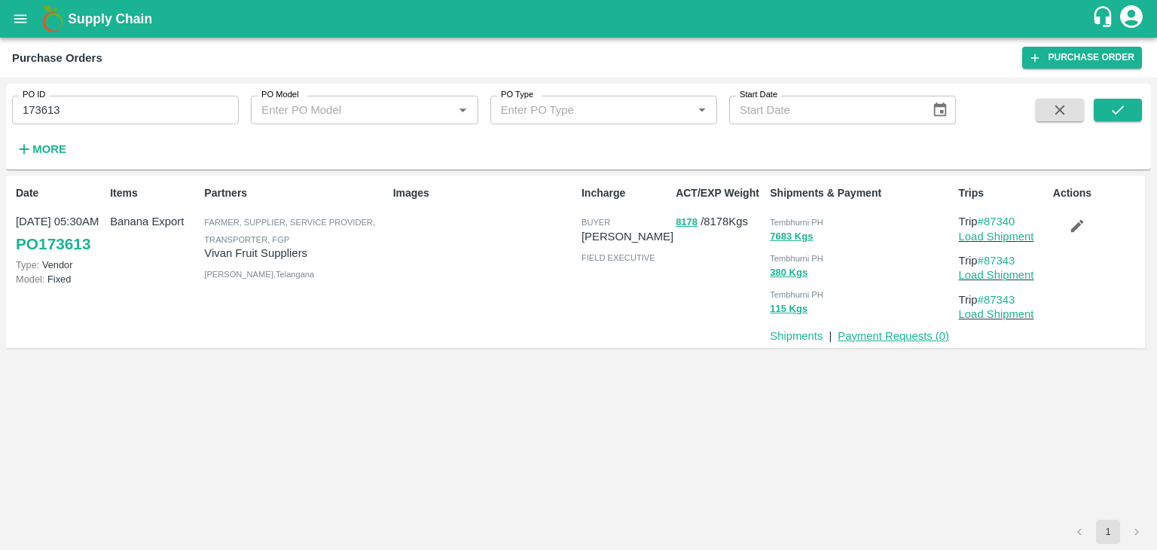
click link "Payment Requests ( 0 )"
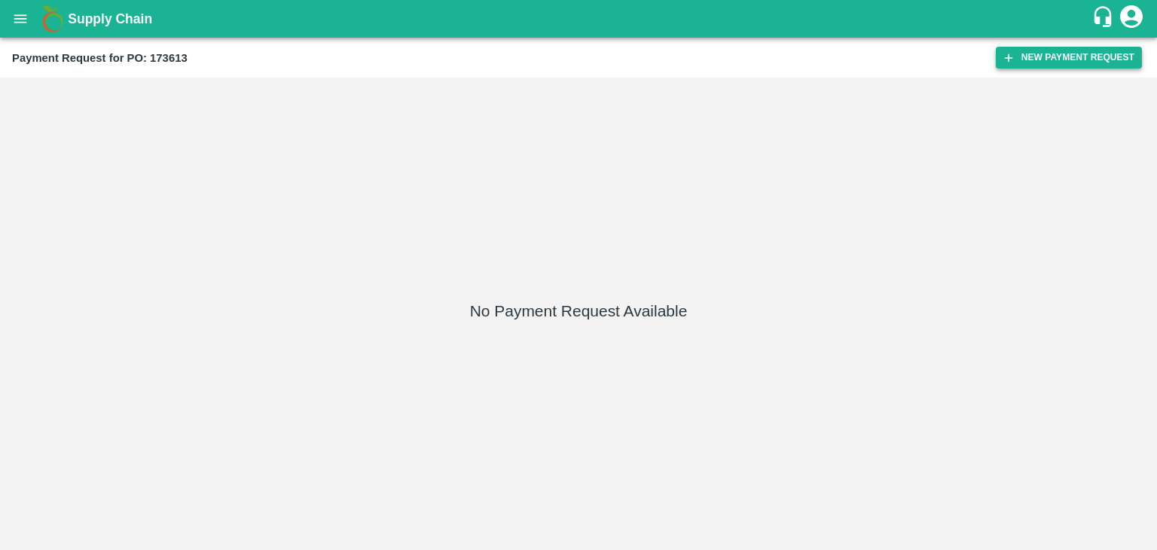
click at [1083, 49] on button "New Payment Request" at bounding box center [1069, 58] width 146 height 22
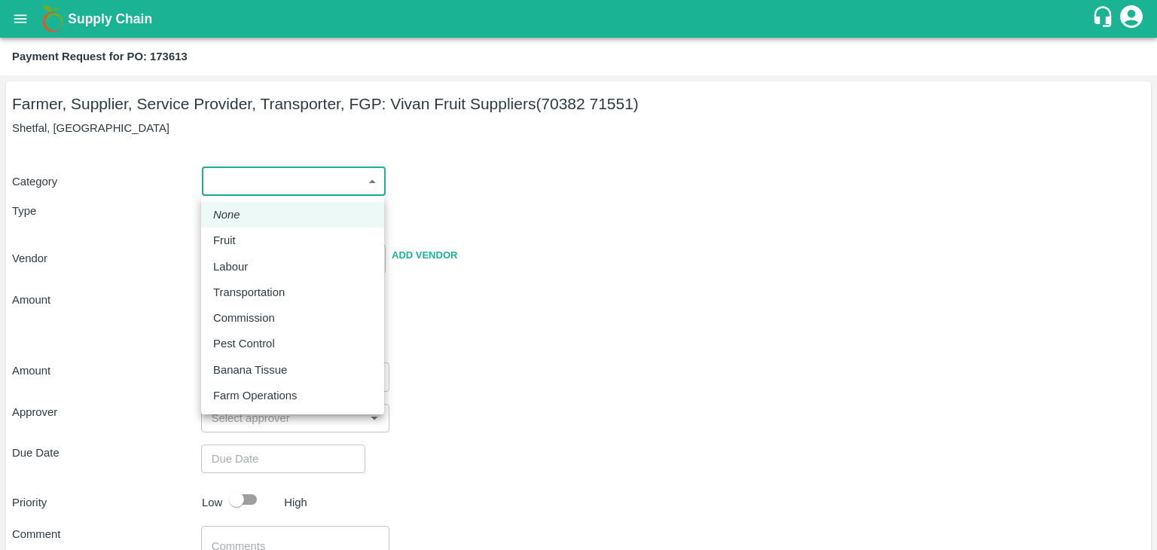
click at [230, 180] on body "Supply Chain Payment Request for PO: 173613 Farmer, Supplier, Service Provider,…" at bounding box center [578, 275] width 1157 height 550
click at [258, 231] on li "Fruit" at bounding box center [292, 241] width 183 height 26
type input "1"
type input "[PERSON_NAME] Fruit Suppliers - 70382 71551(Farmer, Supplier, Service Provider,…"
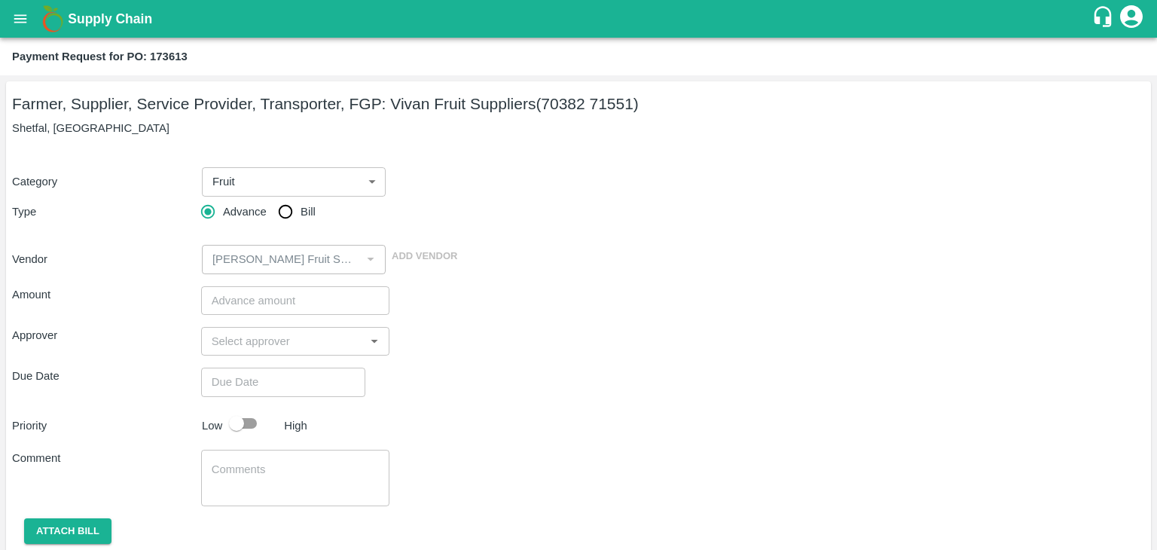
click at [302, 212] on span "Bill" at bounding box center [308, 211] width 15 height 17
click at [301, 212] on input "Bill" at bounding box center [285, 212] width 30 height 30
radio input "true"
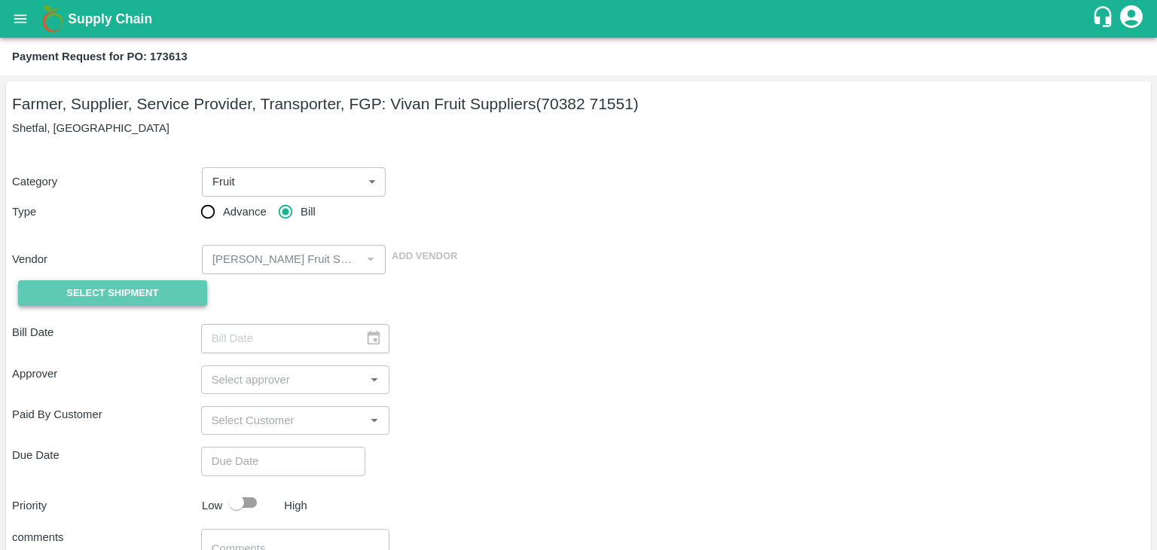
click at [102, 299] on span "Select Shipment" at bounding box center [112, 293] width 92 height 17
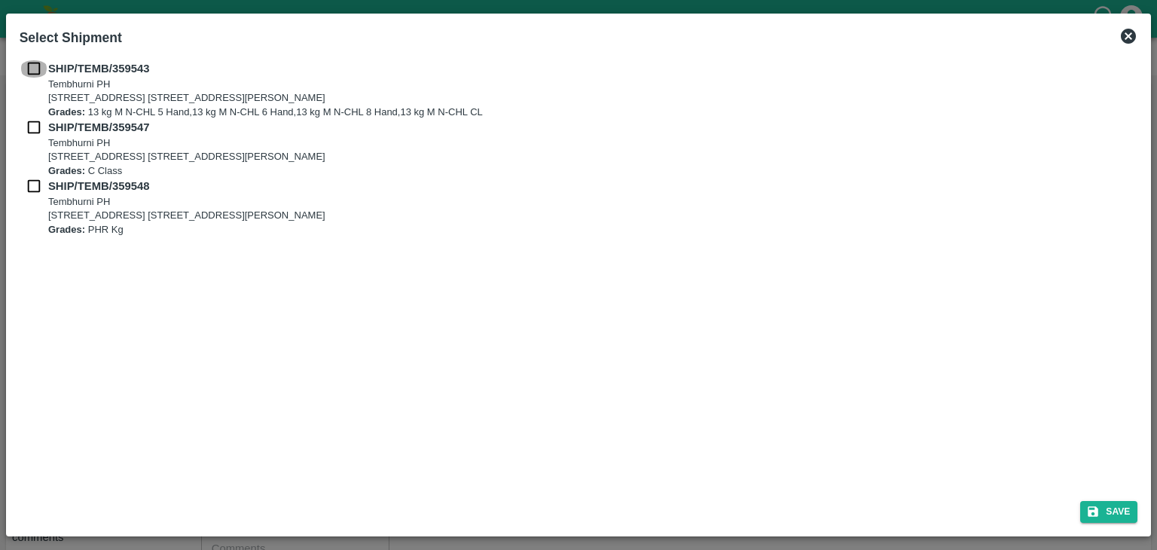
click at [35, 63] on input "checkbox" at bounding box center [34, 68] width 29 height 17
checkbox input "true"
click at [35, 126] on input "checkbox" at bounding box center [34, 127] width 29 height 17
checkbox input "true"
click at [28, 180] on input "checkbox" at bounding box center [34, 186] width 29 height 17
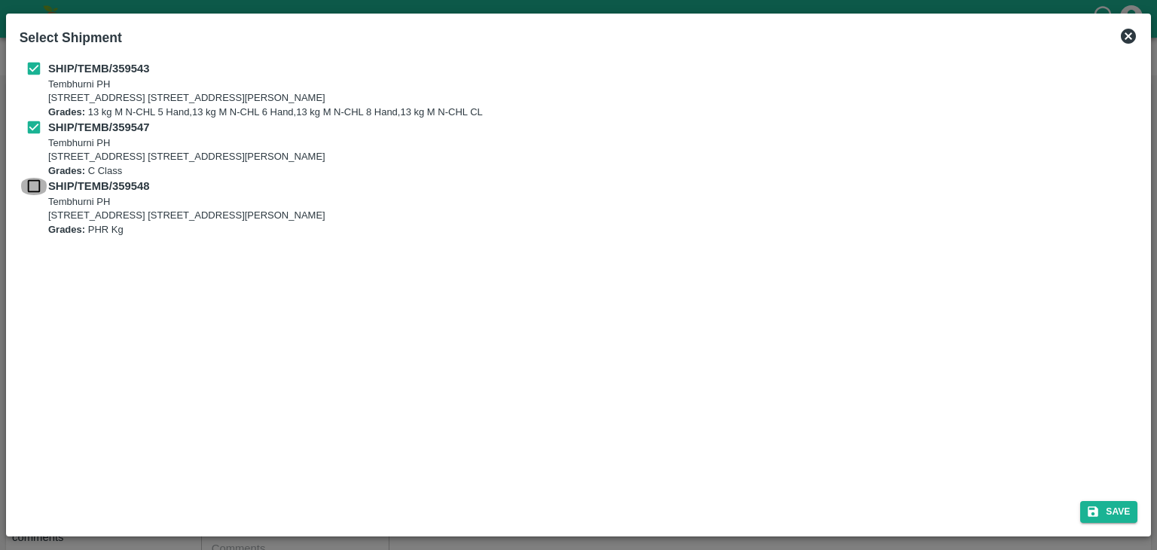
checkbox input "true"
click at [1095, 505] on icon "submit" at bounding box center [1093, 512] width 14 height 14
type input "04/09/2025"
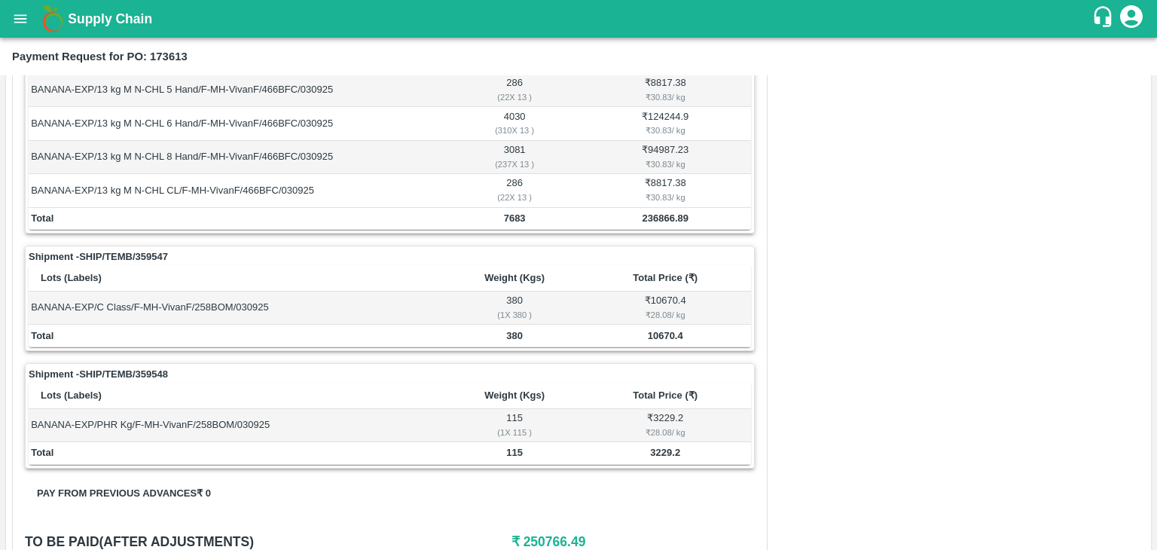
scroll to position [705, 0]
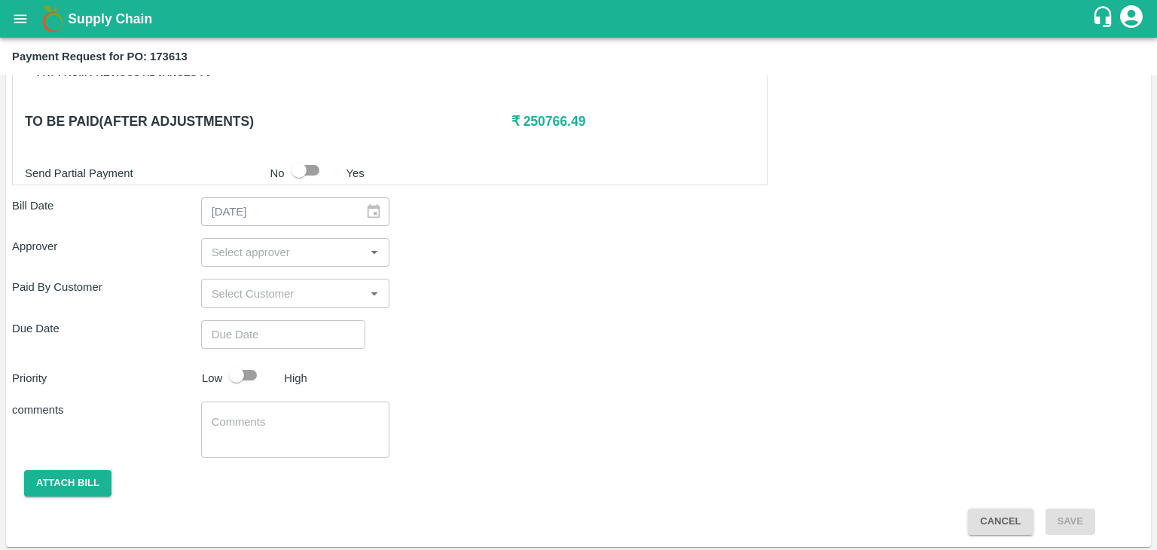
click at [280, 246] on input "input" at bounding box center [283, 253] width 155 height 20
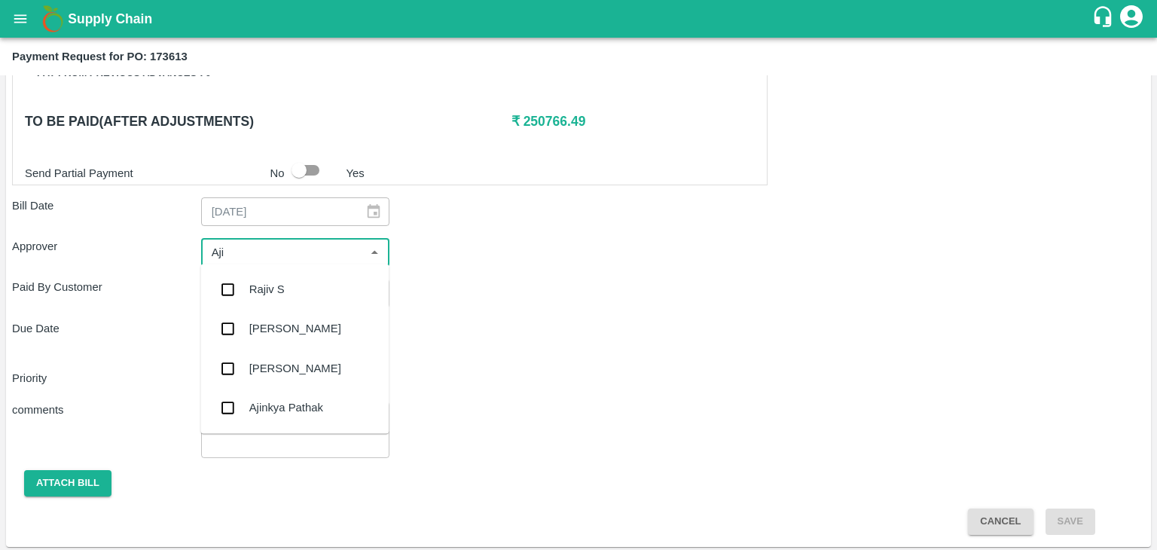
type input "Ajit"
click at [297, 296] on div "[PERSON_NAME]" at bounding box center [294, 289] width 188 height 39
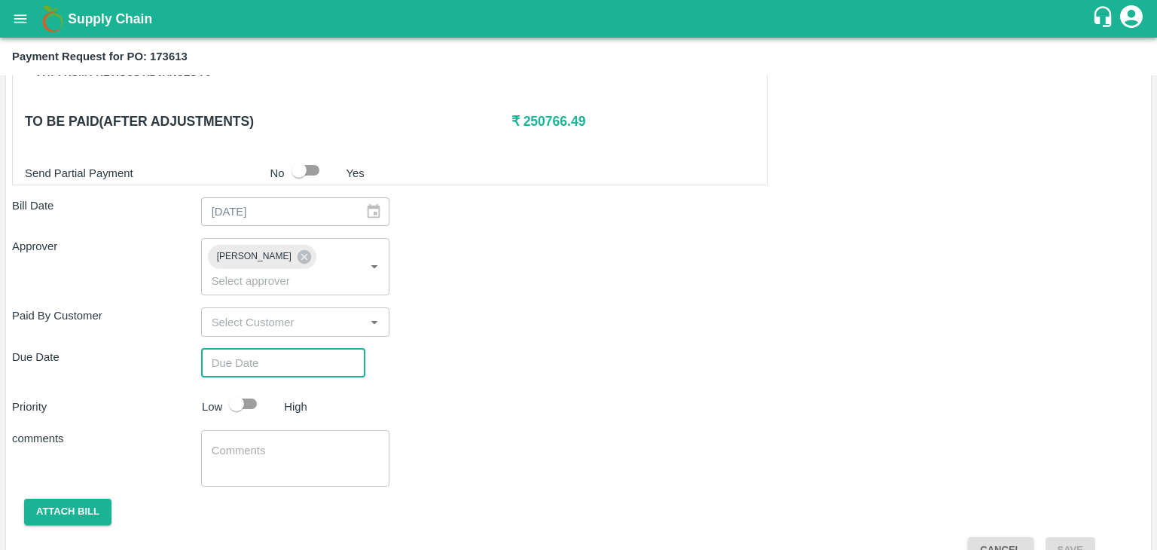
type input "DD/MM/YYYY hh:mm aa"
click at [329, 349] on input "DD/MM/YYYY hh:mm aa" at bounding box center [278, 363] width 154 height 29
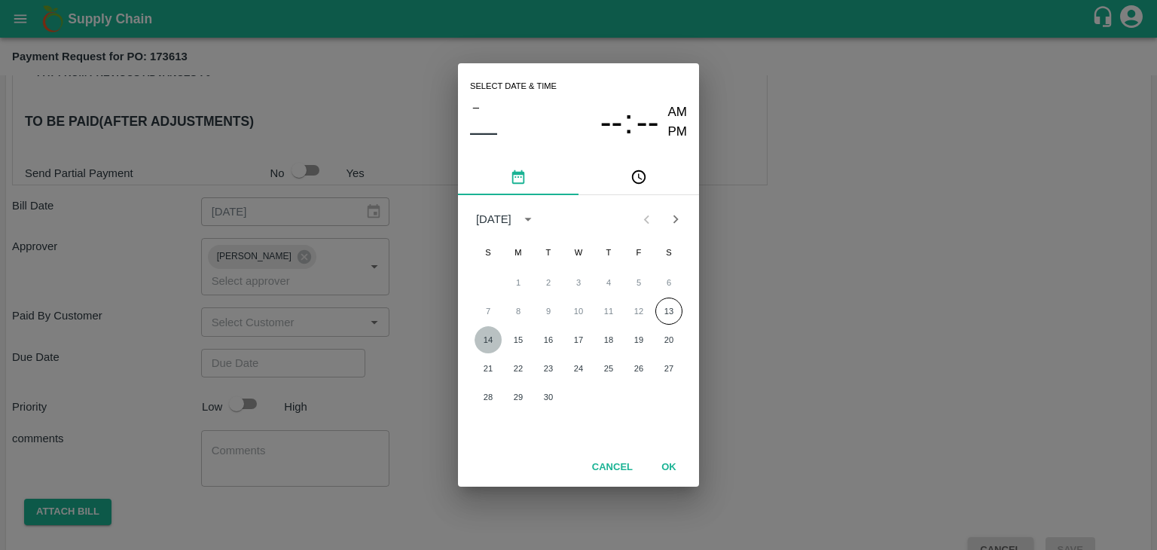
click at [499, 333] on button "14" at bounding box center [488, 339] width 27 height 27
type input "[DATE] 12:00 AM"
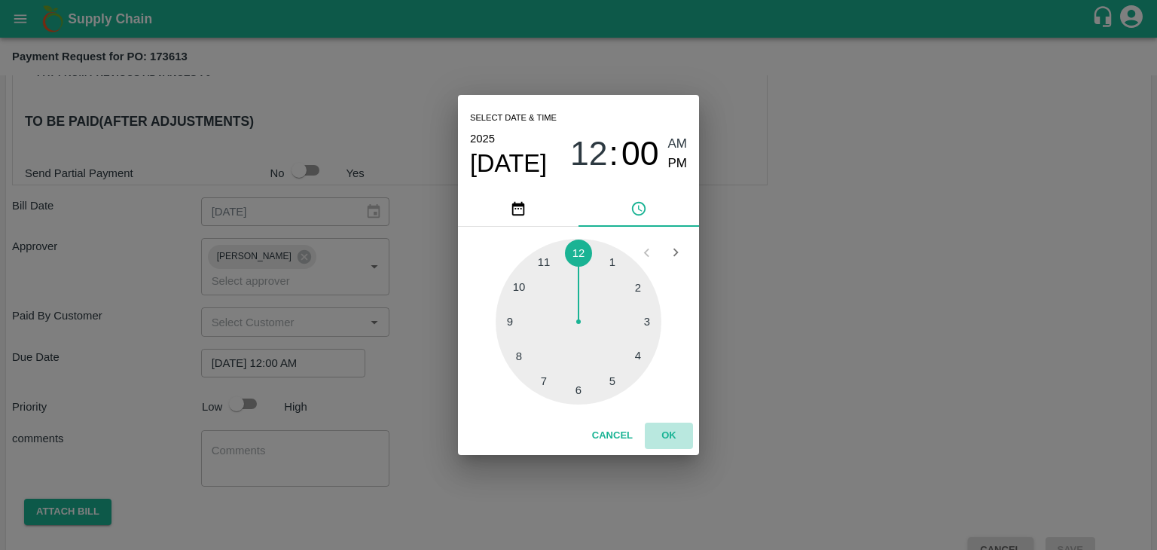
click at [666, 440] on button "OK" at bounding box center [669, 436] width 48 height 26
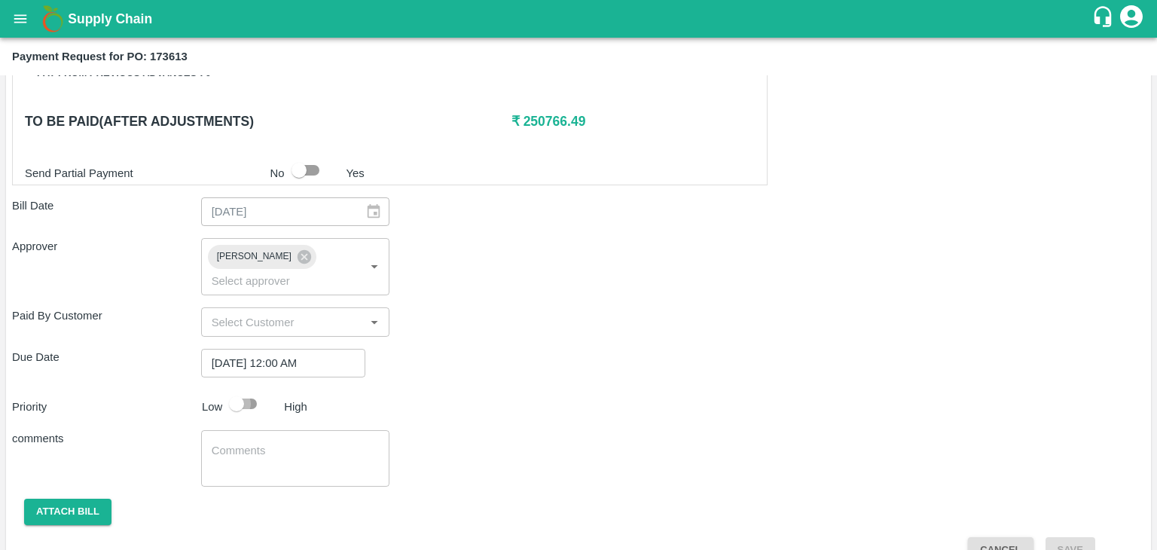
click at [230, 390] on input "checkbox" at bounding box center [237, 404] width 86 height 29
checkbox input "true"
click at [283, 443] on textarea at bounding box center [296, 459] width 168 height 32
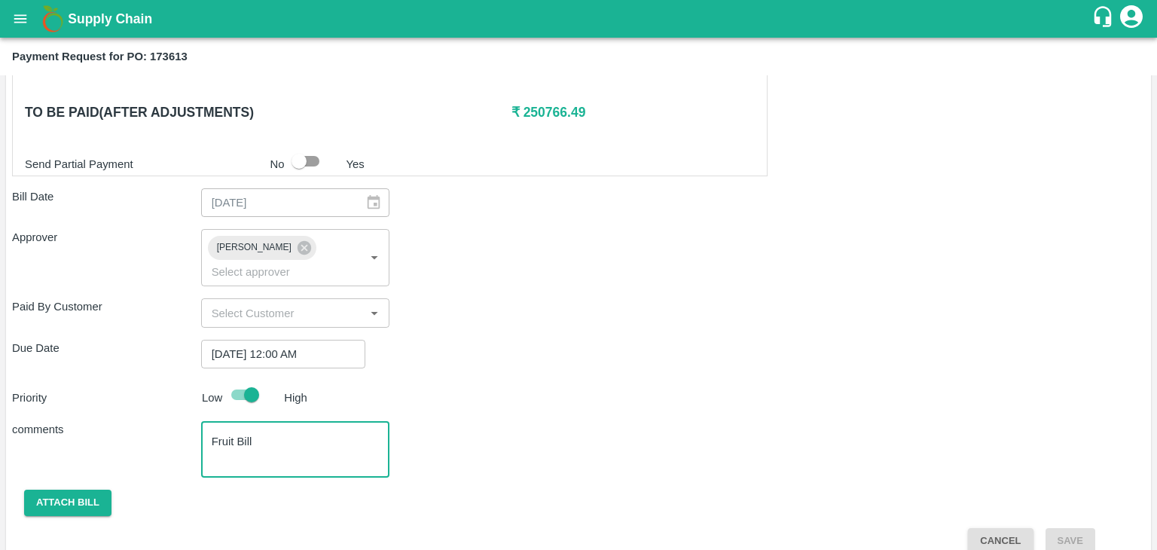
type textarea "Fruit Bill"
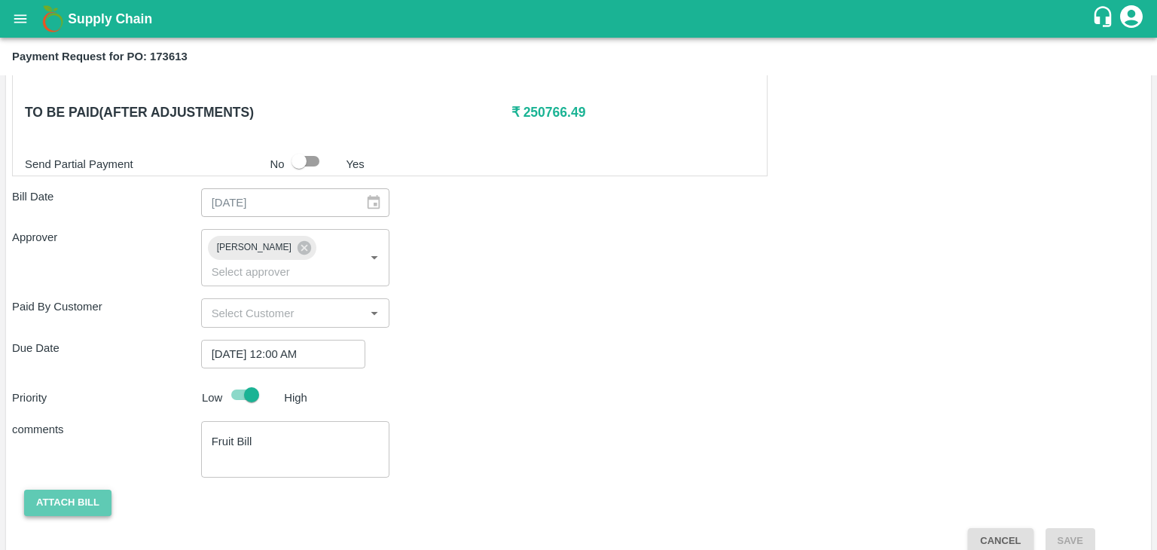
click at [75, 490] on button "Attach bill" at bounding box center [67, 503] width 87 height 26
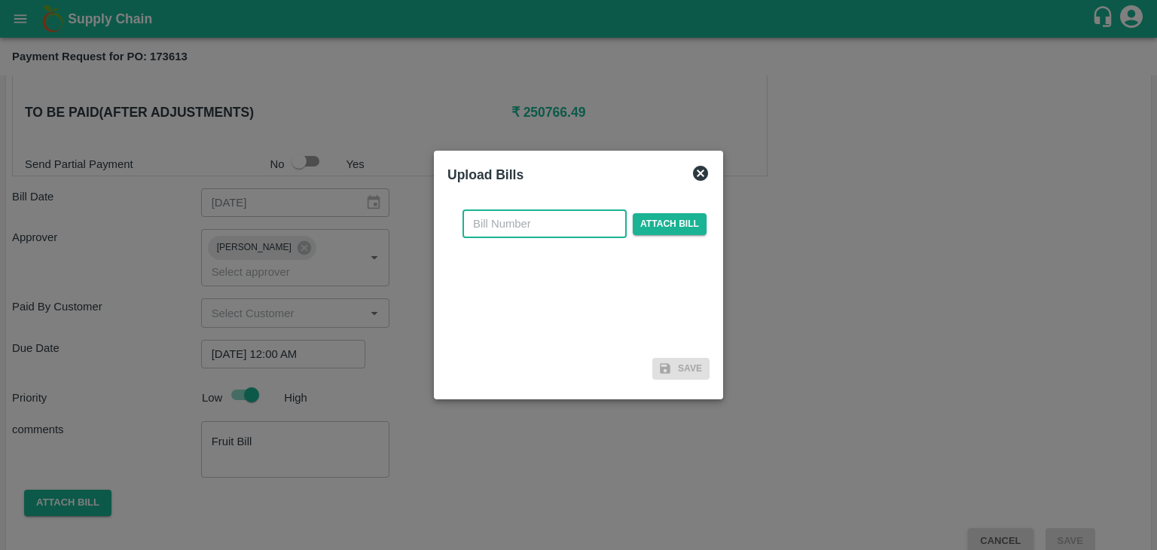
click at [533, 225] on input "text" at bounding box center [545, 223] width 164 height 29
type input "77"
click at [635, 218] on span "Attach bill" at bounding box center [670, 224] width 74 height 22
click at [0, 0] on input "Attach bill" at bounding box center [0, 0] width 0 height 0
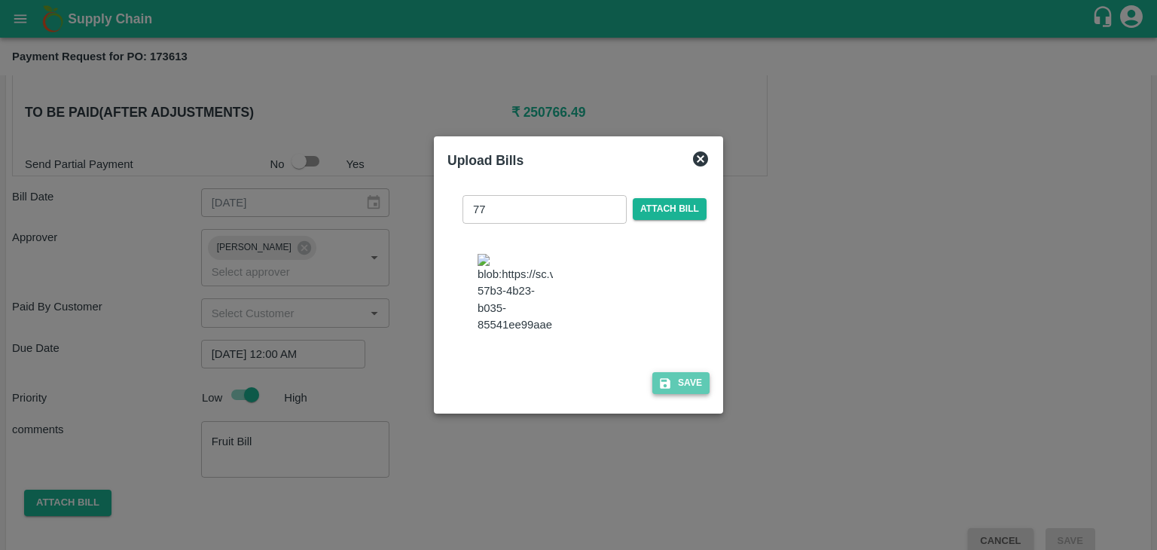
click at [682, 390] on button "Save" at bounding box center [680, 383] width 57 height 22
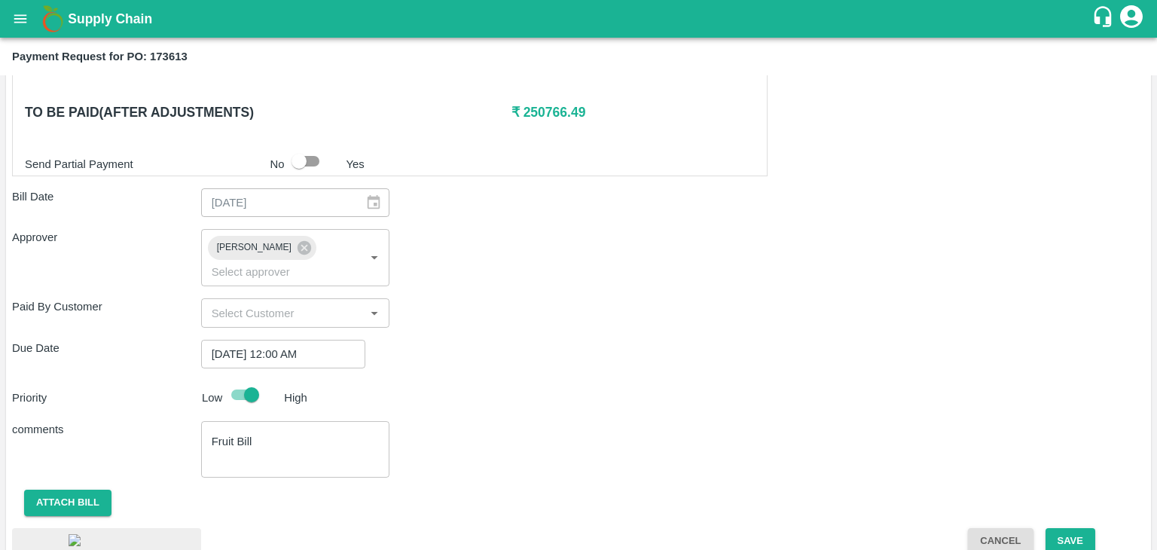
scroll to position [808, 0]
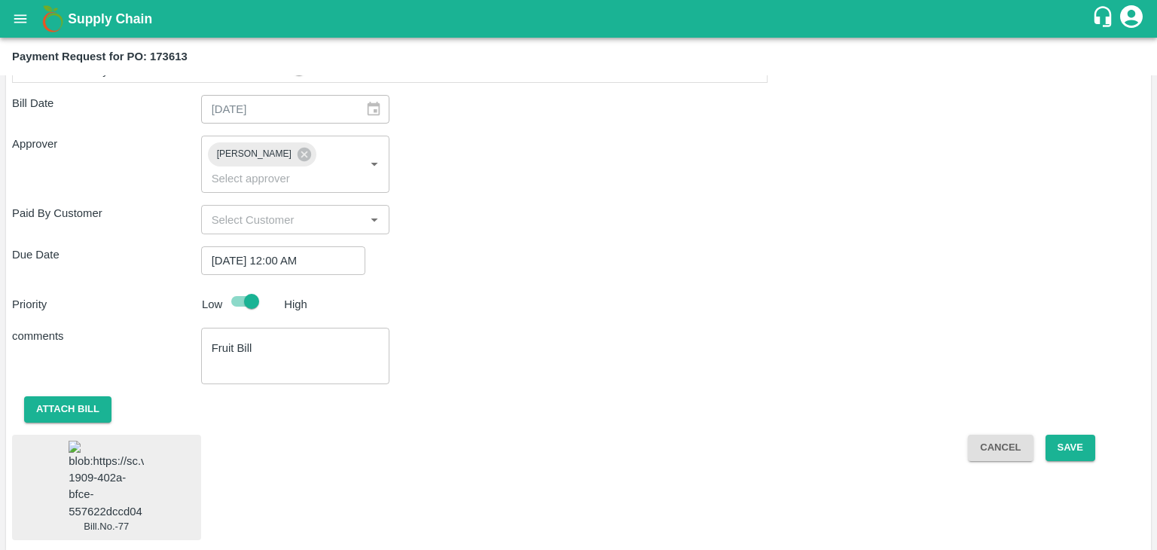
click at [121, 476] on img at bounding box center [106, 480] width 75 height 79
click at [1065, 435] on button "Save" at bounding box center [1071, 448] width 50 height 26
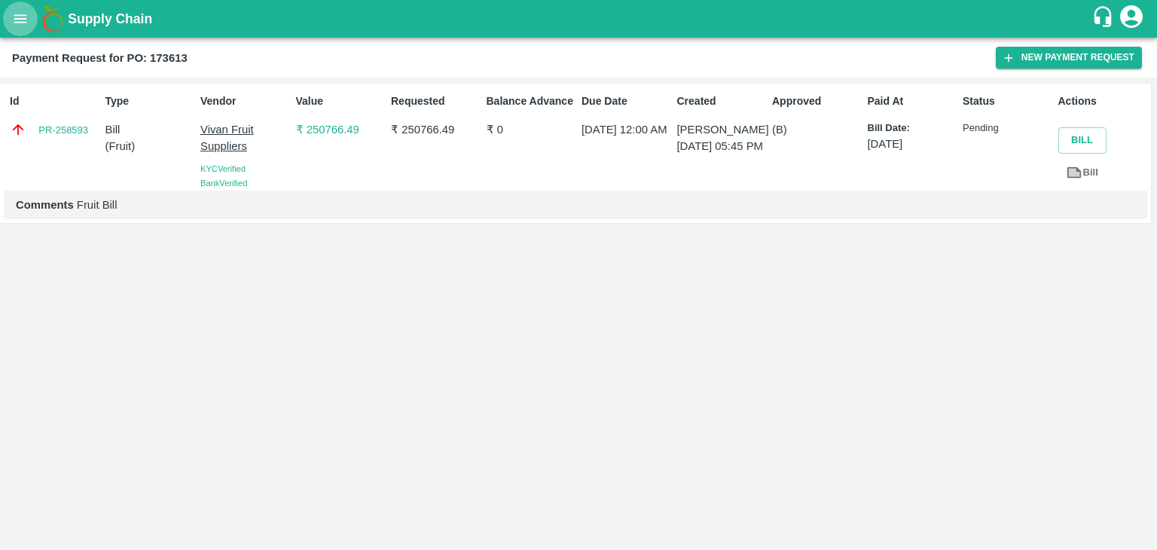
click at [23, 18] on icon "open drawer" at bounding box center [20, 18] width 13 height 8
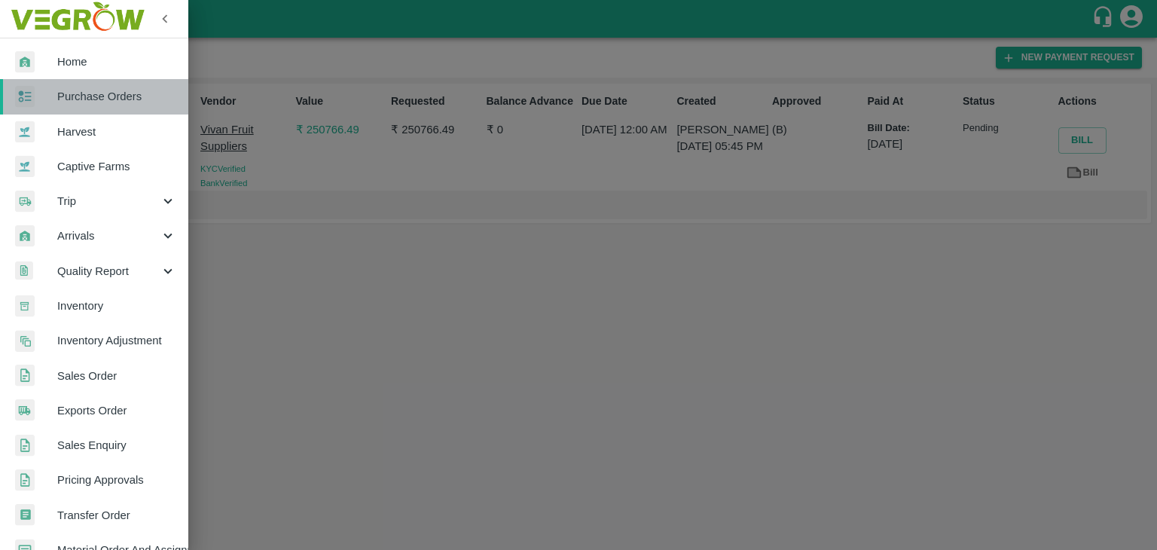
click at [108, 90] on span "Purchase Orders" at bounding box center [116, 96] width 119 height 17
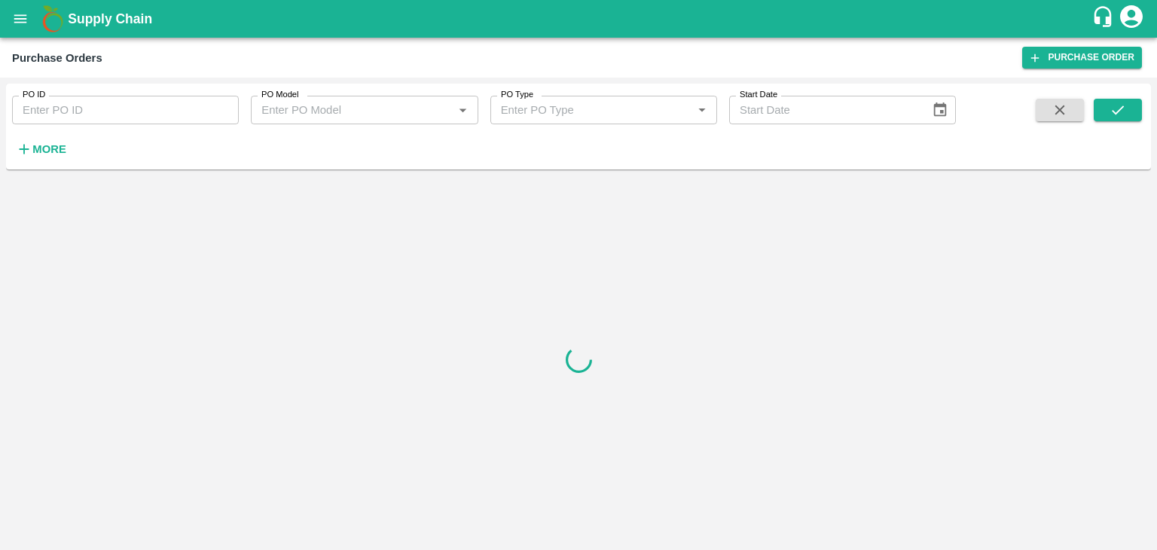
click at [194, 109] on input "PO ID" at bounding box center [125, 110] width 227 height 29
paste input "173709"
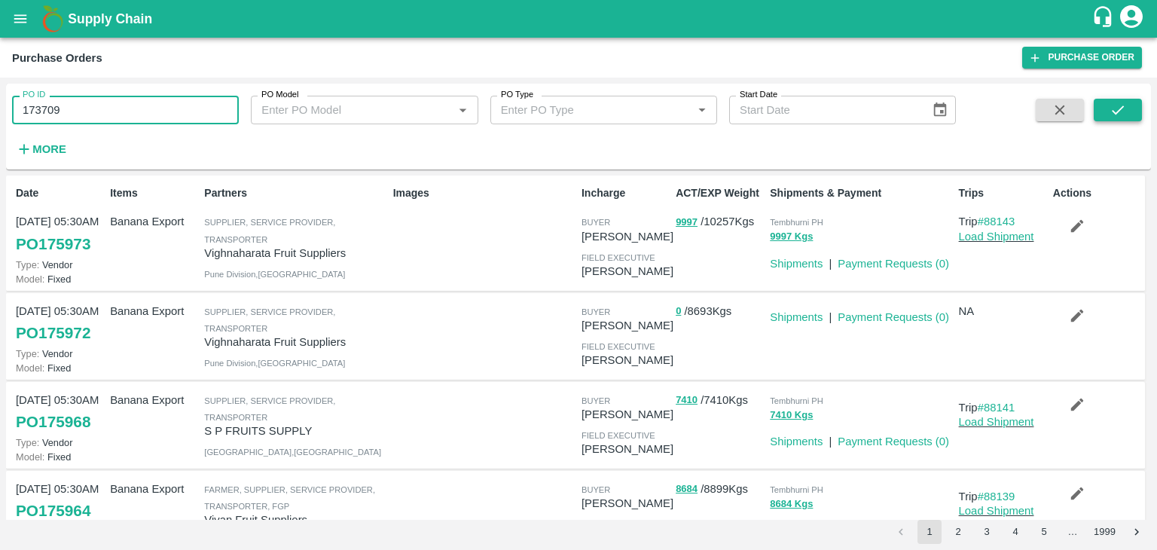
type input "173709"
click at [1133, 108] on button "submit" at bounding box center [1118, 110] width 48 height 23
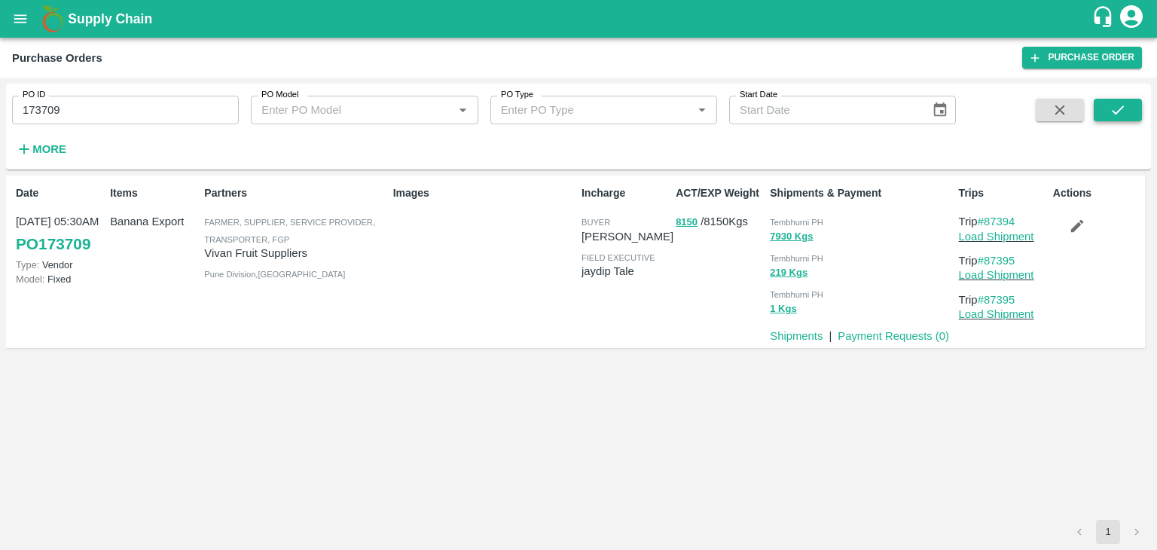
click at [1133, 108] on button "submit" at bounding box center [1118, 110] width 48 height 23
click at [888, 338] on link "Payment Requests ( 0 )" at bounding box center [894, 336] width 112 height 12
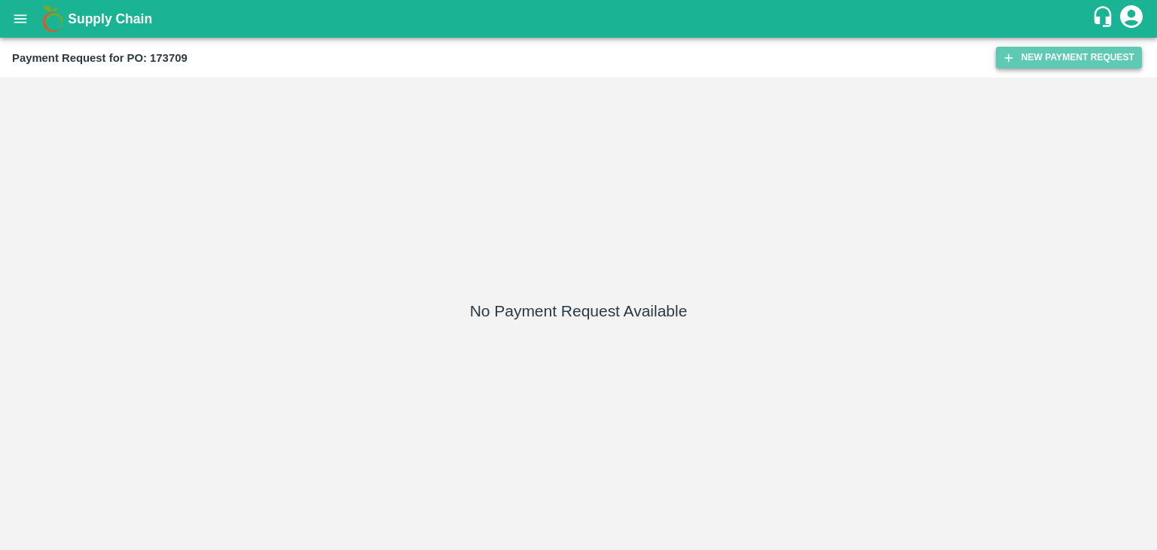
click at [1070, 53] on button "New Payment Request" at bounding box center [1069, 58] width 146 height 22
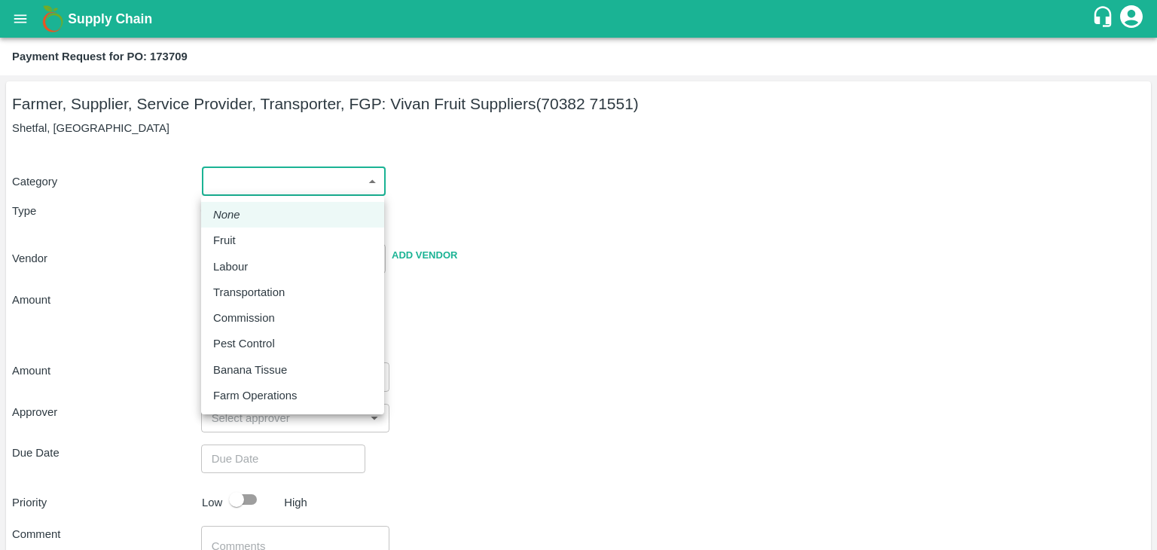
drag, startPoint x: 247, startPoint y: 192, endPoint x: 250, endPoint y: 236, distance: 43.8
click at [250, 236] on body "Supply Chain Payment Request for PO: 173709 Farmer, Supplier, Service Provider,…" at bounding box center [578, 275] width 1157 height 550
click at [250, 236] on div "Fruit" at bounding box center [292, 240] width 159 height 17
type input "1"
type input "[PERSON_NAME] Fruit Suppliers - 70382 71551(Farmer, Supplier, Service Provider,…"
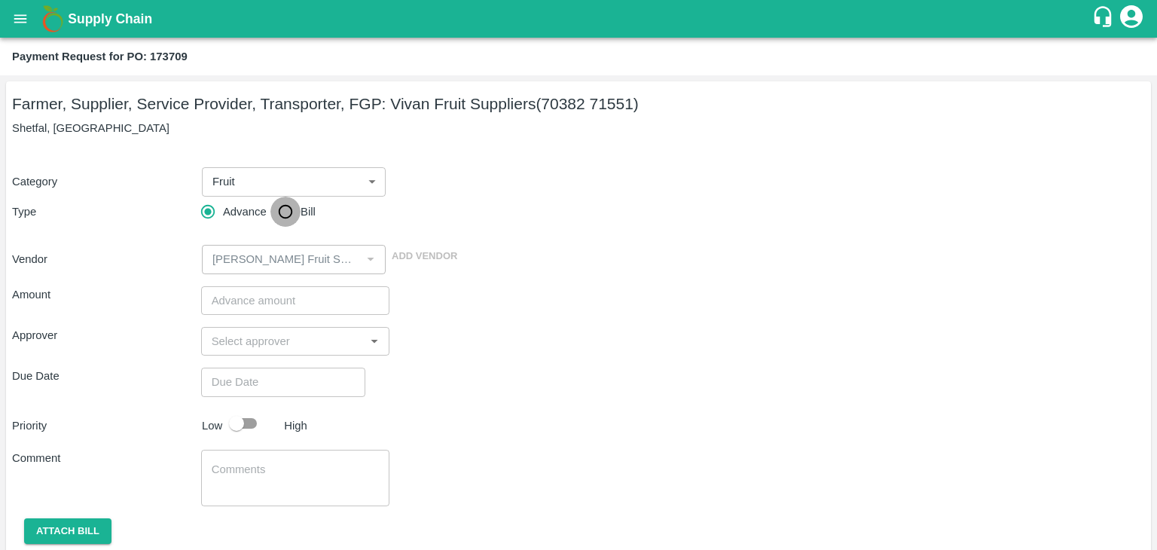
click at [284, 206] on input "Bill" at bounding box center [285, 212] width 30 height 30
radio input "true"
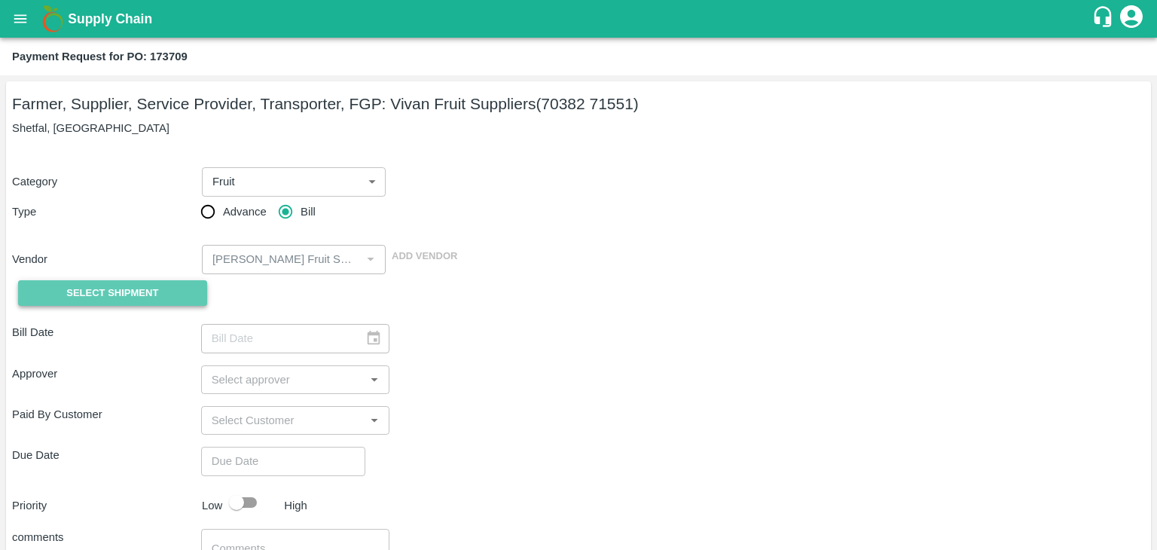
click at [121, 289] on span "Select Shipment" at bounding box center [112, 293] width 92 height 17
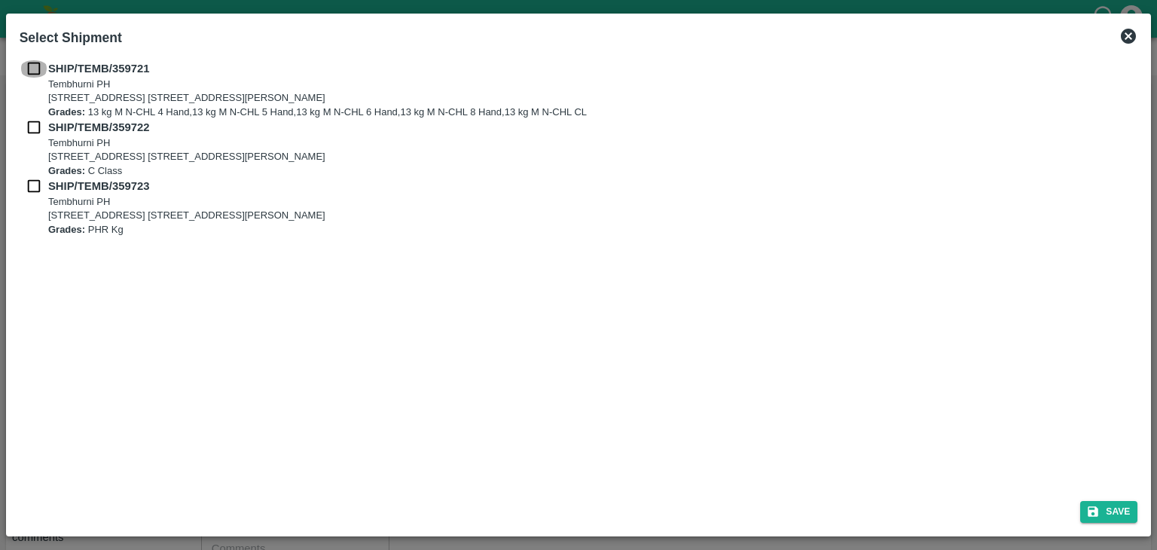
click at [27, 63] on input "checkbox" at bounding box center [34, 68] width 29 height 17
checkbox input "true"
click at [30, 130] on input "checkbox" at bounding box center [34, 127] width 29 height 17
checkbox input "true"
click at [31, 188] on input "checkbox" at bounding box center [34, 186] width 29 height 17
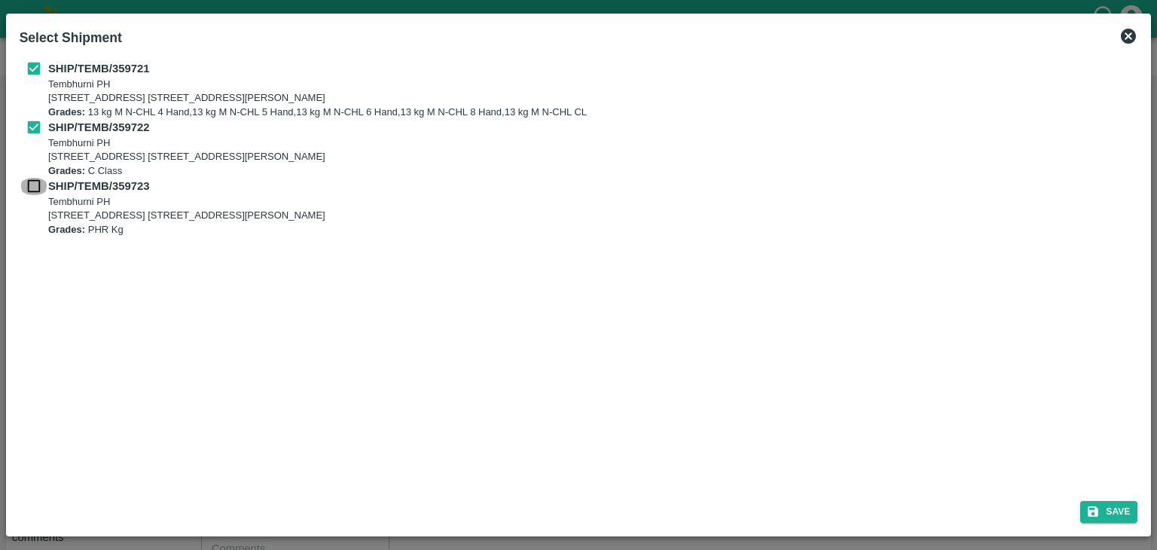
checkbox input "true"
click at [1094, 502] on button "Save" at bounding box center [1108, 512] width 57 height 22
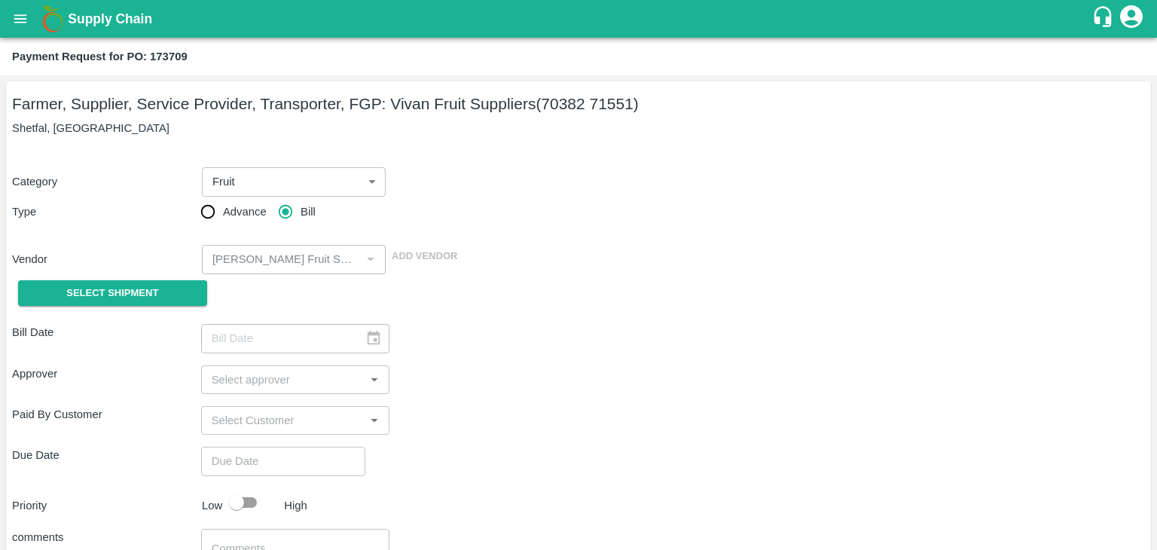
type input "[DATE]"
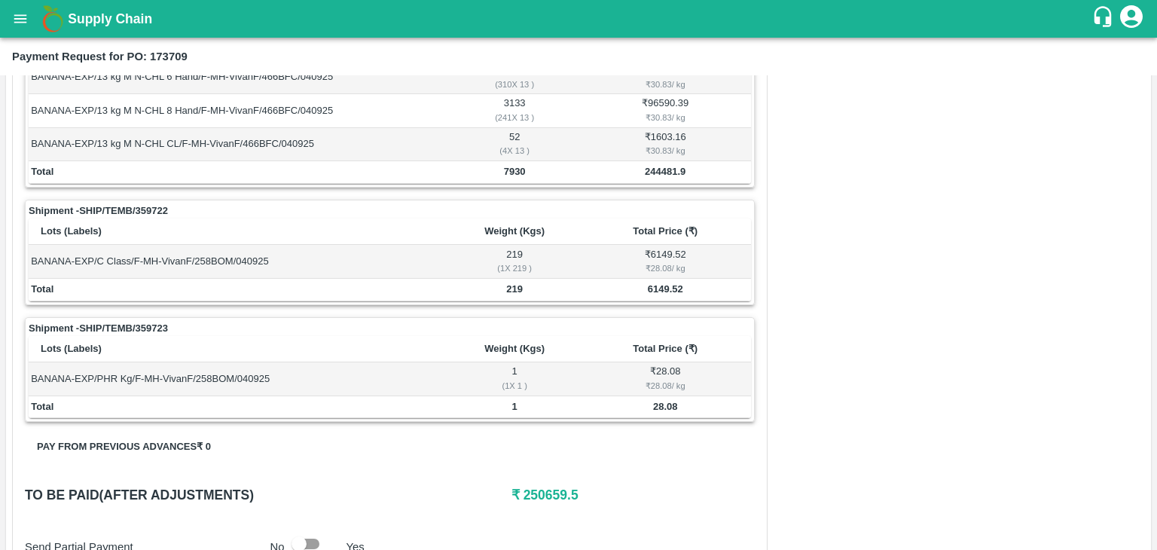
scroll to position [738, 0]
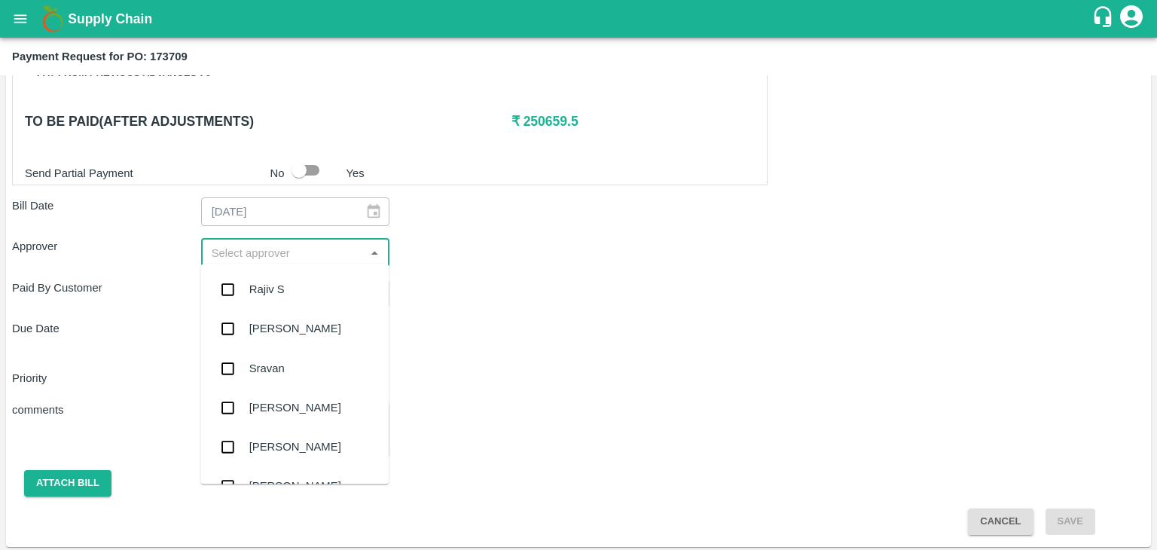
click at [271, 243] on input "input" at bounding box center [283, 253] width 155 height 20
type input "Ajit"
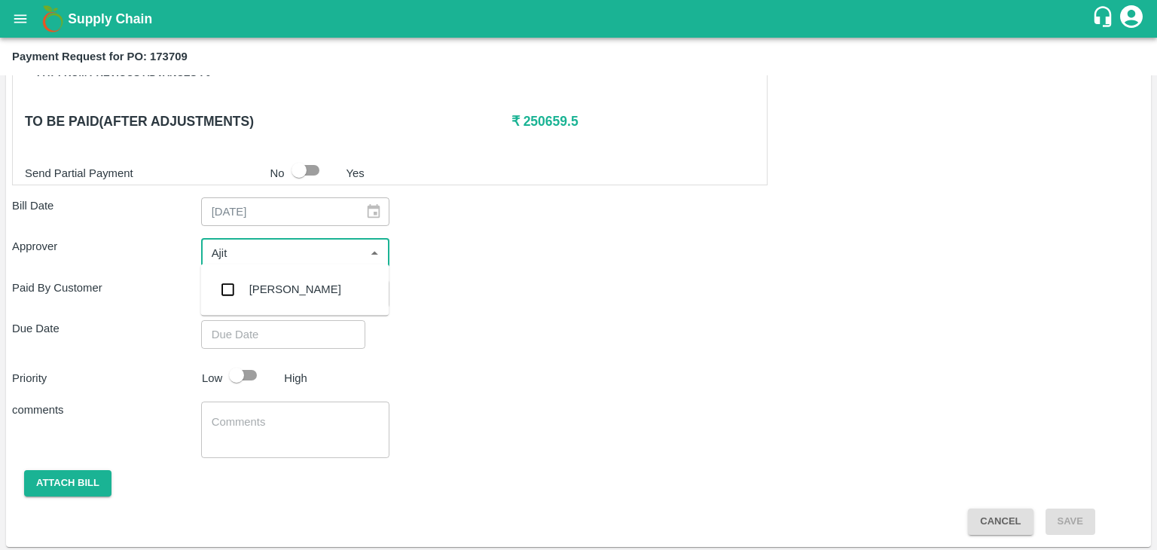
click at [280, 278] on div "[PERSON_NAME]" at bounding box center [294, 289] width 188 height 39
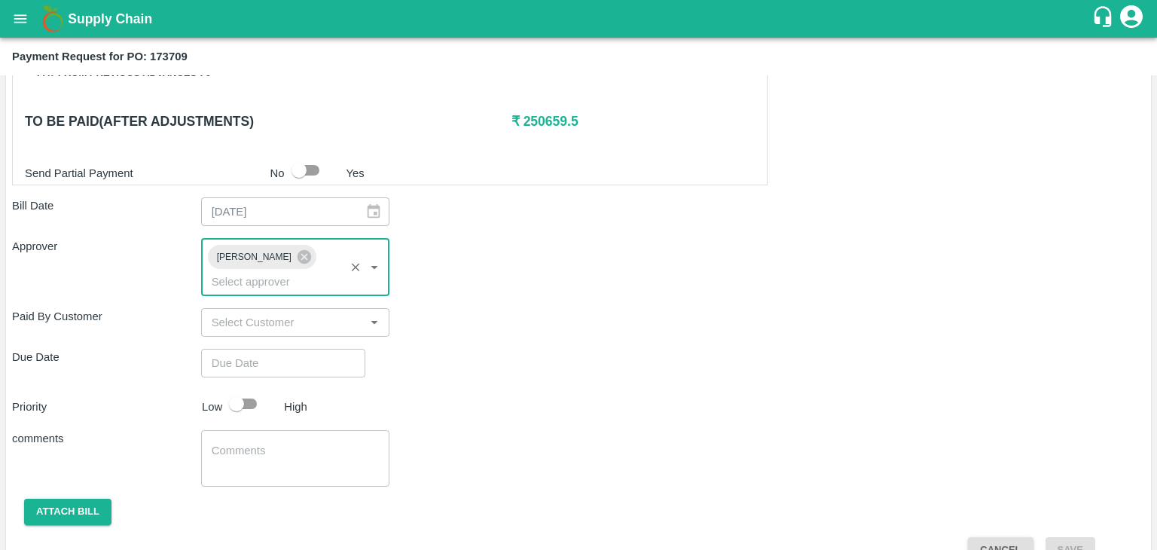
type input "DD/MM/YYYY hh:mm aa"
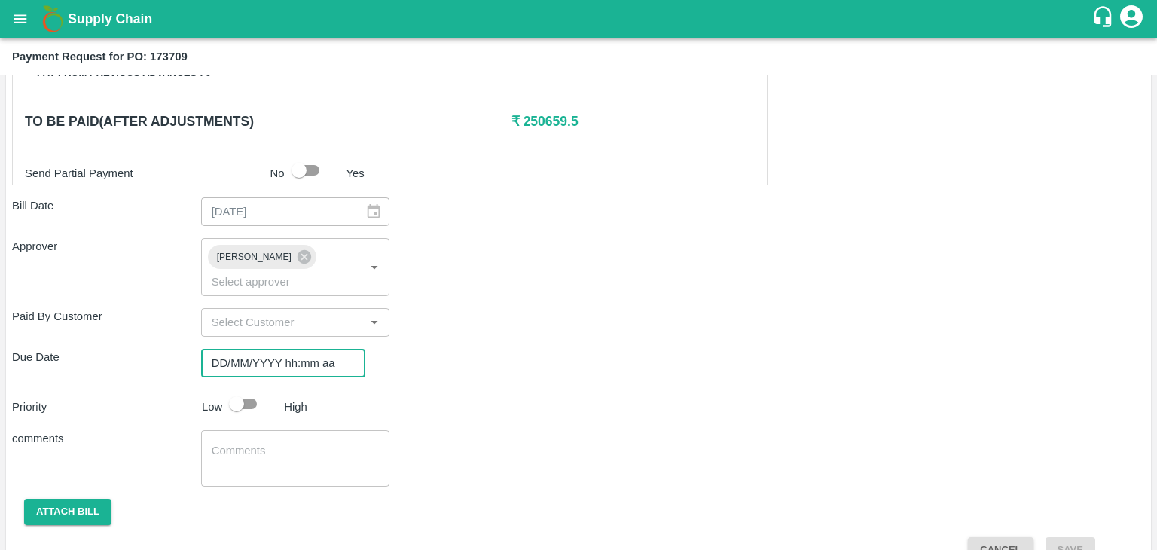
click at [298, 349] on input "DD/MM/YYYY hh:mm aa" at bounding box center [278, 363] width 154 height 29
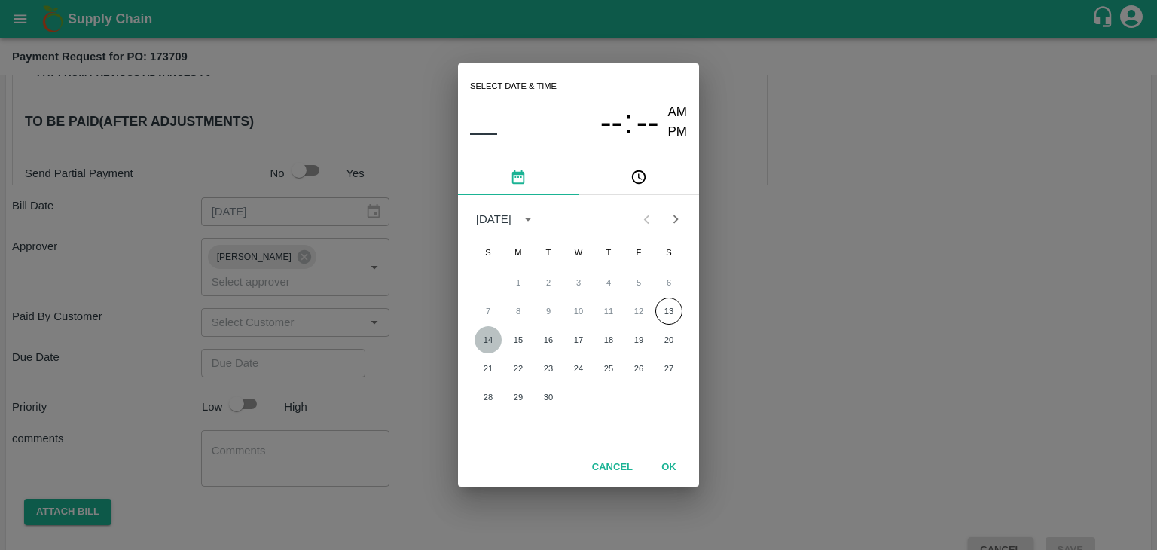
click at [487, 338] on button "14" at bounding box center [488, 339] width 27 height 27
type input "[DATE] 12:00 AM"
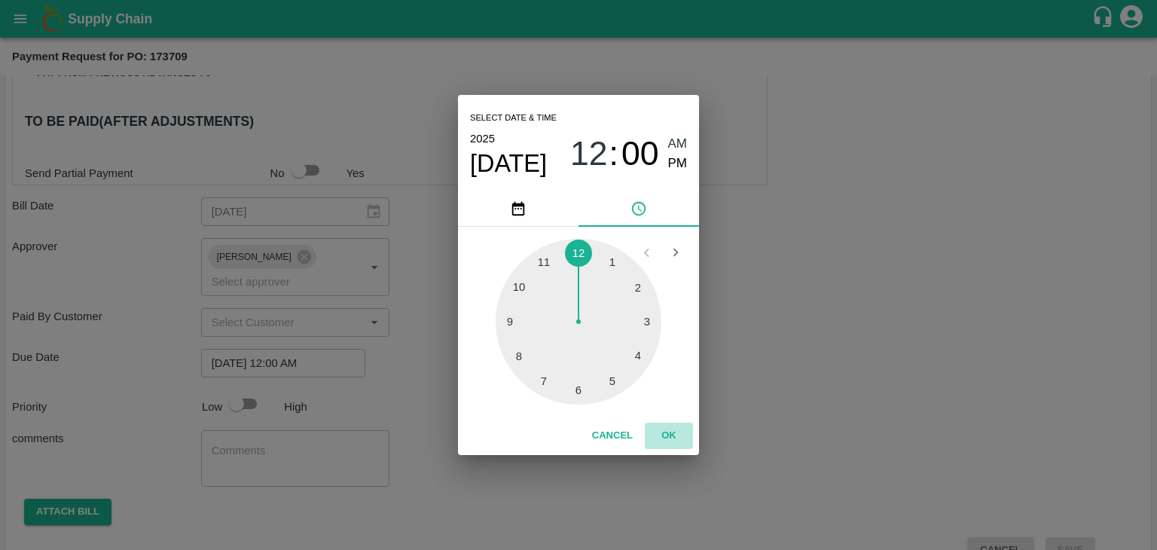
click at [689, 443] on button "OK" at bounding box center [669, 436] width 48 height 26
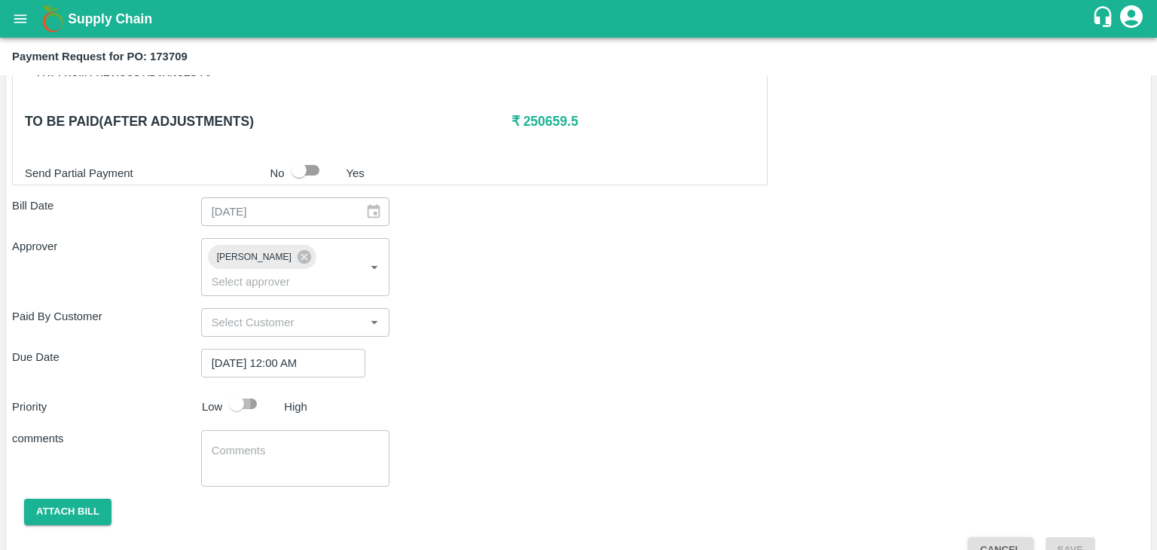
click at [246, 390] on input "checkbox" at bounding box center [237, 404] width 86 height 29
checkbox input "true"
click at [304, 443] on textarea at bounding box center [296, 459] width 168 height 32
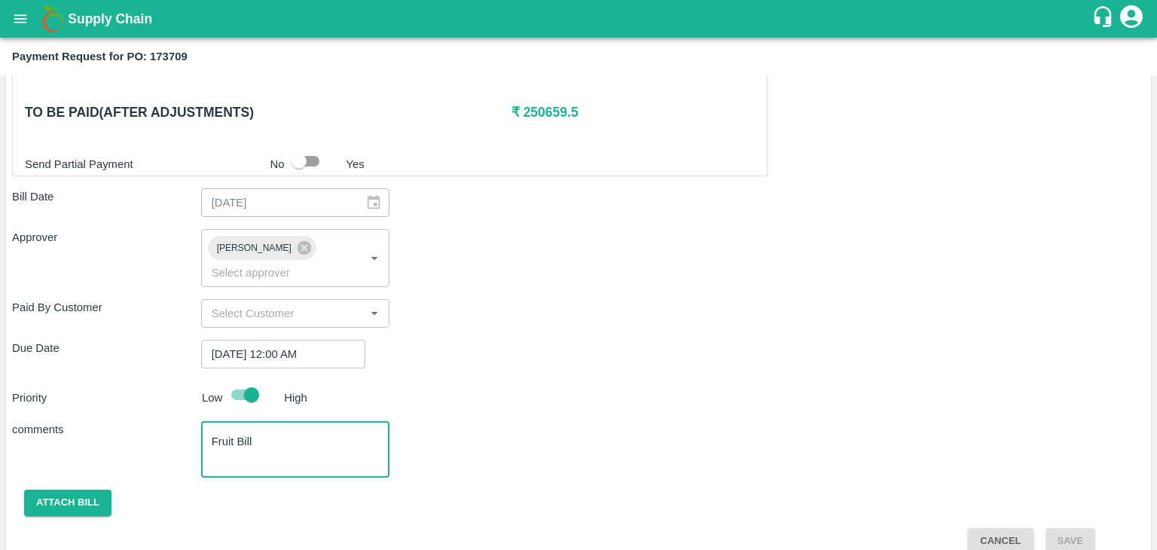
type textarea "Fruit Bill"
click at [85, 490] on button "Attach bill" at bounding box center [67, 503] width 87 height 26
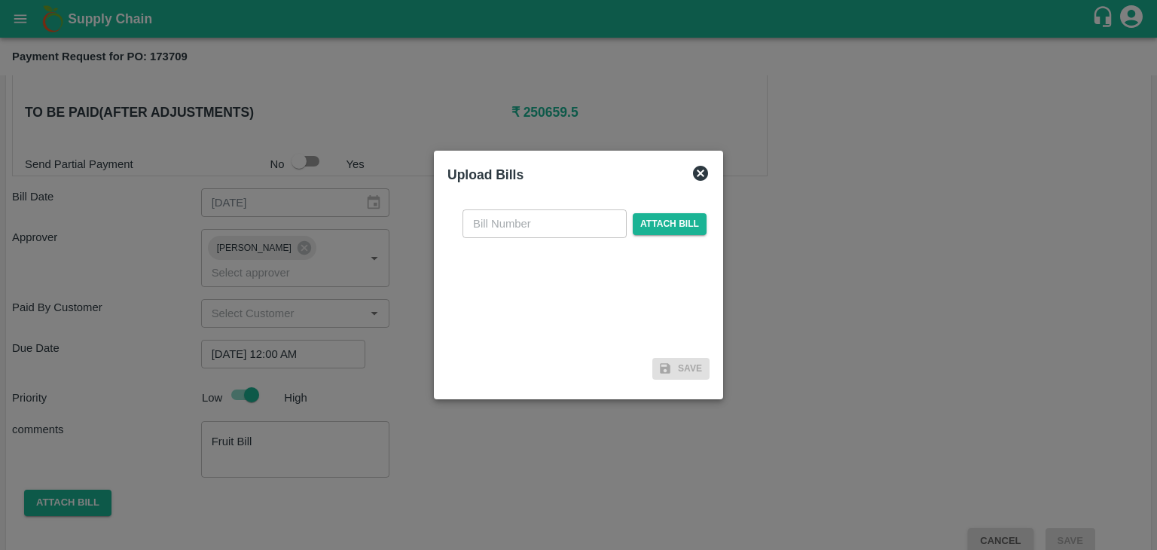
click at [576, 221] on input "text" at bounding box center [545, 223] width 164 height 29
type input "78"
click at [683, 221] on span "Attach bill" at bounding box center [670, 224] width 74 height 22
click at [0, 0] on input "Attach bill" at bounding box center [0, 0] width 0 height 0
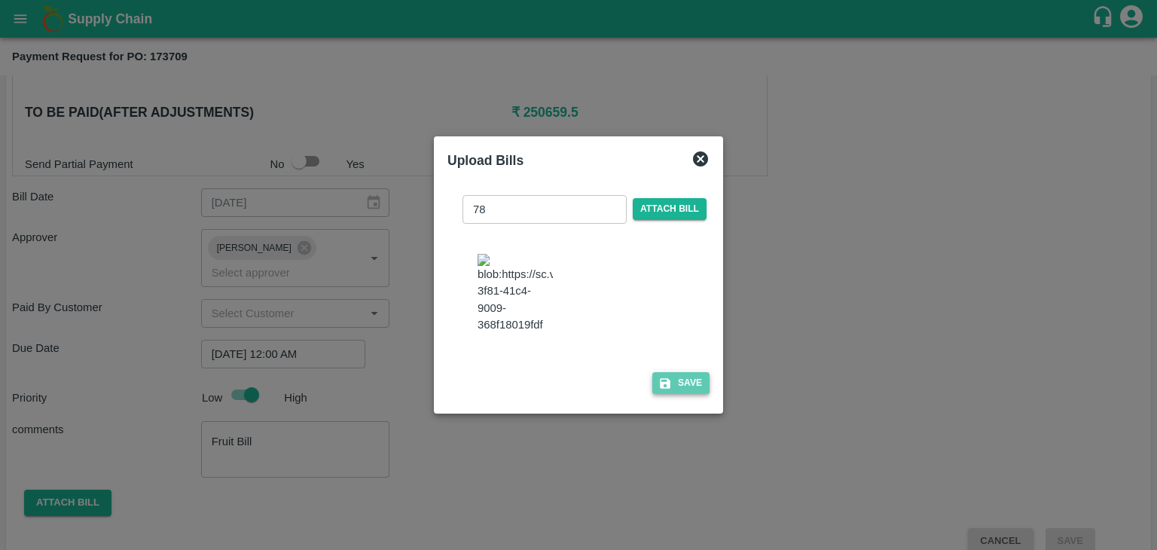
click at [683, 394] on button "Save" at bounding box center [680, 383] width 57 height 22
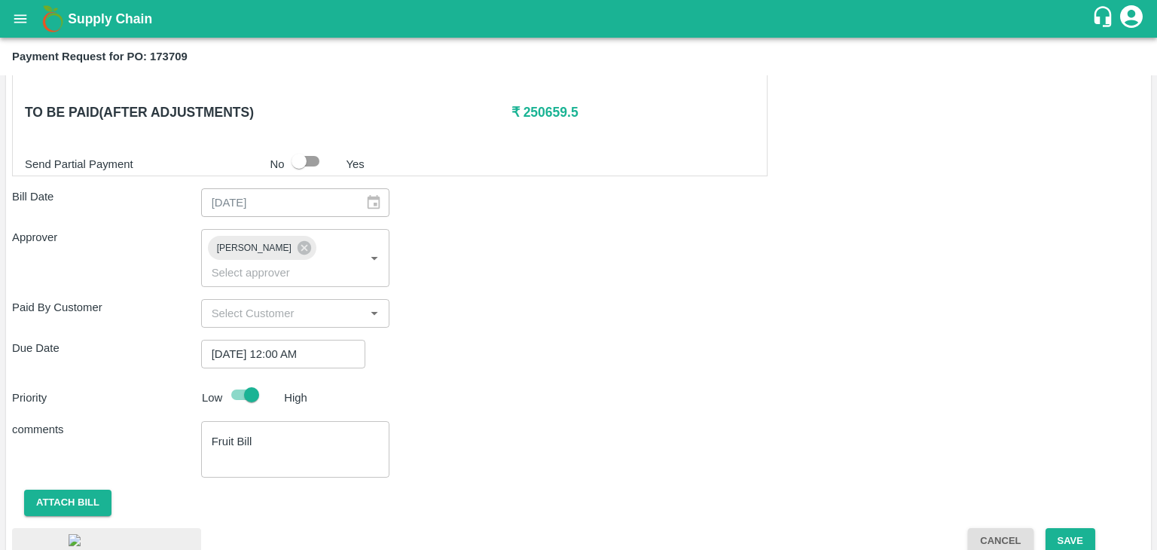
scroll to position [836, 0]
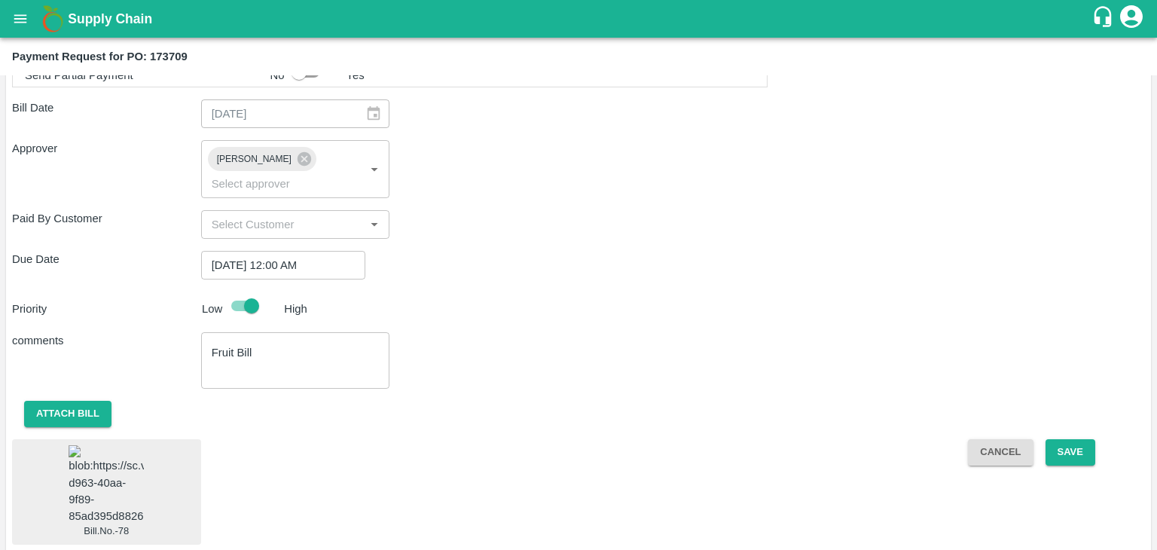
click at [106, 472] on img at bounding box center [106, 484] width 75 height 79
click at [1077, 439] on button "Save" at bounding box center [1071, 452] width 50 height 26
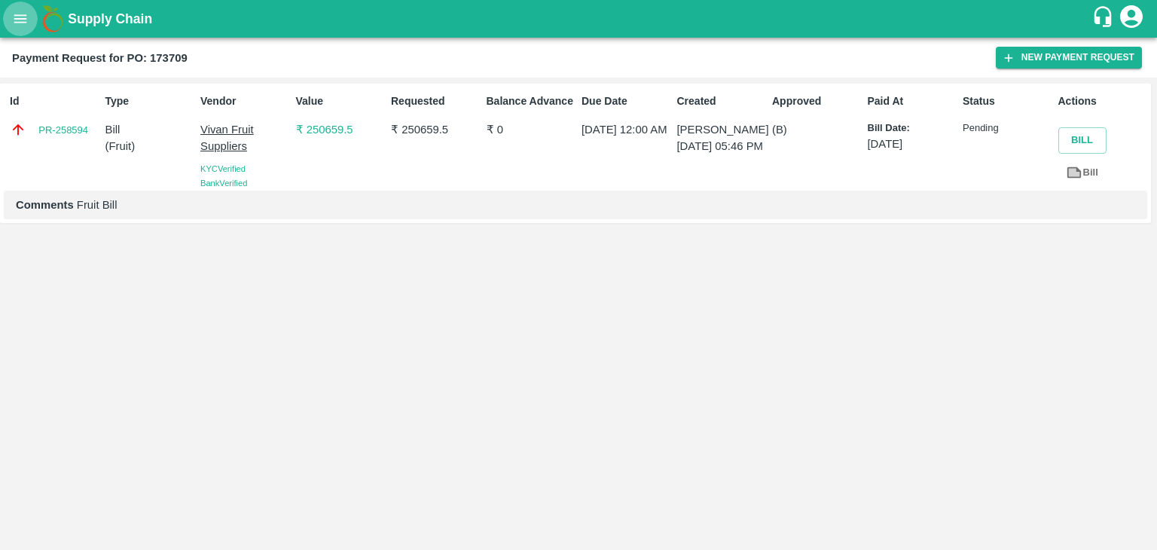
click at [15, 21] on icon "open drawer" at bounding box center [20, 19] width 17 height 17
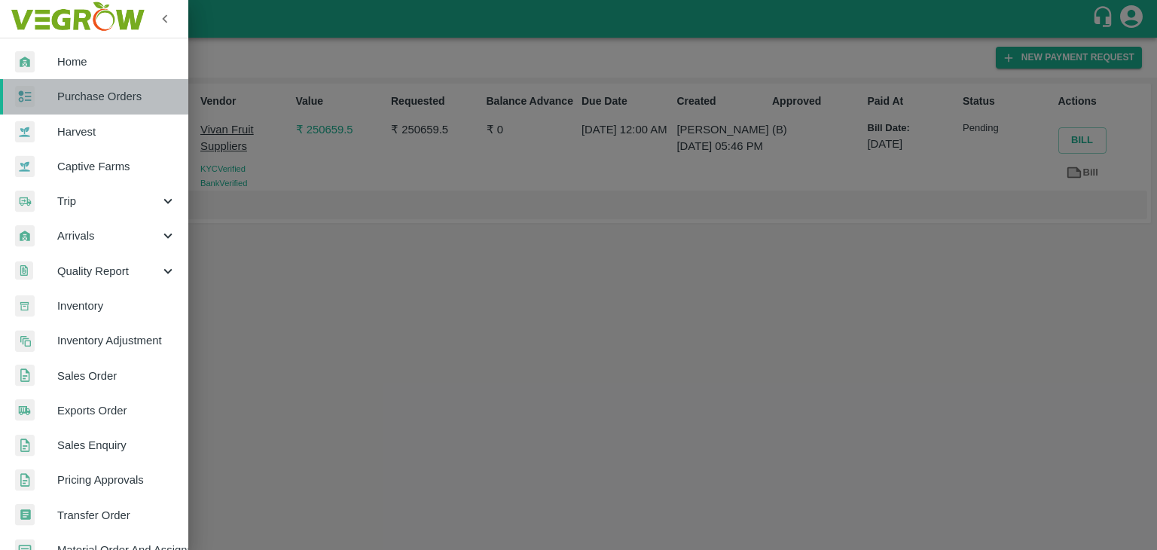
click at [115, 94] on span "Purchase Orders" at bounding box center [116, 96] width 119 height 17
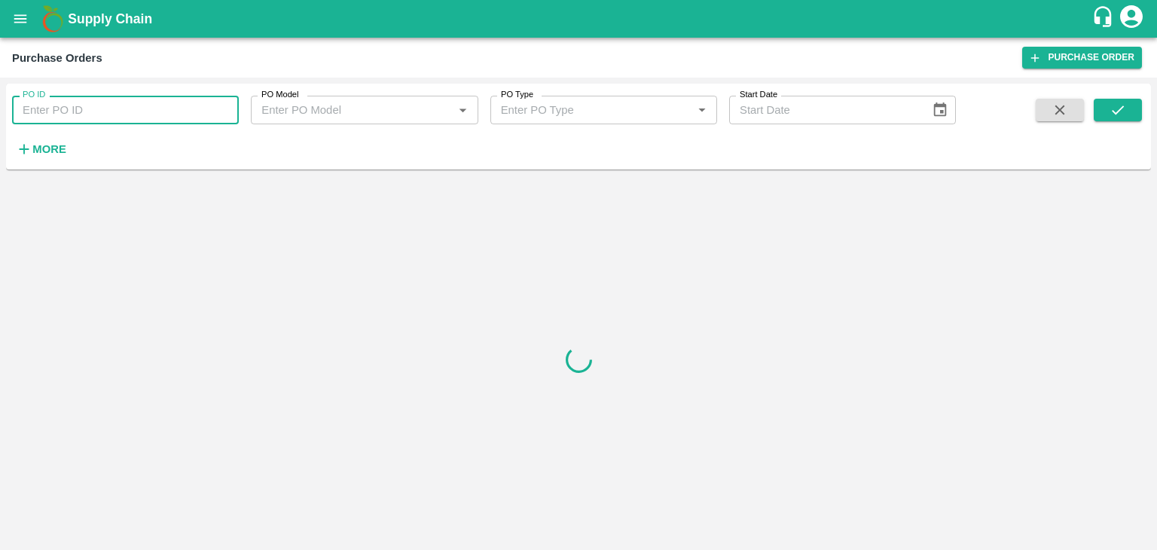
click at [176, 112] on input "PO ID" at bounding box center [125, 110] width 227 height 29
paste input "173714"
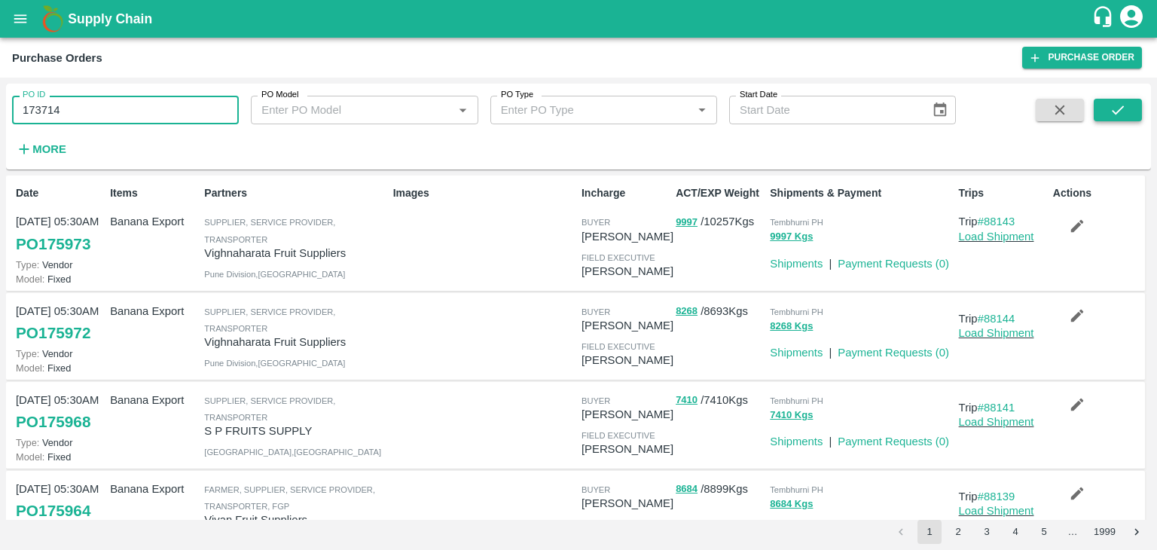
type input "173714"
click at [1120, 110] on icon "submit" at bounding box center [1118, 109] width 12 height 9
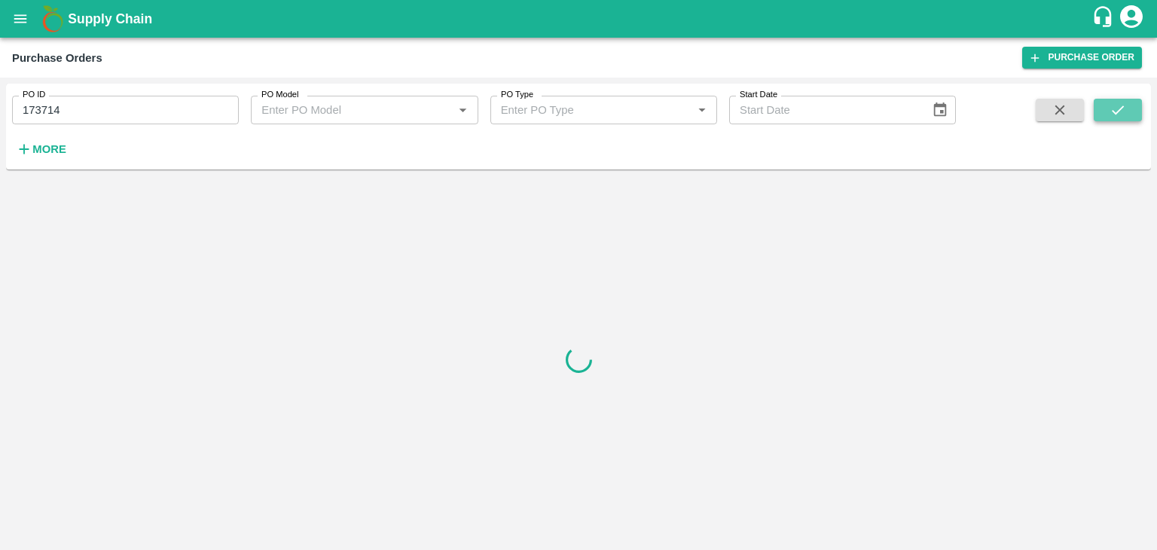
click at [1120, 110] on icon "submit" at bounding box center [1118, 109] width 12 height 9
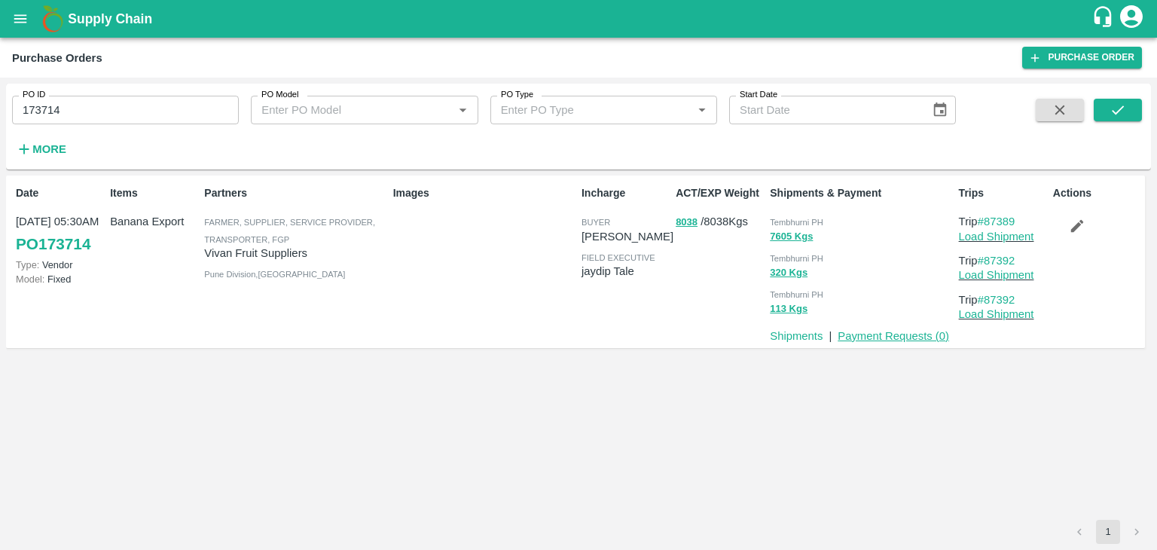
click at [872, 334] on link "Payment Requests ( 0 )" at bounding box center [894, 336] width 112 height 12
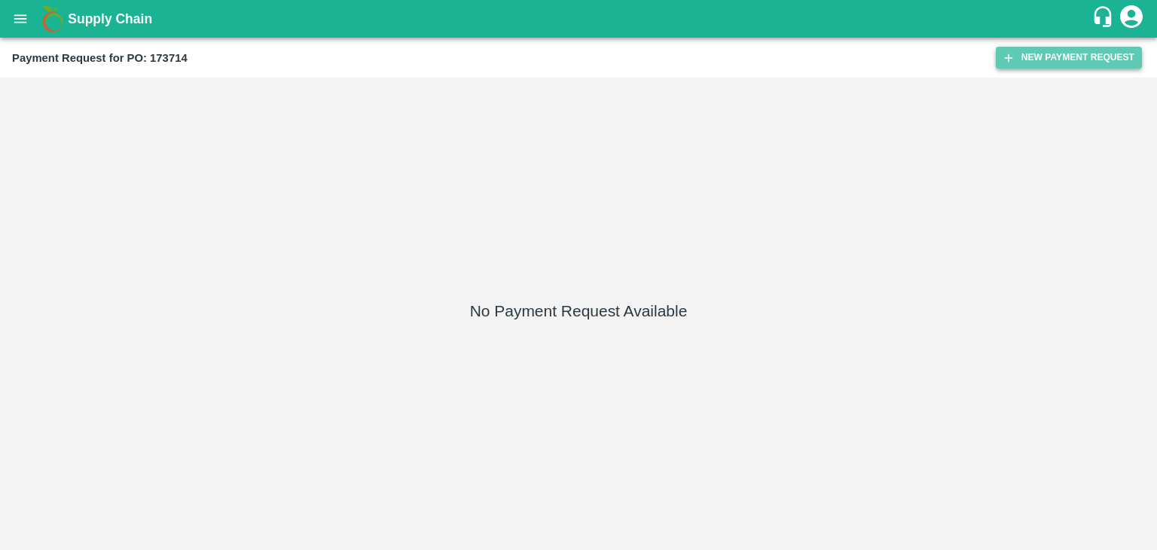
click at [1050, 48] on button "New Payment Request" at bounding box center [1069, 58] width 146 height 22
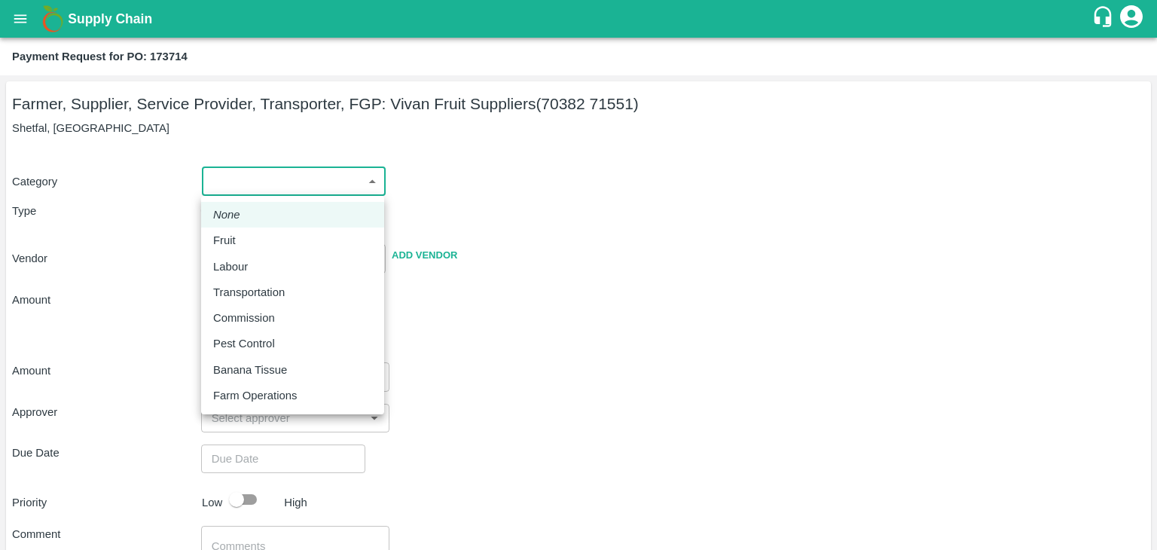
drag, startPoint x: 208, startPoint y: 176, endPoint x: 246, endPoint y: 239, distance: 73.4
click at [246, 239] on body "Supply Chain Payment Request for PO: 173714 Farmer, Supplier, Service Provider,…" at bounding box center [578, 275] width 1157 height 550
click at [246, 239] on div "Fruit" at bounding box center [292, 240] width 159 height 17
type input "1"
type input "[PERSON_NAME] Fruit Suppliers - 70382 71551(Farmer, Supplier, Service Provider,…"
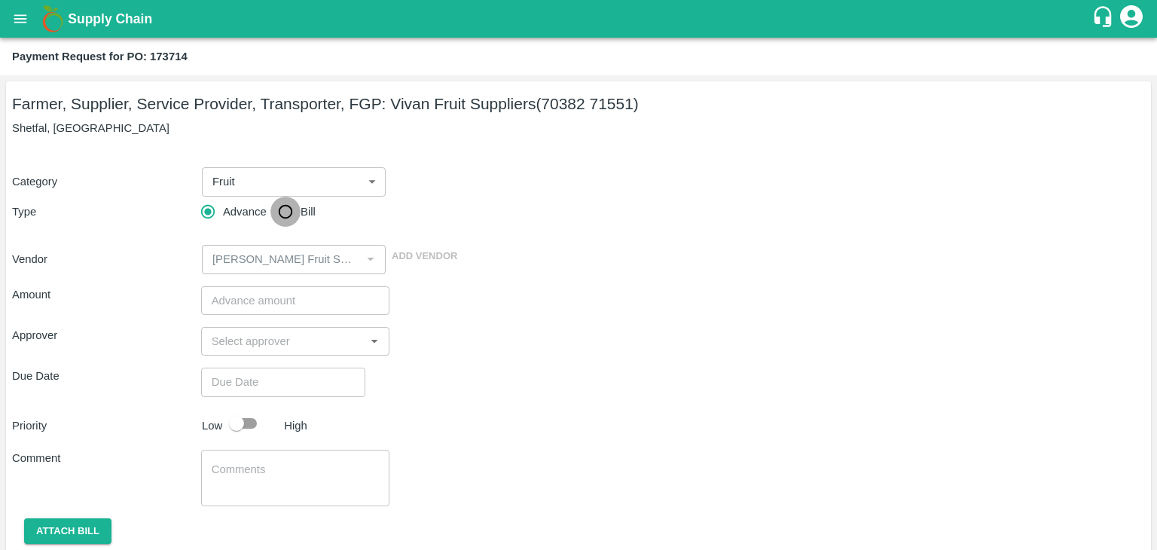
click at [280, 226] on input "Bill" at bounding box center [285, 212] width 30 height 30
radio input "true"
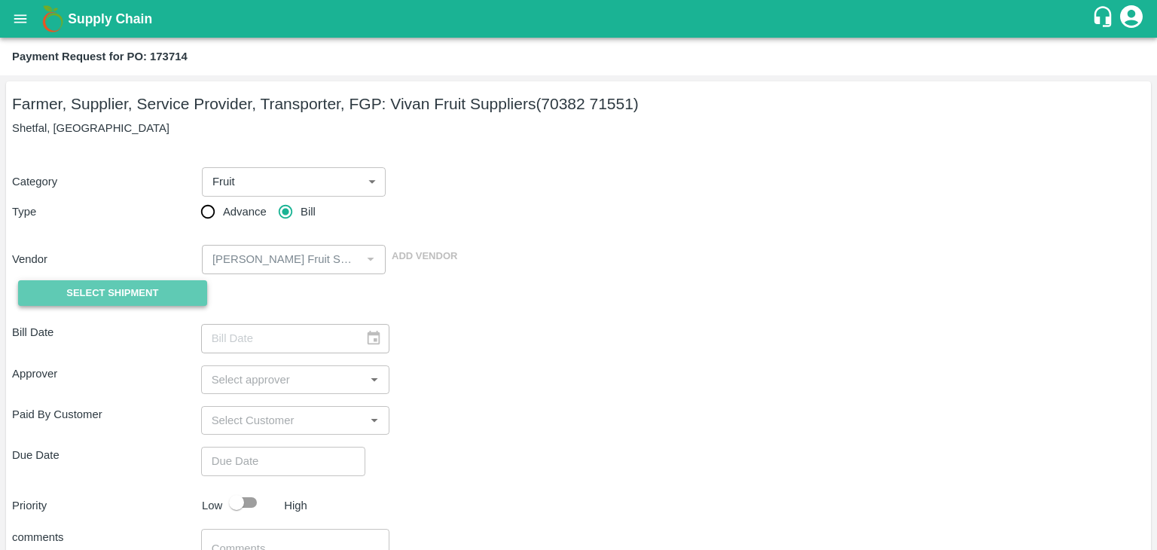
click at [130, 293] on span "Select Shipment" at bounding box center [112, 293] width 92 height 17
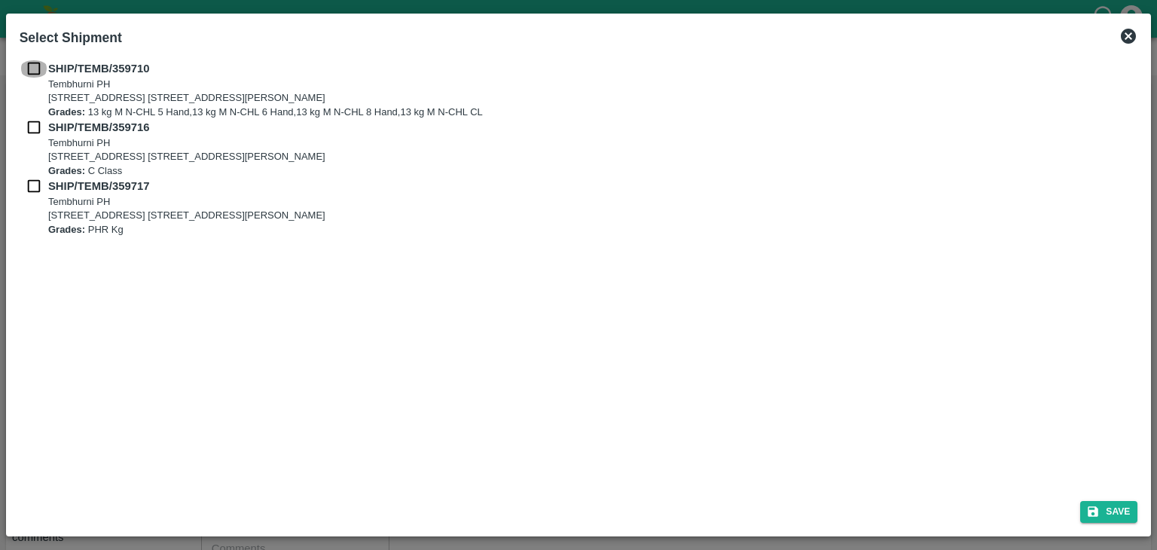
click at [27, 70] on input "checkbox" at bounding box center [34, 68] width 29 height 17
checkbox input "true"
click at [26, 124] on input "checkbox" at bounding box center [34, 127] width 29 height 17
checkbox input "true"
click at [31, 183] on input "checkbox" at bounding box center [34, 186] width 29 height 17
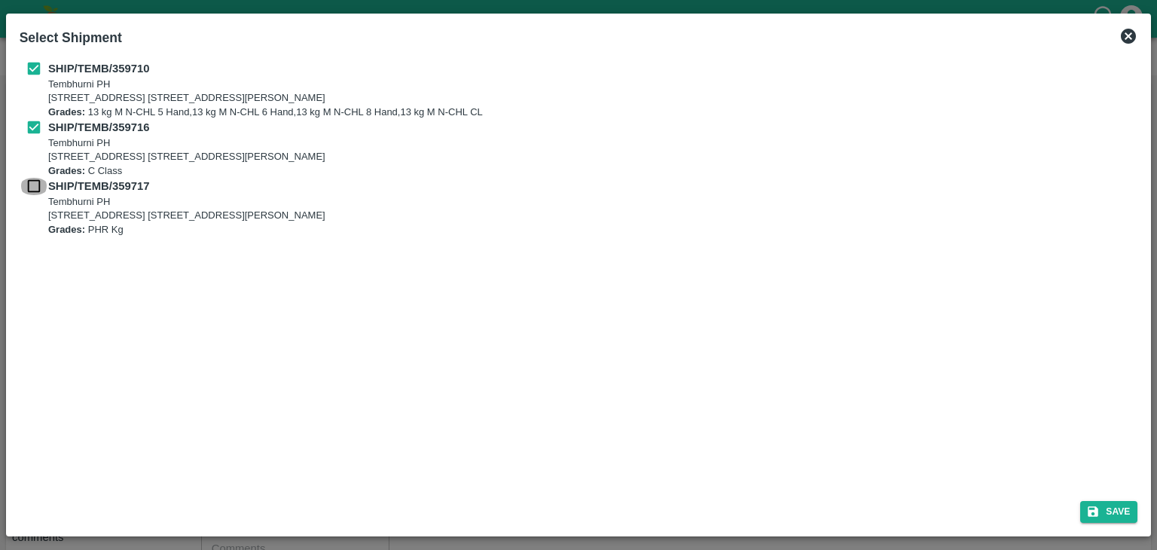
checkbox input "true"
click at [1115, 508] on button "Save" at bounding box center [1108, 512] width 57 height 22
type input "04/09/2025"
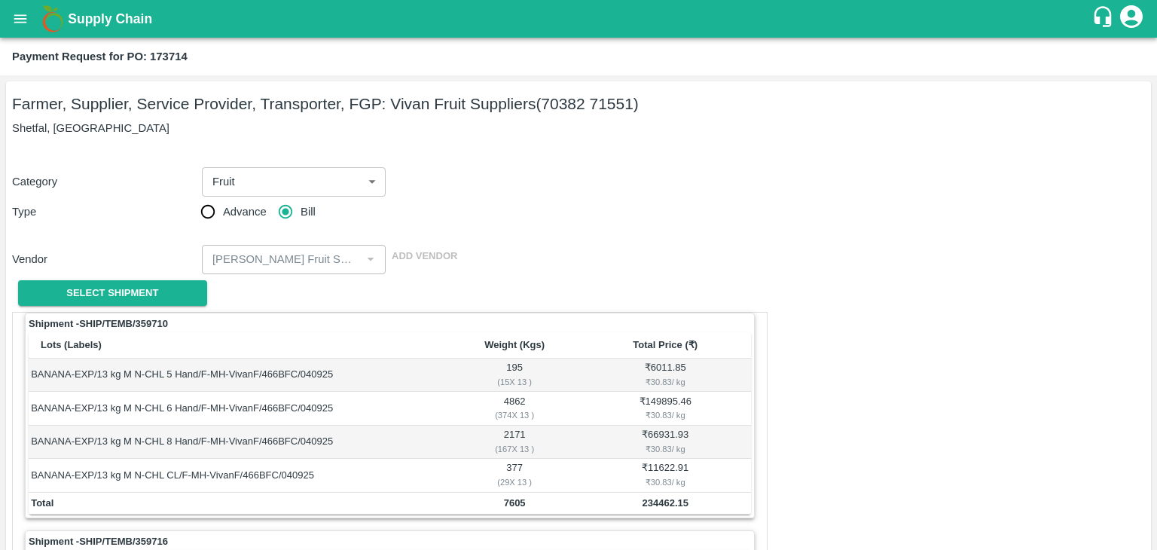
scroll to position [705, 0]
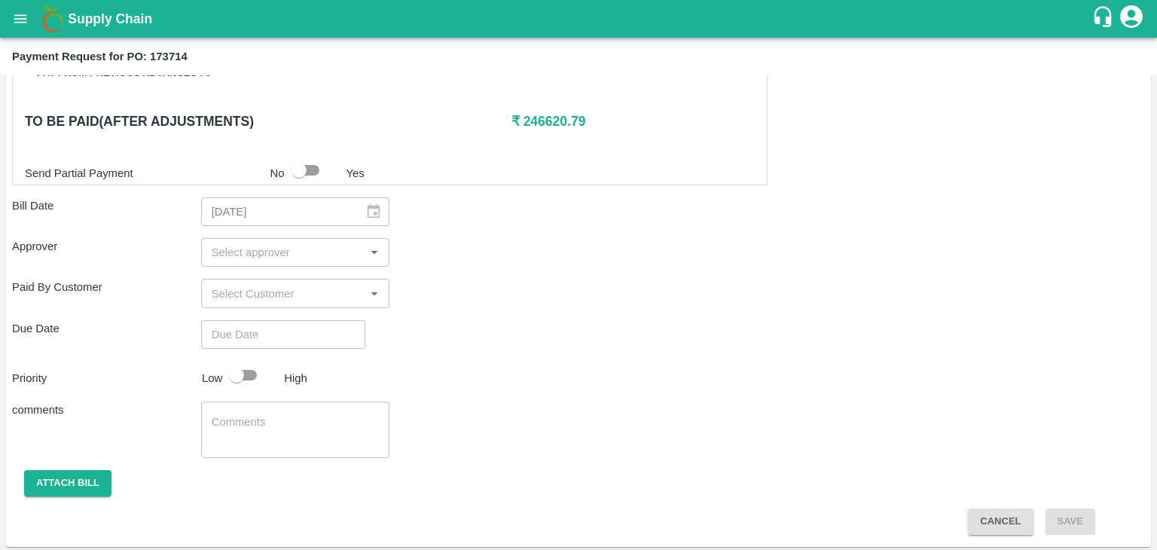
click at [335, 252] on input "input" at bounding box center [283, 253] width 155 height 20
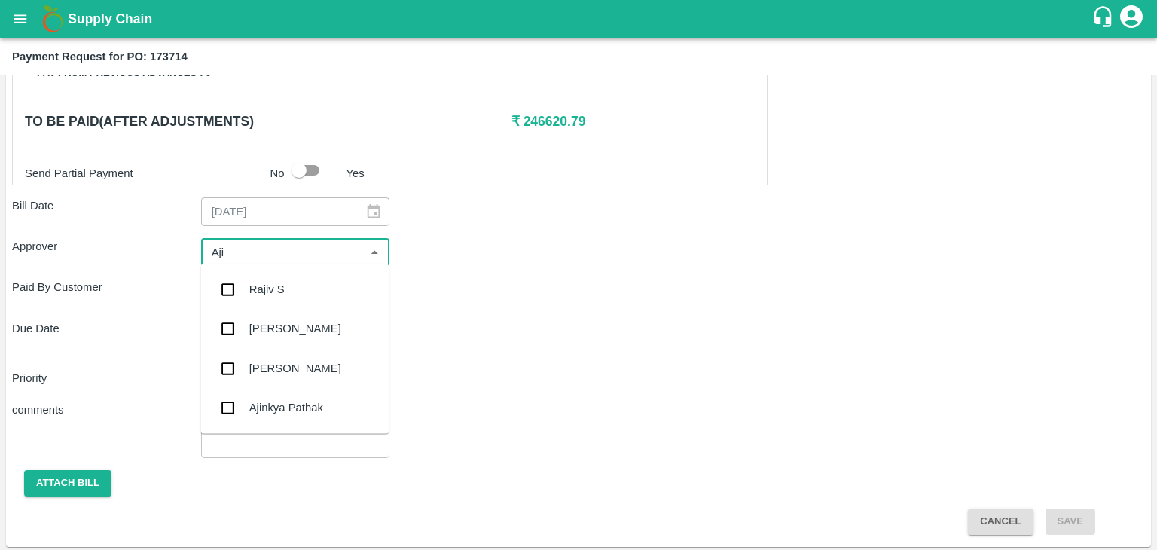
type input "Ajit"
click at [286, 281] on div "[PERSON_NAME]" at bounding box center [295, 289] width 92 height 17
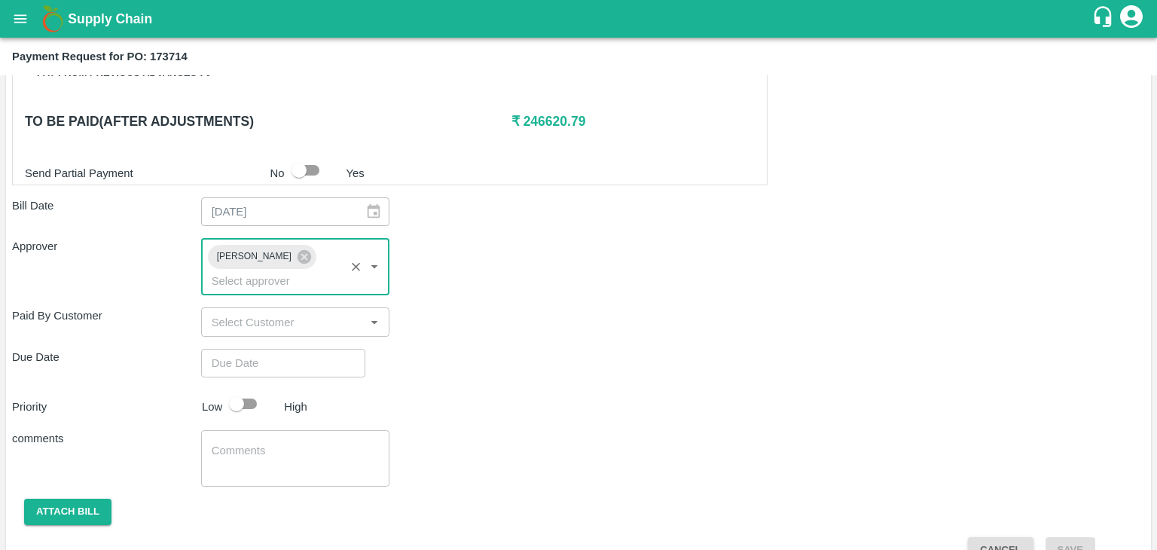
type input "DD/MM/YYYY hh:mm aa"
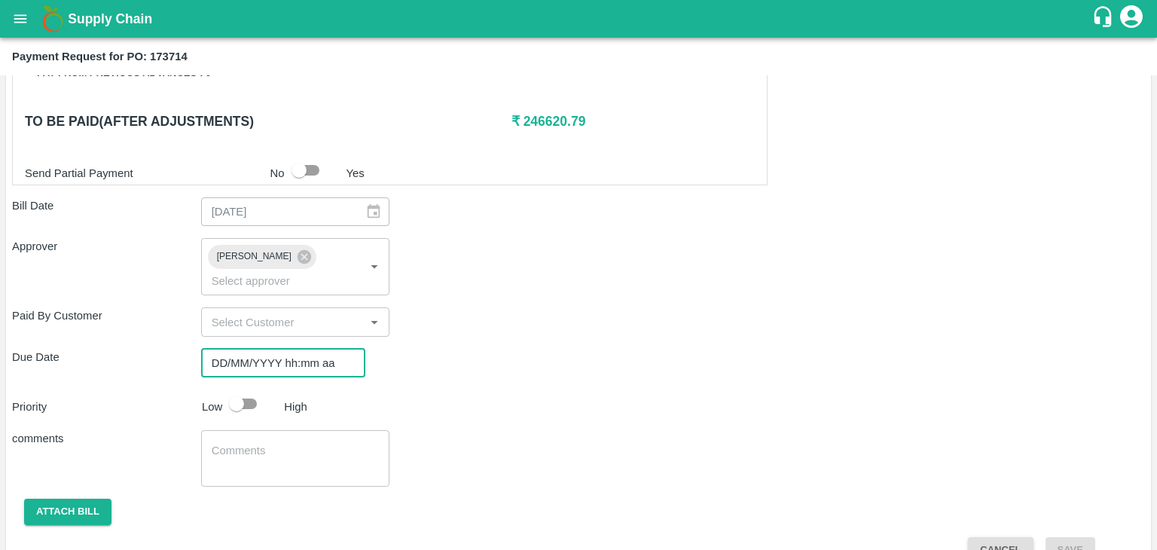
click at [308, 349] on input "DD/MM/YYYY hh:mm aa" at bounding box center [278, 363] width 154 height 29
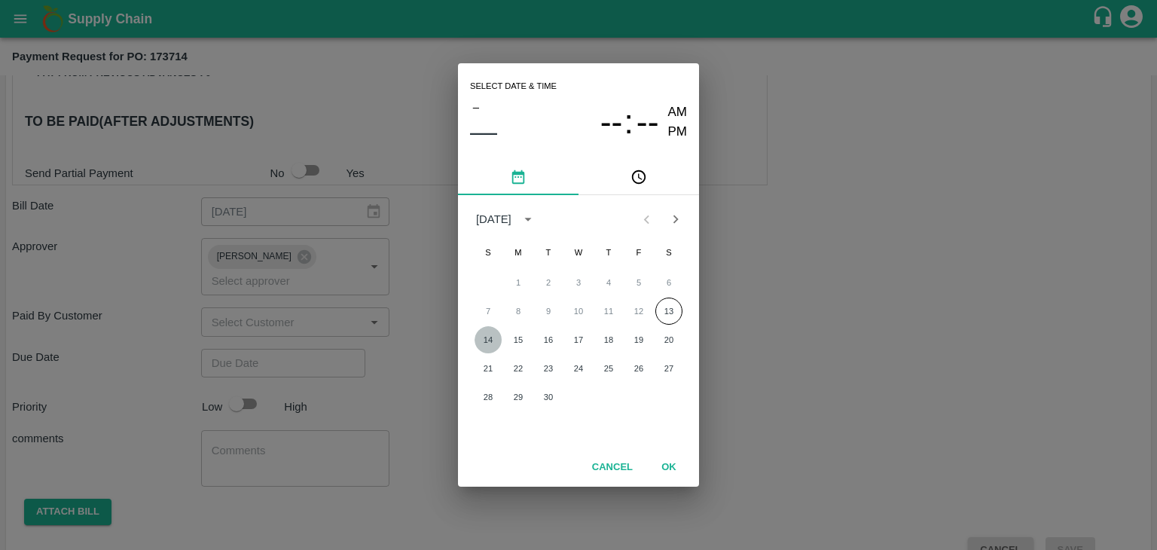
click at [490, 339] on button "14" at bounding box center [488, 339] width 27 height 27
type input "[DATE] 12:00 AM"
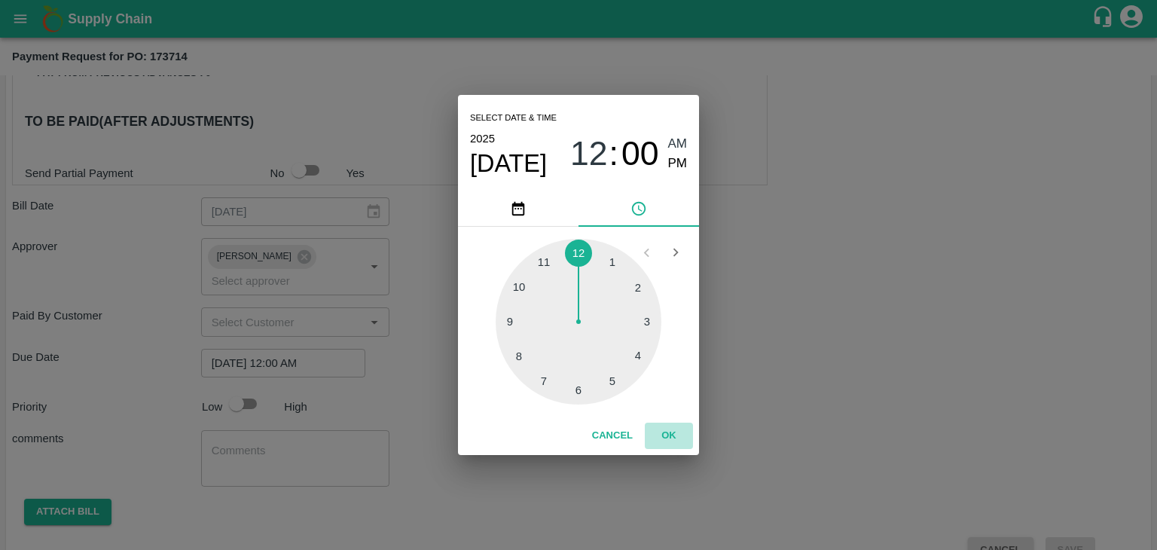
click at [666, 435] on button "OK" at bounding box center [669, 436] width 48 height 26
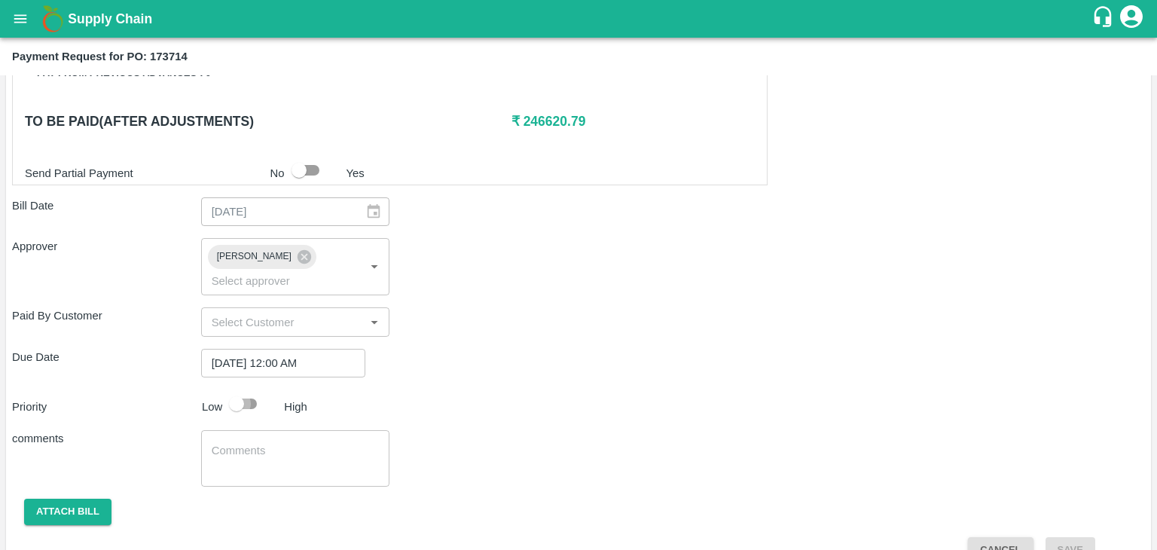
click at [254, 390] on input "checkbox" at bounding box center [237, 404] width 86 height 29
checkbox input "true"
click at [275, 443] on textarea at bounding box center [296, 459] width 168 height 32
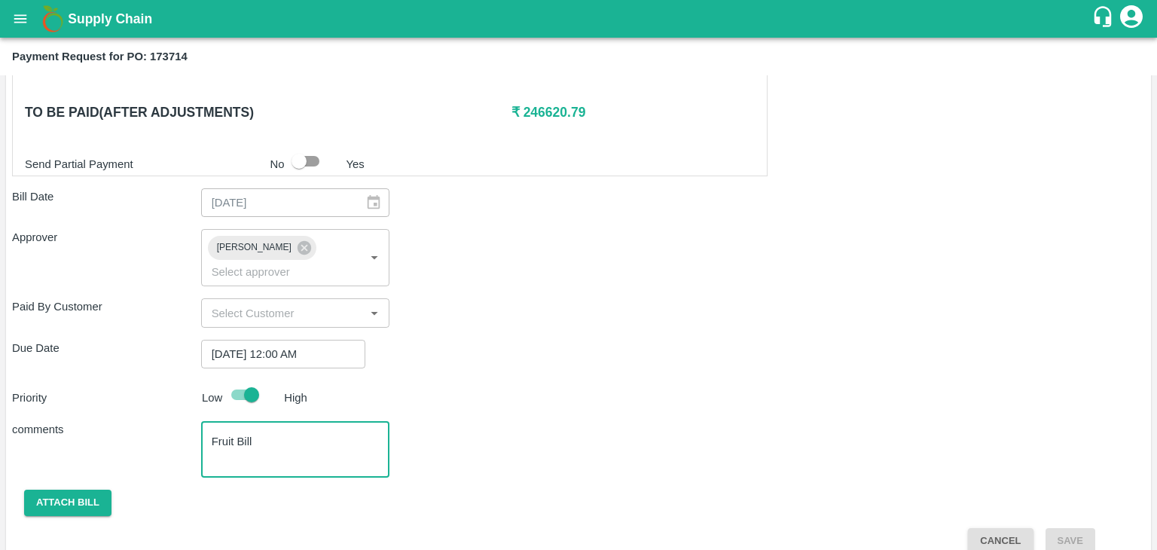
type textarea "Fruit Bill"
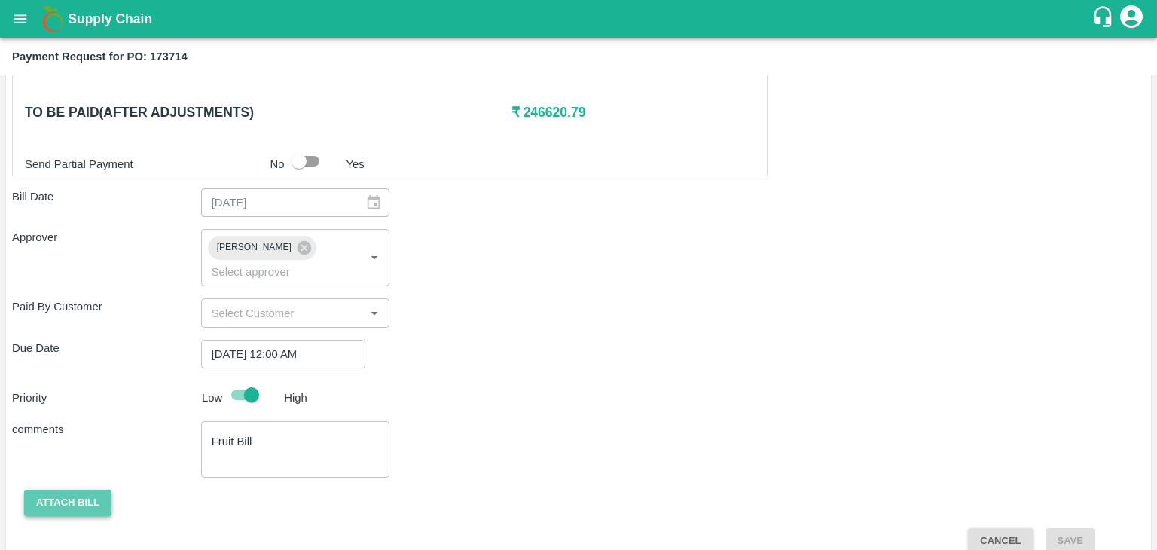
click at [72, 490] on button "Attach bill" at bounding box center [67, 503] width 87 height 26
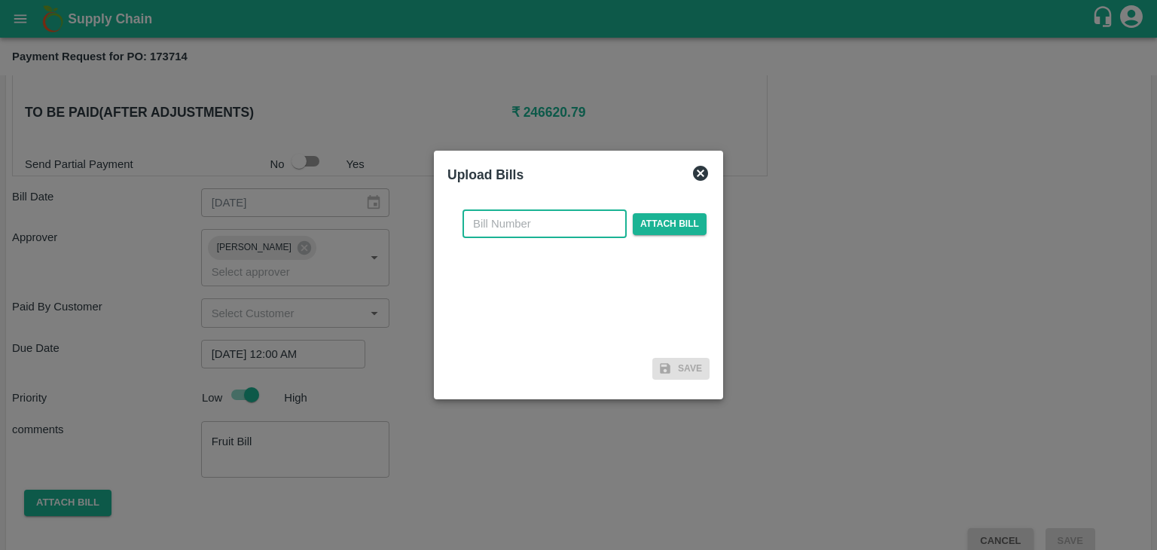
click at [546, 221] on input "text" at bounding box center [545, 223] width 164 height 29
type input "79"
click at [643, 226] on span "Attach bill" at bounding box center [670, 224] width 74 height 22
click at [0, 0] on input "Attach bill" at bounding box center [0, 0] width 0 height 0
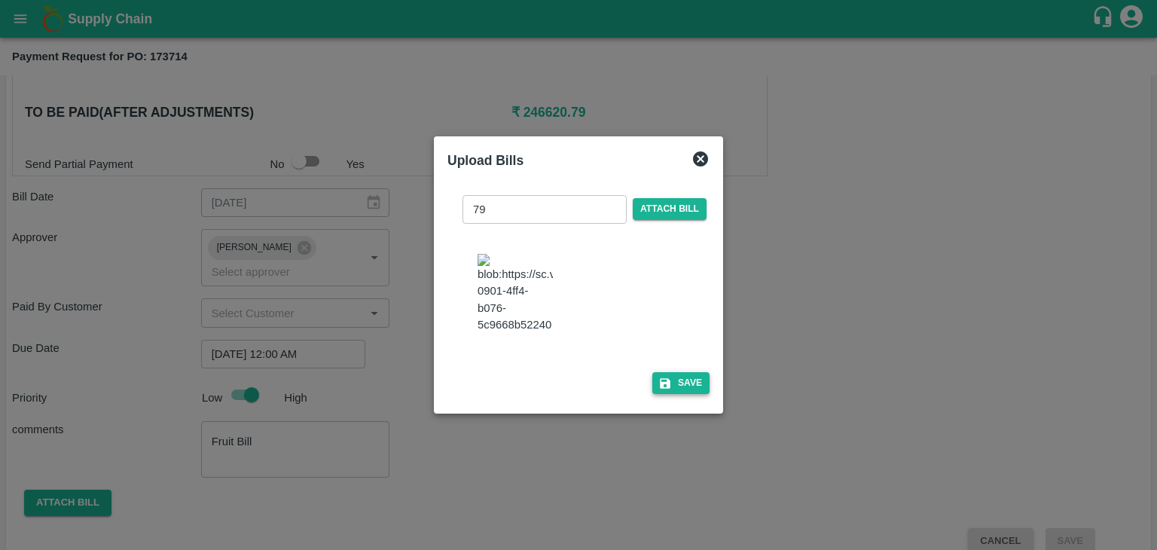
click at [674, 387] on button "Save" at bounding box center [680, 383] width 57 height 22
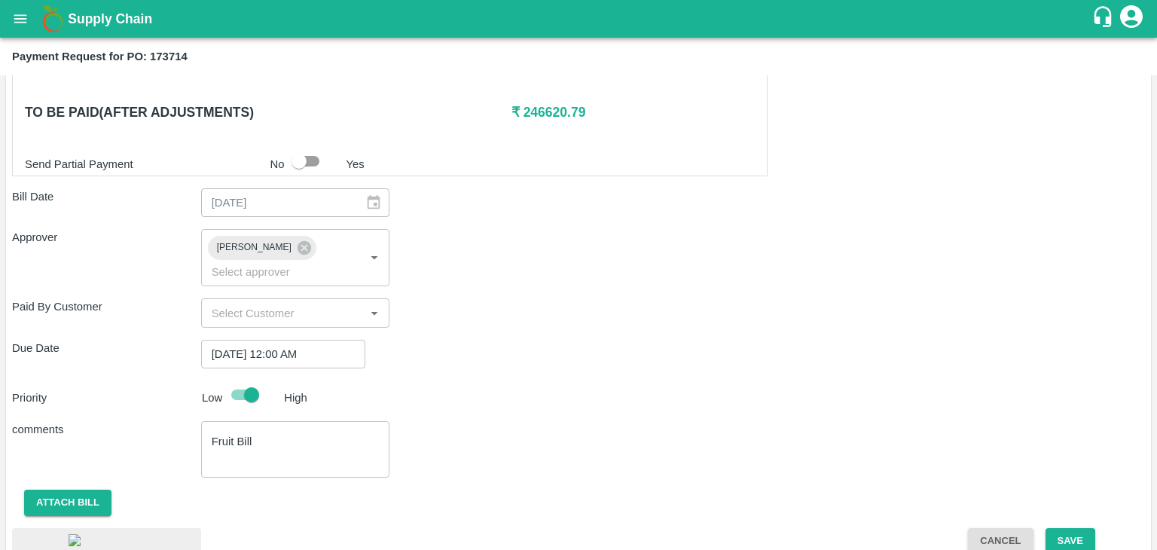
scroll to position [806, 0]
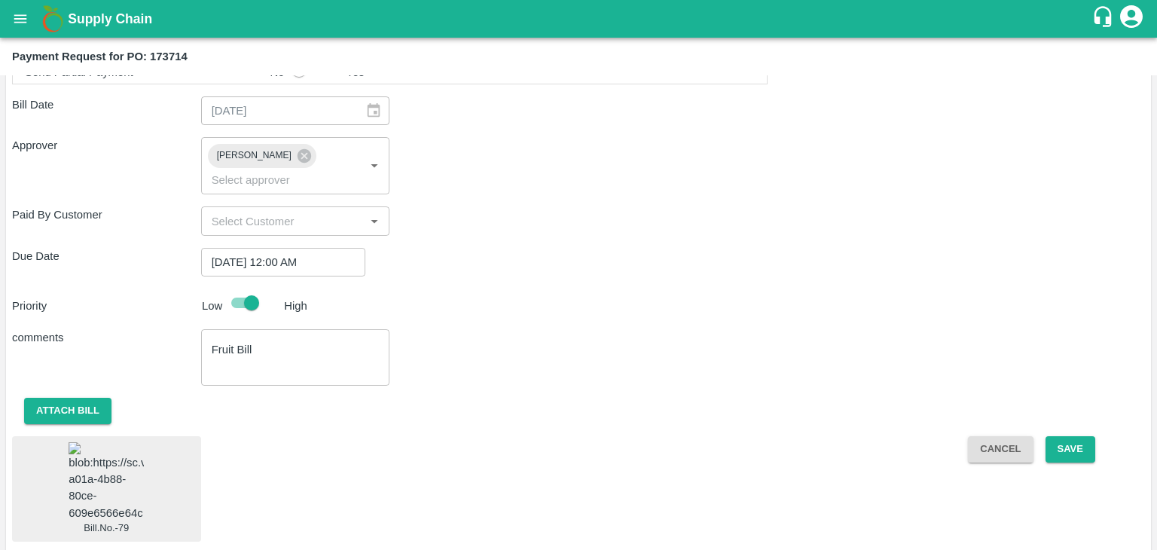
click at [78, 446] on img at bounding box center [106, 481] width 75 height 79
click at [1073, 436] on button "Save" at bounding box center [1071, 449] width 50 height 26
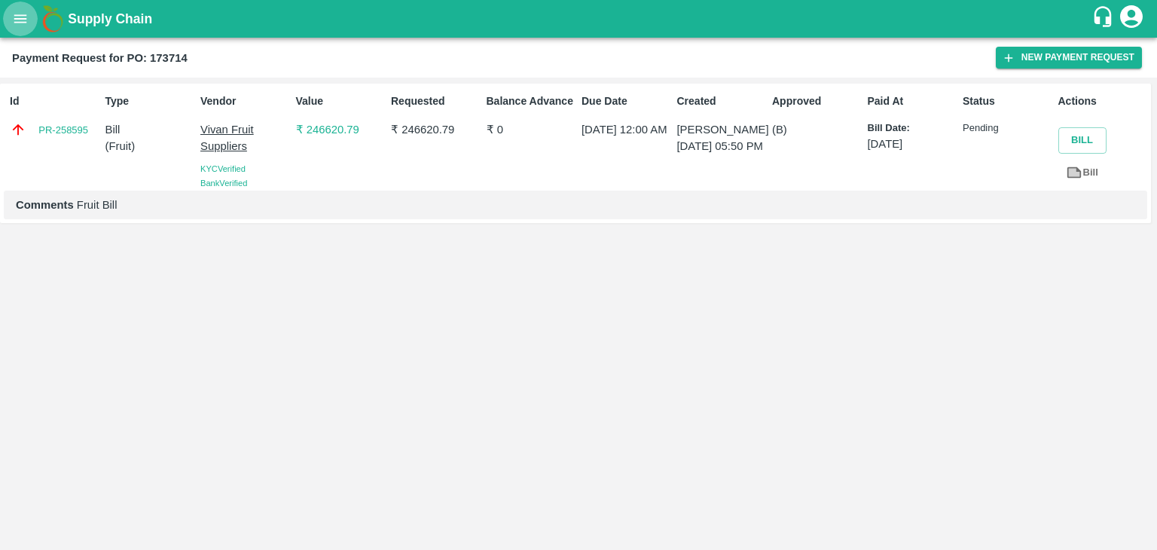
click at [20, 20] on icon "open drawer" at bounding box center [20, 19] width 17 height 17
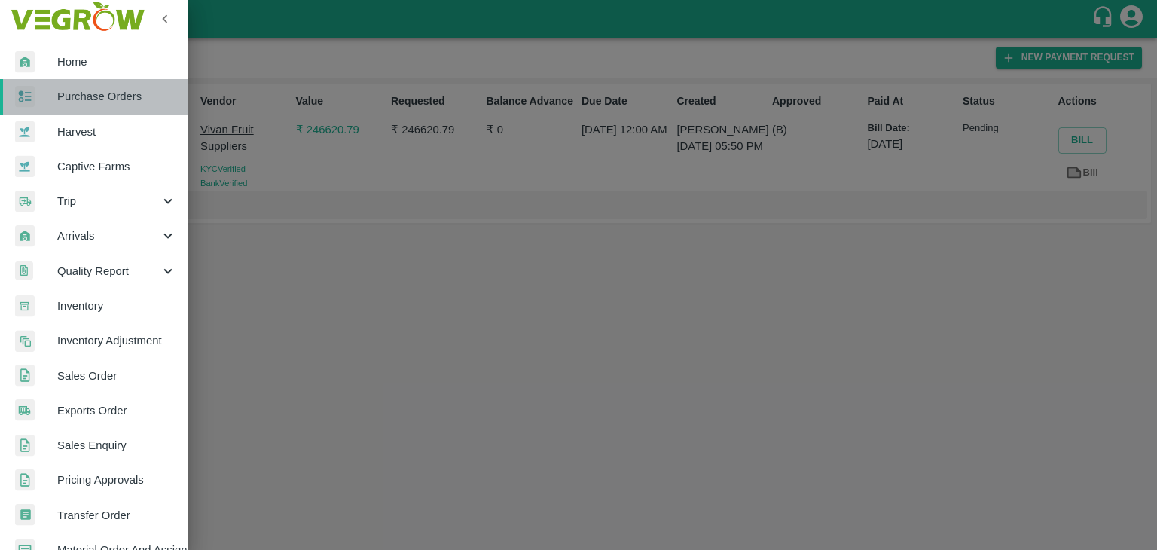
click at [110, 112] on link "Purchase Orders" at bounding box center [94, 96] width 188 height 35
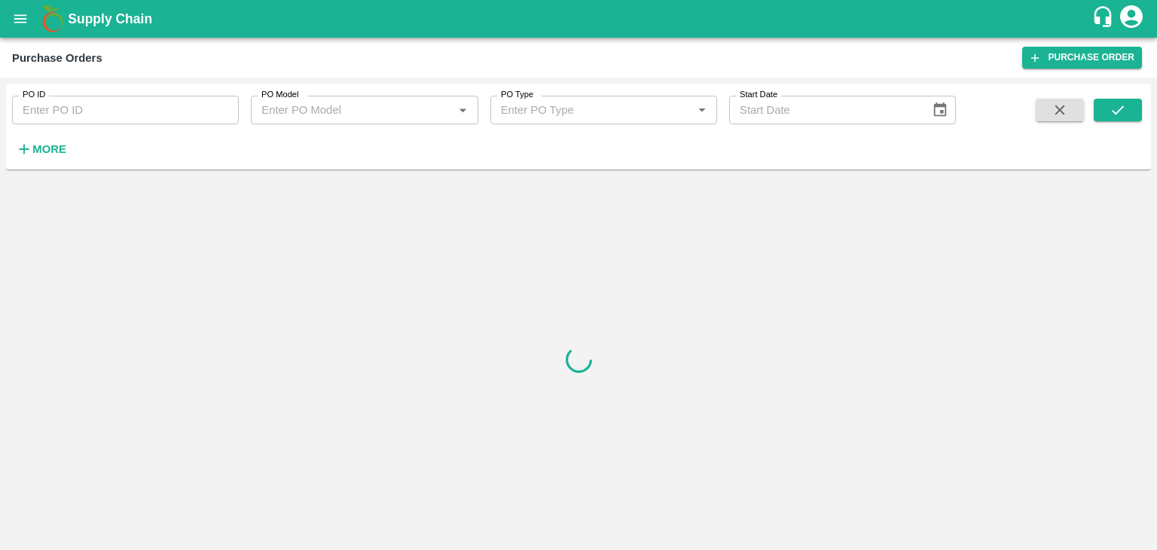
click at [173, 115] on input "PO ID" at bounding box center [125, 110] width 227 height 29
paste input "173754"
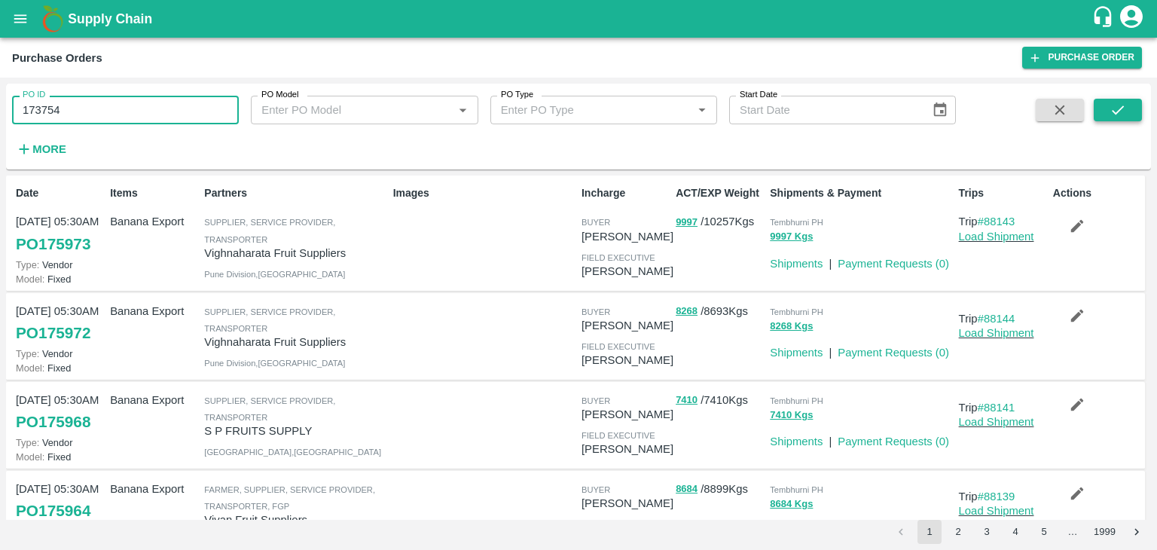
type input "173754"
click at [1133, 108] on button "submit" at bounding box center [1118, 110] width 48 height 23
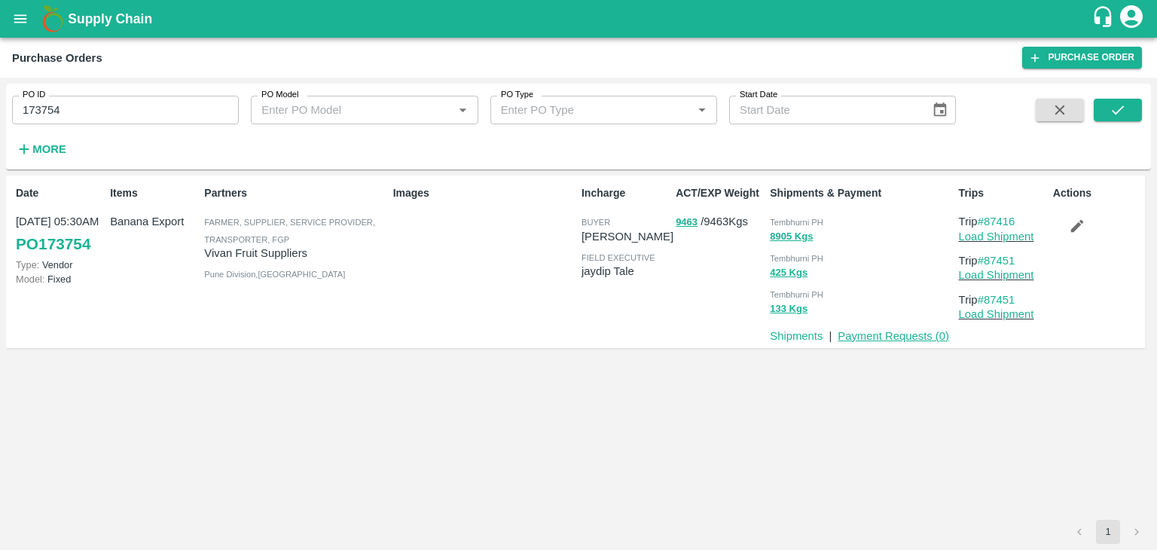
click at [864, 337] on link "Payment Requests ( 0 )" at bounding box center [894, 336] width 112 height 12
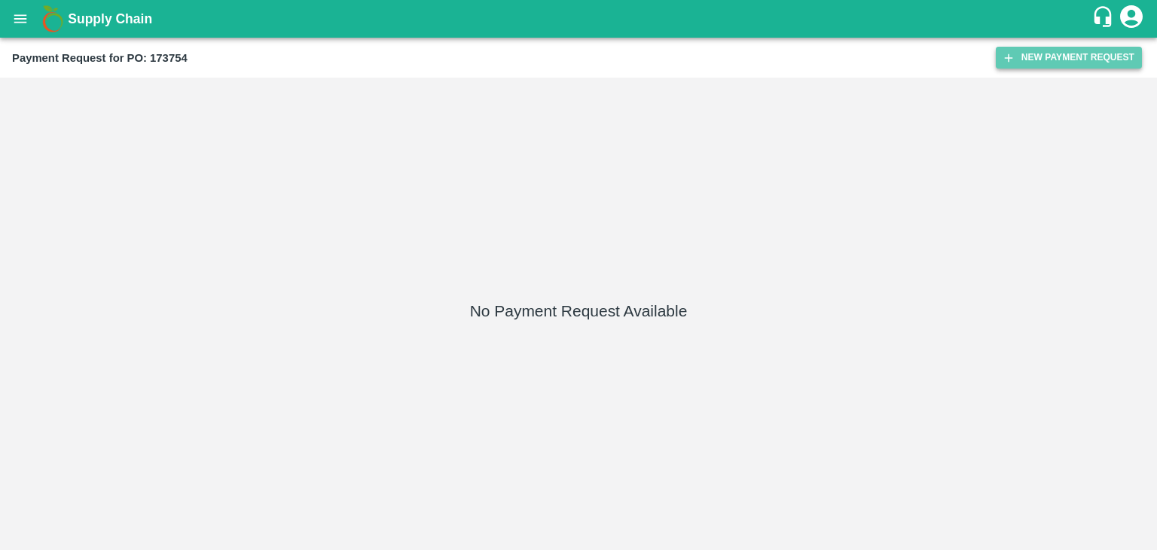
click at [1035, 55] on button "New Payment Request" at bounding box center [1069, 58] width 146 height 22
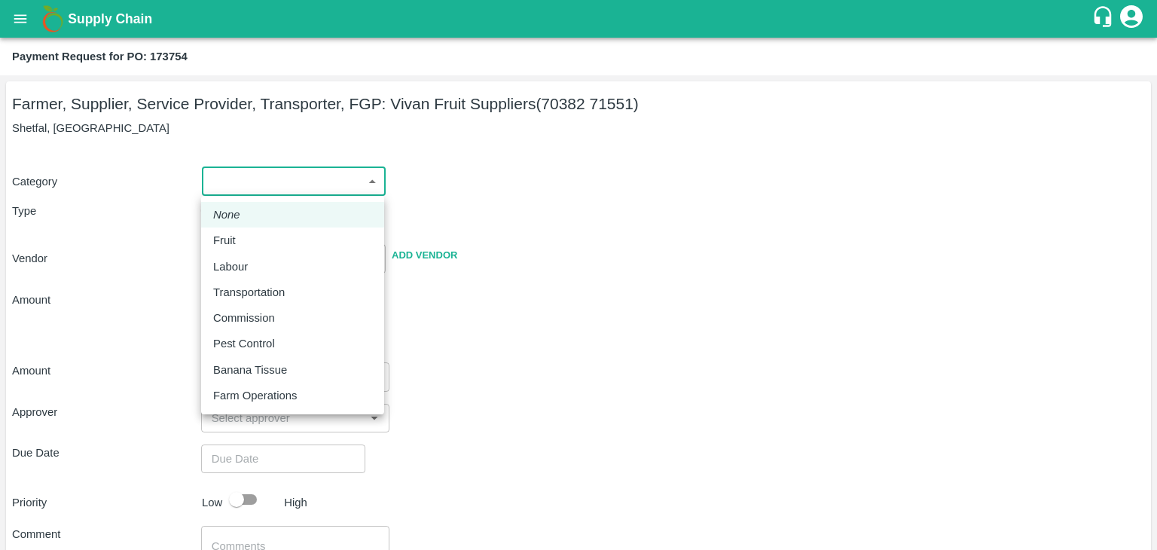
click at [230, 182] on body "Supply Chain Payment Request for PO: 173754 Farmer, Supplier, Service Provider,…" at bounding box center [578, 275] width 1157 height 550
click at [274, 234] on div "Fruit" at bounding box center [292, 240] width 159 height 17
type input "1"
type input "[PERSON_NAME] Fruit Suppliers - 70382 71551(Farmer, Supplier, Service Provider,…"
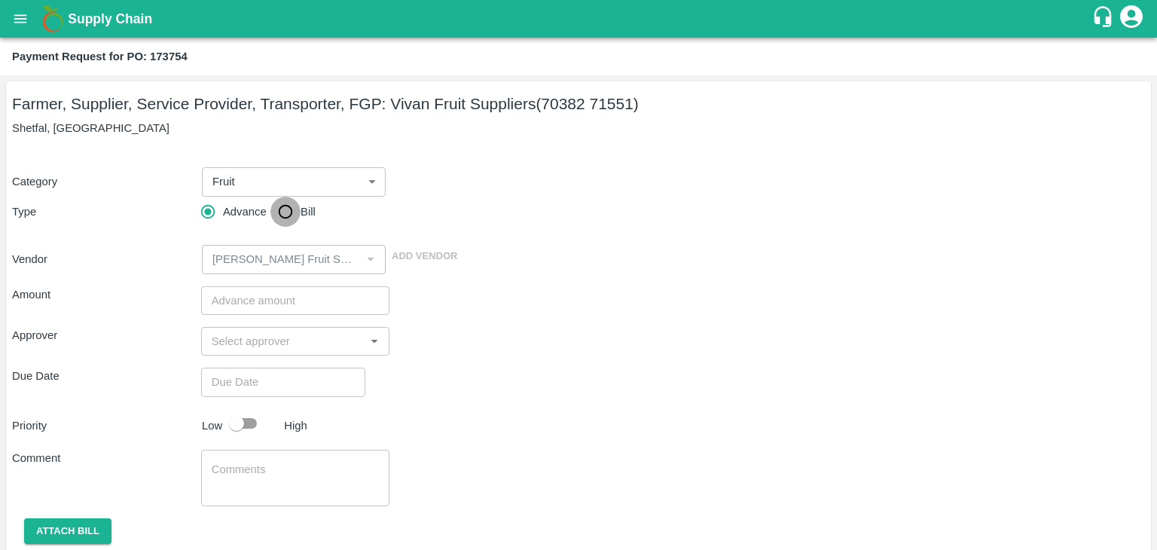
click at [292, 226] on input "Bill" at bounding box center [285, 212] width 30 height 30
radio input "true"
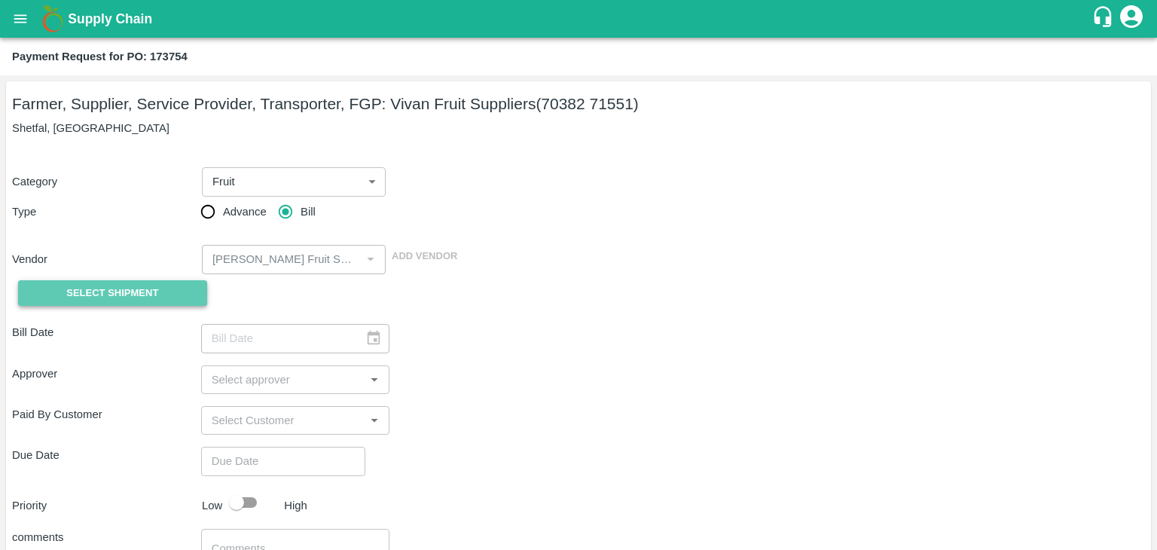
click at [130, 288] on span "Select Shipment" at bounding box center [112, 293] width 92 height 17
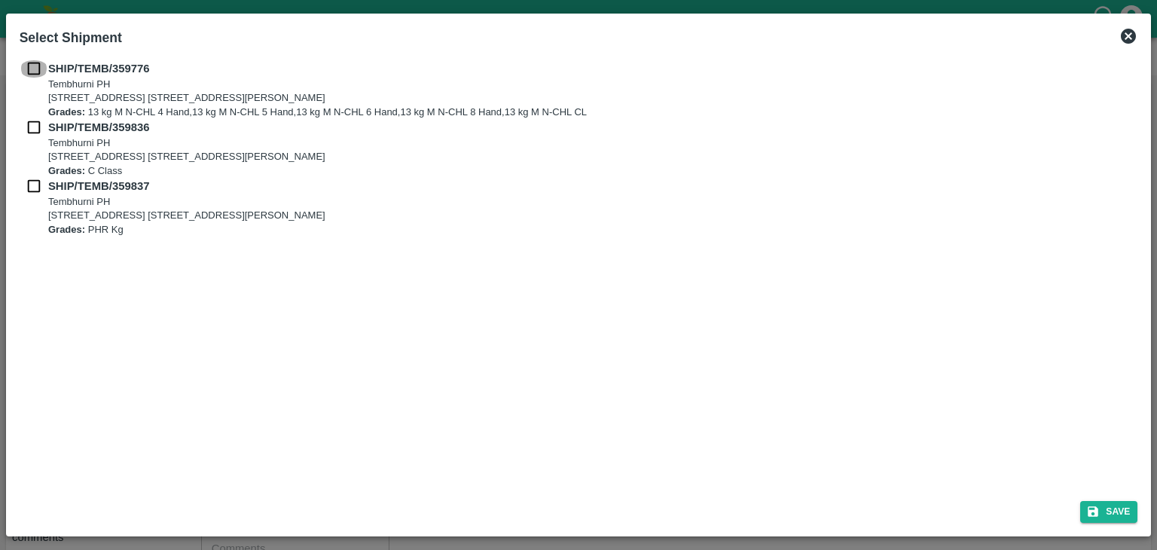
click at [33, 66] on input "checkbox" at bounding box center [34, 68] width 29 height 17
checkbox input "true"
click at [26, 128] on input "checkbox" at bounding box center [34, 127] width 29 height 17
checkbox input "true"
click at [29, 174] on div "SHIP/TEMB/359836 [STREET_ADDRESS] [STREET_ADDRESS][PERSON_NAME] Grades: C Class" at bounding box center [579, 148] width 1119 height 59
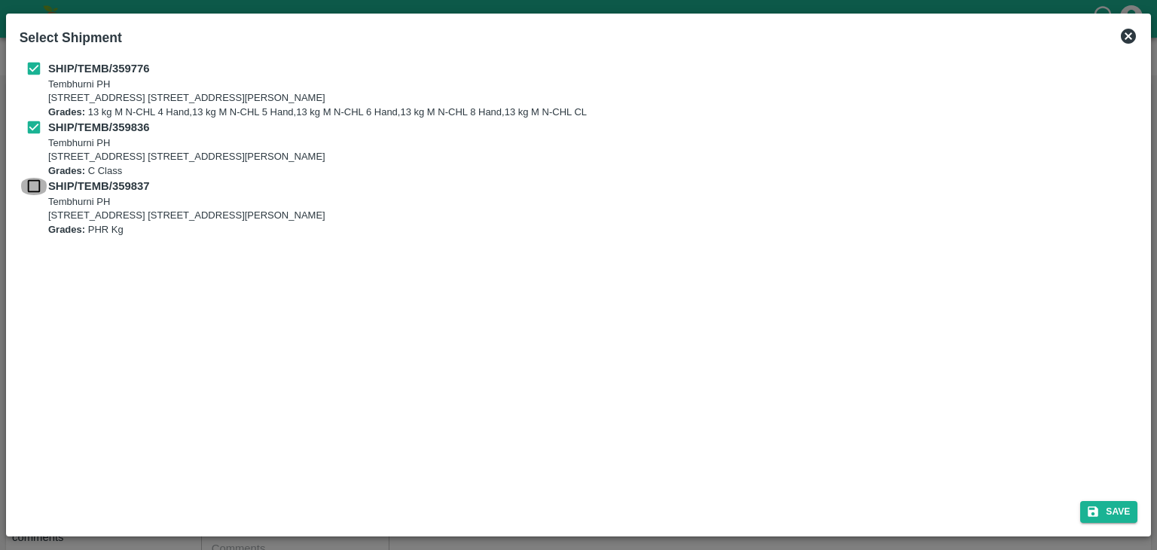
click at [30, 185] on input "checkbox" at bounding box center [34, 186] width 29 height 17
checkbox input "true"
click at [1109, 522] on button "Save" at bounding box center [1108, 512] width 57 height 22
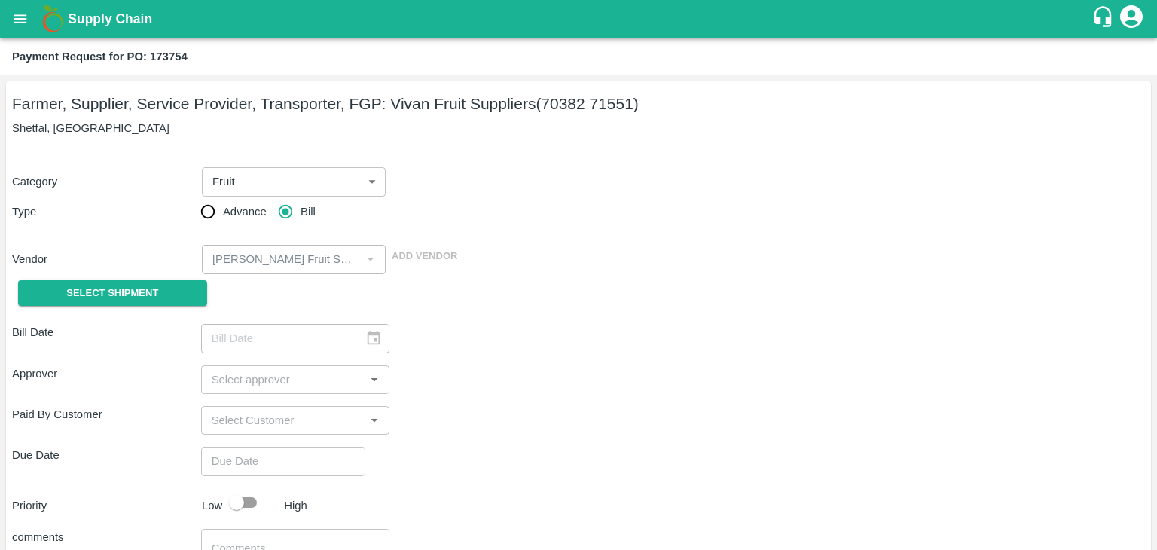
type input "[DATE]"
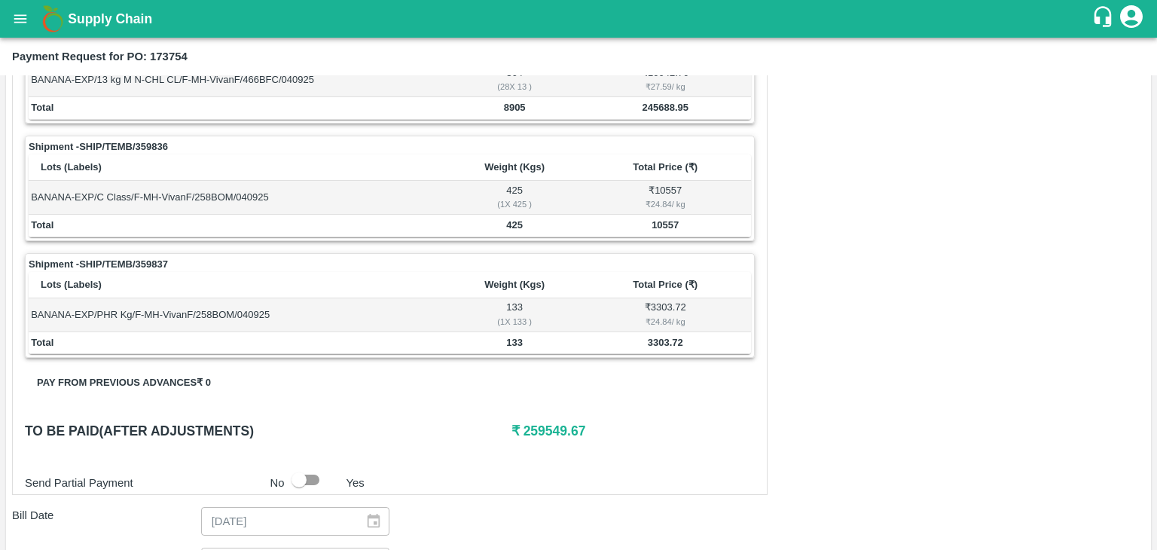
scroll to position [738, 0]
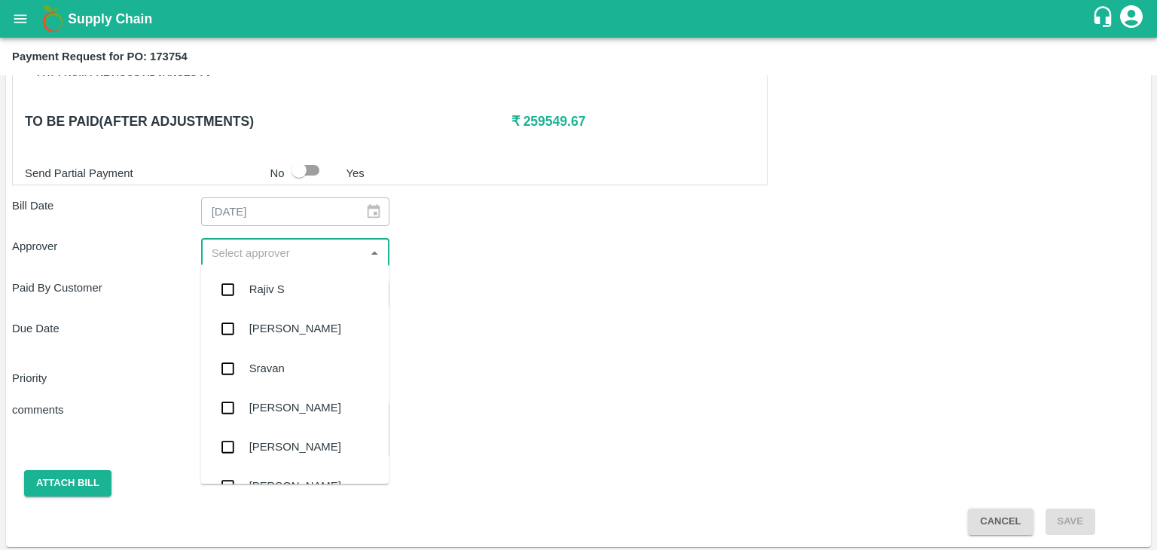
click at [296, 251] on input "input" at bounding box center [283, 253] width 155 height 20
type input "Ajit"
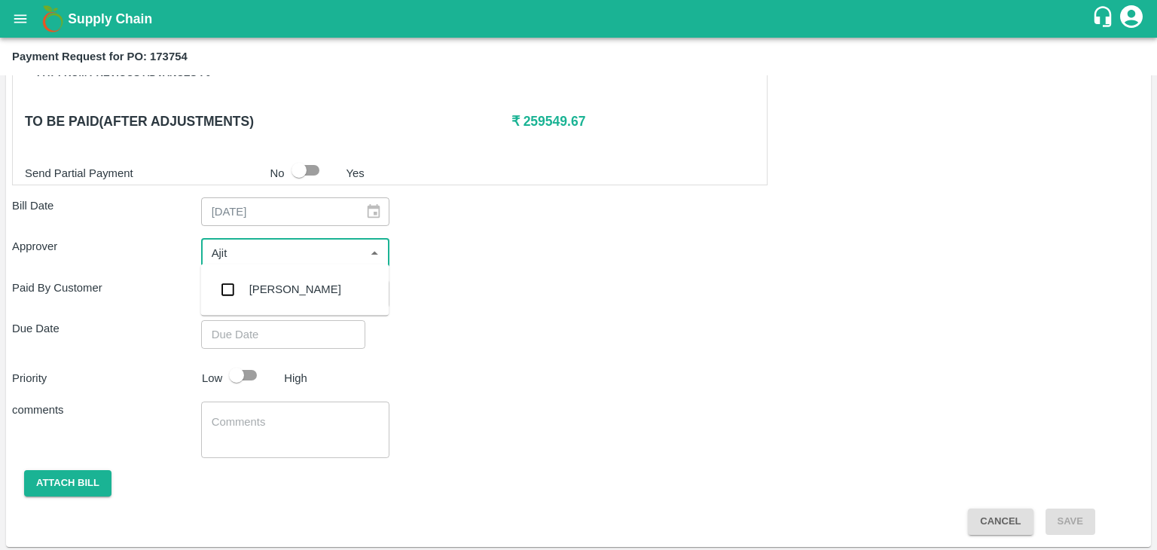
click at [277, 277] on div "[PERSON_NAME]" at bounding box center [294, 289] width 188 height 39
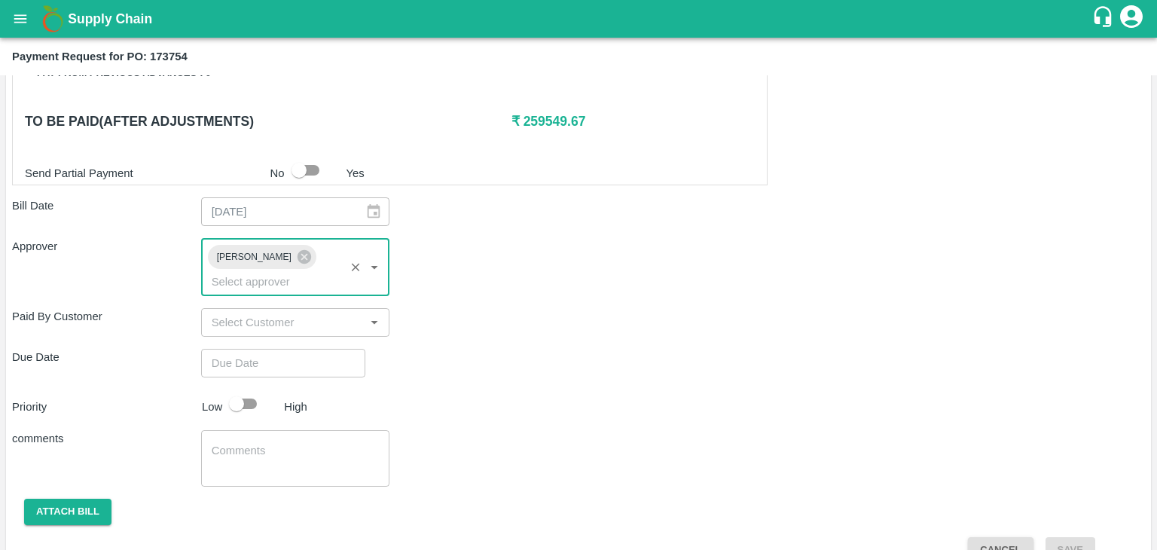
type input "DD/MM/YYYY hh:mm aa"
click at [304, 349] on input "DD/MM/YYYY hh:mm aa" at bounding box center [278, 363] width 154 height 29
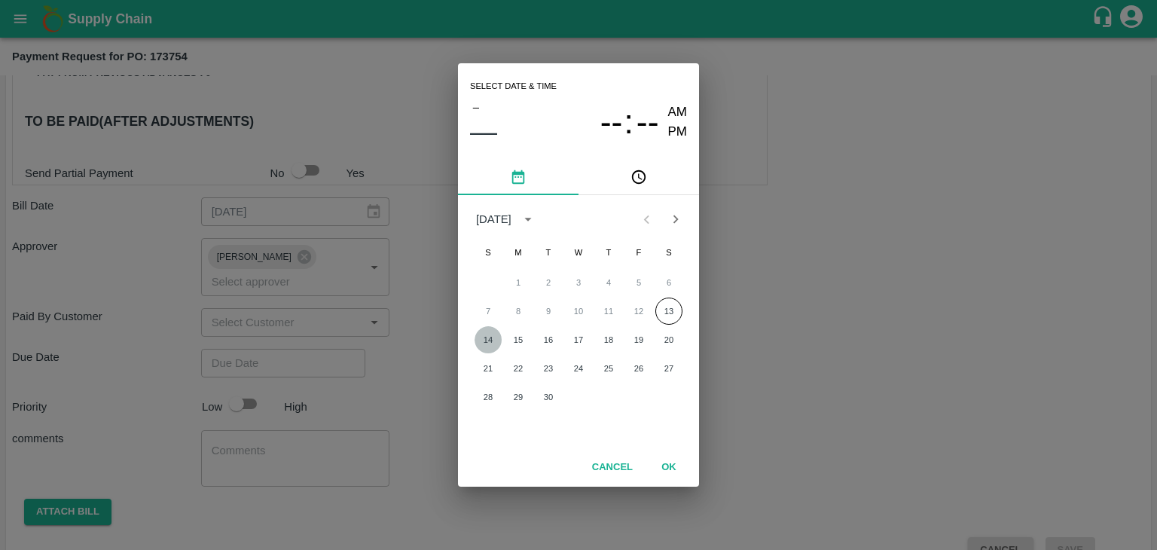
click at [495, 337] on button "14" at bounding box center [488, 339] width 27 height 27
type input "[DATE] 12:00 AM"
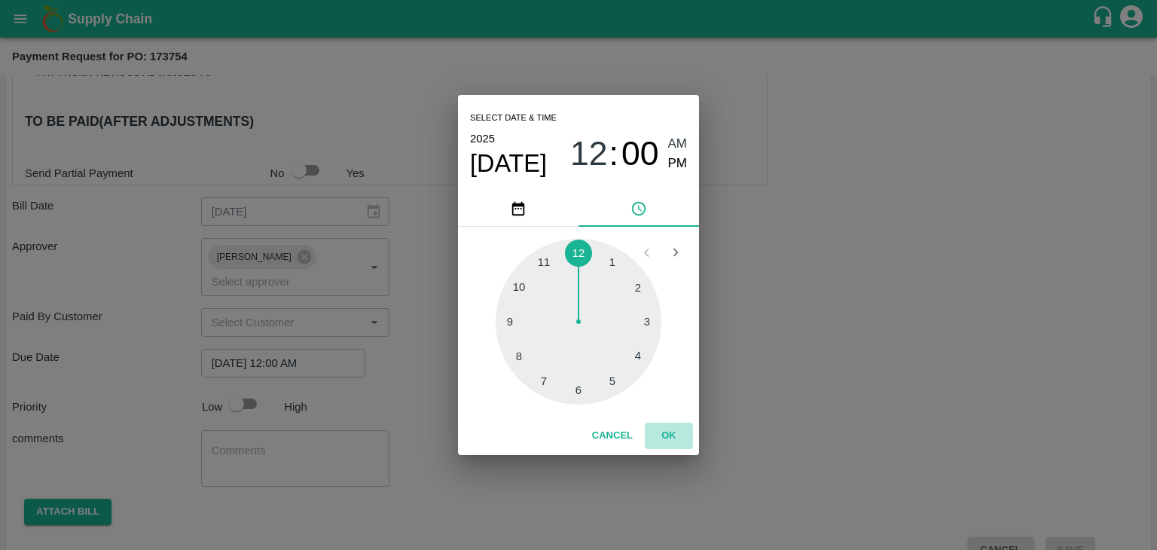
click at [672, 439] on button "OK" at bounding box center [669, 436] width 48 height 26
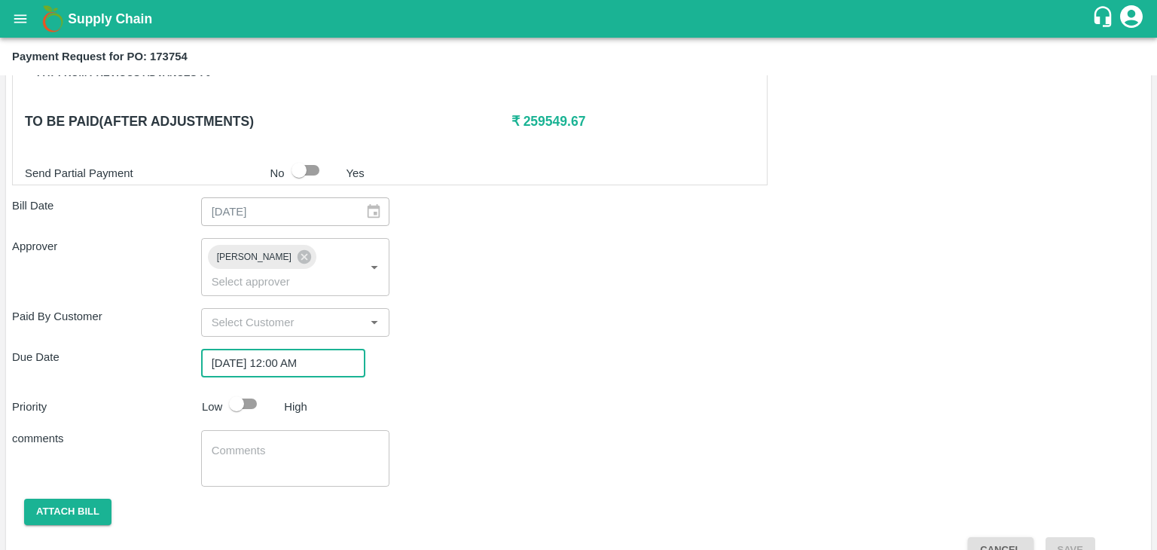
click at [239, 390] on input "checkbox" at bounding box center [237, 404] width 86 height 29
checkbox input "true"
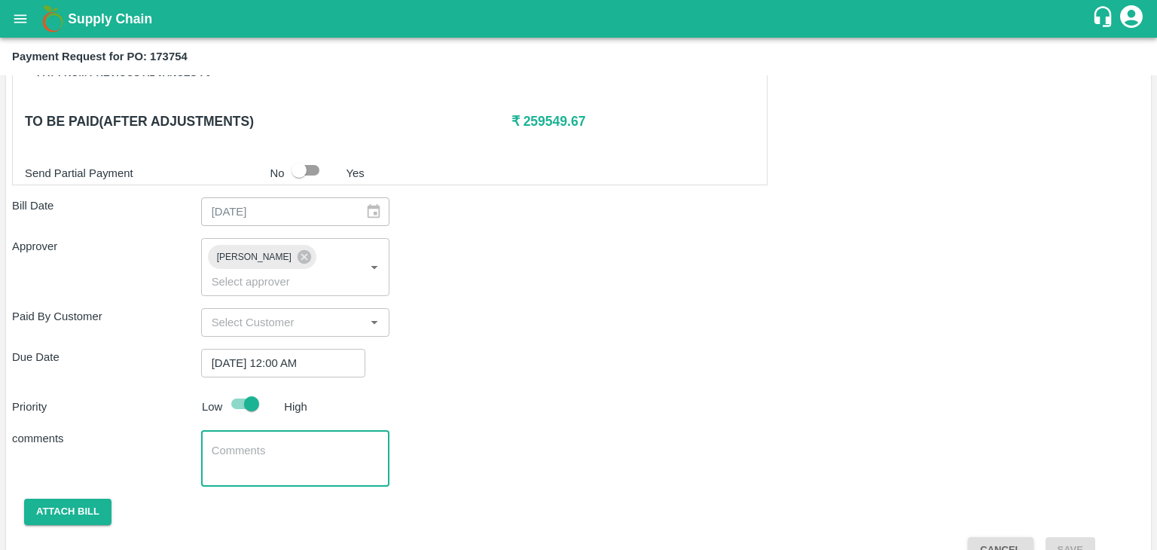
click at [298, 443] on textarea at bounding box center [296, 459] width 168 height 32
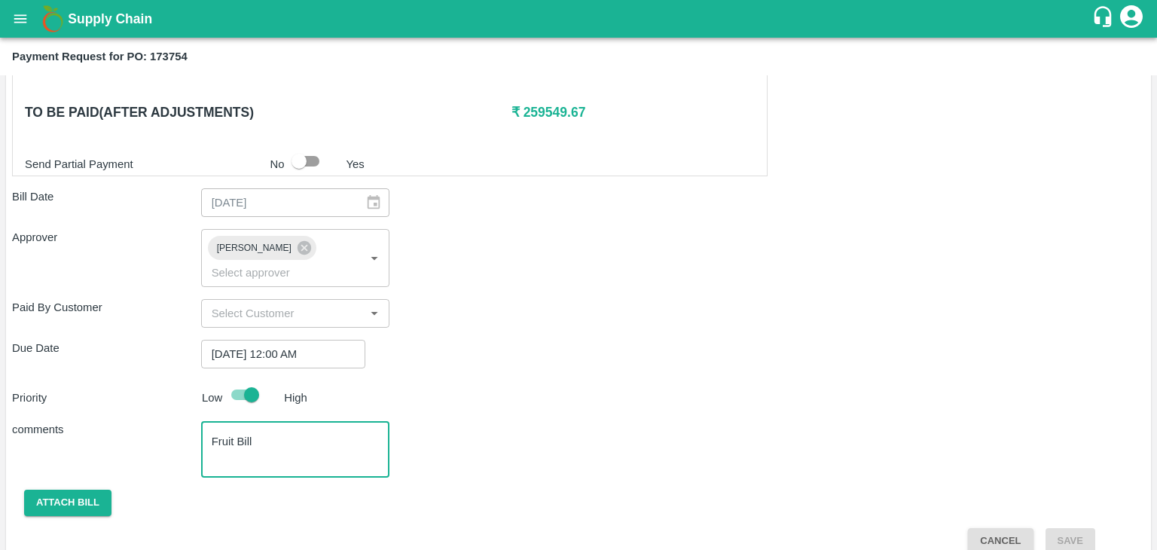
type textarea "Fruit Bill"
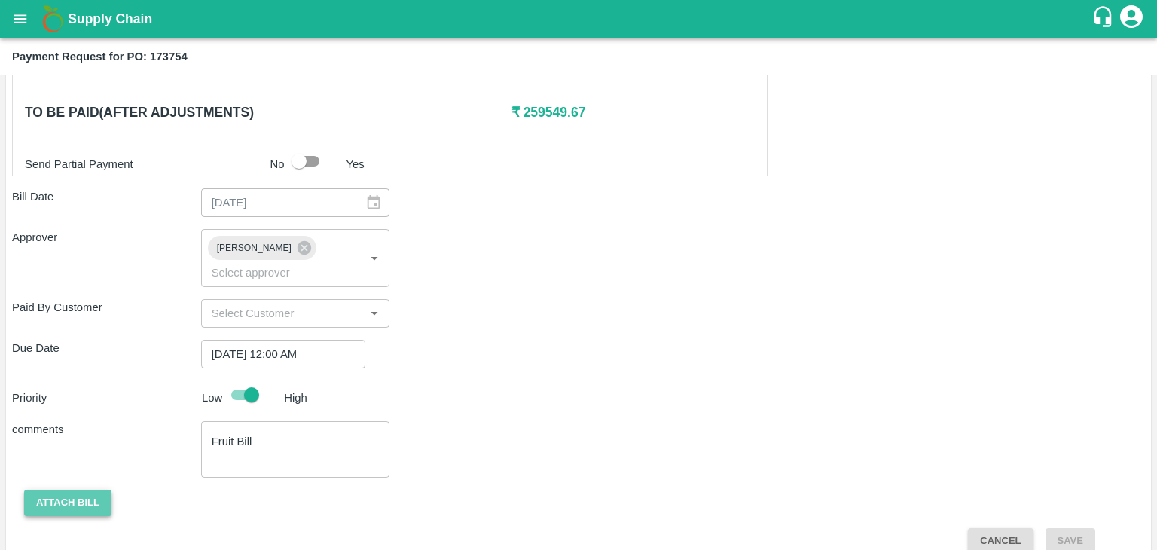
click at [60, 490] on button "Attach bill" at bounding box center [67, 503] width 87 height 26
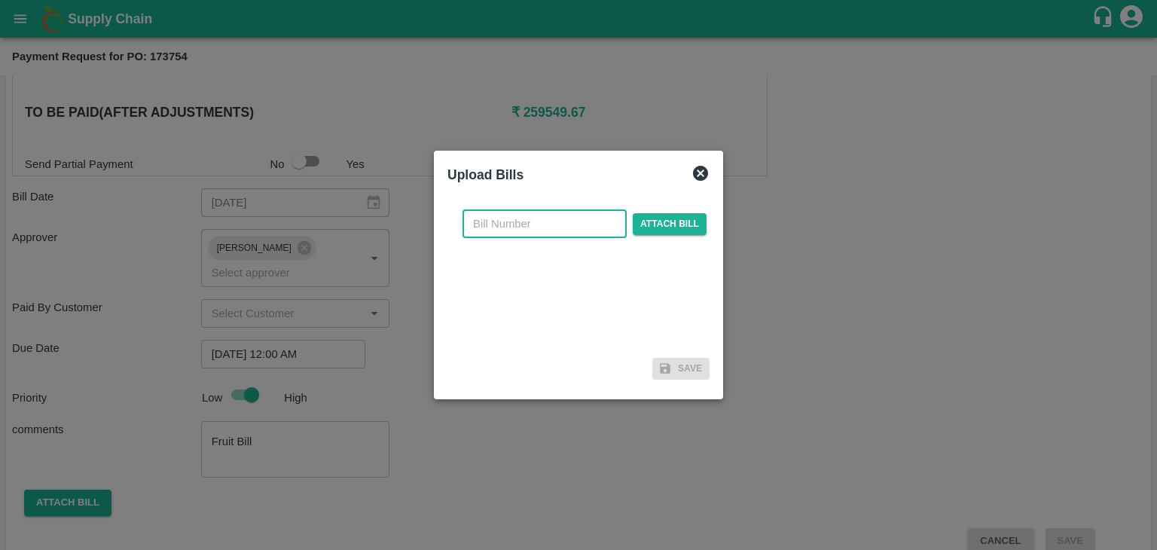
click at [580, 225] on input "text" at bounding box center [545, 223] width 164 height 29
type input "80"
click at [670, 225] on span "Attach bill" at bounding box center [670, 224] width 74 height 22
click at [0, 0] on input "Attach bill" at bounding box center [0, 0] width 0 height 0
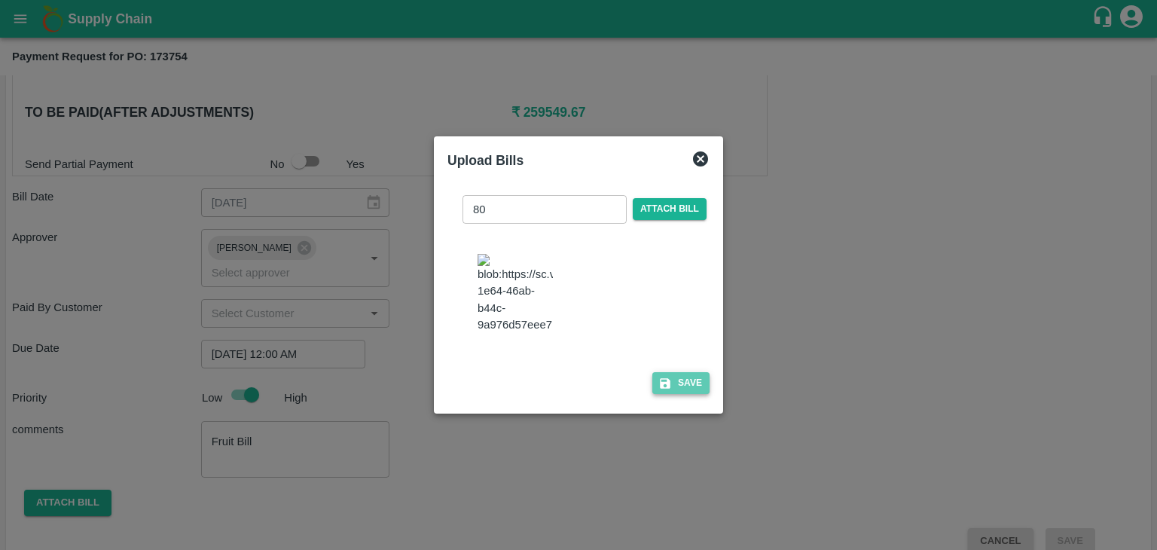
click at [702, 387] on button "Save" at bounding box center [680, 383] width 57 height 22
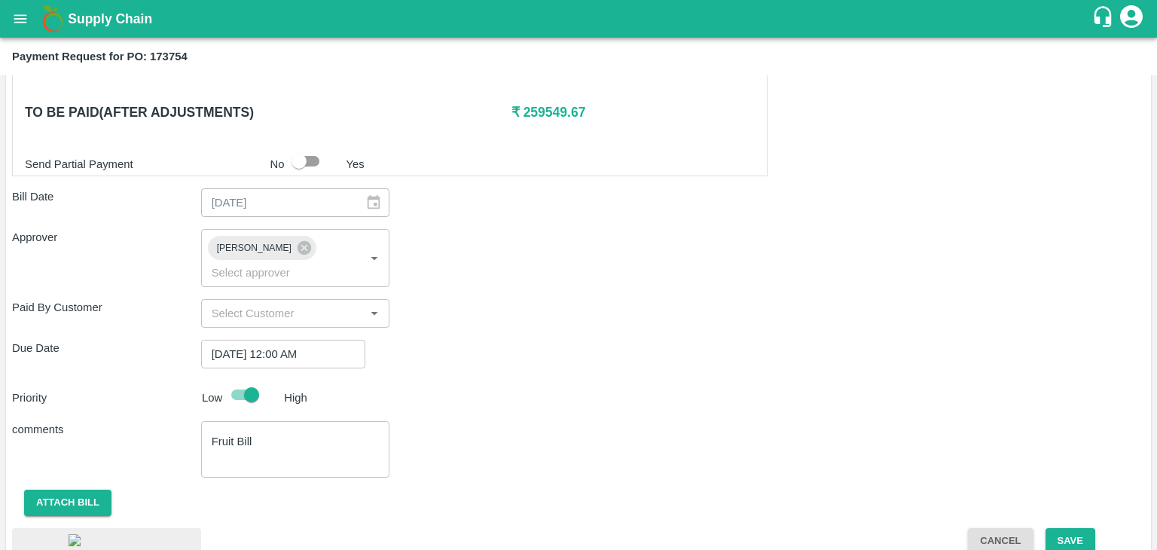
scroll to position [837, 0]
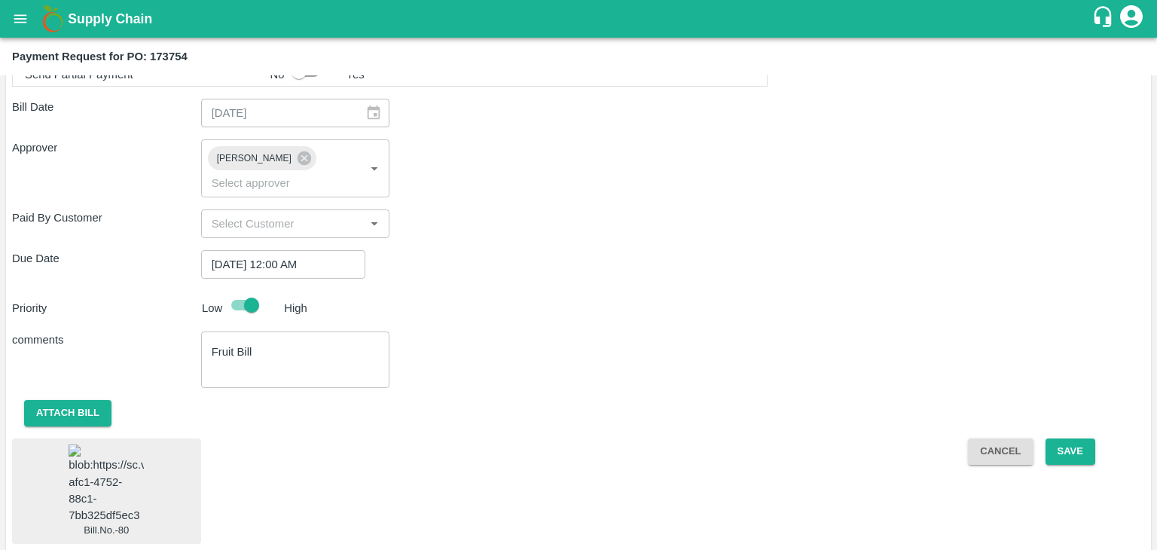
click at [124, 450] on img at bounding box center [106, 484] width 75 height 79
click at [1090, 439] on button "Save" at bounding box center [1071, 452] width 50 height 26
